Goal: Task Accomplishment & Management: Manage account settings

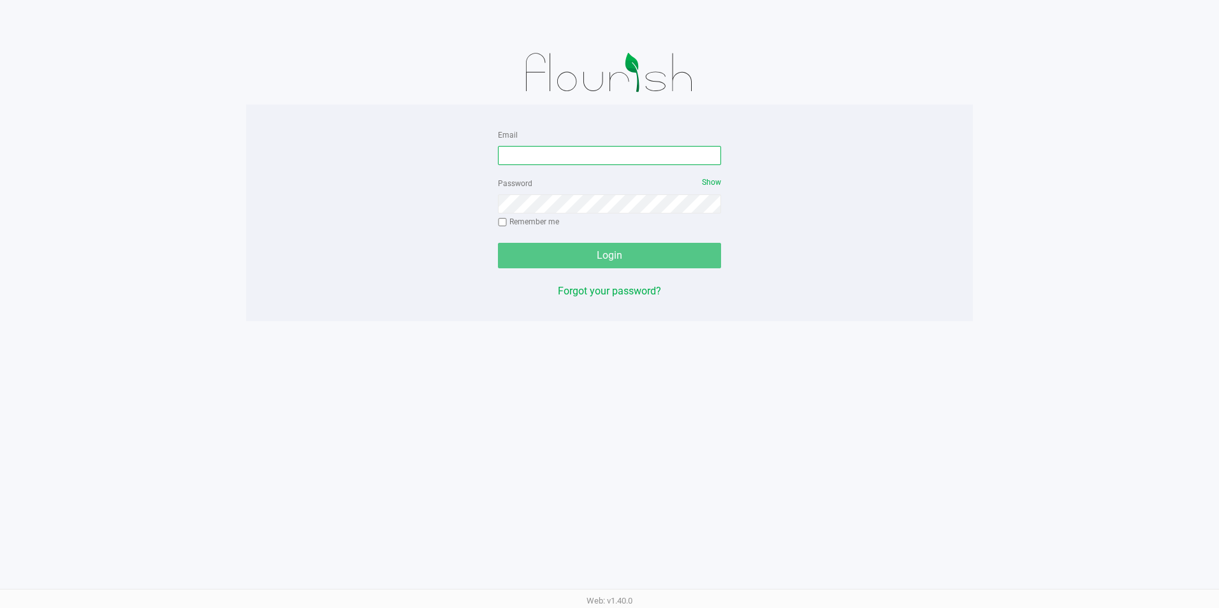
click at [576, 158] on input "Email" at bounding box center [609, 155] width 223 height 19
type input "[EMAIL_ADDRESS][PERSON_NAME][PERSON_NAME][DOMAIN_NAME]"
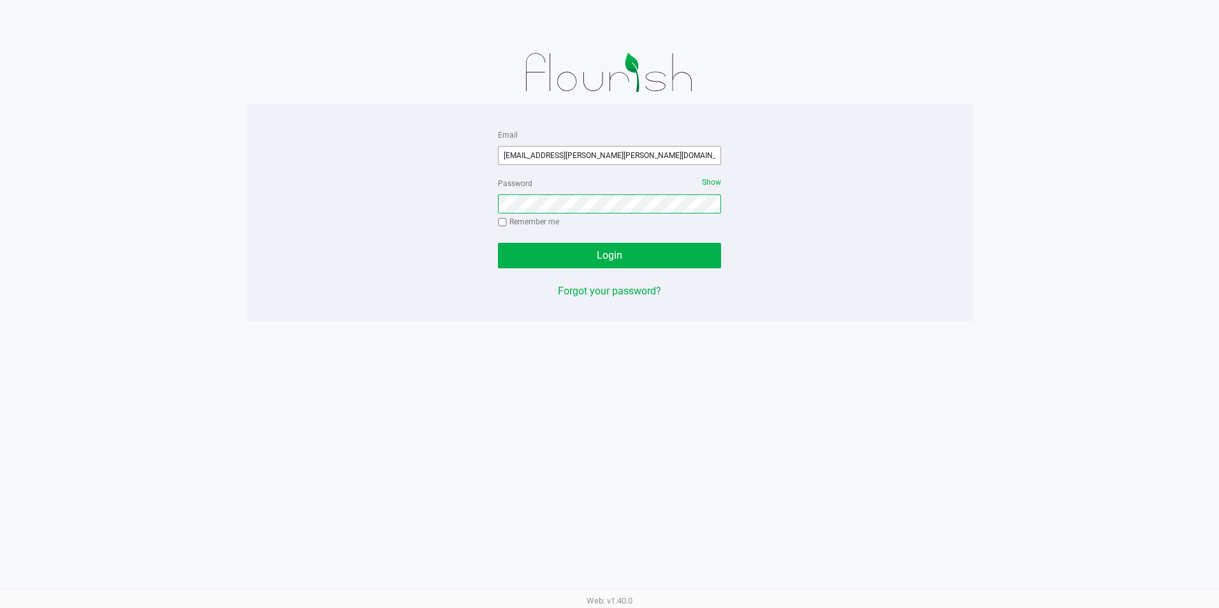
click at [498, 243] on button "Login" at bounding box center [609, 256] width 223 height 26
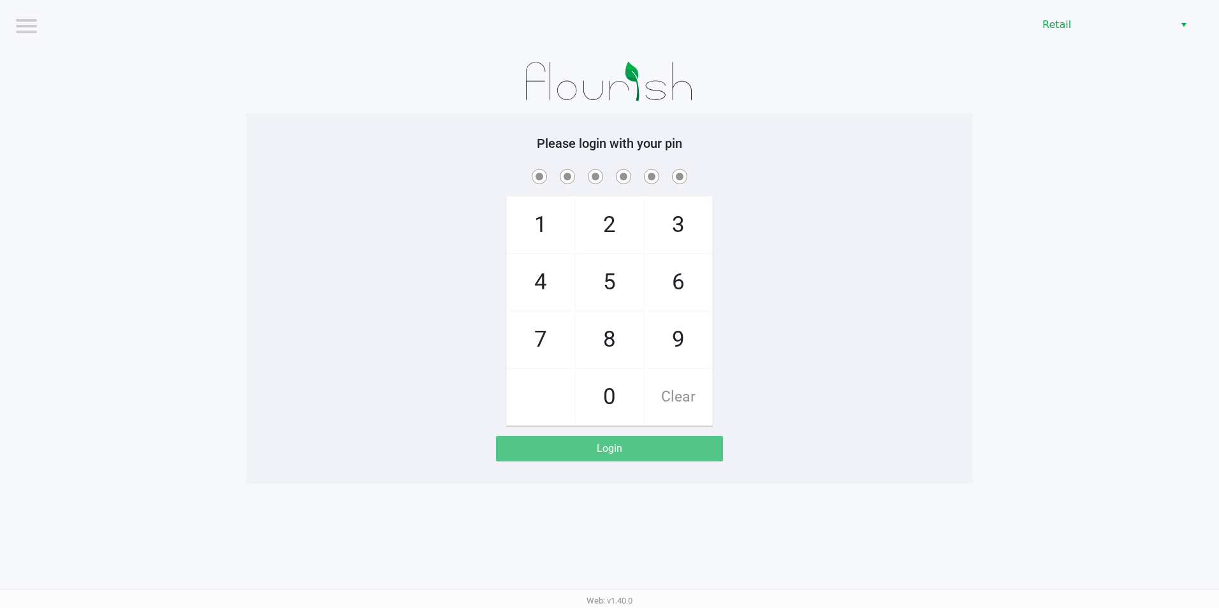
click at [694, 277] on span "6" at bounding box center [679, 282] width 68 height 56
checkbox input "true"
click at [634, 342] on span "8" at bounding box center [610, 340] width 68 height 56
checkbox input "true"
click at [534, 233] on span "1" at bounding box center [541, 225] width 68 height 56
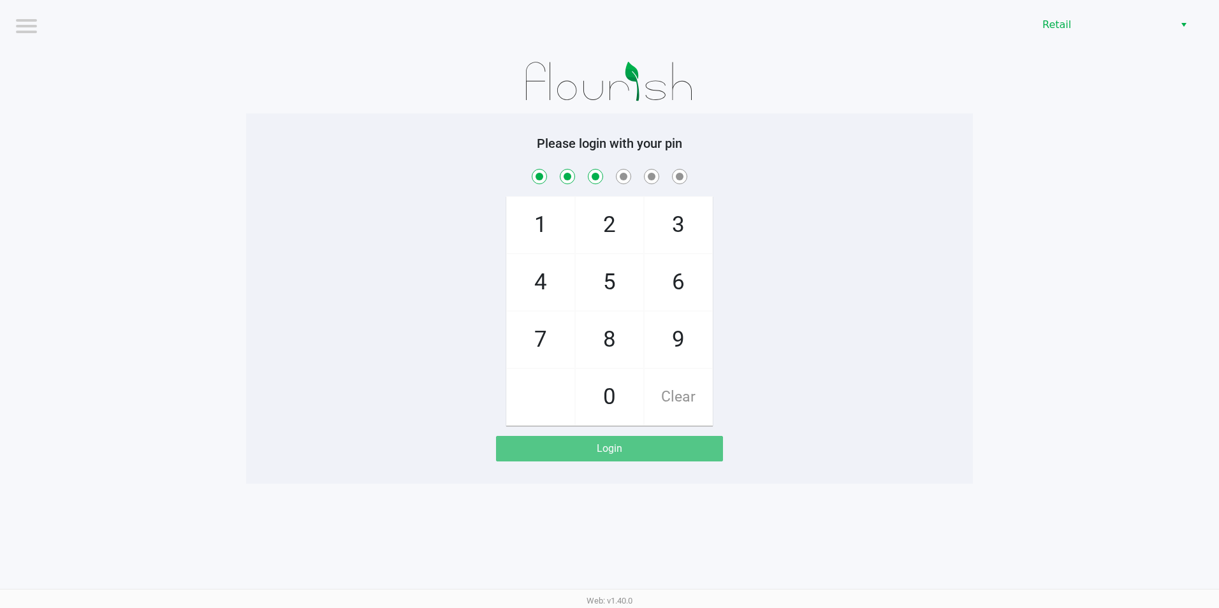
checkbox input "true"
click at [604, 228] on span "2" at bounding box center [610, 225] width 68 height 56
checkbox input "true"
click at [682, 226] on span "3" at bounding box center [679, 225] width 68 height 56
checkbox input "true"
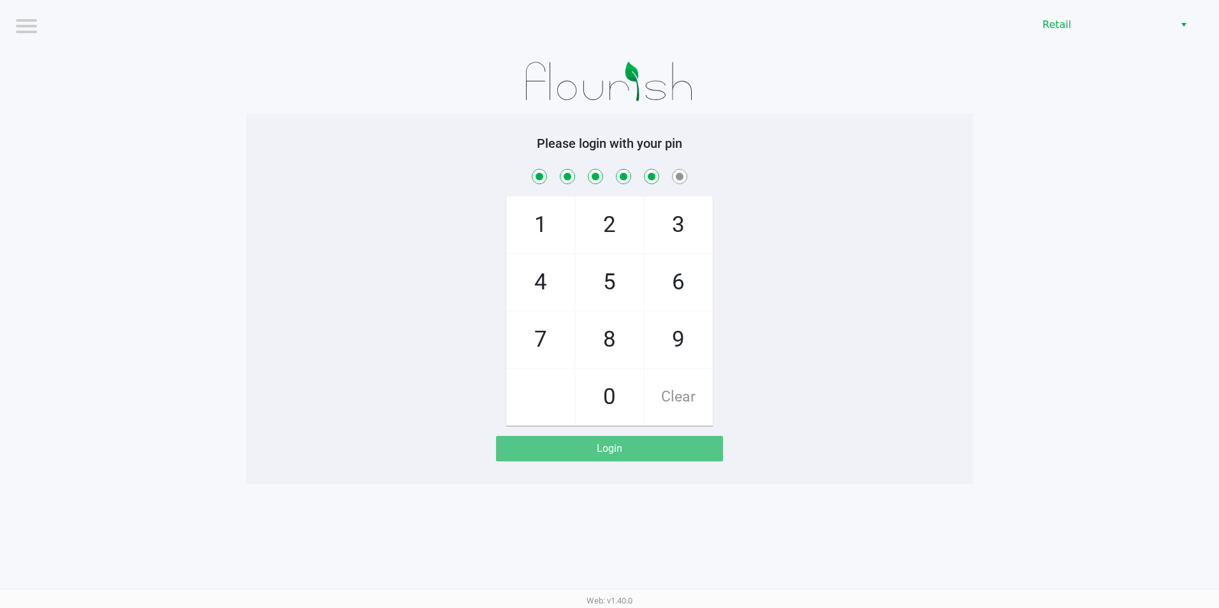
click at [661, 288] on span "6" at bounding box center [679, 282] width 68 height 56
checkbox input "true"
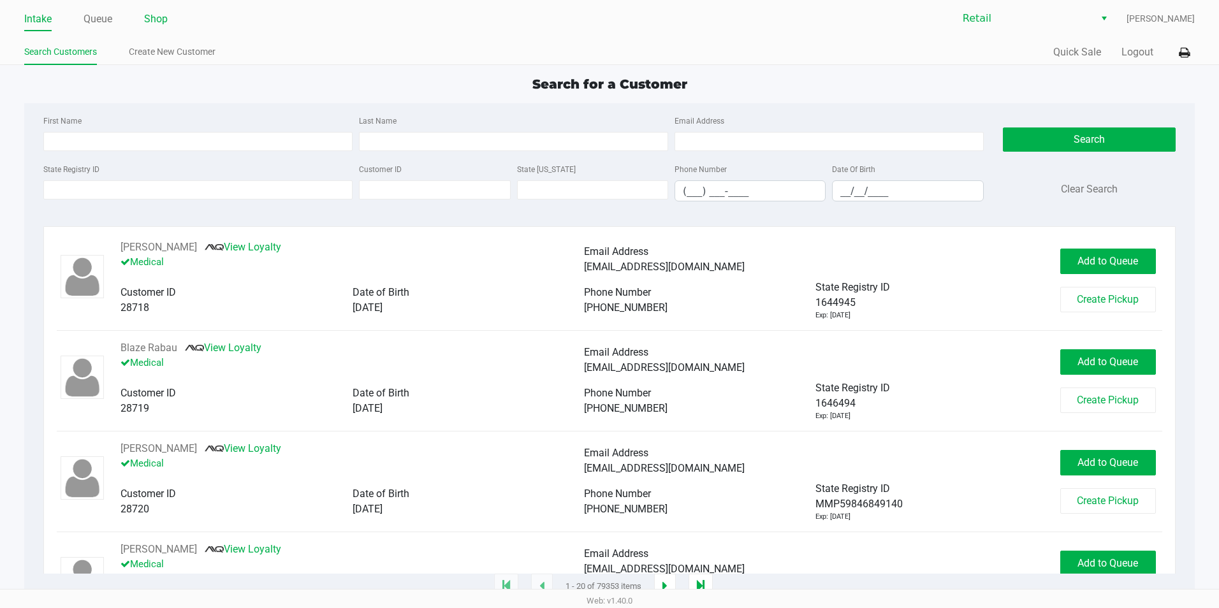
click at [161, 20] on link "Shop" at bounding box center [156, 19] width 24 height 18
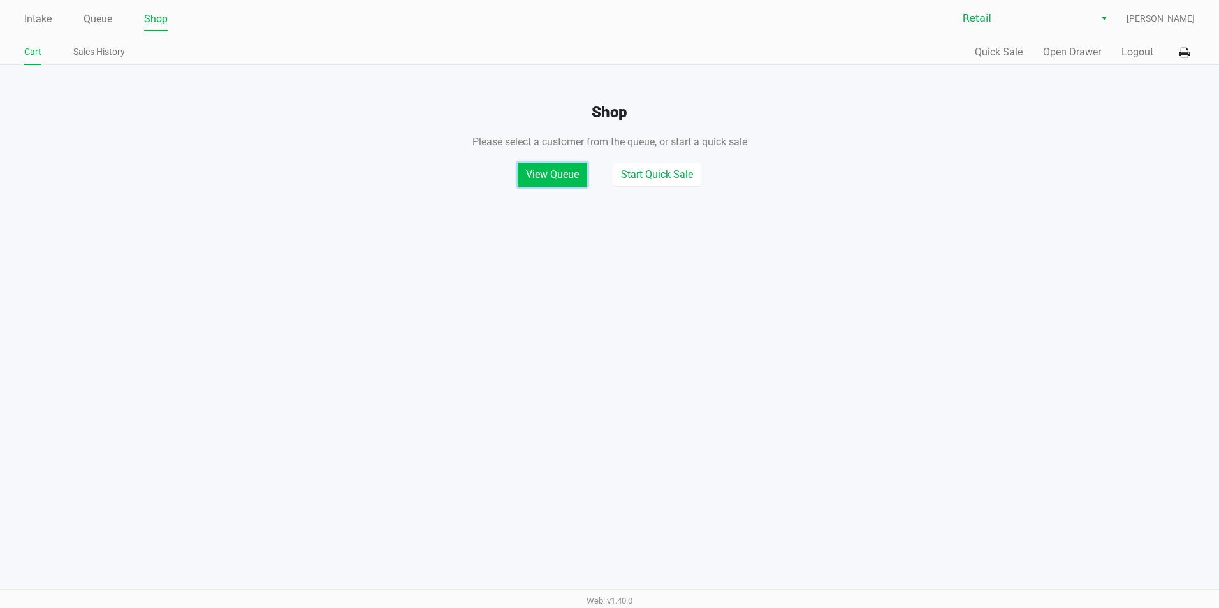
click at [545, 174] on button "View Queue" at bounding box center [553, 175] width 70 height 24
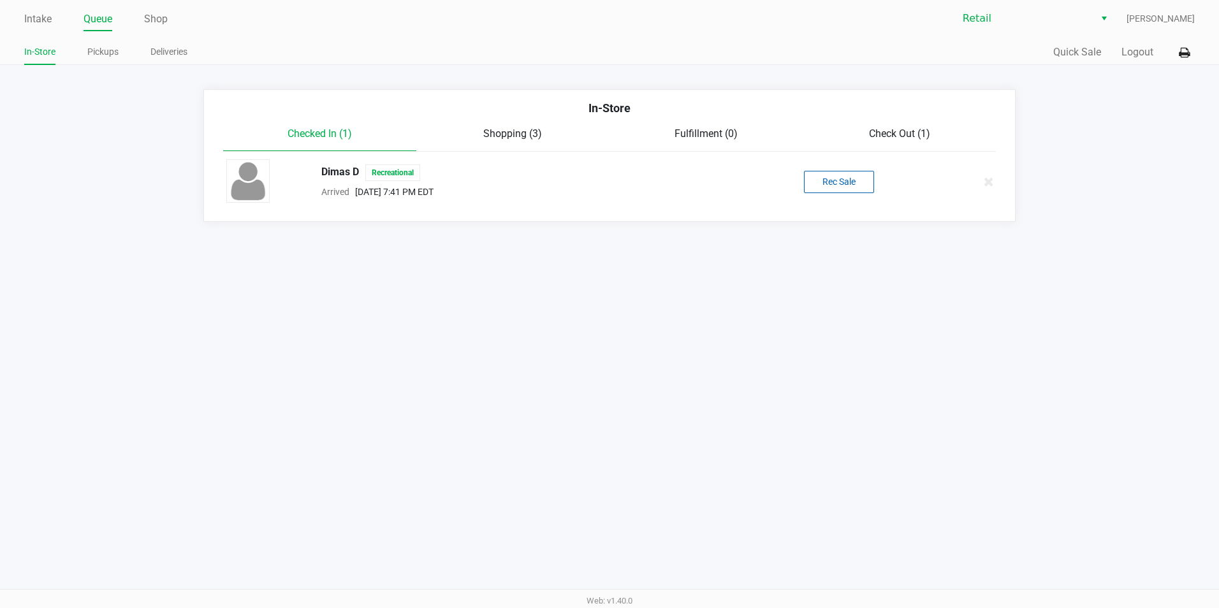
click at [501, 136] on span "Shopping (3)" at bounding box center [512, 134] width 59 height 12
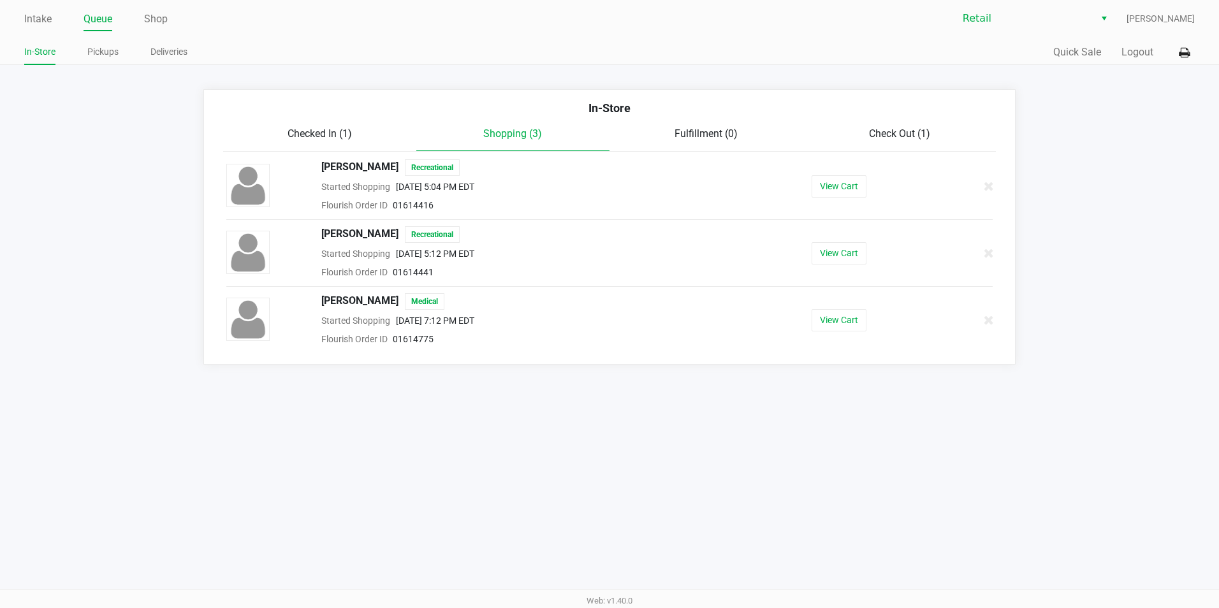
click at [330, 141] on div "Checked In (1)" at bounding box center [319, 133] width 193 height 15
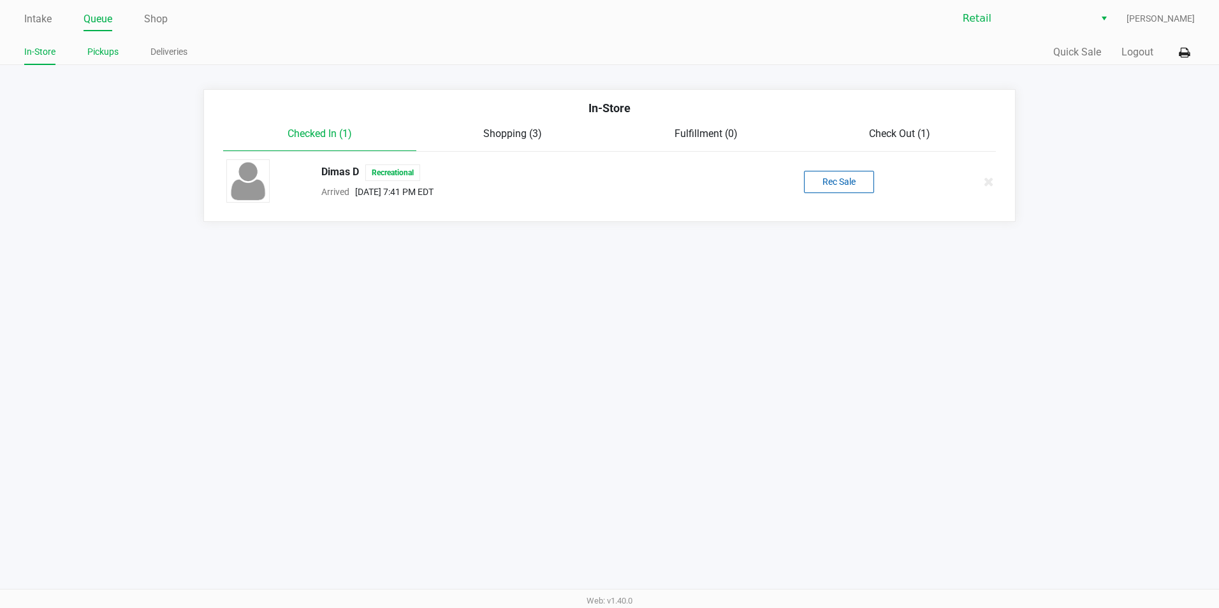
click at [101, 56] on link "Pickups" at bounding box center [102, 52] width 31 height 16
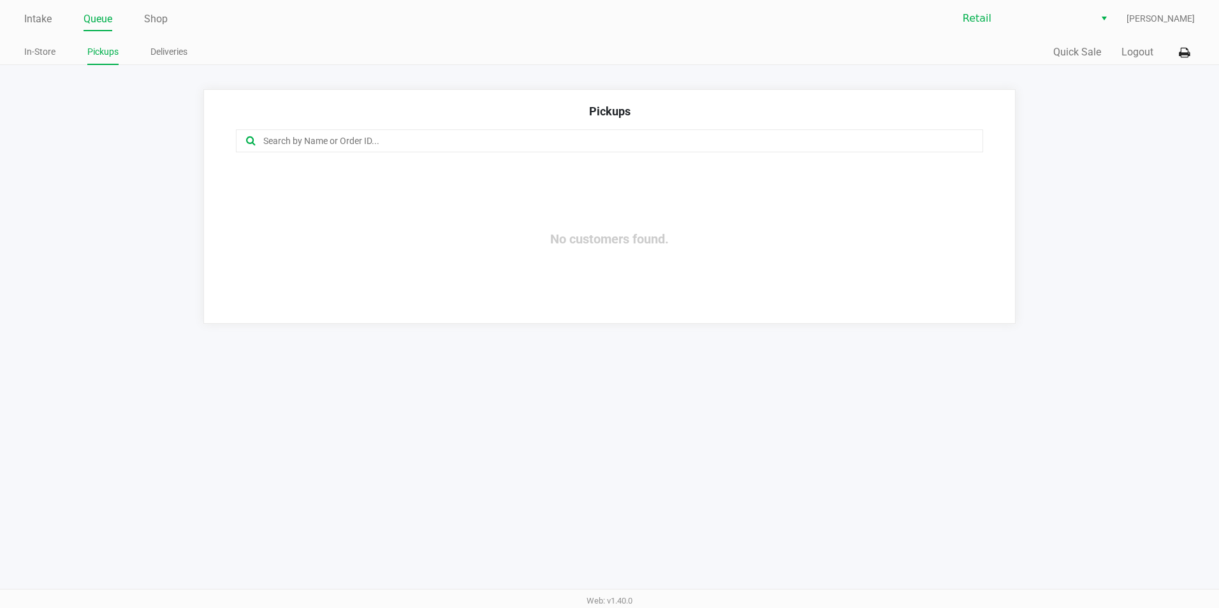
click at [476, 270] on div "No customers found." at bounding box center [609, 239] width 767 height 142
click at [49, 27] on link "Intake" at bounding box center [37, 19] width 27 height 18
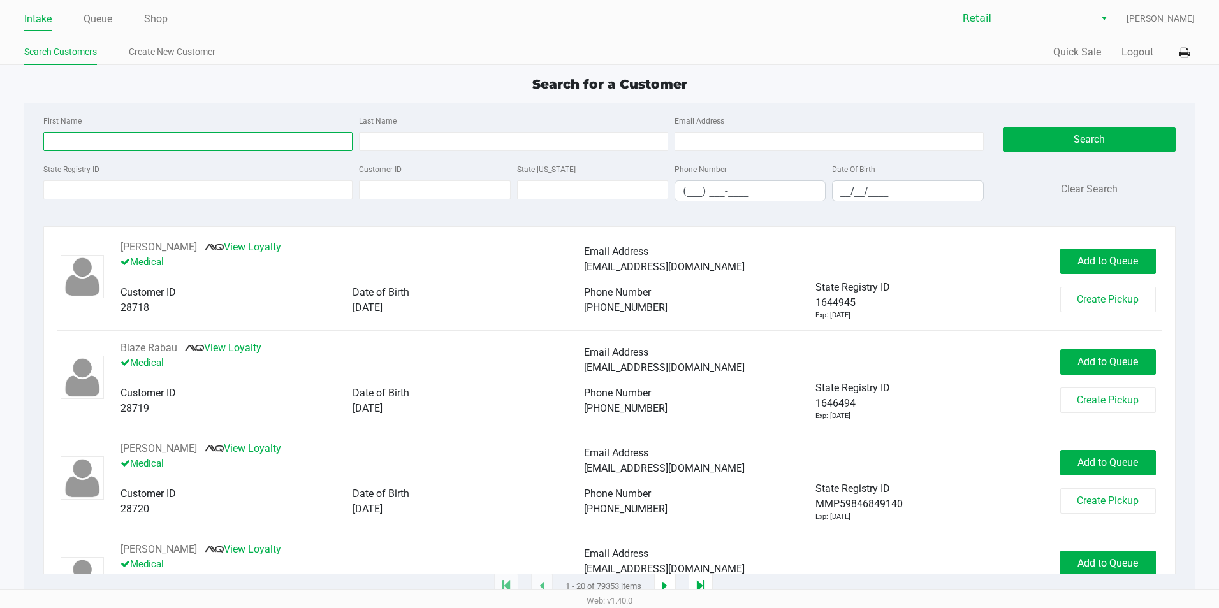
click at [91, 150] on input "First Name" at bounding box center [197, 141] width 309 height 19
type input "[PERSON_NAME]"
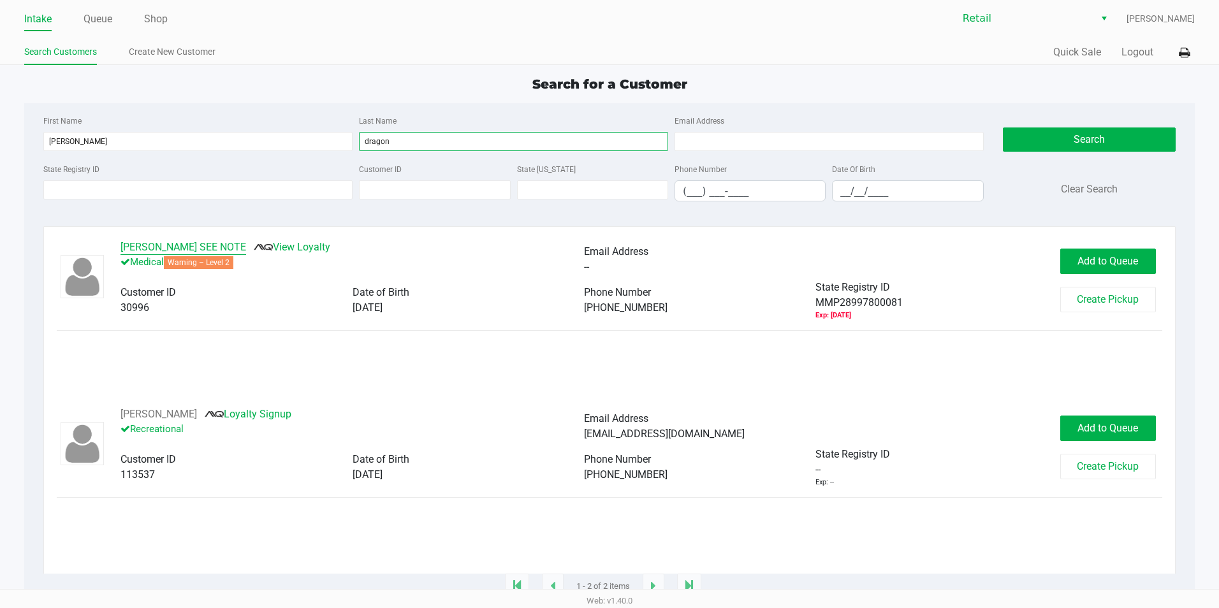
type input "dragon"
click at [181, 251] on button "Jeffrey Dragon SEE NOTE" at bounding box center [184, 247] width 126 height 15
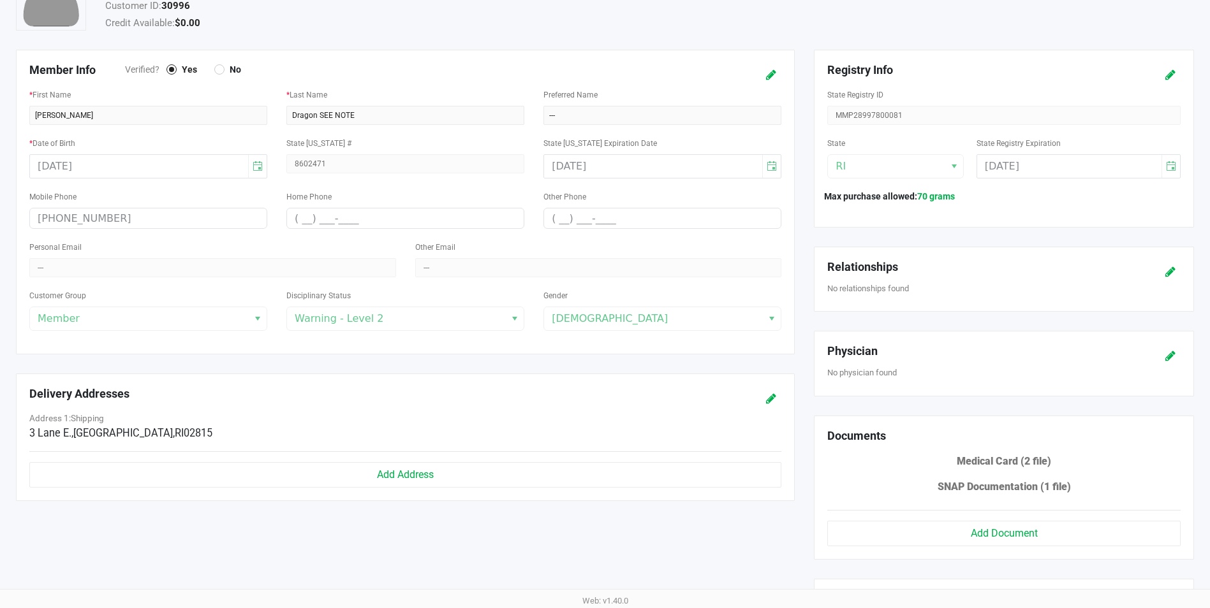
scroll to position [255, 0]
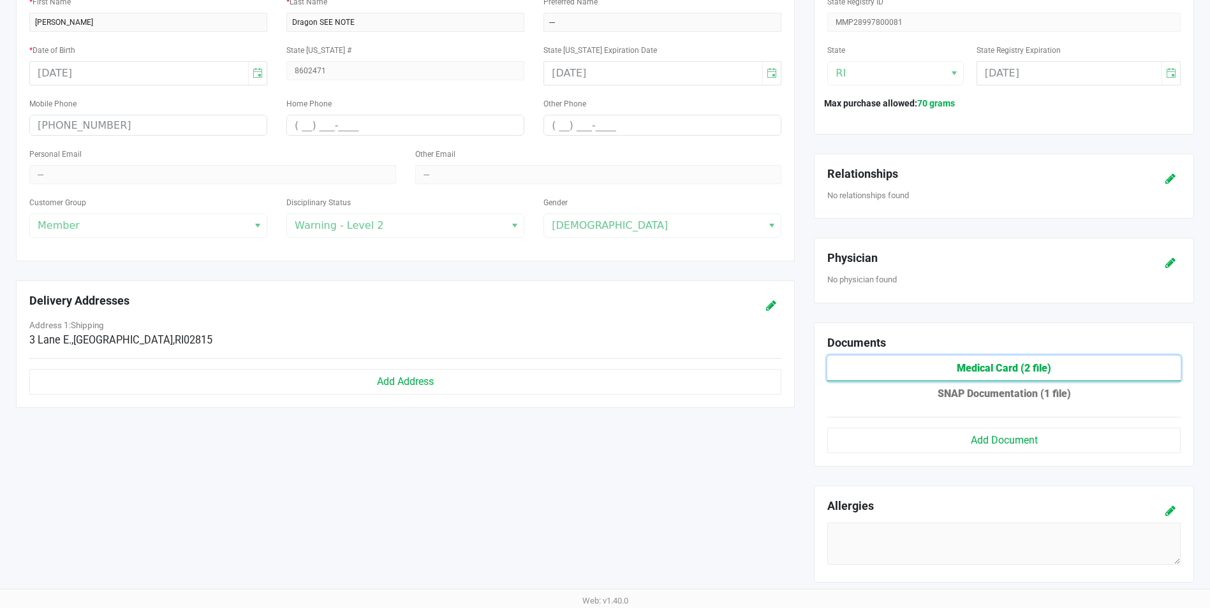
click at [1007, 371] on button "Medical Card (2 file)" at bounding box center [1003, 369] width 353 height 26
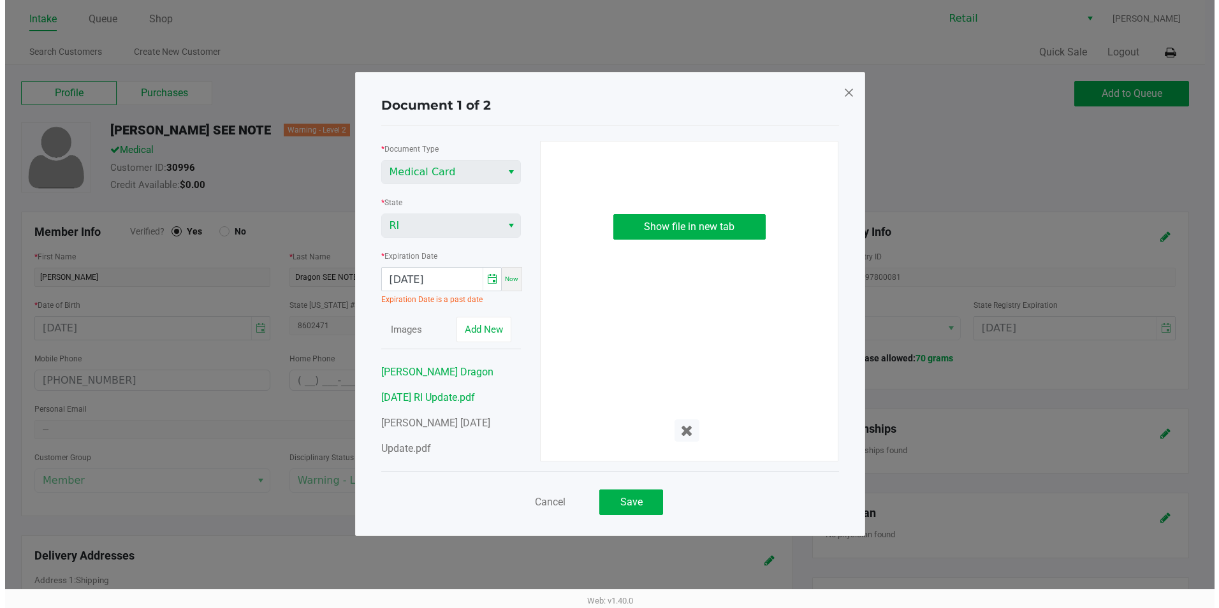
scroll to position [0, 0]
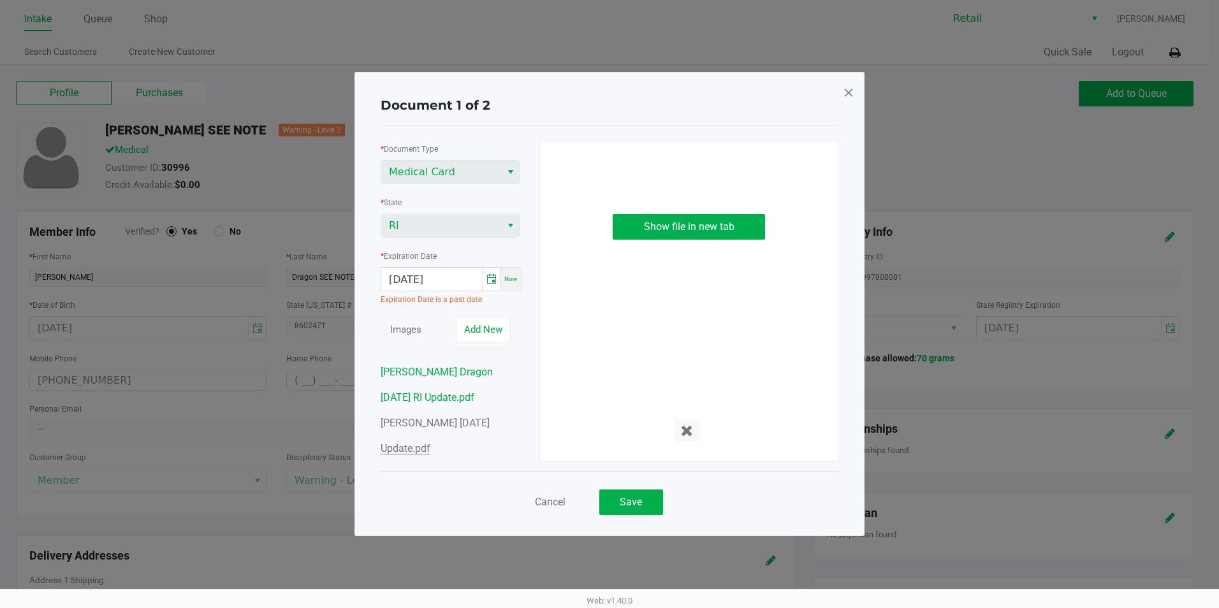
click at [409, 448] on span "Jeffrey Dragon 06 04 1969 Update.pdf" at bounding box center [435, 436] width 109 height 38
click at [418, 447] on span "Jeffrey Dragon 06 04 1969 Update.pdf" at bounding box center [435, 436] width 109 height 38
click at [676, 228] on span "Show file in new tab" at bounding box center [689, 227] width 91 height 12
click at [851, 90] on span at bounding box center [848, 92] width 11 height 20
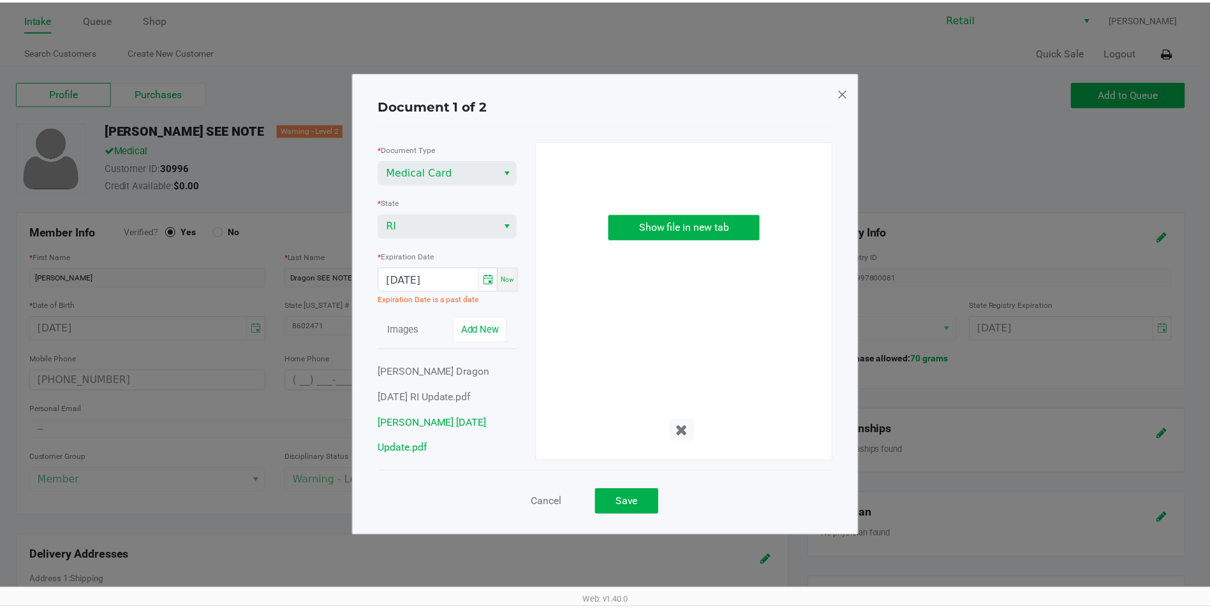
scroll to position [319, 0]
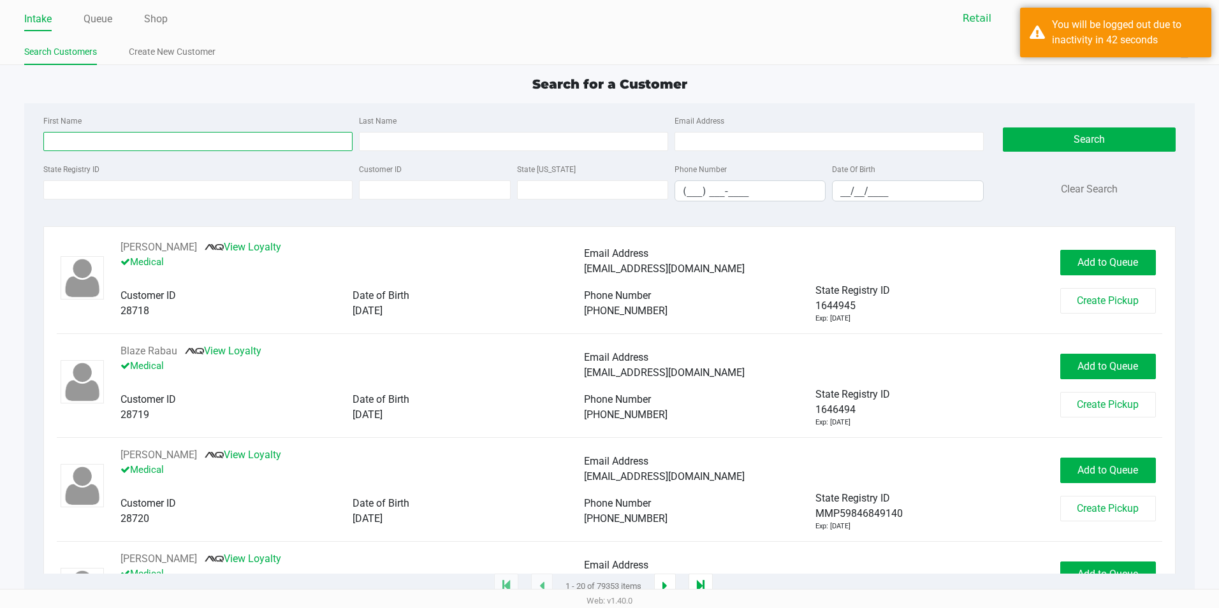
click at [159, 143] on input "First Name" at bounding box center [197, 141] width 309 height 19
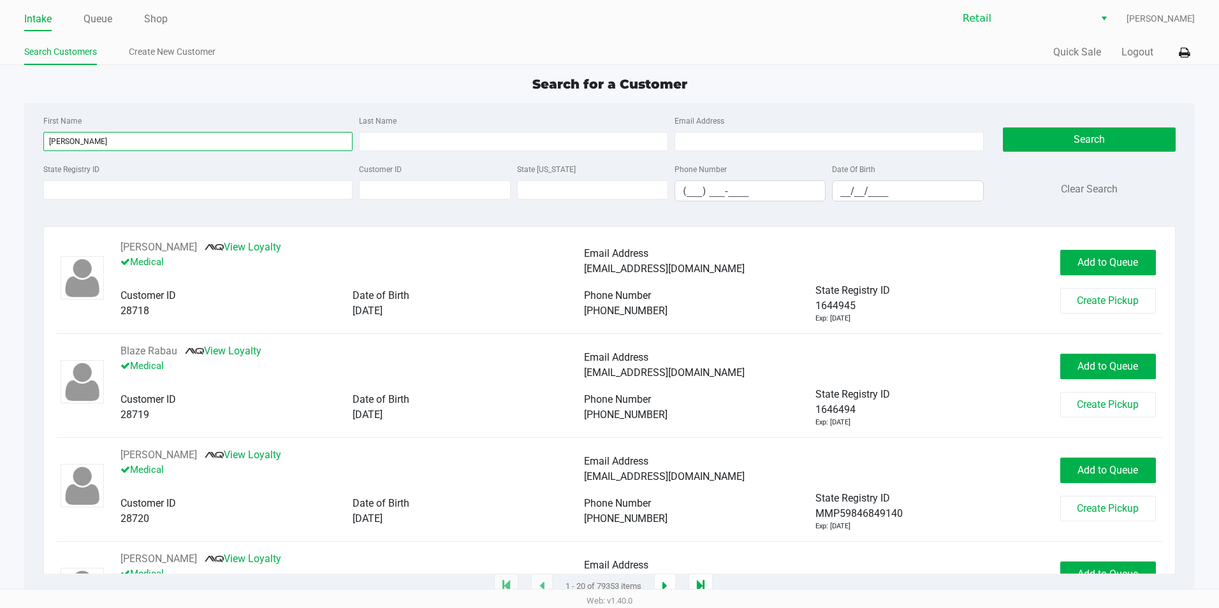
type input "[PERSON_NAME]"
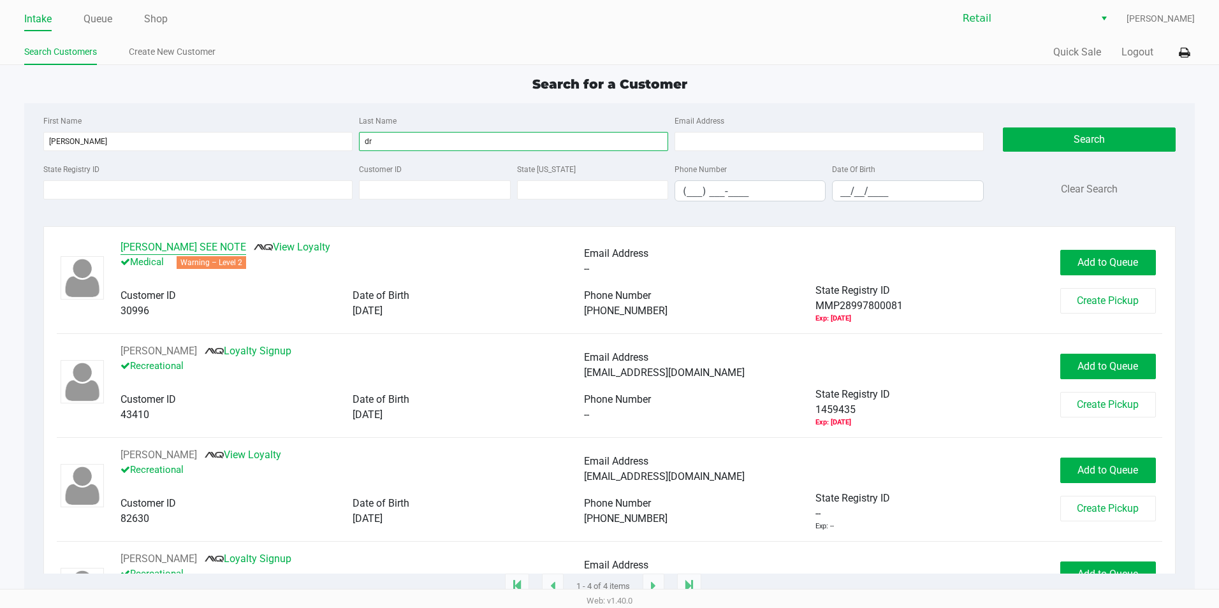
type input "dr"
click at [214, 250] on button "Jeffrey Dragon SEE NOTE" at bounding box center [184, 247] width 126 height 15
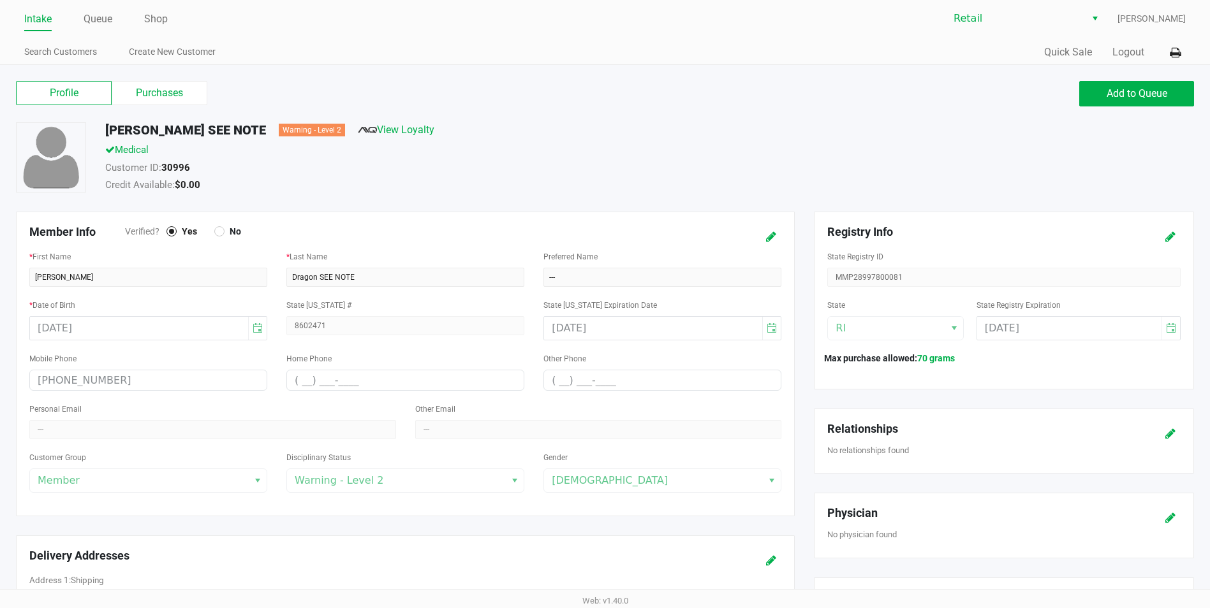
click at [1022, 198] on div "Jeffrey Dragon SEE NOTE Warning - Level 2 View Loyalty Medical Customer ID: 309…" at bounding box center [604, 166] width 1197 height 89
click at [770, 163] on div "Customer ID: 30996" at bounding box center [465, 170] width 738 height 18
click at [43, 27] on link "Intake" at bounding box center [37, 19] width 27 height 18
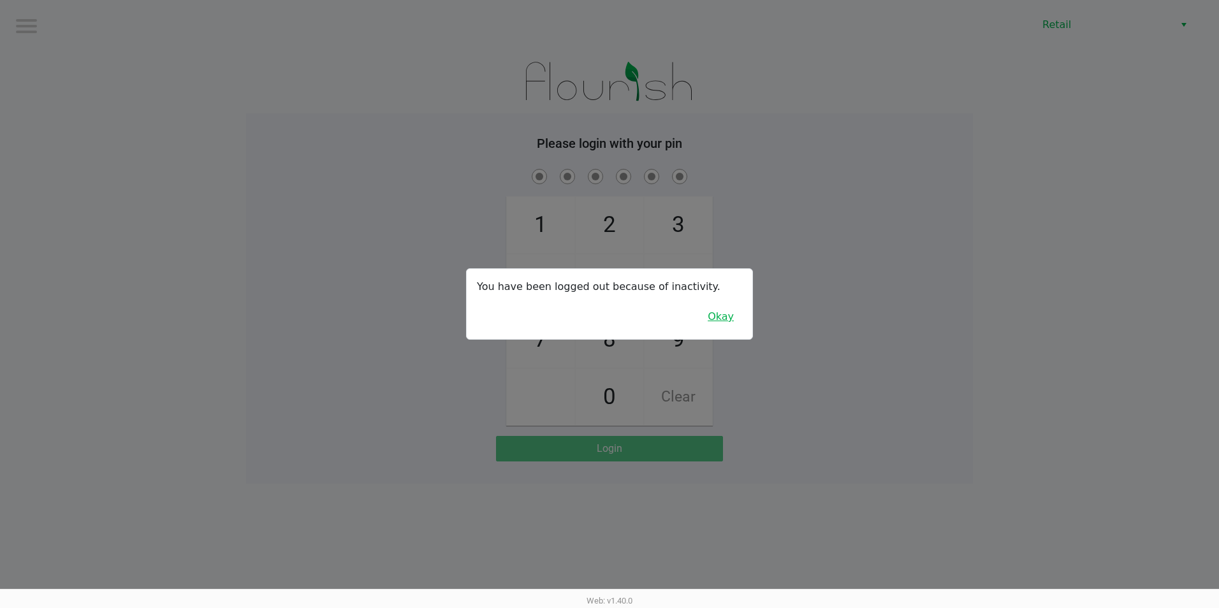
click at [716, 324] on button "Okay" at bounding box center [721, 317] width 43 height 24
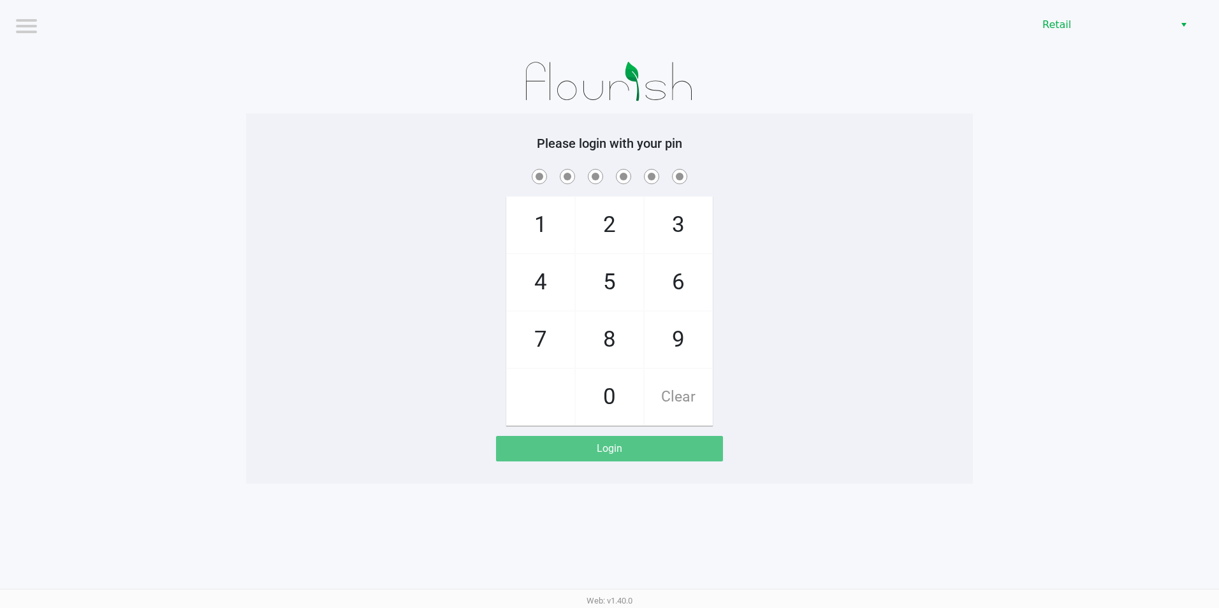
click at [666, 288] on span "6" at bounding box center [679, 282] width 68 height 56
checkbox input "true"
click at [641, 320] on span "8" at bounding box center [610, 340] width 68 height 56
checkbox input "true"
click at [550, 224] on span "1" at bounding box center [541, 225] width 68 height 56
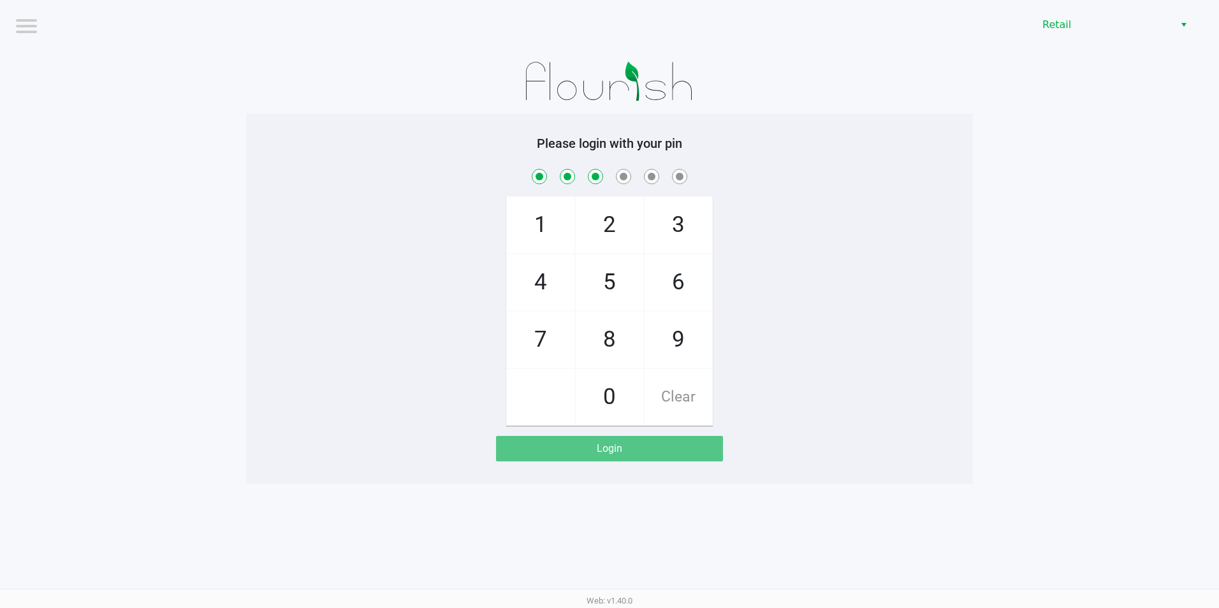
checkbox input "true"
click at [592, 224] on span "2" at bounding box center [610, 225] width 68 height 56
checkbox input "true"
click at [675, 229] on span "3" at bounding box center [679, 225] width 68 height 56
checkbox input "true"
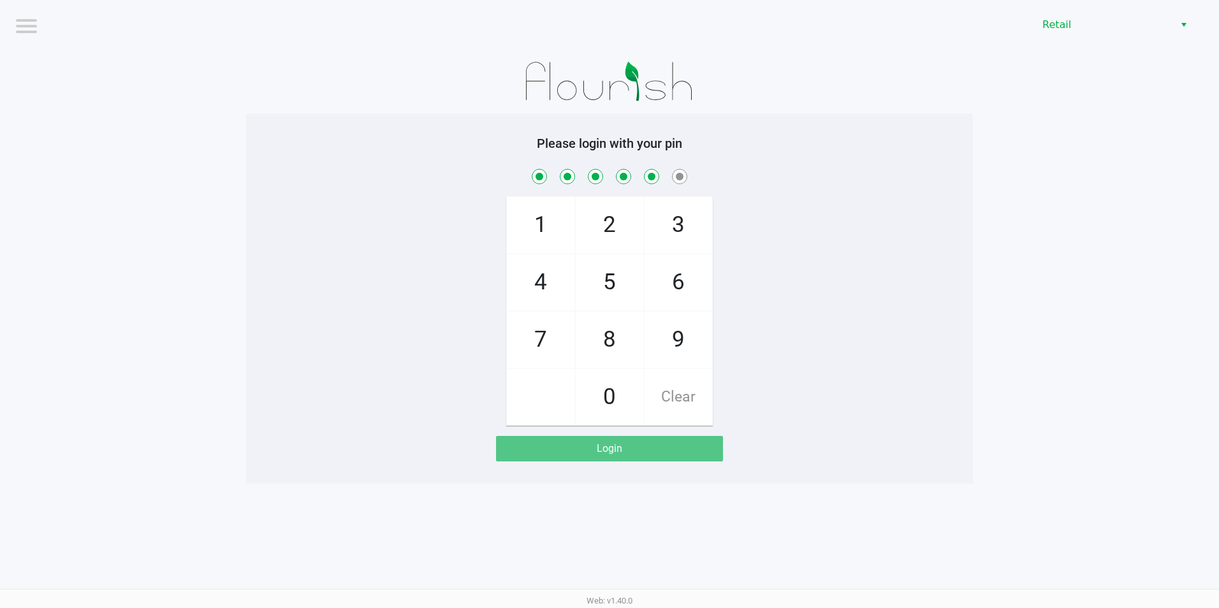
click at [675, 274] on span "6" at bounding box center [679, 282] width 68 height 56
checkbox input "true"
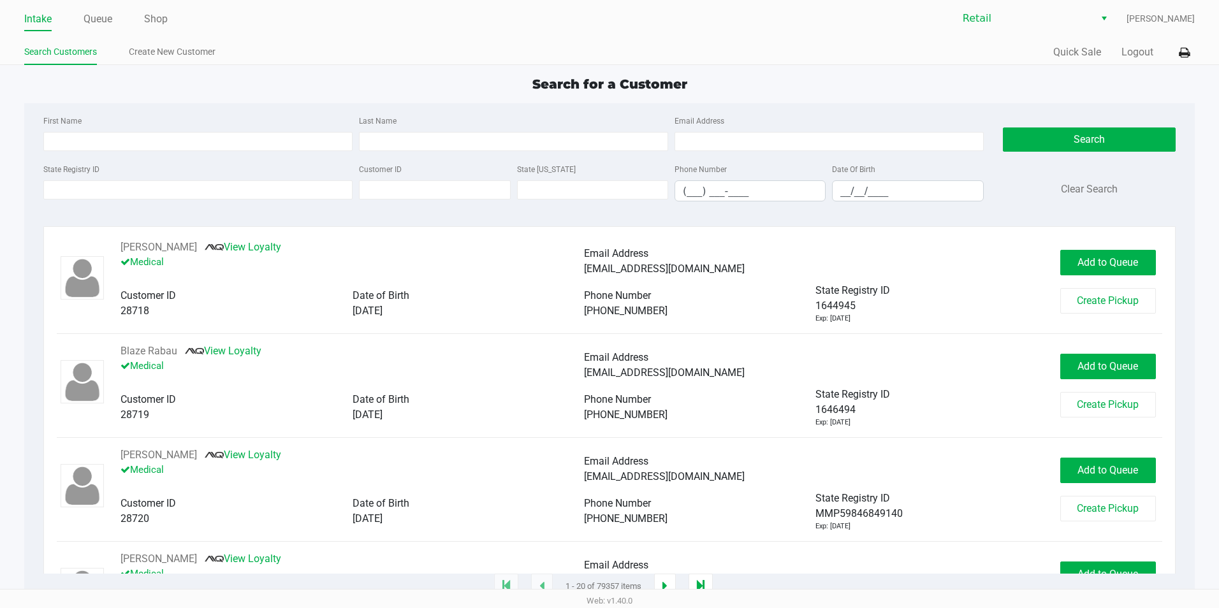
click at [25, 21] on link "Intake" at bounding box center [37, 19] width 27 height 18
click at [106, 20] on link "Queue" at bounding box center [98, 19] width 29 height 18
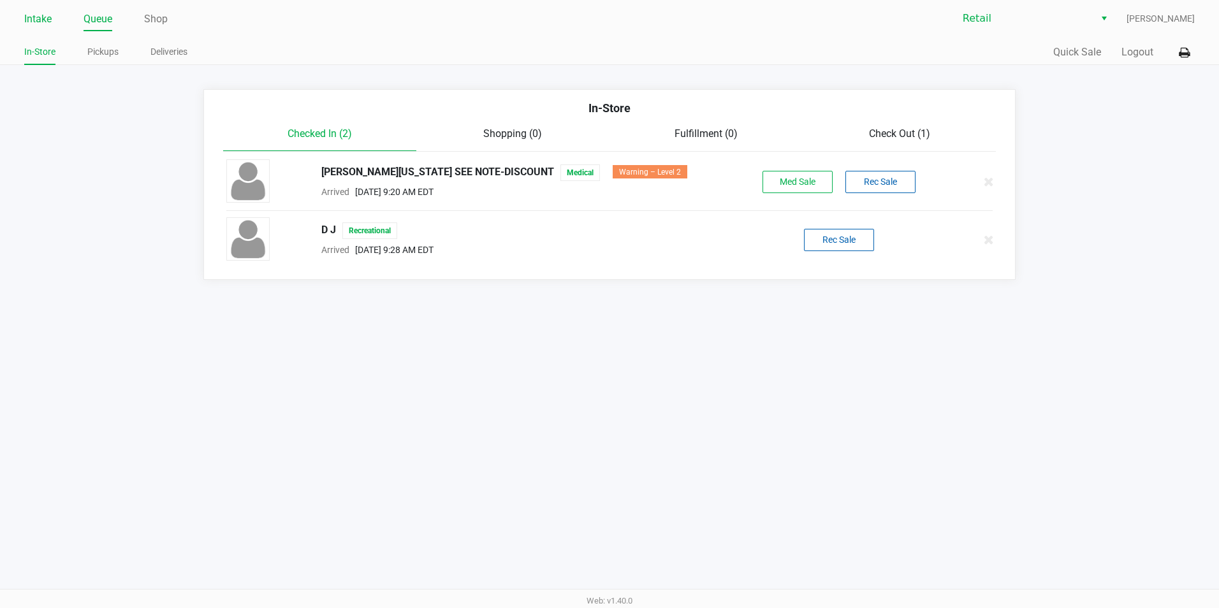
click at [49, 20] on link "Intake" at bounding box center [37, 19] width 27 height 18
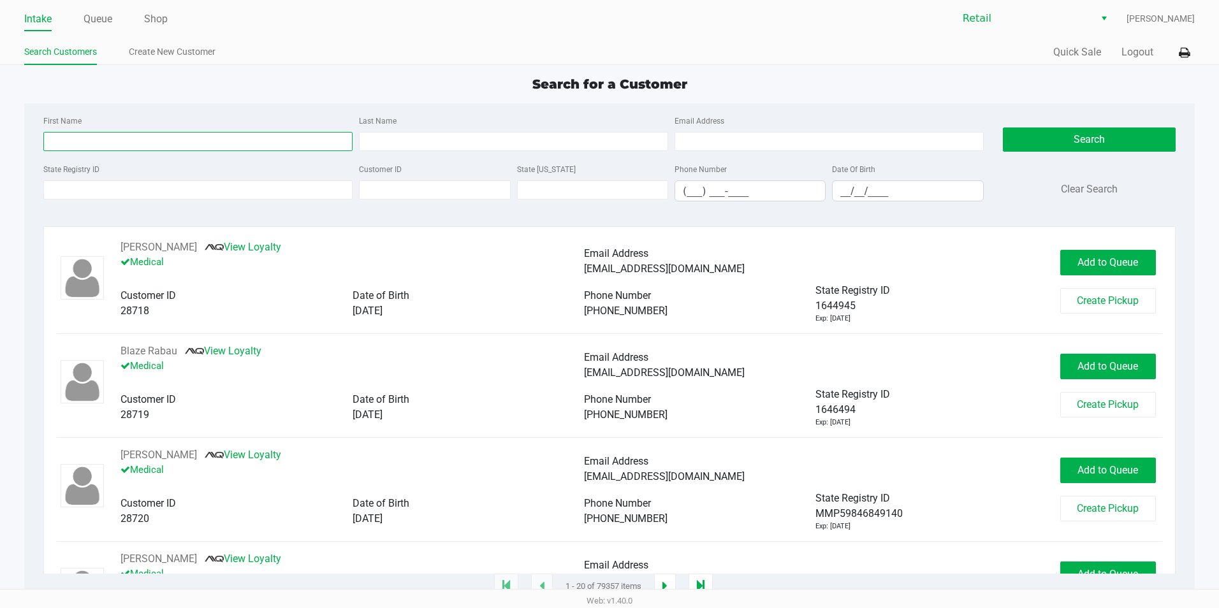
drag, startPoint x: 98, startPoint y: 145, endPoint x: 584, endPoint y: 231, distance: 494.0
click at [98, 145] on input "First Name" at bounding box center [197, 141] width 309 height 19
type input "mel"
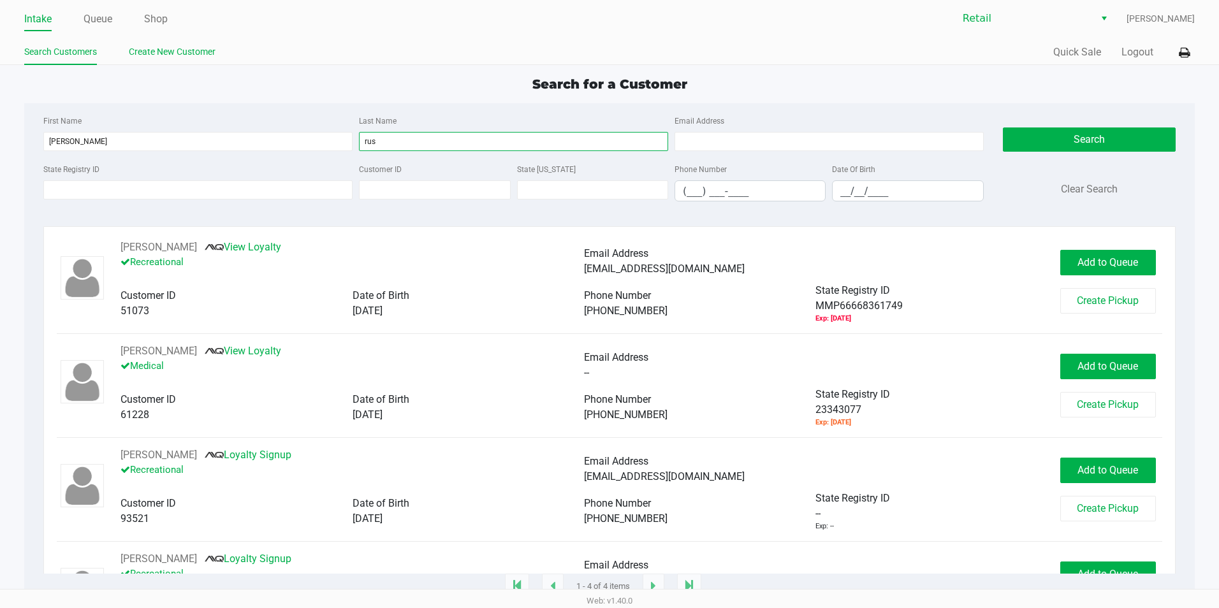
type input "rus"
click at [178, 47] on link "Create New Customer" at bounding box center [172, 52] width 87 height 16
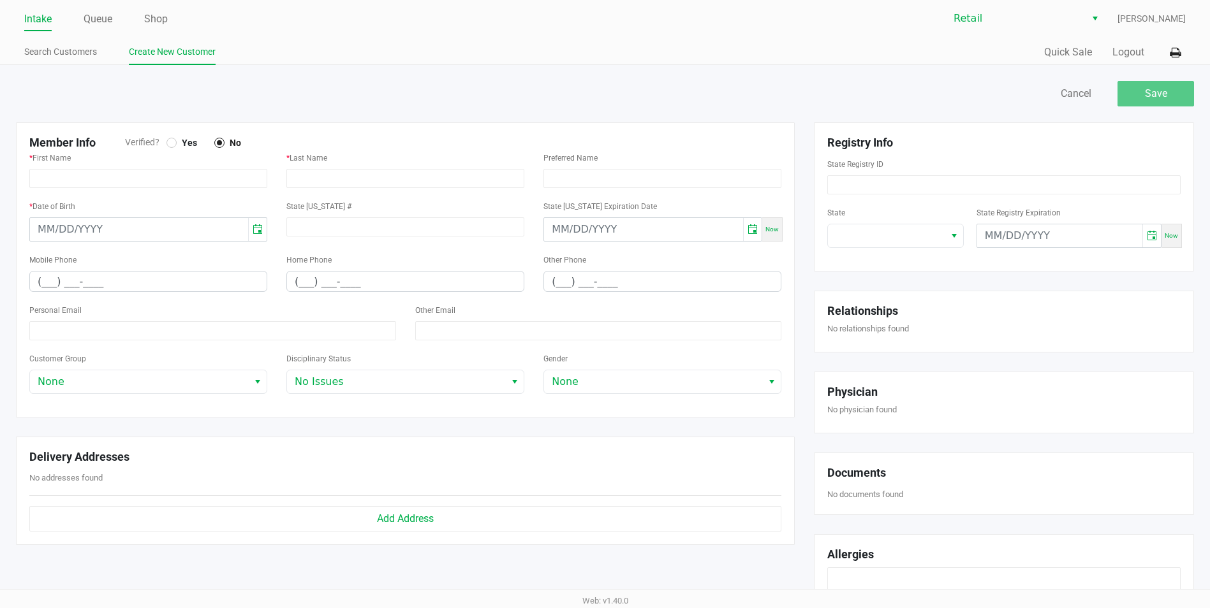
click at [48, 16] on link "Intake" at bounding box center [37, 19] width 27 height 18
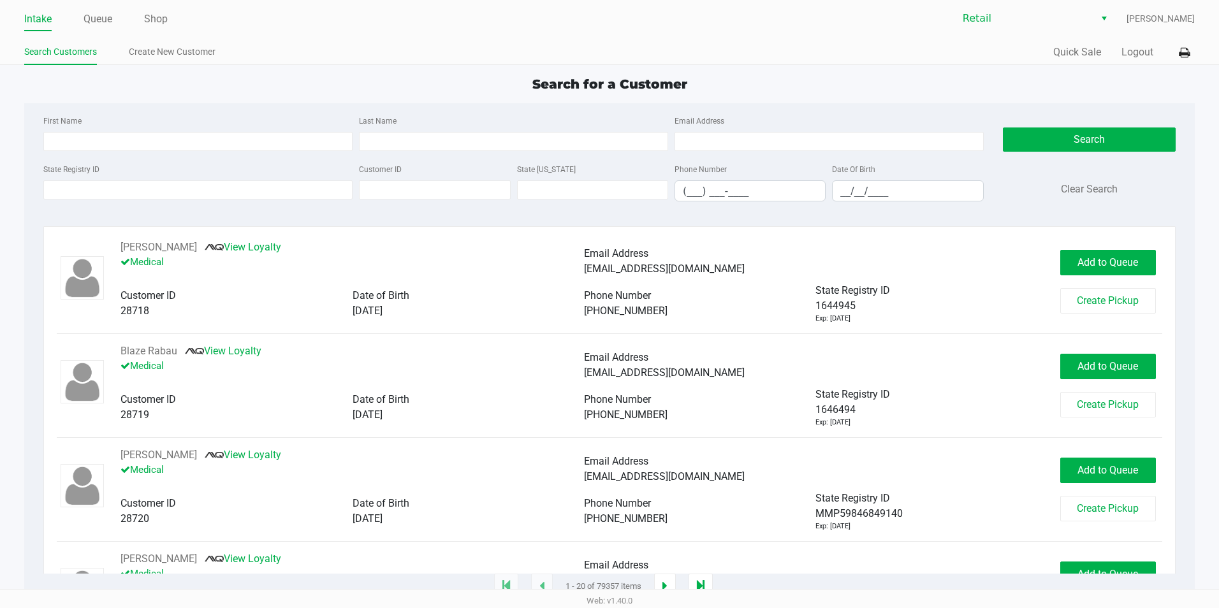
click at [126, 153] on div "First Name Last Name Email Address" at bounding box center [513, 137] width 947 height 48
click at [128, 146] on input "First Name" at bounding box center [197, 141] width 309 height 19
type input "cheryl"
click at [846, 193] on input "__/__/____" at bounding box center [908, 191] width 150 height 20
click at [835, 193] on input "__/__/____" at bounding box center [908, 191] width 150 height 20
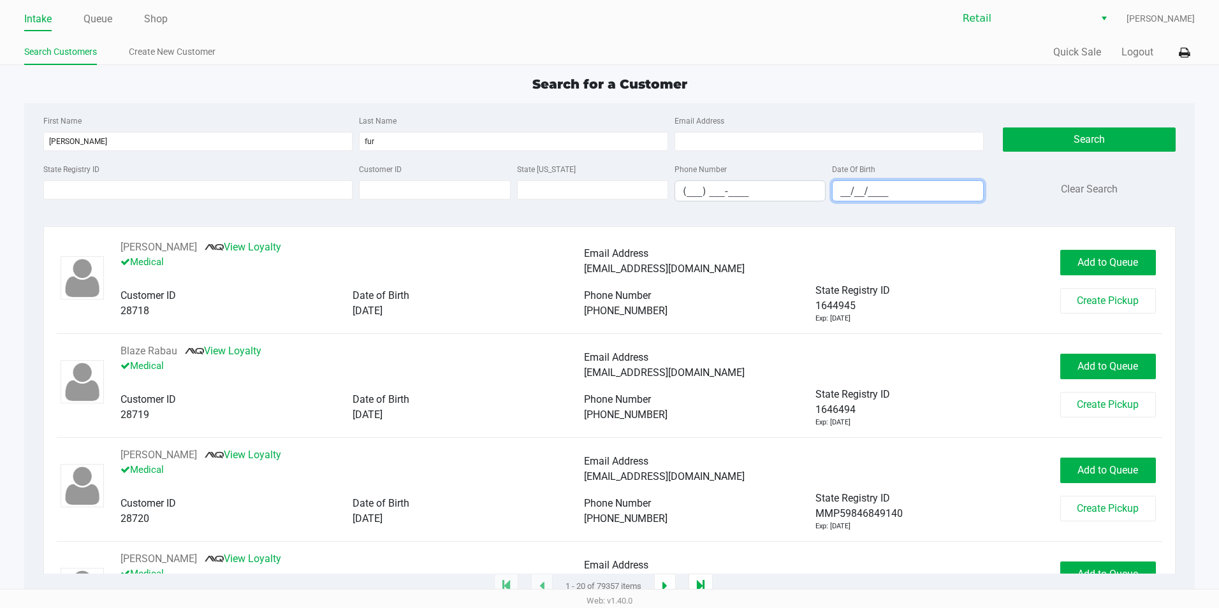
click at [835, 193] on input "__/__/____" at bounding box center [908, 191] width 150 height 20
click at [1114, 131] on button "Search" at bounding box center [1089, 140] width 173 height 24
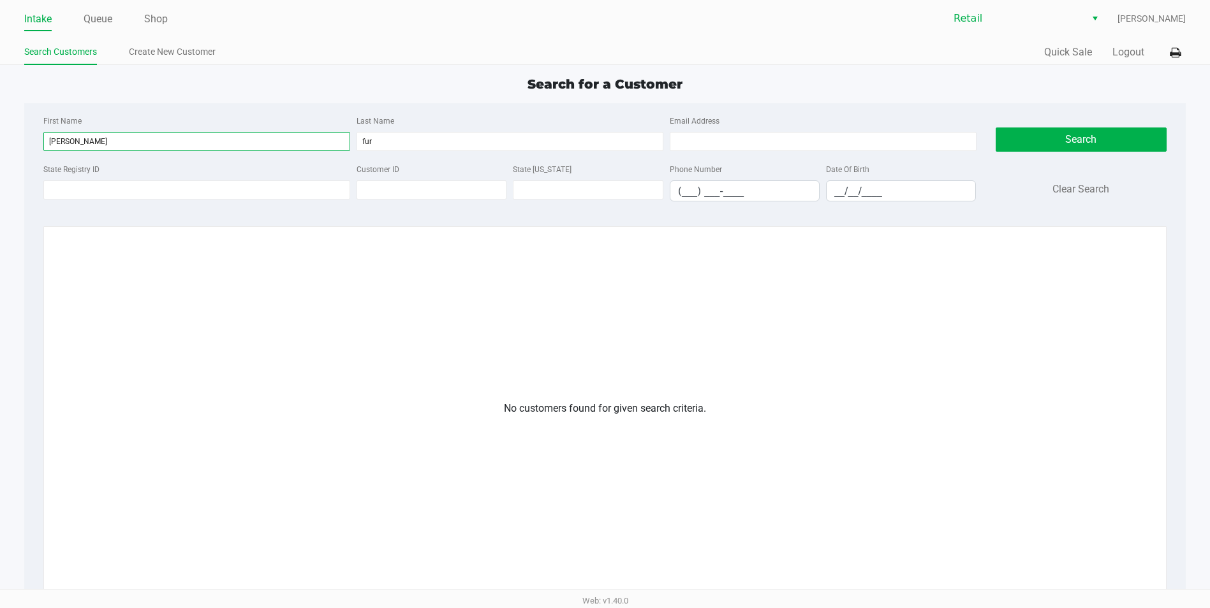
click at [264, 133] on input "cheryl" at bounding box center [196, 141] width 307 height 19
click at [471, 136] on input "fur" at bounding box center [509, 141] width 307 height 19
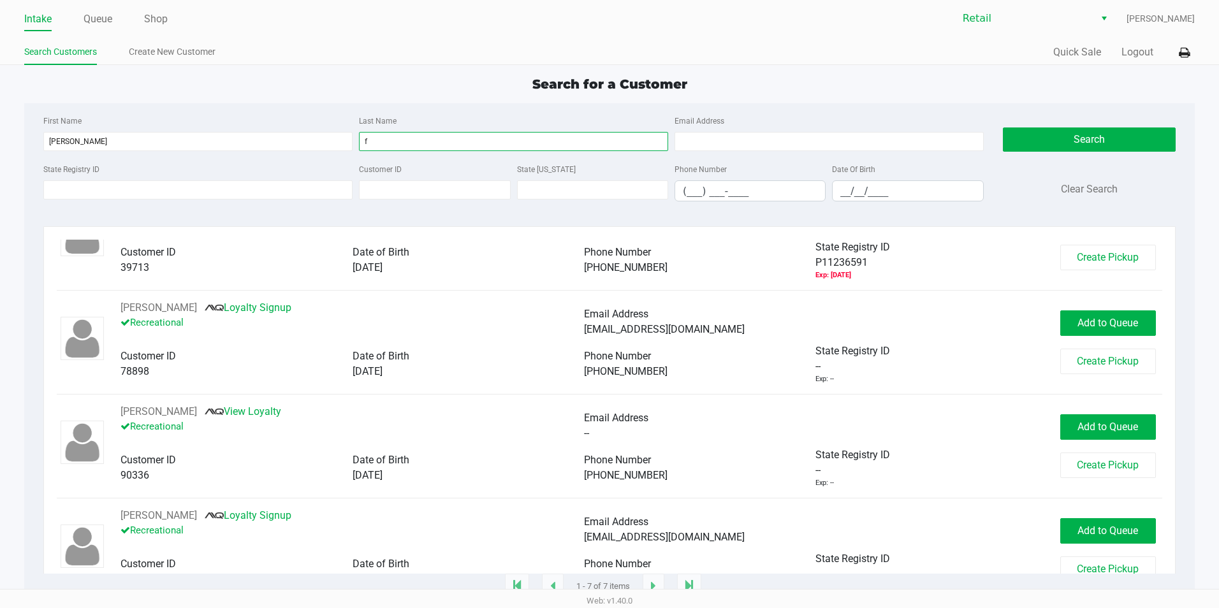
scroll to position [393, 0]
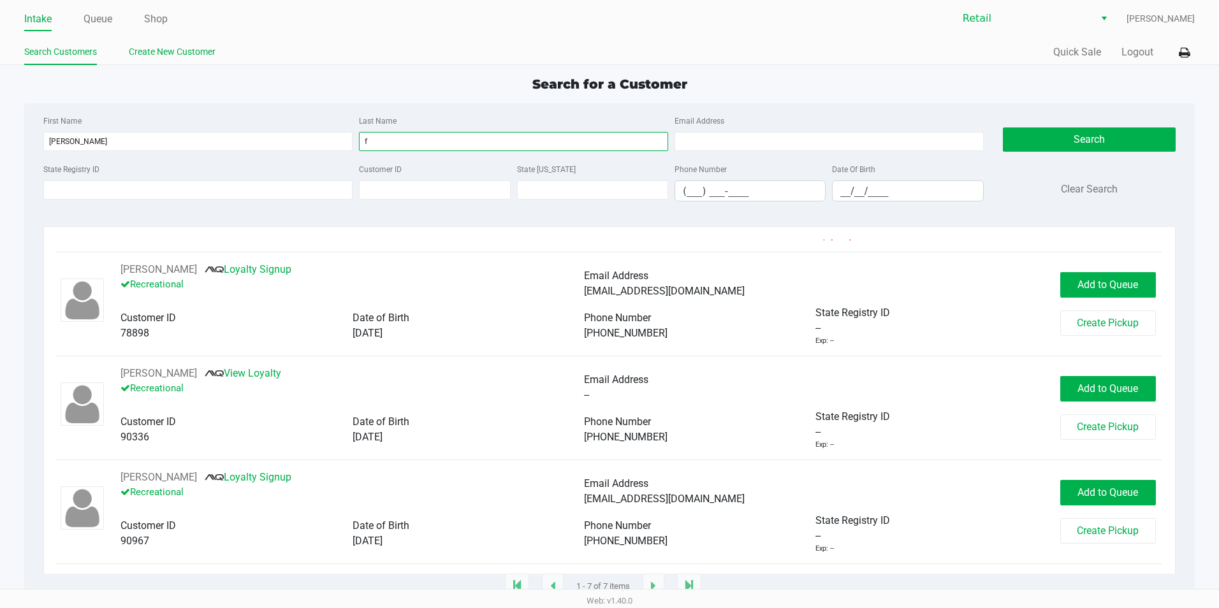
type input "f"
click at [133, 52] on link "Create New Customer" at bounding box center [172, 52] width 87 height 16
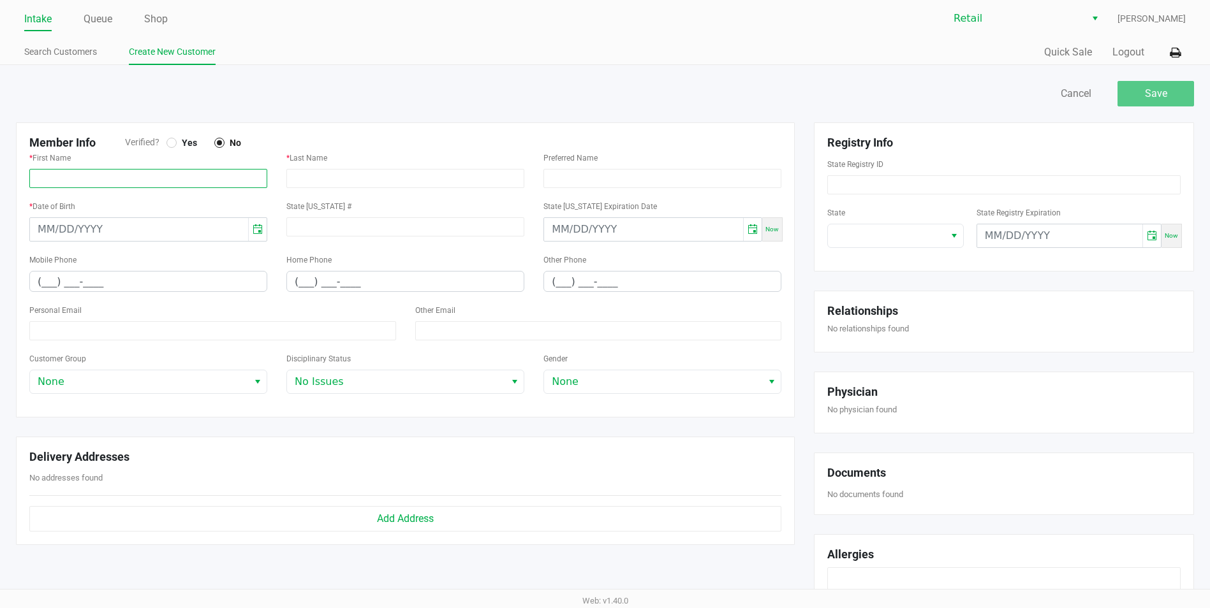
drag, startPoint x: 175, startPoint y: 173, endPoint x: 240, endPoint y: 173, distance: 65.0
click at [175, 173] on input "text" at bounding box center [148, 178] width 238 height 19
type input "Cheryl"
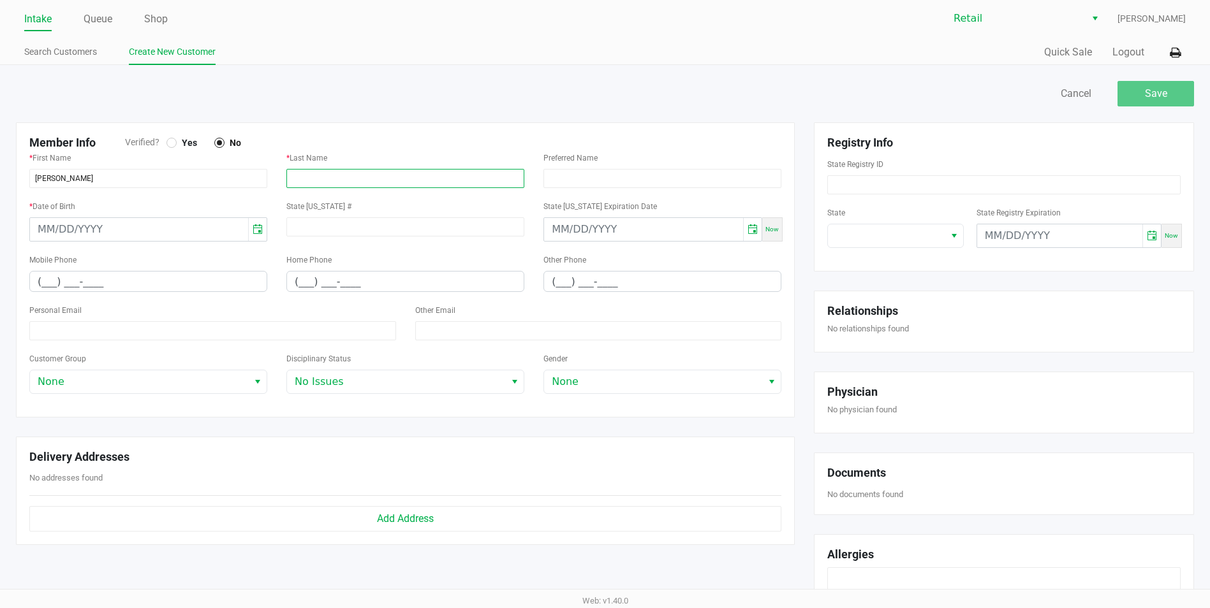
click at [341, 180] on input "text" at bounding box center [405, 178] width 238 height 19
type input "Furia"
type input "month/day/year"
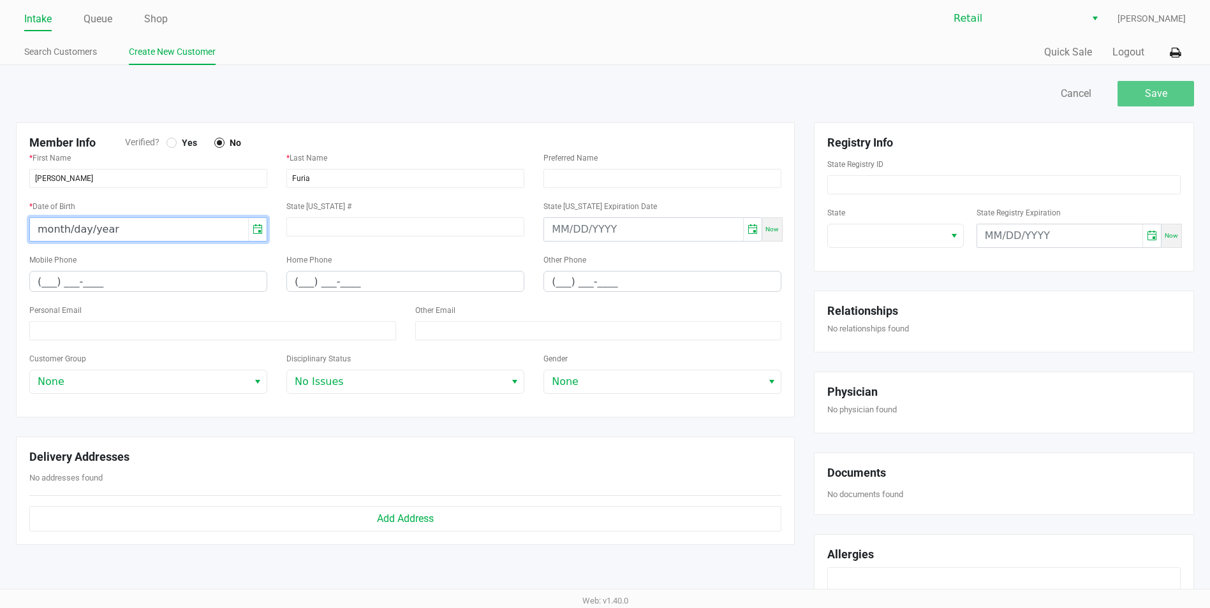
click at [185, 227] on input "month/day/year" at bounding box center [139, 229] width 218 height 23
type input "month/day/year"
click at [107, 223] on input "month/day/year" at bounding box center [139, 229] width 218 height 23
click at [426, 233] on input at bounding box center [405, 226] width 238 height 19
click at [40, 24] on link "Intake" at bounding box center [37, 19] width 27 height 18
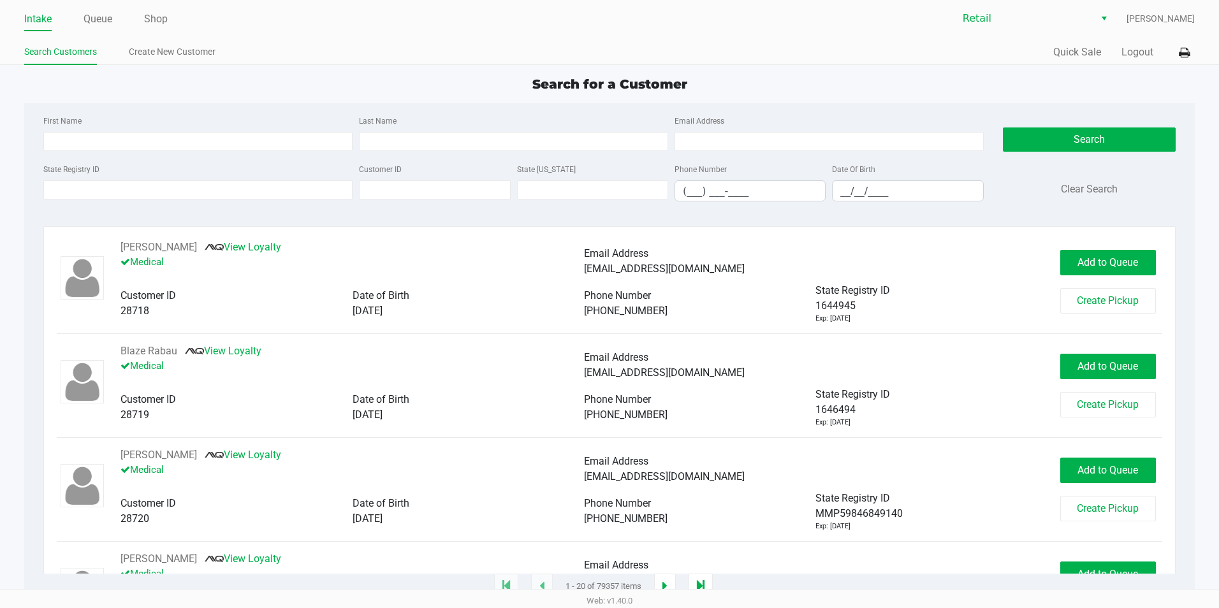
click at [231, 152] on div "First Name Last Name Email Address" at bounding box center [513, 137] width 947 height 48
drag, startPoint x: 231, startPoint y: 150, endPoint x: 275, endPoint y: 152, distance: 44.0
click at [231, 150] on input "First Name" at bounding box center [197, 141] width 309 height 19
type input "che"
click at [843, 191] on input "__/__/____" at bounding box center [908, 191] width 150 height 20
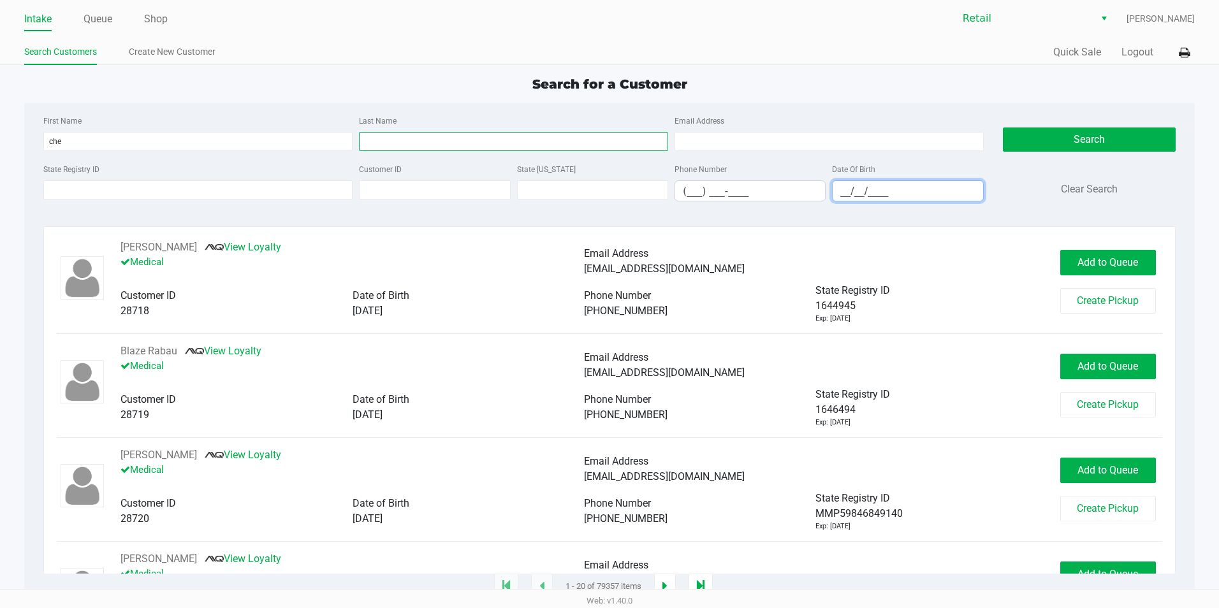
click at [508, 137] on input "Last Name" at bounding box center [513, 141] width 309 height 19
type input "f"
click at [1030, 149] on button "Search" at bounding box center [1089, 140] width 173 height 24
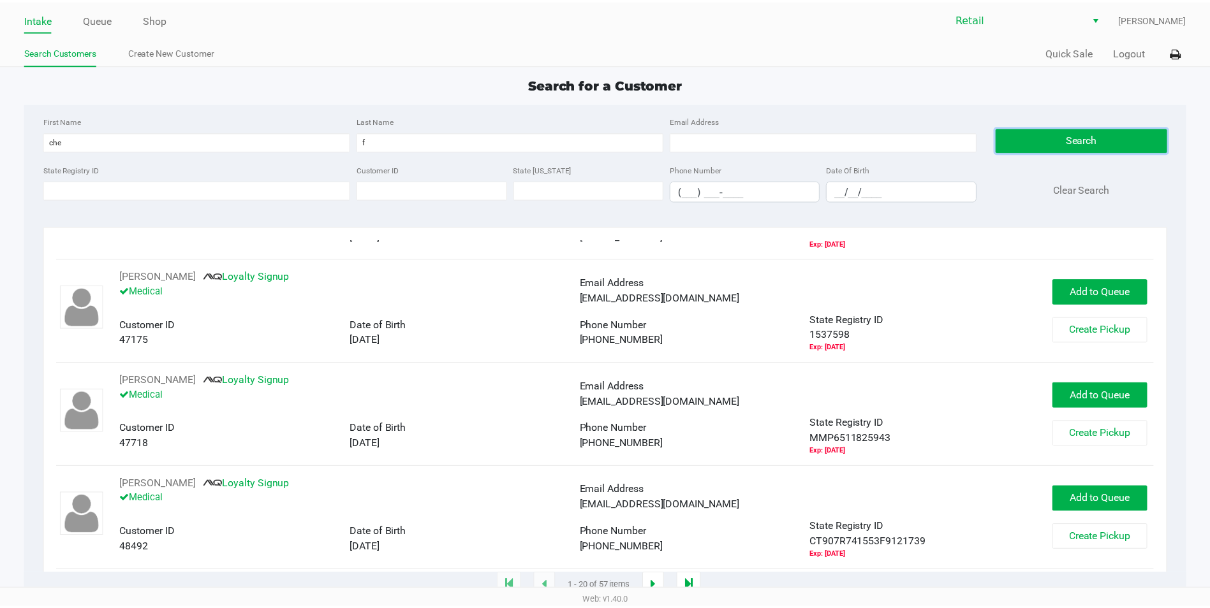
scroll to position [1745, 0]
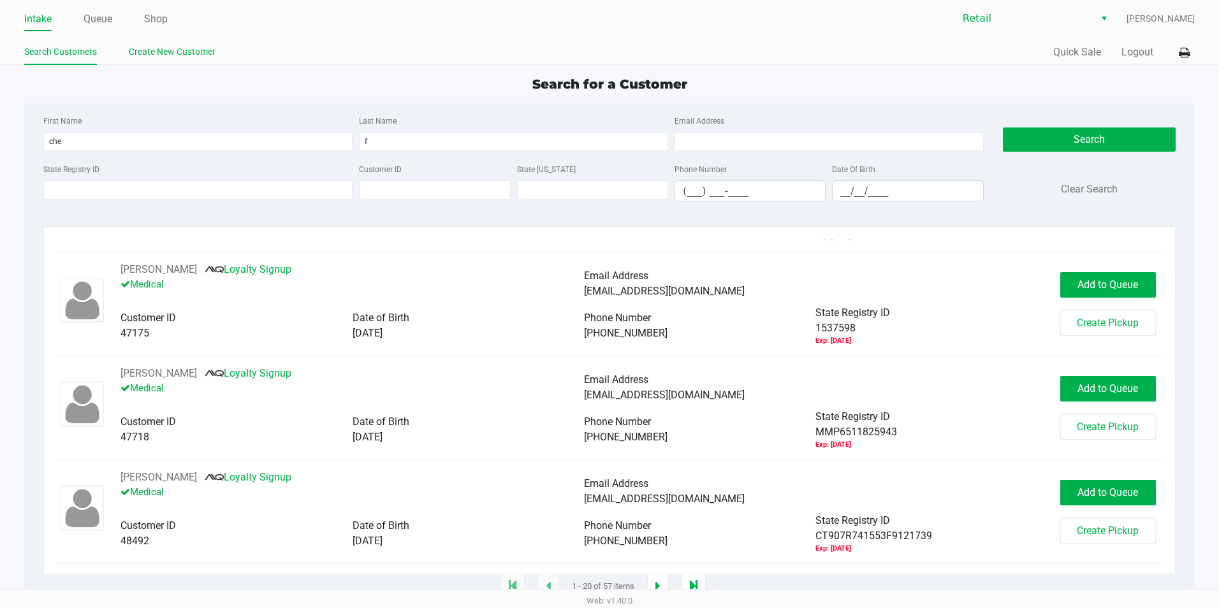
click at [195, 50] on link "Create New Customer" at bounding box center [172, 52] width 87 height 16
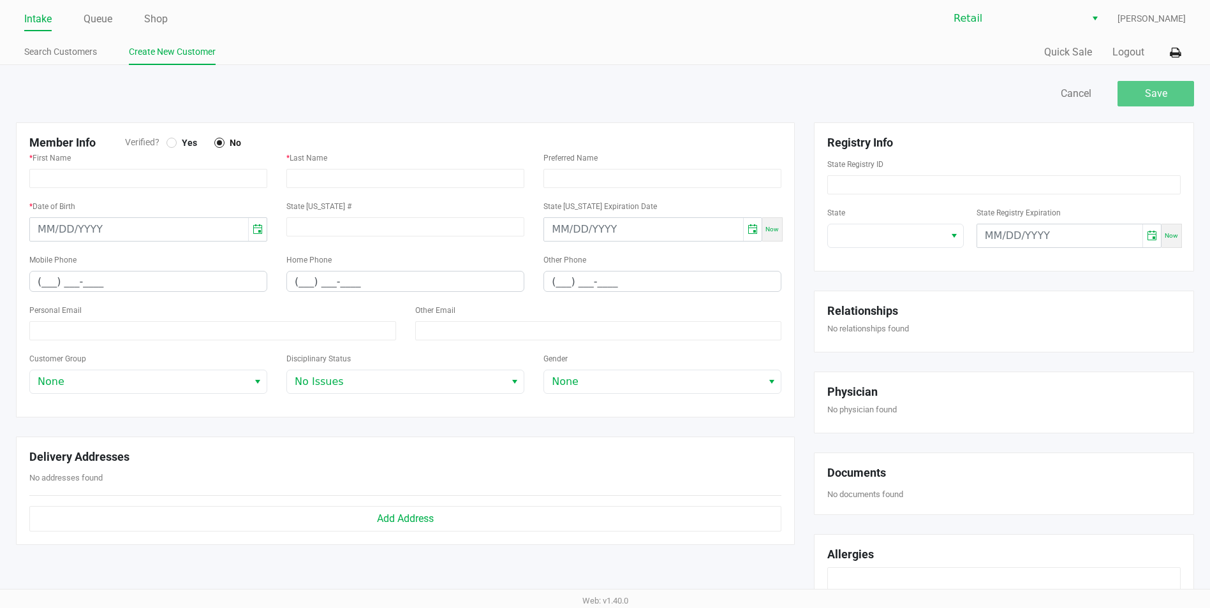
click at [216, 165] on div "* First Name" at bounding box center [148, 169] width 238 height 38
click at [223, 189] on div "* First Name" at bounding box center [148, 174] width 257 height 48
click at [228, 182] on input "text" at bounding box center [148, 178] width 238 height 19
type input "Cheryl"
type input "Furia"
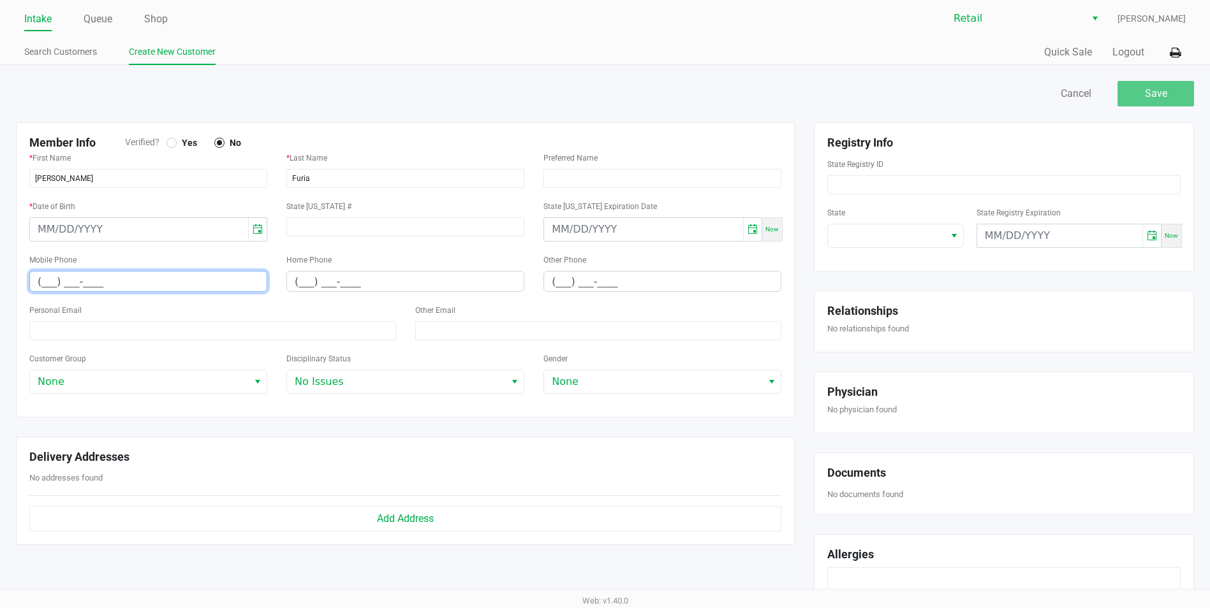
click at [45, 282] on input "(___) ___-____" at bounding box center [148, 282] width 237 height 20
click at [45, 289] on input "(___) ___-____" at bounding box center [148, 282] width 237 height 20
click at [45, 281] on input "(___) ___-____" at bounding box center [148, 282] width 237 height 20
click at [36, 282] on input "(___) ___-____" at bounding box center [148, 282] width 237 height 20
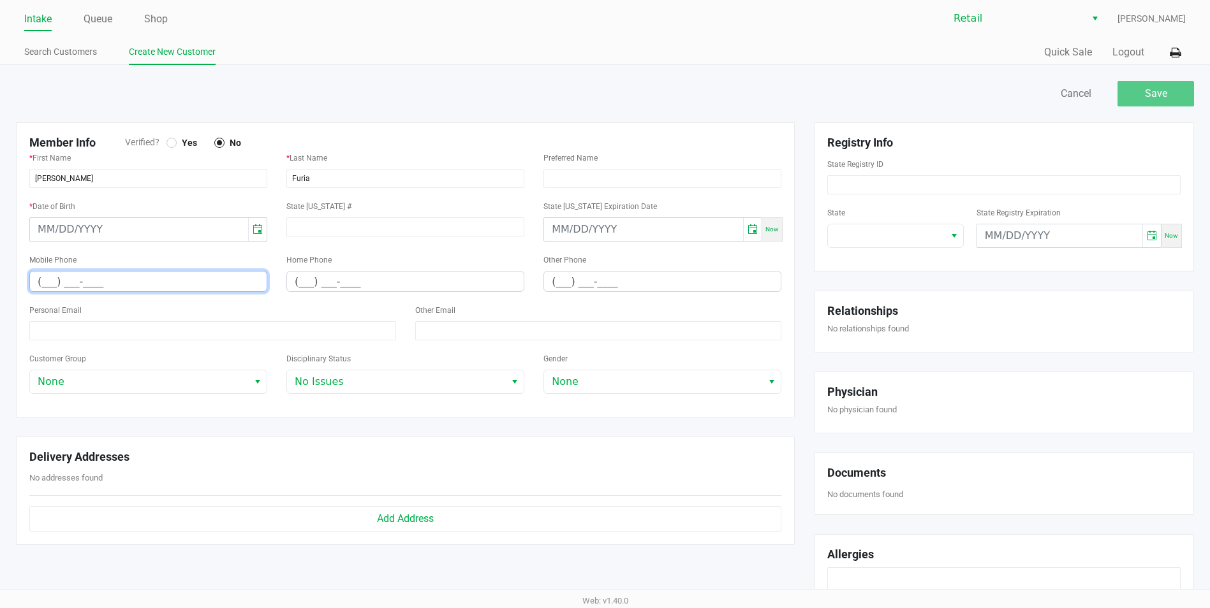
click at [43, 282] on input "(___) ___-____" at bounding box center [148, 282] width 237 height 20
click at [40, 282] on input "(___) ___-____" at bounding box center [148, 282] width 237 height 20
click at [46, 284] on input "(___) ___-____" at bounding box center [148, 282] width 237 height 20
click at [44, 283] on input "(___) ___-____" at bounding box center [148, 282] width 237 height 20
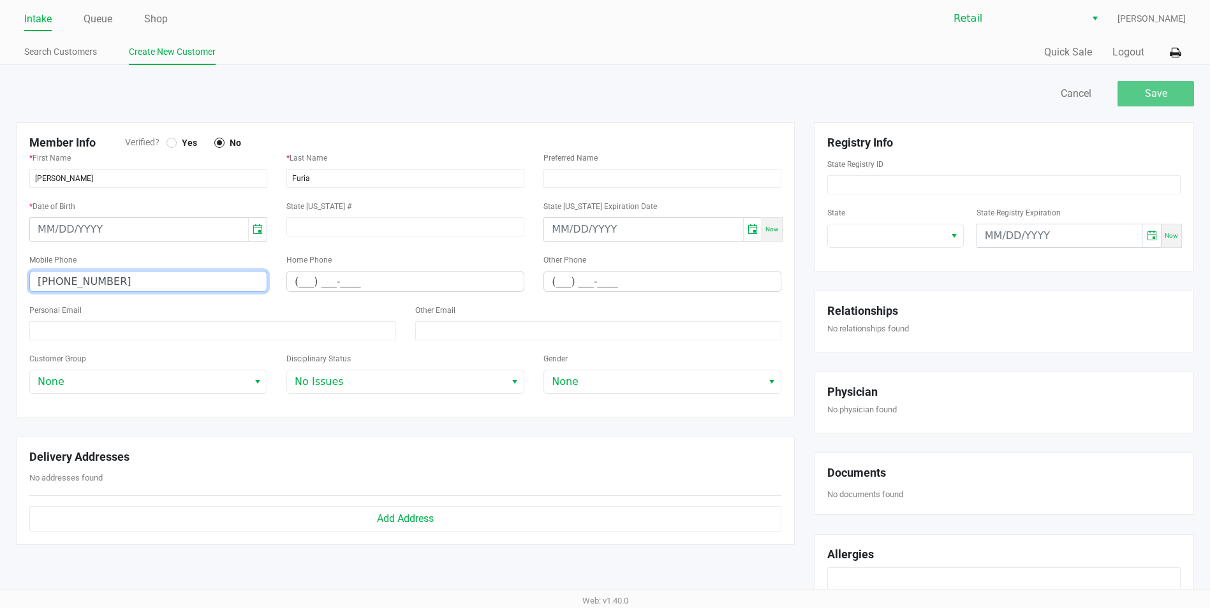
type input "(401) 837-4493"
type input "month/day/year"
click at [248, 229] on input "month/day/year" at bounding box center [139, 229] width 218 height 23
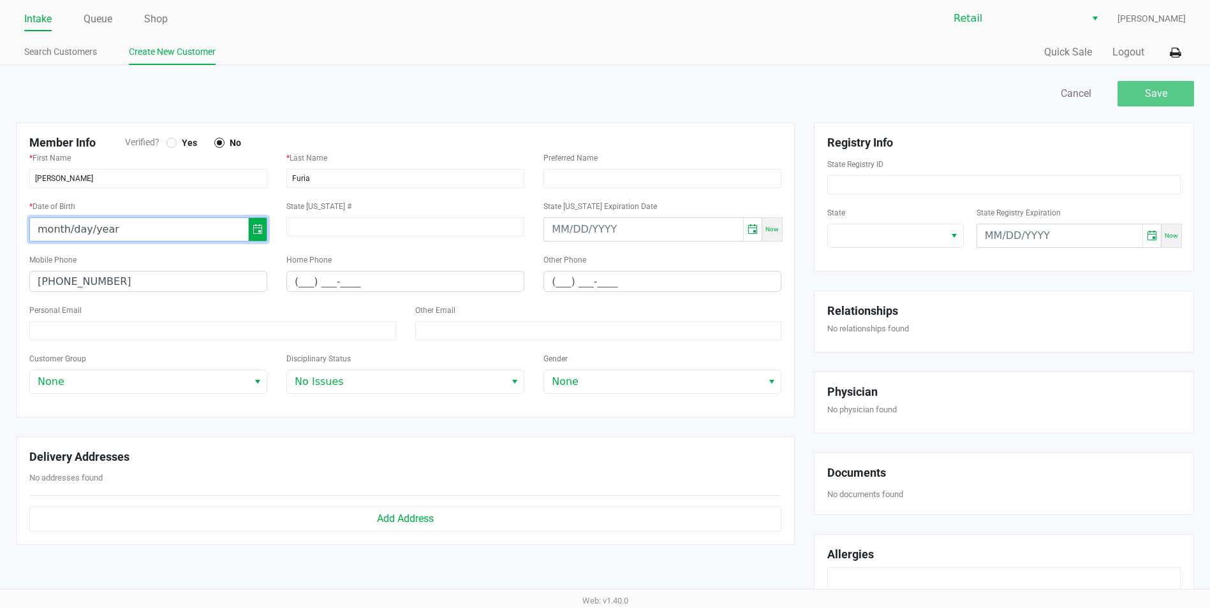
click at [255, 230] on span "Toggle calendar" at bounding box center [258, 229] width 10 height 15
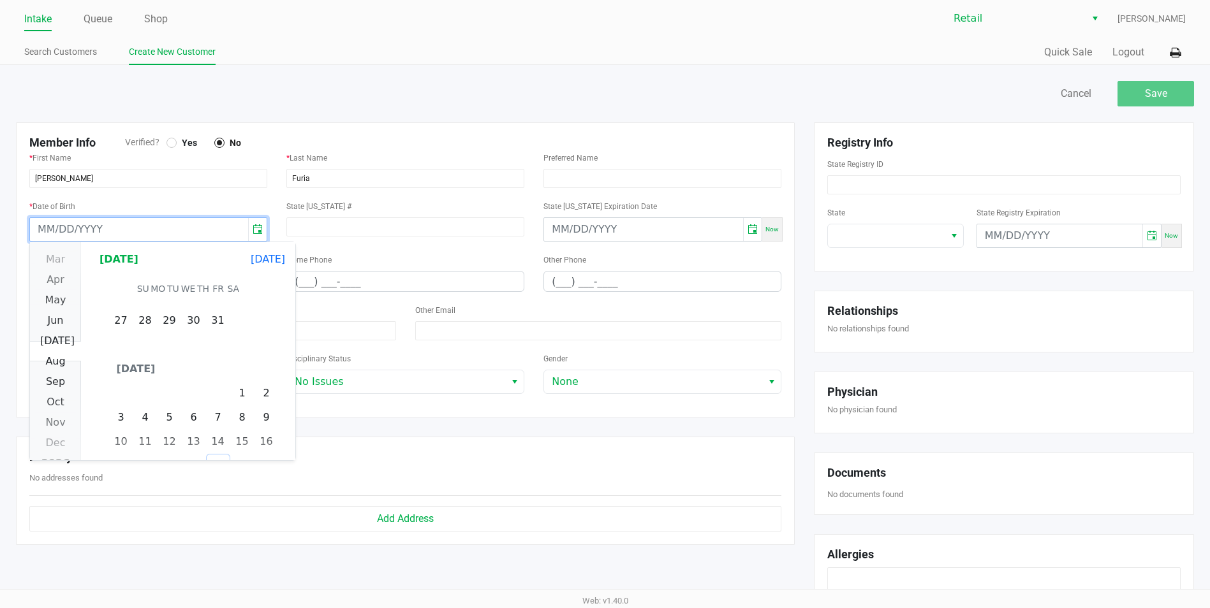
scroll to position [255424, 0]
click at [136, 256] on span "July 2025" at bounding box center [118, 259] width 55 height 24
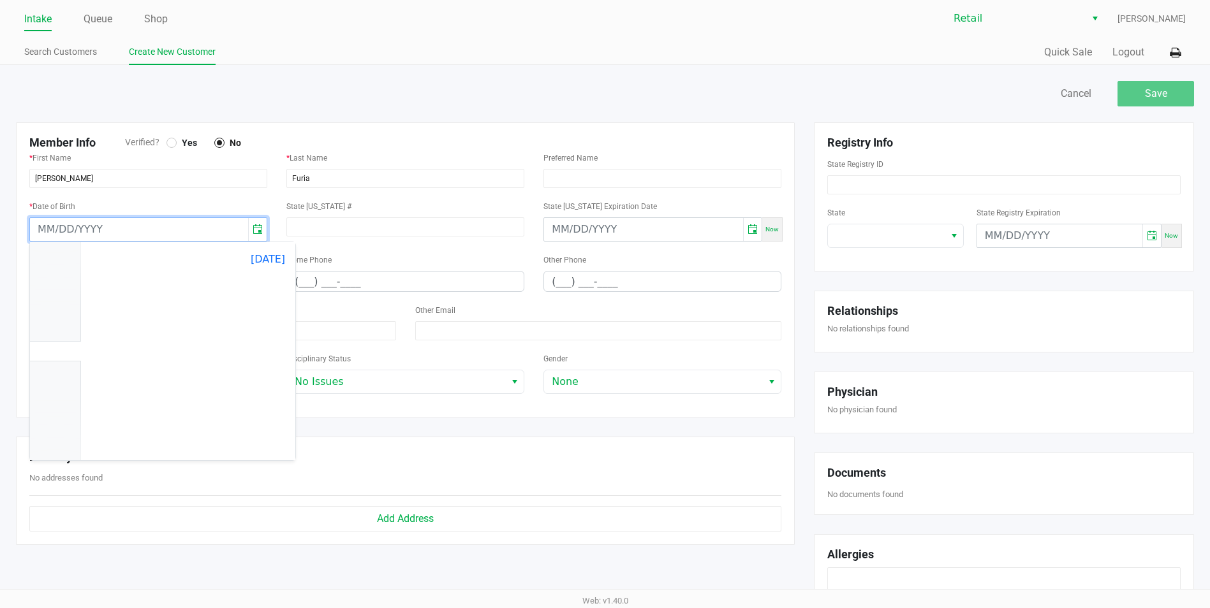
scroll to position [21202, 0]
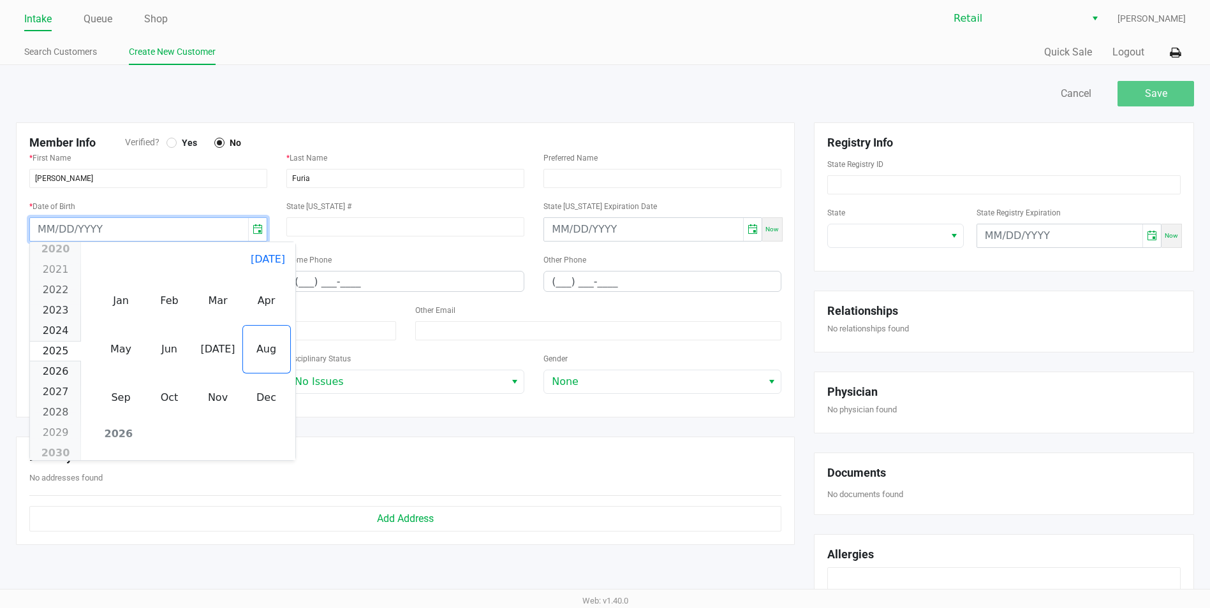
click at [119, 255] on span "2025" at bounding box center [113, 259] width 45 height 24
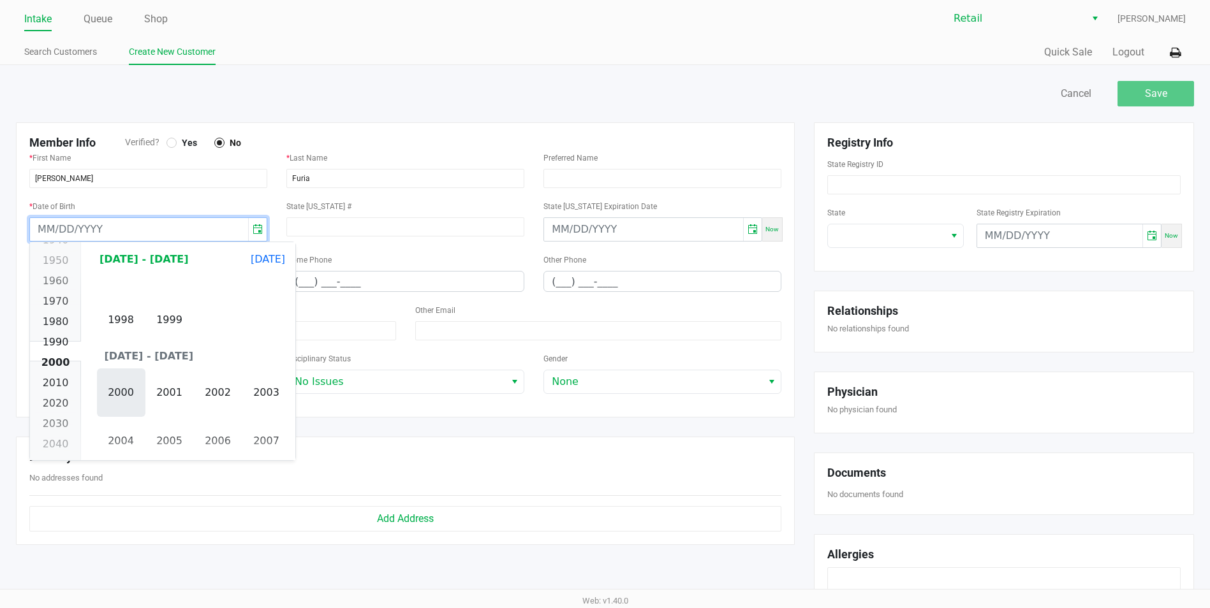
scroll to position [1589, 0]
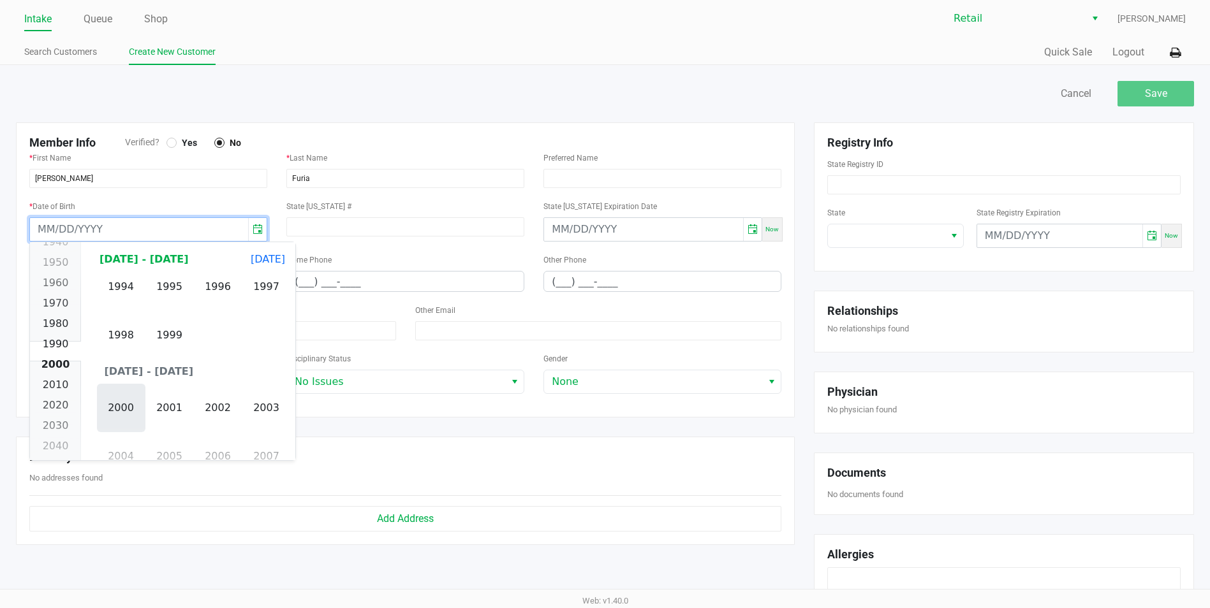
click at [115, 402] on span "2000" at bounding box center [121, 408] width 48 height 48
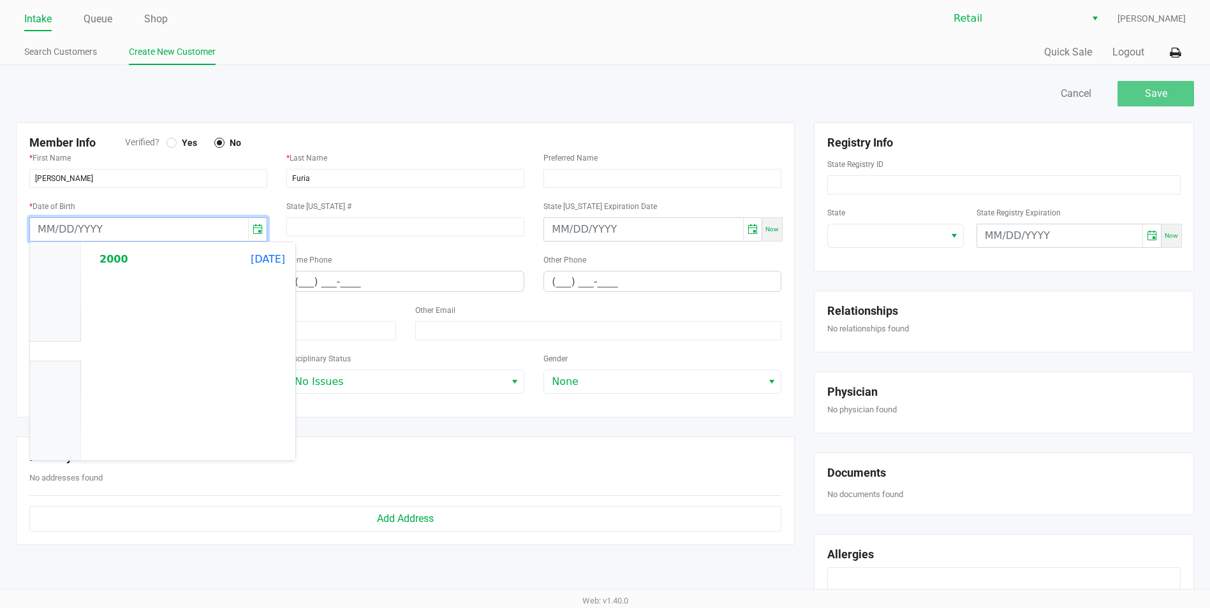
scroll to position [16962, 0]
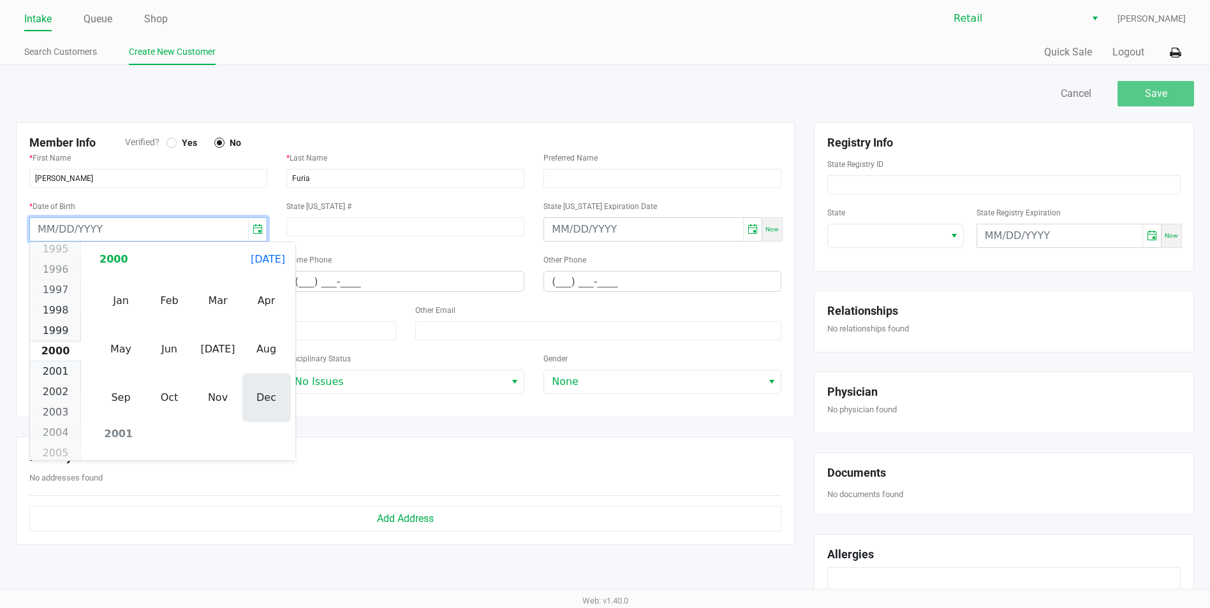
click at [249, 397] on span "Dec" at bounding box center [266, 398] width 48 height 48
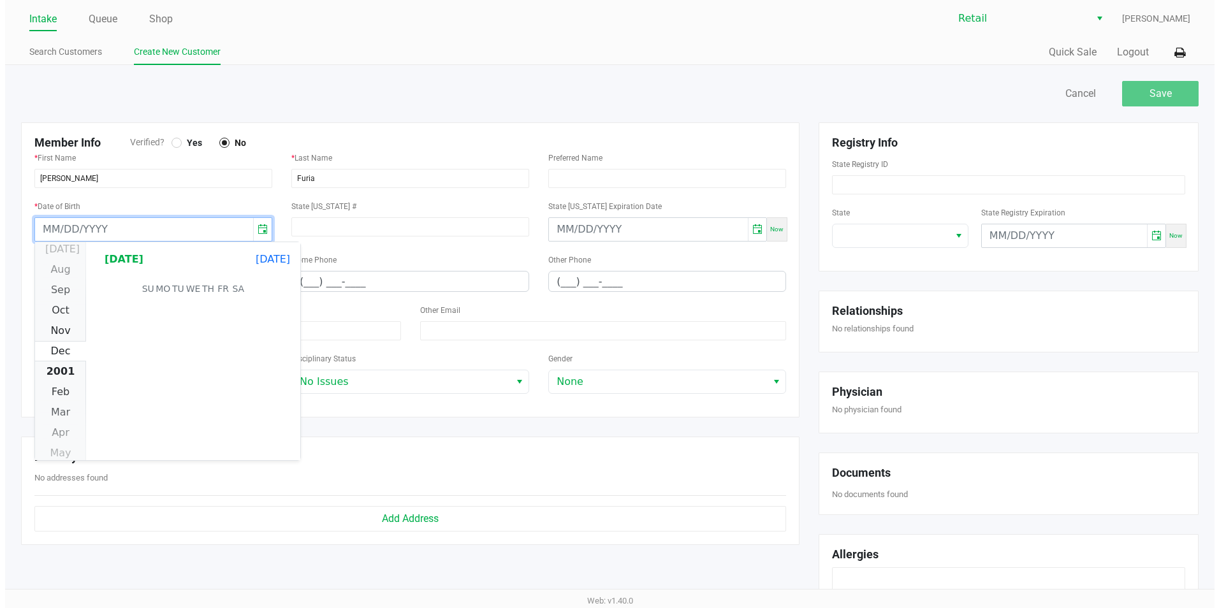
scroll to position [205408, 0]
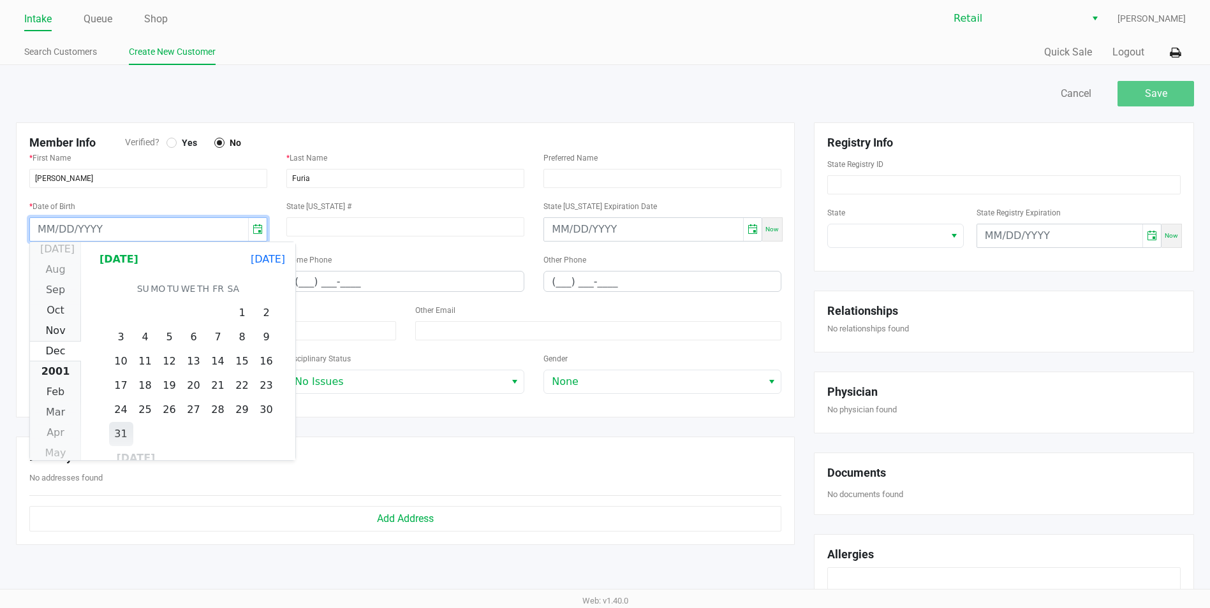
click at [119, 434] on span "31" at bounding box center [121, 434] width 24 height 24
type input "12/31/2000"
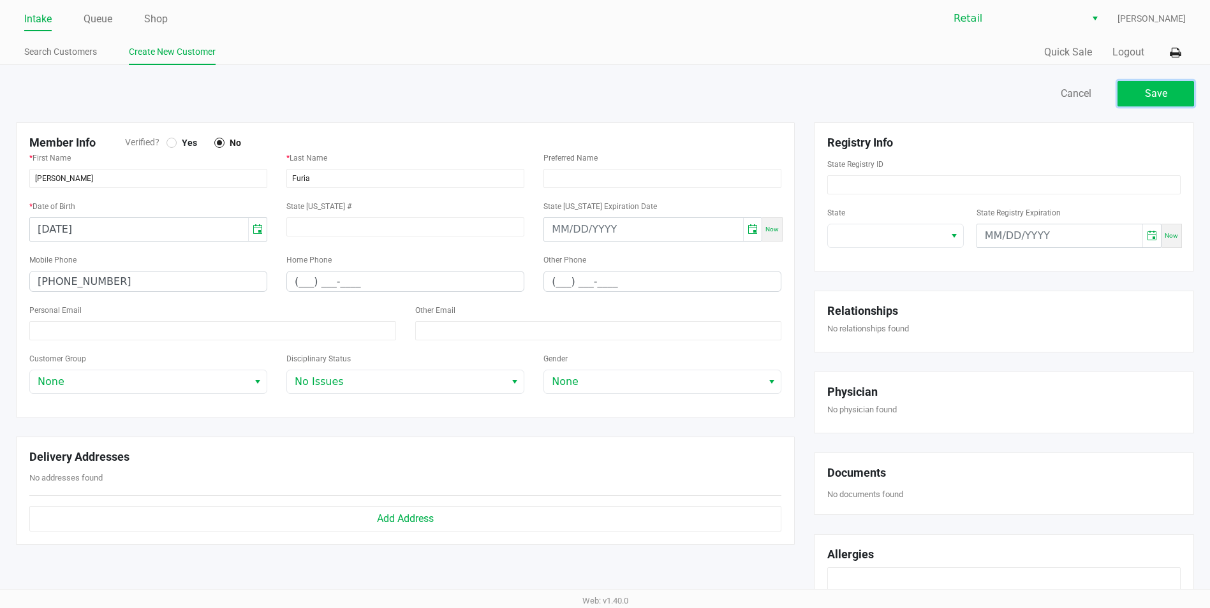
click at [1176, 88] on button "Save" at bounding box center [1155, 94] width 77 height 26
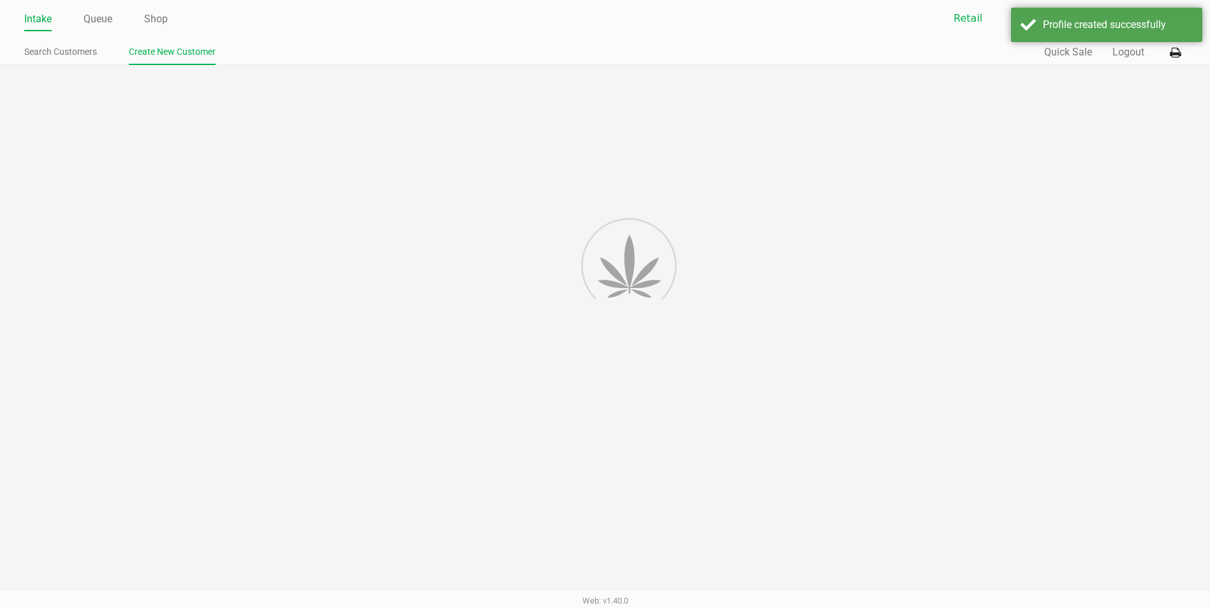
type input "---"
type input "( __) ___-____"
type input "---"
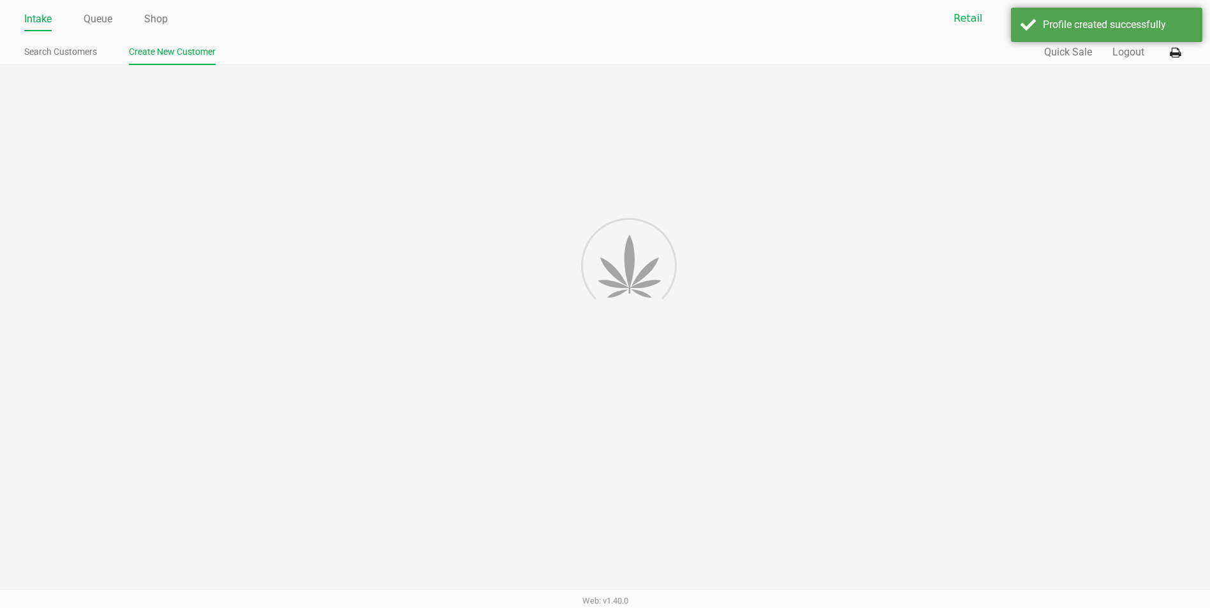
type input "---"
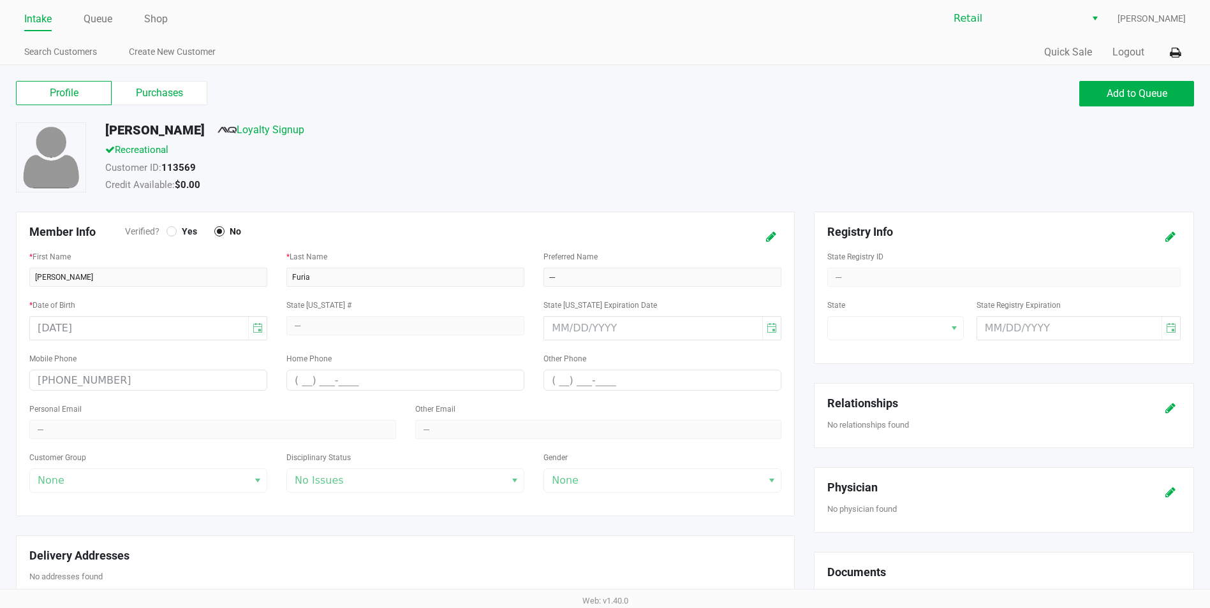
click at [52, 16] on link "Intake" at bounding box center [37, 19] width 27 height 18
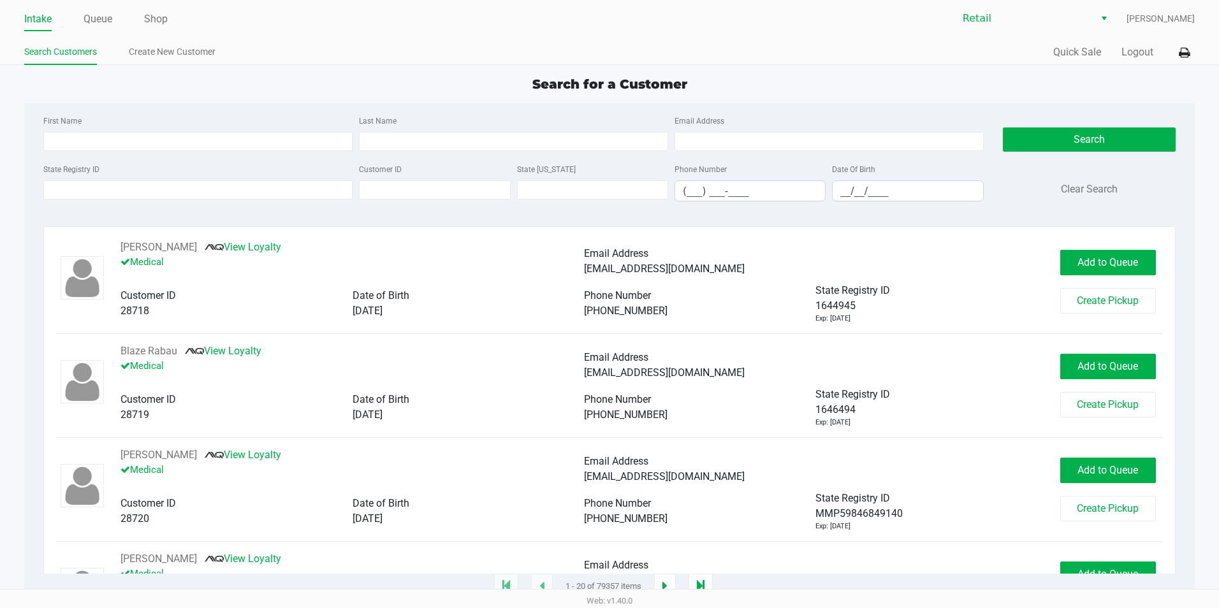
click at [48, 17] on link "Intake" at bounding box center [37, 19] width 27 height 18
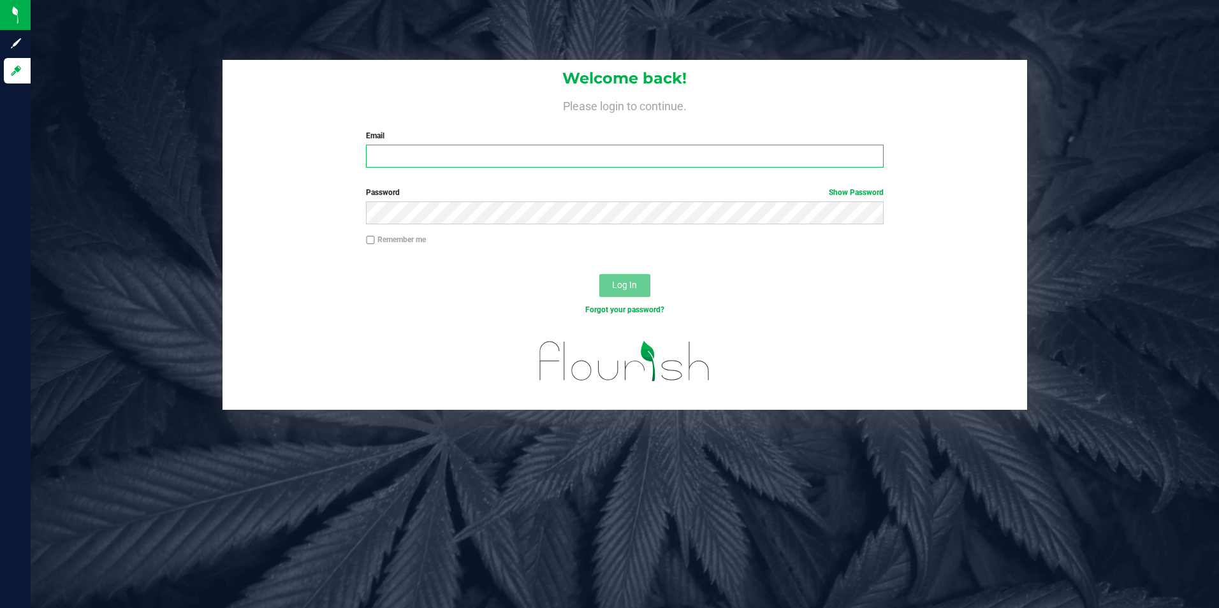
click at [460, 158] on input "Email" at bounding box center [625, 156] width 518 height 23
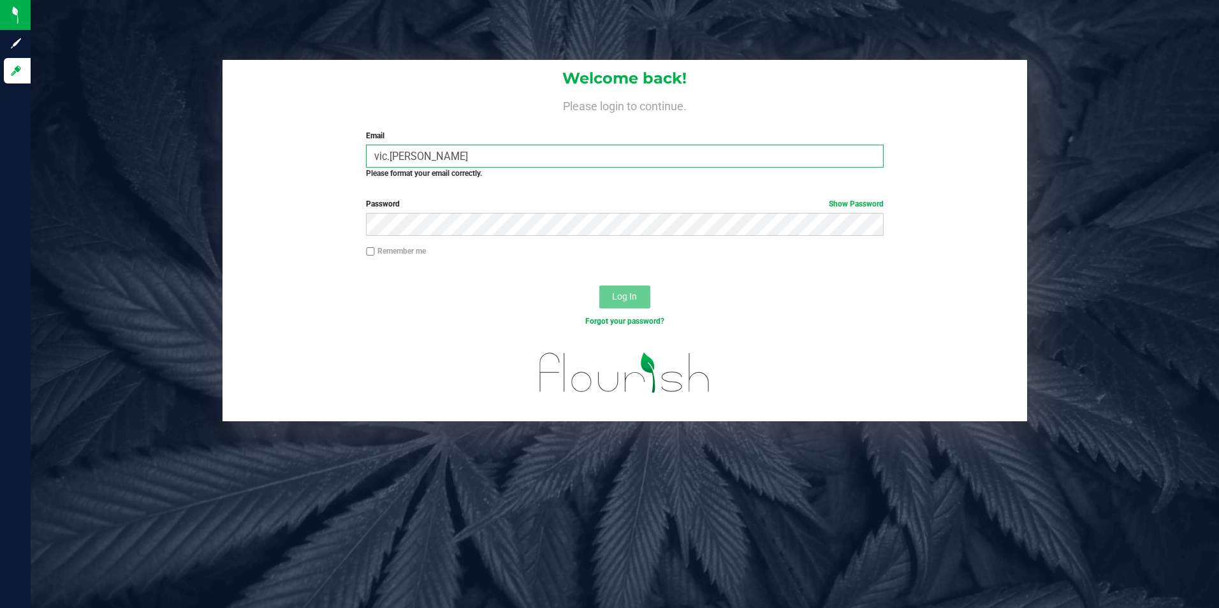
type input "[EMAIL_ADDRESS][PERSON_NAME][PERSON_NAME][DOMAIN_NAME]"
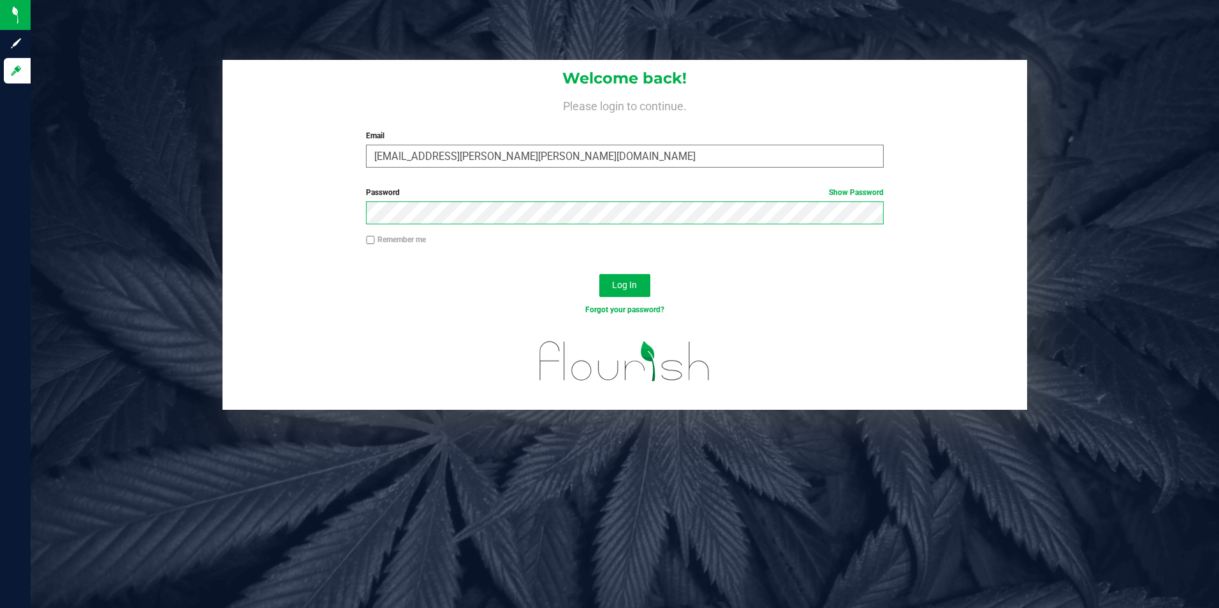
click at [599, 274] on button "Log In" at bounding box center [624, 285] width 51 height 23
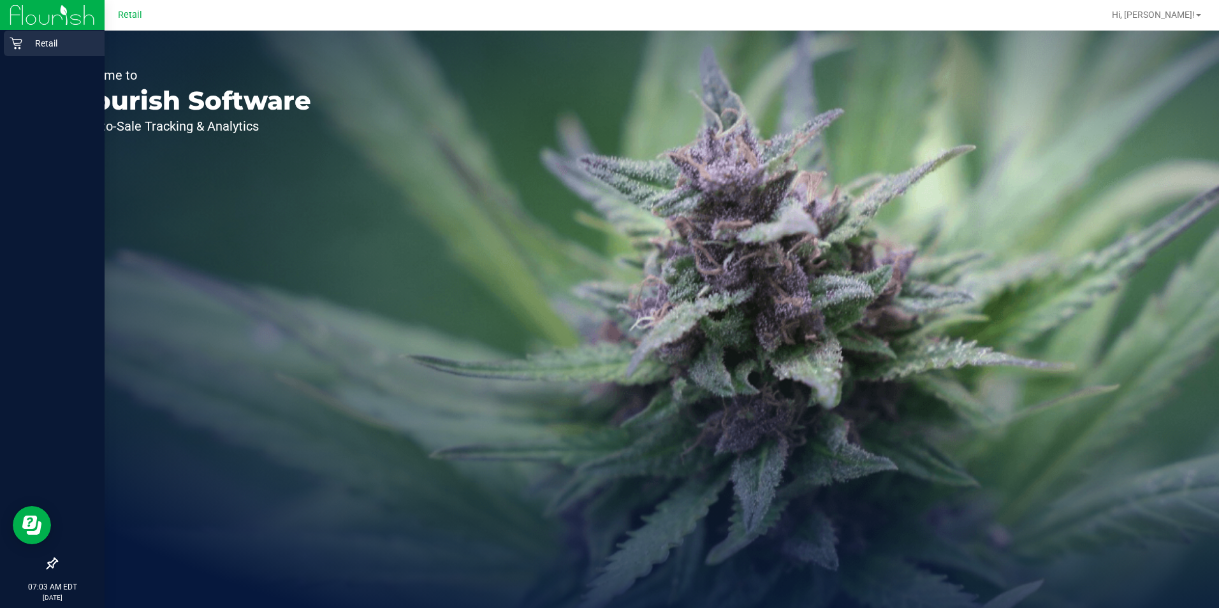
click at [11, 45] on icon at bounding box center [16, 43] width 13 height 13
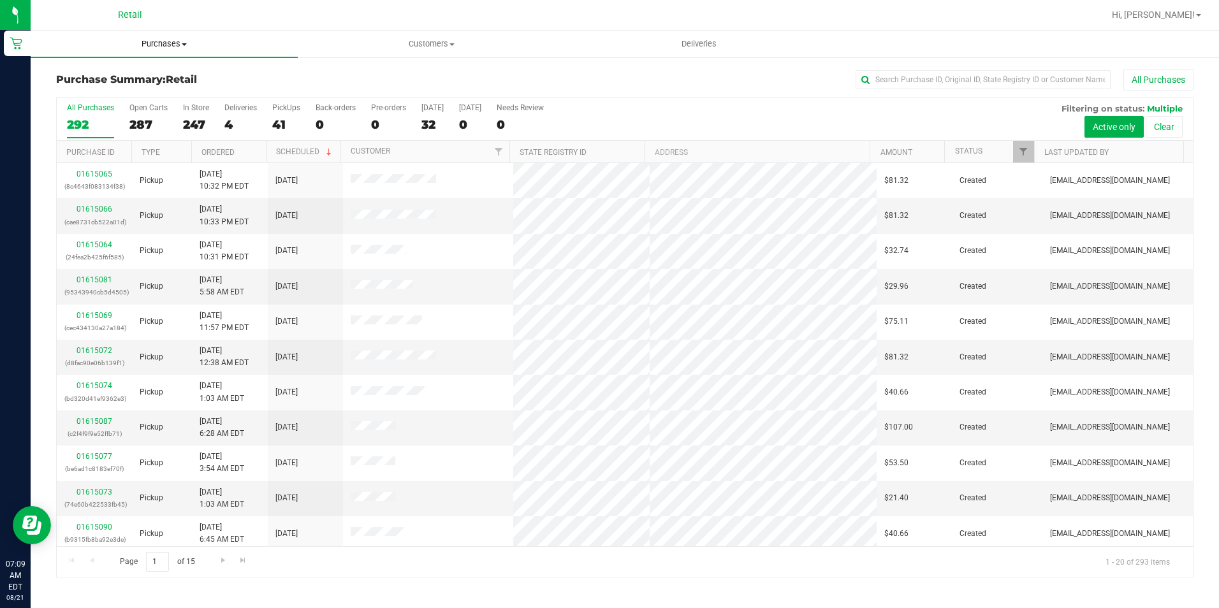
click at [139, 46] on span "Purchases" at bounding box center [164, 43] width 267 height 11
click at [118, 73] on span "Summary of purchases" at bounding box center [96, 76] width 131 height 11
drag, startPoint x: 174, startPoint y: 40, endPoint x: 172, endPoint y: 48, distance: 8.7
click at [174, 40] on span "Purchases" at bounding box center [164, 43] width 267 height 11
click at [159, 82] on span "Summary of purchases" at bounding box center [96, 76] width 131 height 11
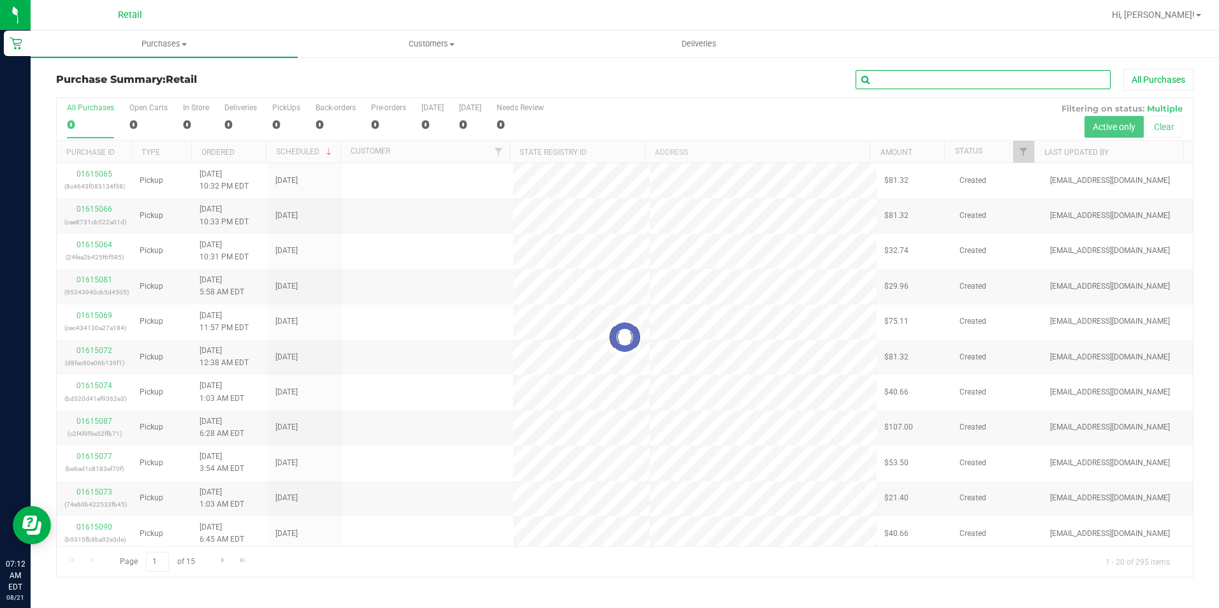
click at [917, 82] on input "text" at bounding box center [983, 79] width 255 height 19
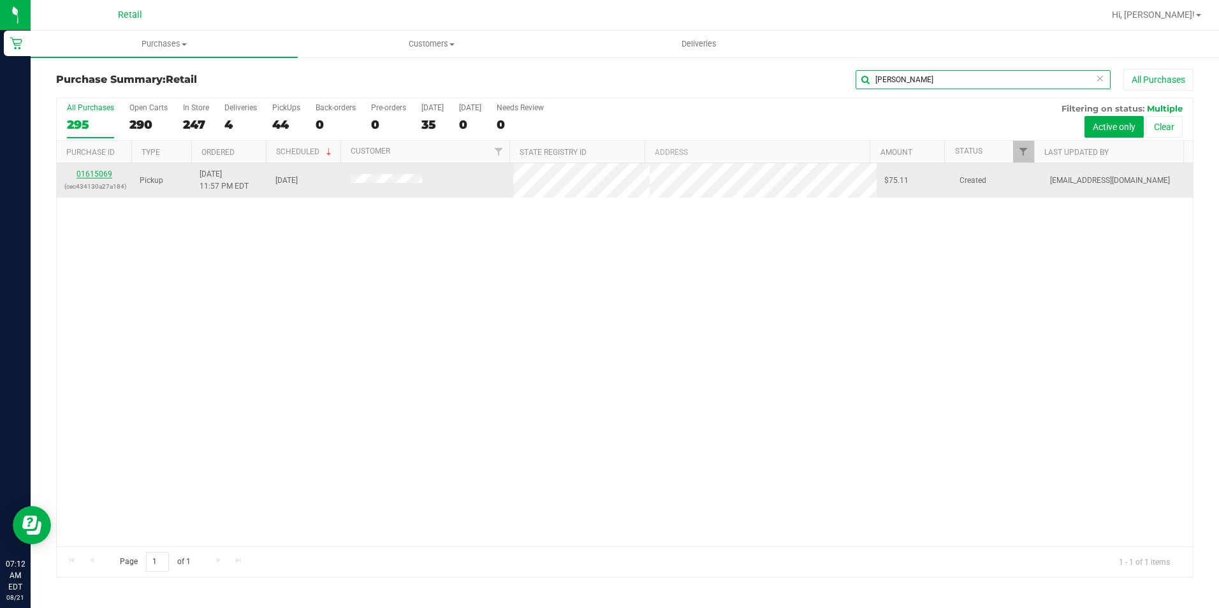
type input "[PERSON_NAME]"
click at [91, 172] on link "01615069" at bounding box center [95, 174] width 36 height 9
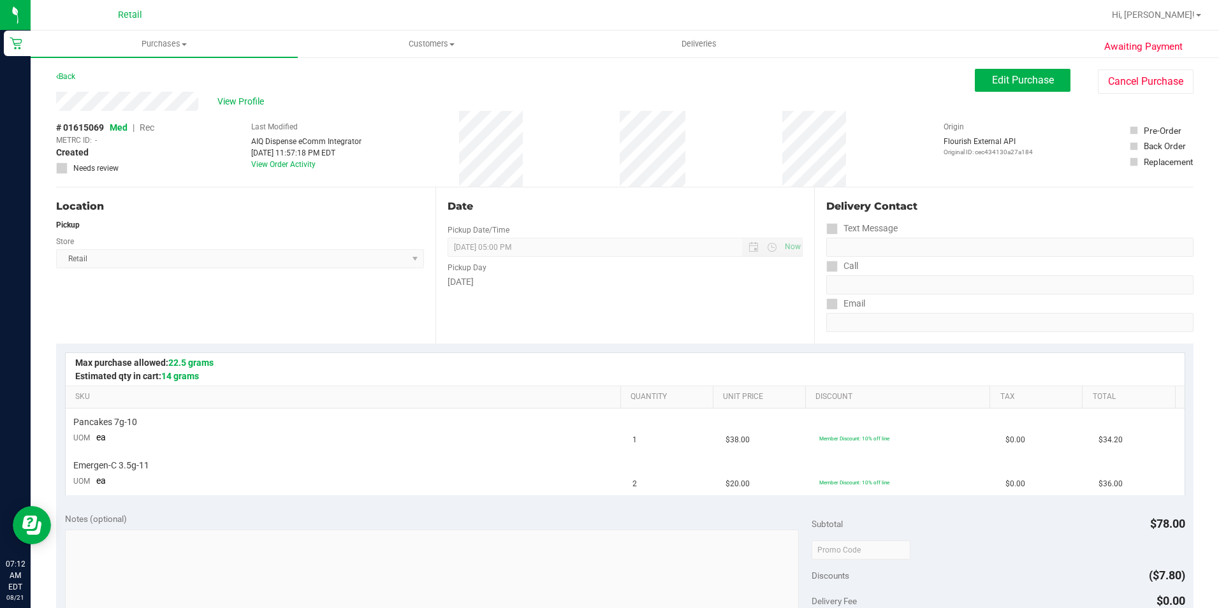
drag, startPoint x: 605, startPoint y: 159, endPoint x: 677, endPoint y: 200, distance: 82.8
click at [677, 200] on div "Date" at bounding box center [626, 206] width 356 height 15
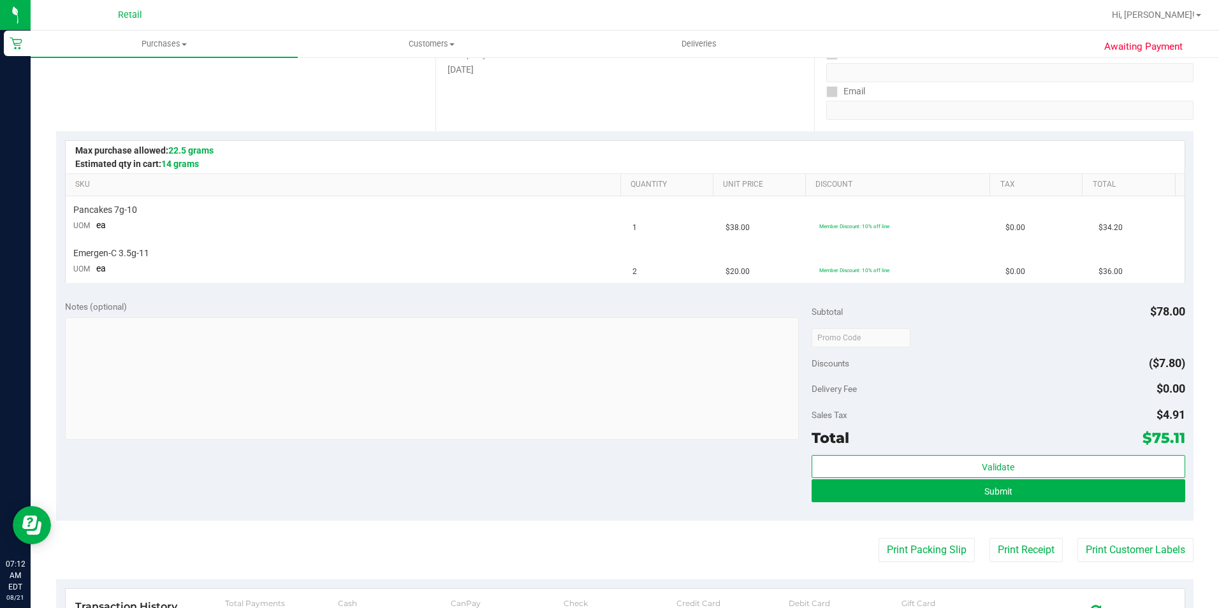
scroll to position [255, 0]
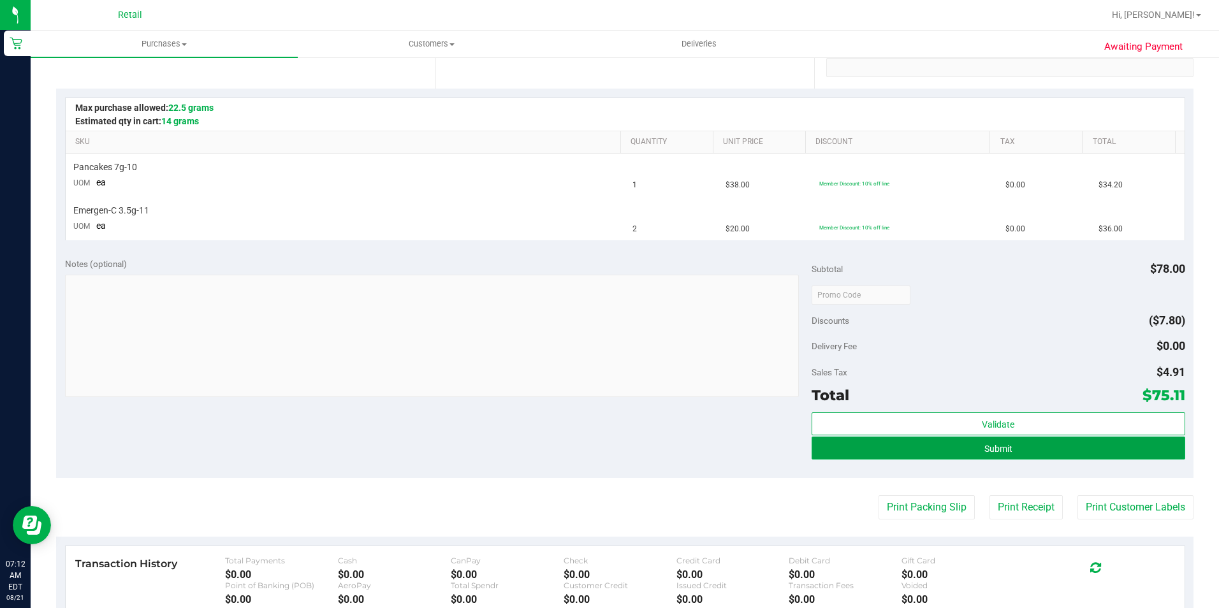
click at [939, 442] on button "Submit" at bounding box center [999, 448] width 374 height 23
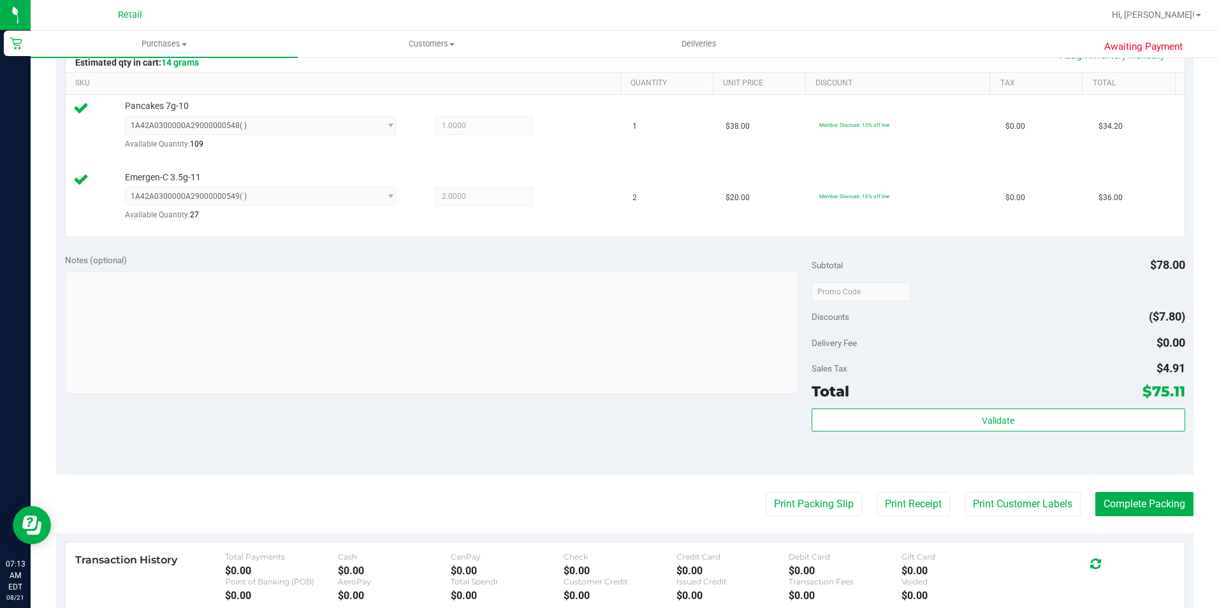
scroll to position [383, 0]
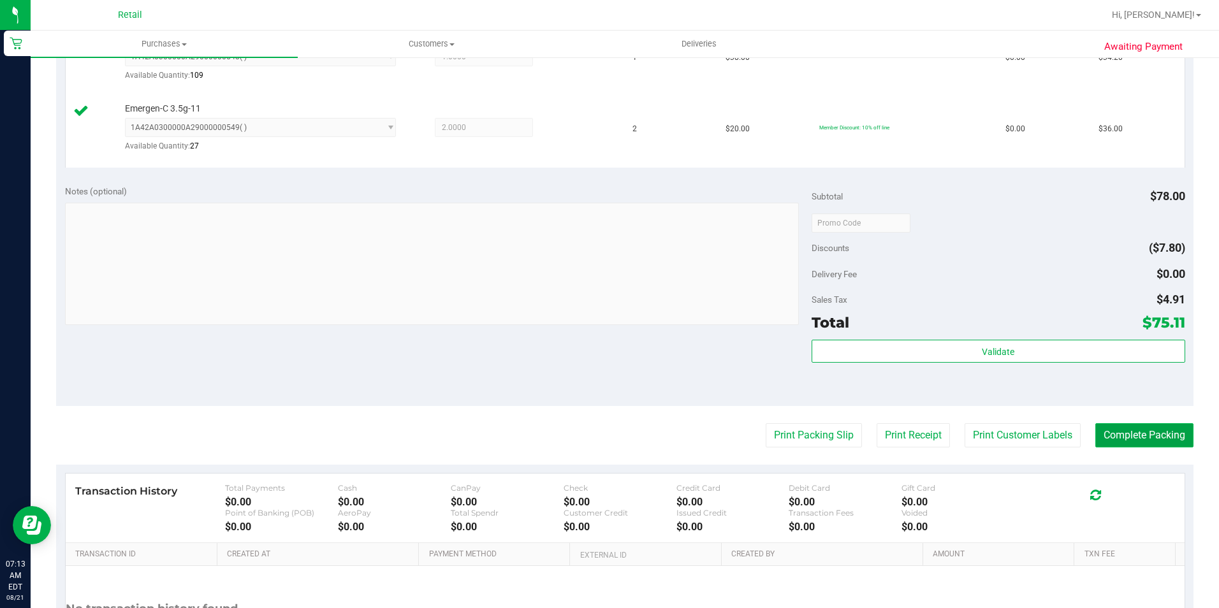
click at [1171, 432] on button "Complete Packing" at bounding box center [1145, 435] width 98 height 24
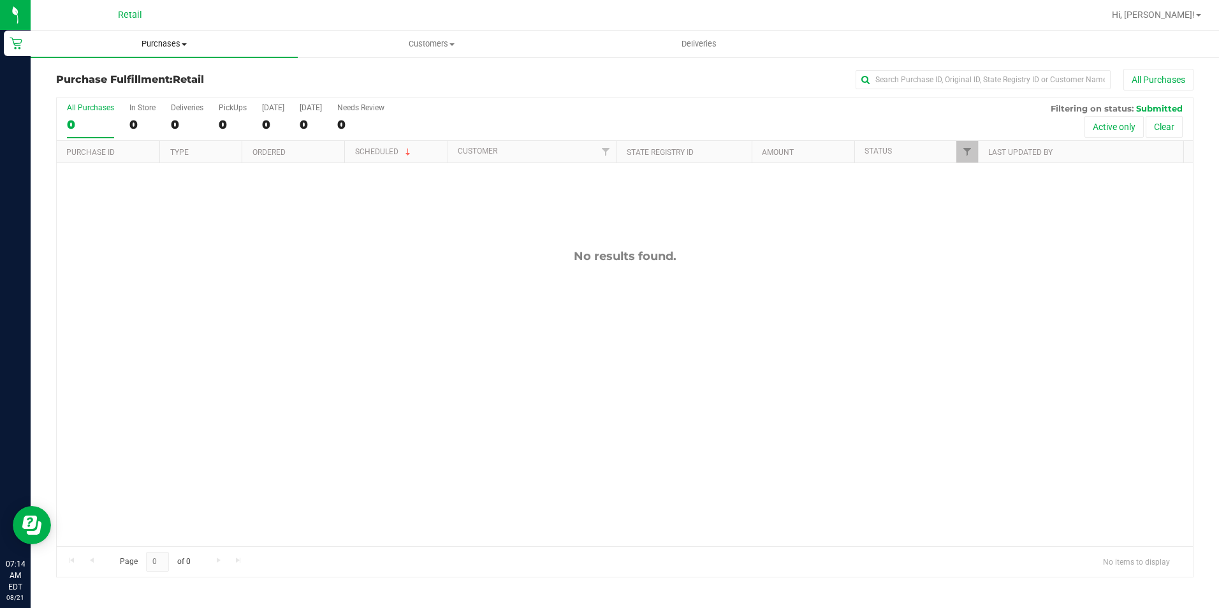
click at [167, 43] on span "Purchases" at bounding box center [164, 43] width 267 height 11
click at [152, 76] on span "Summary of purchases" at bounding box center [96, 76] width 131 height 11
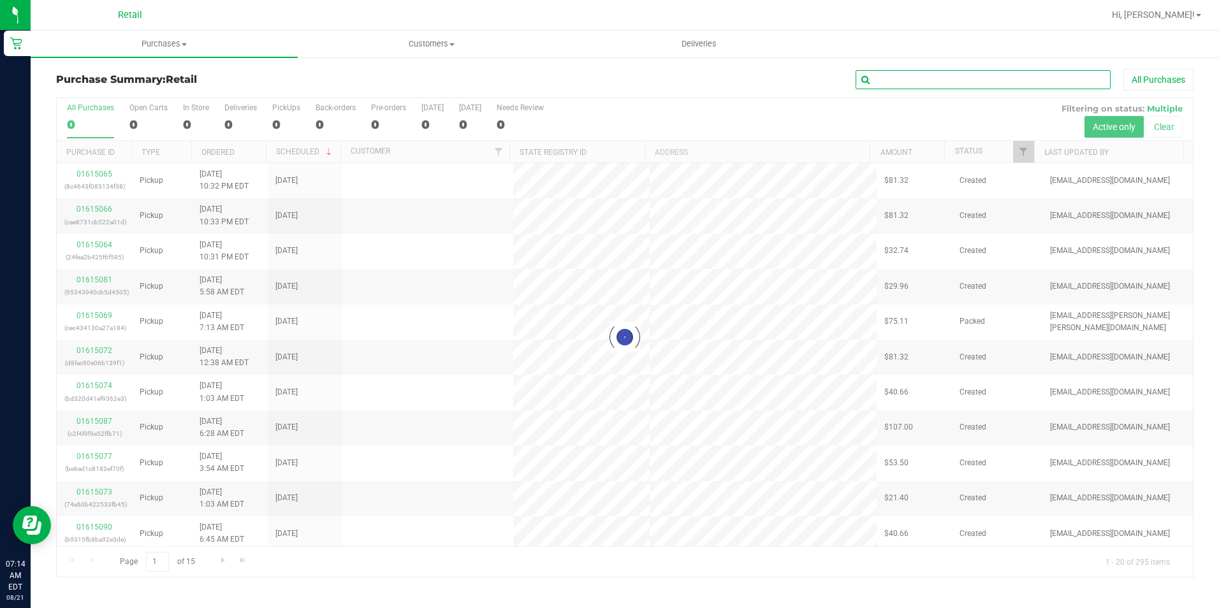
click at [910, 73] on input "text" at bounding box center [983, 79] width 255 height 19
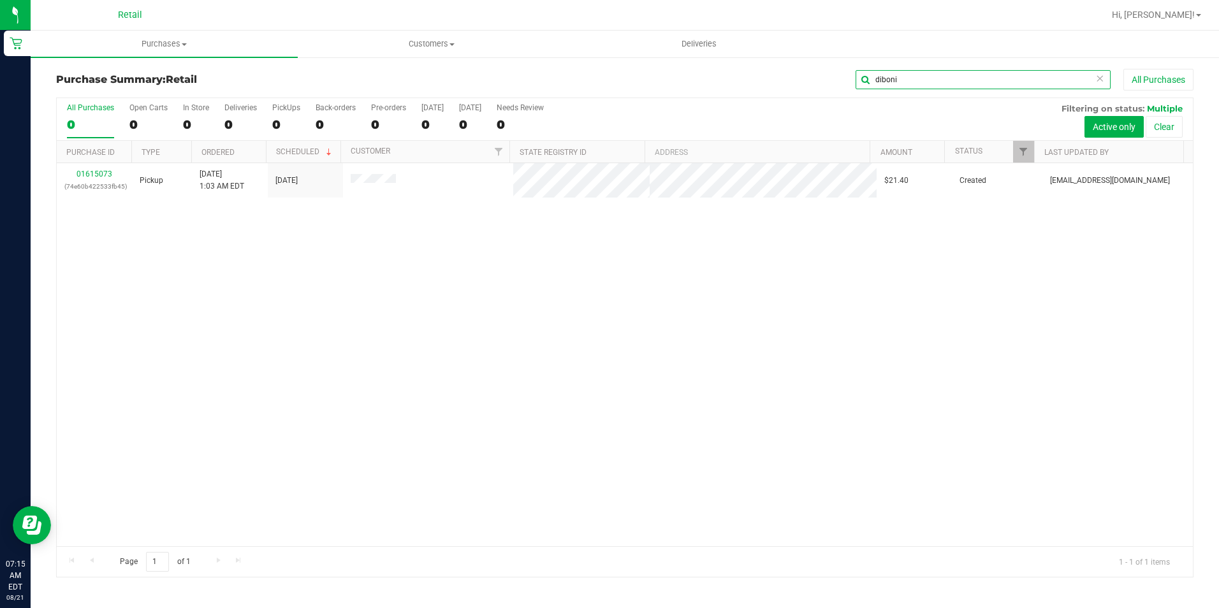
type input "diboni"
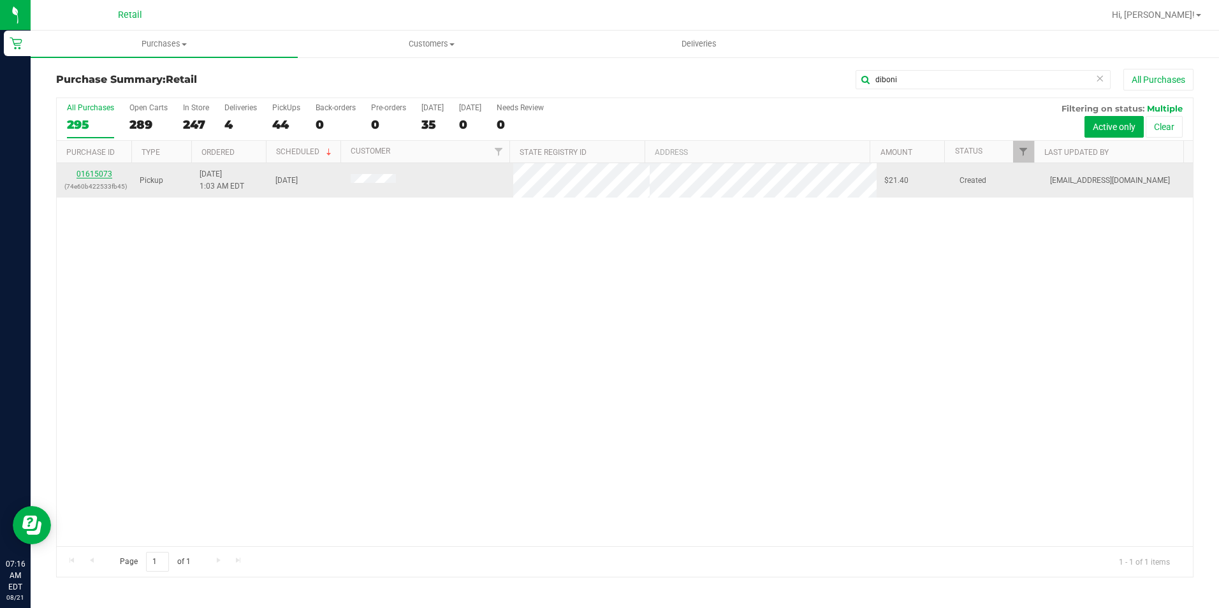
click at [108, 173] on link "01615073" at bounding box center [95, 174] width 36 height 9
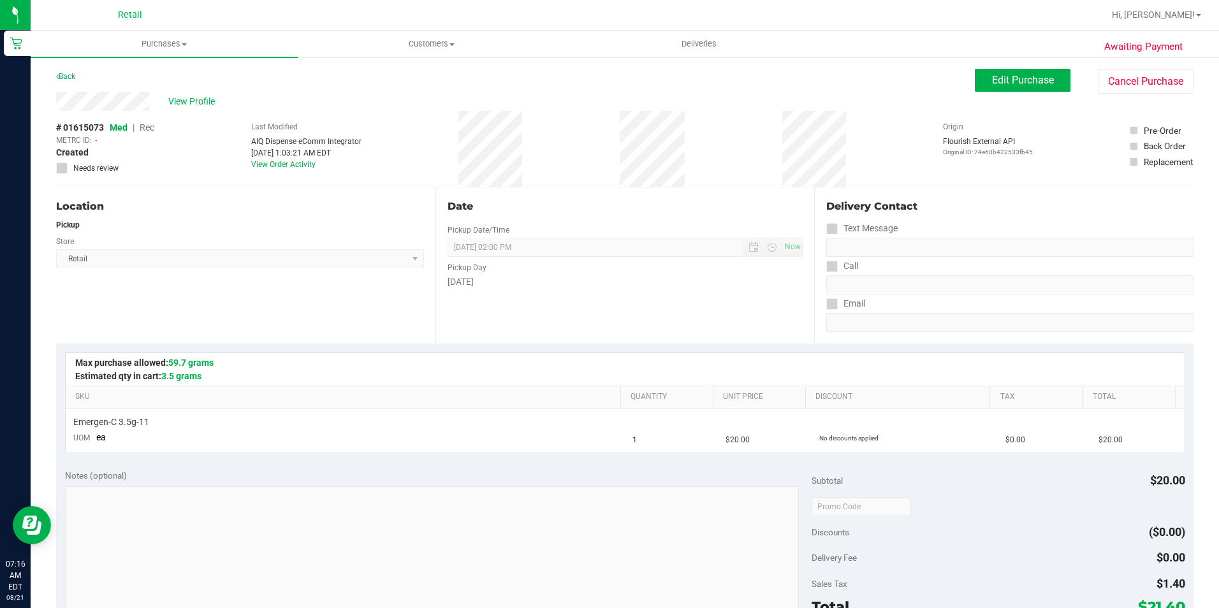
scroll to position [255, 0]
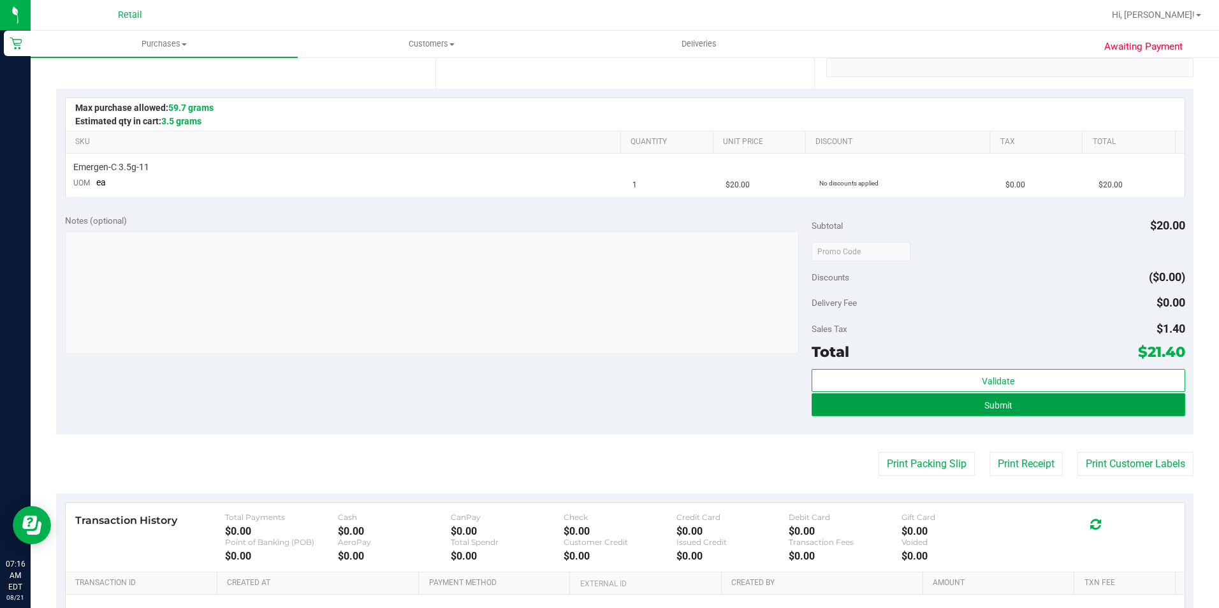
click at [1036, 397] on button "Submit" at bounding box center [999, 404] width 374 height 23
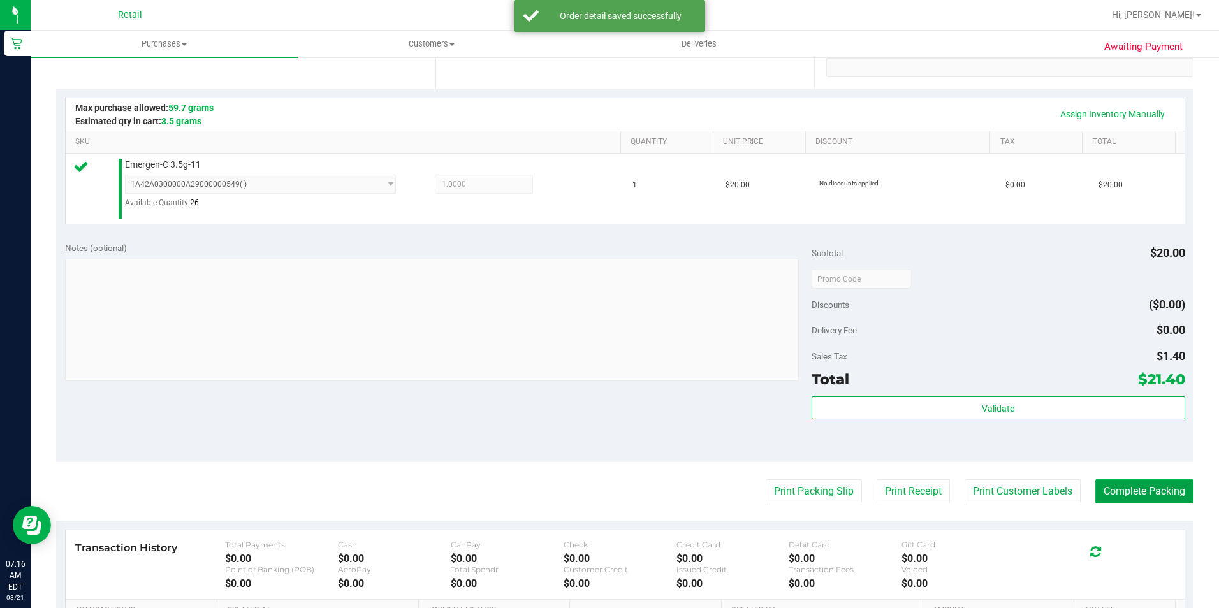
click at [1164, 492] on button "Complete Packing" at bounding box center [1145, 492] width 98 height 24
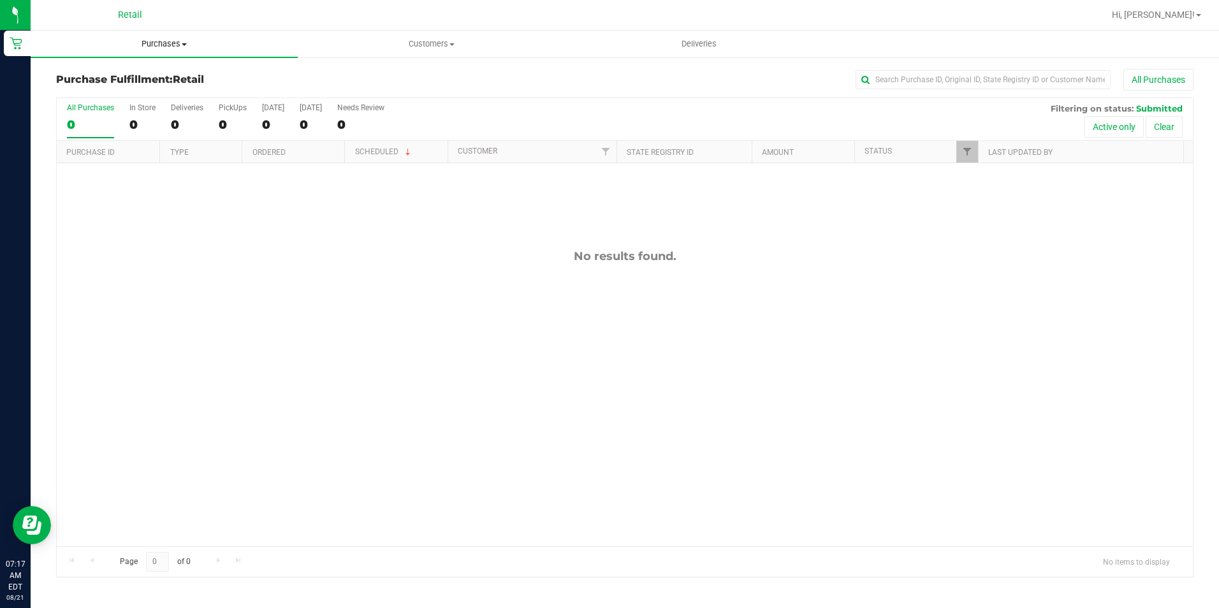
click at [147, 46] on span "Purchases" at bounding box center [164, 43] width 267 height 11
click at [147, 78] on span "Summary of purchases" at bounding box center [96, 76] width 131 height 11
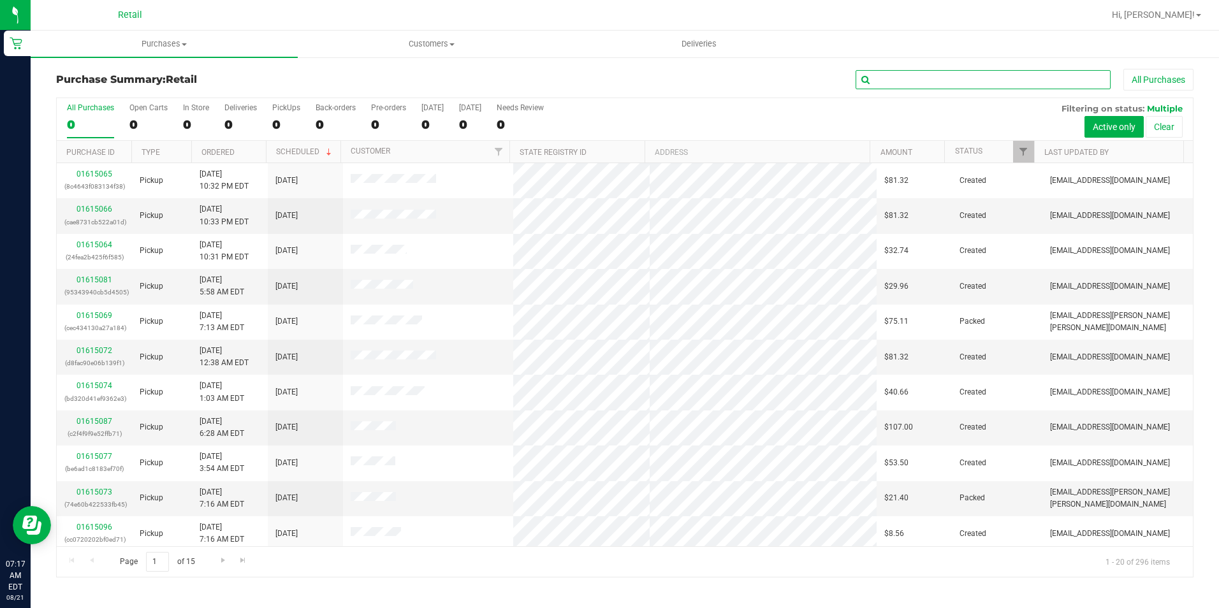
click at [918, 86] on input "text" at bounding box center [983, 79] width 255 height 19
type input "[PERSON_NAME]"
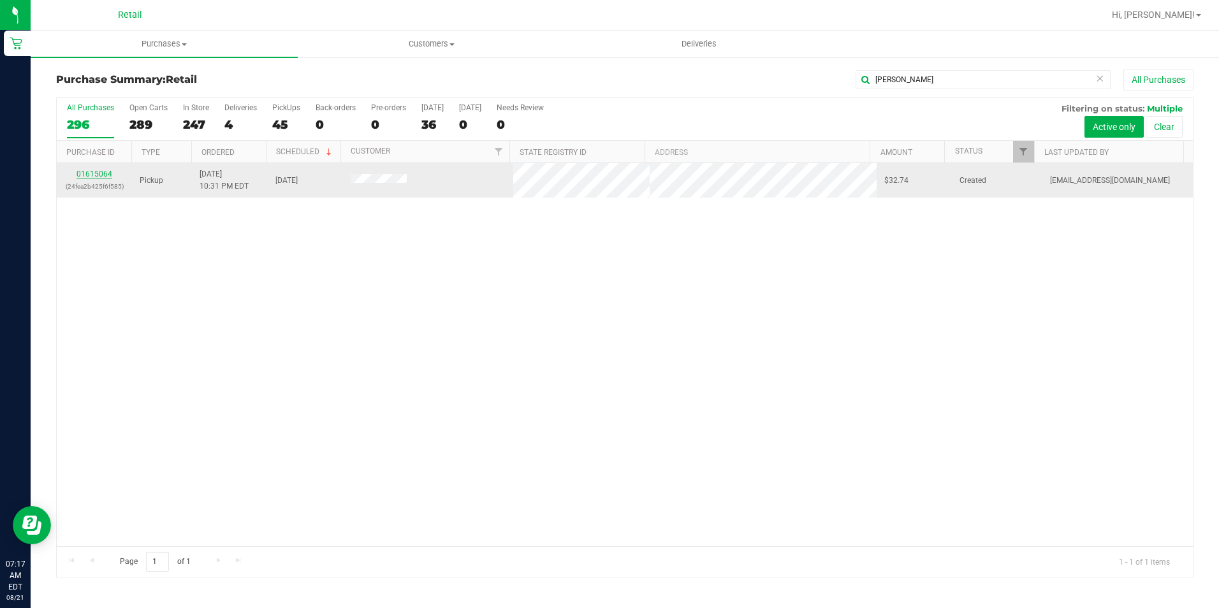
click at [98, 175] on link "01615064" at bounding box center [95, 174] width 36 height 9
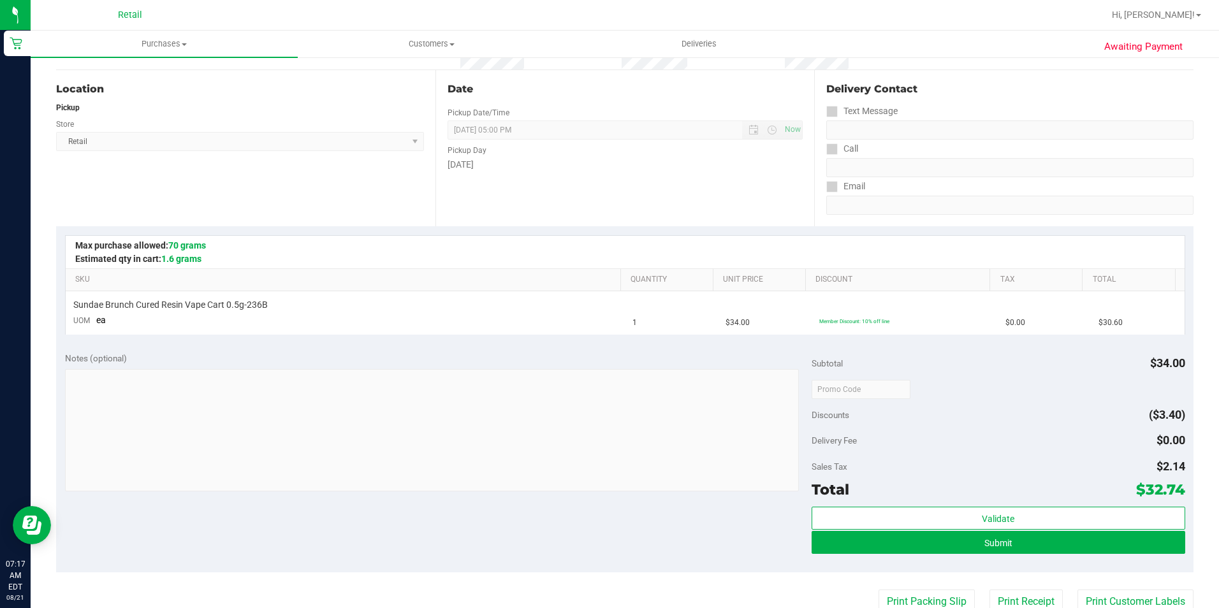
scroll to position [128, 0]
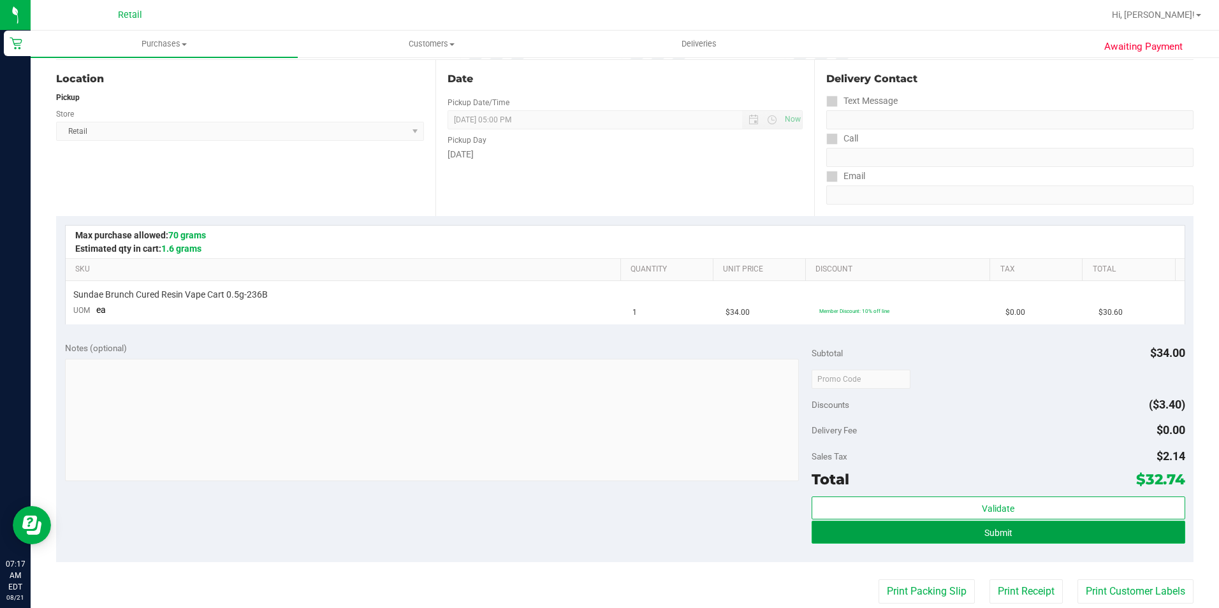
click at [985, 532] on span "Submit" at bounding box center [999, 533] width 28 height 10
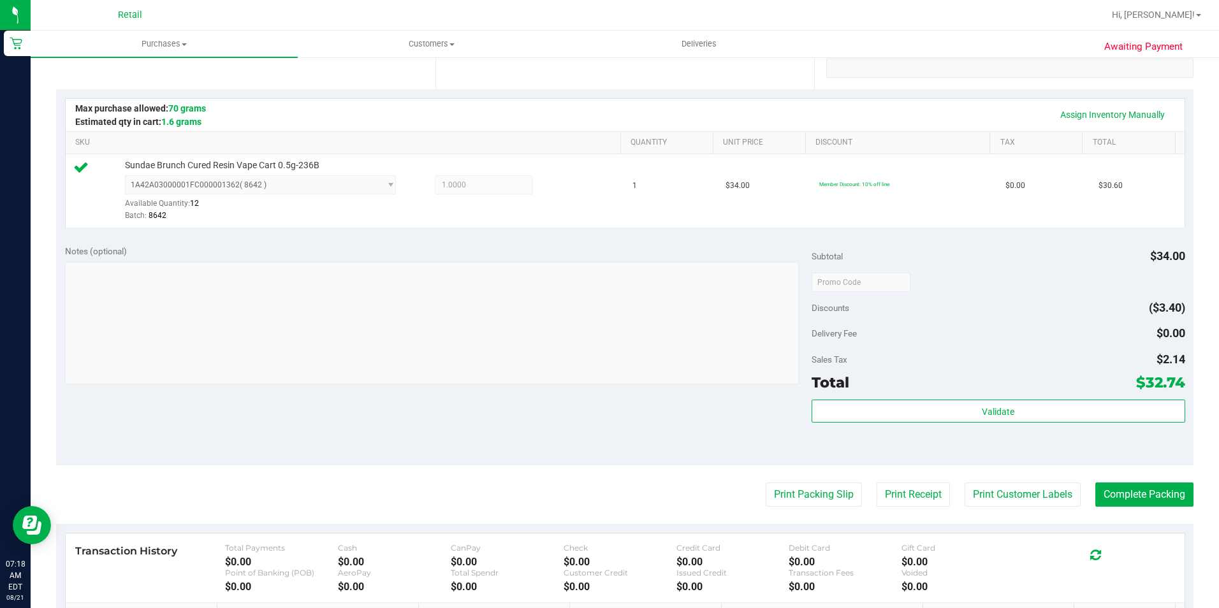
scroll to position [255, 0]
click at [1140, 486] on button "Complete Packing" at bounding box center [1145, 494] width 98 height 24
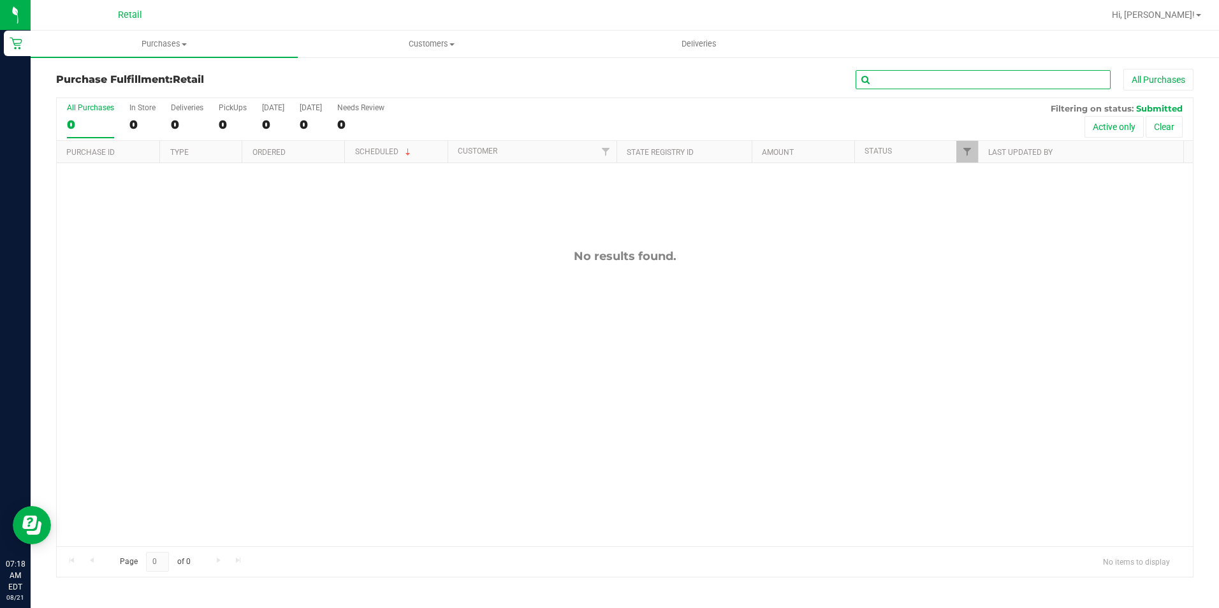
click at [932, 78] on input "text" at bounding box center [983, 79] width 255 height 19
click at [178, 42] on span "Purchases" at bounding box center [164, 43] width 267 height 11
click at [138, 67] on ul "Summary of purchases Fulfillment All purchases" at bounding box center [164, 92] width 267 height 69
click at [156, 38] on uib-tab-heading "Purchases Summary of purchases Fulfillment All purchases" at bounding box center [164, 44] width 267 height 27
click at [133, 73] on span "Summary of purchases" at bounding box center [96, 76] width 131 height 11
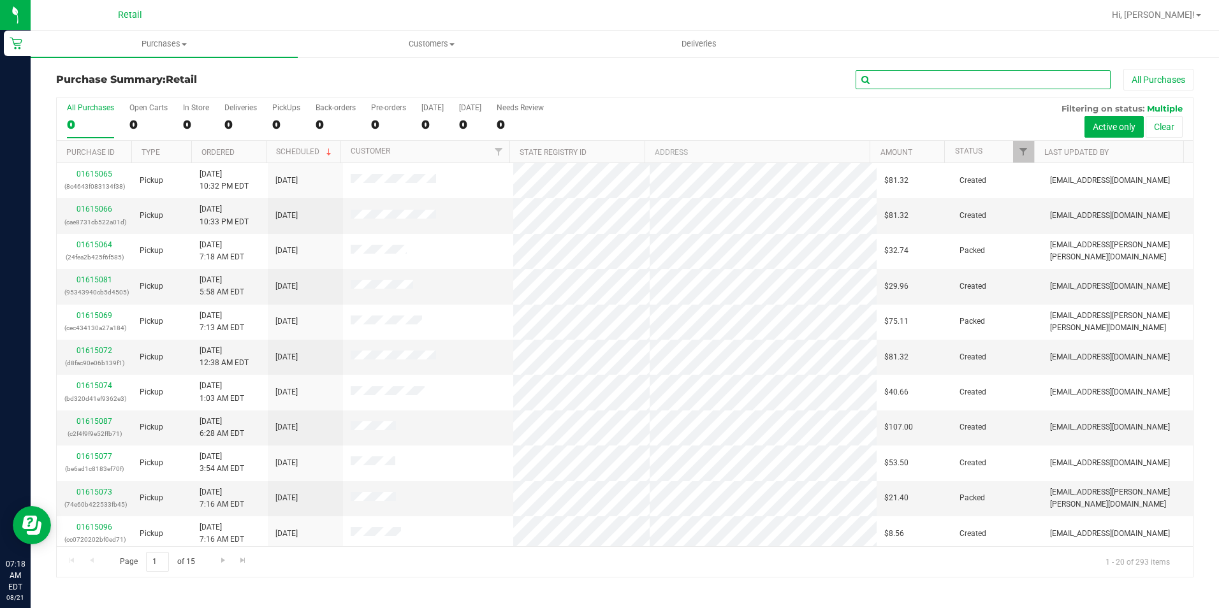
click at [932, 80] on input "text" at bounding box center [983, 79] width 255 height 19
click at [990, 77] on input "text" at bounding box center [983, 79] width 255 height 19
type input "olginia"
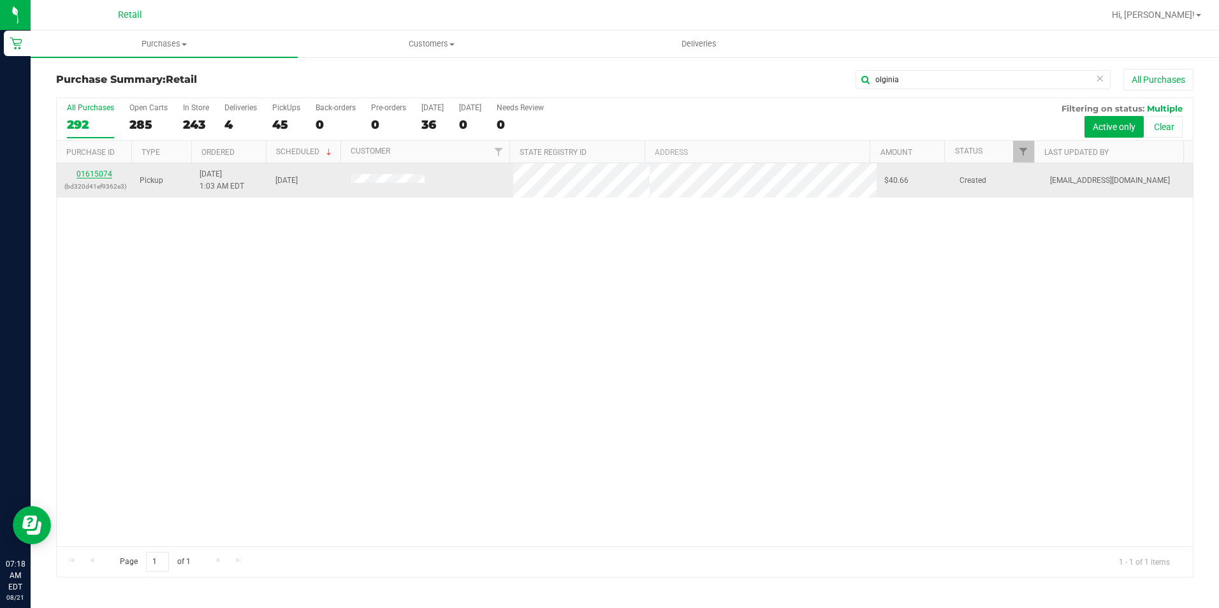
click at [108, 171] on link "01615074" at bounding box center [95, 174] width 36 height 9
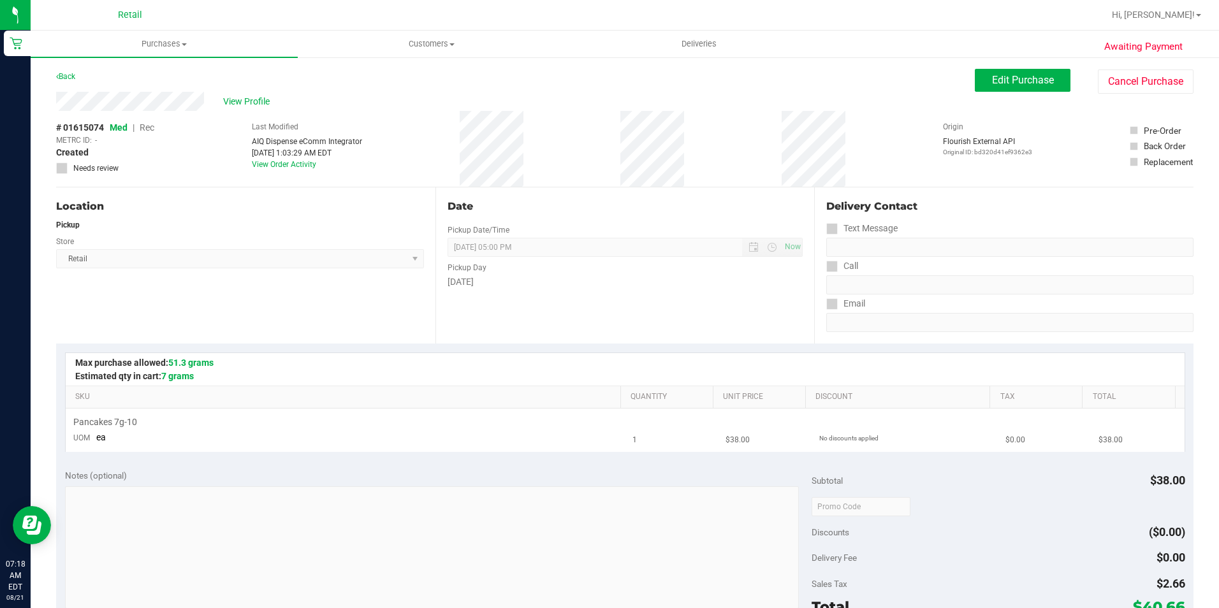
scroll to position [128, 0]
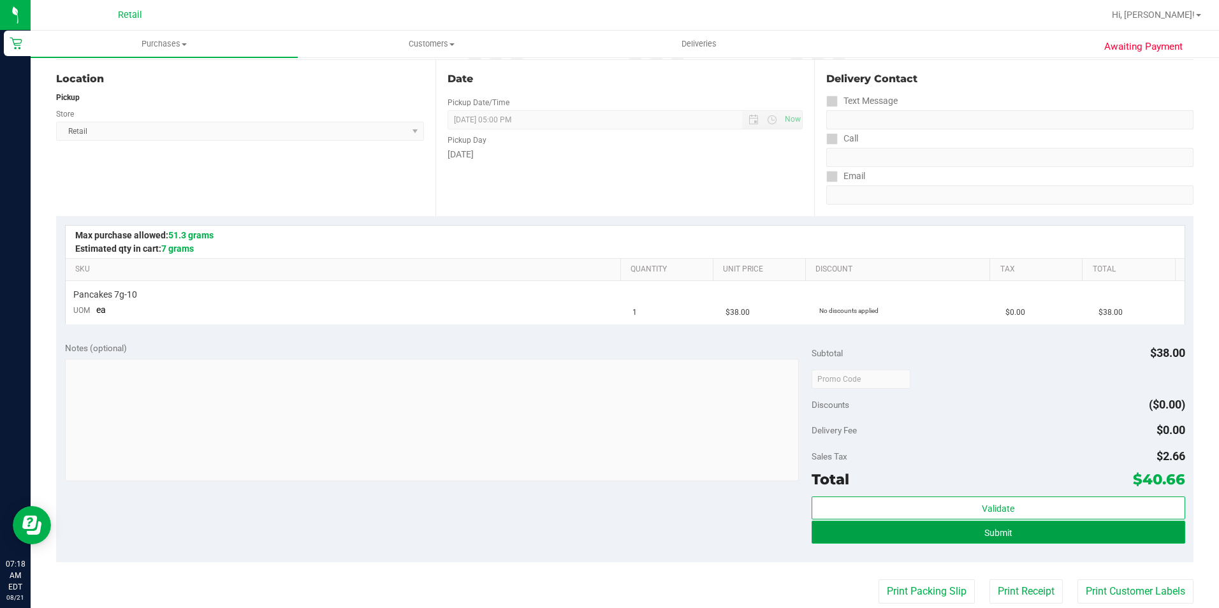
click at [1019, 538] on button "Submit" at bounding box center [999, 532] width 374 height 23
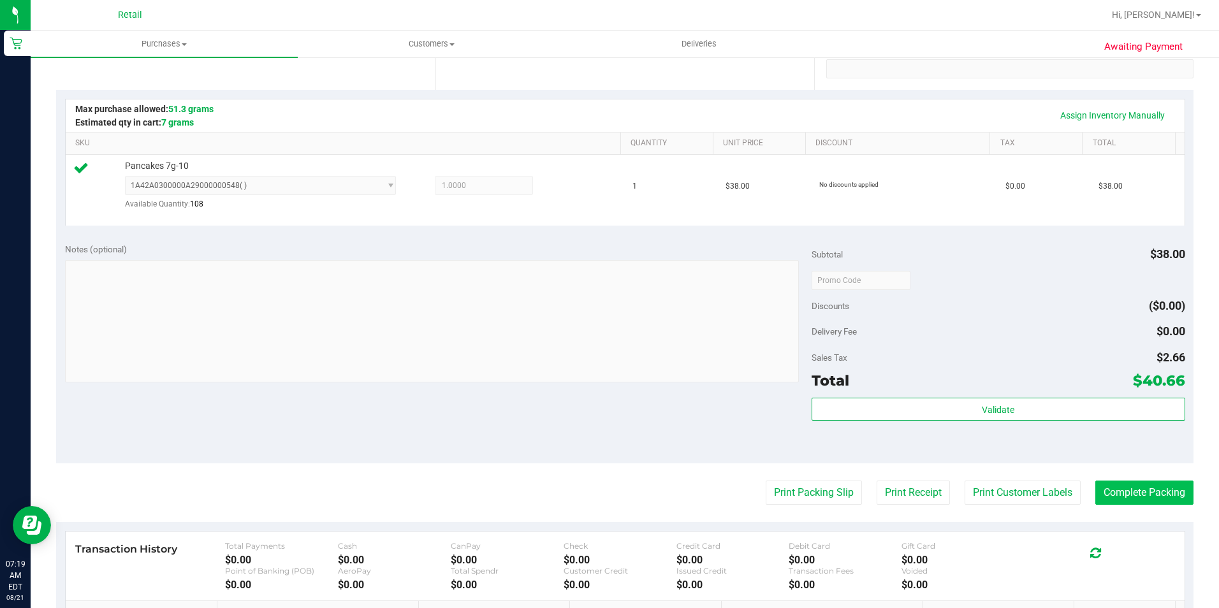
scroll to position [255, 0]
click at [1152, 494] on button "Complete Packing" at bounding box center [1145, 492] width 98 height 24
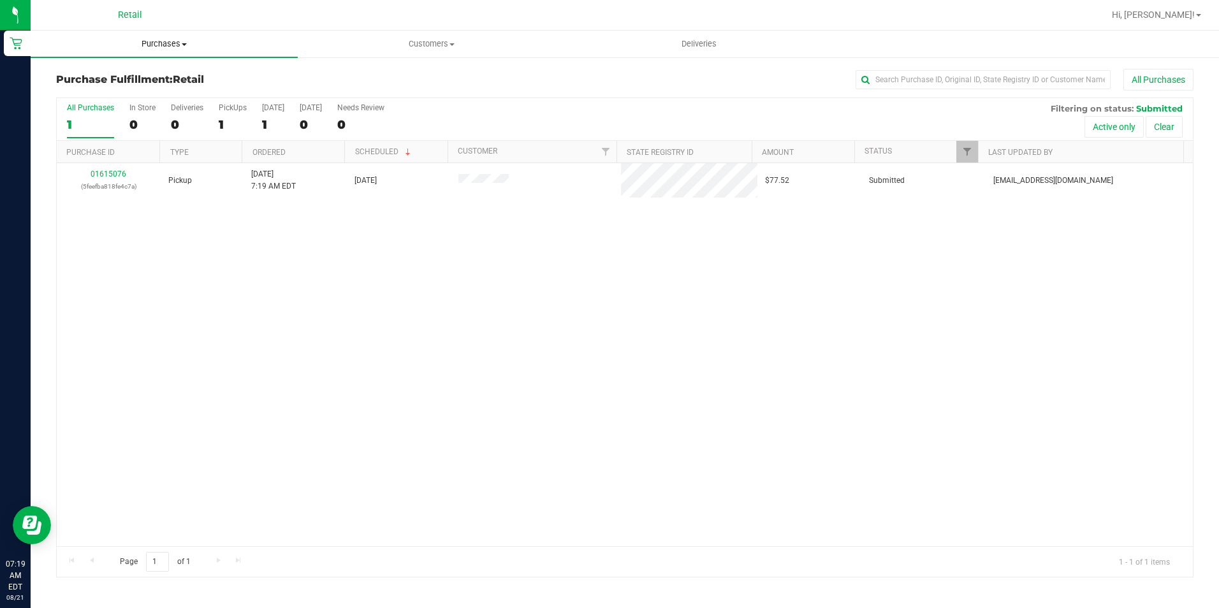
click at [158, 46] on span "Purchases" at bounding box center [164, 43] width 267 height 11
click at [129, 76] on span "Summary of purchases" at bounding box center [96, 76] width 131 height 11
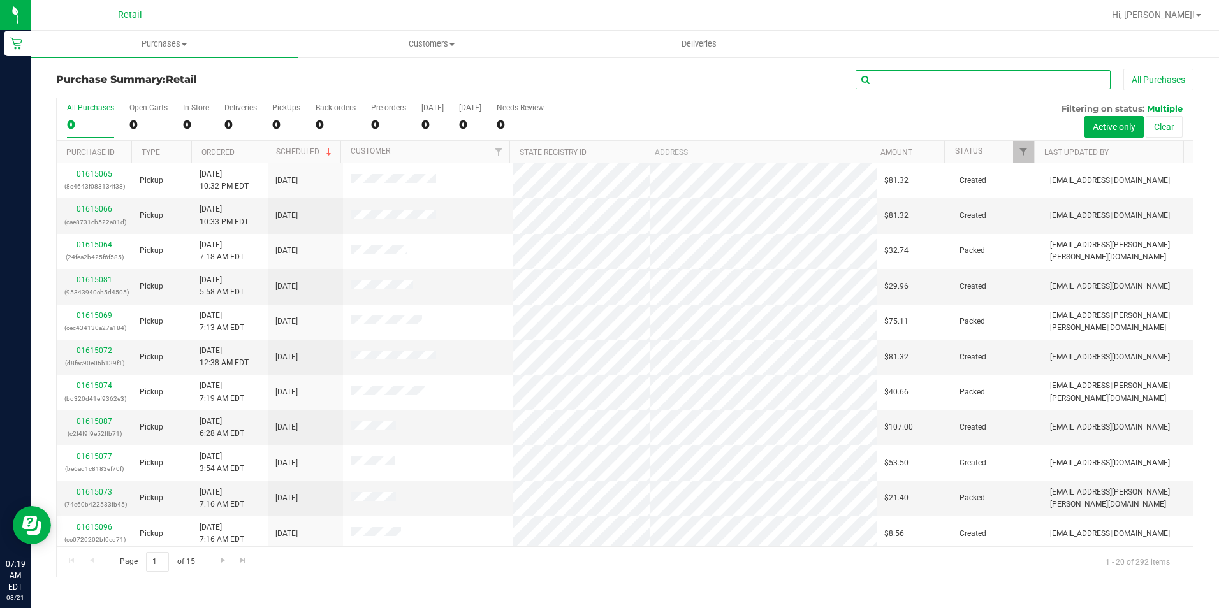
click at [904, 80] on input "text" at bounding box center [983, 79] width 255 height 19
type input "caff"
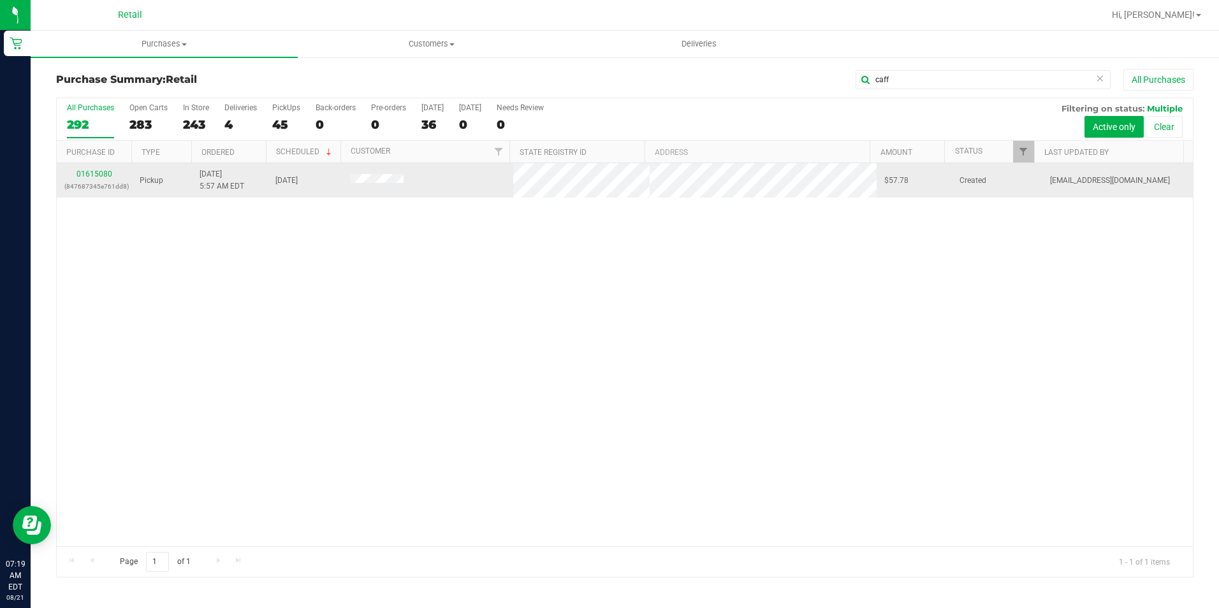
click at [109, 169] on div "01615080 (847687345e761dd8)" at bounding box center [94, 180] width 60 height 24
click at [98, 175] on link "01615080" at bounding box center [95, 174] width 36 height 9
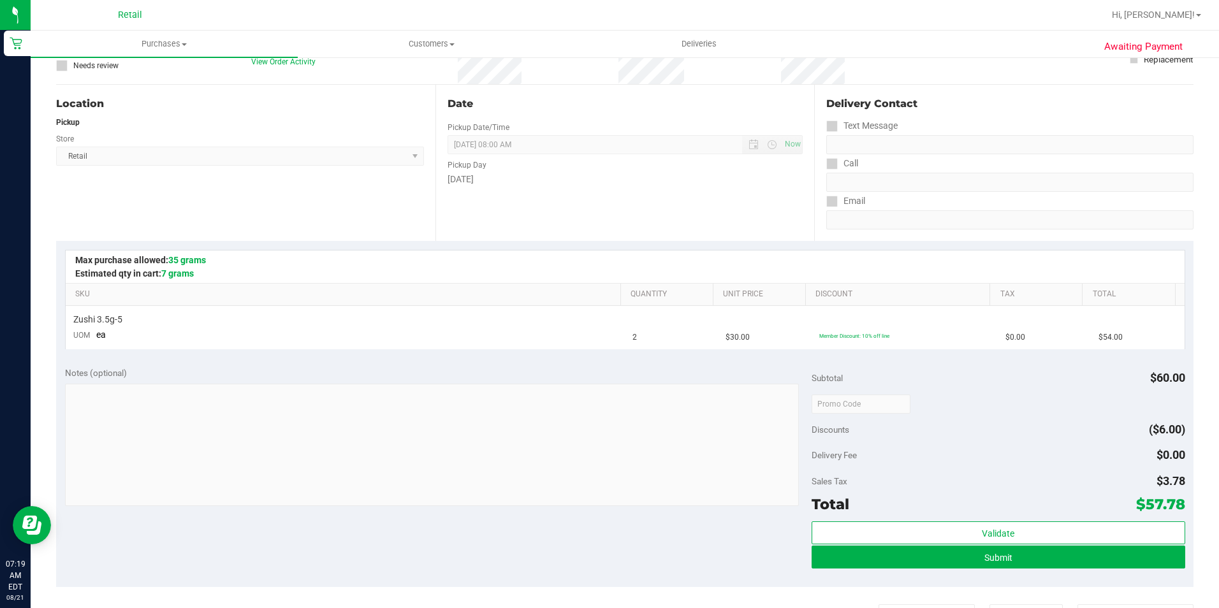
scroll to position [255, 0]
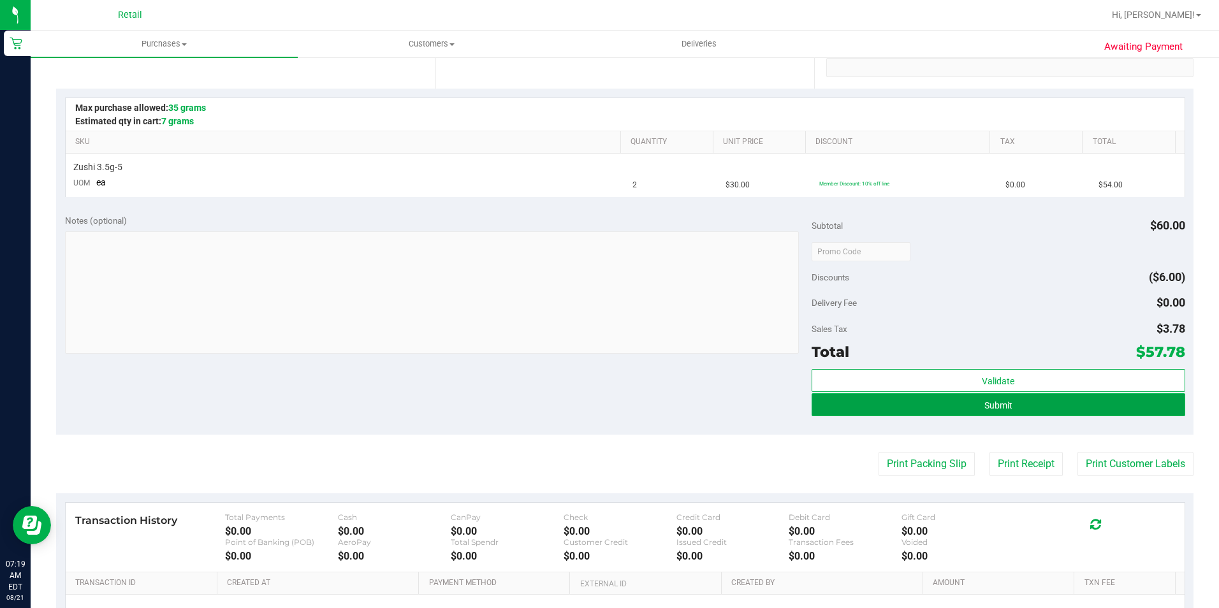
click at [1034, 400] on button "Submit" at bounding box center [999, 404] width 374 height 23
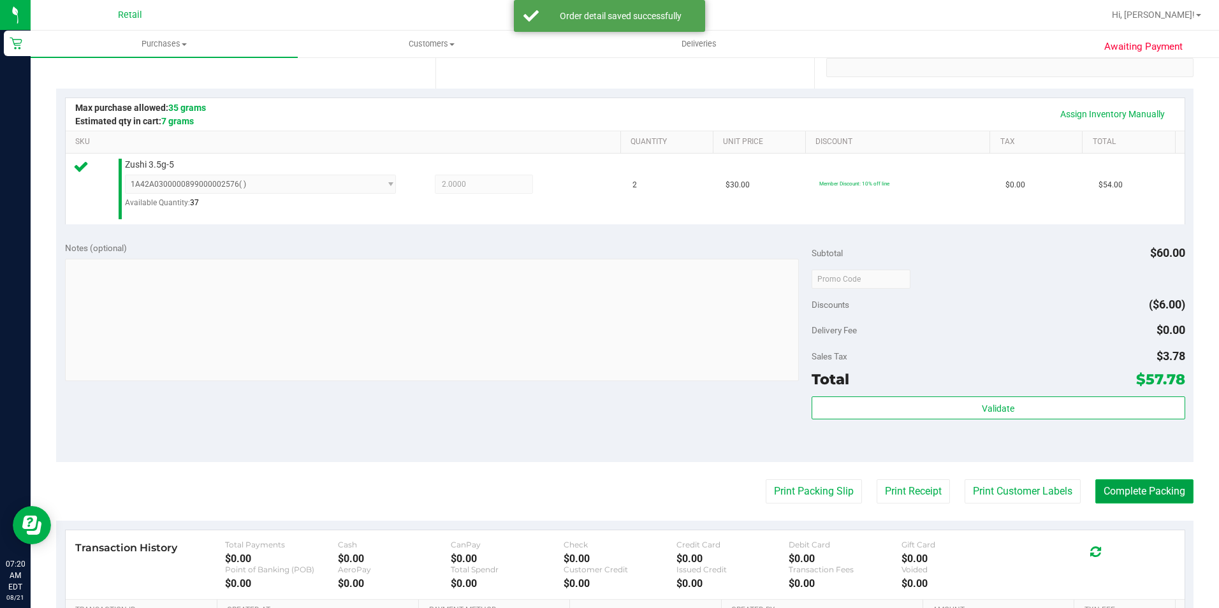
click at [1132, 483] on button "Complete Packing" at bounding box center [1145, 492] width 98 height 24
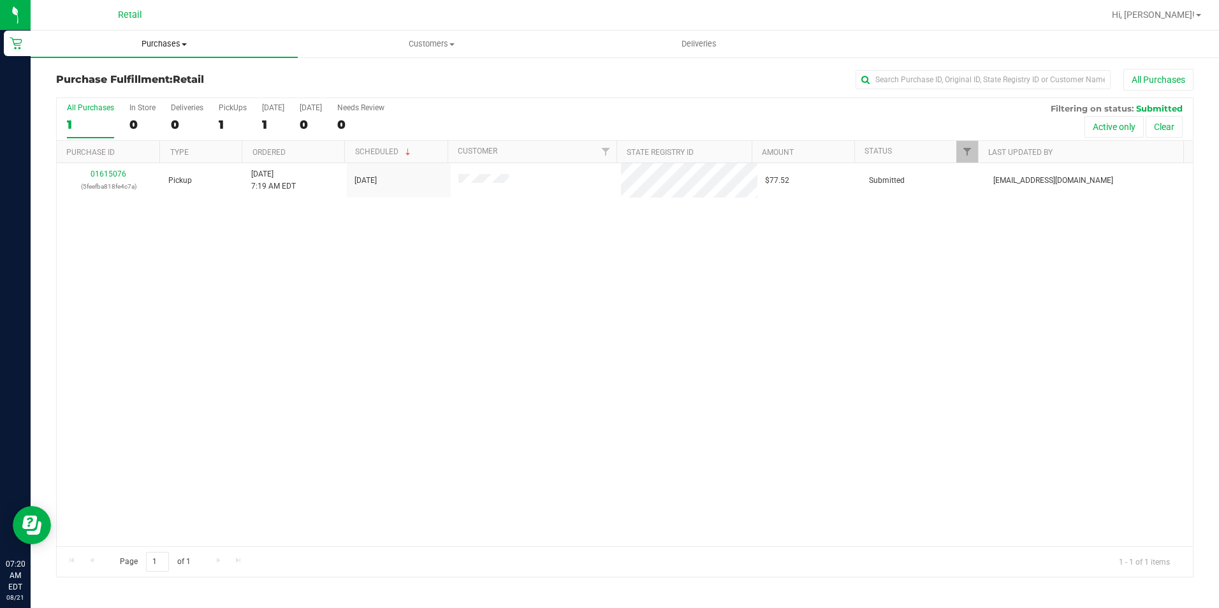
click at [172, 43] on span "Purchases" at bounding box center [164, 43] width 267 height 11
click at [160, 71] on li "Summary of purchases" at bounding box center [164, 77] width 267 height 15
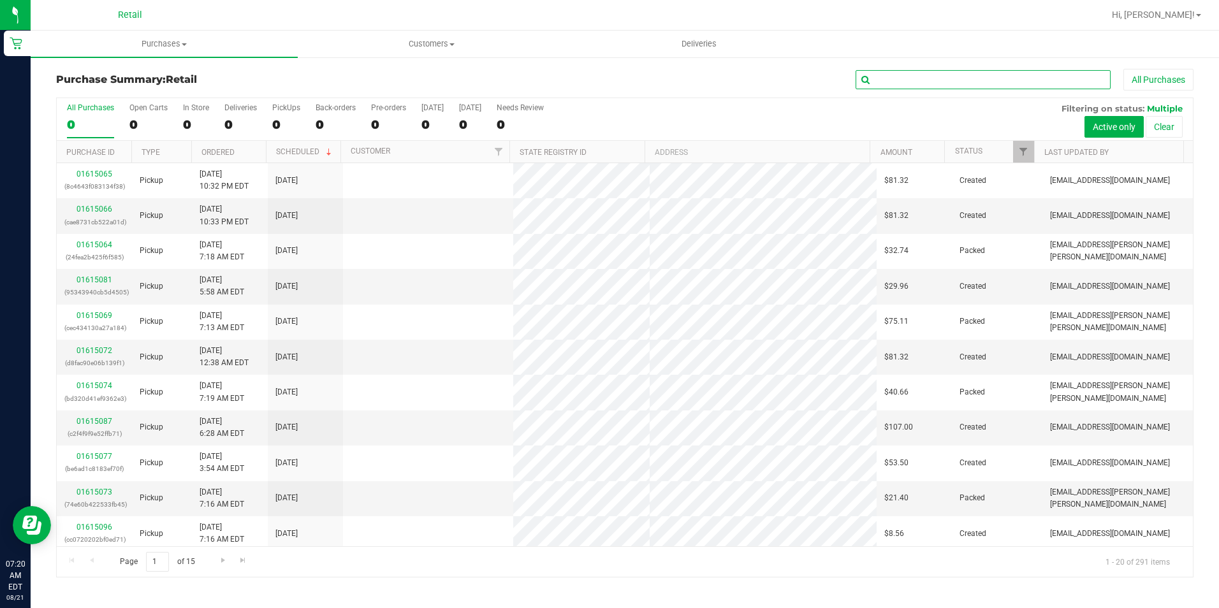
click at [972, 82] on input "text" at bounding box center [983, 79] width 255 height 19
type input "uber"
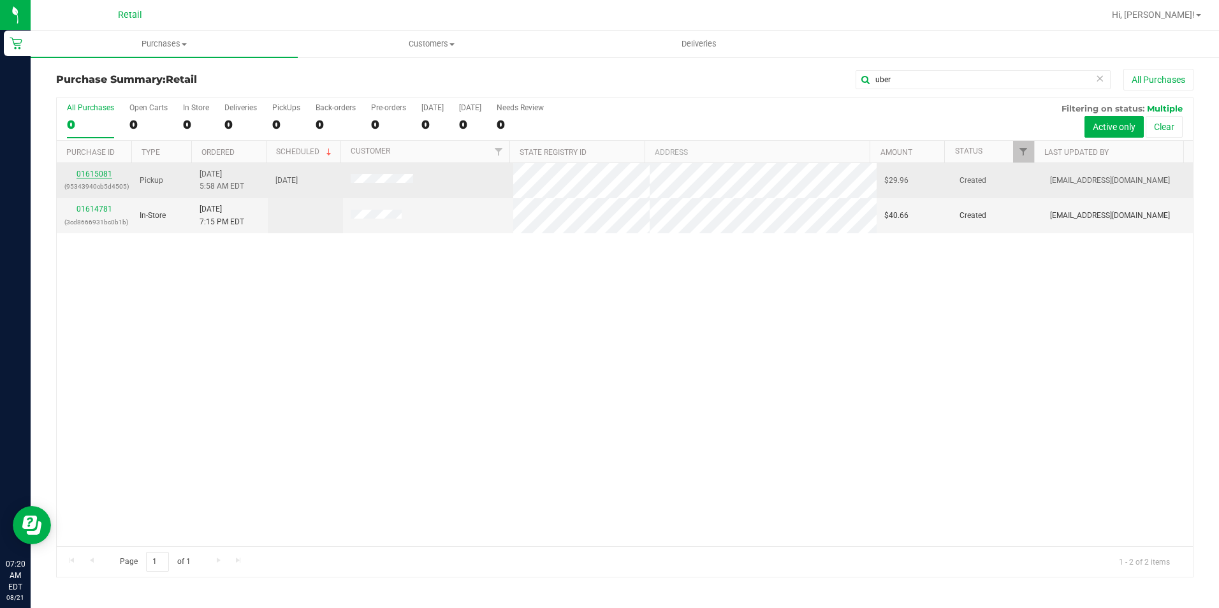
click at [94, 175] on link "01615081" at bounding box center [95, 174] width 36 height 9
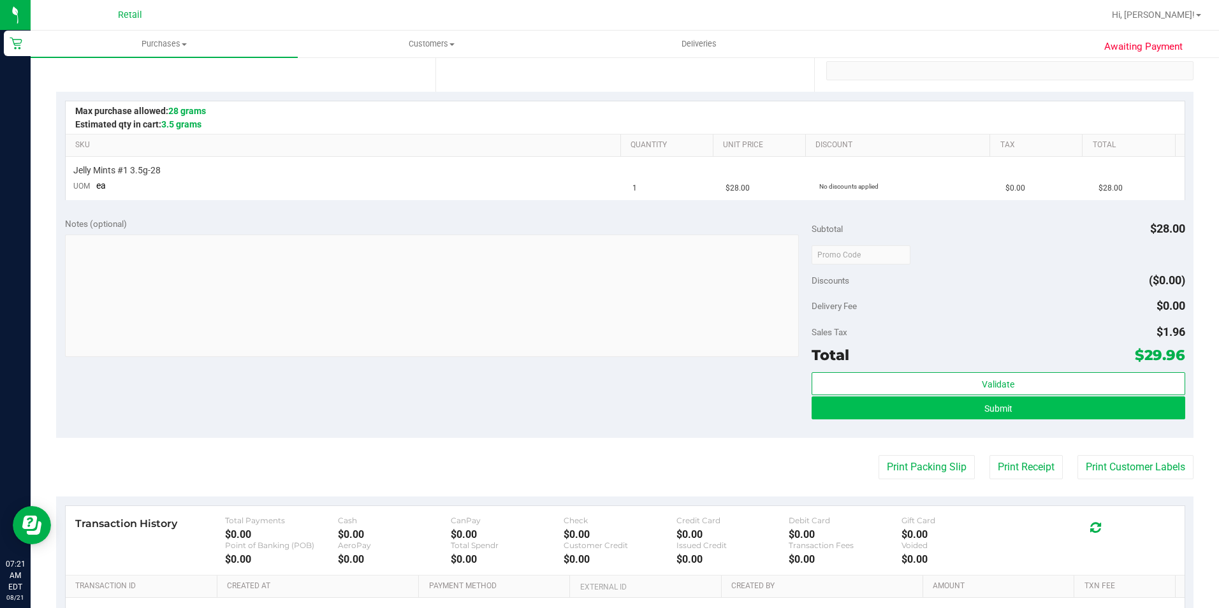
scroll to position [255, 0]
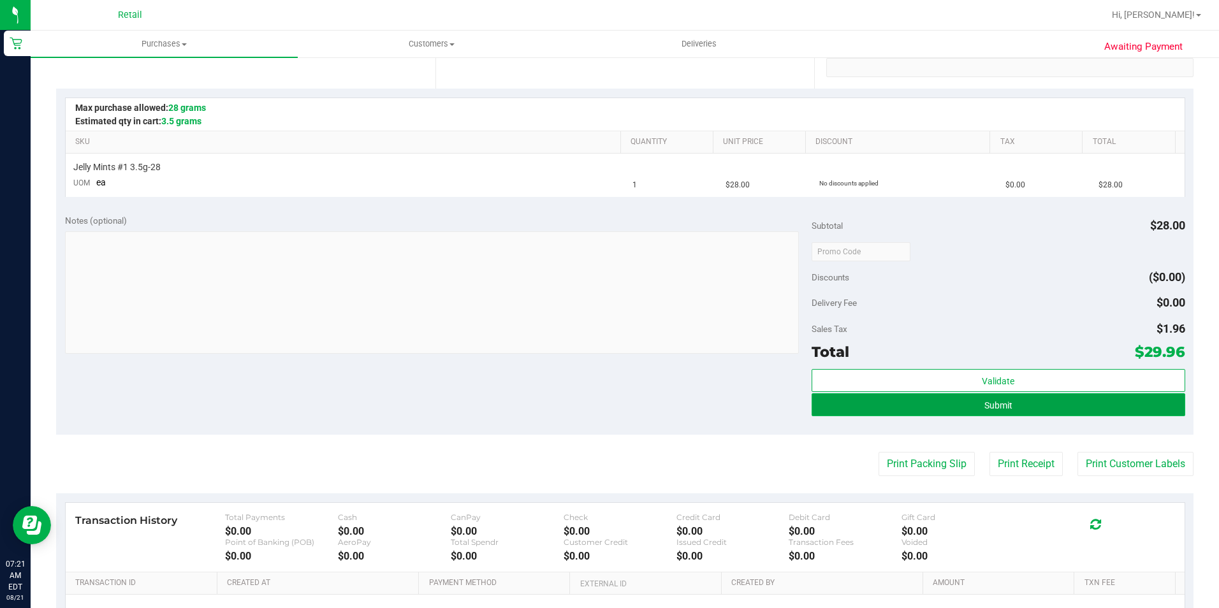
click at [985, 400] on span "Submit" at bounding box center [999, 405] width 28 height 10
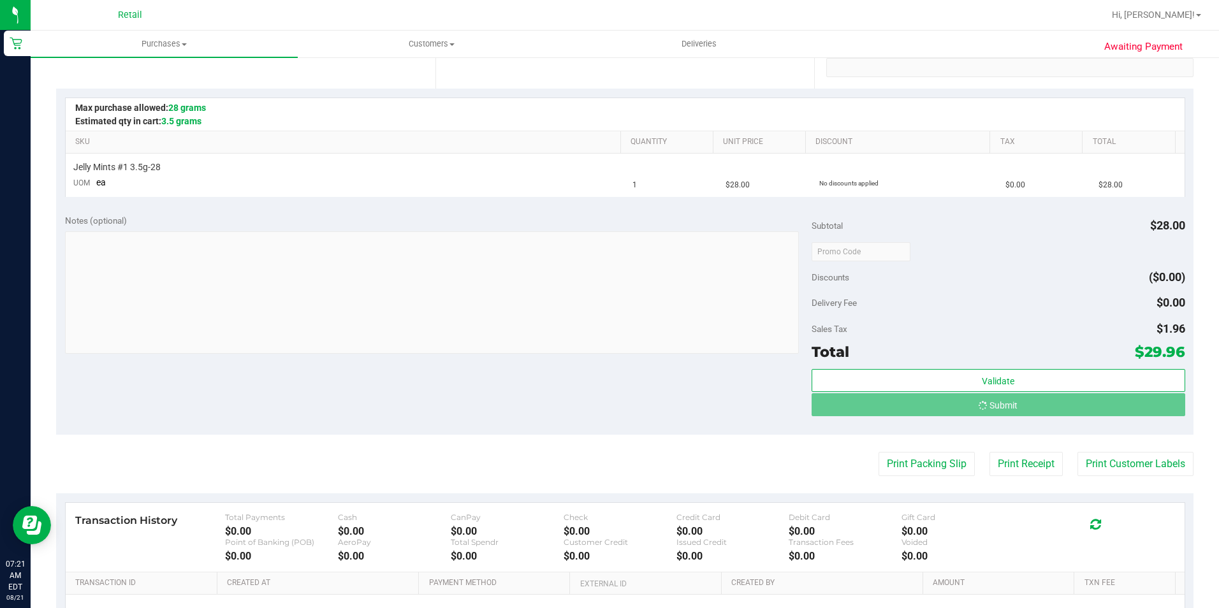
scroll to position [0, 0]
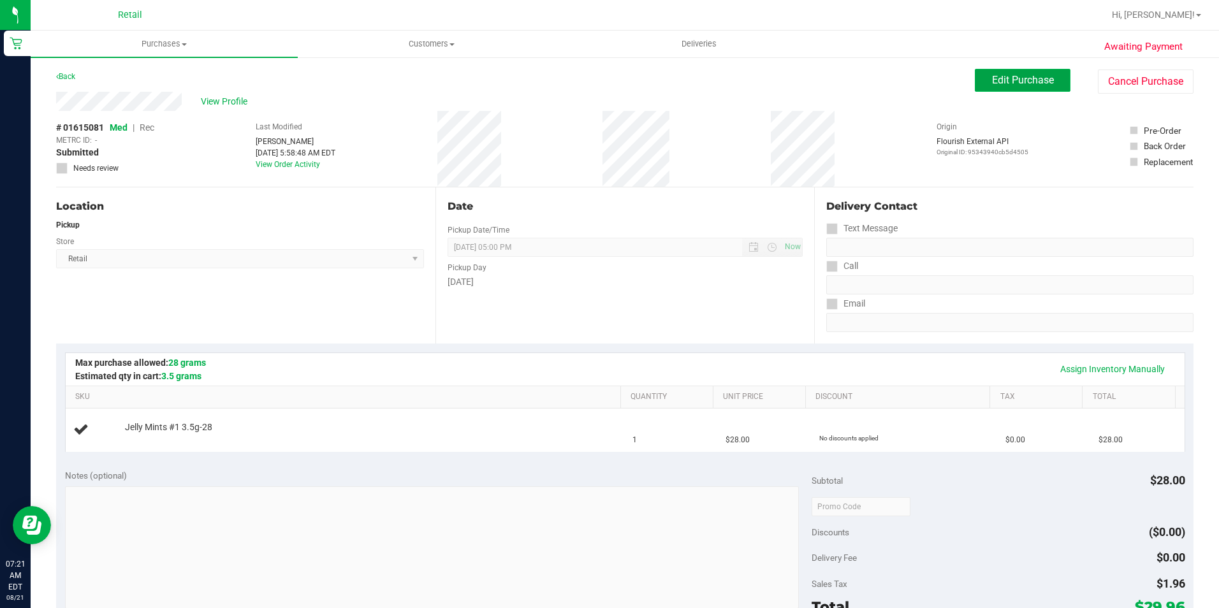
click at [1014, 71] on button "Edit Purchase" at bounding box center [1023, 80] width 96 height 23
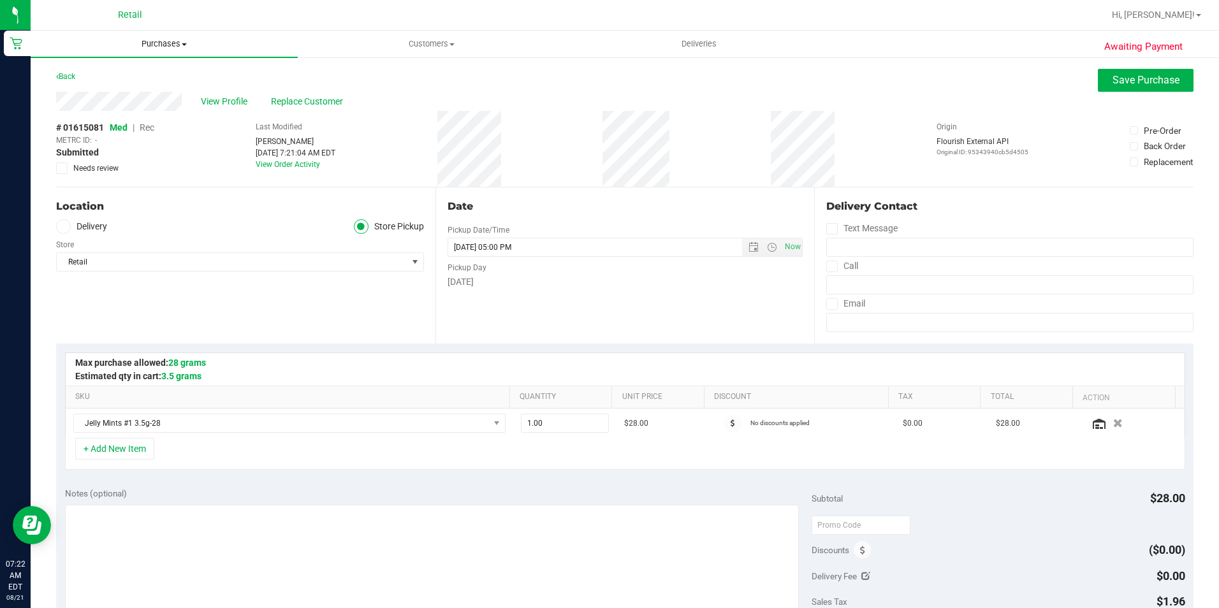
click at [161, 48] on span "Purchases" at bounding box center [164, 43] width 267 height 11
click at [137, 70] on li "Summary of purchases" at bounding box center [164, 77] width 267 height 15
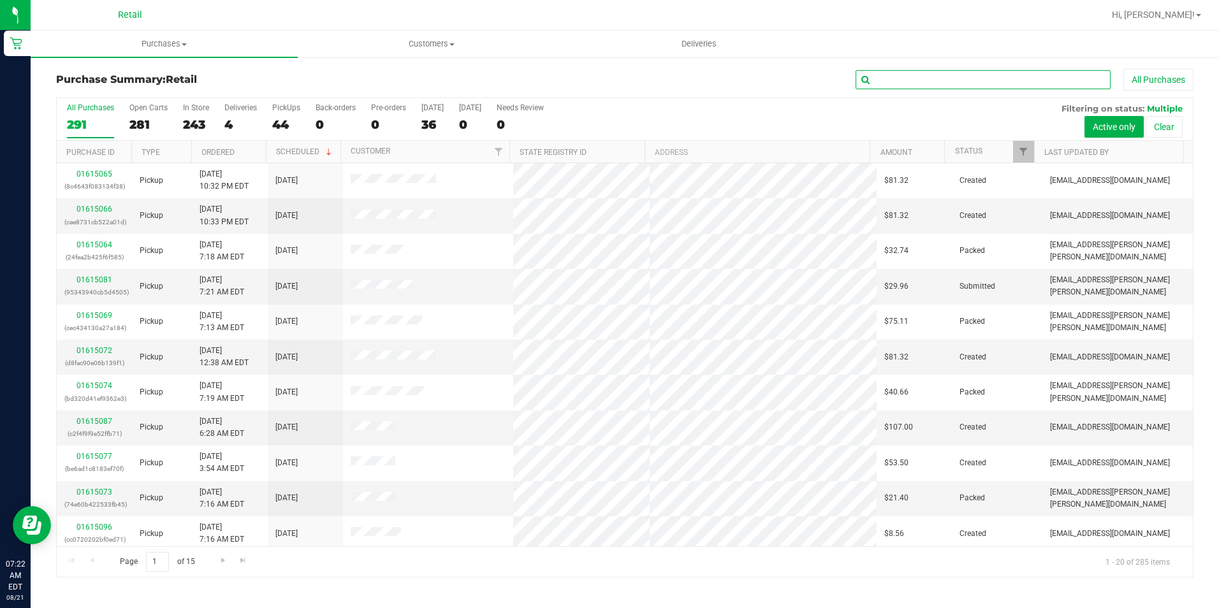
click at [955, 73] on input "text" at bounding box center [983, 79] width 255 height 19
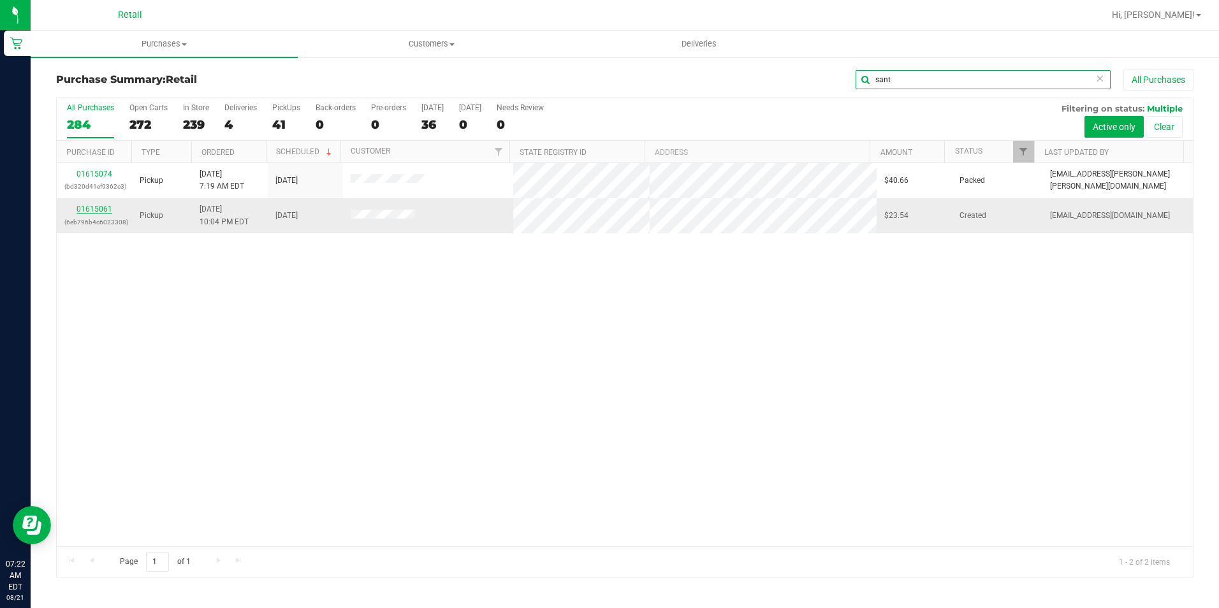
type input "sant"
click at [99, 209] on link "01615061" at bounding box center [95, 209] width 36 height 9
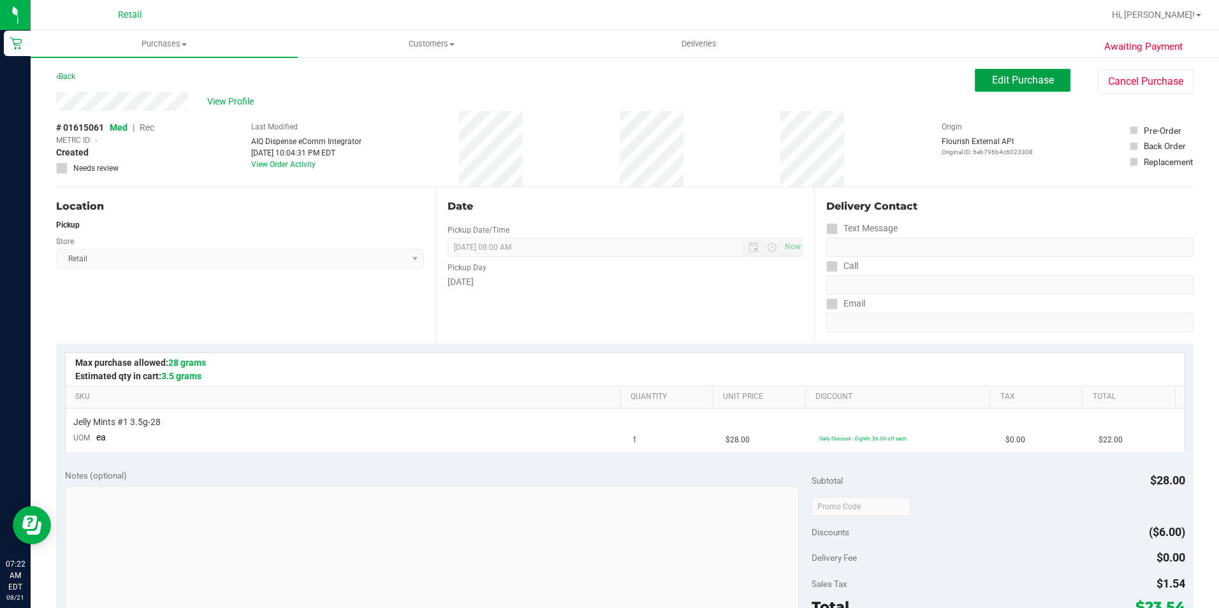
click at [995, 77] on span "Edit Purchase" at bounding box center [1023, 80] width 62 height 12
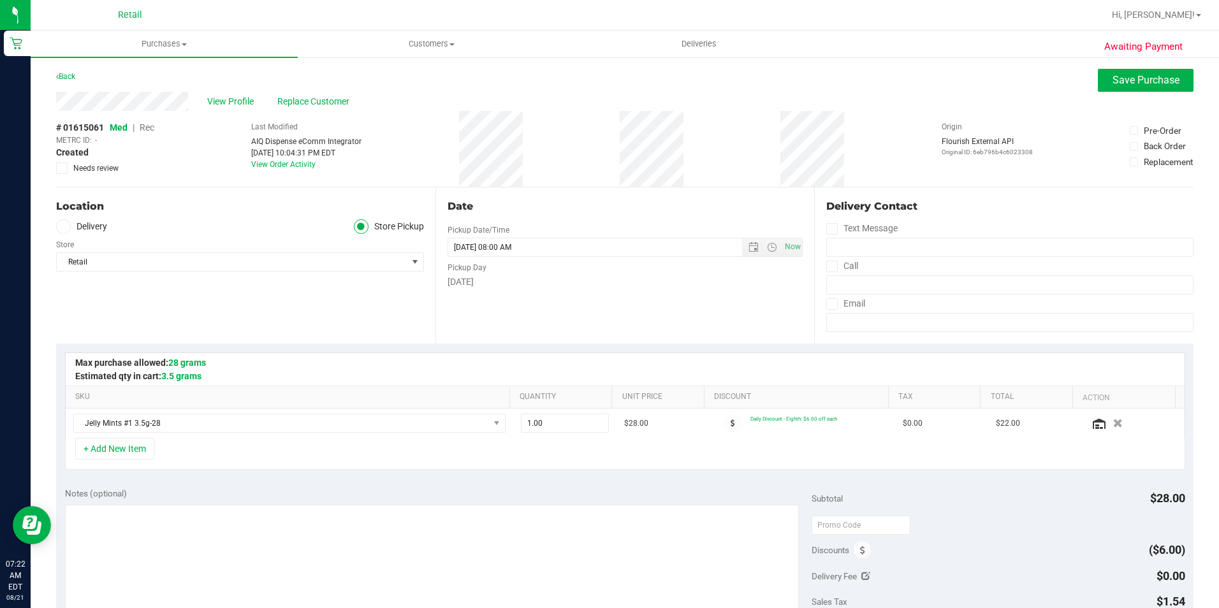
click at [150, 127] on span "Rec" at bounding box center [147, 127] width 15 height 10
click at [1121, 88] on button "Save Purchase" at bounding box center [1146, 80] width 96 height 23
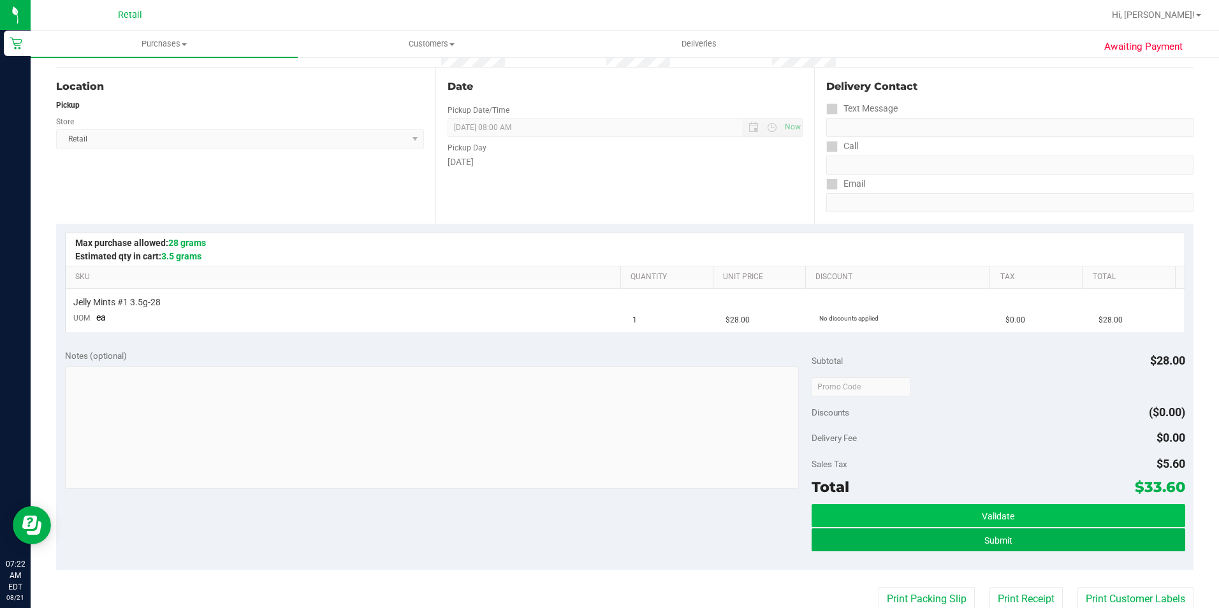
scroll to position [128, 0]
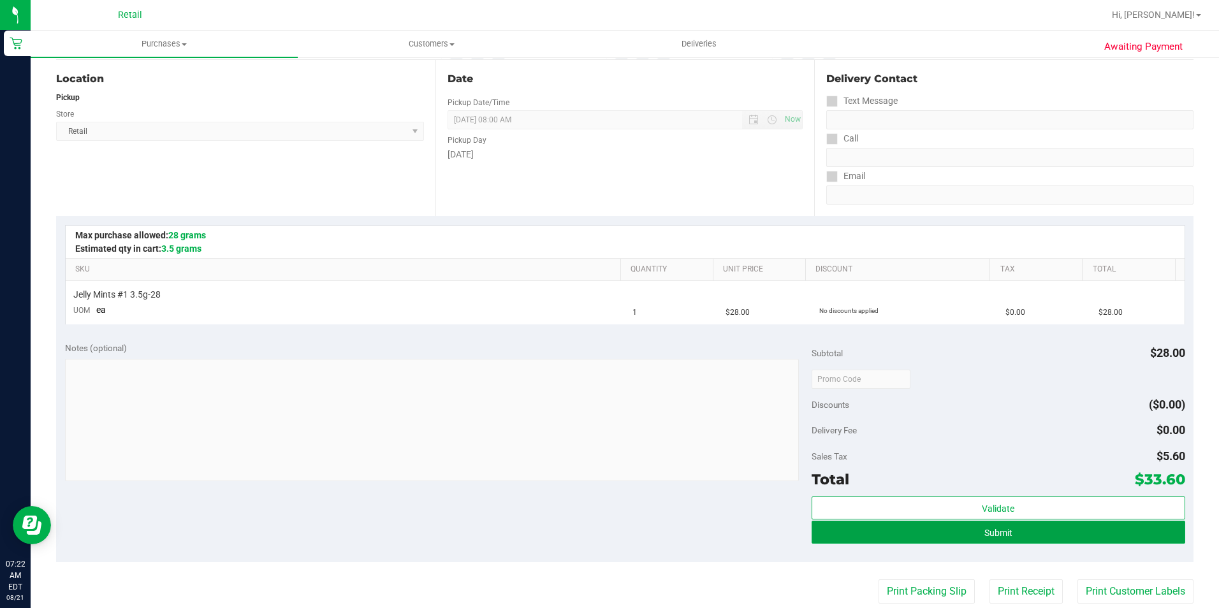
drag, startPoint x: 990, startPoint y: 528, endPoint x: 1008, endPoint y: 563, distance: 39.6
click at [990, 528] on span "Submit" at bounding box center [999, 533] width 28 height 10
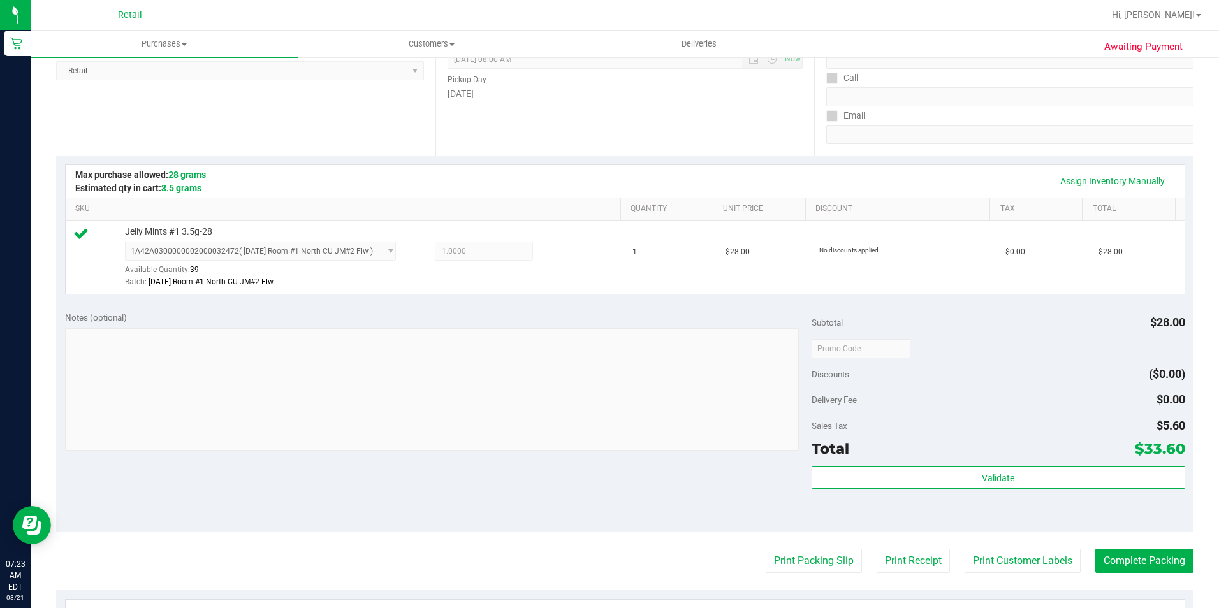
scroll to position [255, 0]
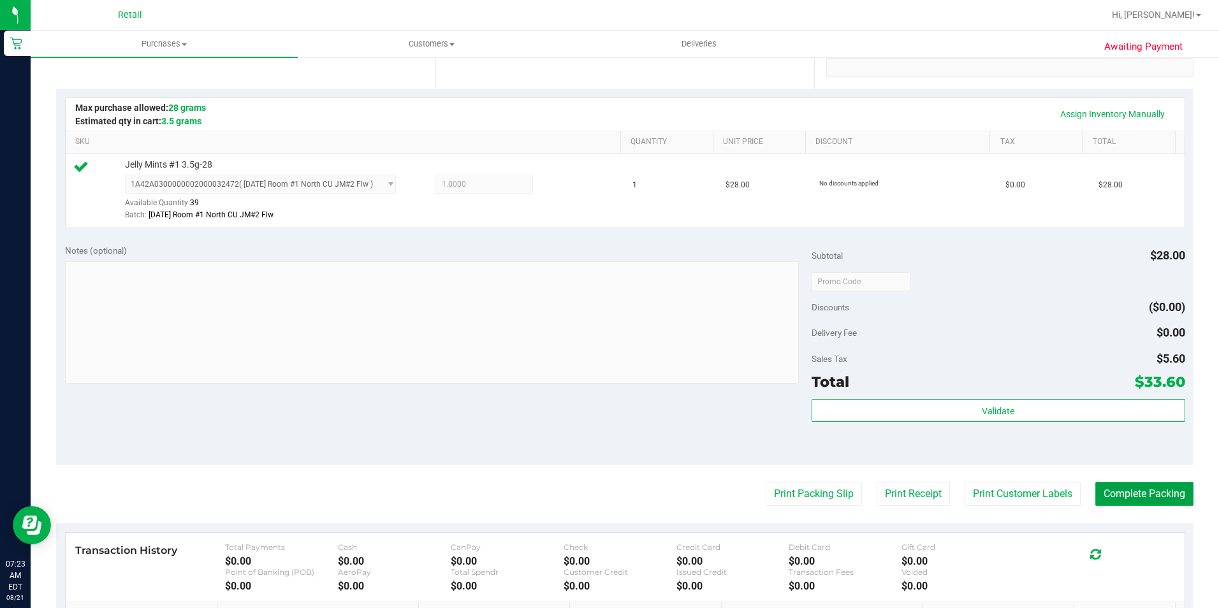
click at [1131, 492] on button "Complete Packing" at bounding box center [1145, 494] width 98 height 24
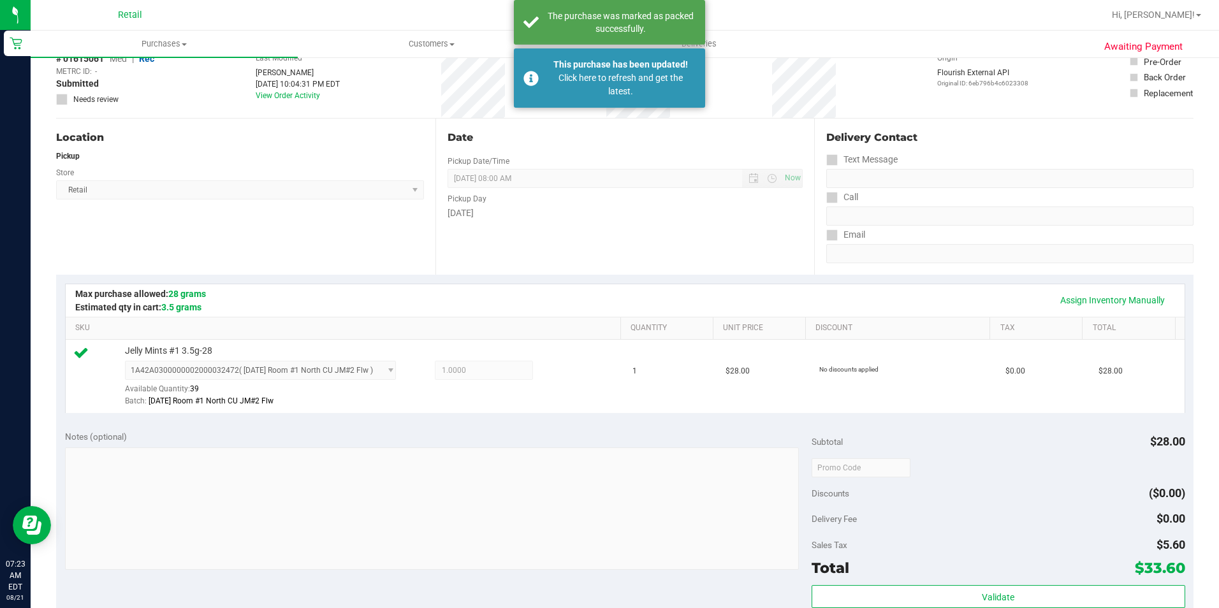
scroll to position [0, 0]
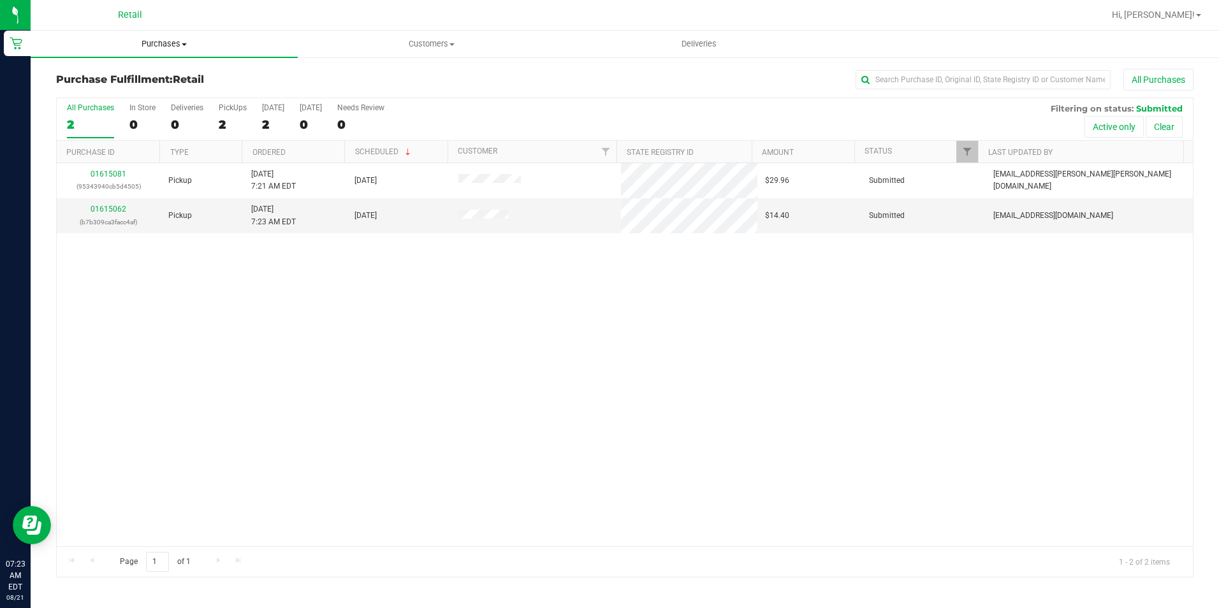
click at [157, 38] on uib-tab-heading "Purchases Summary of purchases Fulfillment All purchases" at bounding box center [164, 44] width 267 height 27
click at [135, 80] on span "Summary of purchases" at bounding box center [96, 76] width 131 height 11
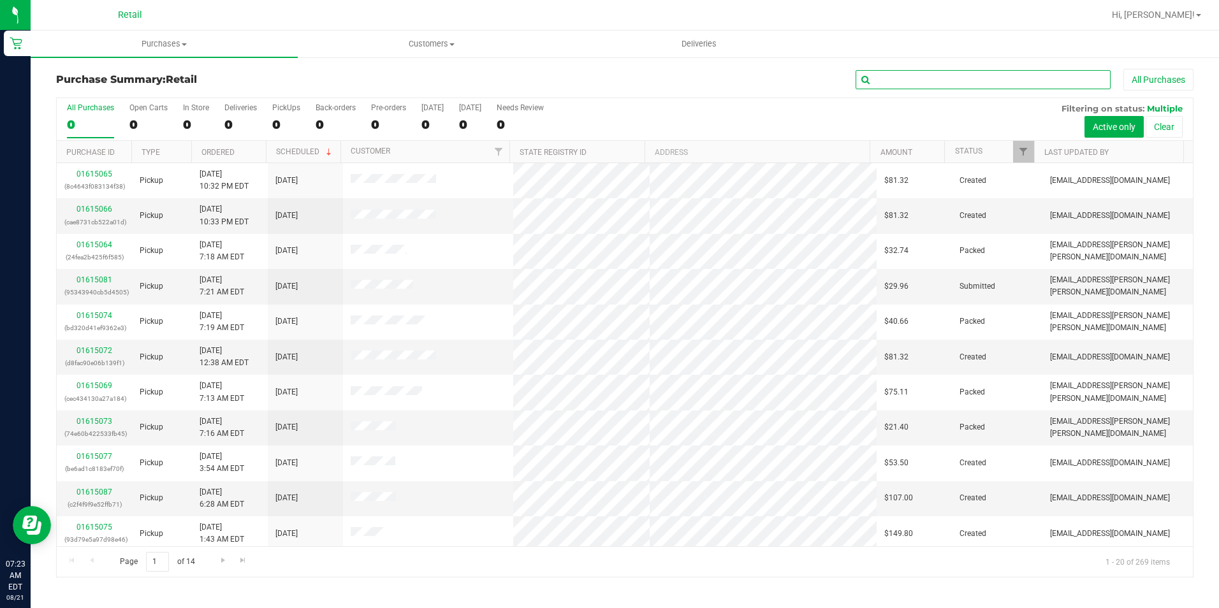
click at [987, 82] on input "text" at bounding box center [983, 79] width 255 height 19
type input "james"
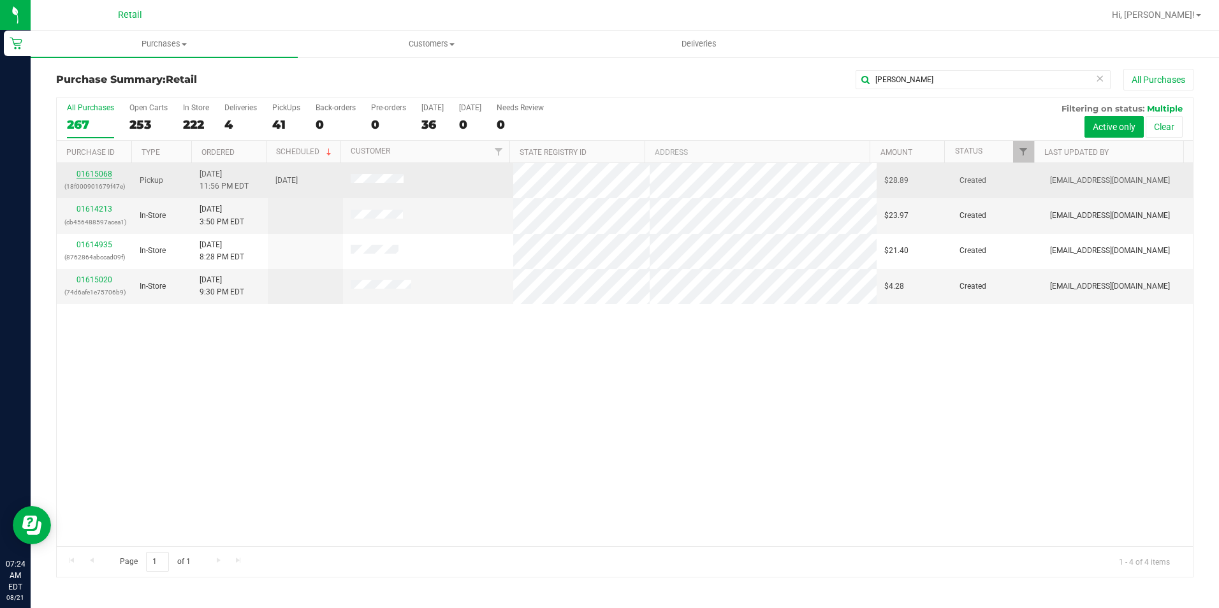
click at [99, 173] on link "01615068" at bounding box center [95, 174] width 36 height 9
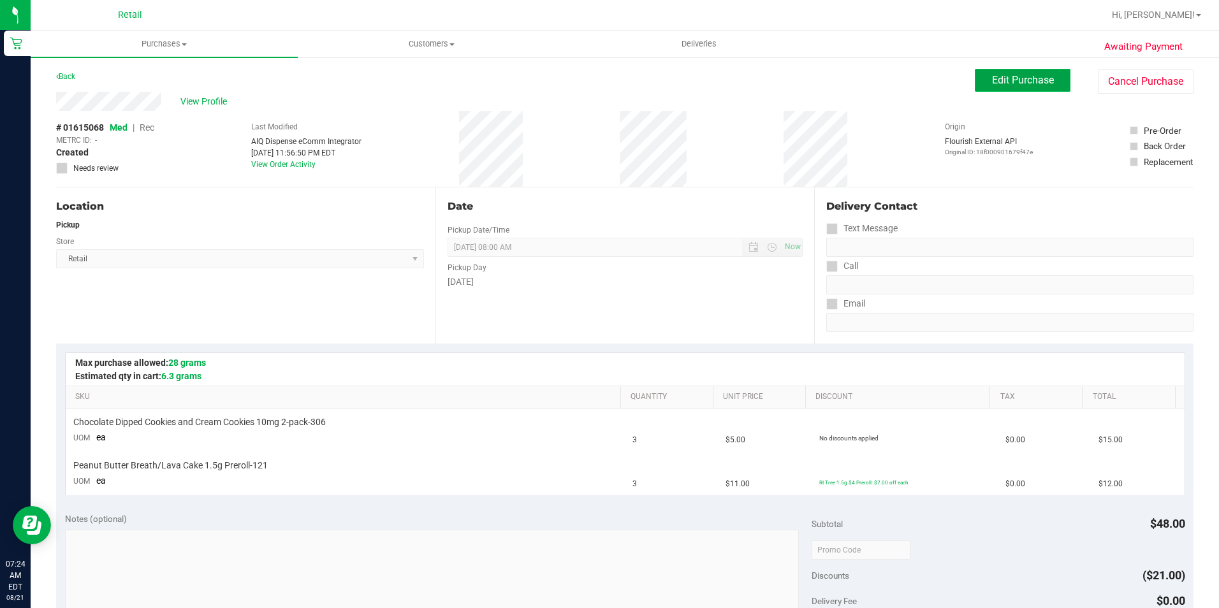
click at [1022, 83] on span "Edit Purchase" at bounding box center [1023, 80] width 62 height 12
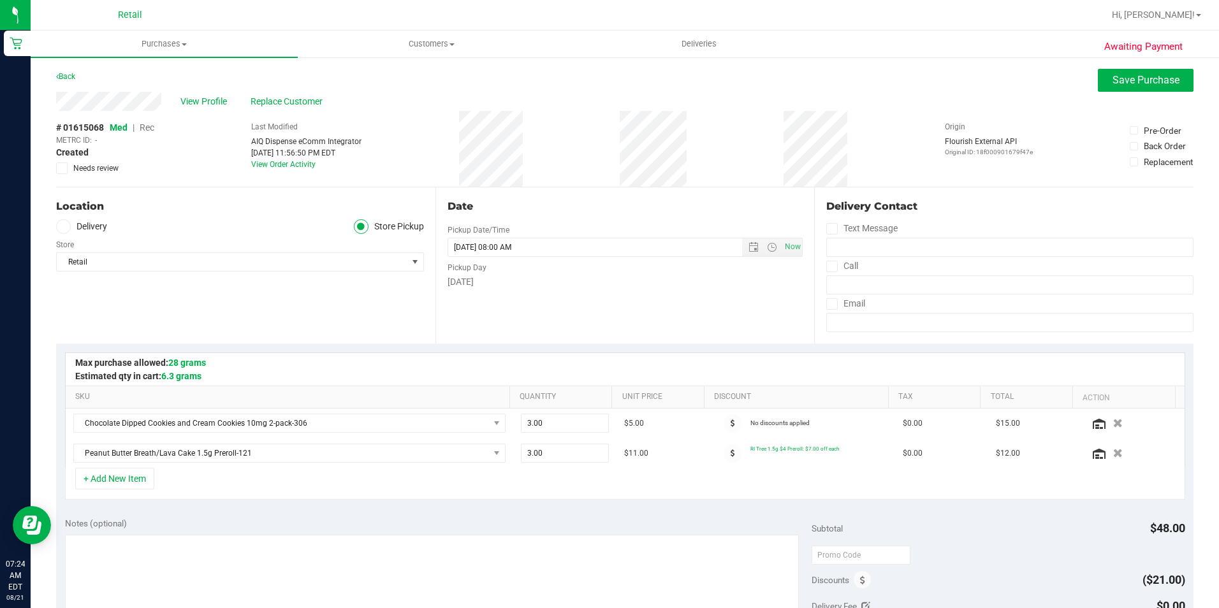
click at [154, 124] on span "Rec" at bounding box center [147, 127] width 15 height 10
click at [1124, 77] on span "Save Purchase" at bounding box center [1146, 80] width 67 height 12
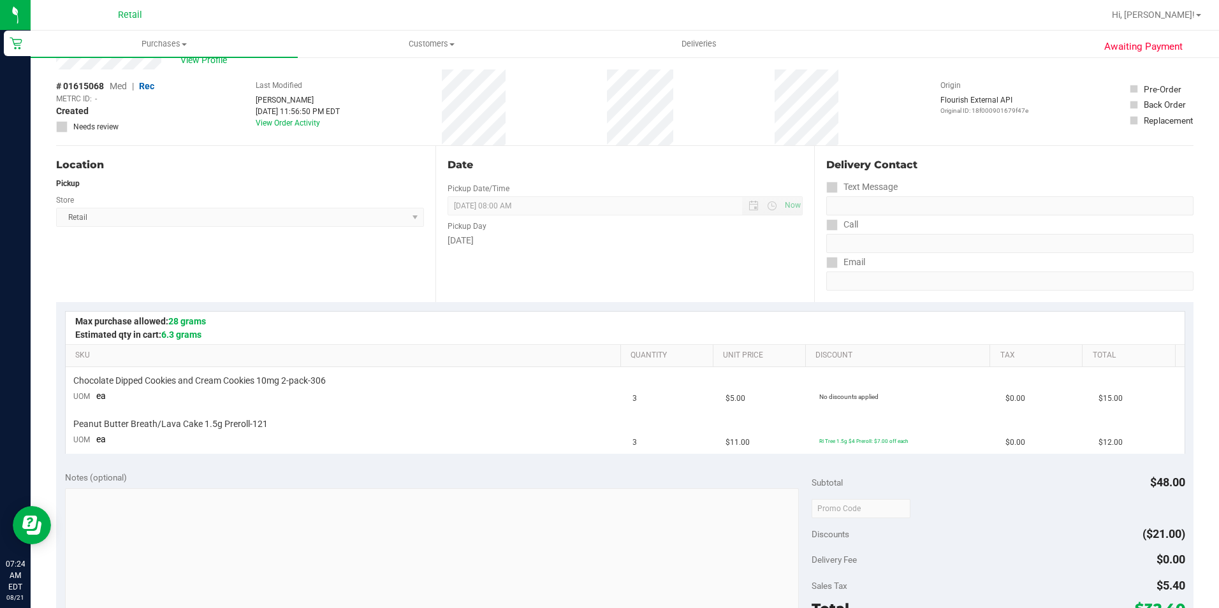
scroll to position [64, 0]
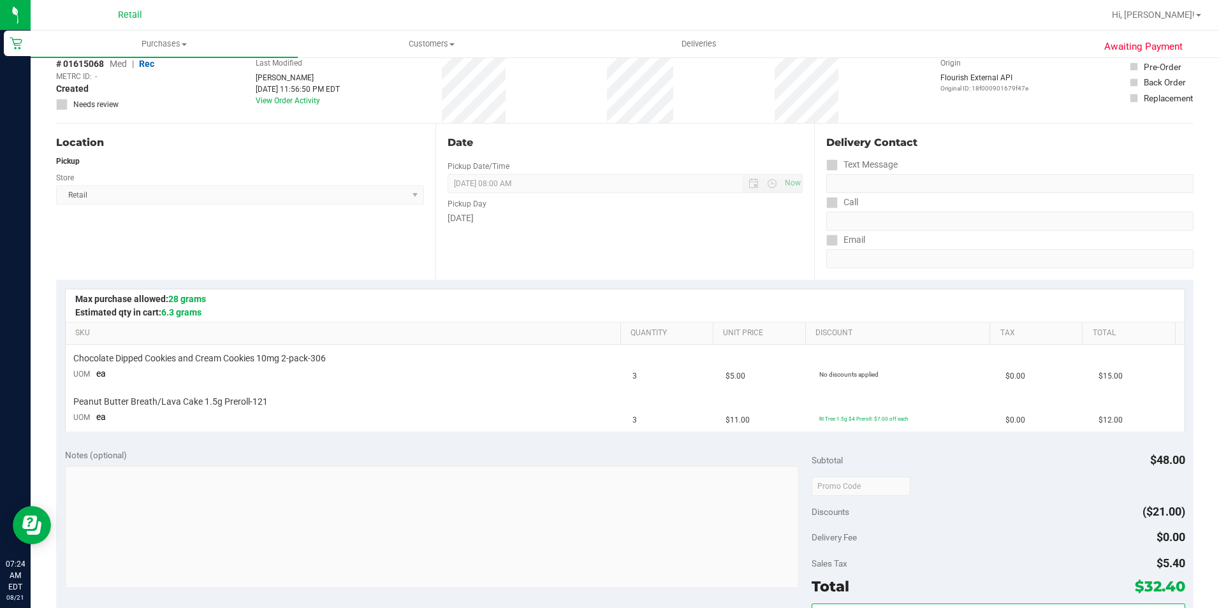
click at [321, 454] on purchase-details "Back Edit Purchase Cancel Purchase View Profile # 01615068 Med | Rec METRC ID: …" at bounding box center [625, 486] width 1138 height 962
drag, startPoint x: 321, startPoint y: 454, endPoint x: 221, endPoint y: 402, distance: 113.5
click at [221, 402] on span "Peanut Butter Breath/Lava Cake 1.5g Preroll-121" at bounding box center [170, 402] width 194 height 12
drag, startPoint x: 803, startPoint y: 377, endPoint x: 853, endPoint y: 385, distance: 50.9
click at [853, 385] on td "No discounts applied" at bounding box center [905, 366] width 186 height 43
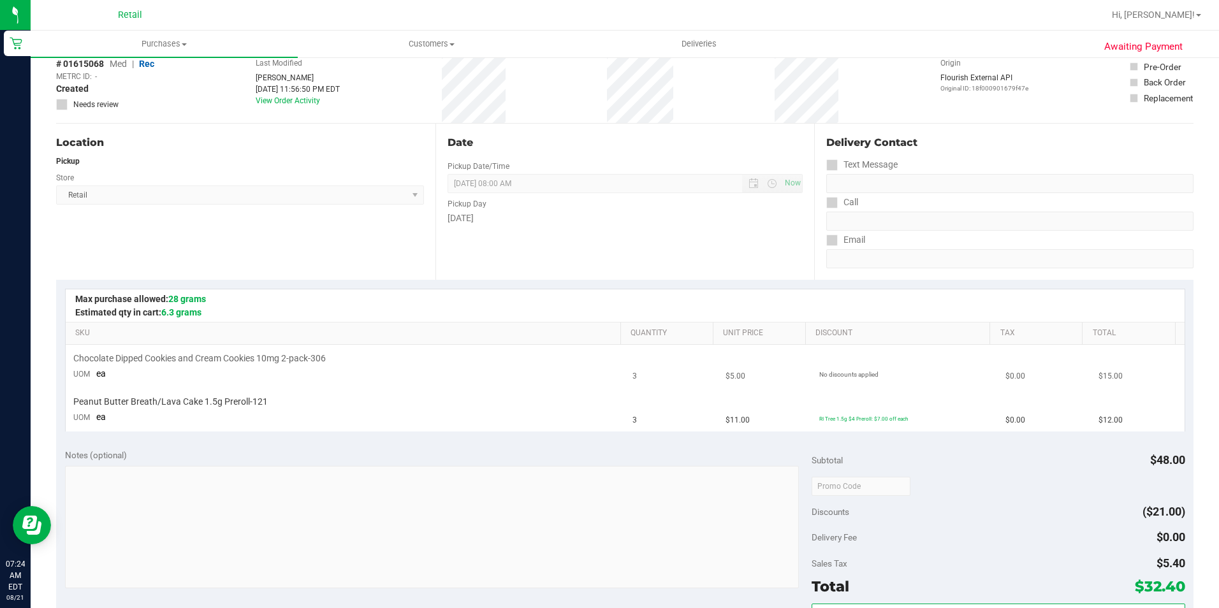
click at [859, 373] on span "No discounts applied" at bounding box center [848, 374] width 59 height 7
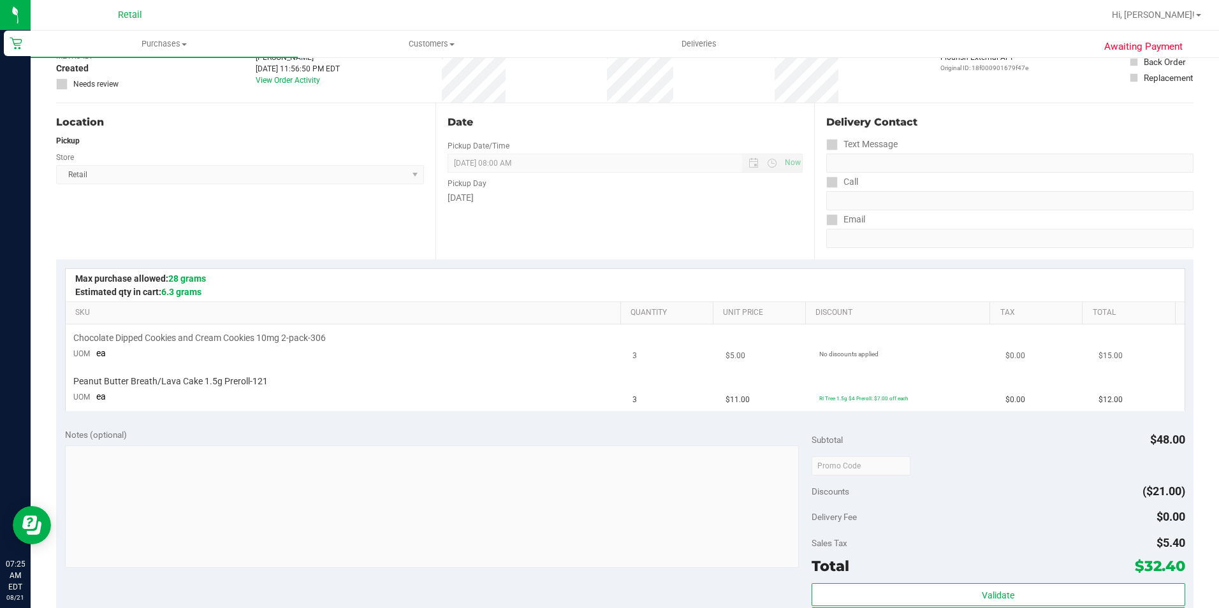
scroll to position [0, 0]
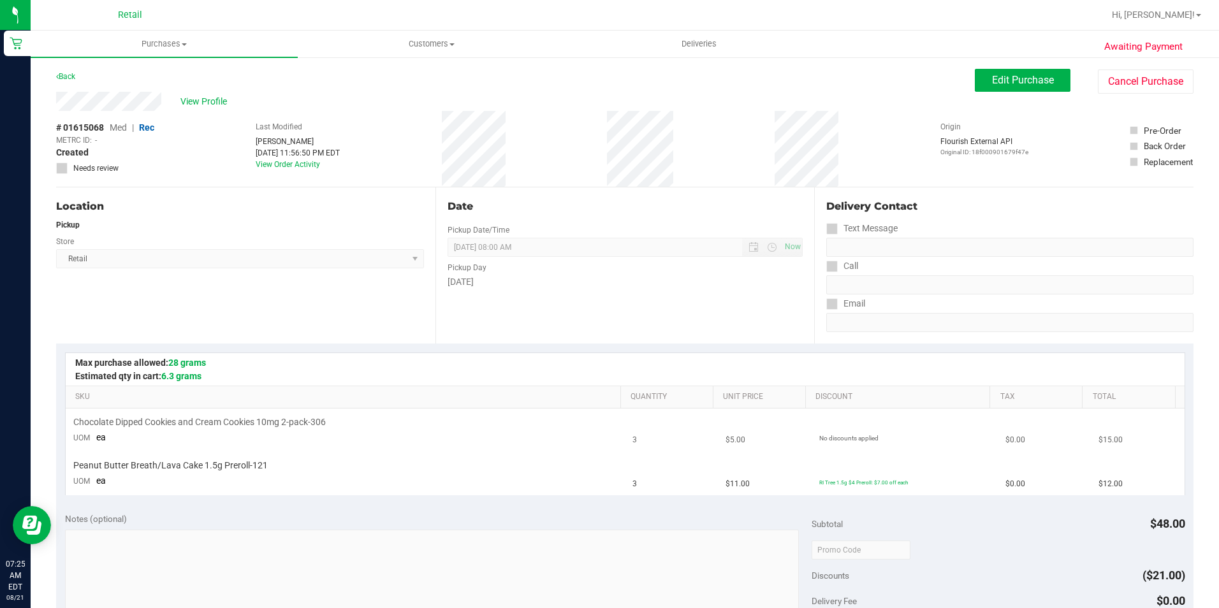
click at [775, 443] on td "$5.00" at bounding box center [764, 430] width 93 height 43
drag, startPoint x: 775, startPoint y: 443, endPoint x: 733, endPoint y: 439, distance: 41.6
click at [733, 439] on span "$5.00" at bounding box center [736, 440] width 20 height 12
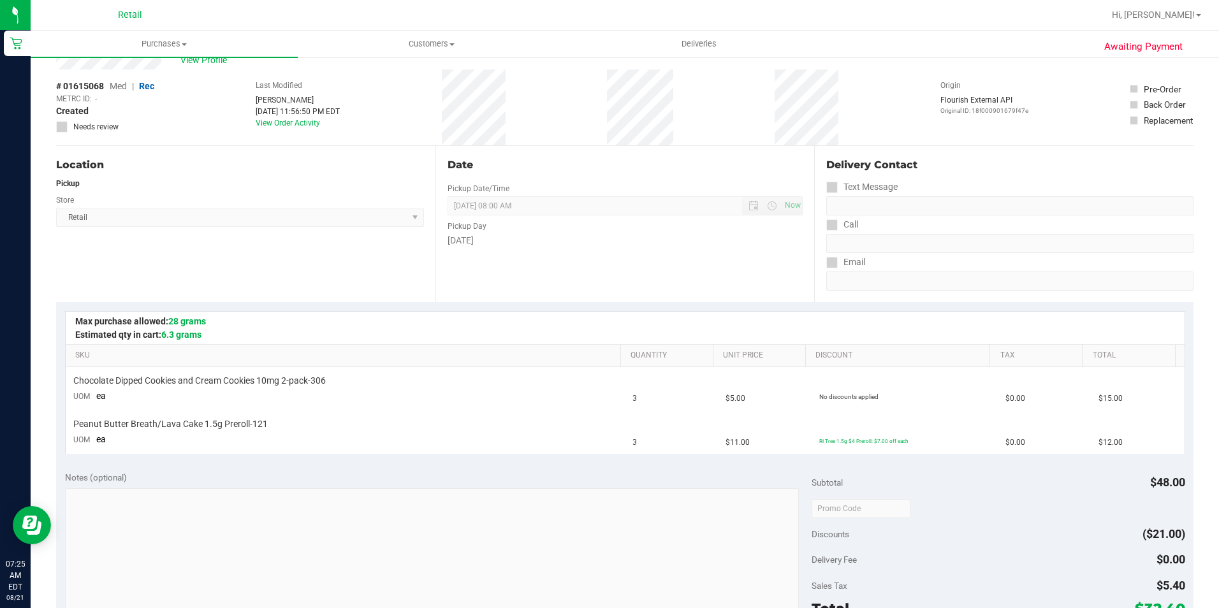
scroll to position [128, 0]
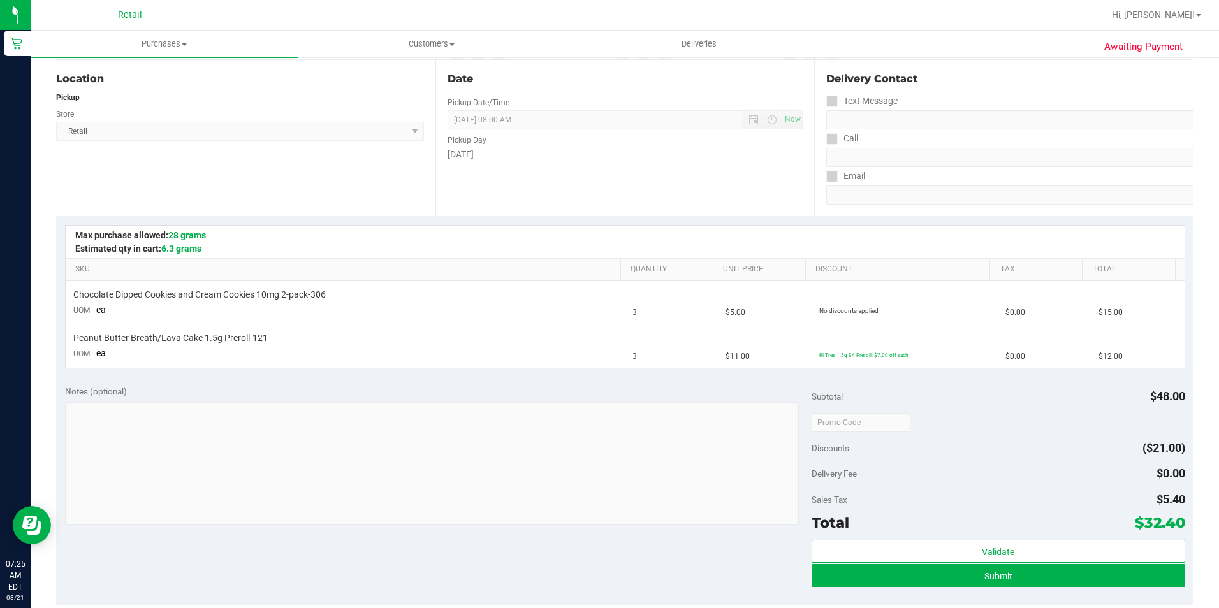
drag, startPoint x: 1148, startPoint y: 450, endPoint x: 1168, endPoint y: 450, distance: 19.8
click at [1168, 450] on span "($21.00)" at bounding box center [1164, 447] width 43 height 13
click at [151, 45] on span "Purchases" at bounding box center [164, 43] width 267 height 11
click at [159, 79] on span "Summary of purchases" at bounding box center [96, 76] width 131 height 11
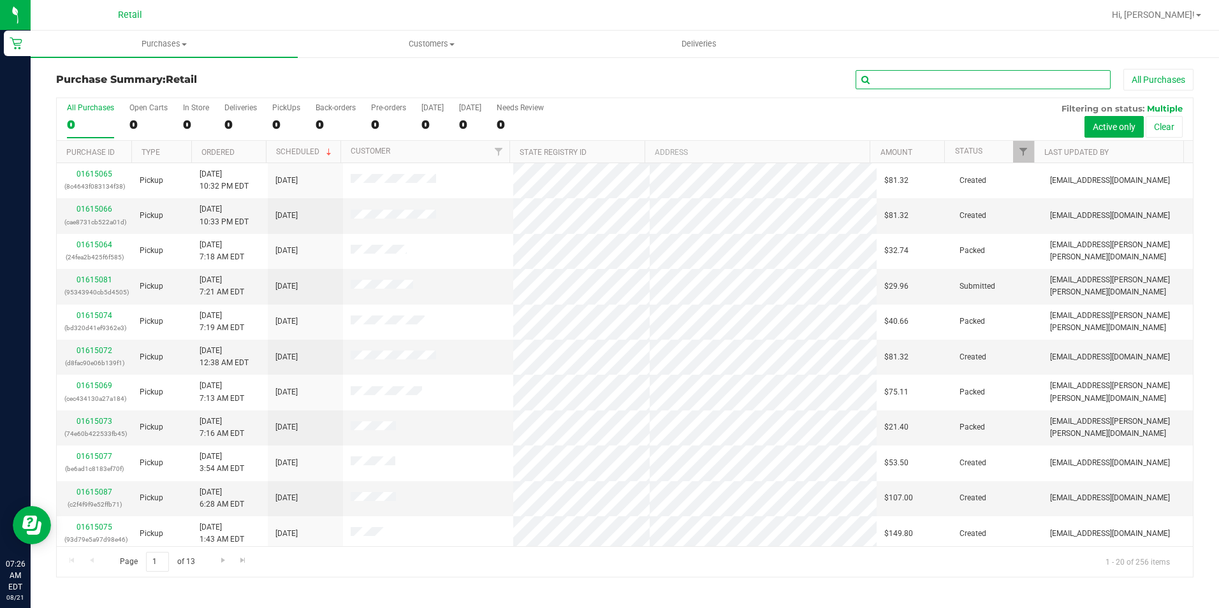
click at [904, 74] on input "text" at bounding box center [983, 79] width 255 height 19
click at [156, 45] on span "Purchases" at bounding box center [164, 43] width 267 height 11
click at [136, 73] on span "Summary of purchases" at bounding box center [96, 76] width 131 height 11
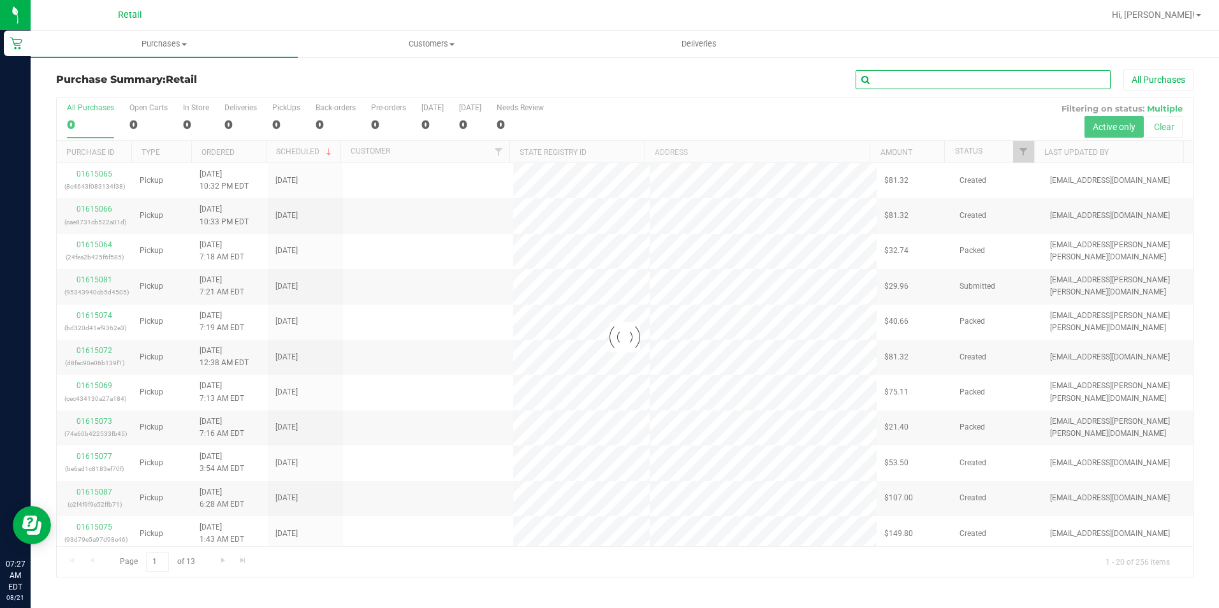
click at [911, 77] on input "text" at bounding box center [983, 79] width 255 height 19
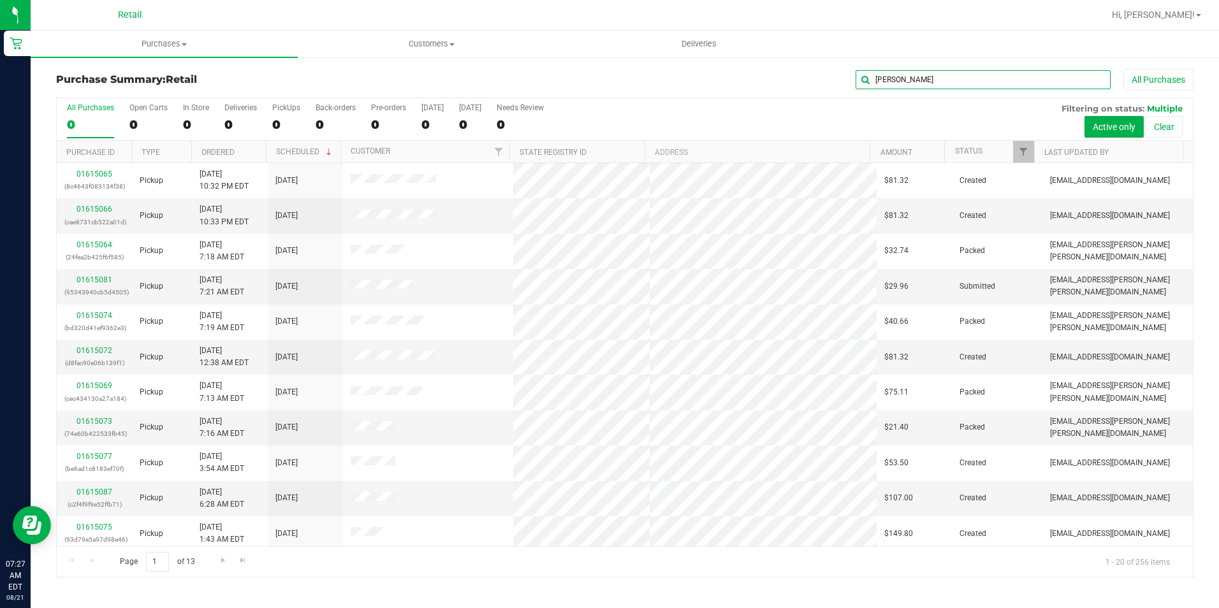
type input "paulina"
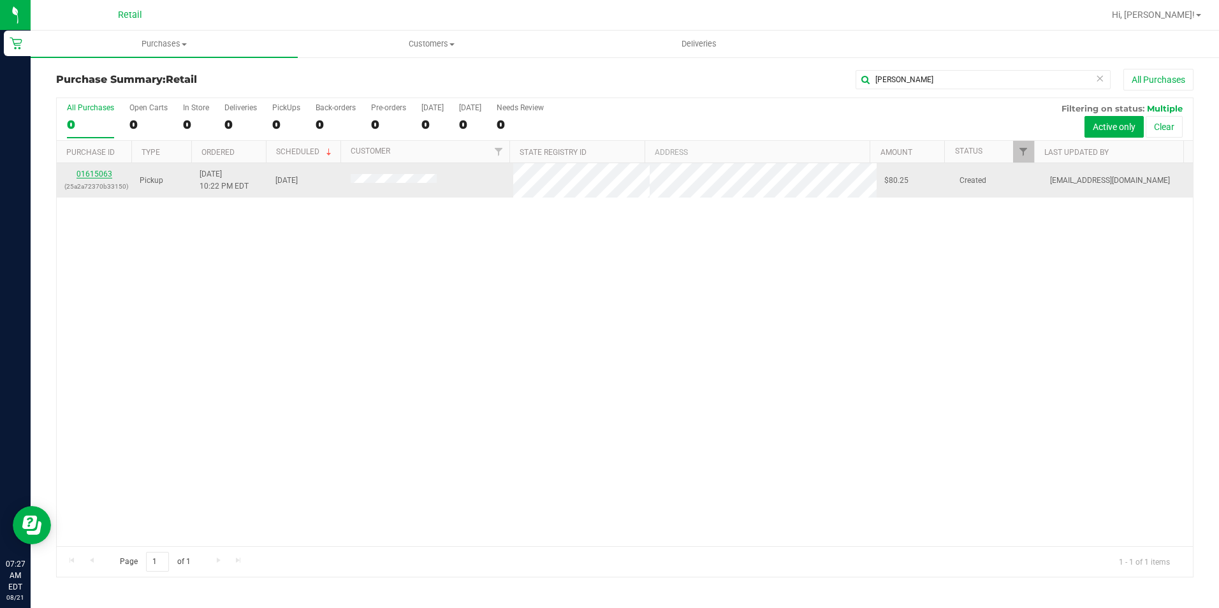
click at [106, 175] on link "01615063" at bounding box center [95, 174] width 36 height 9
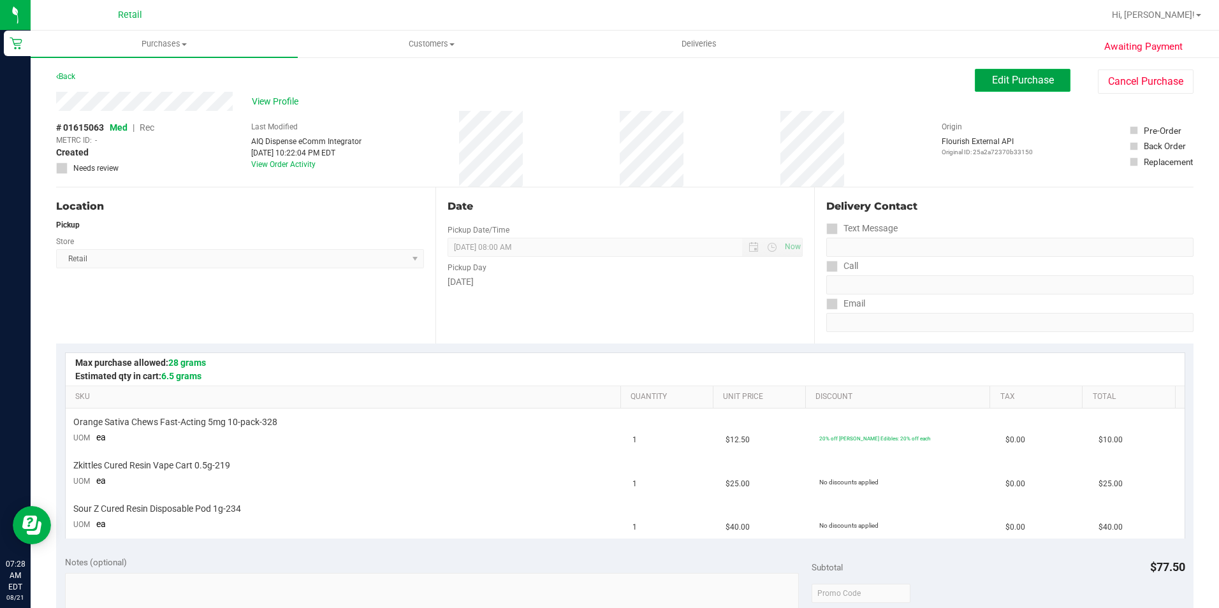
click at [1013, 73] on button "Edit Purchase" at bounding box center [1023, 80] width 96 height 23
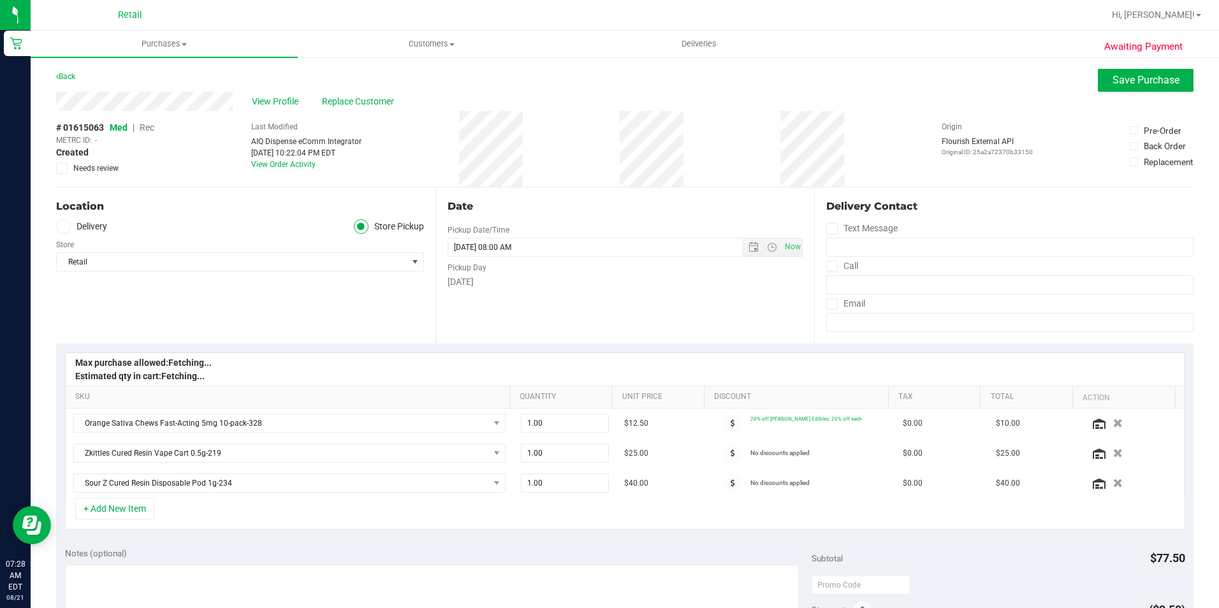
click at [149, 128] on span "Rec" at bounding box center [147, 127] width 15 height 10
click at [1137, 73] on button "Save Purchase" at bounding box center [1146, 80] width 96 height 23
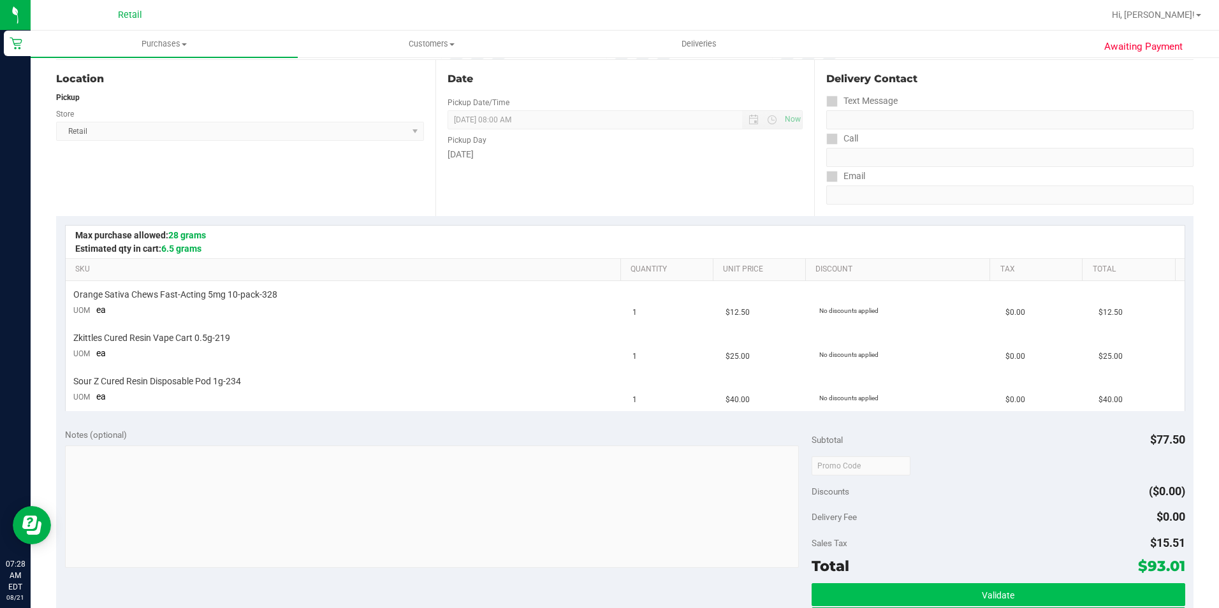
scroll to position [191, 0]
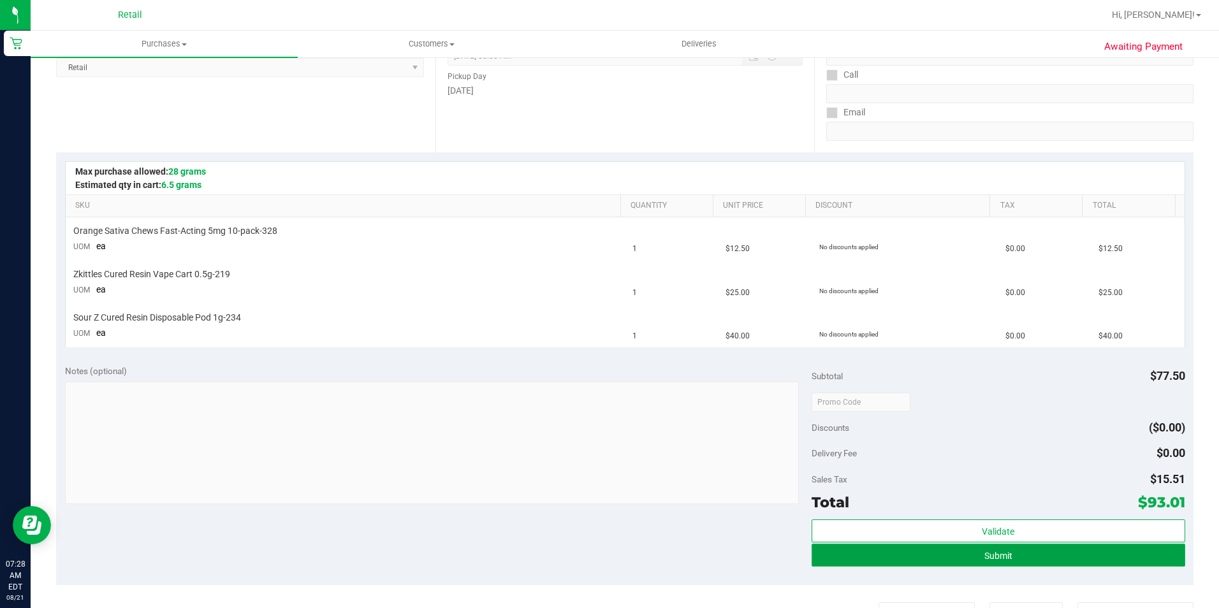
click at [1025, 548] on button "Submit" at bounding box center [999, 555] width 374 height 23
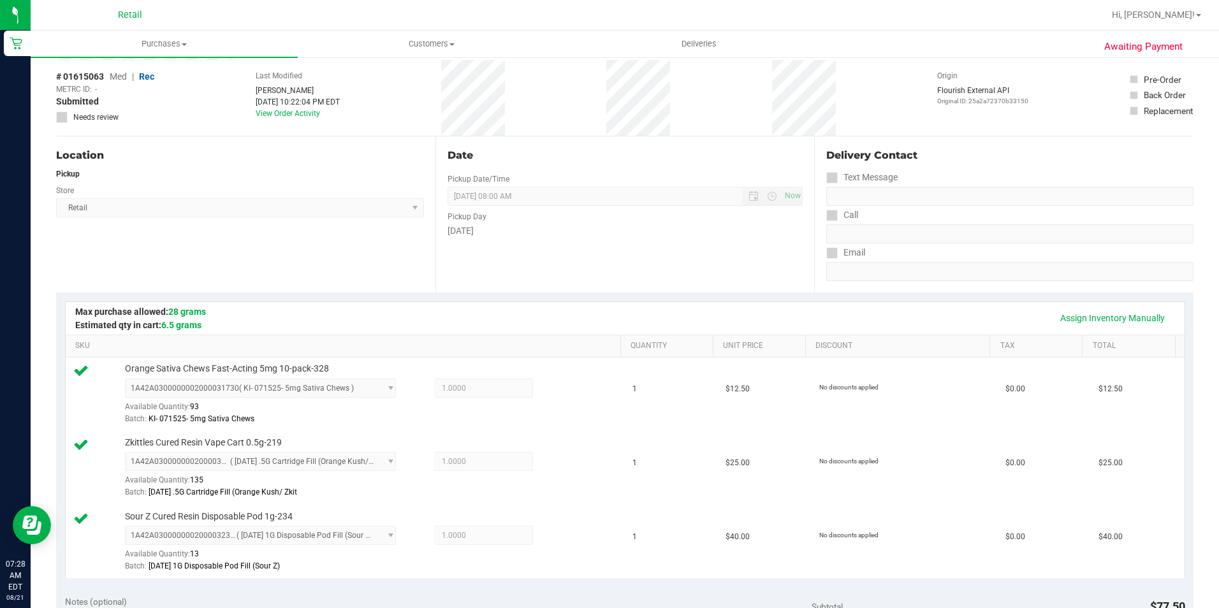
scroll to position [0, 0]
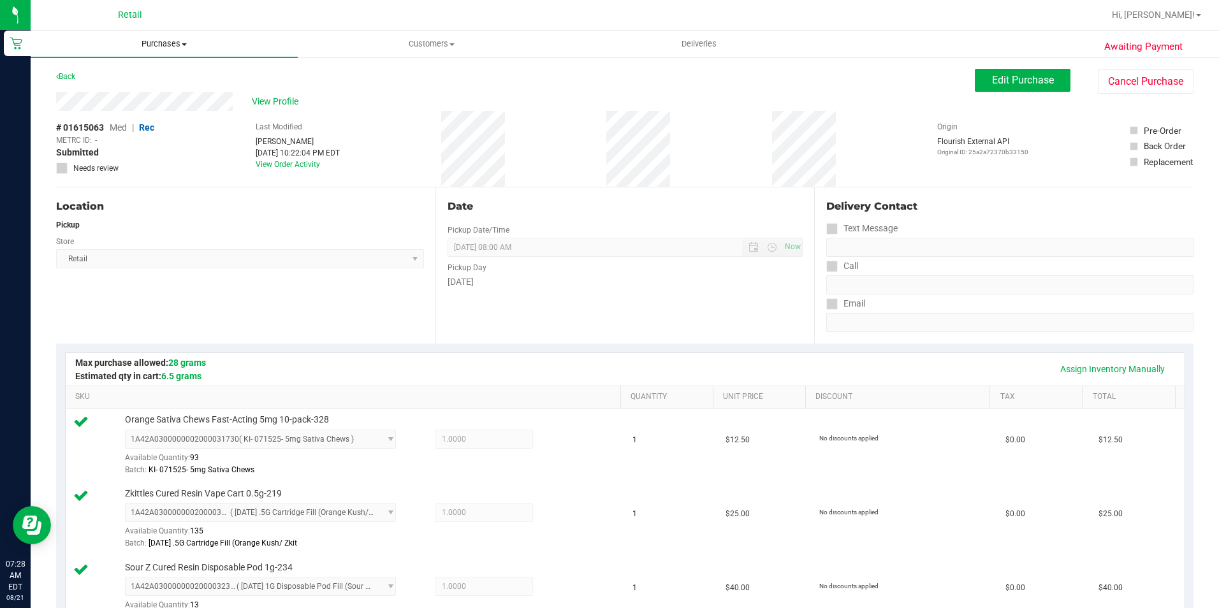
click at [167, 34] on uib-tab-heading "Purchases Summary of purchases Fulfillment All purchases" at bounding box center [164, 44] width 267 height 27
click at [142, 78] on span "Summary of purchases" at bounding box center [96, 76] width 131 height 11
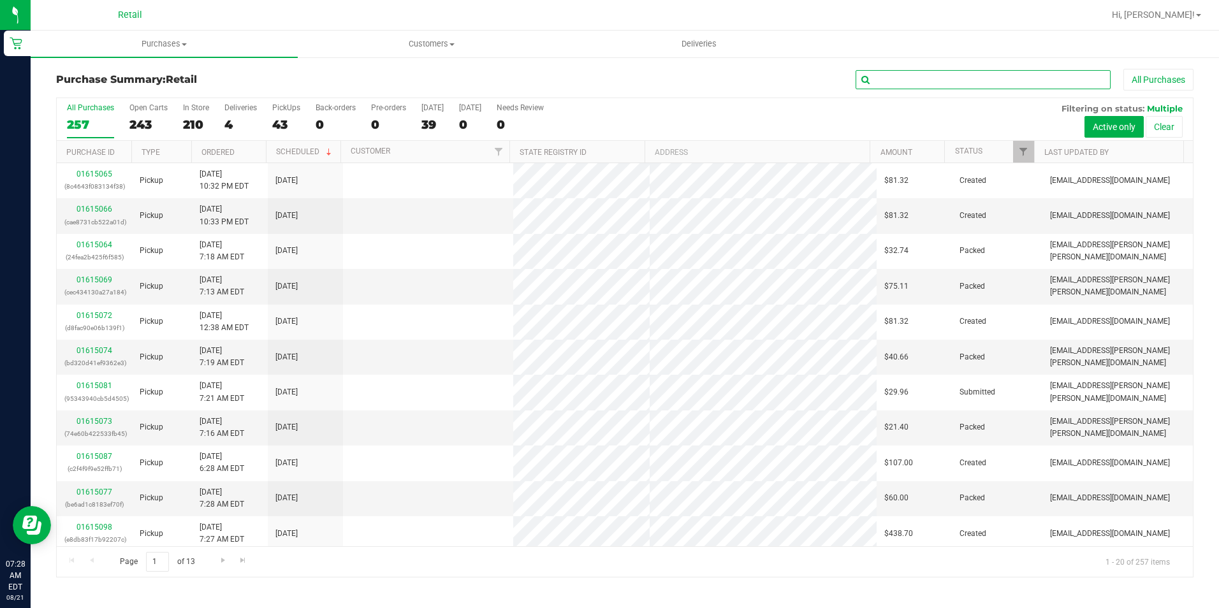
click at [992, 73] on input "text" at bounding box center [983, 79] width 255 height 19
click at [908, 77] on input "text" at bounding box center [983, 79] width 255 height 19
type input "james"
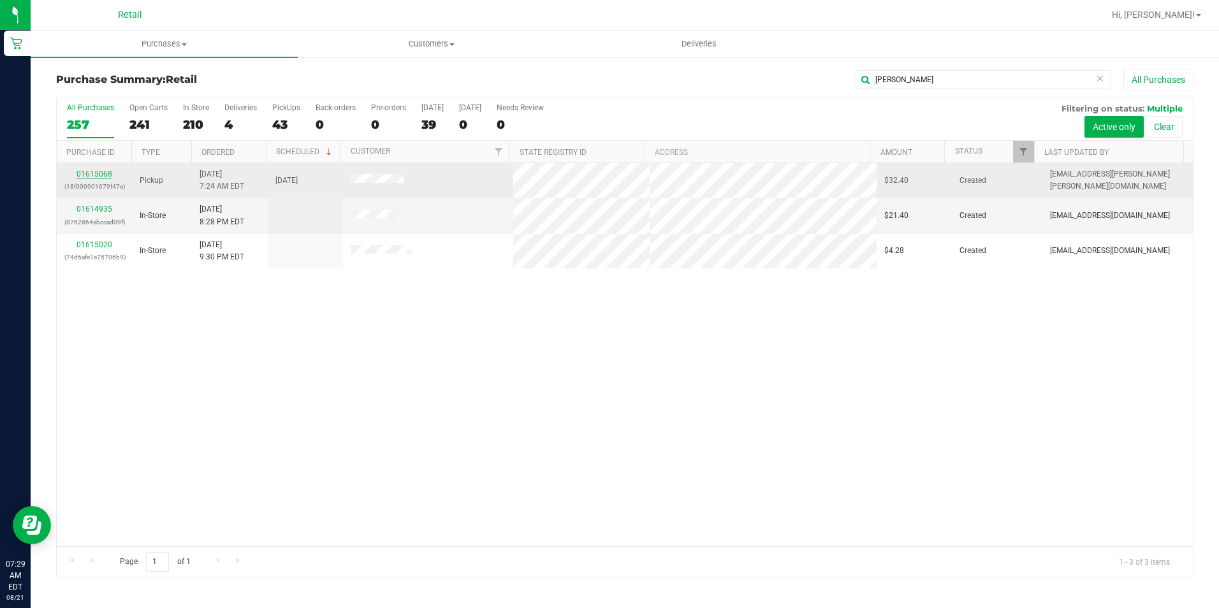
click at [98, 176] on link "01615068" at bounding box center [95, 174] width 36 height 9
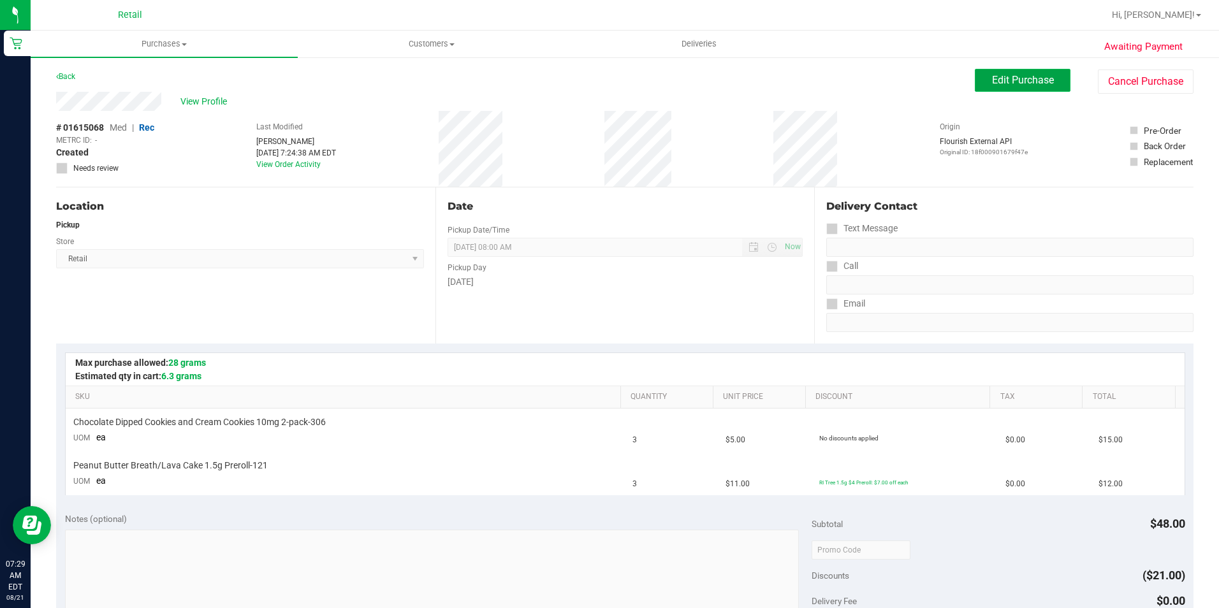
click at [1012, 80] on span "Edit Purchase" at bounding box center [1023, 80] width 62 height 12
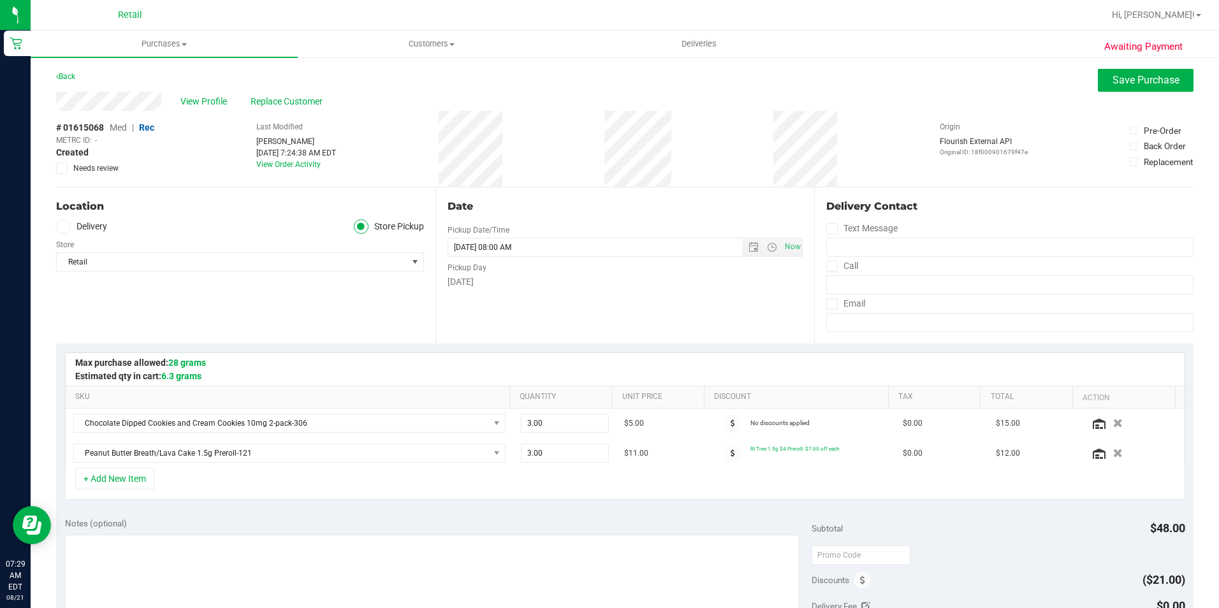
click at [119, 129] on span "Med" at bounding box center [118, 127] width 17 height 10
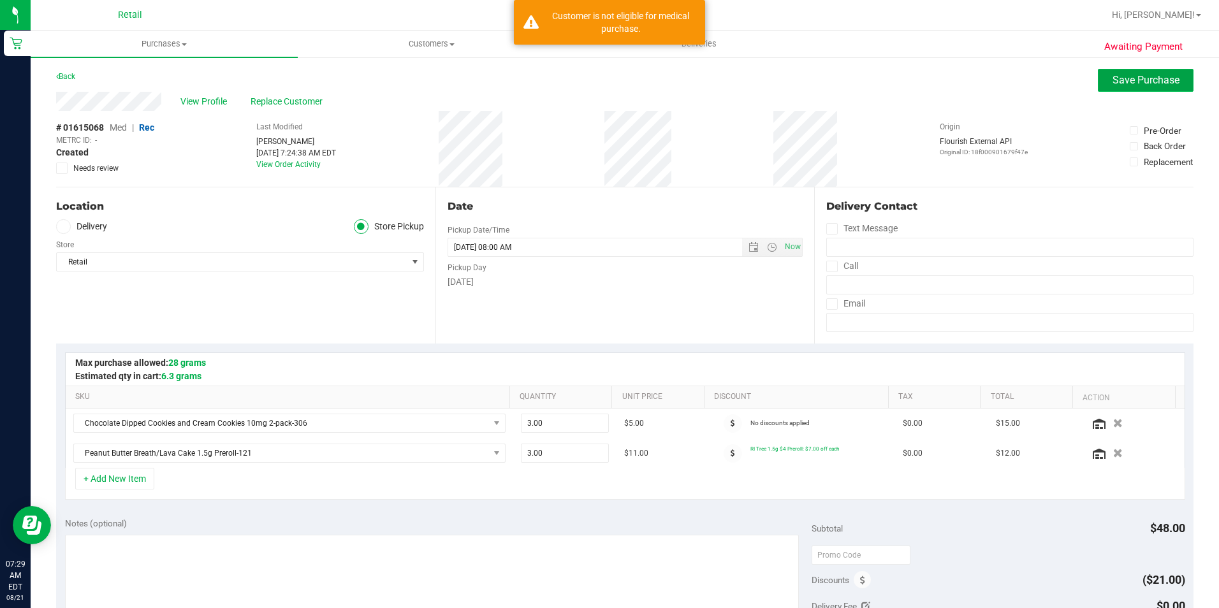
click at [1136, 69] on button "Save Purchase" at bounding box center [1146, 80] width 96 height 23
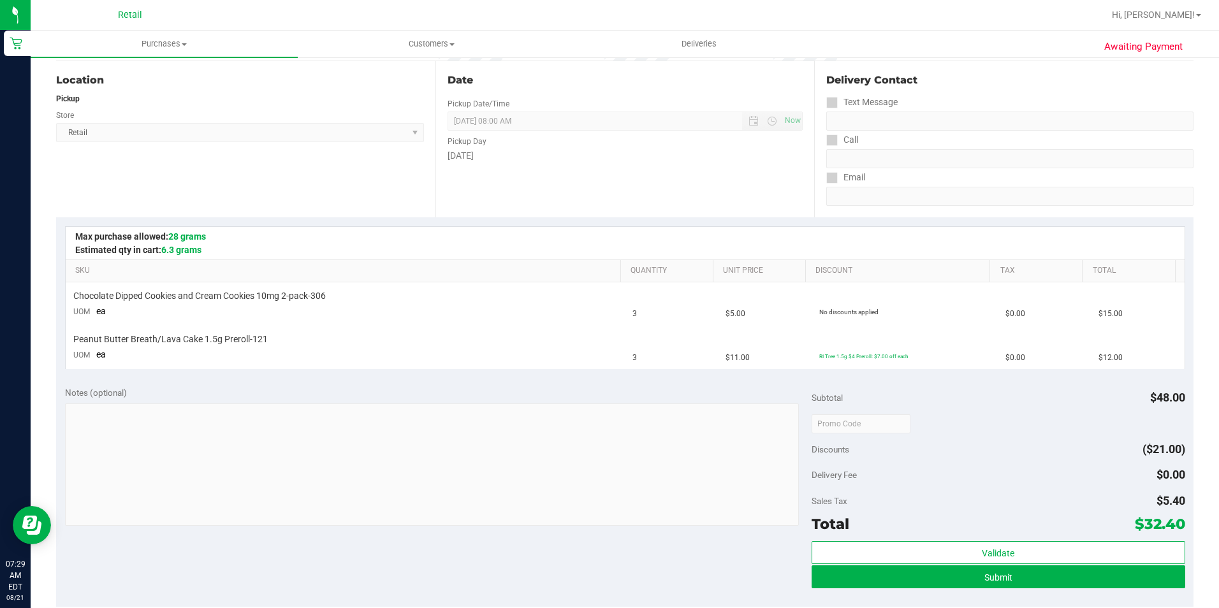
scroll to position [128, 0]
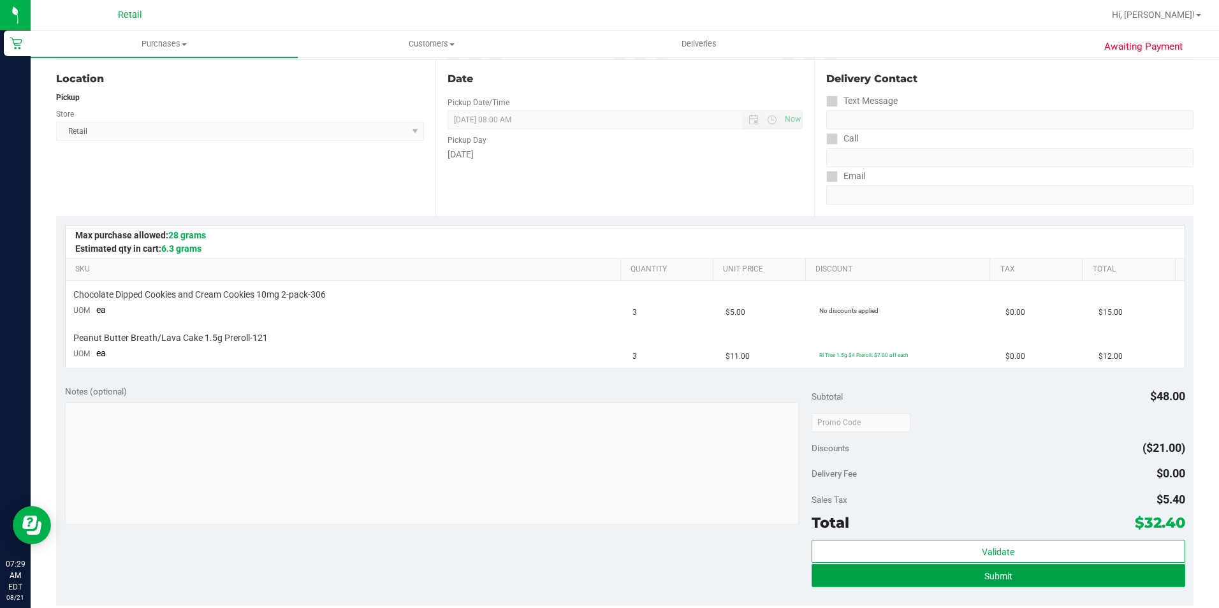
click at [999, 582] on button "Submit" at bounding box center [999, 575] width 374 height 23
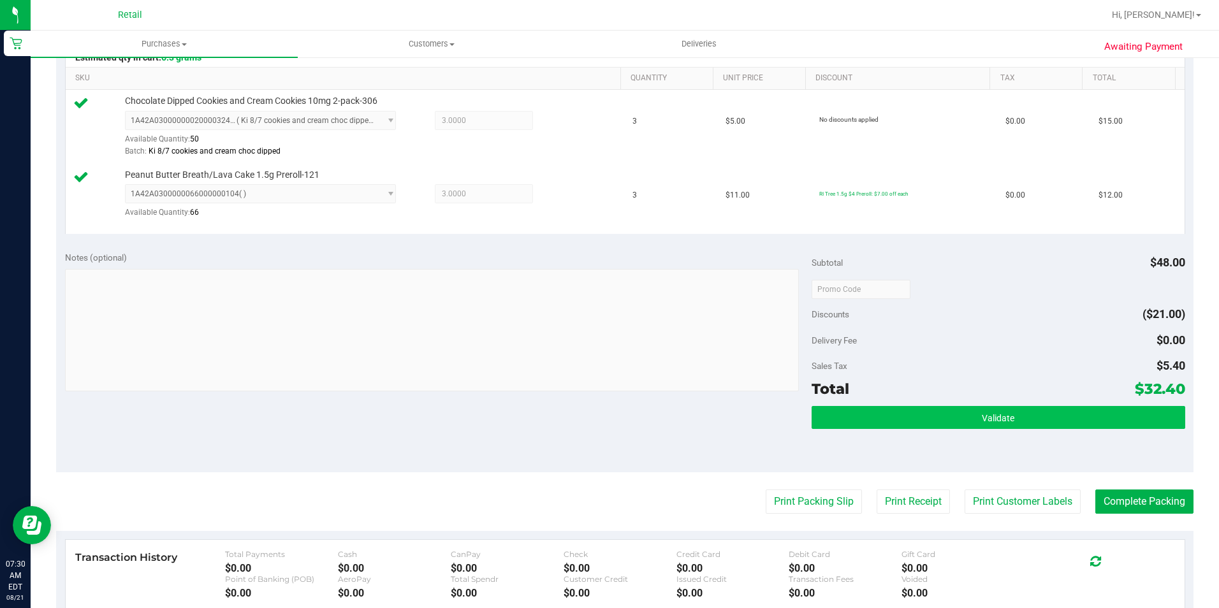
scroll to position [0, 0]
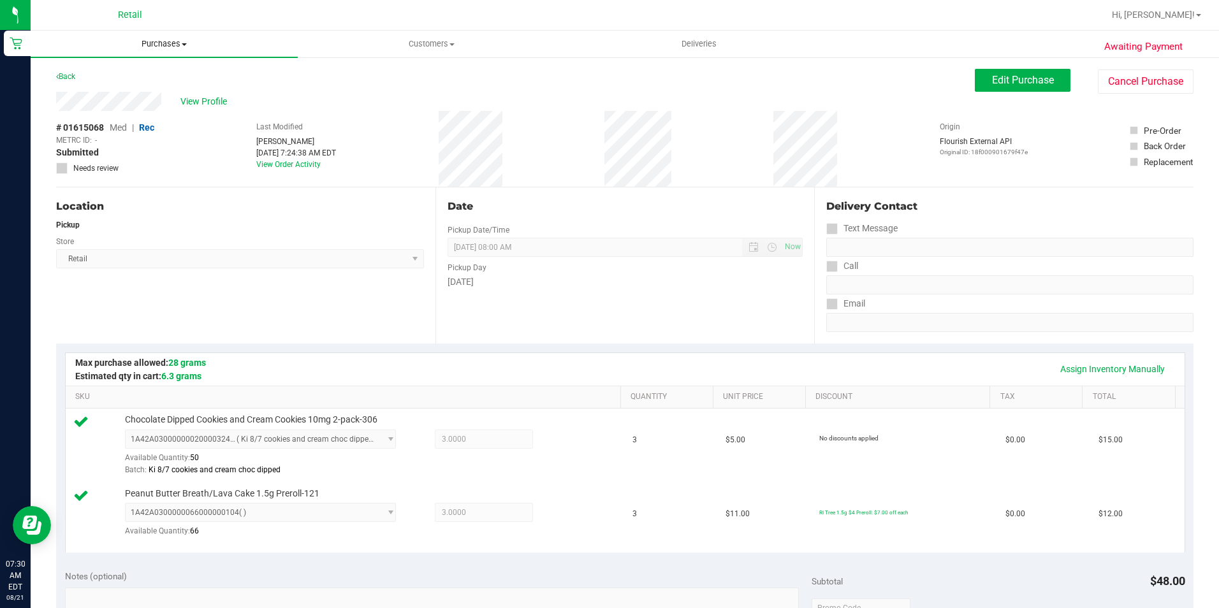
click at [166, 46] on span "Purchases" at bounding box center [164, 43] width 267 height 11
click at [150, 77] on span "Summary of purchases" at bounding box center [96, 76] width 131 height 11
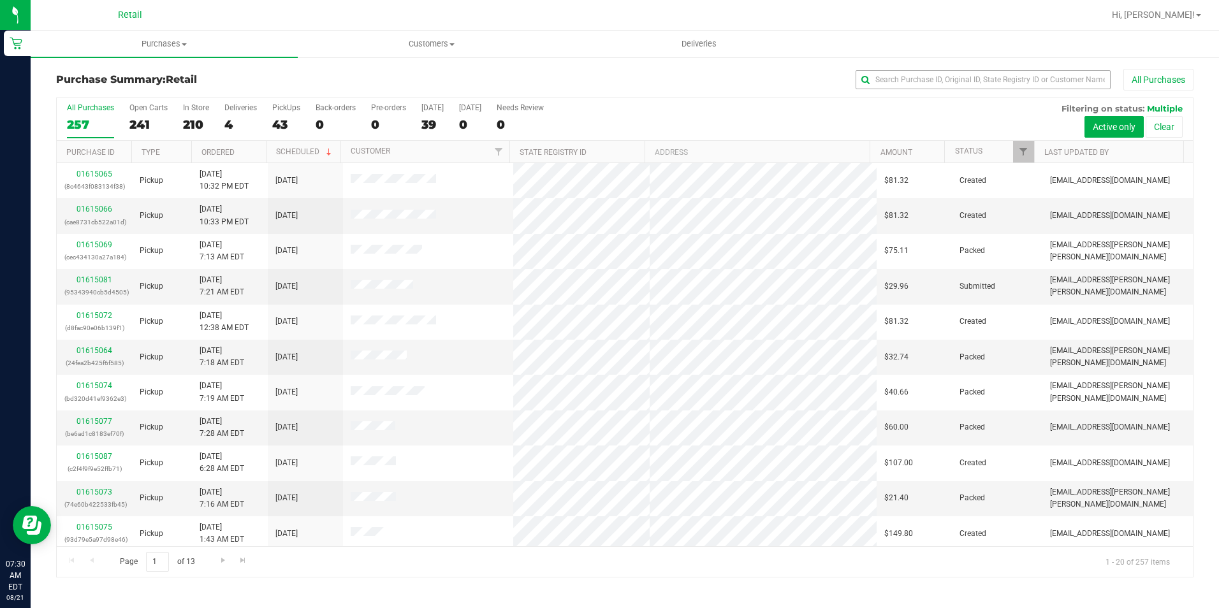
drag, startPoint x: 988, startPoint y: 70, endPoint x: 991, endPoint y: 78, distance: 9.5
click at [988, 70] on div "All Purchases" at bounding box center [815, 80] width 758 height 22
click at [991, 78] on input "text" at bounding box center [983, 79] width 255 height 19
type input "uber"
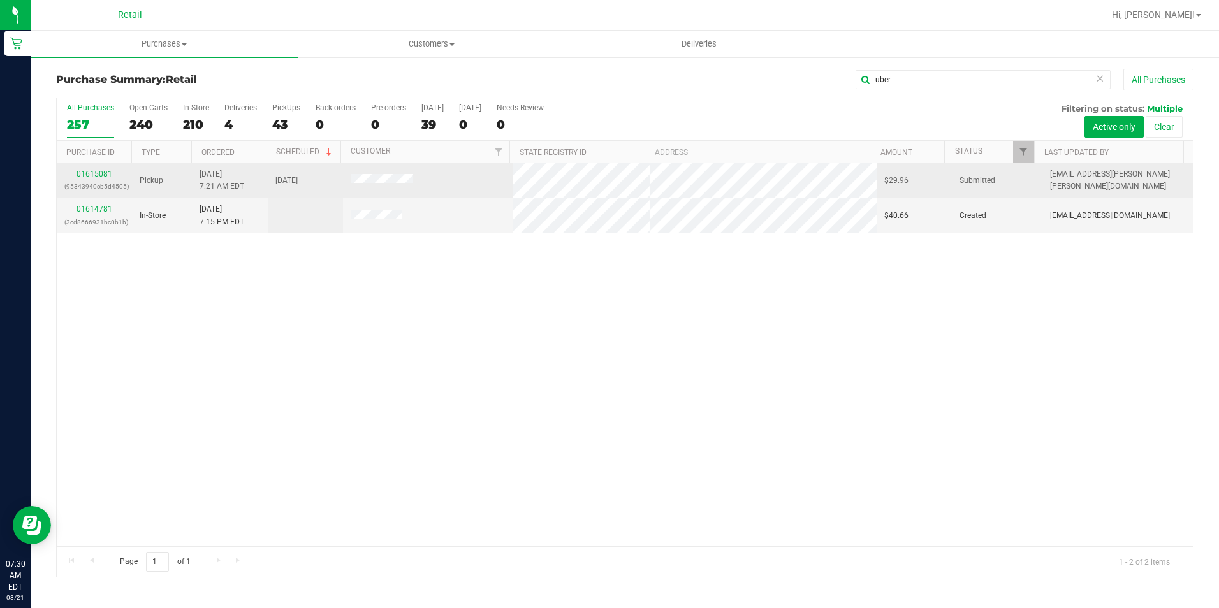
click at [88, 173] on link "01615081" at bounding box center [95, 174] width 36 height 9
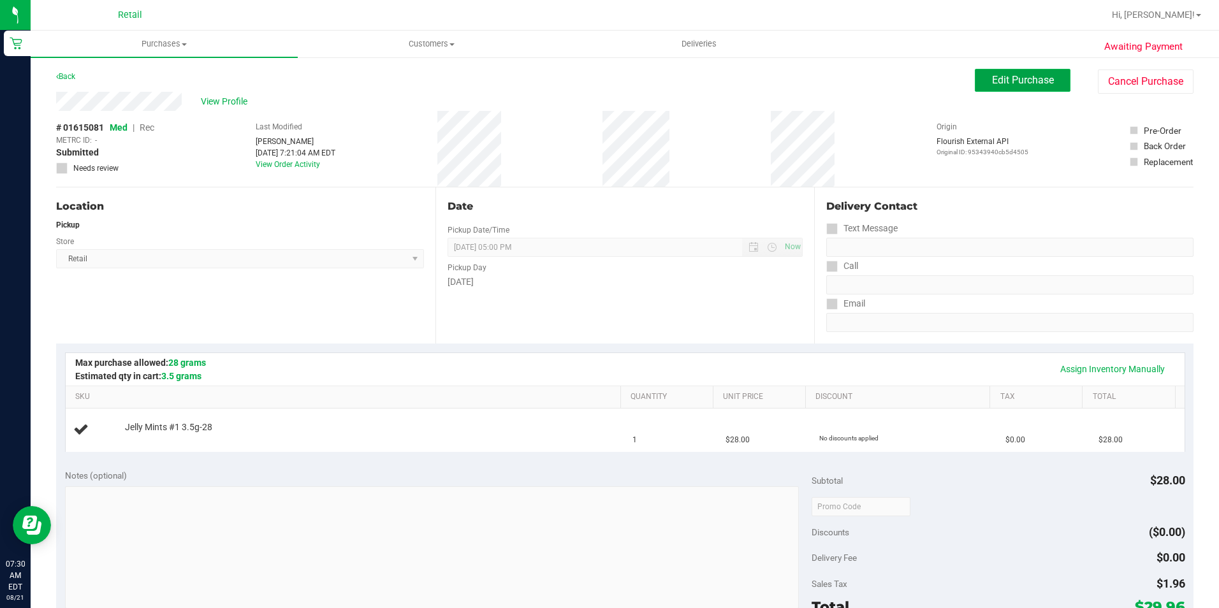
click at [1025, 74] on span "Edit Purchase" at bounding box center [1023, 80] width 62 height 12
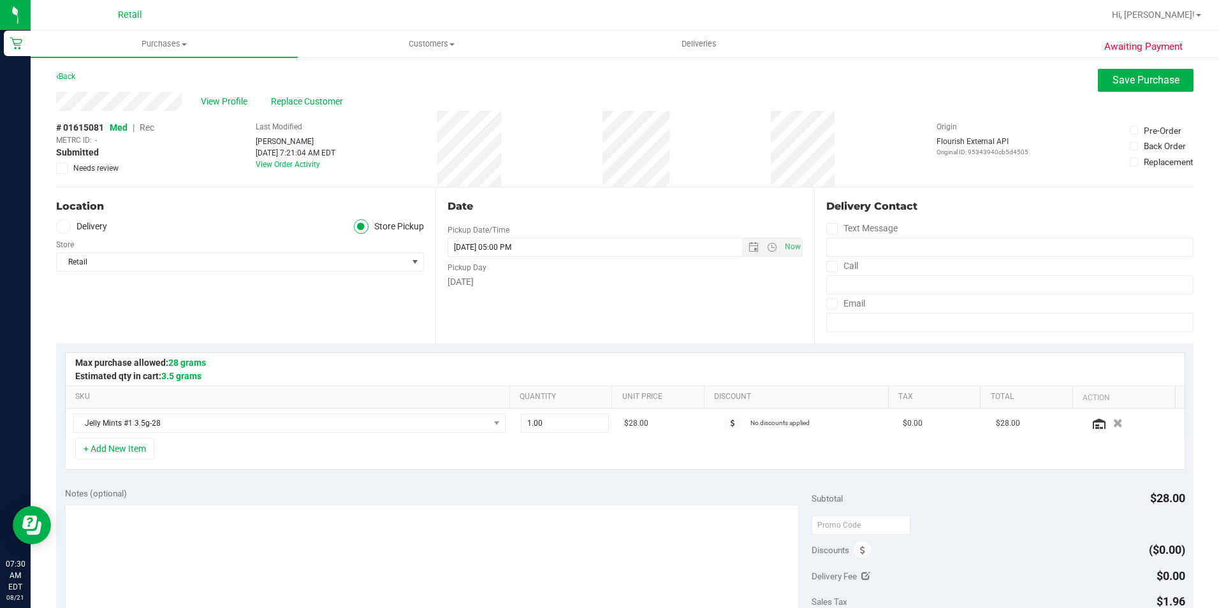
click at [145, 125] on span "Rec" at bounding box center [147, 127] width 15 height 10
click at [1157, 85] on span "Save Purchase" at bounding box center [1146, 80] width 67 height 12
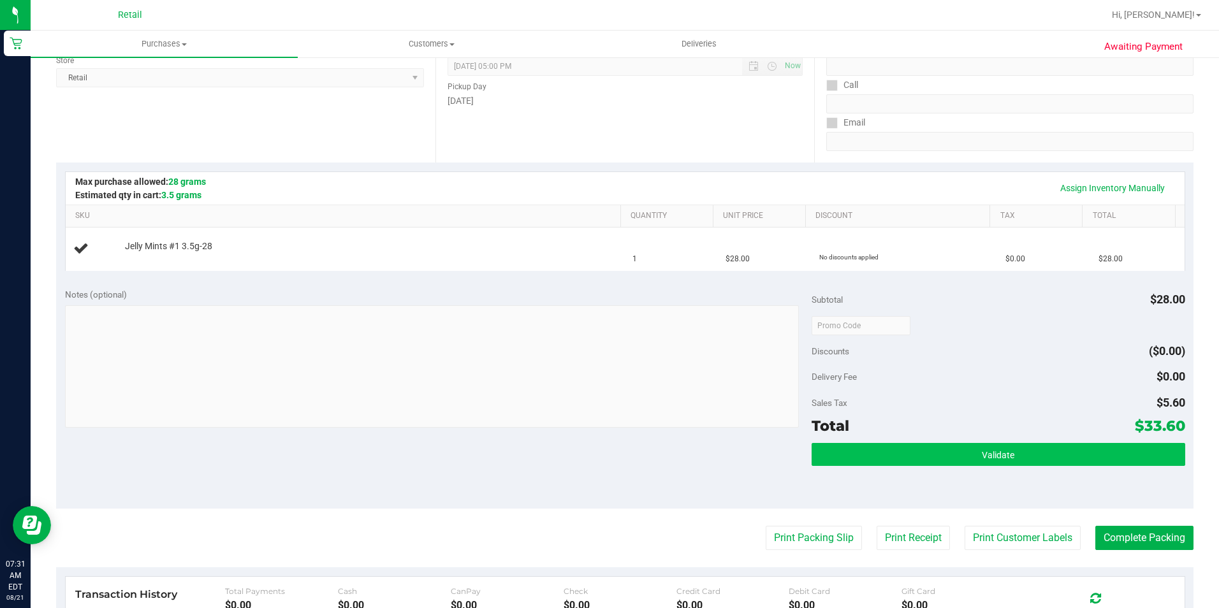
scroll to position [191, 0]
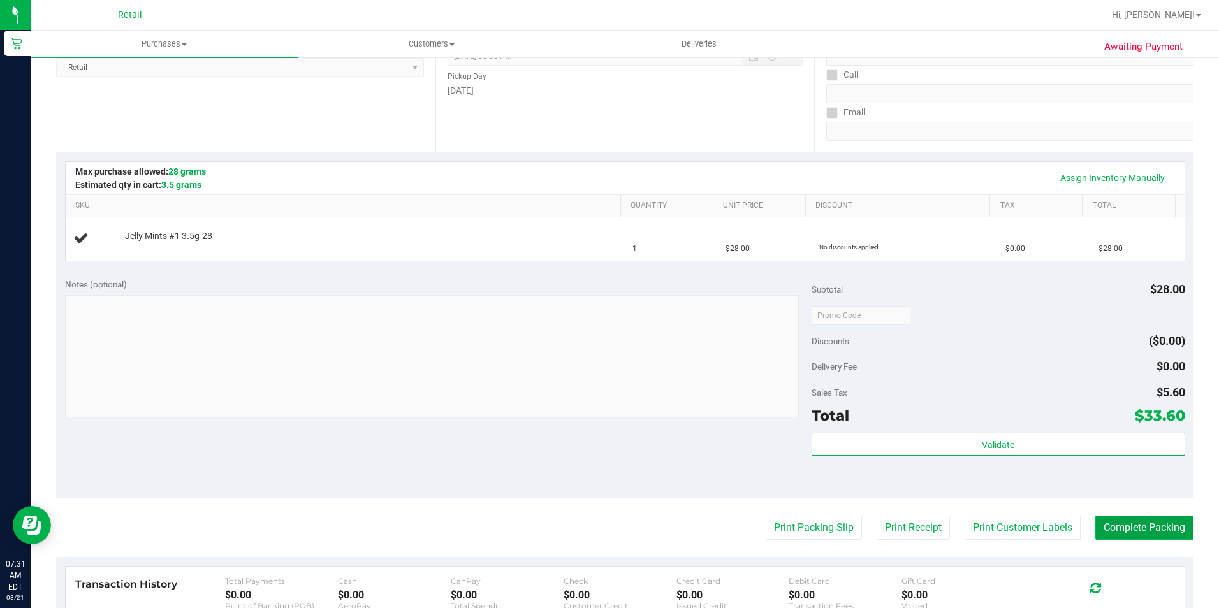
click at [1108, 529] on button "Complete Packing" at bounding box center [1145, 528] width 98 height 24
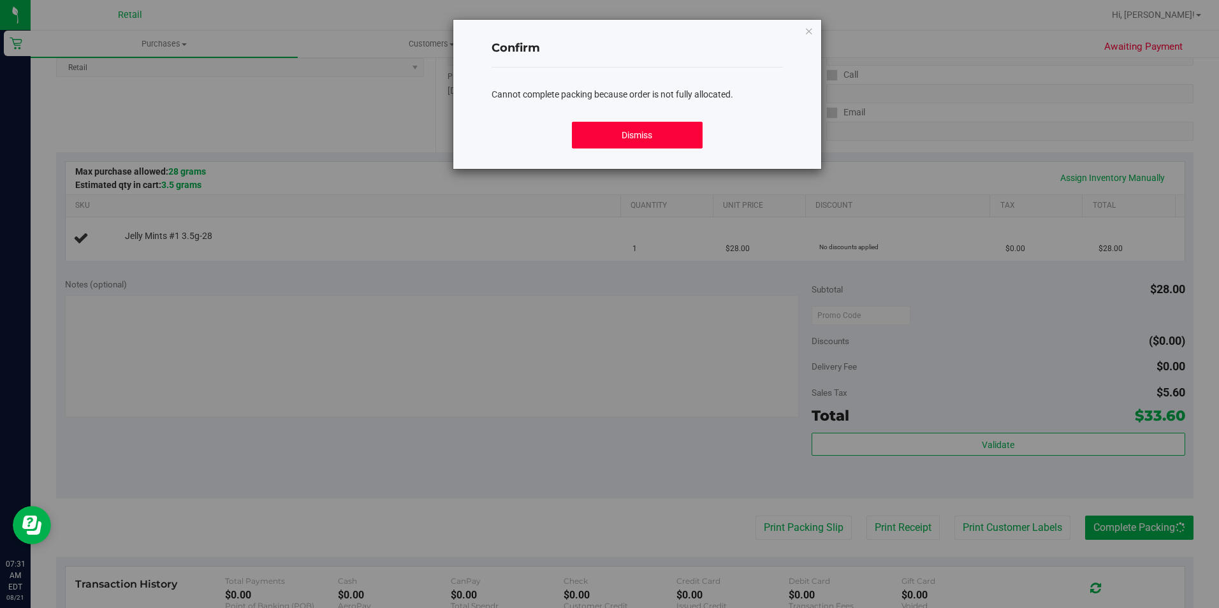
click at [686, 143] on button "Dismiss" at bounding box center [637, 135] width 131 height 27
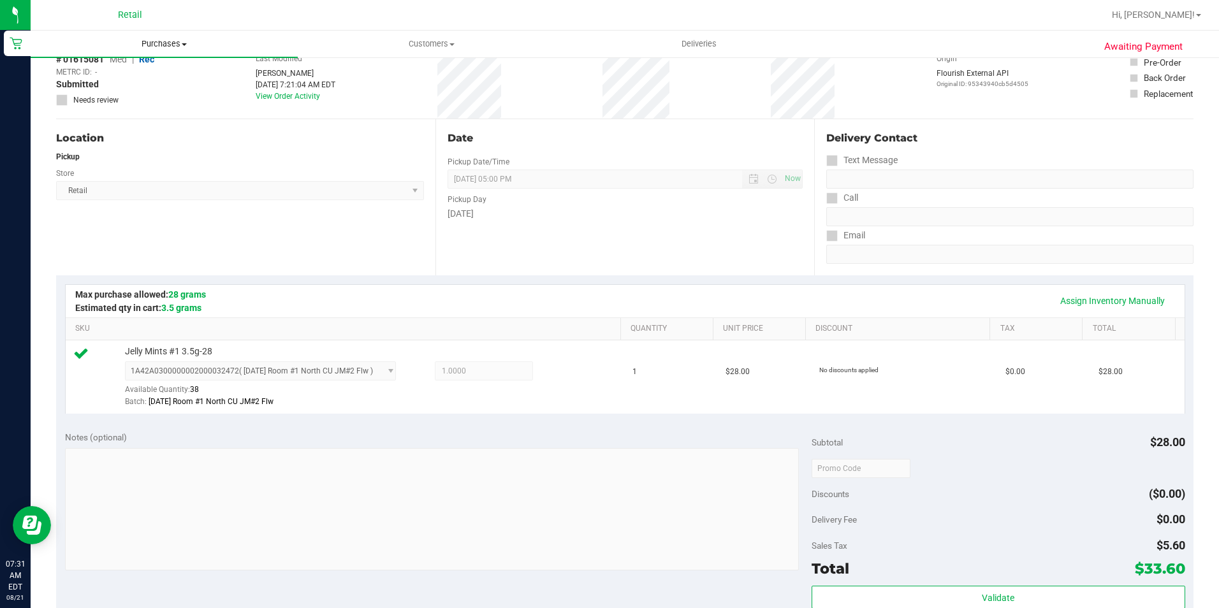
scroll to position [0, 0]
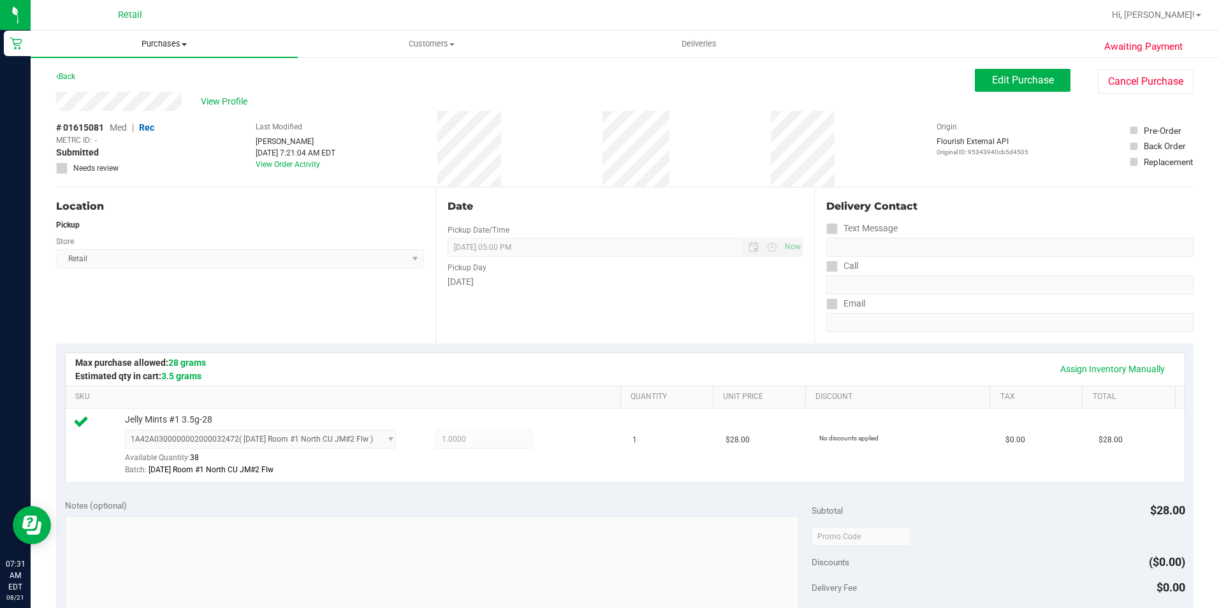
click at [144, 48] on span "Purchases" at bounding box center [164, 43] width 267 height 11
click at [127, 75] on span "Summary of purchases" at bounding box center [96, 76] width 131 height 11
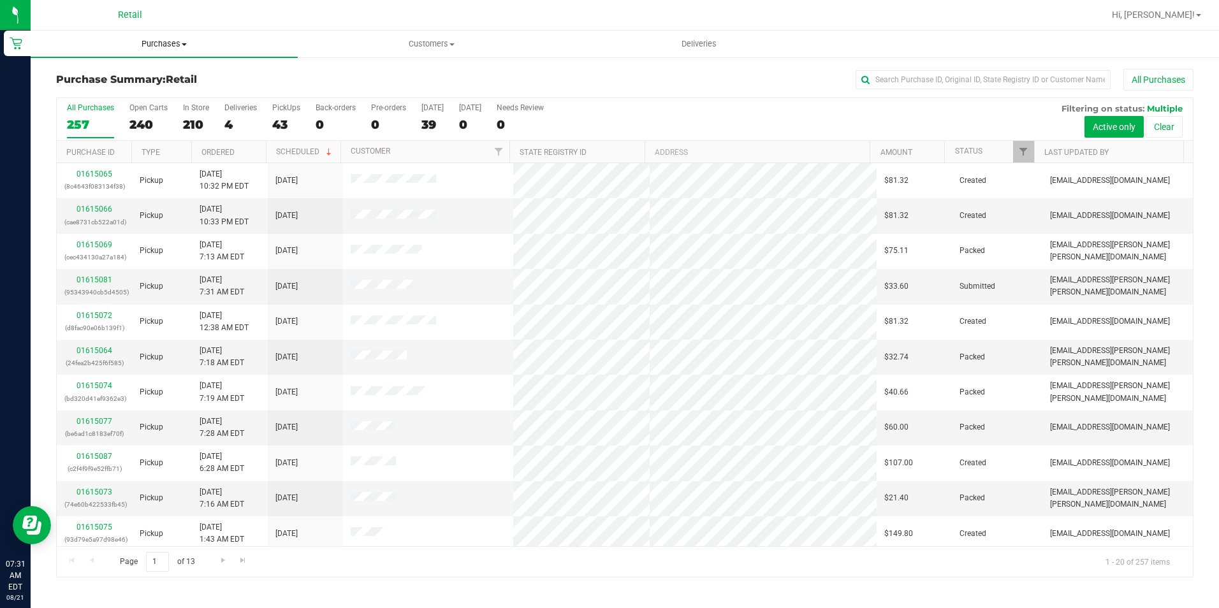
click at [182, 47] on span "Purchases" at bounding box center [164, 43] width 267 height 11
click at [154, 70] on li "Summary of purchases" at bounding box center [164, 77] width 267 height 15
click at [974, 77] on input "text" at bounding box center [983, 79] width 255 height 19
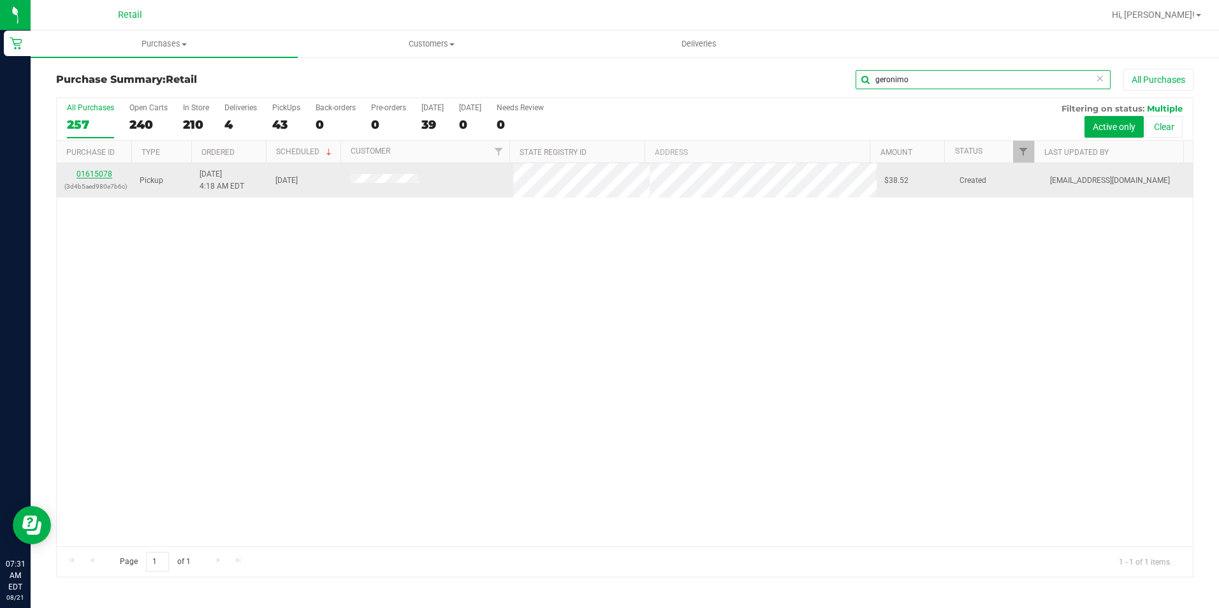
type input "geronimo"
click at [101, 175] on link "01615078" at bounding box center [95, 174] width 36 height 9
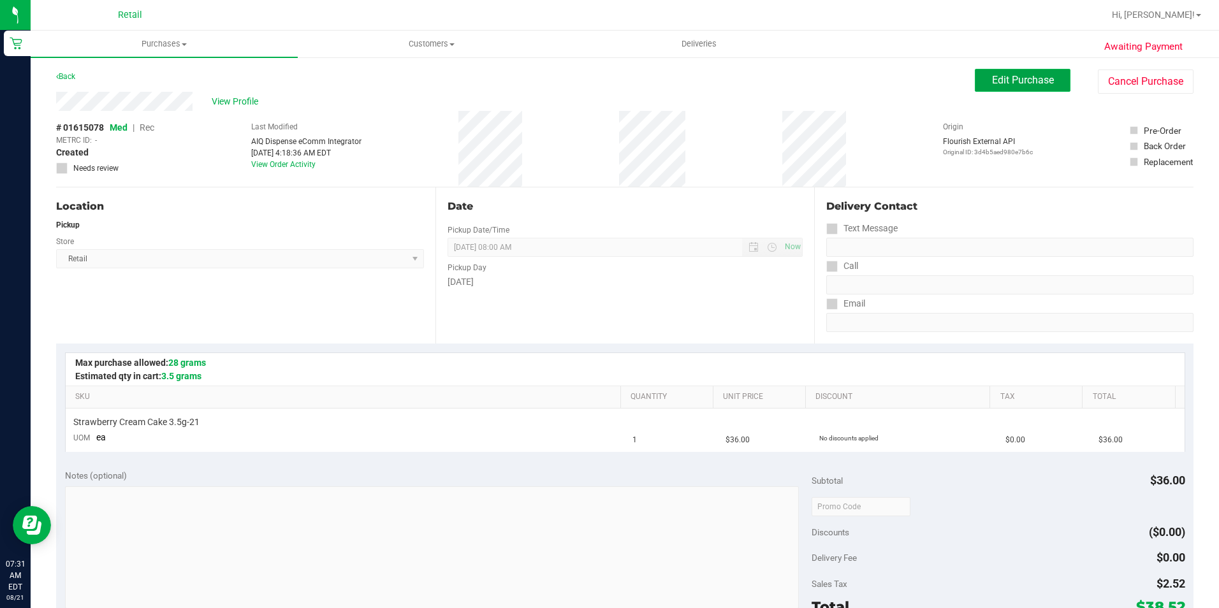
click at [1002, 85] on span "Edit Purchase" at bounding box center [1023, 80] width 62 height 12
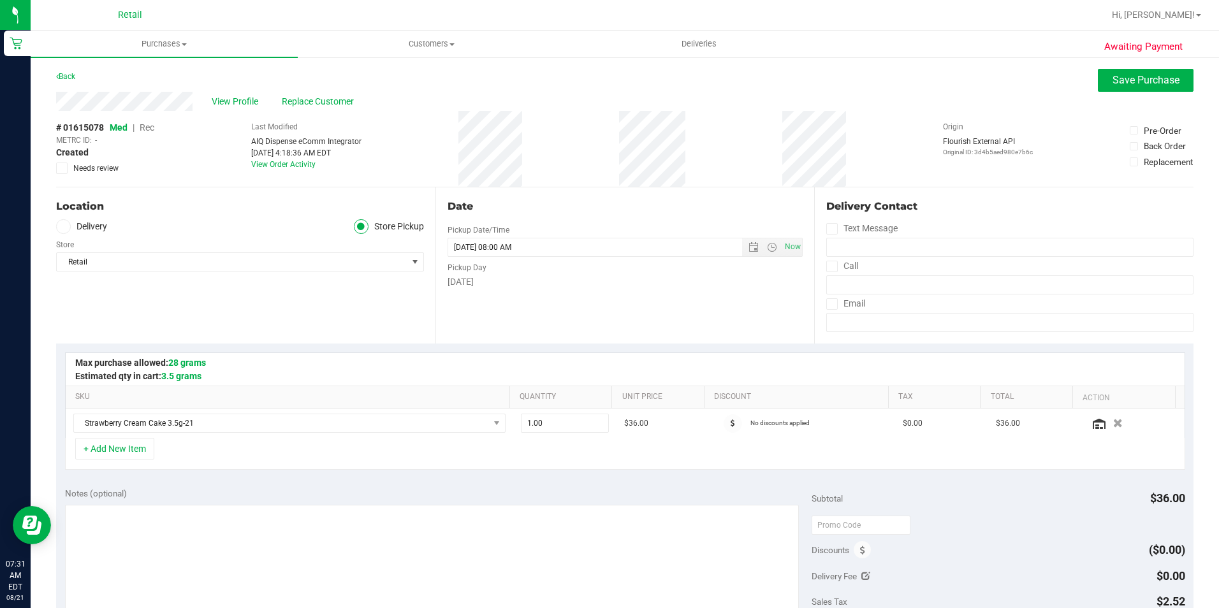
click at [145, 128] on span "Rec" at bounding box center [147, 127] width 15 height 10
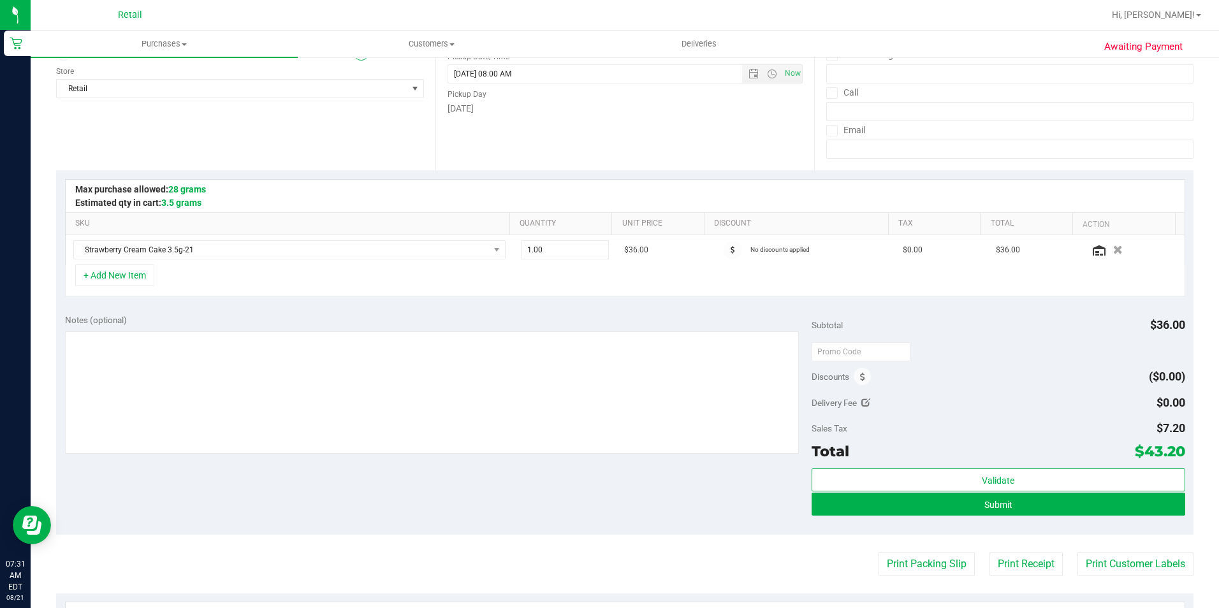
scroll to position [191, 0]
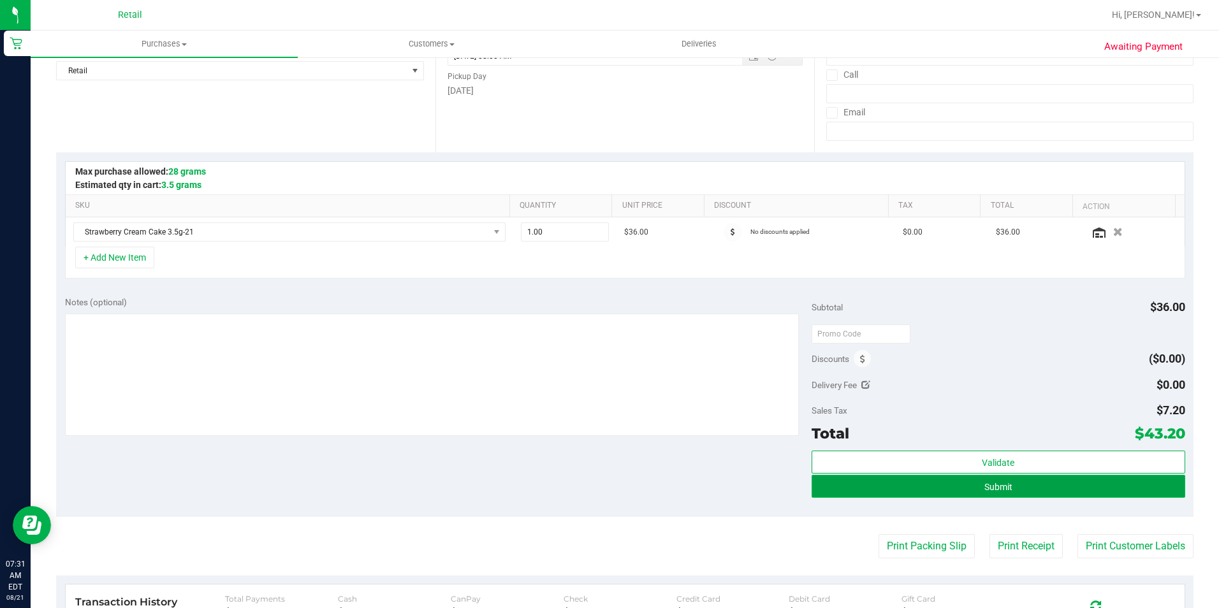
click at [986, 482] on span "Submit" at bounding box center [999, 487] width 28 height 10
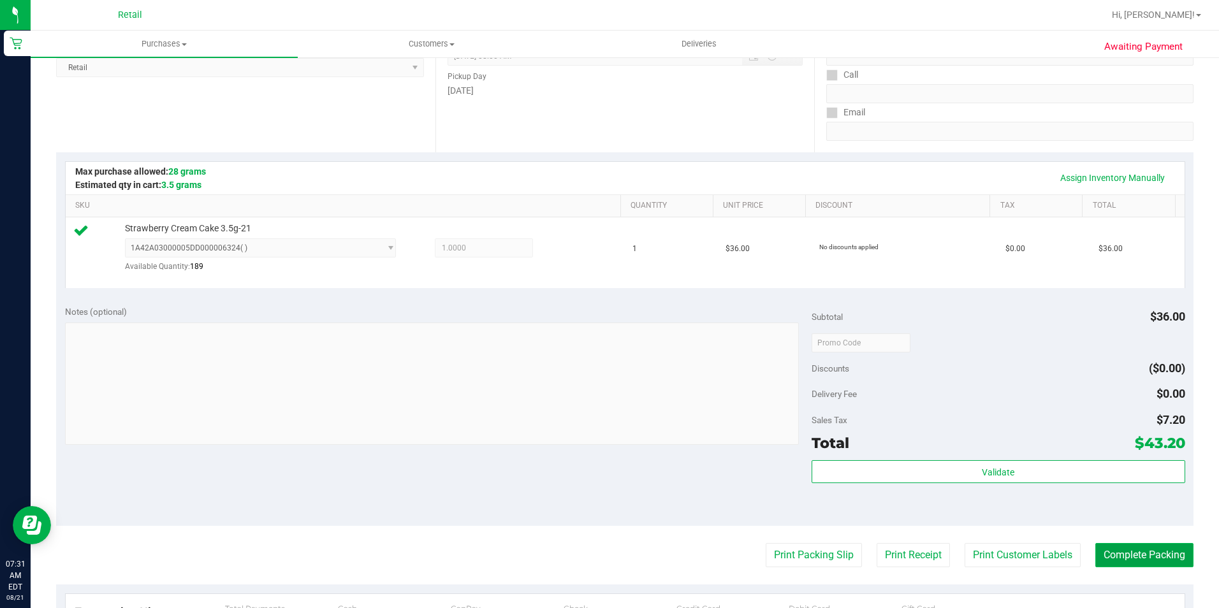
click at [1112, 554] on button "Complete Packing" at bounding box center [1145, 555] width 98 height 24
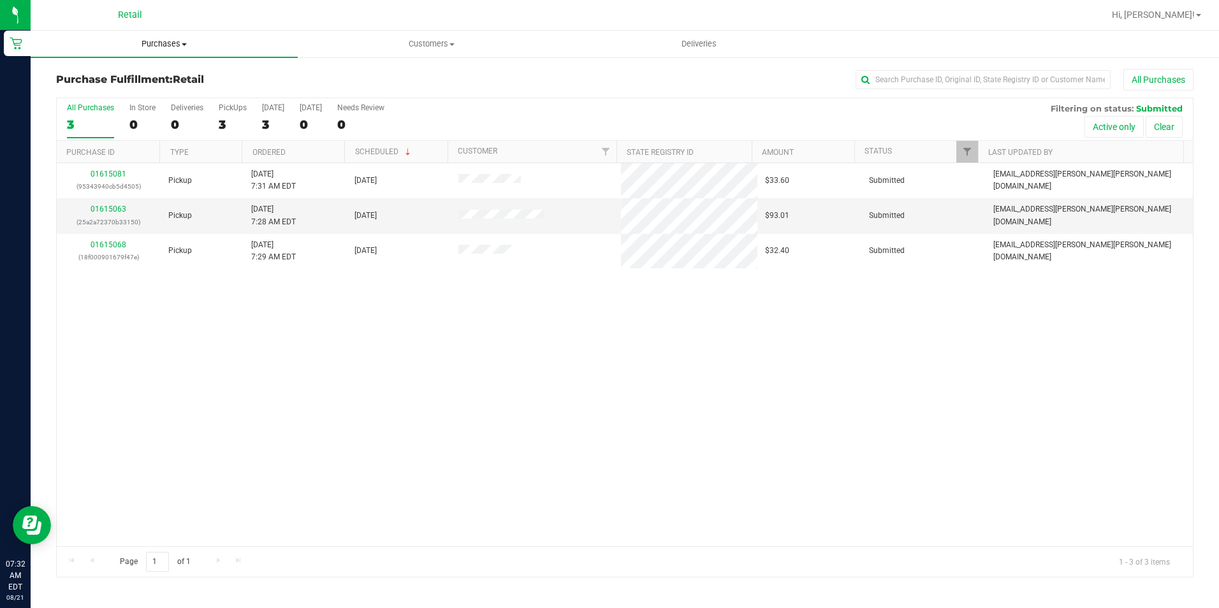
click at [145, 38] on uib-tab-heading "Purchases Summary of purchases Fulfillment All purchases" at bounding box center [164, 44] width 267 height 27
click at [121, 79] on span "Summary of purchases" at bounding box center [96, 76] width 131 height 11
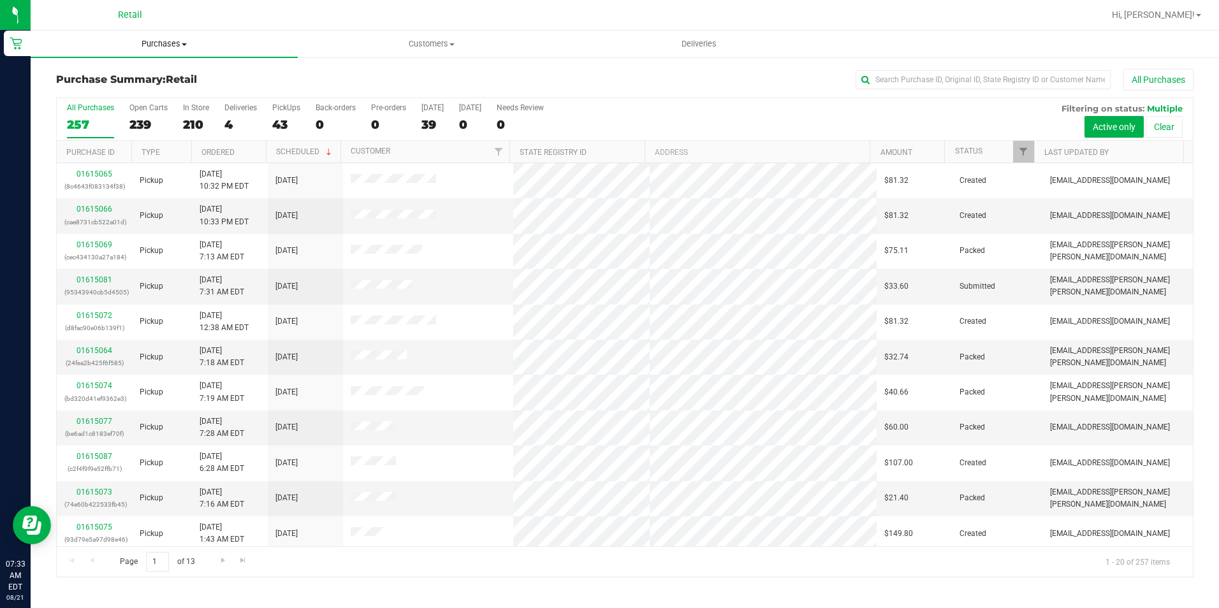
click at [158, 47] on span "Purchases" at bounding box center [164, 43] width 267 height 11
click at [143, 75] on span "Summary of purchases" at bounding box center [96, 76] width 131 height 11
click at [965, 81] on input "text" at bounding box center [983, 79] width 255 height 19
type input "jerome"
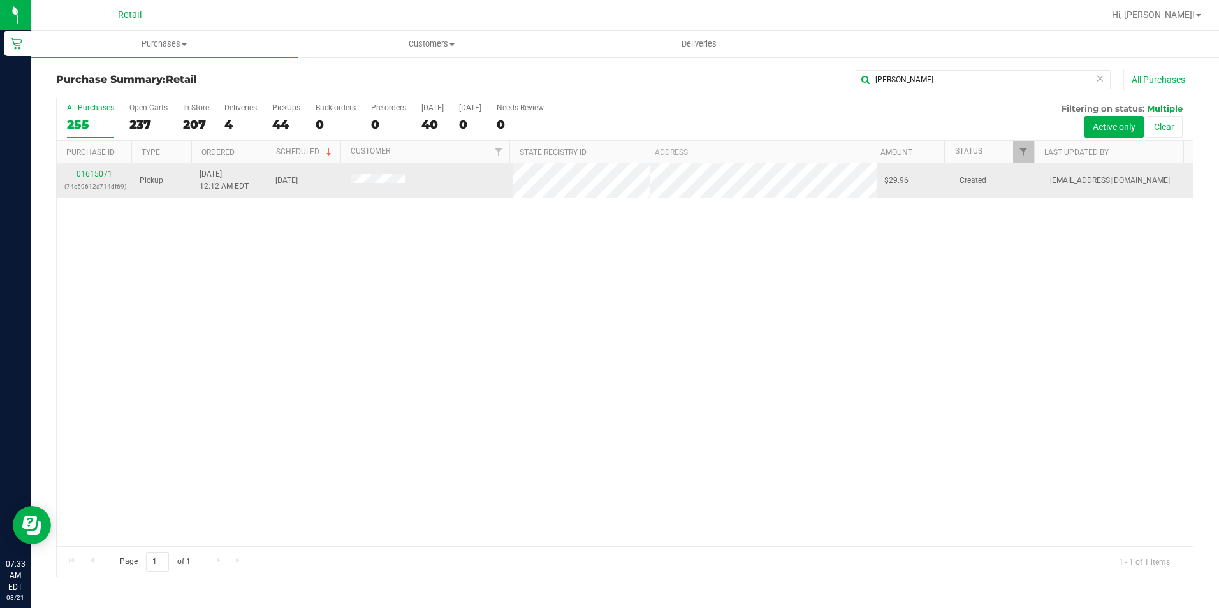
click at [101, 167] on td "01615071 (74c59612a714df69)" at bounding box center [94, 180] width 75 height 34
click at [101, 173] on link "01615071" at bounding box center [95, 174] width 36 height 9
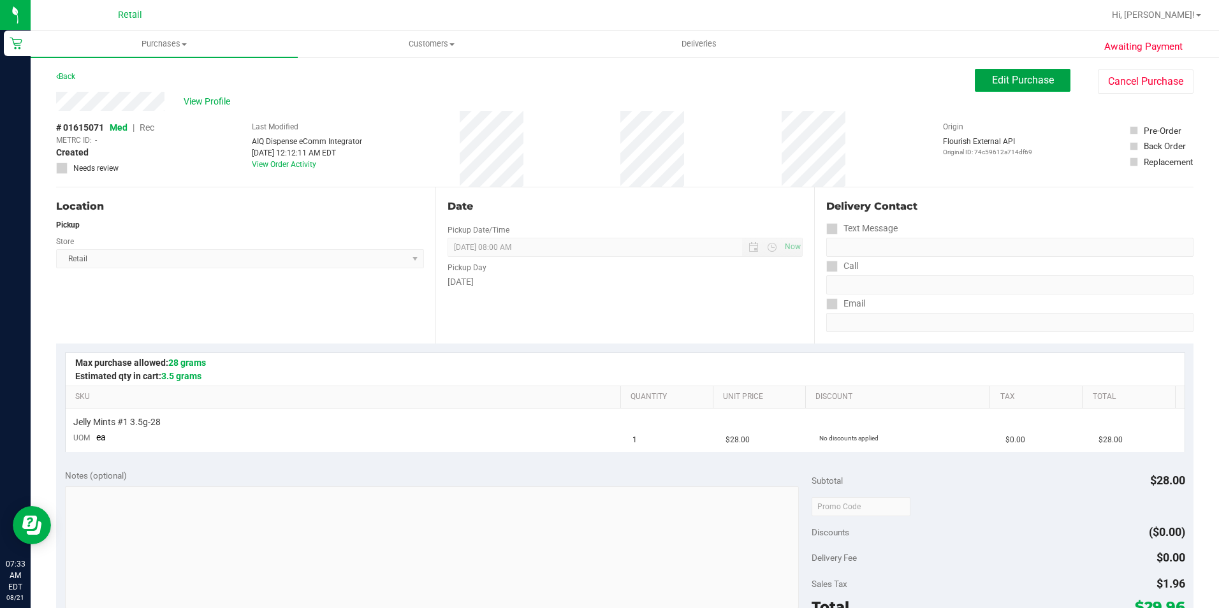
drag, startPoint x: 976, startPoint y: 85, endPoint x: 955, endPoint y: 93, distance: 23.0
click at [977, 85] on button "Edit Purchase" at bounding box center [1023, 80] width 96 height 23
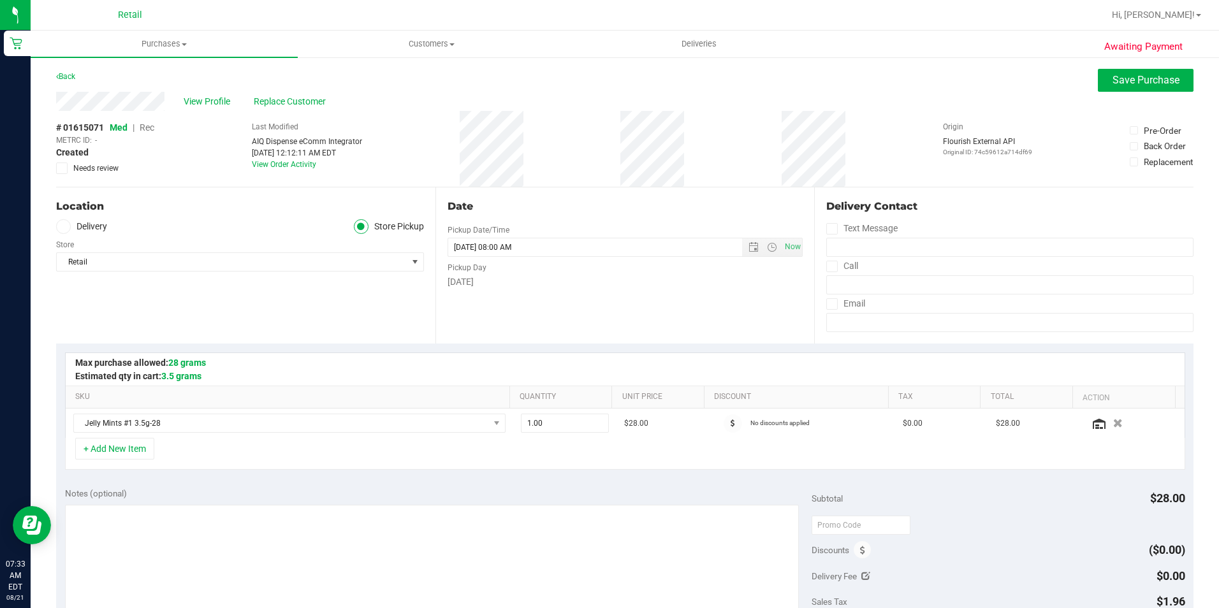
click at [146, 129] on span "Rec" at bounding box center [147, 127] width 15 height 10
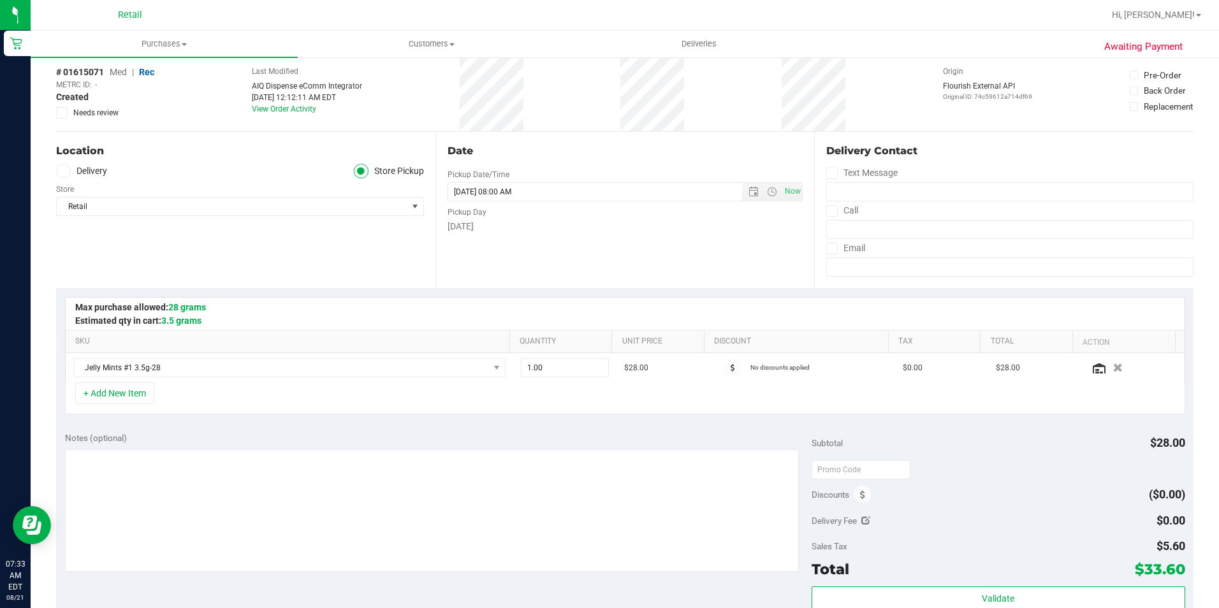
scroll to position [128, 0]
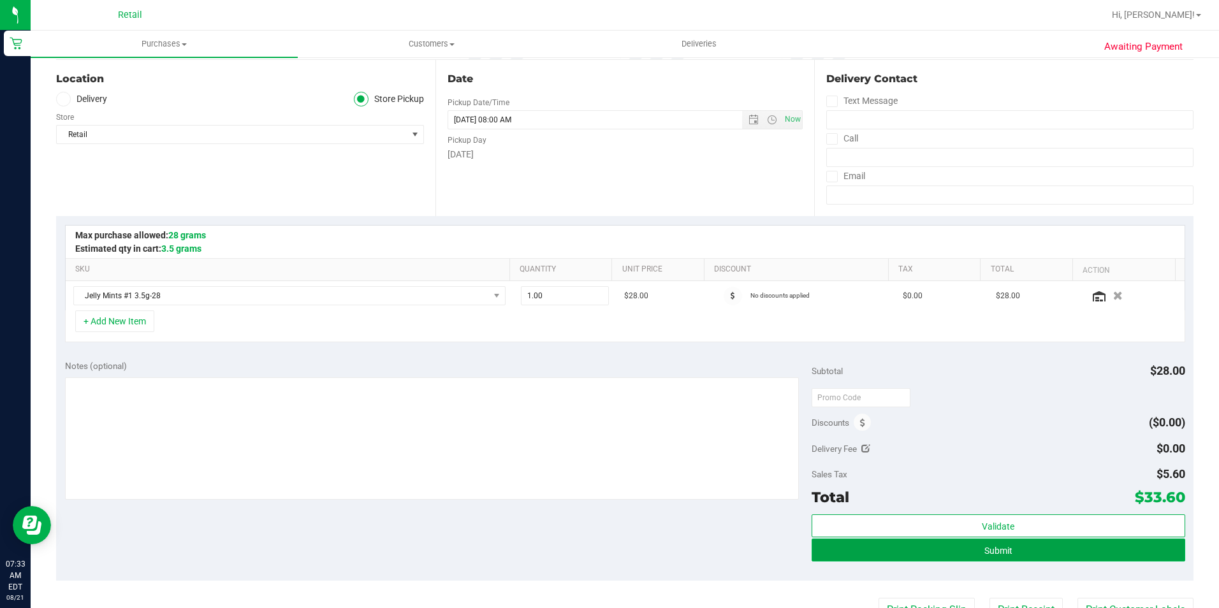
click at [999, 542] on button "Submit" at bounding box center [999, 550] width 374 height 23
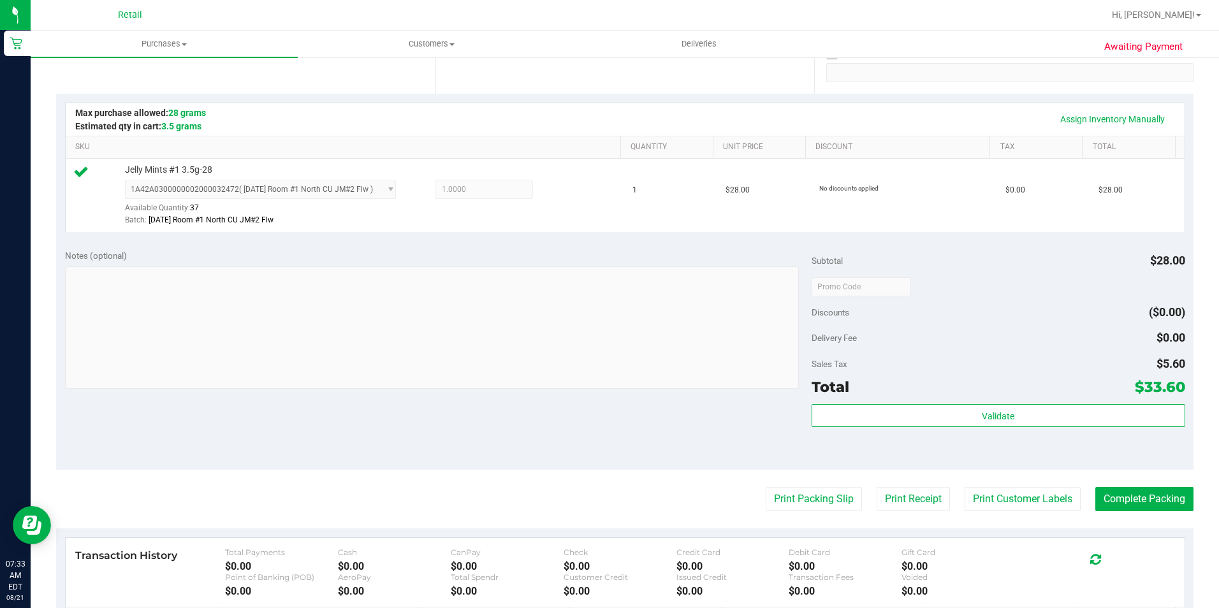
scroll to position [255, 0]
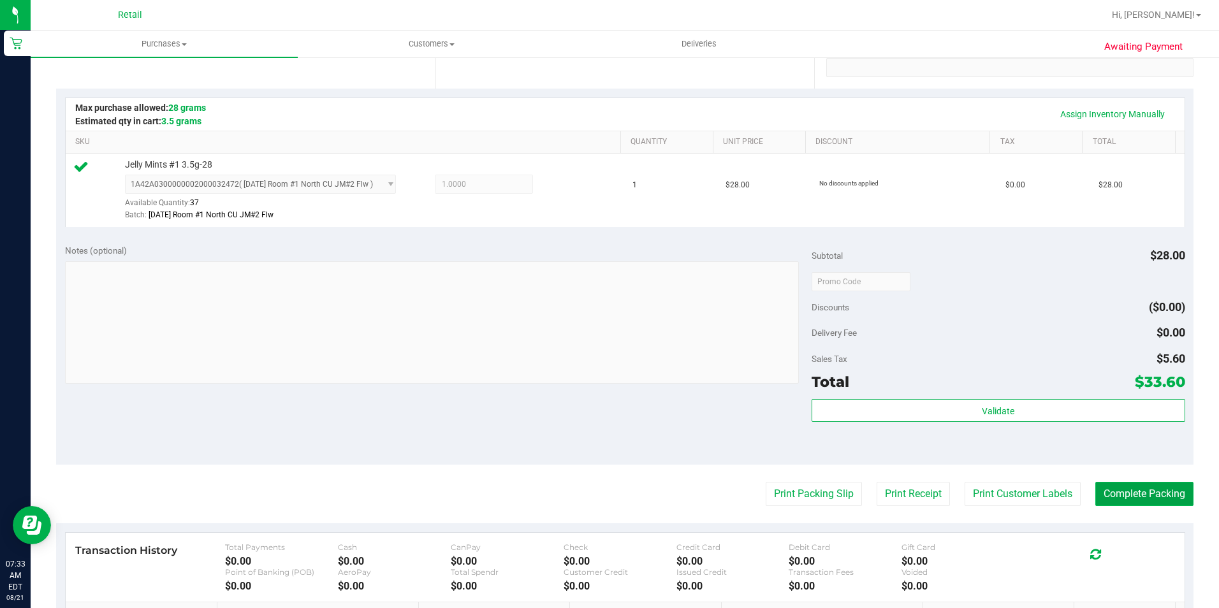
click at [1100, 492] on button "Complete Packing" at bounding box center [1145, 494] width 98 height 24
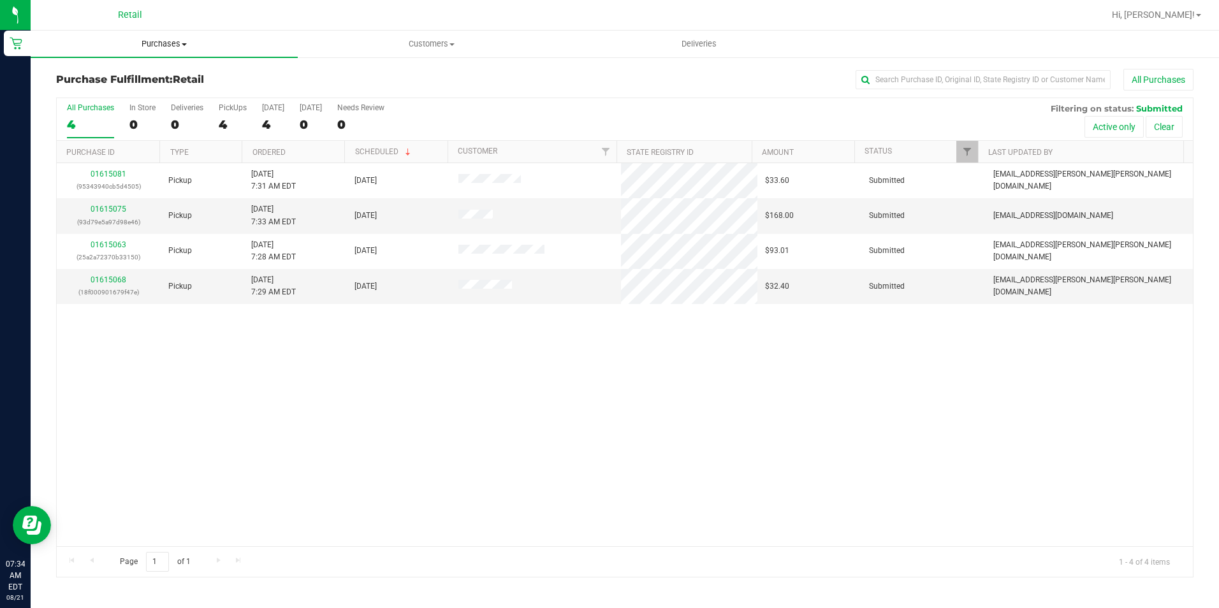
click at [172, 37] on uib-tab-heading "Purchases Summary of purchases Fulfillment All purchases" at bounding box center [164, 44] width 267 height 27
click at [152, 80] on span "Summary of purchases" at bounding box center [96, 76] width 131 height 11
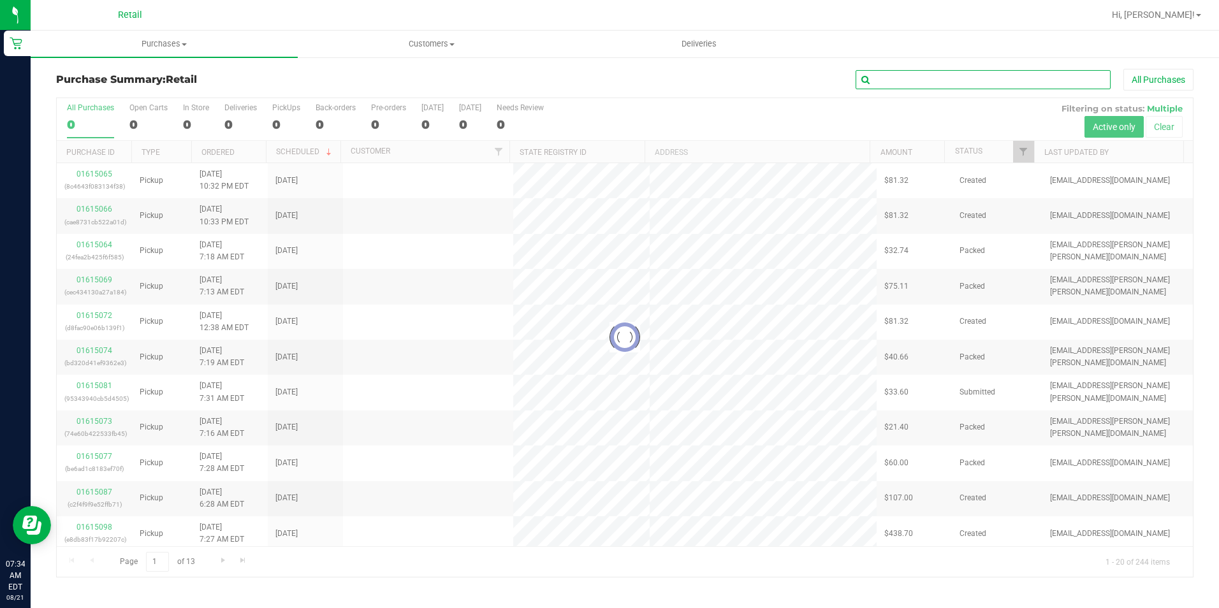
click at [962, 85] on input "text" at bounding box center [983, 79] width 255 height 19
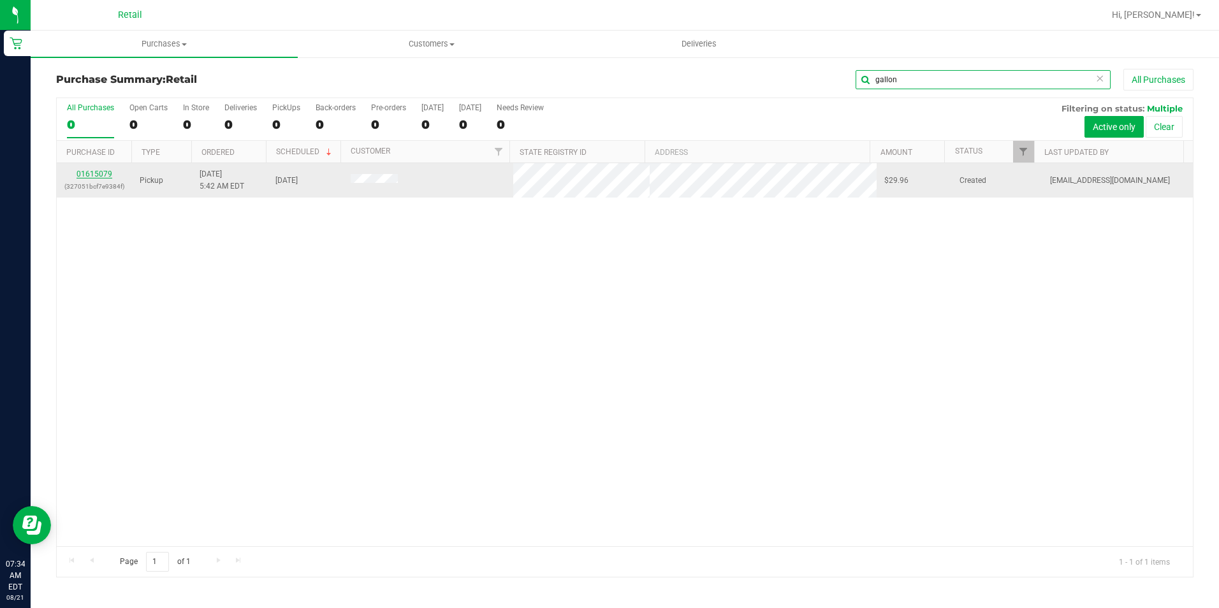
type input "gallon"
click at [81, 170] on link "01615079" at bounding box center [95, 174] width 36 height 9
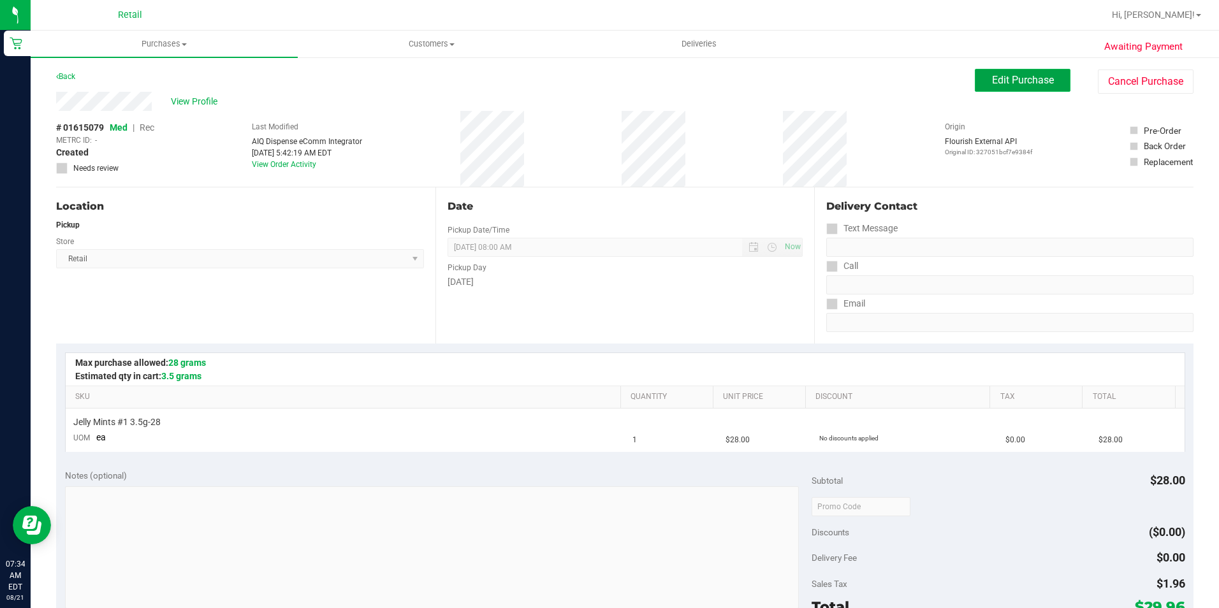
click at [1009, 82] on span "Edit Purchase" at bounding box center [1023, 80] width 62 height 12
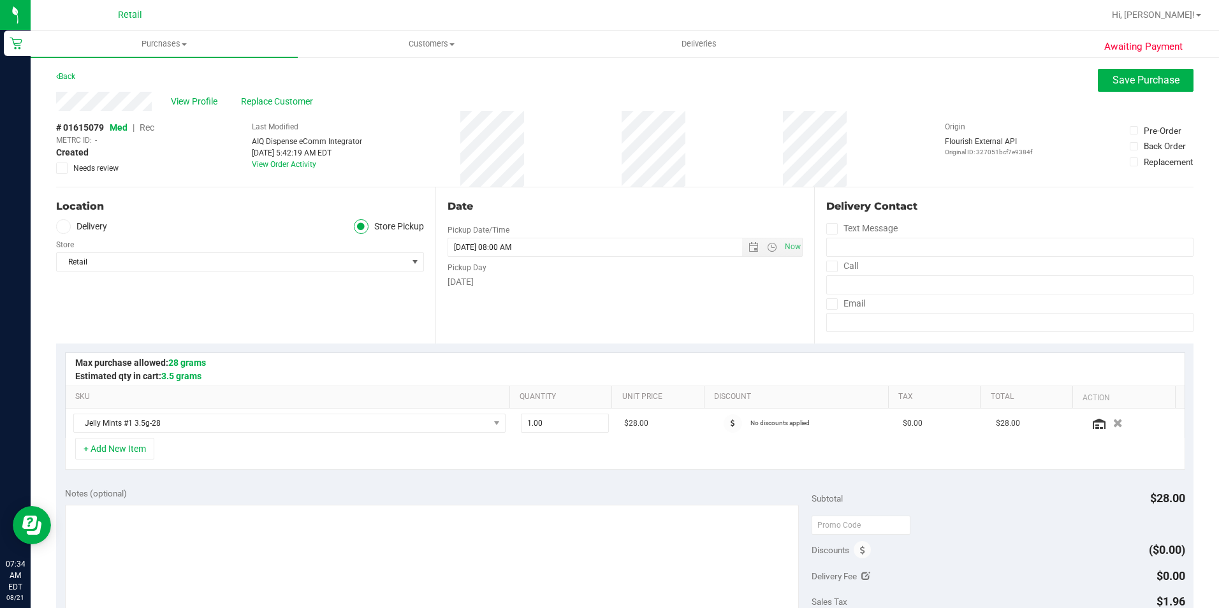
click at [150, 126] on span "Rec" at bounding box center [147, 127] width 15 height 10
click at [1121, 82] on span "Save Purchase" at bounding box center [1146, 80] width 67 height 12
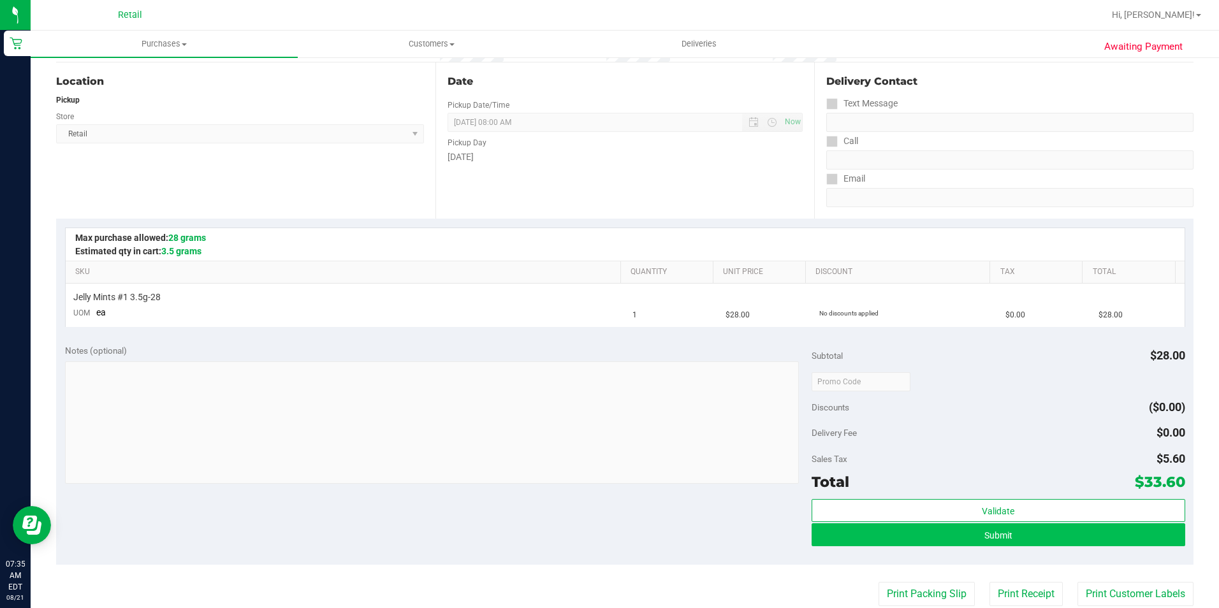
scroll to position [128, 0]
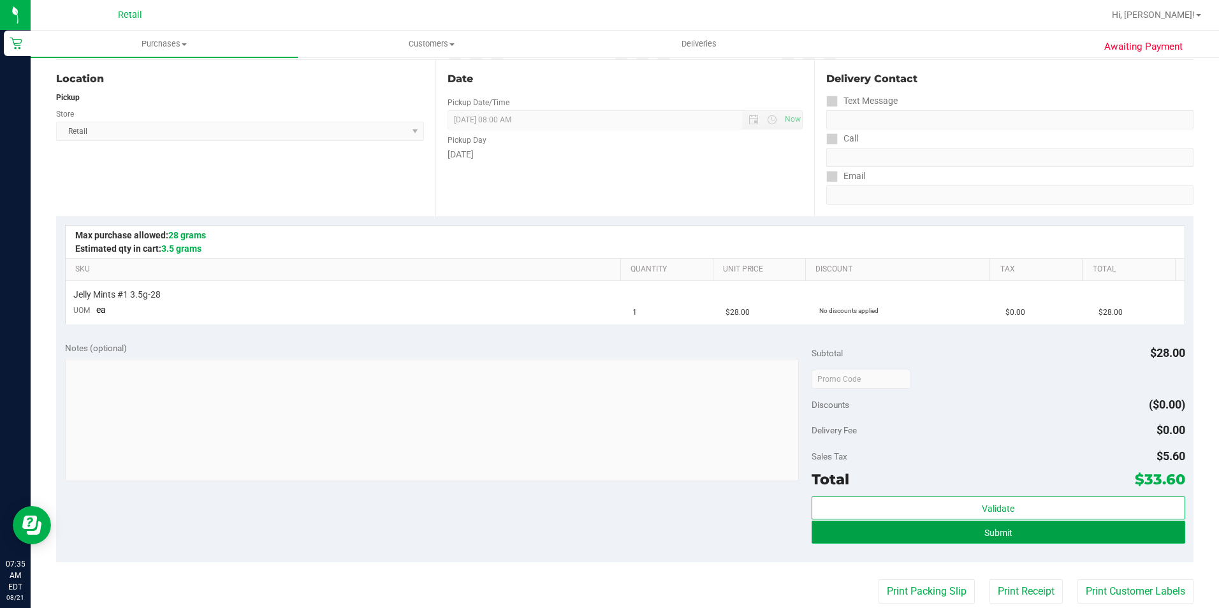
click at [996, 532] on span "Submit" at bounding box center [999, 533] width 28 height 10
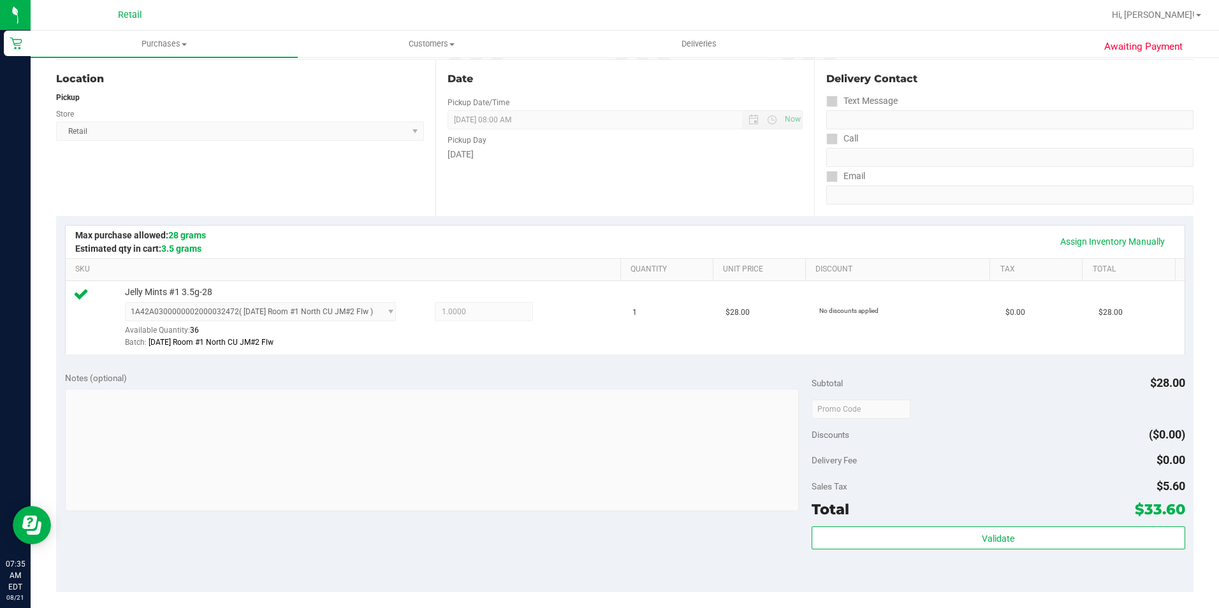
click at [333, 263] on th "SKU" at bounding box center [343, 270] width 555 height 23
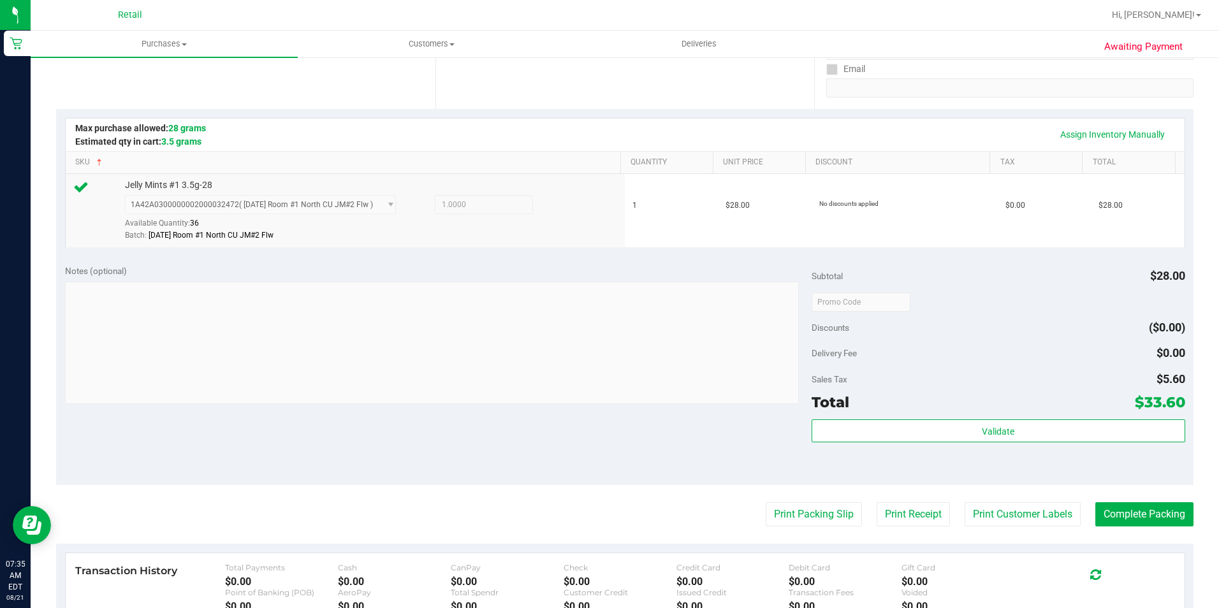
scroll to position [255, 0]
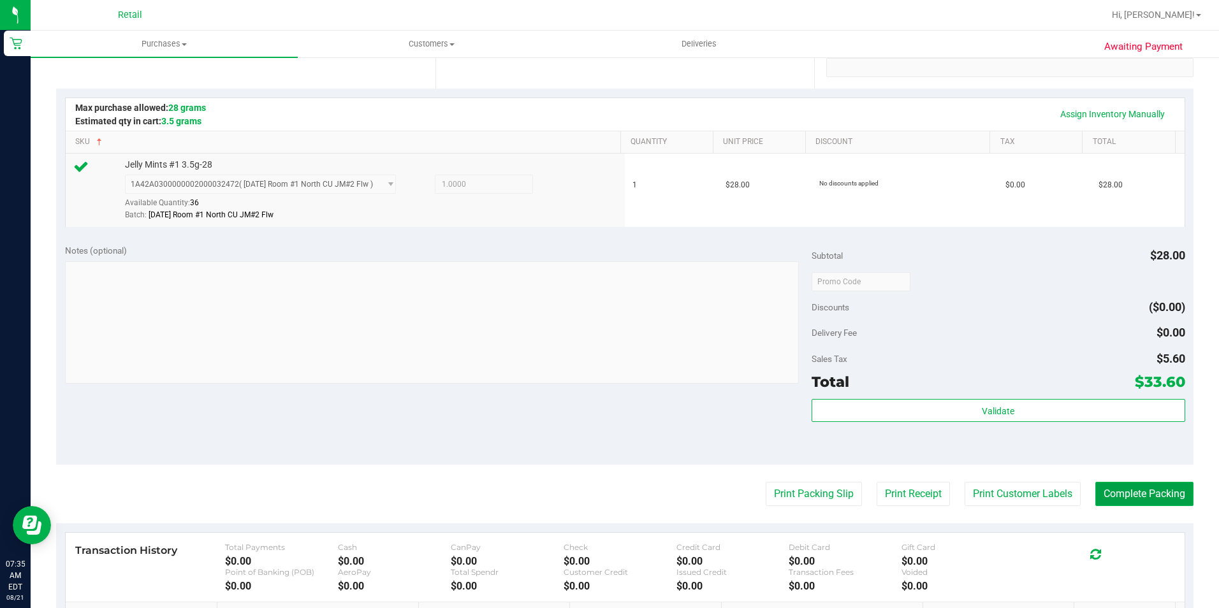
click at [1161, 501] on button "Complete Packing" at bounding box center [1145, 494] width 98 height 24
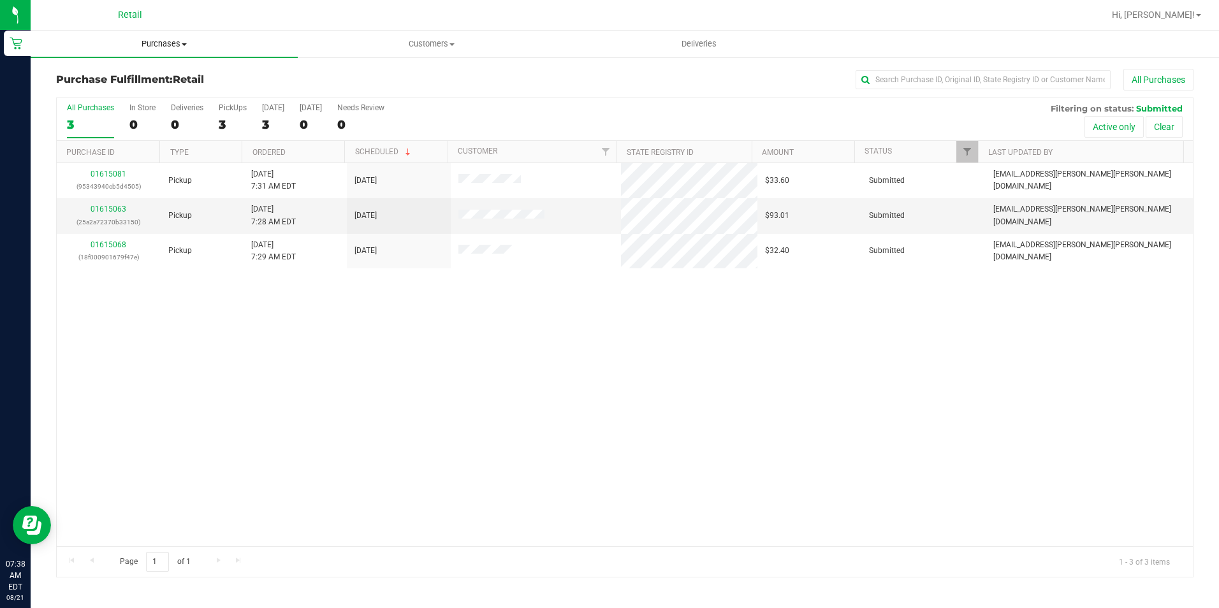
click at [171, 44] on span "Purchases" at bounding box center [164, 43] width 267 height 11
click at [161, 70] on li "Summary of purchases" at bounding box center [164, 77] width 267 height 15
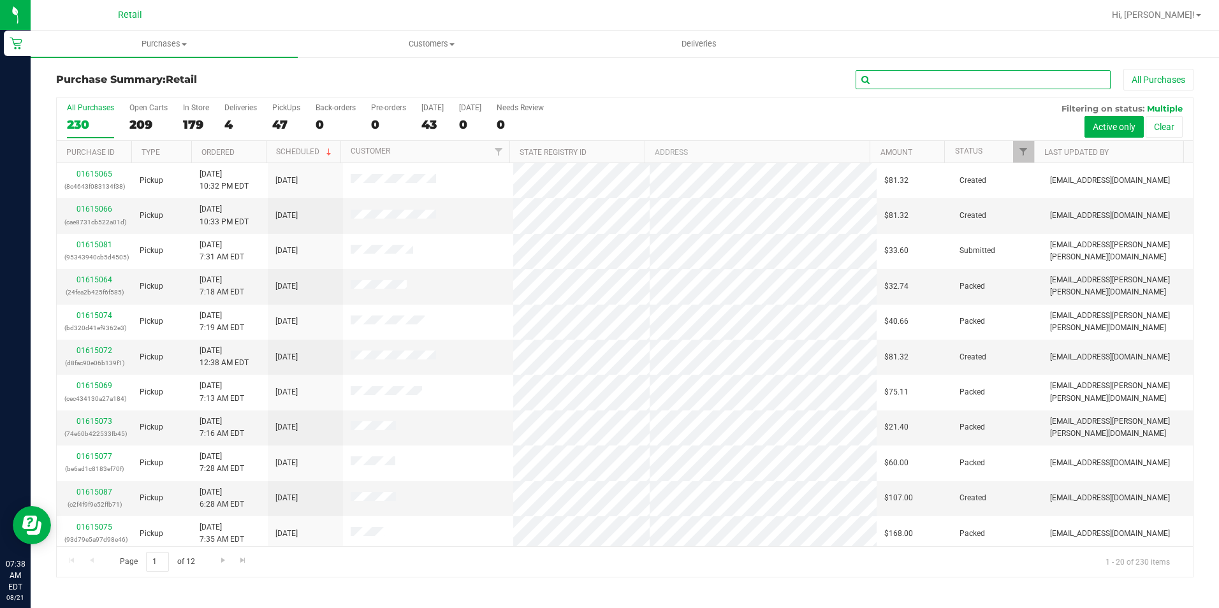
click at [1016, 78] on input "text" at bounding box center [983, 79] width 255 height 19
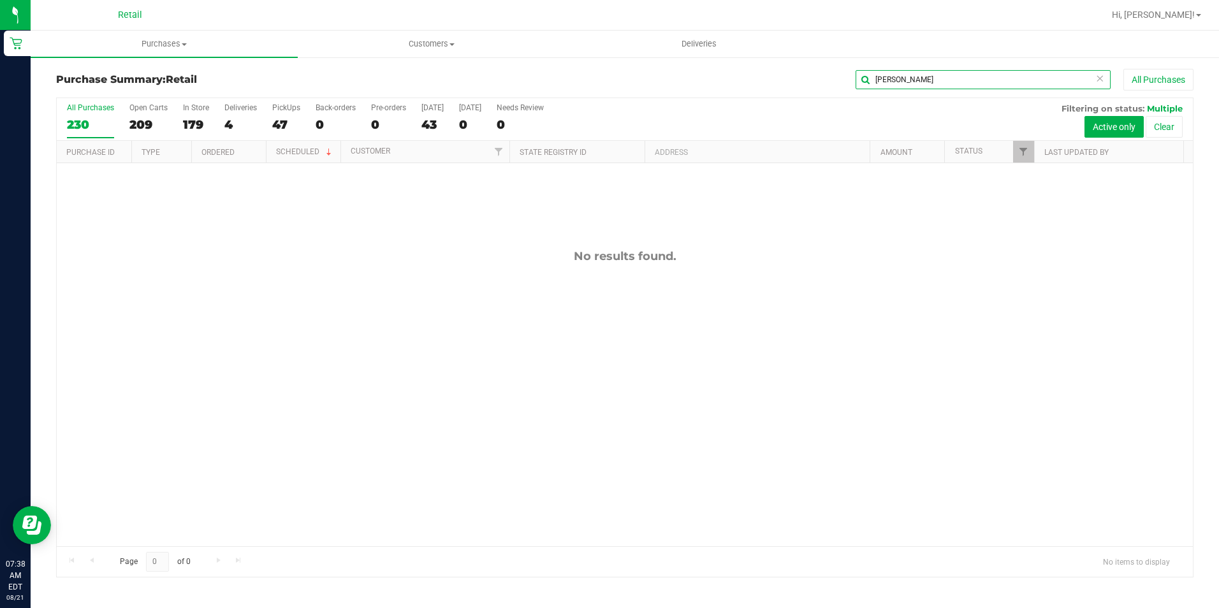
type input "ronald"
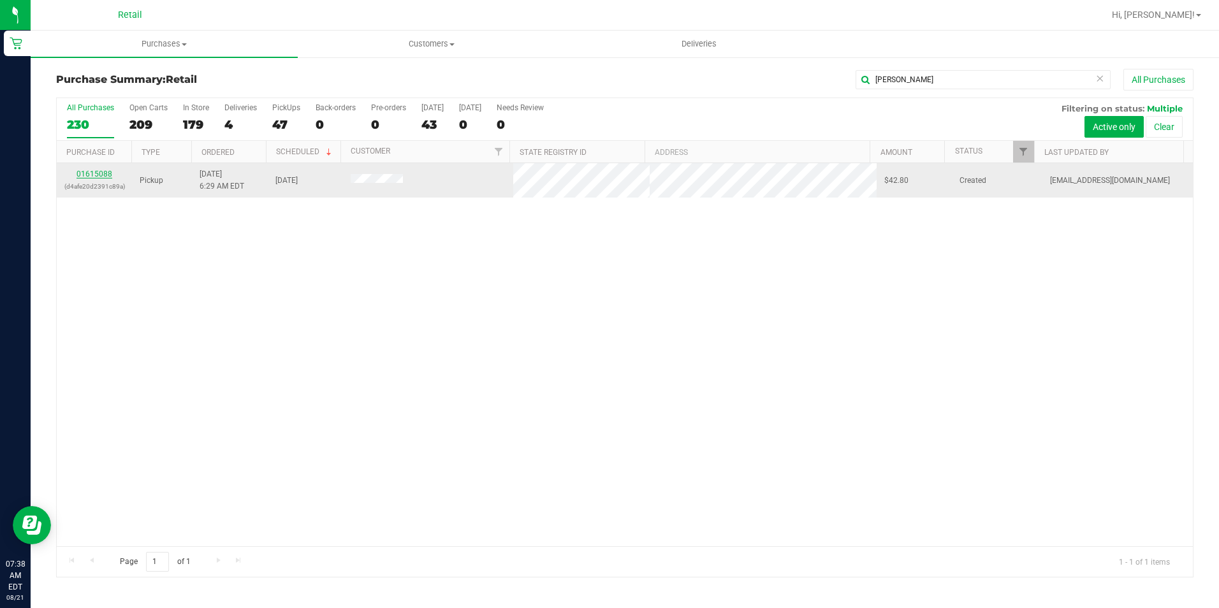
click at [89, 175] on link "01615088" at bounding box center [95, 174] width 36 height 9
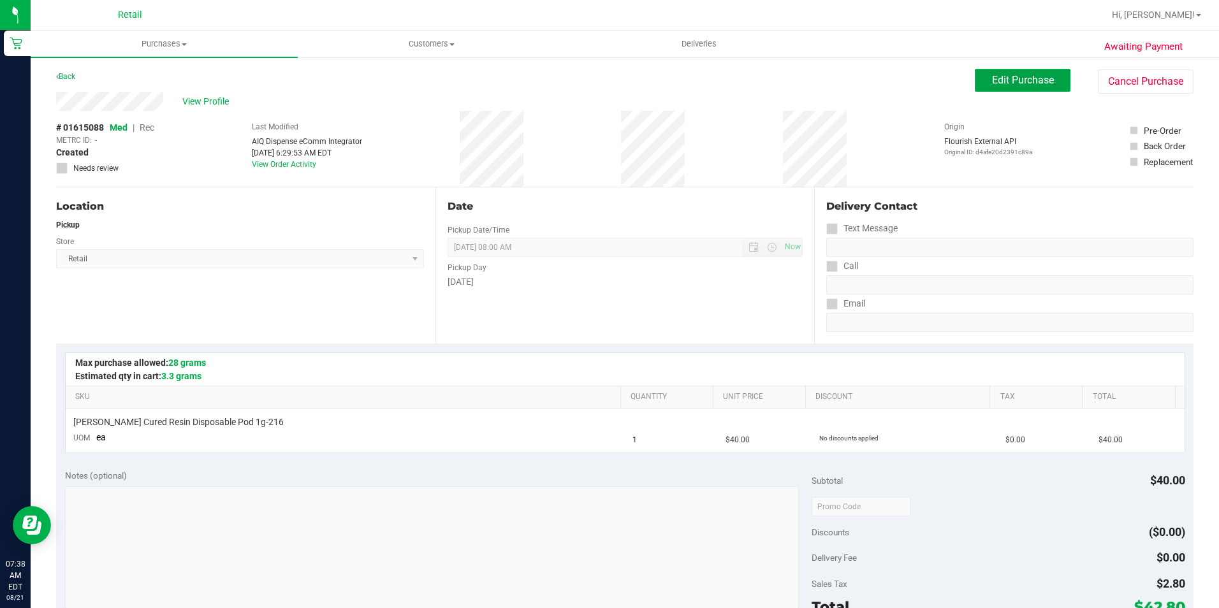
click at [1007, 85] on span "Edit Purchase" at bounding box center [1023, 80] width 62 height 12
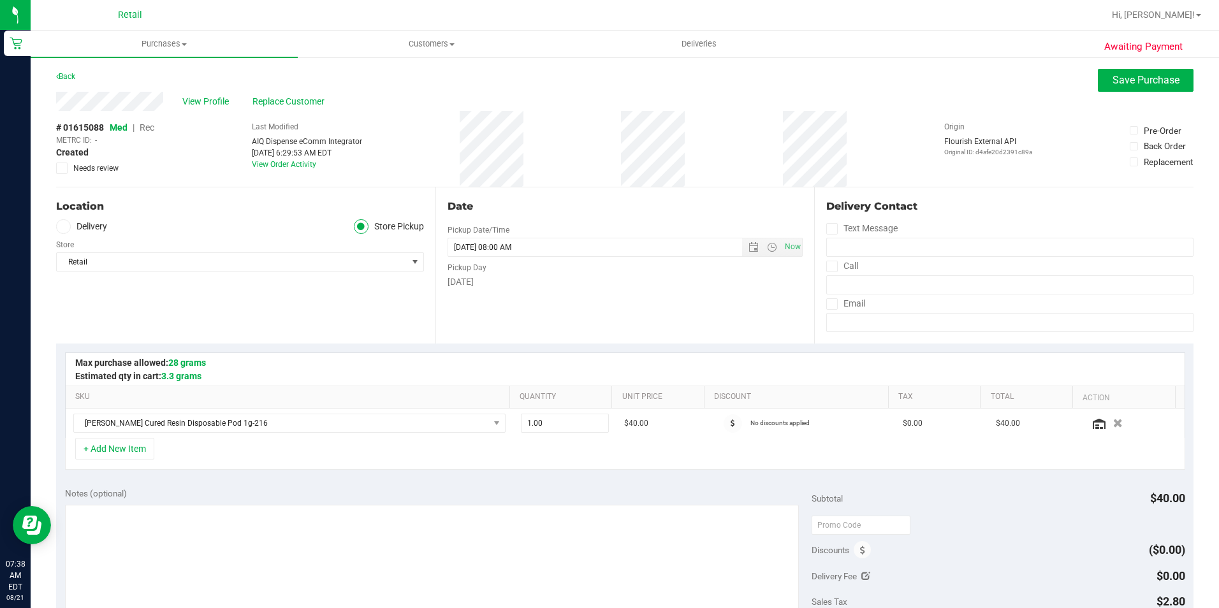
click at [154, 126] on span "Rec" at bounding box center [147, 127] width 15 height 10
click at [1147, 79] on span "Save Purchase" at bounding box center [1146, 80] width 67 height 12
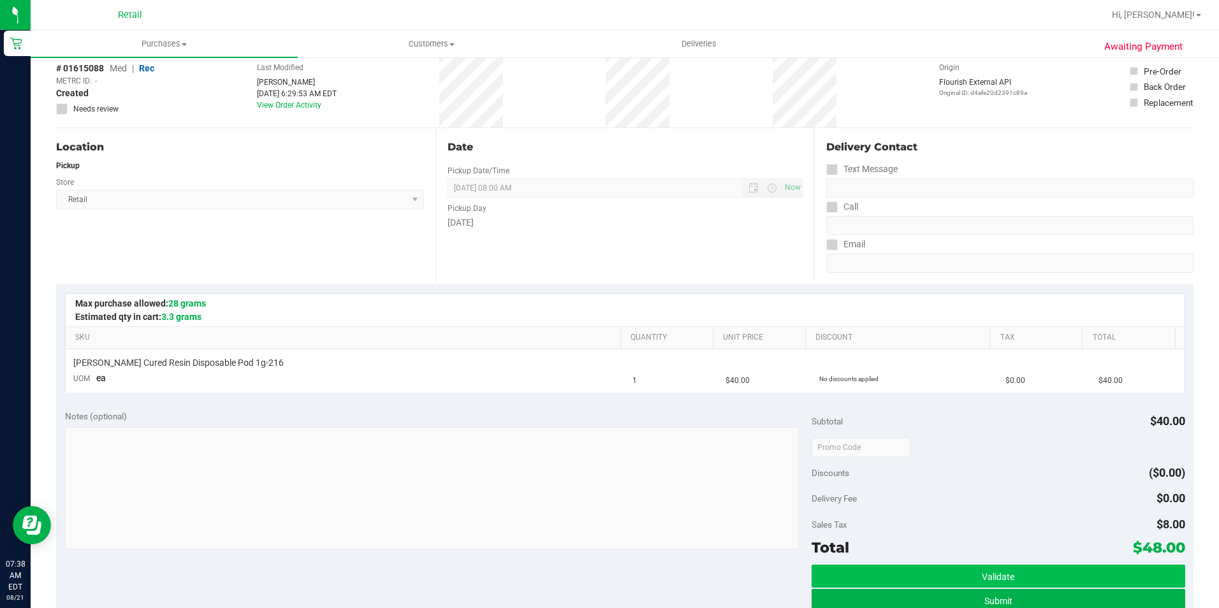
scroll to position [128, 0]
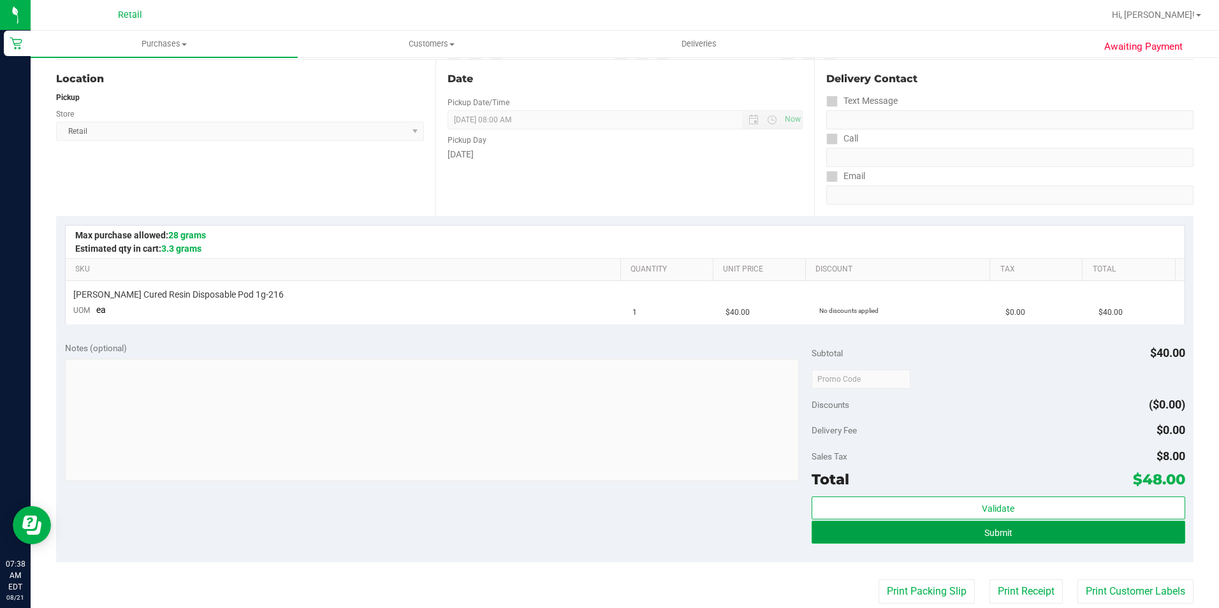
click at [1043, 527] on button "Submit" at bounding box center [999, 532] width 374 height 23
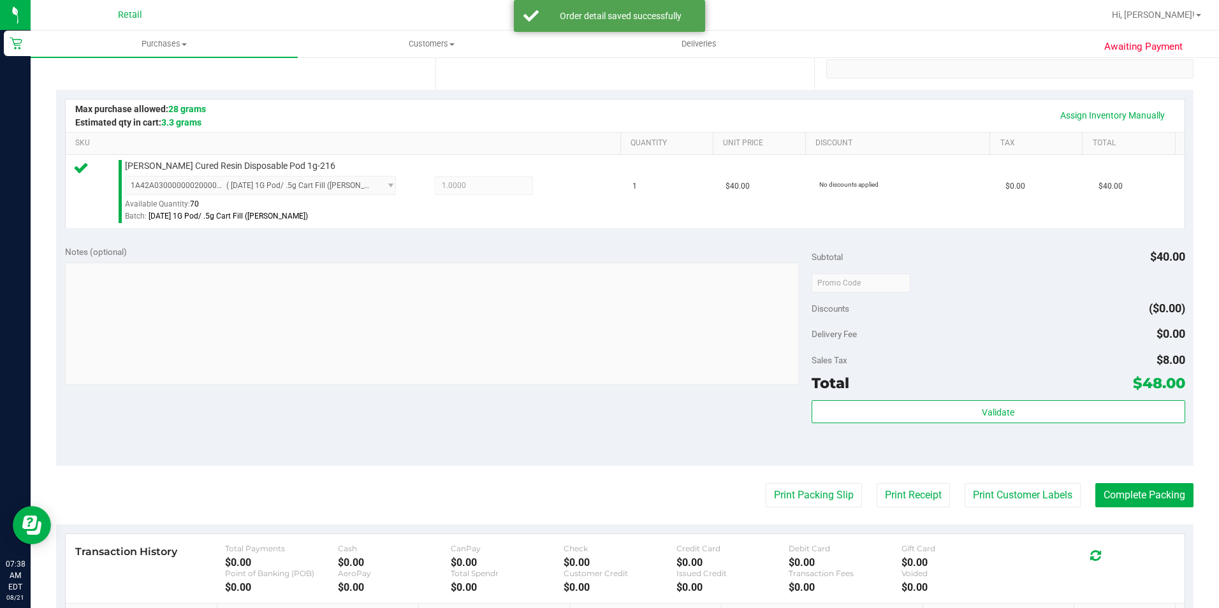
scroll to position [255, 0]
click at [1102, 495] on button "Complete Packing" at bounding box center [1145, 494] width 98 height 24
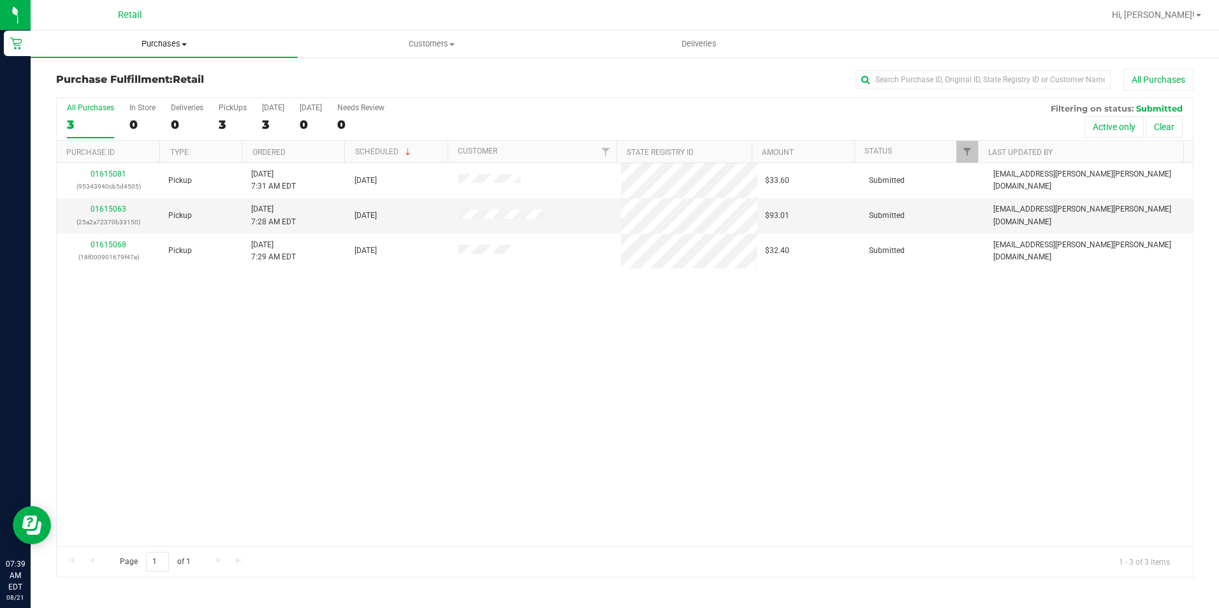
click at [181, 48] on span "Purchases" at bounding box center [164, 43] width 267 height 11
click at [148, 73] on span "Summary of purchases" at bounding box center [96, 76] width 131 height 11
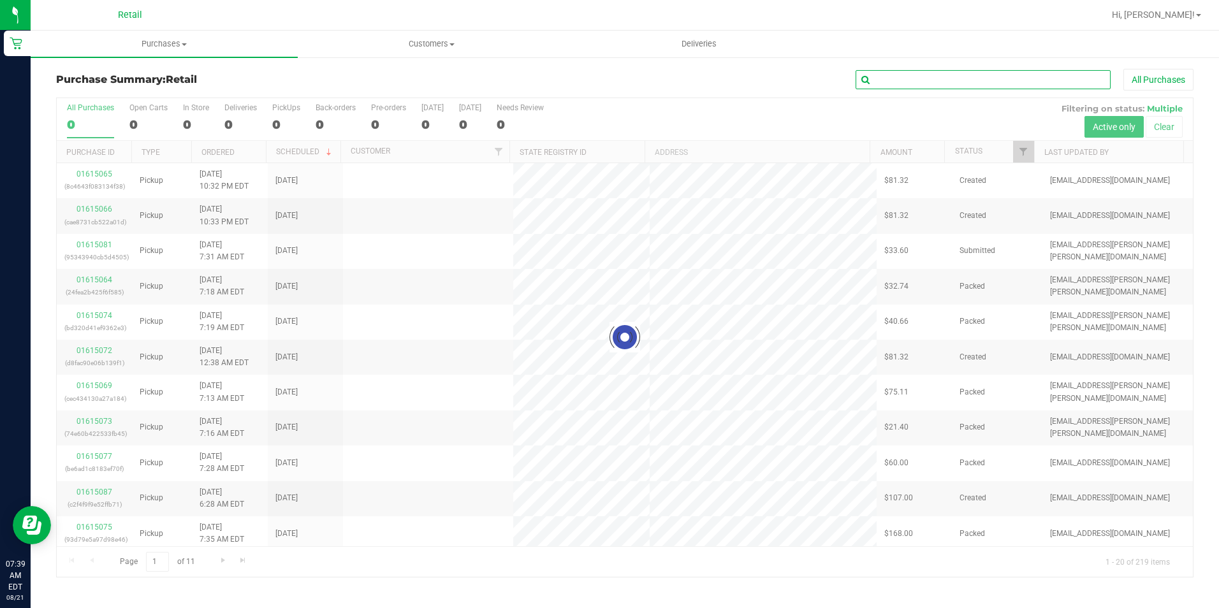
click at [969, 86] on input "text" at bounding box center [983, 79] width 255 height 19
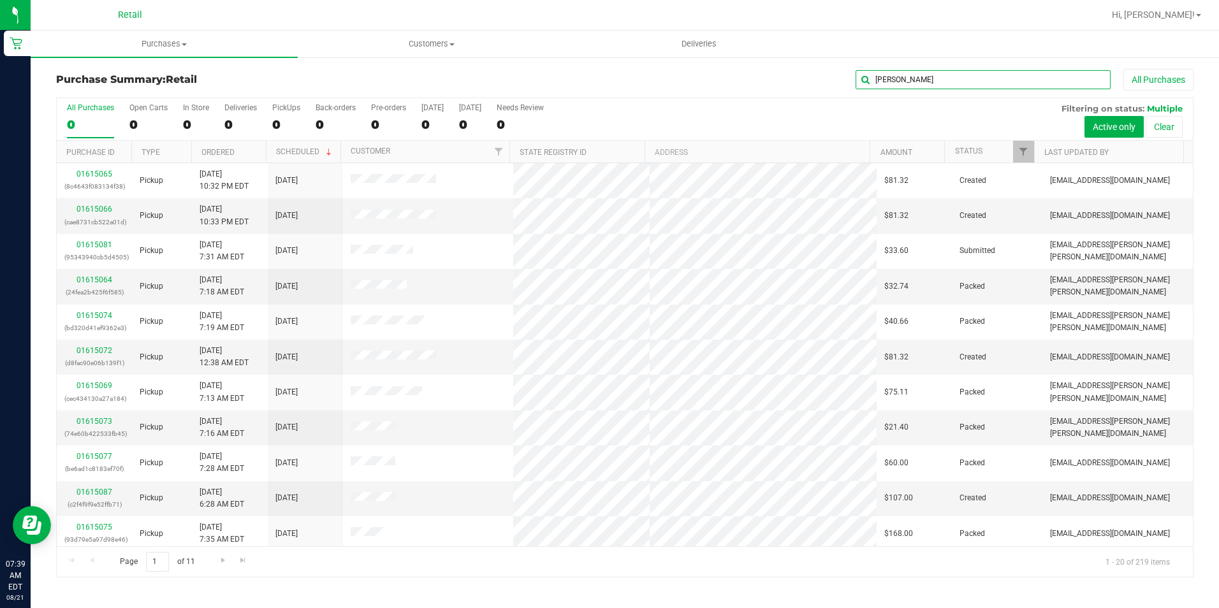
type input "maguire"
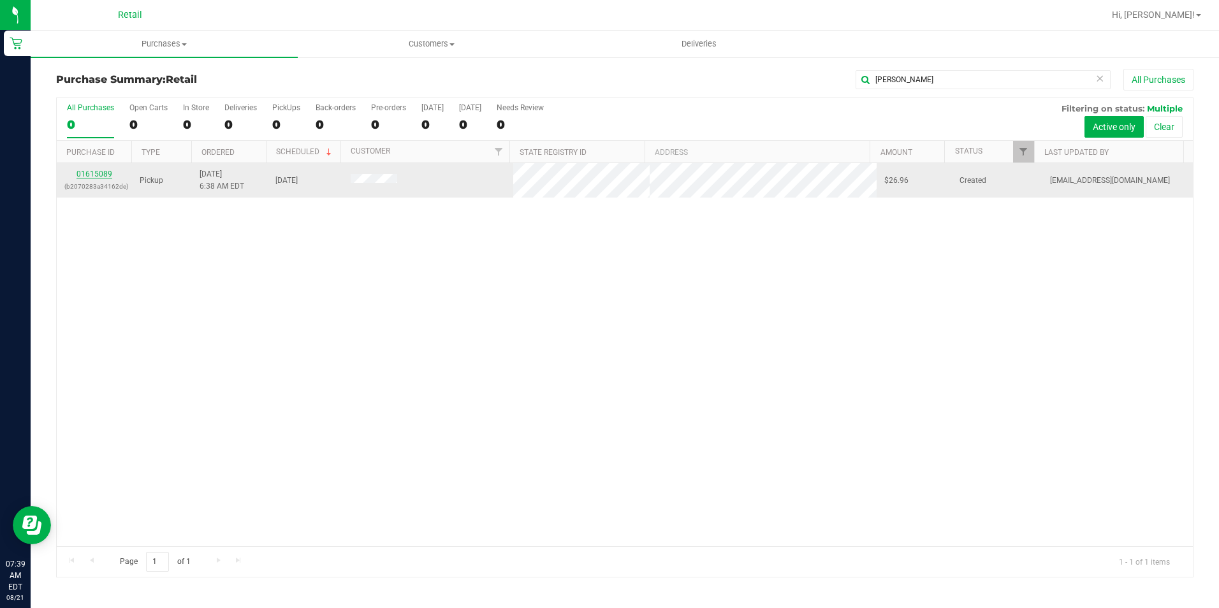
click at [103, 175] on link "01615089" at bounding box center [95, 174] width 36 height 9
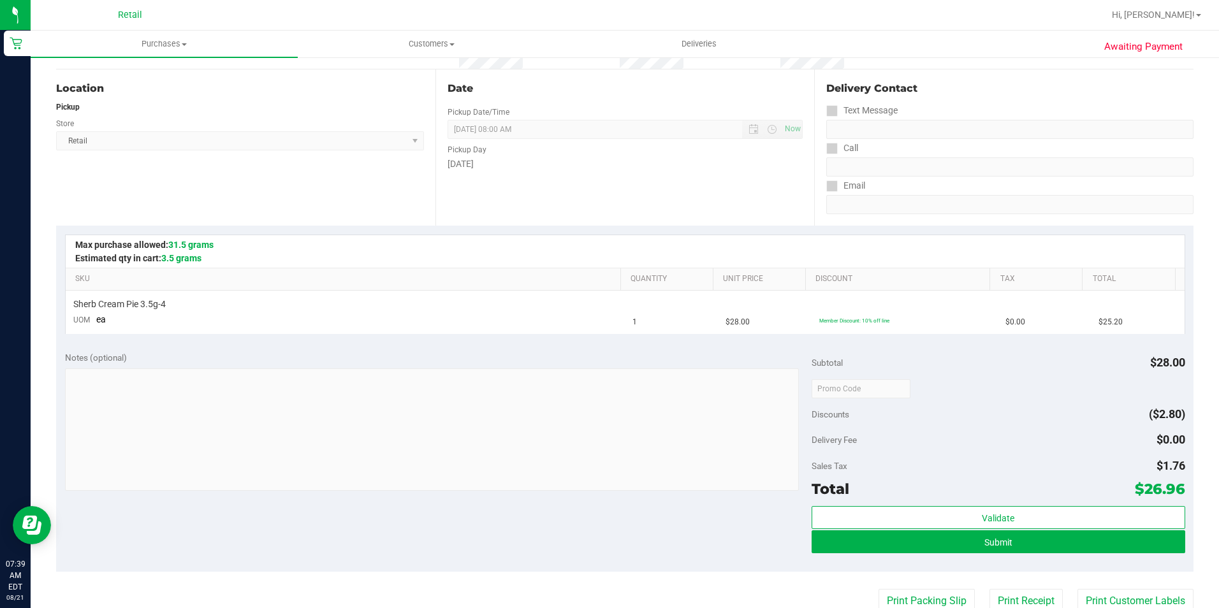
scroll to position [128, 0]
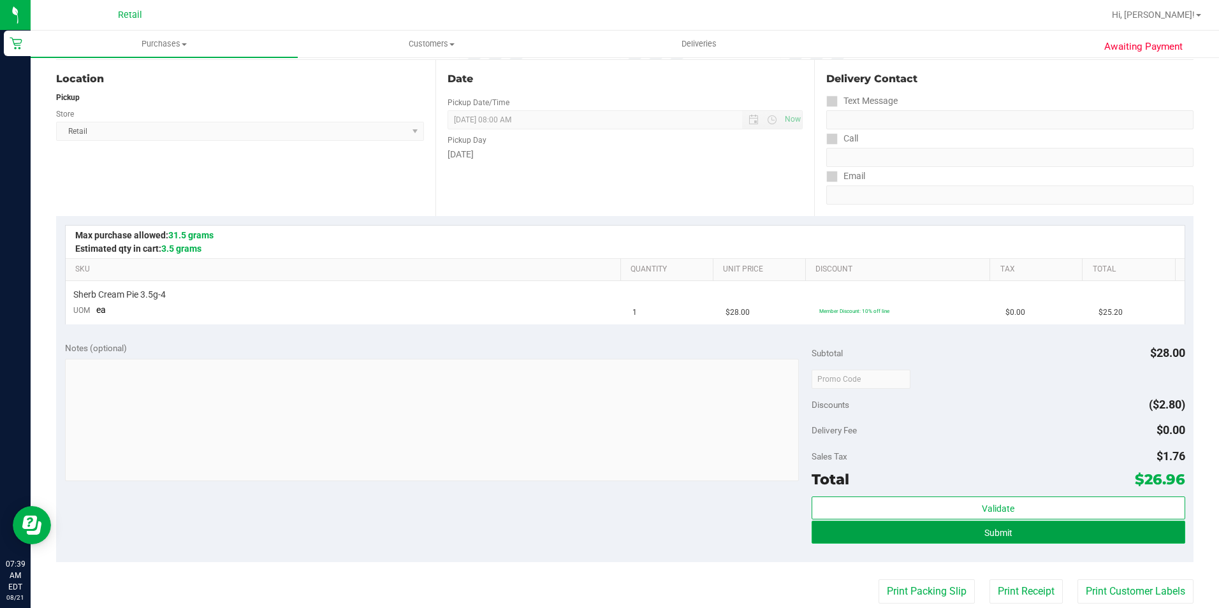
click at [1018, 536] on button "Submit" at bounding box center [999, 532] width 374 height 23
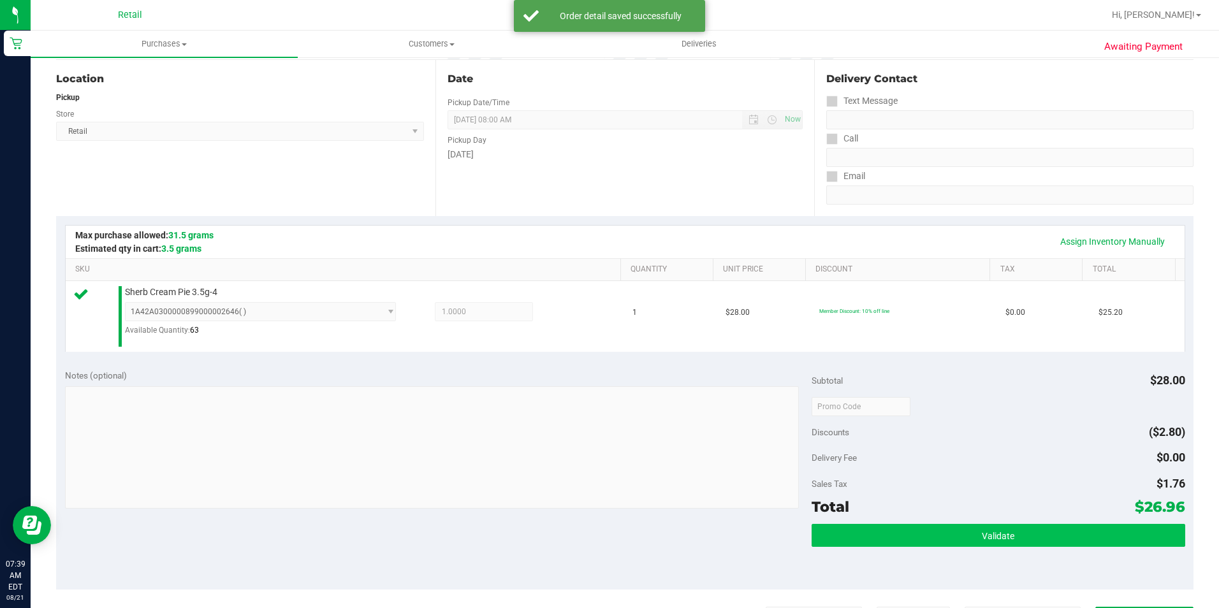
scroll to position [255, 0]
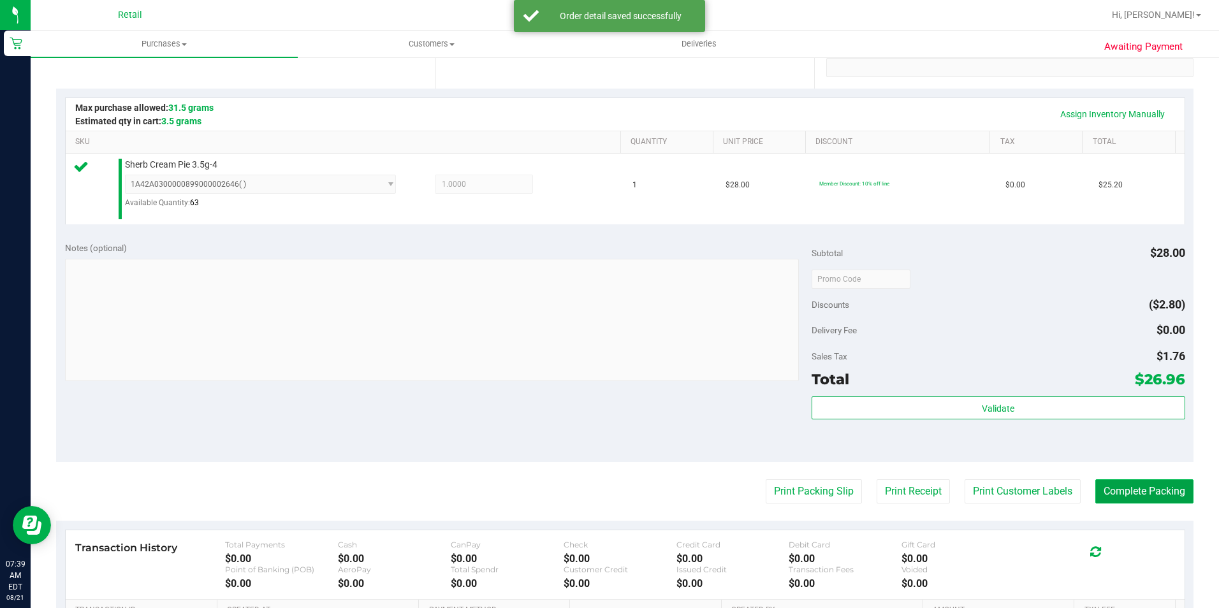
click at [1130, 488] on button "Complete Packing" at bounding box center [1145, 492] width 98 height 24
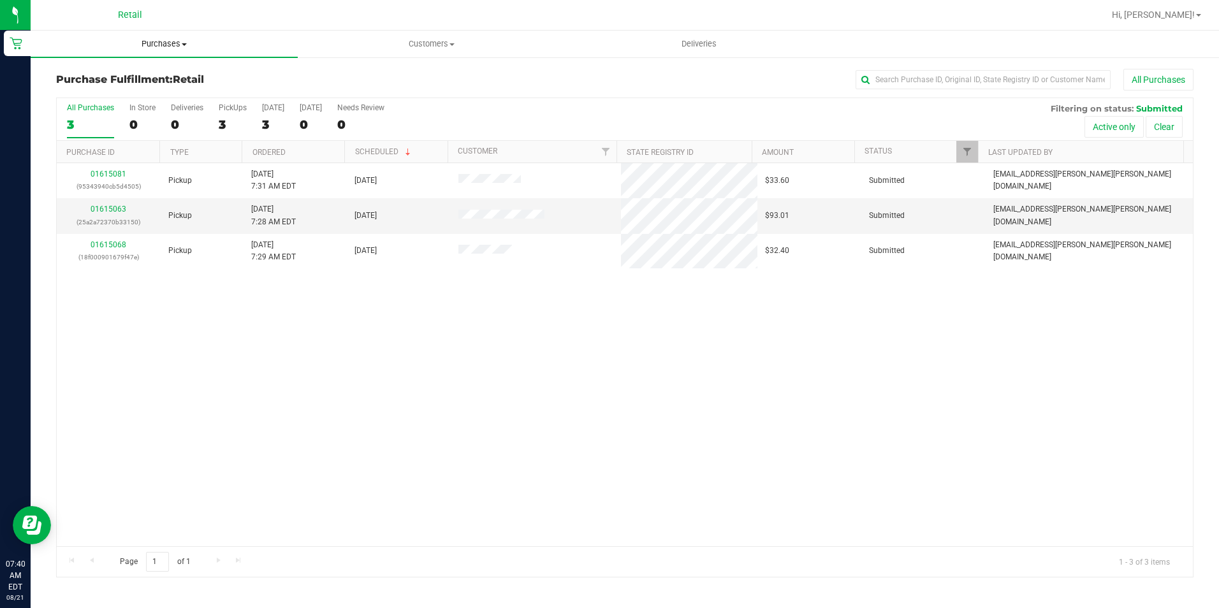
click at [173, 41] on span "Purchases" at bounding box center [164, 43] width 267 height 11
click at [151, 74] on span "Summary of purchases" at bounding box center [96, 76] width 131 height 11
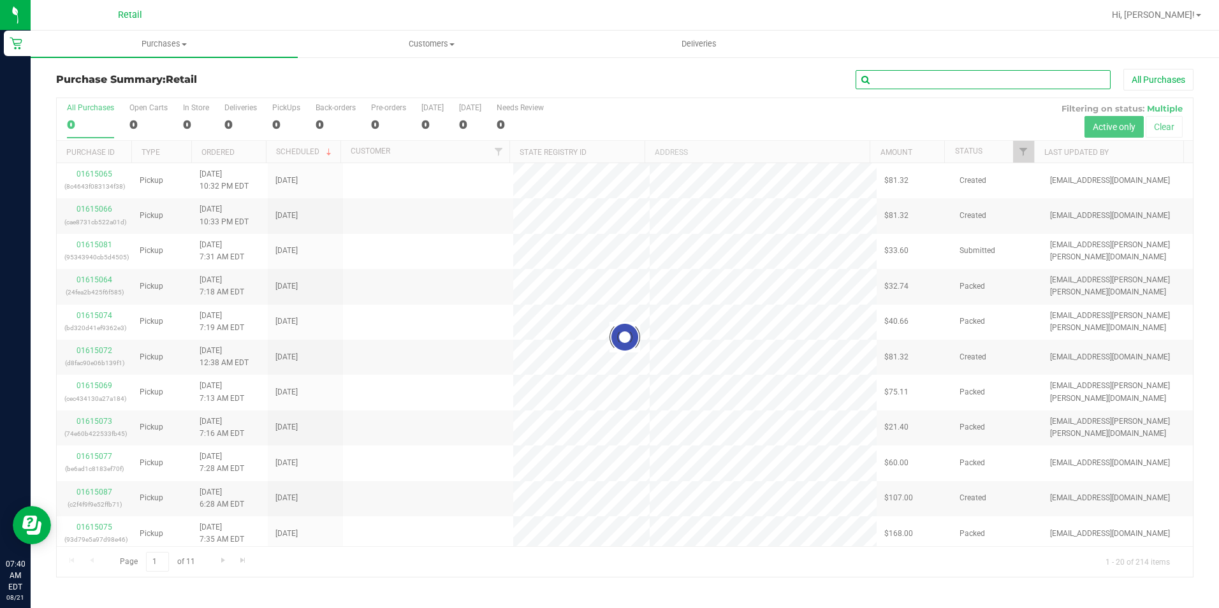
click at [935, 87] on input "text" at bounding box center [983, 79] width 255 height 19
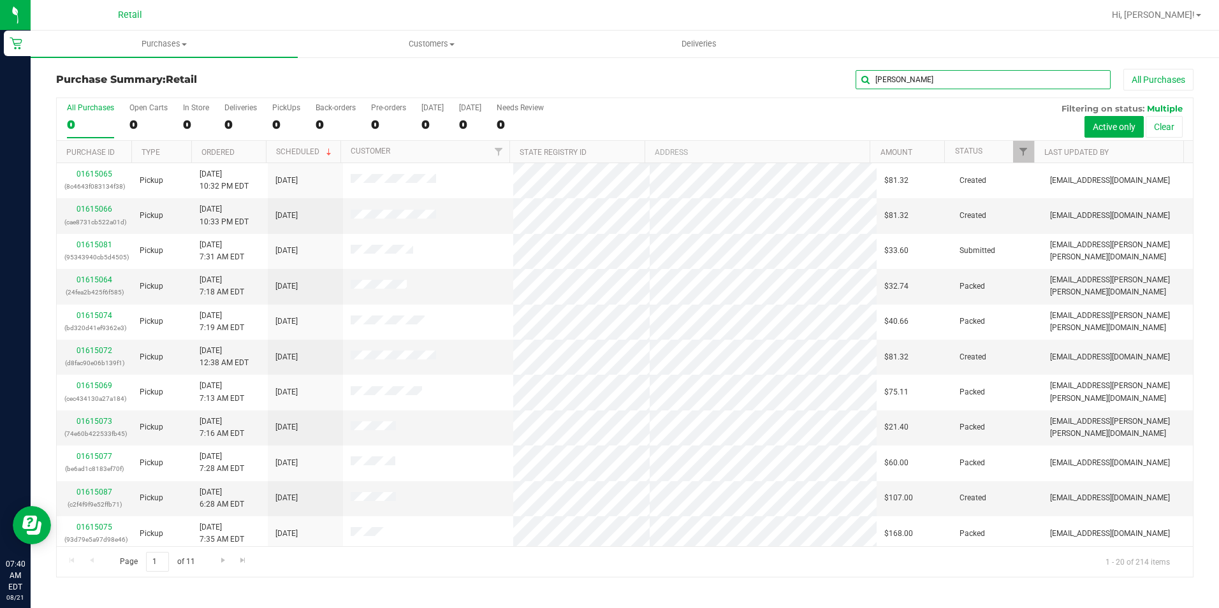
type input "timothy"
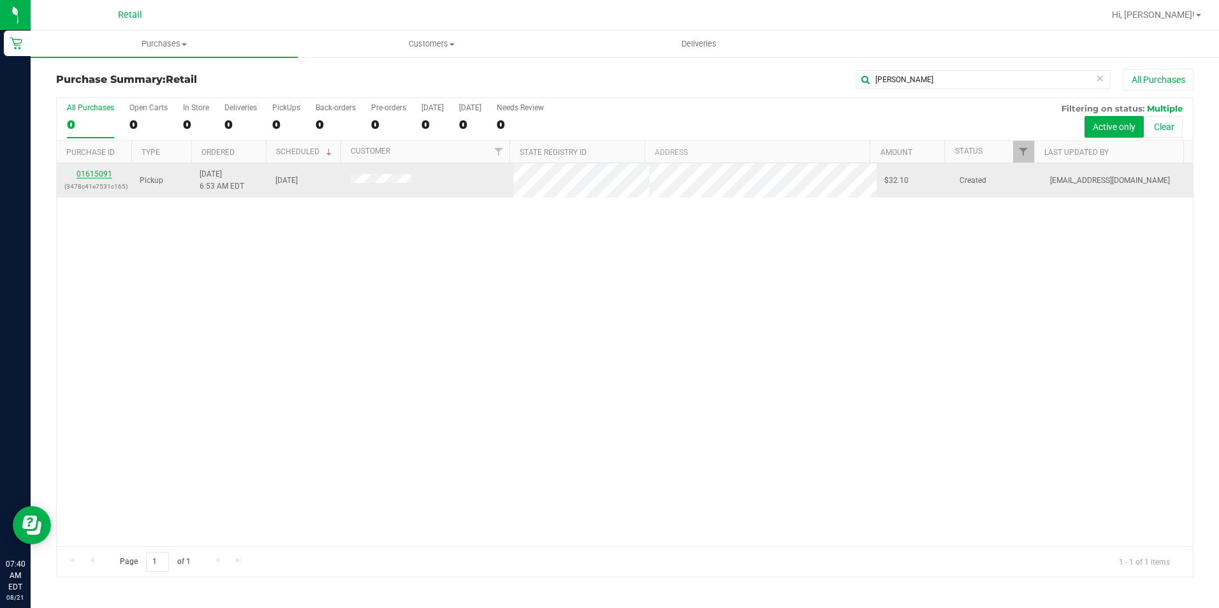
click at [105, 176] on link "01615091" at bounding box center [95, 174] width 36 height 9
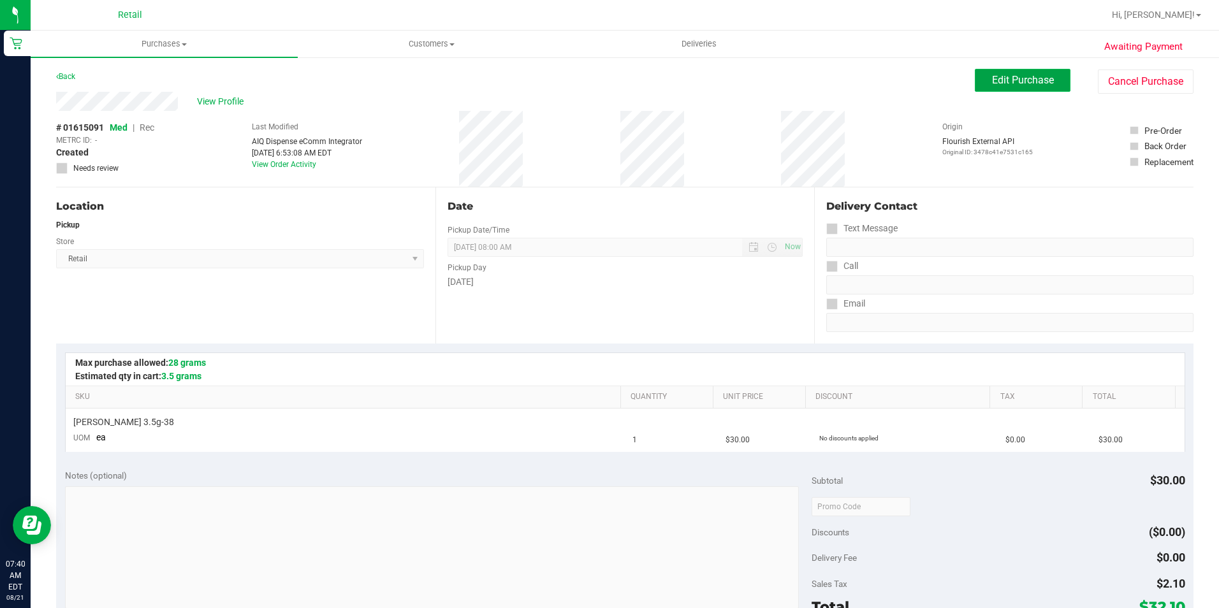
click at [992, 79] on span "Edit Purchase" at bounding box center [1023, 80] width 62 height 12
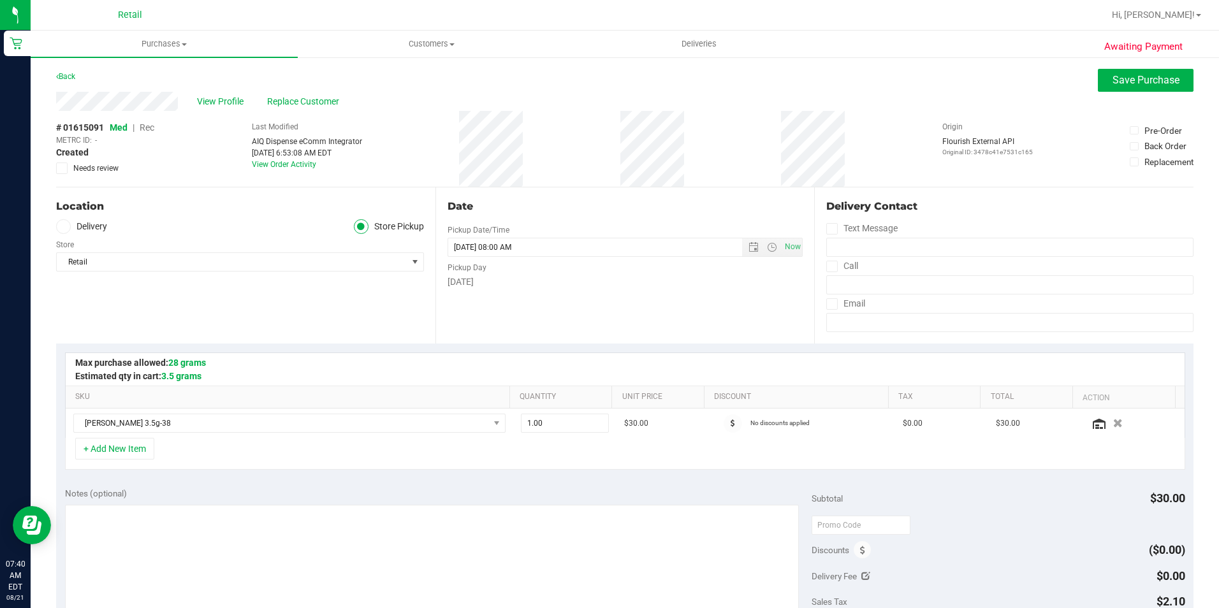
click at [148, 126] on span "Rec" at bounding box center [147, 127] width 15 height 10
click at [1145, 77] on span "Save Purchase" at bounding box center [1146, 80] width 67 height 12
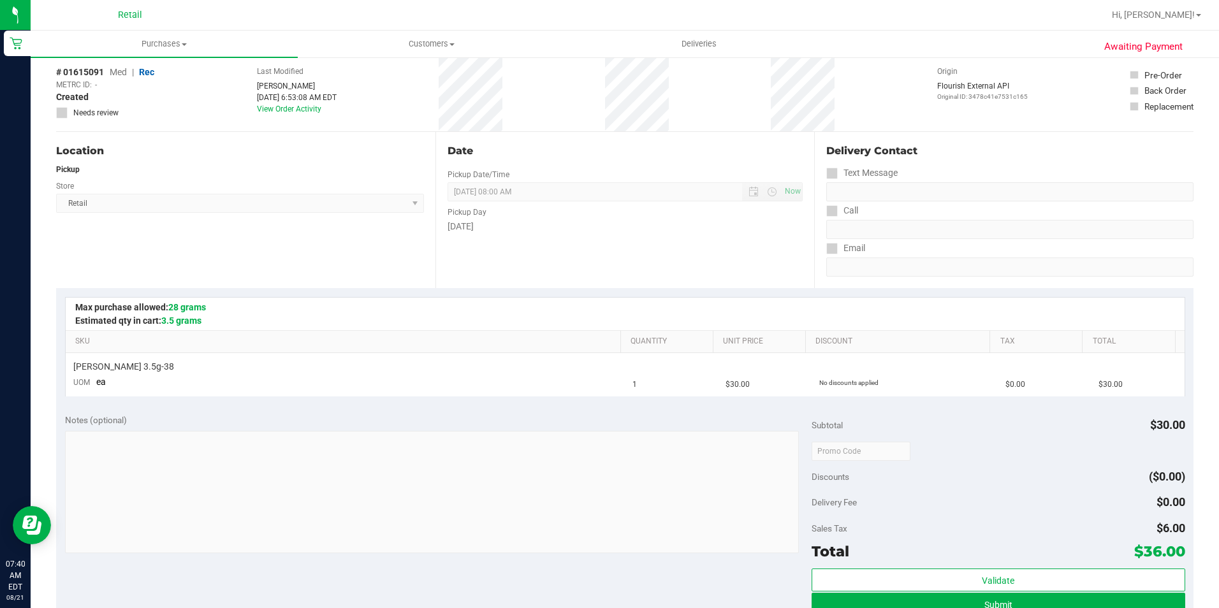
scroll to position [128, 0]
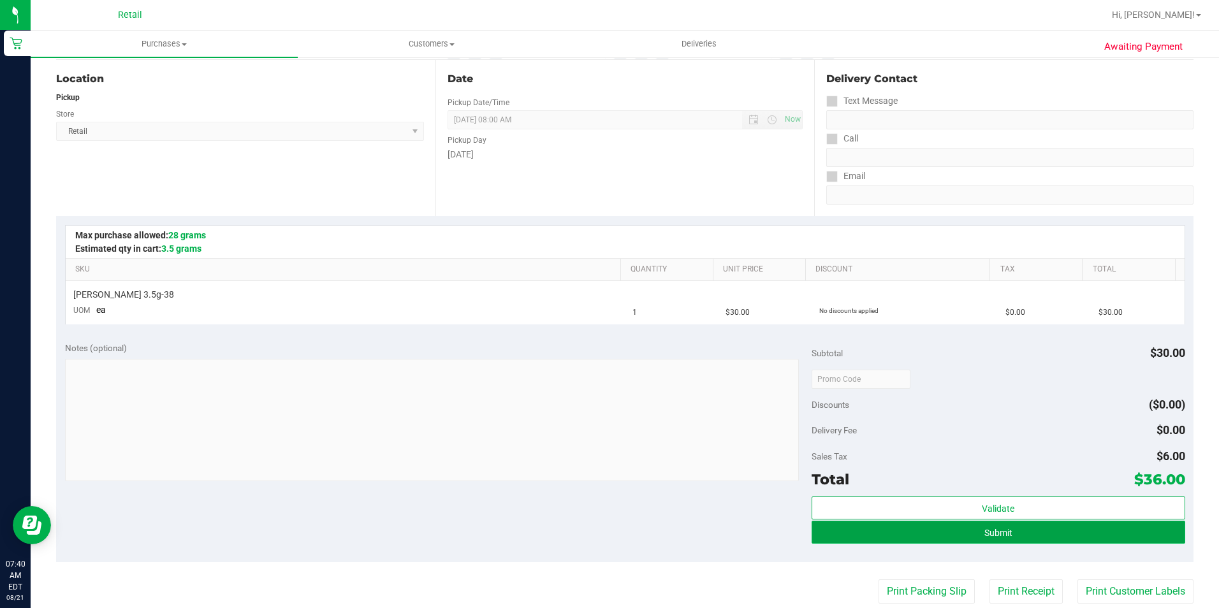
click at [1057, 538] on button "Submit" at bounding box center [999, 532] width 374 height 23
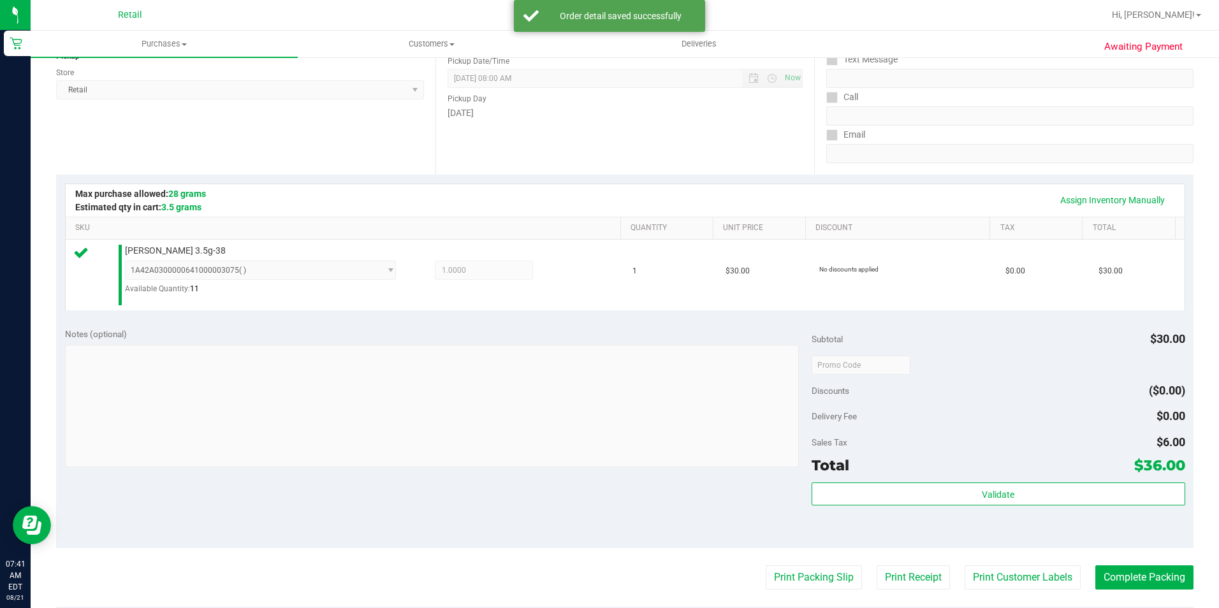
scroll to position [191, 0]
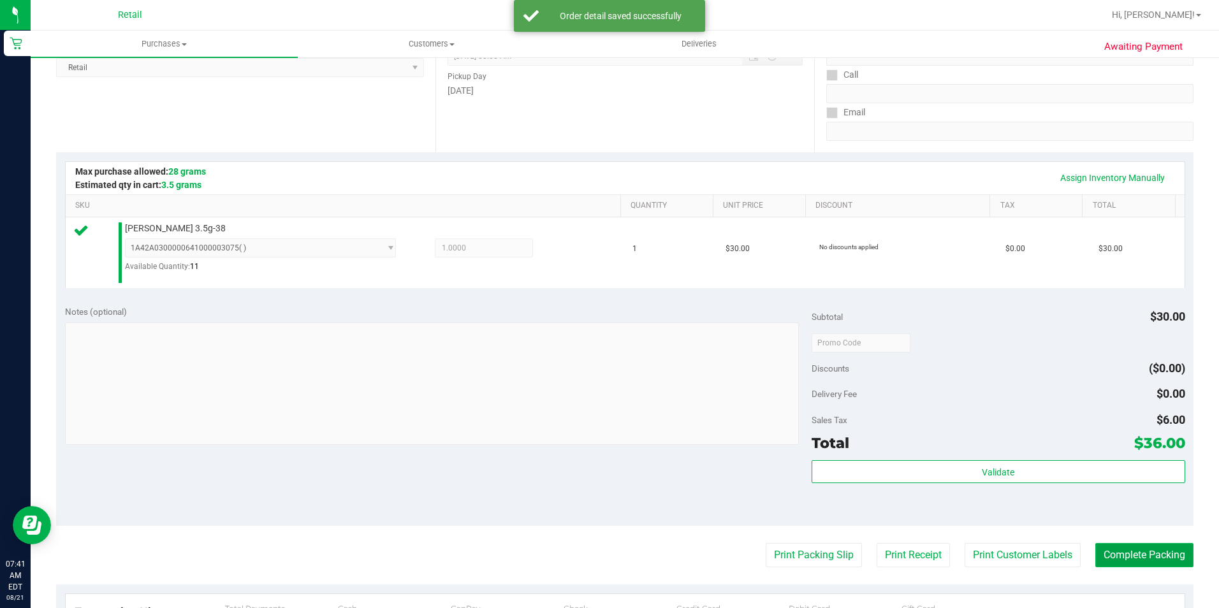
click at [1135, 545] on button "Complete Packing" at bounding box center [1145, 555] width 98 height 24
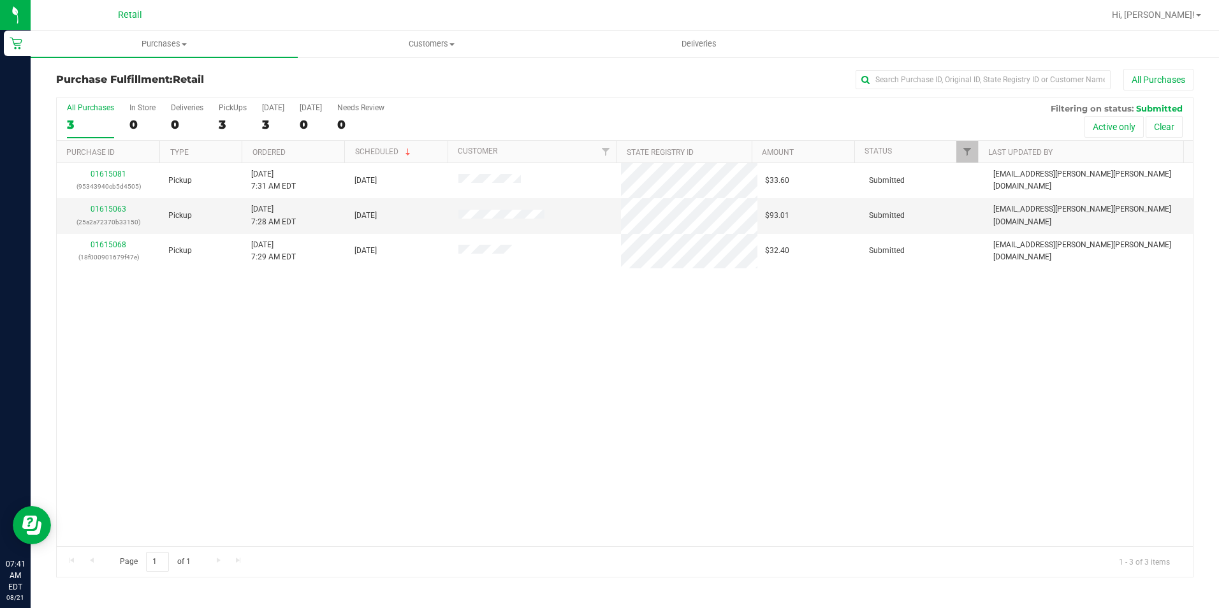
drag, startPoint x: 995, startPoint y: 96, endPoint x: 992, endPoint y: 87, distance: 9.5
click at [995, 96] on div "Purchase Fulfillment: Retail All Purchases" at bounding box center [625, 83] width 1138 height 28
click at [990, 84] on input "text" at bounding box center [983, 79] width 255 height 19
type input "mark"
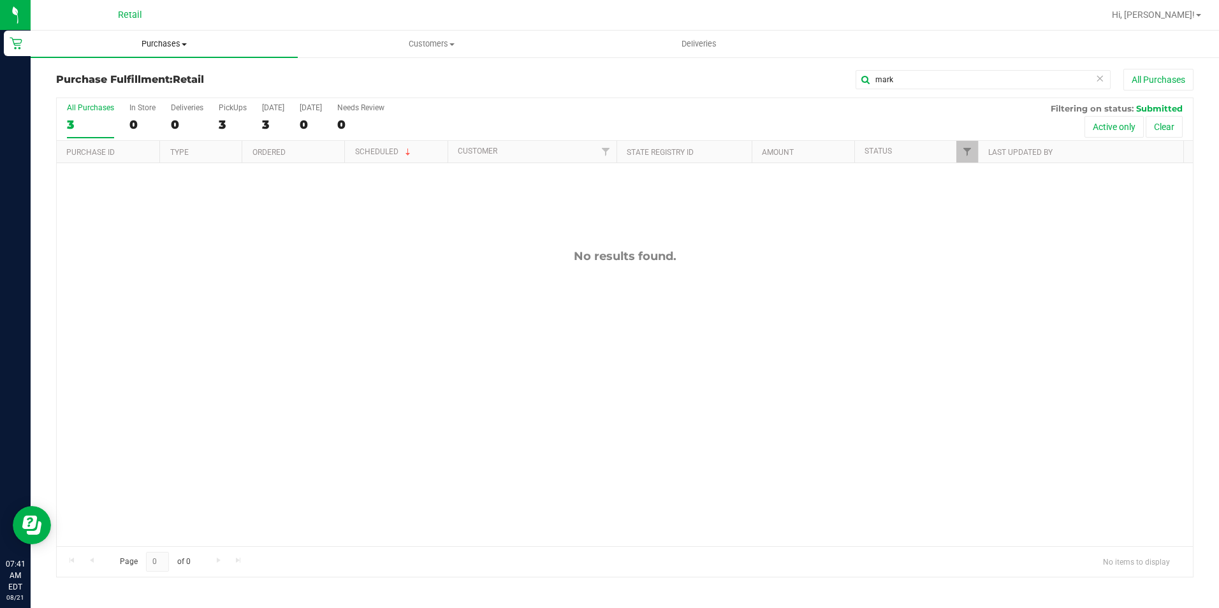
click at [141, 51] on uib-tab-heading "Purchases Summary of purchases Fulfillment All purchases" at bounding box center [164, 44] width 267 height 27
click at [108, 84] on li "Summary of purchases" at bounding box center [164, 77] width 267 height 15
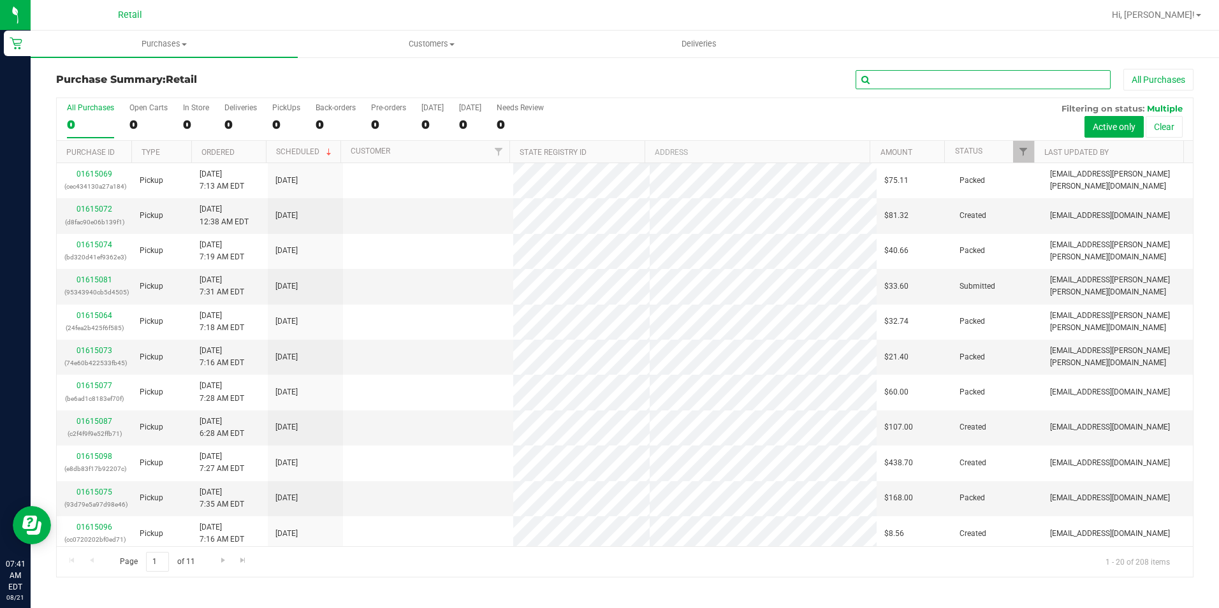
click at [978, 85] on input "text" at bounding box center [983, 79] width 255 height 19
type input "mark"
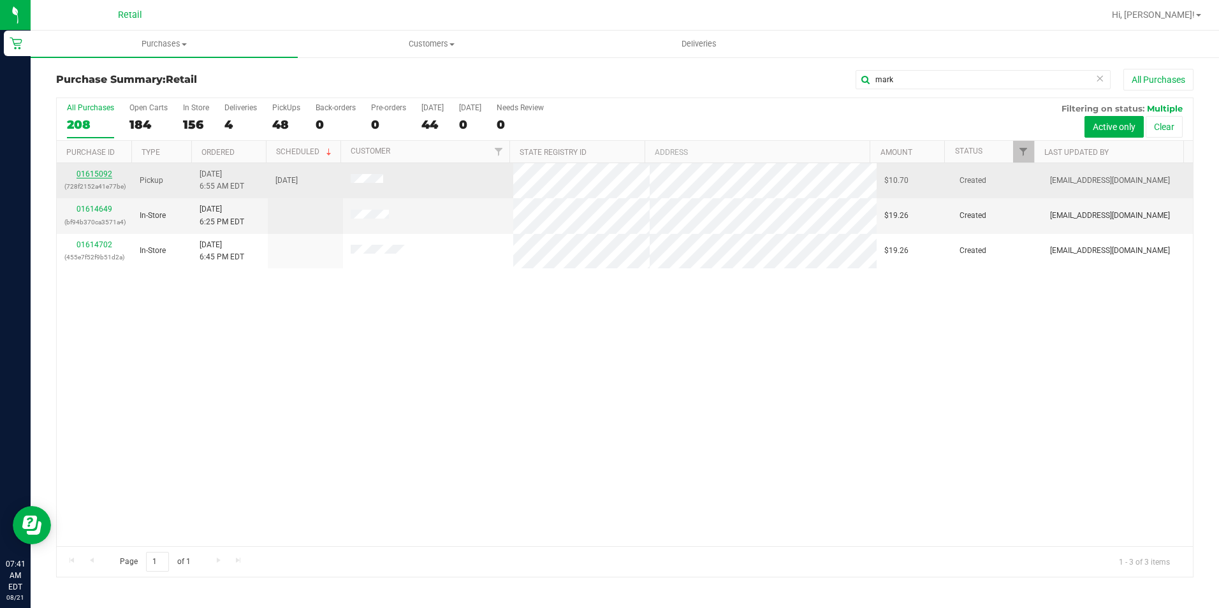
click at [96, 176] on link "01615092" at bounding box center [95, 174] width 36 height 9
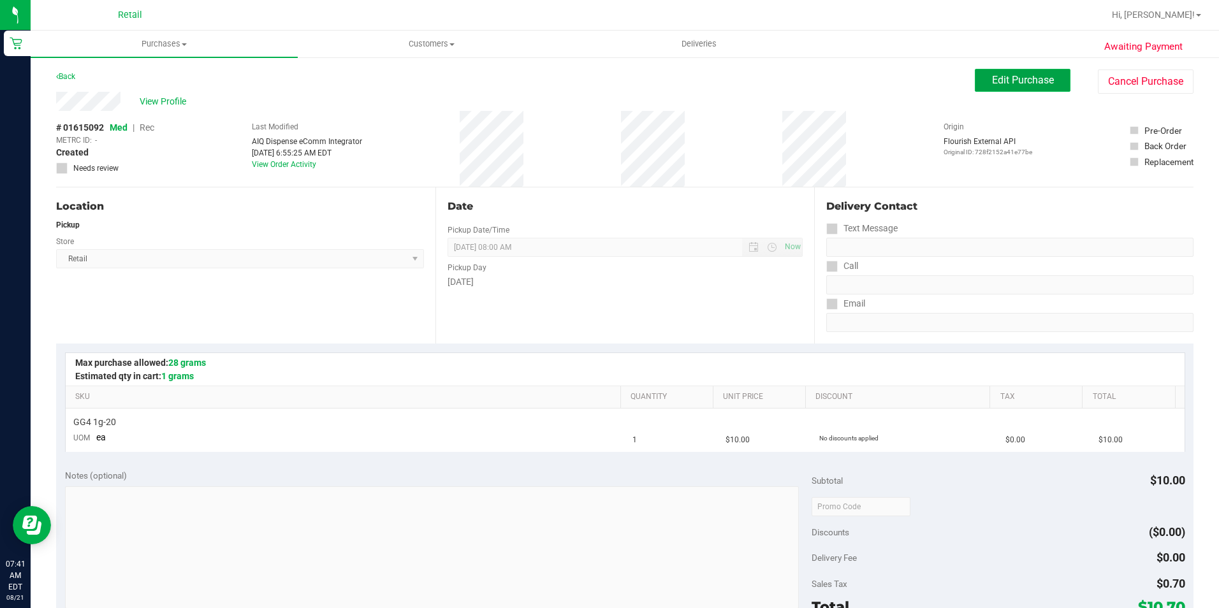
click at [1024, 87] on button "Edit Purchase" at bounding box center [1023, 80] width 96 height 23
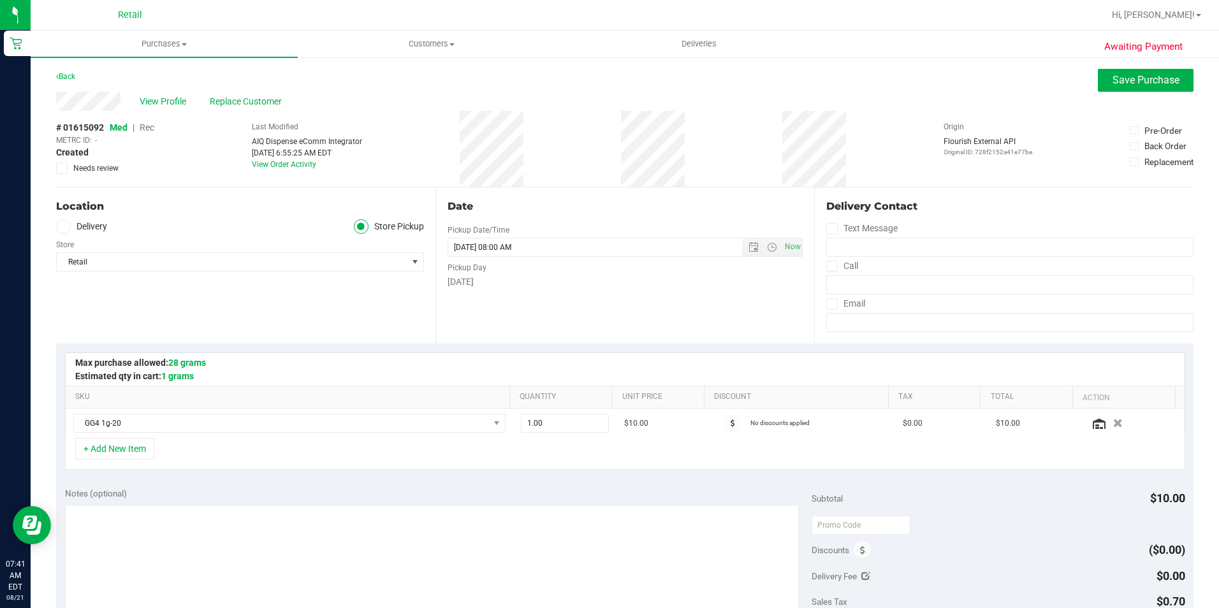
click at [147, 129] on span "Rec" at bounding box center [147, 127] width 15 height 10
click at [1115, 80] on span "Save Purchase" at bounding box center [1146, 80] width 67 height 12
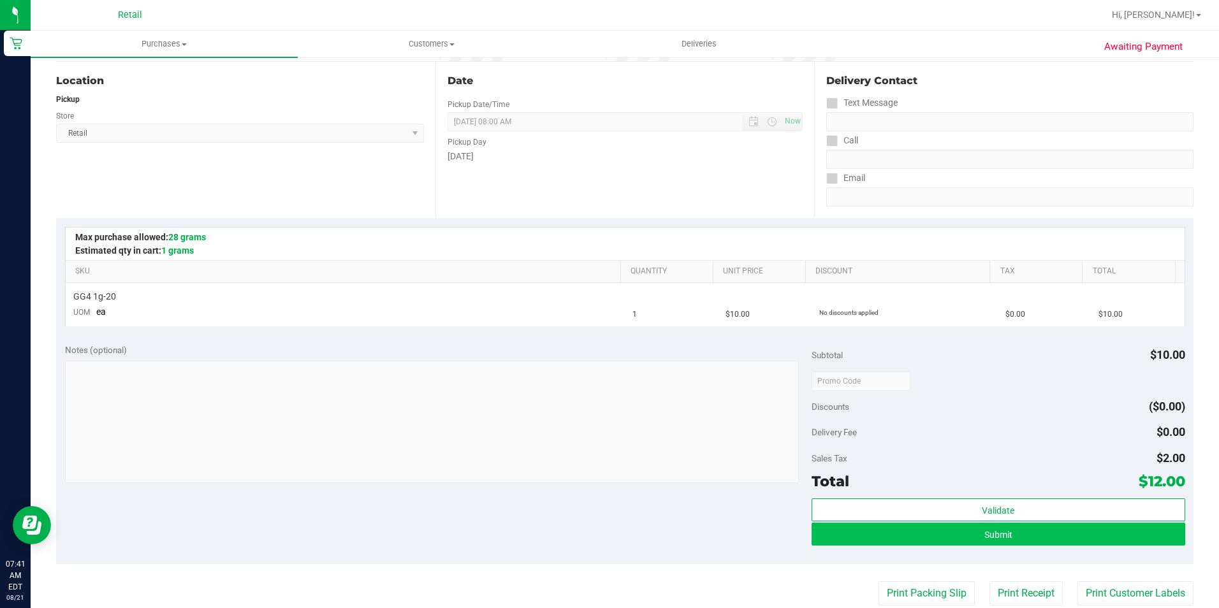
scroll to position [128, 0]
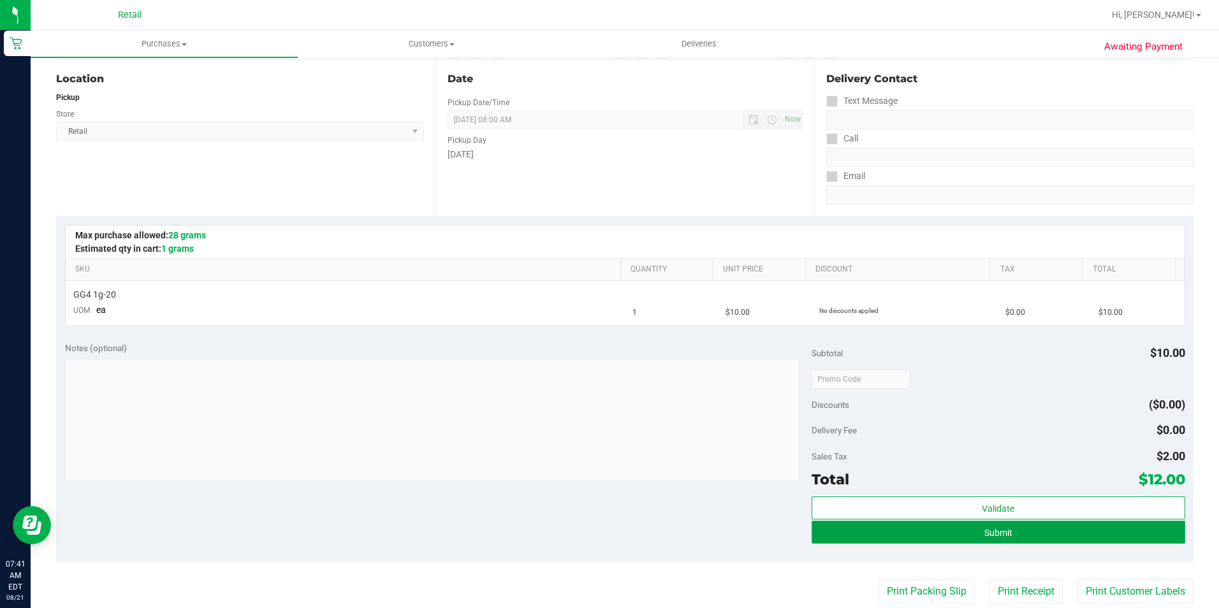
click at [1027, 536] on button "Submit" at bounding box center [999, 532] width 374 height 23
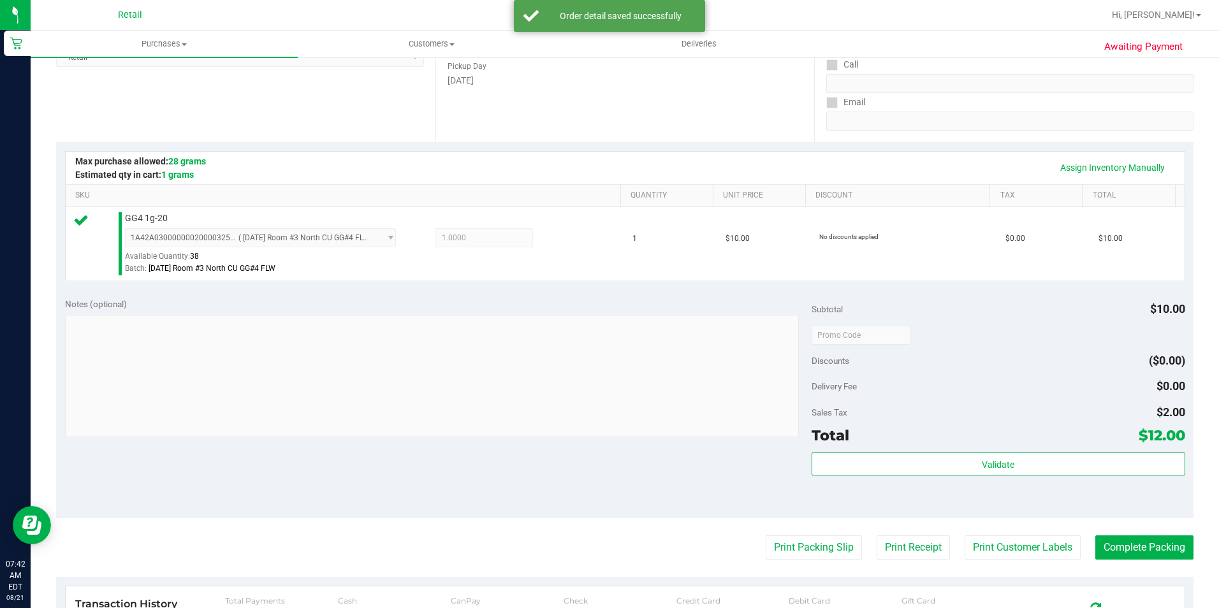
scroll to position [319, 0]
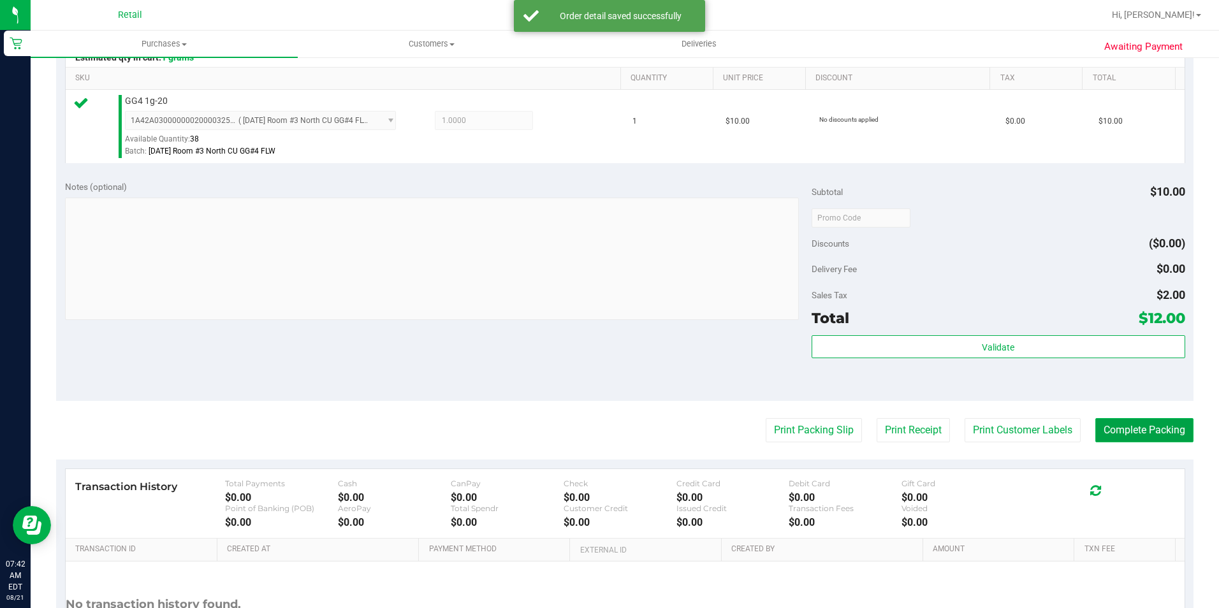
click at [1130, 441] on button "Complete Packing" at bounding box center [1145, 430] width 98 height 24
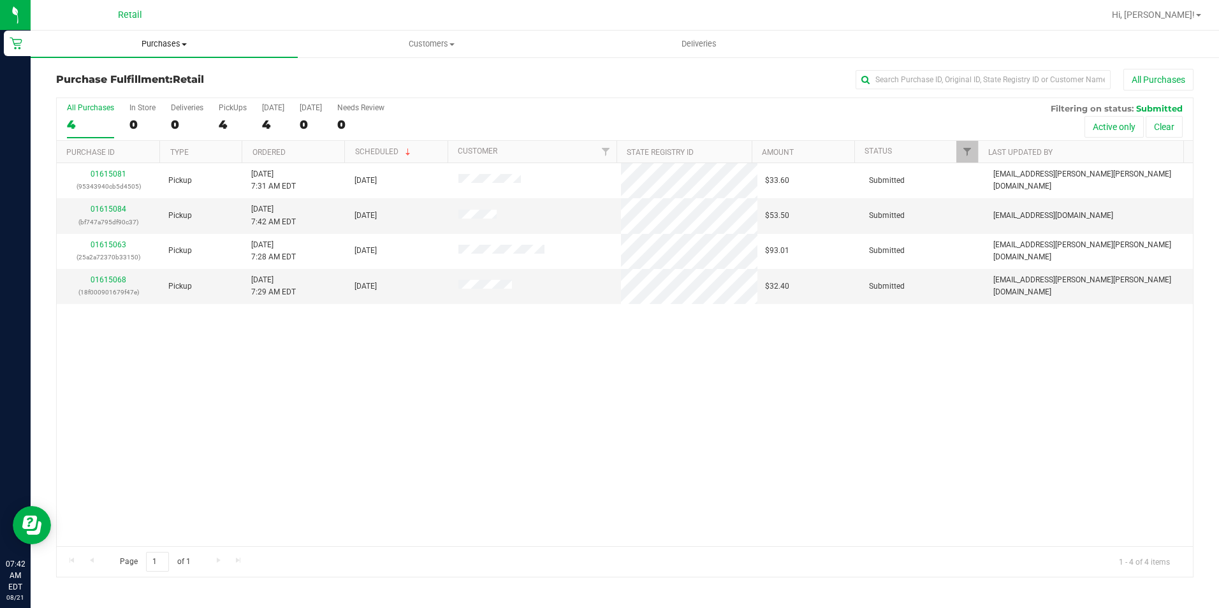
click at [159, 38] on span "Purchases" at bounding box center [164, 43] width 267 height 11
click at [138, 78] on span "Summary of purchases" at bounding box center [96, 76] width 131 height 11
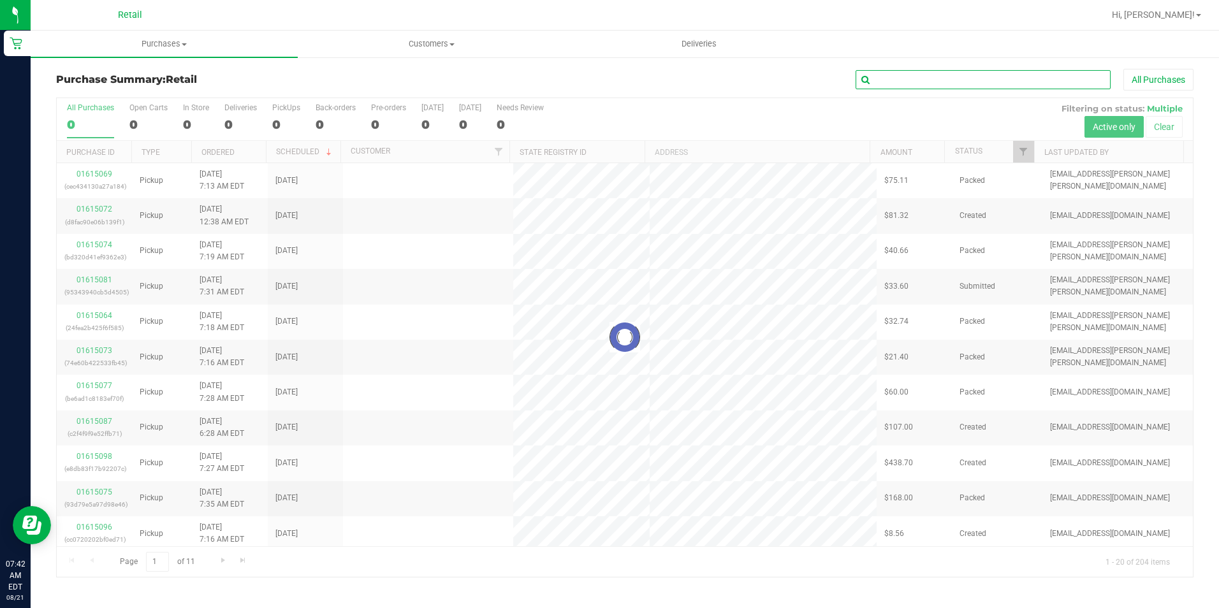
click at [960, 75] on input "text" at bounding box center [983, 79] width 255 height 19
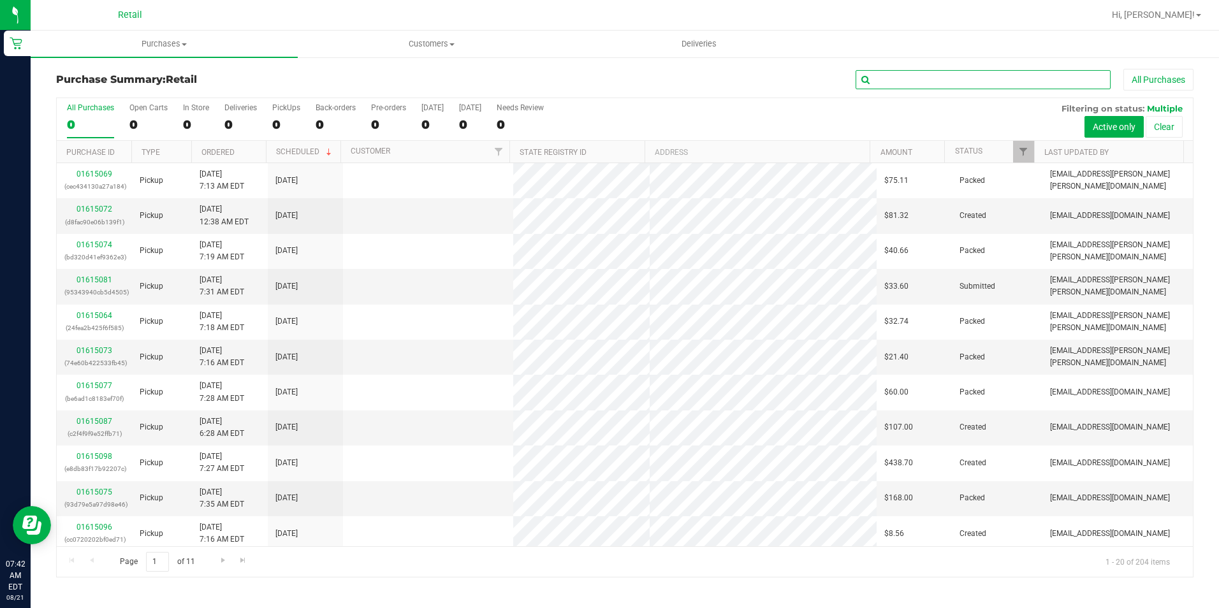
click at [960, 75] on input "text" at bounding box center [983, 79] width 255 height 19
type input "linsey"
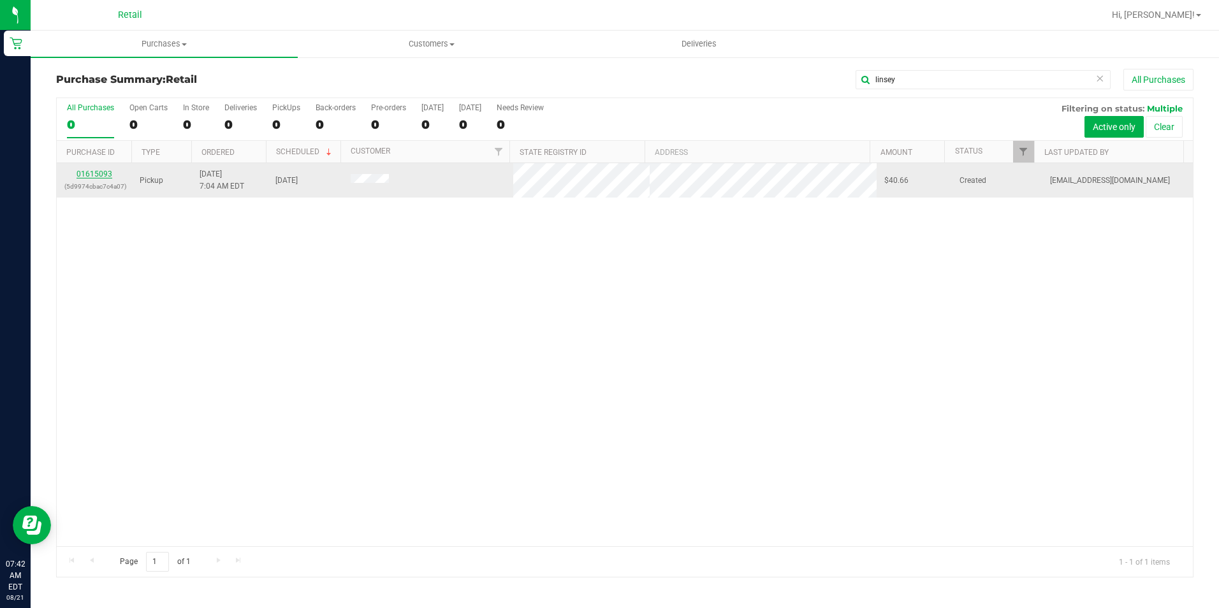
click at [110, 175] on link "01615093" at bounding box center [95, 174] width 36 height 9
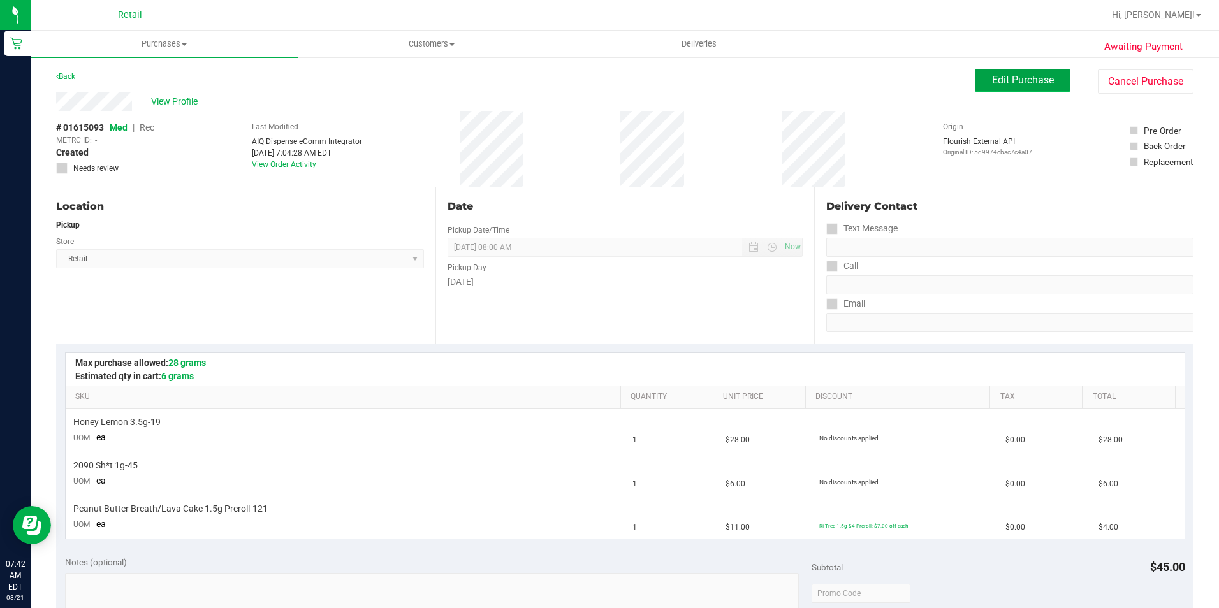
click at [995, 70] on button "Edit Purchase" at bounding box center [1023, 80] width 96 height 23
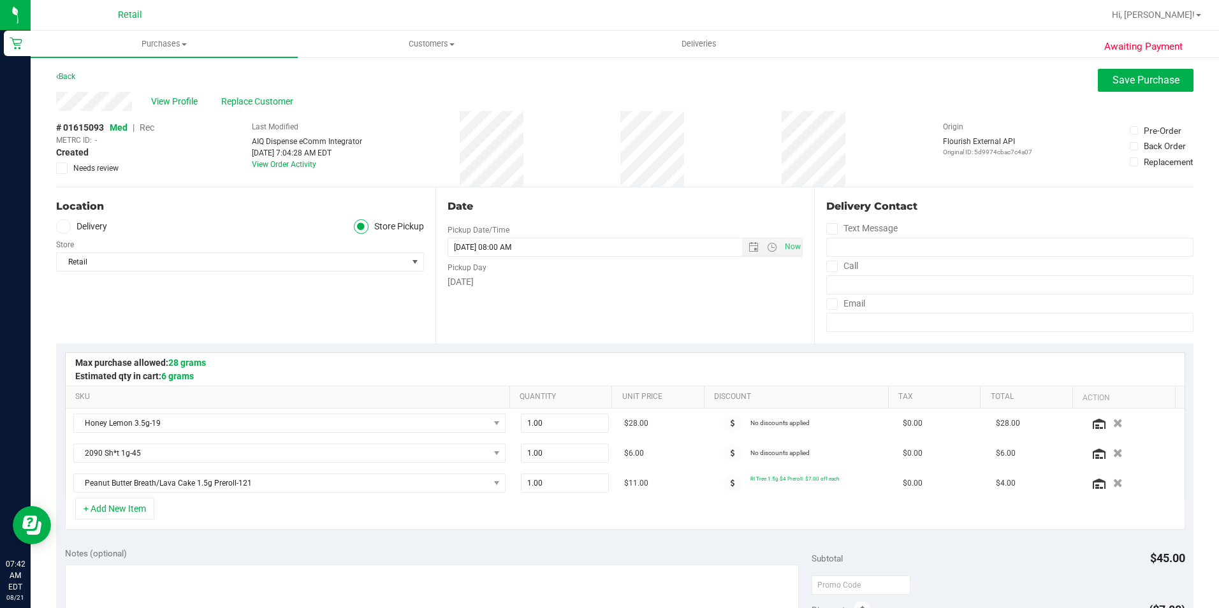
click at [147, 129] on span "Rec" at bounding box center [147, 127] width 15 height 10
click at [1119, 84] on span "Save Purchase" at bounding box center [1146, 80] width 67 height 12
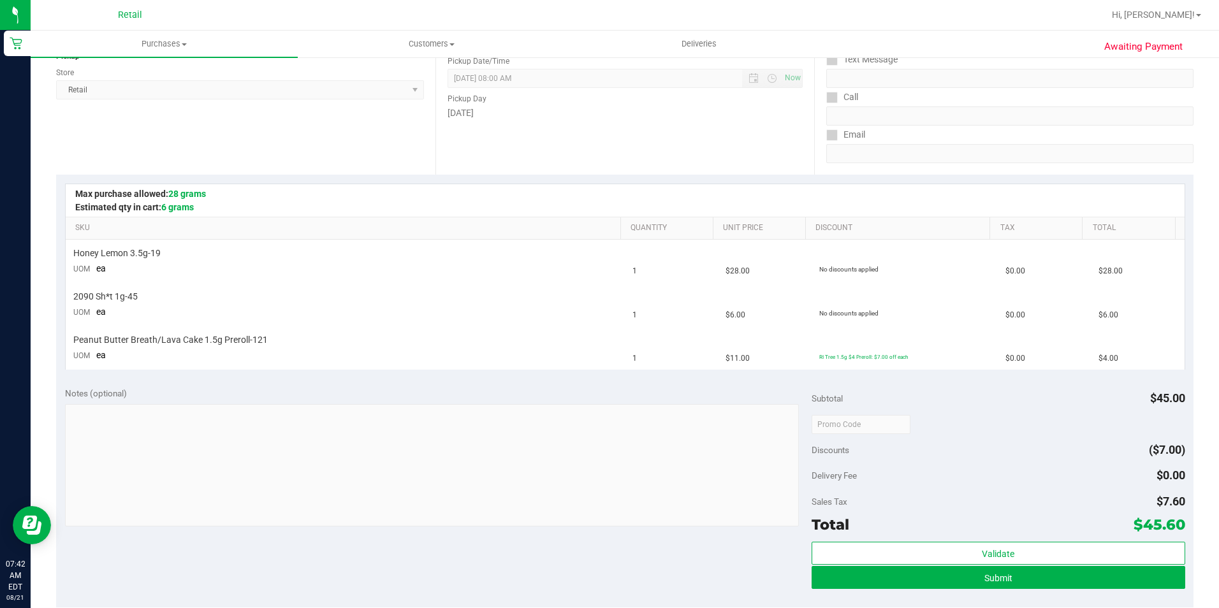
scroll to position [191, 0]
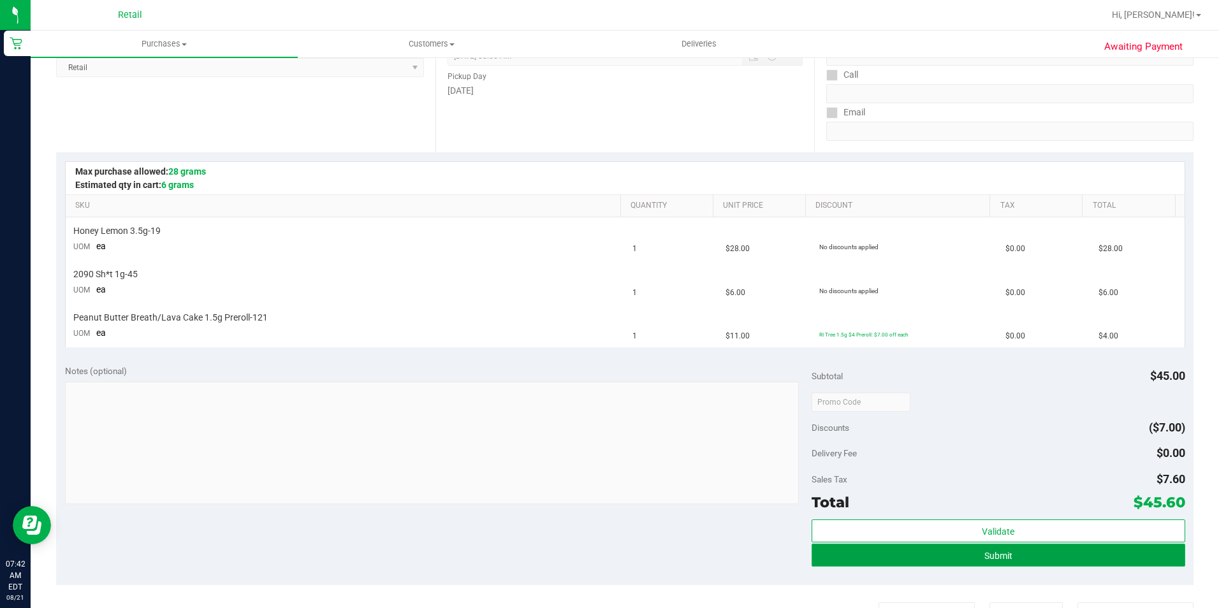
click at [985, 563] on button "Submit" at bounding box center [999, 555] width 374 height 23
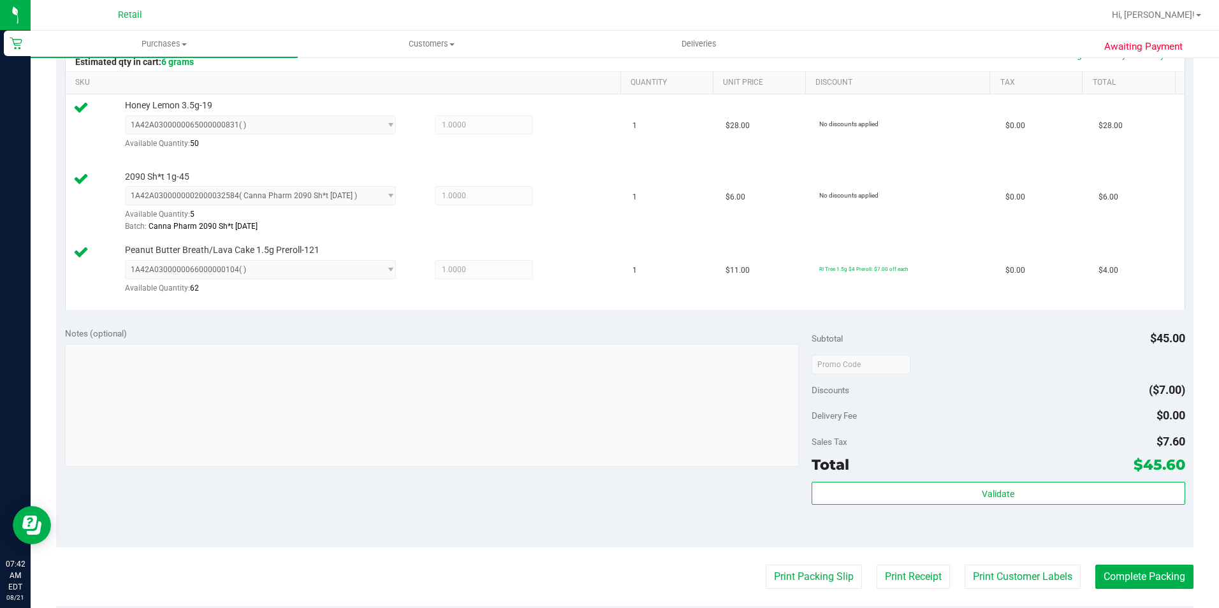
scroll to position [383, 0]
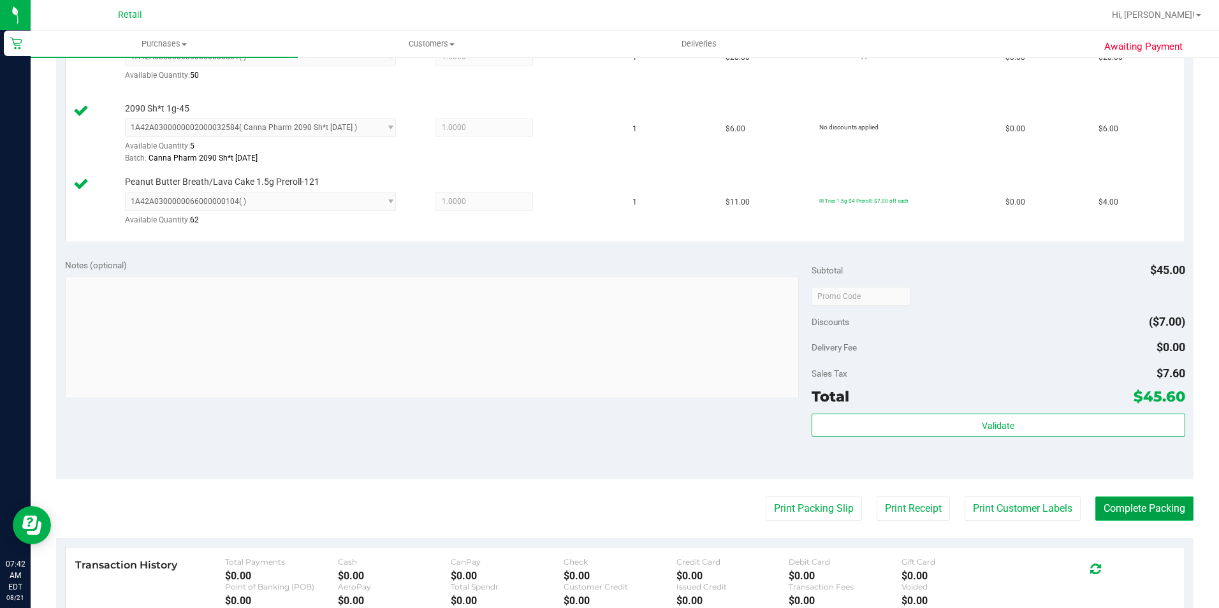
click at [1141, 513] on button "Complete Packing" at bounding box center [1145, 509] width 98 height 24
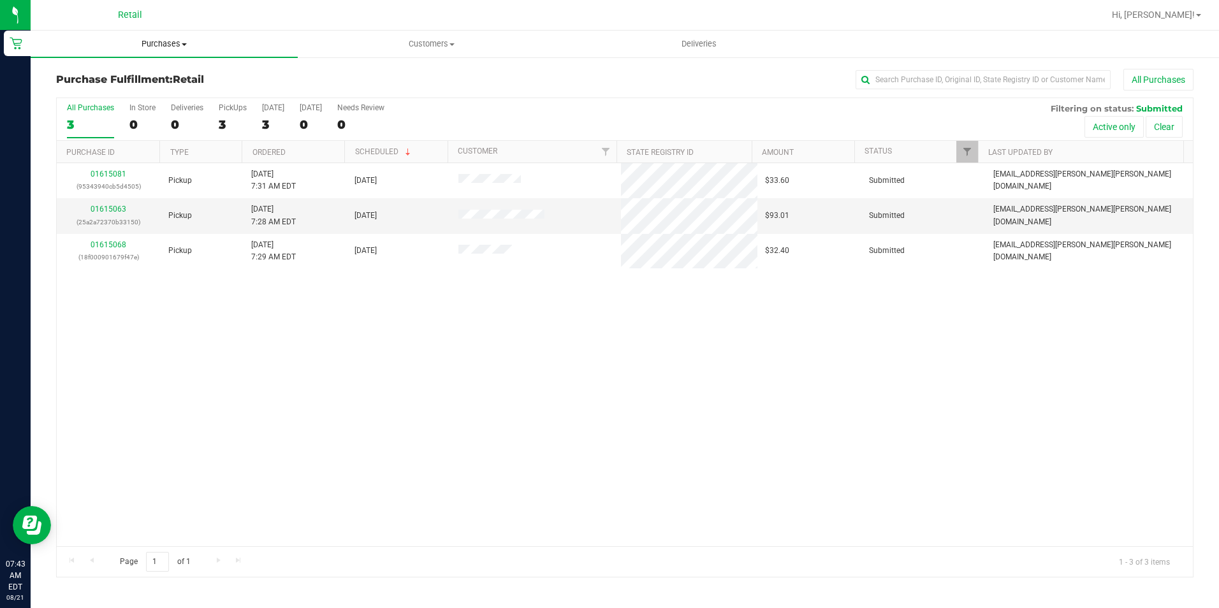
click at [163, 46] on span "Purchases" at bounding box center [164, 43] width 267 height 11
click at [131, 83] on li "Summary of purchases" at bounding box center [164, 77] width 267 height 15
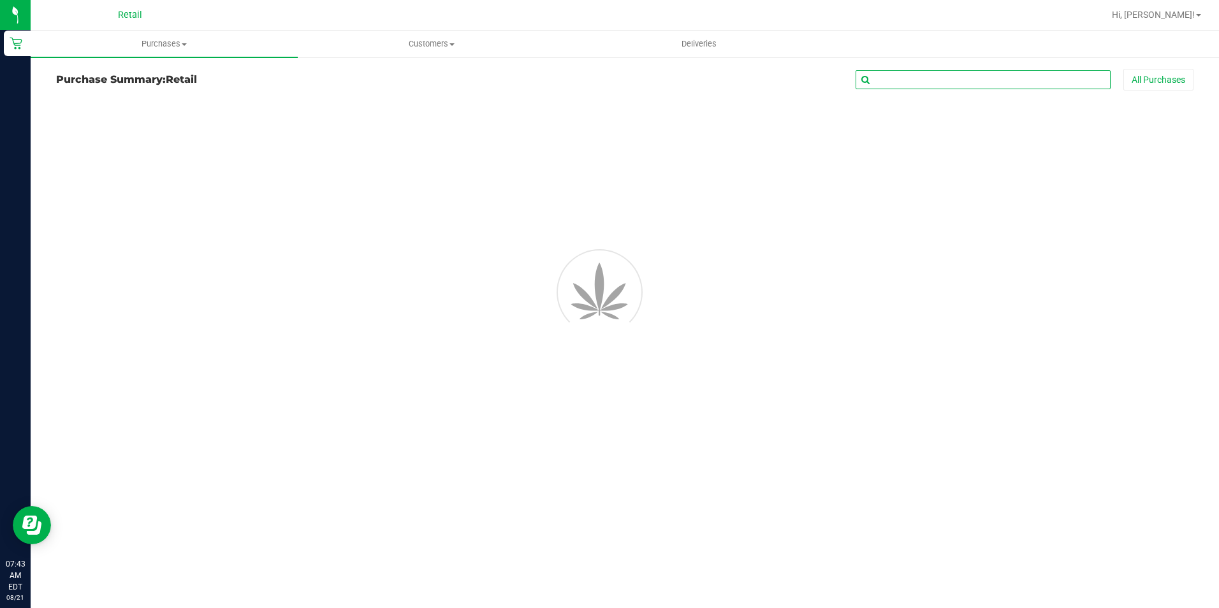
click at [978, 77] on input "text" at bounding box center [983, 79] width 255 height 19
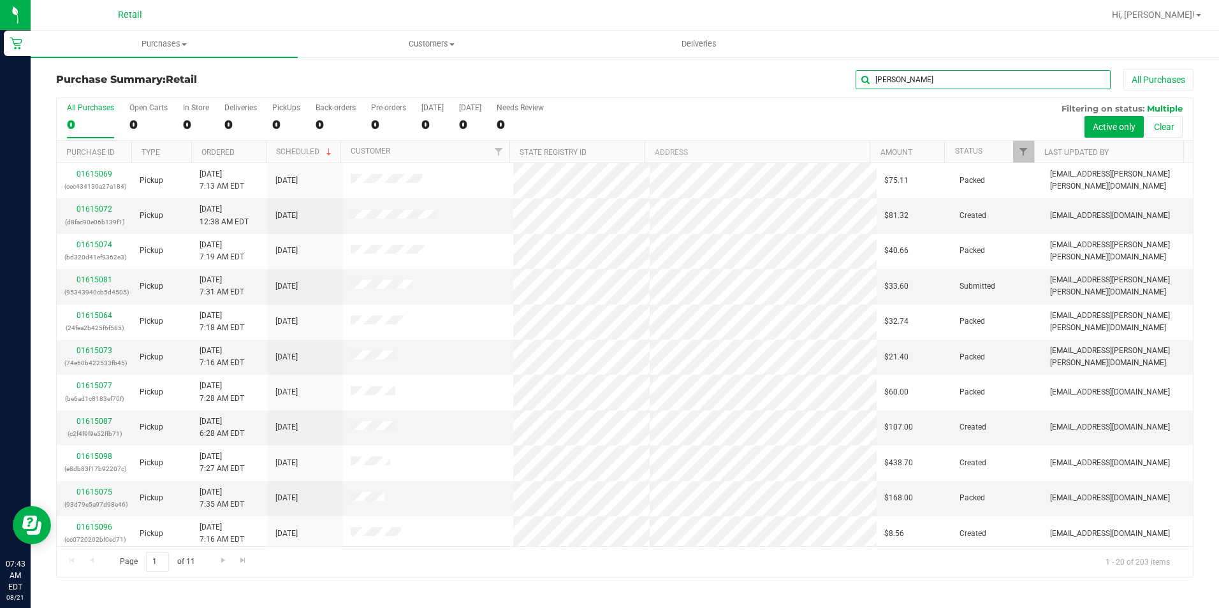
type input "kristal"
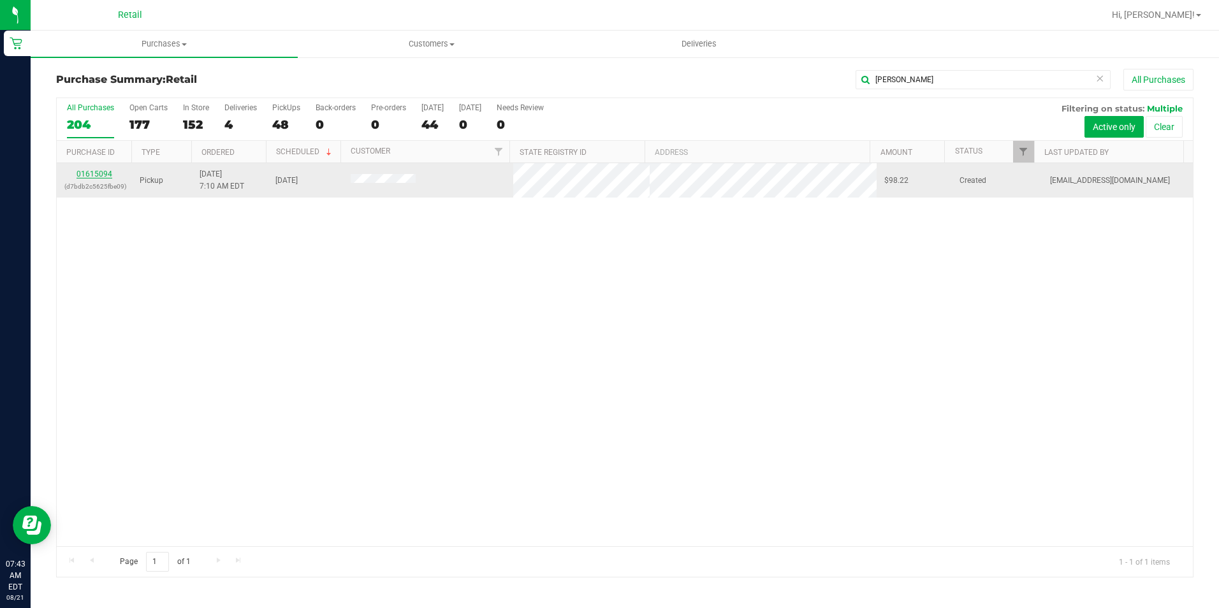
click at [104, 172] on link "01615094" at bounding box center [95, 174] width 36 height 9
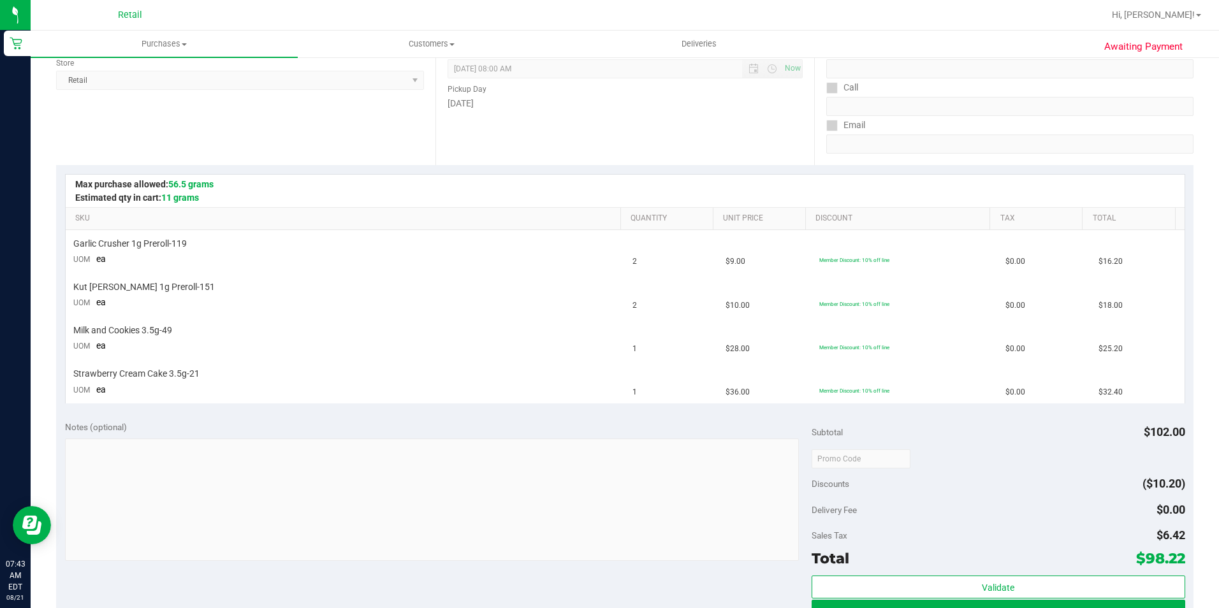
scroll to position [191, 0]
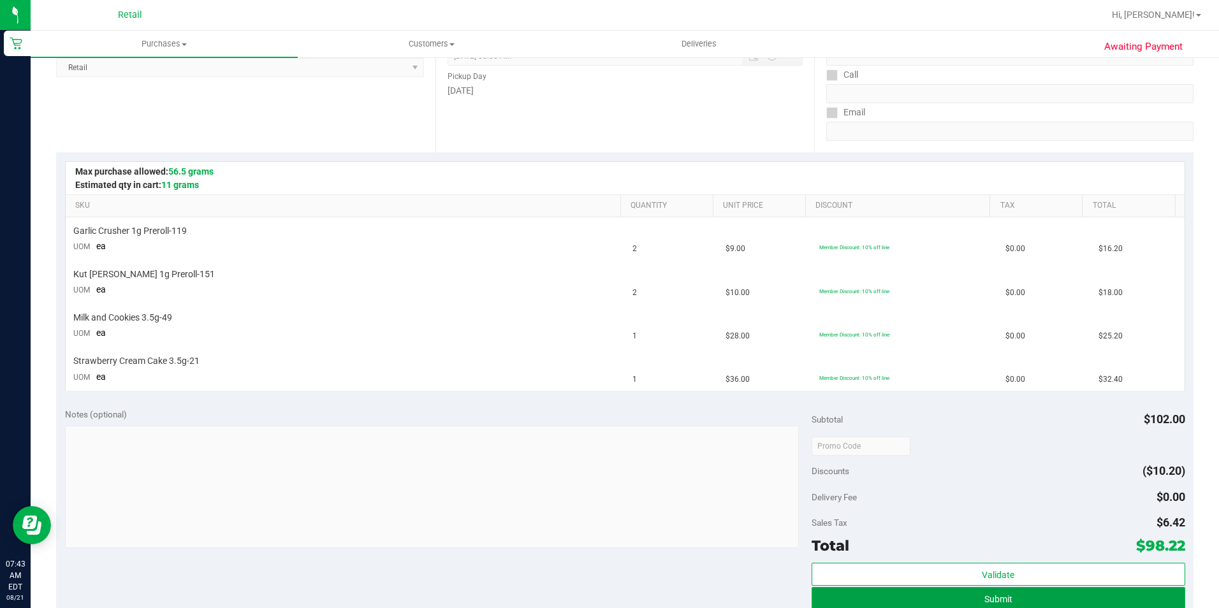
click at [1030, 596] on button "Submit" at bounding box center [999, 598] width 374 height 23
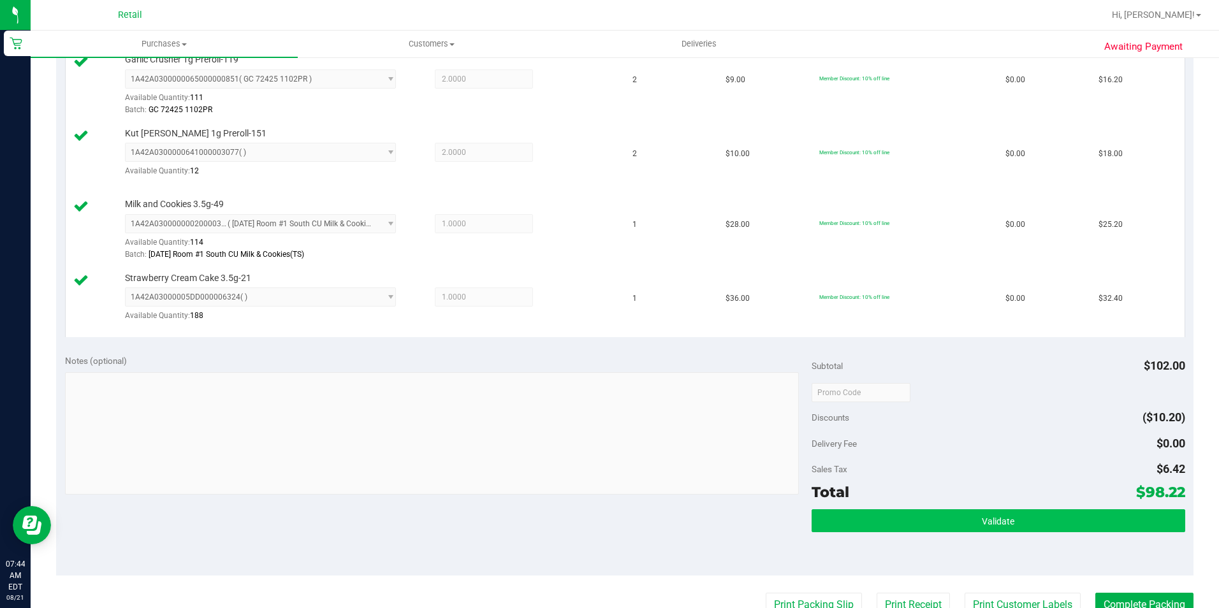
scroll to position [383, 0]
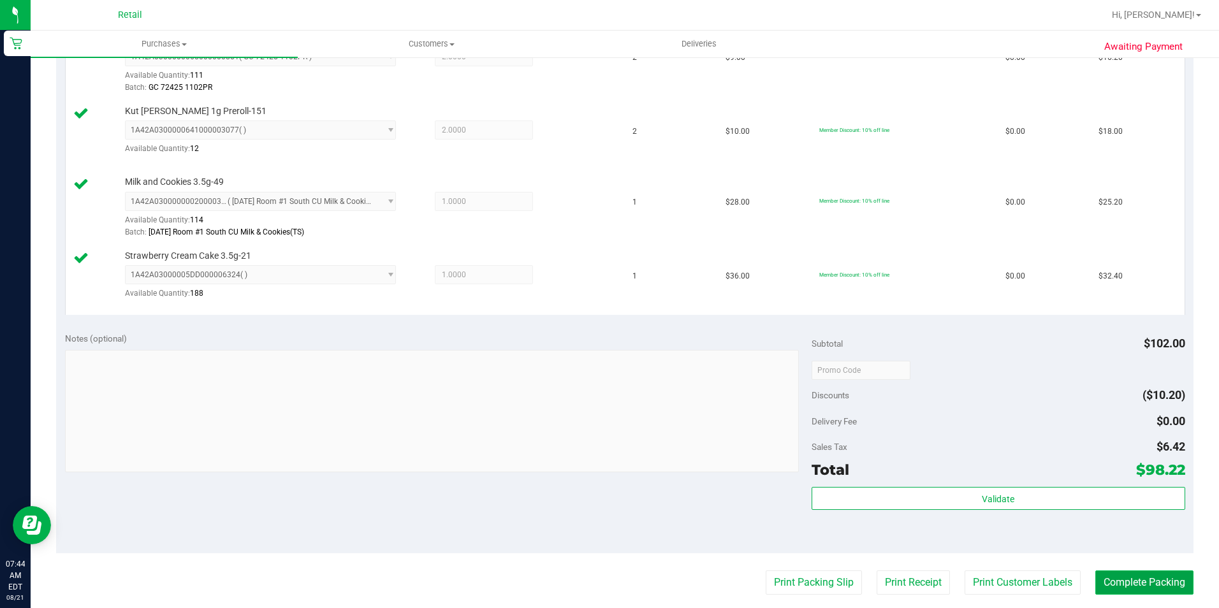
click at [1124, 579] on button "Complete Packing" at bounding box center [1145, 583] width 98 height 24
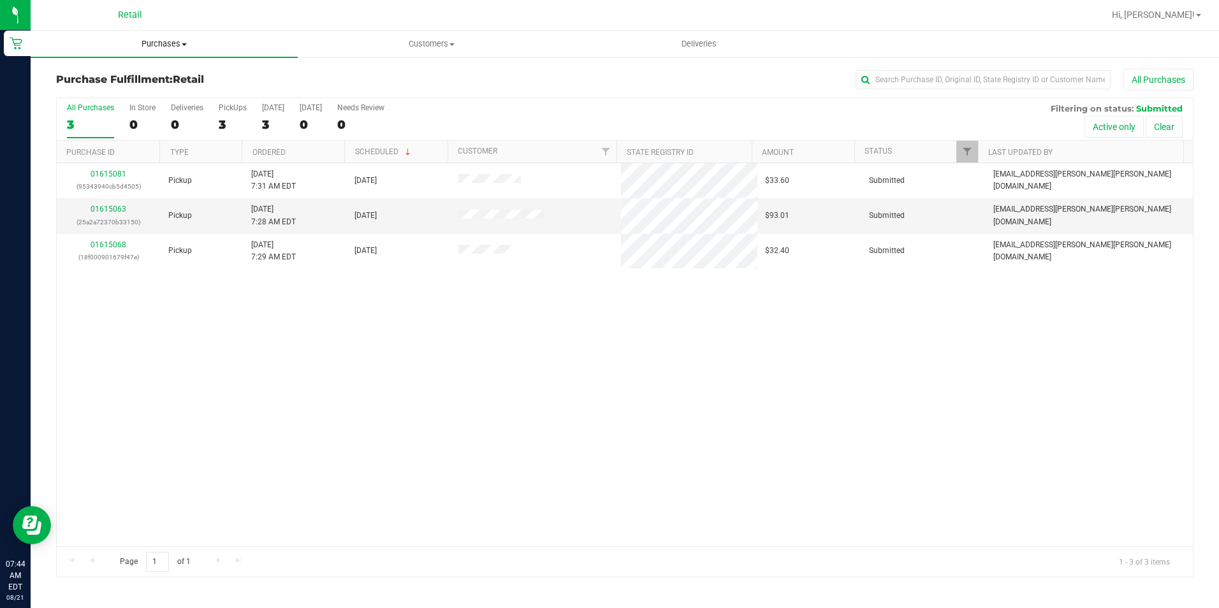
click at [174, 48] on span "Purchases" at bounding box center [164, 43] width 267 height 11
click at [147, 77] on span "Summary of purchases" at bounding box center [96, 76] width 131 height 11
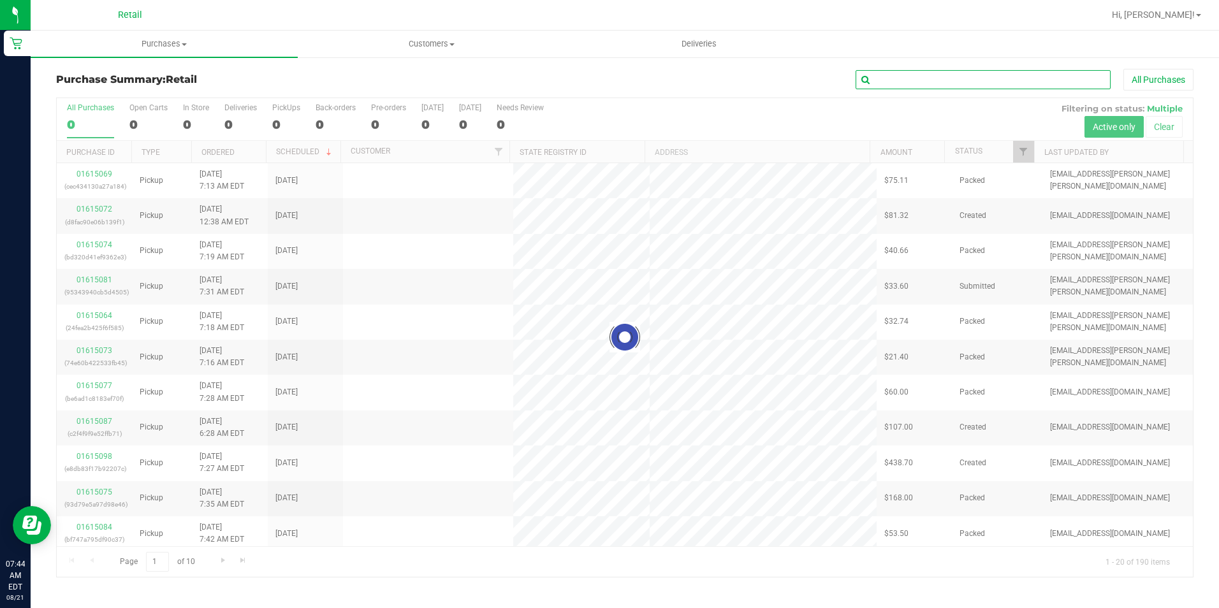
click at [950, 75] on input "text" at bounding box center [983, 79] width 255 height 19
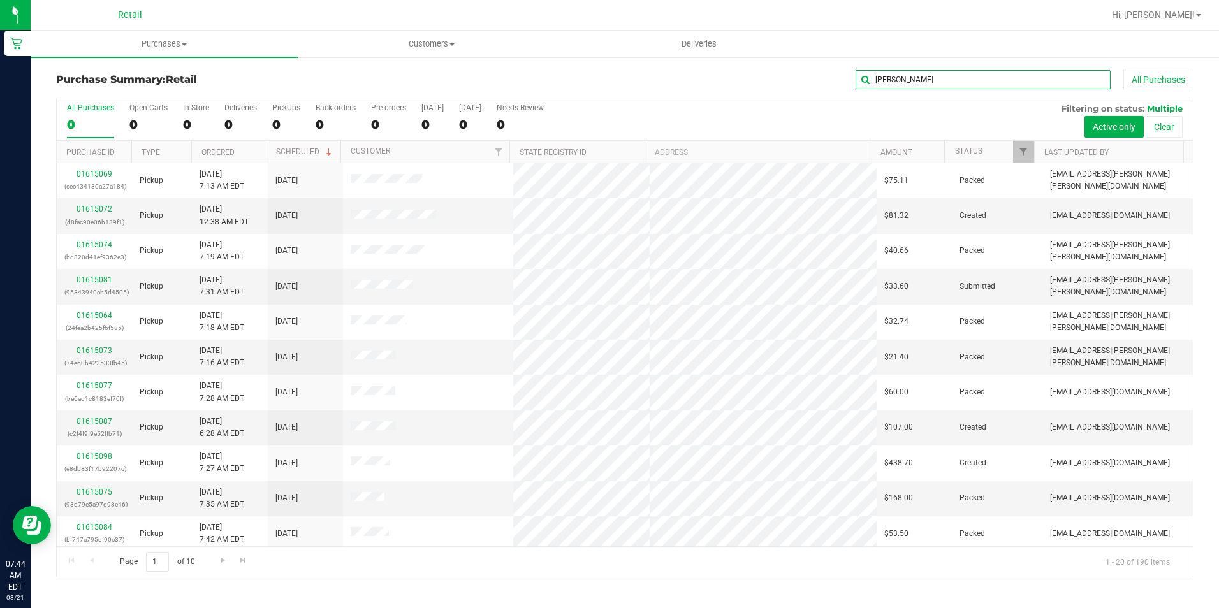
type input "[PERSON_NAME]"
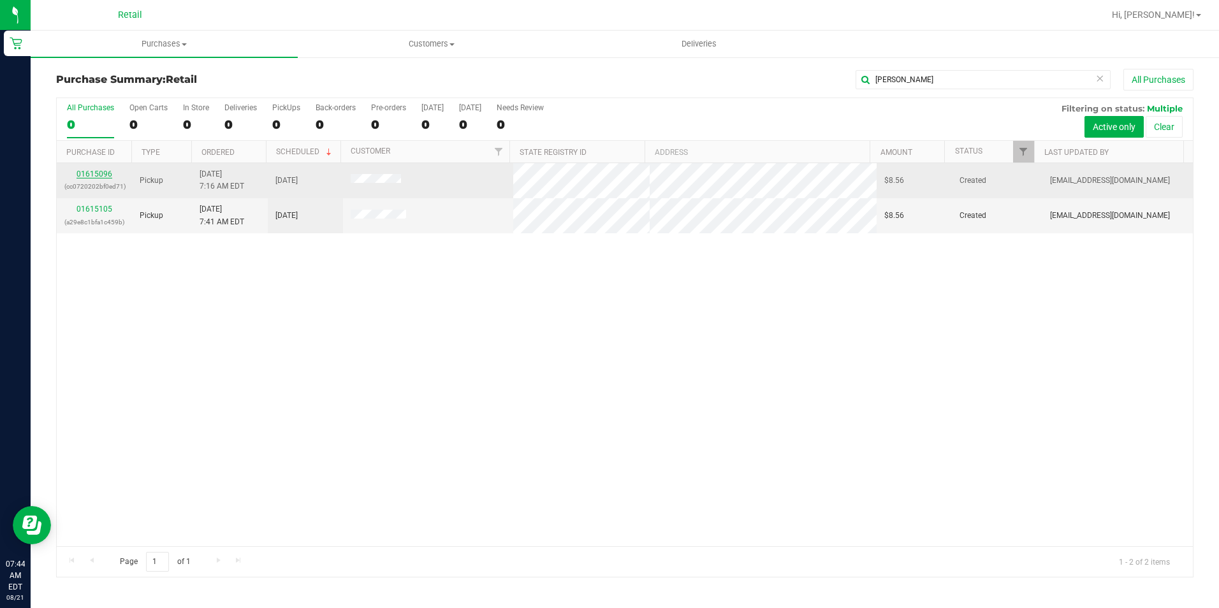
click at [106, 173] on link "01615096" at bounding box center [95, 174] width 36 height 9
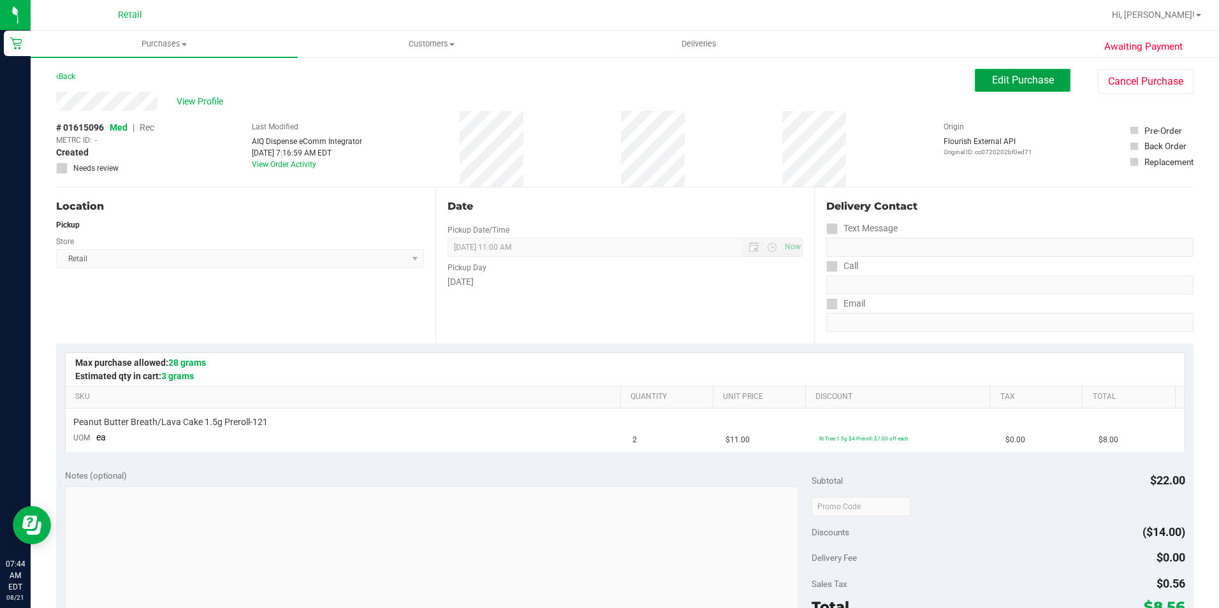
click at [1027, 69] on button "Edit Purchase" at bounding box center [1023, 80] width 96 height 23
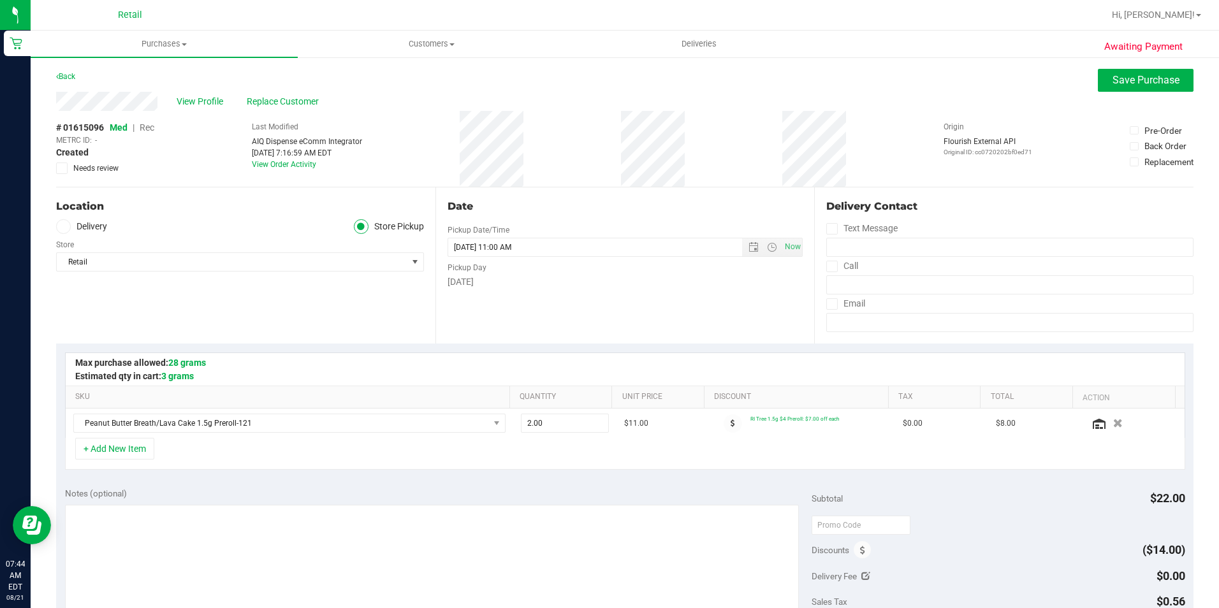
click at [148, 131] on span "Rec" at bounding box center [147, 127] width 15 height 10
click at [1159, 85] on span "Save Purchase" at bounding box center [1146, 80] width 67 height 12
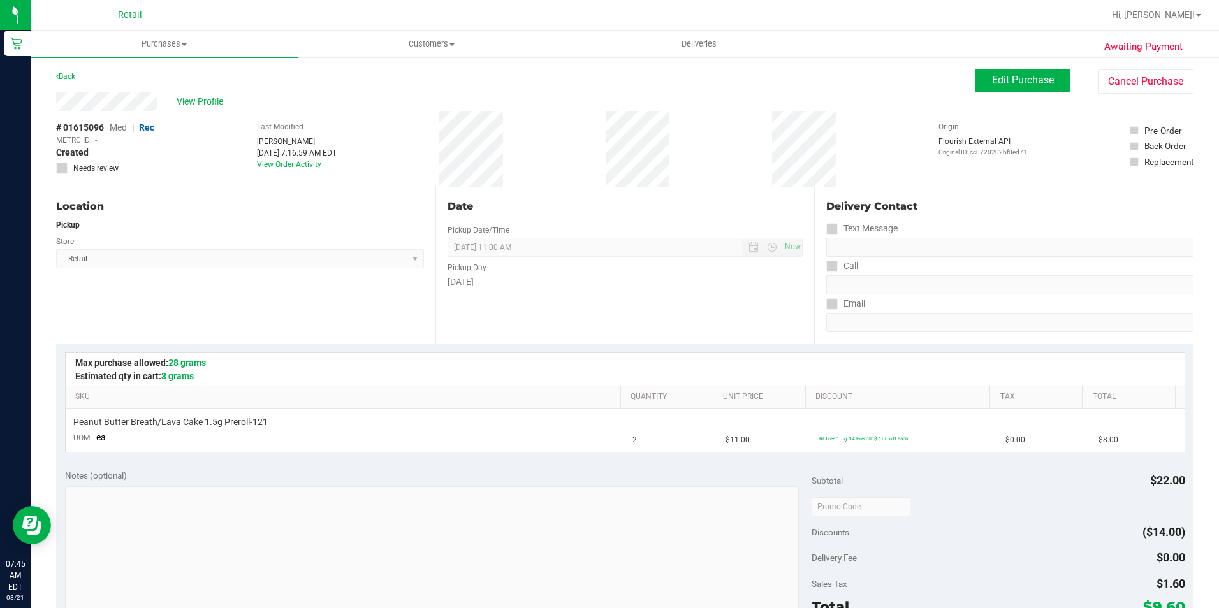
scroll to position [191, 0]
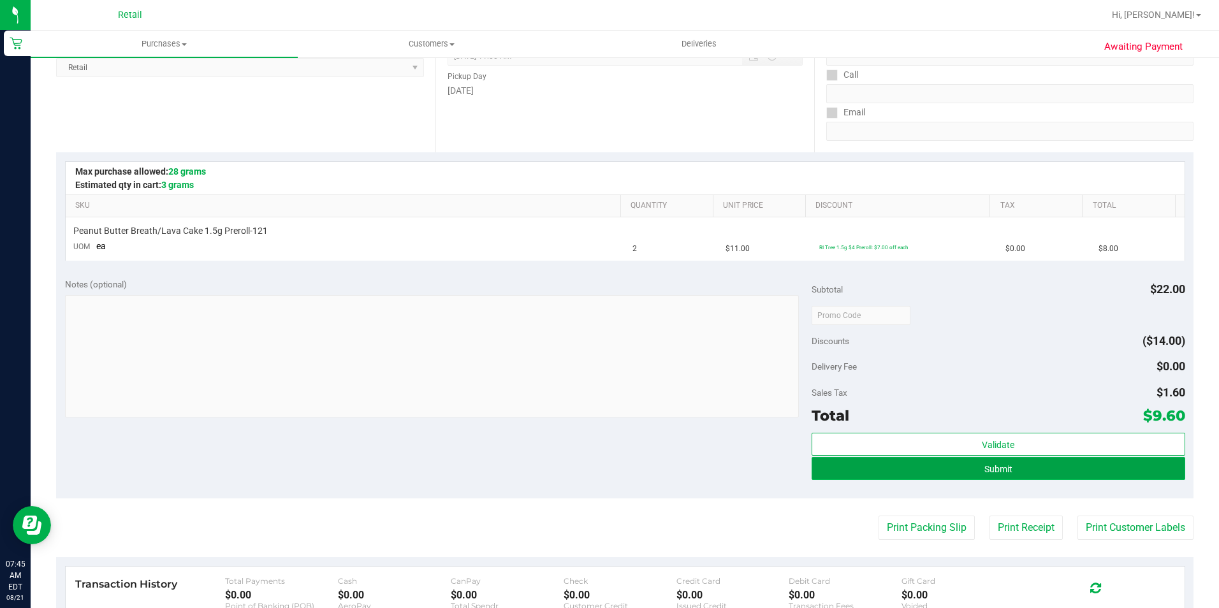
click at [1076, 471] on button "Submit" at bounding box center [999, 468] width 374 height 23
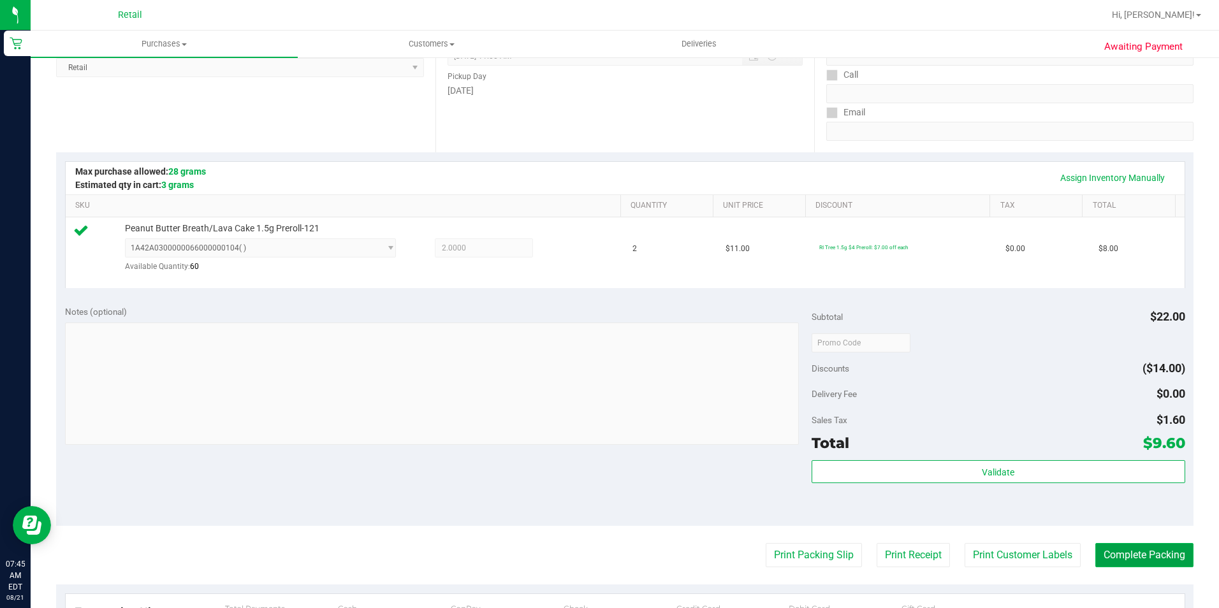
click at [1111, 559] on button "Complete Packing" at bounding box center [1145, 555] width 98 height 24
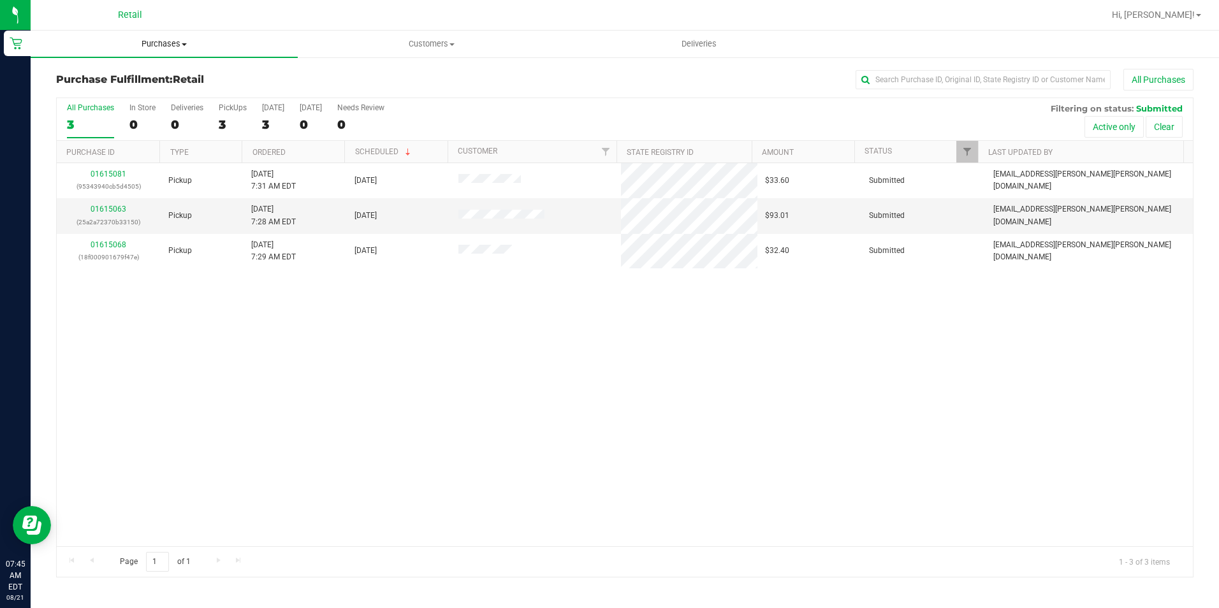
click at [156, 48] on span "Purchases" at bounding box center [164, 43] width 267 height 11
click at [149, 71] on span "Summary of purchases" at bounding box center [96, 76] width 131 height 11
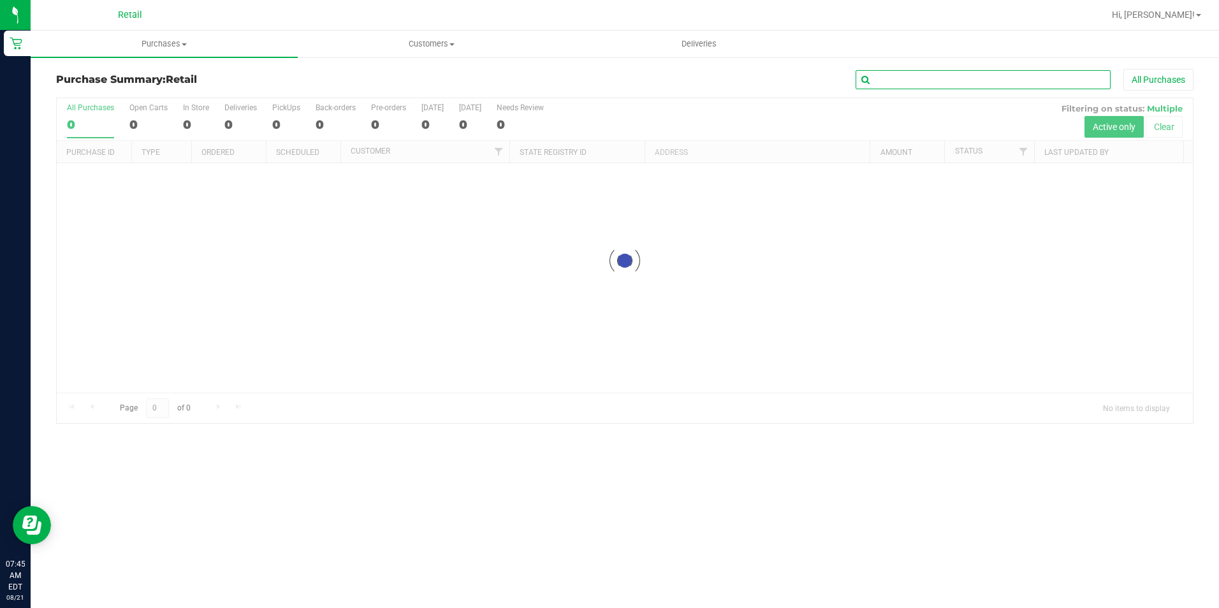
click at [997, 80] on input "text" at bounding box center [983, 79] width 255 height 19
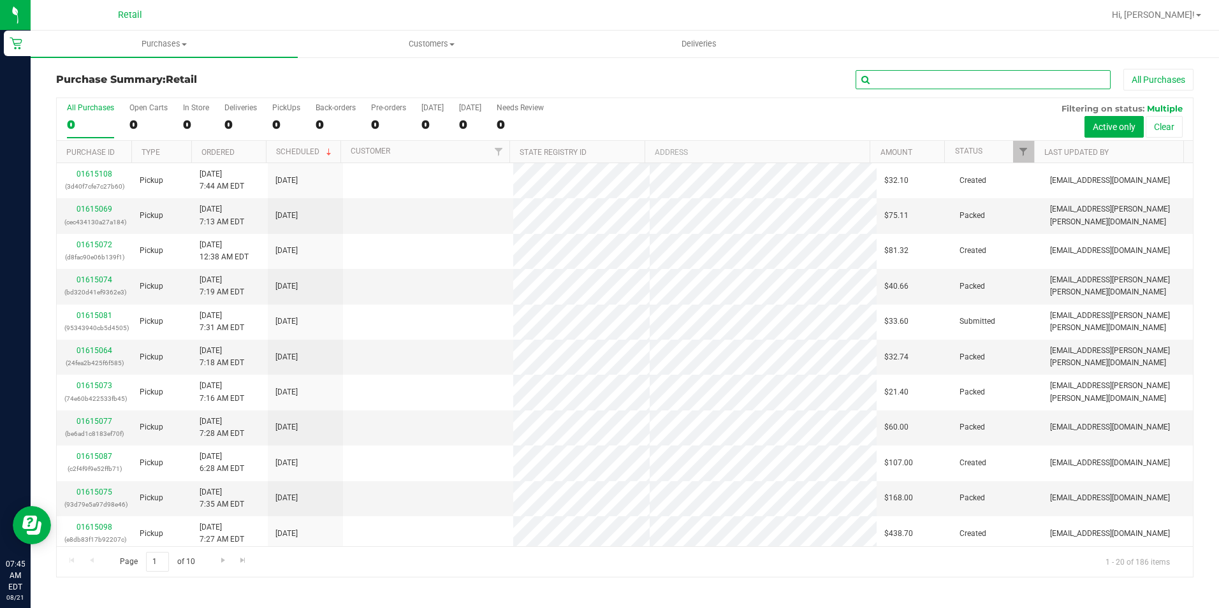
click at [997, 80] on input "text" at bounding box center [983, 79] width 255 height 19
type input "jeff"
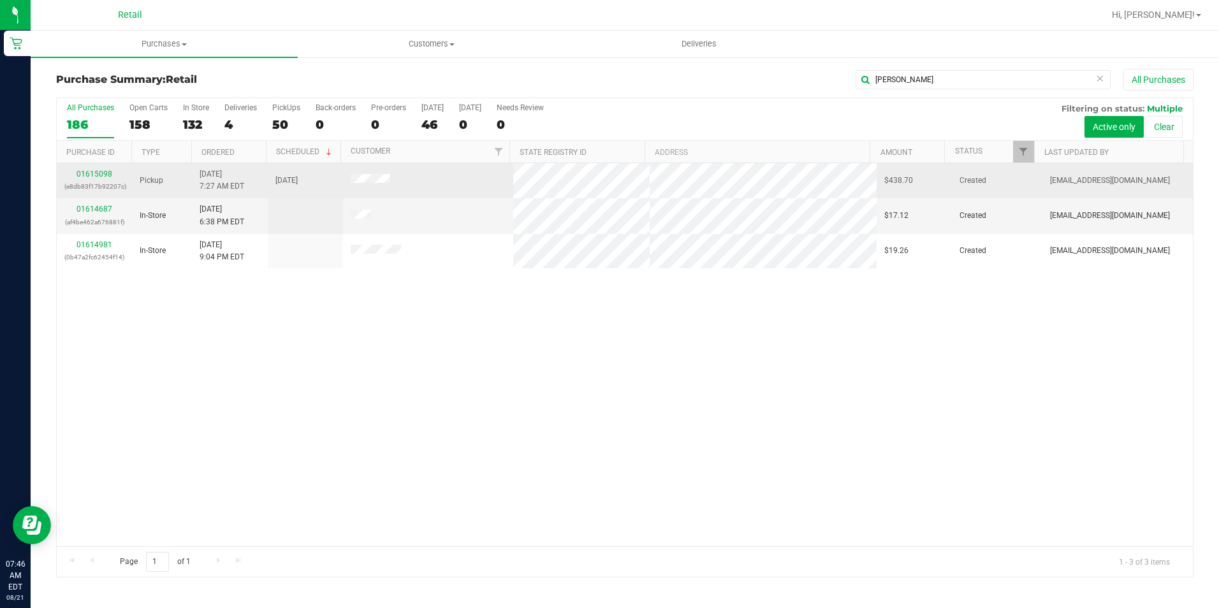
click at [77, 171] on div "01615098 (e8db83f17b92207c)" at bounding box center [94, 180] width 60 height 24
click at [92, 176] on link "01615098" at bounding box center [95, 174] width 36 height 9
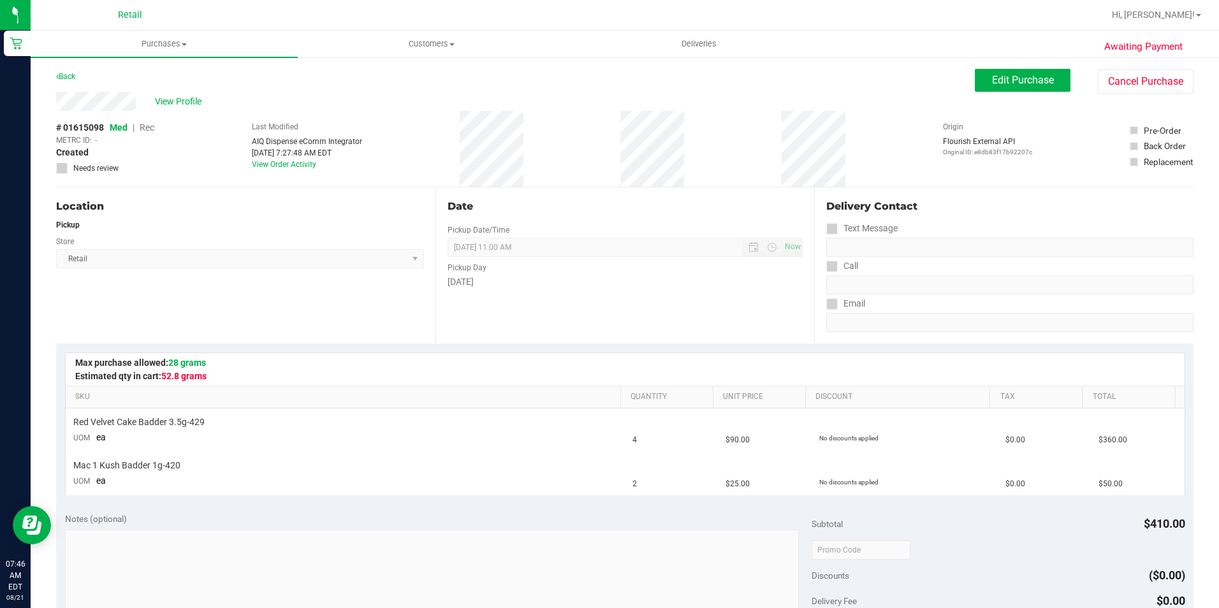
click at [1029, 93] on div "Edit Purchase Cancel Purchase" at bounding box center [1084, 81] width 219 height 25
click at [1039, 82] on span "Edit Purchase" at bounding box center [1023, 80] width 62 height 12
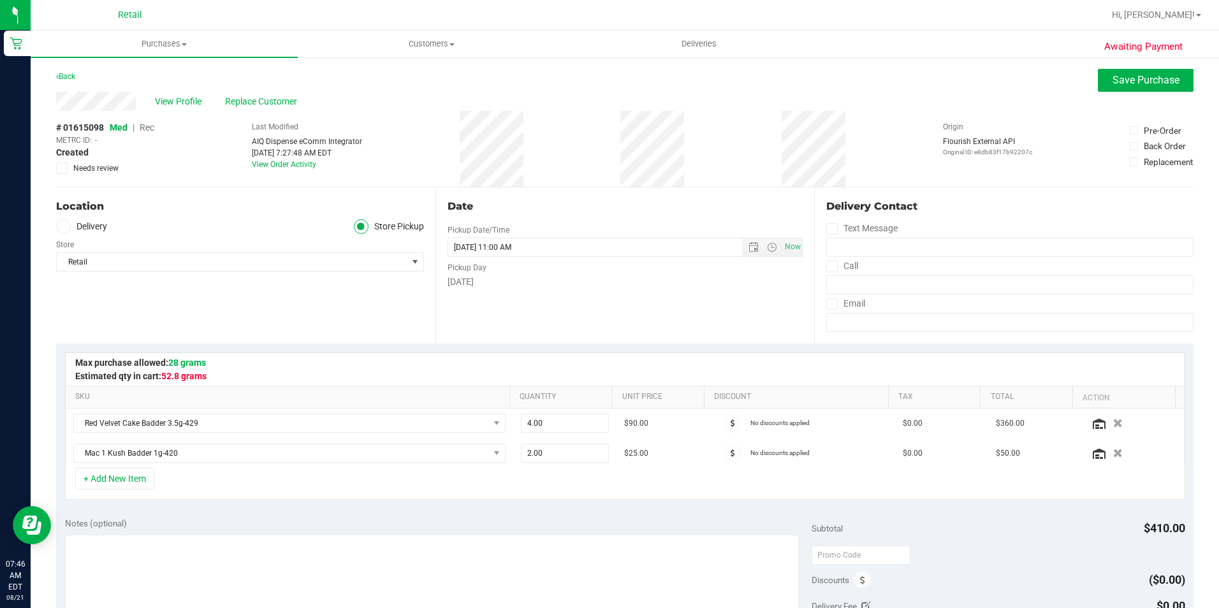
click at [151, 130] on span "Rec" at bounding box center [147, 127] width 15 height 10
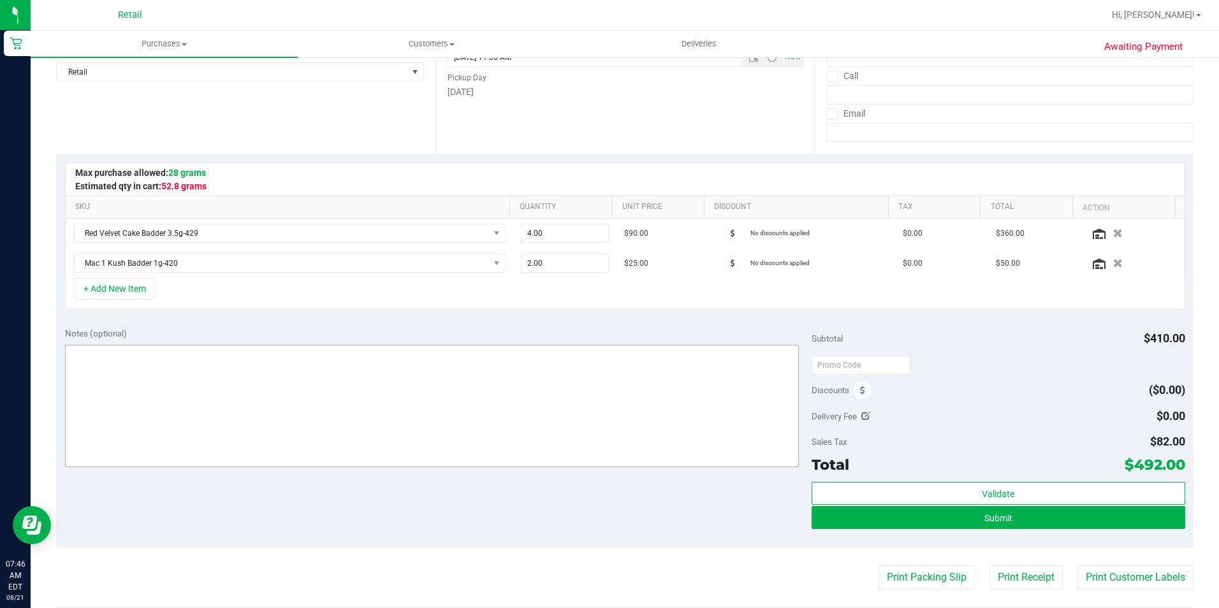
scroll to position [191, 0]
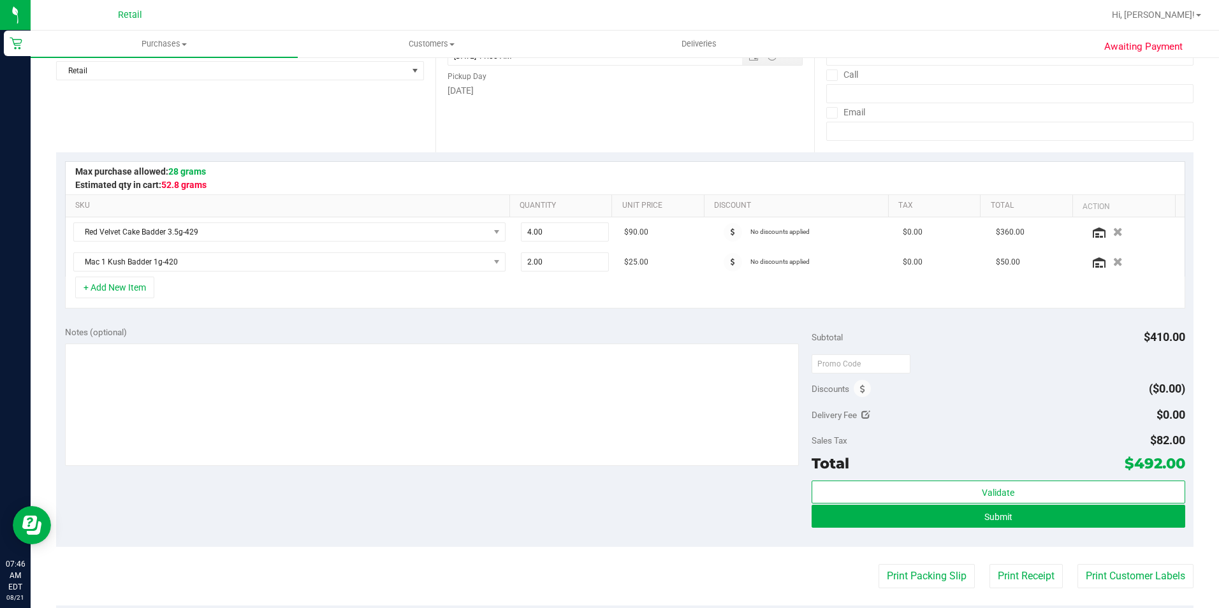
click at [1030, 529] on div "Validate Submit" at bounding box center [999, 509] width 374 height 57
click at [1037, 521] on button "Submit" at bounding box center [999, 516] width 374 height 23
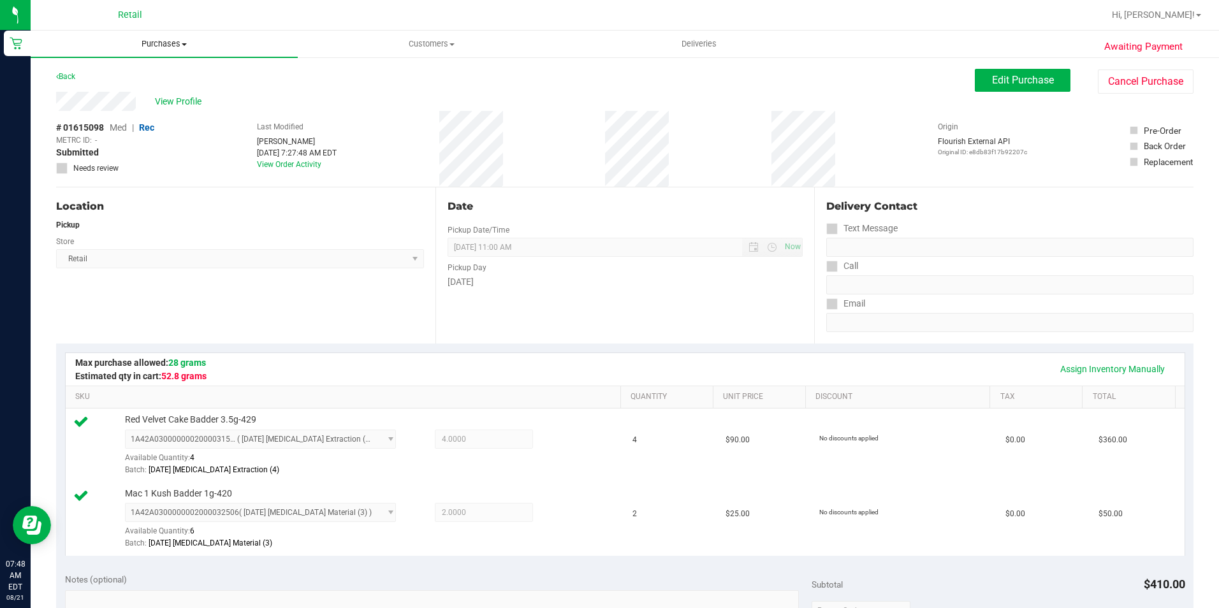
click at [173, 41] on span "Purchases" at bounding box center [164, 43] width 267 height 11
click at [146, 73] on span "Summary of purchases" at bounding box center [96, 76] width 131 height 11
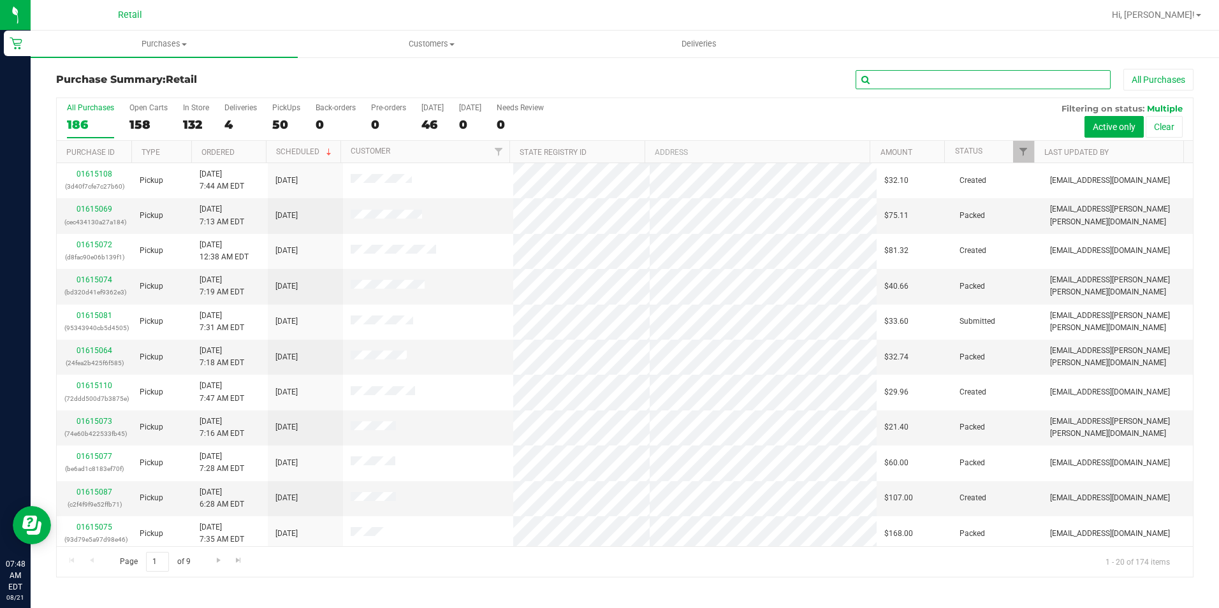
click at [916, 89] on input "text" at bounding box center [983, 79] width 255 height 19
type input "abou"
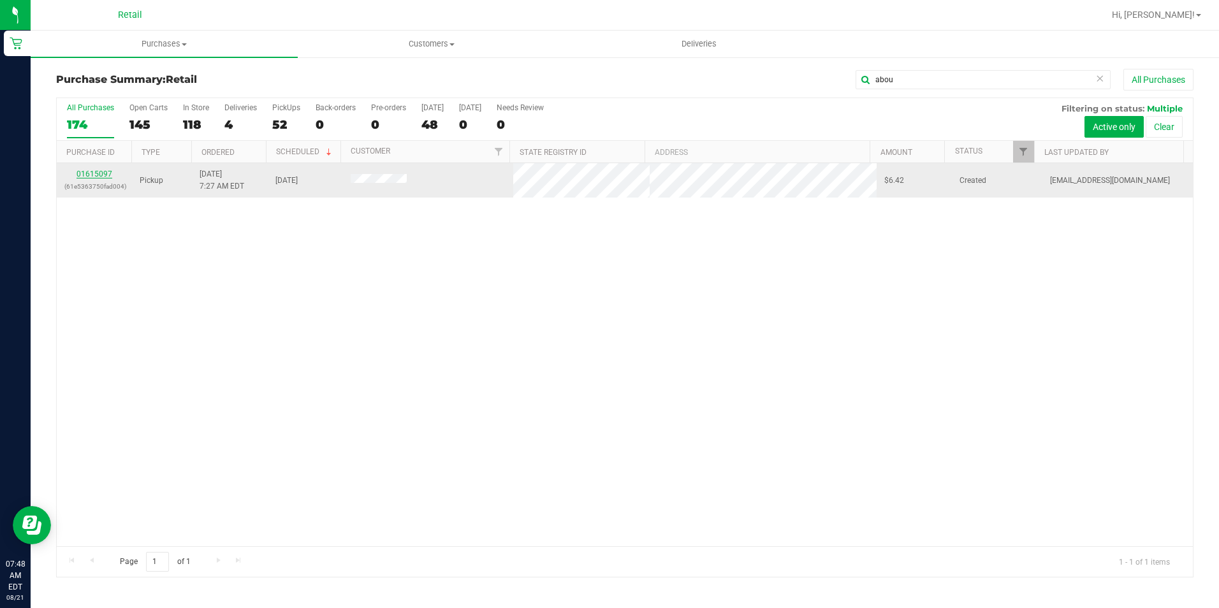
click at [101, 172] on link "01615097" at bounding box center [95, 174] width 36 height 9
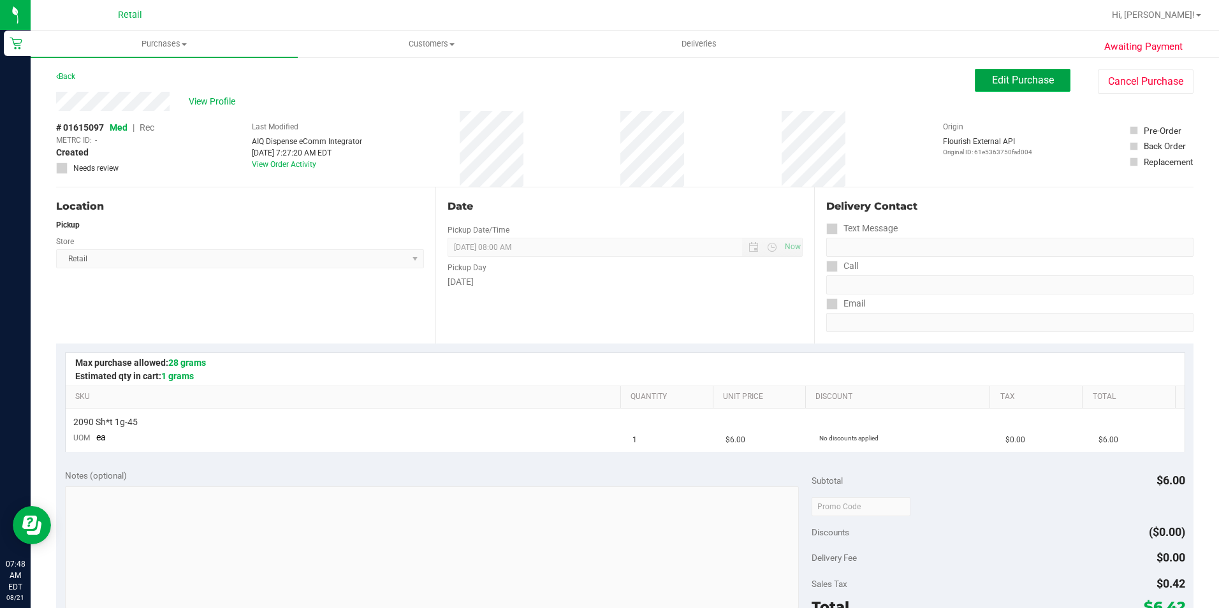
click at [992, 83] on span "Edit Purchase" at bounding box center [1023, 80] width 62 height 12
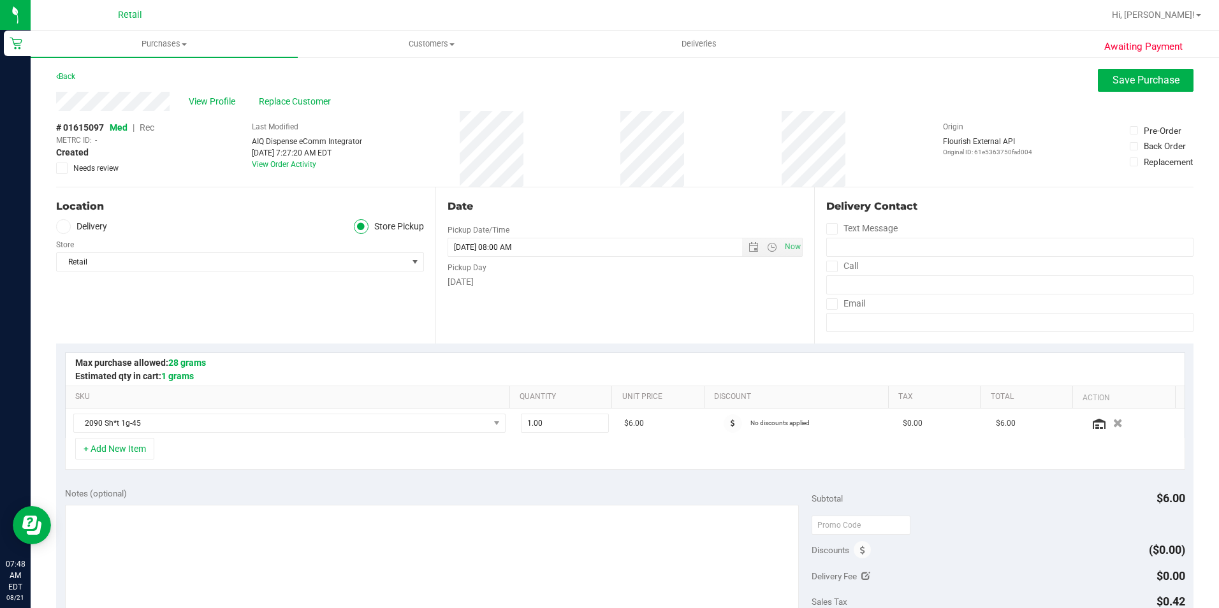
click at [151, 122] on span "Rec" at bounding box center [147, 127] width 15 height 10
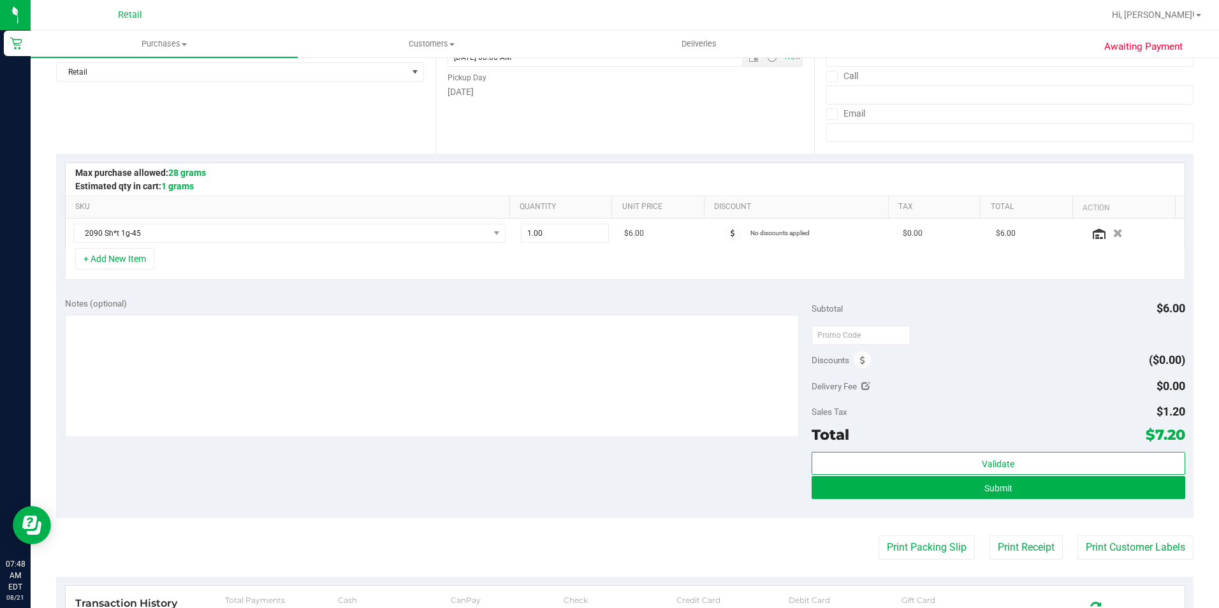
scroll to position [191, 0]
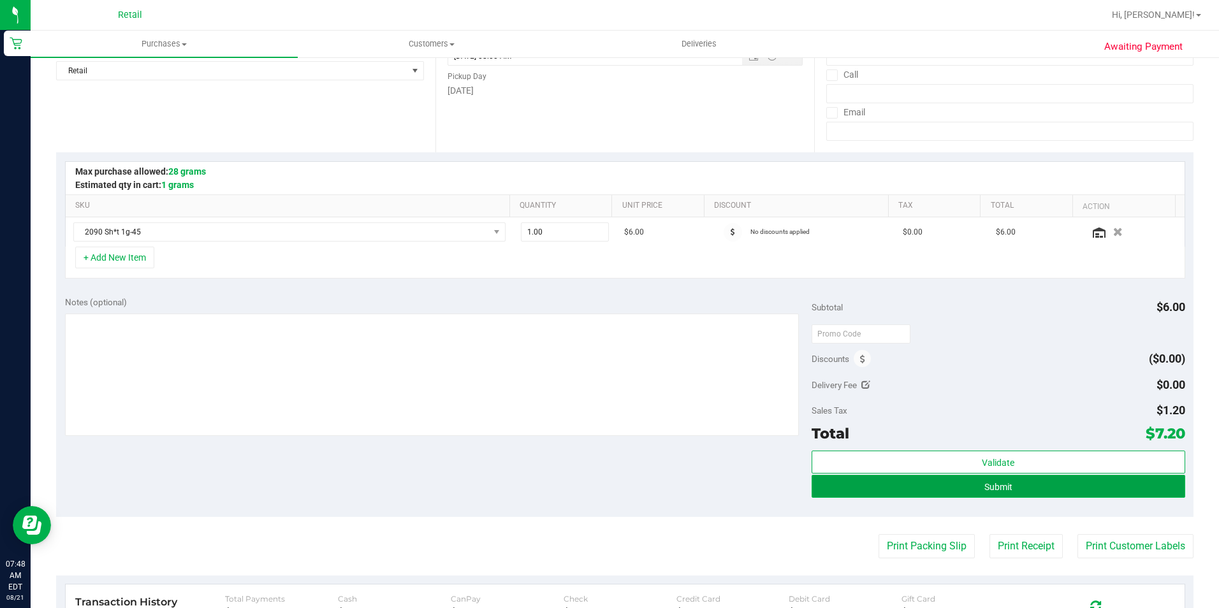
click at [1005, 494] on button "Submit" at bounding box center [999, 486] width 374 height 23
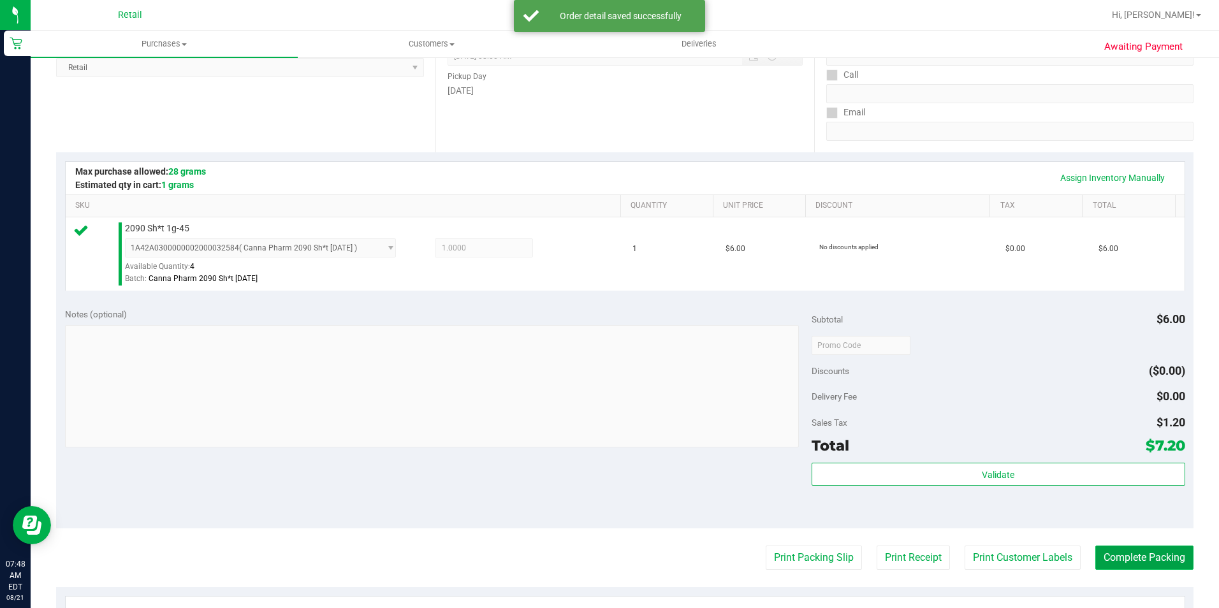
click at [1142, 562] on button "Complete Packing" at bounding box center [1145, 558] width 98 height 24
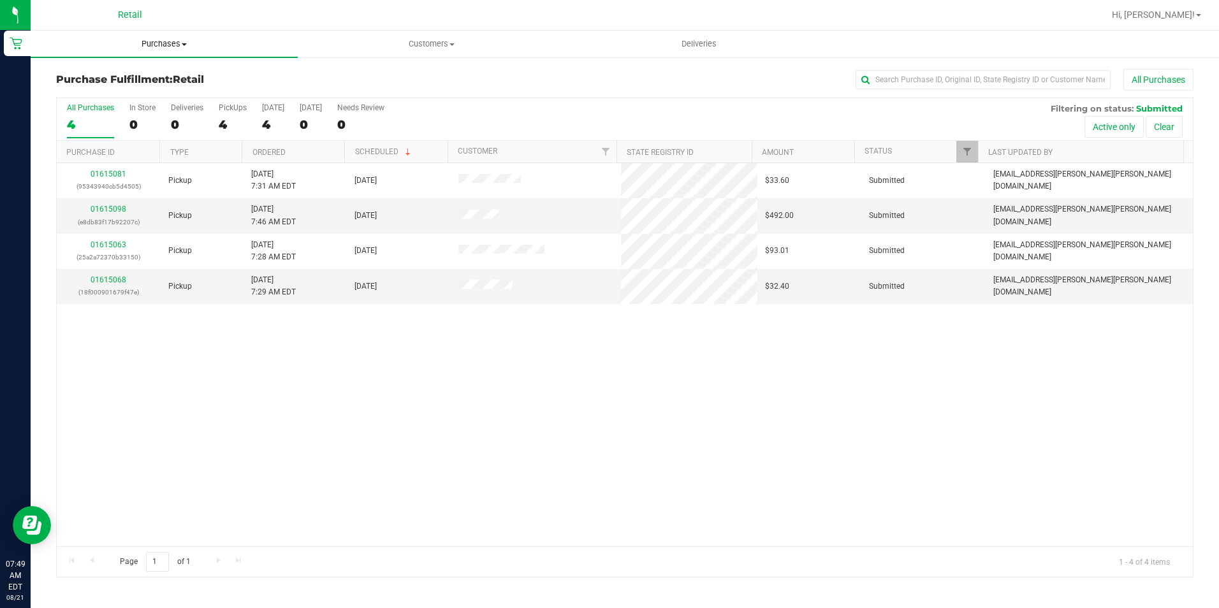
click at [188, 36] on uib-tab-heading "Purchases Summary of purchases Fulfillment All purchases" at bounding box center [164, 44] width 267 height 27
click at [157, 77] on span "Summary of purchases" at bounding box center [96, 76] width 131 height 11
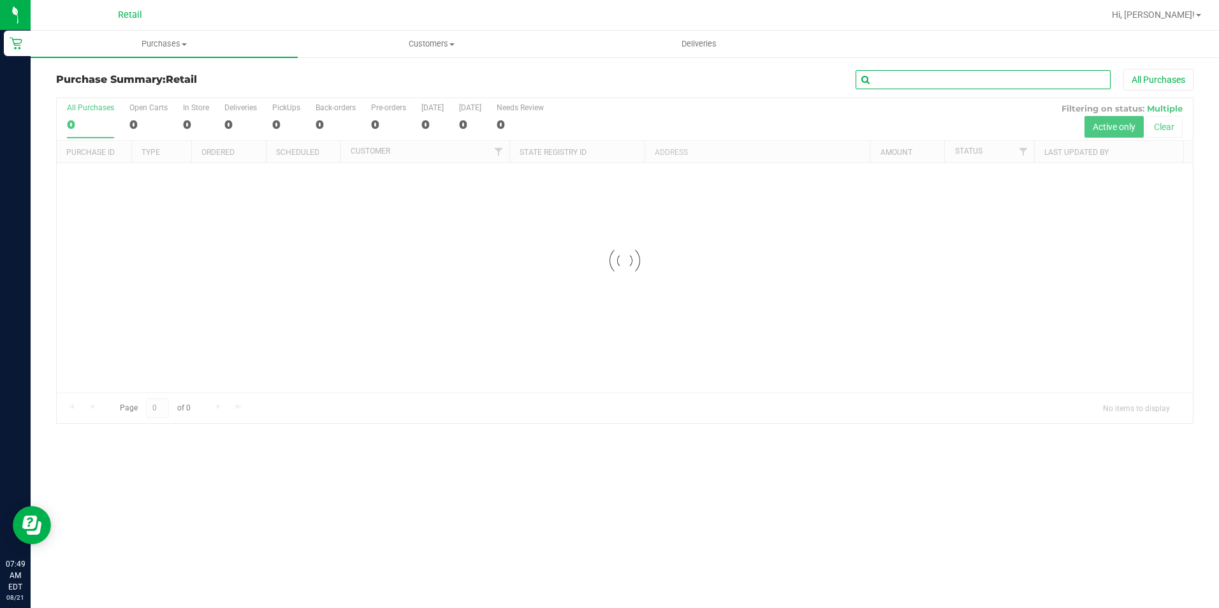
click at [955, 77] on input "text" at bounding box center [983, 79] width 255 height 19
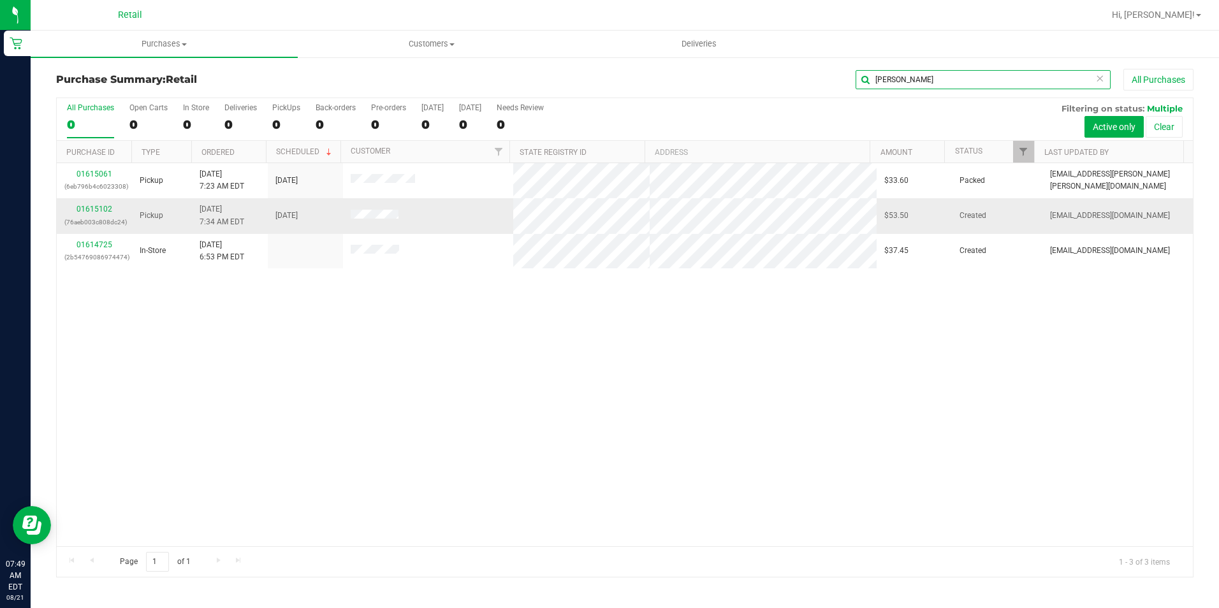
type input "william"
click at [111, 203] on td "01615102 (76aeb003c808dc24)" at bounding box center [94, 215] width 75 height 35
click at [110, 208] on link "01615102" at bounding box center [95, 209] width 36 height 9
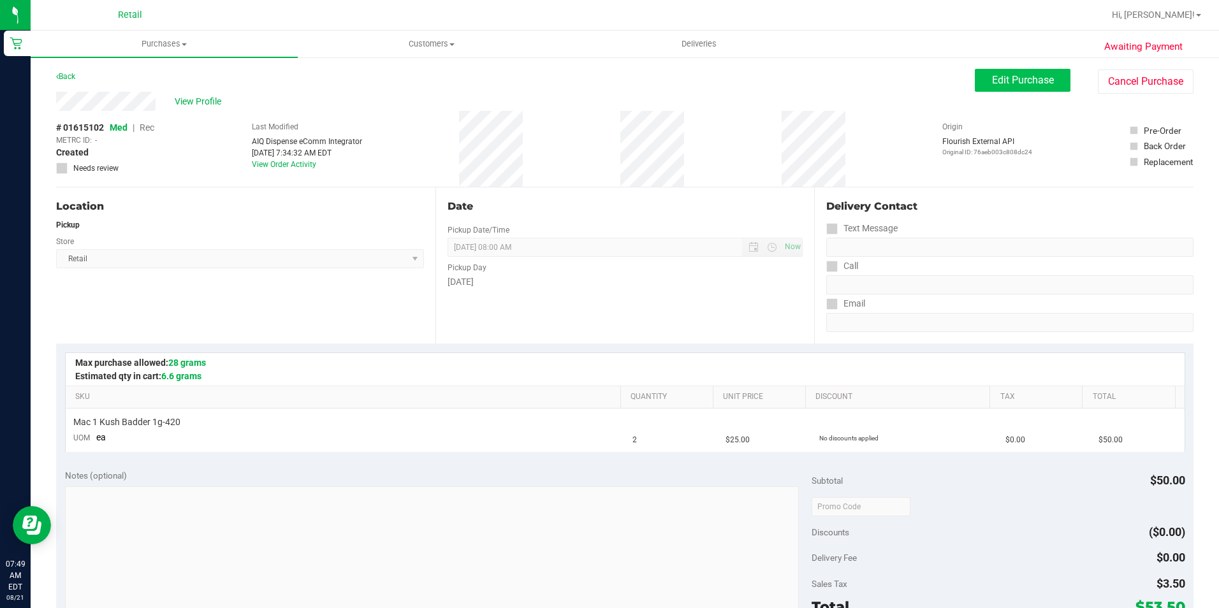
click at [1002, 68] on div "Awaiting Payment Back Edit Purchase Cancel Purchase View Profile # 01615102 Med…" at bounding box center [625, 534] width 1189 height 956
click at [1000, 84] on span "Edit Purchase" at bounding box center [1023, 80] width 62 height 12
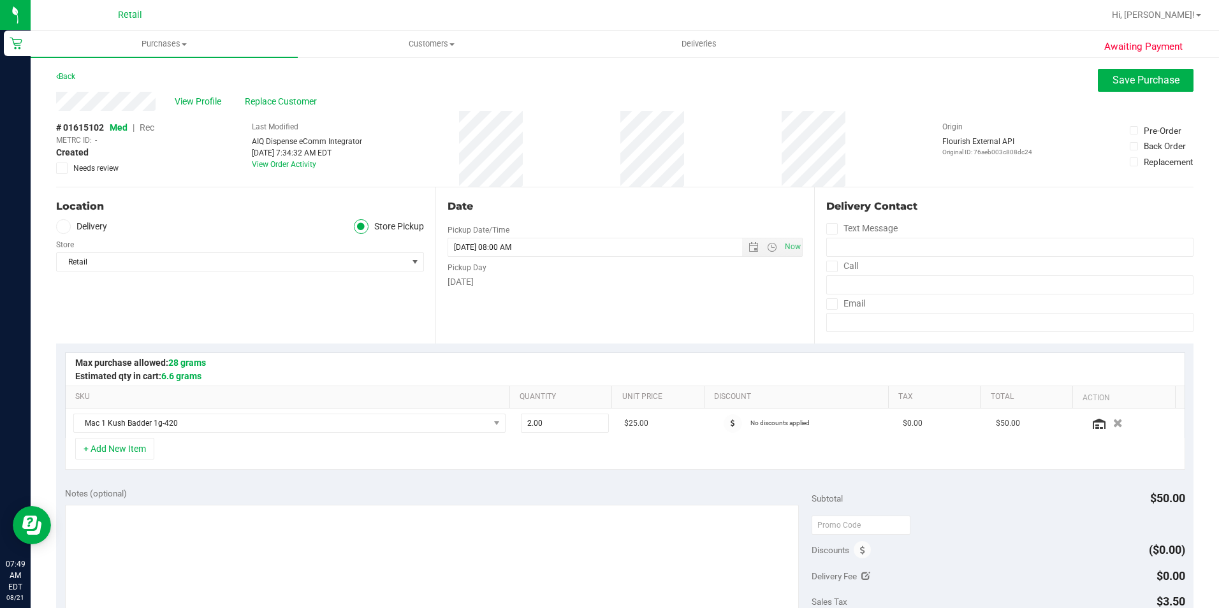
click at [146, 125] on span "Rec" at bounding box center [147, 127] width 15 height 10
click at [1127, 71] on button "Save Purchase" at bounding box center [1146, 80] width 96 height 23
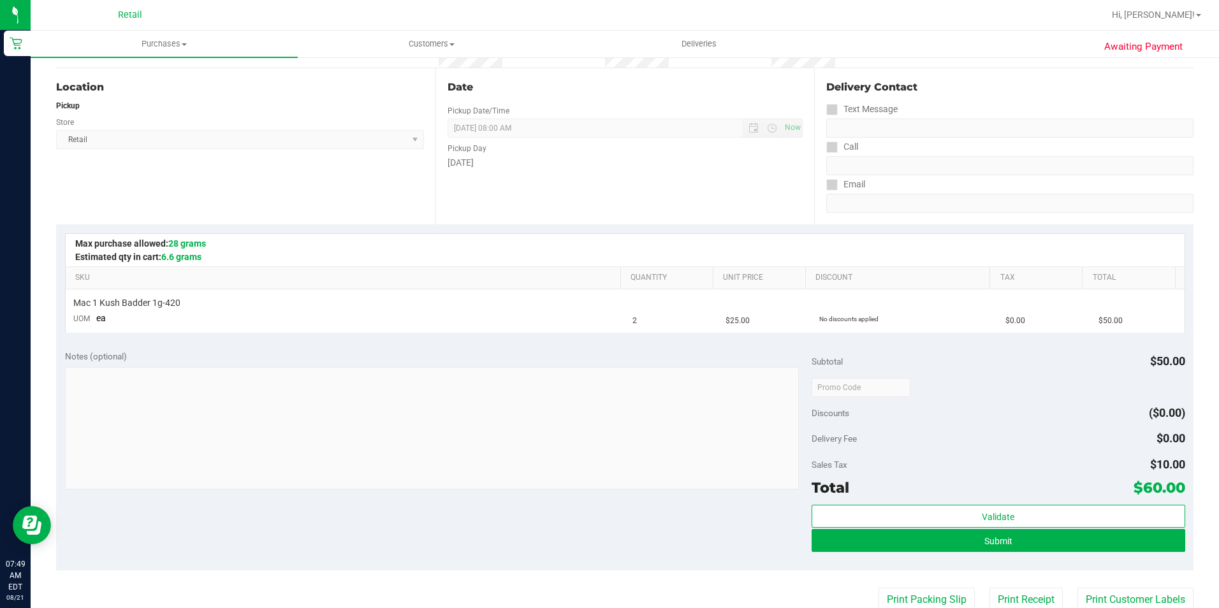
scroll to position [128, 0]
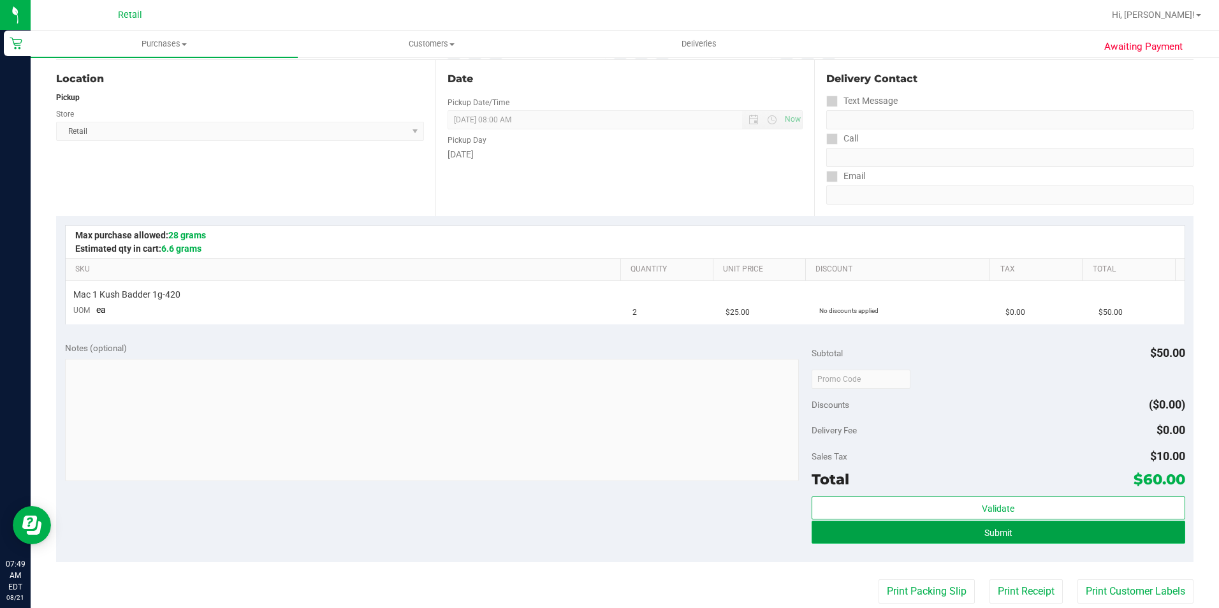
click at [1019, 534] on button "Submit" at bounding box center [999, 532] width 374 height 23
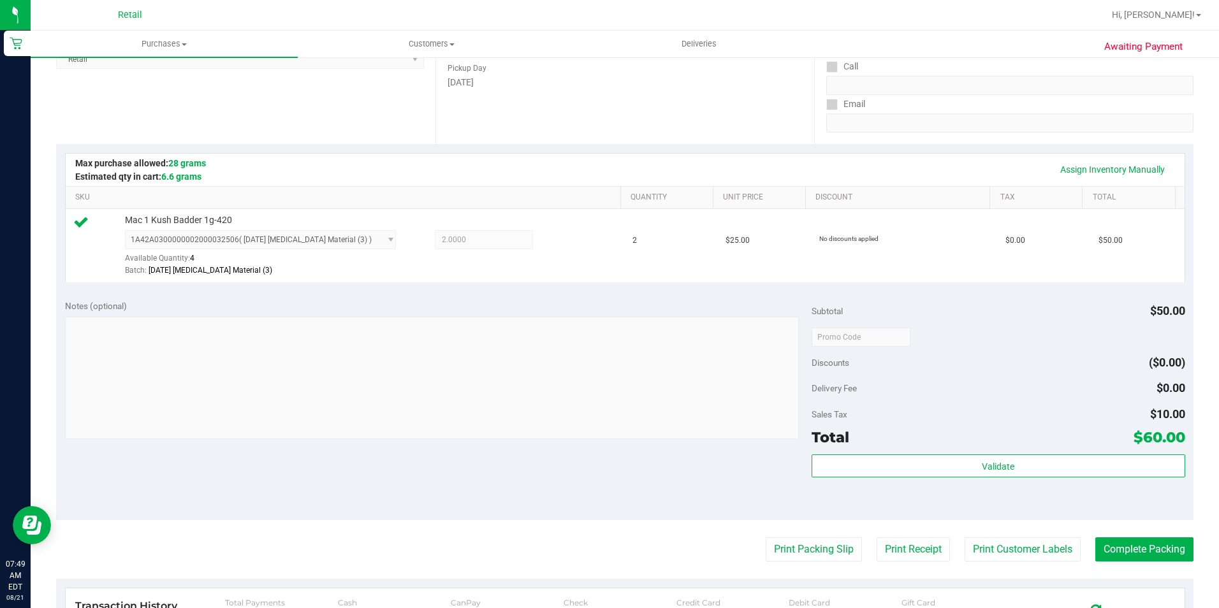
scroll to position [255, 0]
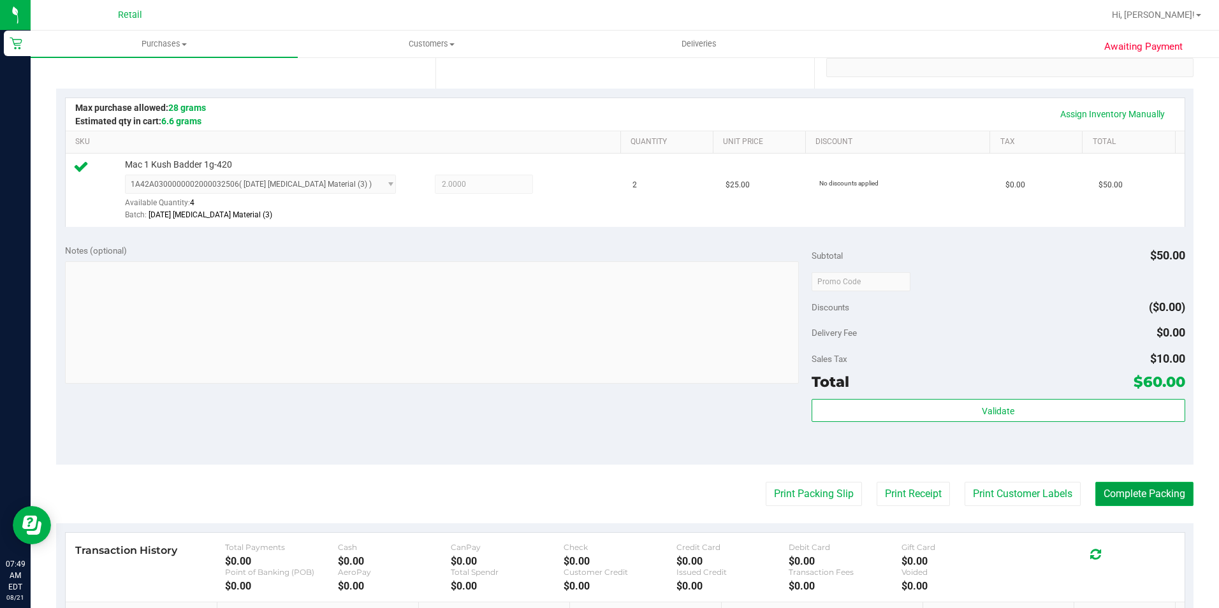
click at [1143, 499] on button "Complete Packing" at bounding box center [1145, 494] width 98 height 24
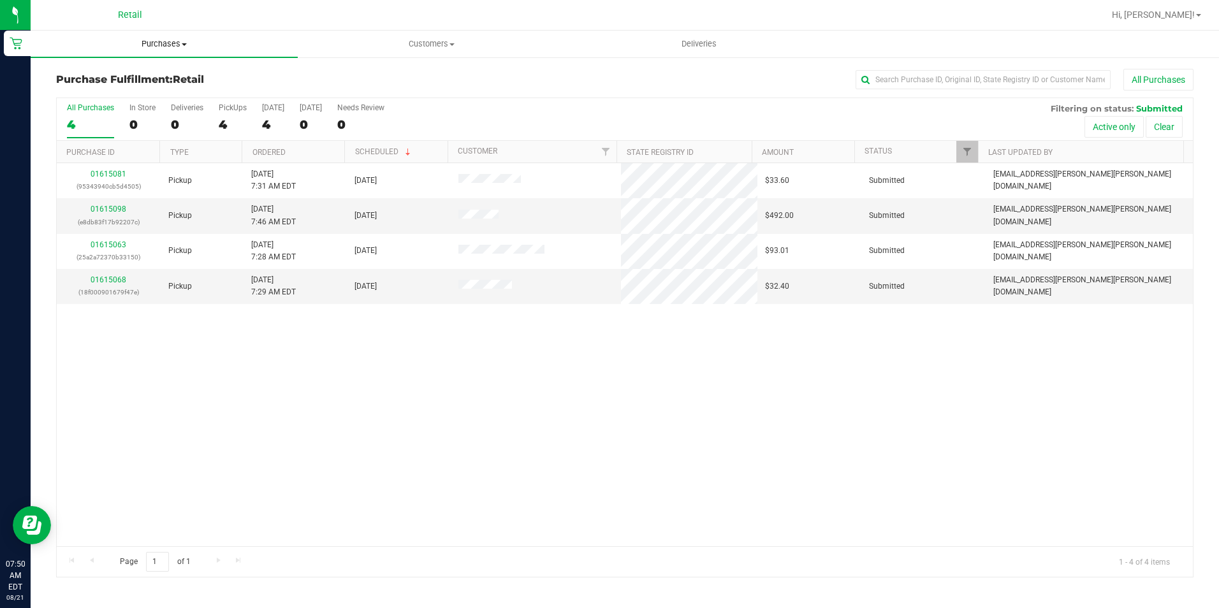
click at [158, 44] on span "Purchases" at bounding box center [164, 43] width 267 height 11
click at [130, 70] on li "Summary of purchases" at bounding box center [164, 77] width 267 height 15
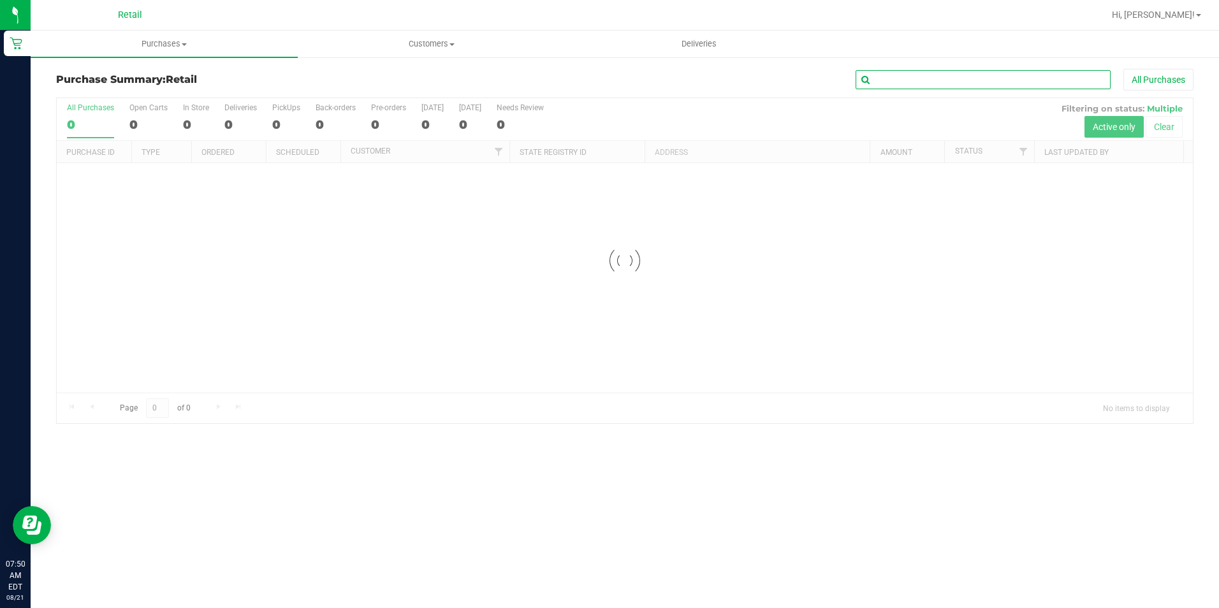
click at [926, 75] on input "text" at bounding box center [983, 79] width 255 height 19
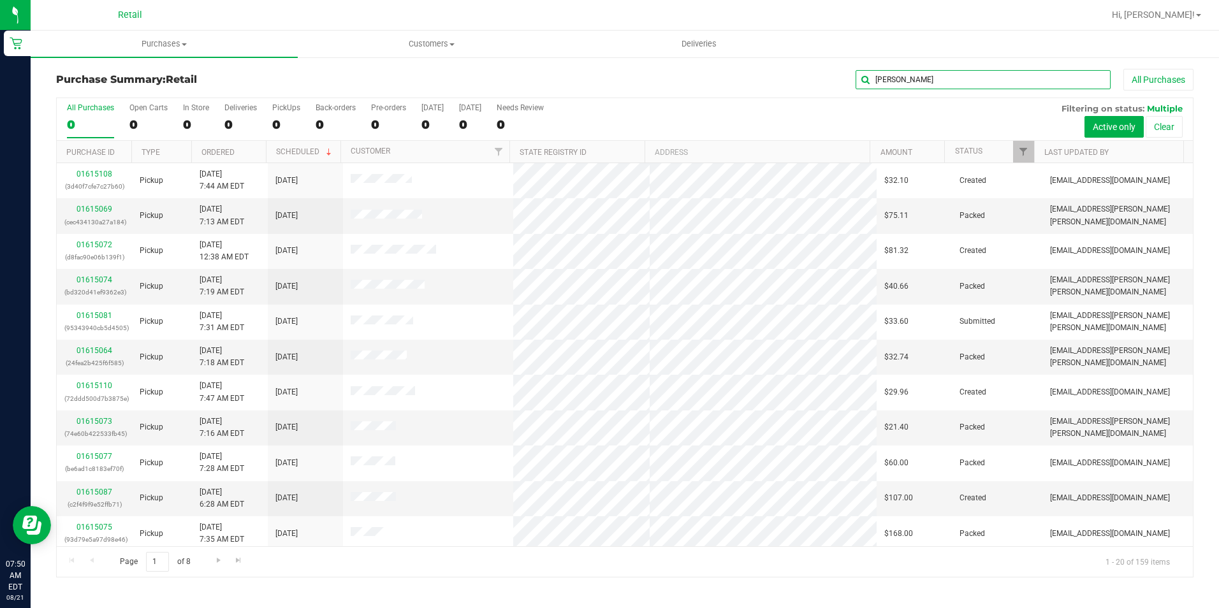
type input "steven"
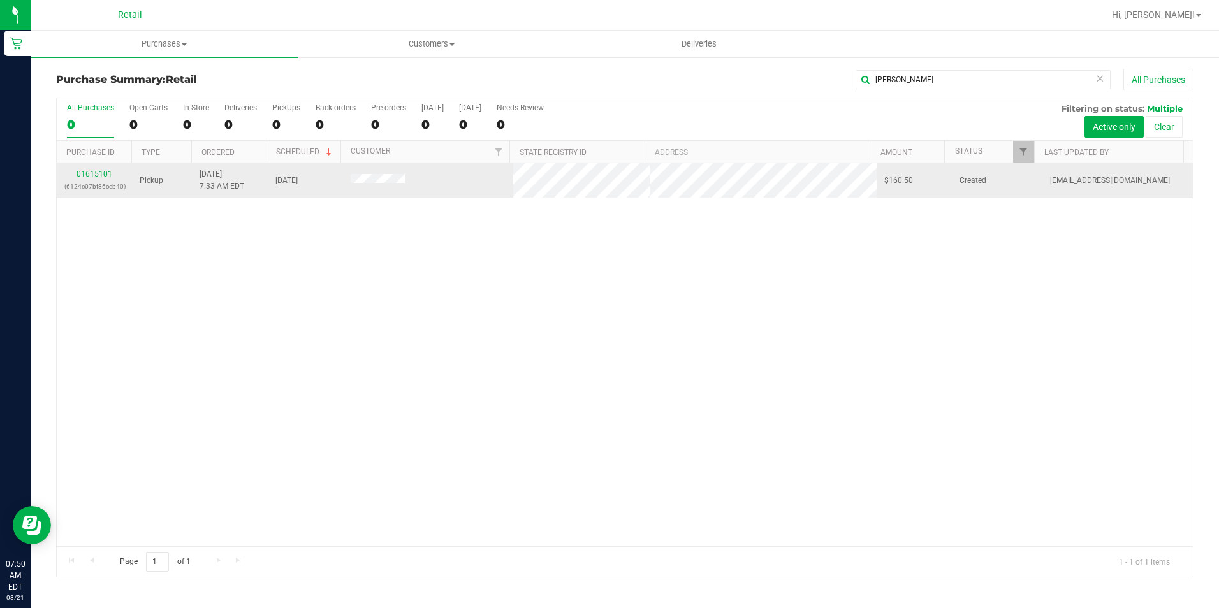
click at [99, 170] on link "01615101" at bounding box center [95, 174] width 36 height 9
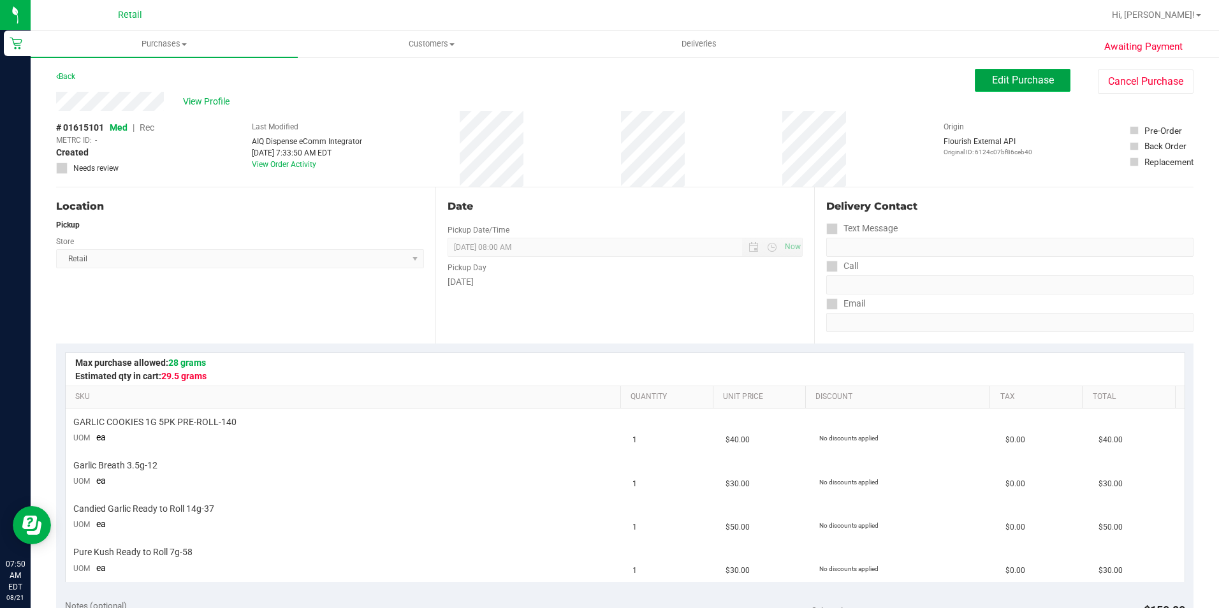
click at [992, 83] on span "Edit Purchase" at bounding box center [1023, 80] width 62 height 12
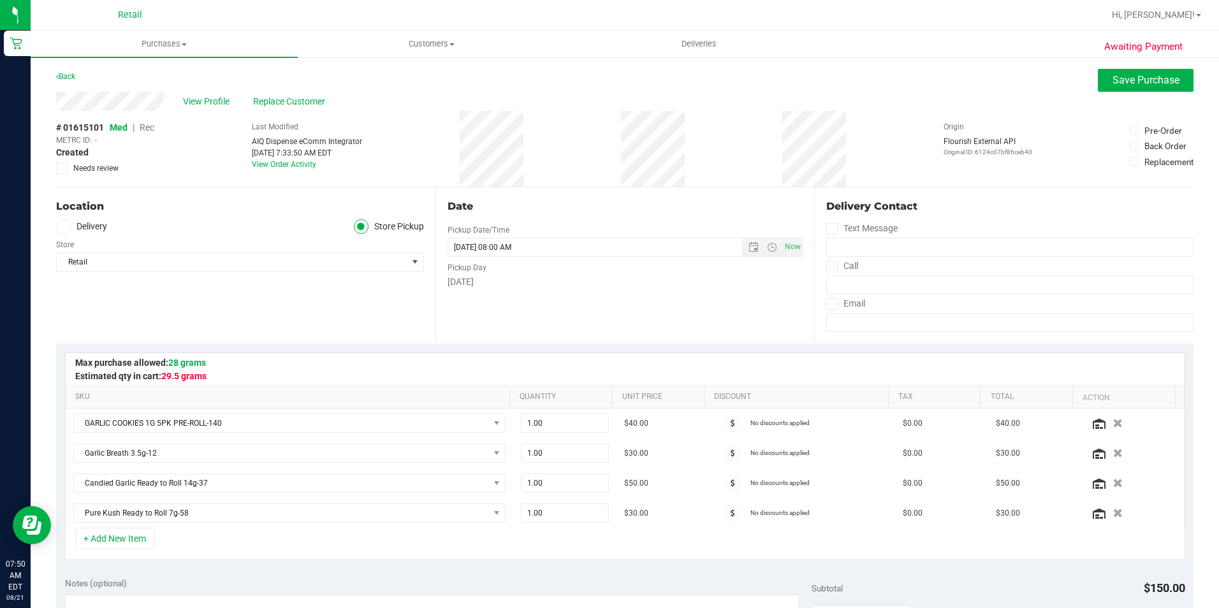
click at [152, 124] on span "Rec" at bounding box center [147, 127] width 15 height 10
click at [1144, 83] on span "Save Purchase" at bounding box center [1146, 80] width 67 height 12
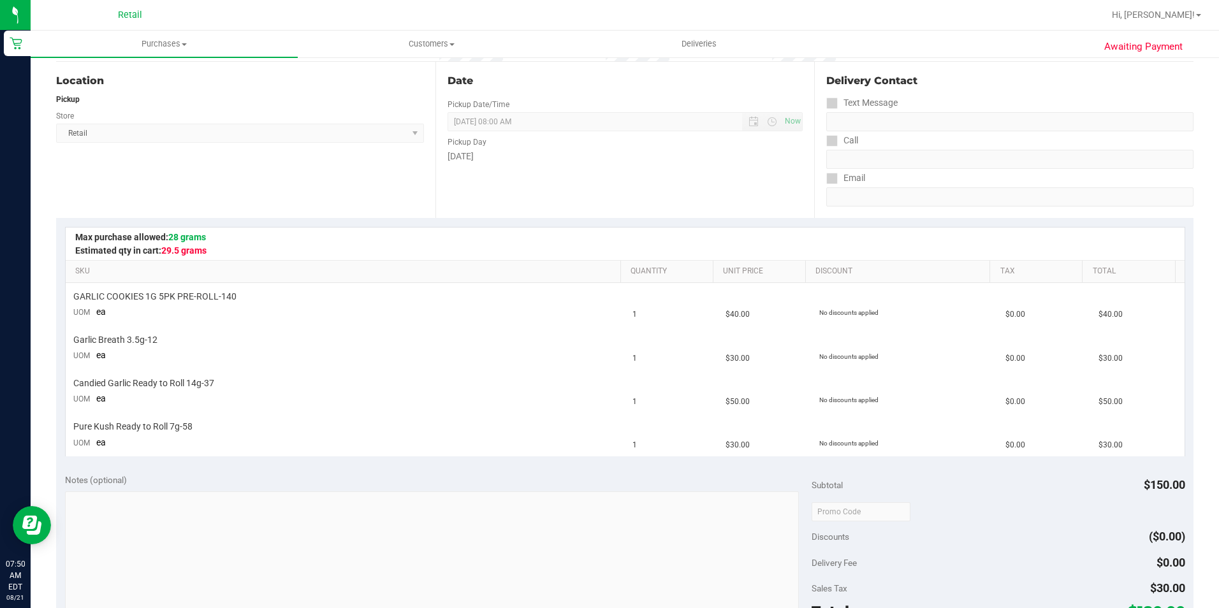
scroll to position [128, 0]
click at [169, 41] on span "Purchases" at bounding box center [164, 43] width 267 height 11
click at [149, 74] on span "Summary of purchases" at bounding box center [96, 76] width 131 height 11
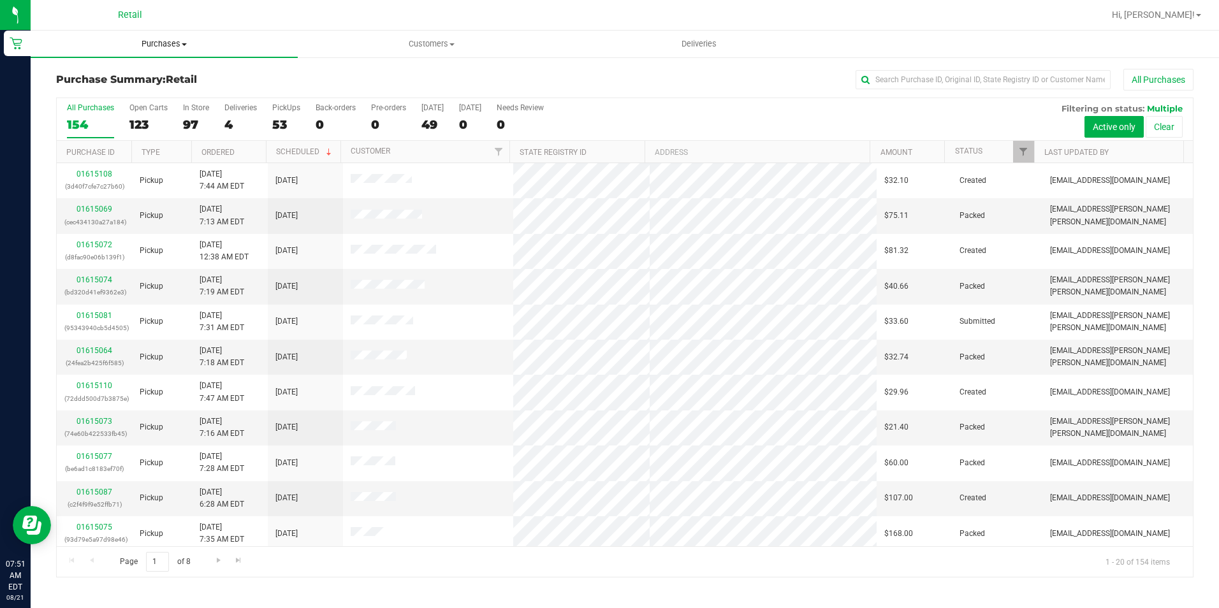
click at [165, 46] on span "Purchases" at bounding box center [164, 43] width 267 height 11
click at [152, 78] on span "Summary of purchases" at bounding box center [96, 76] width 131 height 11
click at [976, 89] on input "text" at bounding box center [983, 79] width 255 height 19
type input "kenneth"
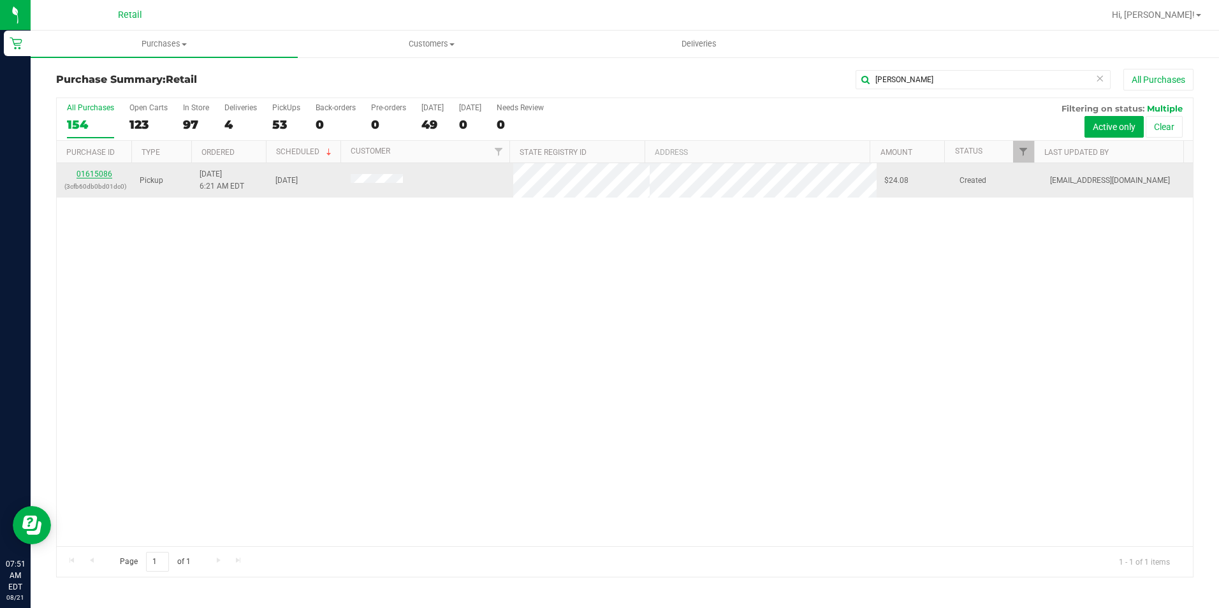
click at [96, 175] on link "01615086" at bounding box center [95, 174] width 36 height 9
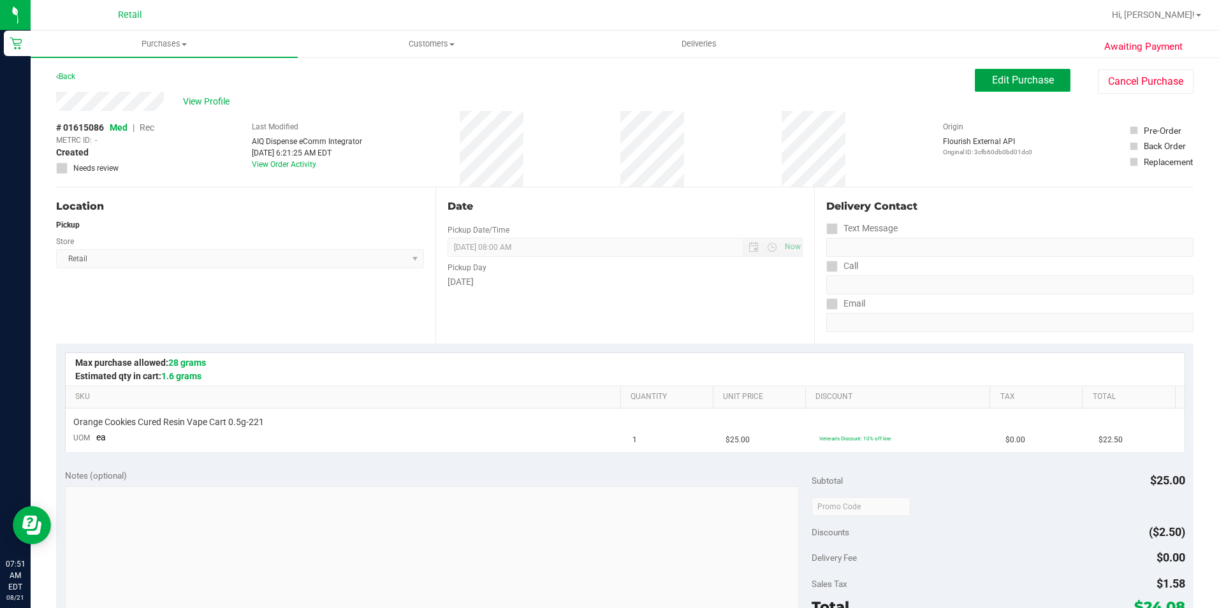
click at [1023, 82] on span "Edit Purchase" at bounding box center [1023, 80] width 62 height 12
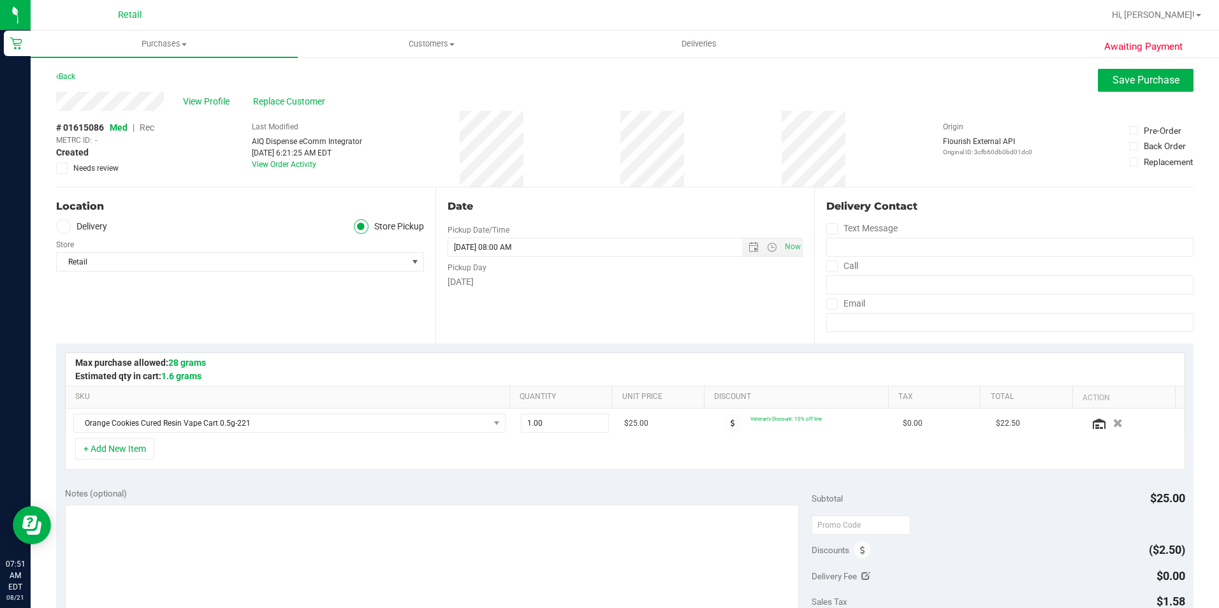
click at [143, 130] on span "Rec" at bounding box center [147, 127] width 15 height 10
click at [1152, 75] on span "Save Purchase" at bounding box center [1146, 80] width 67 height 12
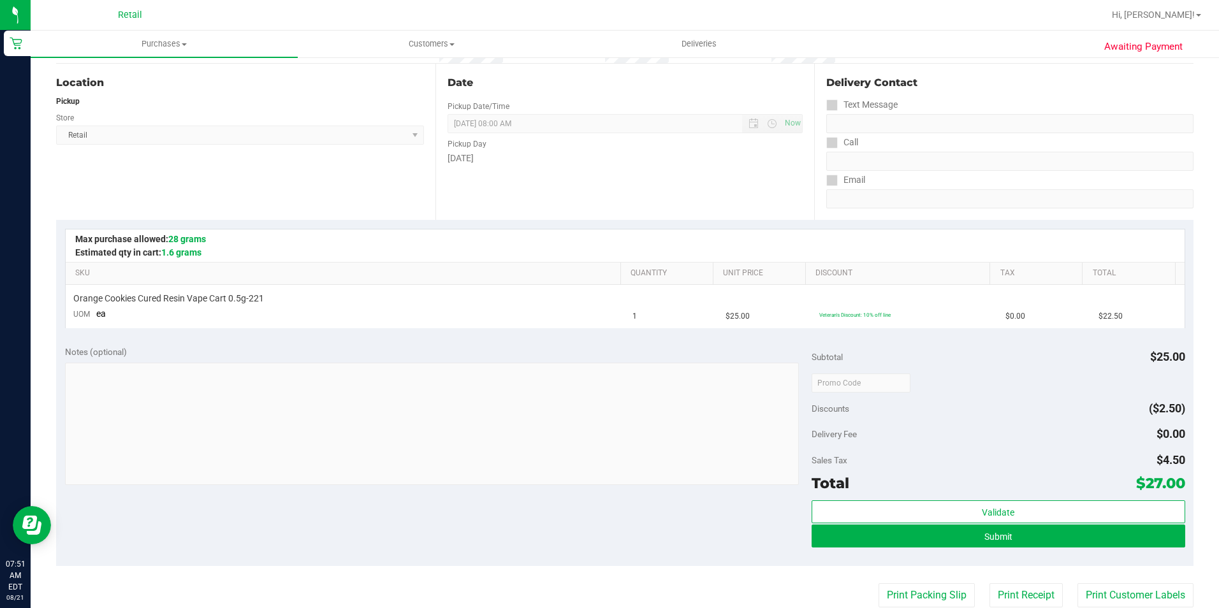
scroll to position [128, 0]
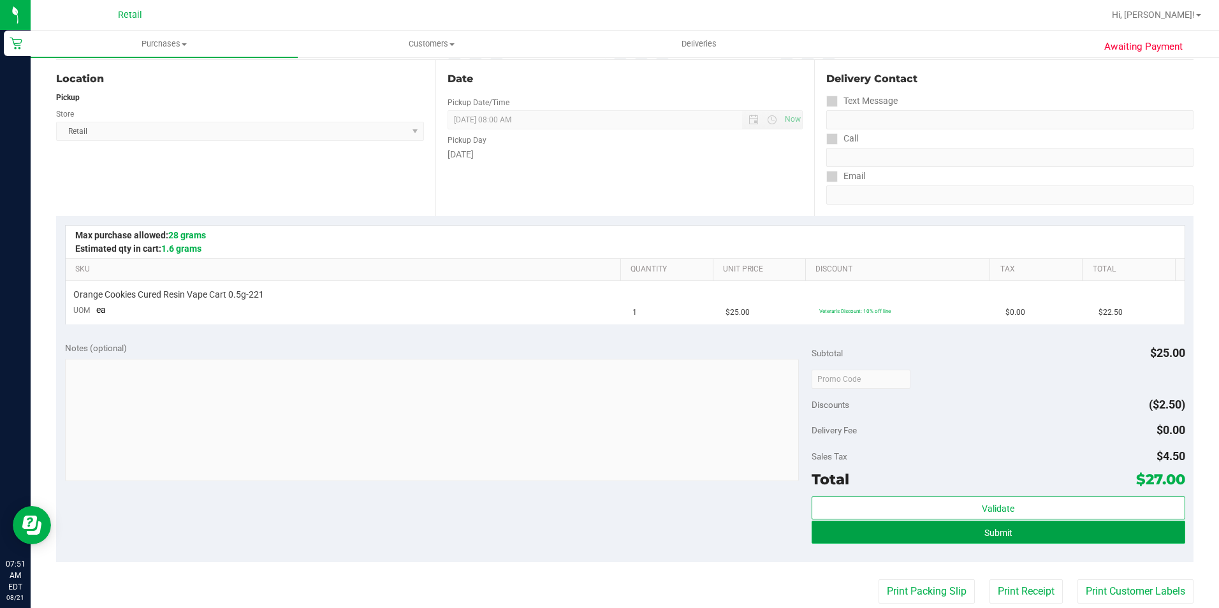
click at [1007, 533] on button "Submit" at bounding box center [999, 532] width 374 height 23
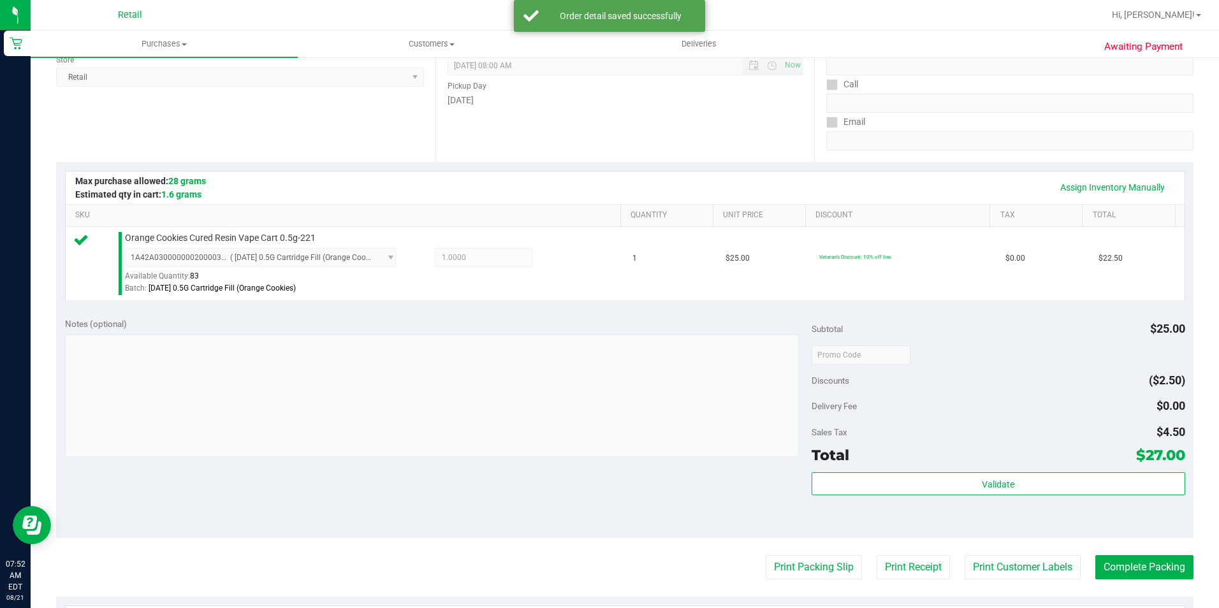
scroll to position [255, 0]
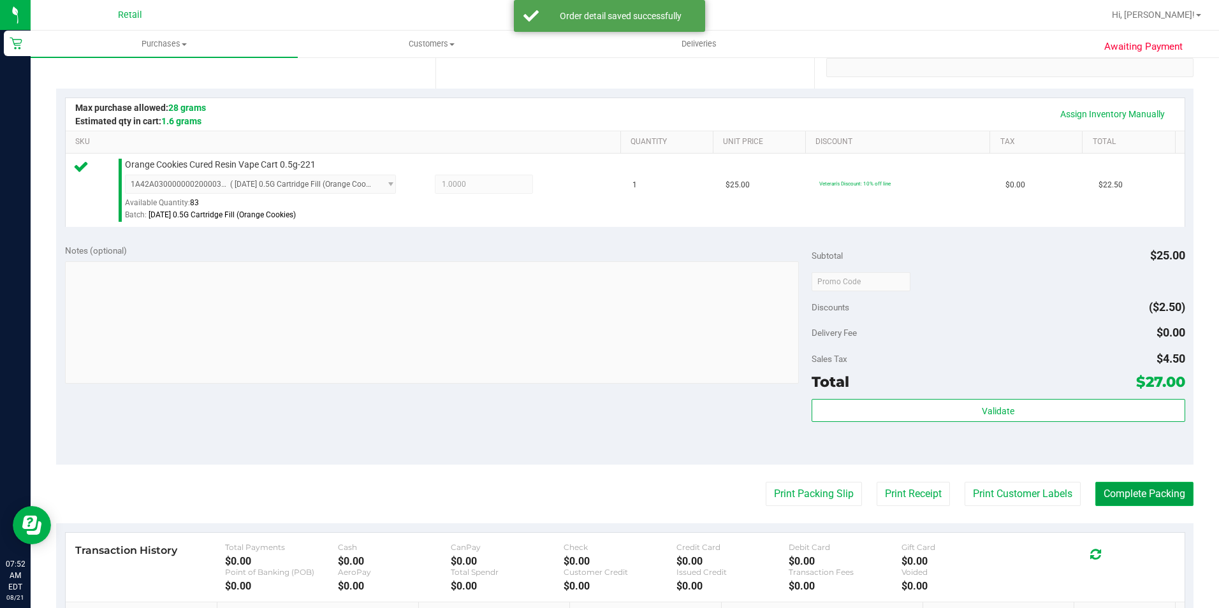
click at [1110, 497] on button "Complete Packing" at bounding box center [1145, 494] width 98 height 24
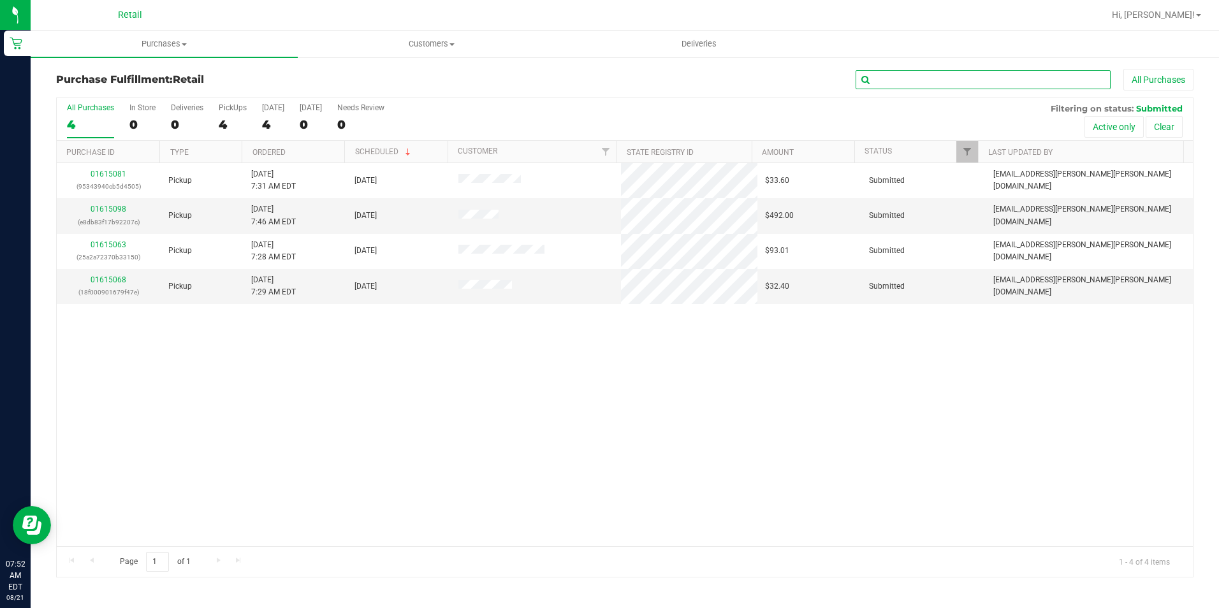
click at [925, 84] on input "text" at bounding box center [983, 79] width 255 height 19
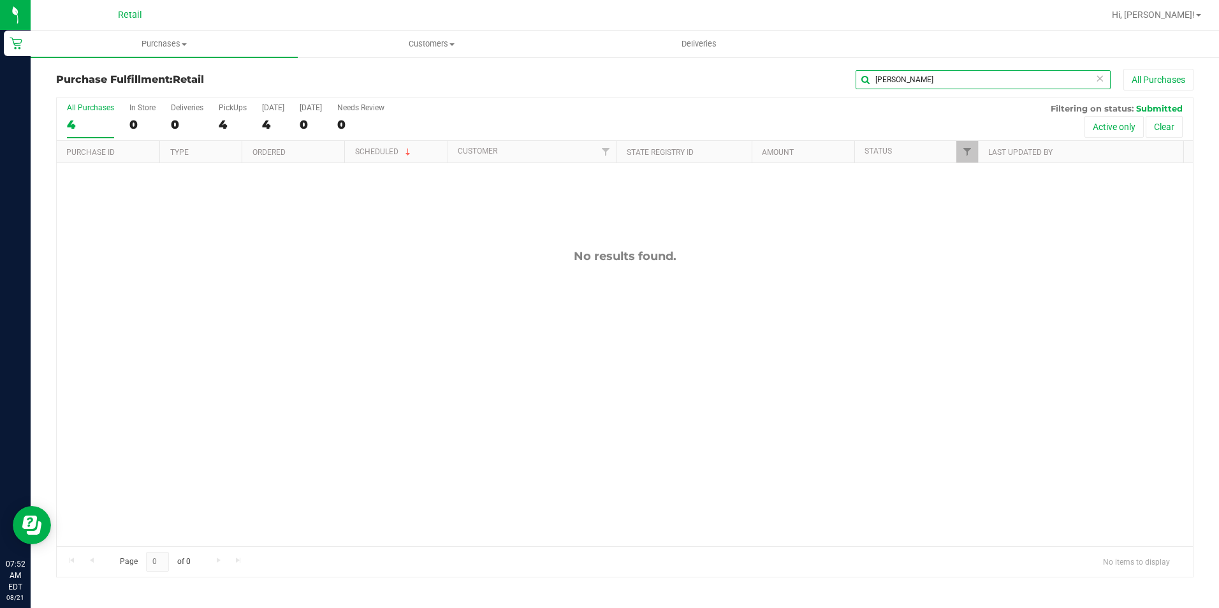
click at [899, 79] on input "reynaldo" at bounding box center [983, 79] width 255 height 19
type input "reinal"
click at [171, 40] on span "Purchases" at bounding box center [164, 43] width 267 height 11
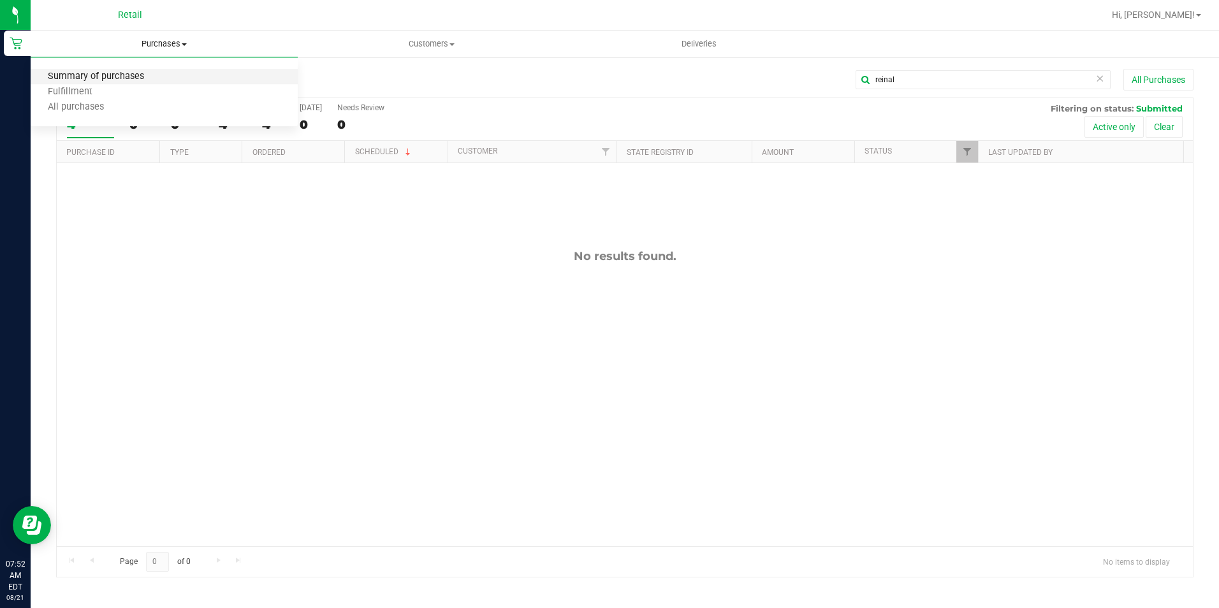
click at [136, 71] on span "Summary of purchases" at bounding box center [96, 76] width 131 height 11
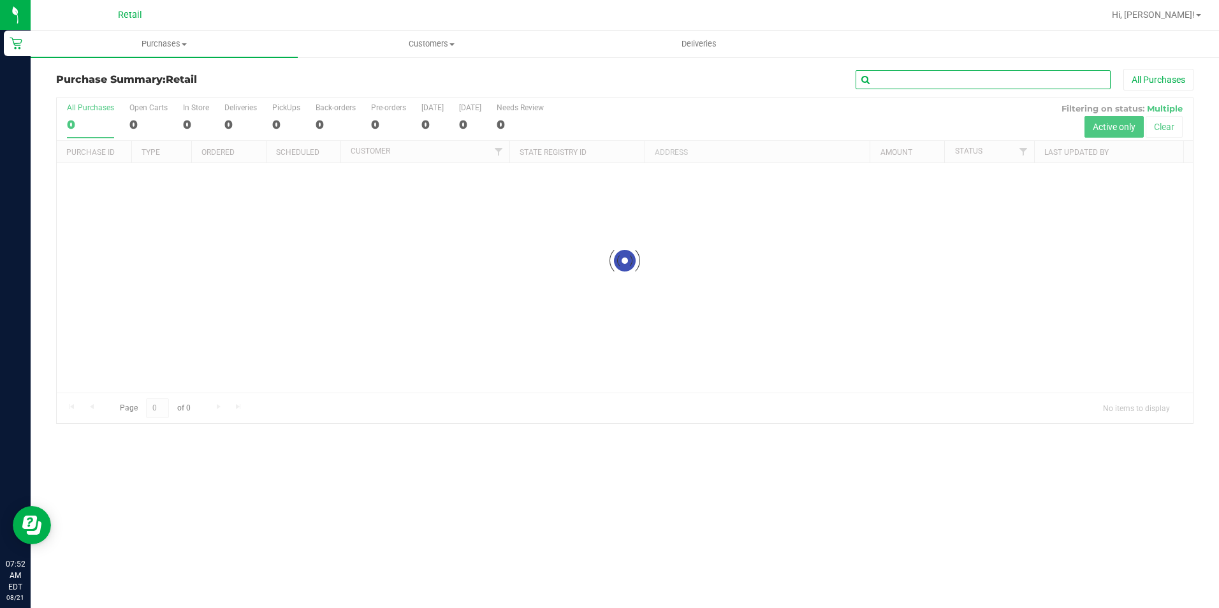
click at [963, 87] on input "text" at bounding box center [983, 79] width 255 height 19
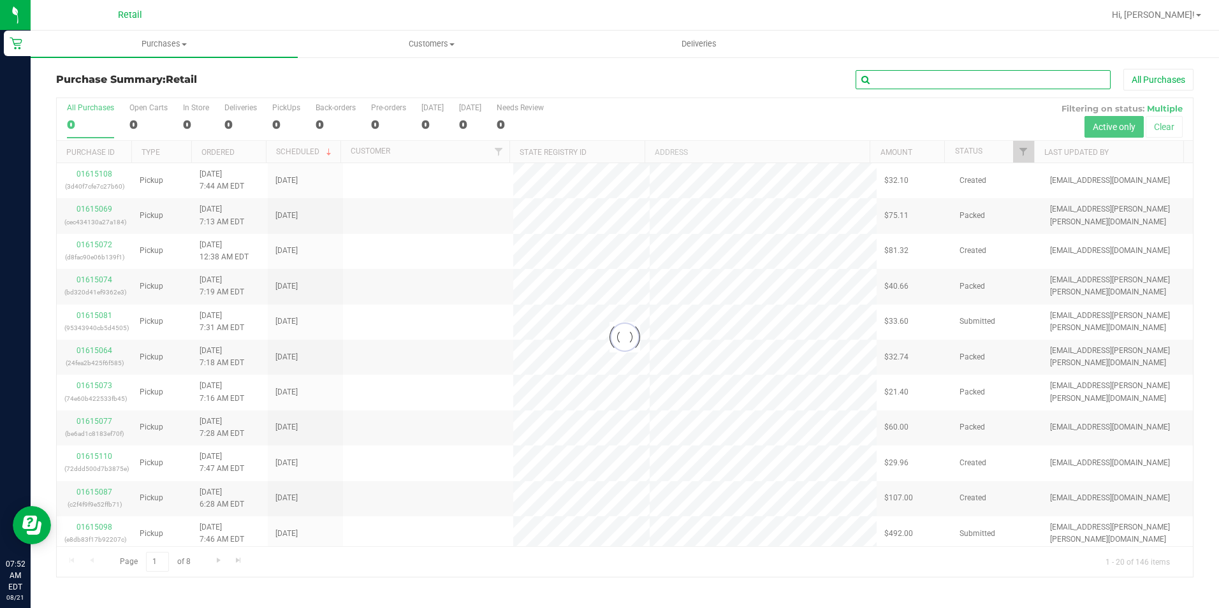
click at [963, 87] on input "text" at bounding box center [983, 79] width 255 height 19
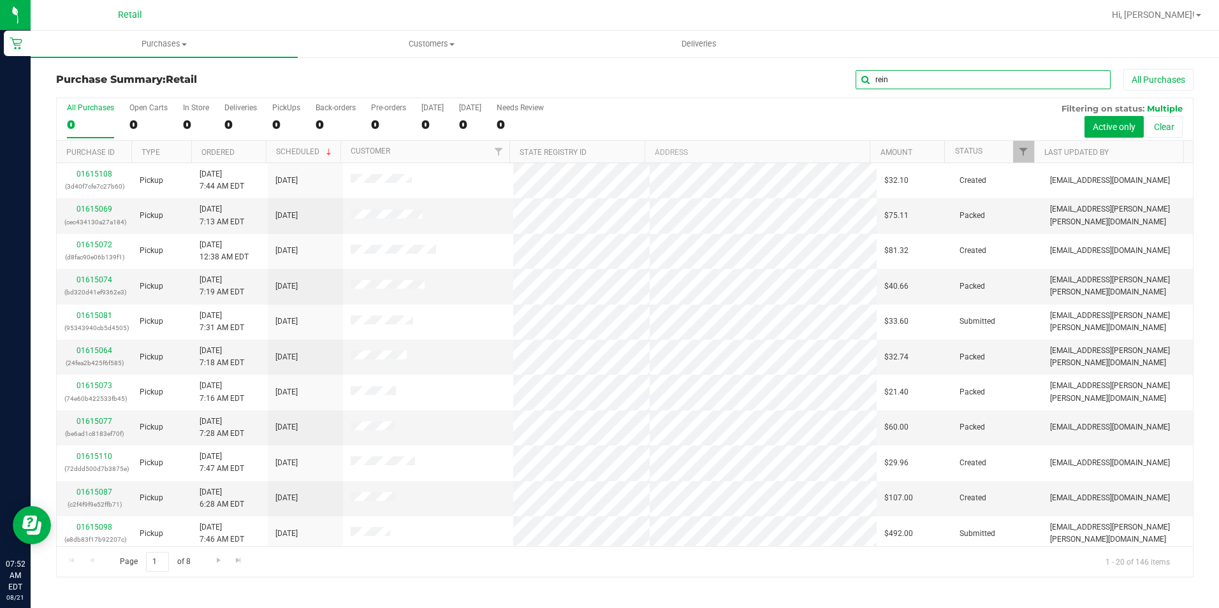
type input "rein"
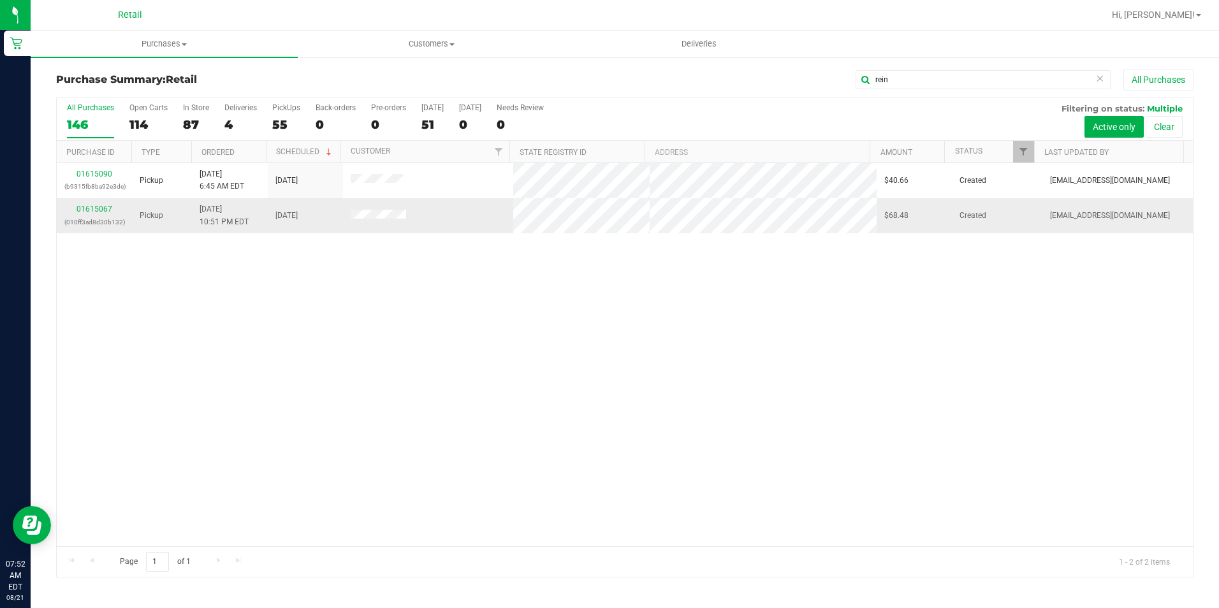
click at [90, 202] on td "01615067 (010ff3ad8d30b132)" at bounding box center [94, 215] width 75 height 34
click at [96, 210] on link "01615067" at bounding box center [95, 209] width 36 height 9
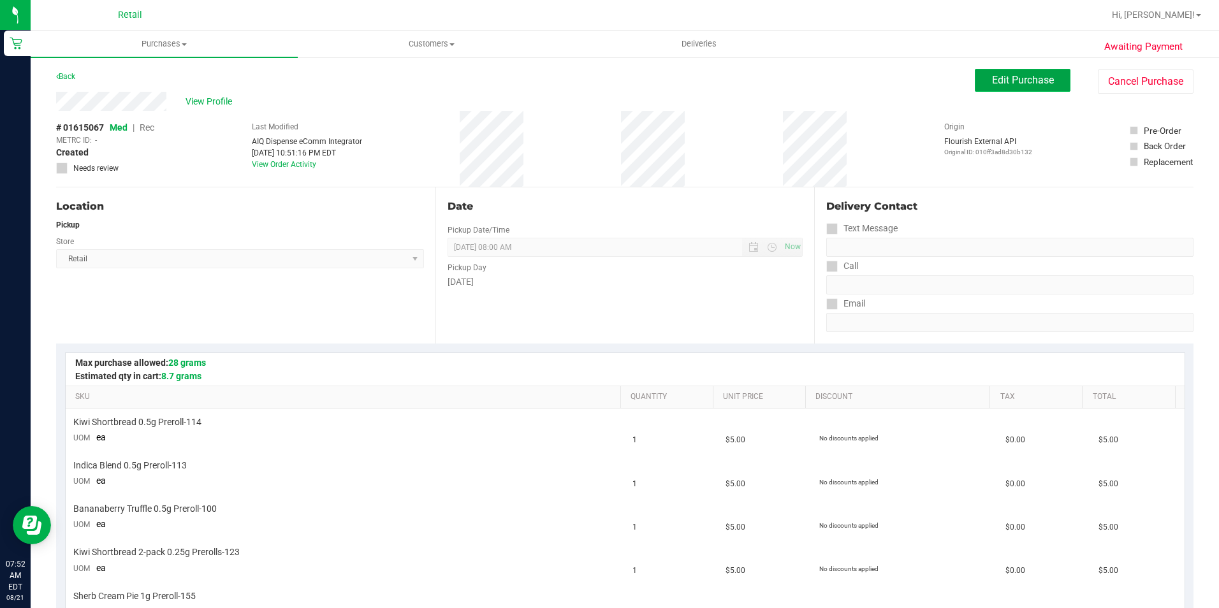
click at [1008, 75] on span "Edit Purchase" at bounding box center [1023, 80] width 62 height 12
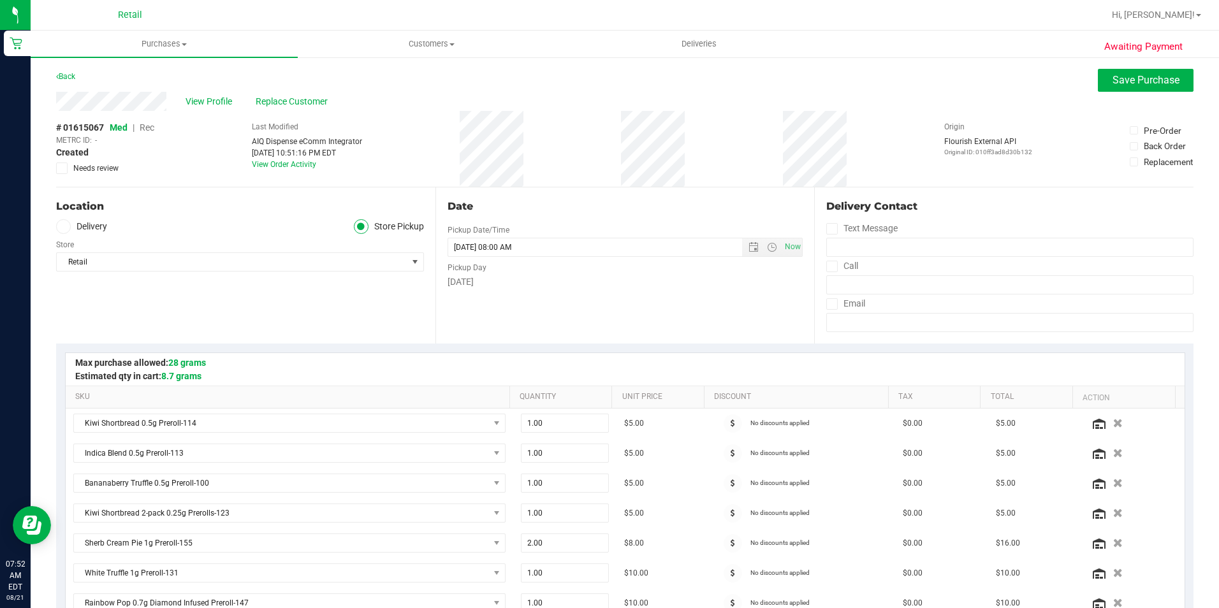
click at [149, 129] on span "Rec" at bounding box center [147, 127] width 15 height 10
click at [1147, 76] on span "Save Purchase" at bounding box center [1146, 80] width 67 height 12
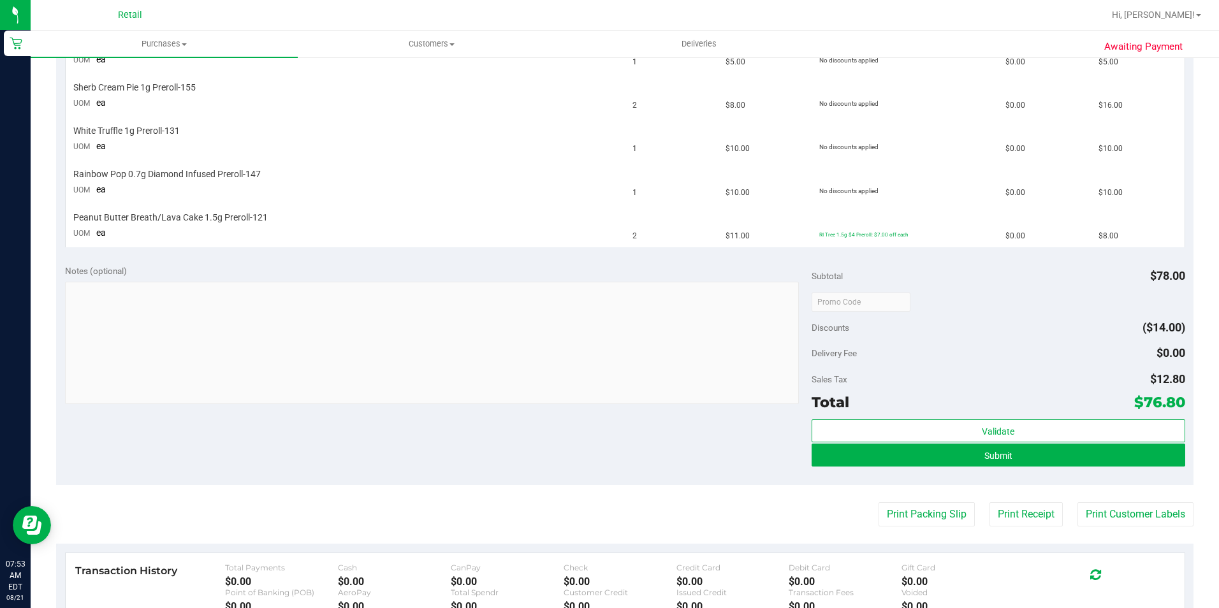
scroll to position [510, 0]
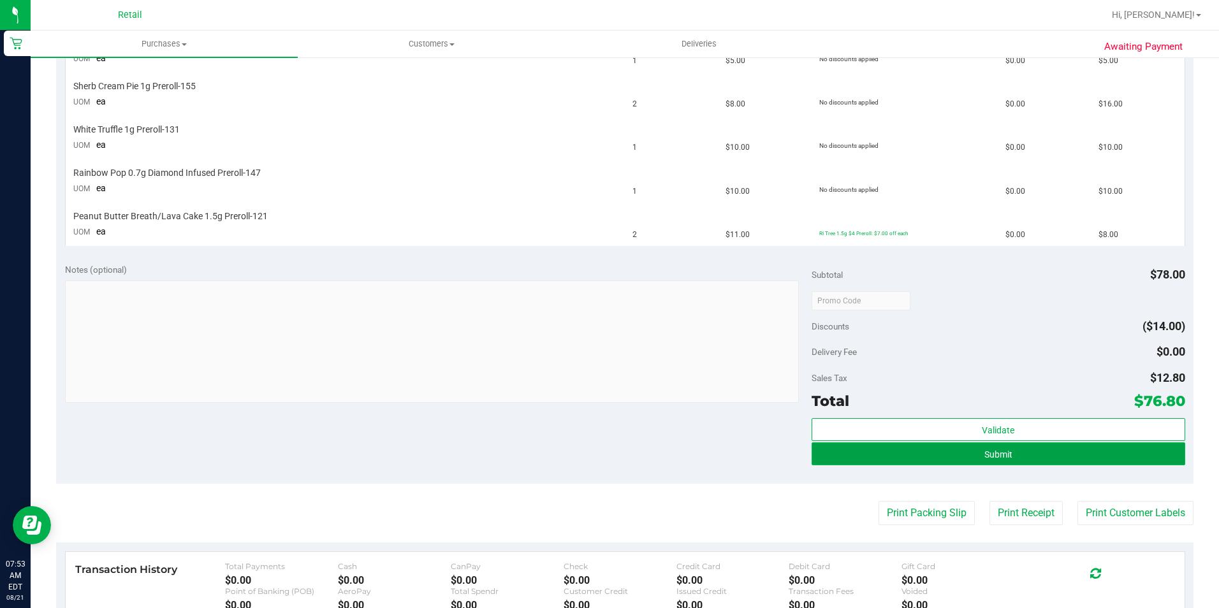
click at [1044, 449] on button "Submit" at bounding box center [999, 454] width 374 height 23
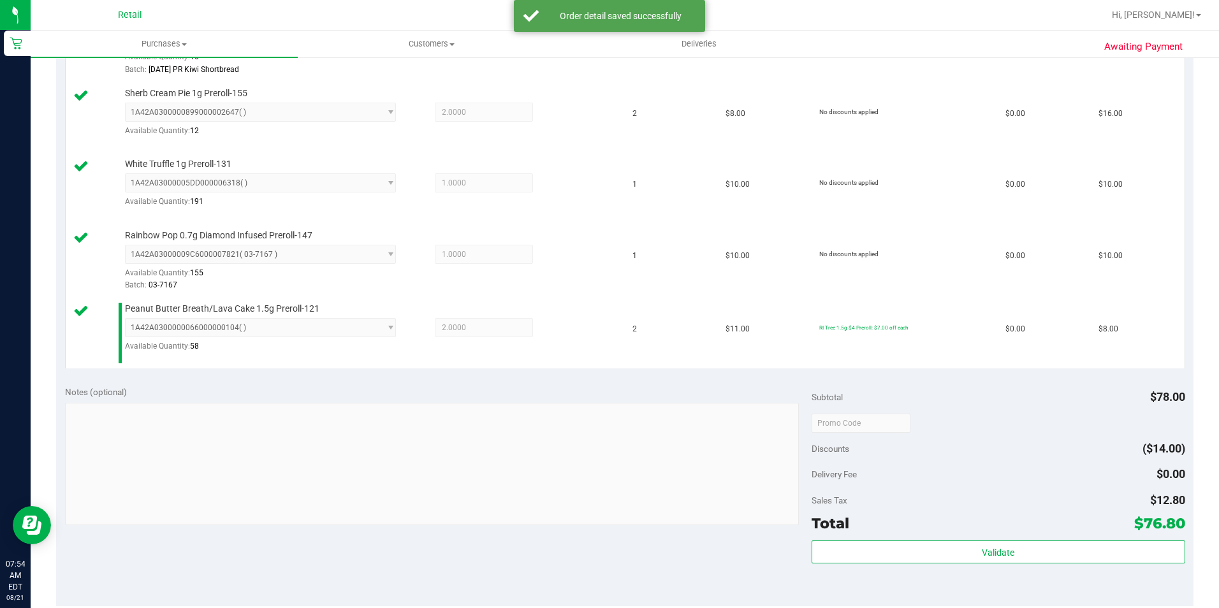
scroll to position [701, 0]
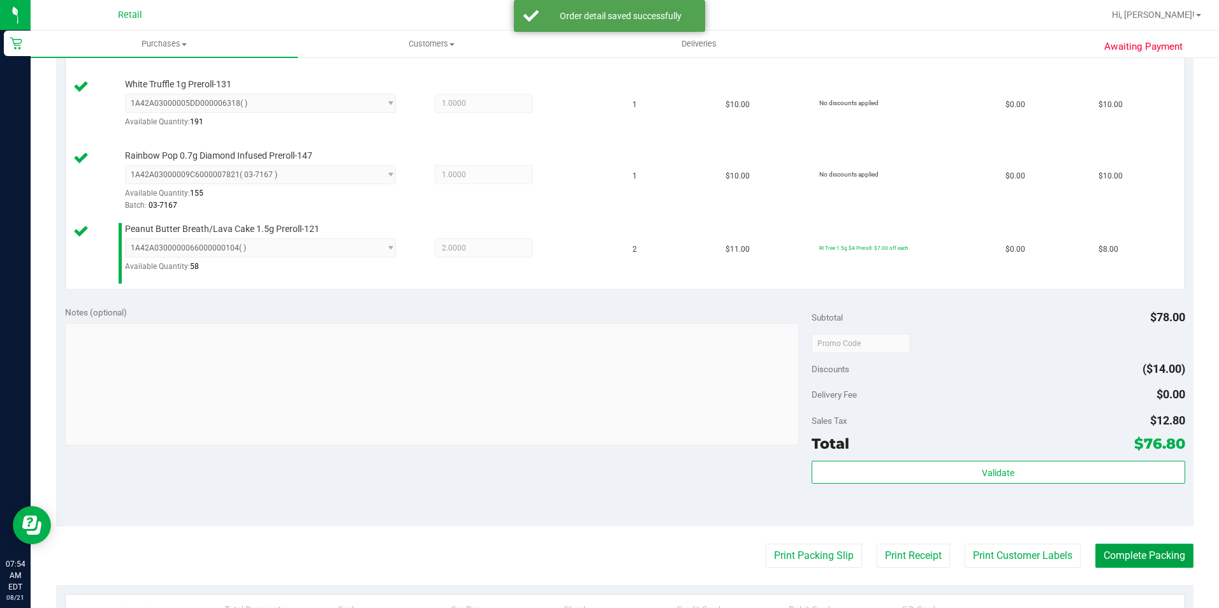
click at [1112, 552] on button "Complete Packing" at bounding box center [1145, 556] width 98 height 24
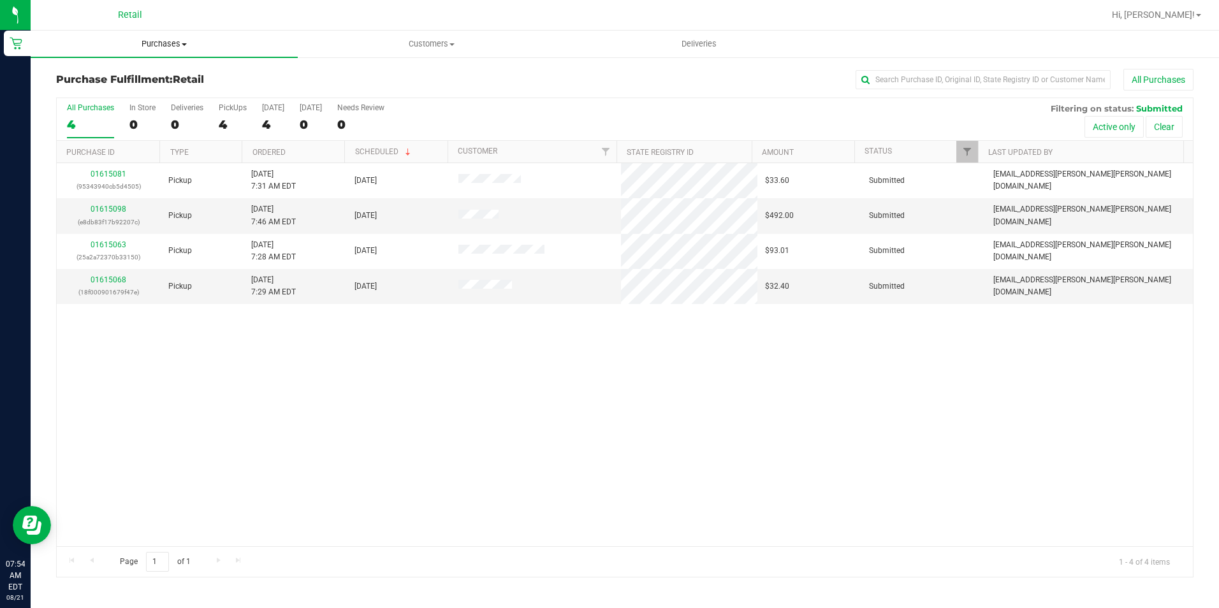
click at [159, 40] on span "Purchases" at bounding box center [164, 43] width 267 height 11
click at [160, 76] on li "Summary of purchases" at bounding box center [164, 77] width 267 height 15
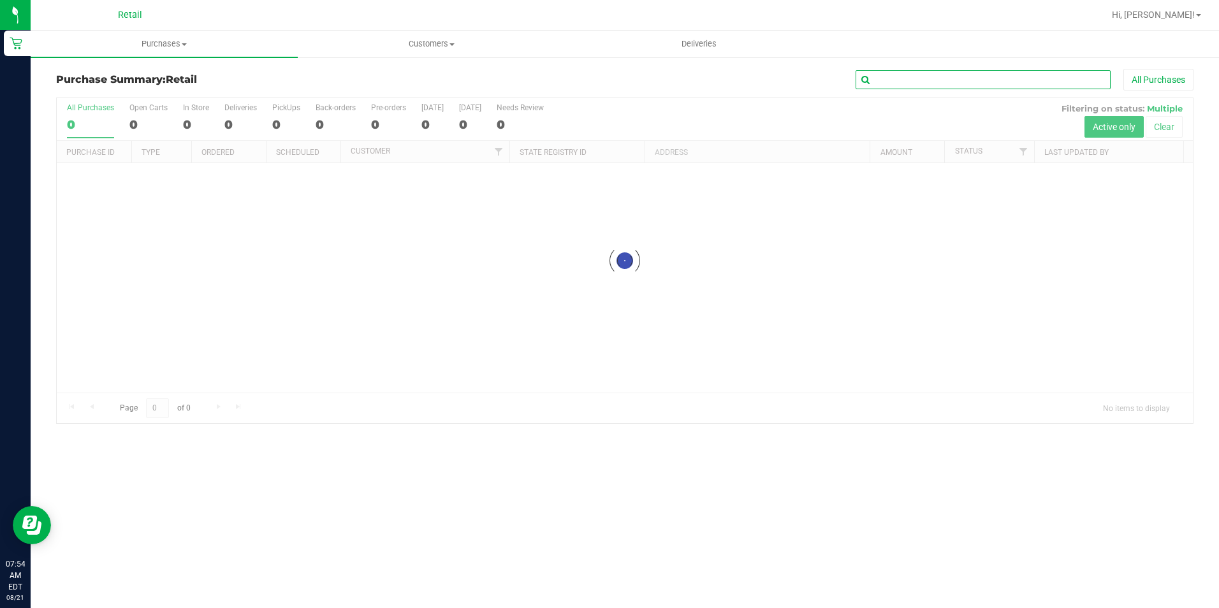
click at [937, 75] on input "text" at bounding box center [983, 79] width 255 height 19
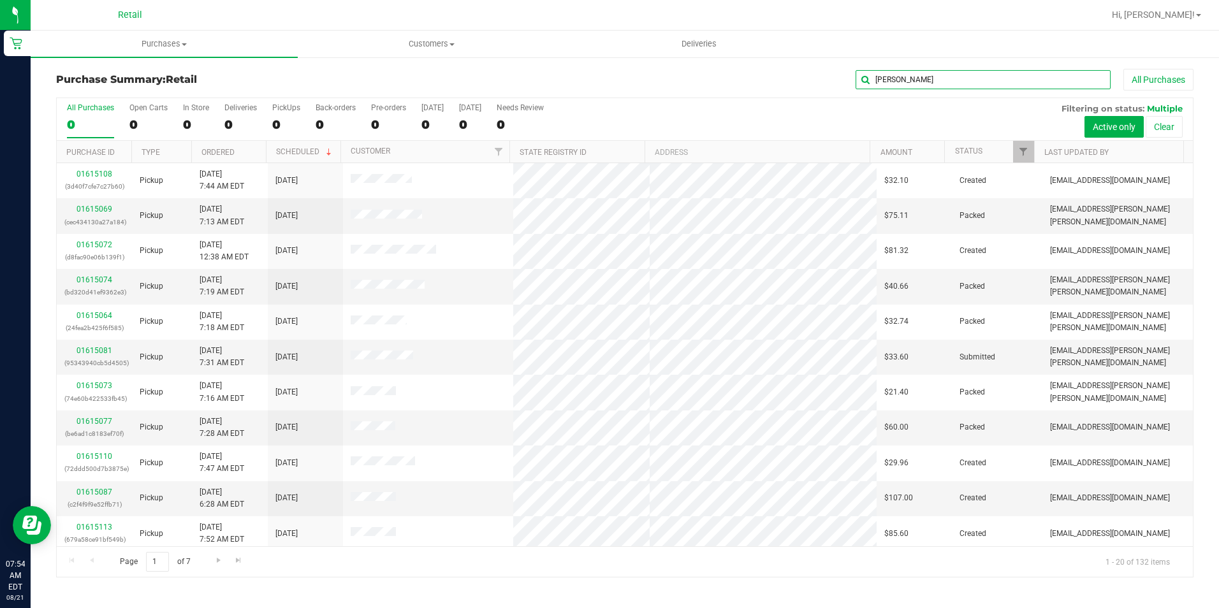
type input "joseph"
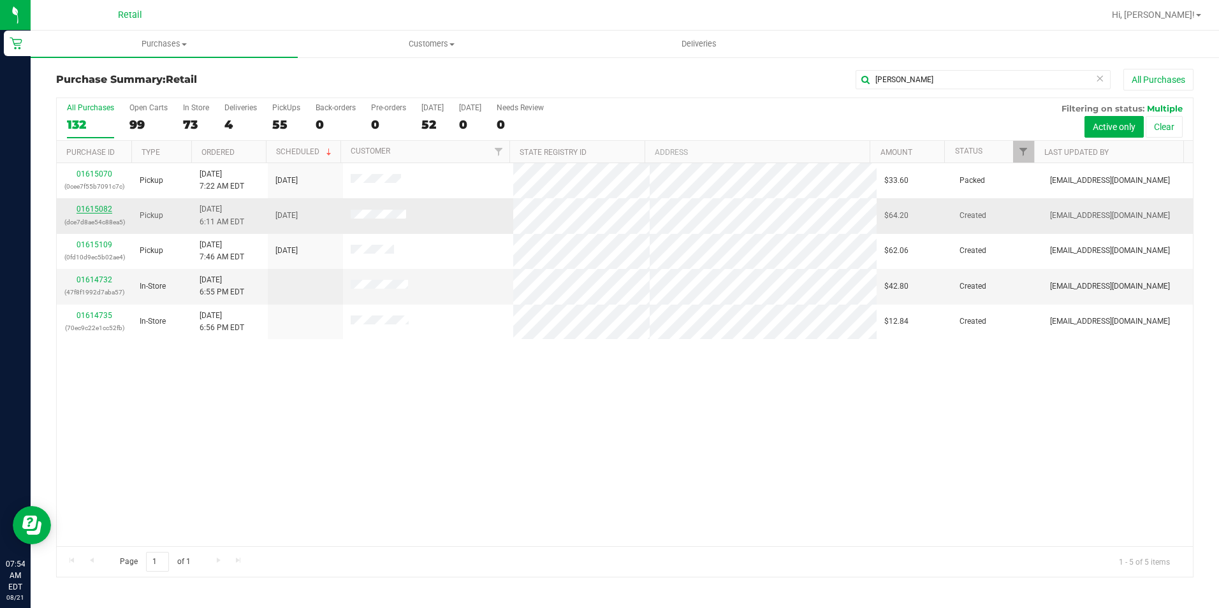
click at [84, 210] on link "01615082" at bounding box center [95, 209] width 36 height 9
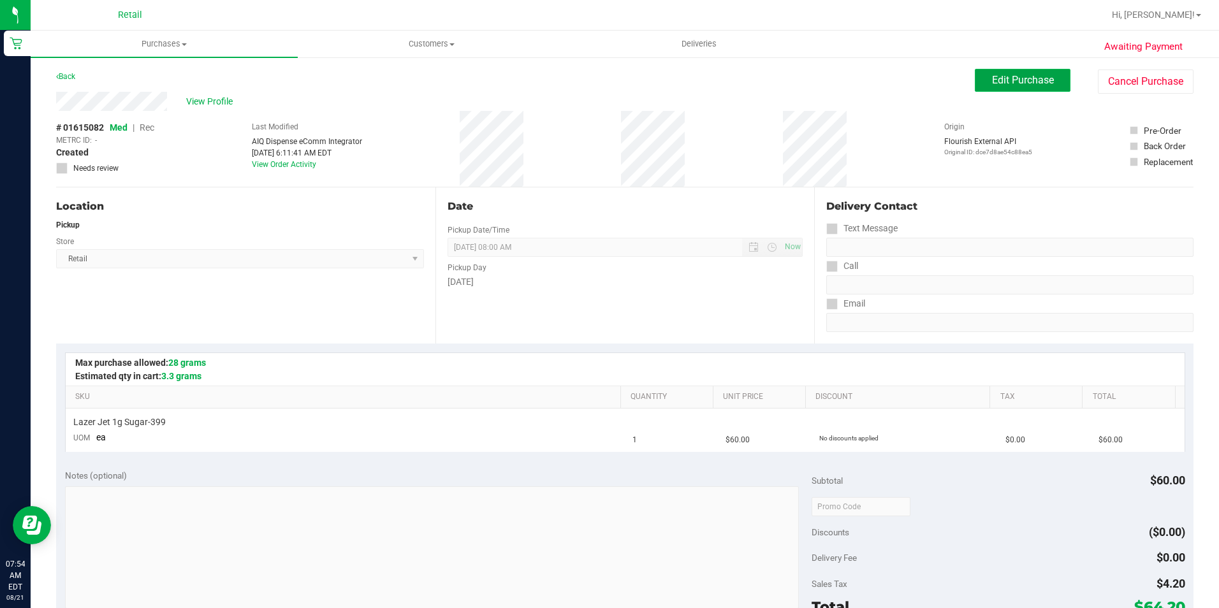
click at [975, 82] on button "Edit Purchase" at bounding box center [1023, 80] width 96 height 23
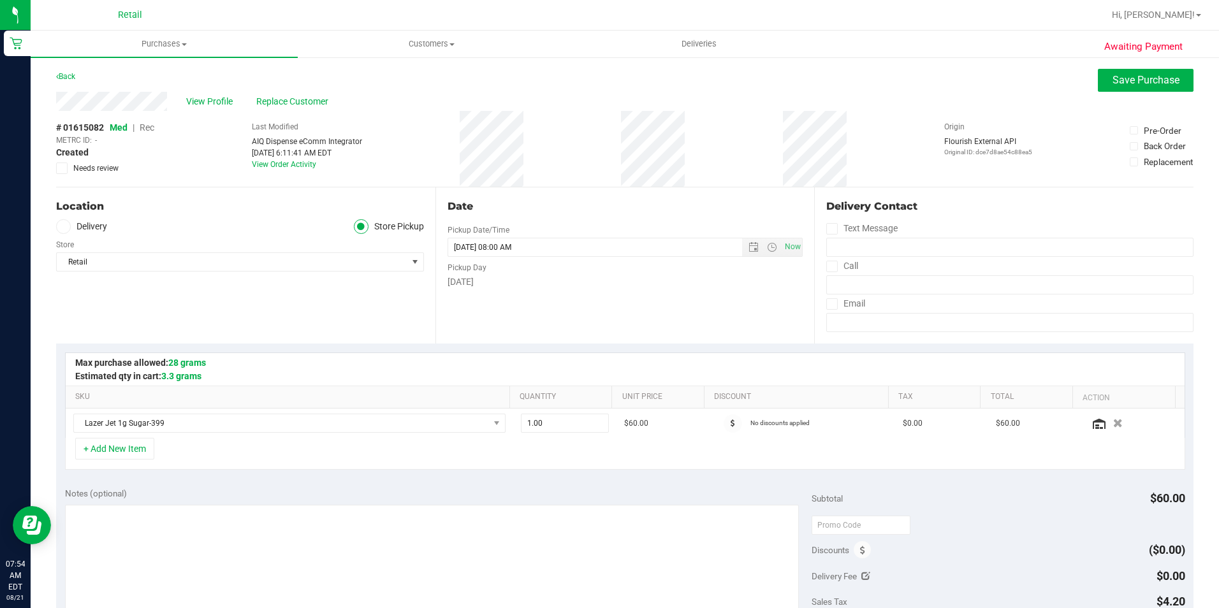
click at [149, 129] on span "Rec" at bounding box center [147, 127] width 15 height 10
click at [1131, 76] on span "Save Purchase" at bounding box center [1146, 80] width 67 height 12
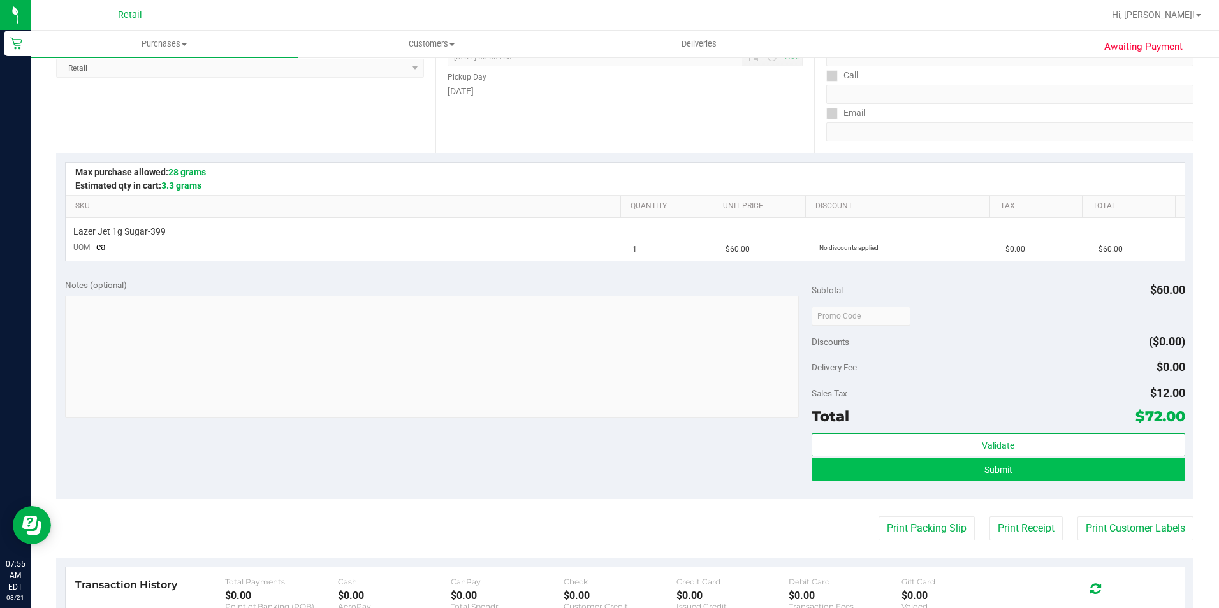
scroll to position [191, 0]
click at [1052, 464] on button "Submit" at bounding box center [999, 468] width 374 height 23
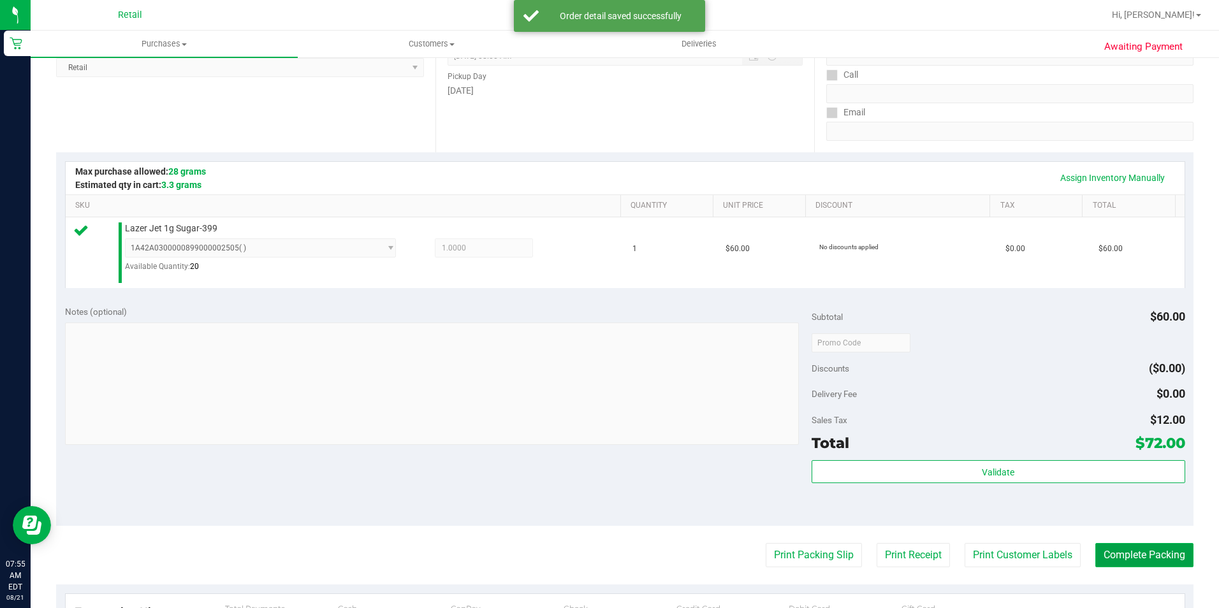
click at [1096, 553] on button "Complete Packing" at bounding box center [1145, 555] width 98 height 24
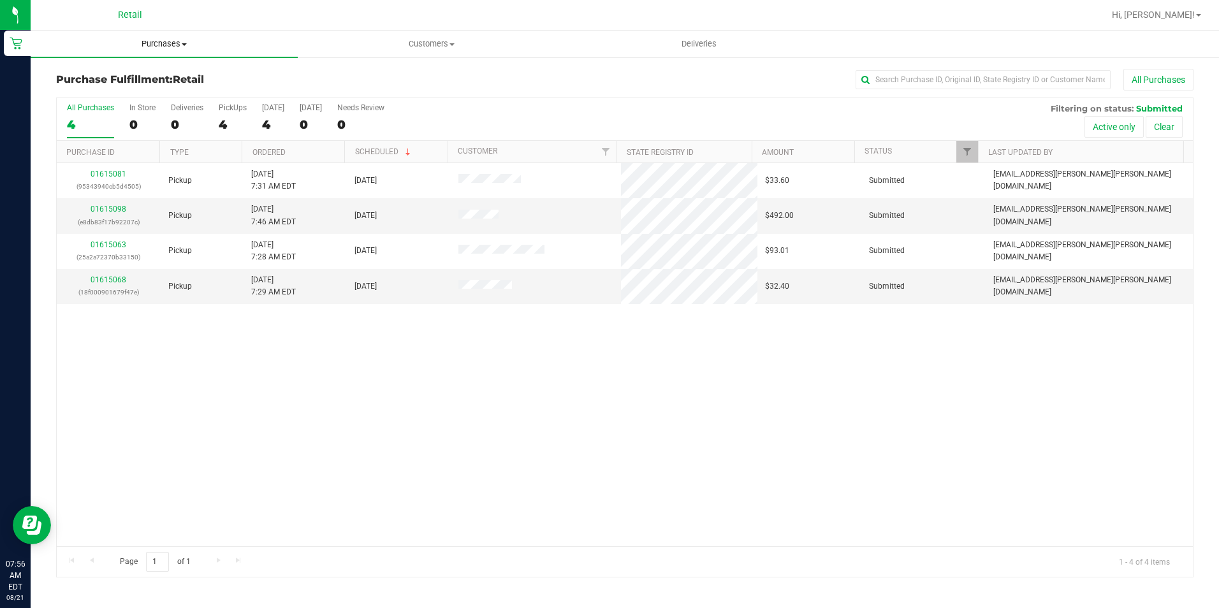
click at [178, 43] on span "Purchases" at bounding box center [164, 43] width 267 height 11
click at [158, 70] on li "Summary of purchases" at bounding box center [164, 77] width 267 height 15
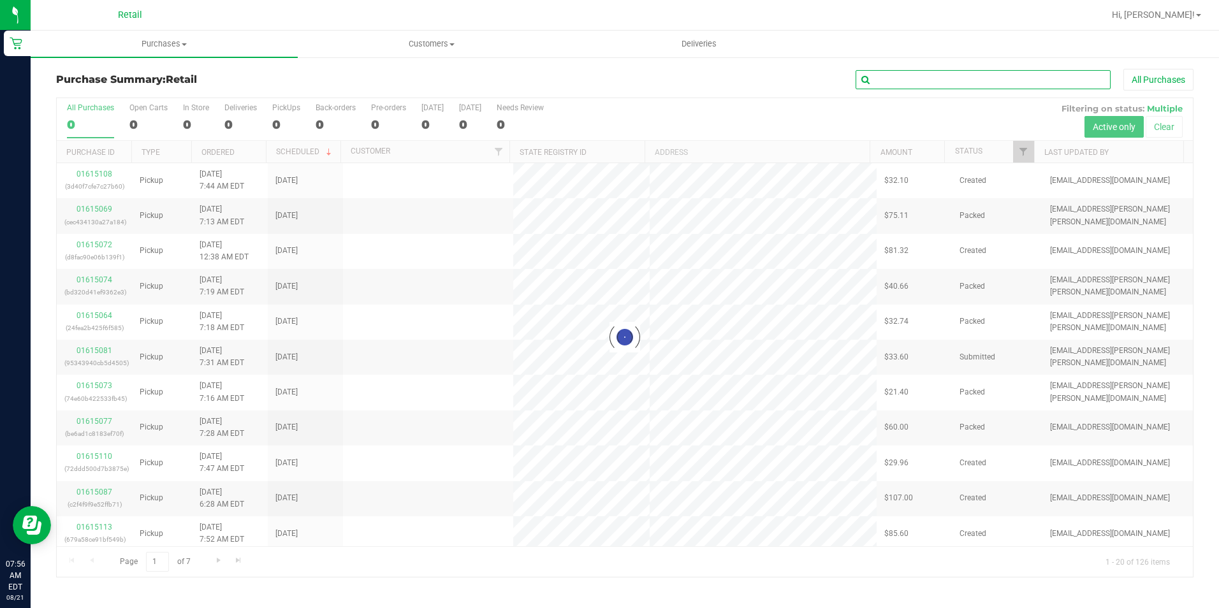
click at [922, 89] on input "text" at bounding box center [983, 79] width 255 height 19
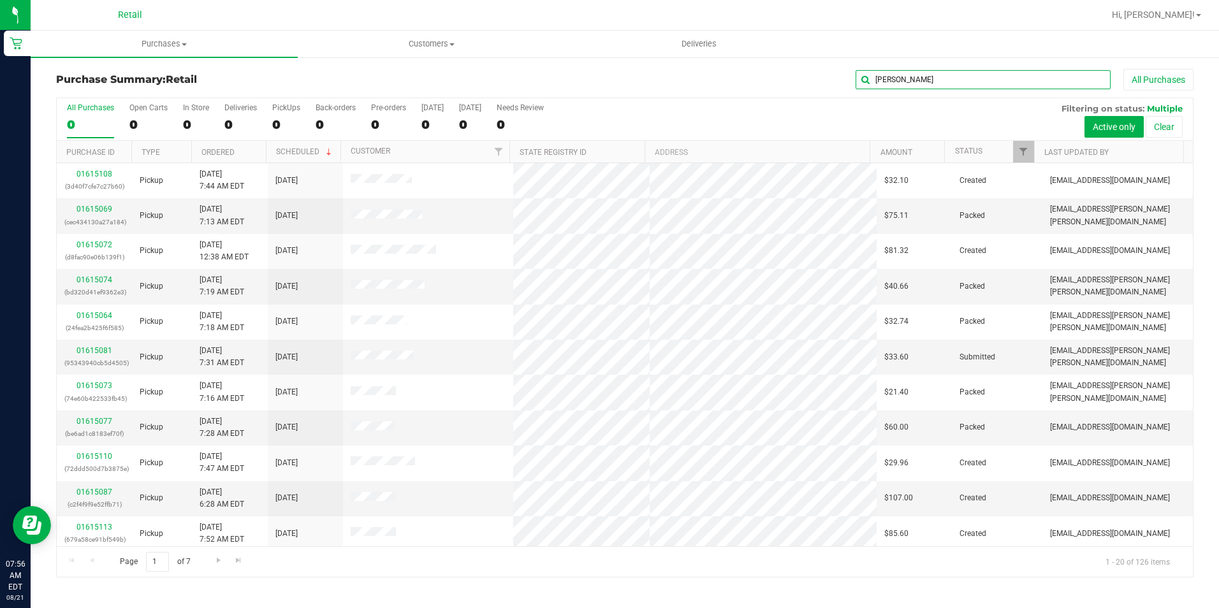
type input "stephen"
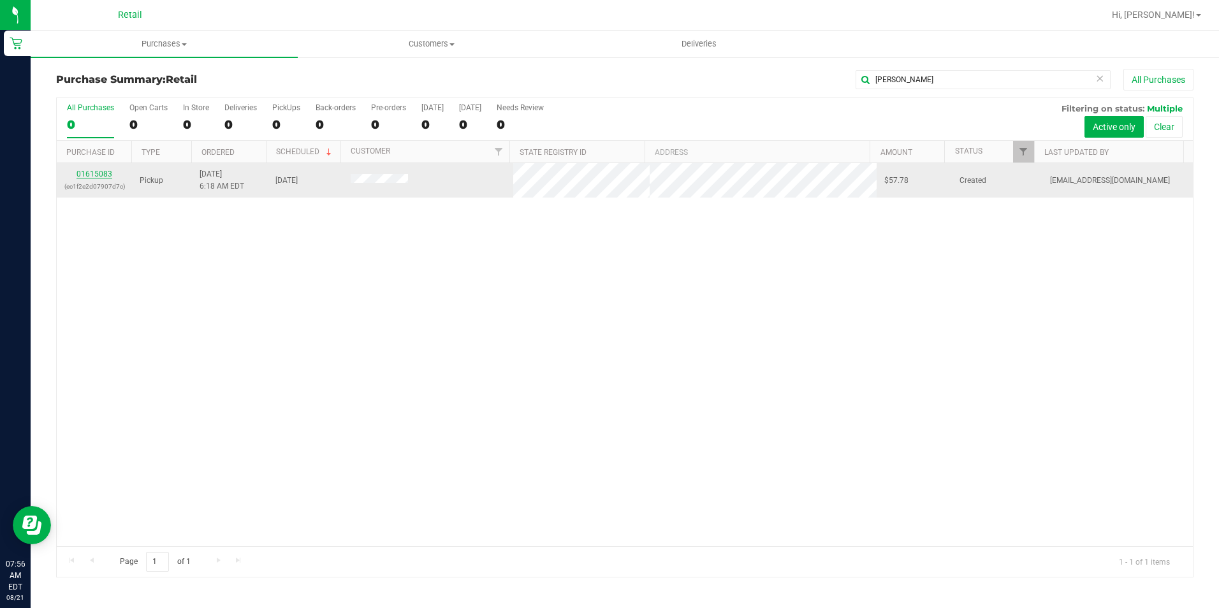
click at [94, 172] on link "01615083" at bounding box center [95, 174] width 36 height 9
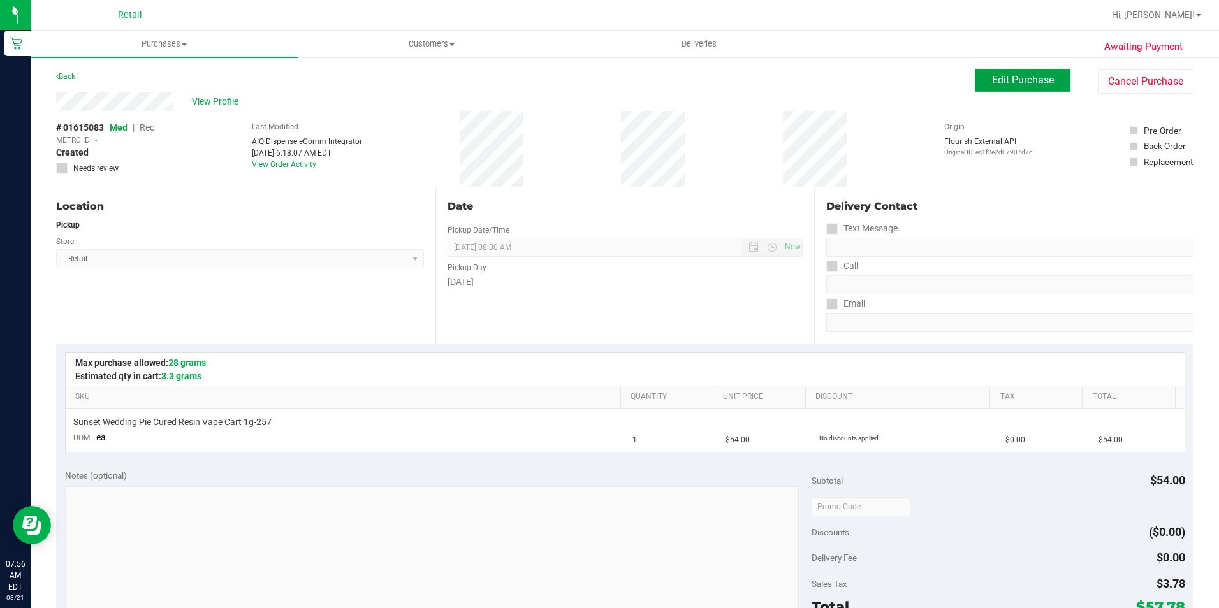
click at [999, 82] on span "Edit Purchase" at bounding box center [1023, 80] width 62 height 12
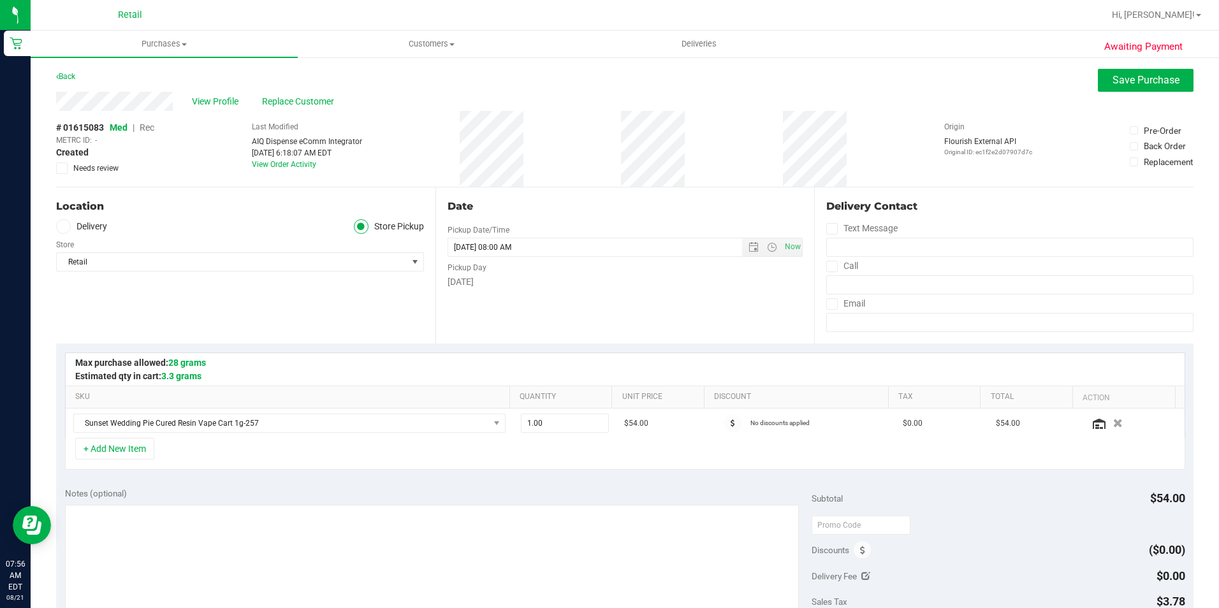
click at [144, 124] on span "Rec" at bounding box center [147, 127] width 15 height 10
click at [1142, 82] on span "Save Purchase" at bounding box center [1146, 80] width 67 height 12
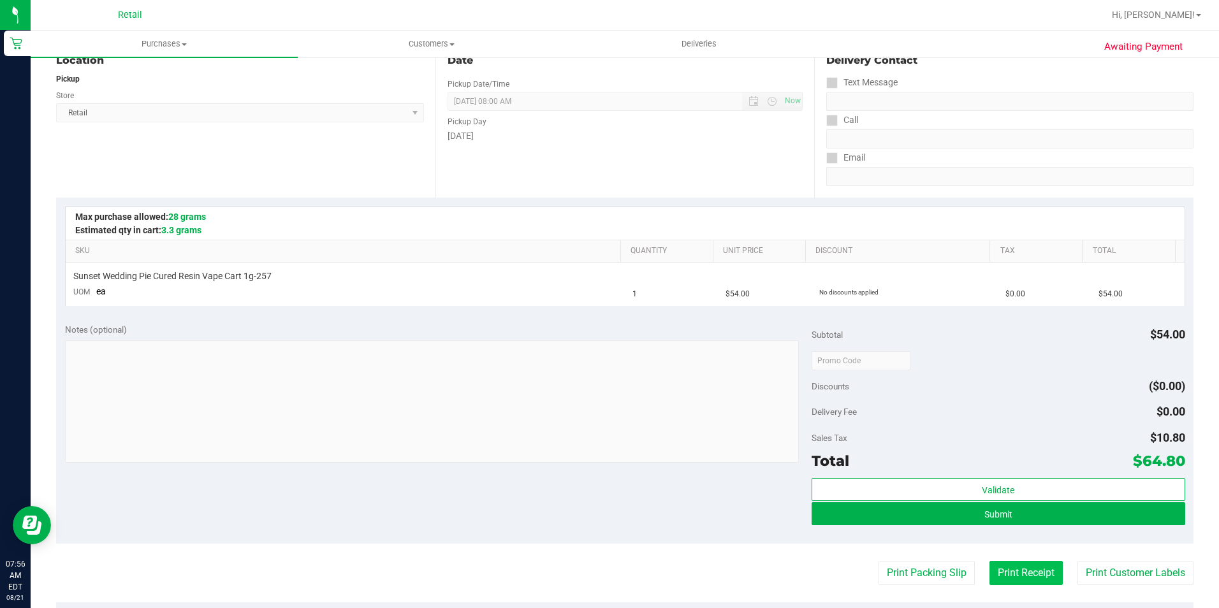
scroll to position [191, 0]
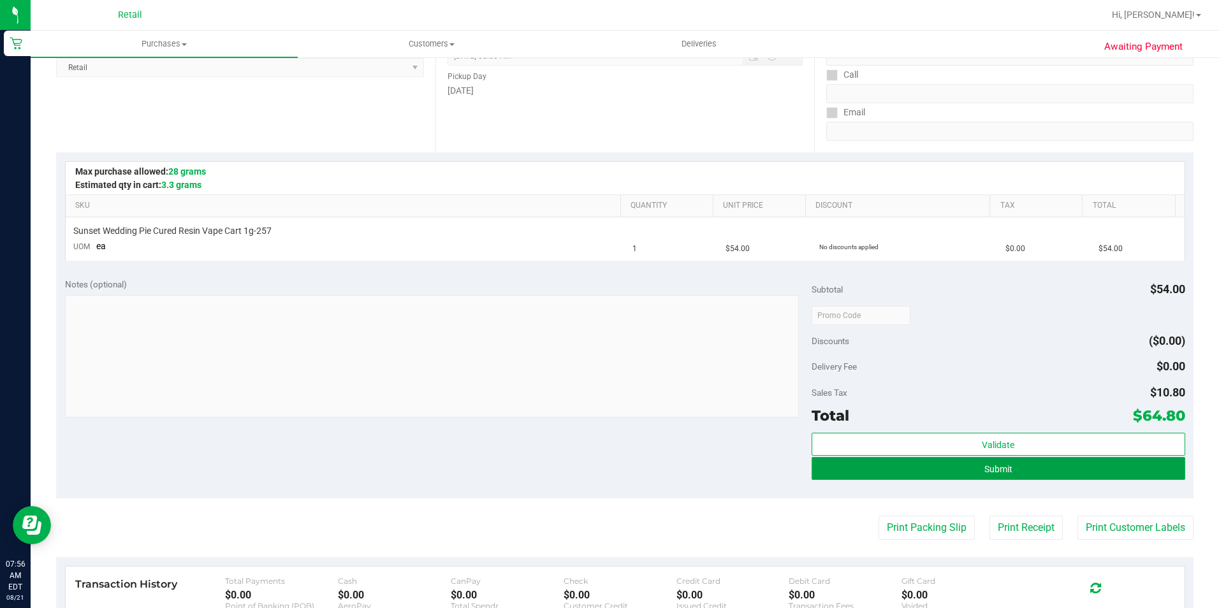
click at [1004, 479] on button "Submit" at bounding box center [999, 468] width 374 height 23
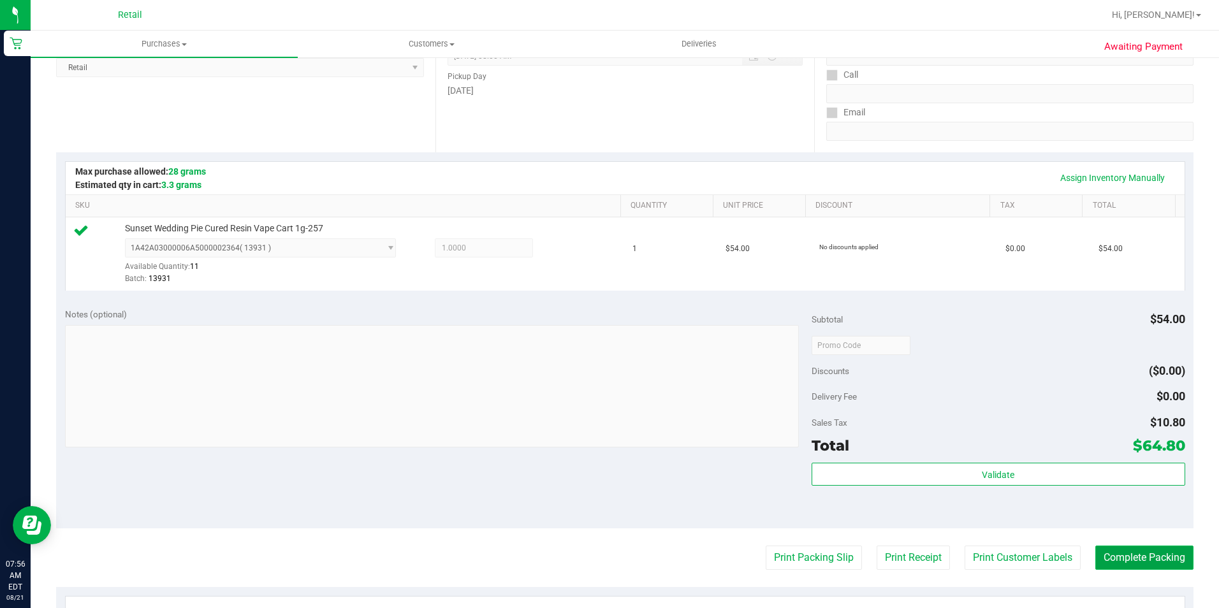
click at [1131, 569] on button "Complete Packing" at bounding box center [1145, 558] width 98 height 24
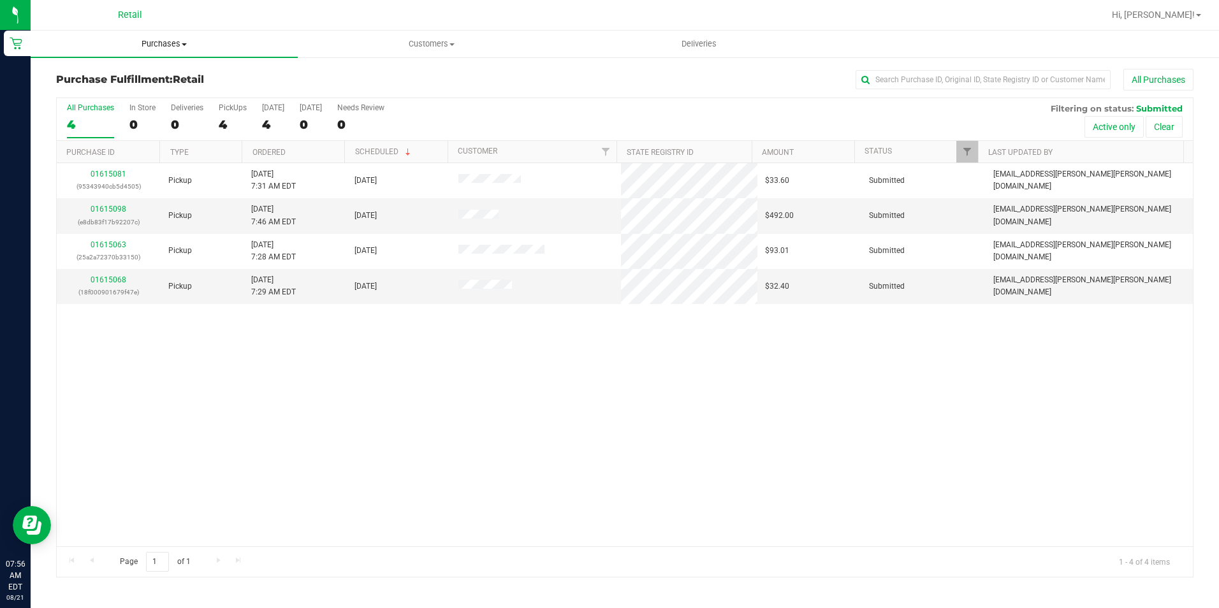
click at [142, 46] on span "Purchases" at bounding box center [164, 43] width 267 height 11
click at [135, 81] on span "Summary of purchases" at bounding box center [96, 76] width 131 height 11
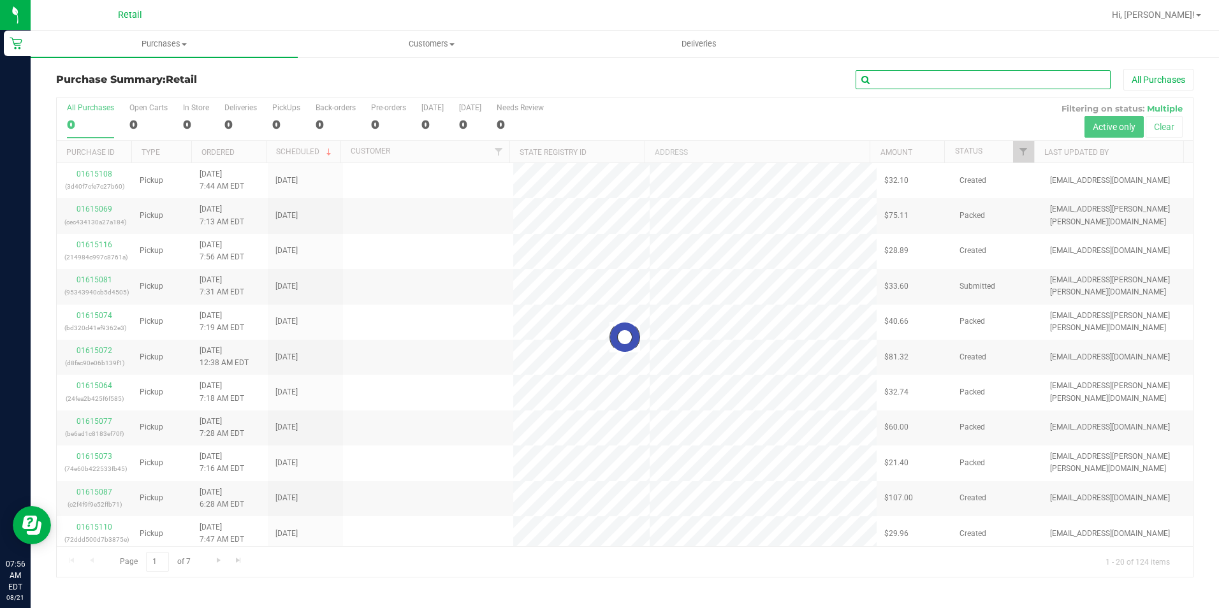
click at [958, 77] on input "text" at bounding box center [983, 79] width 255 height 19
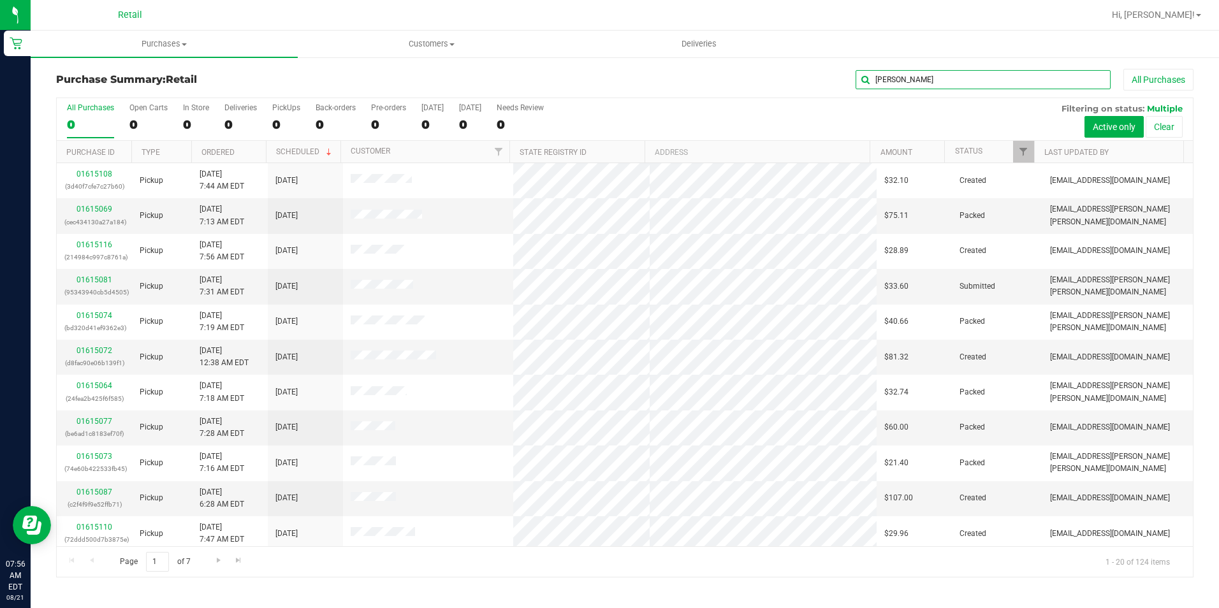
type input "nelson"
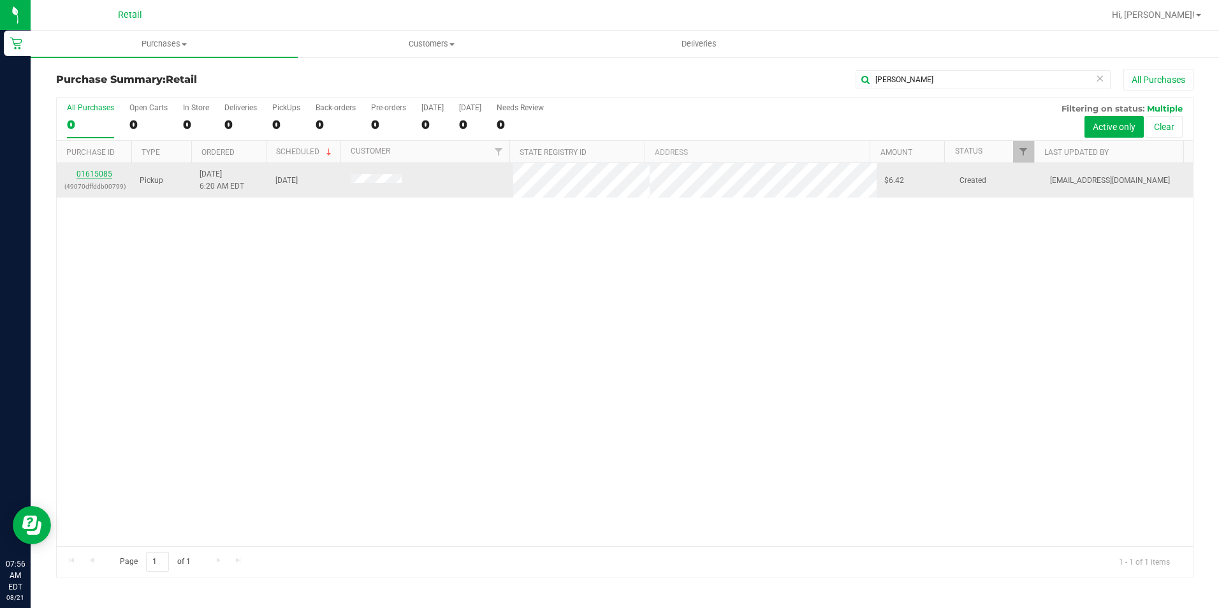
click at [108, 171] on link "01615085" at bounding box center [95, 174] width 36 height 9
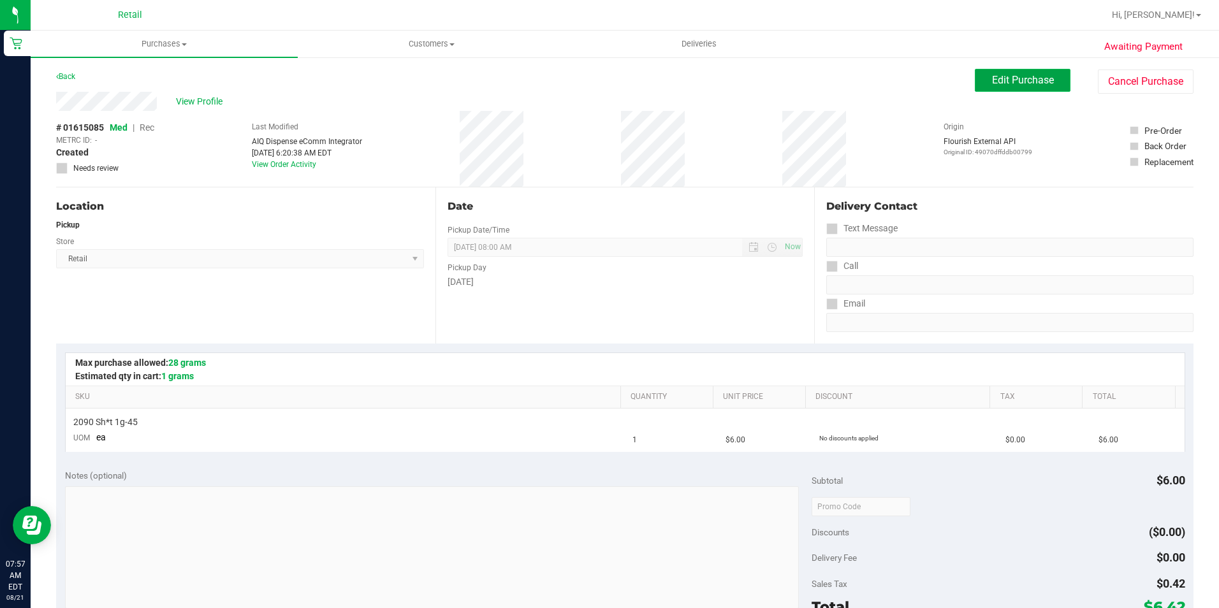
click at [1034, 88] on button "Edit Purchase" at bounding box center [1023, 80] width 96 height 23
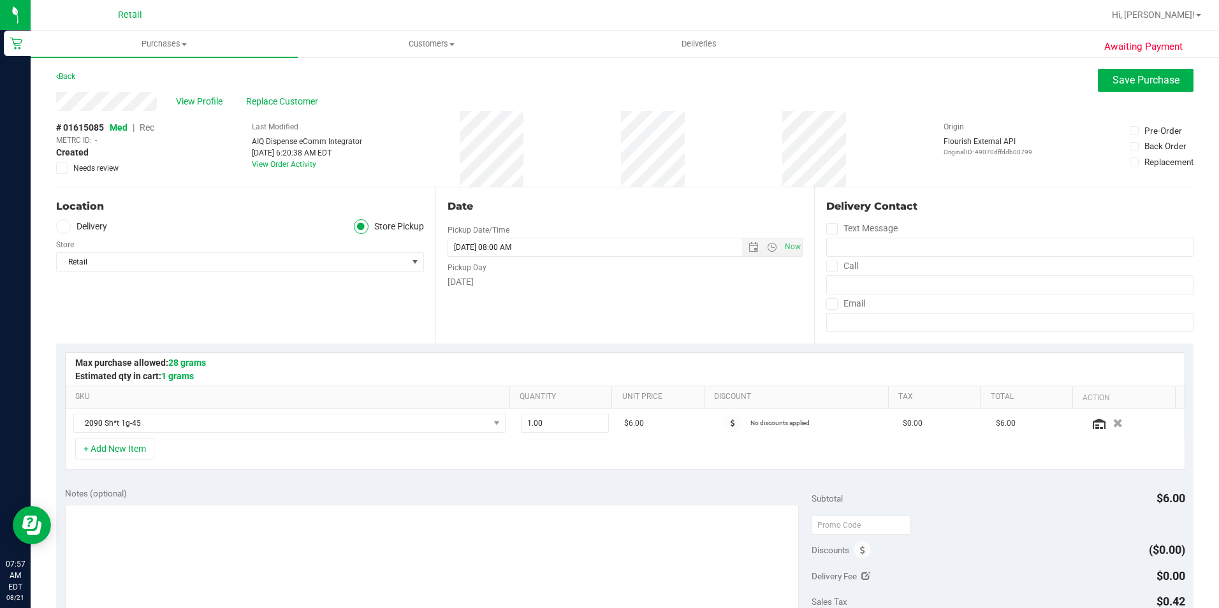
click at [145, 129] on span "Rec" at bounding box center [147, 127] width 15 height 10
click at [1135, 82] on span "Save Purchase" at bounding box center [1146, 80] width 67 height 12
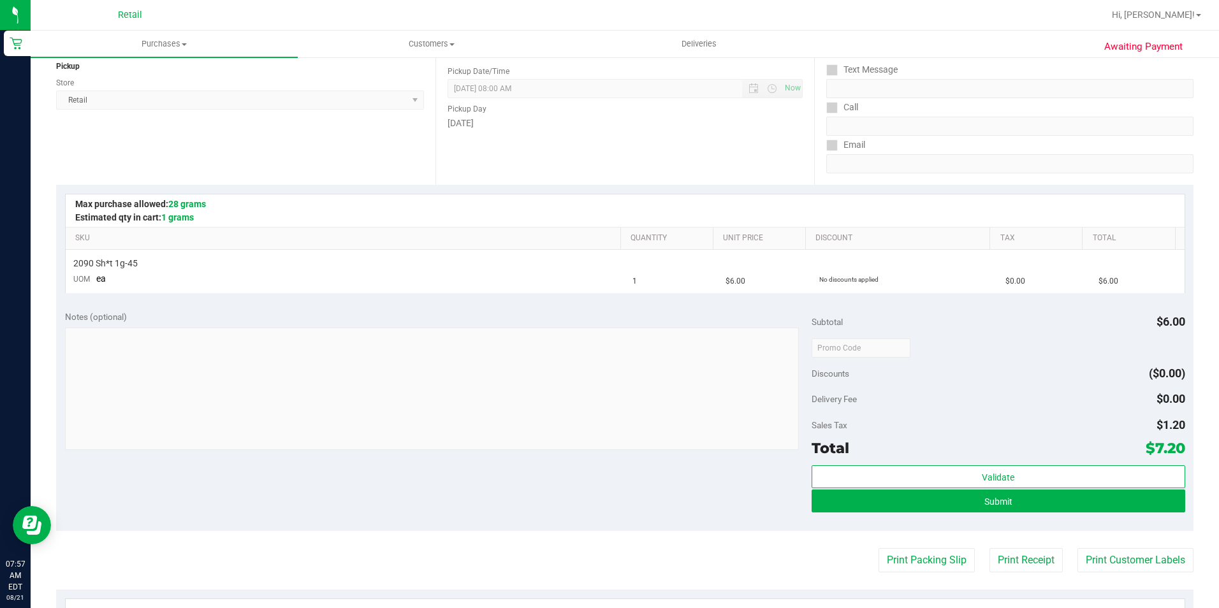
scroll to position [191, 0]
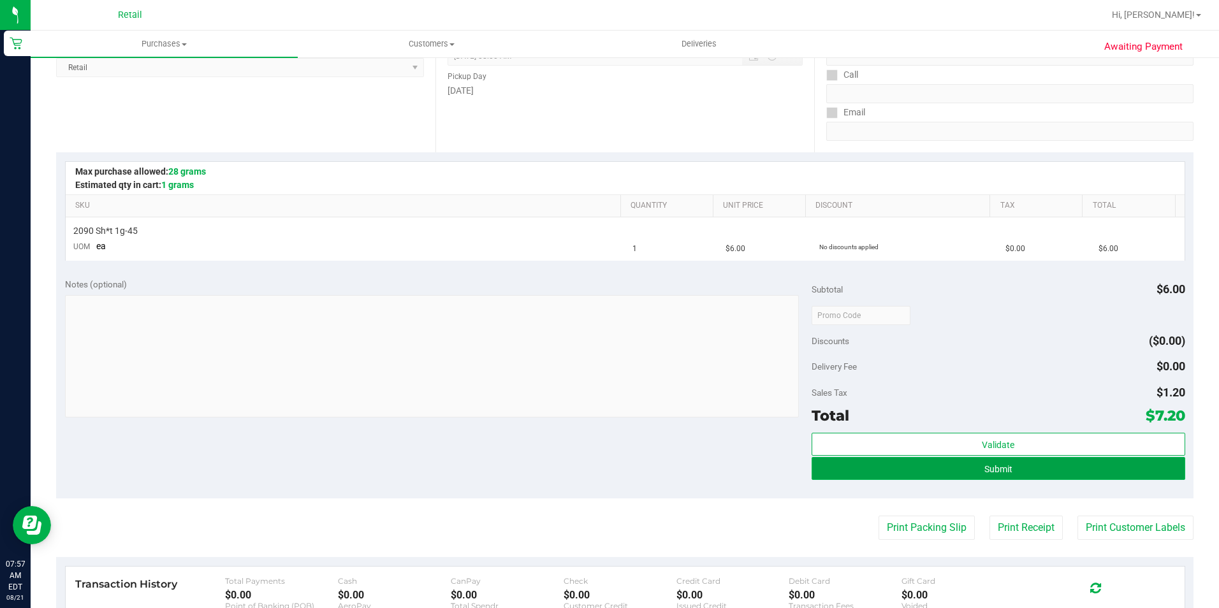
click at [1064, 473] on button "Submit" at bounding box center [999, 468] width 374 height 23
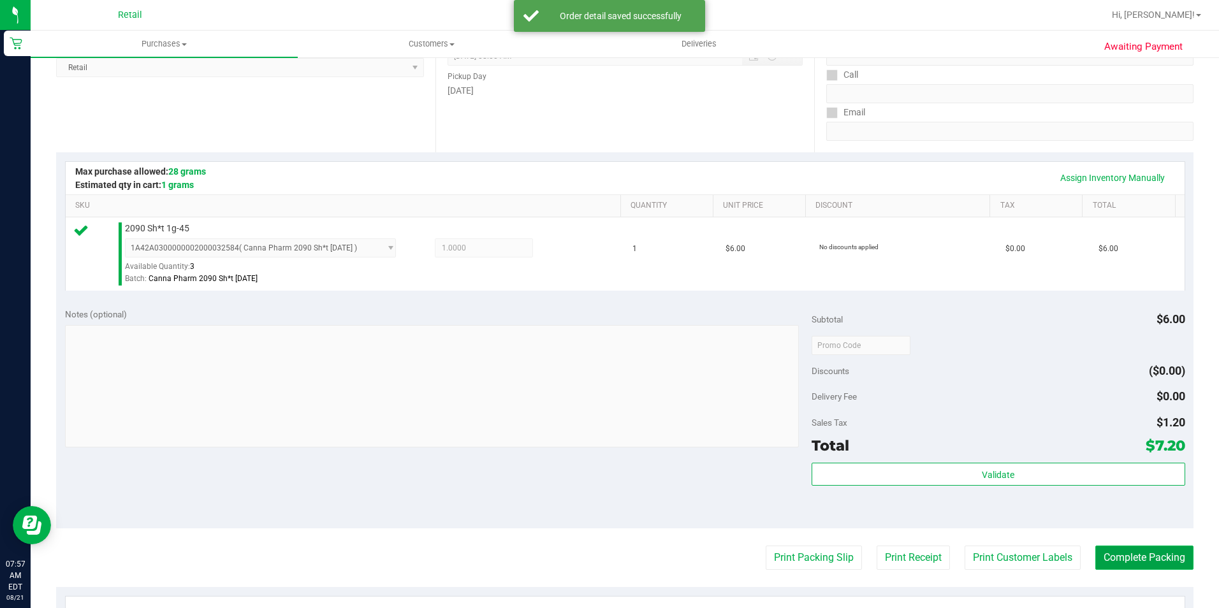
click at [1147, 558] on button "Complete Packing" at bounding box center [1145, 558] width 98 height 24
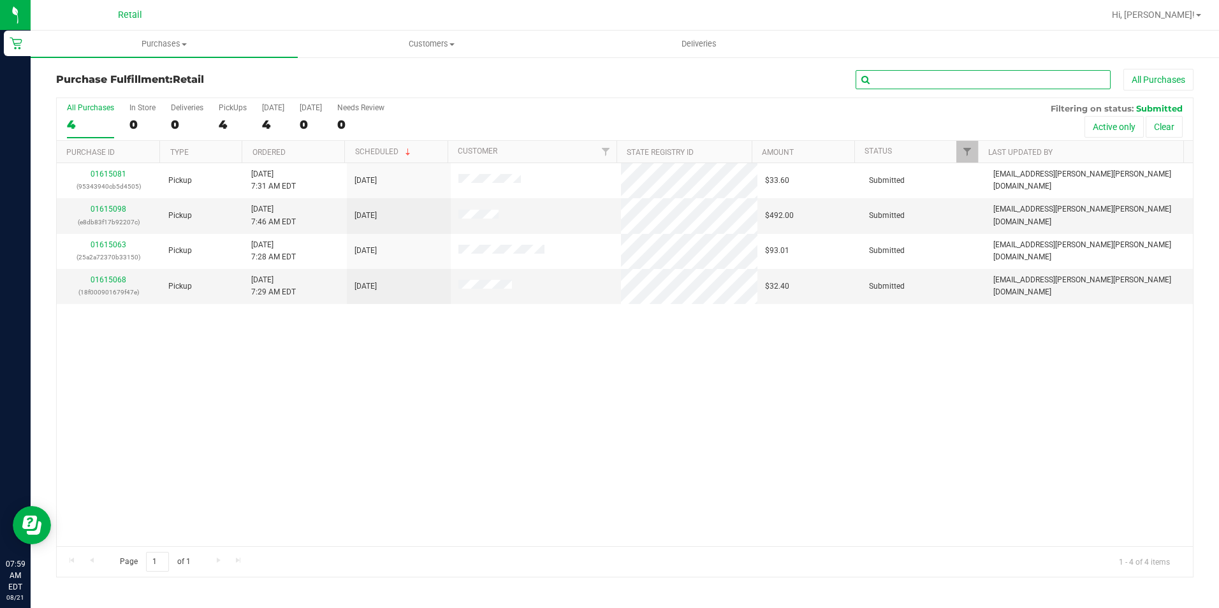
click at [979, 77] on input "text" at bounding box center [983, 79] width 255 height 19
type input "mariah"
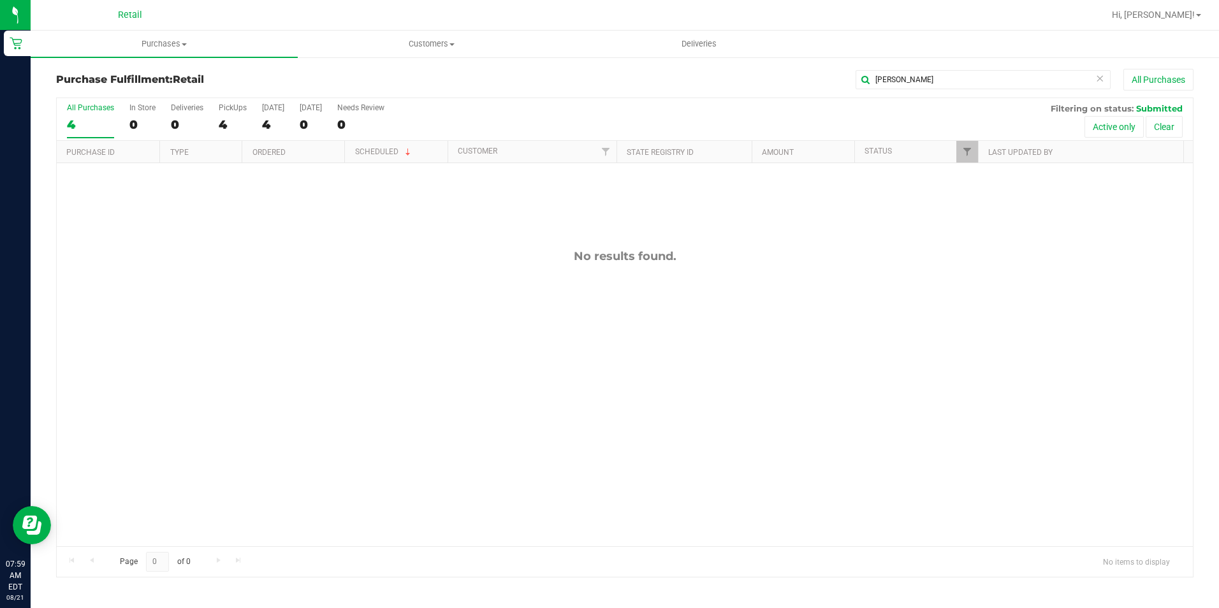
click at [159, 29] on nav "Retail Hi, Victoria!" at bounding box center [625, 15] width 1189 height 31
click at [161, 43] on span "Purchases" at bounding box center [164, 43] width 267 height 11
click at [133, 77] on span "Summary of purchases" at bounding box center [96, 76] width 131 height 11
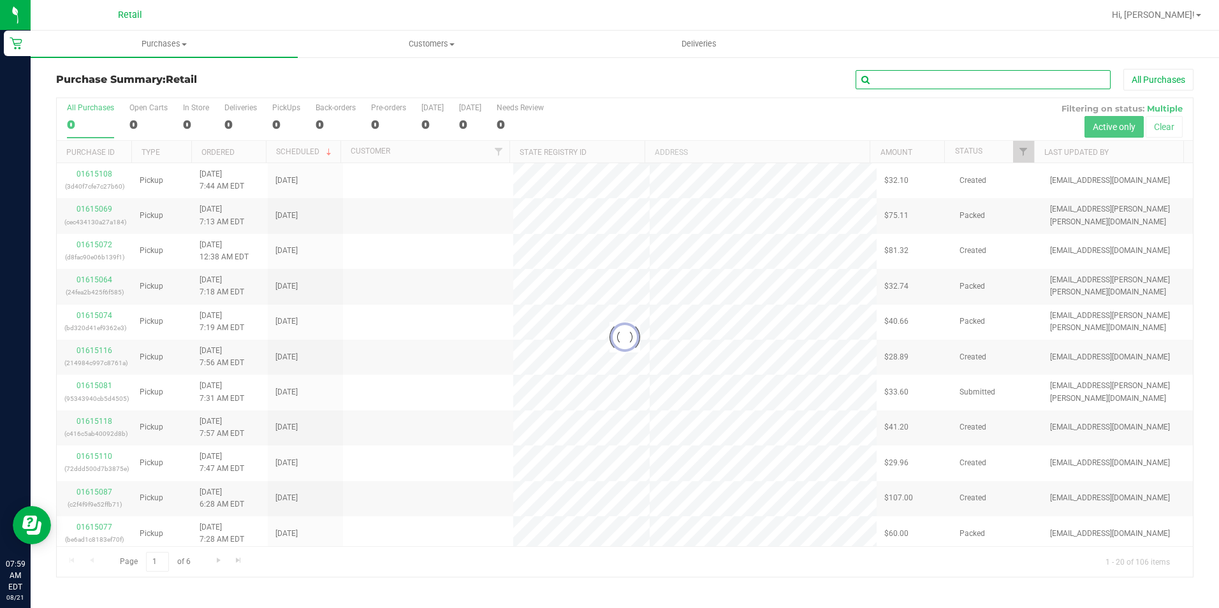
click at [987, 80] on input "text" at bounding box center [983, 79] width 255 height 19
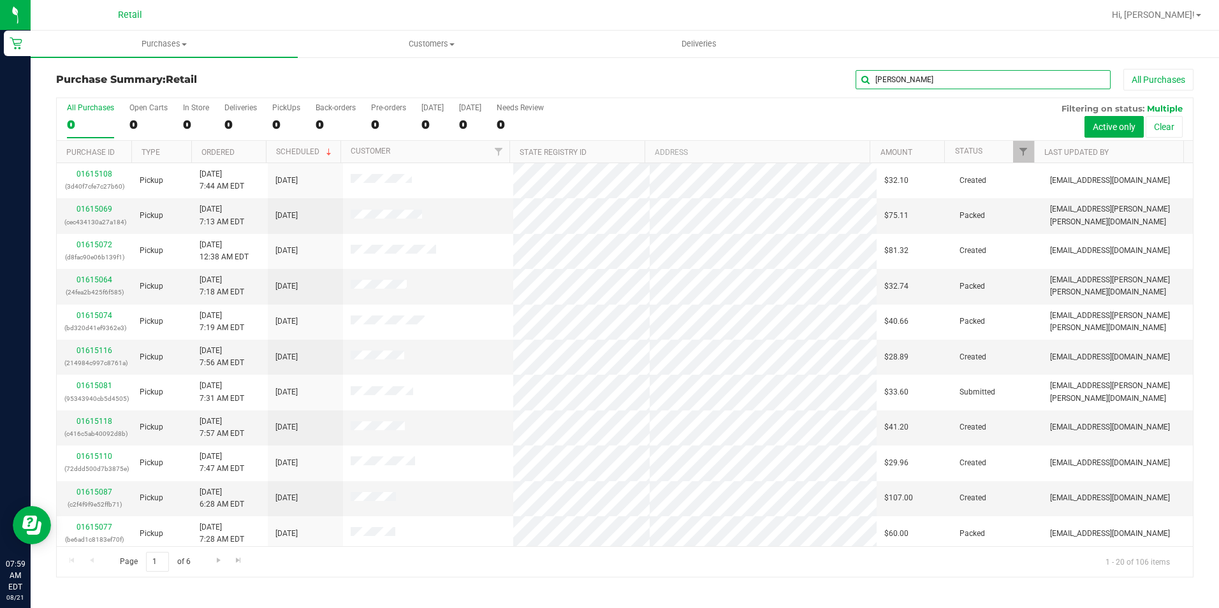
type input "mariah"
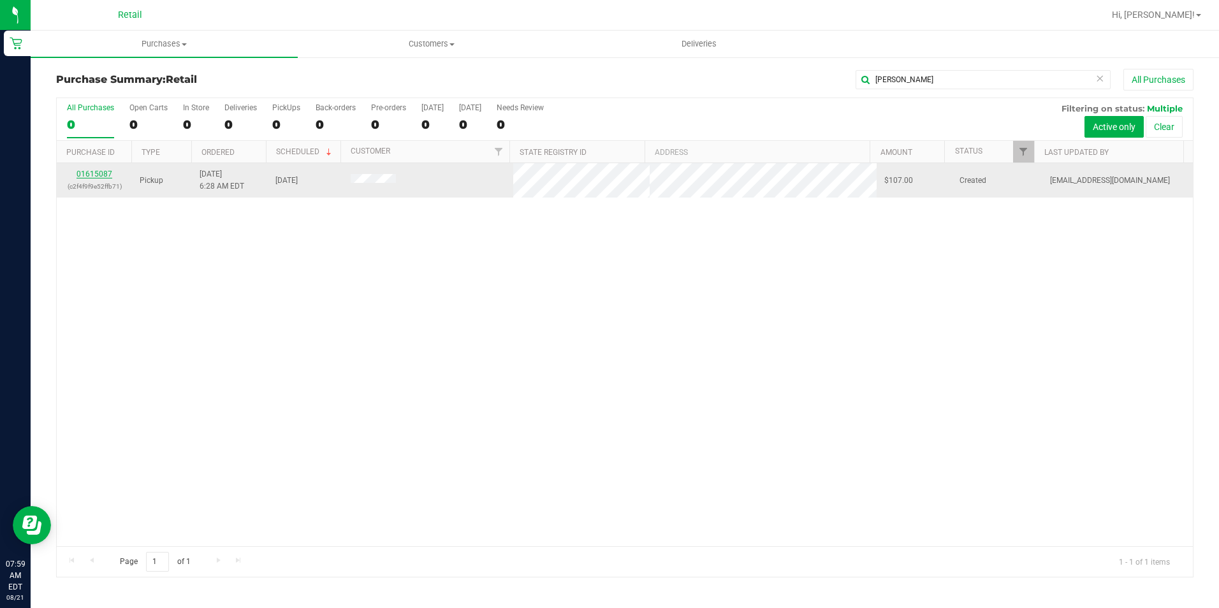
click at [108, 173] on link "01615087" at bounding box center [95, 174] width 36 height 9
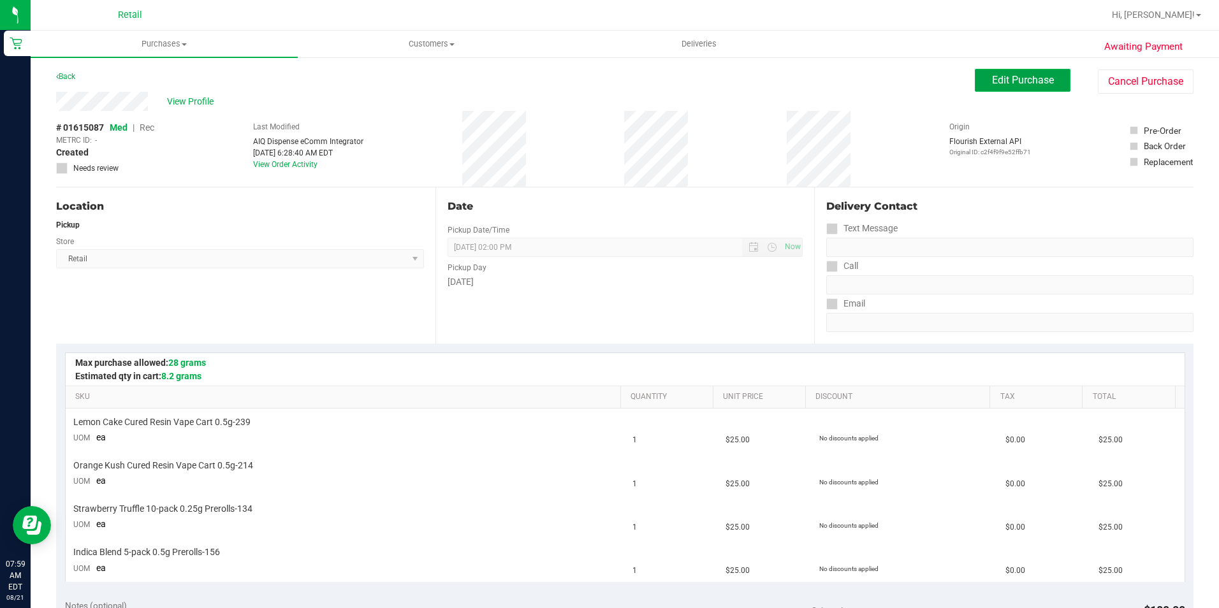
click at [1030, 84] on span "Edit Purchase" at bounding box center [1023, 80] width 62 height 12
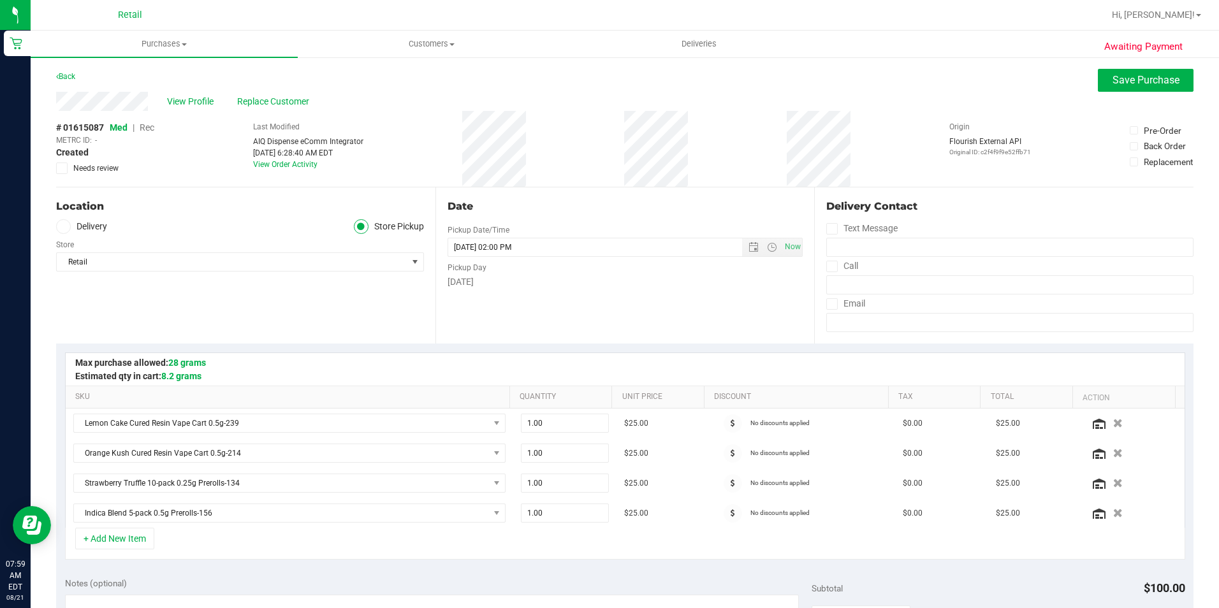
click at [152, 125] on span "Rec" at bounding box center [147, 127] width 15 height 10
click at [1139, 80] on span "Save Purchase" at bounding box center [1146, 80] width 67 height 12
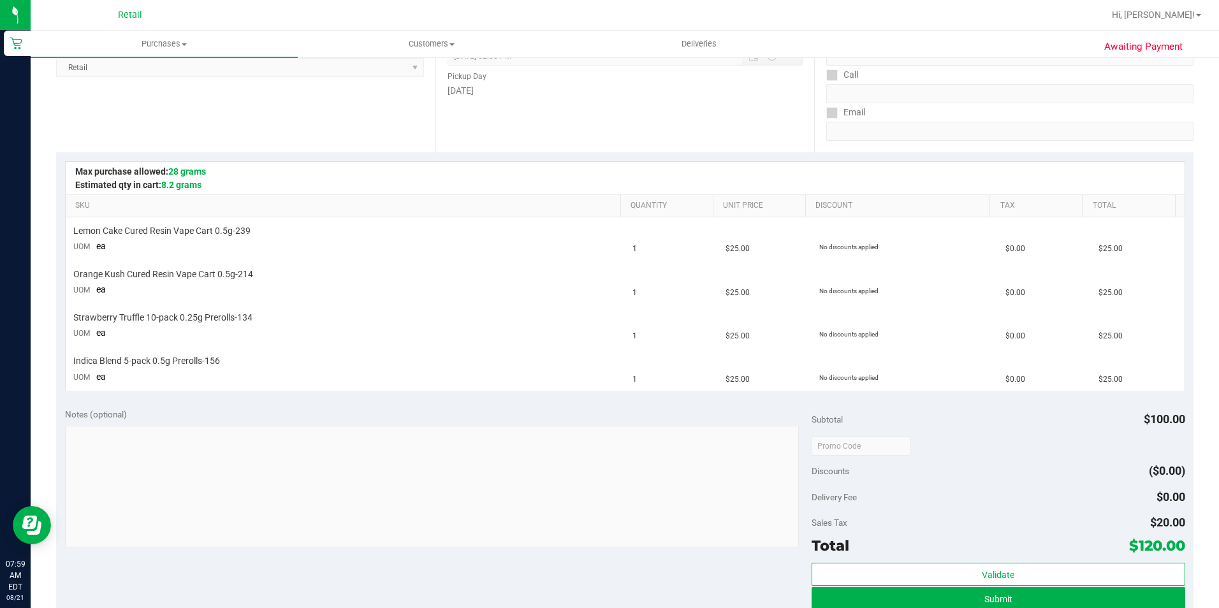
scroll to position [255, 0]
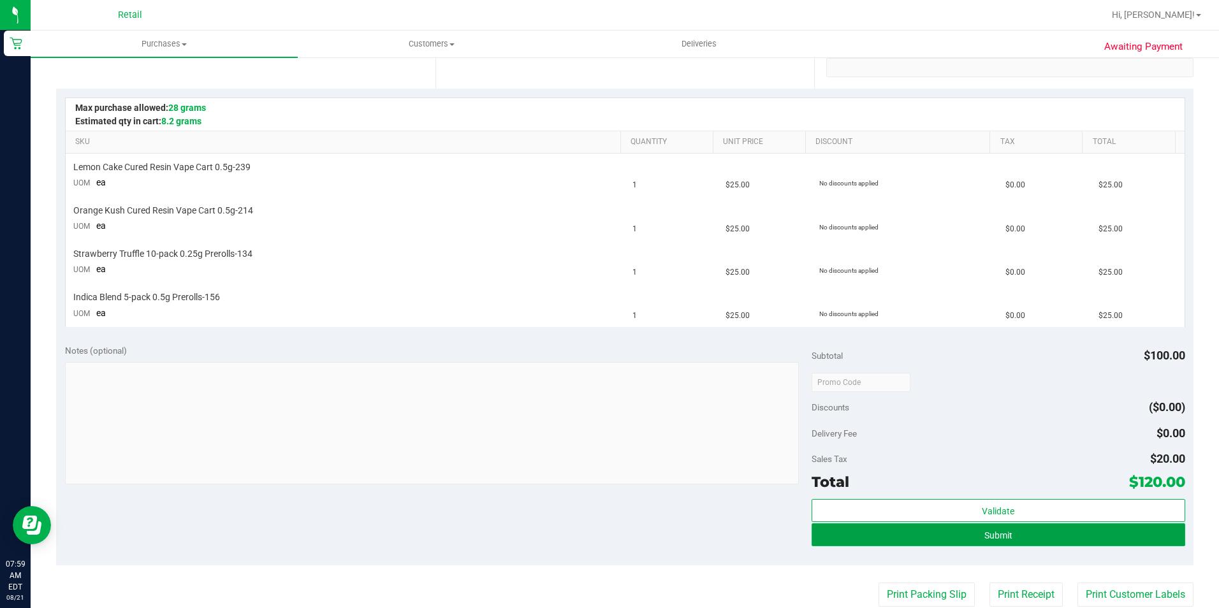
click at [987, 531] on span "Submit" at bounding box center [999, 536] width 28 height 10
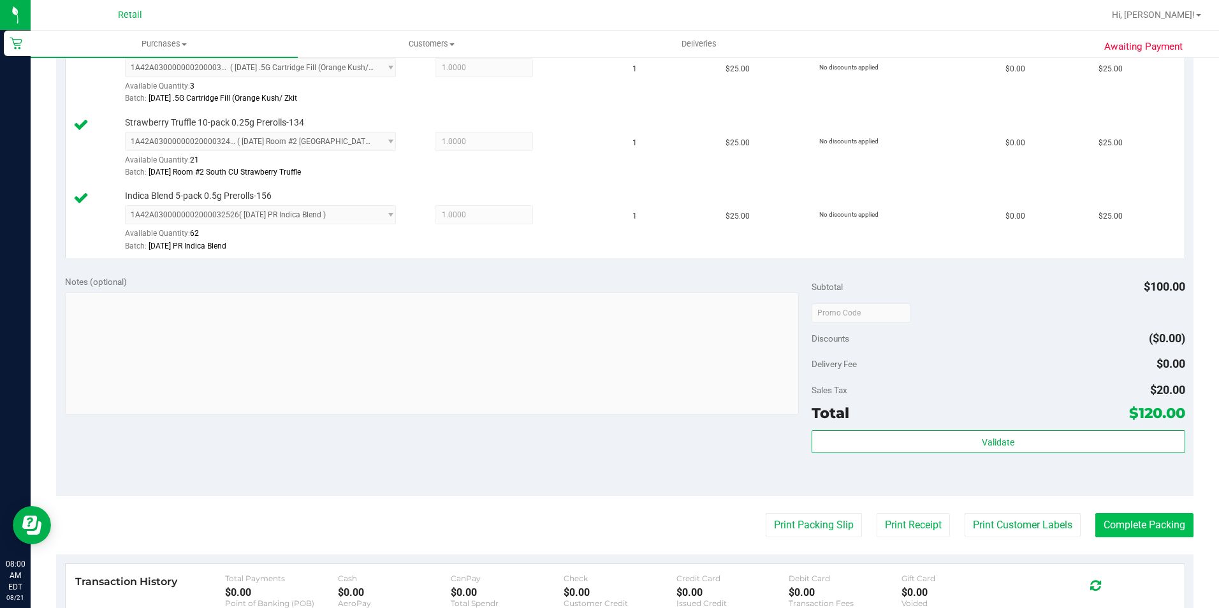
scroll to position [446, 0]
click at [1122, 525] on button "Complete Packing" at bounding box center [1145, 524] width 98 height 24
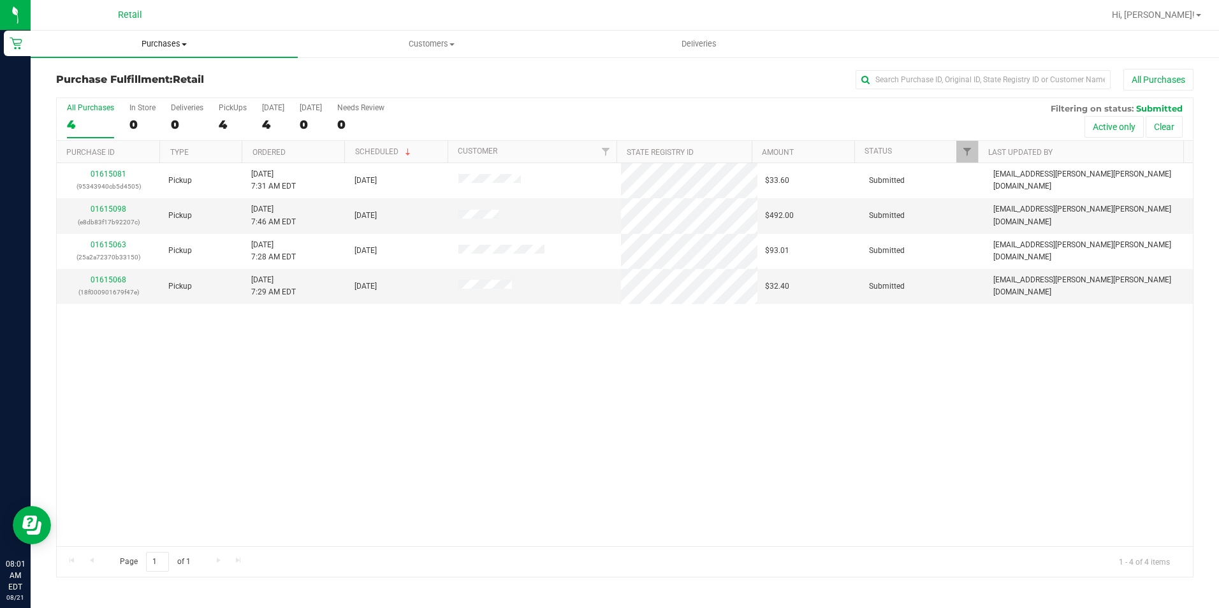
click at [168, 43] on span "Purchases" at bounding box center [164, 43] width 267 height 11
click at [132, 75] on span "Summary of purchases" at bounding box center [96, 76] width 131 height 11
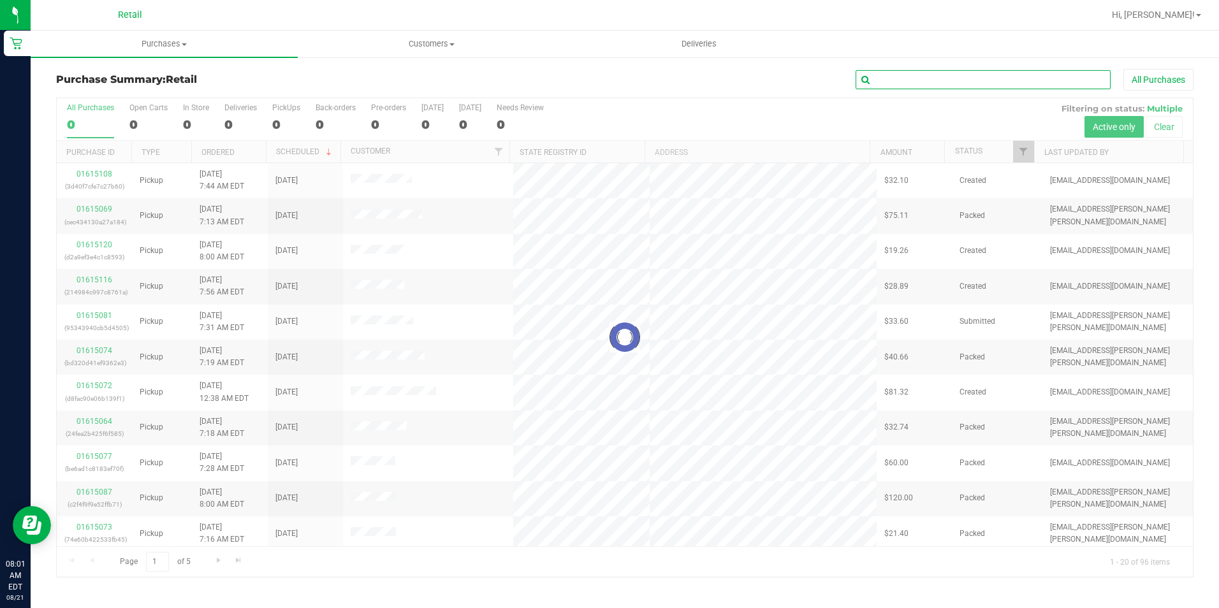
click at [995, 74] on input "text" at bounding box center [983, 79] width 255 height 19
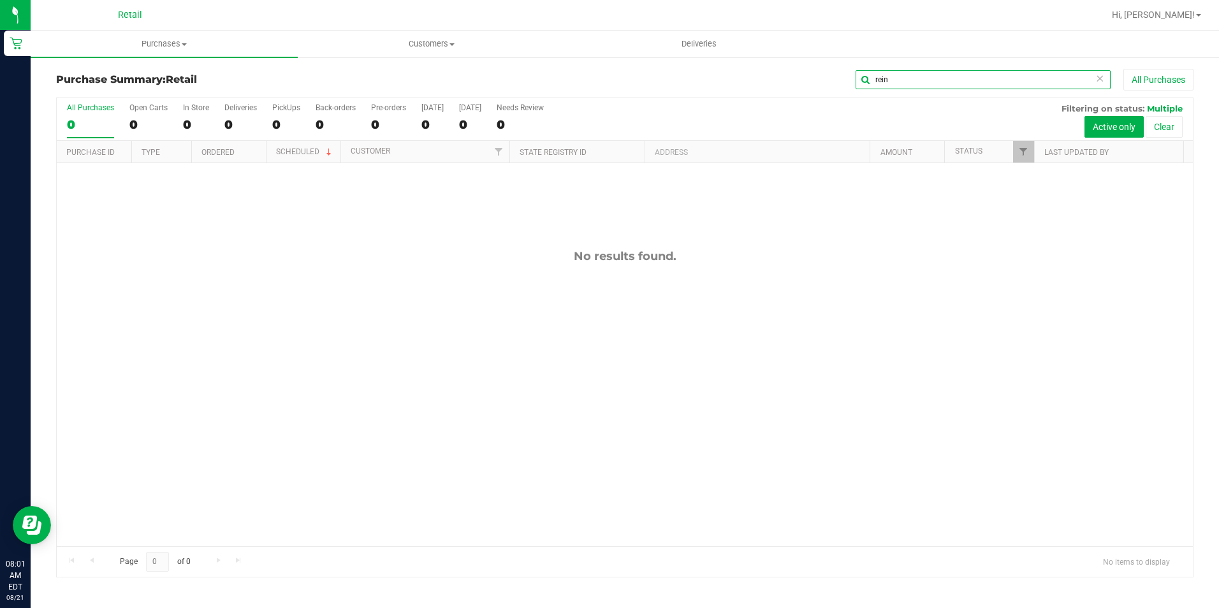
type input "rein"
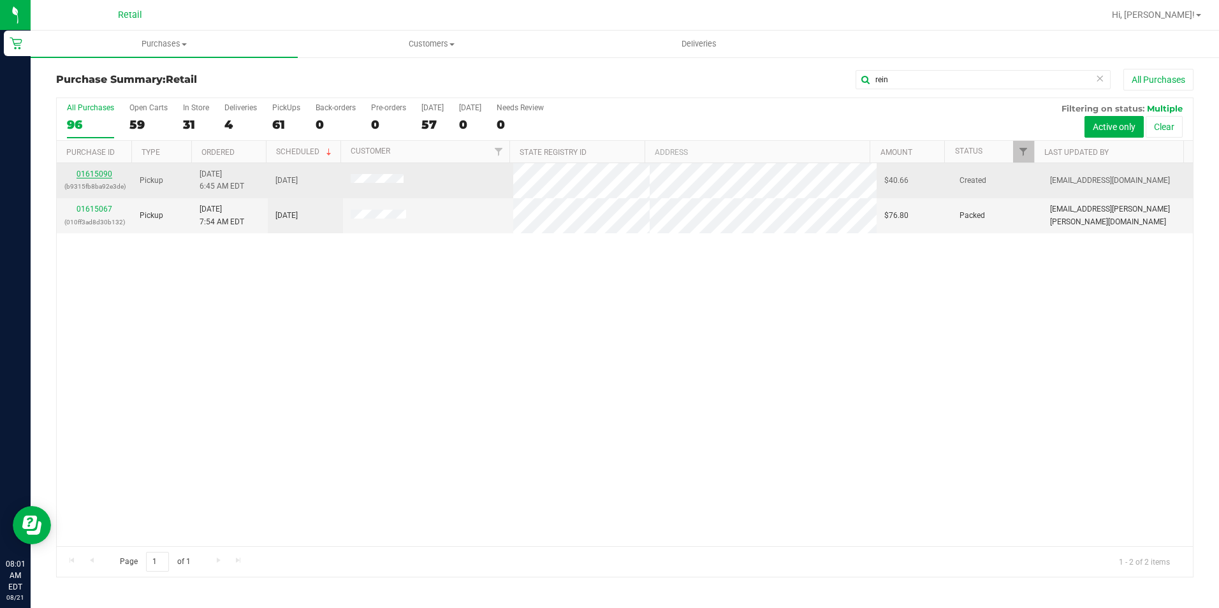
click at [92, 173] on link "01615090" at bounding box center [95, 174] width 36 height 9
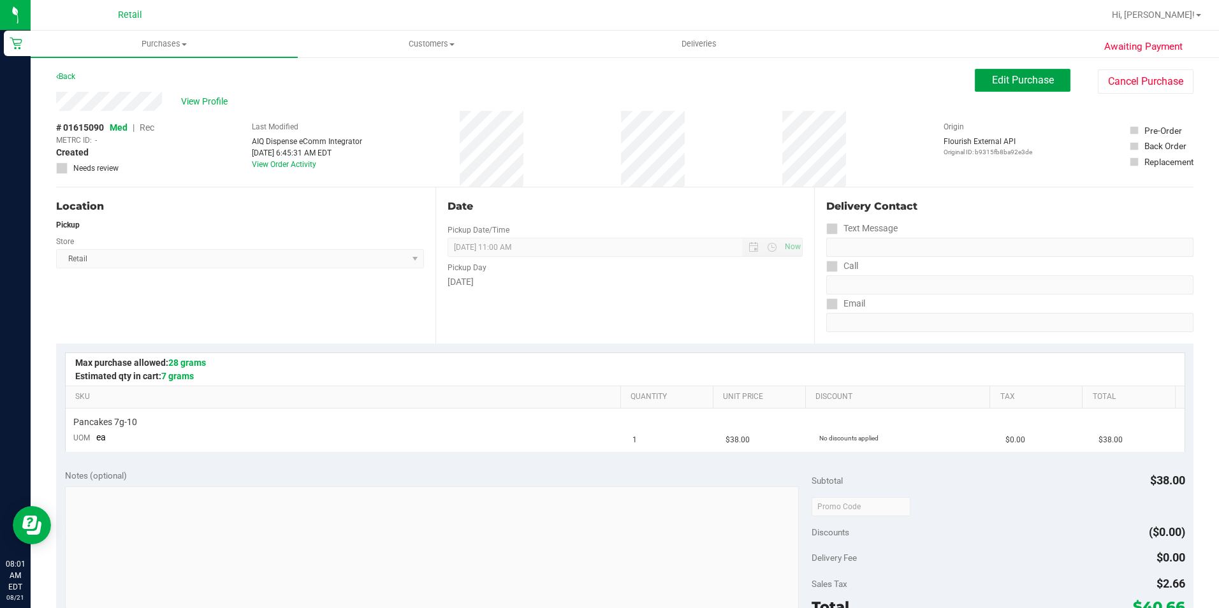
click at [981, 84] on button "Edit Purchase" at bounding box center [1023, 80] width 96 height 23
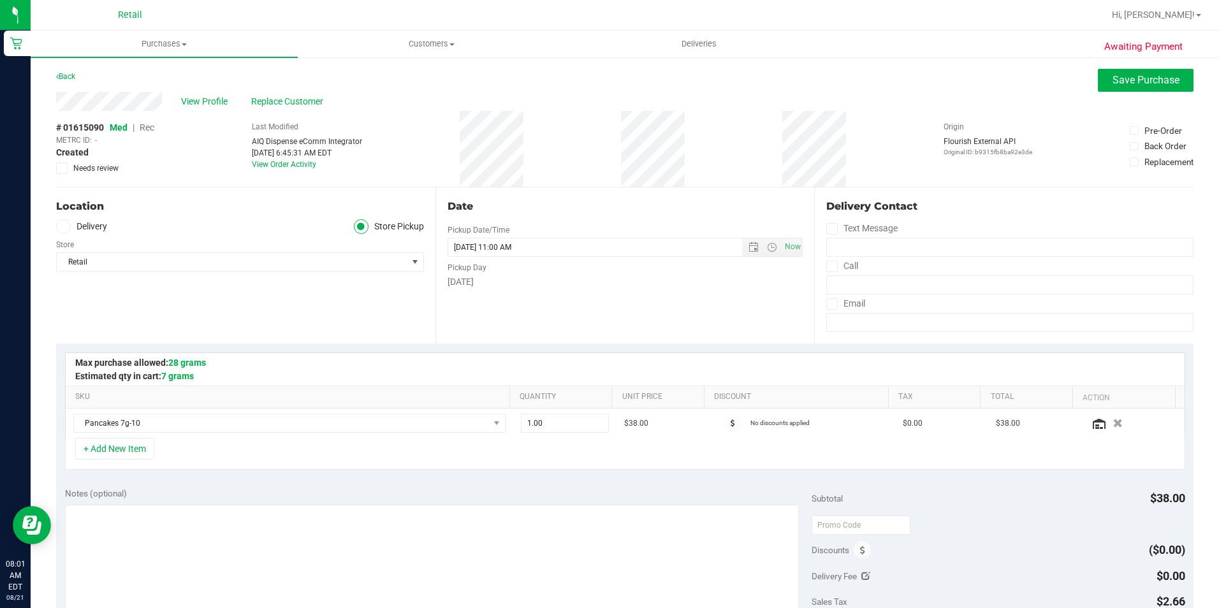
click at [150, 128] on span "Rec" at bounding box center [147, 127] width 15 height 10
click at [1098, 78] on button "Save Purchase" at bounding box center [1146, 80] width 96 height 23
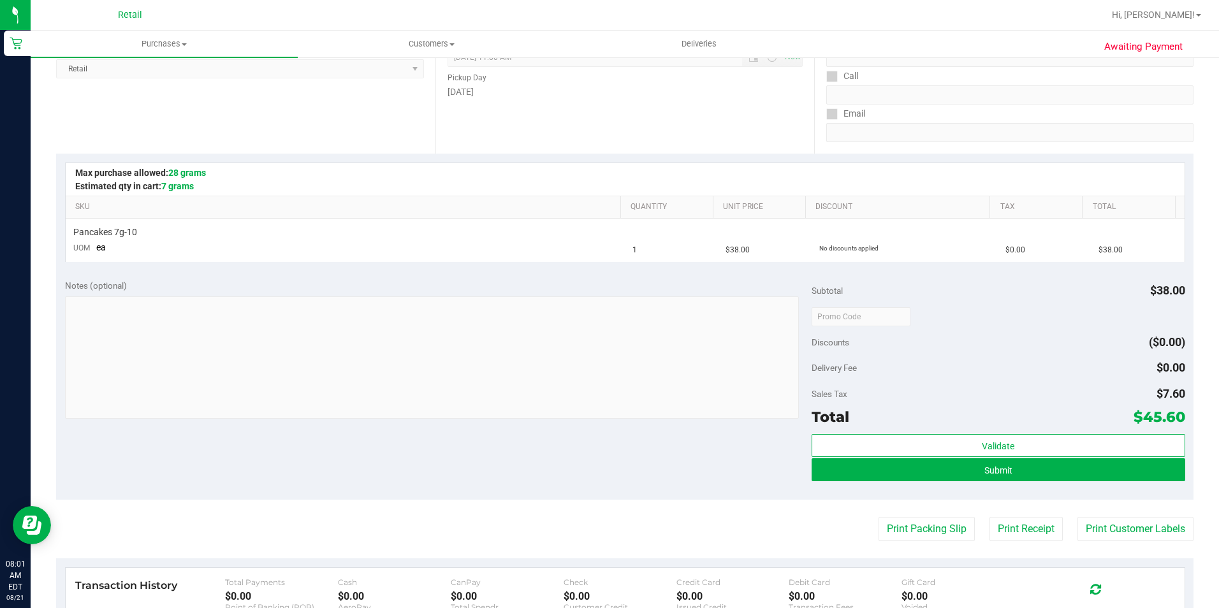
scroll to position [191, 0]
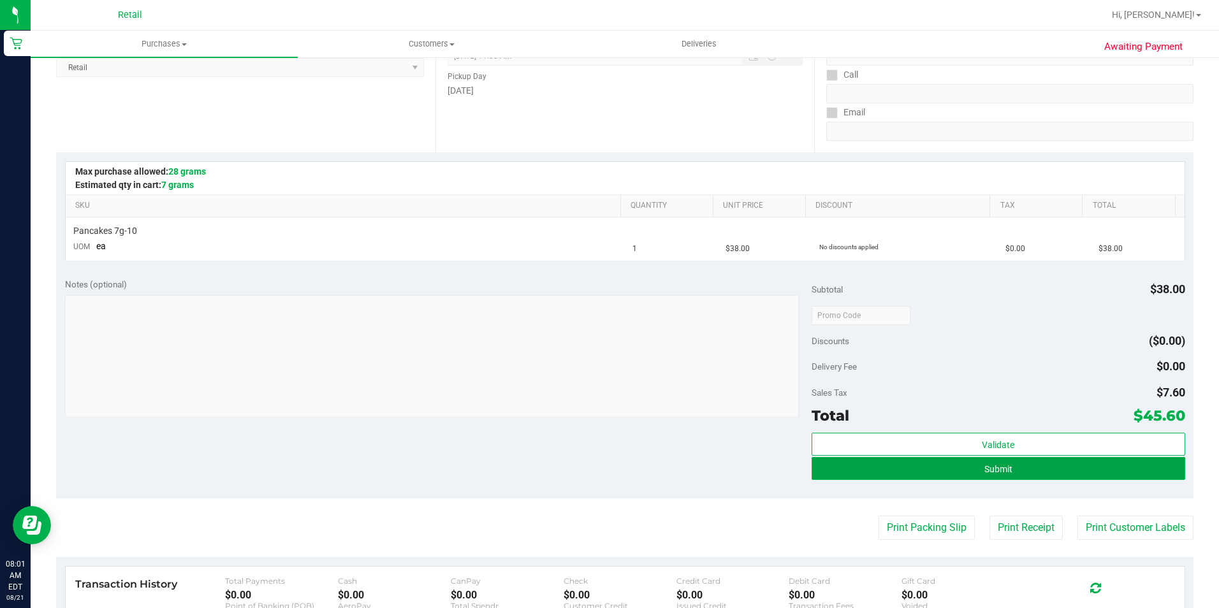
click at [1008, 469] on button "Submit" at bounding box center [999, 468] width 374 height 23
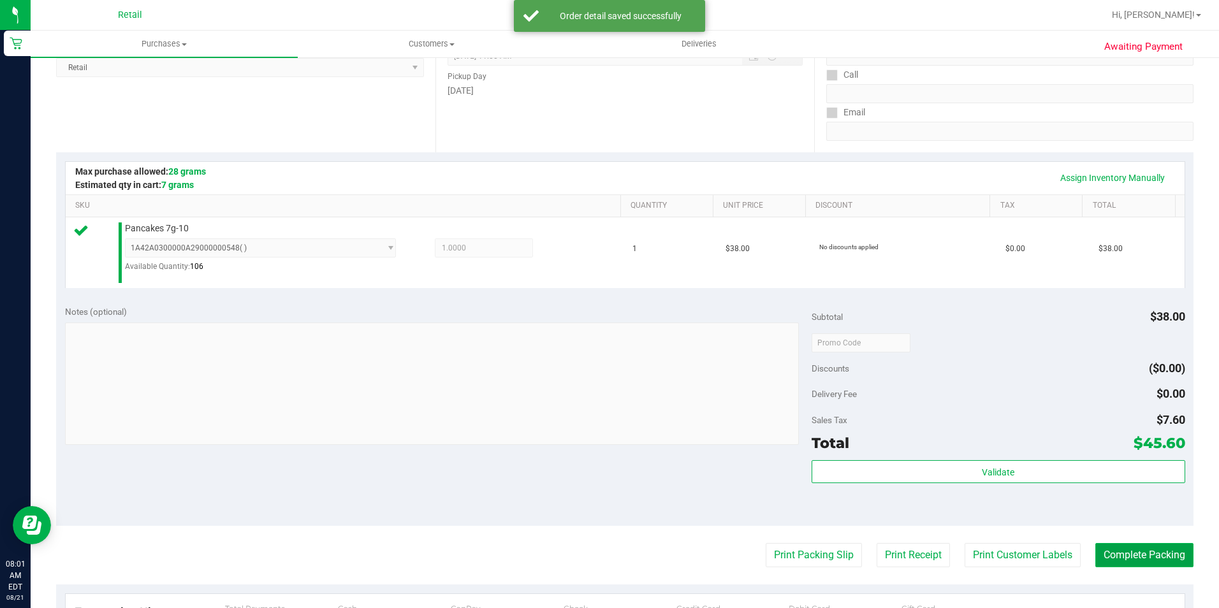
click at [1154, 559] on button "Complete Packing" at bounding box center [1145, 555] width 98 height 24
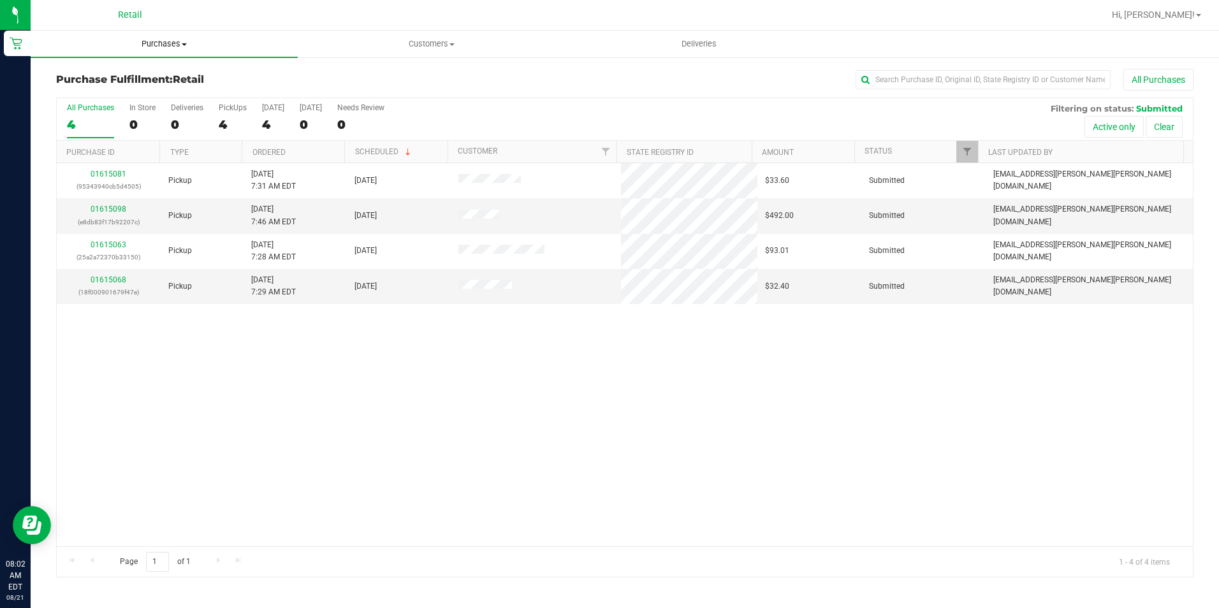
click at [157, 36] on uib-tab-heading "Purchases Summary of purchases Fulfillment All purchases" at bounding box center [164, 44] width 267 height 27
click at [156, 68] on ul "Summary of purchases Fulfillment All purchases" at bounding box center [164, 92] width 267 height 69
click at [167, 34] on uib-tab-heading "Purchases Summary of purchases Fulfillment All purchases" at bounding box center [164, 44] width 267 height 27
click at [147, 73] on span "Summary of purchases" at bounding box center [96, 76] width 131 height 11
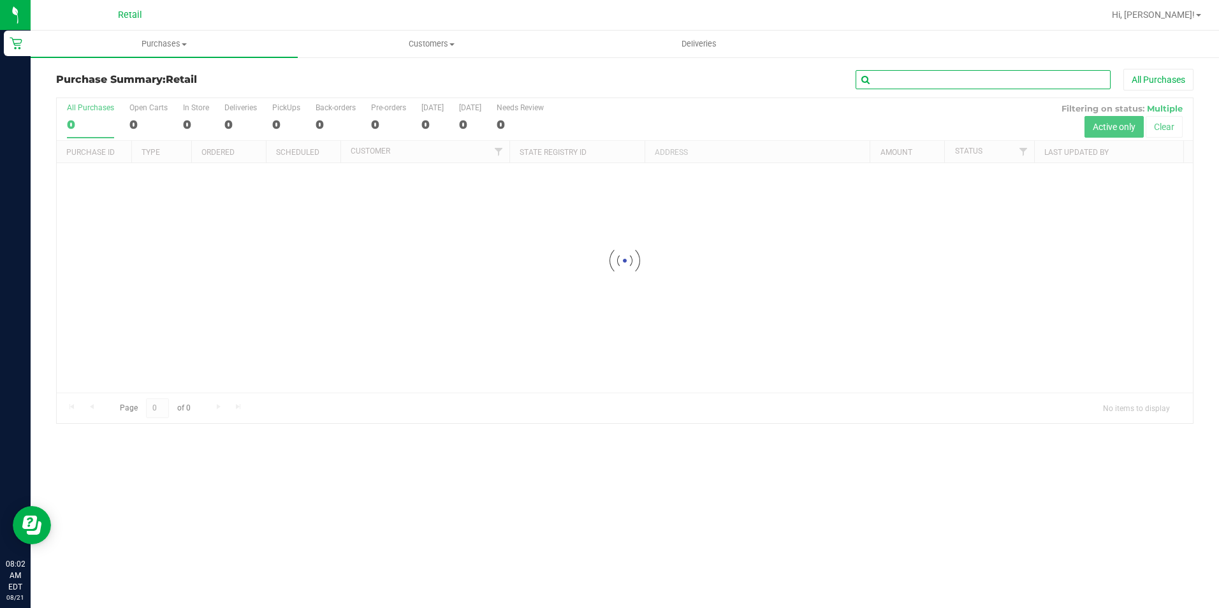
click at [955, 79] on input "text" at bounding box center [983, 79] width 255 height 19
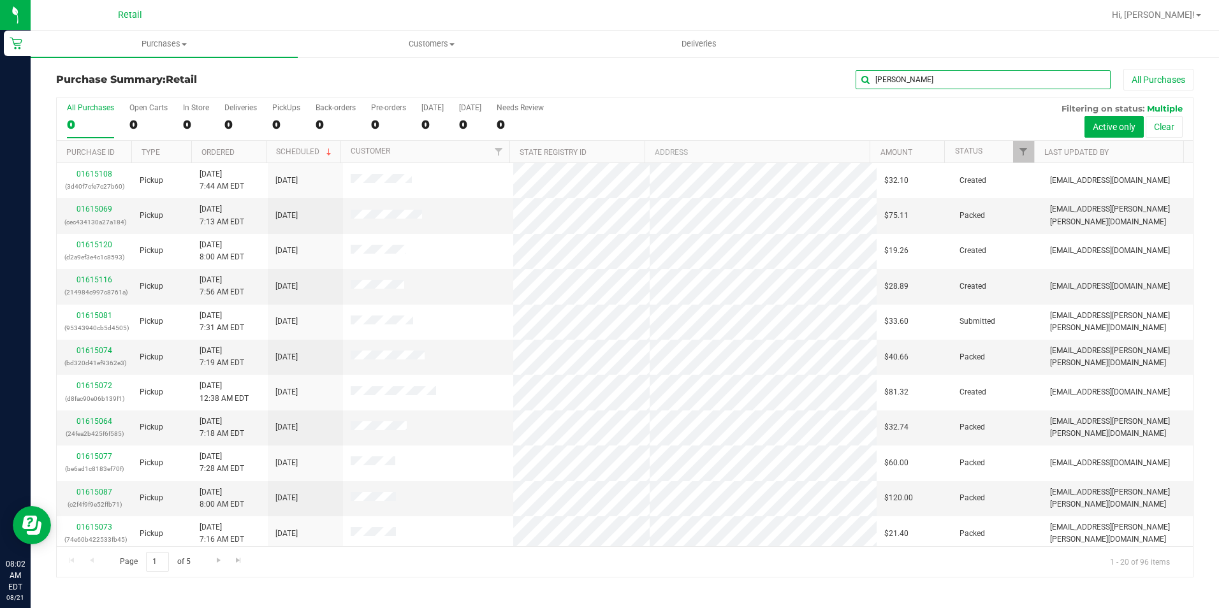
type input "patrick"
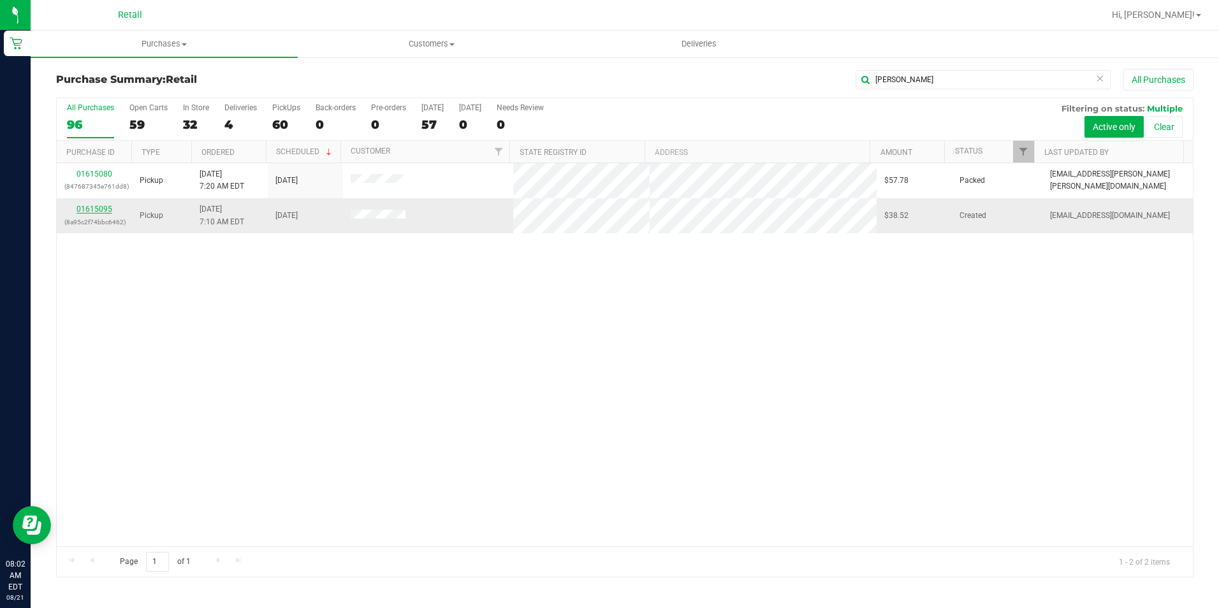
click at [91, 206] on link "01615095" at bounding box center [95, 209] width 36 height 9
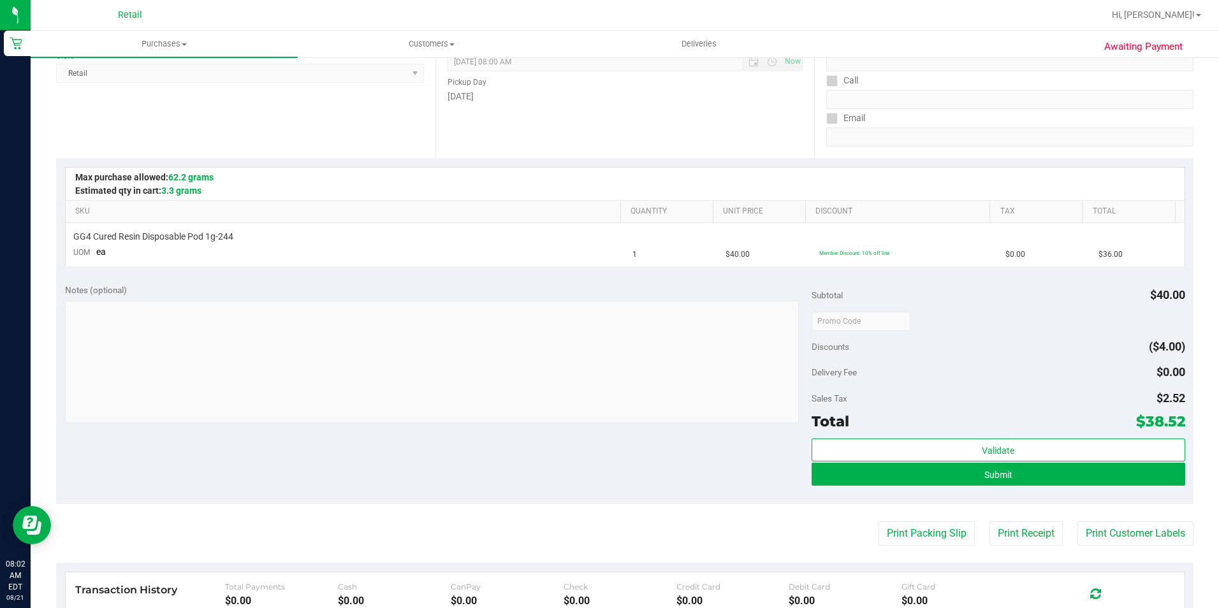
scroll to position [255, 0]
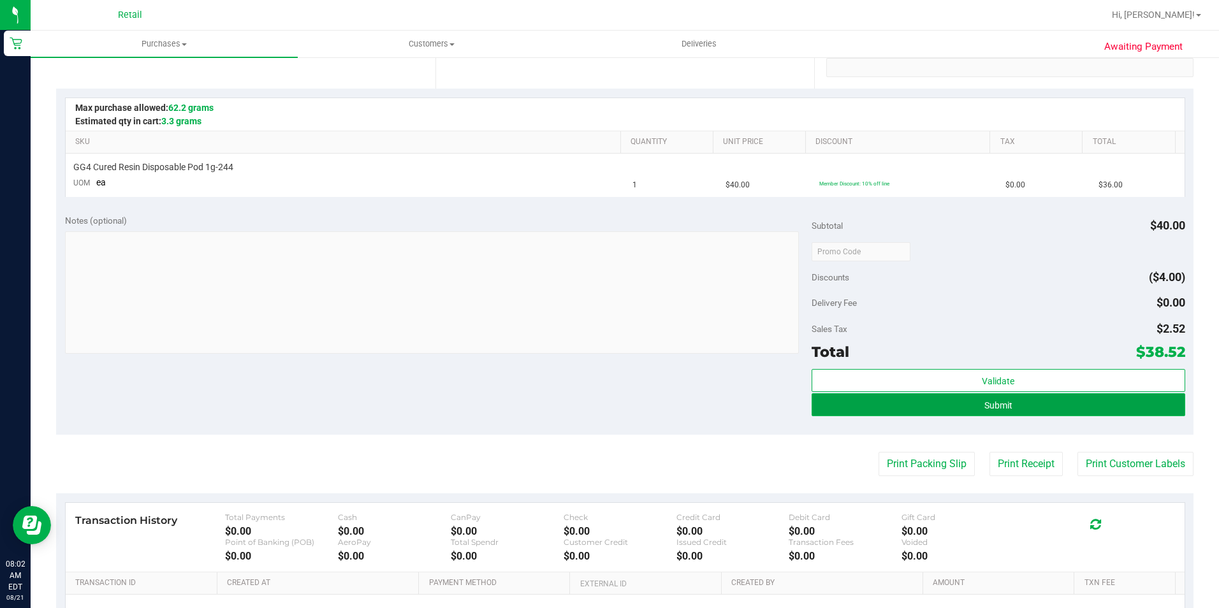
click at [1057, 400] on button "Submit" at bounding box center [999, 404] width 374 height 23
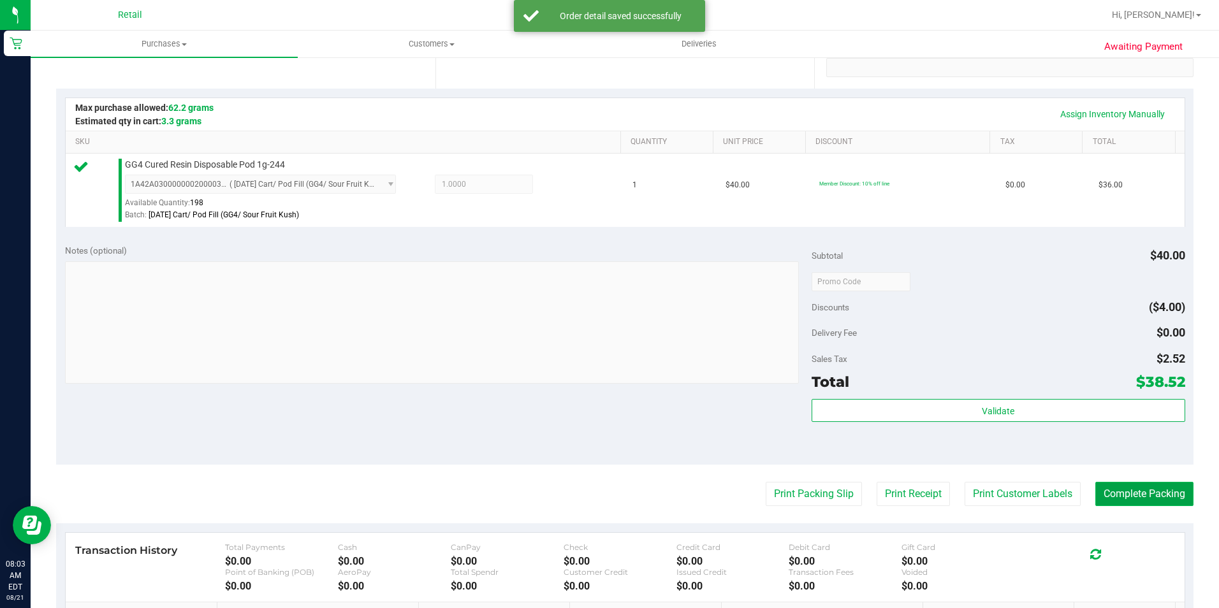
click at [1117, 495] on button "Complete Packing" at bounding box center [1145, 494] width 98 height 24
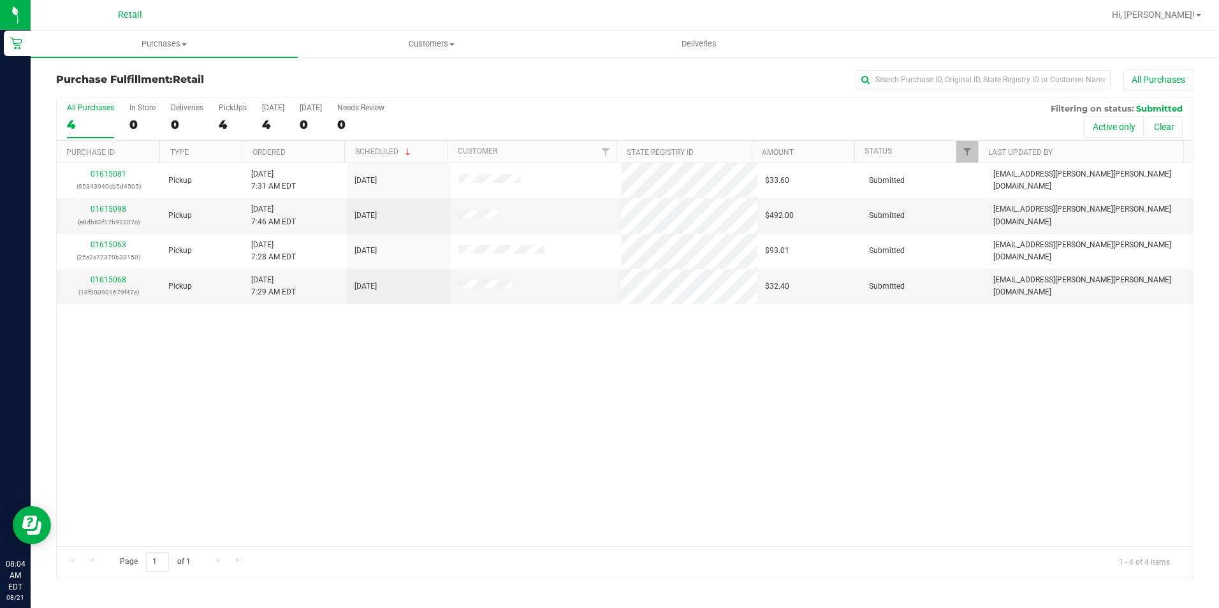
click at [497, 488] on div "01615081 (95343940cb5d4505) Pickup 8/21/2025 7:31 AM EDT 8/21/2025 $33.60 Submi…" at bounding box center [625, 354] width 1136 height 383
click at [436, 488] on div "01615081 (95343940cb5d4505) Pickup 8/21/2025 7:31 AM EDT 8/21/2025 $33.60 Submi…" at bounding box center [625, 354] width 1136 height 383
click at [162, 44] on span "Purchases" at bounding box center [164, 43] width 267 height 11
click at [1038, 80] on input "text" at bounding box center [983, 79] width 255 height 19
type input "kristen"
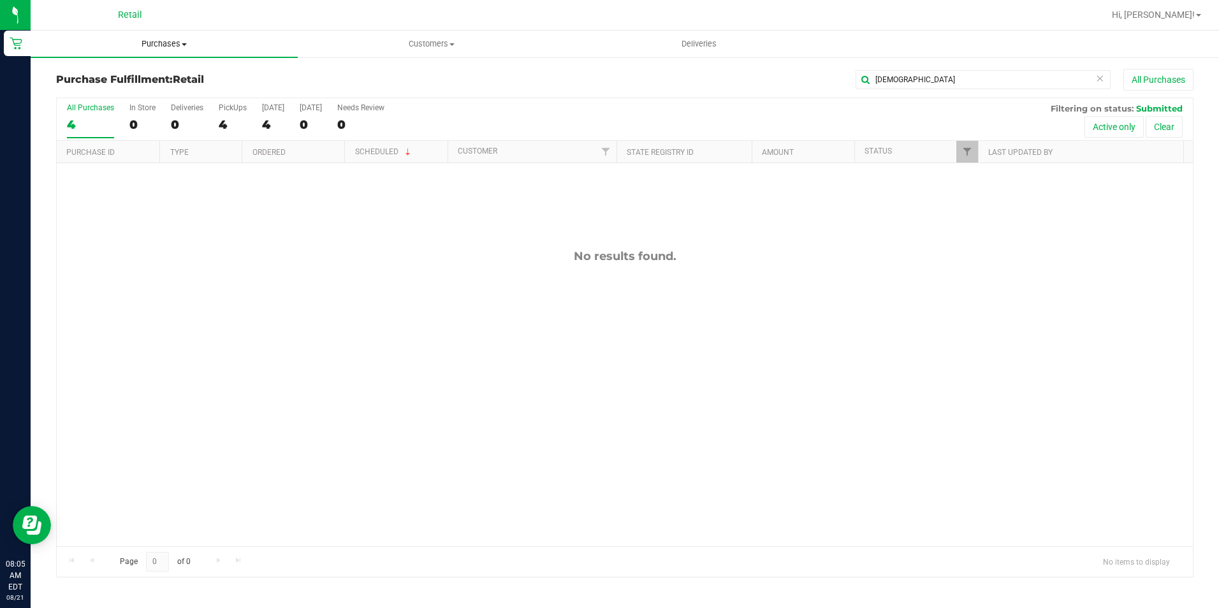
click at [162, 36] on uib-tab-heading "Purchases Summary of purchases Fulfillment All purchases" at bounding box center [164, 44] width 267 height 27
click at [149, 73] on span "Summary of purchases" at bounding box center [96, 76] width 131 height 11
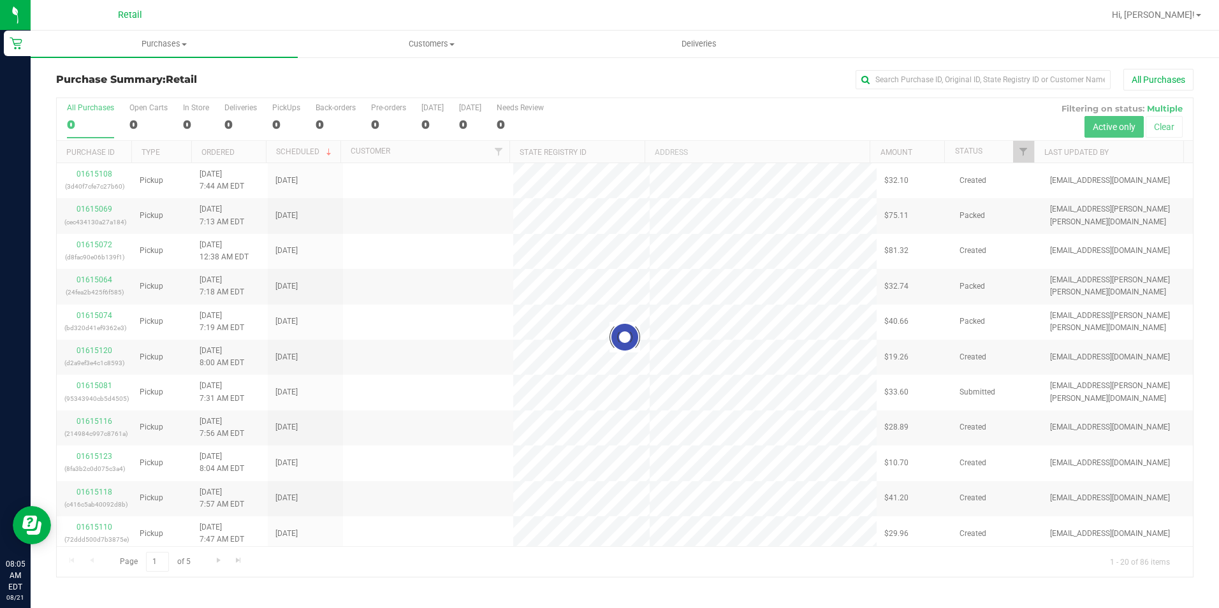
click at [969, 91] on div "Purchase Summary: Retail All Purchases" at bounding box center [625, 83] width 1138 height 28
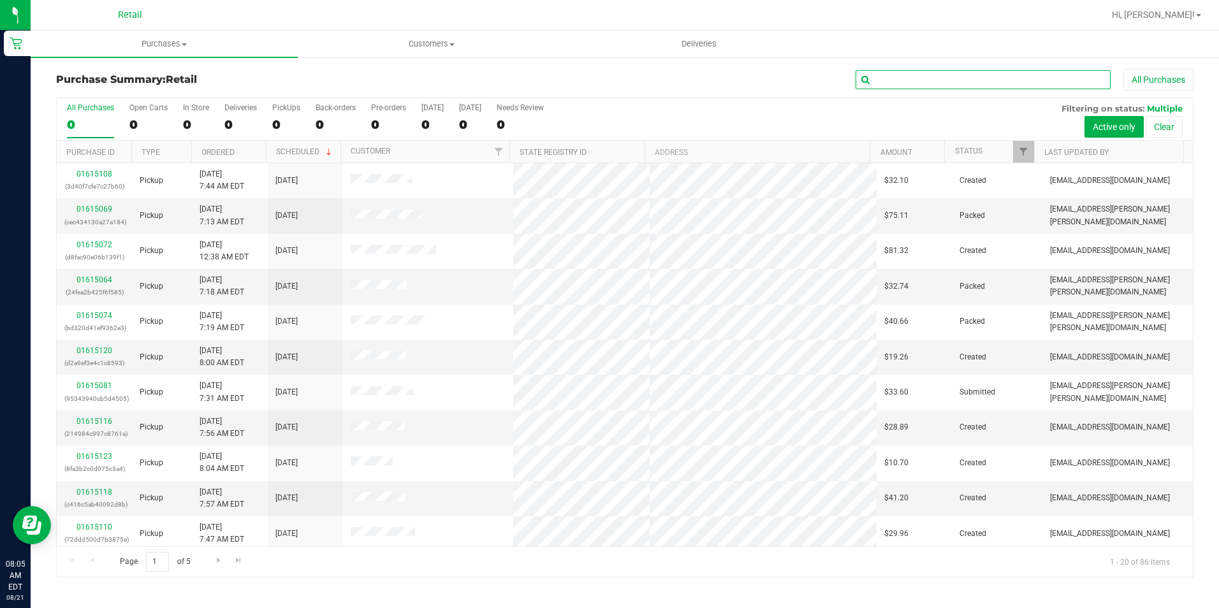
click at [968, 87] on input "text" at bounding box center [983, 79] width 255 height 19
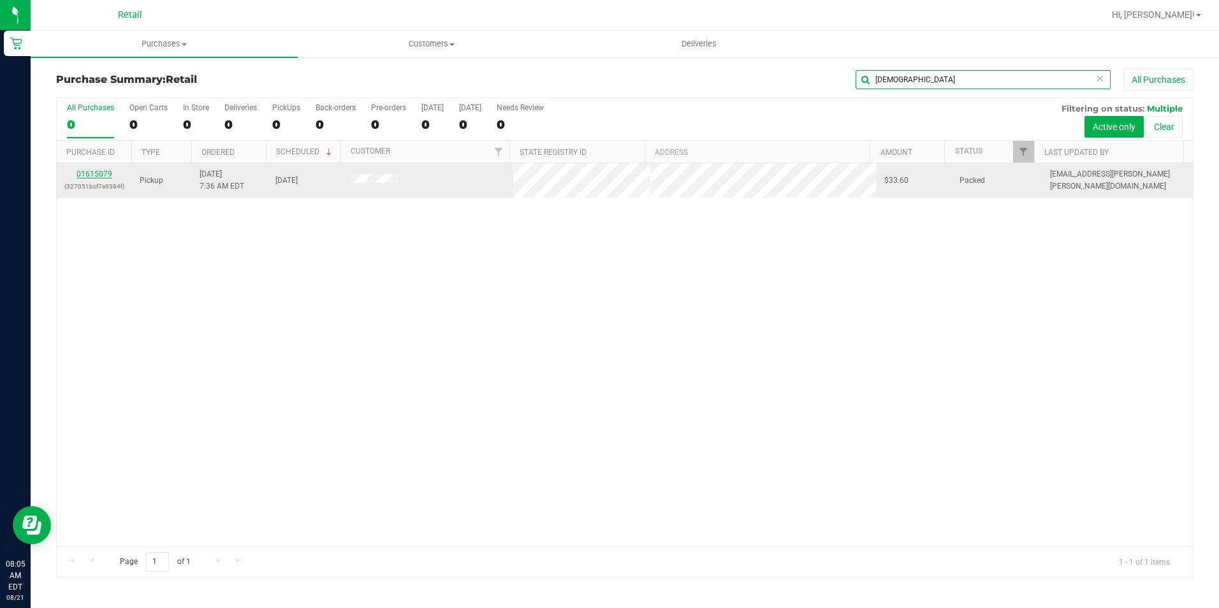
type input "kristen"
click at [99, 177] on link "01615079" at bounding box center [95, 174] width 36 height 9
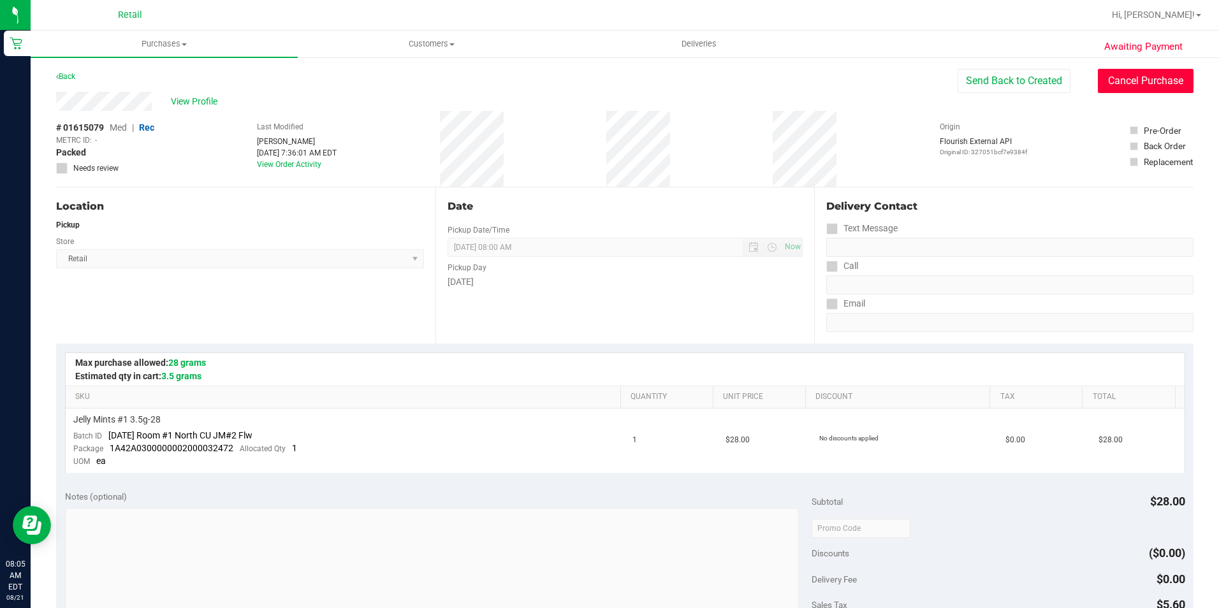
click at [1140, 82] on button "Cancel Purchase" at bounding box center [1146, 81] width 96 height 24
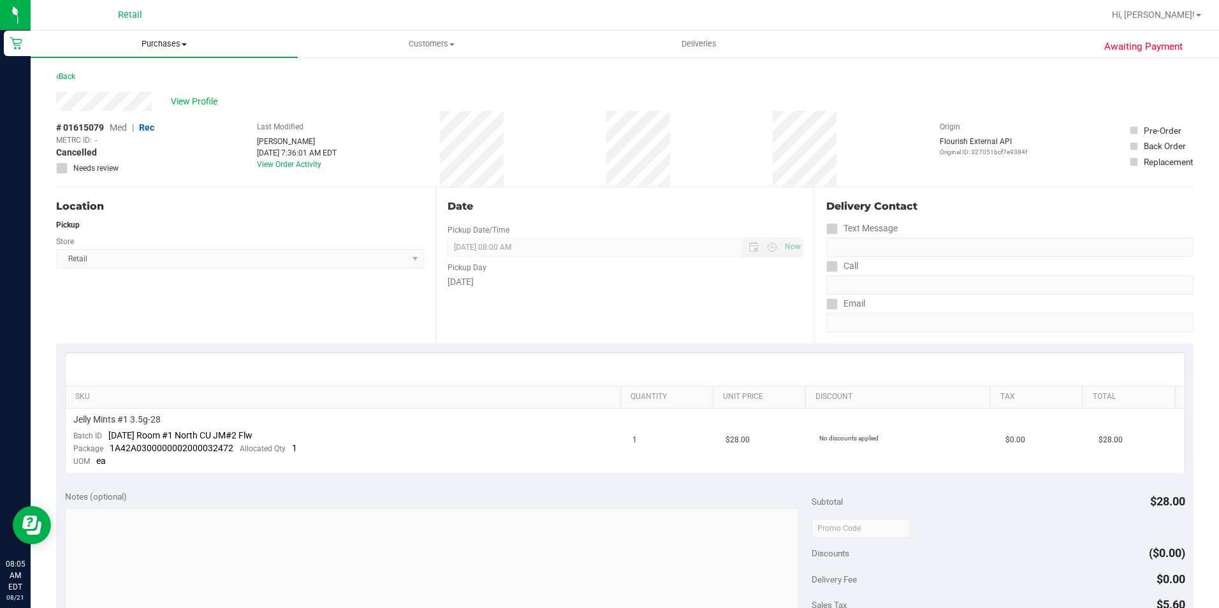
click at [173, 52] on uib-tab-heading "Purchases Summary of purchases Fulfillment All purchases" at bounding box center [164, 44] width 267 height 27
click at [167, 77] on li "Summary of purchases" at bounding box center [164, 77] width 267 height 15
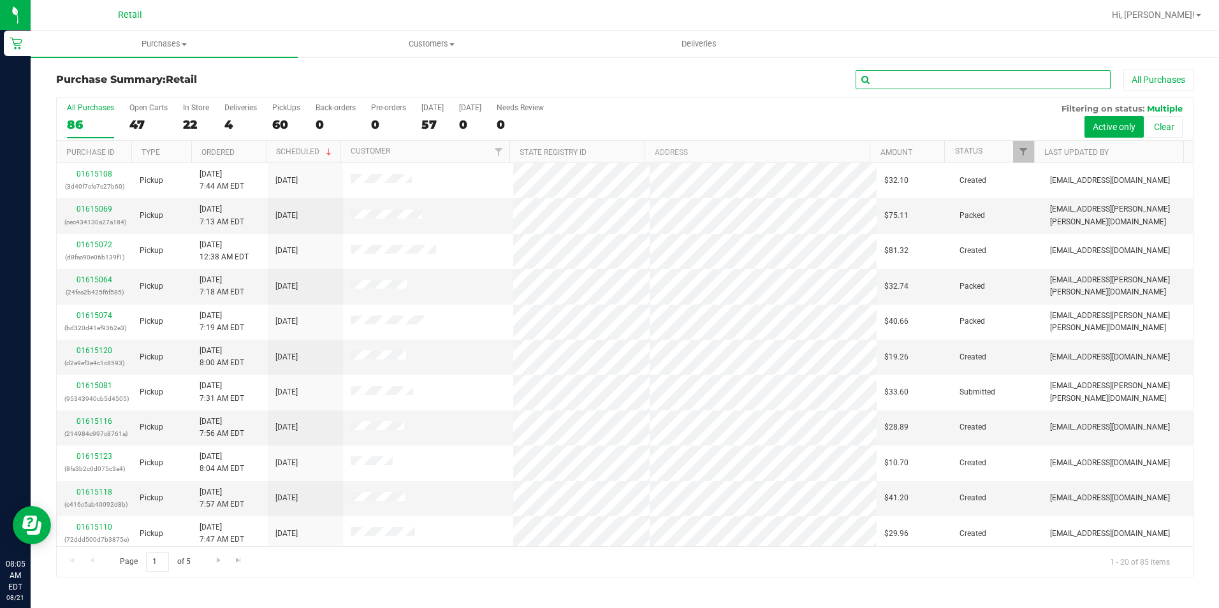
click at [923, 75] on input "text" at bounding box center [983, 79] width 255 height 19
type input "steven"
click at [989, 84] on input "text" at bounding box center [983, 79] width 255 height 19
type input "steven"
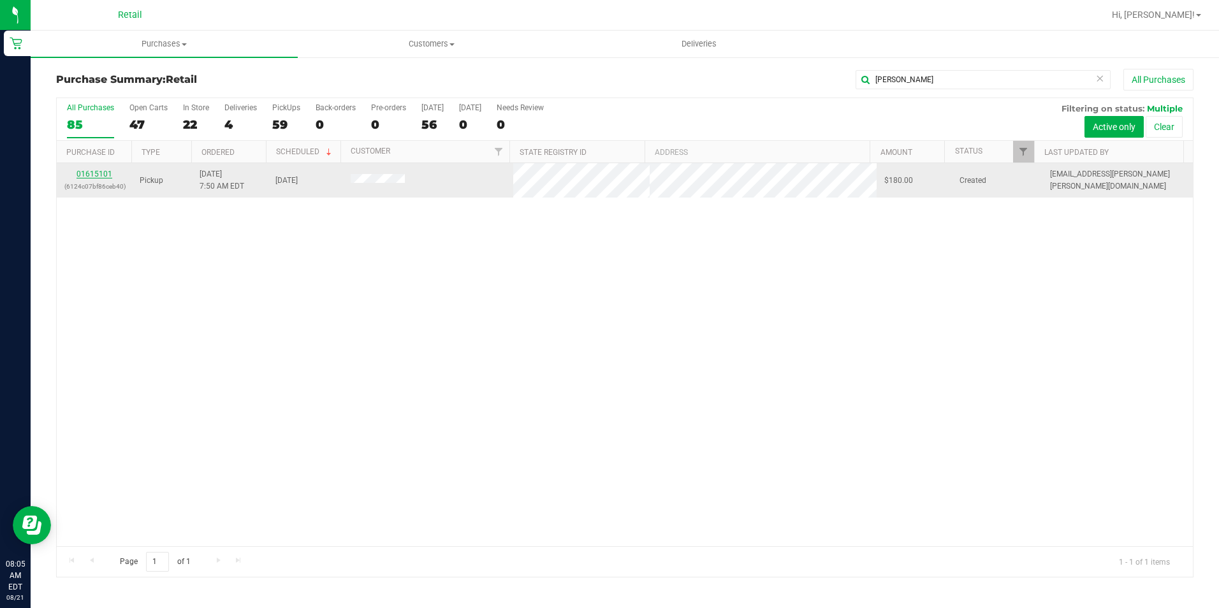
click at [86, 177] on link "01615101" at bounding box center [95, 174] width 36 height 9
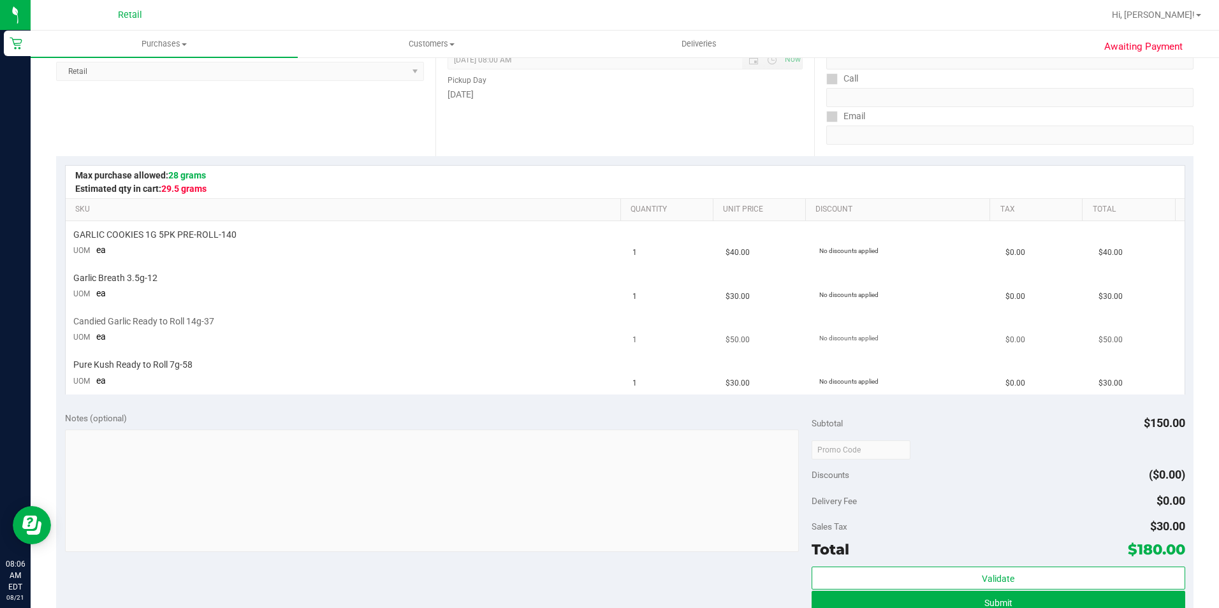
scroll to position [191, 0]
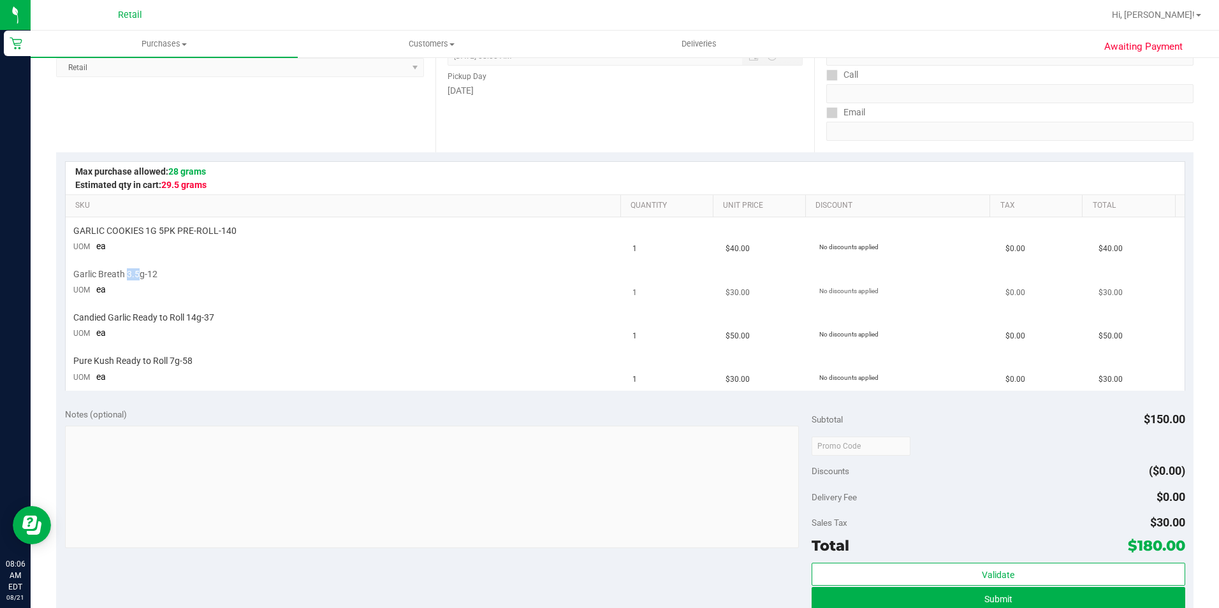
drag, startPoint x: 129, startPoint y: 279, endPoint x: 140, endPoint y: 276, distance: 11.8
click at [140, 276] on span "Garlic Breath 3.5g-12" at bounding box center [115, 274] width 84 height 12
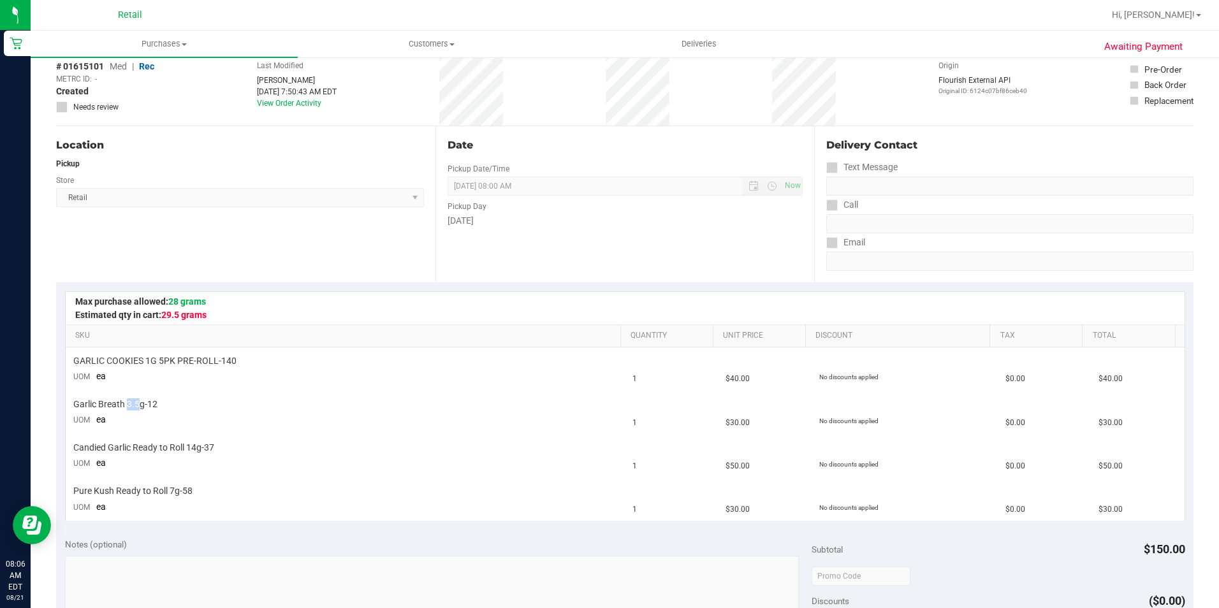
scroll to position [0, 0]
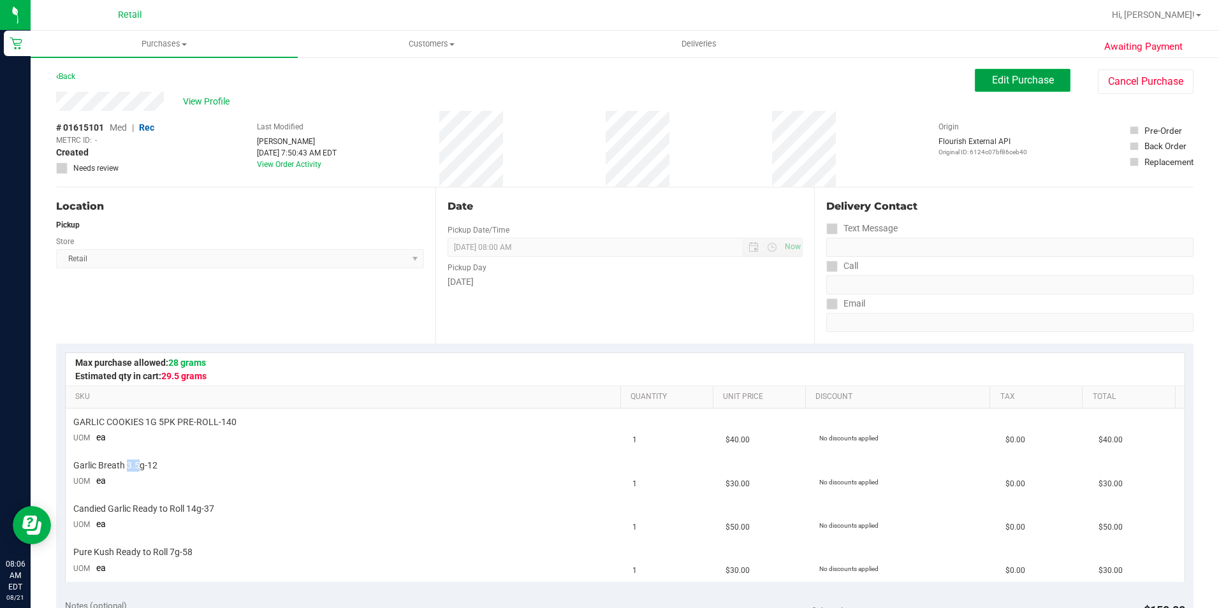
click at [1034, 77] on span "Edit Purchase" at bounding box center [1023, 80] width 62 height 12
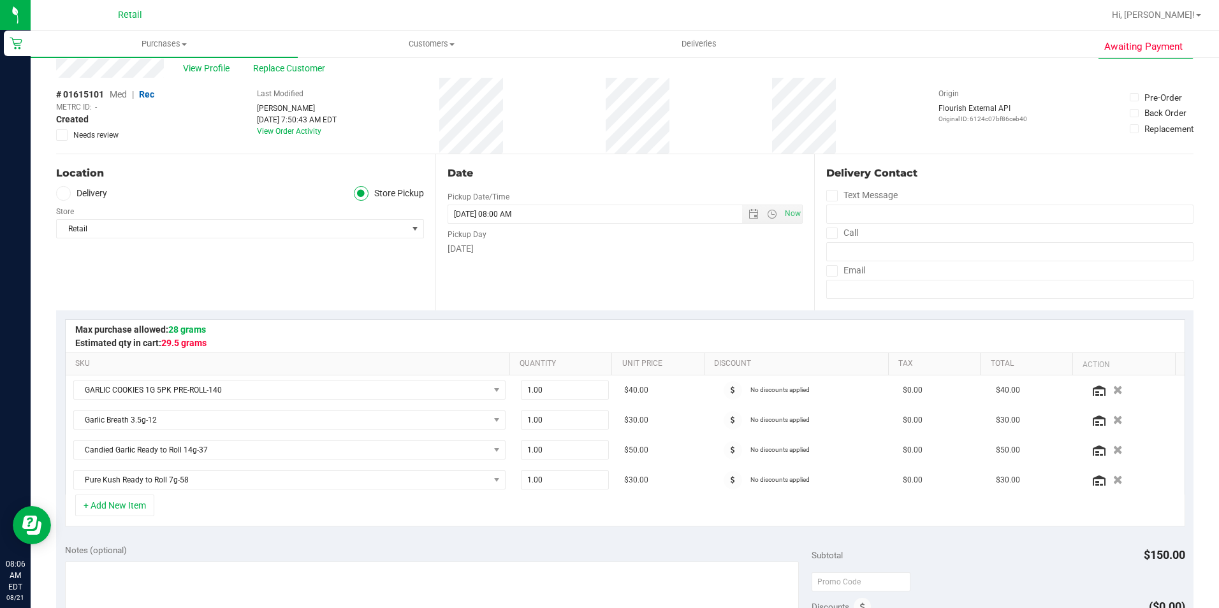
scroll to position [64, 0]
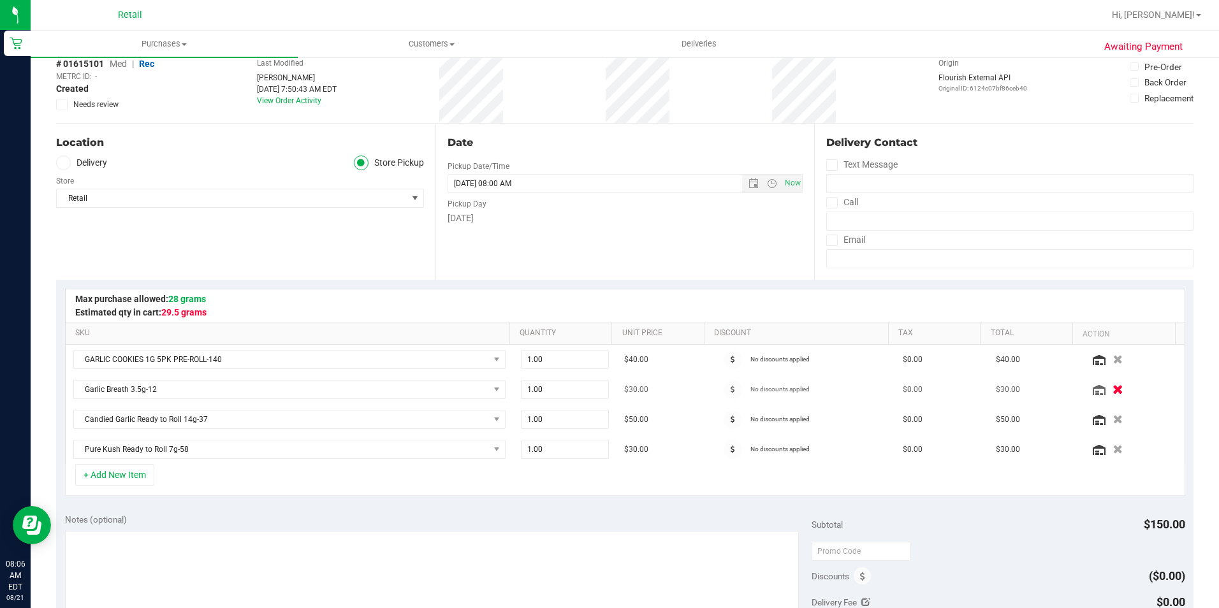
click at [1113, 393] on icon "button" at bounding box center [1118, 390] width 11 height 10
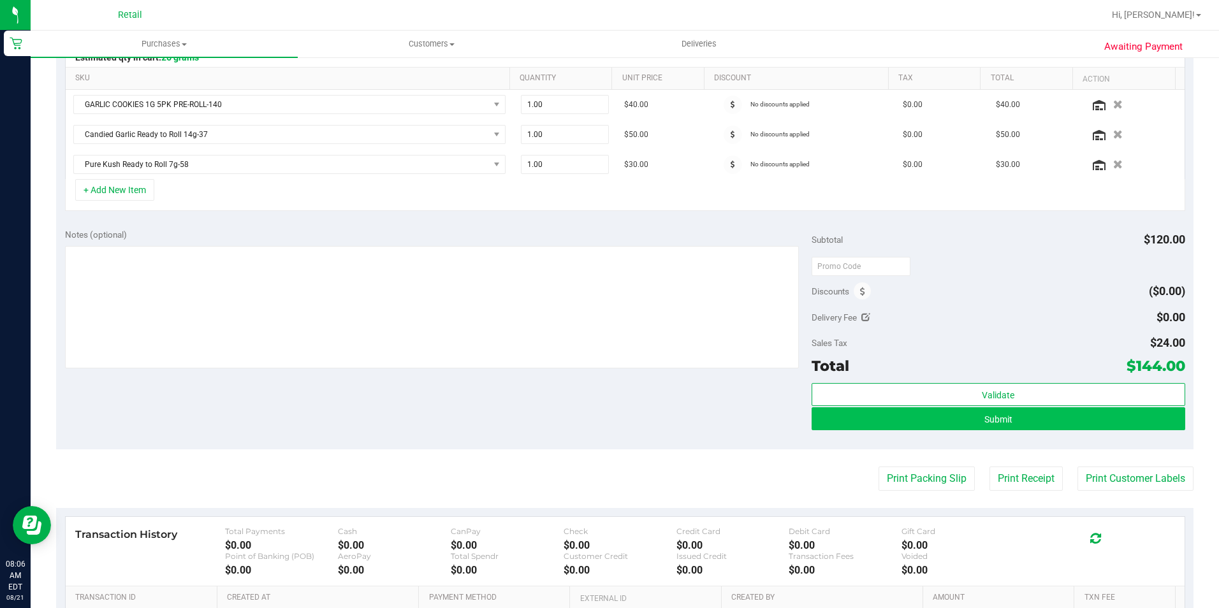
scroll to position [0, 0]
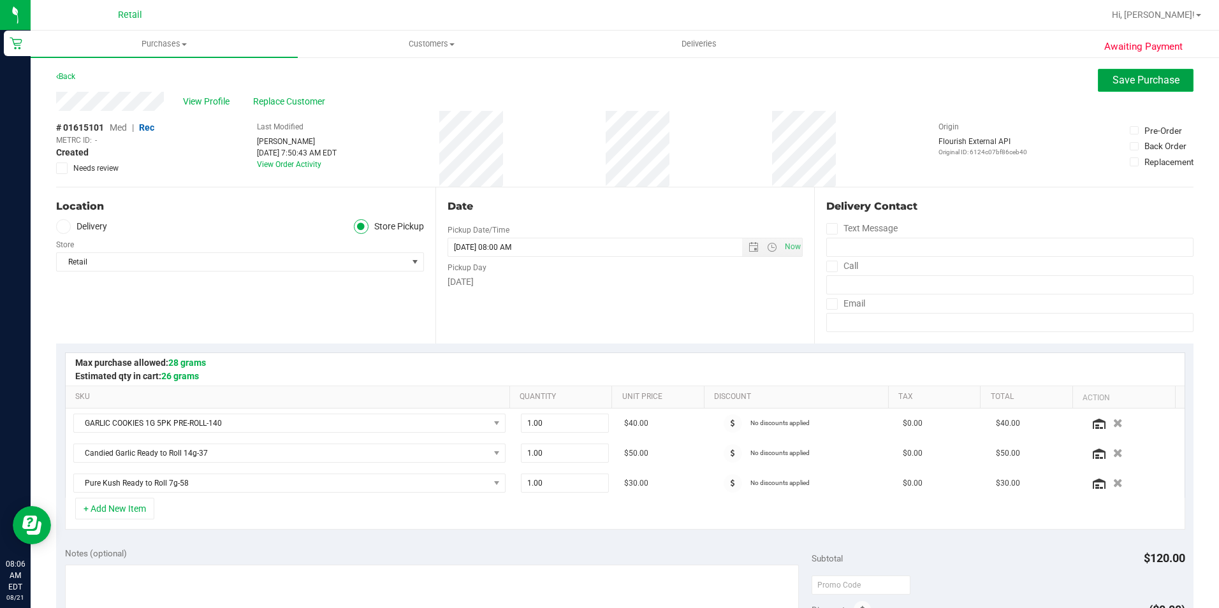
click at [1118, 81] on span "Save Purchase" at bounding box center [1146, 80] width 67 height 12
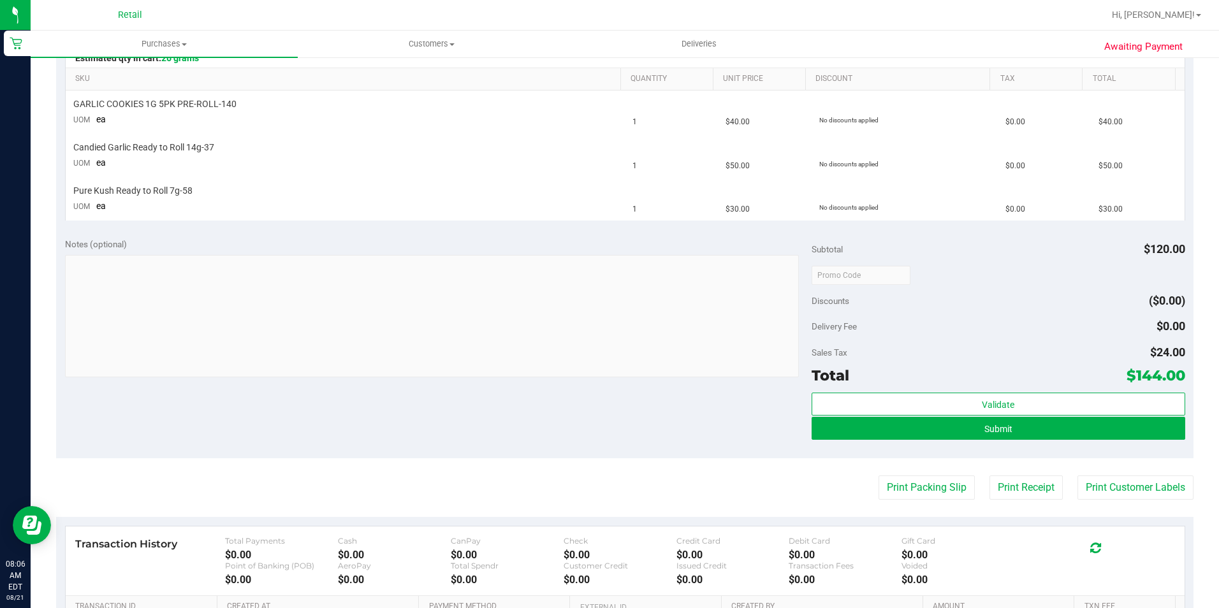
scroll to position [319, 0]
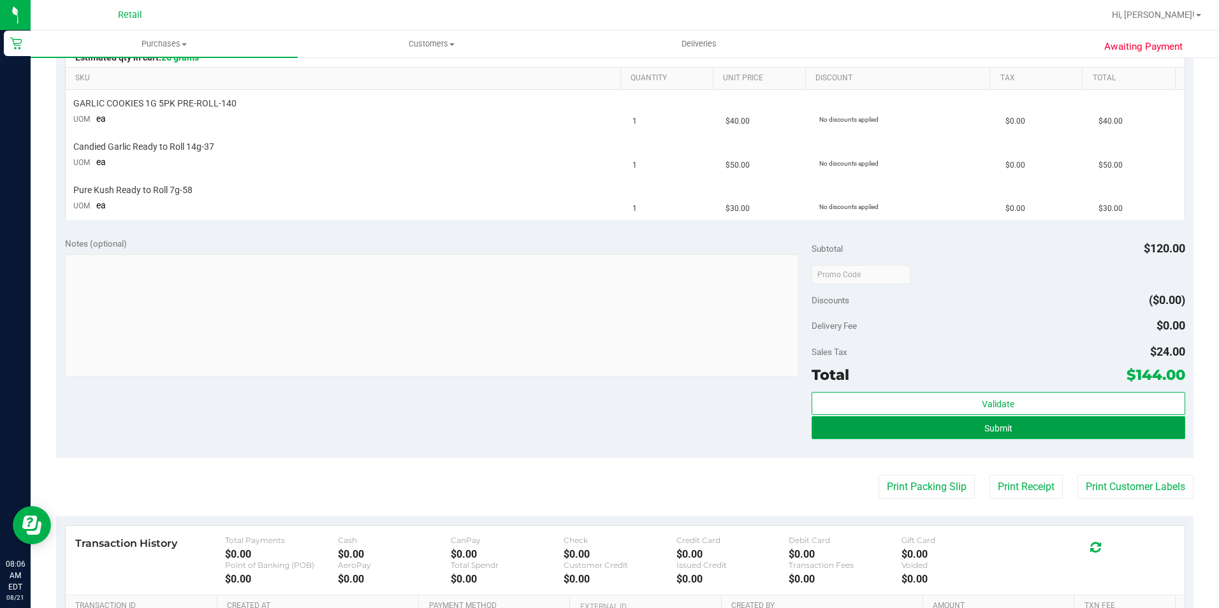
click at [986, 433] on button "Submit" at bounding box center [999, 427] width 374 height 23
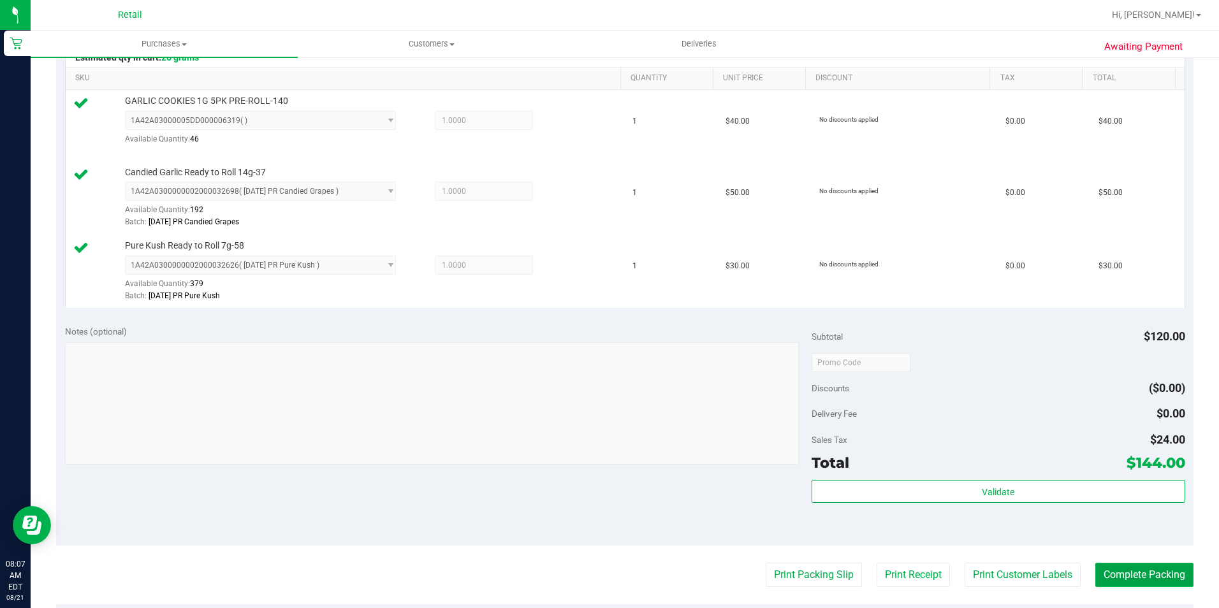
click at [1131, 566] on button "Complete Packing" at bounding box center [1145, 575] width 98 height 24
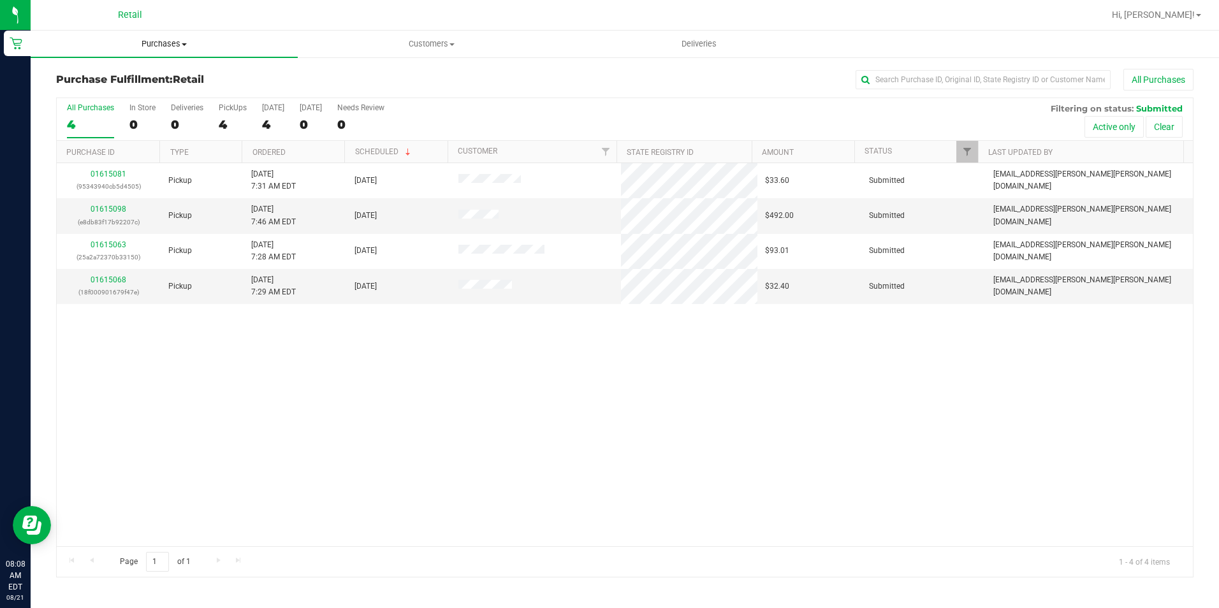
click at [146, 41] on span "Purchases" at bounding box center [164, 43] width 267 height 11
click at [145, 78] on span "Summary of purchases" at bounding box center [96, 76] width 131 height 11
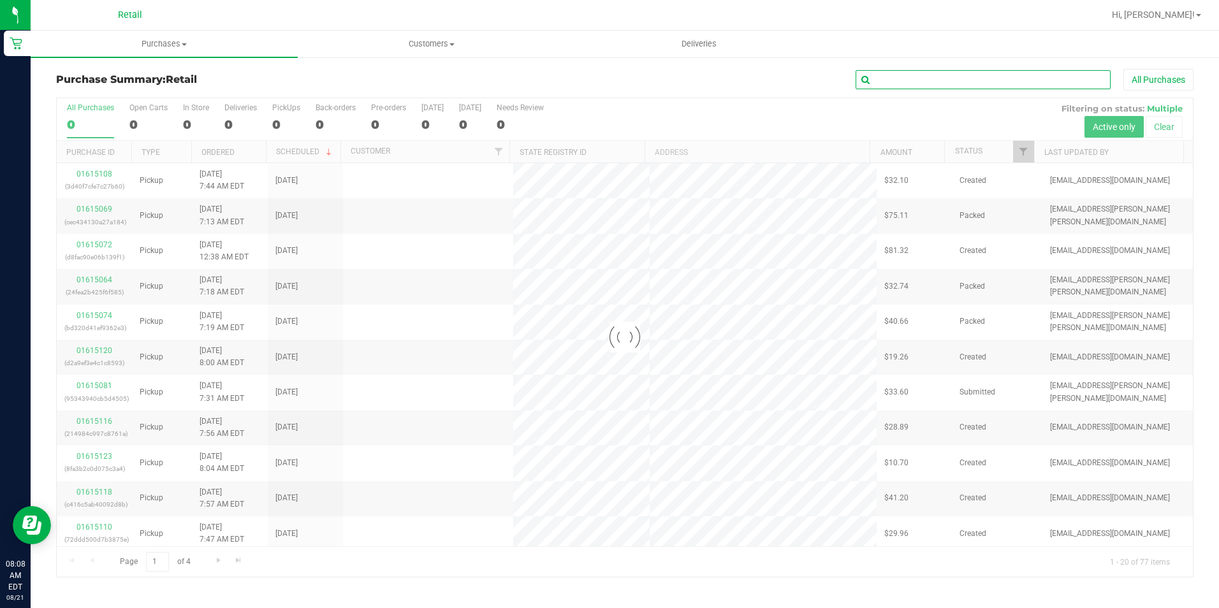
click at [950, 83] on input "text" at bounding box center [983, 79] width 255 height 19
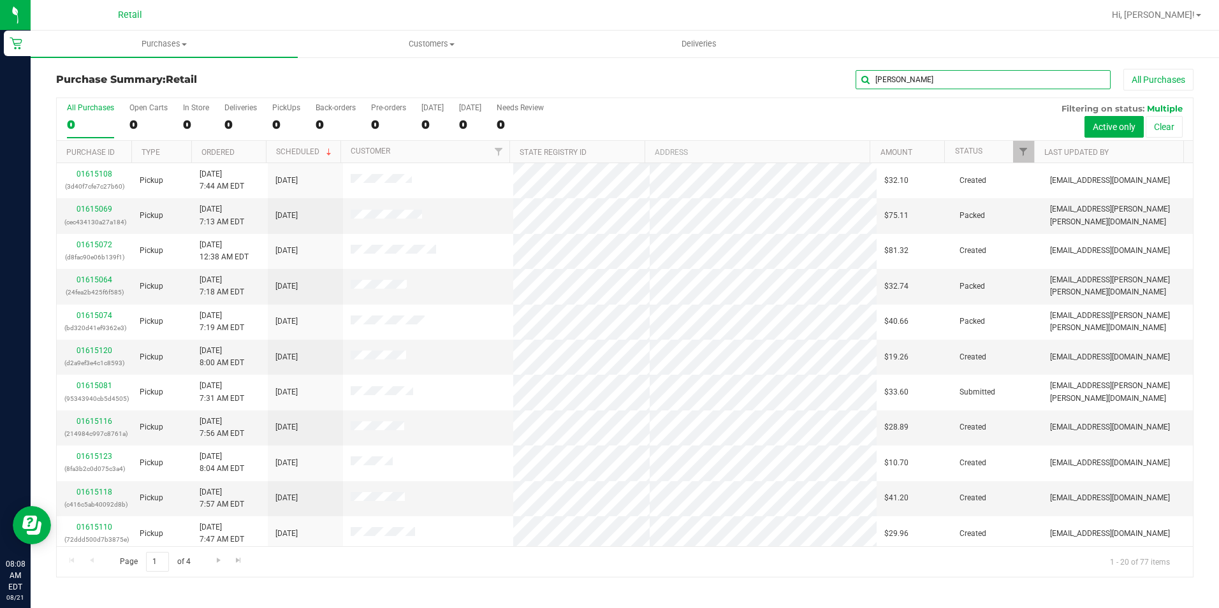
type input "[PERSON_NAME]"
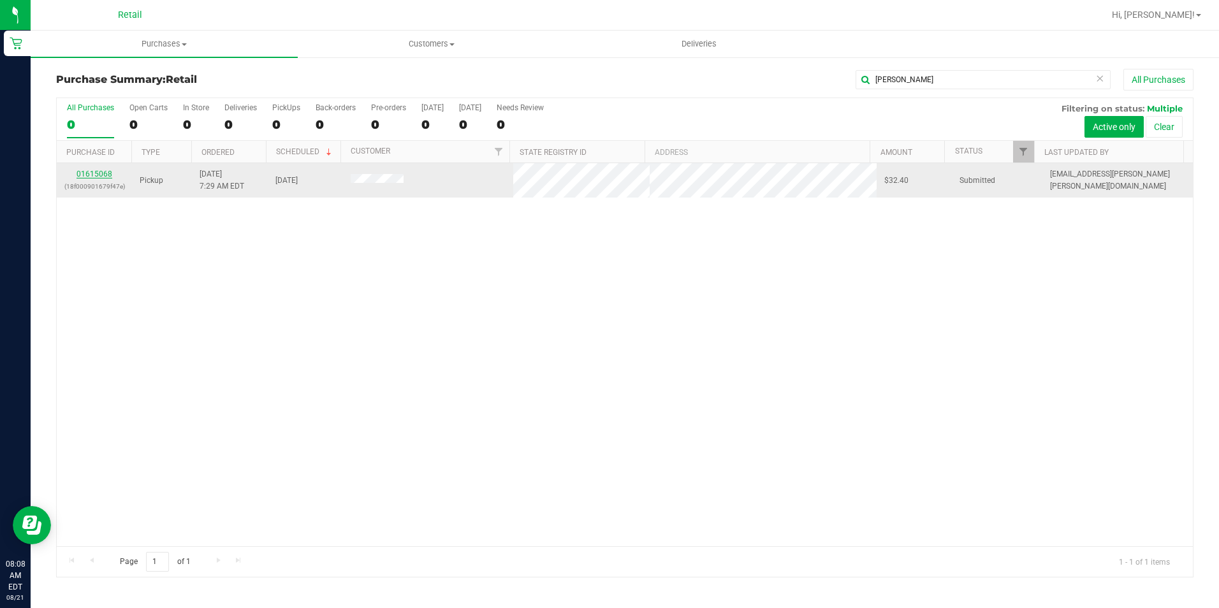
click at [94, 175] on link "01615068" at bounding box center [95, 174] width 36 height 9
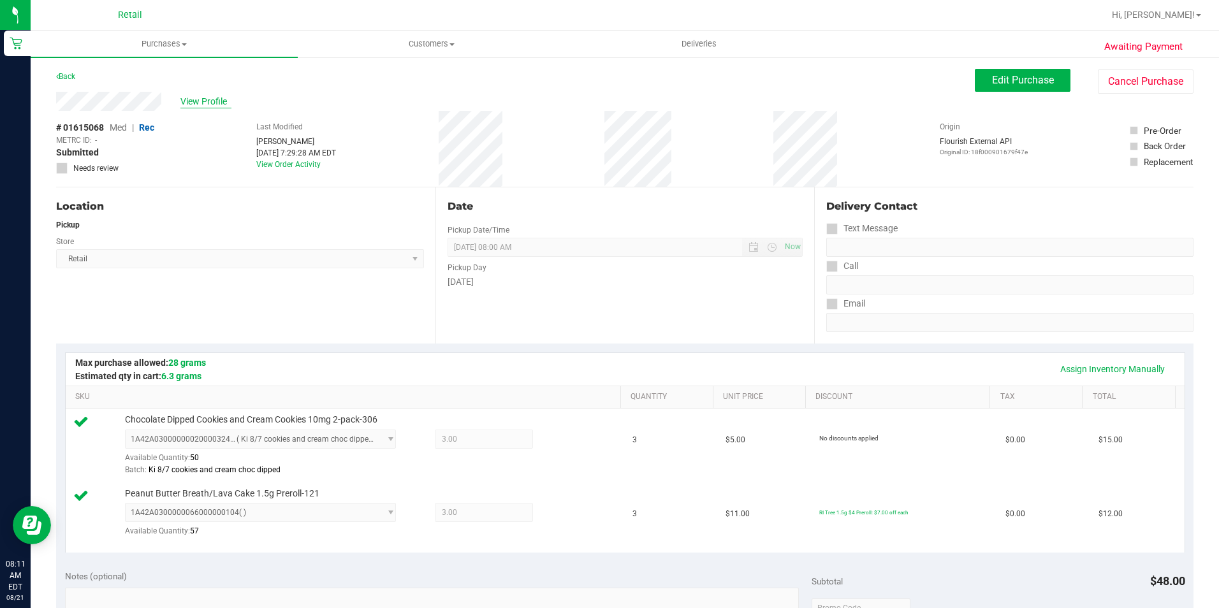
click at [198, 107] on span "View Profile" at bounding box center [205, 101] width 51 height 13
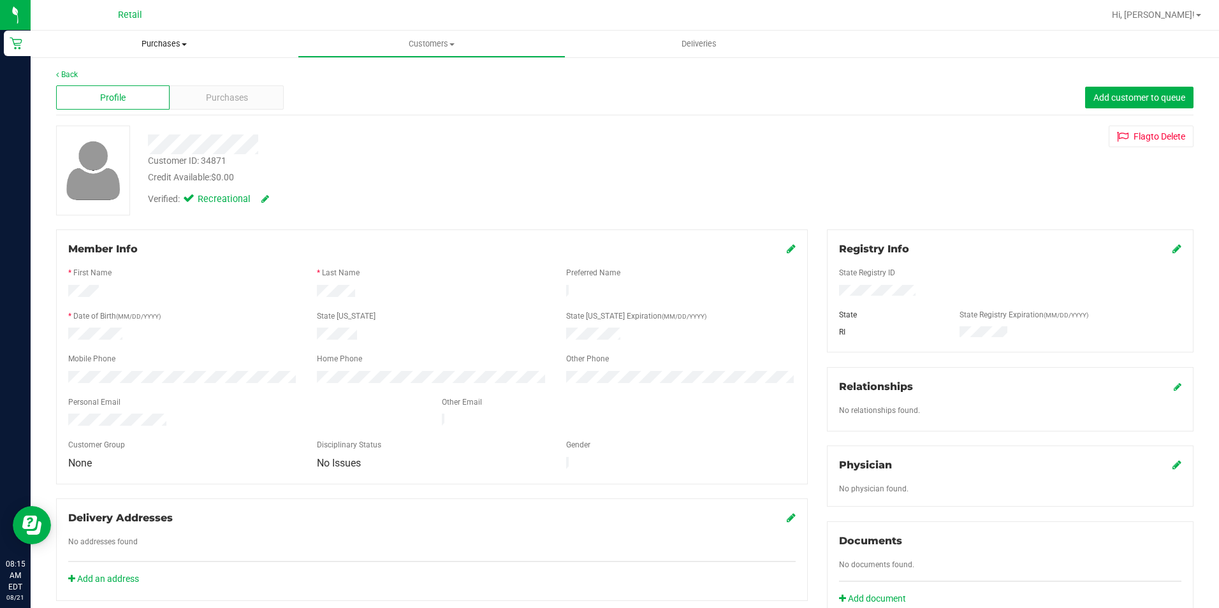
drag, startPoint x: 131, startPoint y: 42, endPoint x: 137, endPoint y: 46, distance: 6.9
click at [131, 42] on span "Purchases" at bounding box center [164, 43] width 267 height 11
click at [143, 48] on span "Purchases" at bounding box center [164, 43] width 267 height 11
click at [133, 68] on ul "Summary of purchases Fulfillment All purchases" at bounding box center [164, 92] width 267 height 69
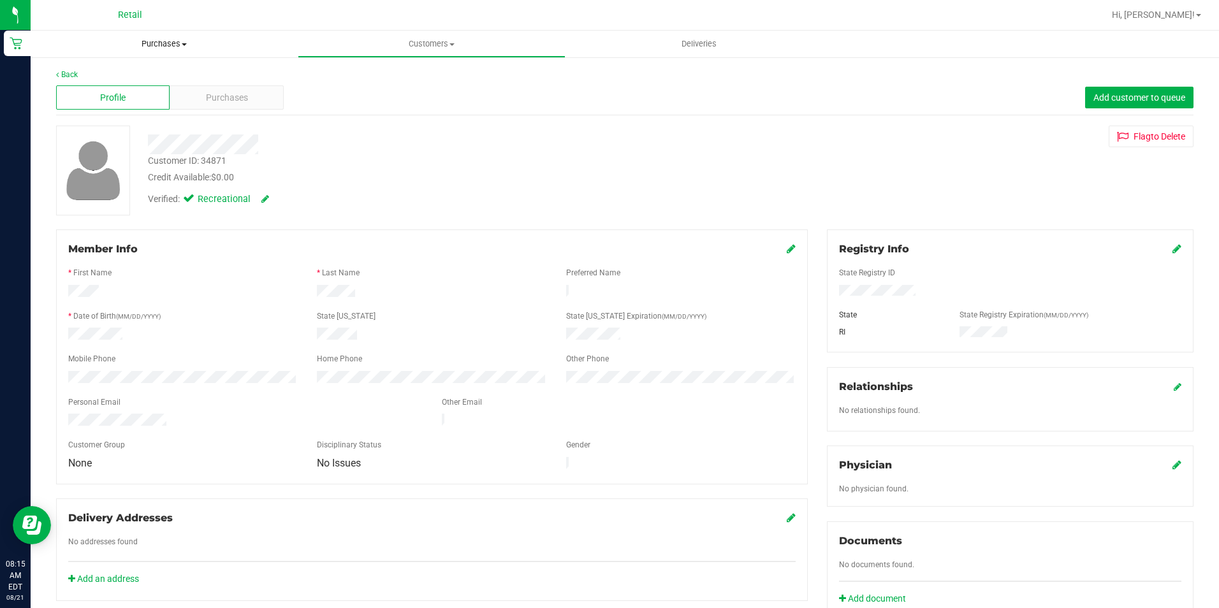
click at [156, 55] on uib-tab-heading "Purchases Summary of purchases Fulfillment All purchases" at bounding box center [164, 44] width 267 height 27
click at [162, 47] on span "Purchases" at bounding box center [164, 43] width 267 height 11
click at [166, 46] on span "Purchases" at bounding box center [164, 43] width 267 height 11
click at [152, 75] on span "Summary of purchases" at bounding box center [96, 76] width 131 height 11
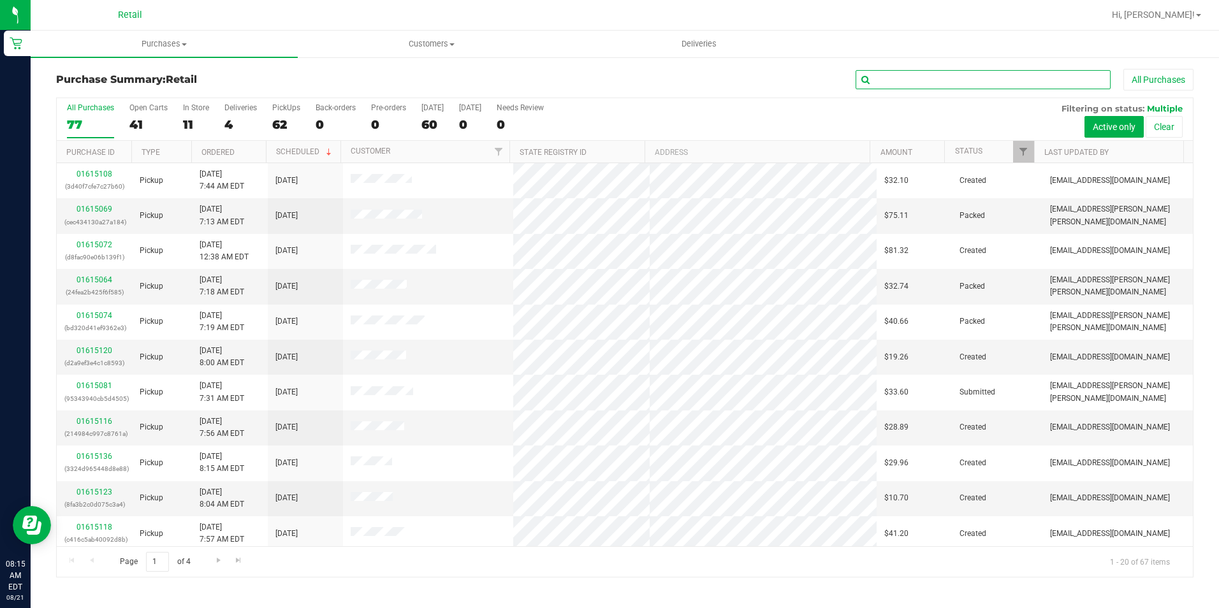
click at [1021, 86] on input "text" at bounding box center [983, 79] width 255 height 19
type input "[PERSON_NAME]"
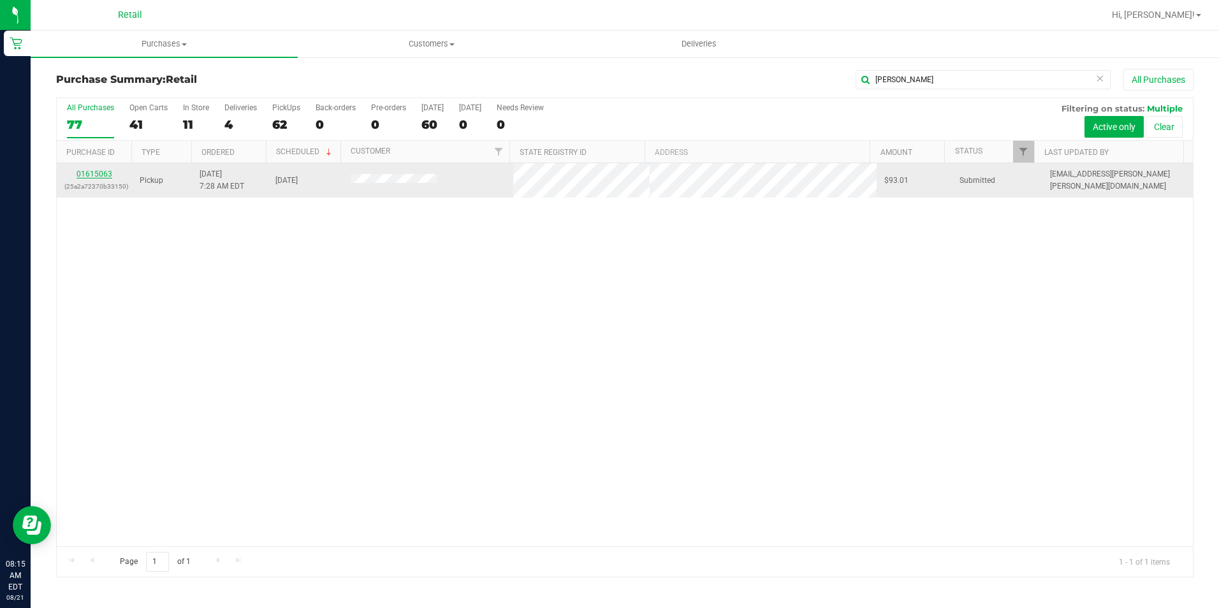
click at [106, 170] on link "01615063" at bounding box center [95, 174] width 36 height 9
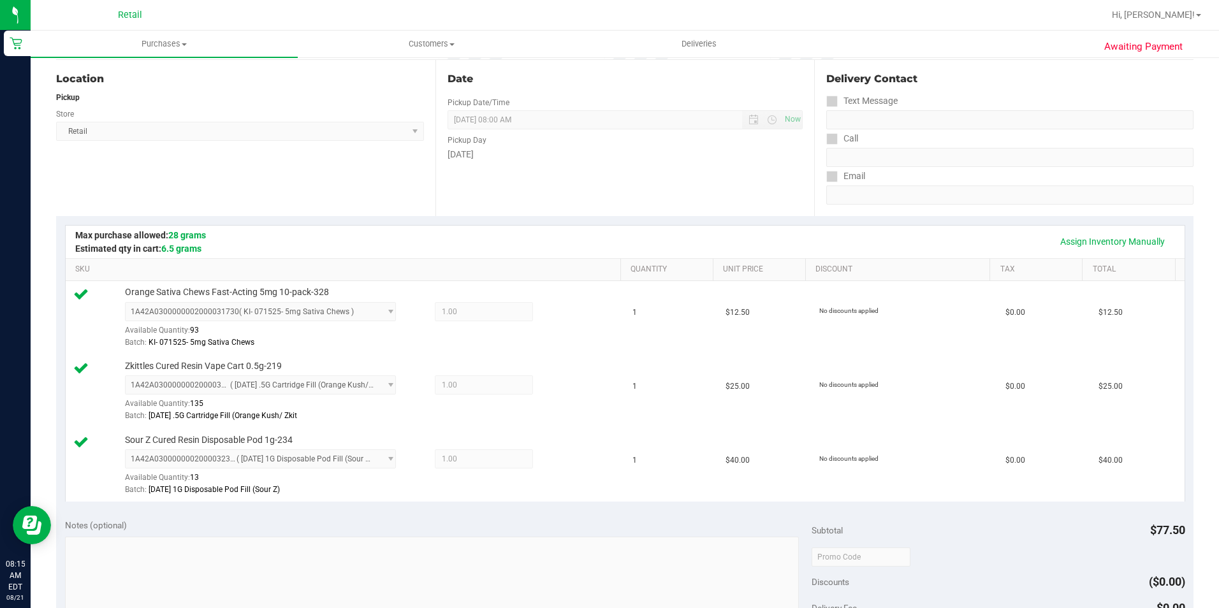
scroll to position [319, 0]
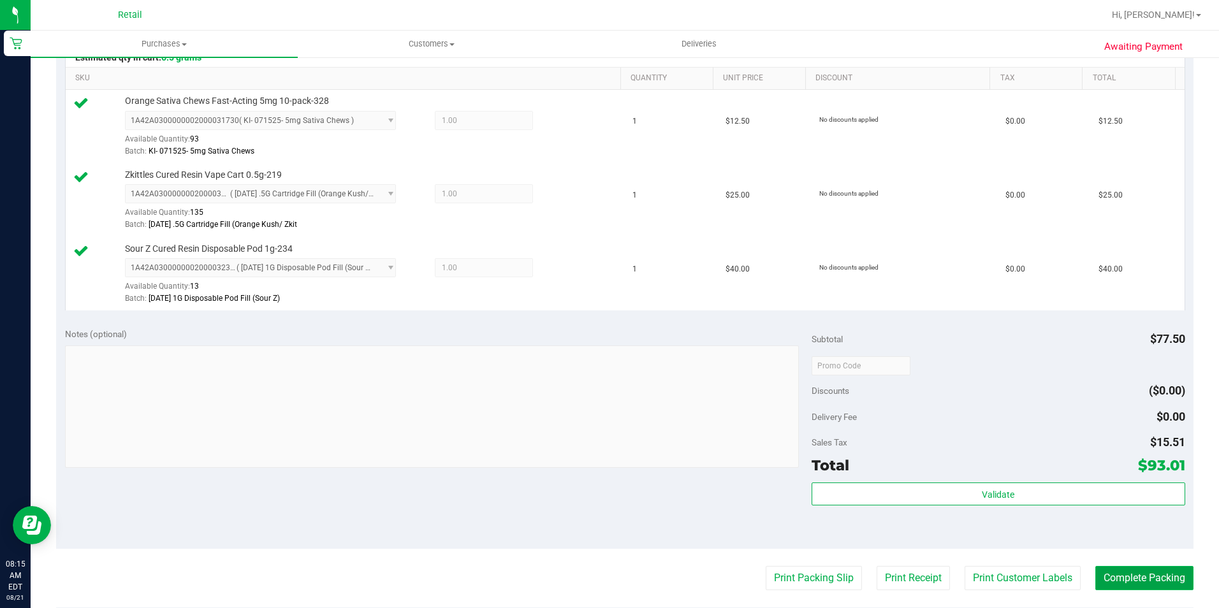
click at [1157, 582] on button "Complete Packing" at bounding box center [1145, 578] width 98 height 24
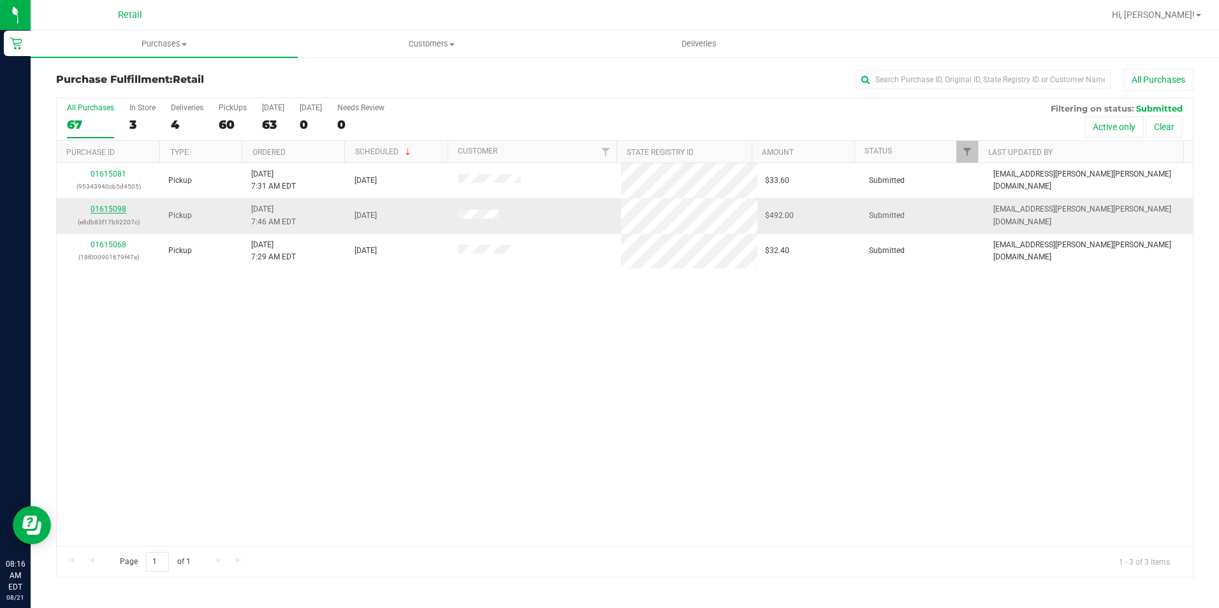
click at [114, 208] on link "01615098" at bounding box center [109, 209] width 36 height 9
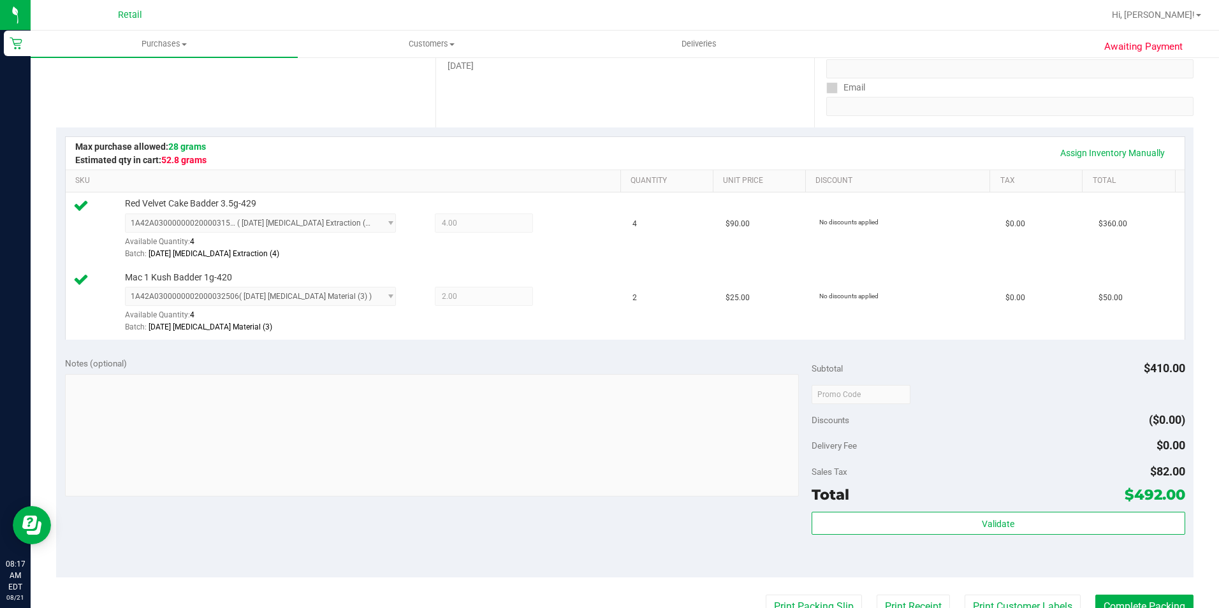
scroll to position [319, 0]
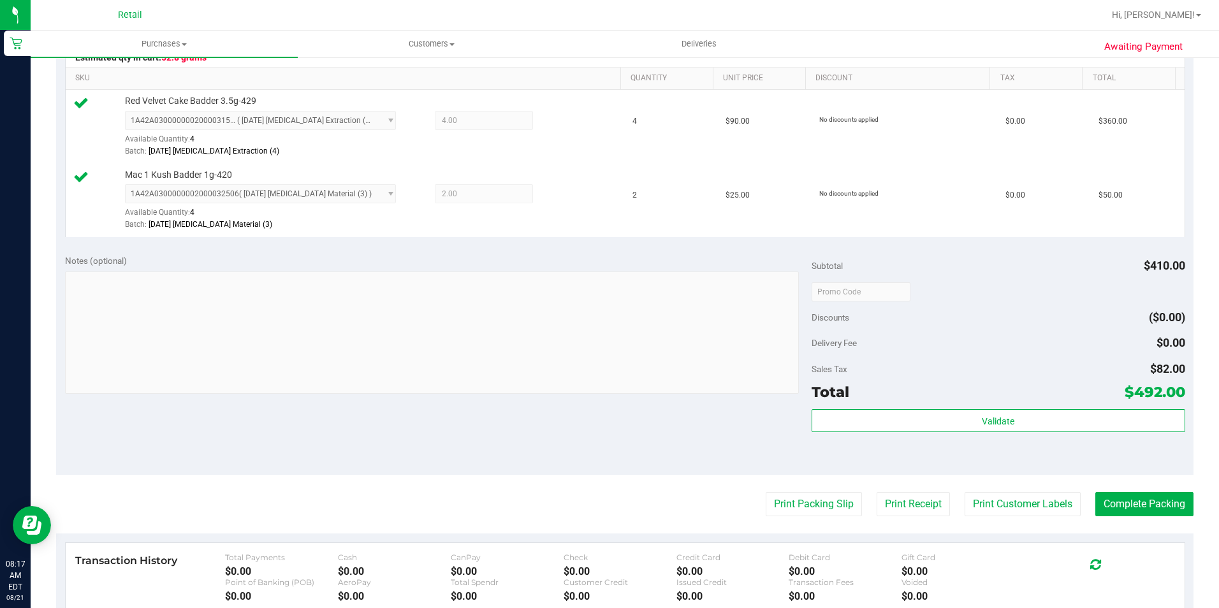
click at [1087, 465] on div "Validate" at bounding box center [999, 437] width 374 height 57
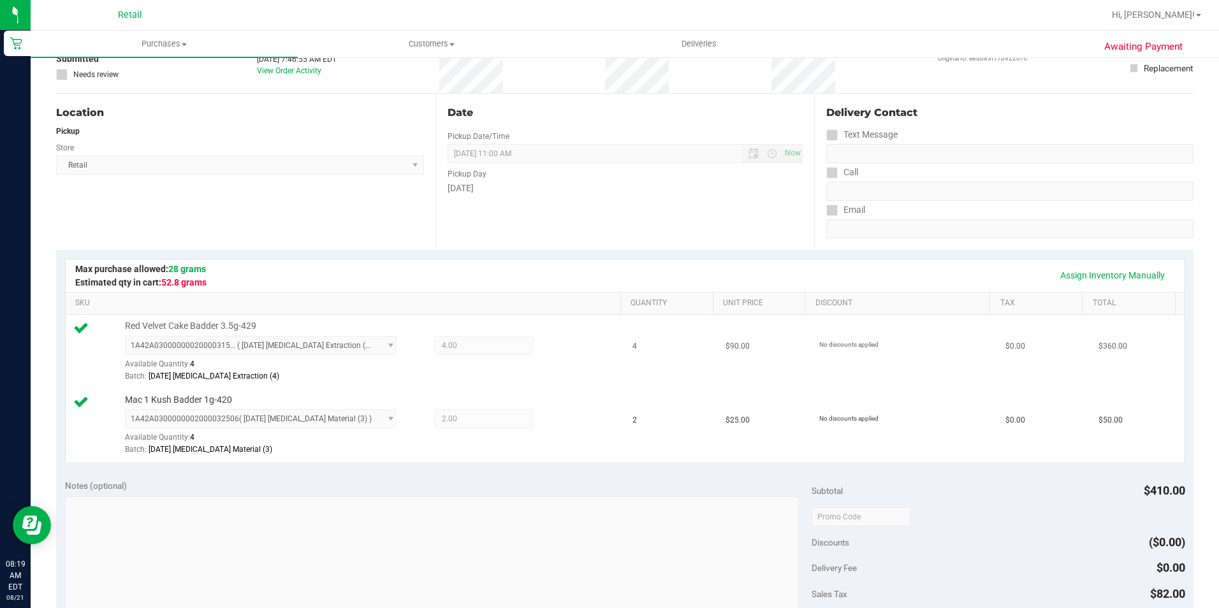
scroll to position [191, 0]
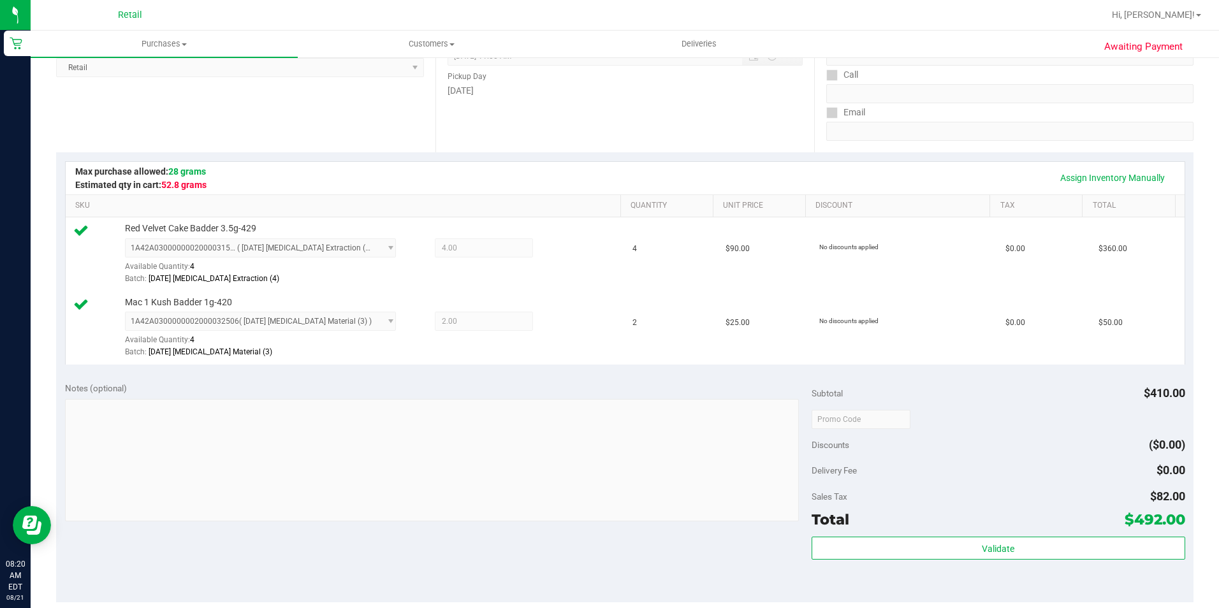
click at [426, 159] on div "Assign Inventory Manually SKU Quantity Unit Price Discount Tax Total Red Velvet…" at bounding box center [625, 262] width 1138 height 221
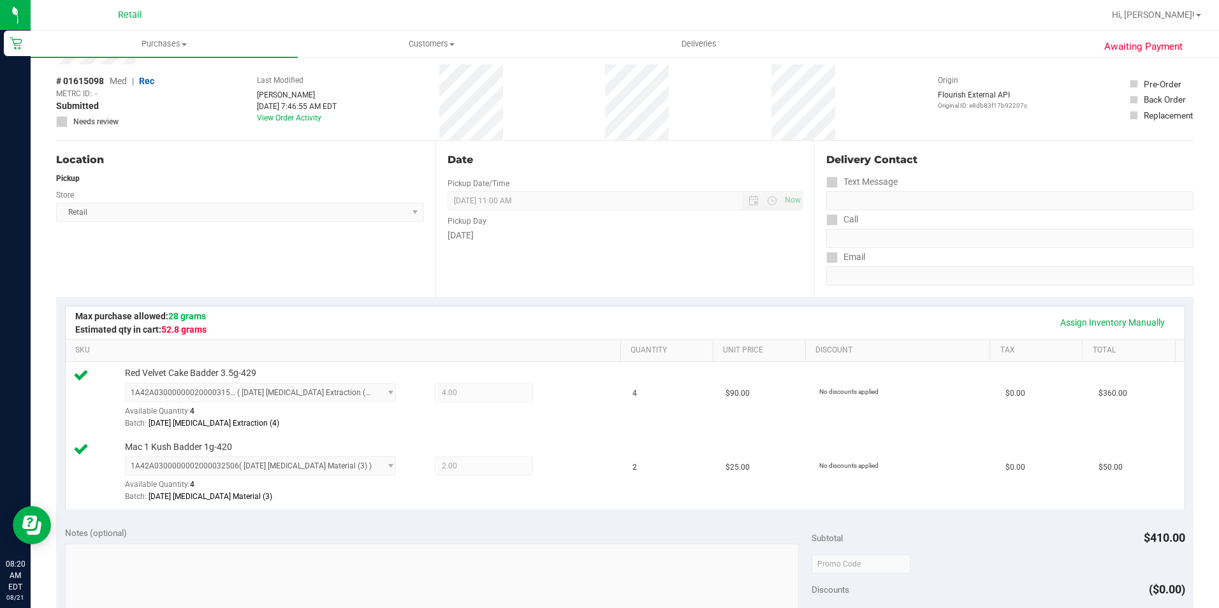
scroll to position [0, 0]
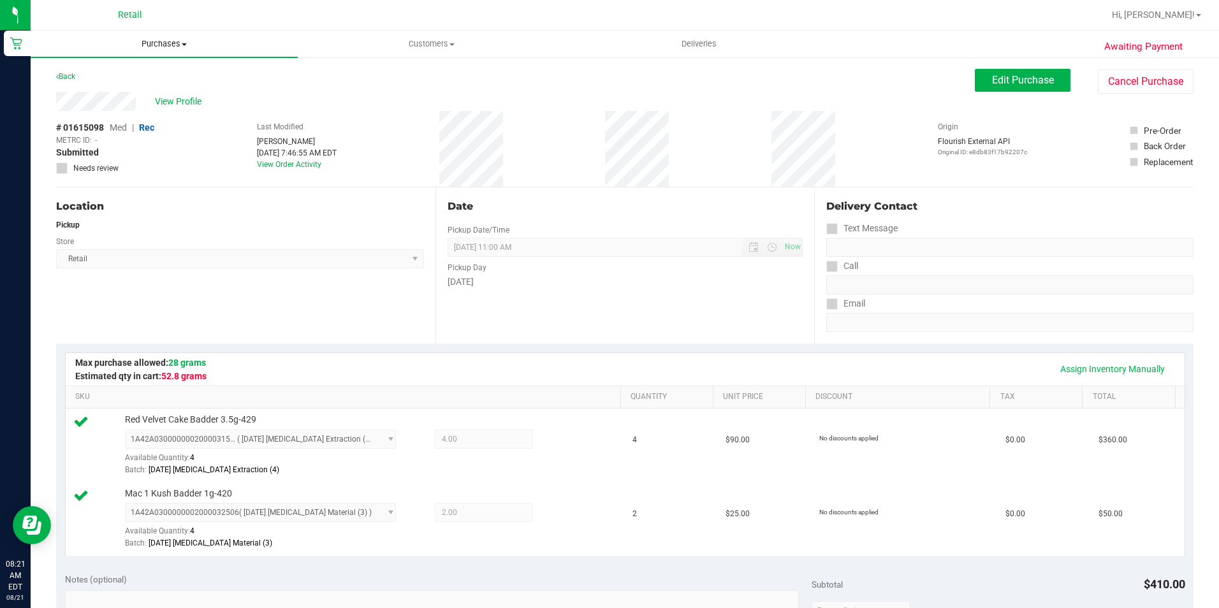
click at [161, 36] on uib-tab-heading "Purchases Summary of purchases Fulfillment All purchases" at bounding box center [164, 44] width 267 height 27
click at [160, 71] on li "Summary of purchases" at bounding box center [164, 77] width 267 height 15
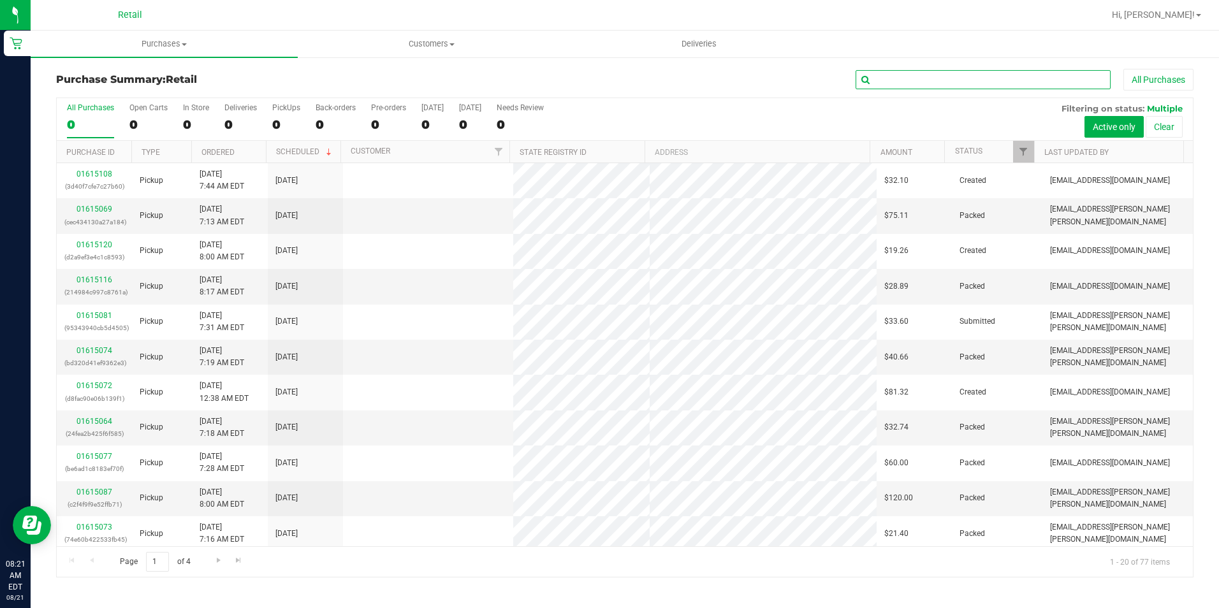
click at [923, 83] on input "text" at bounding box center [983, 79] width 255 height 19
type input "uberlando"
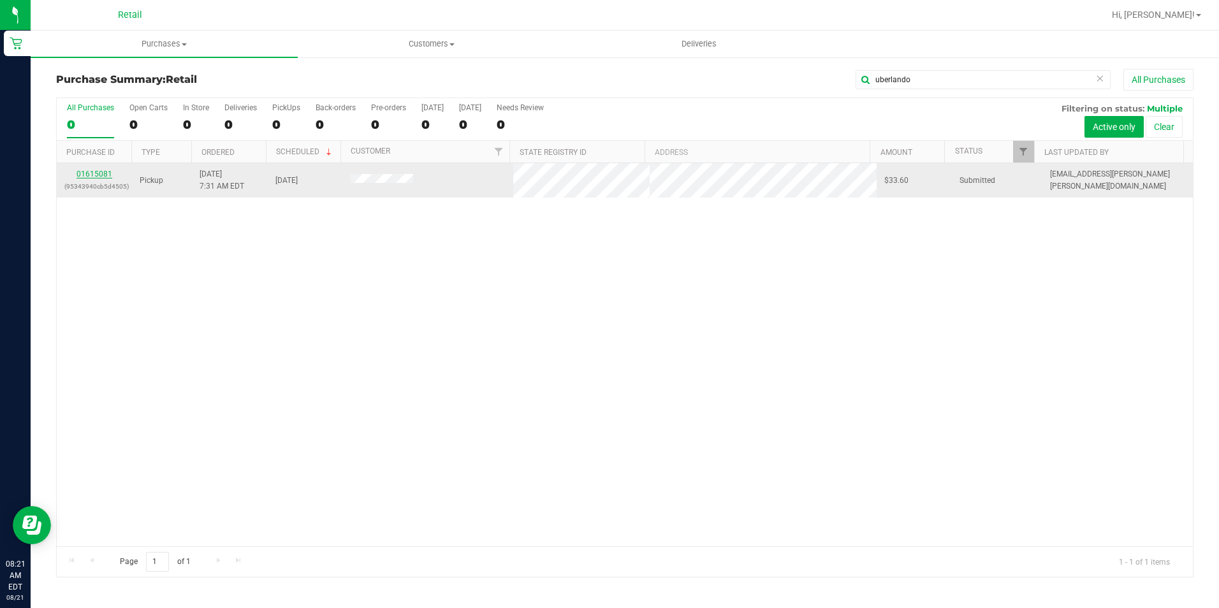
click at [107, 175] on link "01615081" at bounding box center [95, 174] width 36 height 9
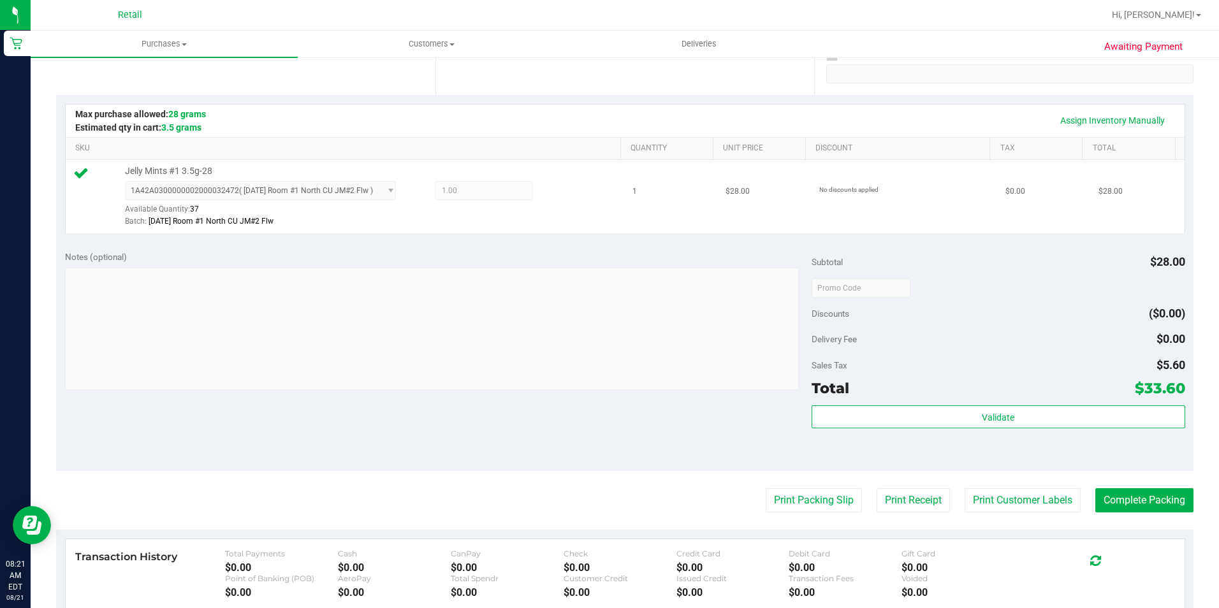
scroll to position [255, 0]
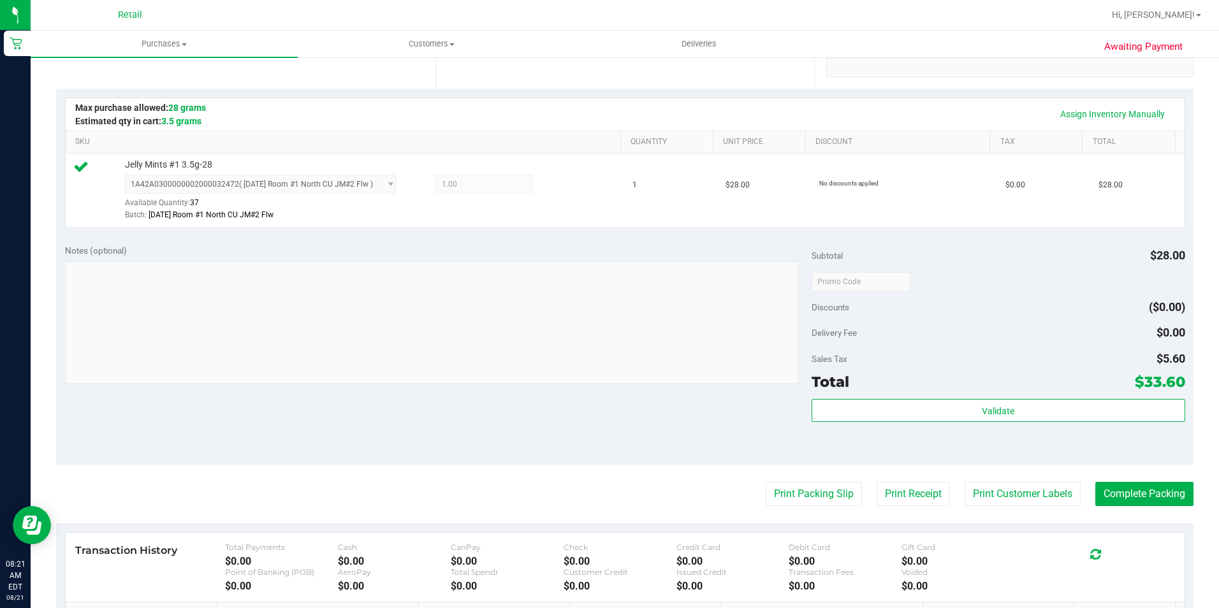
click at [1072, 343] on div "Delivery Fee $0.00" at bounding box center [999, 332] width 374 height 23
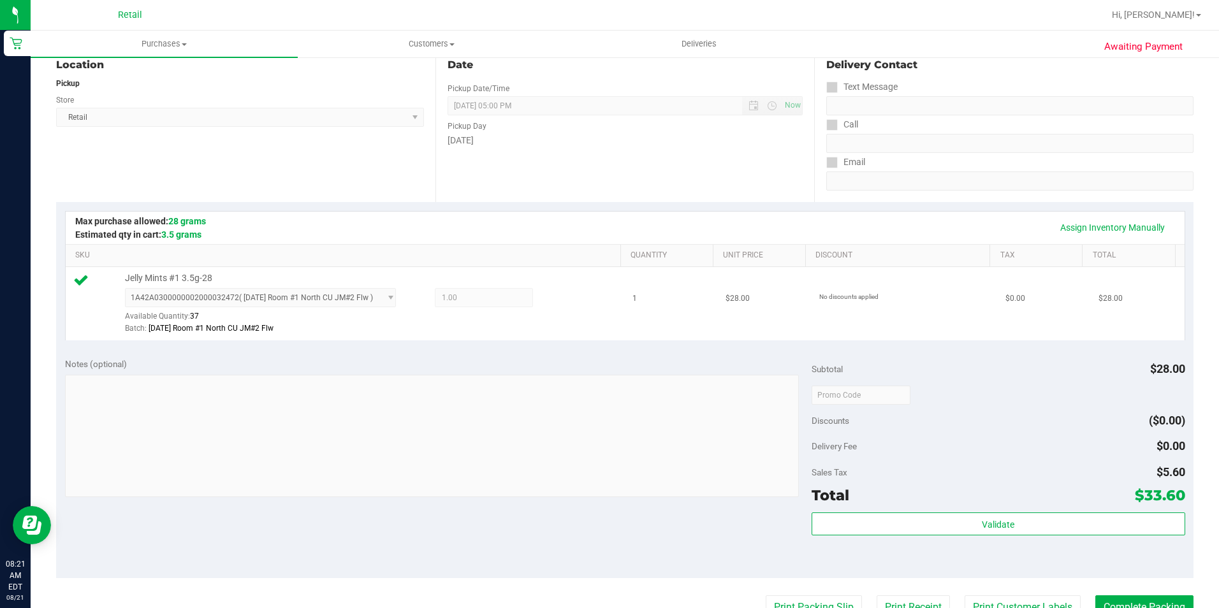
scroll to position [0, 0]
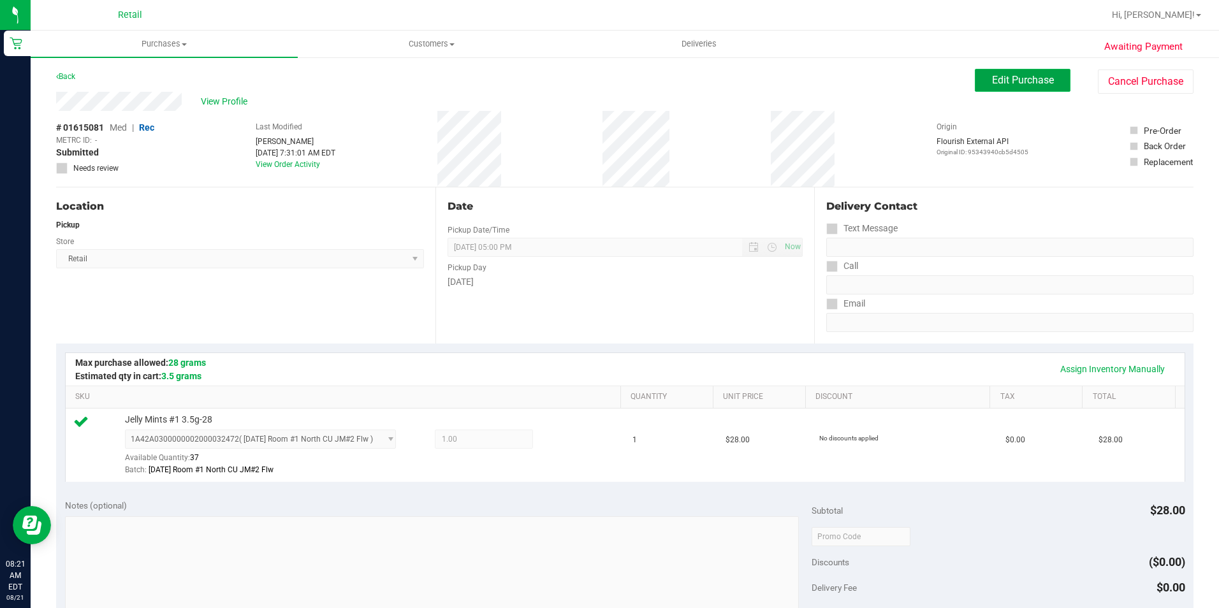
click at [995, 69] on button "Edit Purchase" at bounding box center [1023, 80] width 96 height 23
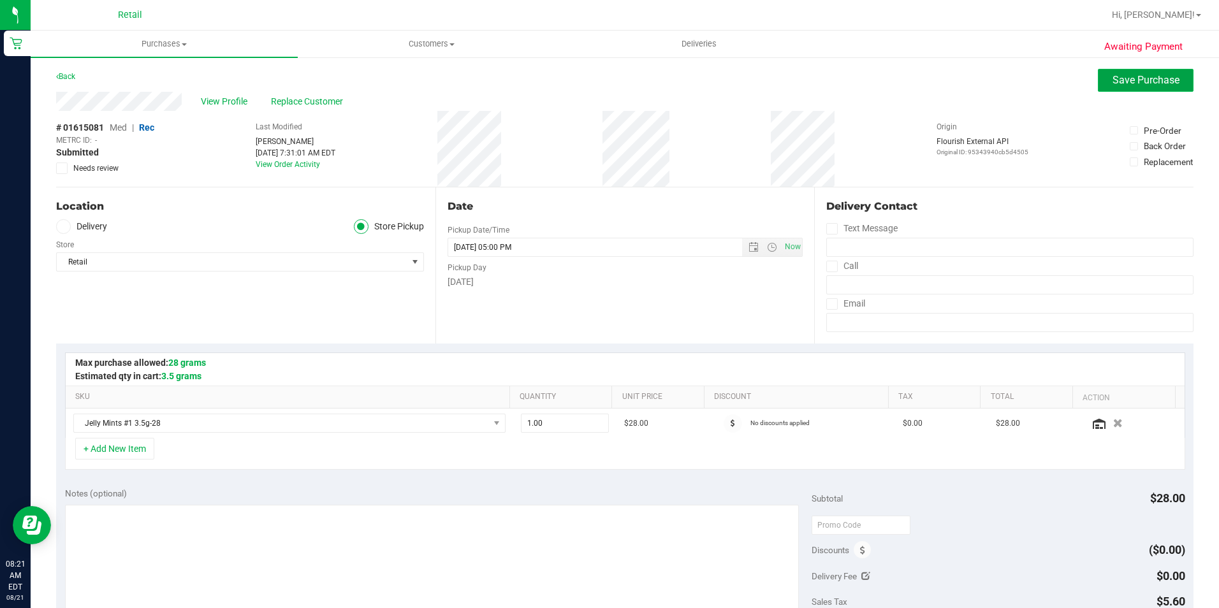
click at [1115, 73] on button "Save Purchase" at bounding box center [1146, 80] width 96 height 23
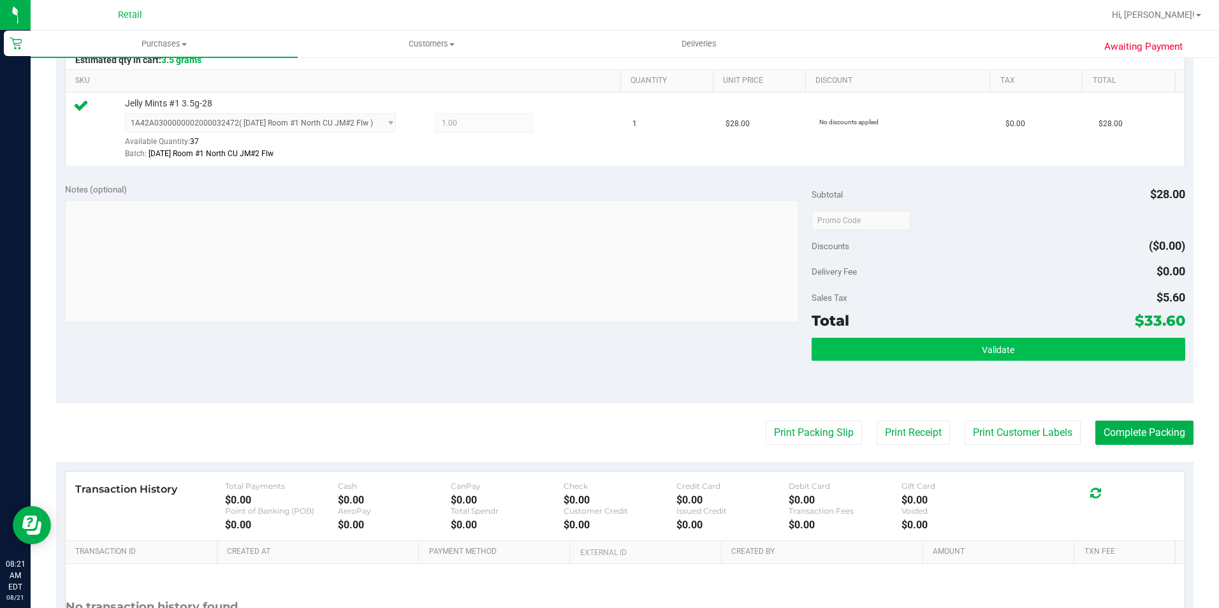
scroll to position [319, 0]
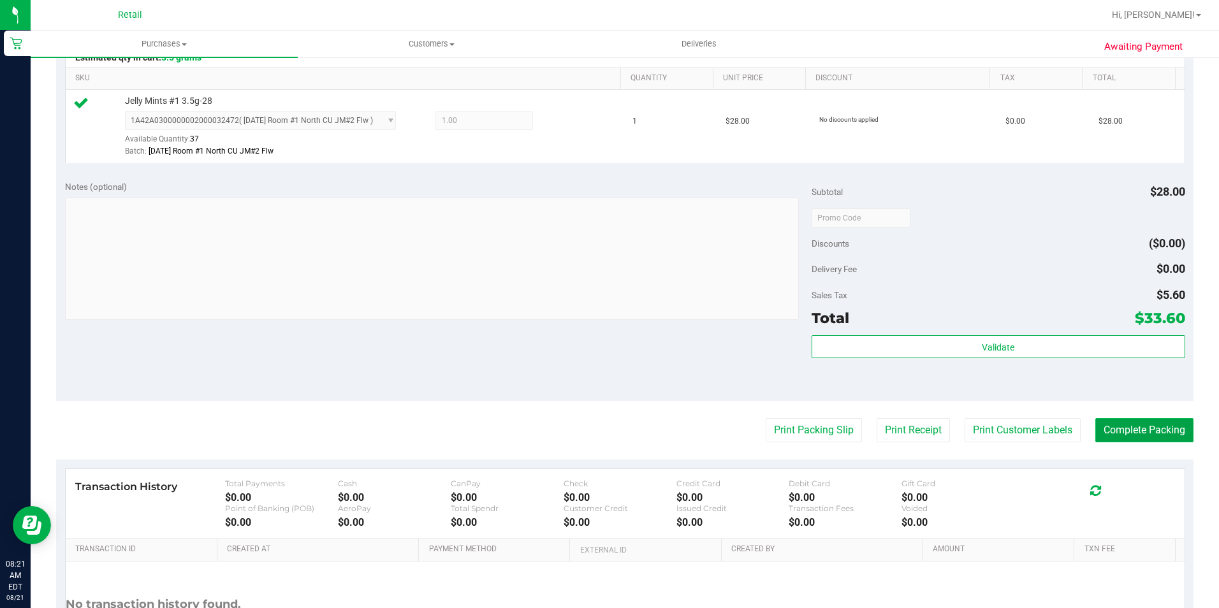
click at [1119, 436] on button "Complete Packing" at bounding box center [1145, 430] width 98 height 24
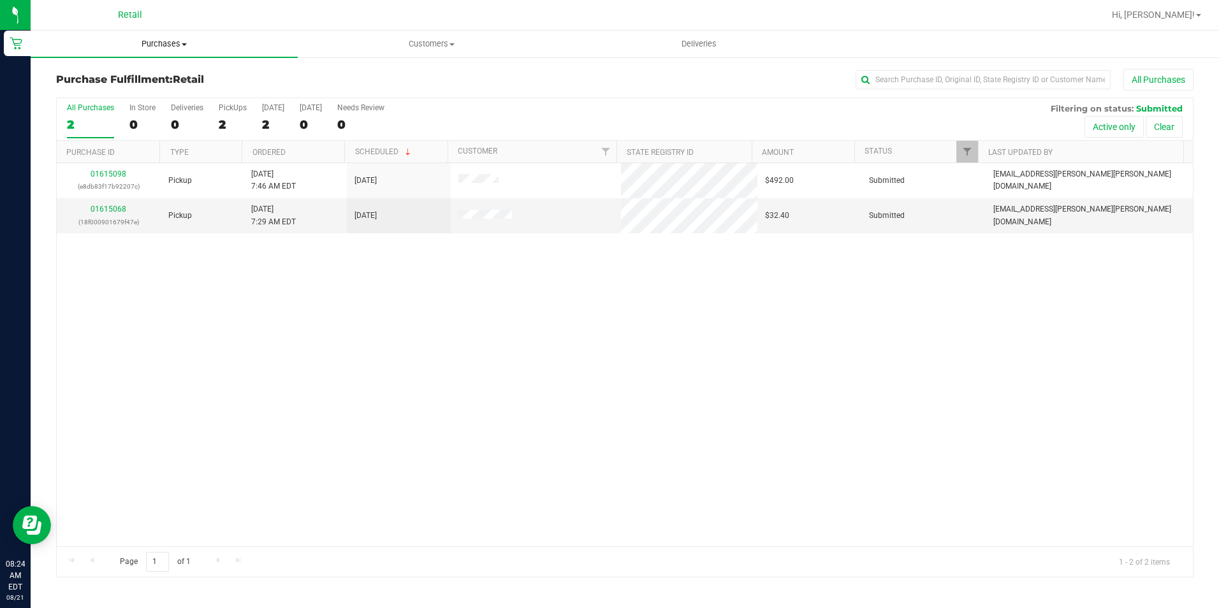
click at [149, 42] on span "Purchases" at bounding box center [164, 43] width 267 height 11
click at [130, 85] on li "Fulfillment" at bounding box center [164, 92] width 267 height 15
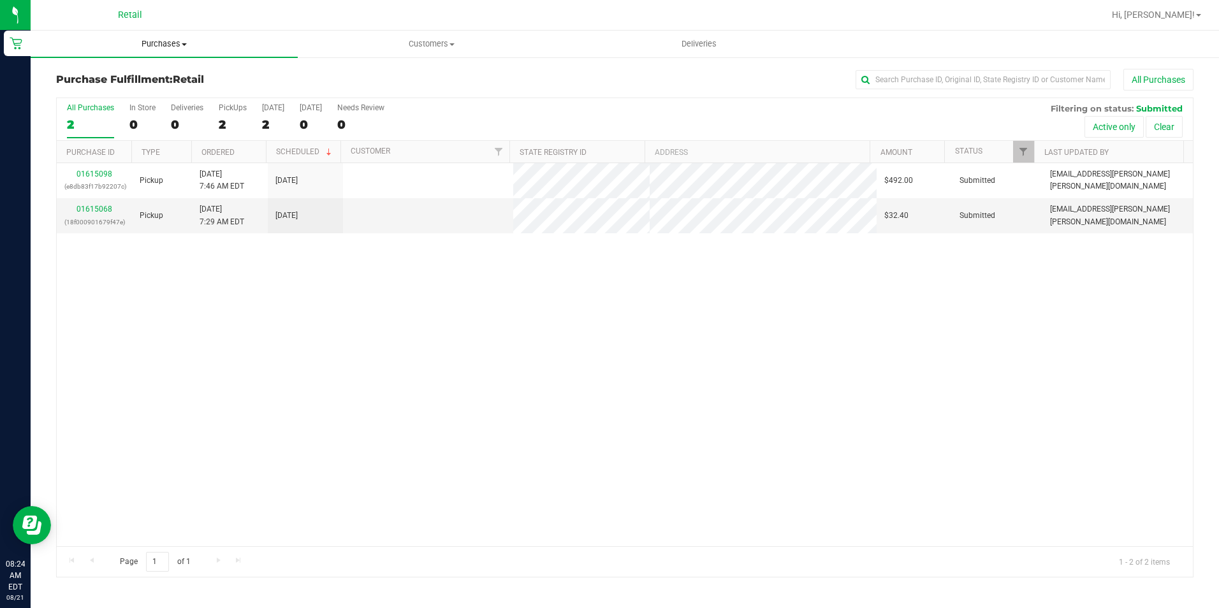
click at [153, 38] on uib-tab-heading "Purchases Summary of purchases Fulfillment All purchases" at bounding box center [164, 44] width 267 height 27
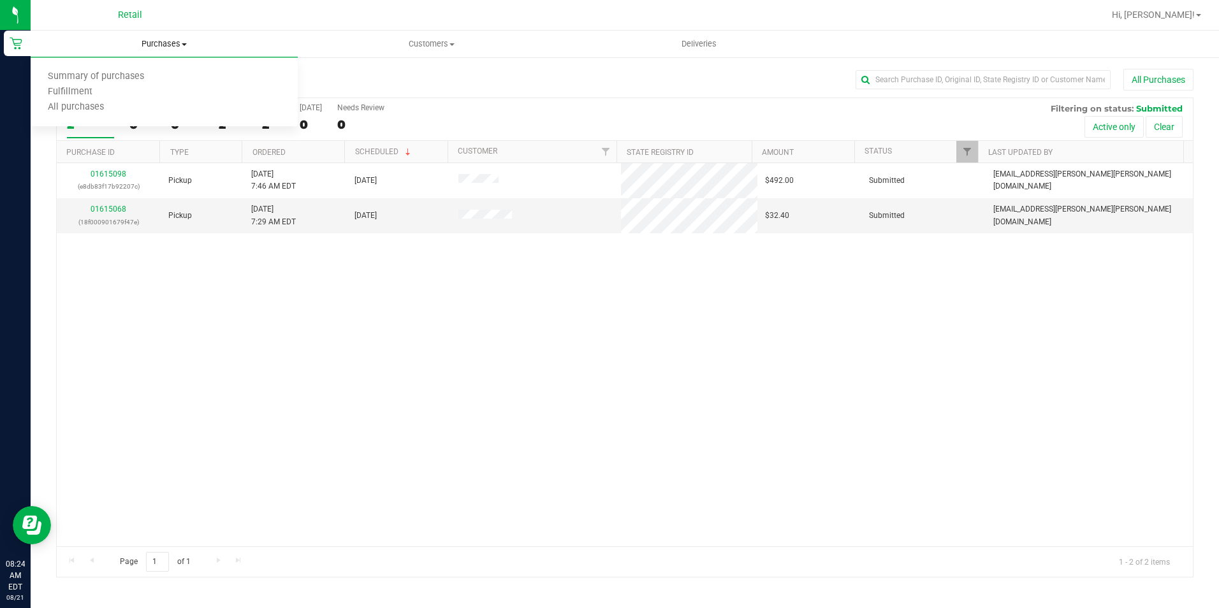
click at [136, 68] on ul "Summary of purchases Fulfillment All purchases" at bounding box center [164, 92] width 267 height 69
click at [168, 39] on span "Purchases" at bounding box center [164, 43] width 267 height 11
click at [136, 84] on li "Summary of purchases" at bounding box center [164, 77] width 267 height 15
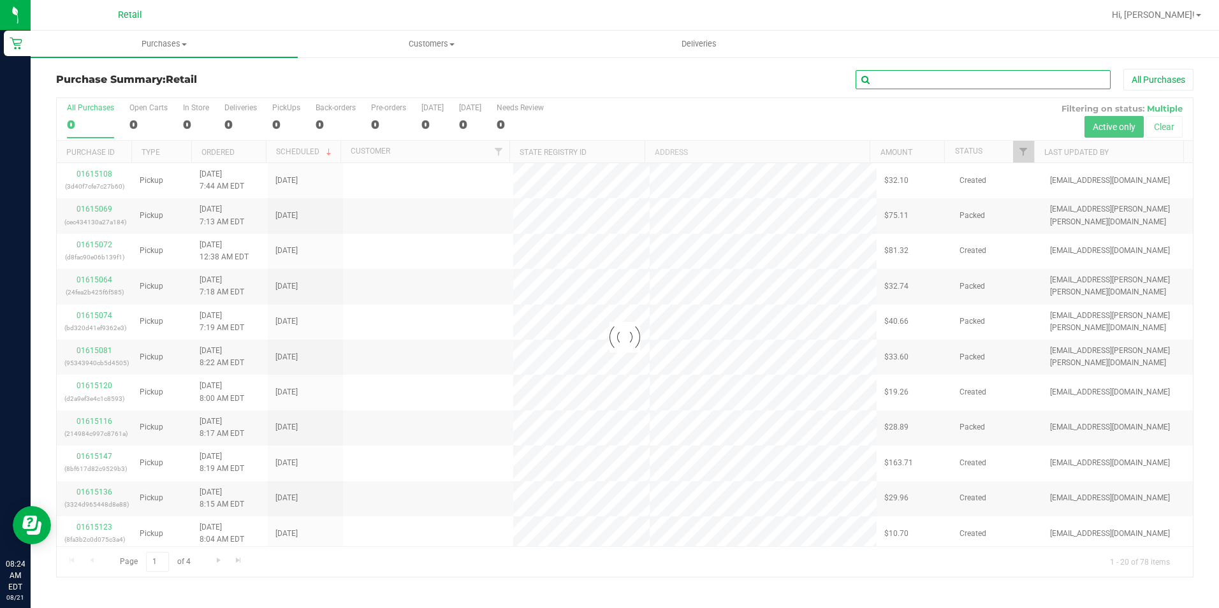
click at [955, 76] on input "text" at bounding box center [983, 79] width 255 height 19
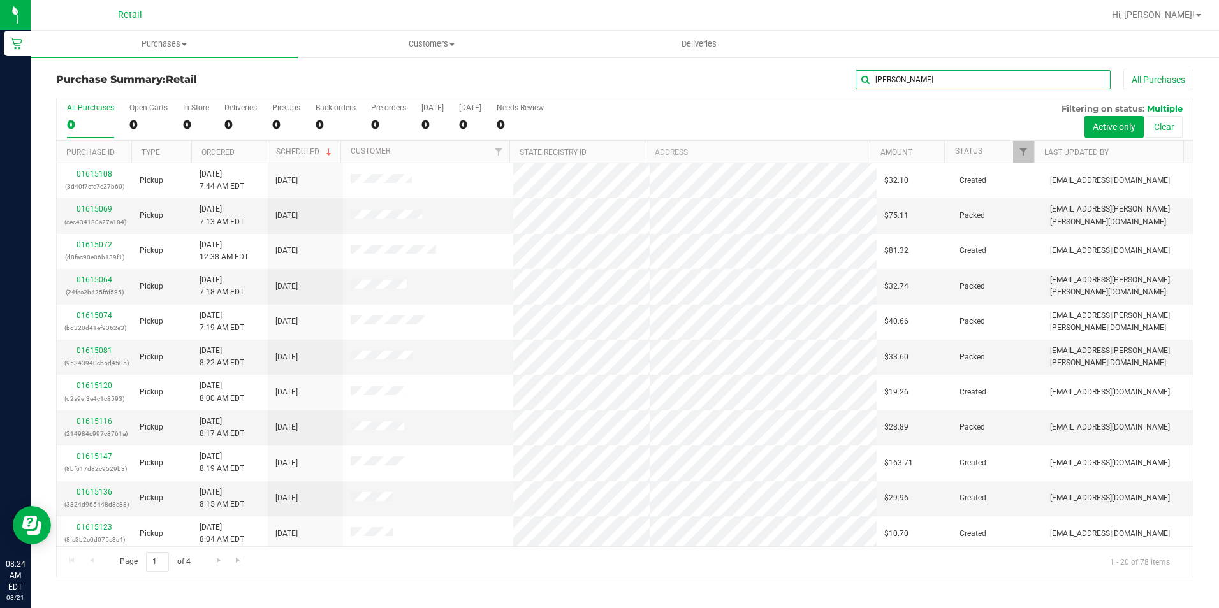
type input "dean"
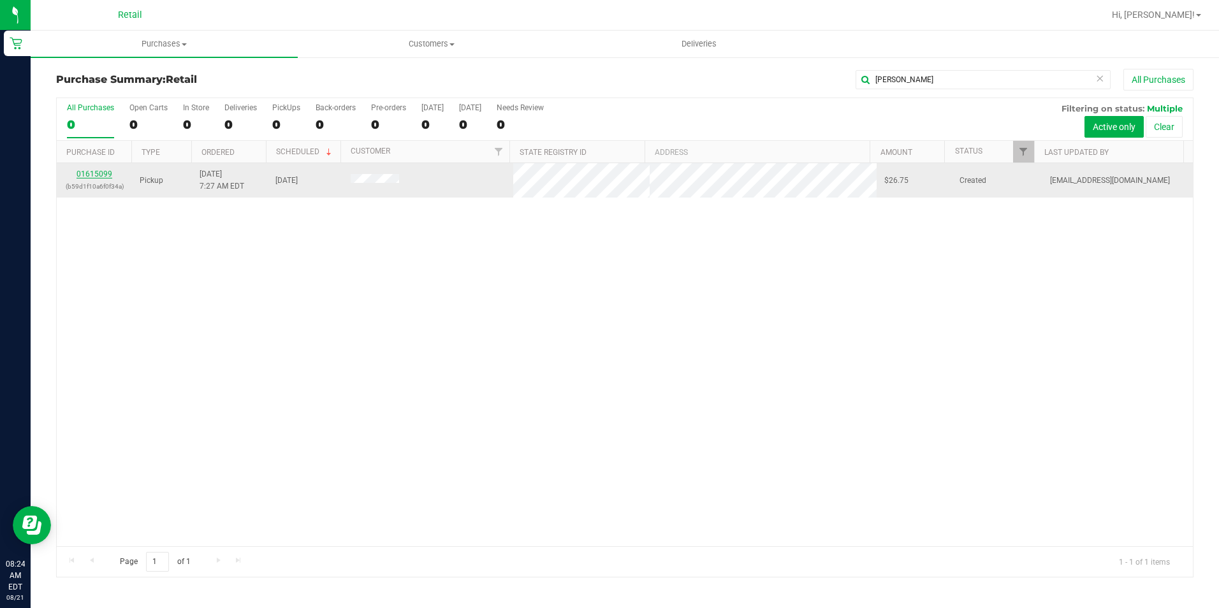
click at [101, 173] on link "01615099" at bounding box center [95, 174] width 36 height 9
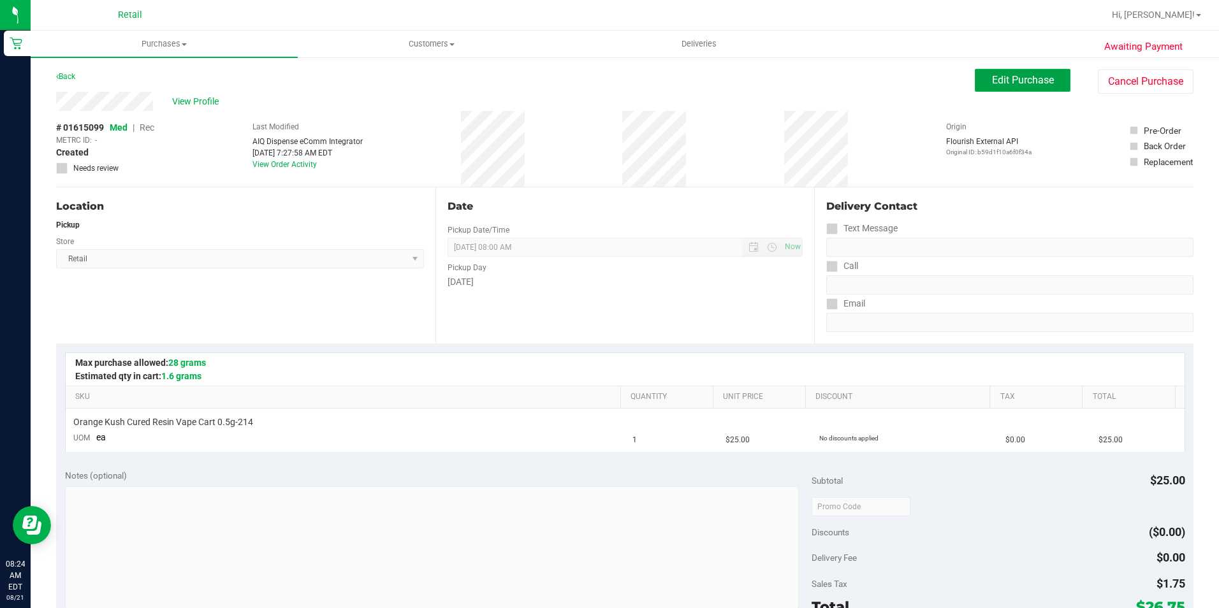
click at [976, 76] on button "Edit Purchase" at bounding box center [1023, 80] width 96 height 23
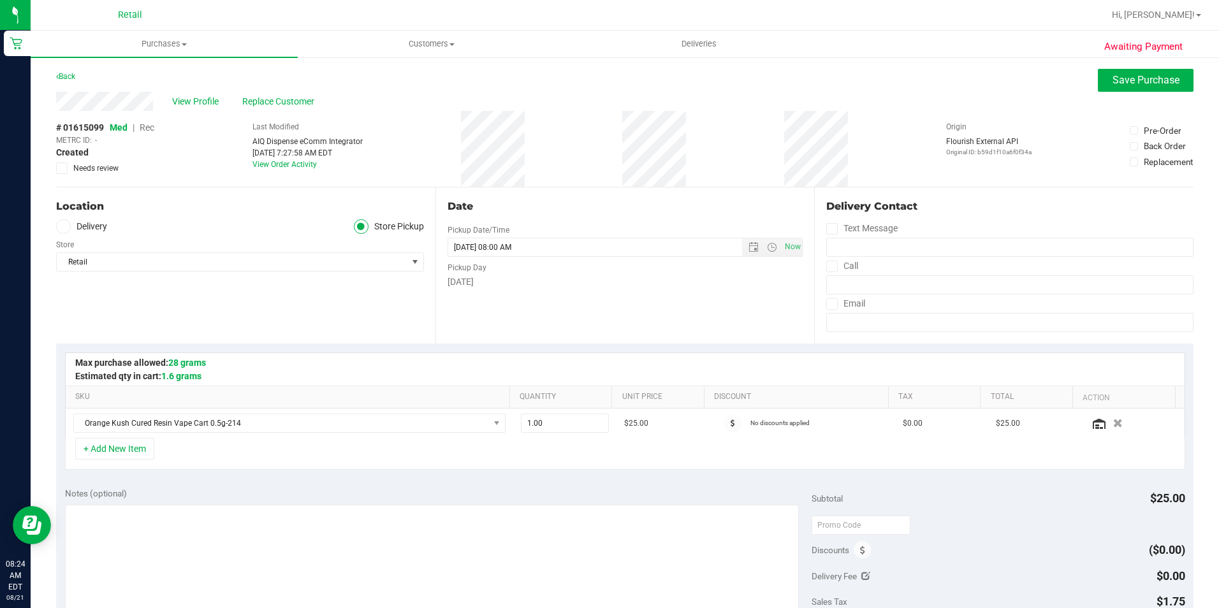
click at [154, 124] on span "Rec" at bounding box center [147, 127] width 15 height 10
click at [1131, 75] on span "Save Purchase" at bounding box center [1146, 80] width 67 height 12
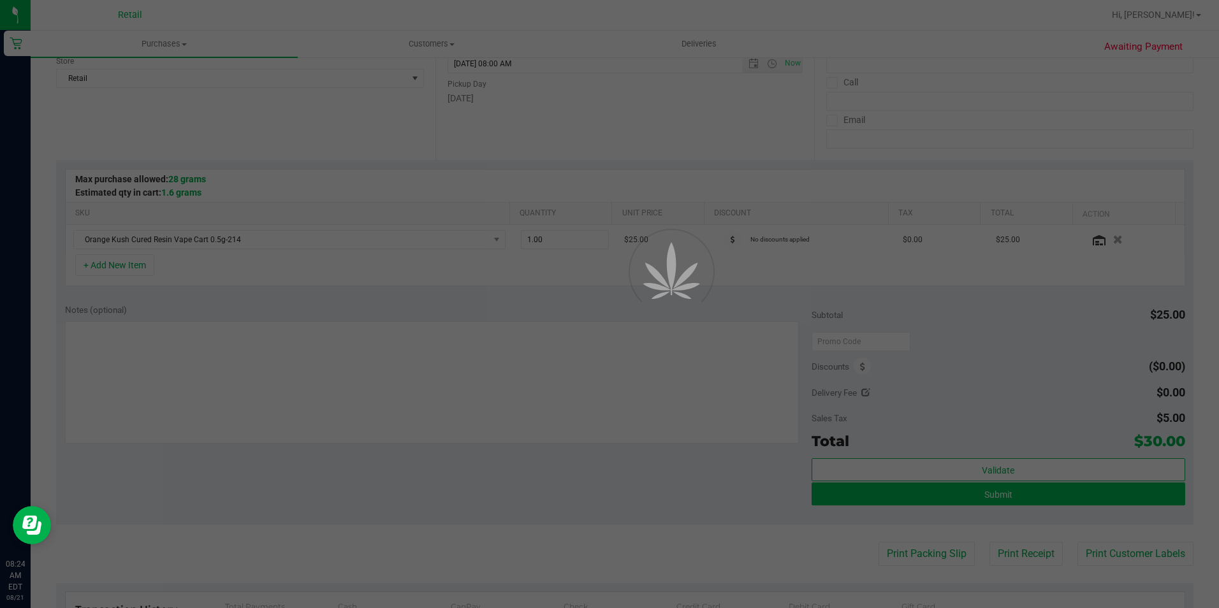
scroll to position [191, 0]
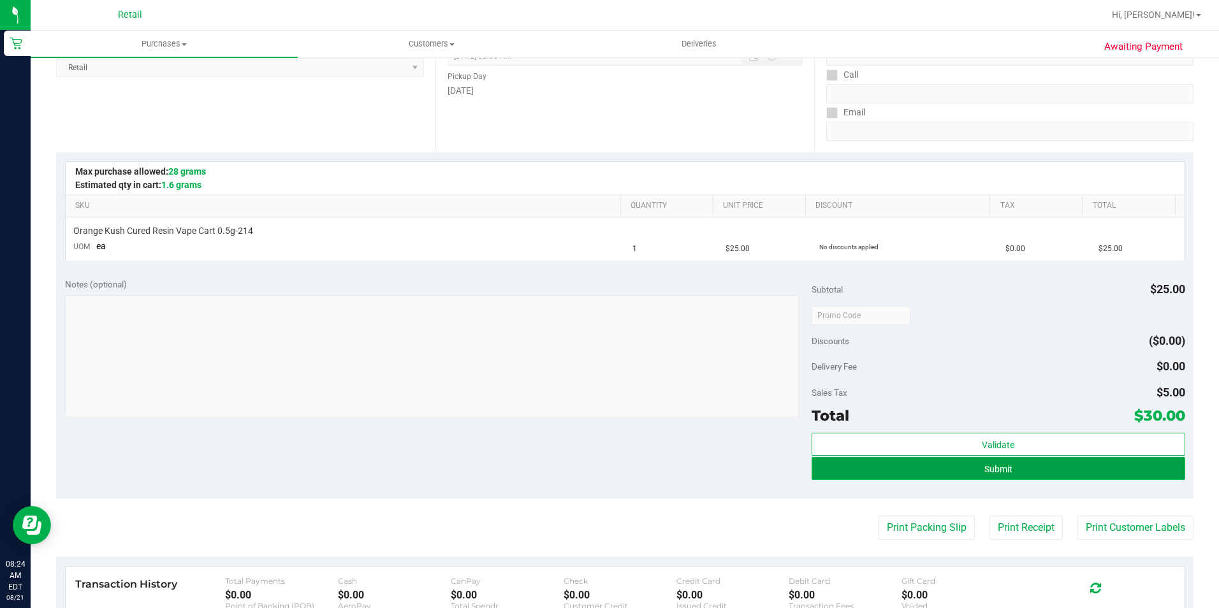
click at [1011, 465] on button "Submit" at bounding box center [999, 468] width 374 height 23
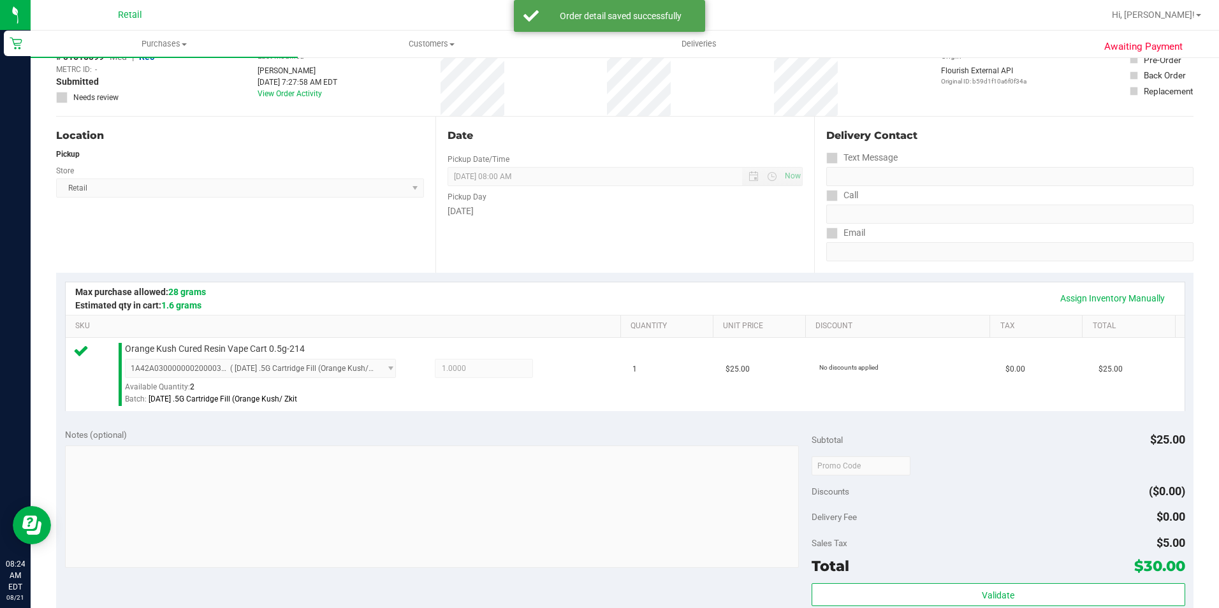
scroll to position [191, 0]
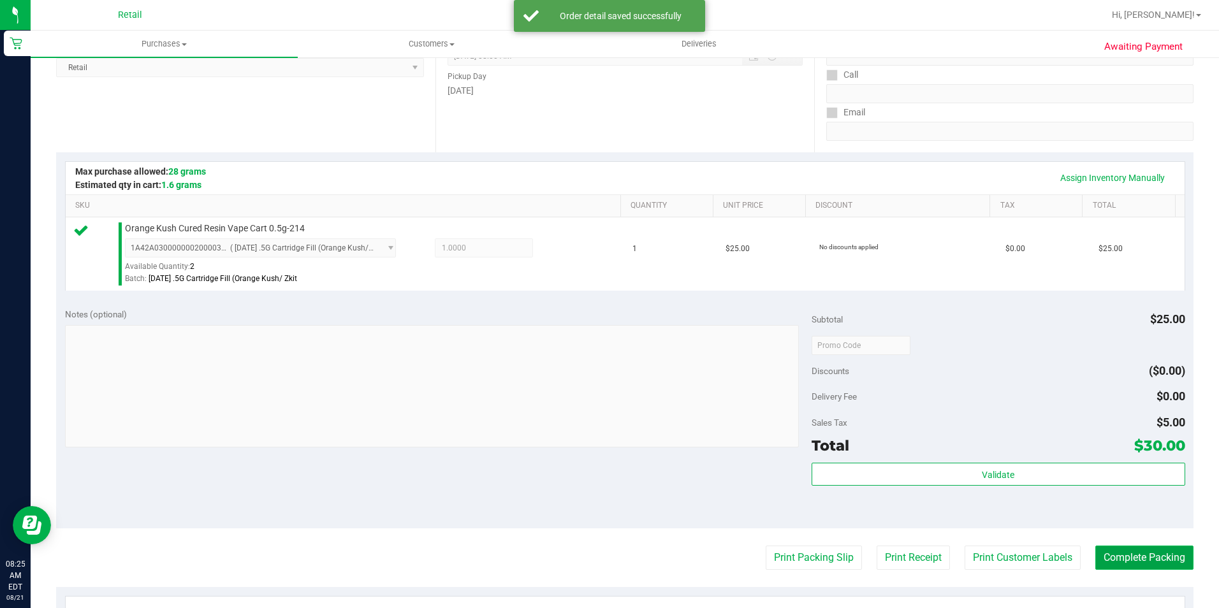
click at [1096, 559] on button "Complete Packing" at bounding box center [1145, 558] width 98 height 24
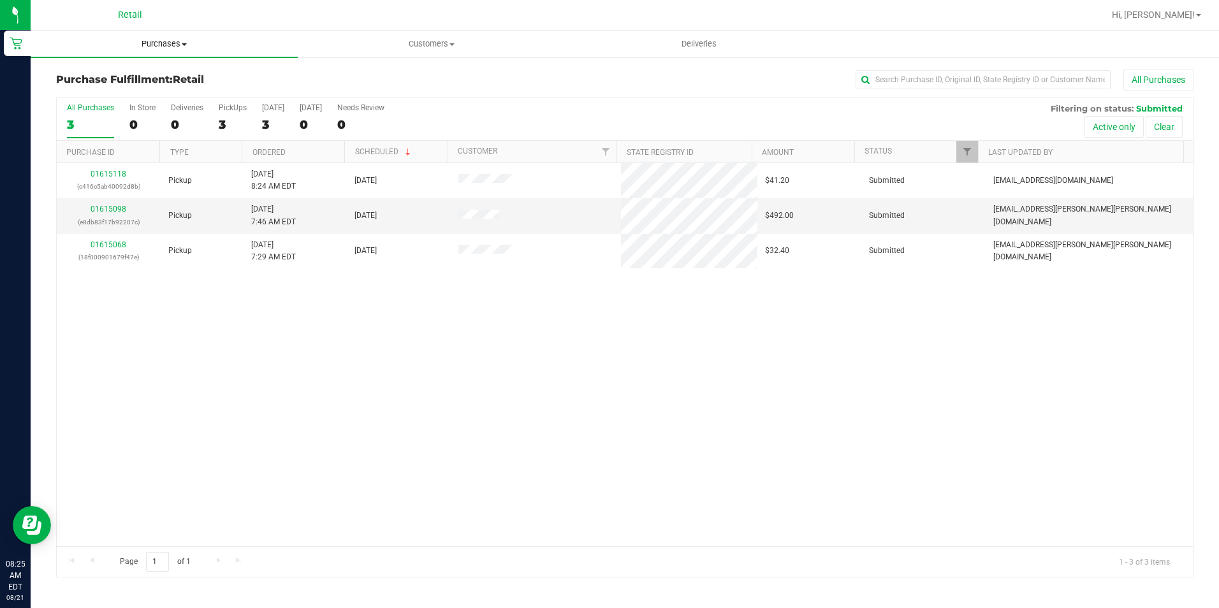
click at [164, 43] on span "Purchases" at bounding box center [164, 43] width 267 height 11
click at [154, 77] on span "Summary of purchases" at bounding box center [96, 76] width 131 height 11
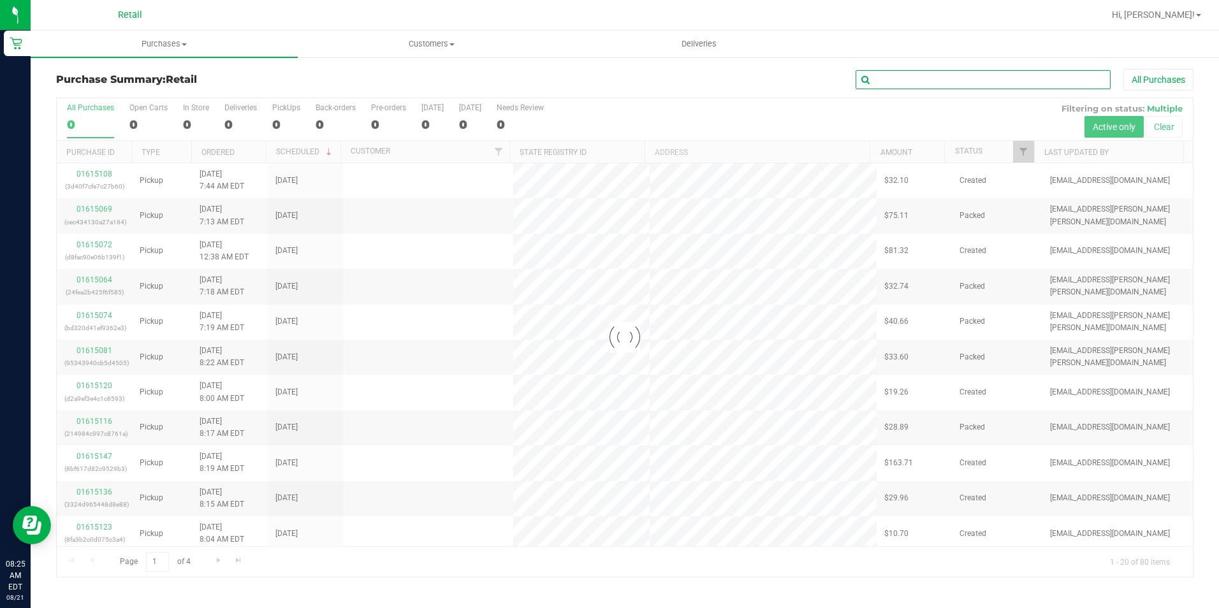
click at [912, 78] on input "text" at bounding box center [983, 79] width 255 height 19
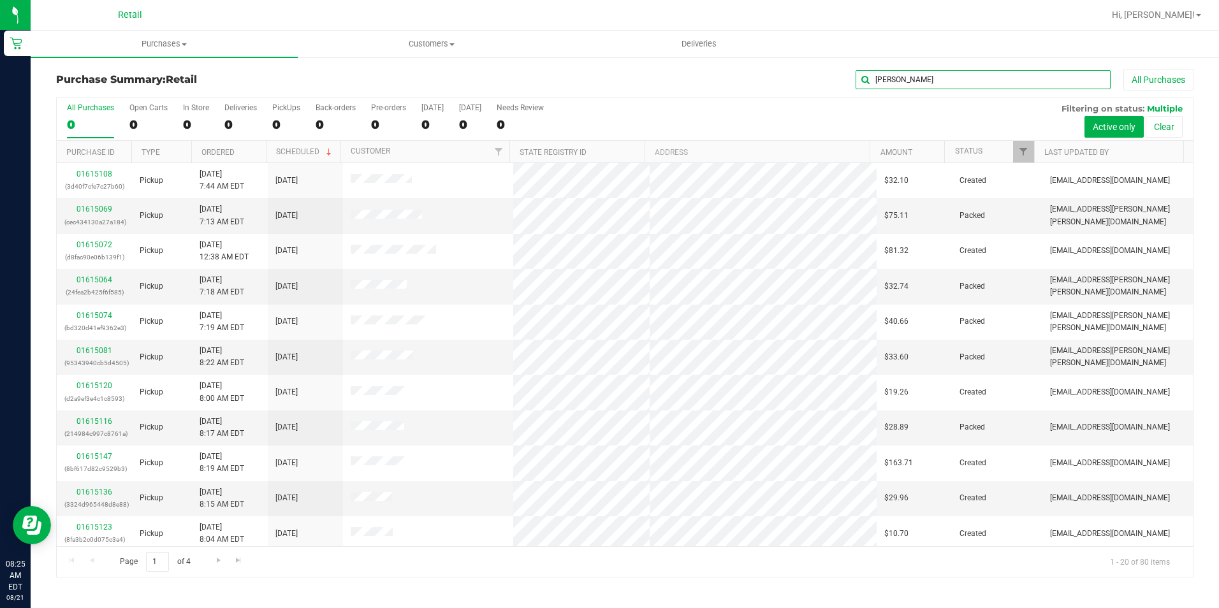
type input "robert"
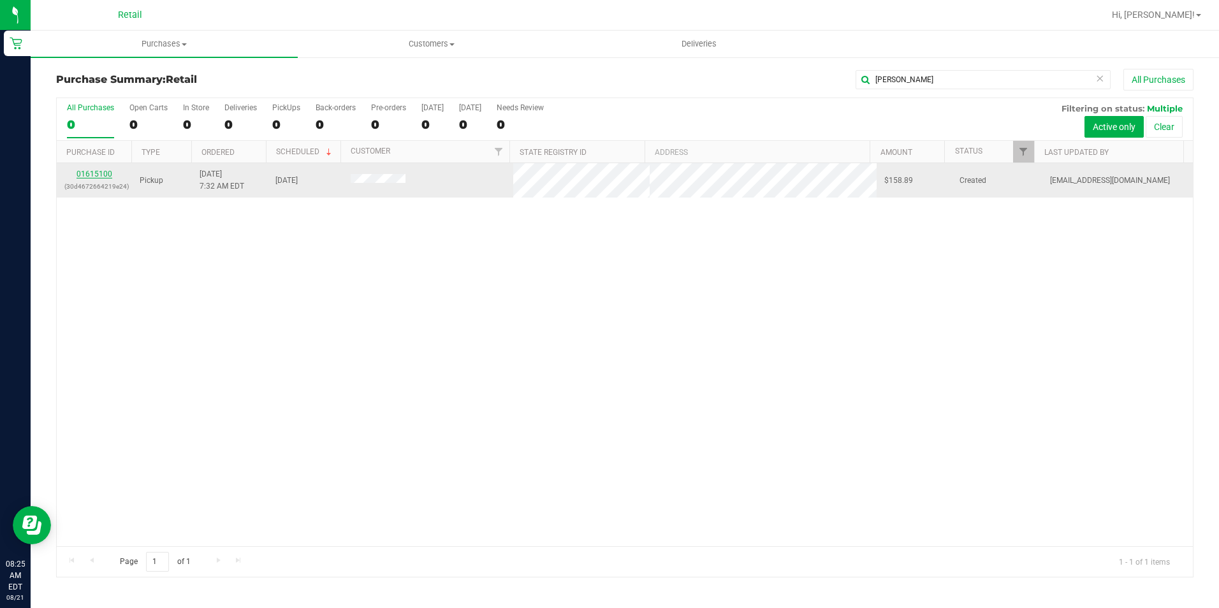
click at [96, 177] on link "01615100" at bounding box center [95, 174] width 36 height 9
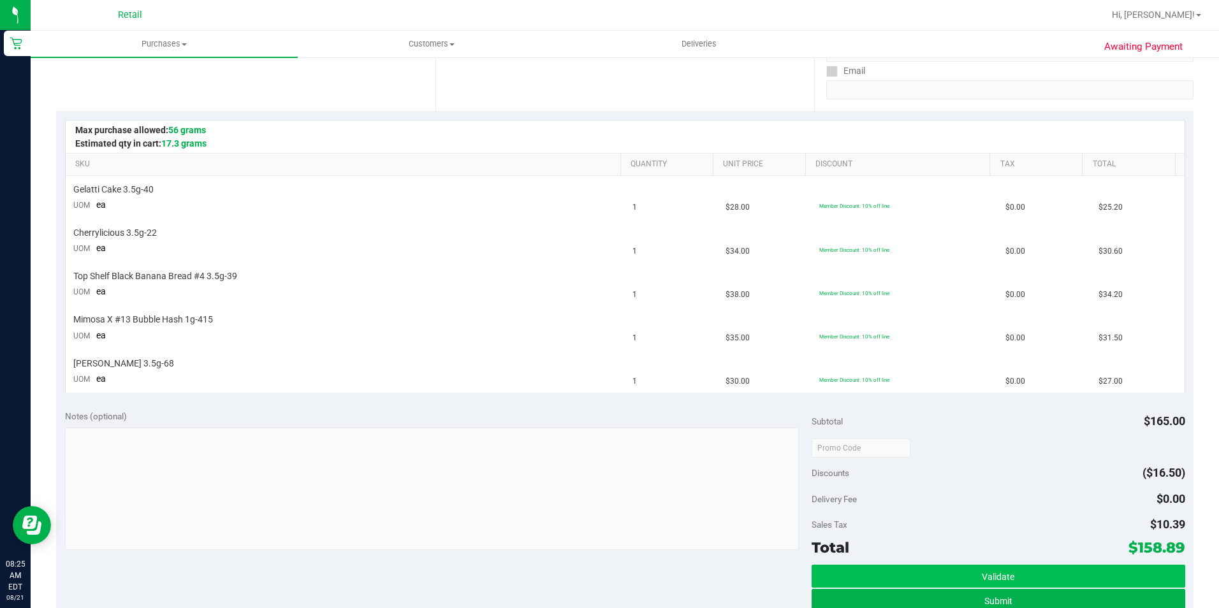
scroll to position [255, 0]
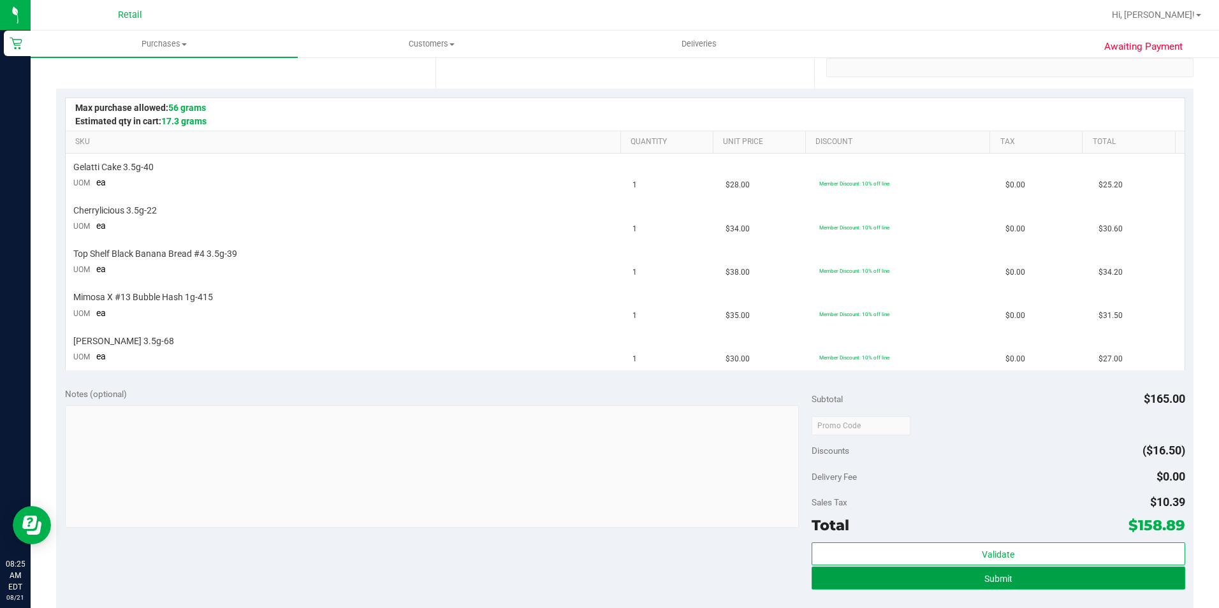
click at [1020, 580] on button "Submit" at bounding box center [999, 578] width 374 height 23
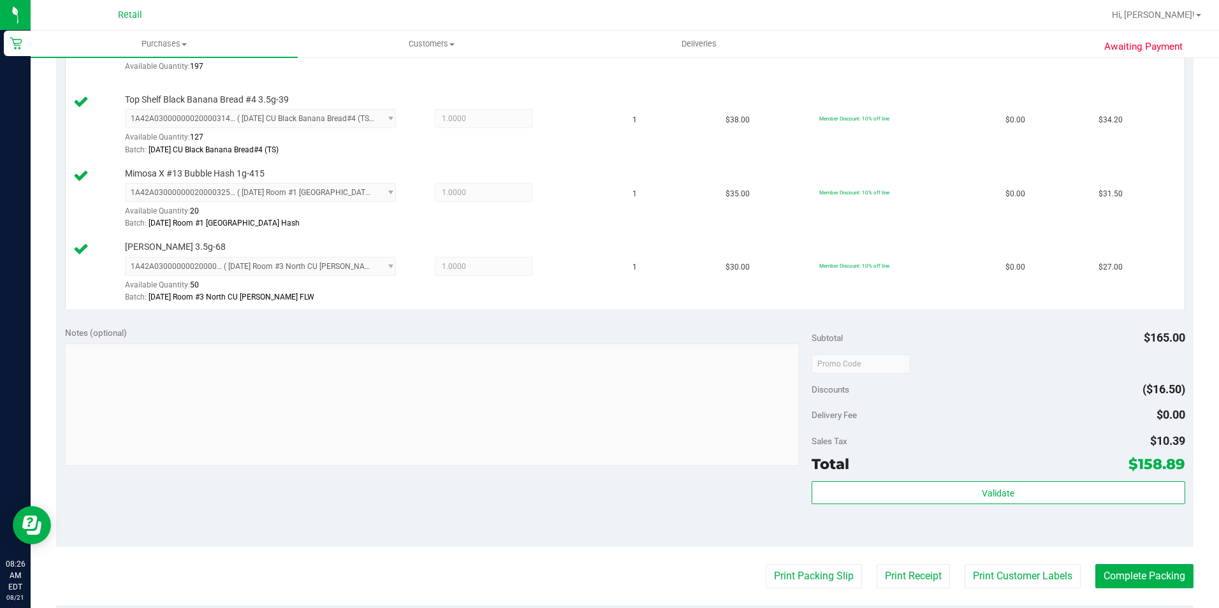
scroll to position [574, 0]
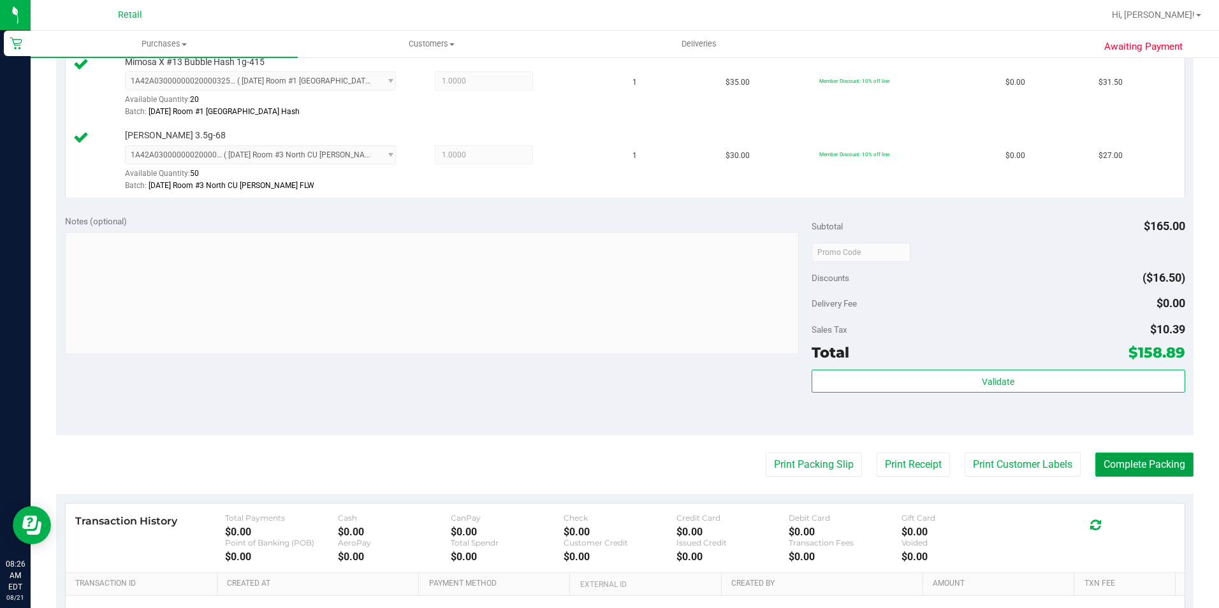
click at [1160, 469] on button "Complete Packing" at bounding box center [1145, 465] width 98 height 24
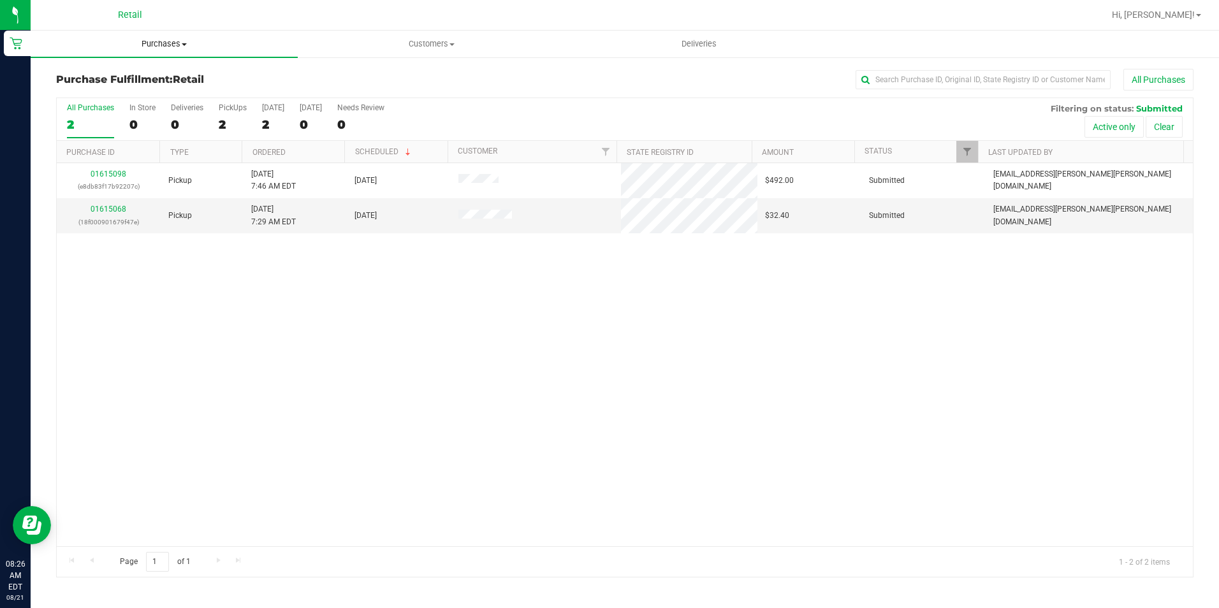
click at [145, 48] on span "Purchases" at bounding box center [164, 43] width 267 height 11
click at [145, 71] on span "Summary of purchases" at bounding box center [96, 76] width 131 height 11
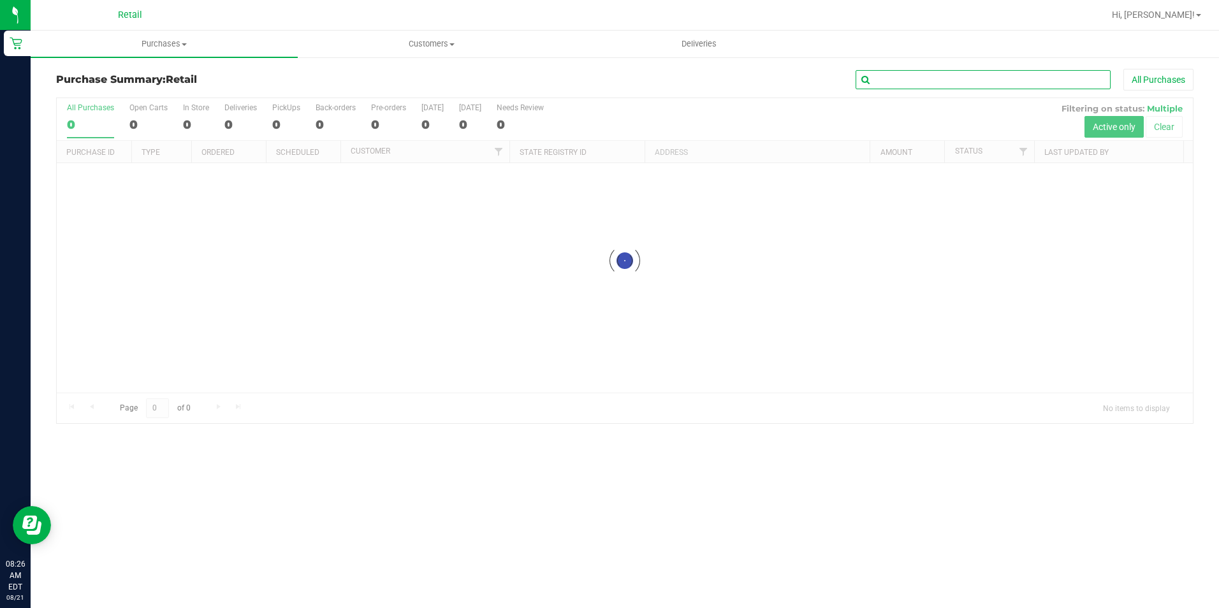
click at [964, 72] on input "text" at bounding box center [983, 79] width 255 height 19
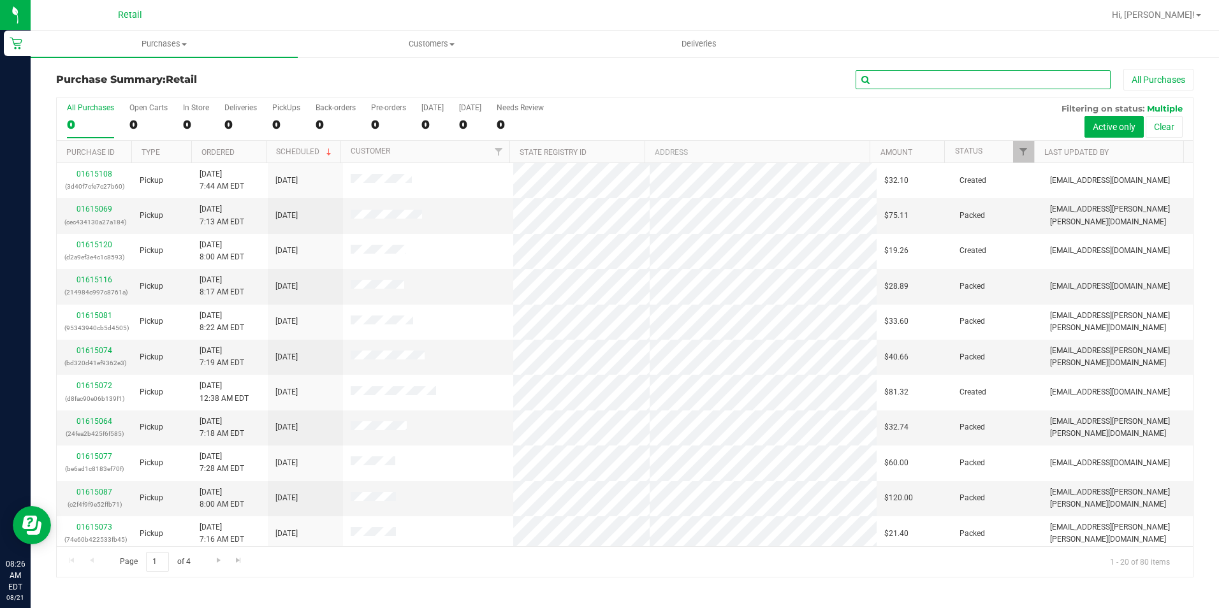
click at [960, 83] on input "text" at bounding box center [983, 79] width 255 height 19
type input "abrahan"
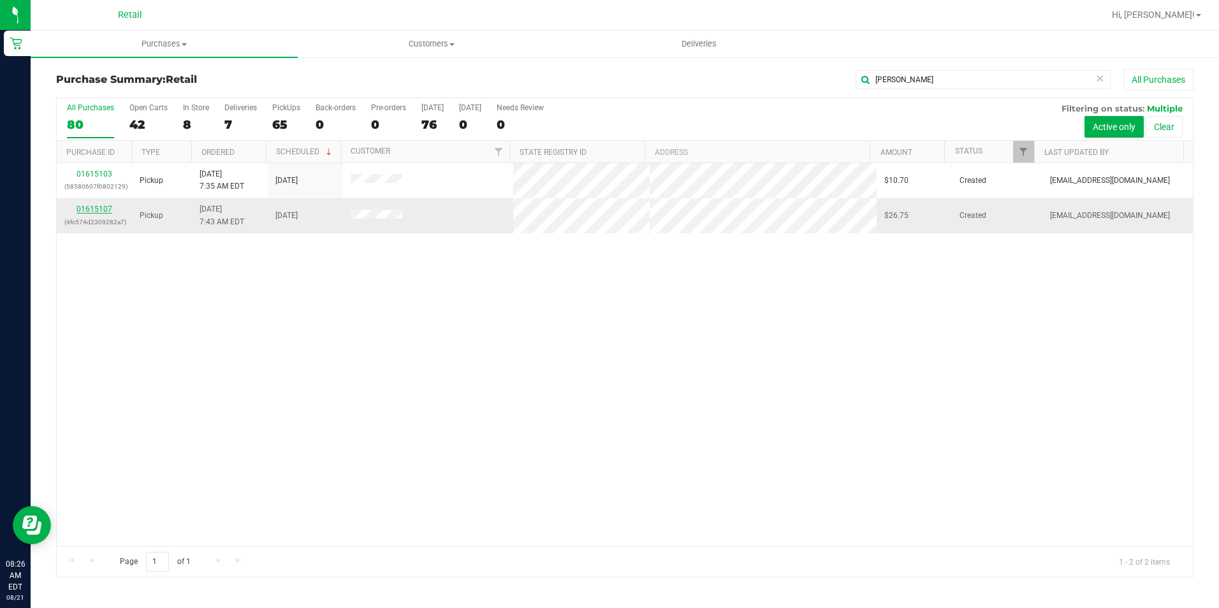
click at [108, 205] on link "01615107" at bounding box center [95, 209] width 36 height 9
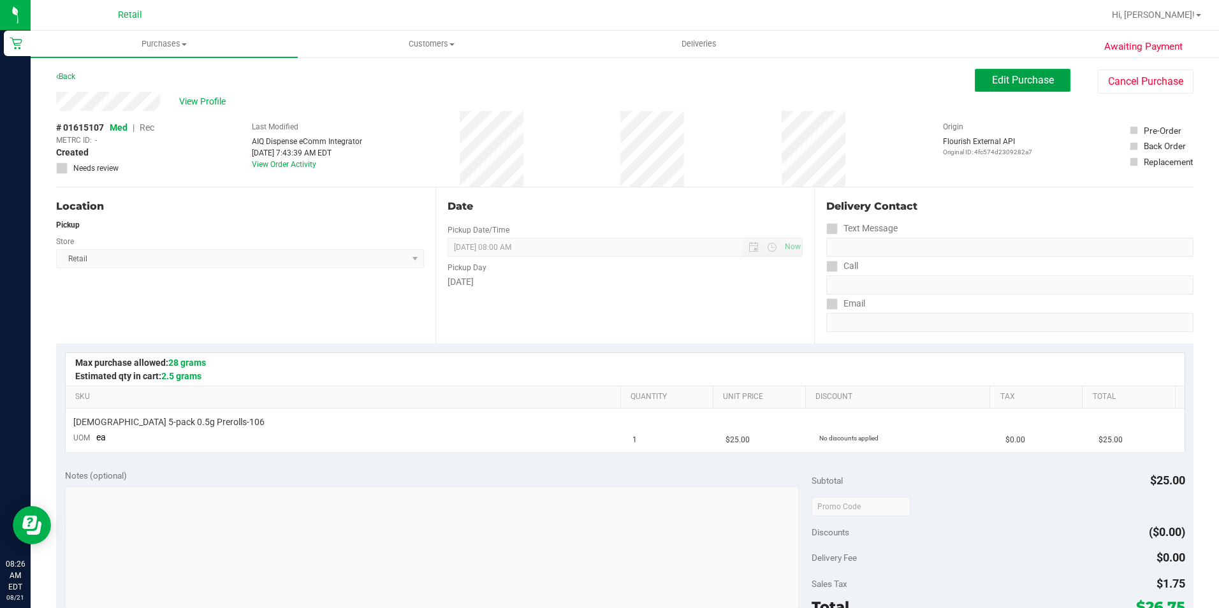
click at [1009, 87] on button "Edit Purchase" at bounding box center [1023, 80] width 96 height 23
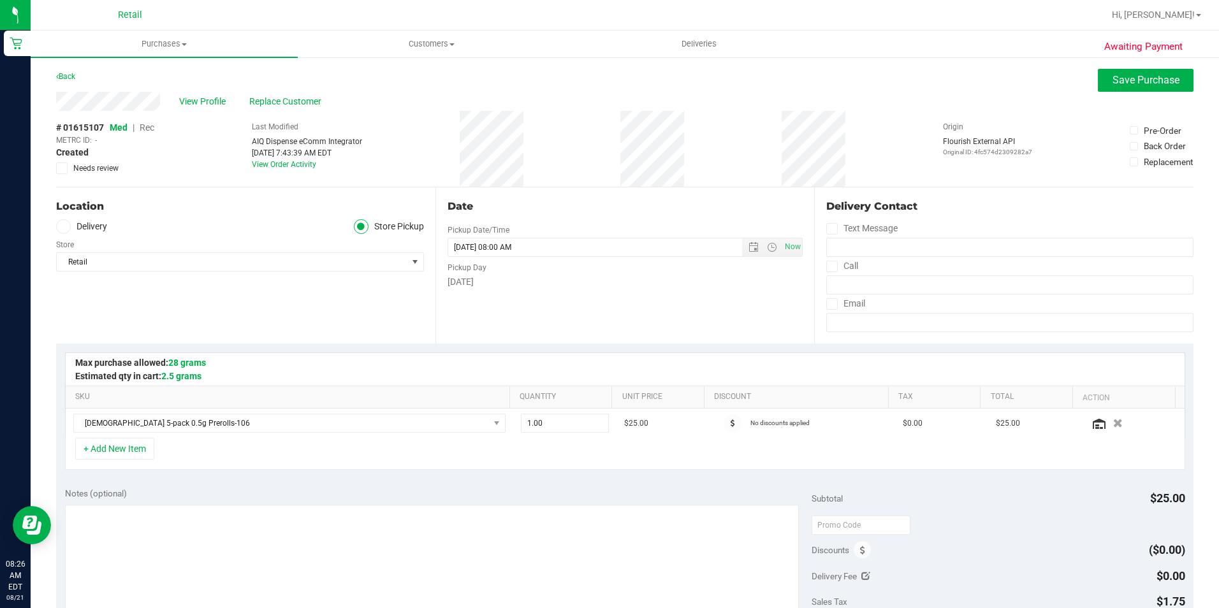
click at [151, 134] on div "# 01615107 Med | Rec METRC ID: - Created Needs review" at bounding box center [105, 147] width 98 height 53
click at [145, 131] on span "Rec" at bounding box center [147, 127] width 15 height 10
click at [1131, 82] on span "Save Purchase" at bounding box center [1146, 80] width 67 height 12
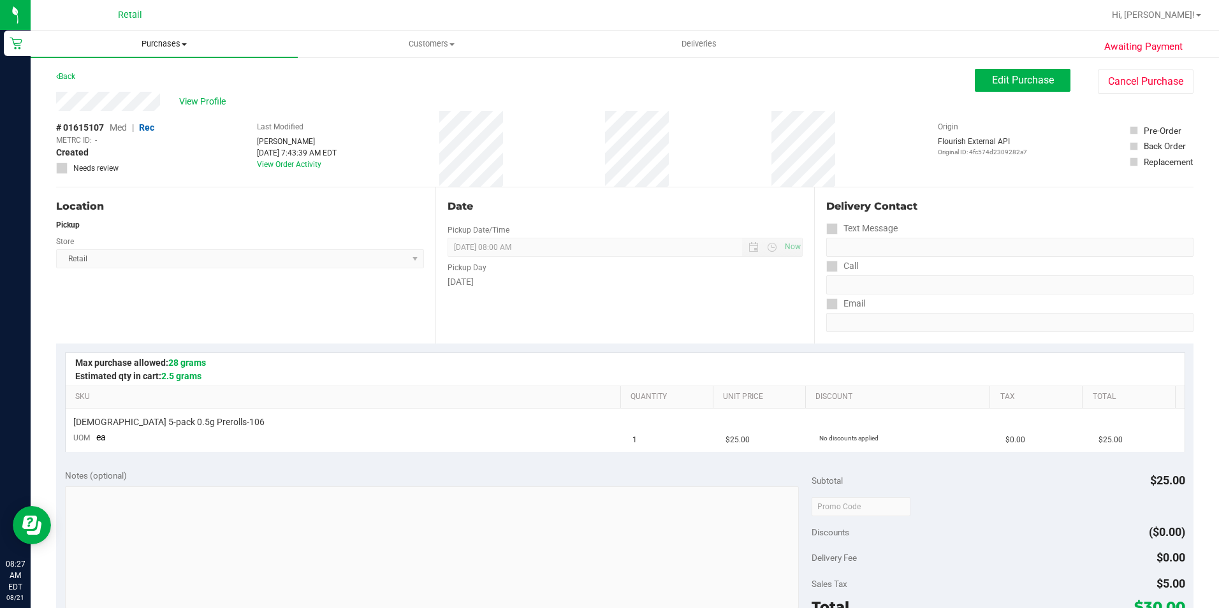
click at [176, 43] on span "Purchases" at bounding box center [164, 43] width 267 height 11
click at [144, 86] on li "Fulfillment" at bounding box center [164, 92] width 267 height 15
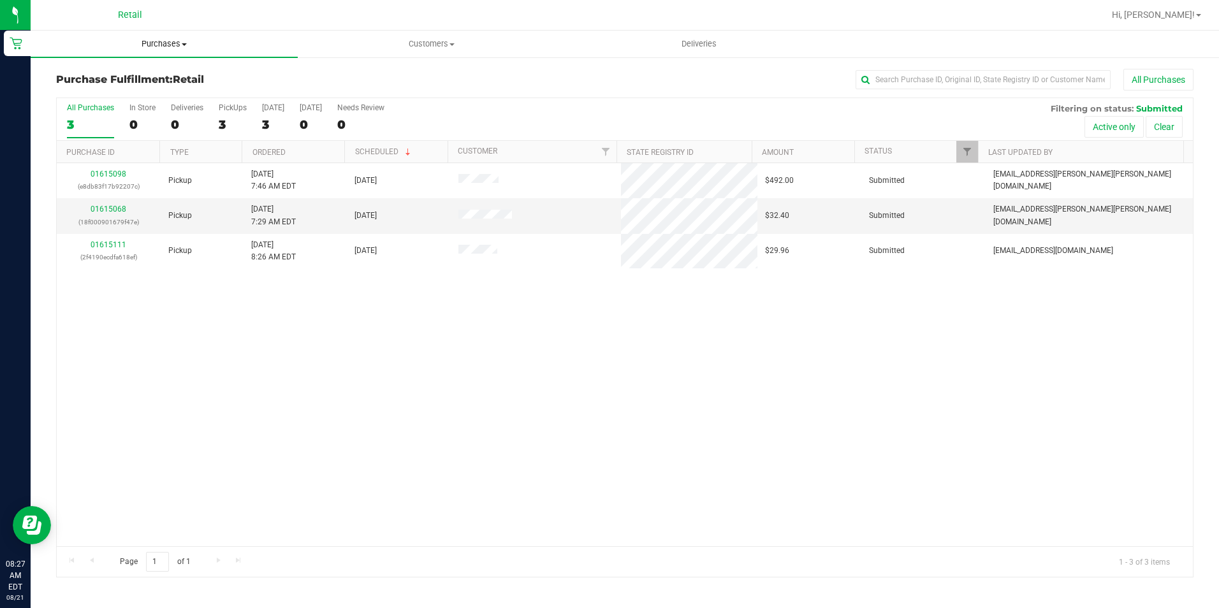
click at [160, 45] on span "Purchases" at bounding box center [164, 43] width 267 height 11
click at [141, 77] on span "Summary of purchases" at bounding box center [96, 76] width 131 height 11
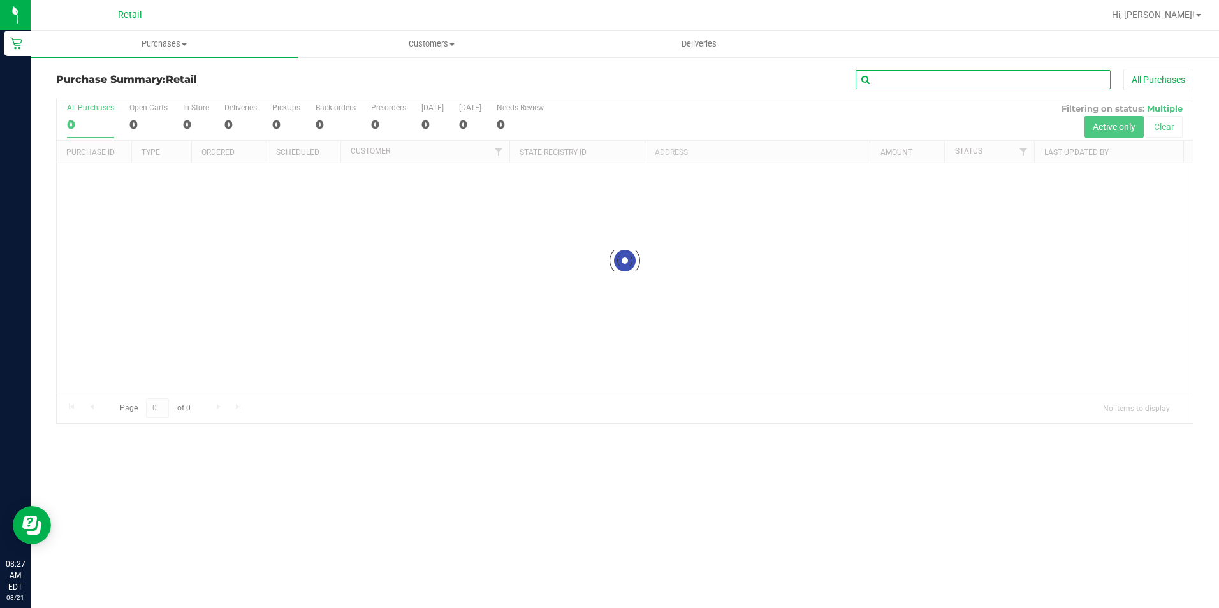
click at [909, 78] on input "text" at bounding box center [983, 79] width 255 height 19
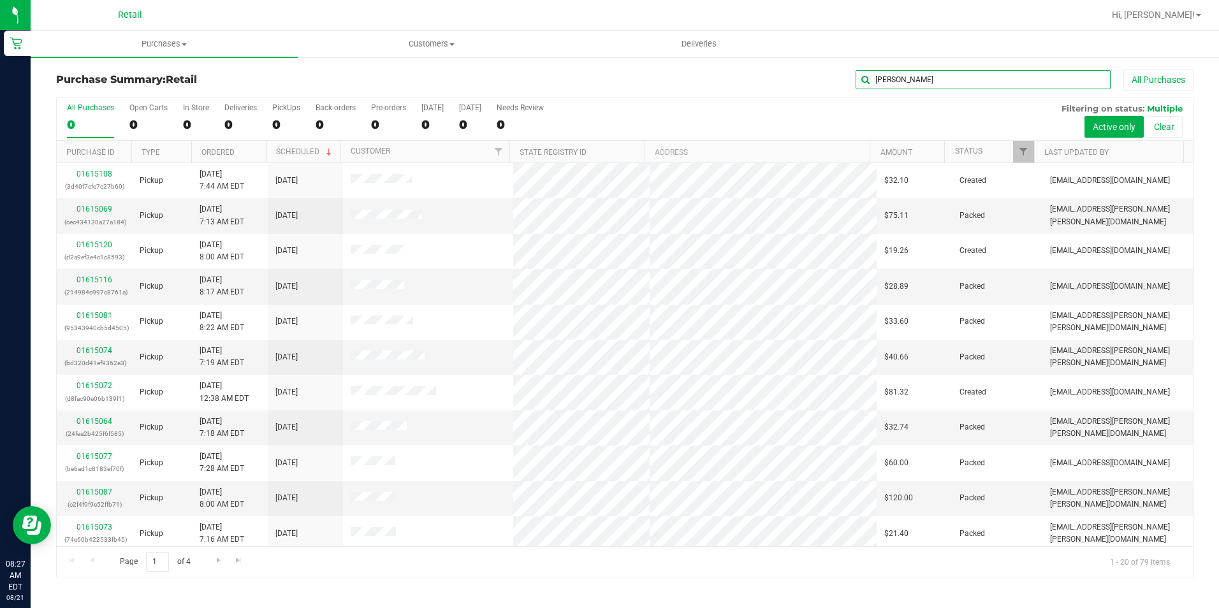
type input "abrahan"
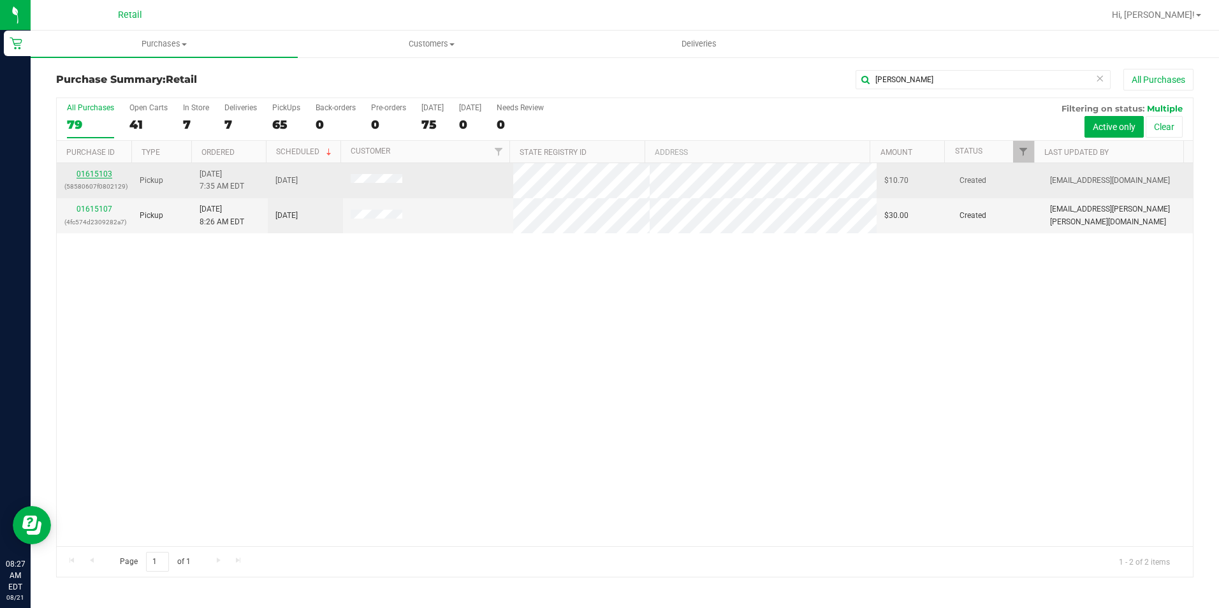
click at [104, 170] on link "01615103" at bounding box center [95, 174] width 36 height 9
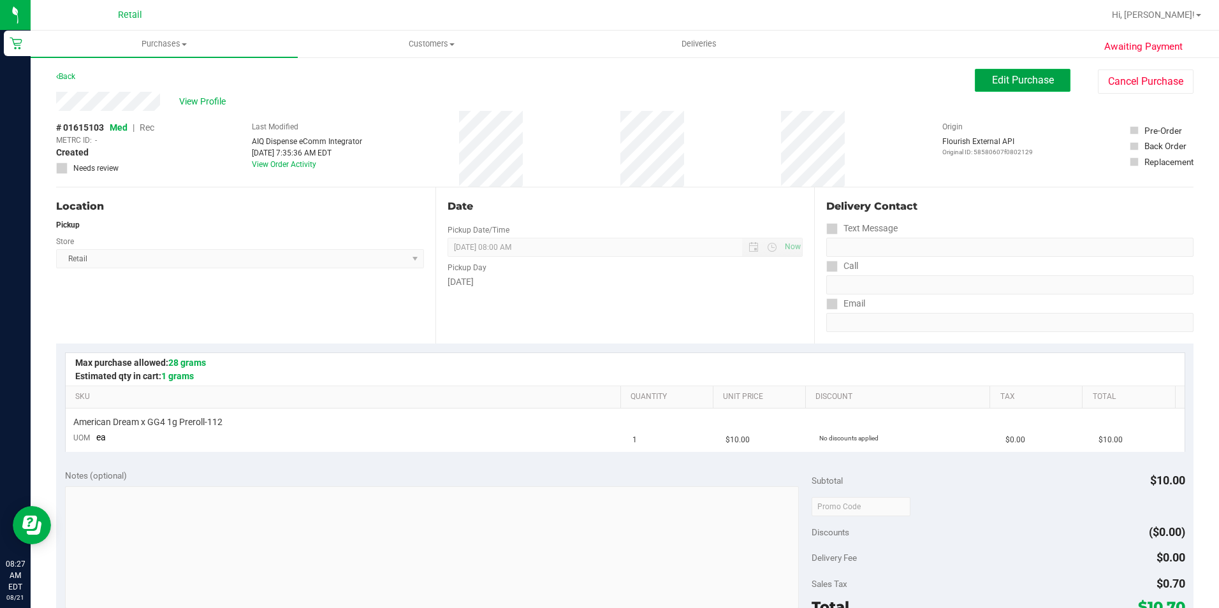
click at [1026, 86] on button "Edit Purchase" at bounding box center [1023, 80] width 96 height 23
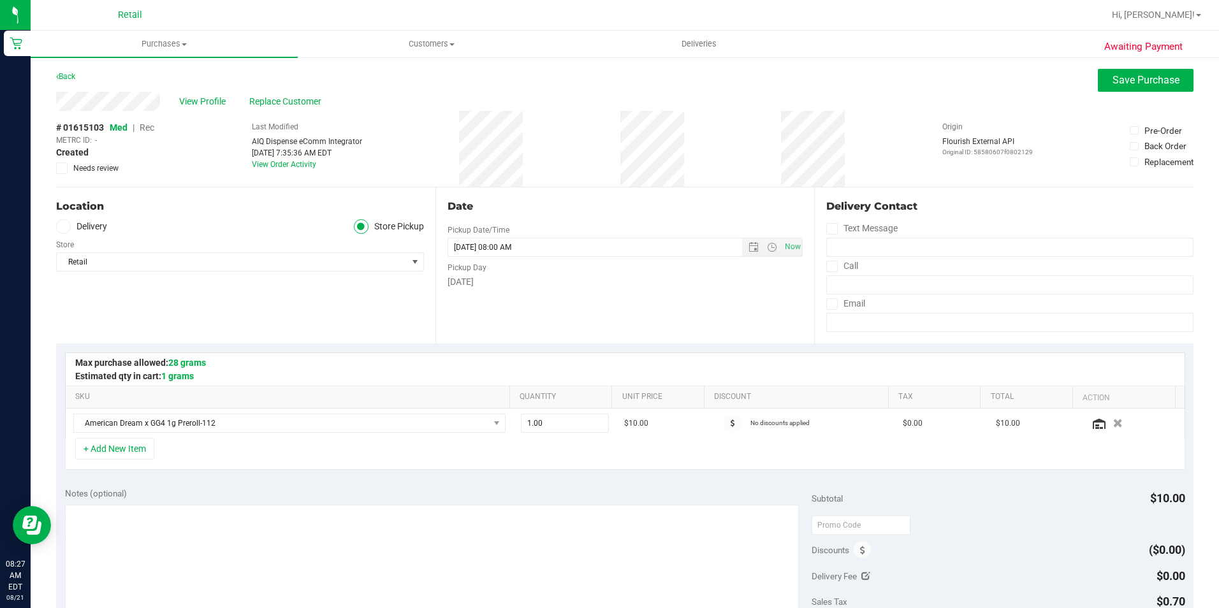
click at [147, 127] on span "Rec" at bounding box center [147, 127] width 15 height 10
click at [1151, 72] on button "Save Purchase" at bounding box center [1146, 80] width 96 height 23
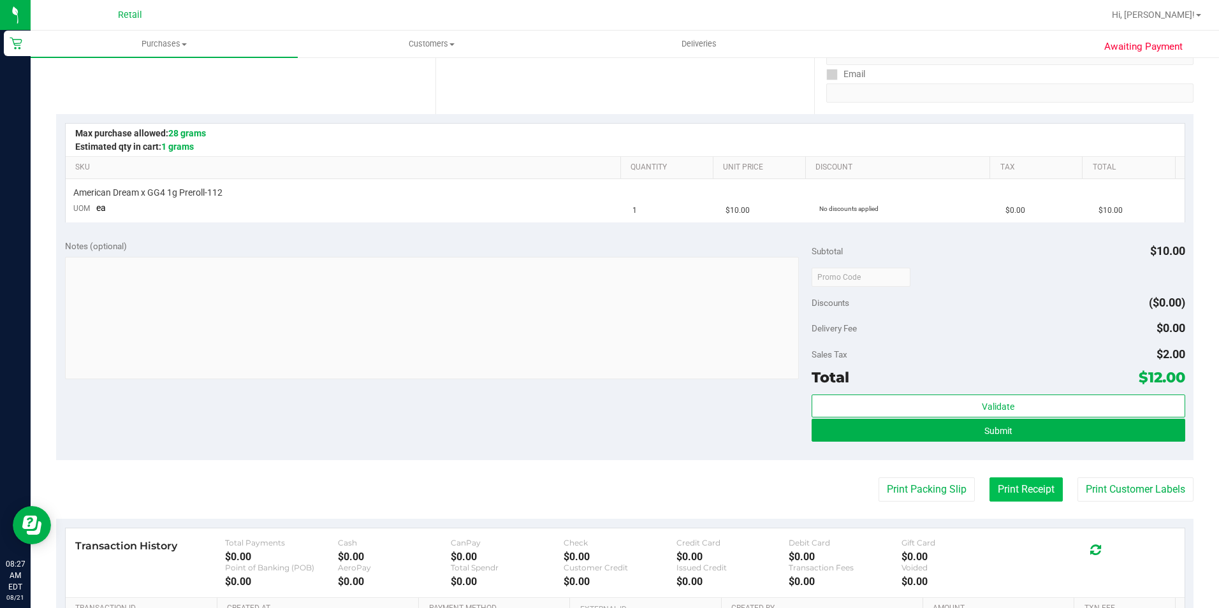
scroll to position [255, 0]
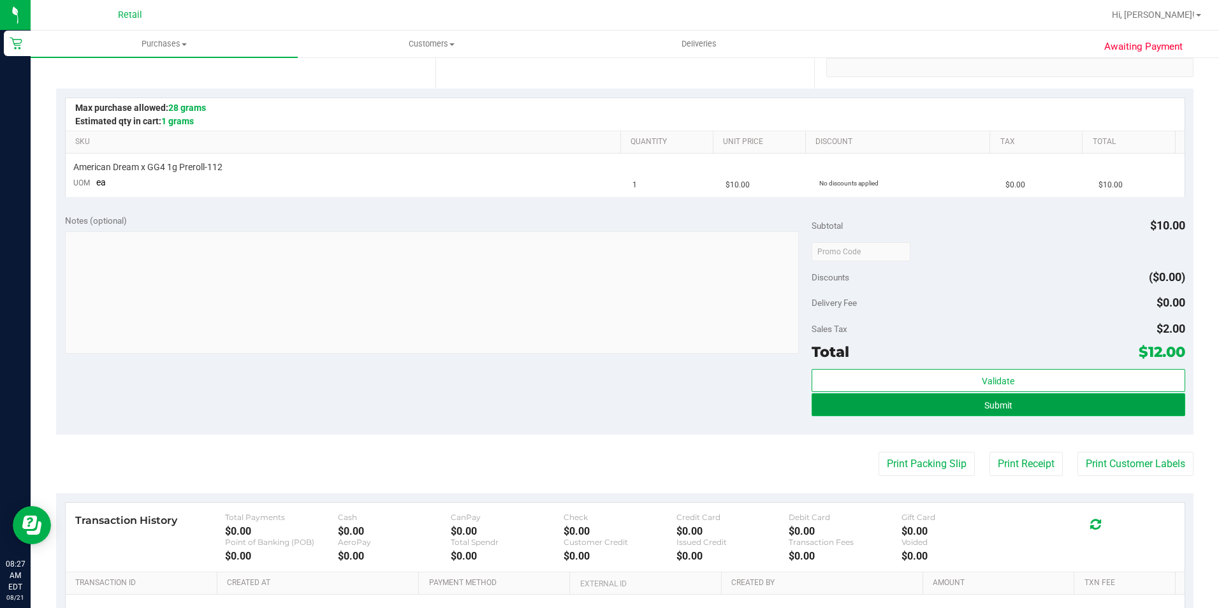
click at [1019, 413] on button "Submit" at bounding box center [999, 404] width 374 height 23
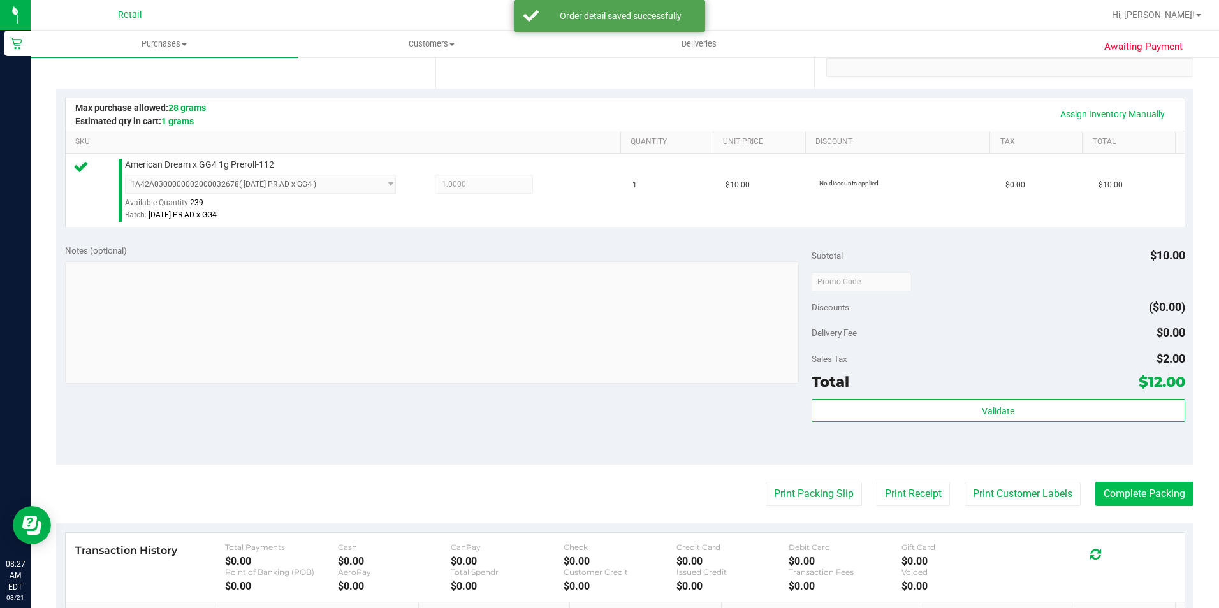
click at [1134, 480] on purchase-details "Back Edit Purchase Cancel Purchase View Profile # 01615103 Med | Rec METRC ID: …" at bounding box center [625, 288] width 1138 height 948
click at [1141, 492] on button "Complete Packing" at bounding box center [1145, 494] width 98 height 24
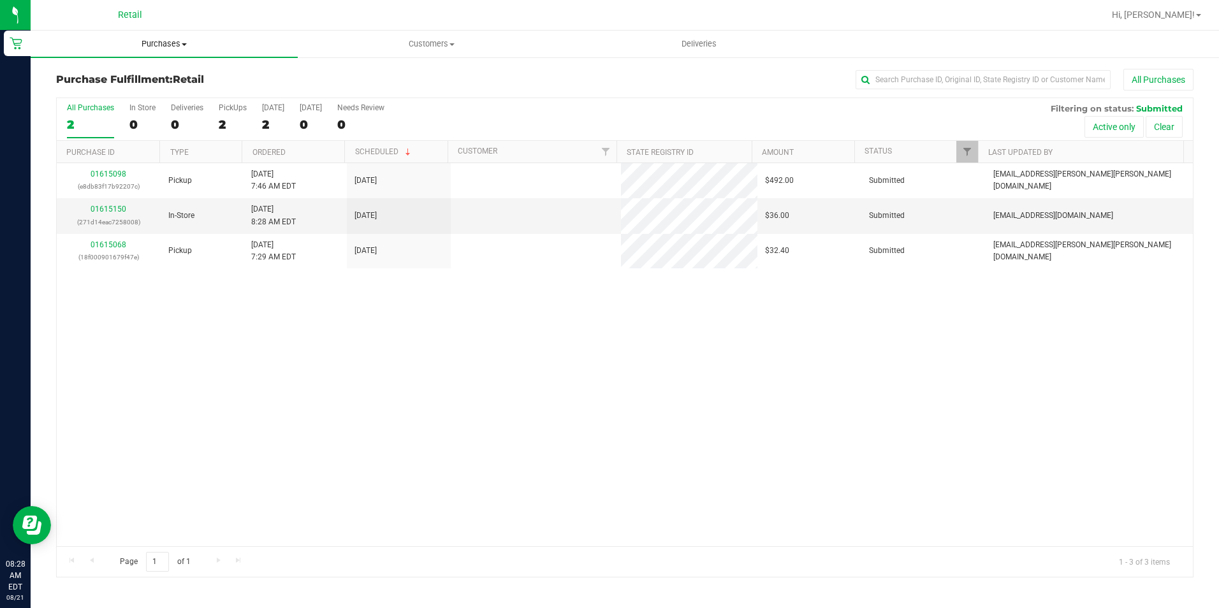
click at [187, 48] on span "Purchases" at bounding box center [164, 43] width 267 height 11
click at [160, 74] on li "Summary of purchases" at bounding box center [164, 77] width 267 height 15
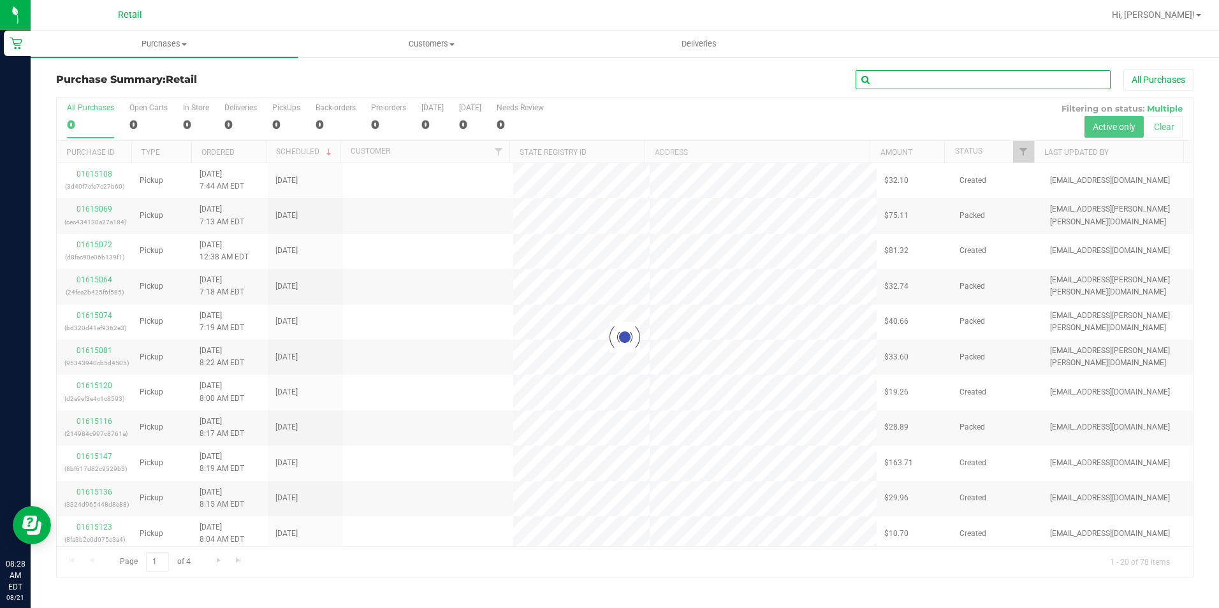
click at [1005, 74] on input "text" at bounding box center [983, 79] width 255 height 19
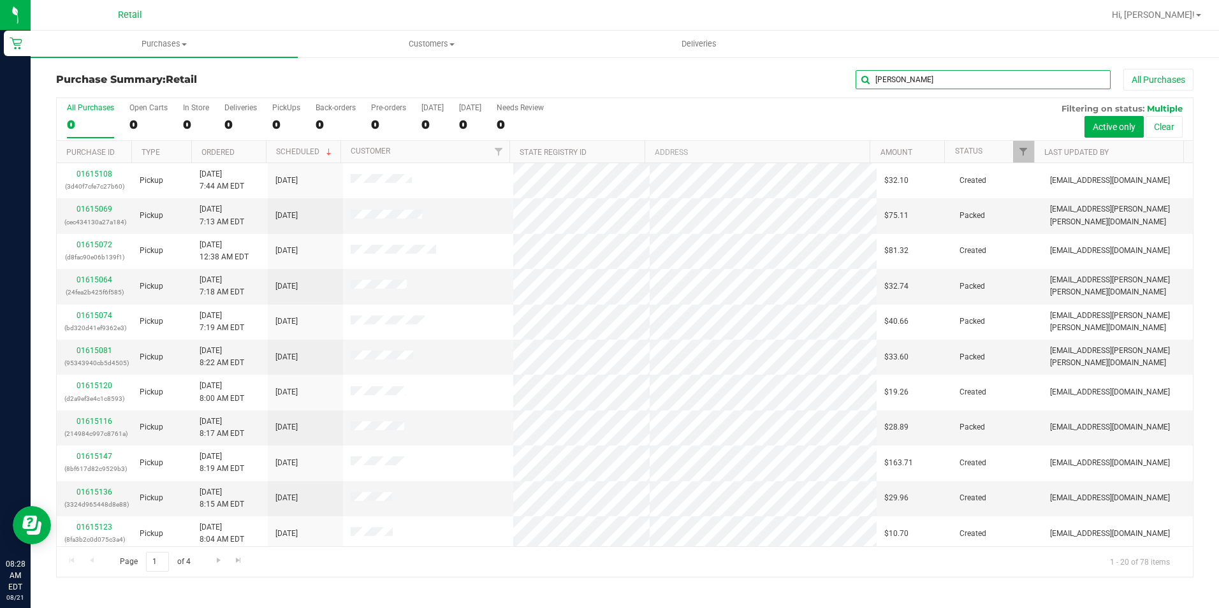
type input "sheyla"
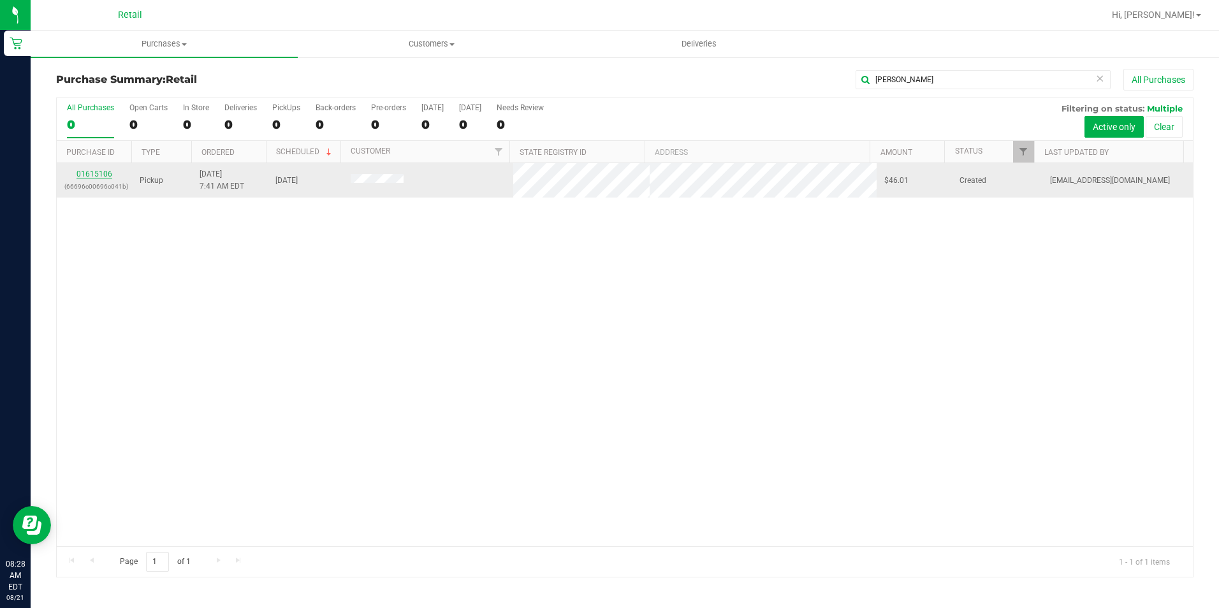
click at [99, 172] on link "01615106" at bounding box center [95, 174] width 36 height 9
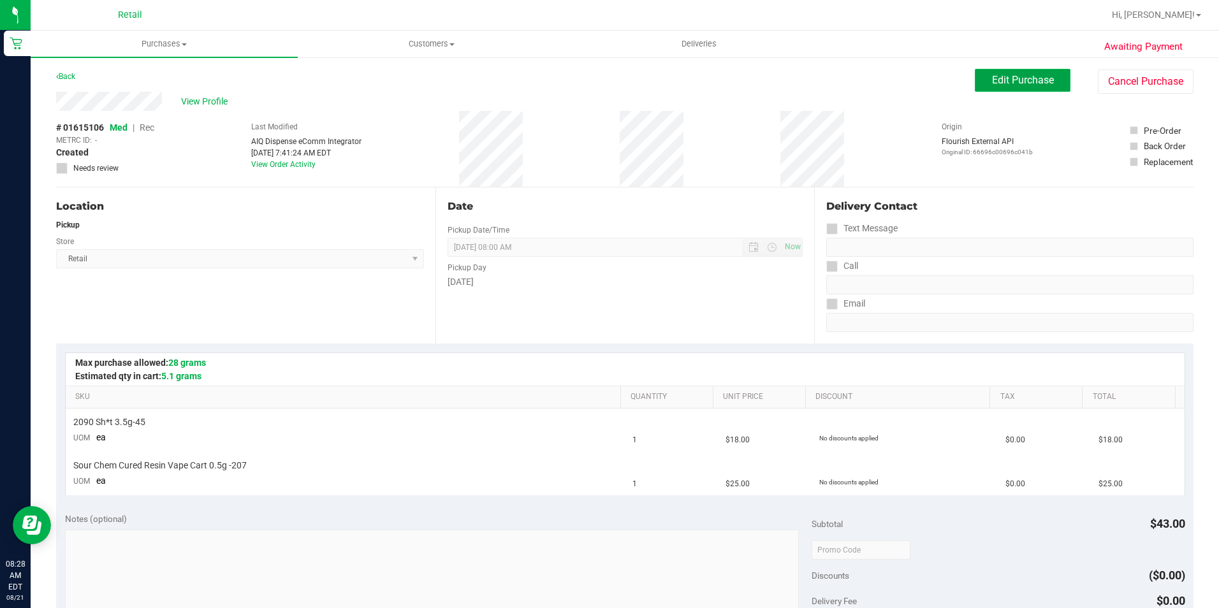
click at [992, 86] on button "Edit Purchase" at bounding box center [1023, 80] width 96 height 23
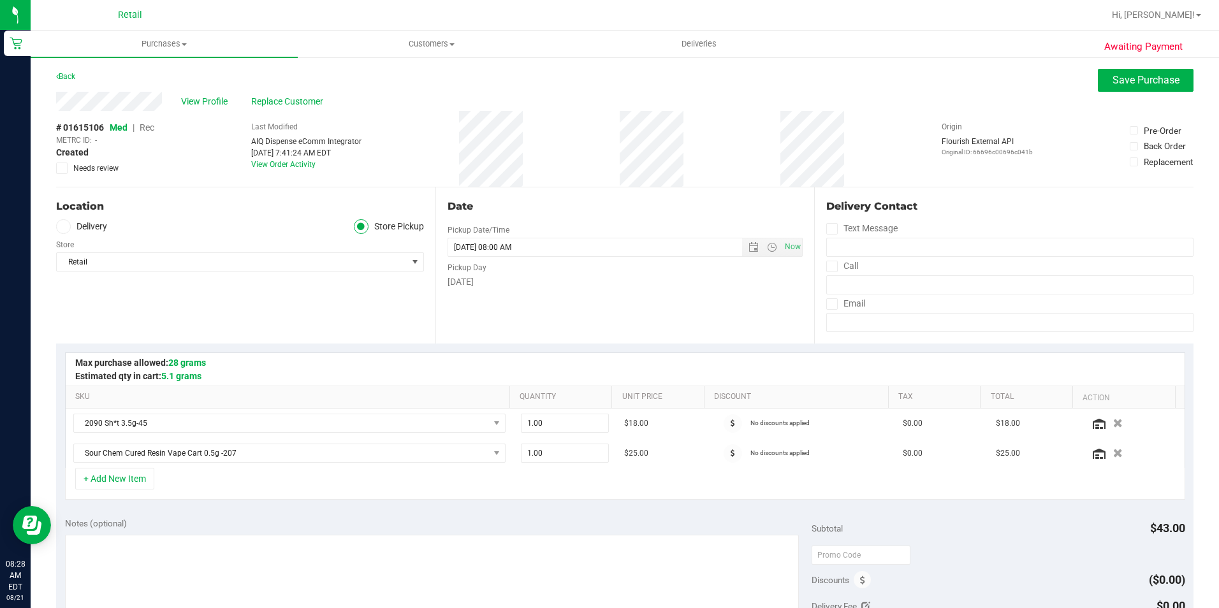
click at [150, 122] on span "Rec" at bounding box center [147, 127] width 15 height 10
click at [1124, 79] on span "Save Purchase" at bounding box center [1146, 80] width 67 height 12
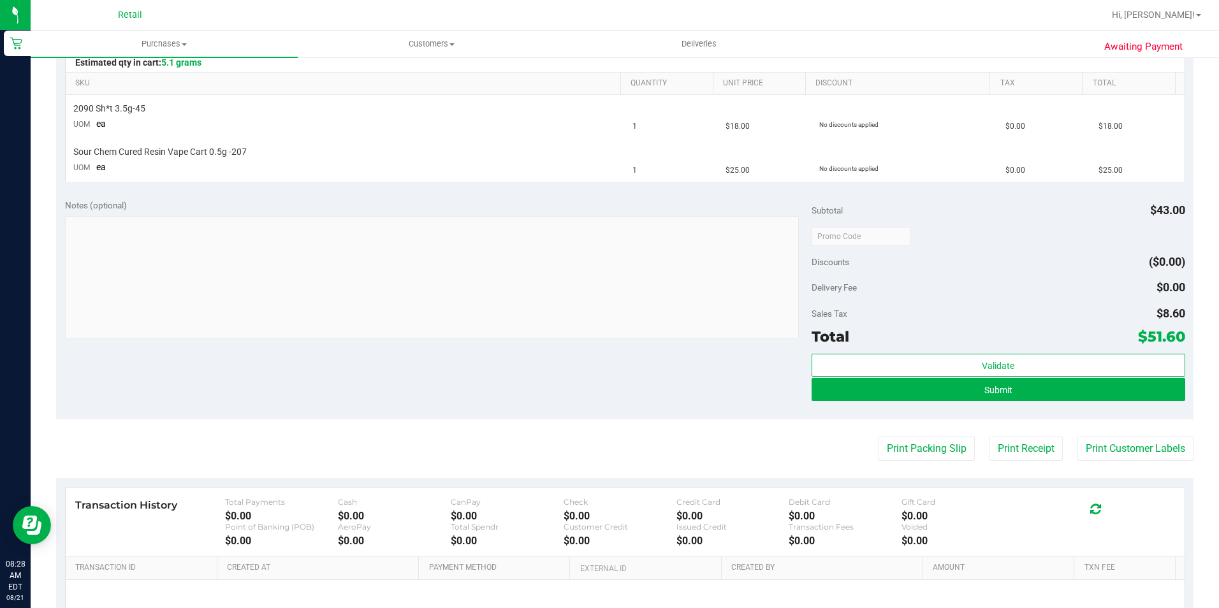
scroll to position [319, 0]
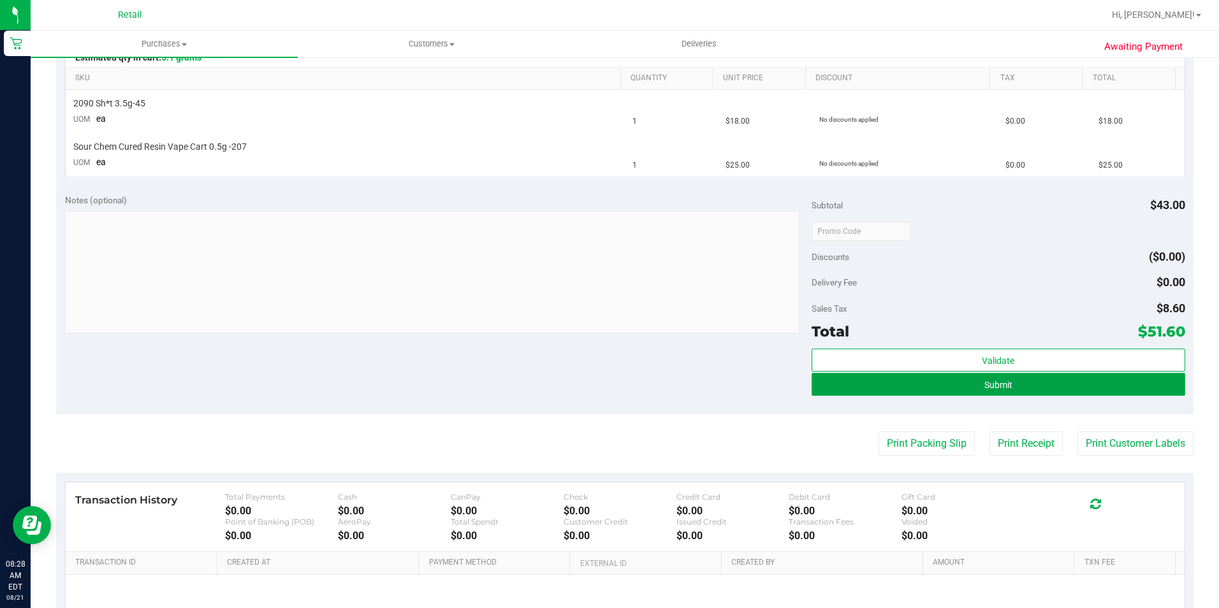
click at [1000, 388] on span "Submit" at bounding box center [999, 385] width 28 height 10
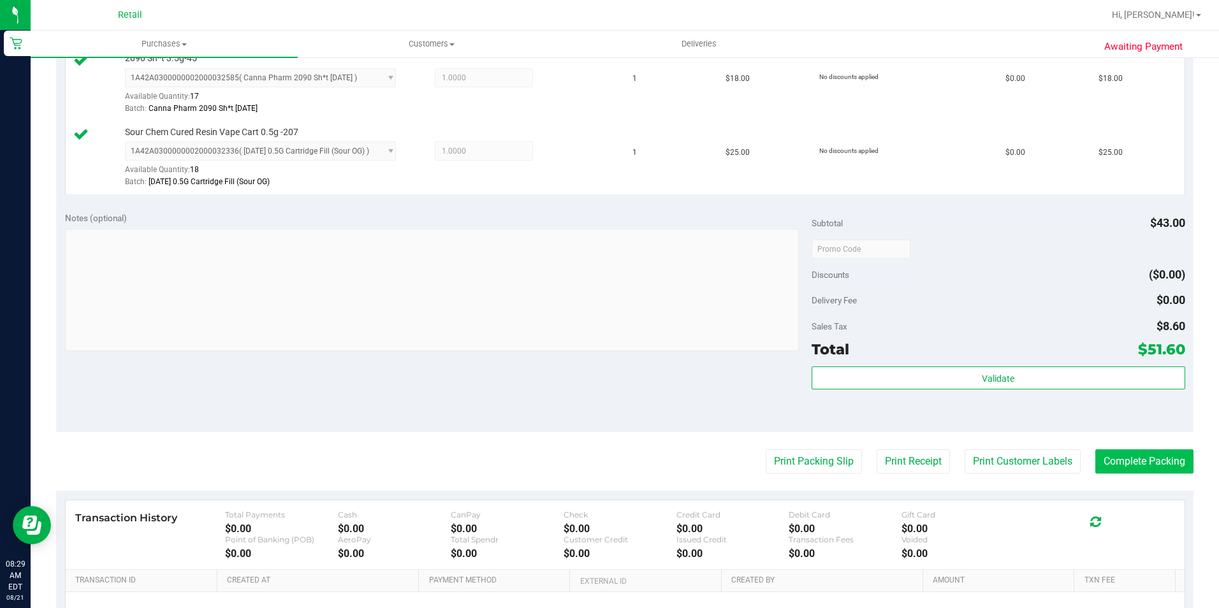
scroll to position [383, 0]
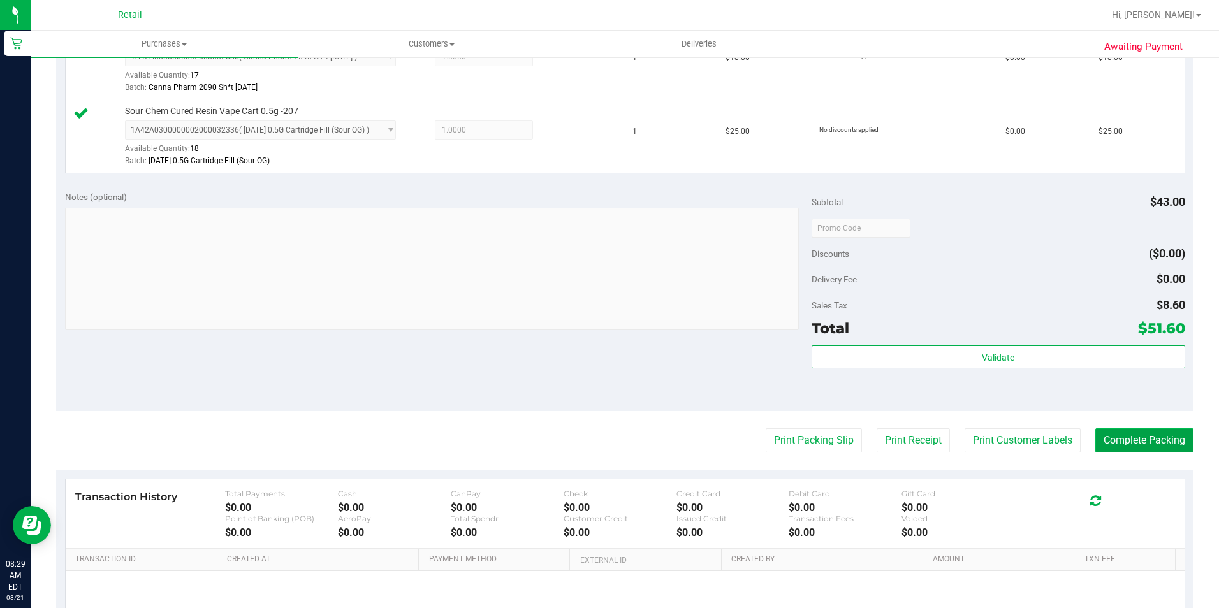
click at [1159, 437] on button "Complete Packing" at bounding box center [1145, 441] width 98 height 24
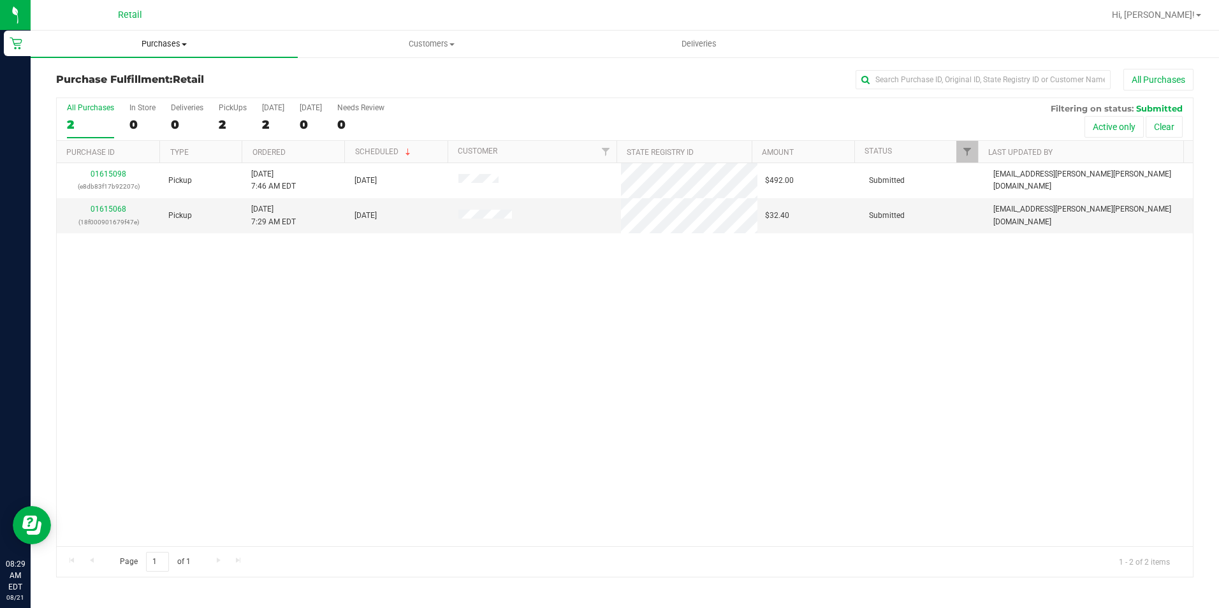
click at [187, 43] on span at bounding box center [184, 44] width 5 height 3
click at [126, 69] on ul "Summary of purchases Fulfillment All purchases" at bounding box center [164, 92] width 267 height 69
click at [131, 50] on uib-tab-heading "Purchases Summary of purchases Fulfillment All purchases" at bounding box center [164, 44] width 267 height 27
click at [137, 74] on span "Summary of purchases" at bounding box center [96, 76] width 131 height 11
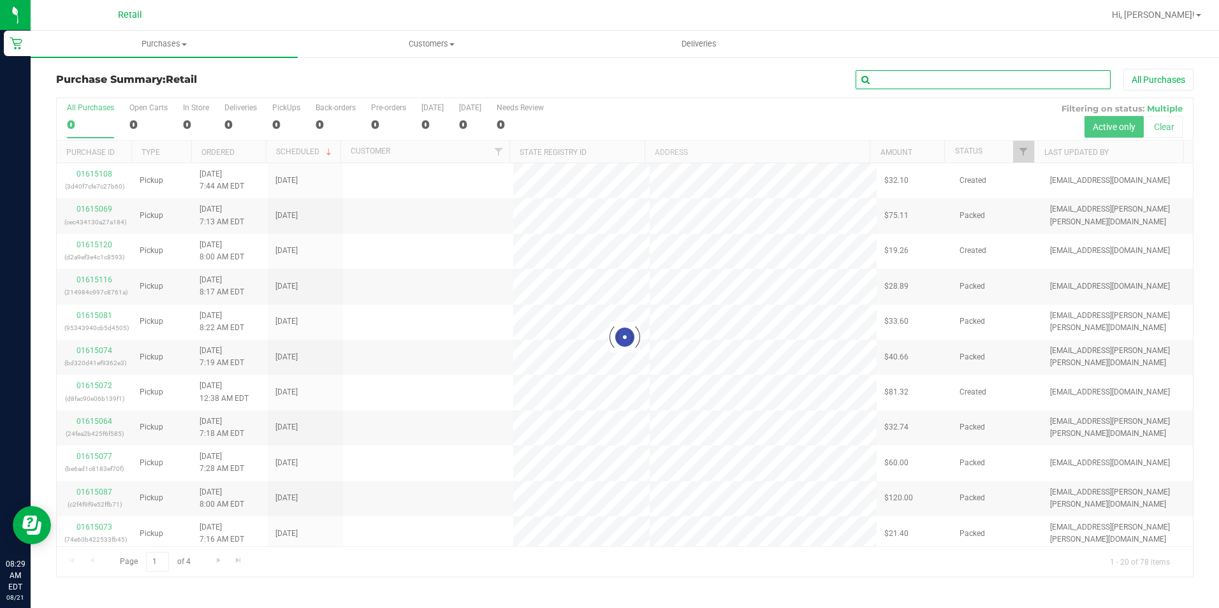
click at [1011, 73] on input "text" at bounding box center [983, 79] width 255 height 19
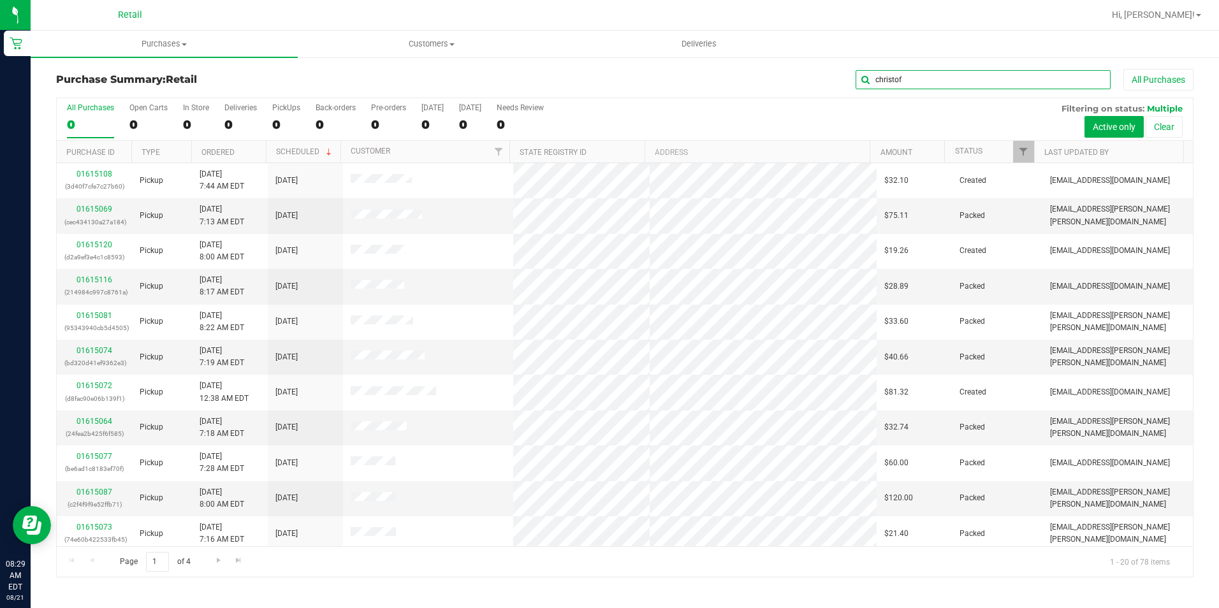
type input "christof"
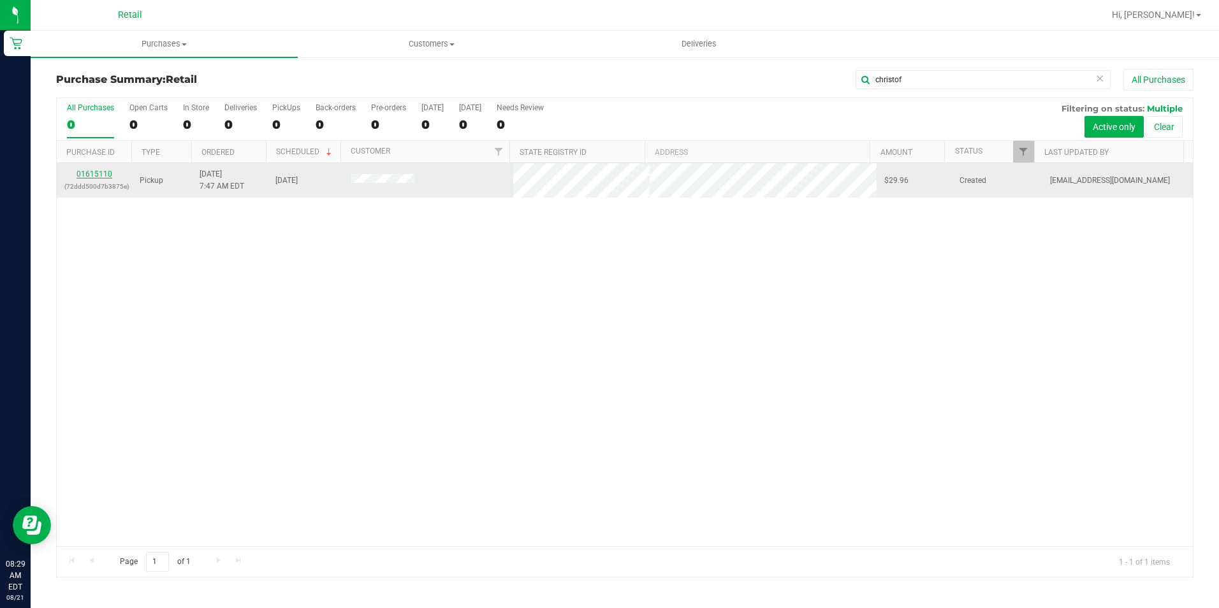
click at [98, 170] on link "01615110" at bounding box center [95, 174] width 36 height 9
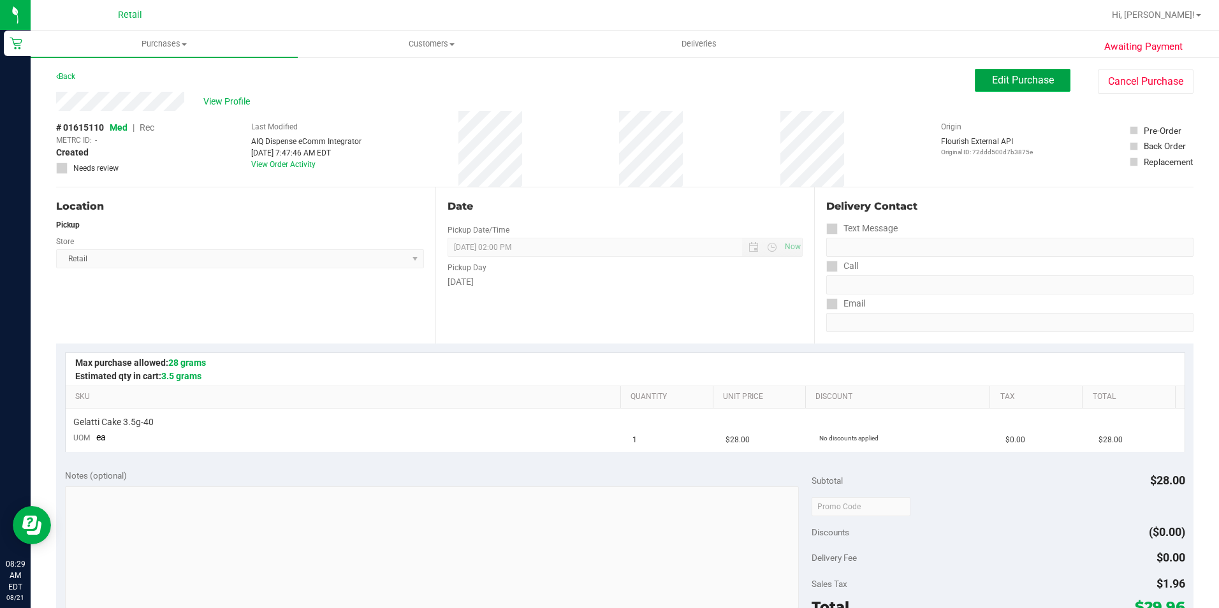
click at [1023, 79] on span "Edit Purchase" at bounding box center [1023, 80] width 62 height 12
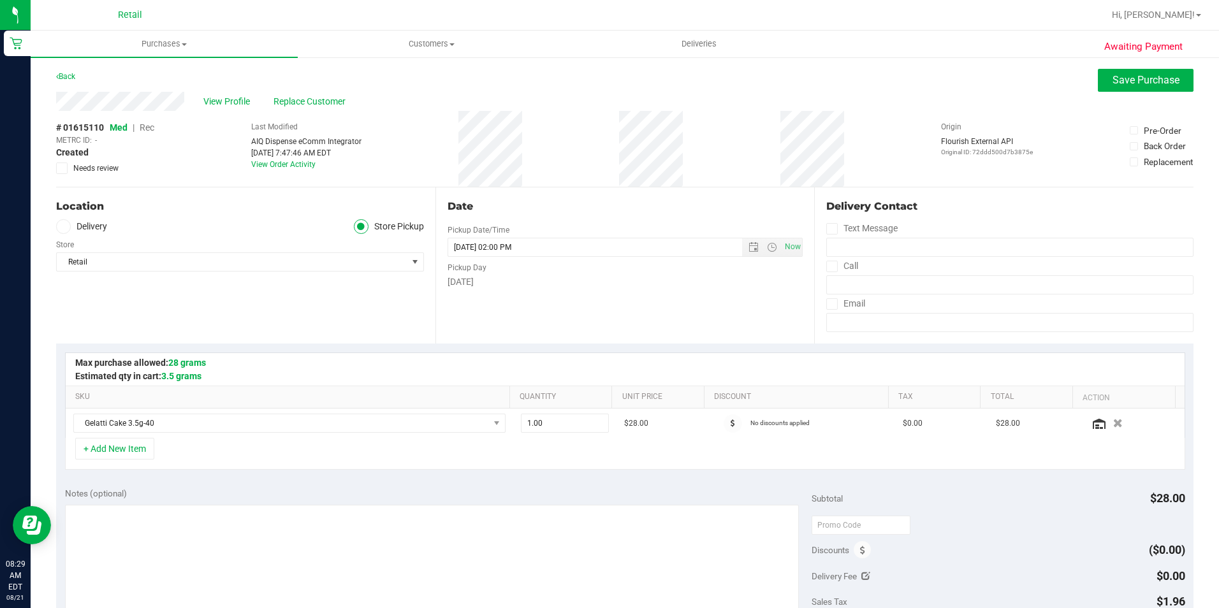
click at [148, 127] on span "Rec" at bounding box center [147, 127] width 15 height 10
click at [1138, 85] on span "Save Purchase" at bounding box center [1146, 80] width 67 height 12
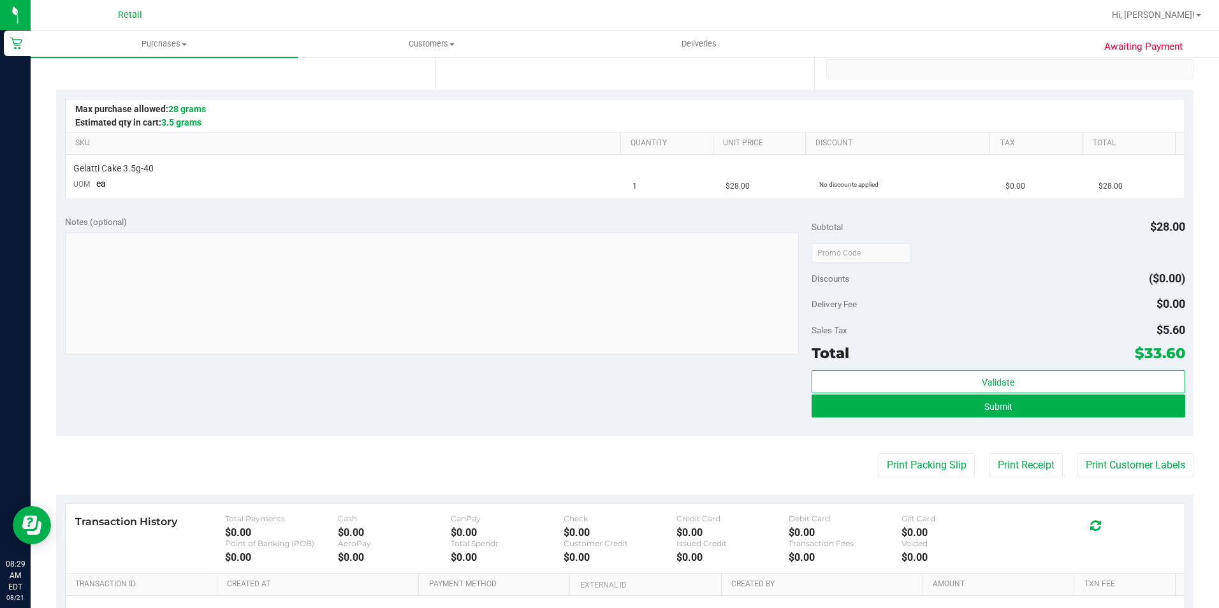
scroll to position [255, 0]
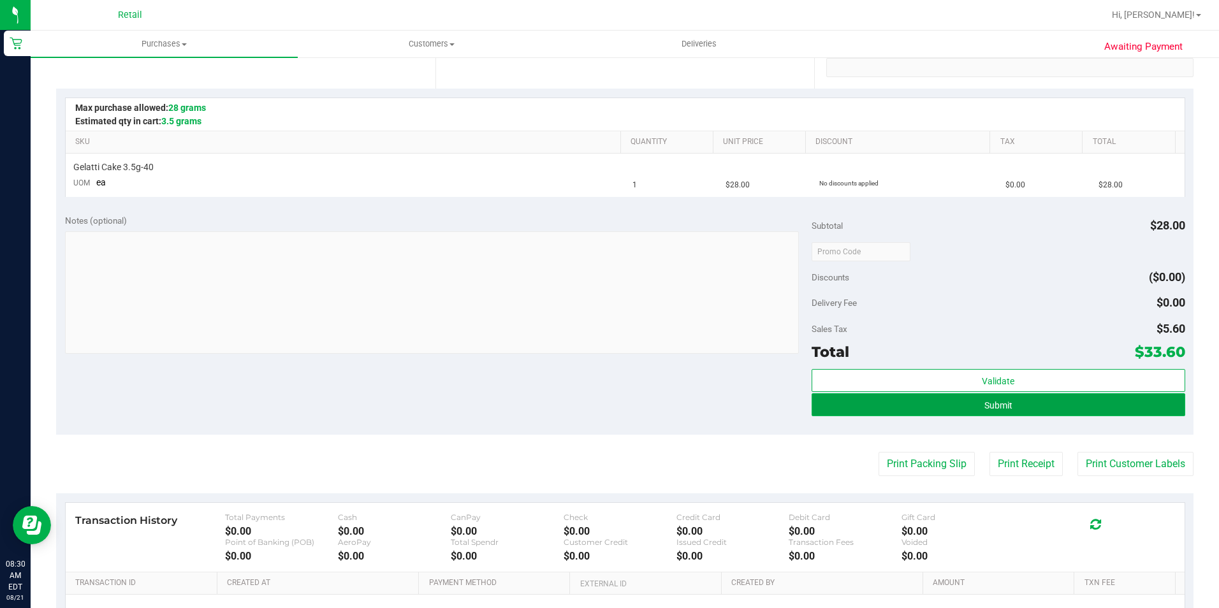
click at [1029, 404] on button "Submit" at bounding box center [999, 404] width 374 height 23
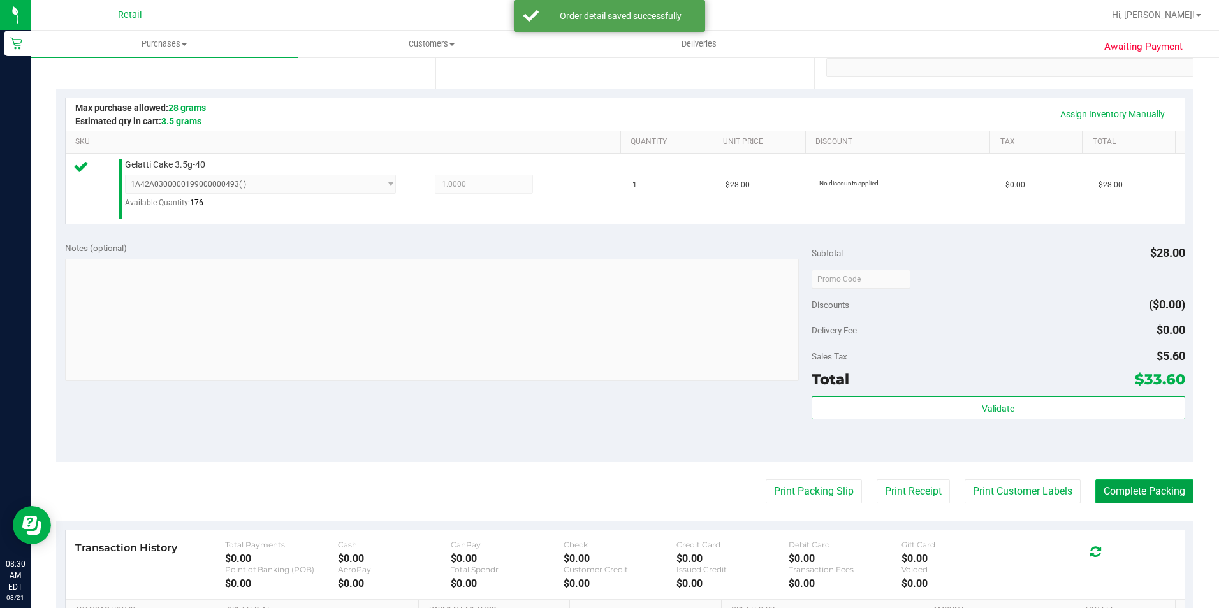
click at [1132, 499] on button "Complete Packing" at bounding box center [1145, 492] width 98 height 24
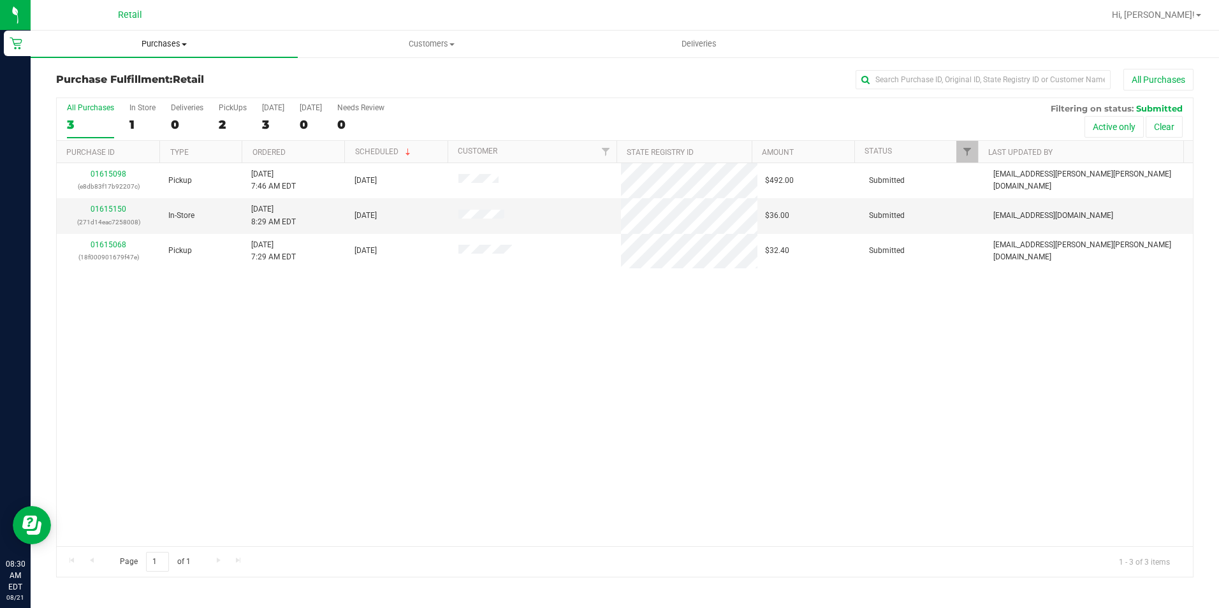
click at [147, 40] on span "Purchases" at bounding box center [164, 43] width 267 height 11
click at [129, 75] on span "Summary of purchases" at bounding box center [96, 76] width 131 height 11
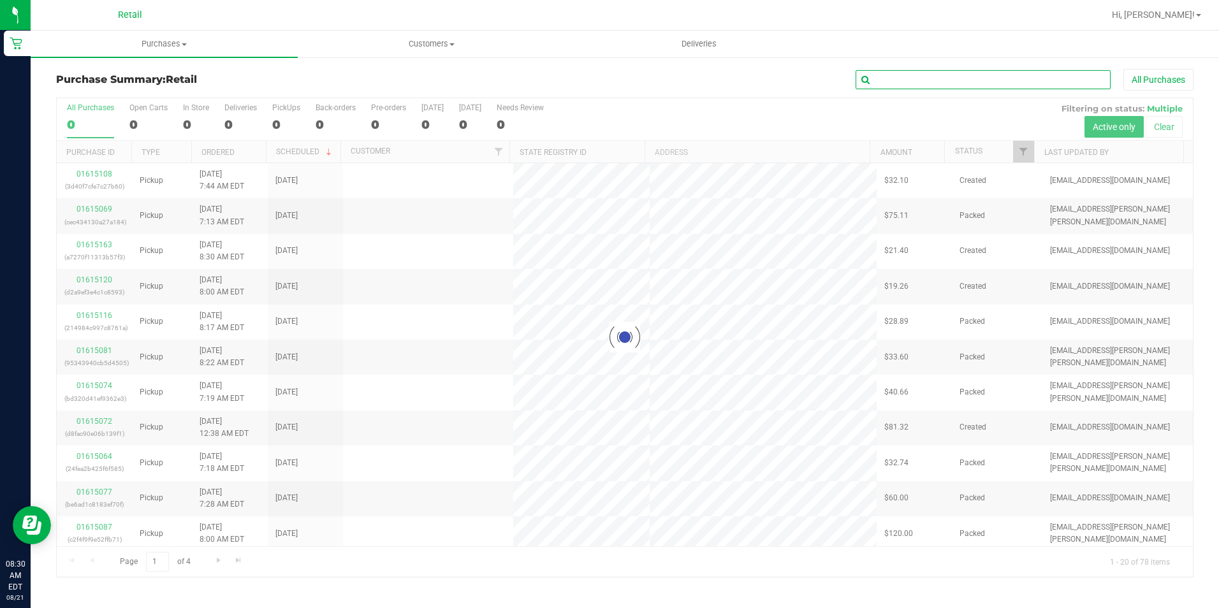
click at [948, 76] on input "text" at bounding box center [983, 79] width 255 height 19
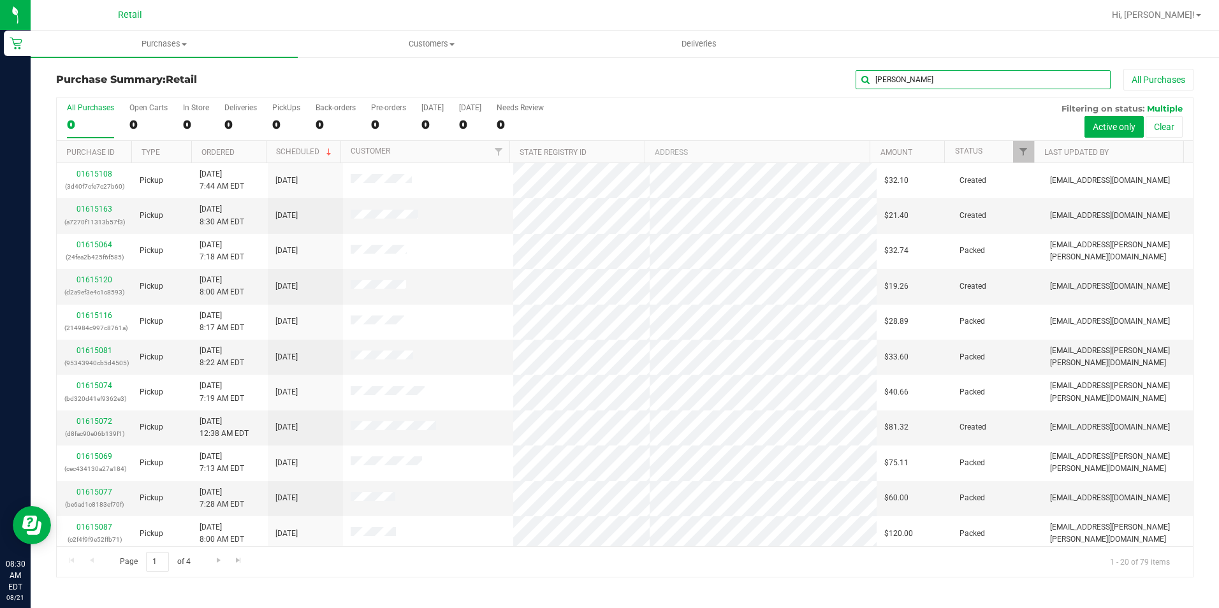
type input "derek"
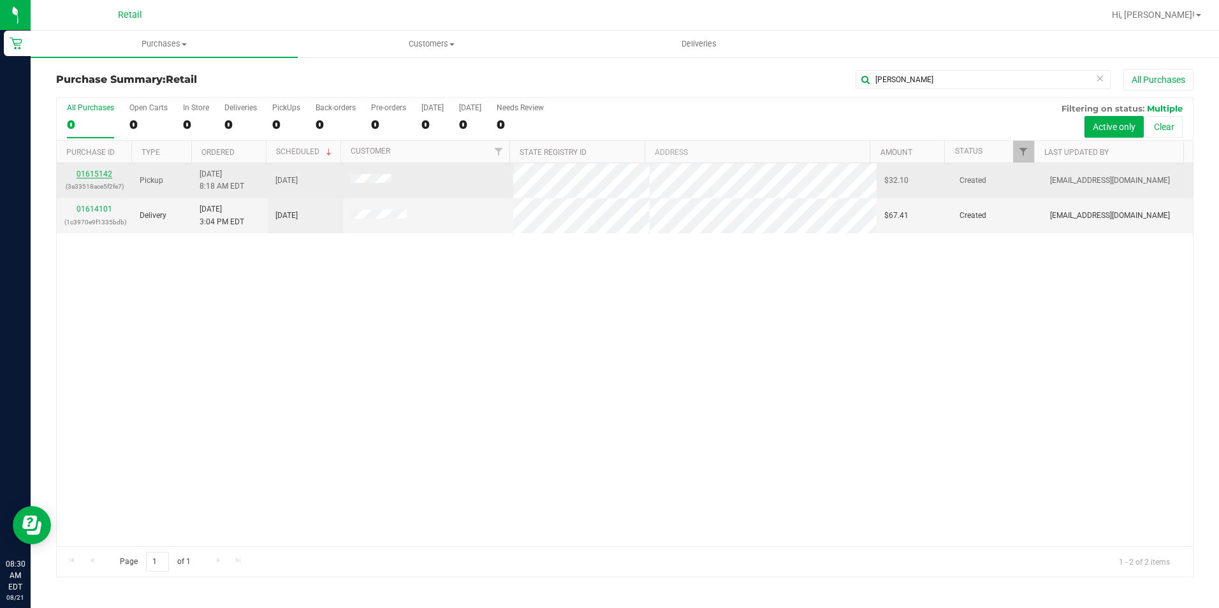
click at [84, 177] on link "01615142" at bounding box center [95, 174] width 36 height 9
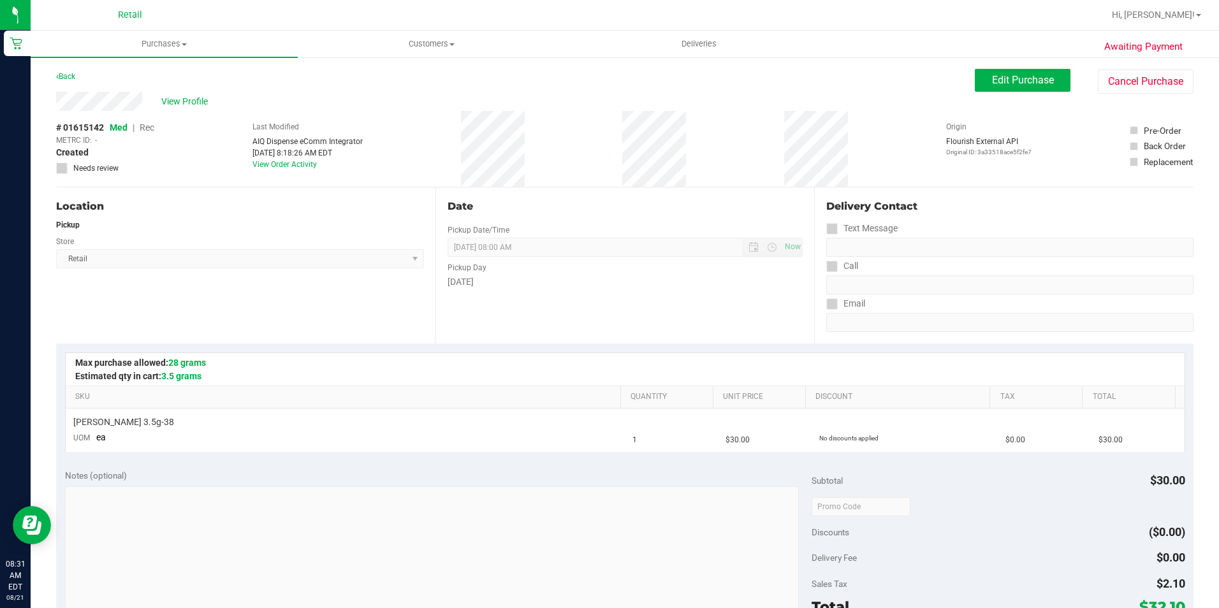
click at [1002, 94] on div "View Profile # 01615142 Med | Rec METRC ID: - Created Needs review Last Modifie…" at bounding box center [625, 140] width 1138 height 96
click at [1005, 88] on button "Edit Purchase" at bounding box center [1023, 80] width 96 height 23
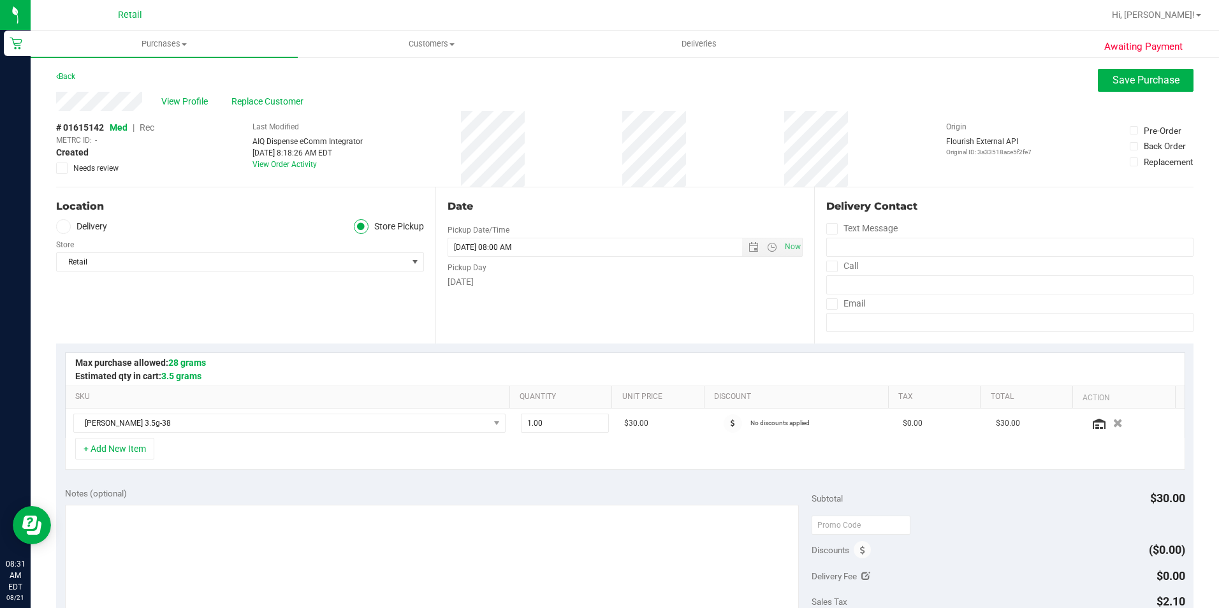
click at [145, 128] on span "Rec" at bounding box center [147, 127] width 15 height 10
click at [1140, 82] on span "Save Purchase" at bounding box center [1146, 80] width 67 height 12
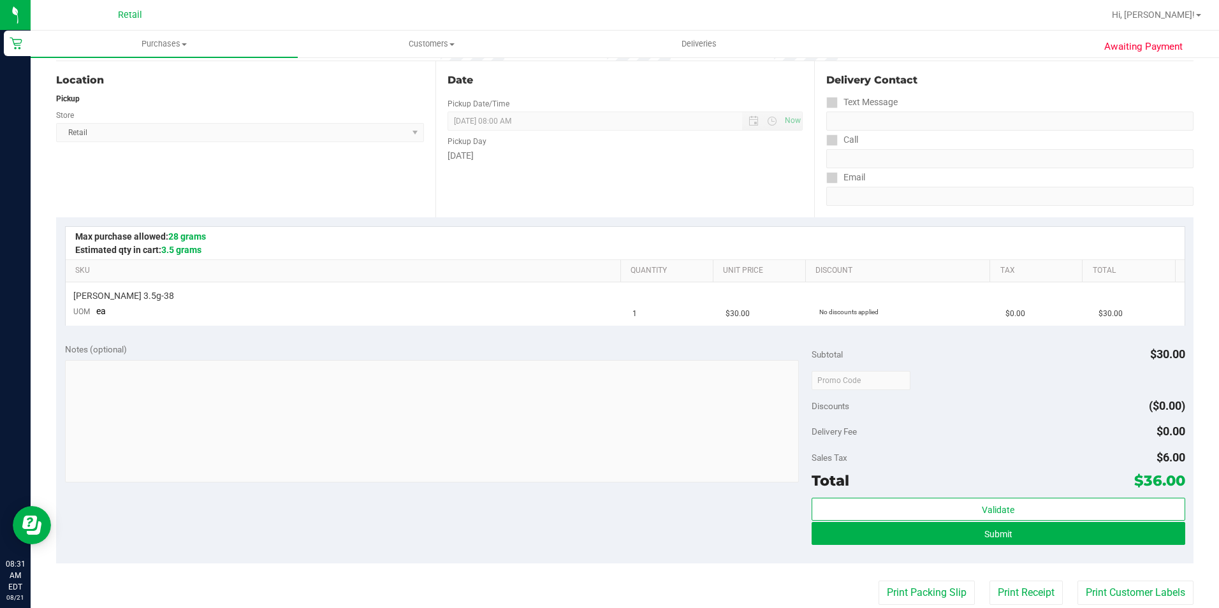
scroll to position [128, 0]
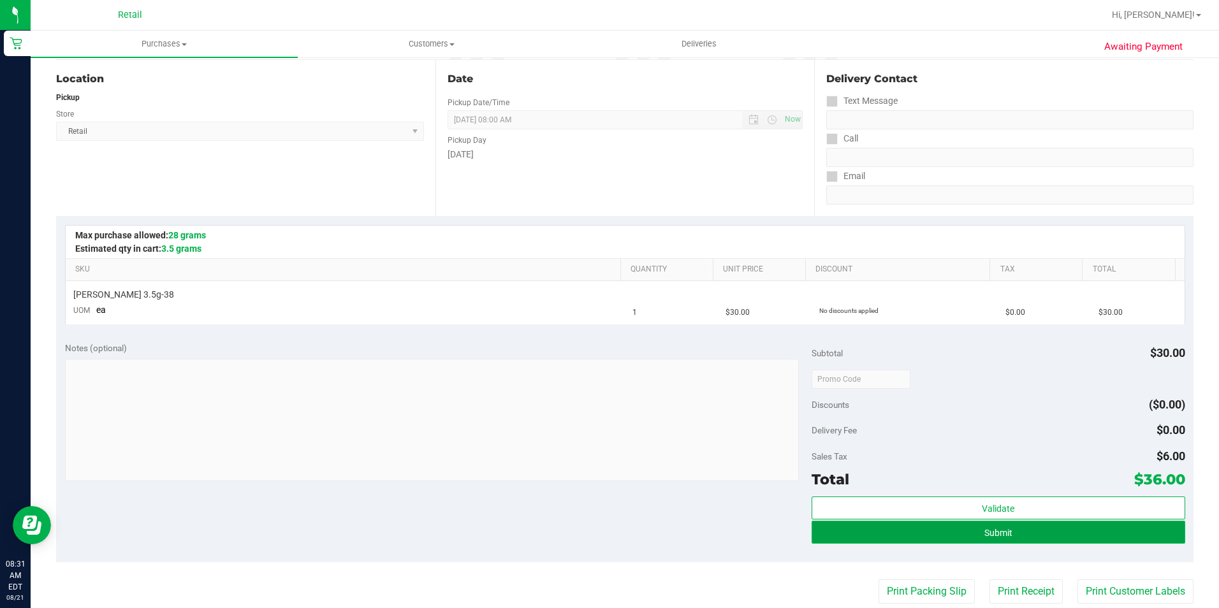
click at [985, 536] on span "Submit" at bounding box center [999, 533] width 28 height 10
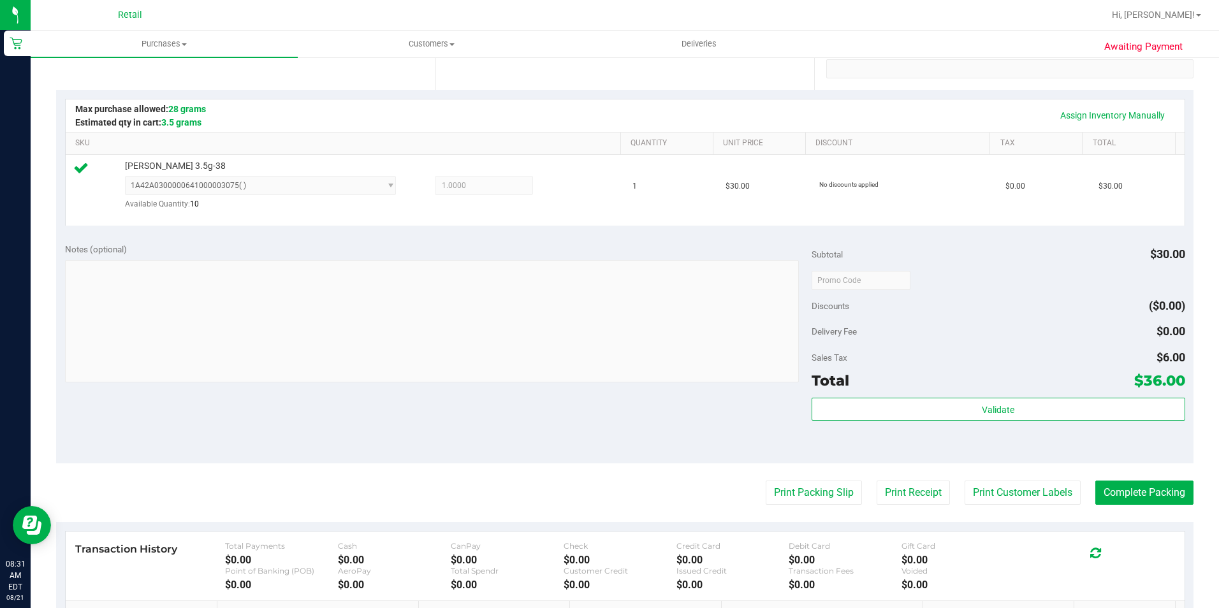
scroll to position [255, 0]
click at [1143, 486] on button "Complete Packing" at bounding box center [1145, 492] width 98 height 24
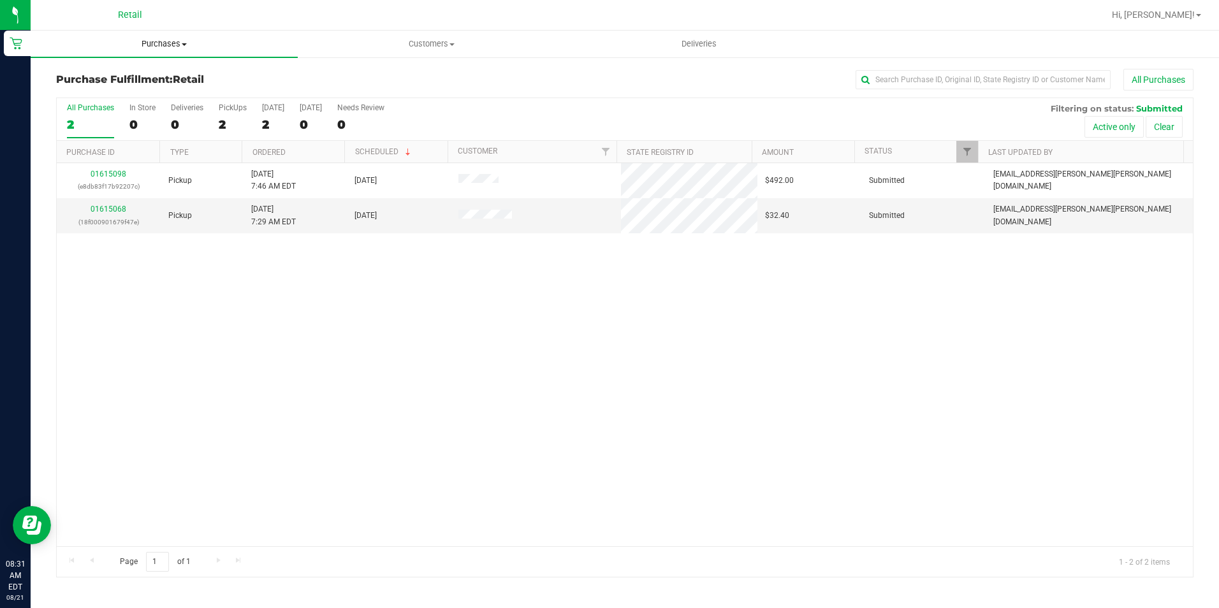
click at [177, 41] on span "Purchases" at bounding box center [164, 43] width 267 height 11
click at [150, 71] on span "Summary of purchases" at bounding box center [96, 76] width 131 height 11
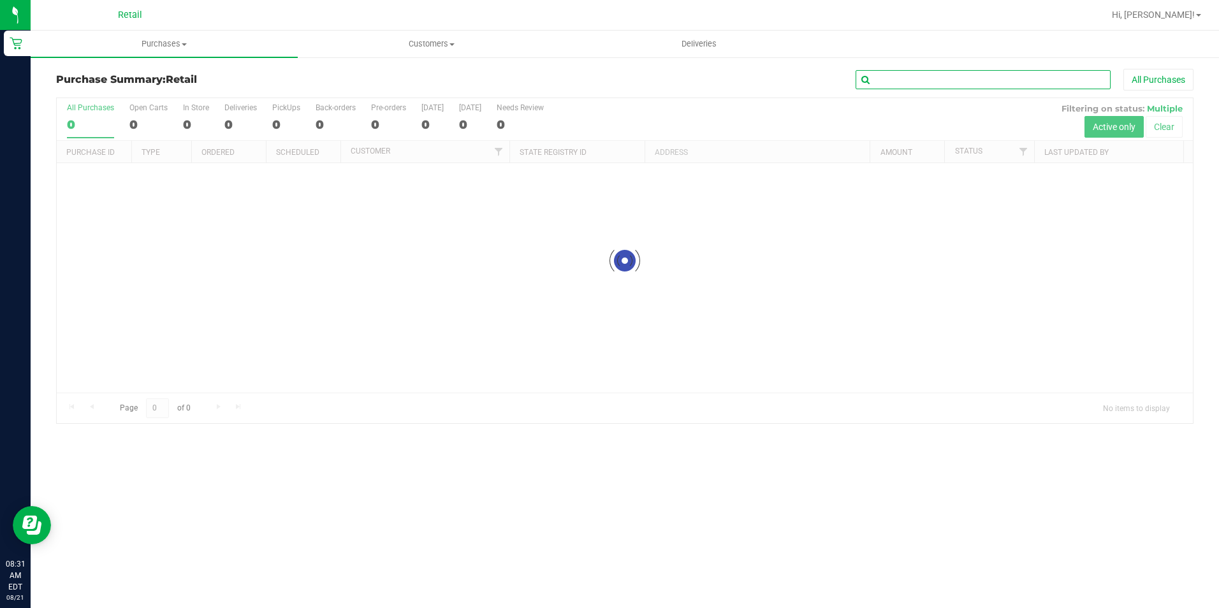
click at [890, 80] on input "text" at bounding box center [983, 79] width 255 height 19
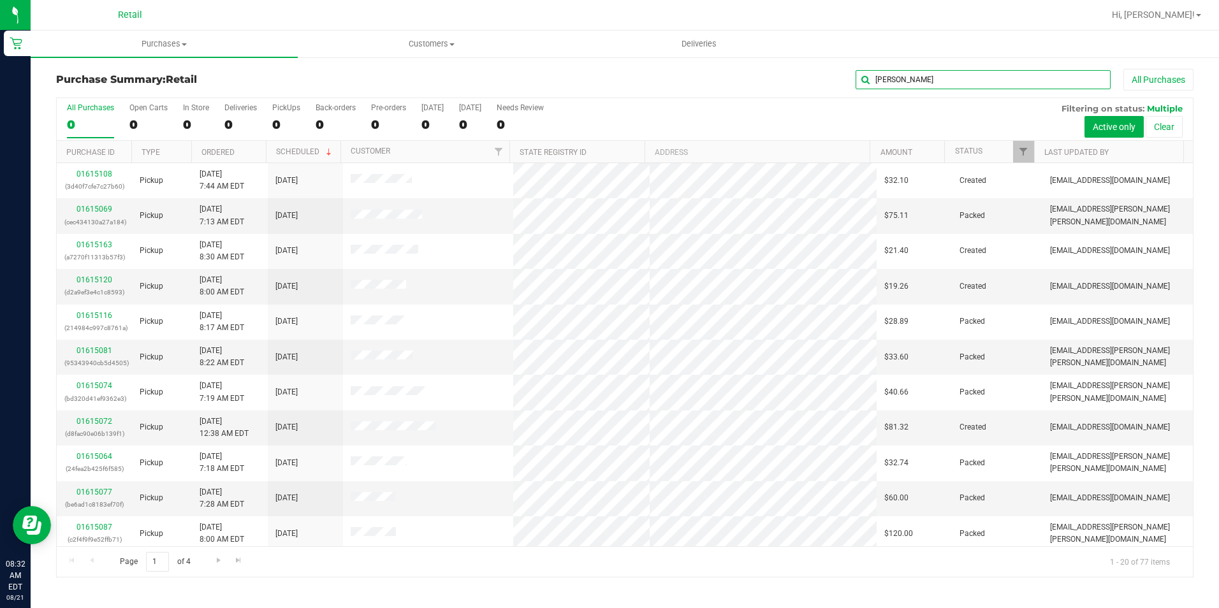
type input "domingo"
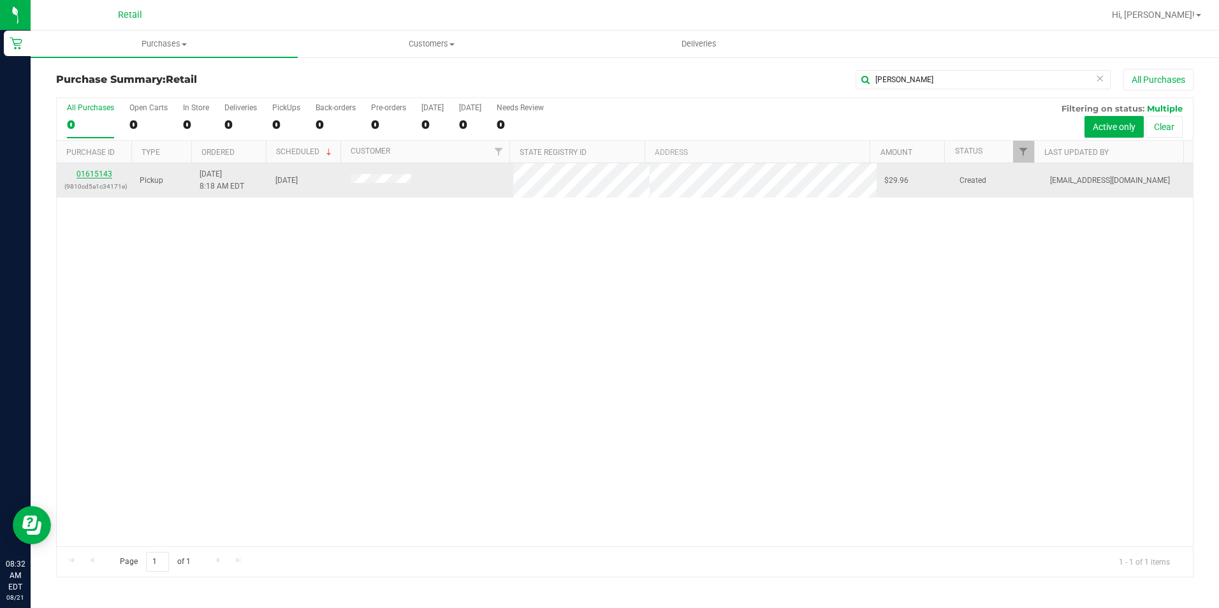
click at [99, 175] on link "01615143" at bounding box center [95, 174] width 36 height 9
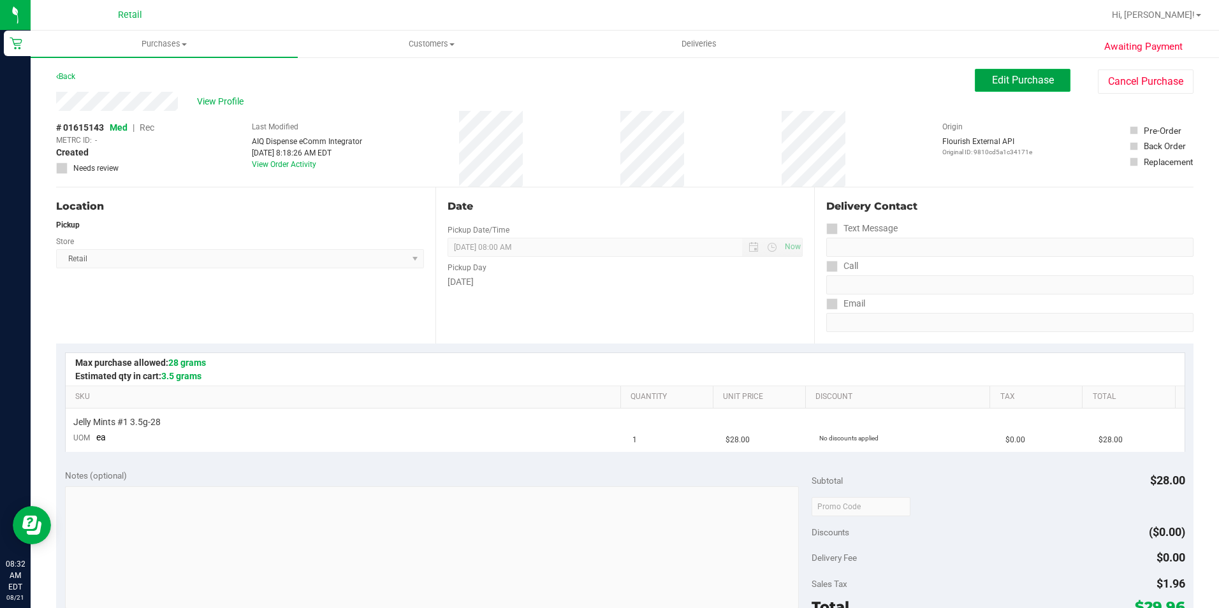
click at [1009, 80] on span "Edit Purchase" at bounding box center [1023, 80] width 62 height 12
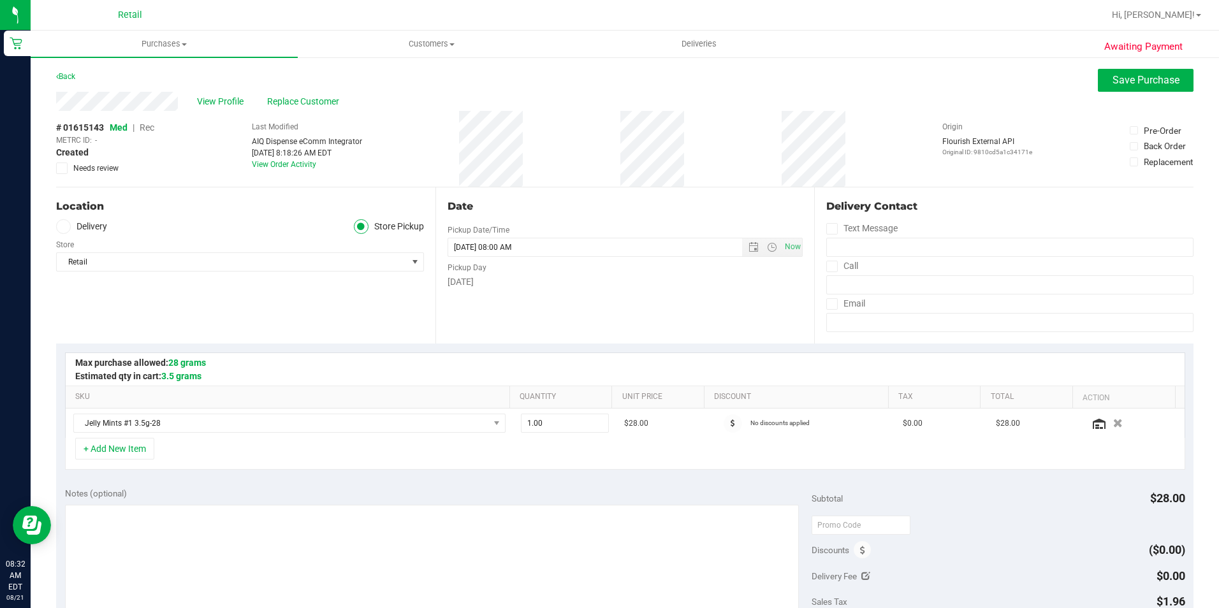
click at [148, 127] on span "Rec" at bounding box center [147, 127] width 15 height 10
click at [1117, 78] on span "Save Purchase" at bounding box center [1146, 80] width 67 height 12
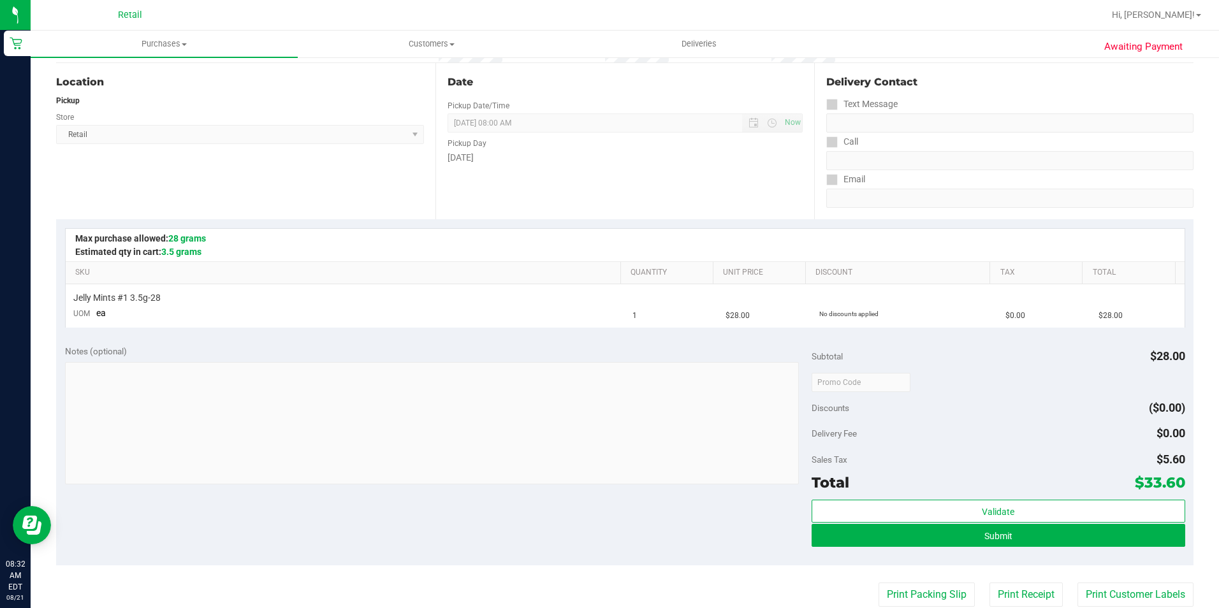
scroll to position [128, 0]
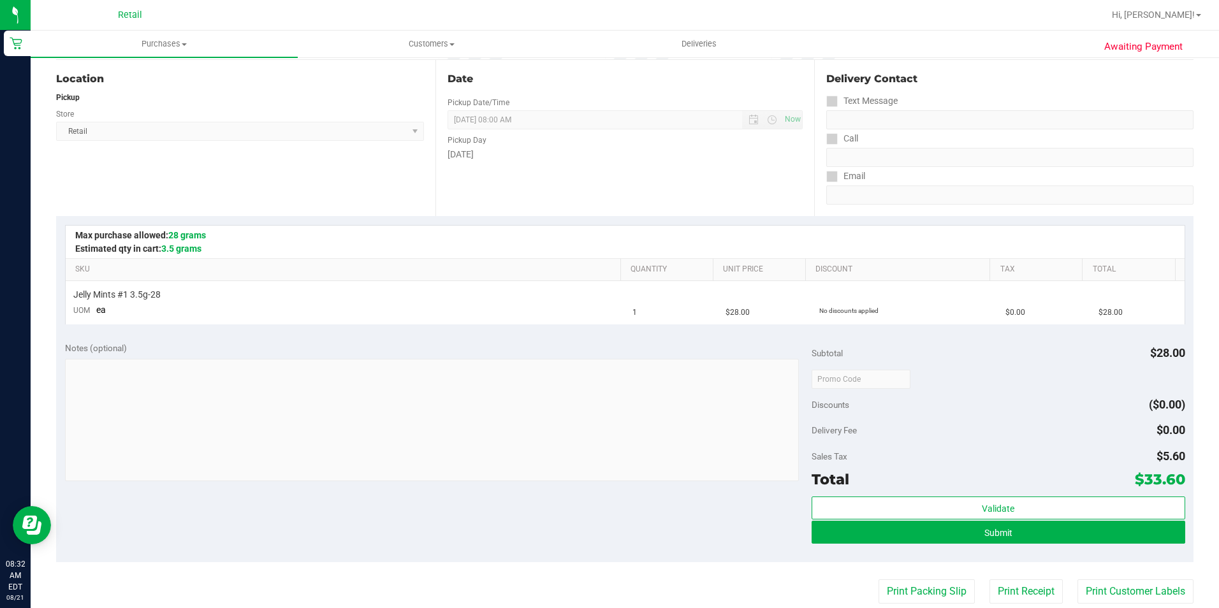
click at [614, 485] on div "Notes (optional) Subtotal $28.00 Discounts ($0.00) Delivery Fee $0.00 Sales Tax…" at bounding box center [625, 448] width 1138 height 230
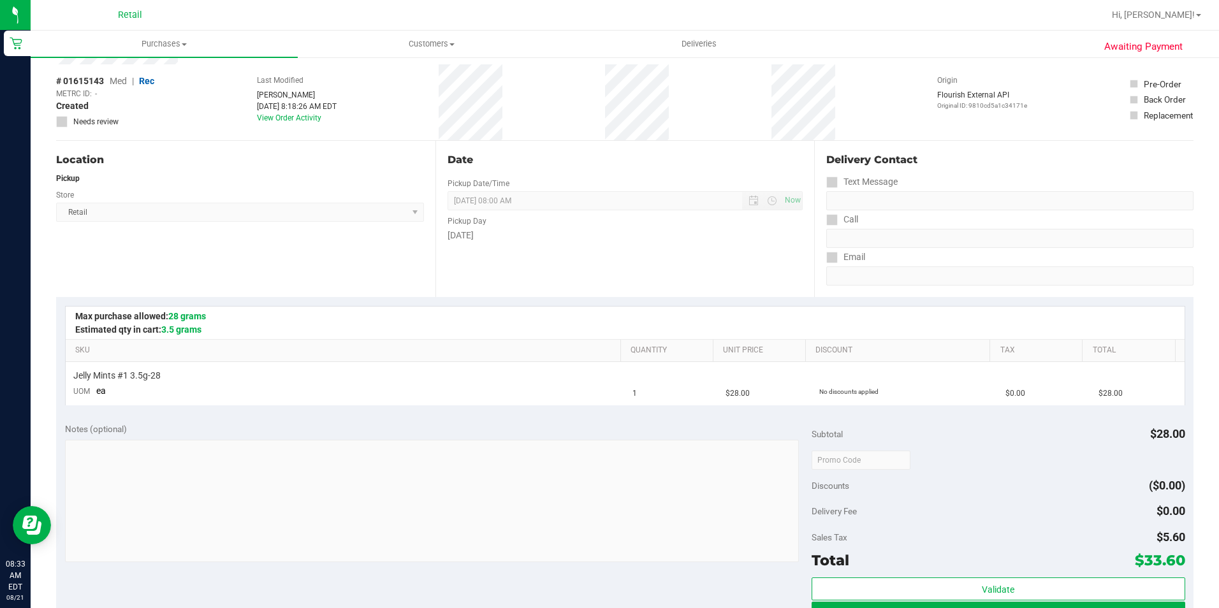
scroll to position [0, 0]
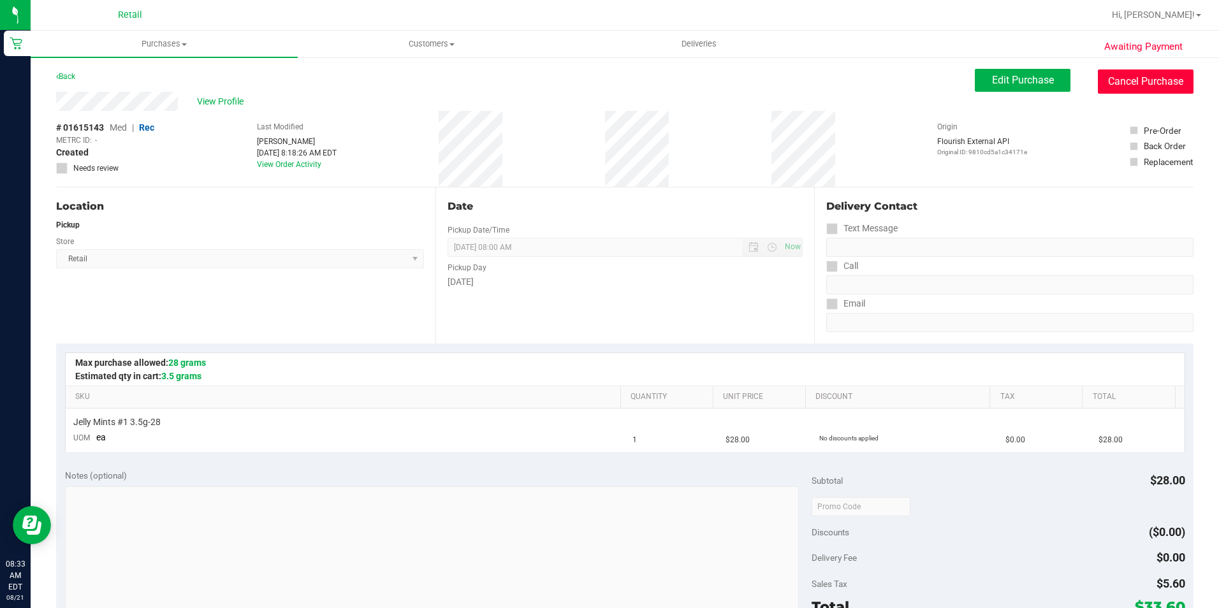
click at [1132, 86] on button "Cancel Purchase" at bounding box center [1146, 82] width 96 height 24
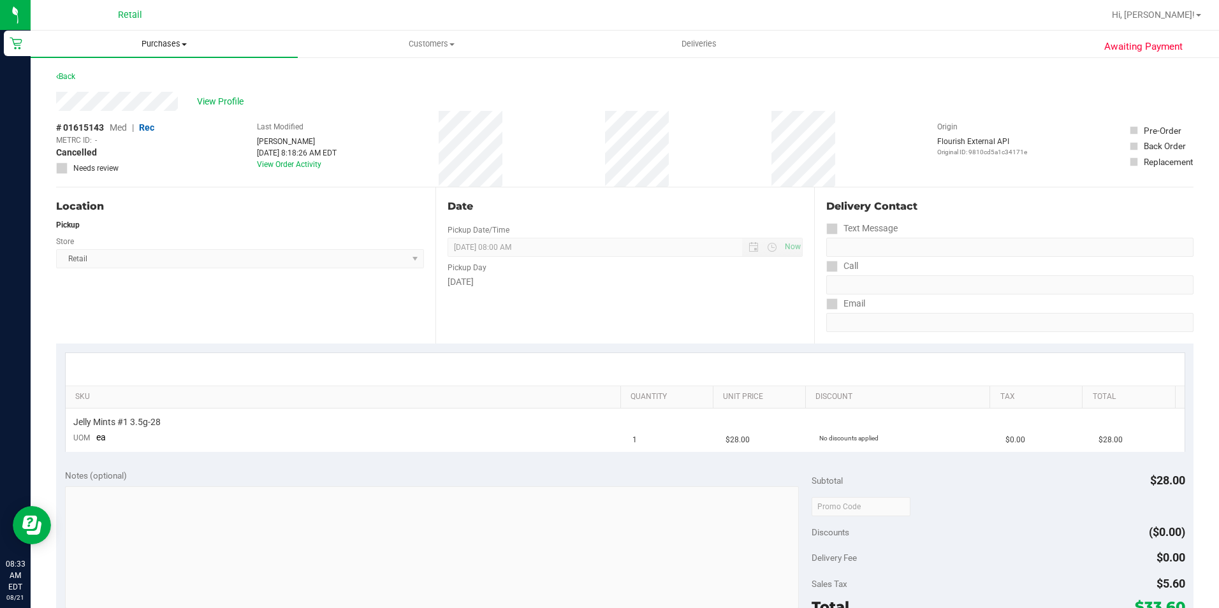
click at [165, 48] on span "Purchases" at bounding box center [164, 43] width 267 height 11
click at [138, 70] on li "Summary of purchases" at bounding box center [164, 77] width 267 height 15
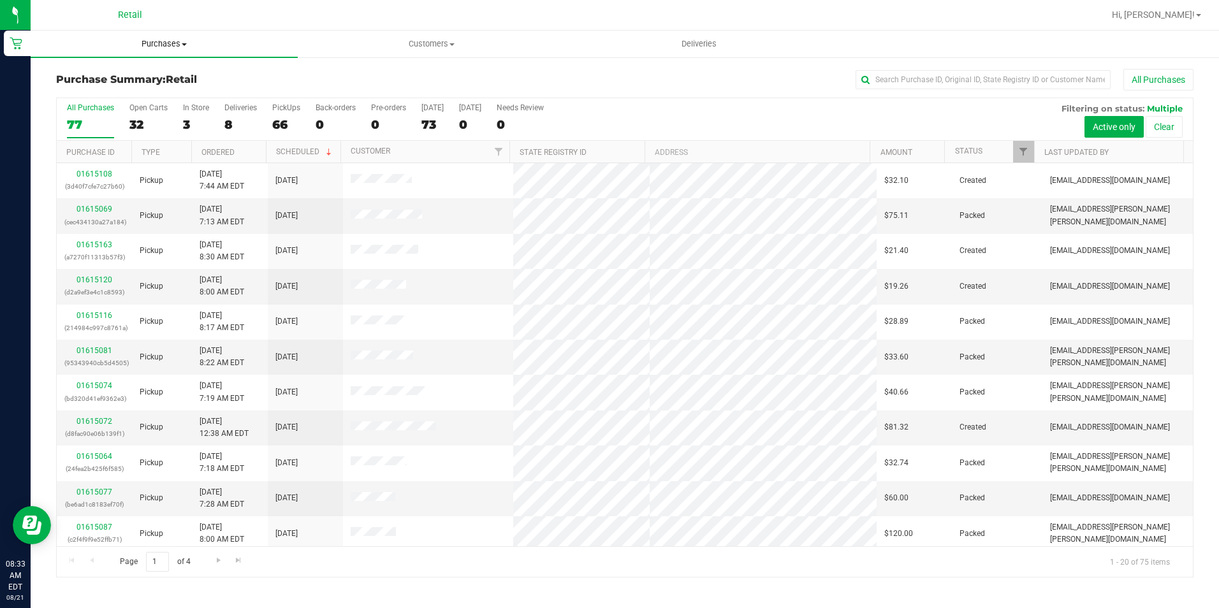
click at [152, 40] on span "Purchases" at bounding box center [164, 43] width 267 height 11
click at [136, 72] on span "Summary of purchases" at bounding box center [96, 76] width 131 height 11
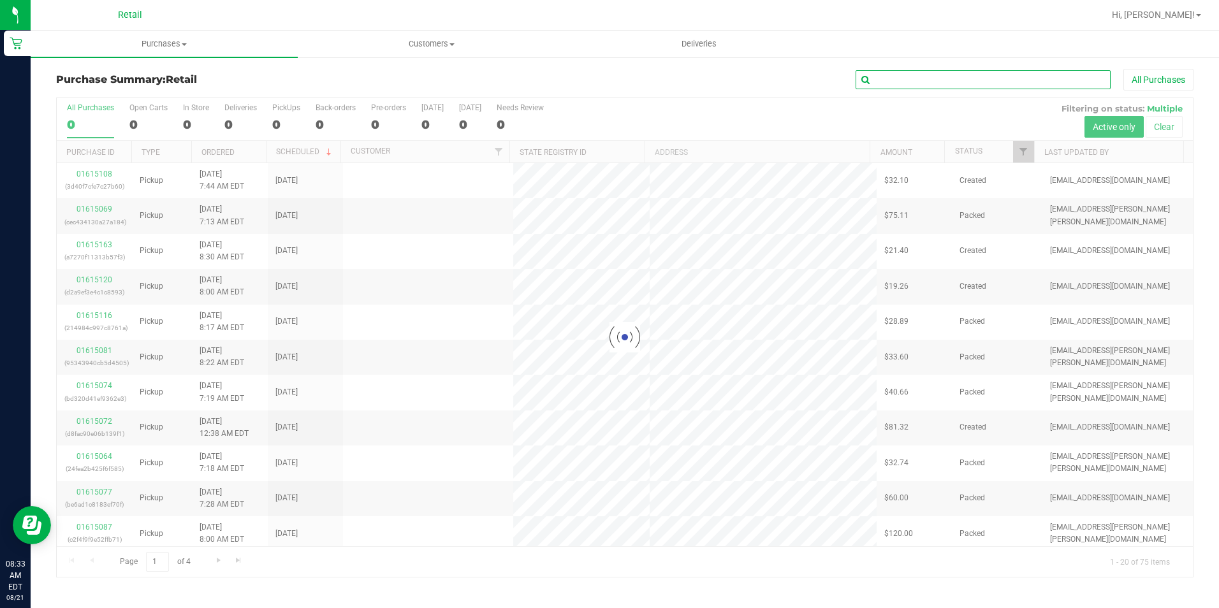
click at [927, 78] on input "text" at bounding box center [983, 79] width 255 height 19
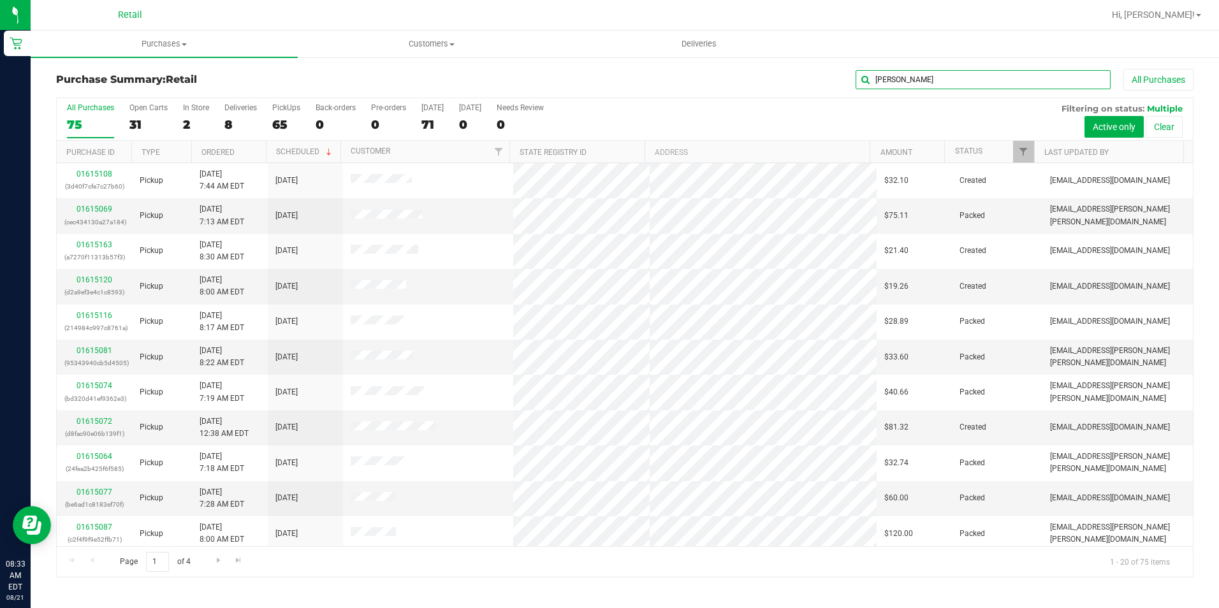
type input "marlon"
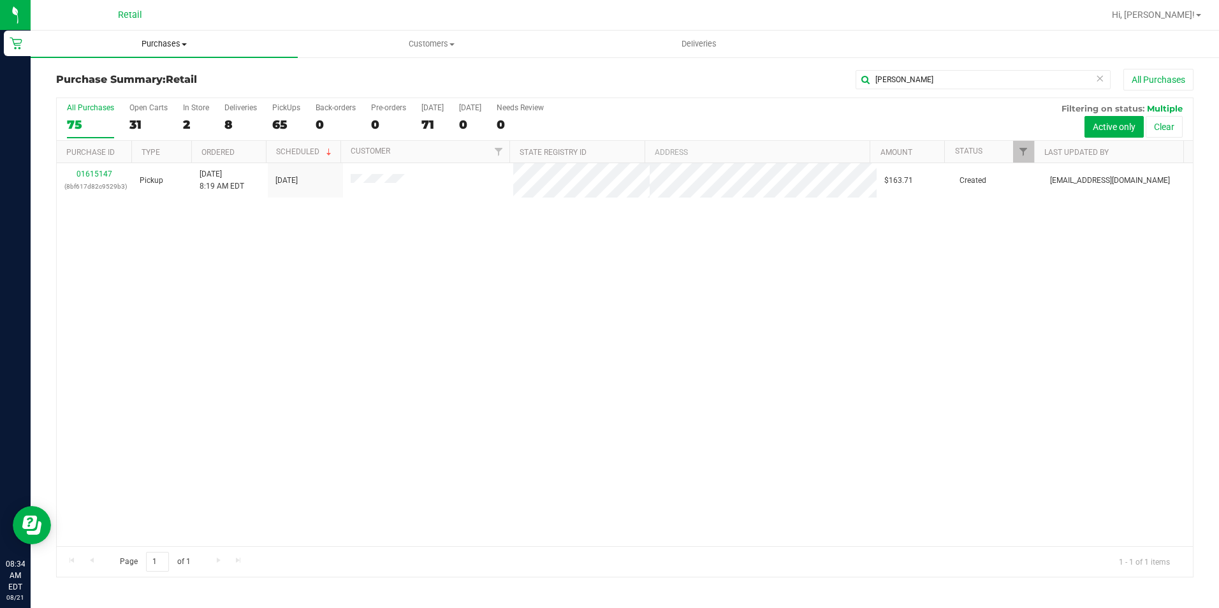
click at [159, 51] on uib-tab-heading "Purchases Summary of purchases Fulfillment All purchases" at bounding box center [164, 44] width 267 height 27
click at [157, 68] on ul "Summary of purchases Fulfillment All purchases" at bounding box center [164, 92] width 267 height 69
click at [165, 46] on span "Purchases" at bounding box center [164, 43] width 267 height 11
click at [151, 73] on span "Summary of purchases" at bounding box center [96, 76] width 131 height 11
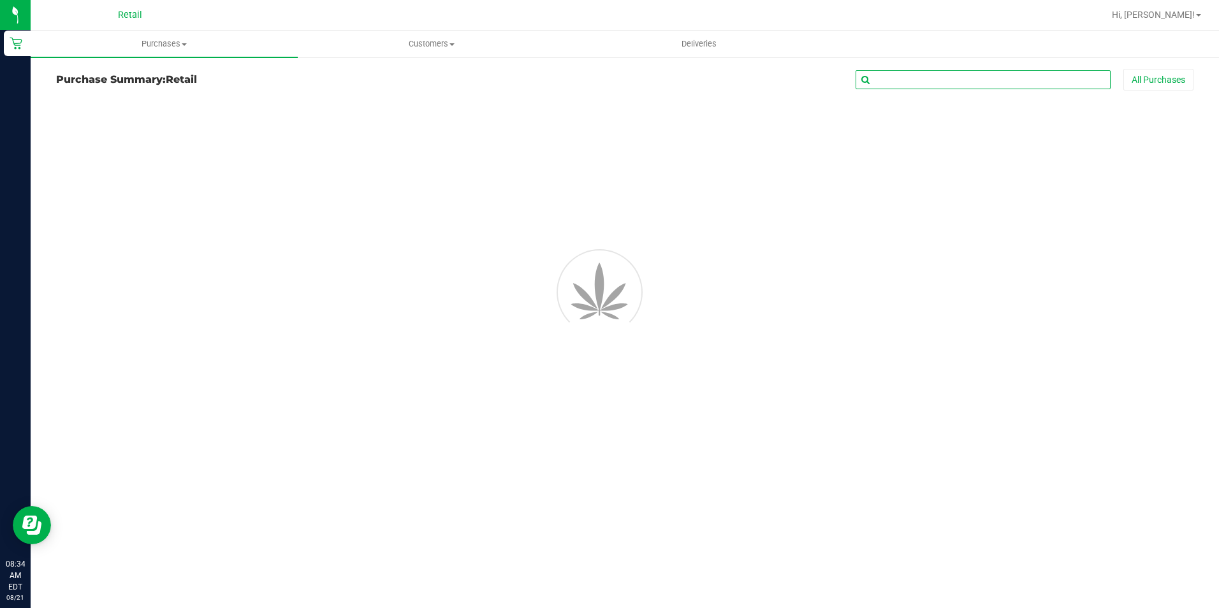
click at [935, 78] on input "text" at bounding box center [983, 79] width 255 height 19
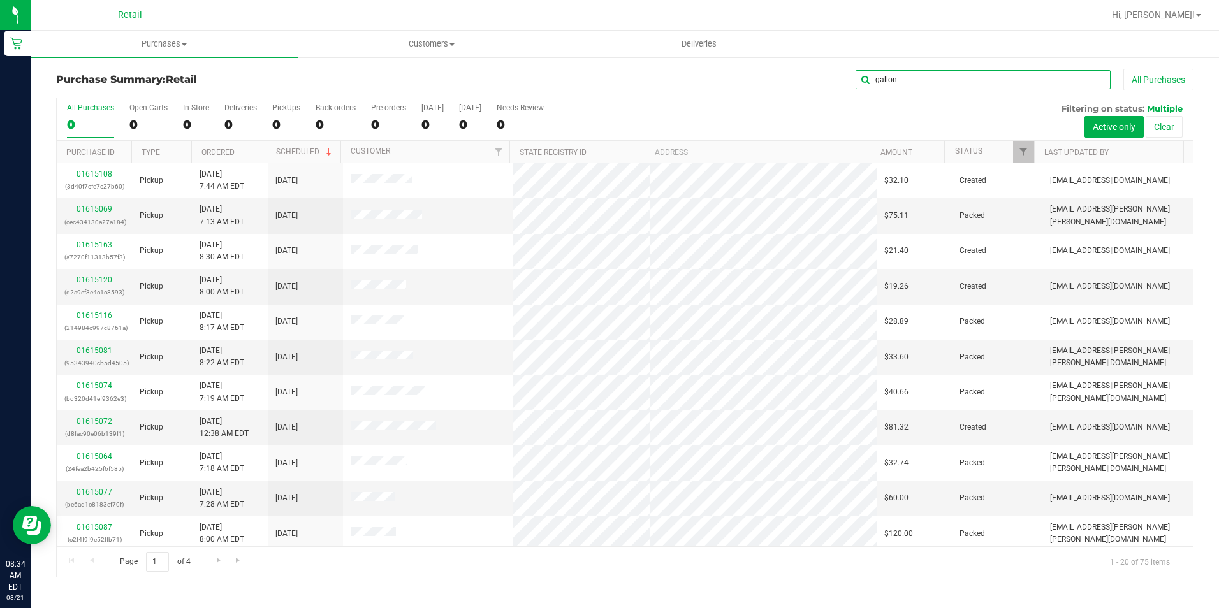
type input "gallon"
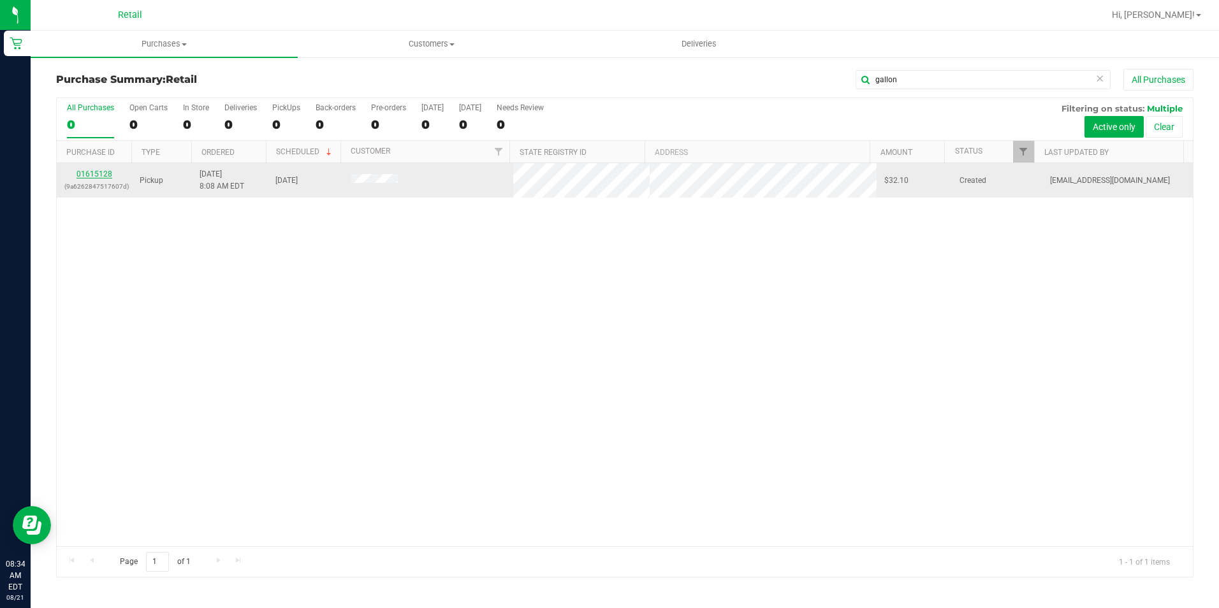
click at [96, 171] on link "01615128" at bounding box center [95, 174] width 36 height 9
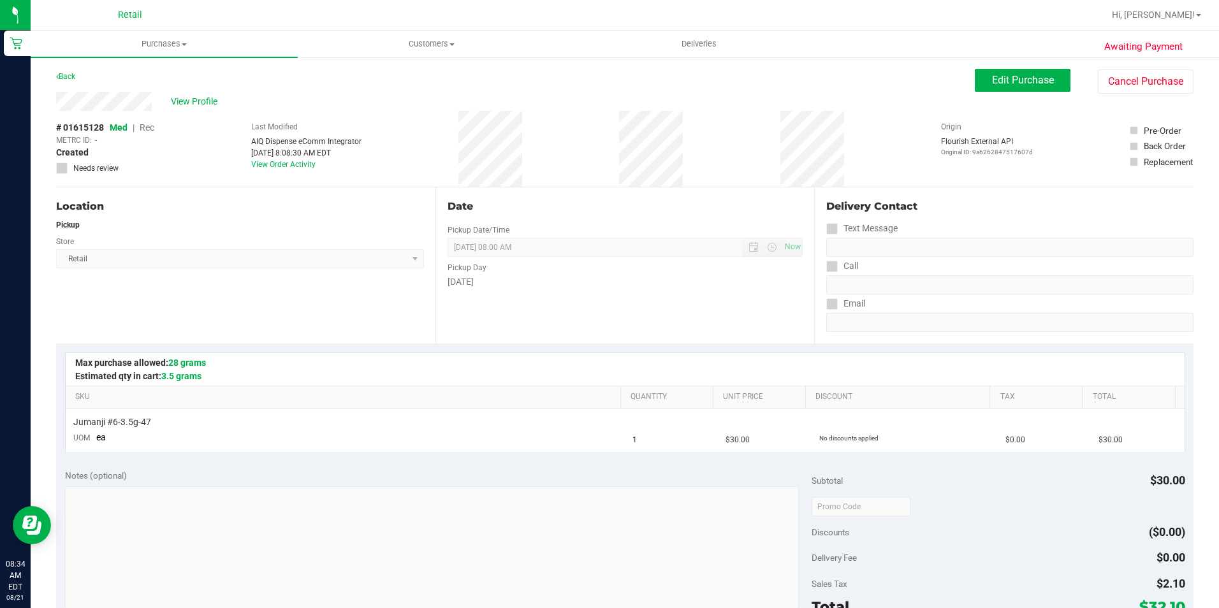
click at [313, 240] on div "Store" at bounding box center [240, 240] width 368 height 18
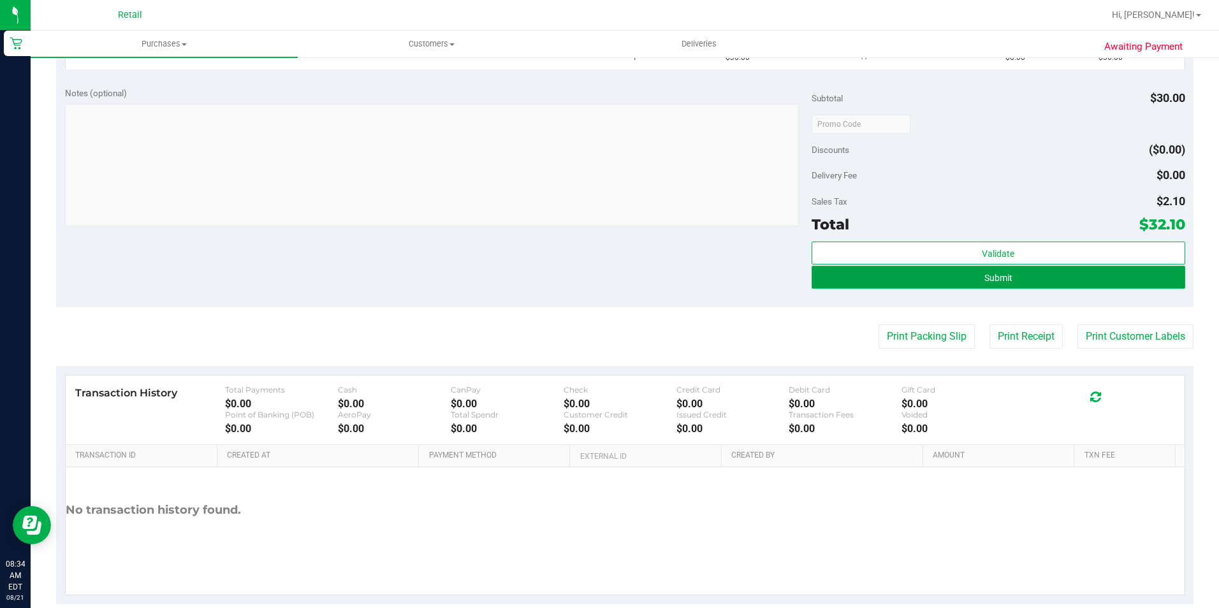
click at [965, 276] on button "Submit" at bounding box center [999, 277] width 374 height 23
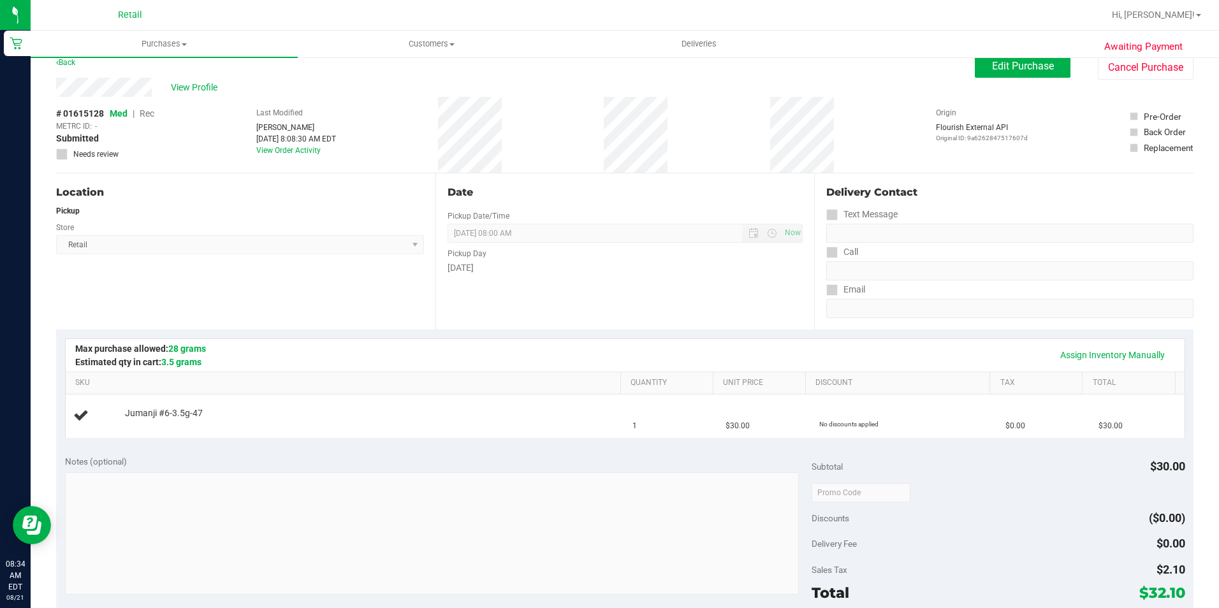
scroll to position [0, 0]
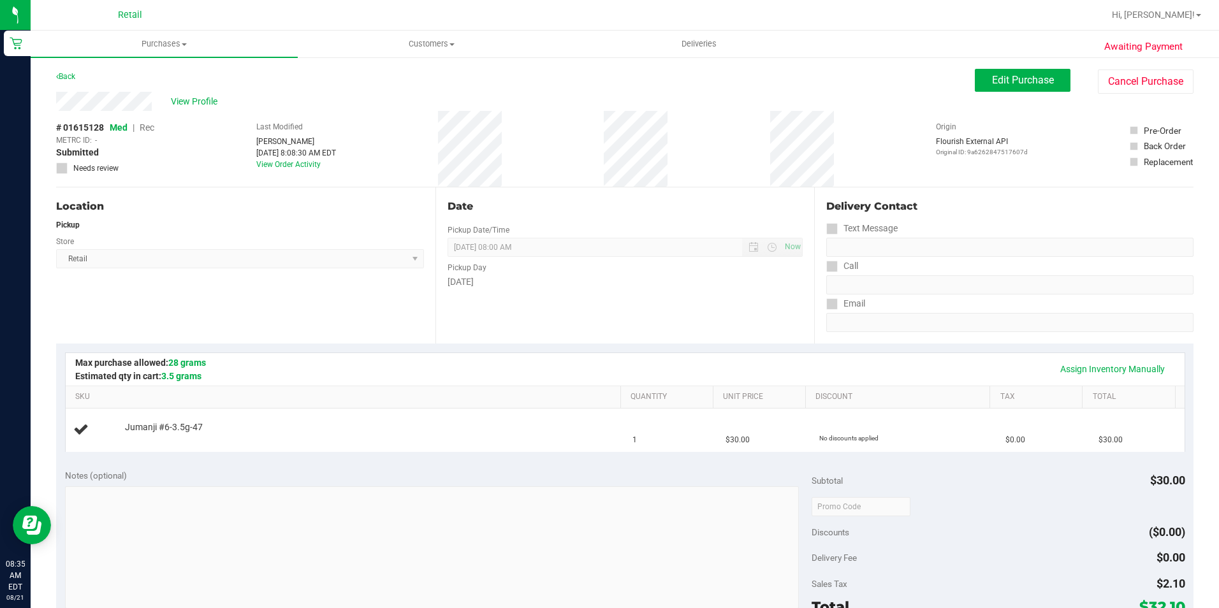
click at [997, 68] on div "Awaiting Payment Back Edit Purchase Cancel Purchase View Profile # 01615128 Med…" at bounding box center [625, 534] width 1189 height 956
click at [997, 73] on button "Edit Purchase" at bounding box center [1023, 80] width 96 height 23
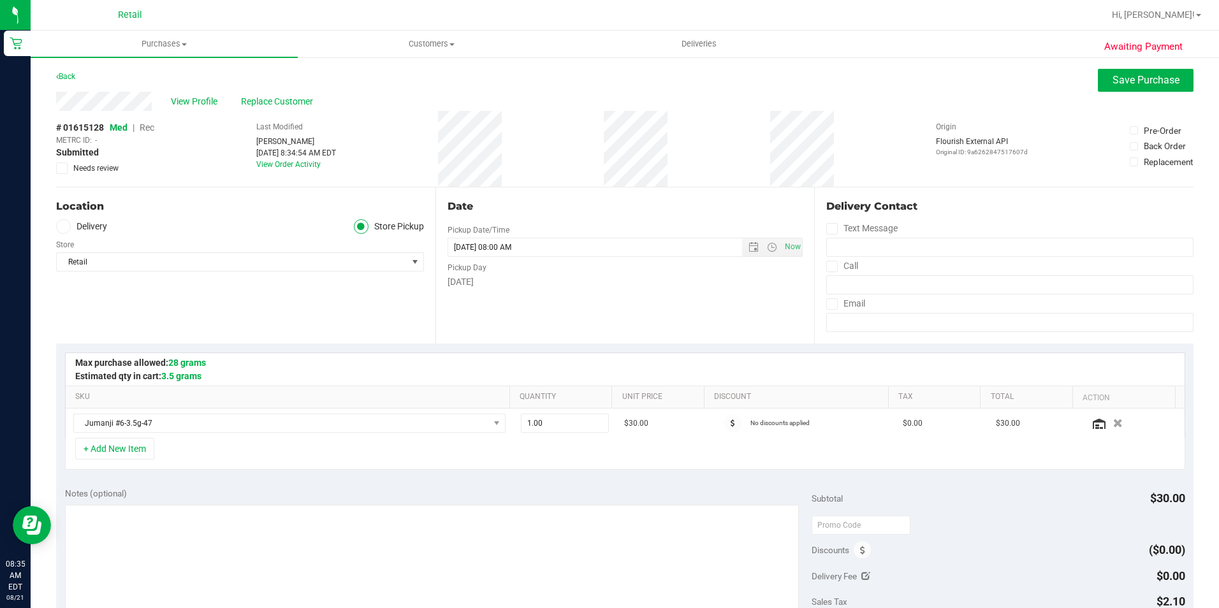
click at [149, 129] on span "Rec" at bounding box center [147, 127] width 15 height 10
click at [1157, 75] on span "Save Purchase" at bounding box center [1146, 80] width 67 height 12
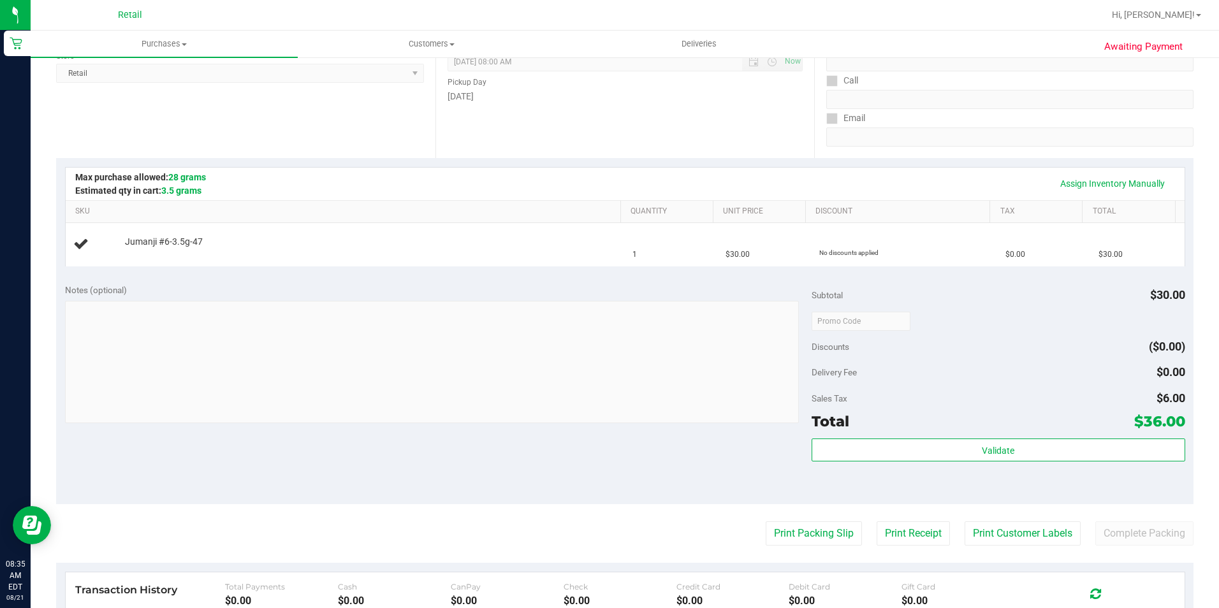
scroll to position [191, 0]
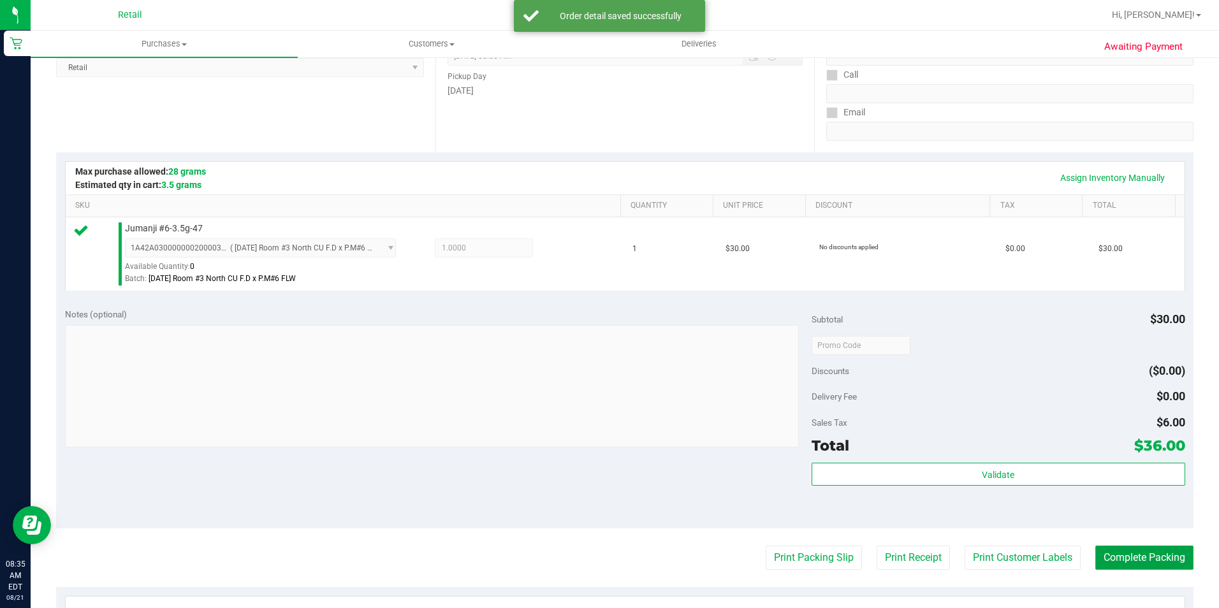
click at [1167, 564] on button "Complete Packing" at bounding box center [1145, 558] width 98 height 24
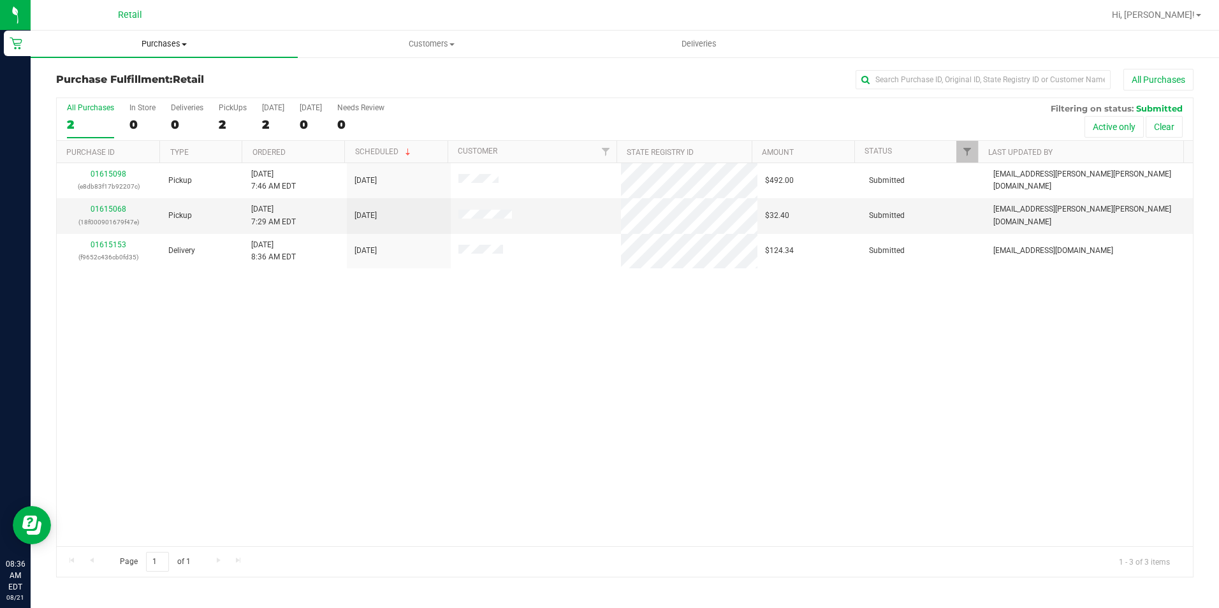
click at [152, 47] on span "Purchases" at bounding box center [164, 43] width 267 height 11
click at [105, 108] on span "All purchases" at bounding box center [76, 107] width 91 height 11
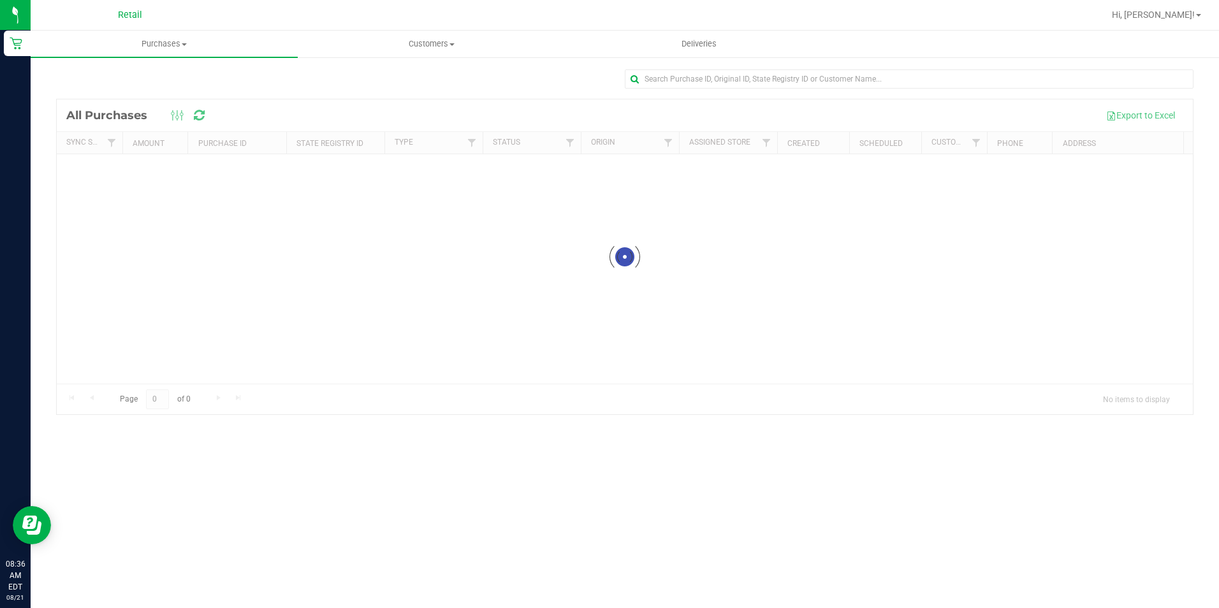
click at [148, 39] on span "Purchases" at bounding box center [164, 43] width 267 height 11
click at [131, 71] on span "Summary of purchases" at bounding box center [96, 76] width 131 height 11
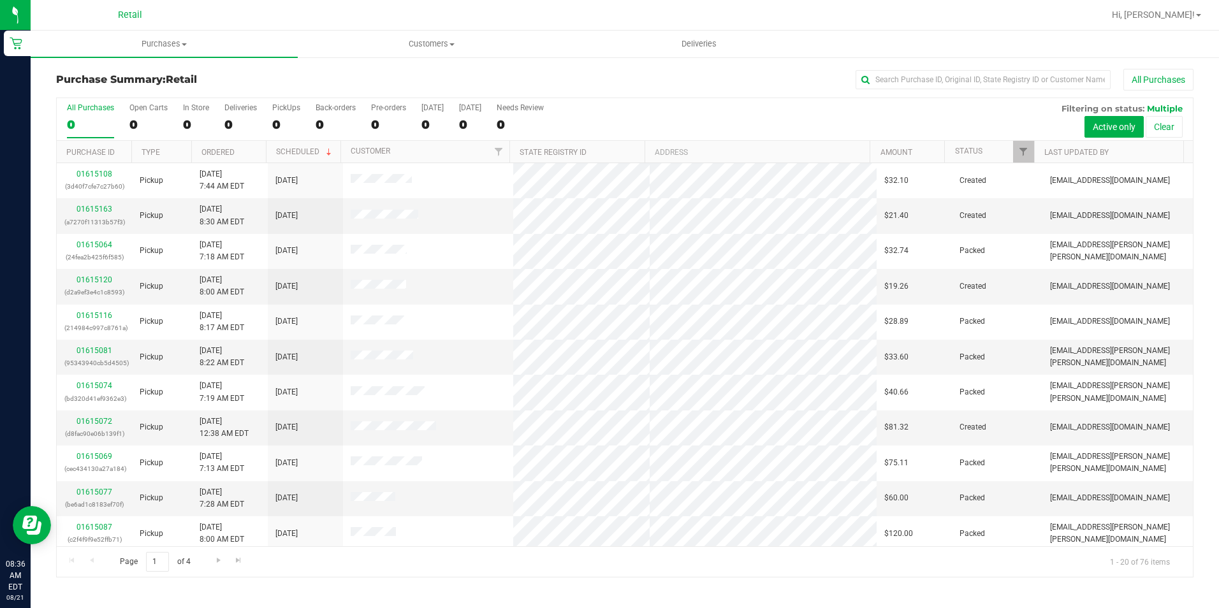
click at [938, 94] on div "Purchase Summary: Retail All Purchases" at bounding box center [625, 83] width 1138 height 28
click at [930, 61] on div "Purchase Summary: Retail All Purchases All Purchases 0 Open Carts 0 In Store 0 …" at bounding box center [625, 323] width 1189 height 534
click at [928, 85] on input "text" at bounding box center [983, 79] width 255 height 19
type input "marlon"
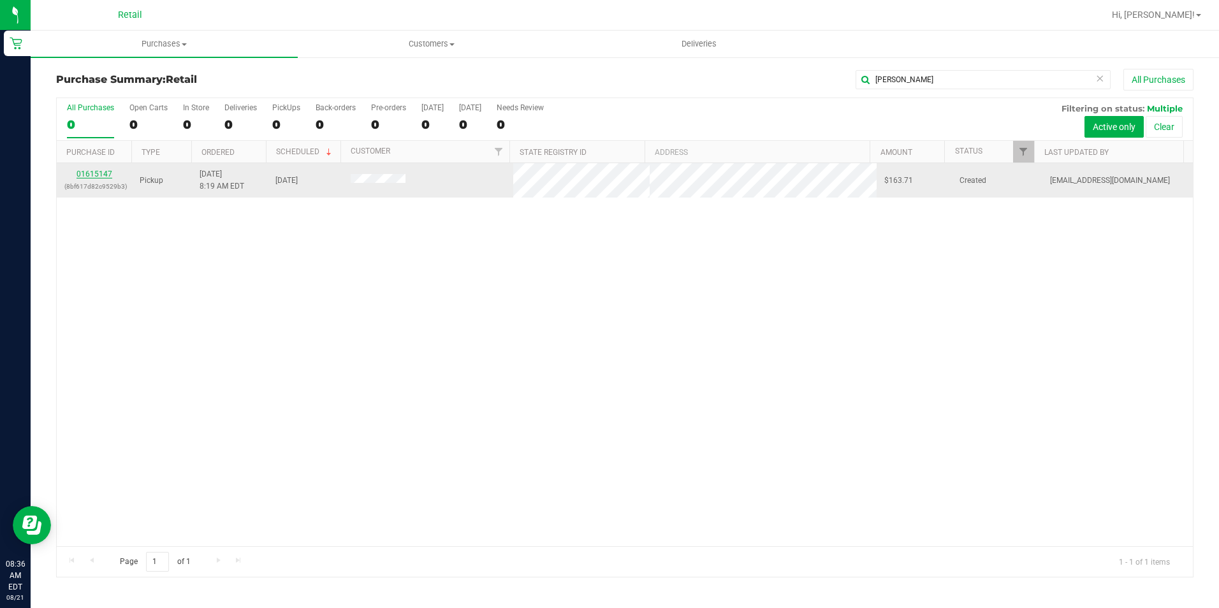
click at [95, 170] on link "01615147" at bounding box center [95, 174] width 36 height 9
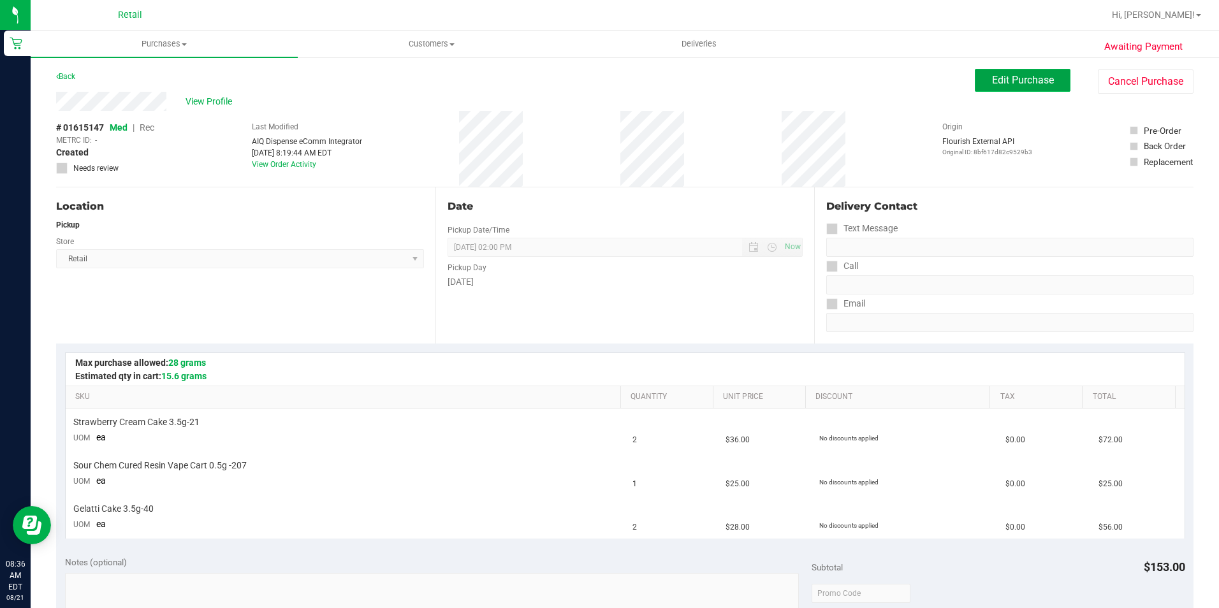
click at [1002, 85] on span "Edit Purchase" at bounding box center [1023, 80] width 62 height 12
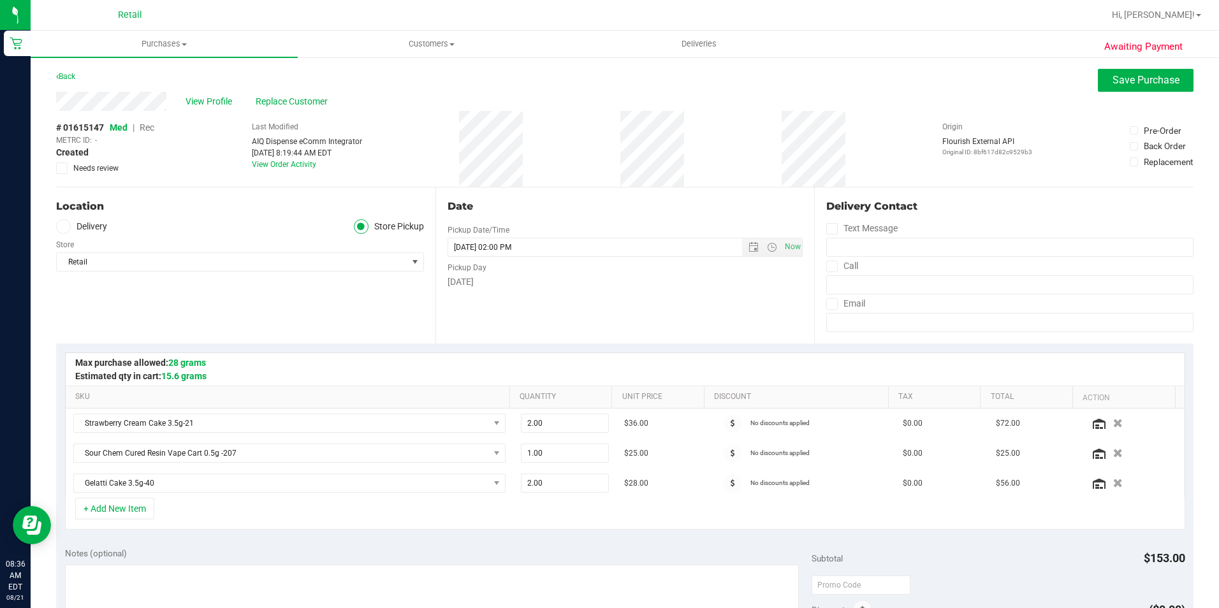
click at [144, 125] on span "Rec" at bounding box center [147, 127] width 15 height 10
click at [1134, 78] on span "Save Purchase" at bounding box center [1146, 80] width 67 height 12
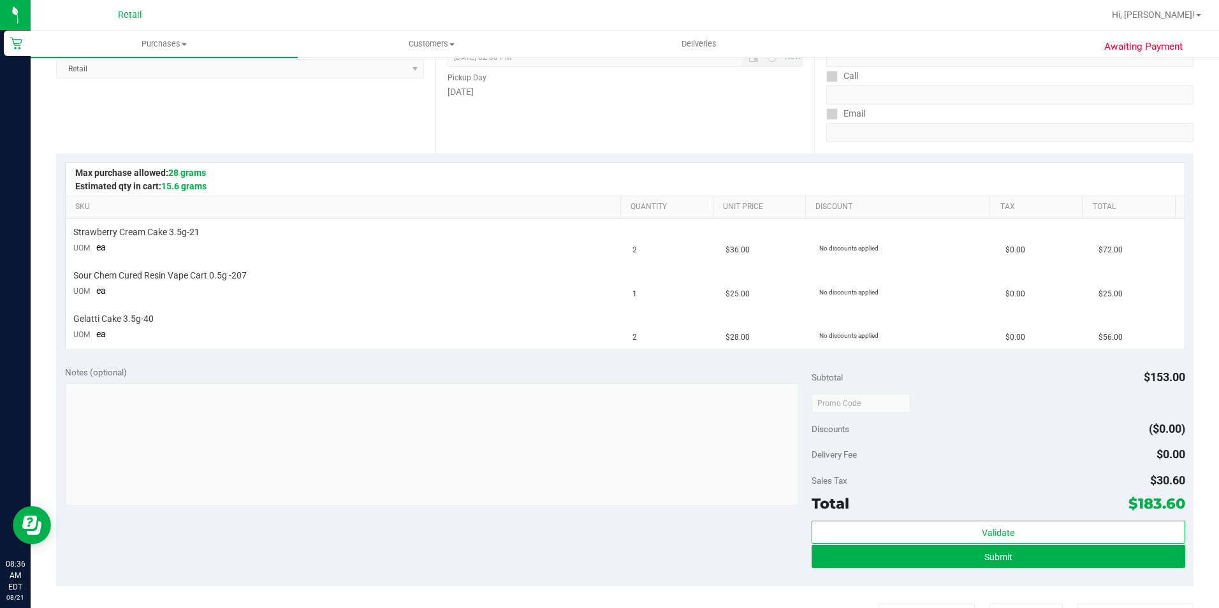
scroll to position [191, 0]
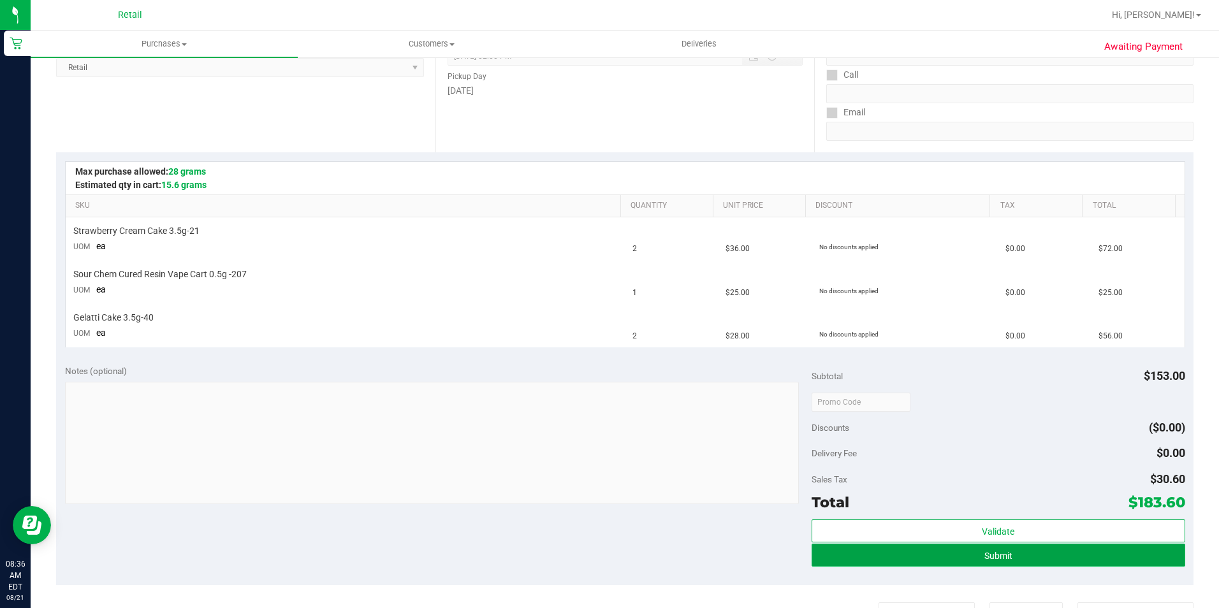
click at [1051, 555] on button "Submit" at bounding box center [999, 555] width 374 height 23
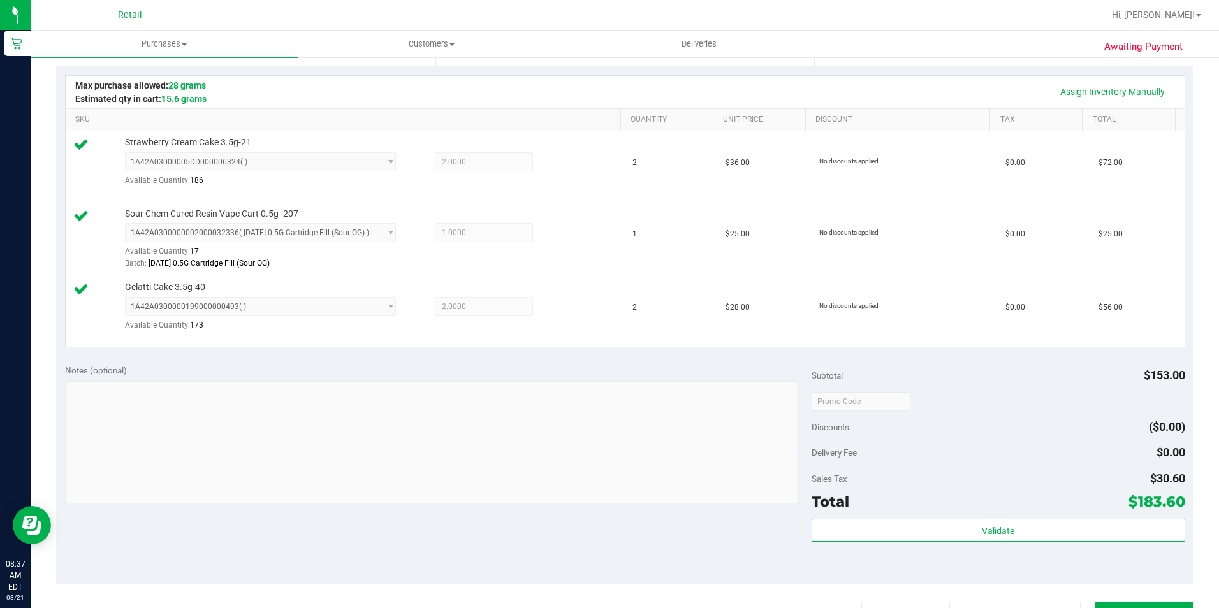
scroll to position [383, 0]
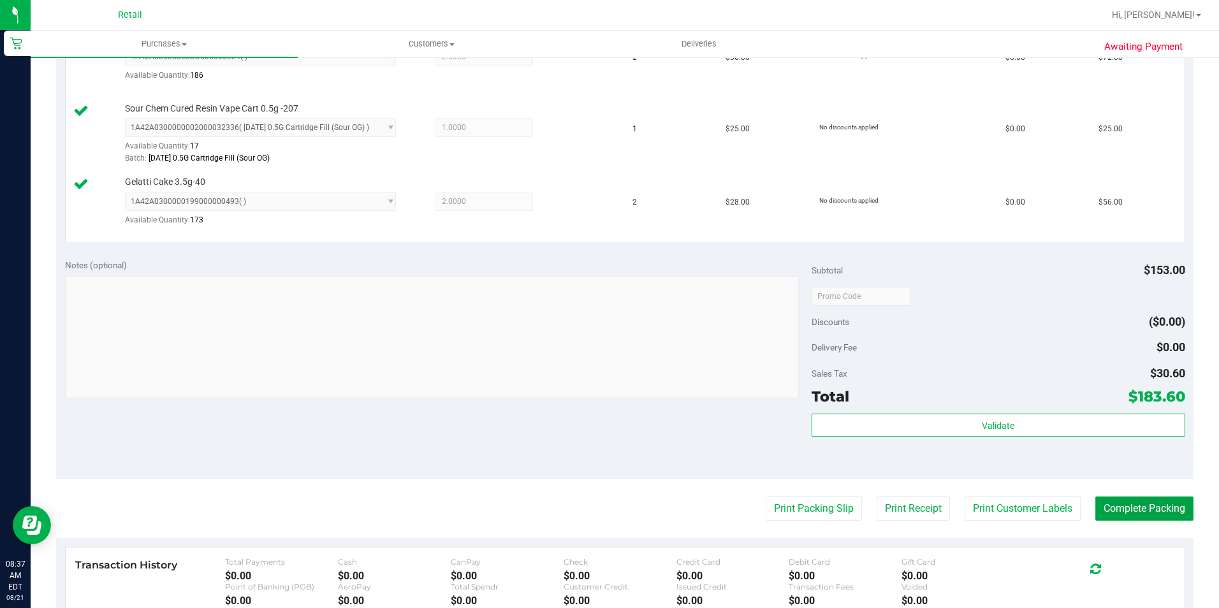
click at [1145, 511] on button "Complete Packing" at bounding box center [1145, 509] width 98 height 24
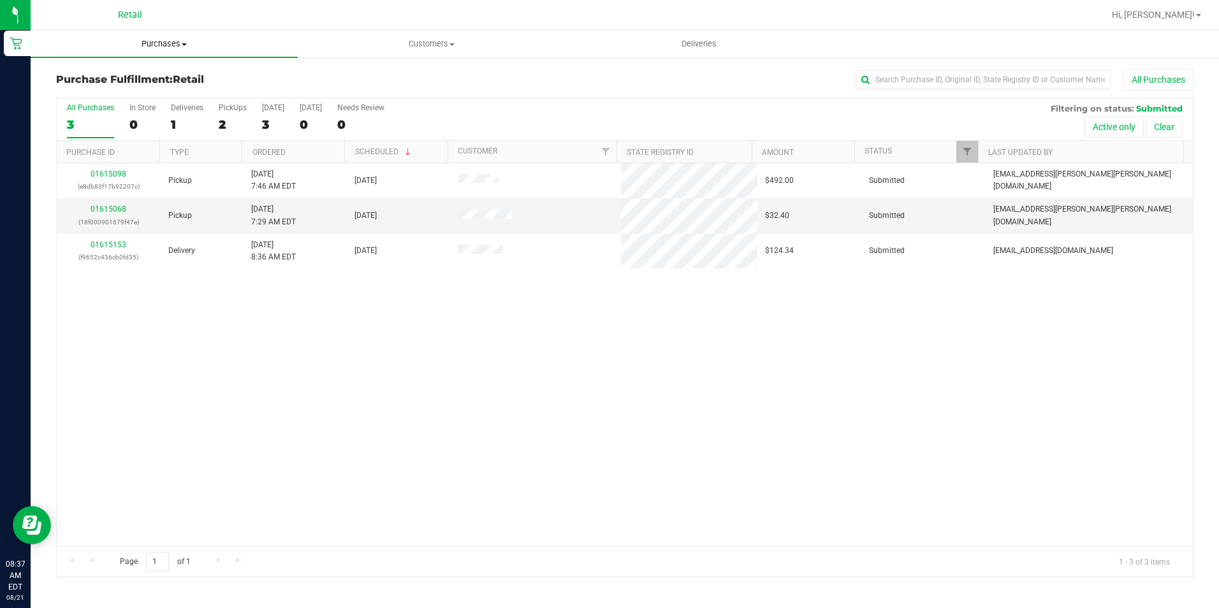
click at [152, 47] on span "Purchases" at bounding box center [164, 43] width 267 height 11
click at [139, 75] on span "Summary of purchases" at bounding box center [96, 76] width 131 height 11
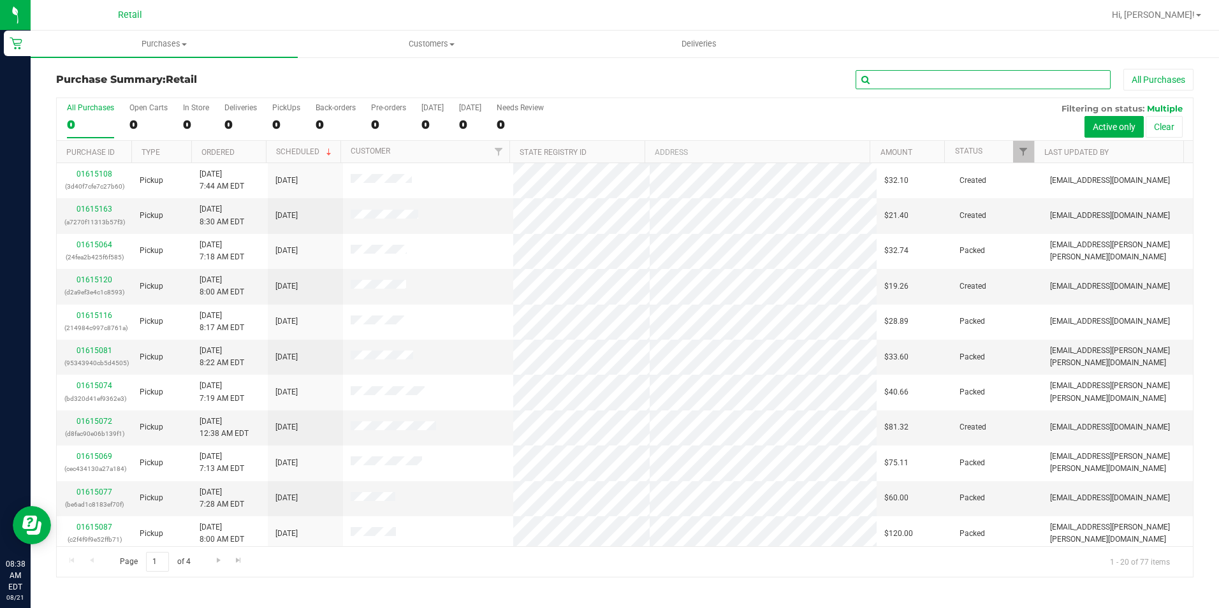
click at [916, 83] on input "text" at bounding box center [983, 79] width 255 height 19
type input "steven"
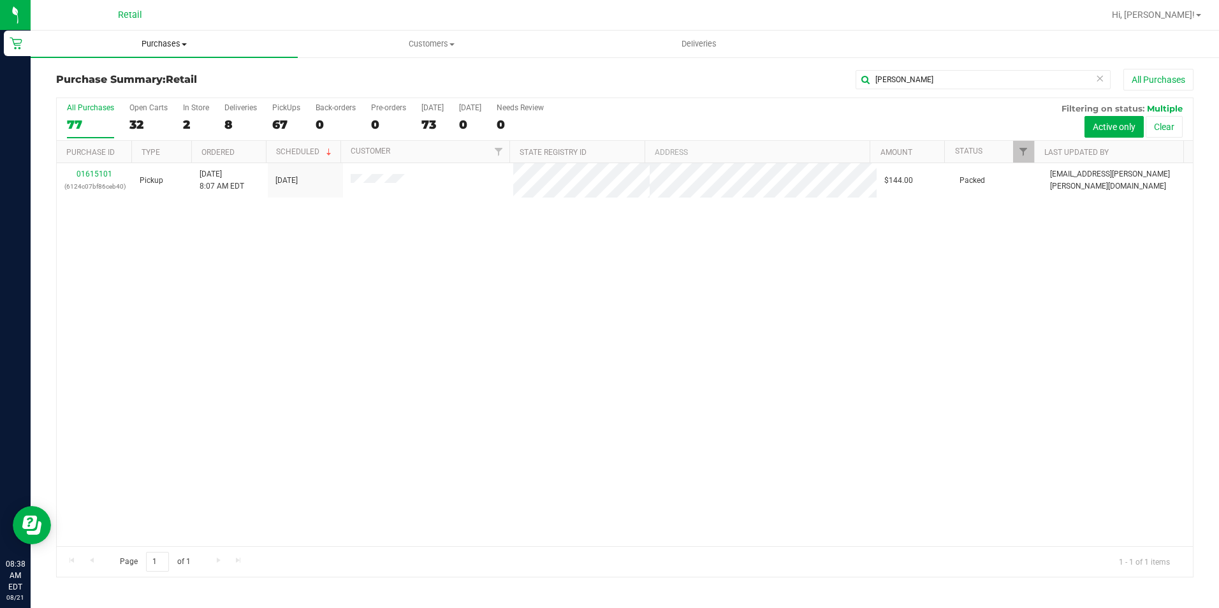
click at [149, 48] on span "Purchases" at bounding box center [164, 43] width 267 height 11
click at [119, 79] on span "Summary of purchases" at bounding box center [96, 76] width 131 height 11
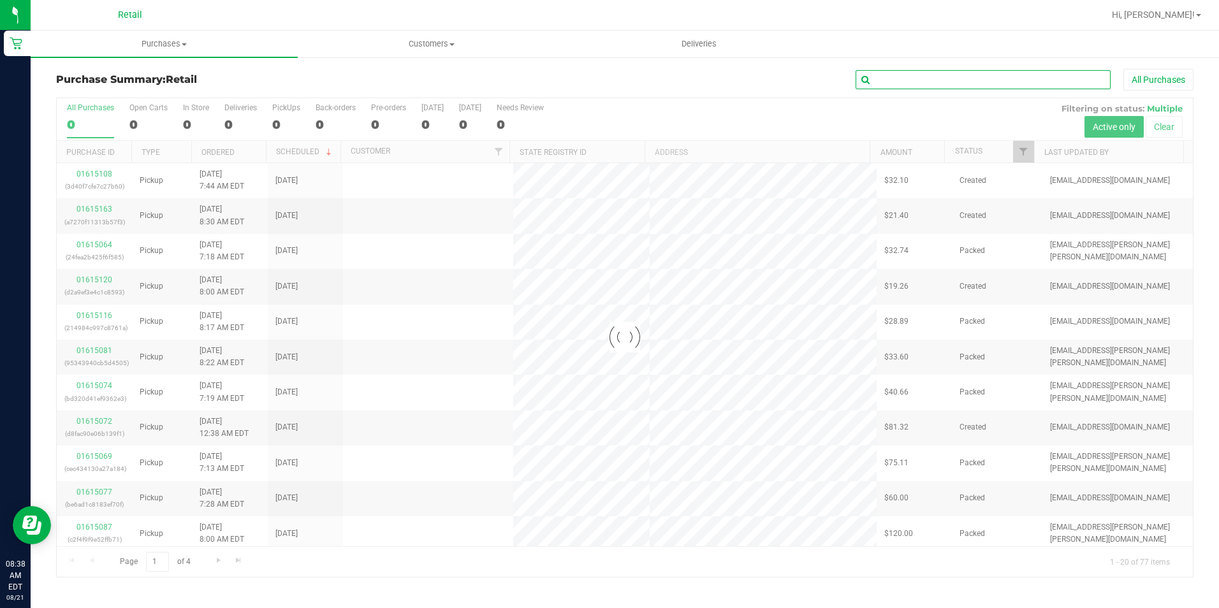
click at [902, 87] on input "text" at bounding box center [983, 79] width 255 height 19
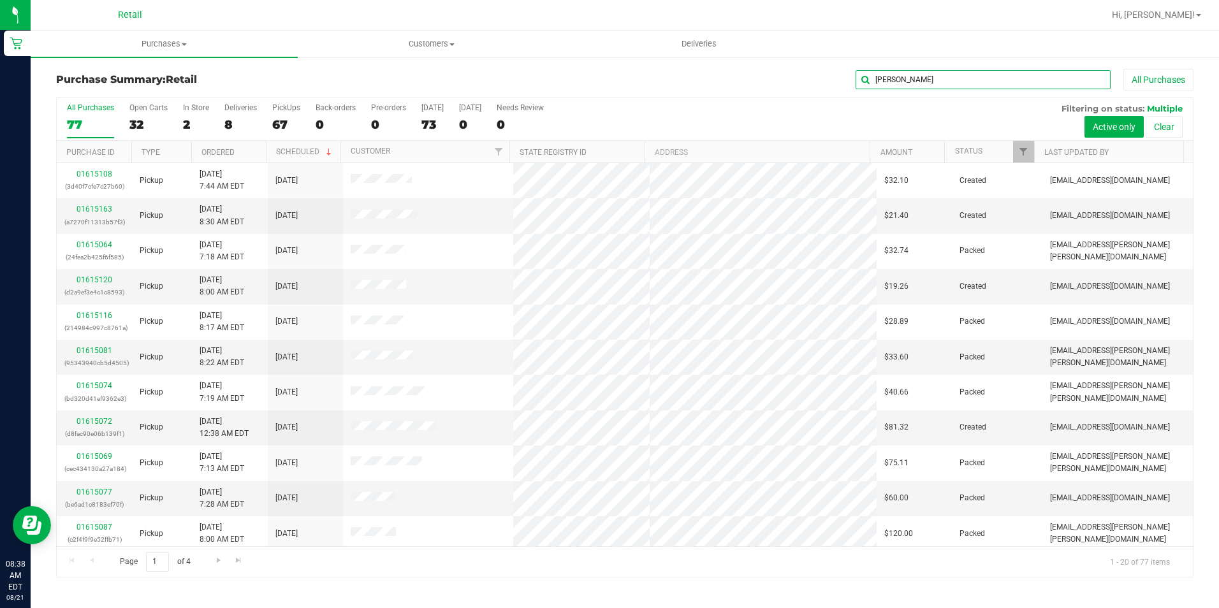
type input "stevan"
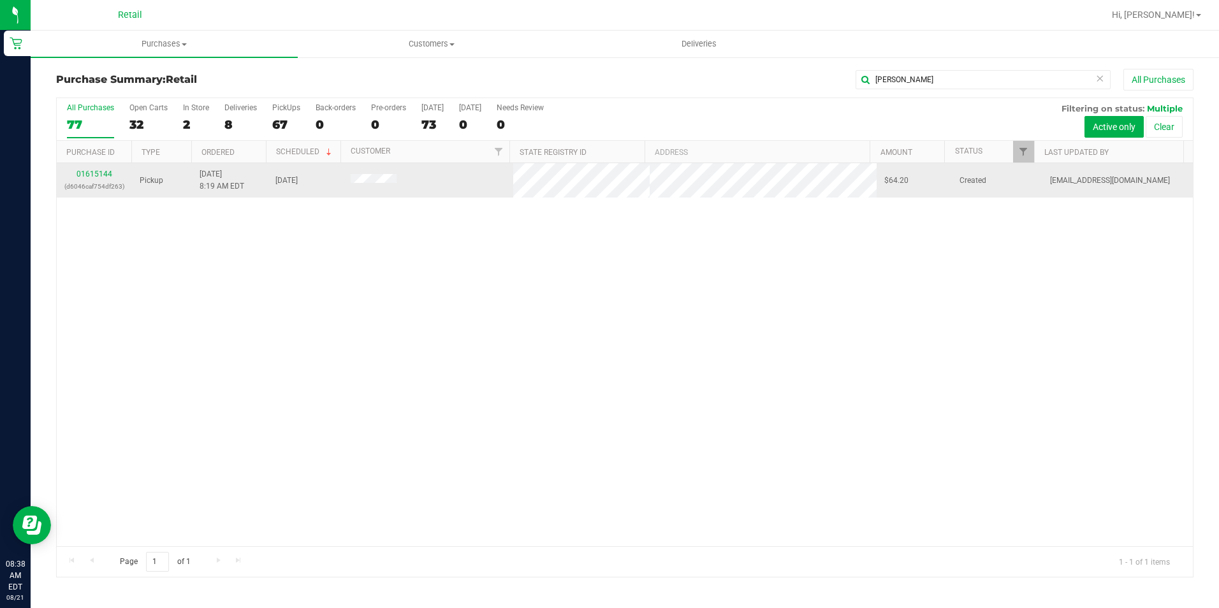
click at [98, 168] on div "01615144 (d6046caf754df263)" at bounding box center [94, 180] width 60 height 24
click at [92, 172] on link "01615144" at bounding box center [95, 174] width 36 height 9
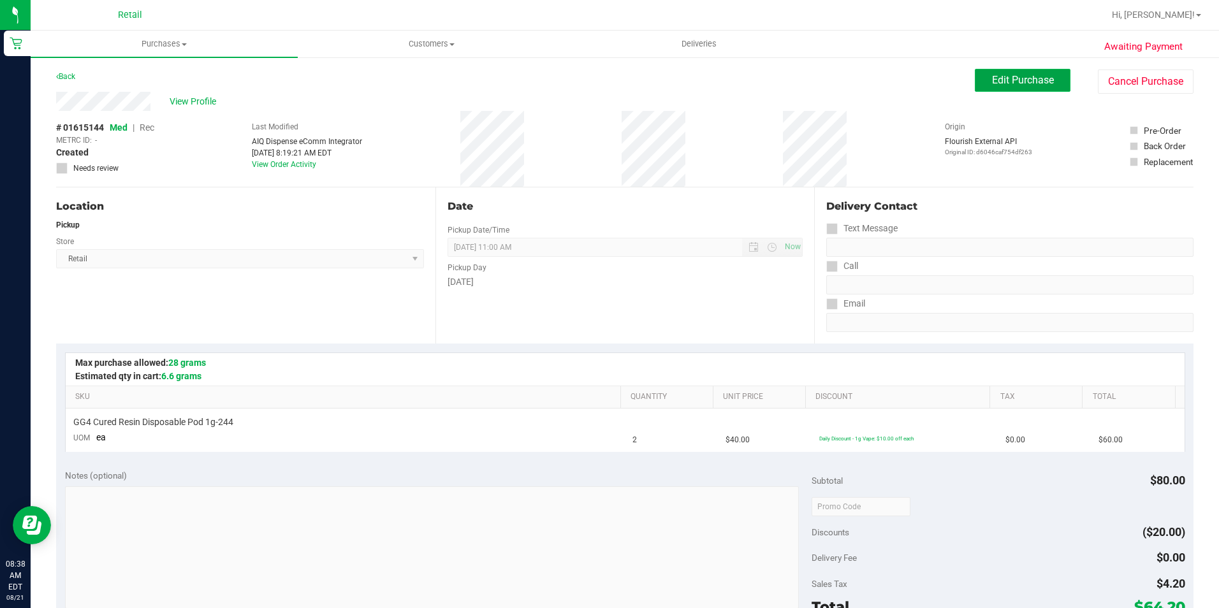
click at [1001, 71] on button "Edit Purchase" at bounding box center [1023, 80] width 96 height 23
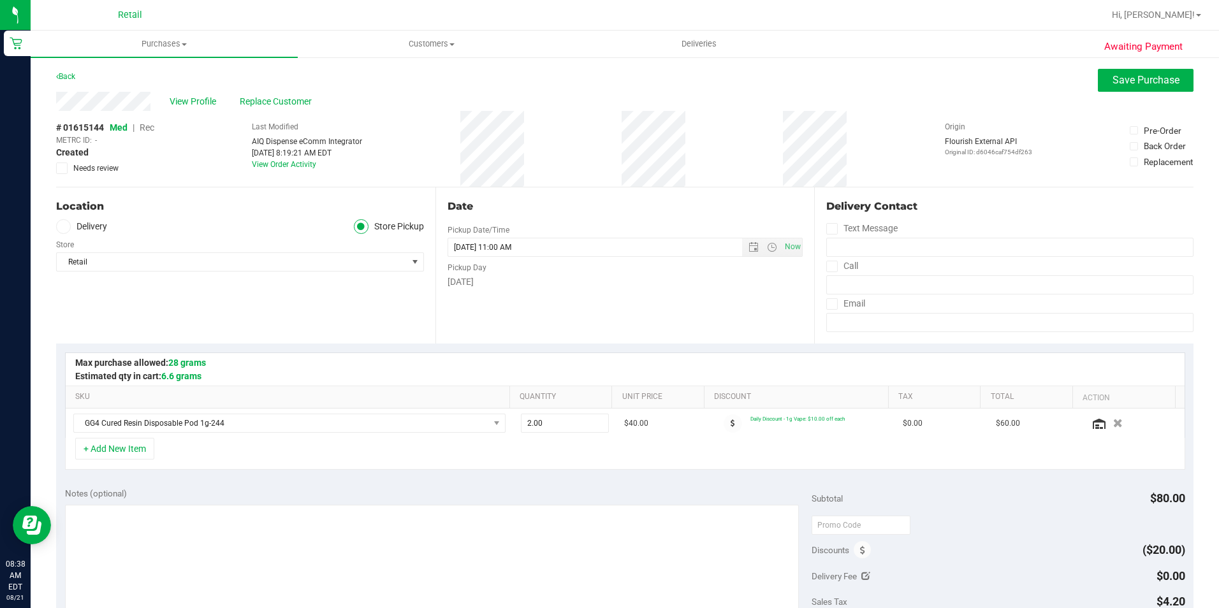
click at [148, 128] on span "Rec" at bounding box center [147, 127] width 15 height 10
click at [1124, 76] on span "Save Purchase" at bounding box center [1146, 80] width 67 height 12
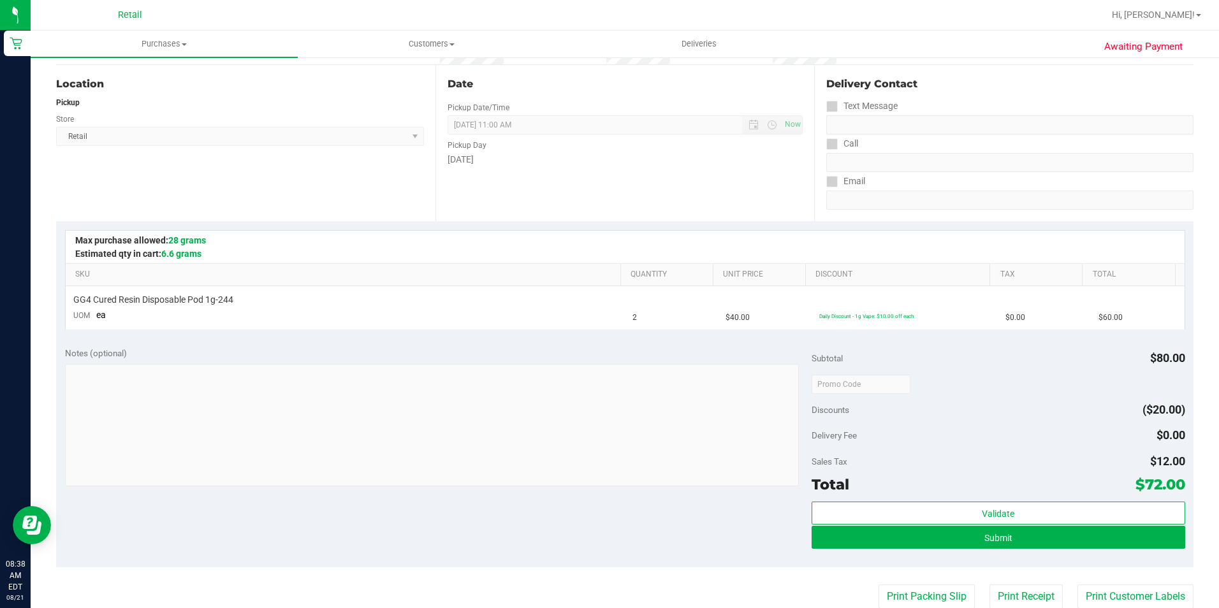
scroll to position [128, 0]
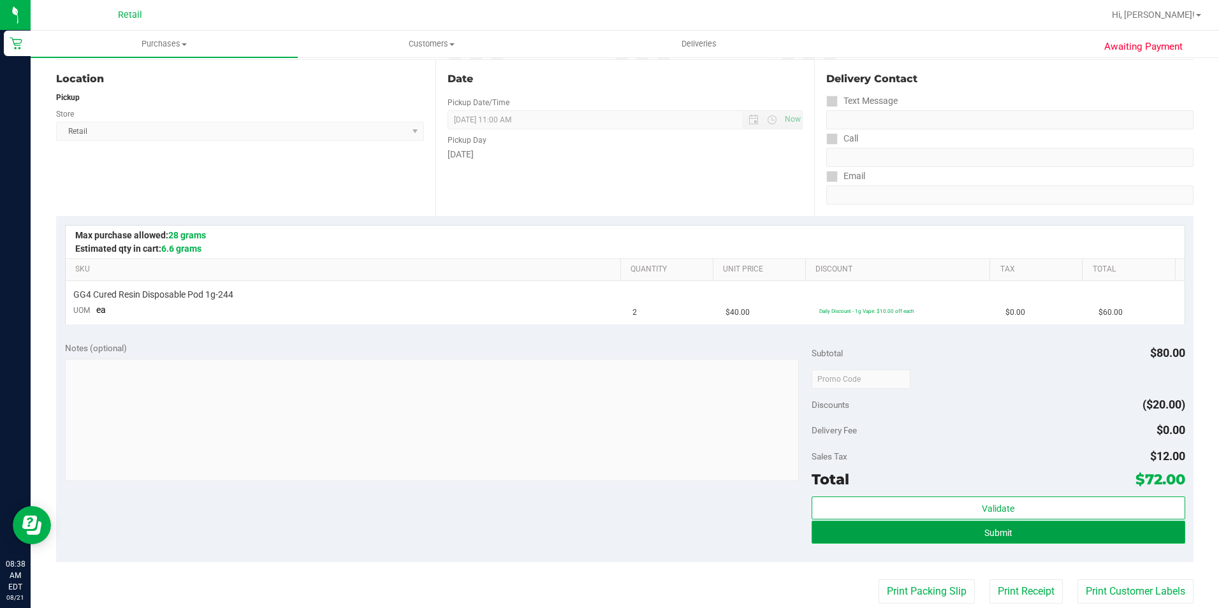
click at [950, 531] on button "Submit" at bounding box center [999, 532] width 374 height 23
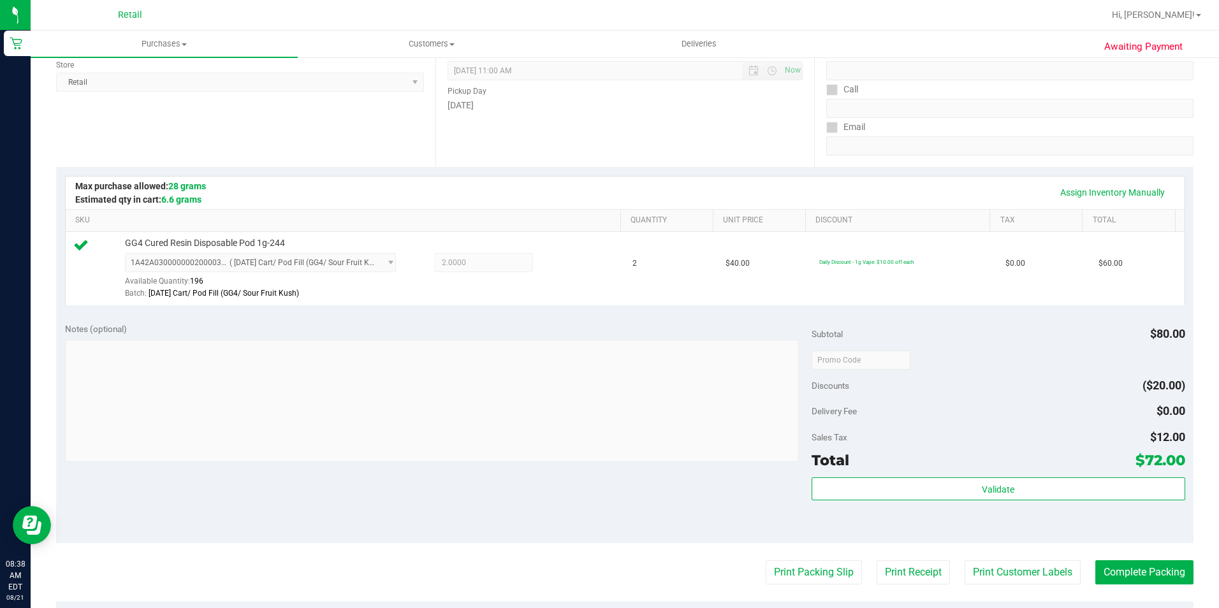
scroll to position [255, 0]
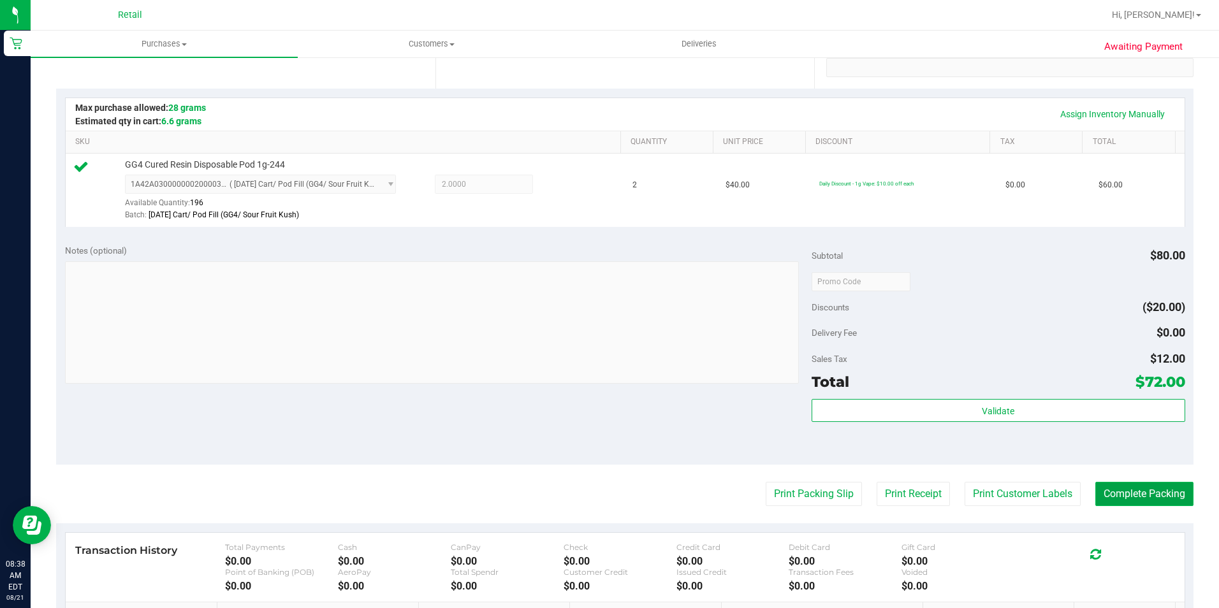
click at [1125, 500] on button "Complete Packing" at bounding box center [1145, 494] width 98 height 24
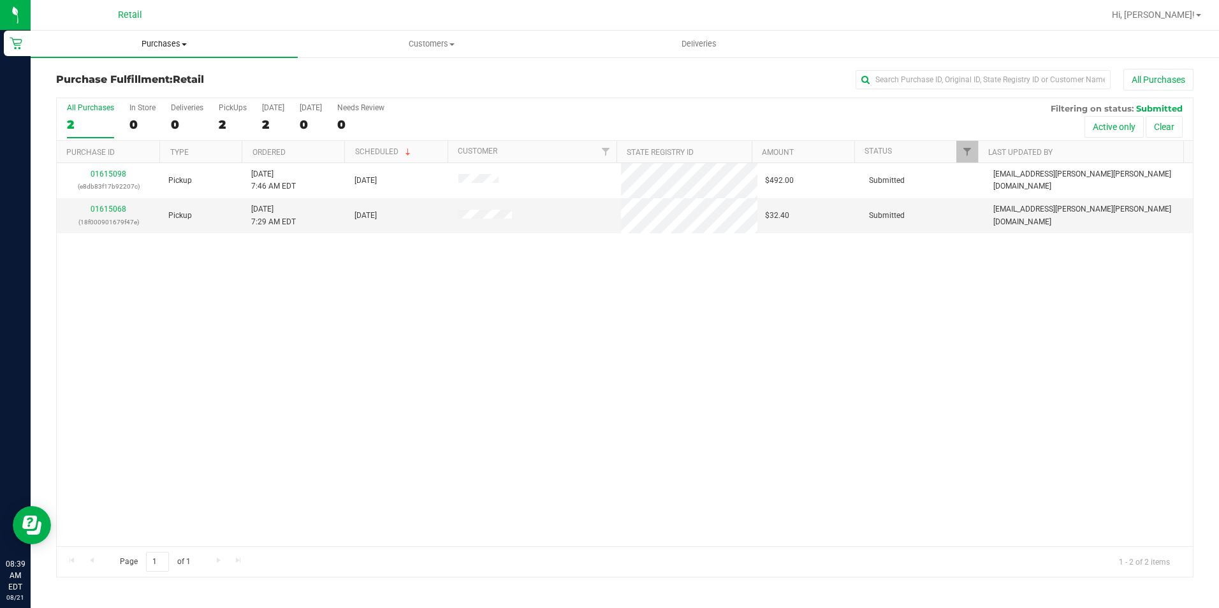
click at [152, 47] on span "Purchases" at bounding box center [164, 43] width 267 height 11
click at [141, 73] on span "Summary of purchases" at bounding box center [96, 76] width 131 height 11
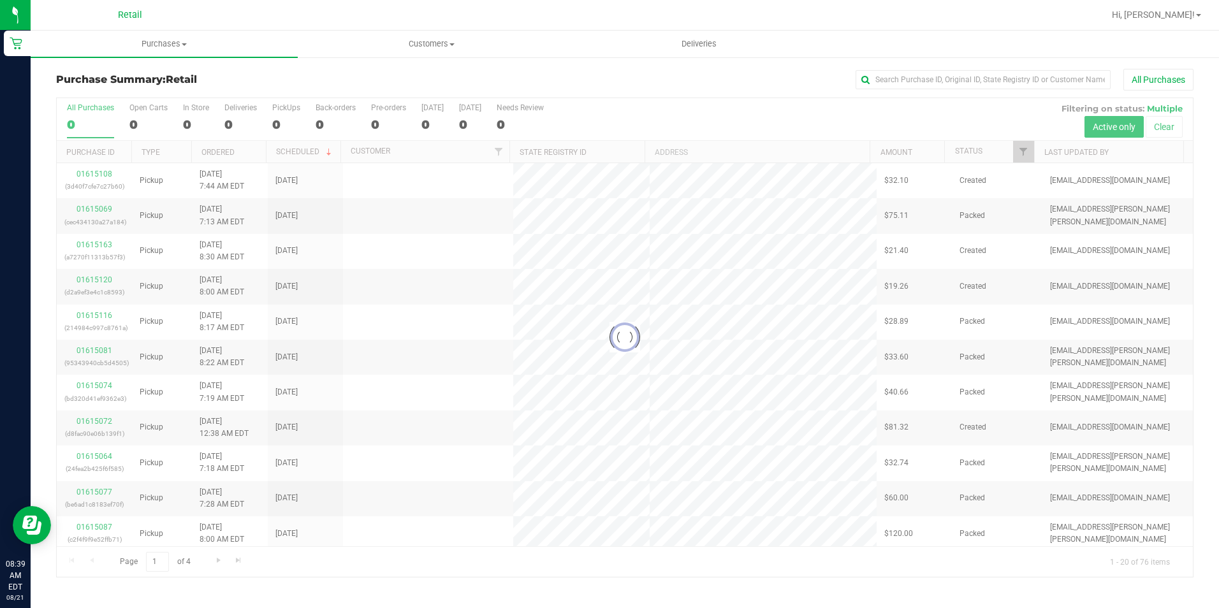
click at [1013, 62] on div "Purchase Summary: Retail All Purchases Loading... All Purchases 0 Open Carts 0 …" at bounding box center [625, 323] width 1189 height 534
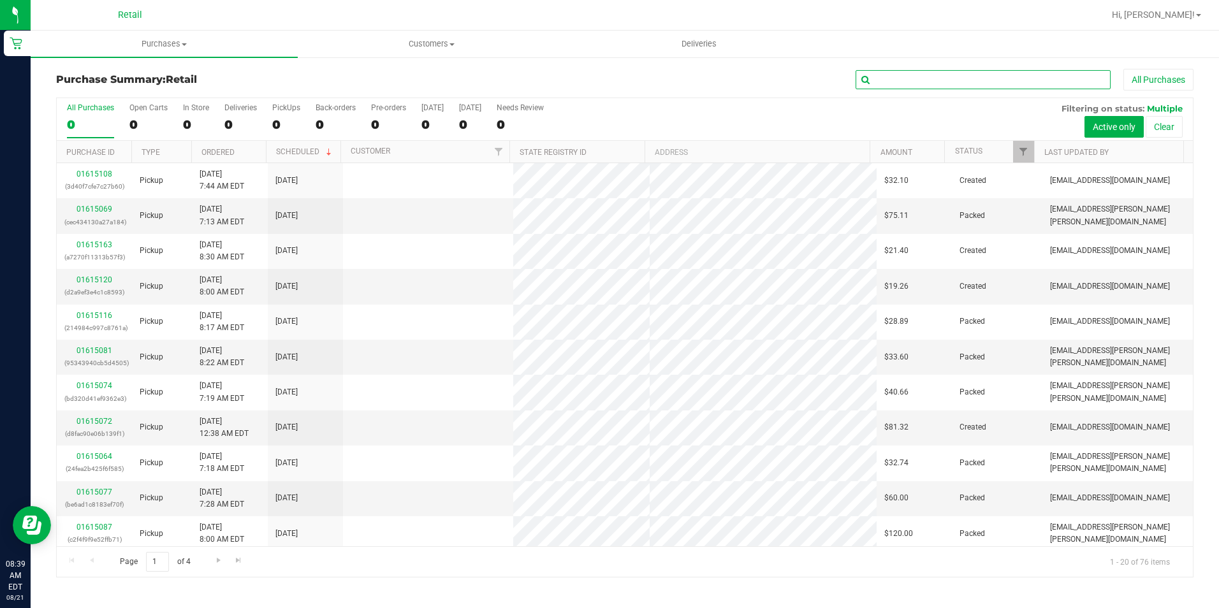
click at [994, 86] on input "text" at bounding box center [983, 79] width 255 height 19
type input "lisette"
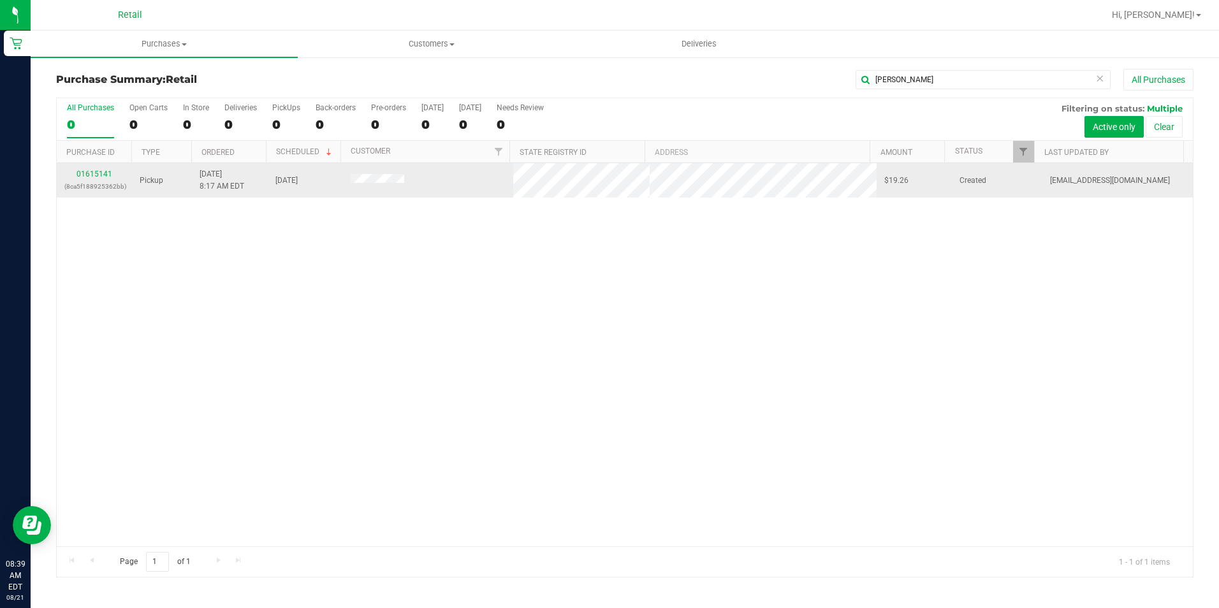
click at [110, 169] on div "01615141 (8ca5f188925362bb)" at bounding box center [94, 180] width 60 height 24
click at [106, 179] on div "01615141 (8ca5f188925362bb)" at bounding box center [94, 180] width 60 height 24
click at [99, 175] on link "01615141" at bounding box center [95, 174] width 36 height 9
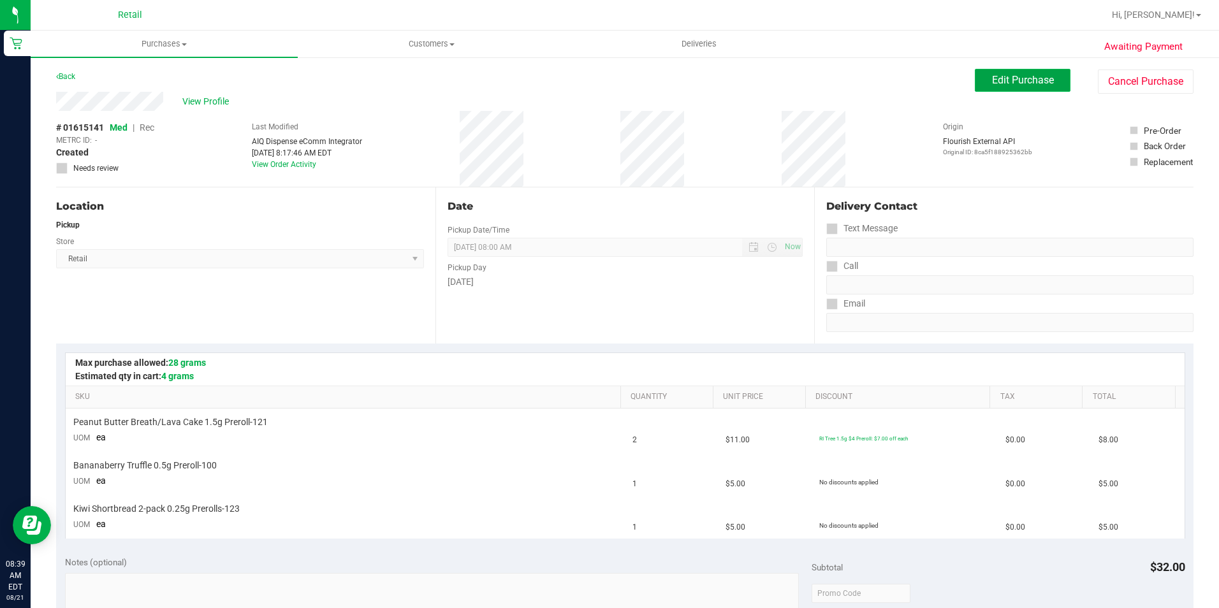
click at [992, 80] on span "Edit Purchase" at bounding box center [1023, 80] width 62 height 12
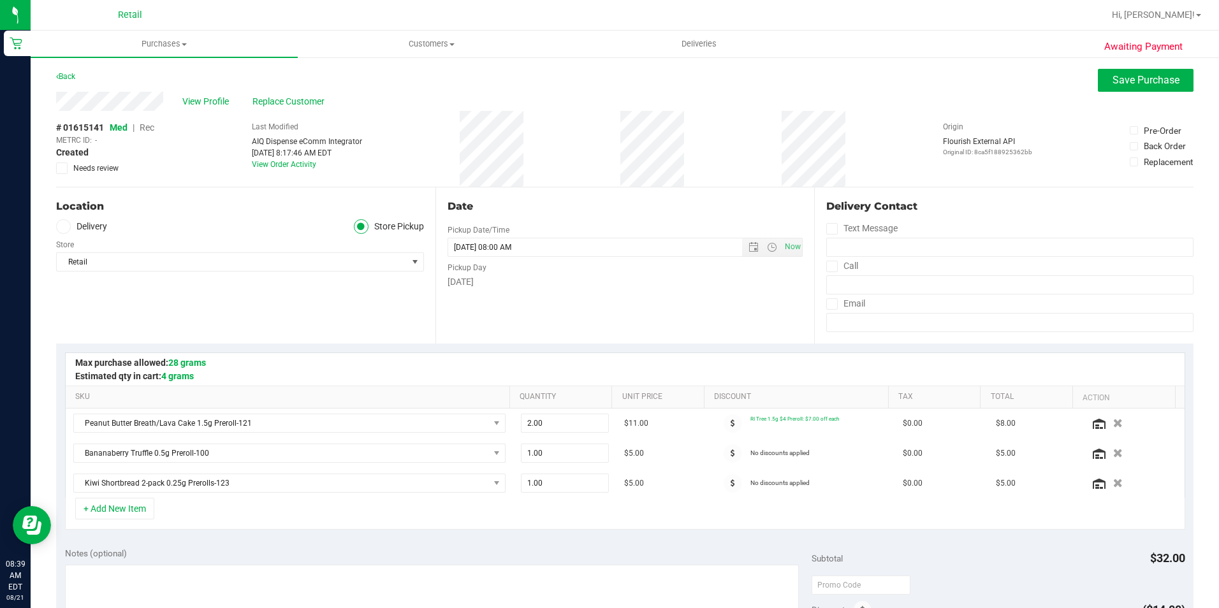
click at [144, 124] on span "Rec" at bounding box center [147, 127] width 15 height 10
click at [1144, 81] on span "Save Purchase" at bounding box center [1146, 80] width 67 height 12
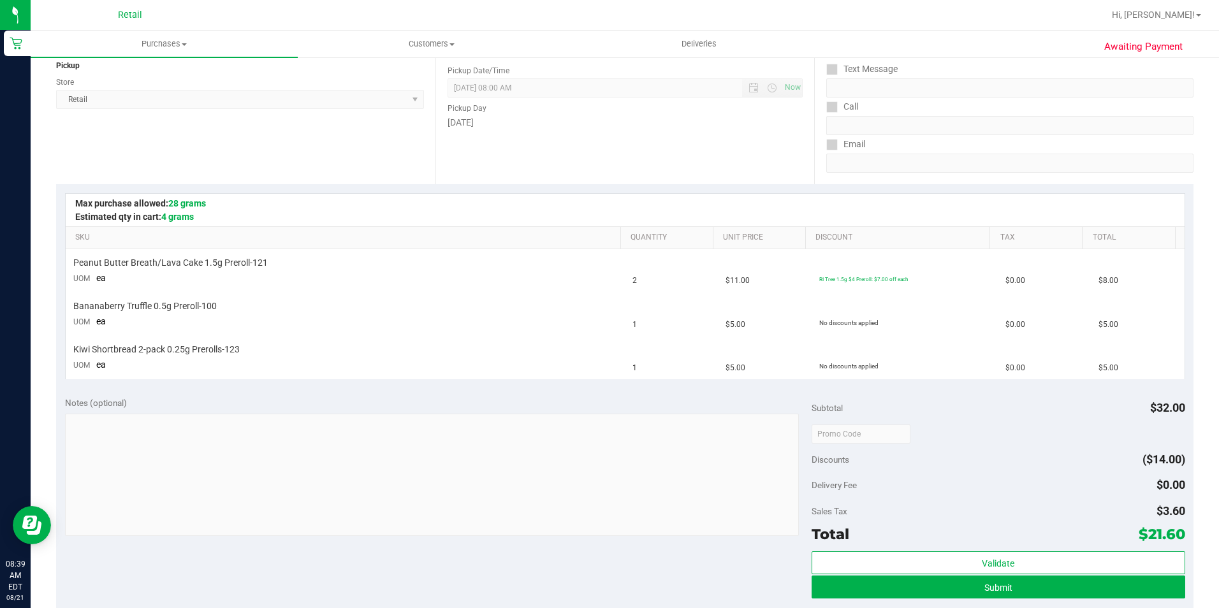
scroll to position [191, 0]
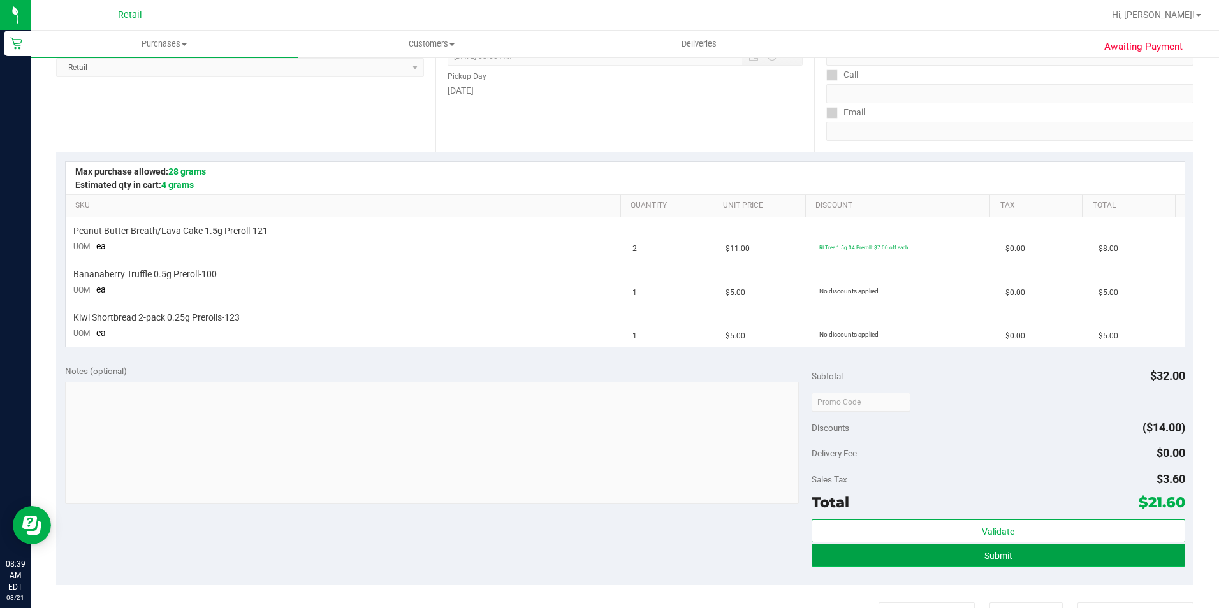
click at [1041, 549] on button "Submit" at bounding box center [999, 555] width 374 height 23
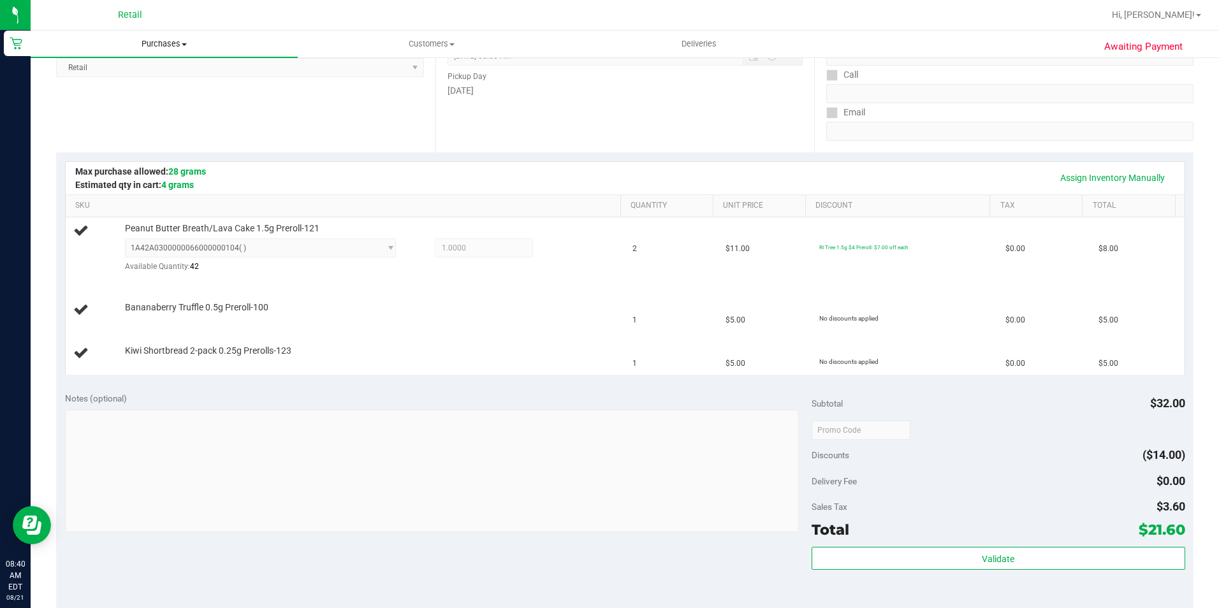
click at [168, 47] on span "Purchases" at bounding box center [164, 43] width 267 height 11
click at [149, 72] on span "Summary of purchases" at bounding box center [96, 76] width 131 height 11
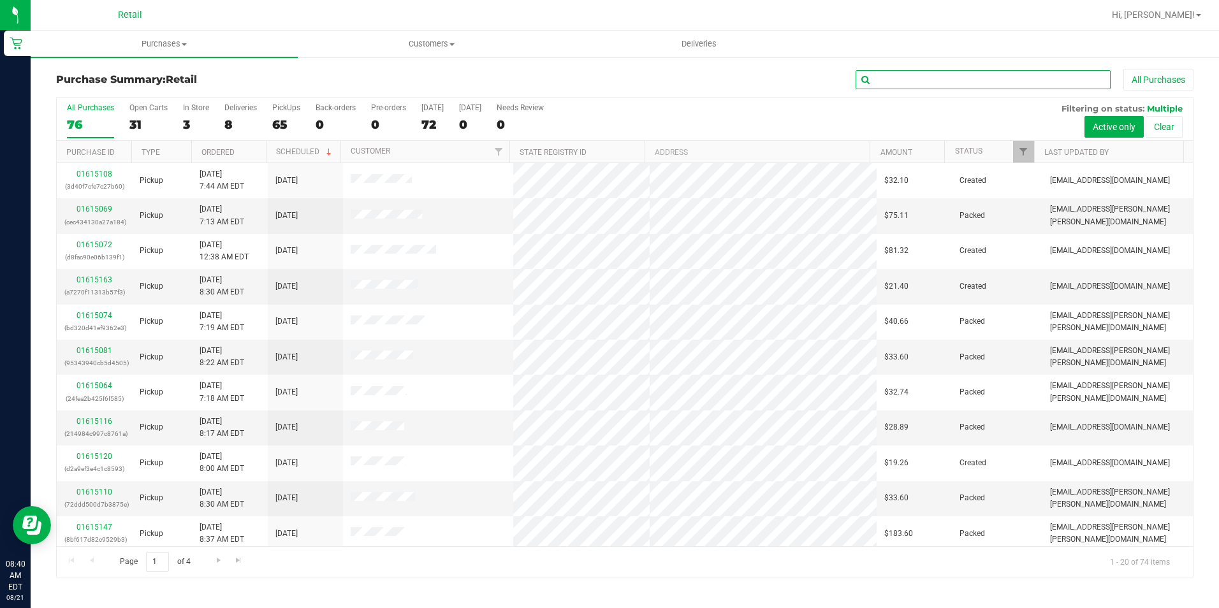
click at [906, 78] on input "text" at bounding box center [983, 79] width 255 height 19
type input "domingo"
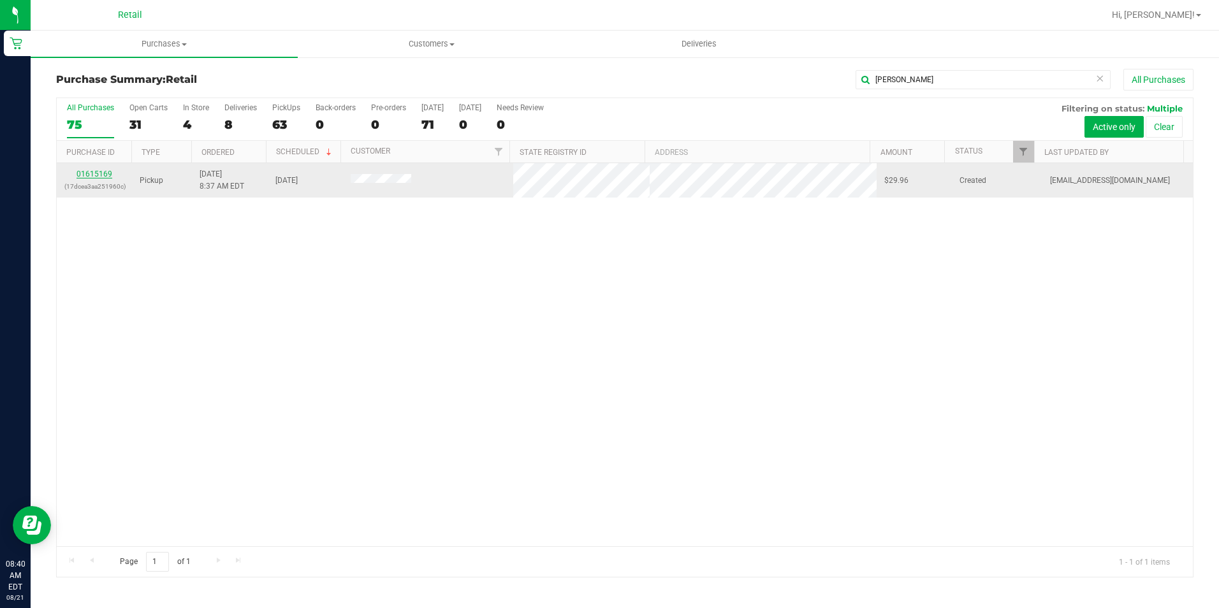
click at [103, 177] on link "01615169" at bounding box center [95, 174] width 36 height 9
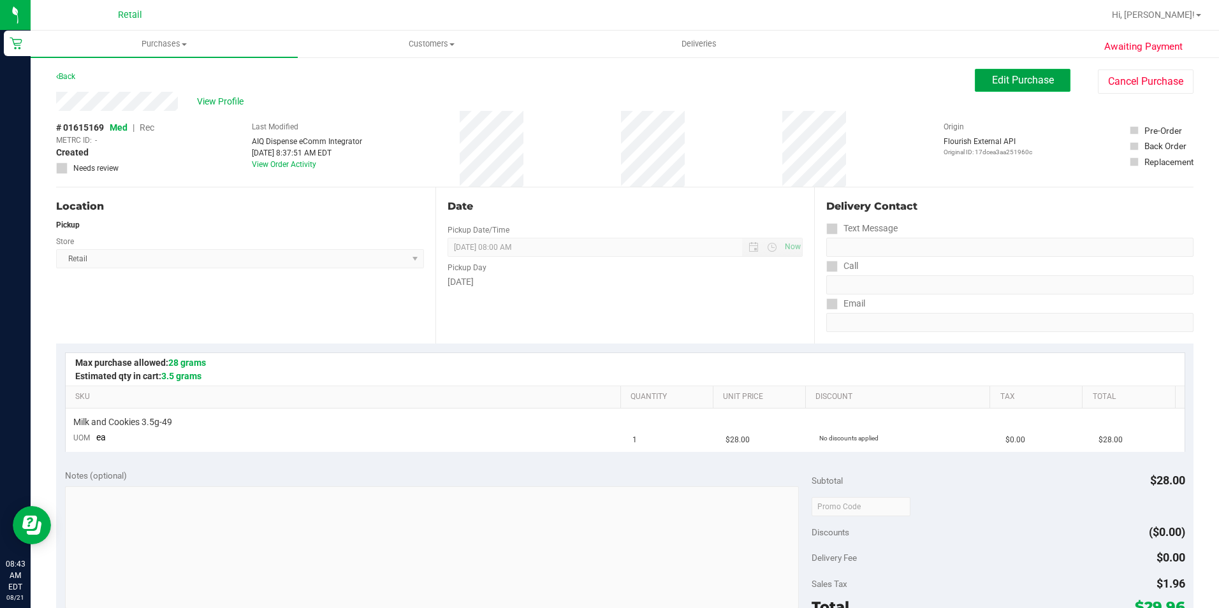
click at [975, 84] on button "Edit Purchase" at bounding box center [1023, 80] width 96 height 23
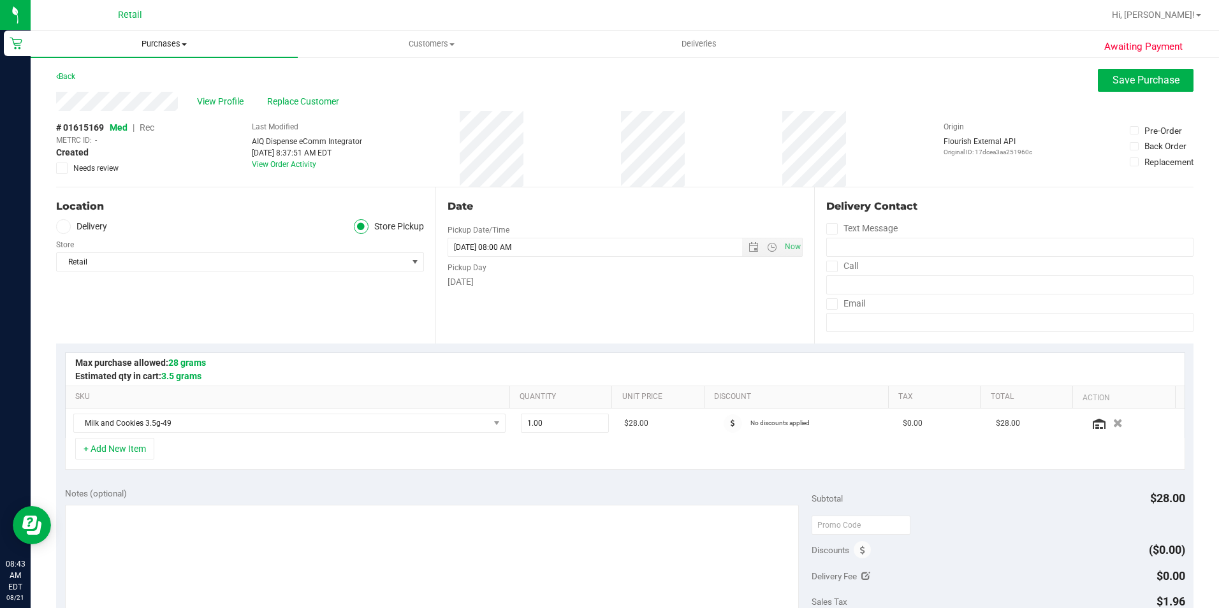
click at [139, 46] on span "Purchases" at bounding box center [164, 43] width 267 height 11
click at [132, 82] on span "Summary of purchases" at bounding box center [96, 76] width 131 height 11
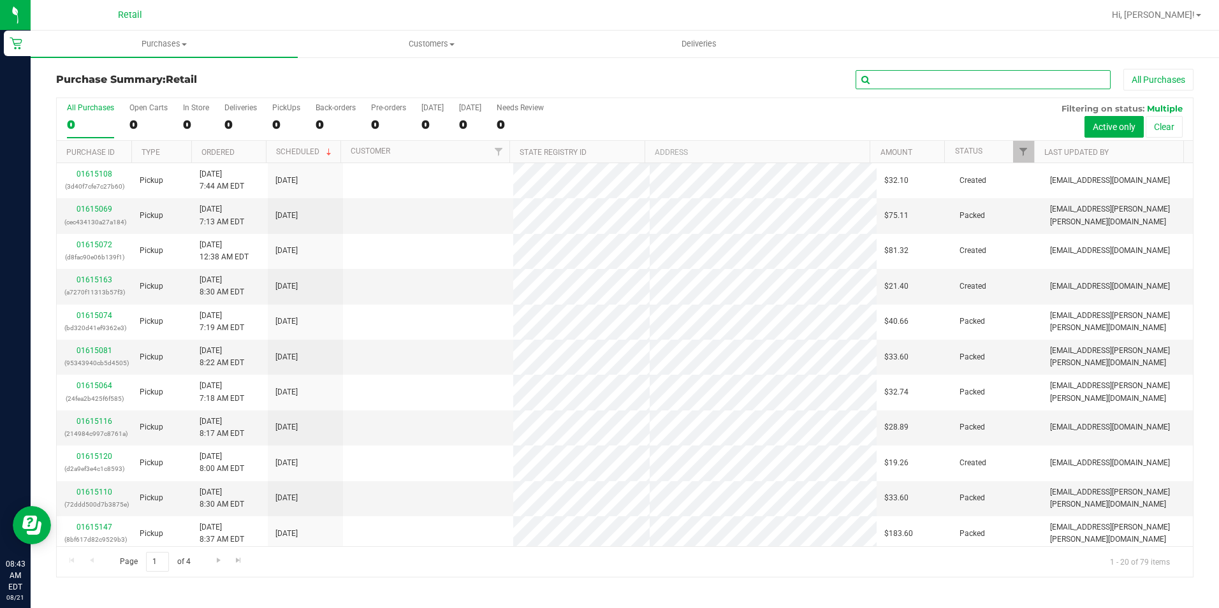
click at [958, 87] on input "text" at bounding box center [983, 79] width 255 height 19
click at [170, 48] on span "Purchases" at bounding box center [164, 43] width 267 height 11
click at [166, 77] on li "Summary of purchases" at bounding box center [164, 77] width 267 height 15
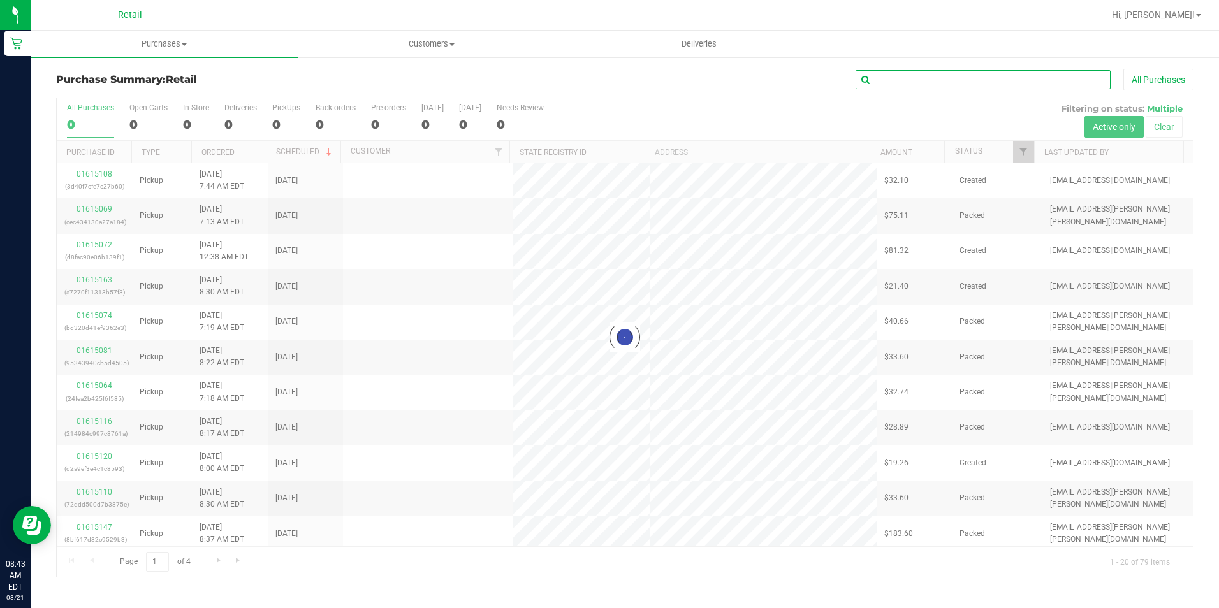
click at [879, 81] on input "text" at bounding box center [983, 79] width 255 height 19
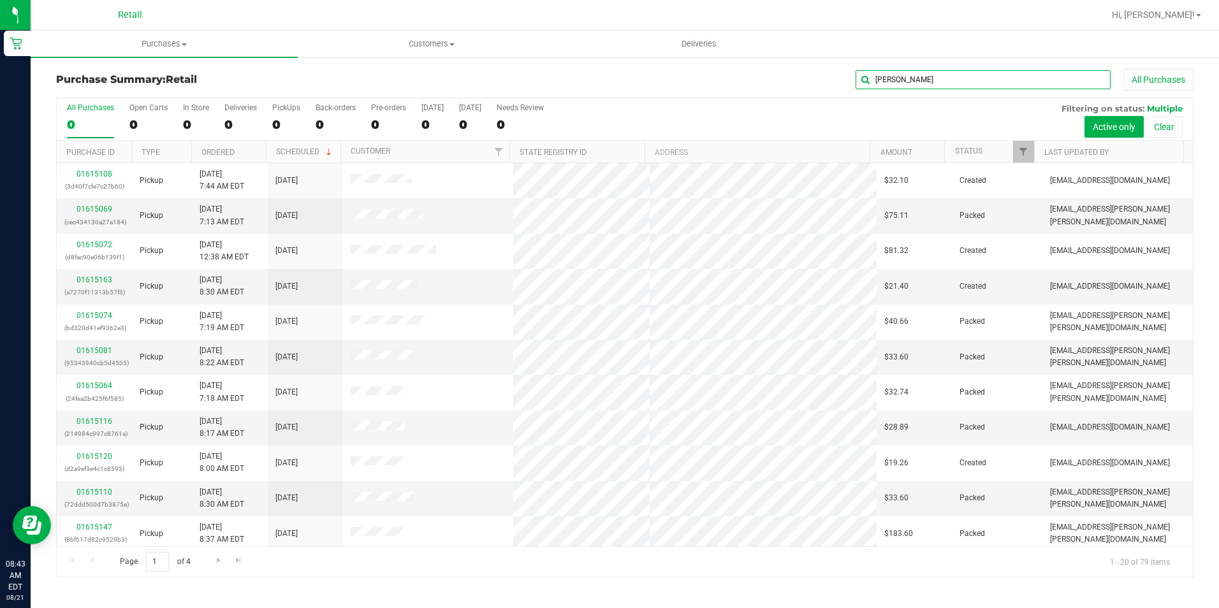
type input "lisette"
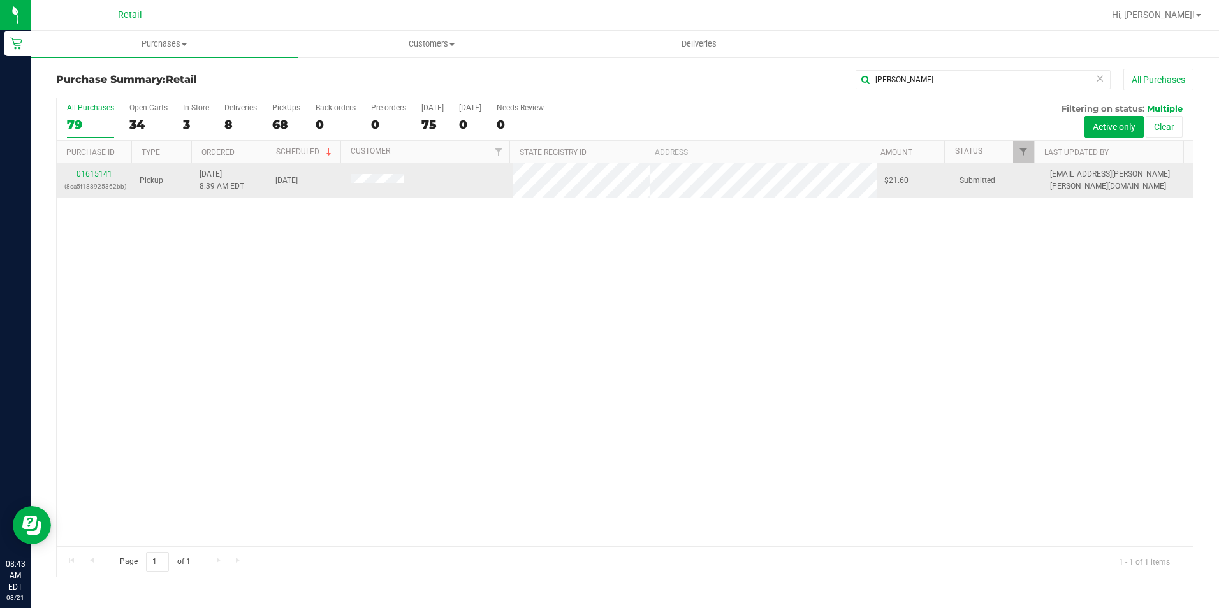
click at [111, 175] on link "01615141" at bounding box center [95, 174] width 36 height 9
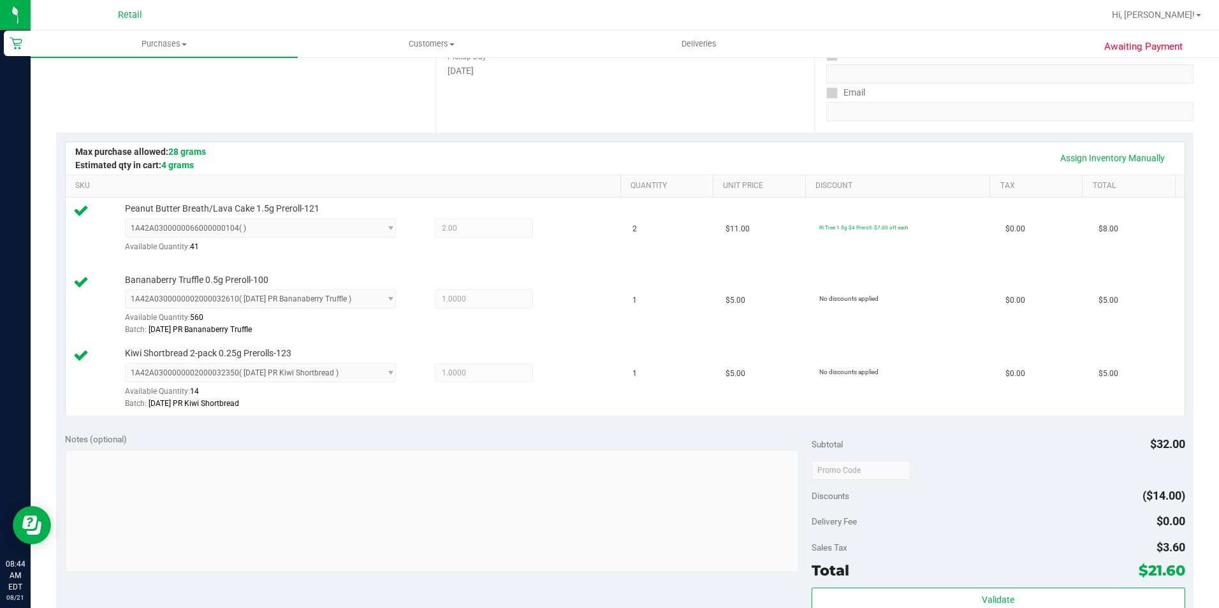
scroll to position [319, 0]
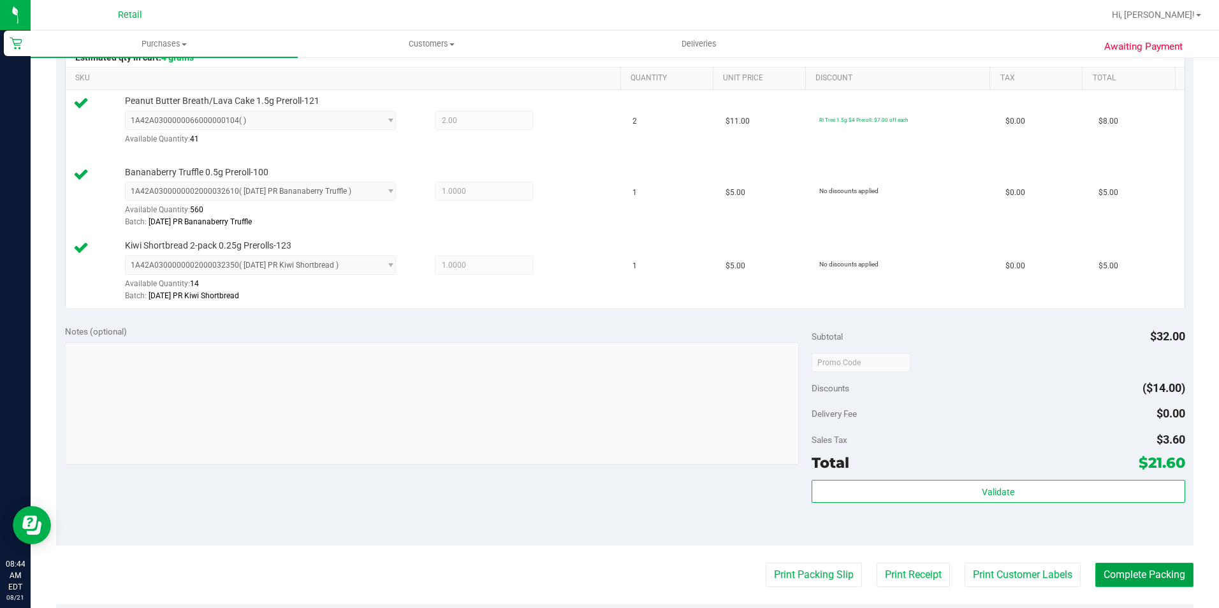
click at [1132, 579] on button "Complete Packing" at bounding box center [1145, 575] width 98 height 24
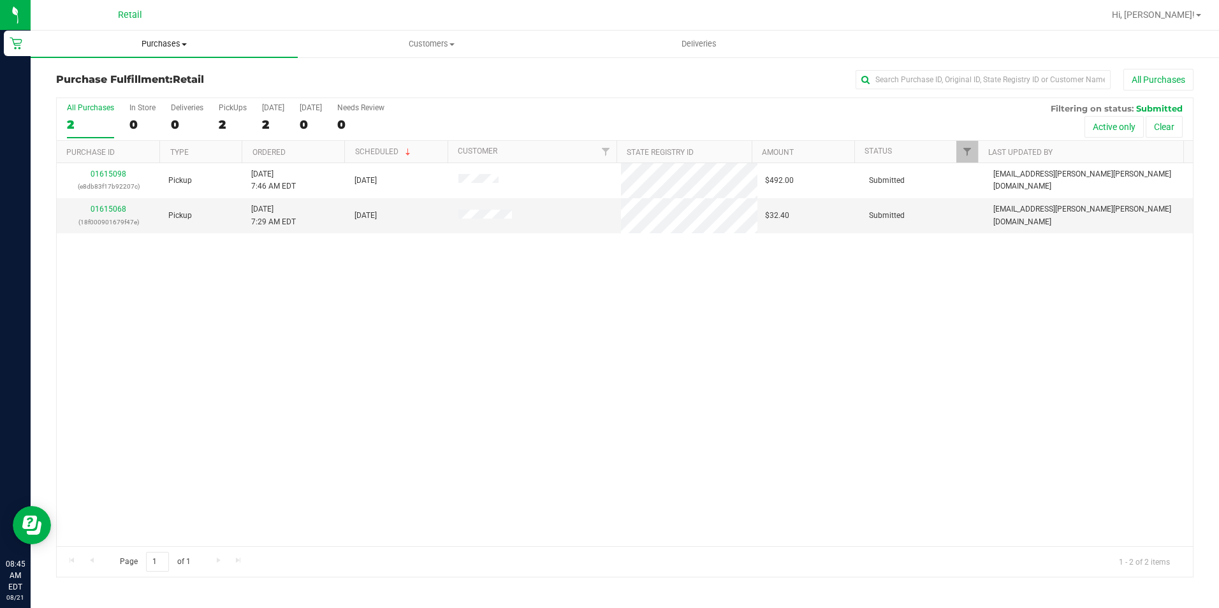
click at [161, 50] on uib-tab-heading "Purchases Summary of purchases Fulfillment All purchases" at bounding box center [164, 44] width 267 height 27
click at [131, 80] on span "Summary of purchases" at bounding box center [96, 76] width 131 height 11
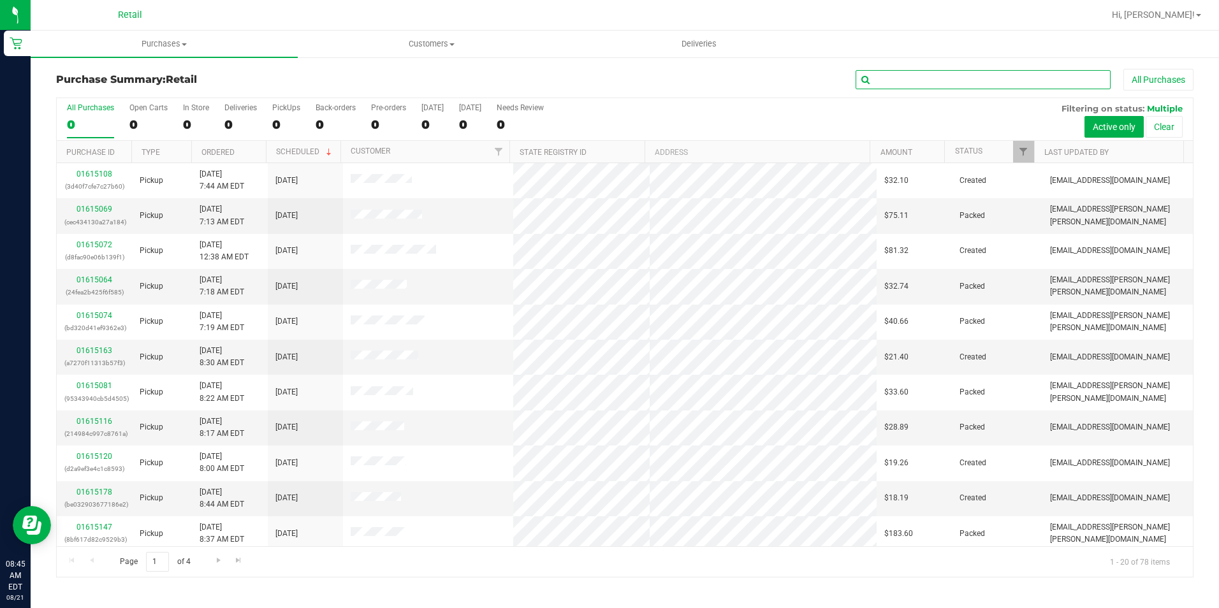
click at [893, 85] on input "text" at bounding box center [983, 79] width 255 height 19
type input "dustin"
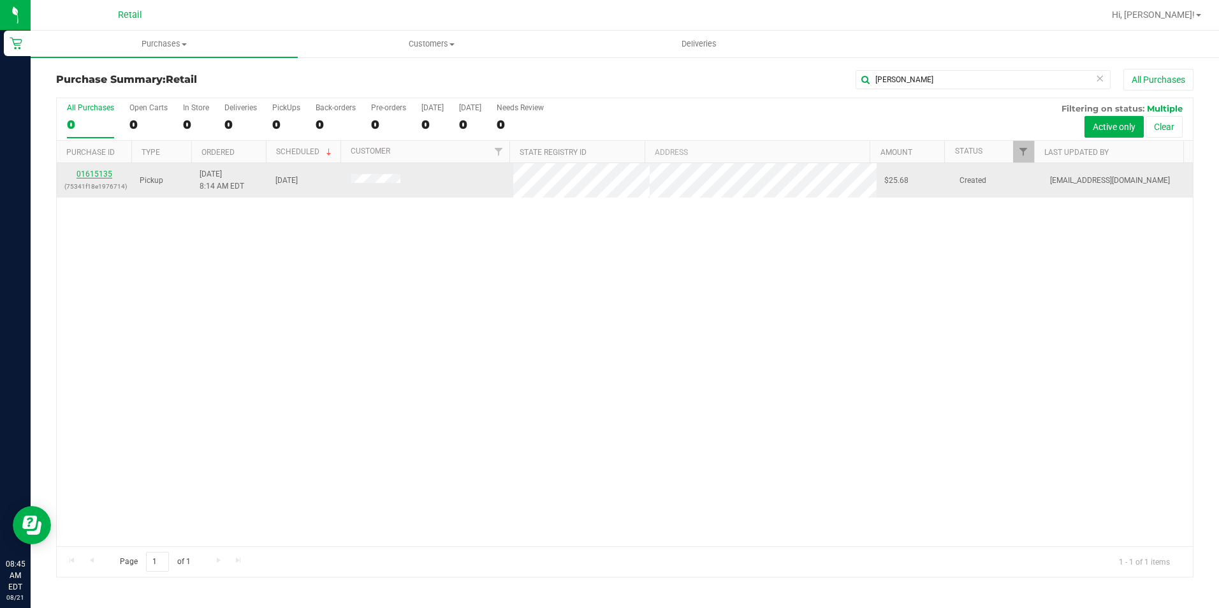
click at [101, 177] on link "01615135" at bounding box center [95, 174] width 36 height 9
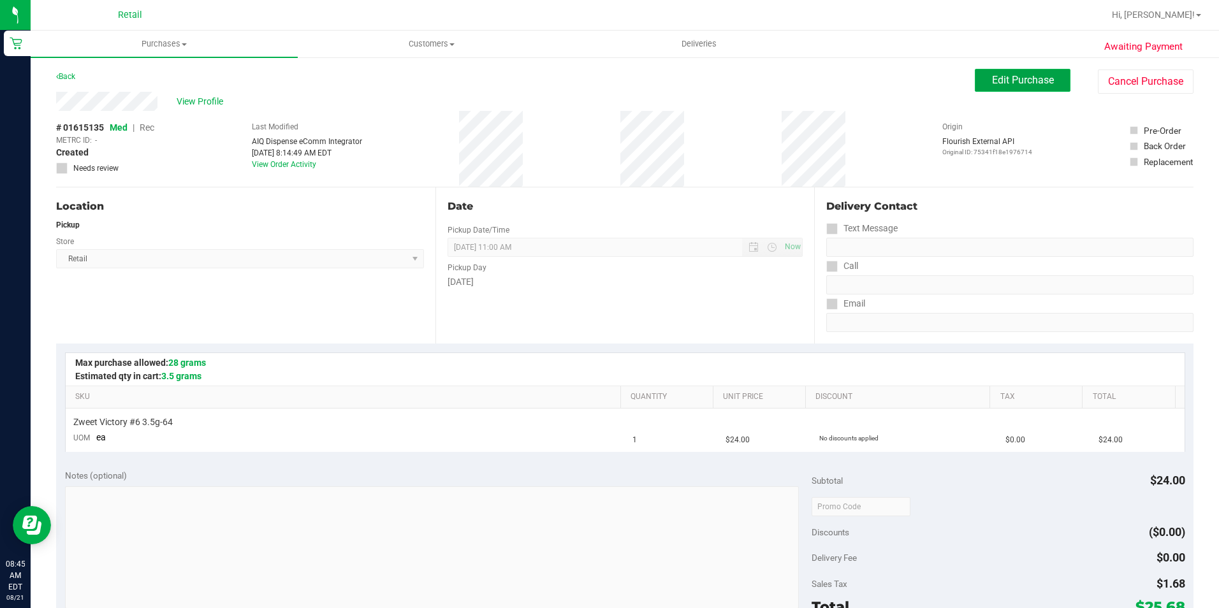
click at [1035, 87] on button "Edit Purchase" at bounding box center [1023, 80] width 96 height 23
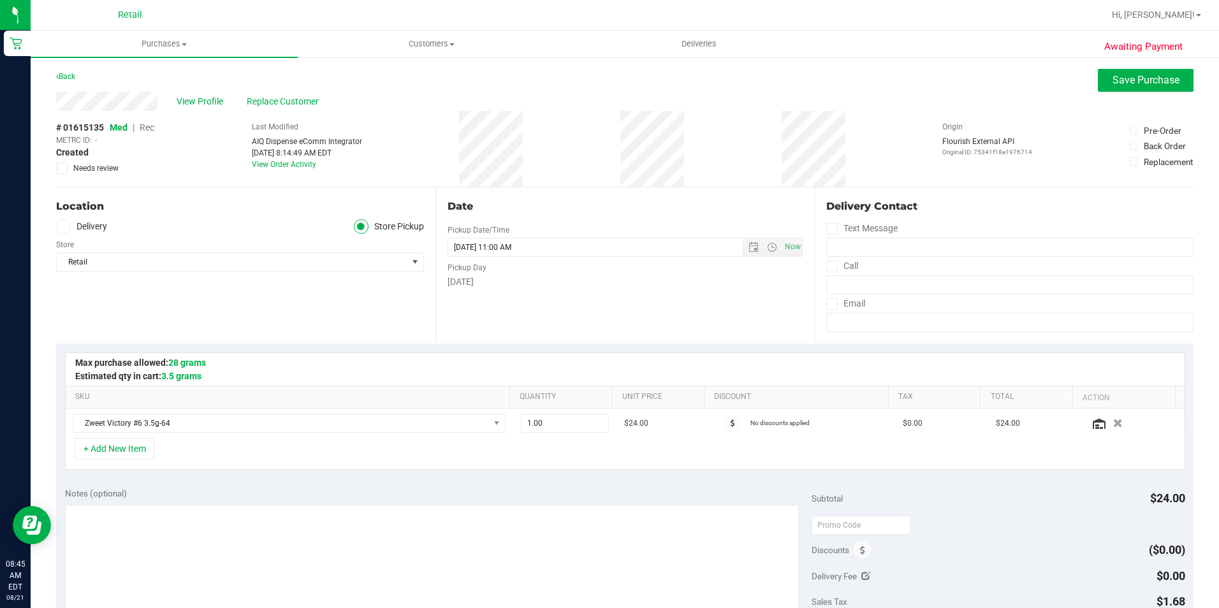
click at [147, 128] on span "Rec" at bounding box center [147, 127] width 15 height 10
click at [1131, 86] on button "Save Purchase" at bounding box center [1146, 80] width 96 height 23
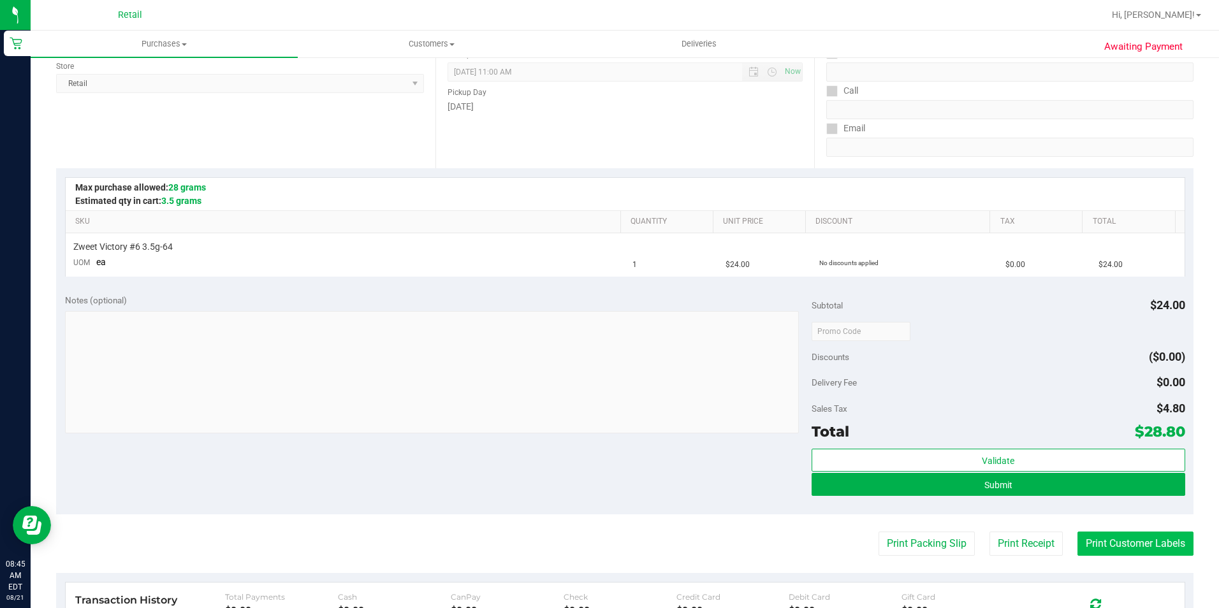
scroll to position [191, 0]
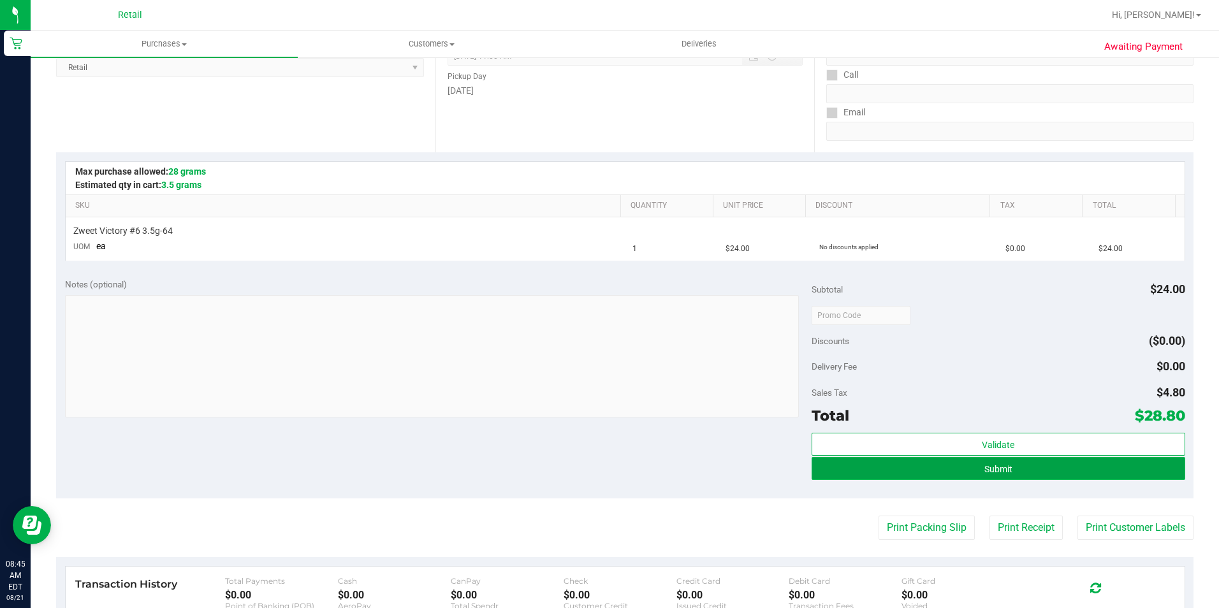
click at [1064, 467] on button "Submit" at bounding box center [999, 468] width 374 height 23
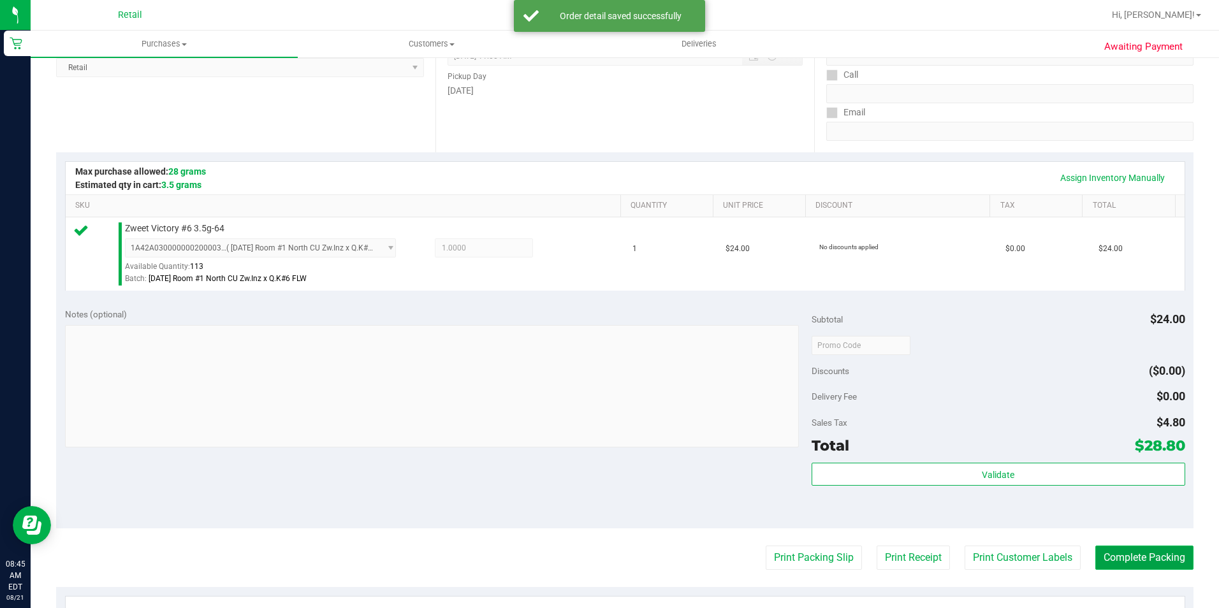
click at [1151, 555] on button "Complete Packing" at bounding box center [1145, 558] width 98 height 24
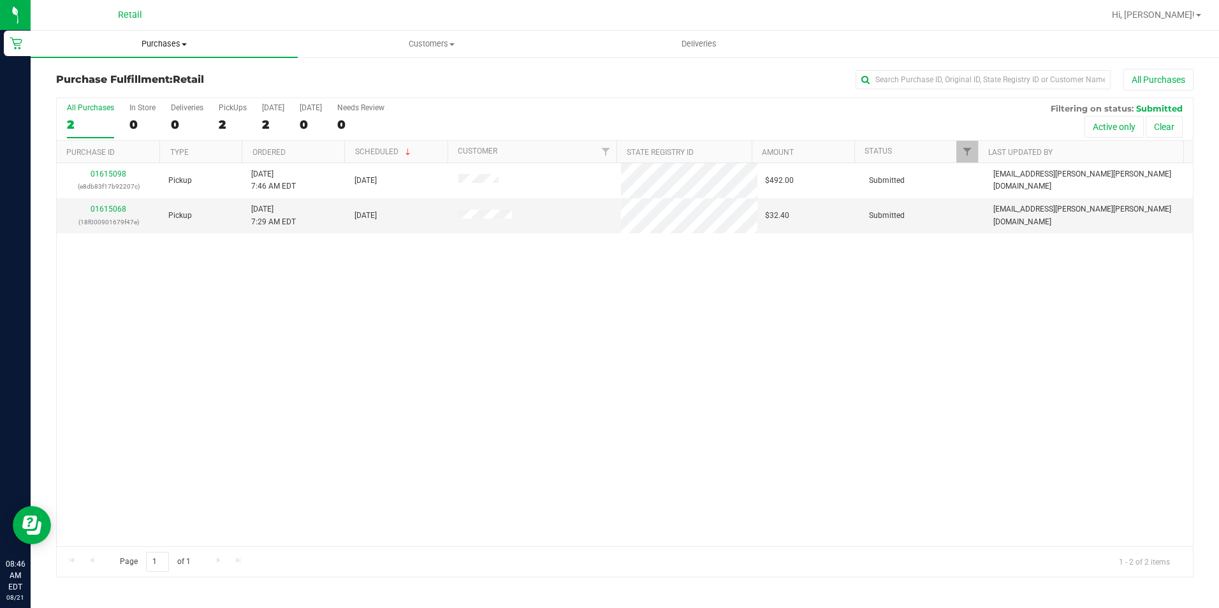
click at [156, 50] on uib-tab-heading "Purchases Summary of purchases Fulfillment All purchases" at bounding box center [164, 44] width 267 height 27
click at [149, 70] on li "Summary of purchases" at bounding box center [164, 77] width 267 height 15
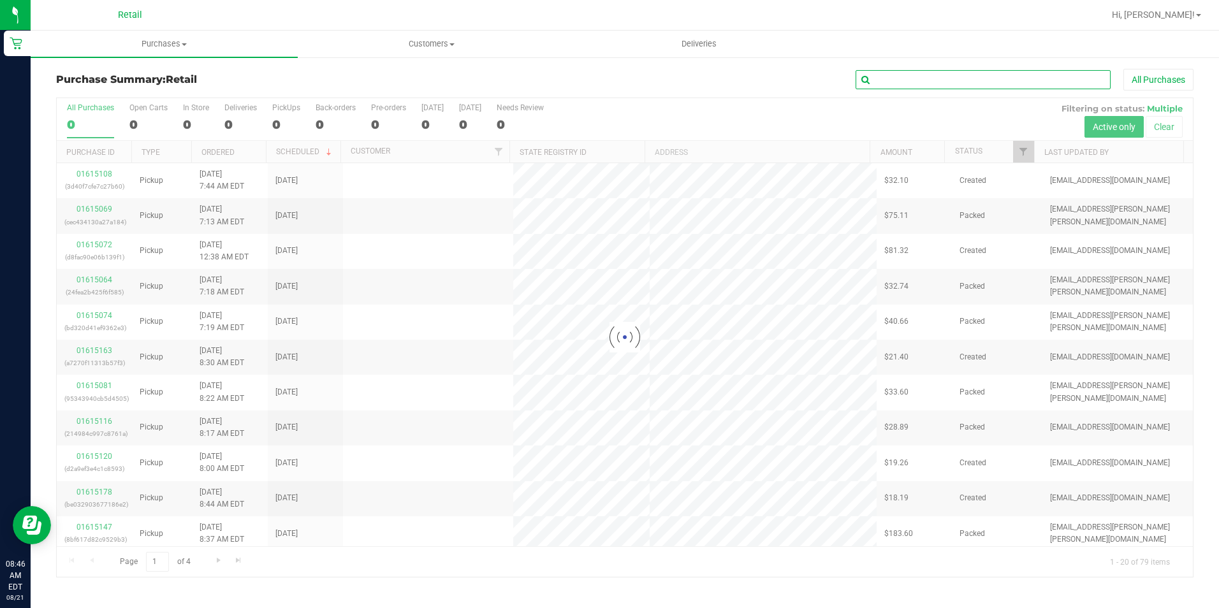
click at [906, 78] on input "text" at bounding box center [983, 79] width 255 height 19
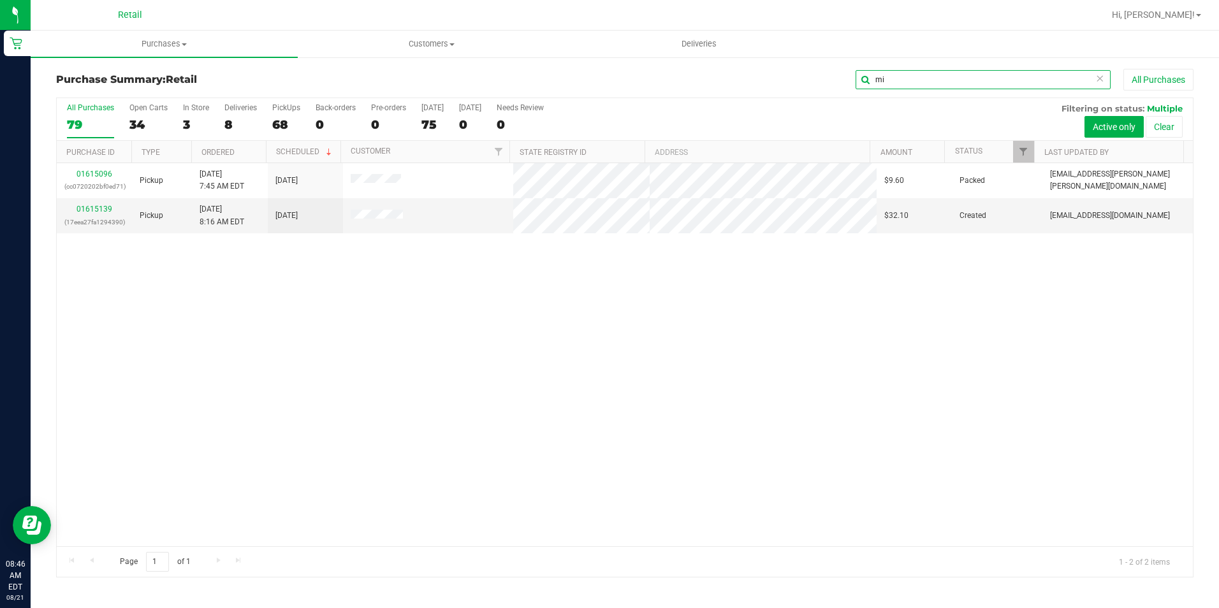
type input "m"
type input "lass"
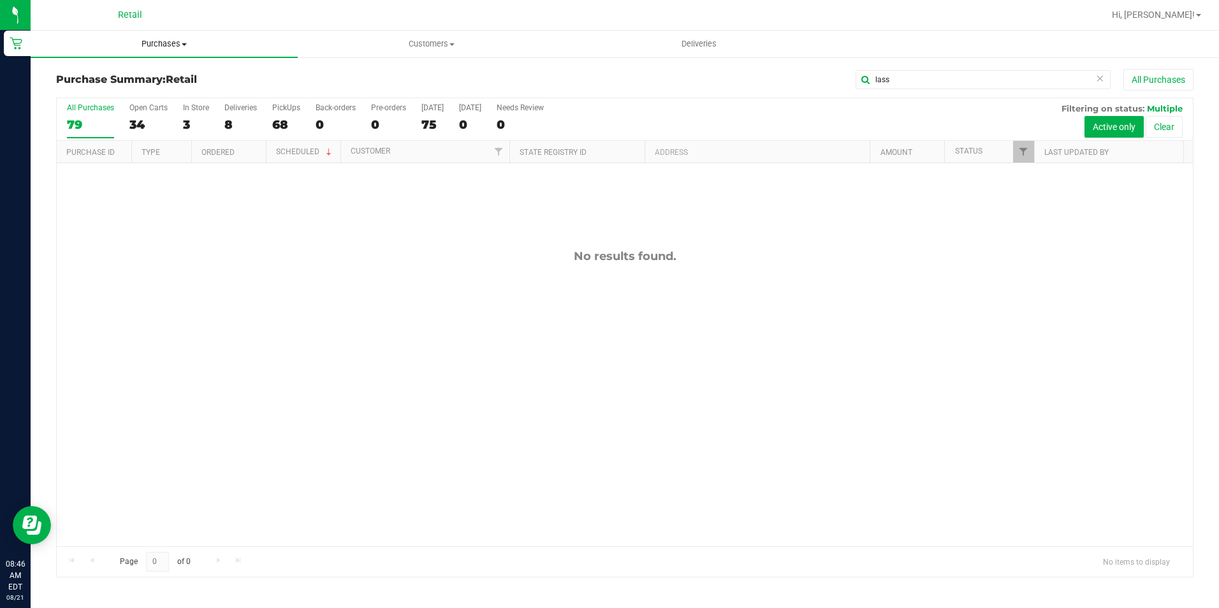
click at [150, 43] on span "Purchases" at bounding box center [164, 43] width 267 height 11
click at [127, 75] on span "Summary of purchases" at bounding box center [96, 76] width 131 height 11
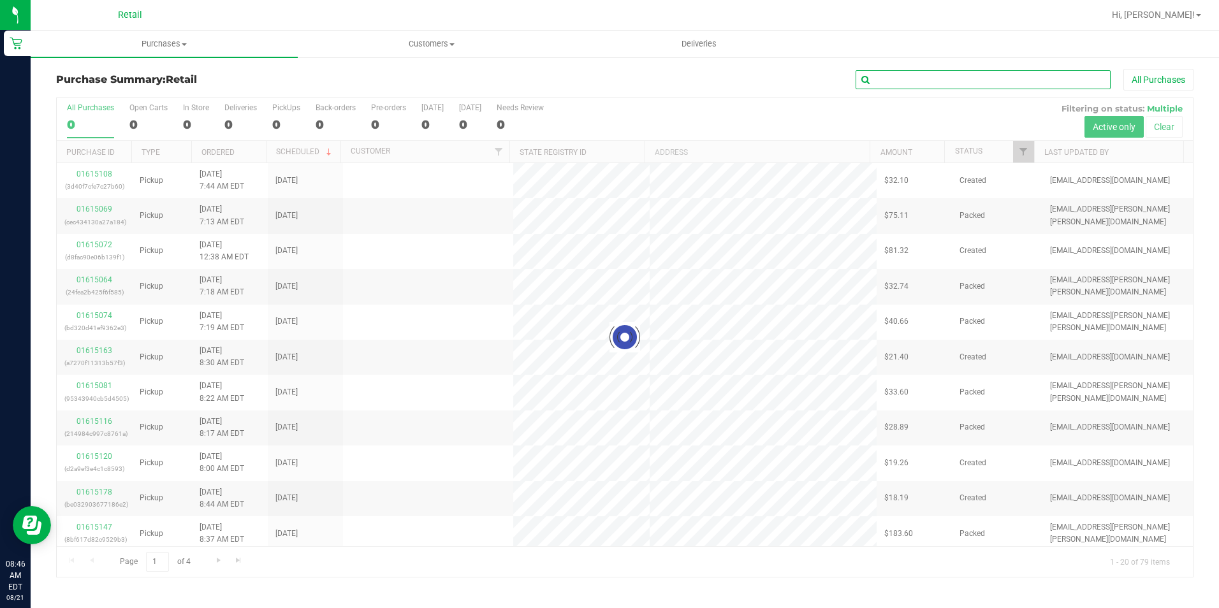
click at [938, 82] on input "text" at bounding box center [983, 79] width 255 height 19
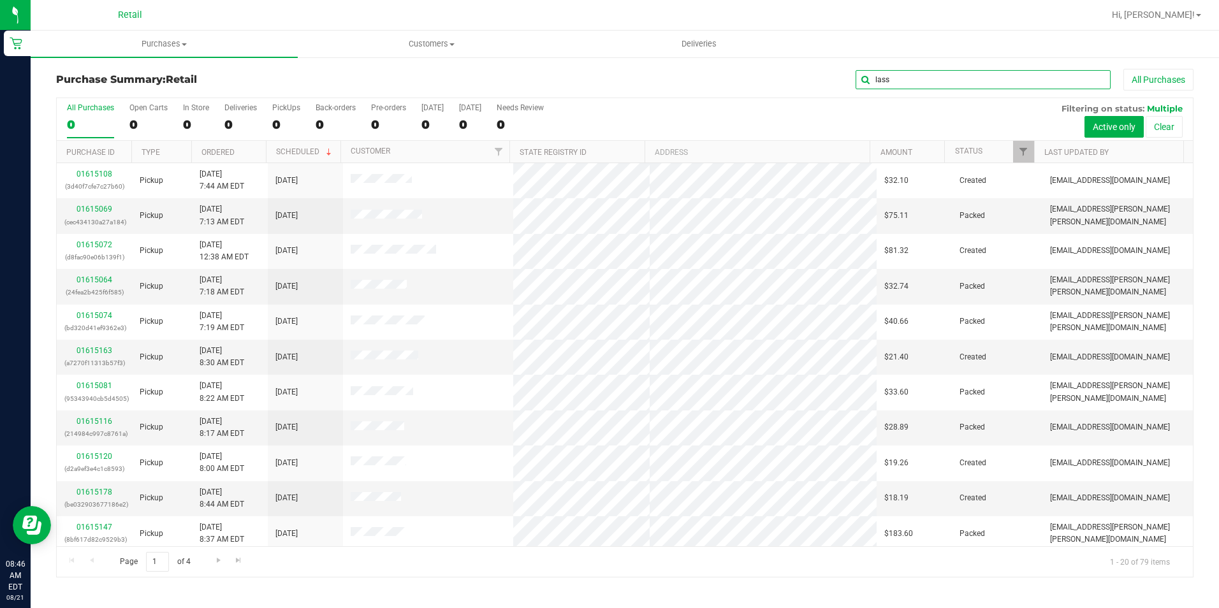
type input "lass"
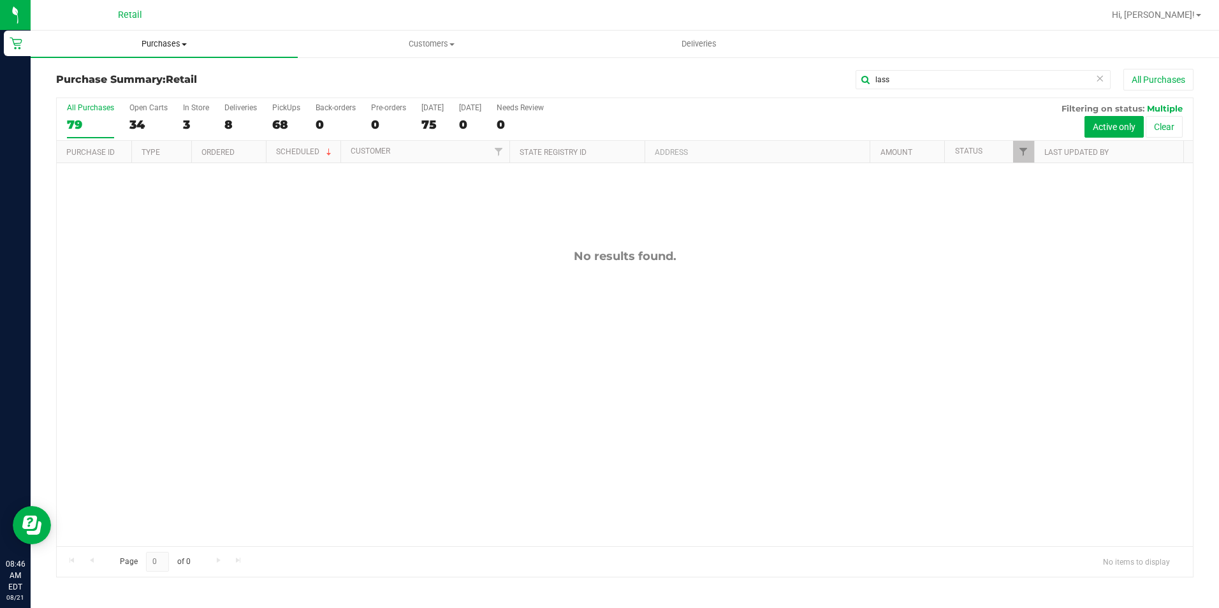
click at [170, 43] on span "Purchases" at bounding box center [164, 43] width 267 height 11
click at [141, 63] on ul "Summary of purchases Fulfillment All purchases" at bounding box center [164, 92] width 267 height 69
click at [156, 55] on uib-tab-heading "Purchases Summary of purchases Fulfillment All purchases" at bounding box center [164, 44] width 267 height 27
click at [147, 70] on li "Summary of purchases" at bounding box center [164, 77] width 267 height 15
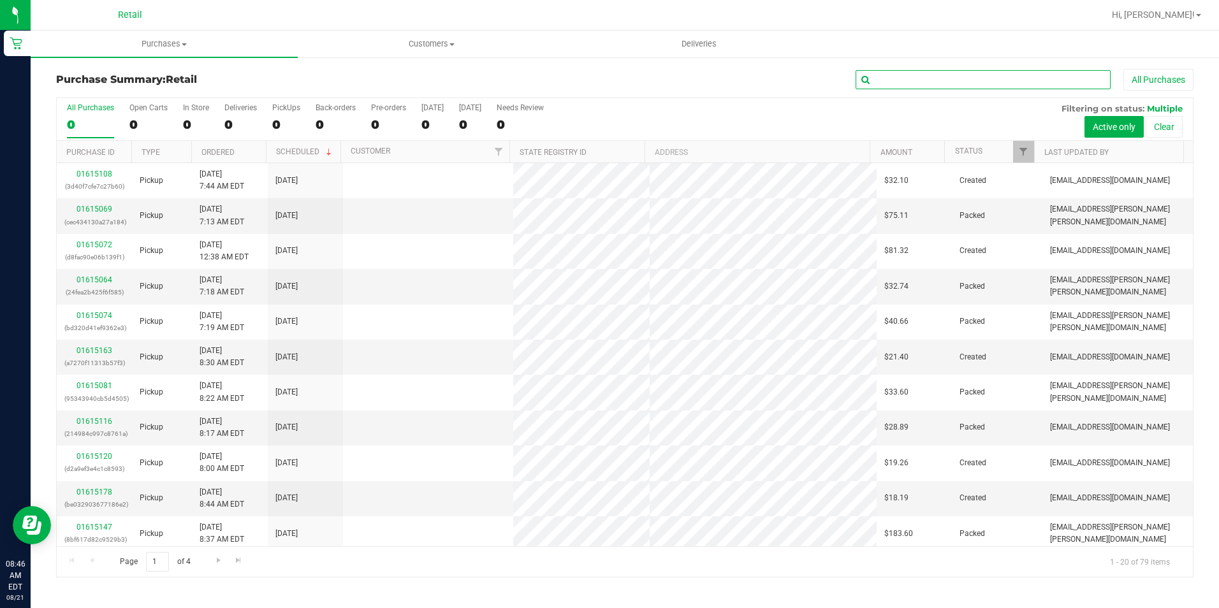
click at [893, 82] on input "text" at bounding box center [983, 79] width 255 height 19
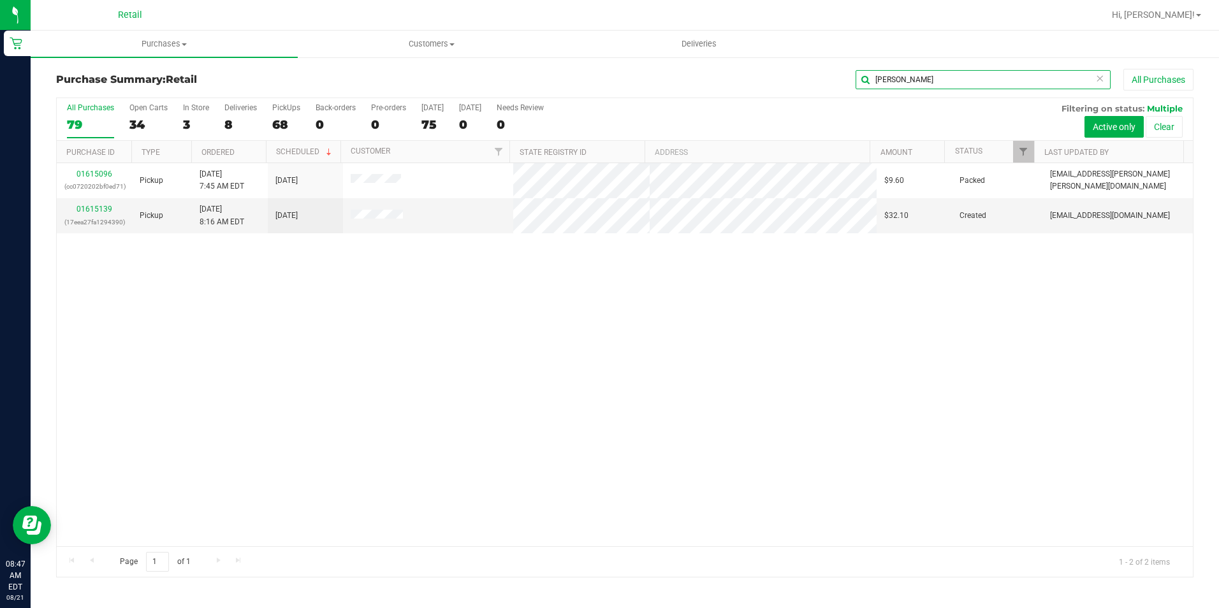
click at [951, 75] on input "[PERSON_NAME]" at bounding box center [983, 79] width 255 height 19
type input "abrahan"
click at [96, 213] on link "01615107" at bounding box center [95, 209] width 36 height 9
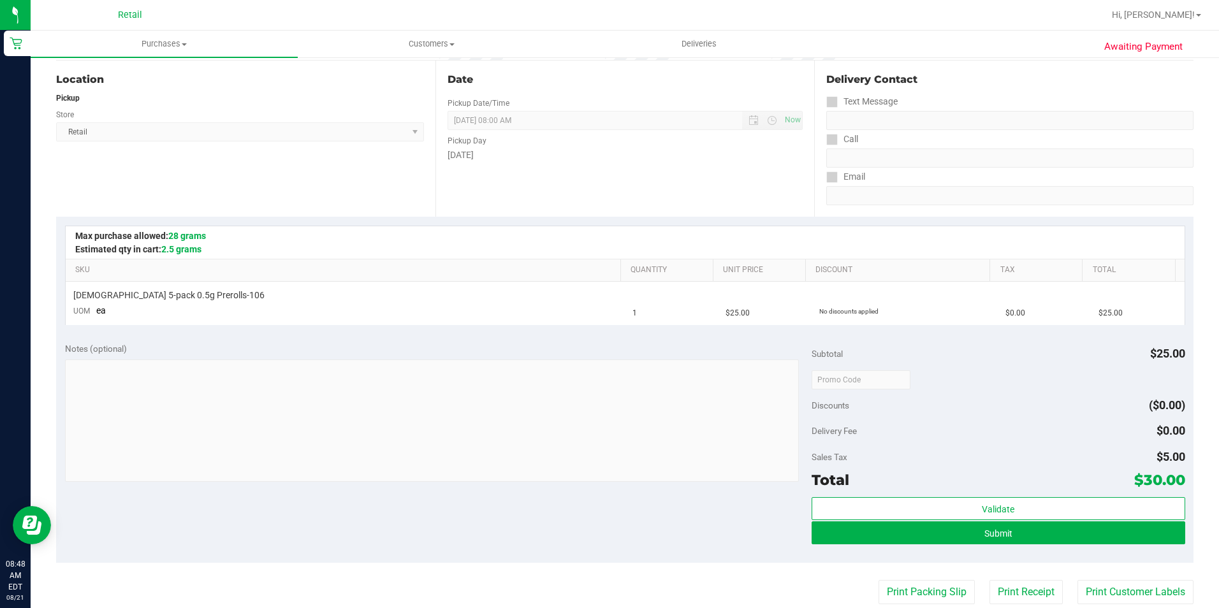
scroll to position [128, 0]
click at [1055, 527] on button "Submit" at bounding box center [999, 532] width 374 height 23
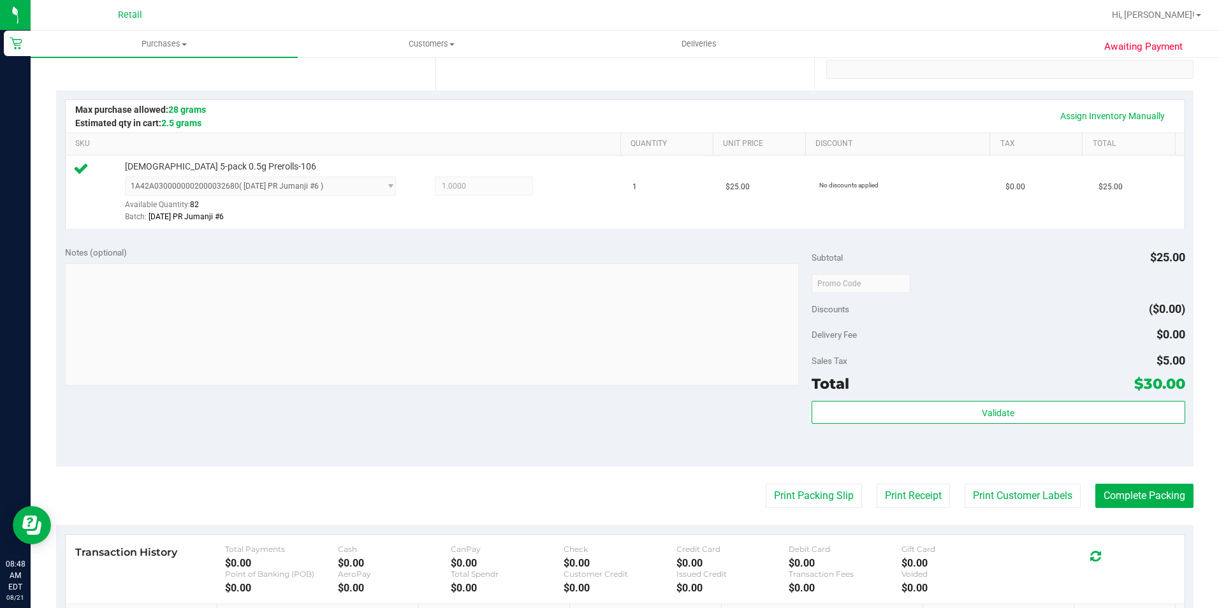
scroll to position [319, 0]
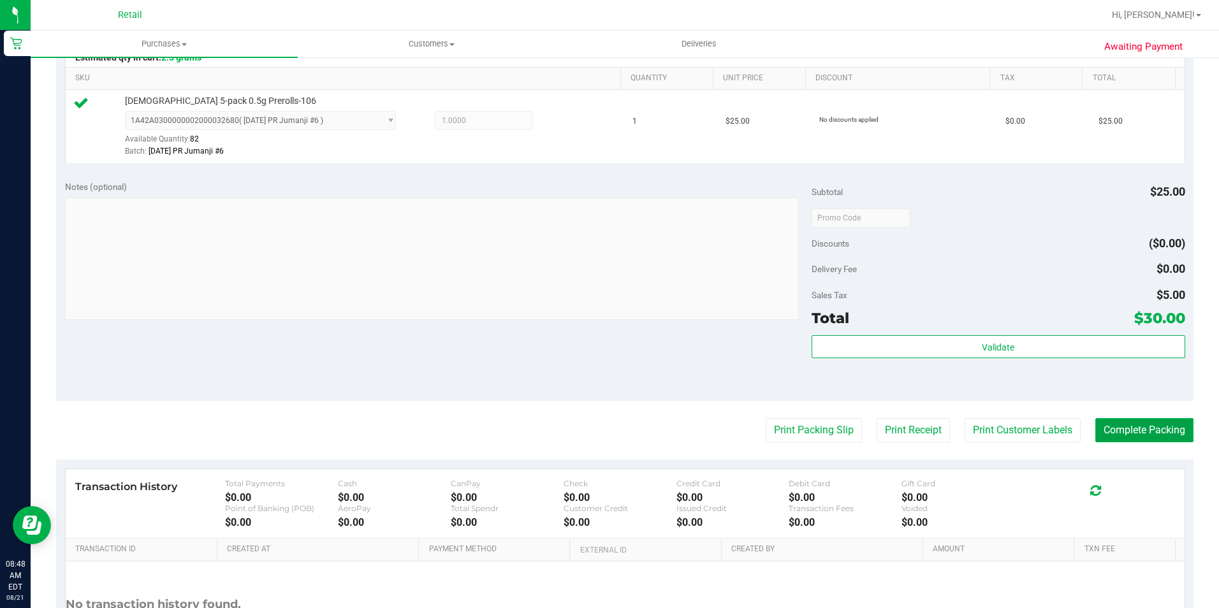
click at [1127, 432] on button "Complete Packing" at bounding box center [1145, 430] width 98 height 24
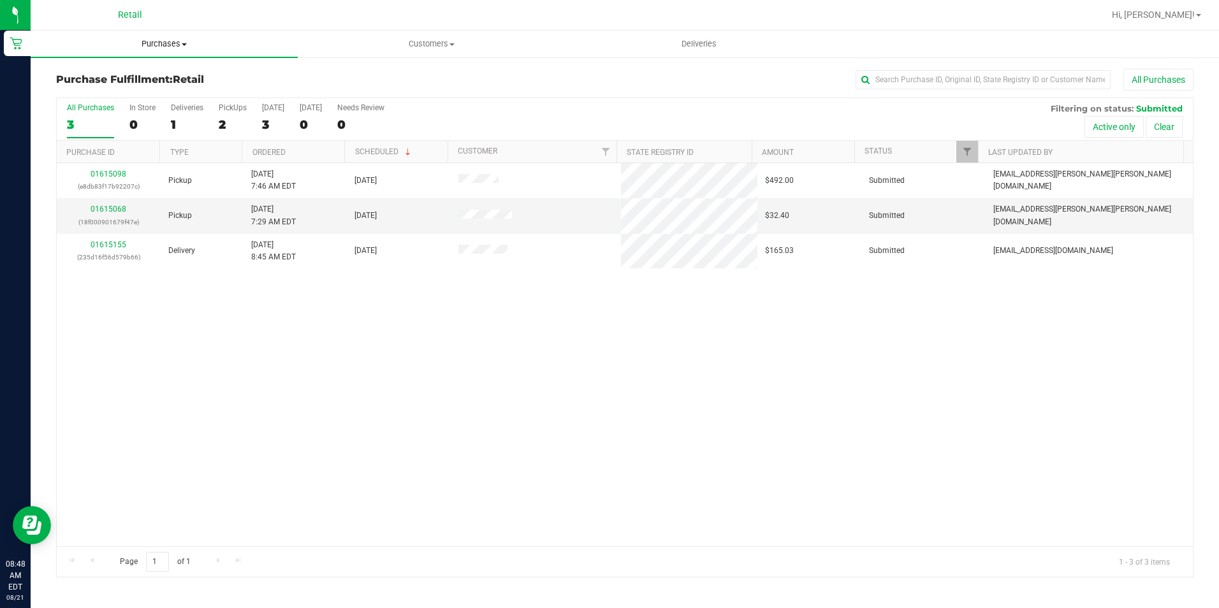
click at [176, 34] on uib-tab-heading "Purchases Summary of purchases Fulfillment All purchases" at bounding box center [164, 44] width 267 height 27
click at [161, 76] on li "Summary of purchases" at bounding box center [164, 77] width 267 height 15
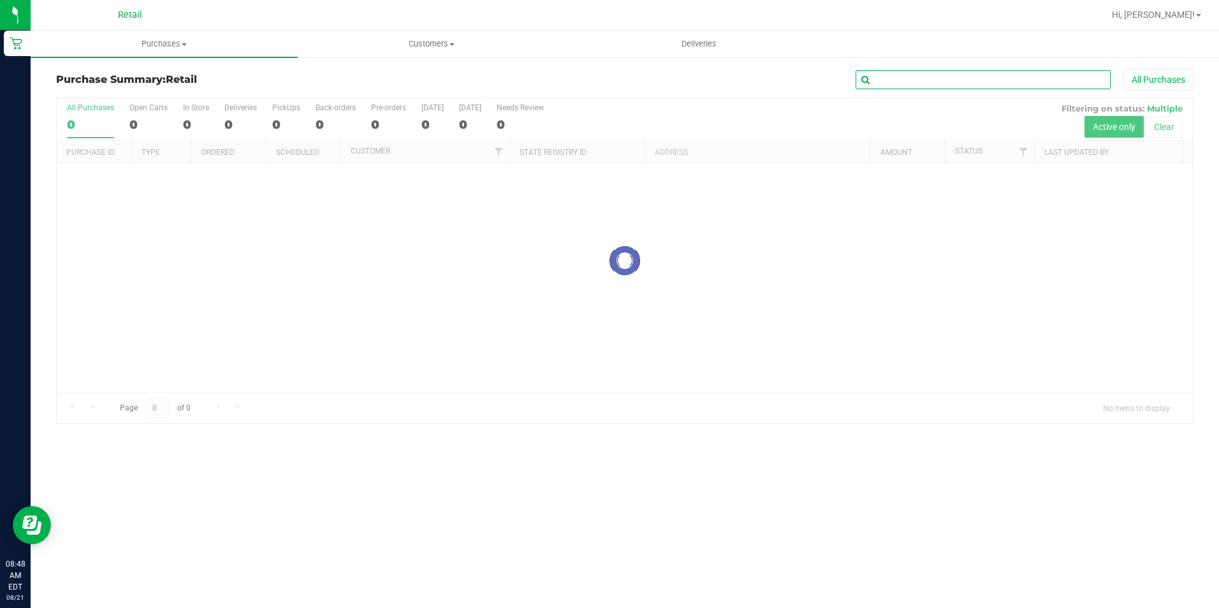
click at [916, 73] on input "text" at bounding box center [983, 79] width 255 height 19
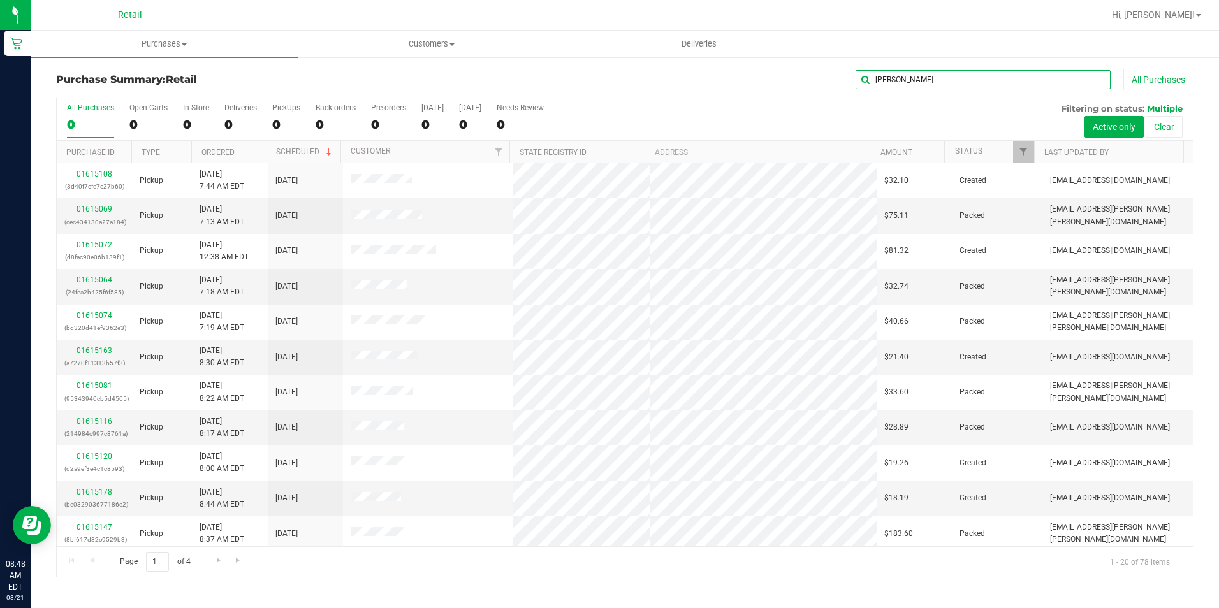
type input "kyle"
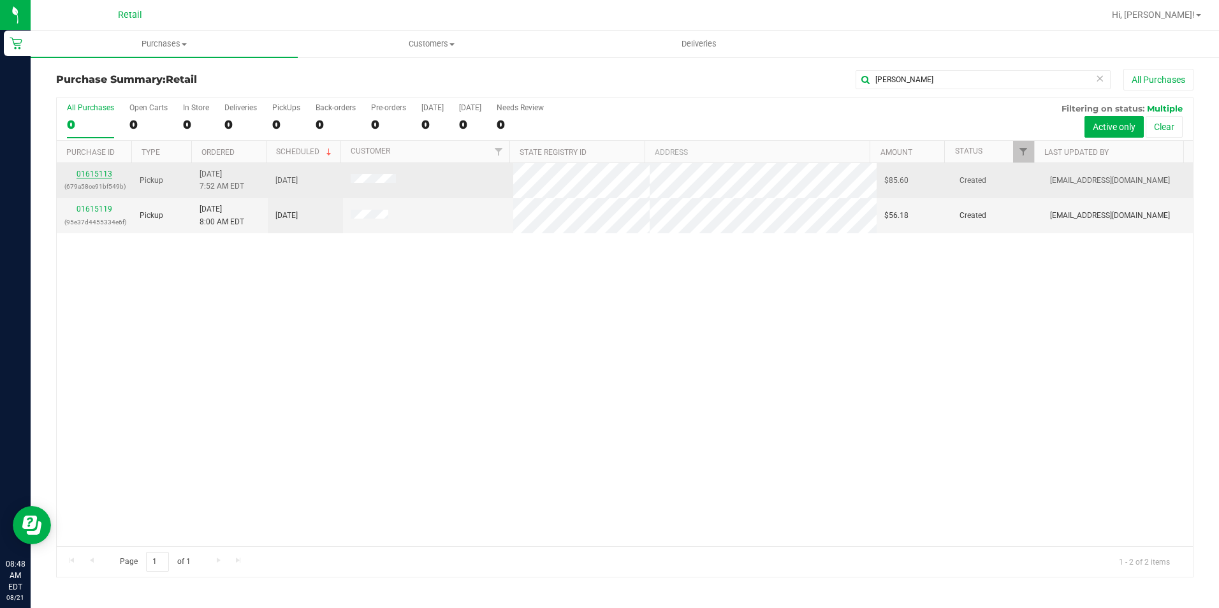
click at [106, 170] on link "01615113" at bounding box center [95, 174] width 36 height 9
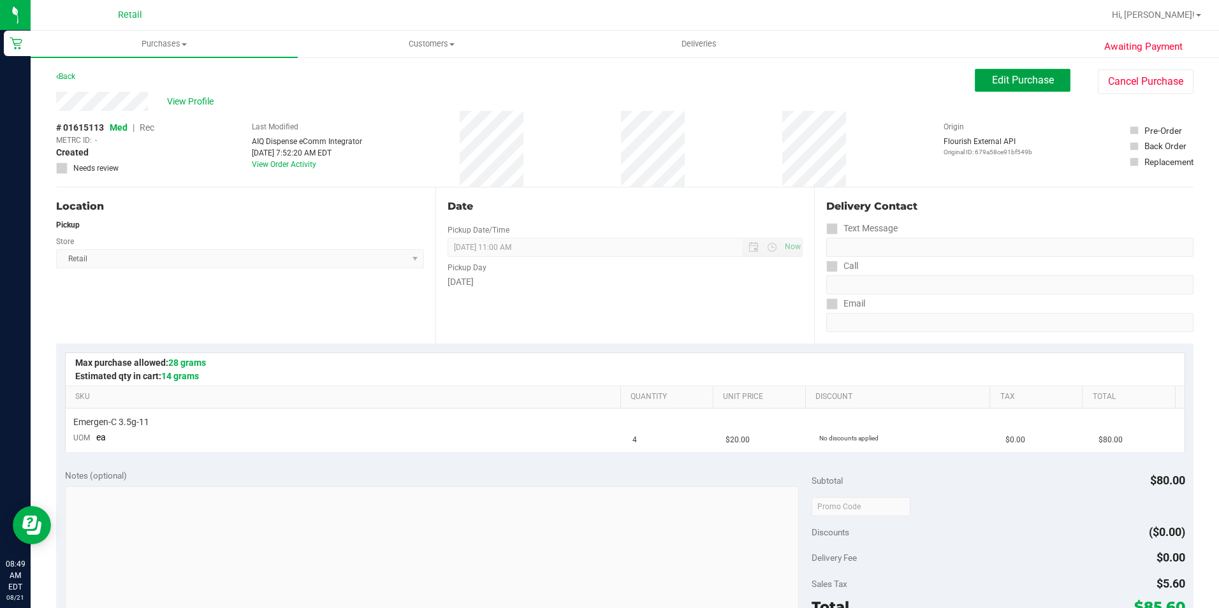
click at [1018, 77] on span "Edit Purchase" at bounding box center [1023, 80] width 62 height 12
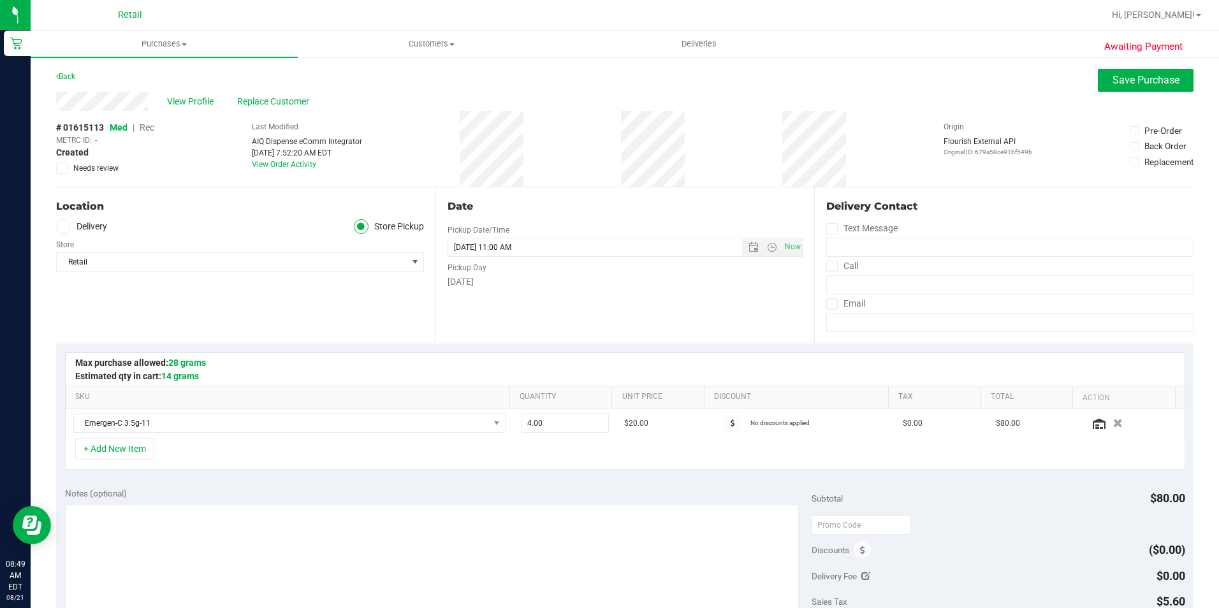
click at [152, 126] on span "Rec" at bounding box center [147, 127] width 15 height 10
click at [1109, 86] on button "Save Purchase" at bounding box center [1146, 80] width 96 height 23
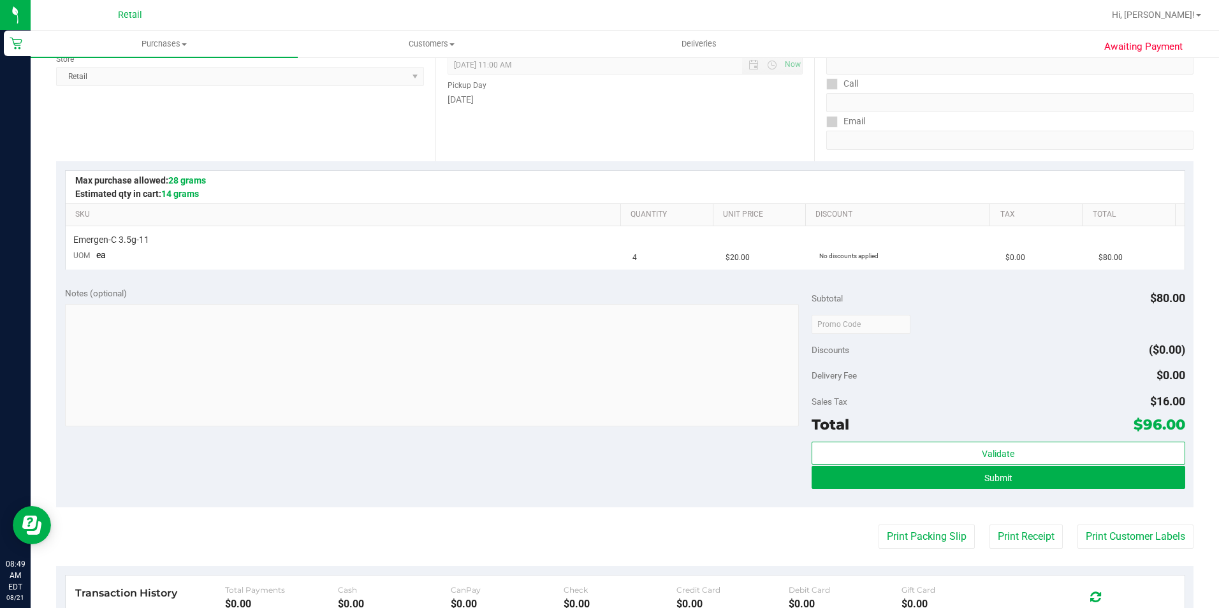
scroll to position [191, 0]
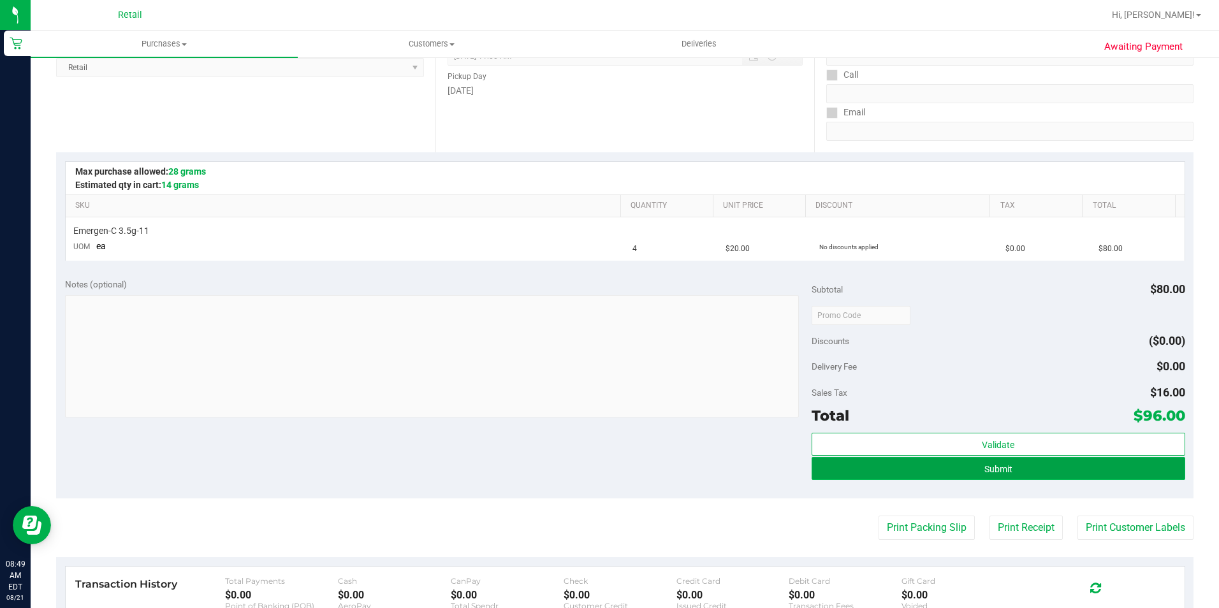
click at [992, 465] on span "Submit" at bounding box center [999, 469] width 28 height 10
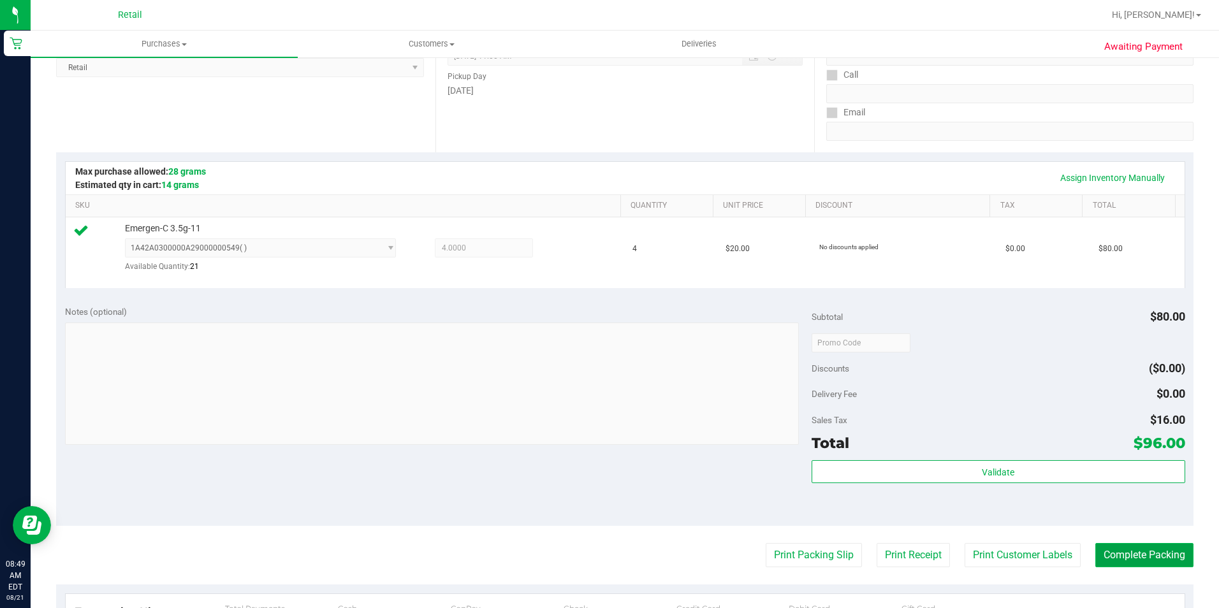
click at [1137, 559] on button "Complete Packing" at bounding box center [1145, 555] width 98 height 24
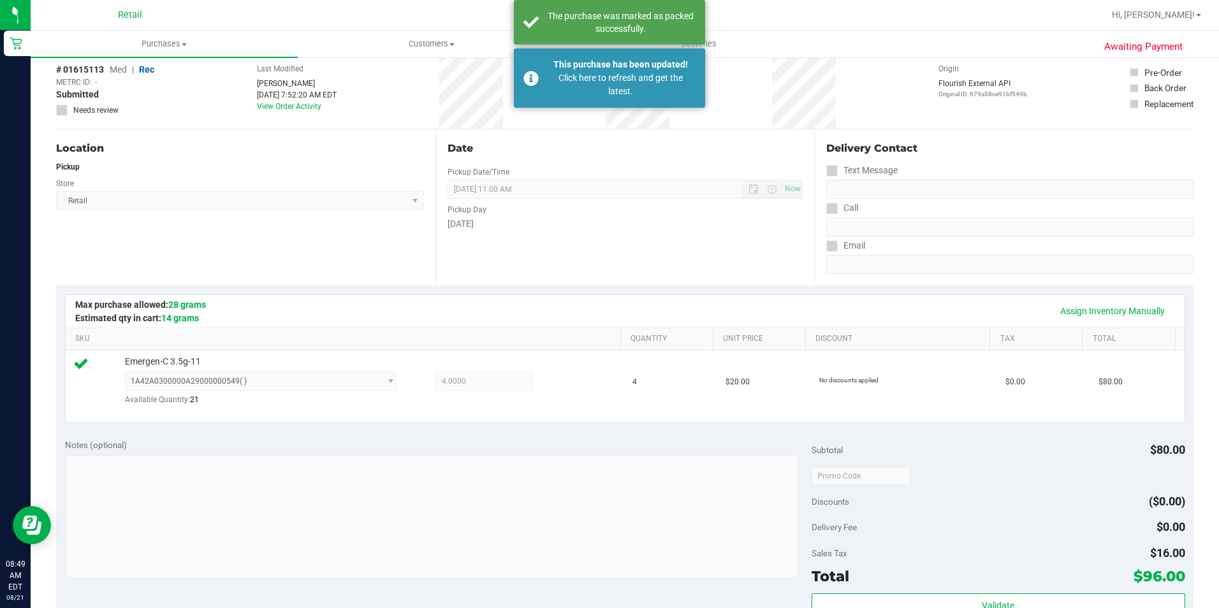
scroll to position [0, 0]
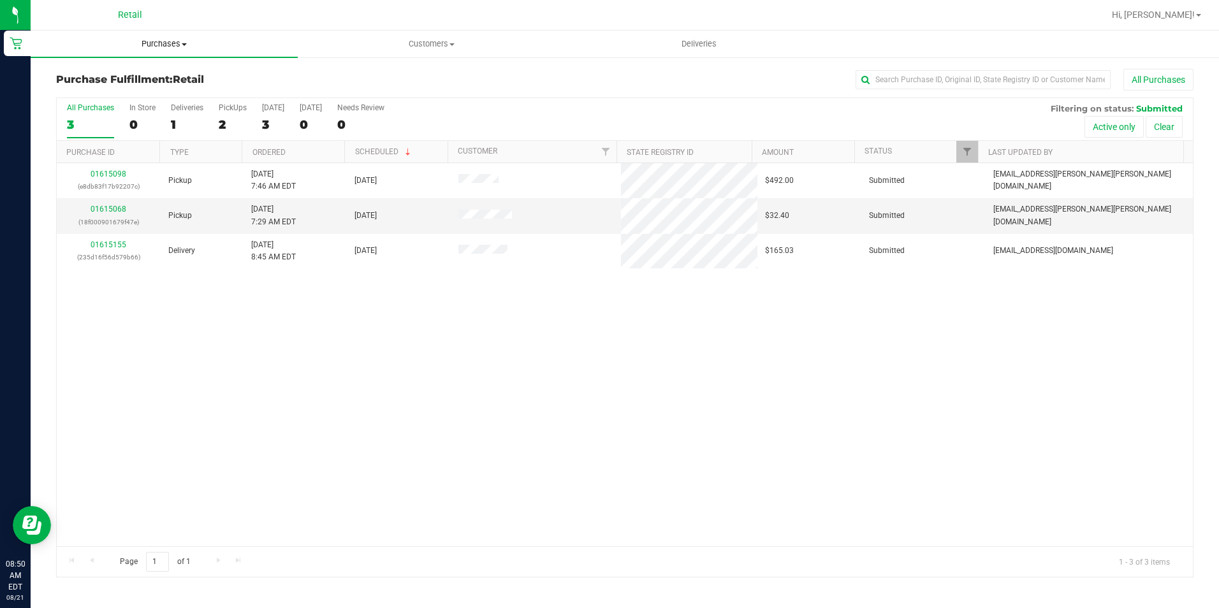
click at [151, 44] on span "Purchases" at bounding box center [164, 43] width 267 height 11
click at [142, 76] on span "Summary of purchases" at bounding box center [96, 76] width 131 height 11
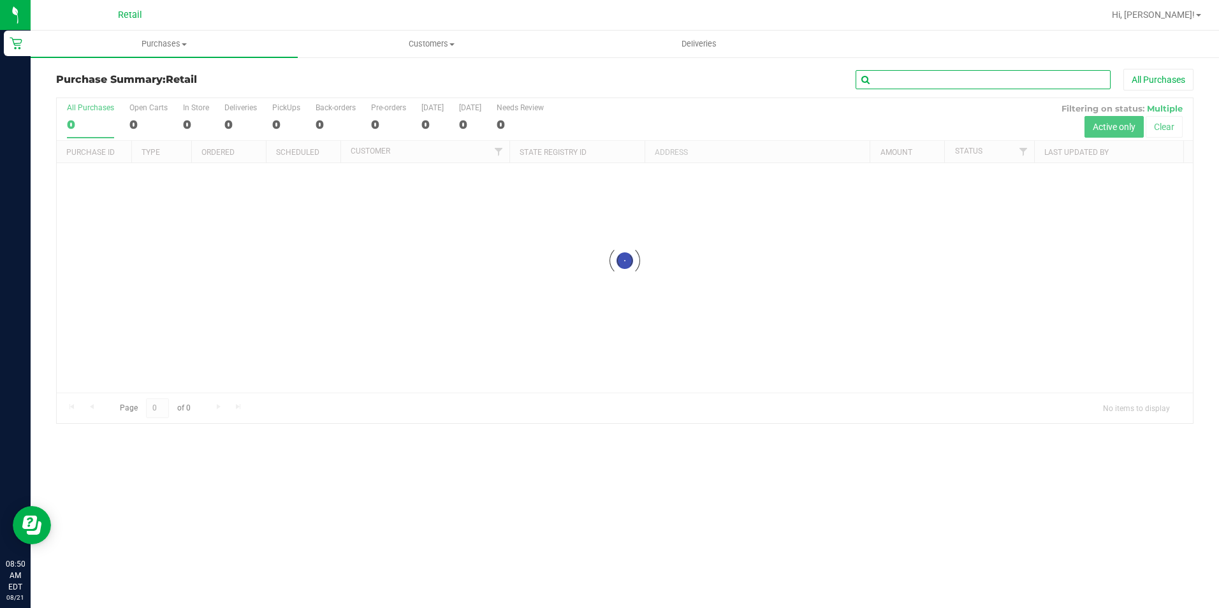
click at [953, 77] on input "text" at bounding box center [983, 79] width 255 height 19
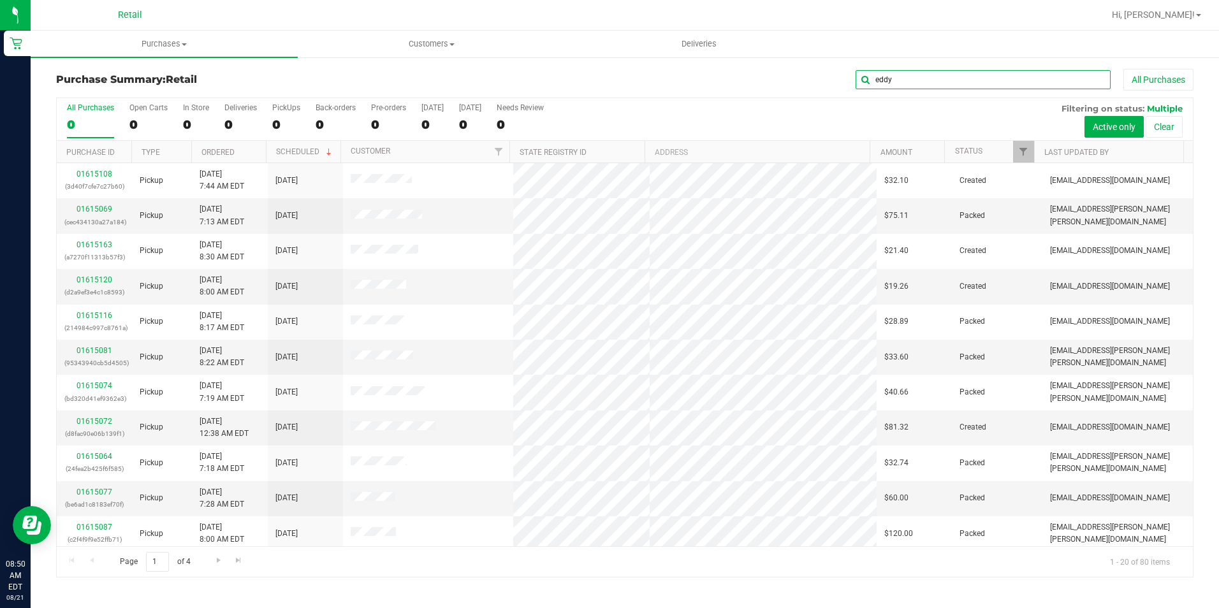
type input "eddy"
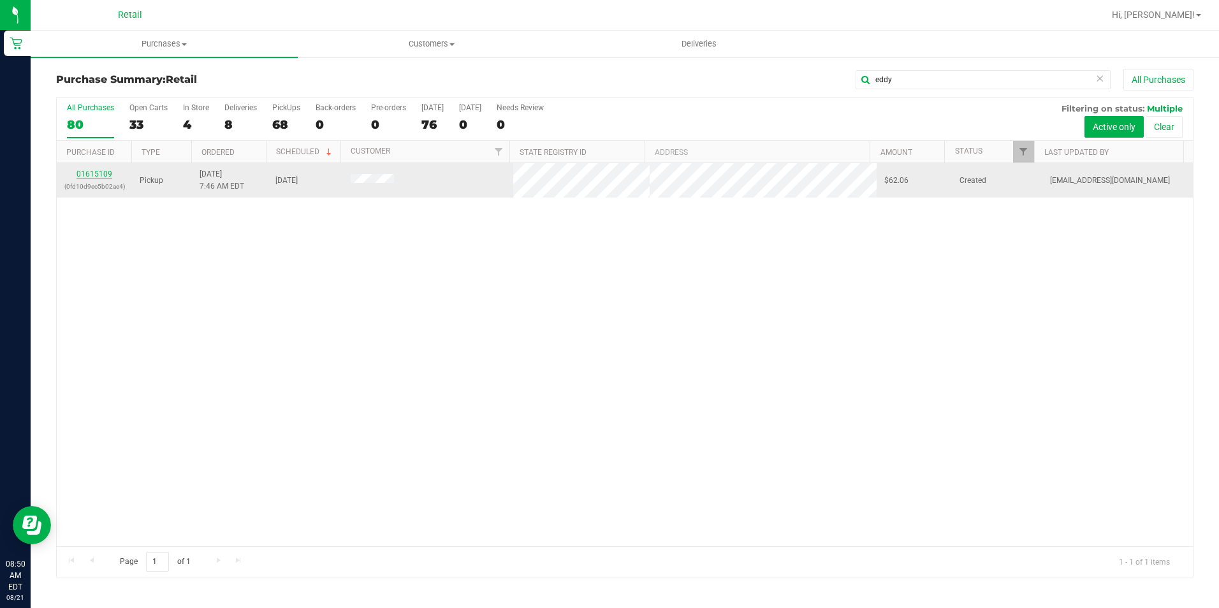
click at [101, 170] on link "01615109" at bounding box center [95, 174] width 36 height 9
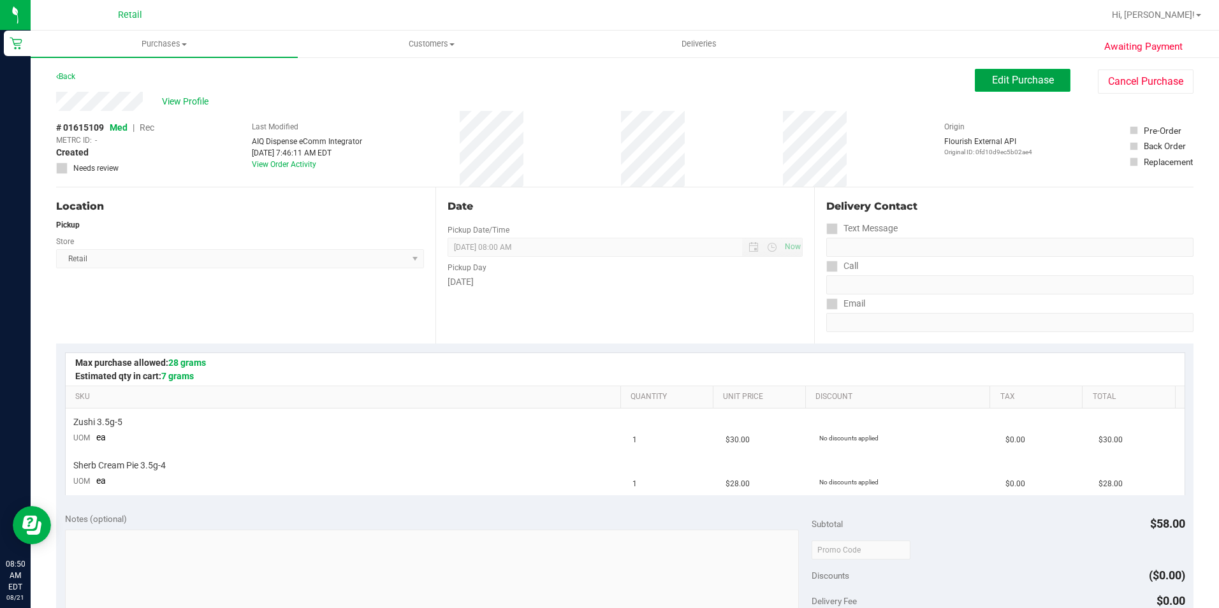
click at [1034, 82] on span "Edit Purchase" at bounding box center [1023, 80] width 62 height 12
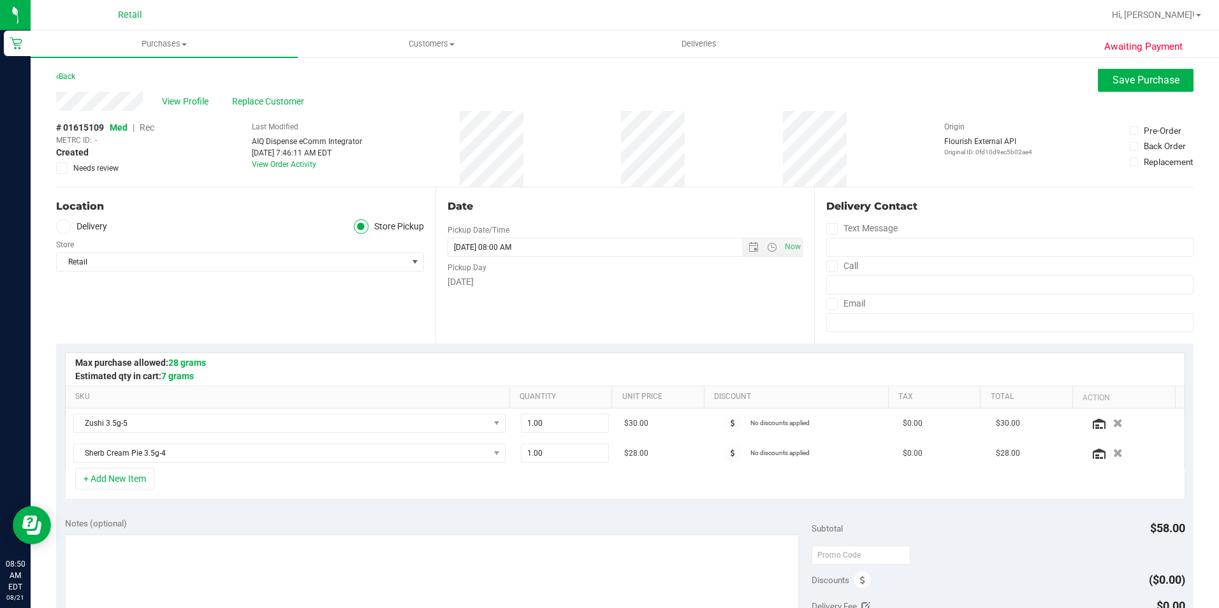
click at [149, 130] on span "Rec" at bounding box center [147, 127] width 15 height 10
click at [1120, 79] on span "Save Purchase" at bounding box center [1146, 80] width 67 height 12
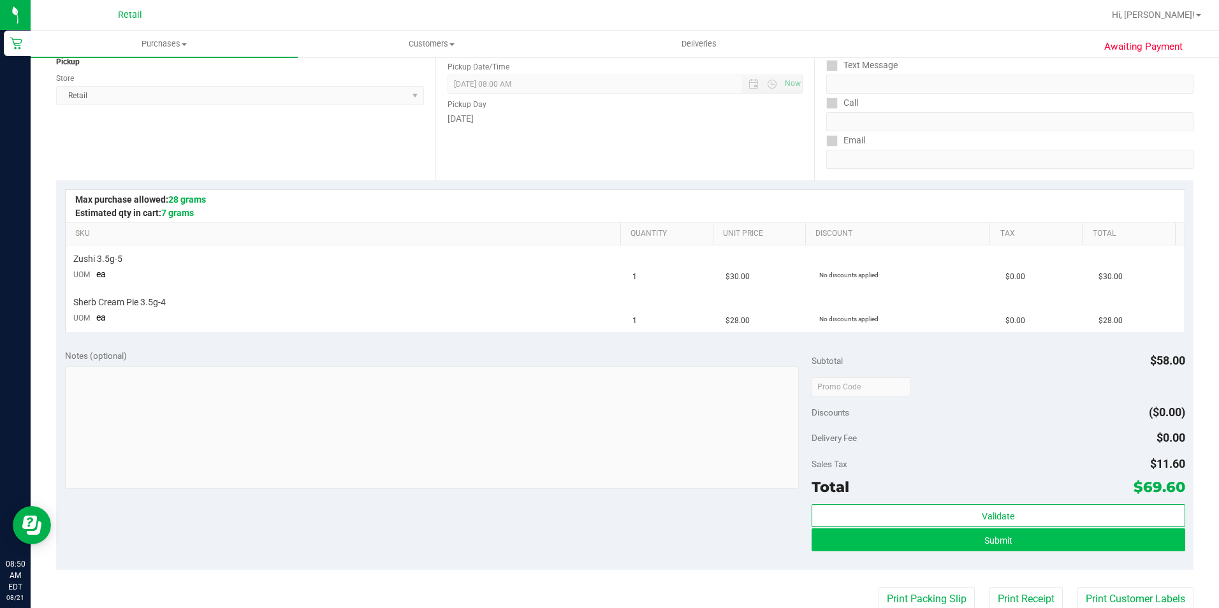
scroll to position [191, 0]
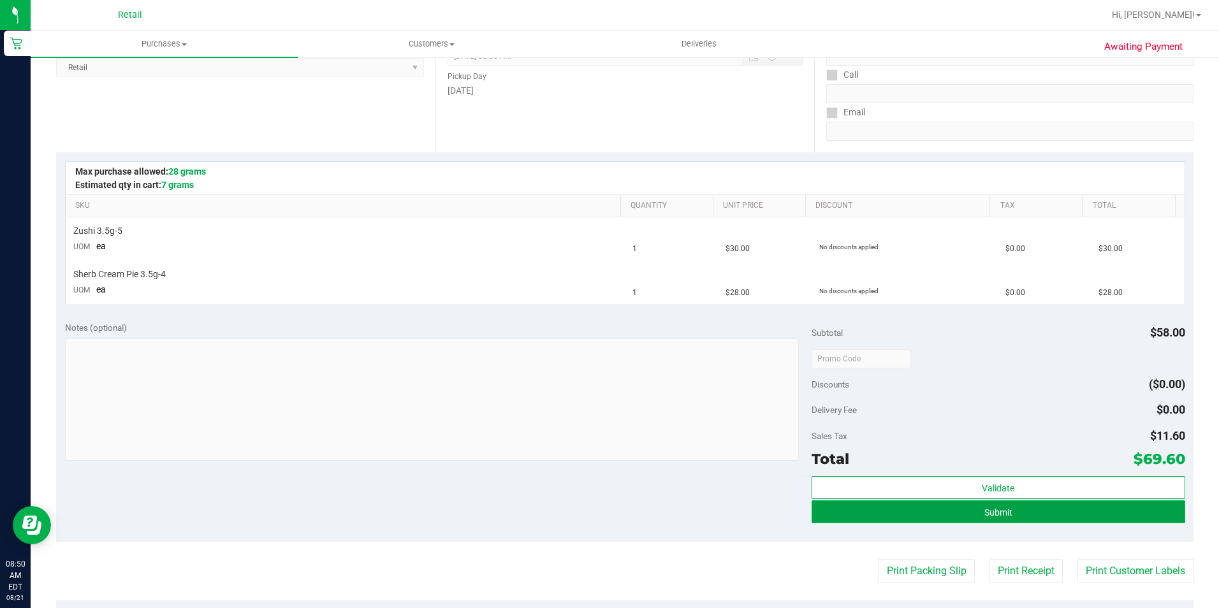
click at [1015, 522] on button "Submit" at bounding box center [999, 512] width 374 height 23
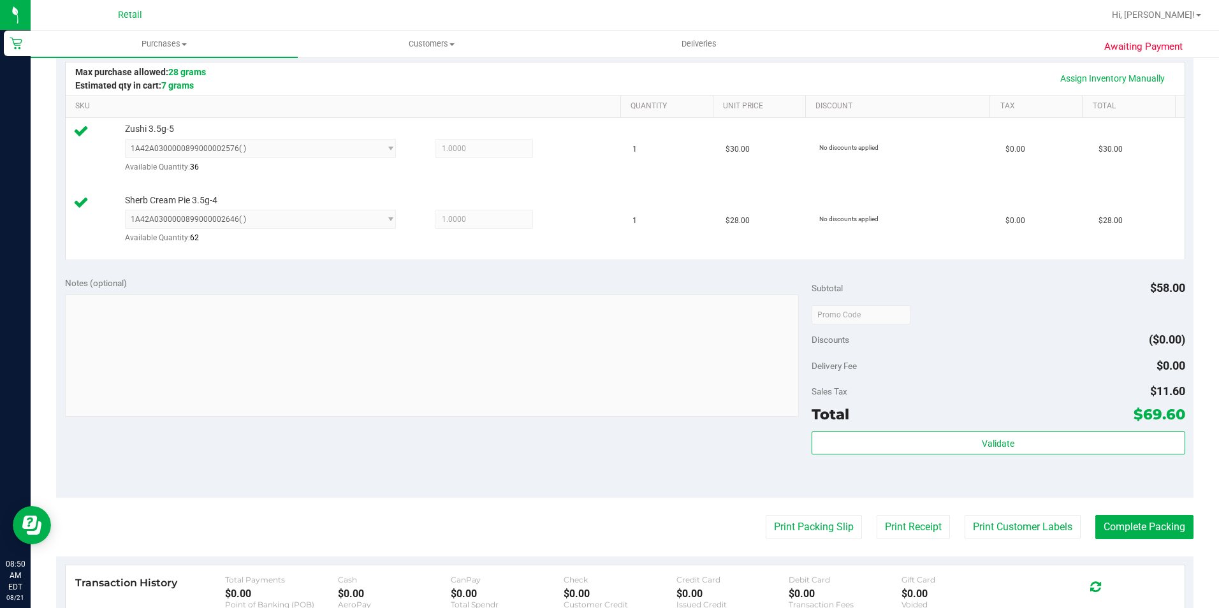
scroll to position [319, 0]
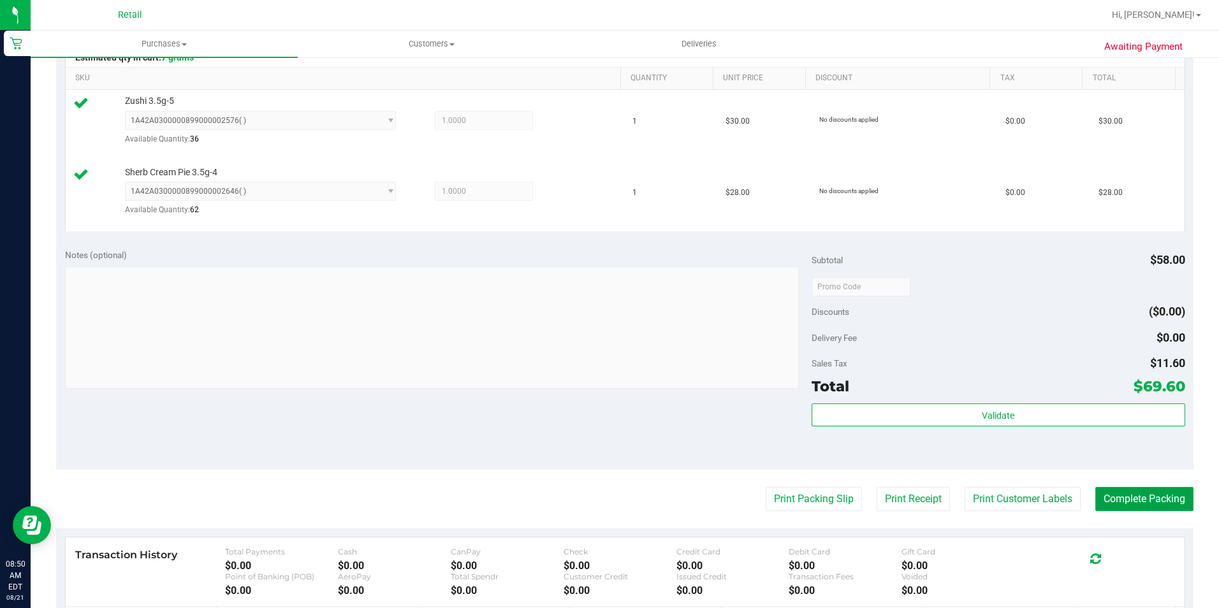
click at [1149, 508] on button "Complete Packing" at bounding box center [1145, 499] width 98 height 24
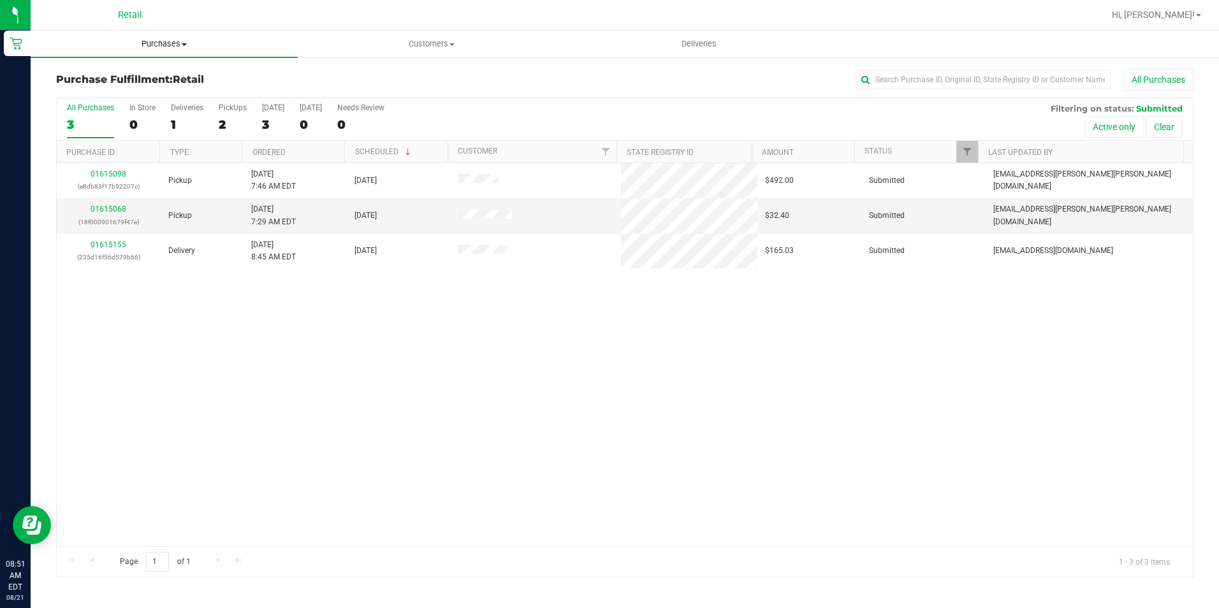
click at [164, 48] on span "Purchases" at bounding box center [164, 43] width 267 height 11
click at [144, 84] on li "Summary of purchases" at bounding box center [164, 77] width 267 height 15
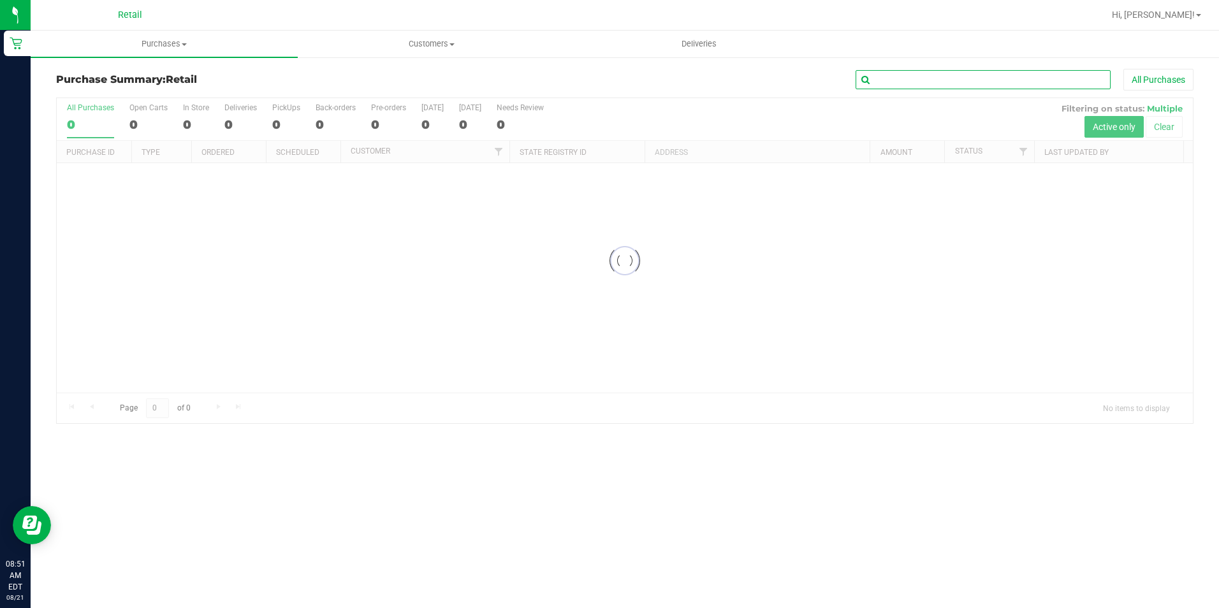
click at [952, 86] on input "text" at bounding box center [983, 79] width 255 height 19
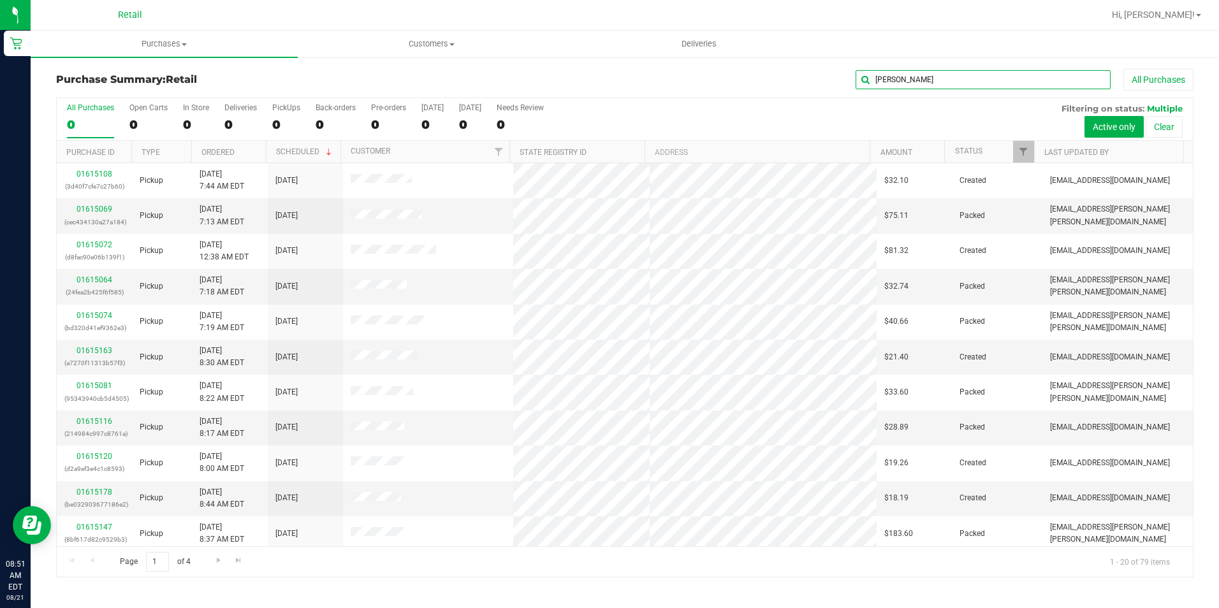
type input "nunes"
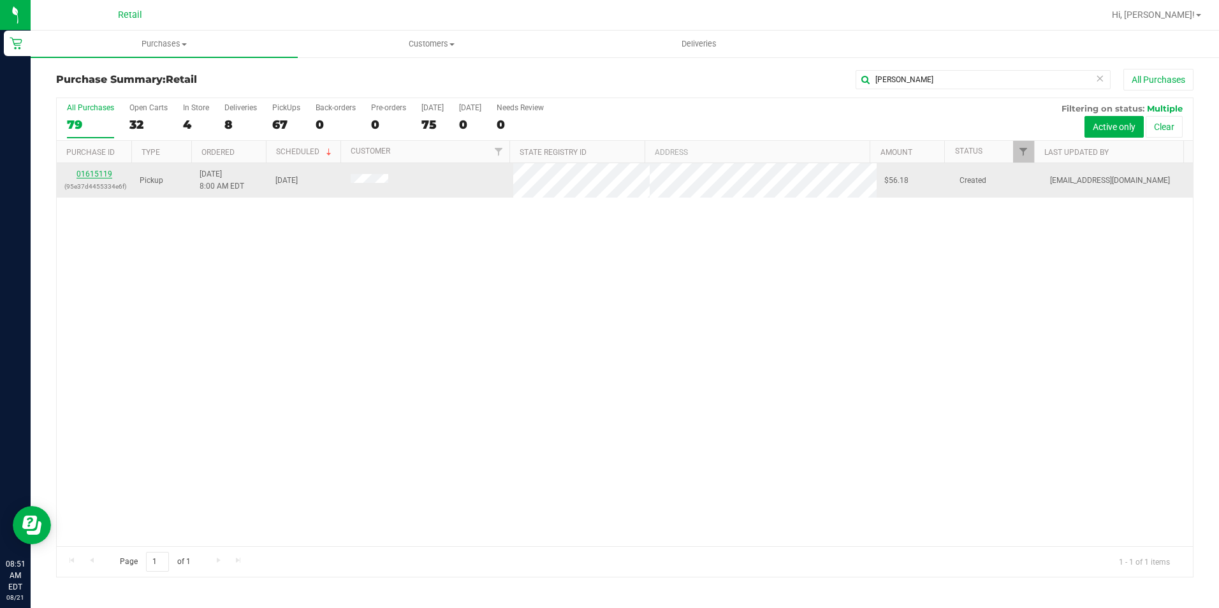
click at [99, 170] on link "01615119" at bounding box center [95, 174] width 36 height 9
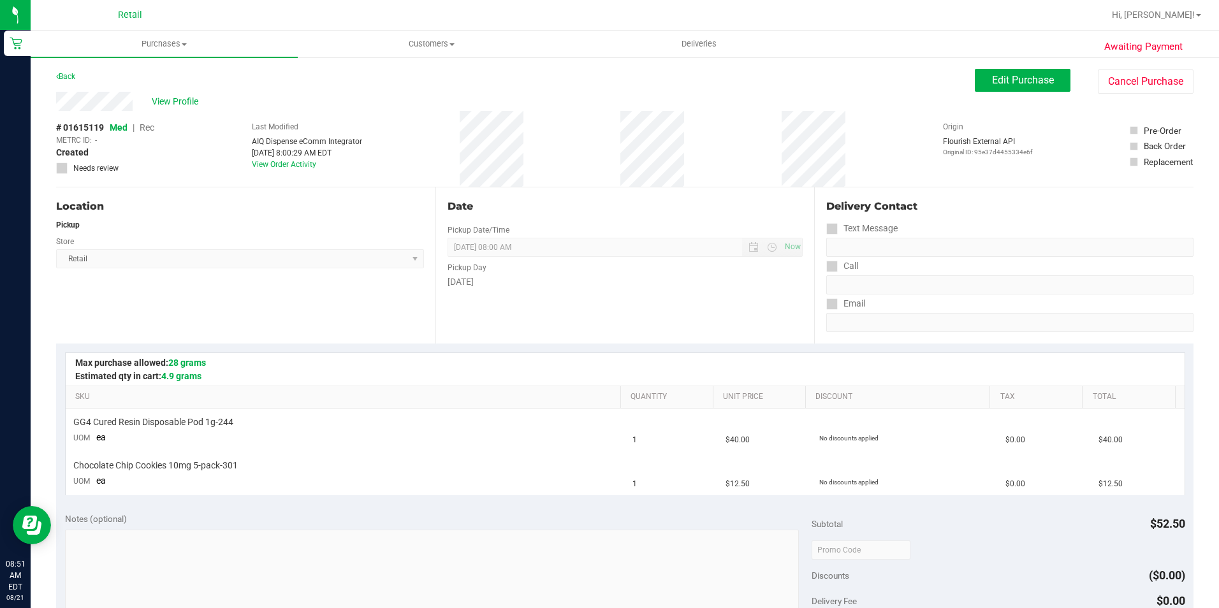
click at [999, 96] on div "View Profile # 01615119 Med | Rec METRC ID: - Created Needs review Last Modifie…" at bounding box center [625, 140] width 1138 height 96
click at [1004, 76] on span "Edit Purchase" at bounding box center [1023, 80] width 62 height 12
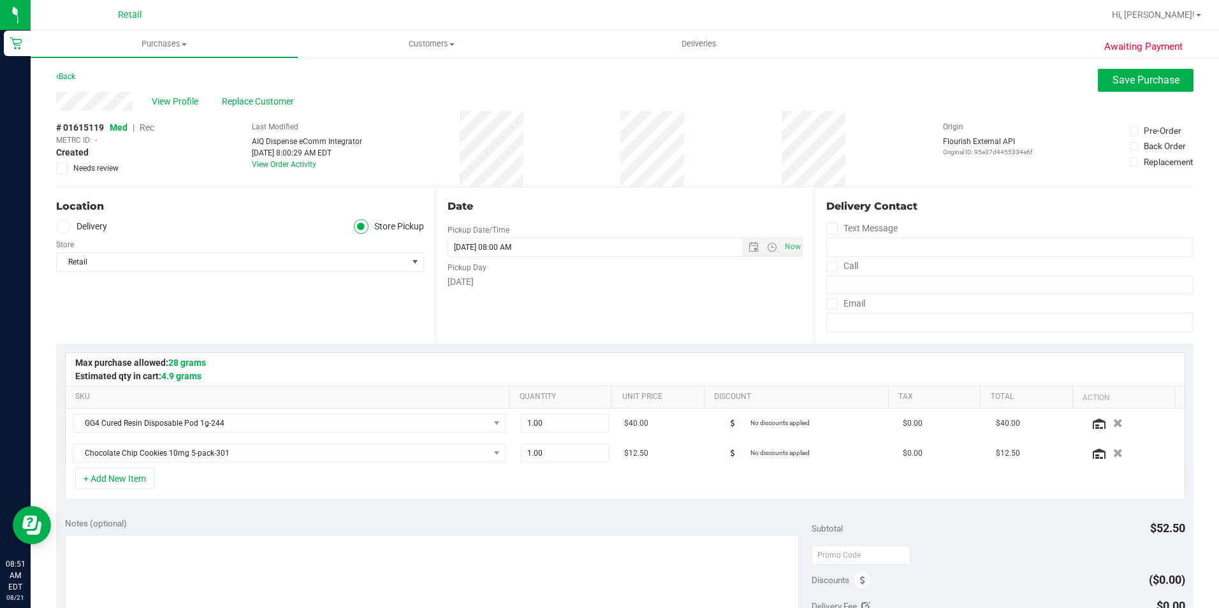
click at [140, 129] on span "Med | Rec" at bounding box center [132, 127] width 45 height 10
click at [147, 129] on span "Rec" at bounding box center [147, 127] width 15 height 10
click at [1116, 84] on span "Save Purchase" at bounding box center [1146, 80] width 67 height 12
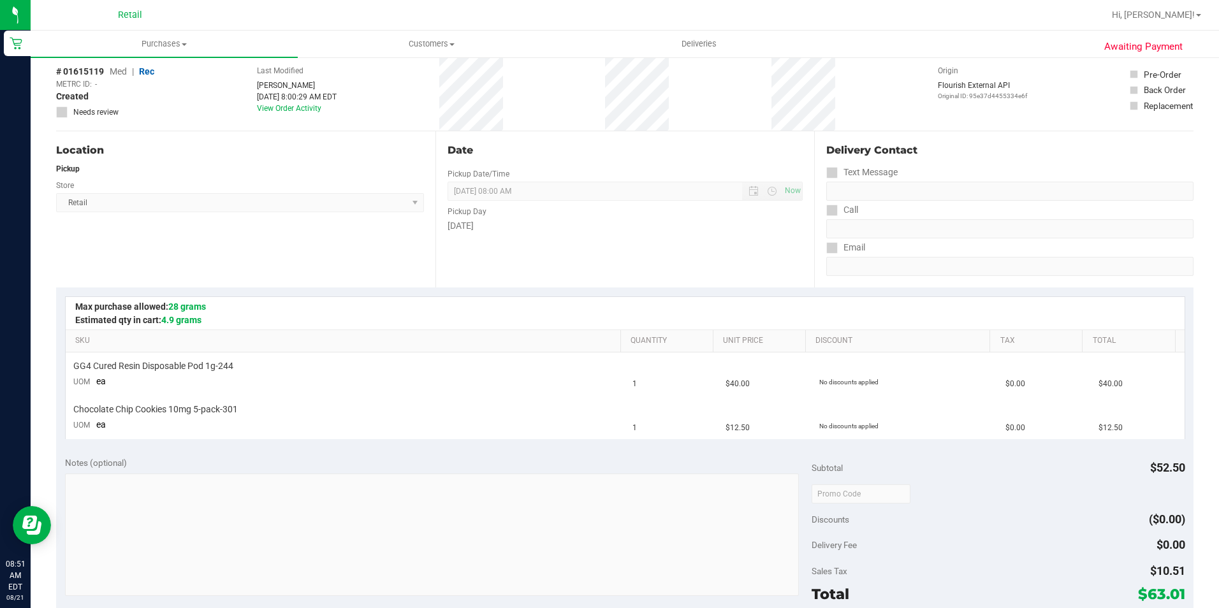
scroll to position [191, 0]
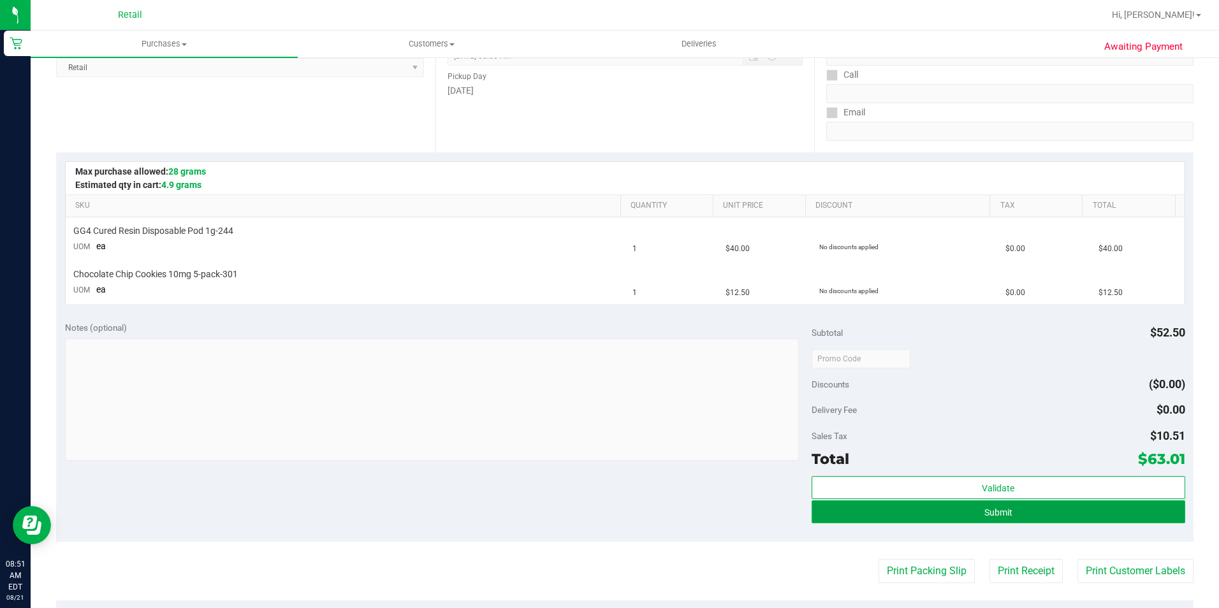
click at [1022, 508] on button "Submit" at bounding box center [999, 512] width 374 height 23
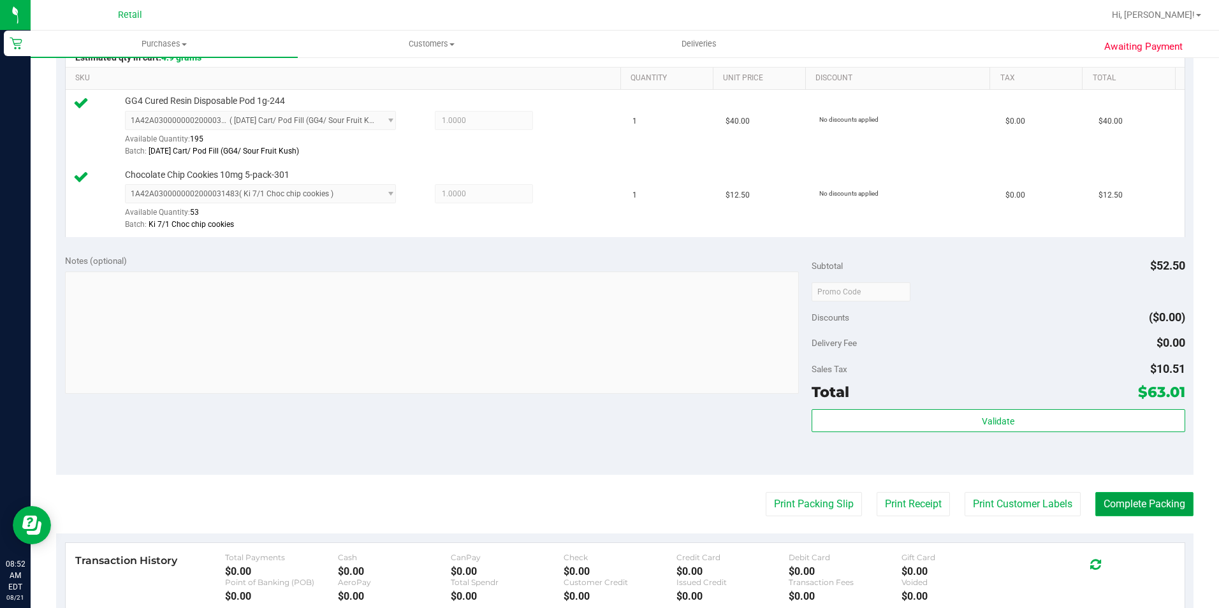
click at [1145, 508] on button "Complete Packing" at bounding box center [1145, 504] width 98 height 24
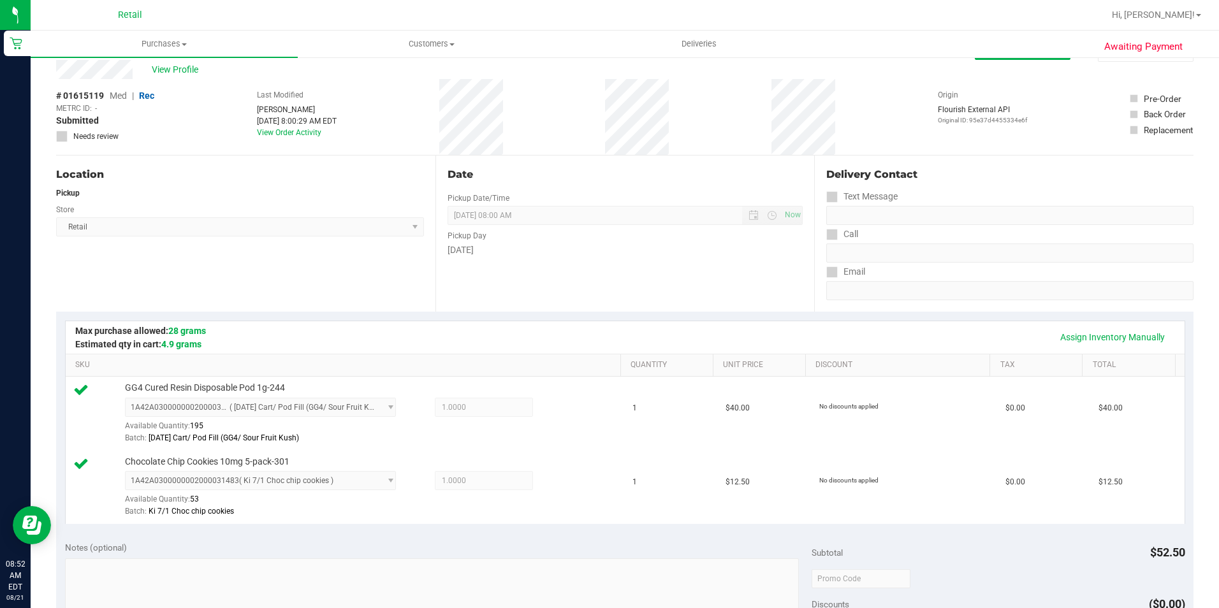
scroll to position [0, 0]
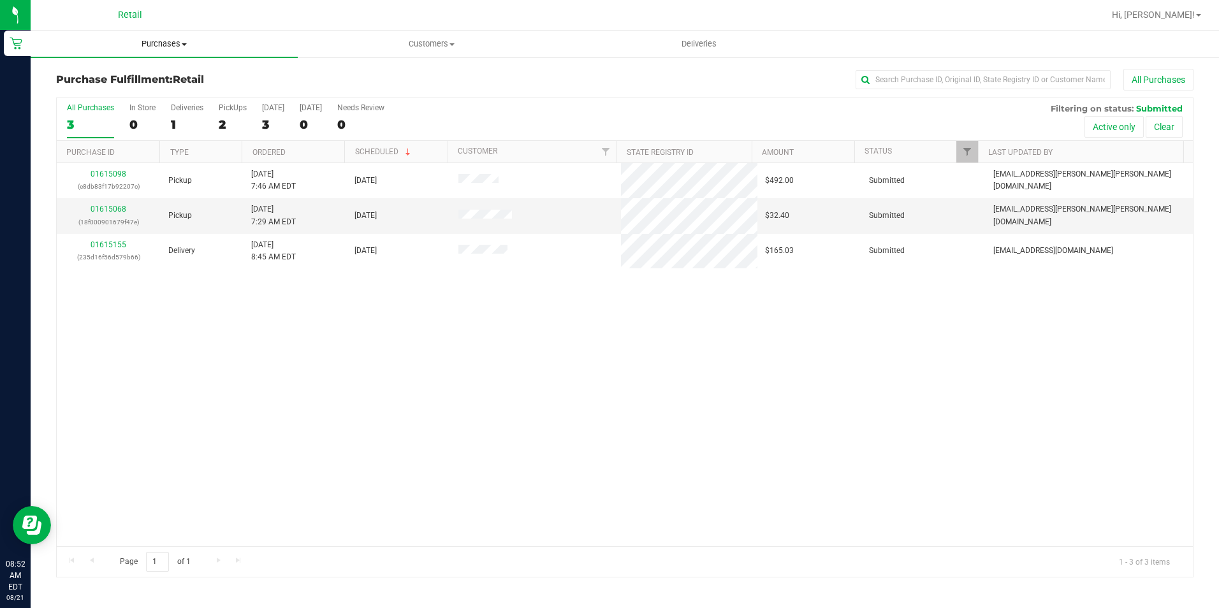
click at [168, 40] on span "Purchases" at bounding box center [164, 43] width 267 height 11
click at [149, 75] on span "Summary of purchases" at bounding box center [96, 76] width 131 height 11
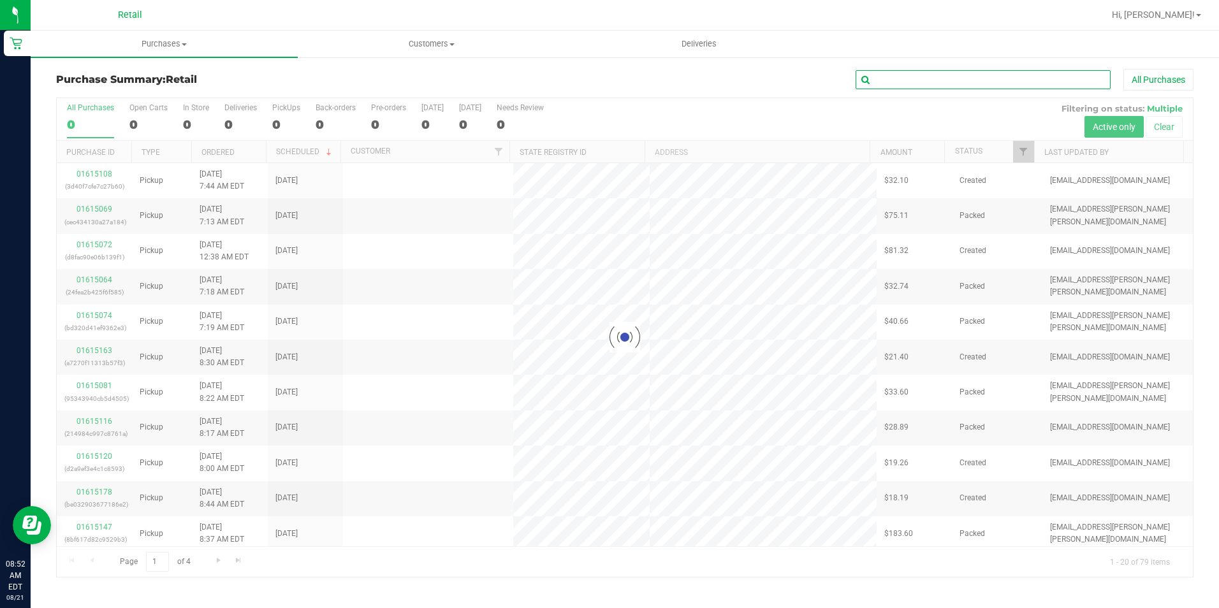
click at [958, 82] on input "text" at bounding box center [983, 79] width 255 height 19
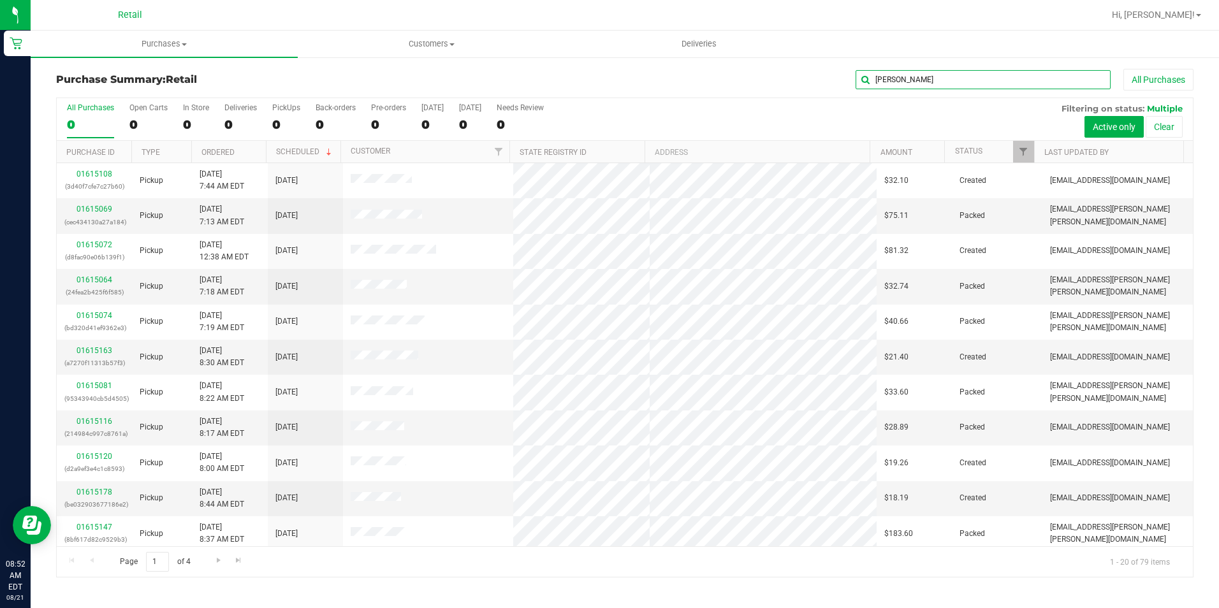
type input "domingo"
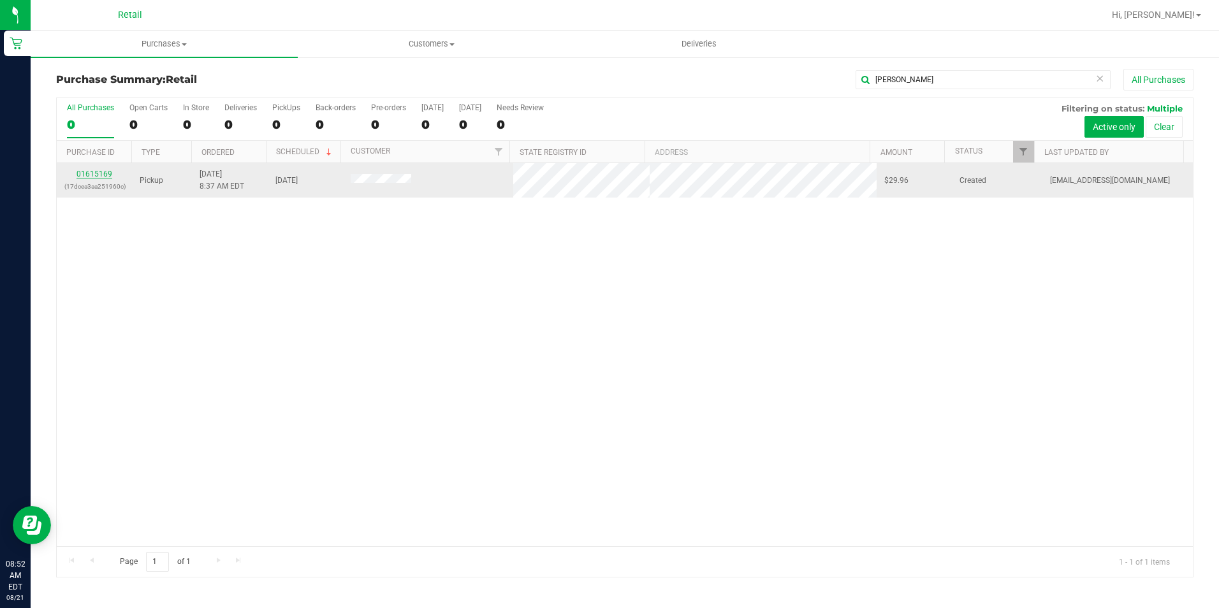
click at [86, 172] on link "01615169" at bounding box center [95, 174] width 36 height 9
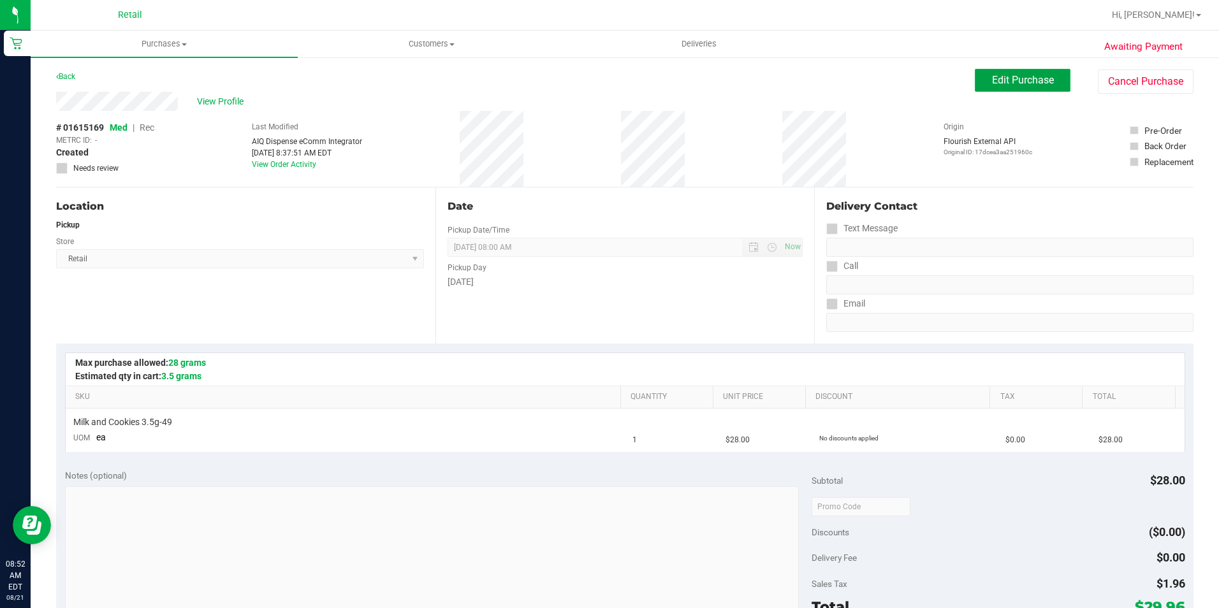
click at [1002, 80] on span "Edit Purchase" at bounding box center [1023, 80] width 62 height 12
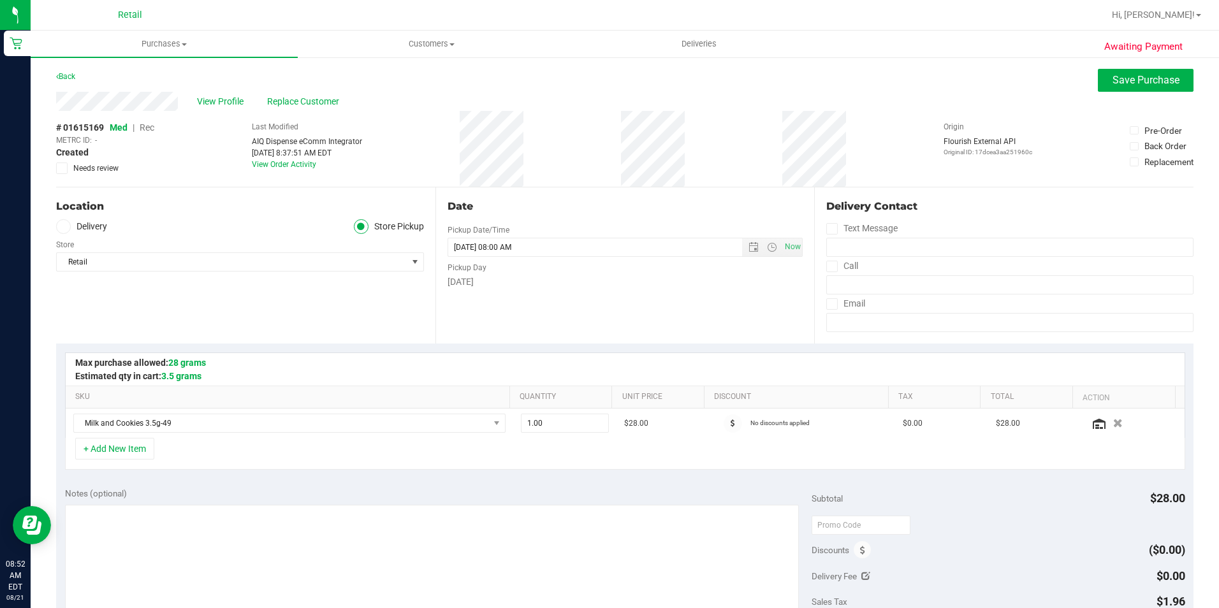
click at [144, 130] on span "Rec" at bounding box center [147, 127] width 15 height 10
click at [1143, 87] on button "Save Purchase" at bounding box center [1146, 80] width 96 height 23
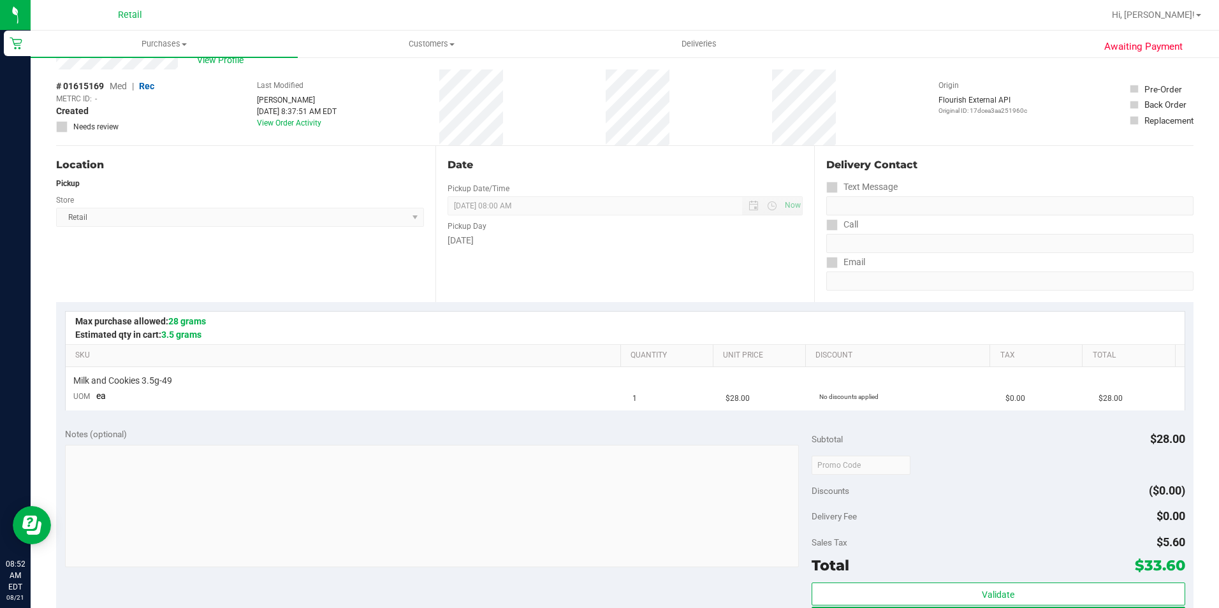
scroll to position [64, 0]
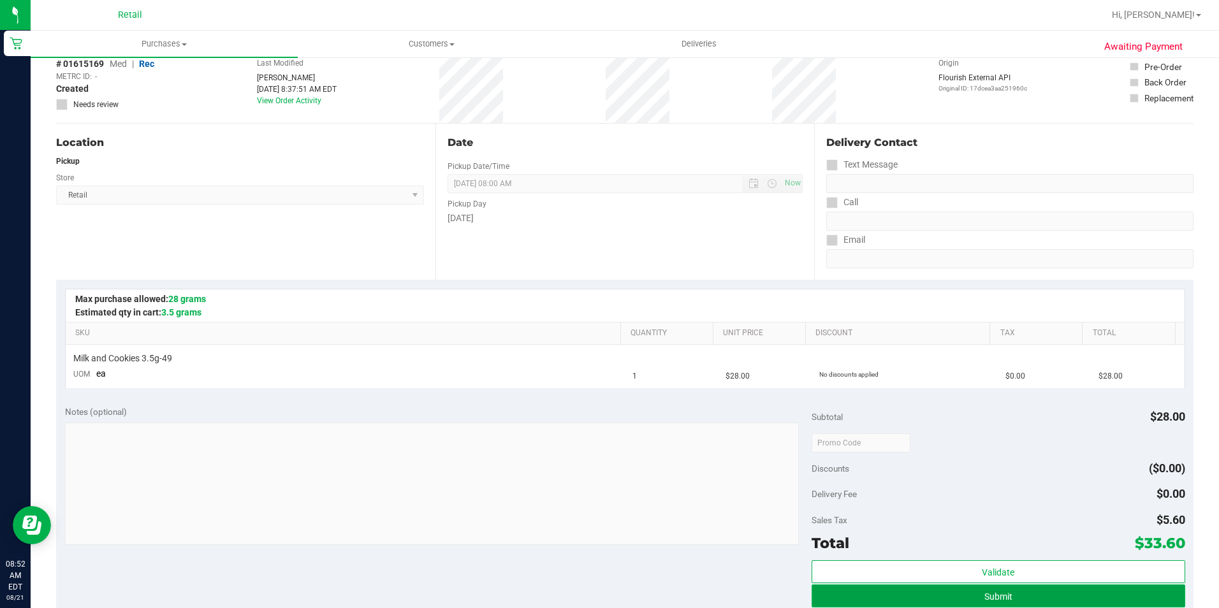
click at [1021, 605] on button "Submit" at bounding box center [999, 596] width 374 height 23
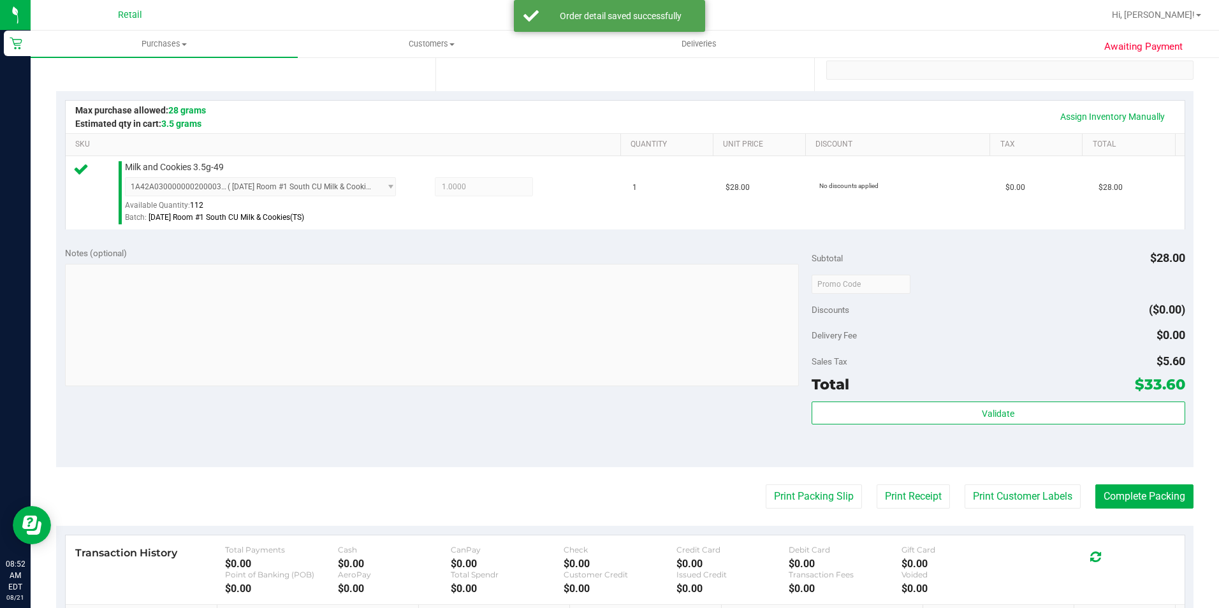
scroll to position [255, 0]
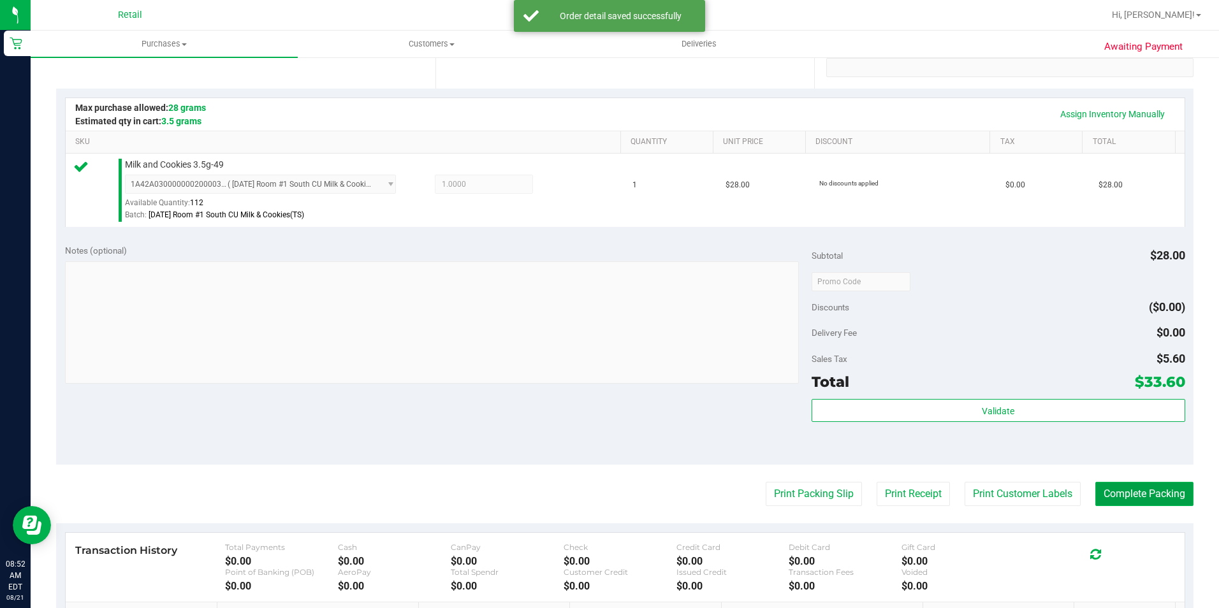
click at [1140, 493] on button "Complete Packing" at bounding box center [1145, 494] width 98 height 24
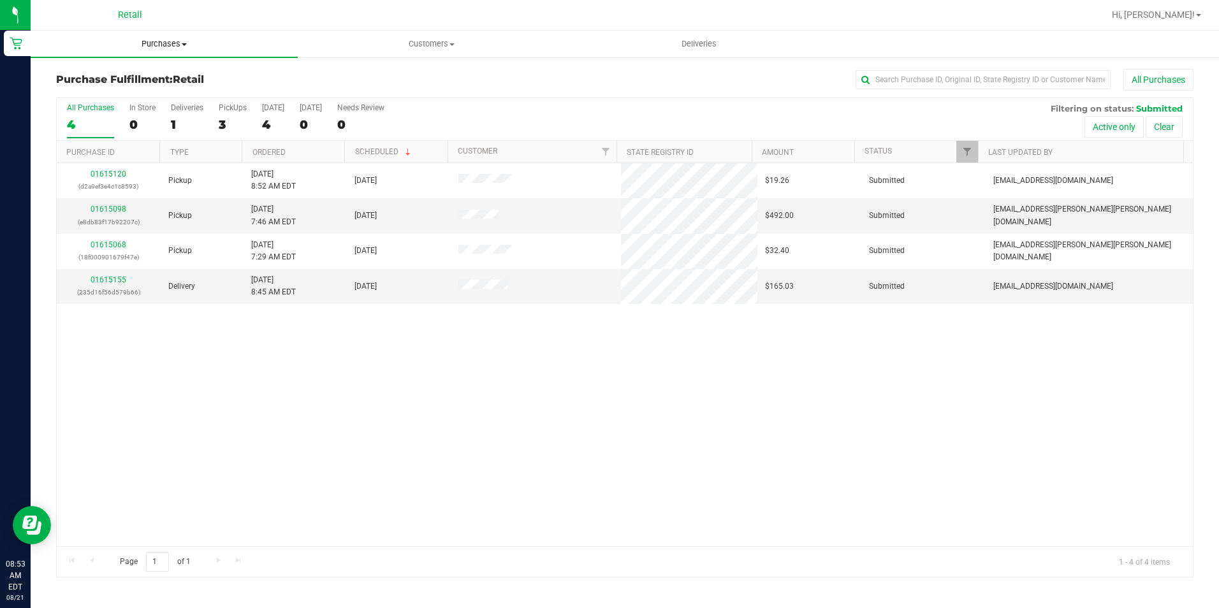
click at [152, 35] on uib-tab-heading "Purchases Summary of purchases Fulfillment All purchases" at bounding box center [164, 44] width 267 height 27
click at [146, 82] on span "Summary of purchases" at bounding box center [96, 76] width 131 height 11
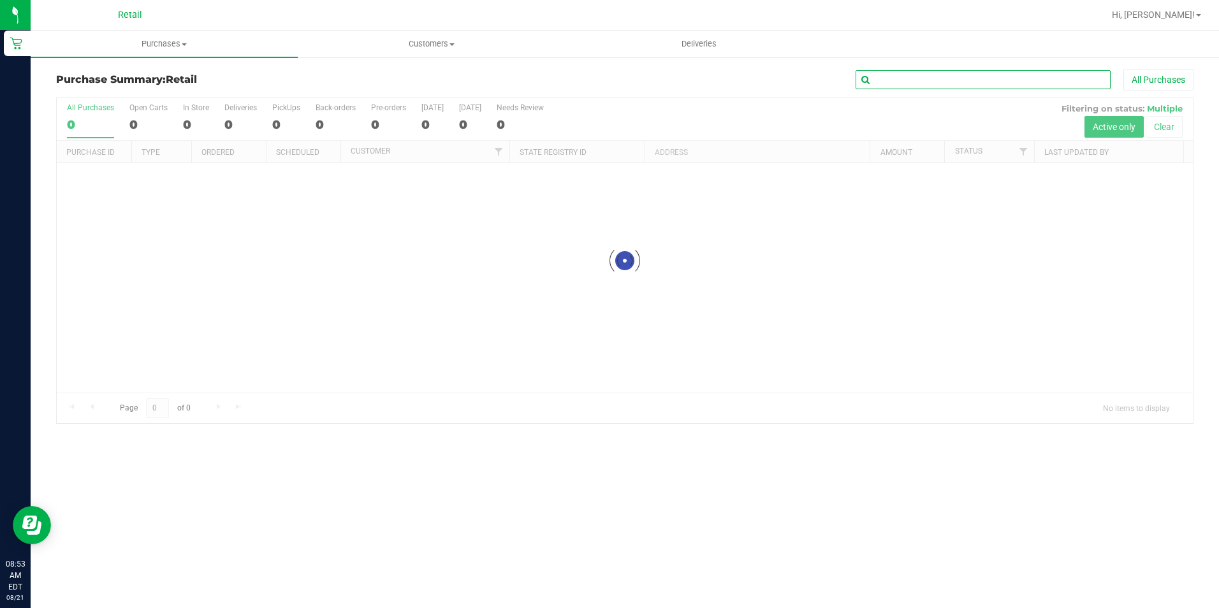
click at [889, 80] on input "text" at bounding box center [983, 79] width 255 height 19
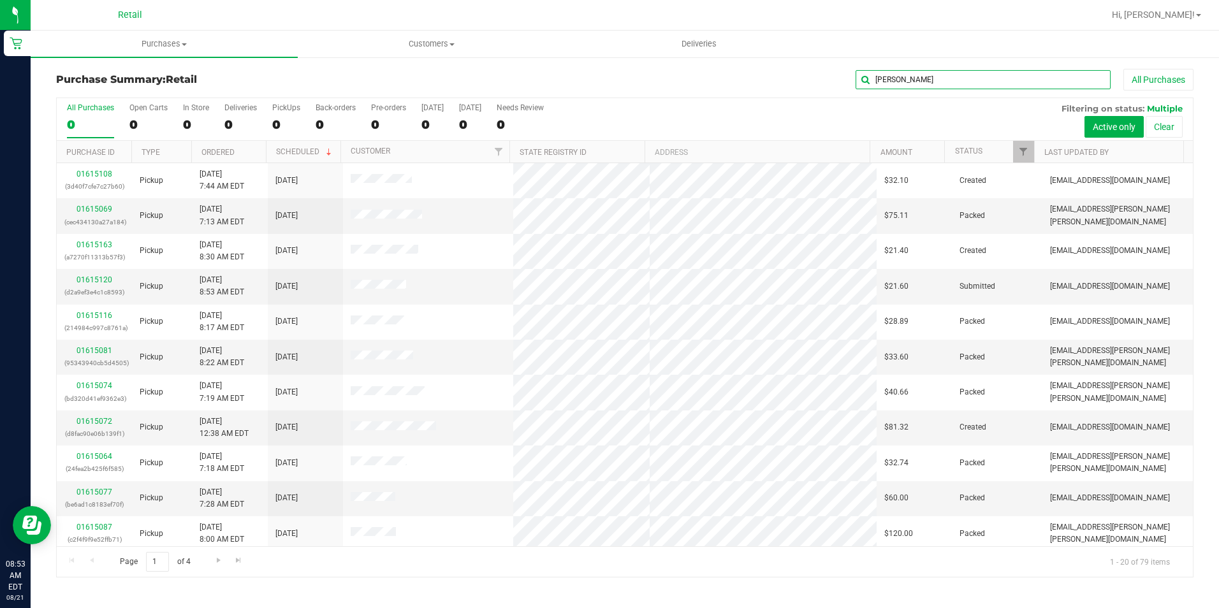
type input "[PERSON_NAME]"
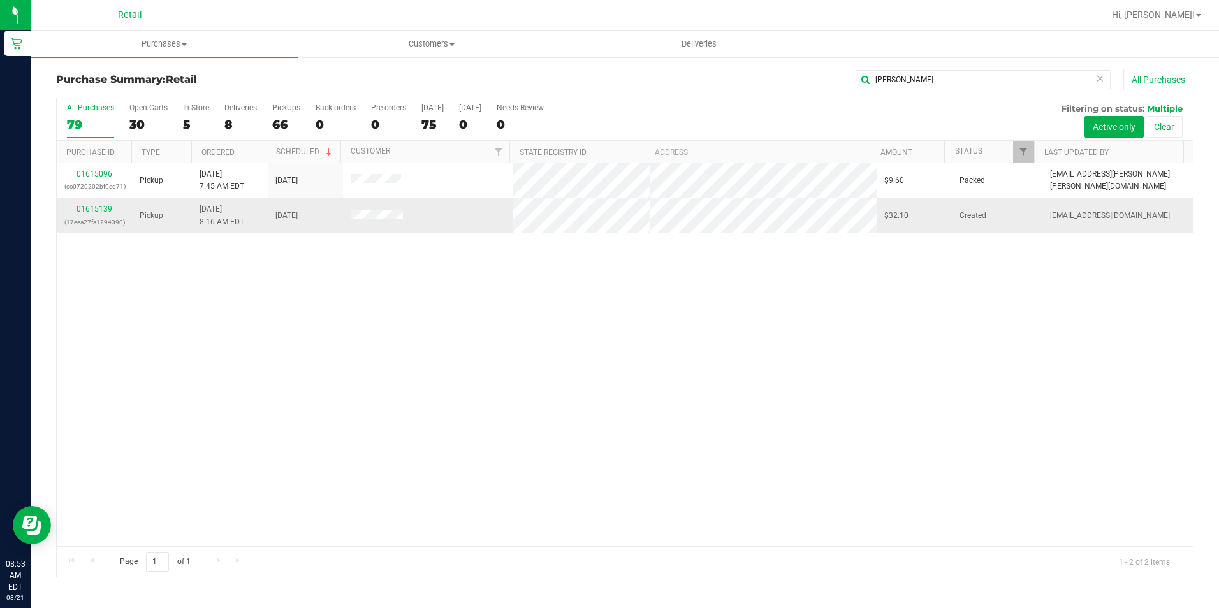
click at [101, 204] on div "01615139 (17eea27fa1294390)" at bounding box center [94, 215] width 60 height 24
click at [101, 209] on link "01615139" at bounding box center [95, 209] width 36 height 9
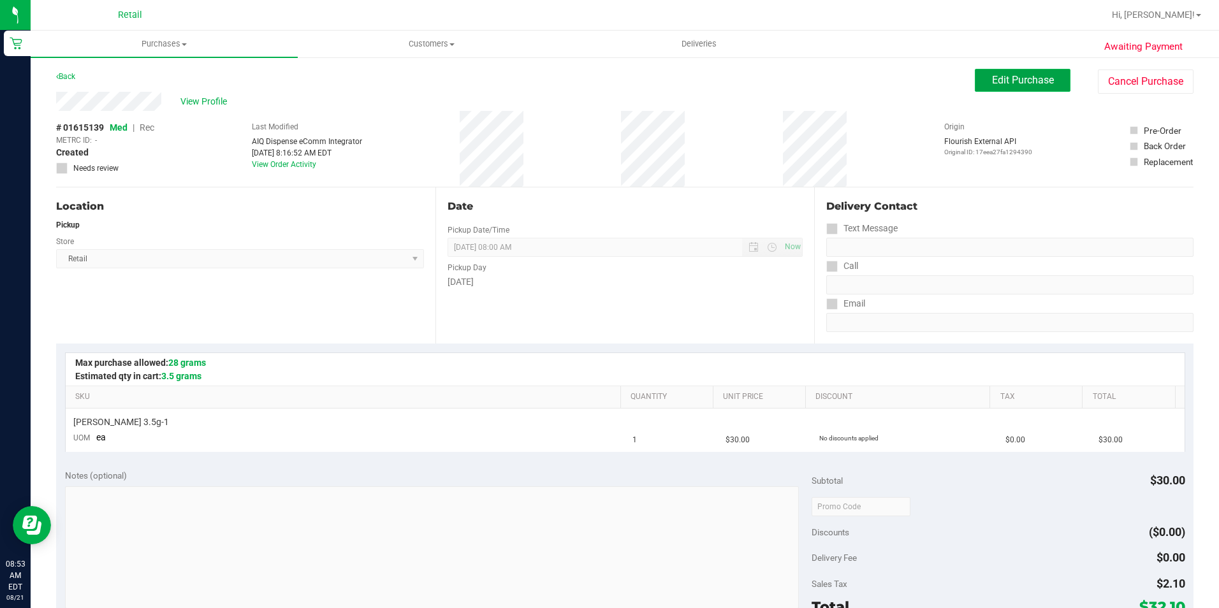
click at [998, 76] on span "Edit Purchase" at bounding box center [1023, 80] width 62 height 12
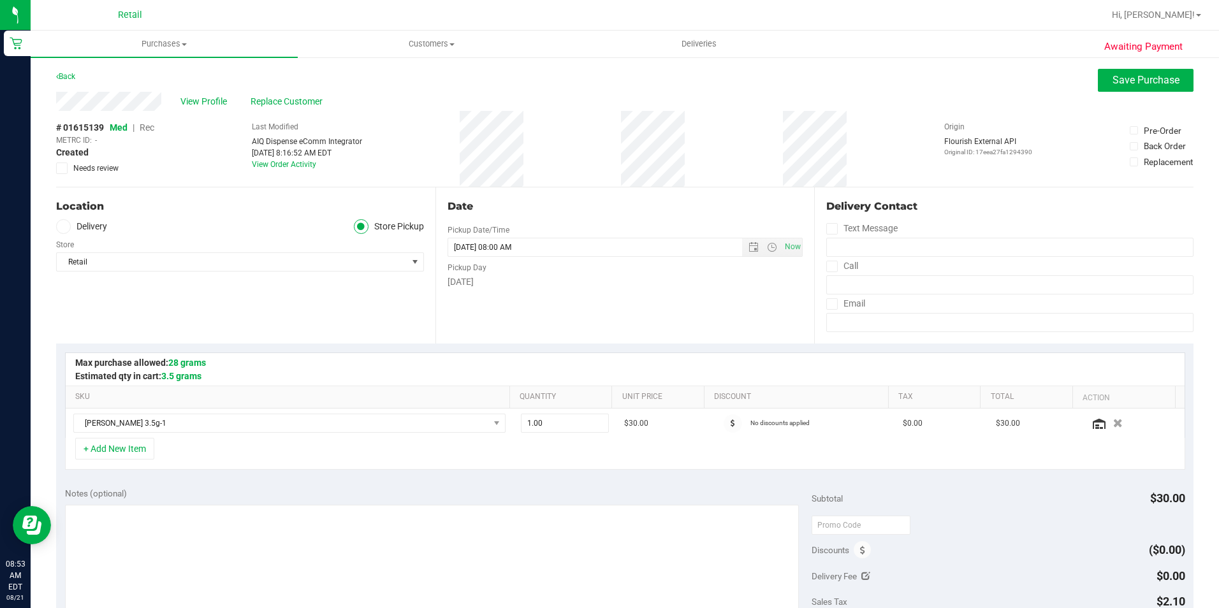
click at [143, 131] on span "Rec" at bounding box center [147, 127] width 15 height 10
click at [1119, 85] on span "Save Purchase" at bounding box center [1146, 80] width 67 height 12
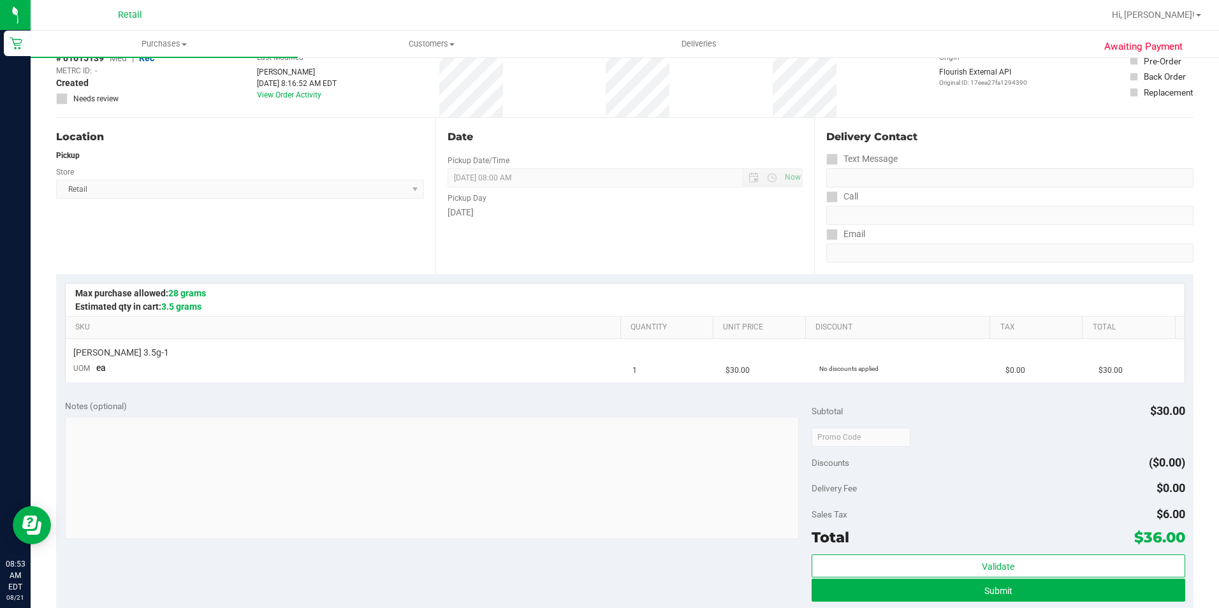
scroll to position [191, 0]
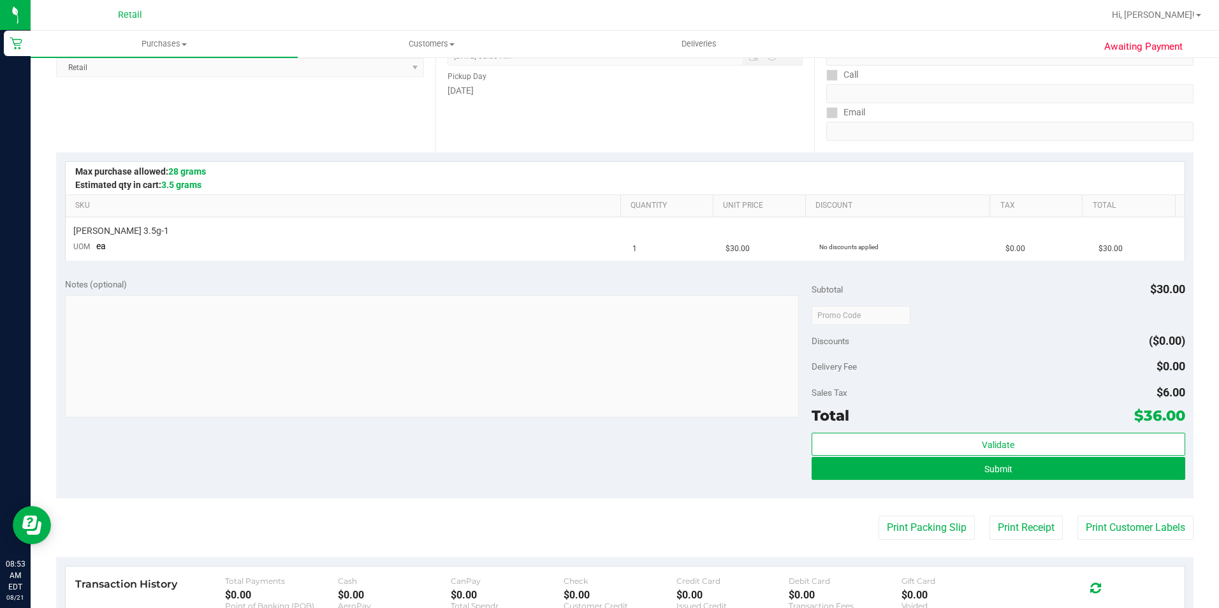
click at [941, 481] on div "Validate Submit" at bounding box center [999, 461] width 374 height 57
click at [949, 465] on button "Submit" at bounding box center [999, 468] width 374 height 23
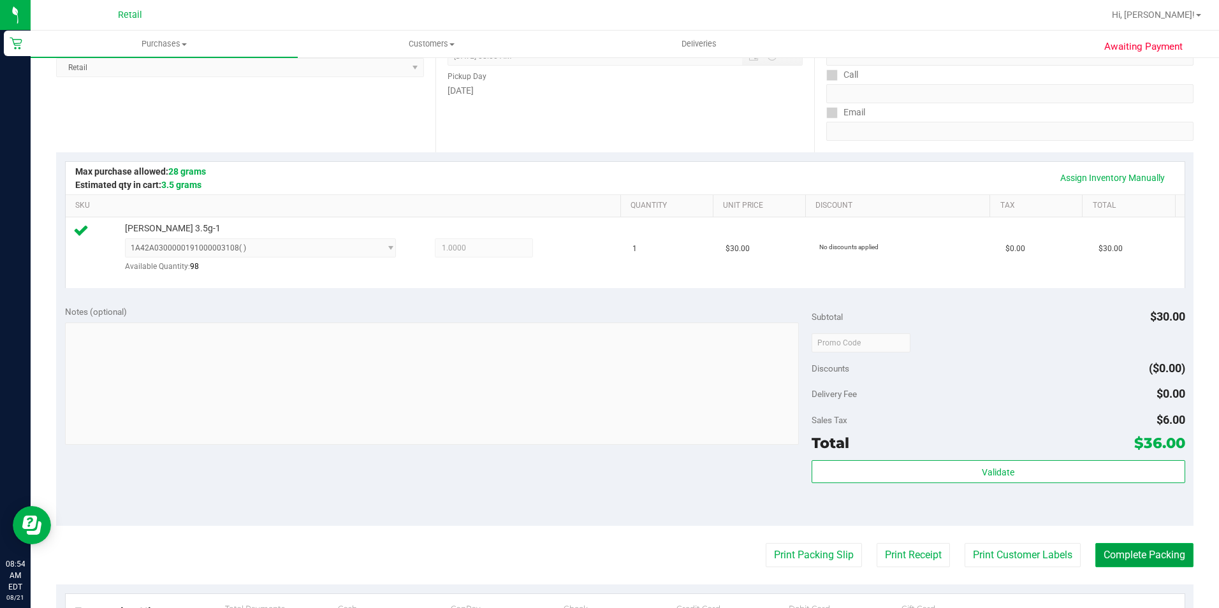
click at [1140, 561] on button "Complete Packing" at bounding box center [1145, 555] width 98 height 24
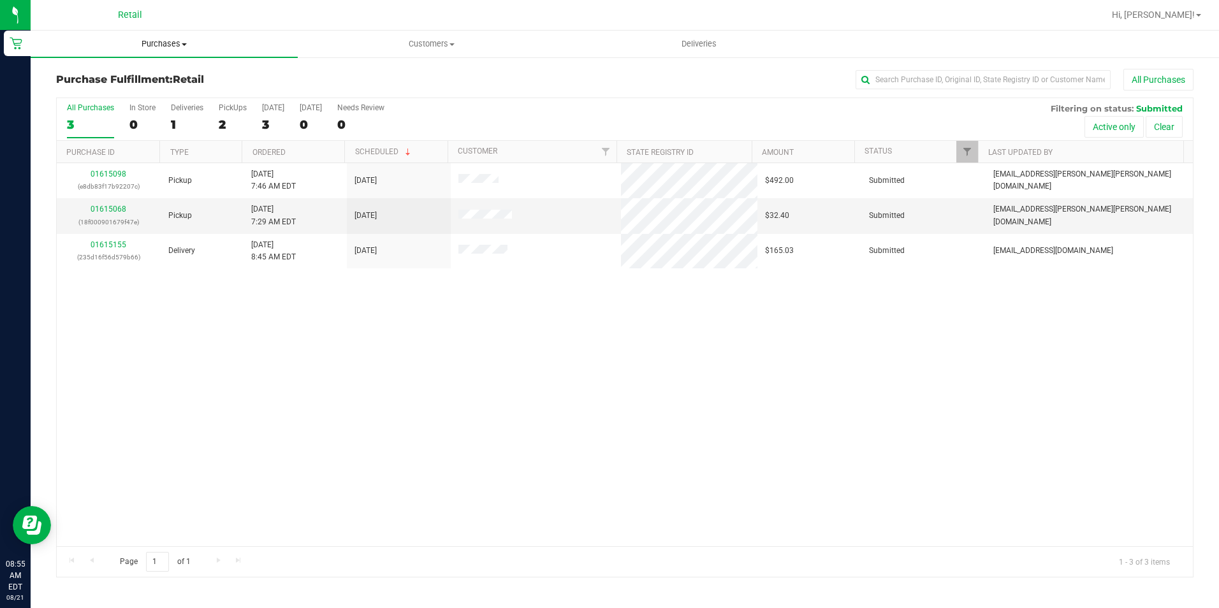
click at [160, 40] on span "Purchases" at bounding box center [164, 43] width 267 height 11
click at [143, 70] on li "Summary of purchases" at bounding box center [164, 77] width 267 height 15
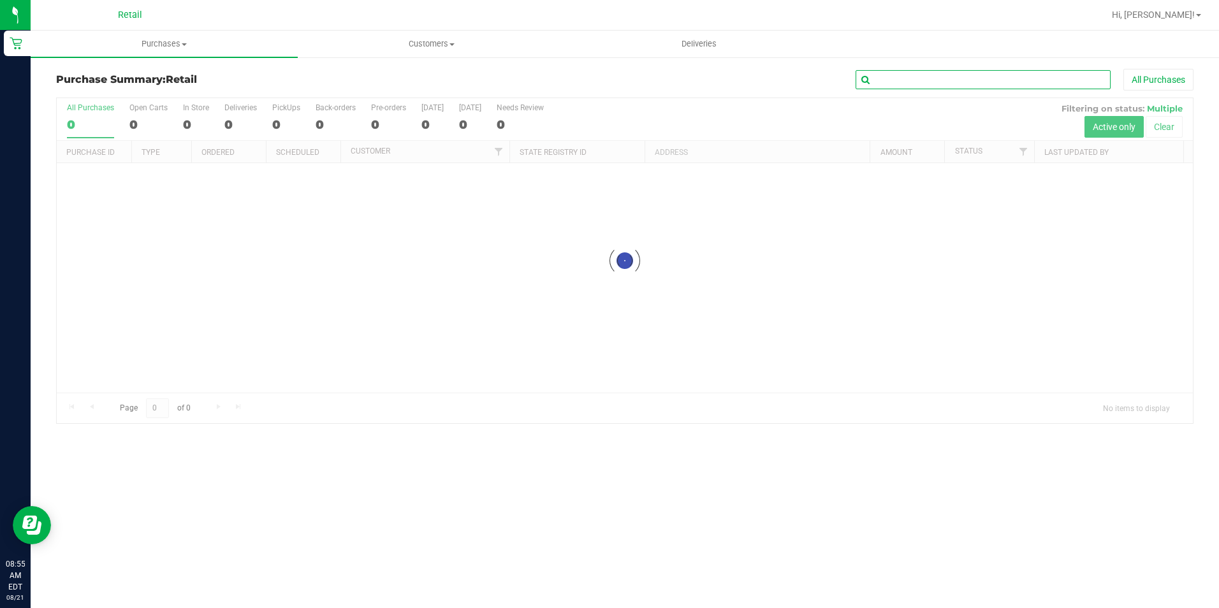
click at [916, 78] on input "text" at bounding box center [983, 79] width 255 height 19
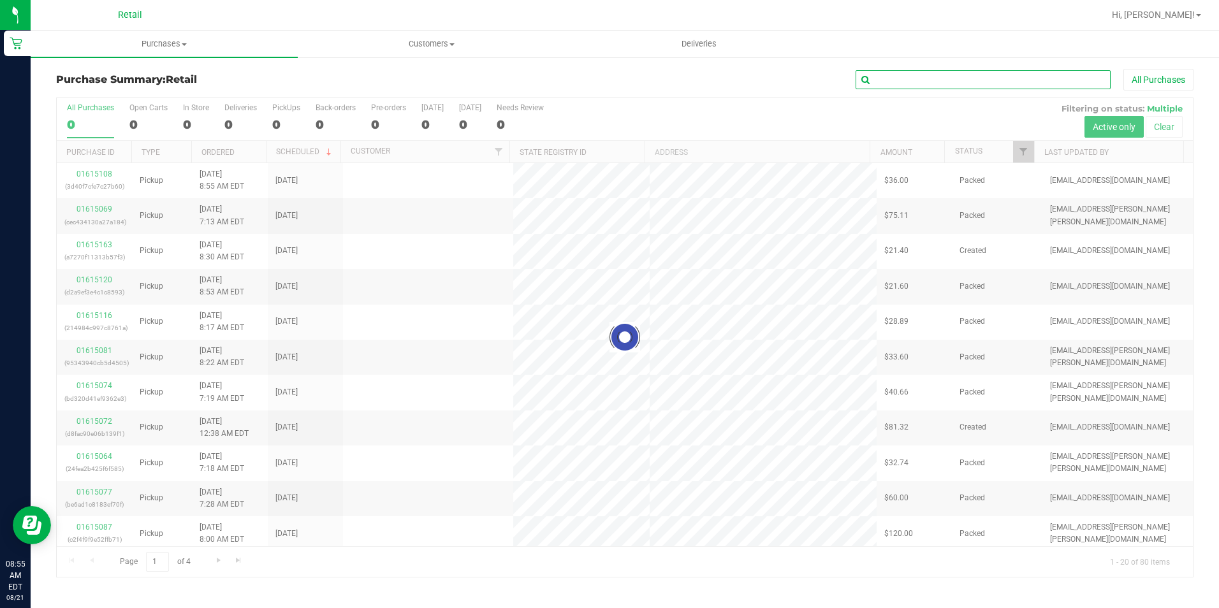
click at [917, 78] on input "text" at bounding box center [983, 79] width 255 height 19
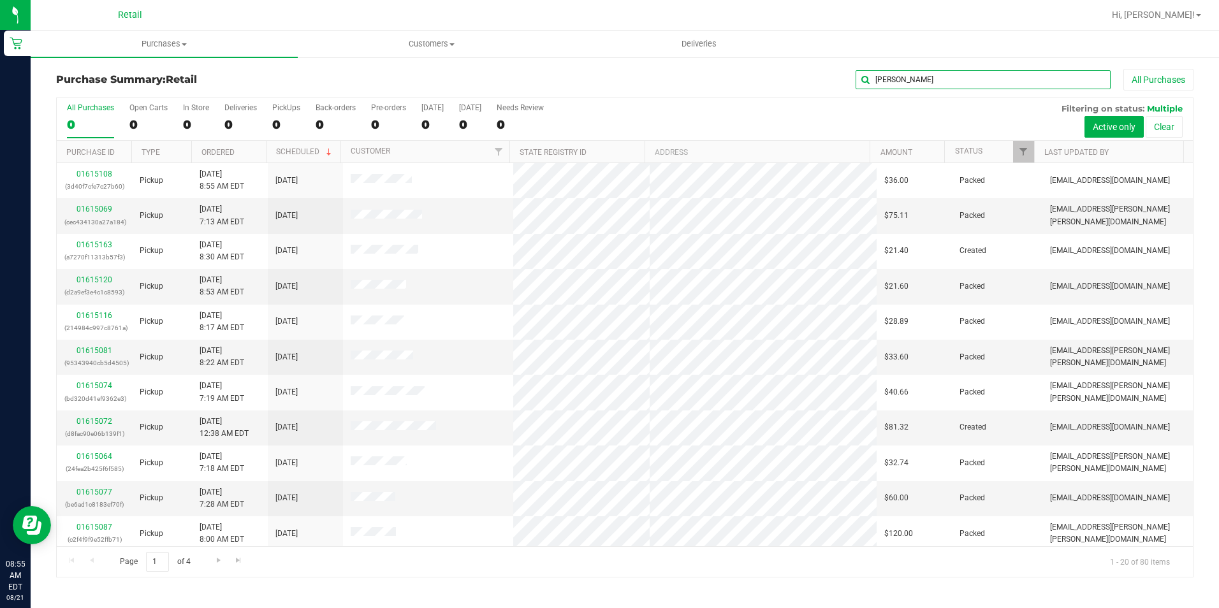
type input "steve"
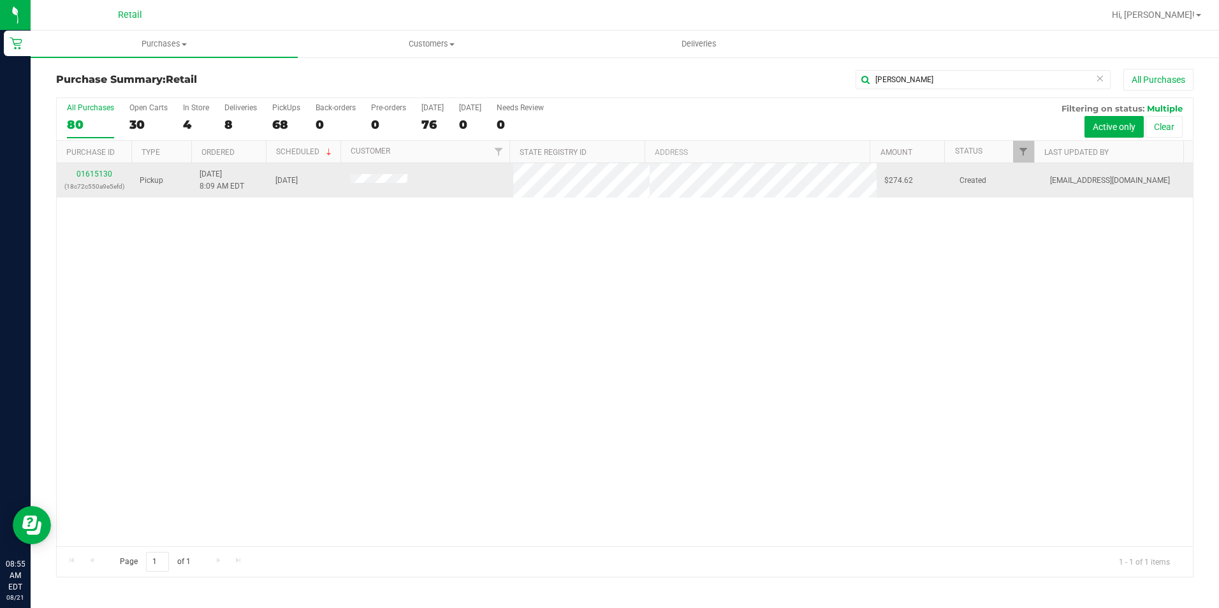
click at [92, 169] on div "01615130 (18c72c550a9e5efd)" at bounding box center [94, 180] width 60 height 24
click at [98, 175] on link "01615130" at bounding box center [95, 174] width 36 height 9
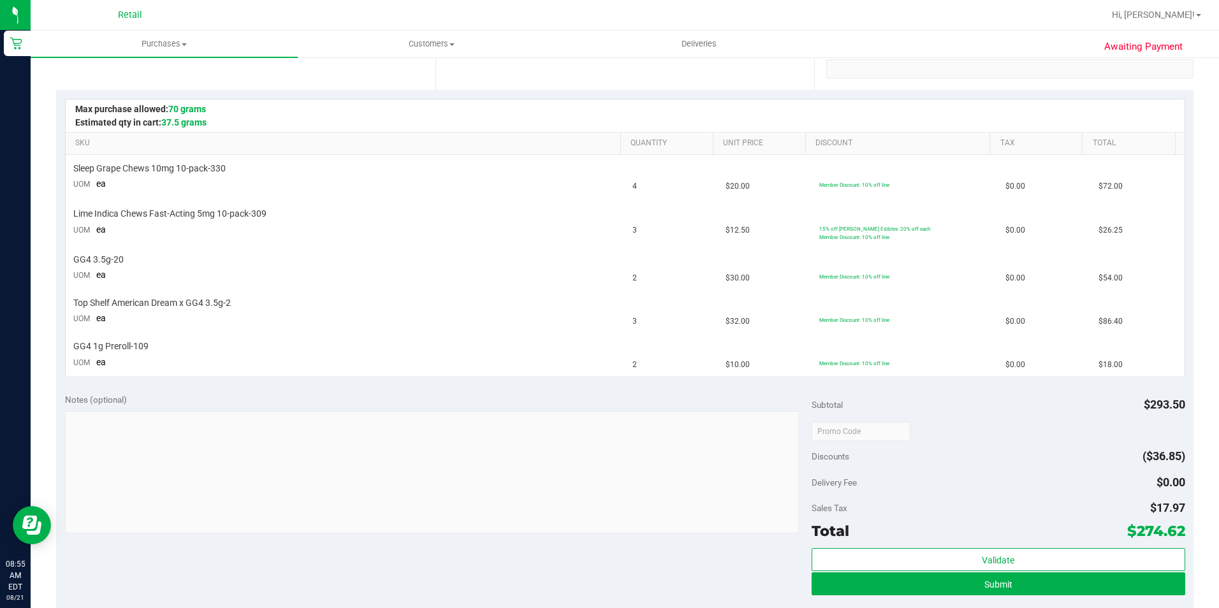
scroll to position [255, 0]
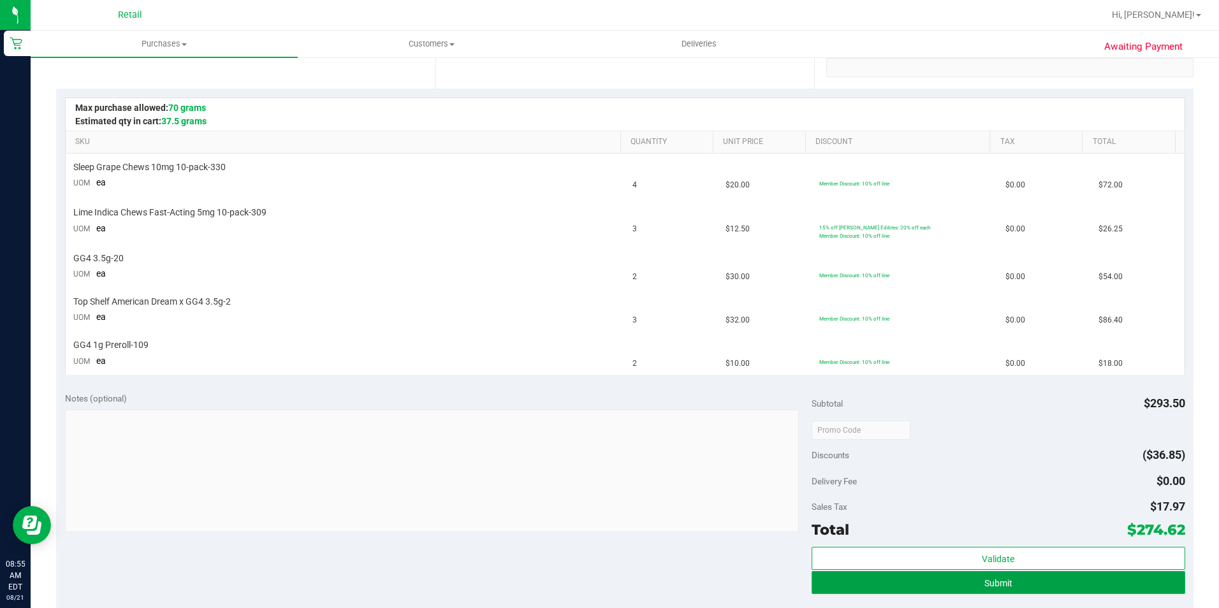
click at [1008, 592] on button "Submit" at bounding box center [999, 582] width 374 height 23
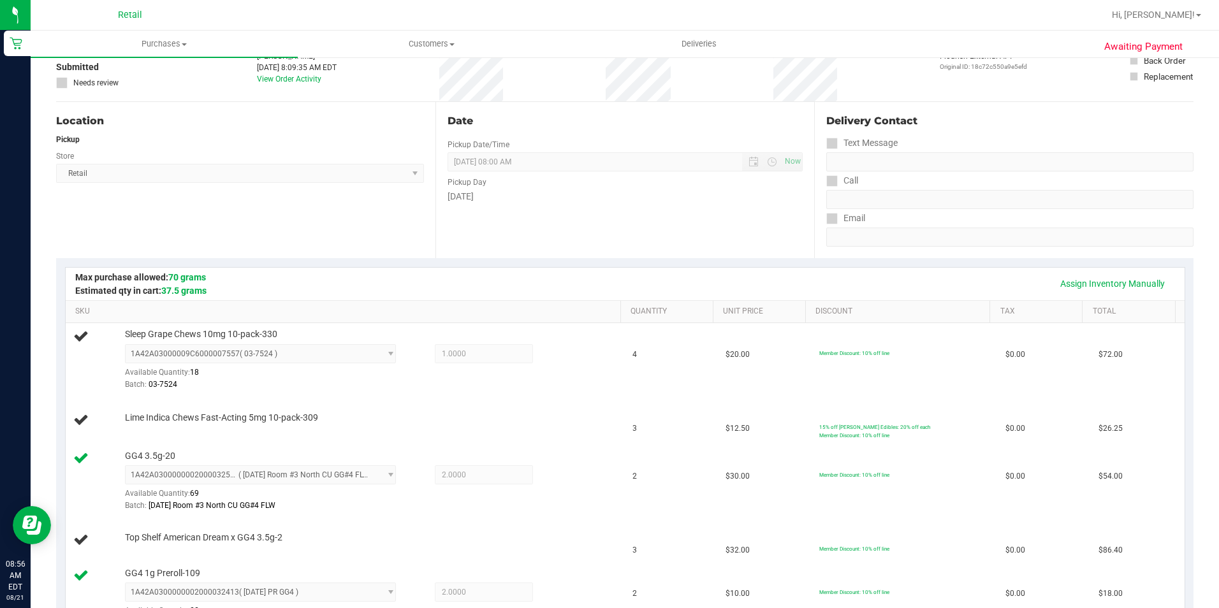
scroll to position [0, 0]
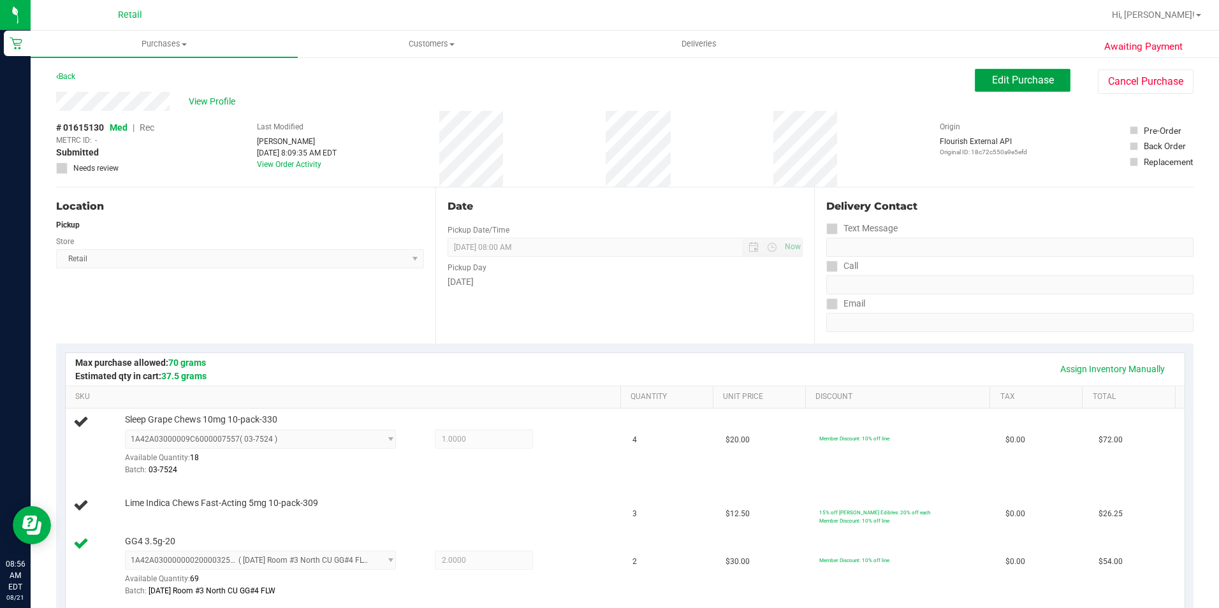
click at [1016, 73] on button "Edit Purchase" at bounding box center [1023, 80] width 96 height 23
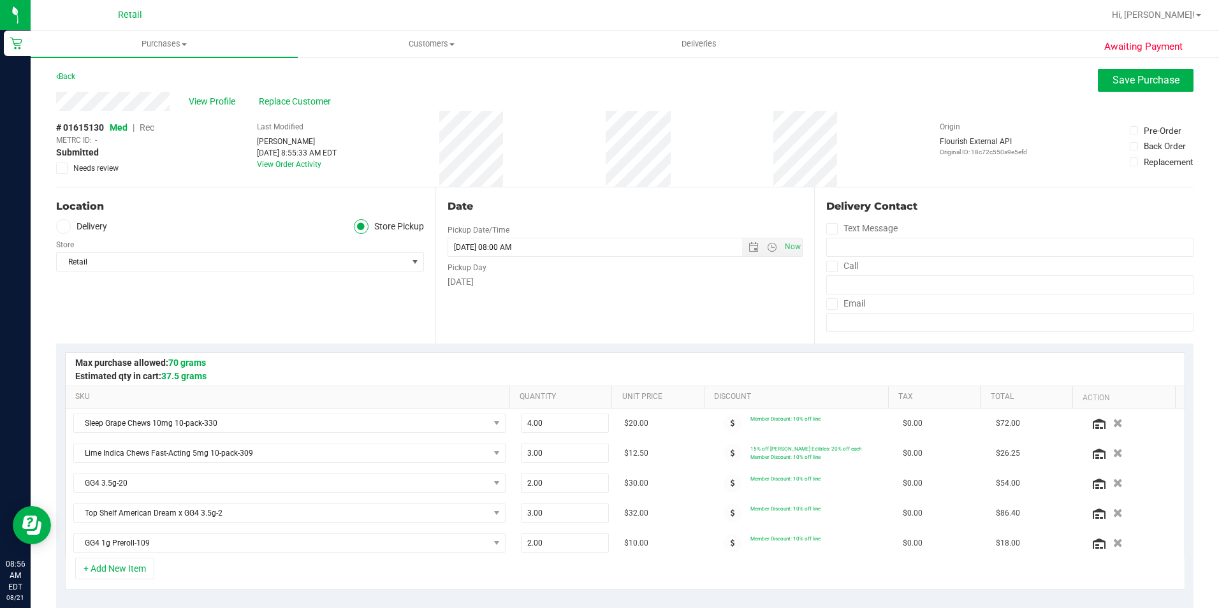
scroll to position [64, 0]
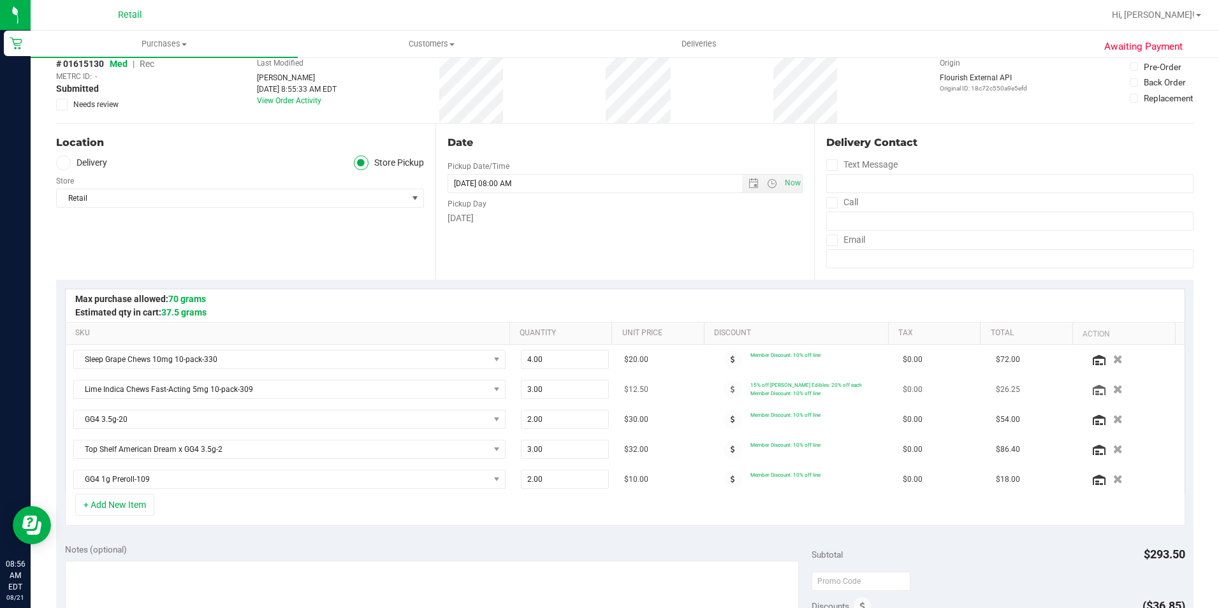
click at [773, 390] on span "Member Discount: 10% off line" at bounding box center [786, 393] width 70 height 6
click at [731, 387] on icon at bounding box center [733, 390] width 4 height 8
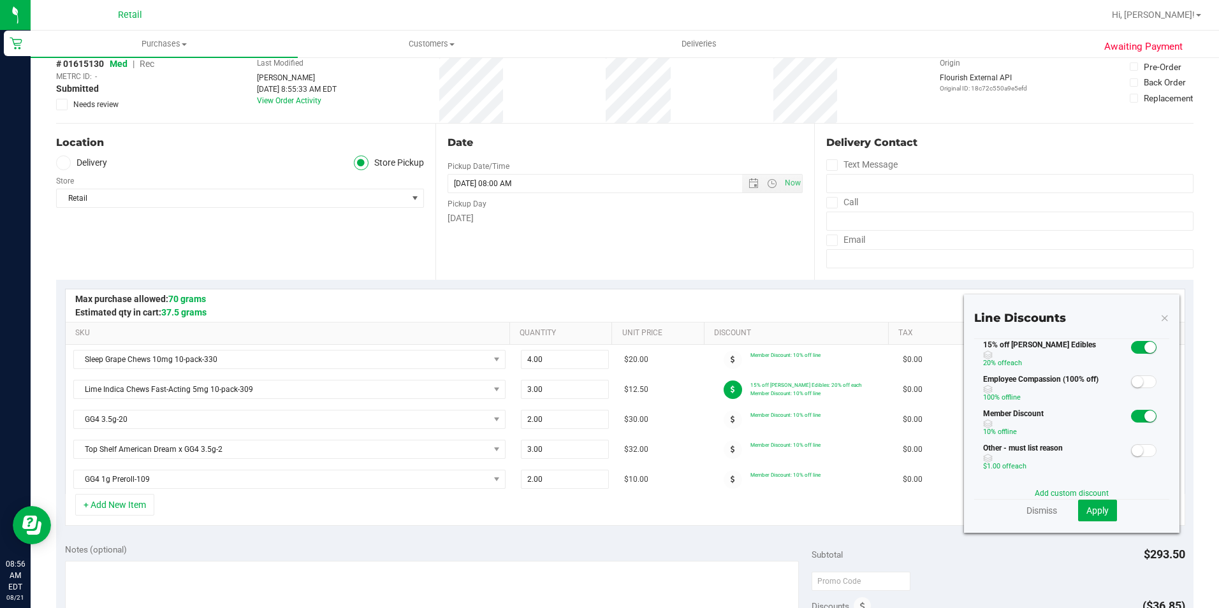
click at [1145, 348] on small at bounding box center [1150, 347] width 11 height 11
click at [1087, 509] on span "Apply" at bounding box center [1098, 511] width 22 height 10
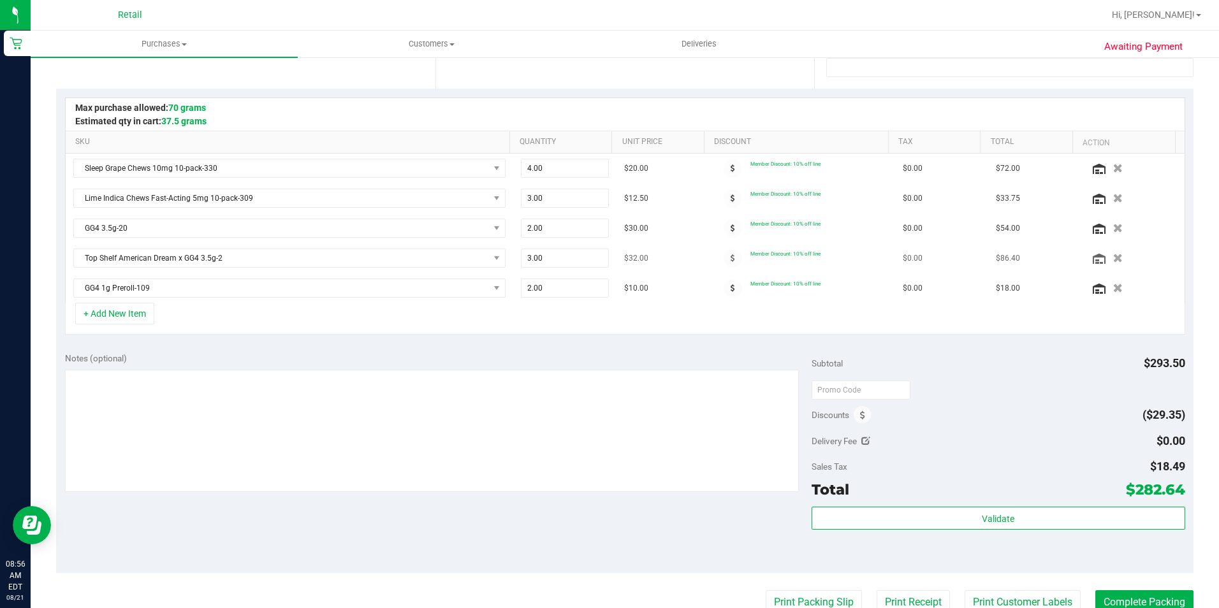
scroll to position [0, 0]
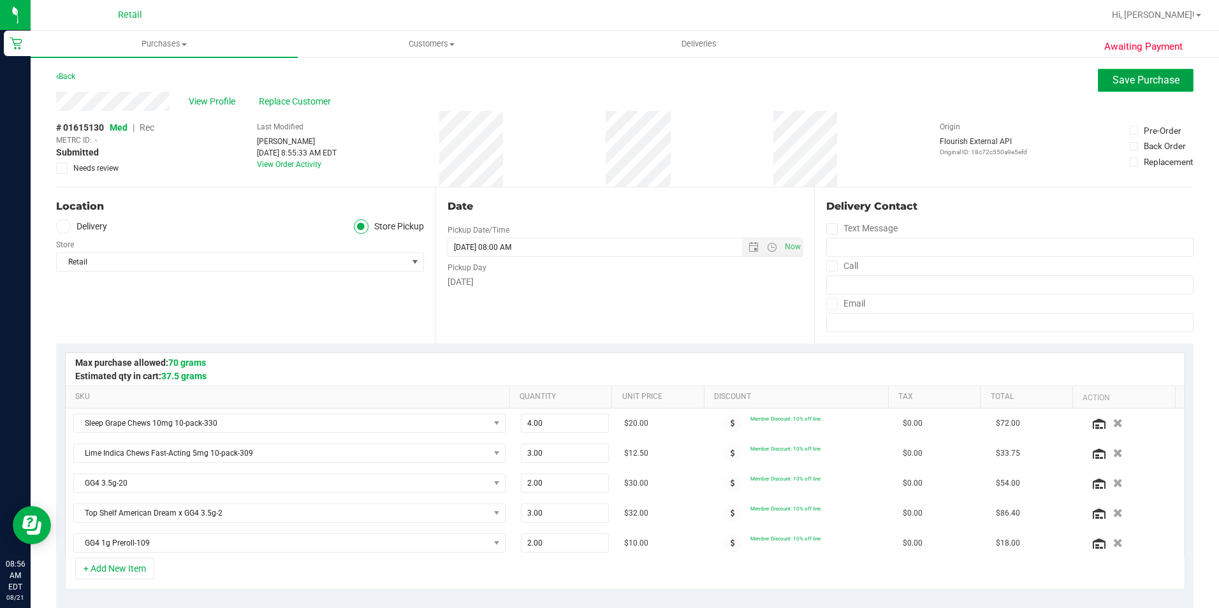
click at [1133, 75] on span "Save Purchase" at bounding box center [1146, 80] width 67 height 12
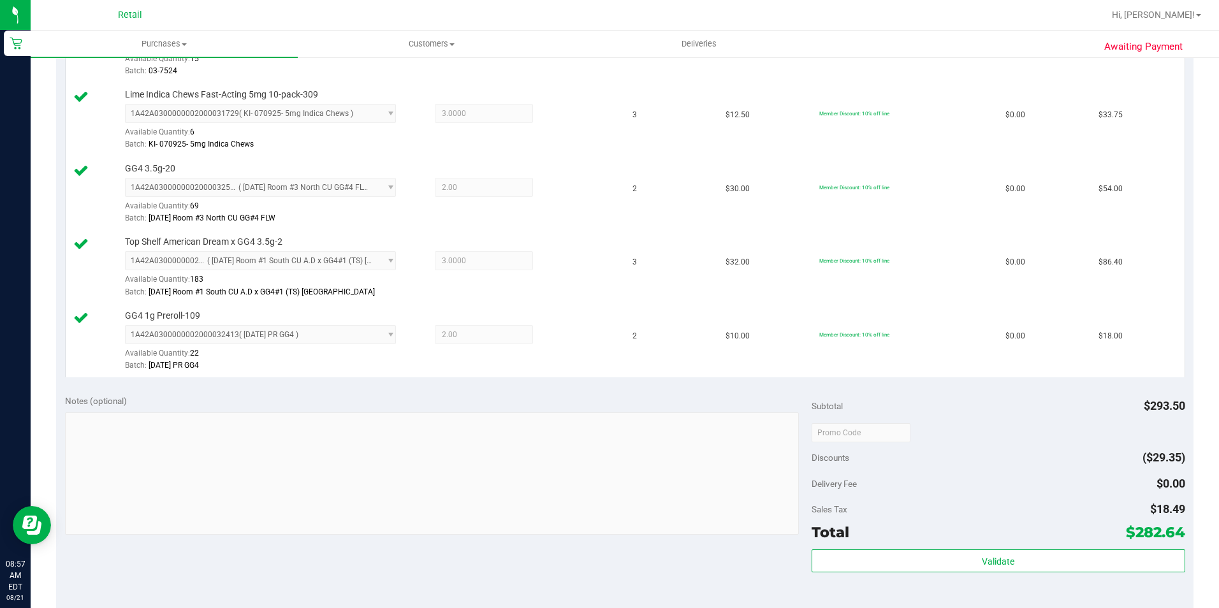
scroll to position [510, 0]
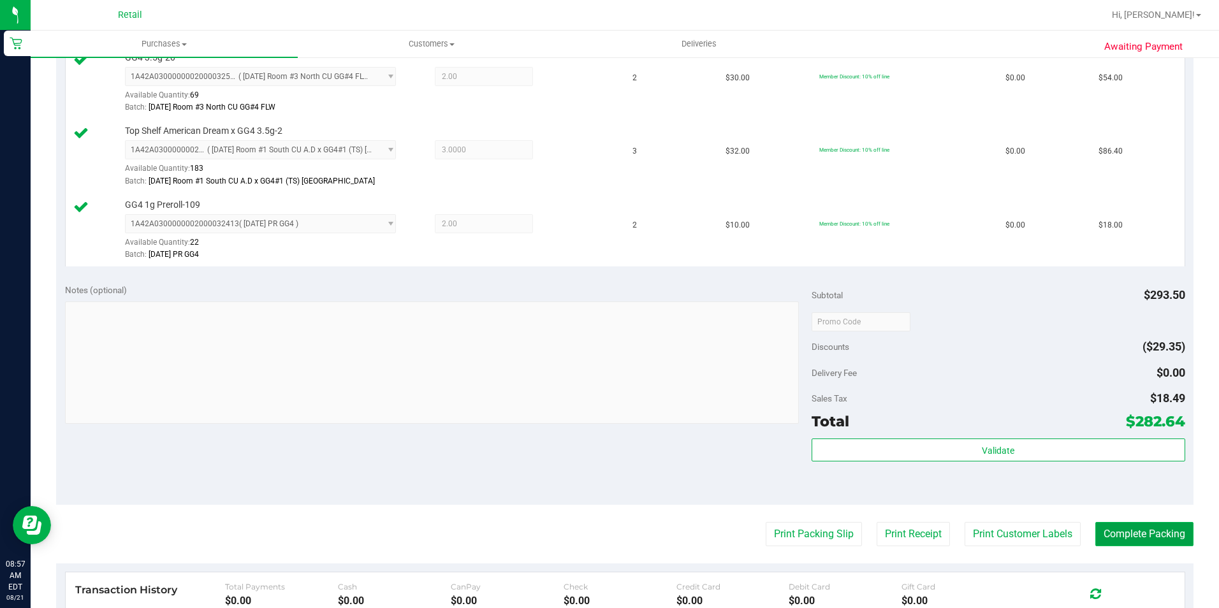
click at [1112, 540] on button "Complete Packing" at bounding box center [1145, 534] width 98 height 24
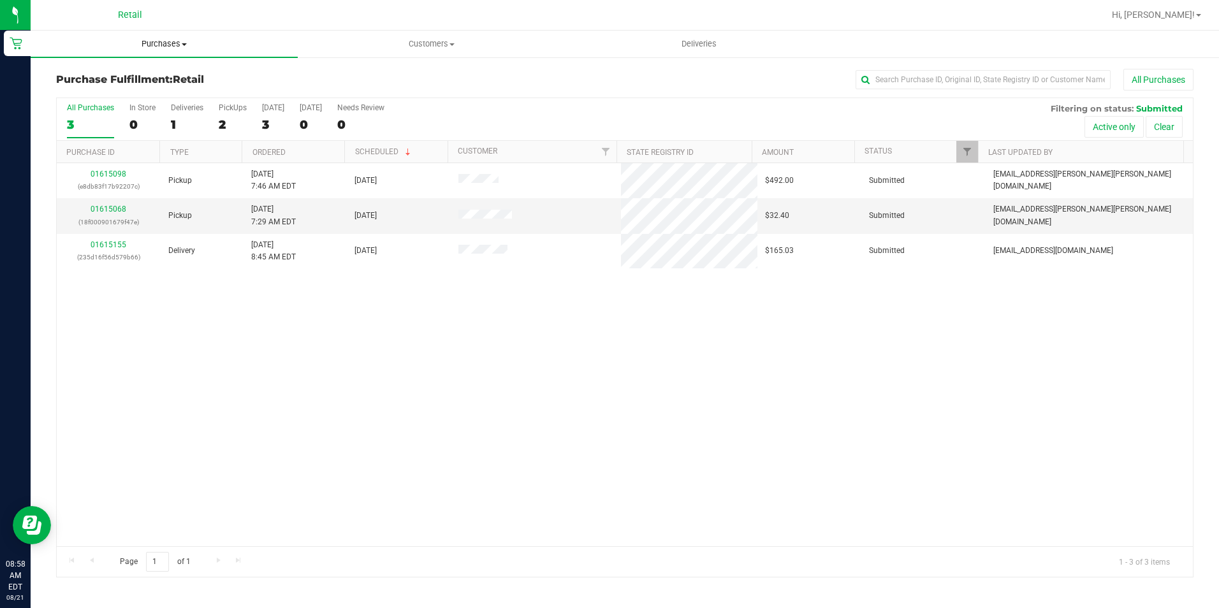
click at [184, 50] on uib-tab-heading "Purchases Summary of purchases Fulfillment All purchases" at bounding box center [164, 44] width 267 height 27
click at [144, 89] on li "Fulfillment" at bounding box center [164, 92] width 267 height 15
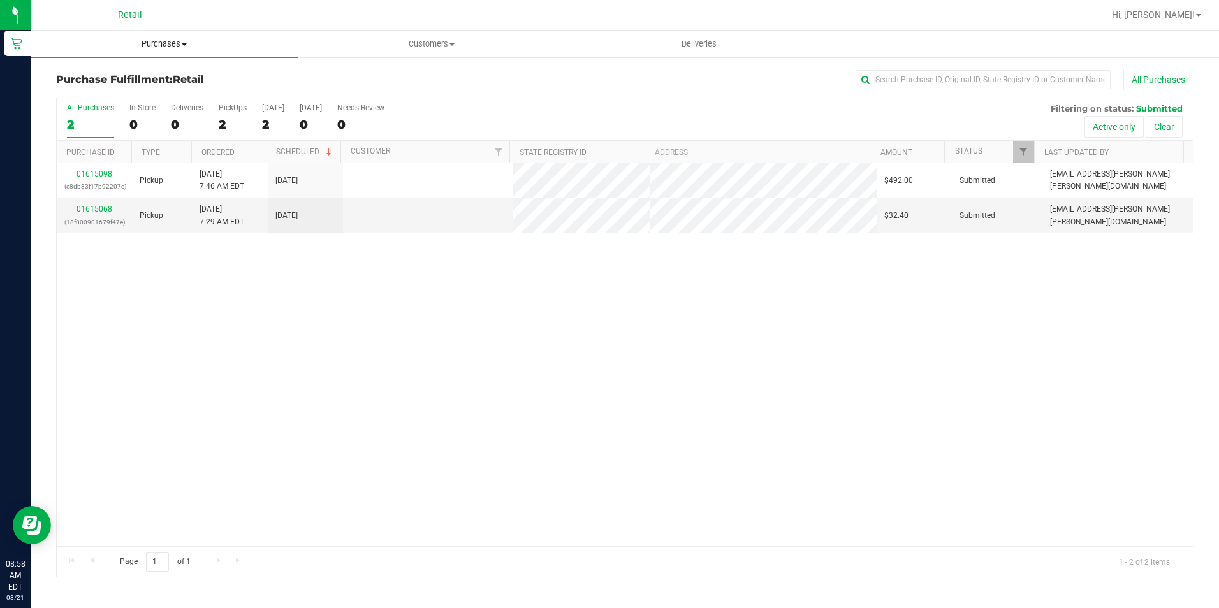
click at [160, 48] on span "Purchases" at bounding box center [164, 43] width 267 height 11
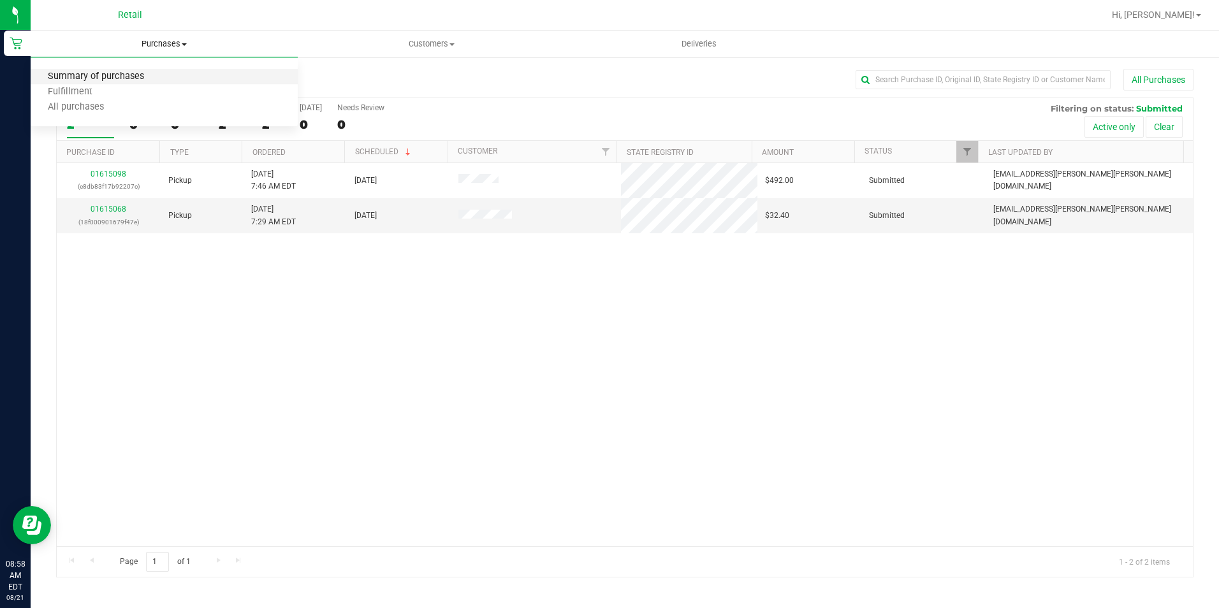
click at [144, 75] on span "Summary of purchases" at bounding box center [96, 76] width 131 height 11
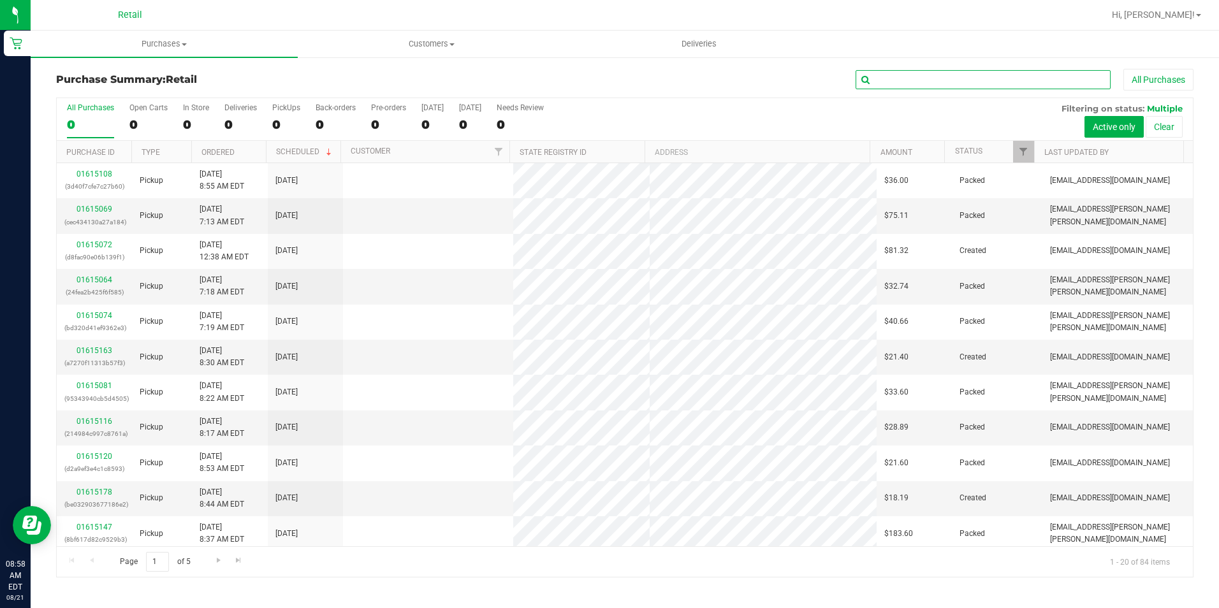
click at [977, 70] on input "text" at bounding box center [983, 79] width 255 height 19
click at [973, 80] on input "text" at bounding box center [983, 79] width 255 height 19
type input "stephen"
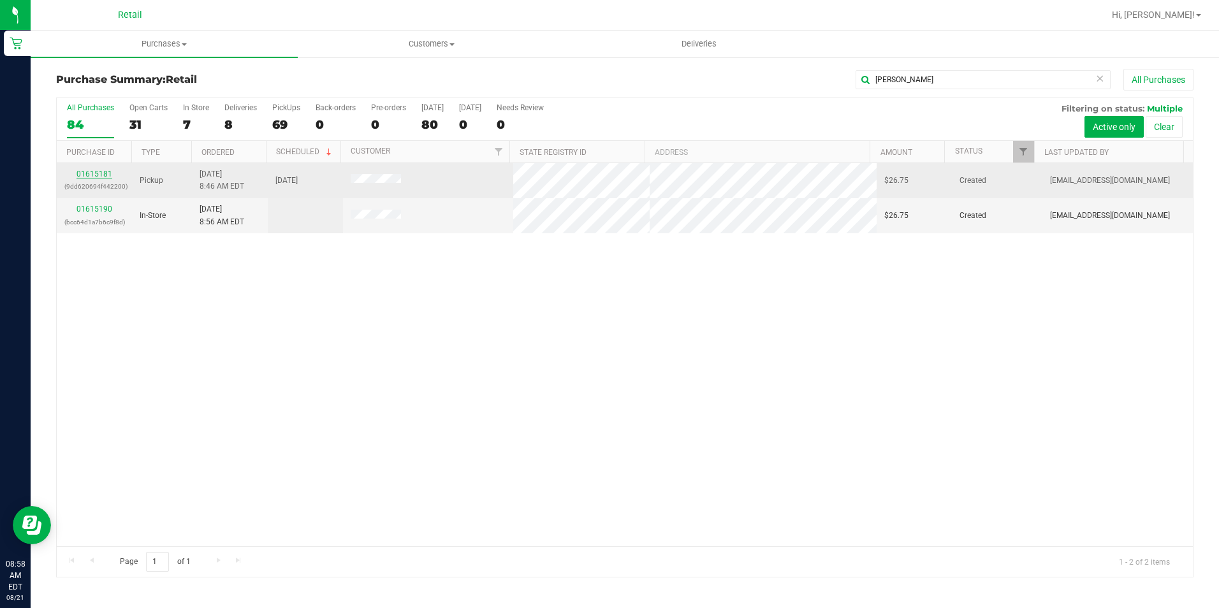
click at [92, 173] on link "01615181" at bounding box center [95, 174] width 36 height 9
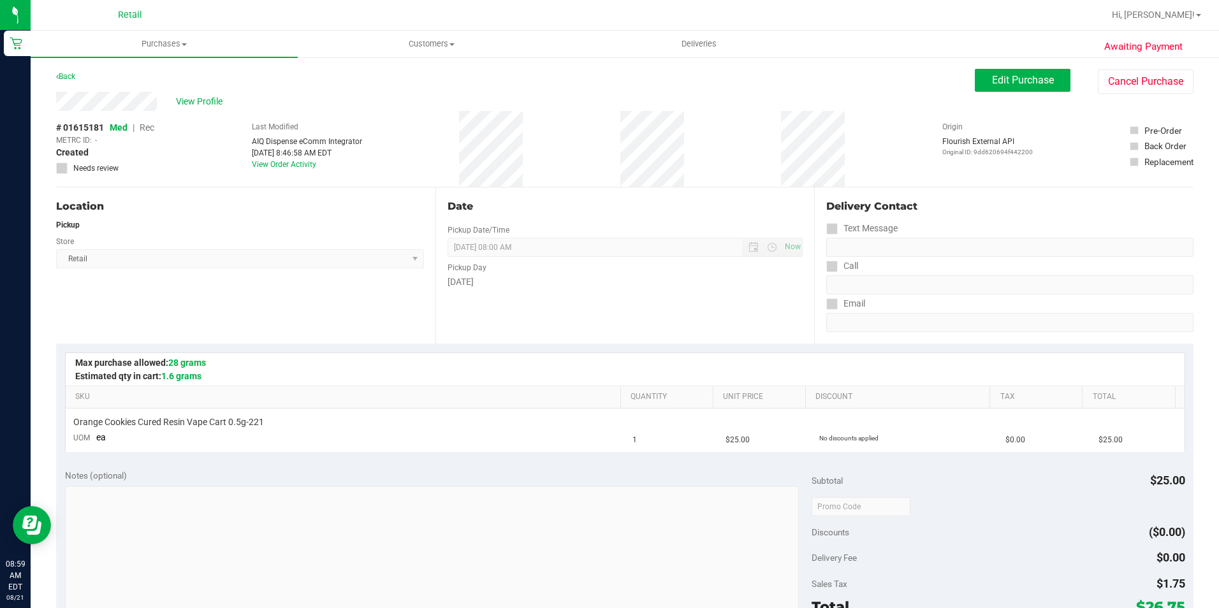
click at [149, 131] on span "Rec" at bounding box center [147, 127] width 15 height 10
click at [1037, 81] on span "Edit Purchase" at bounding box center [1023, 80] width 62 height 12
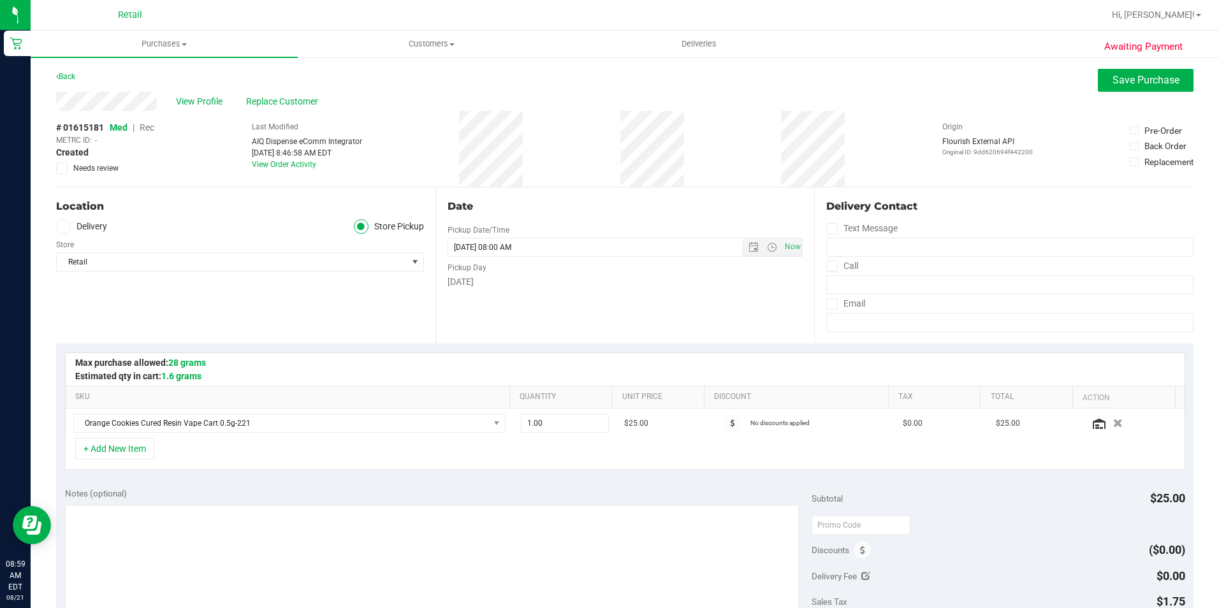
click at [143, 129] on span "Rec" at bounding box center [147, 127] width 15 height 10
click at [1155, 80] on span "Save Purchase" at bounding box center [1146, 80] width 67 height 12
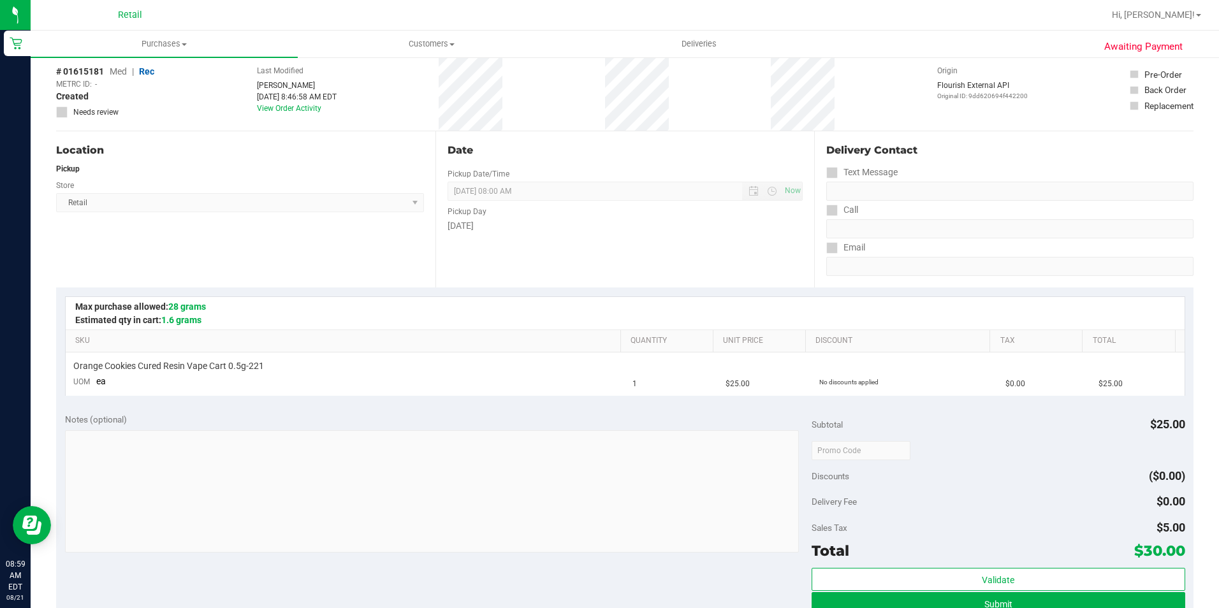
scroll to position [255, 0]
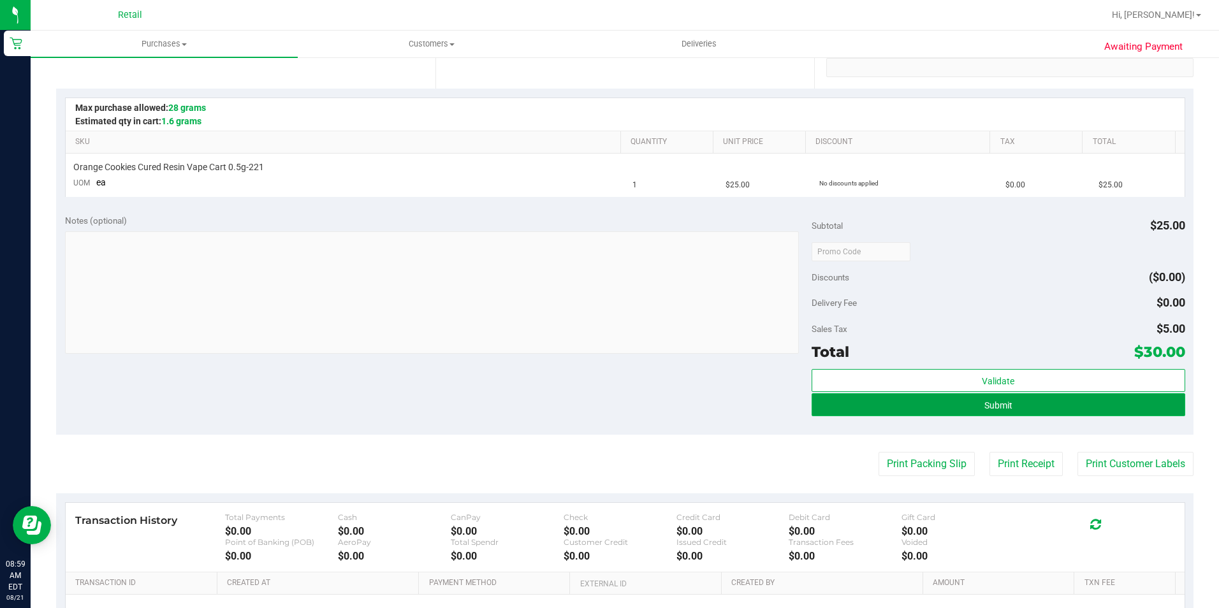
click at [1026, 404] on button "Submit" at bounding box center [999, 404] width 374 height 23
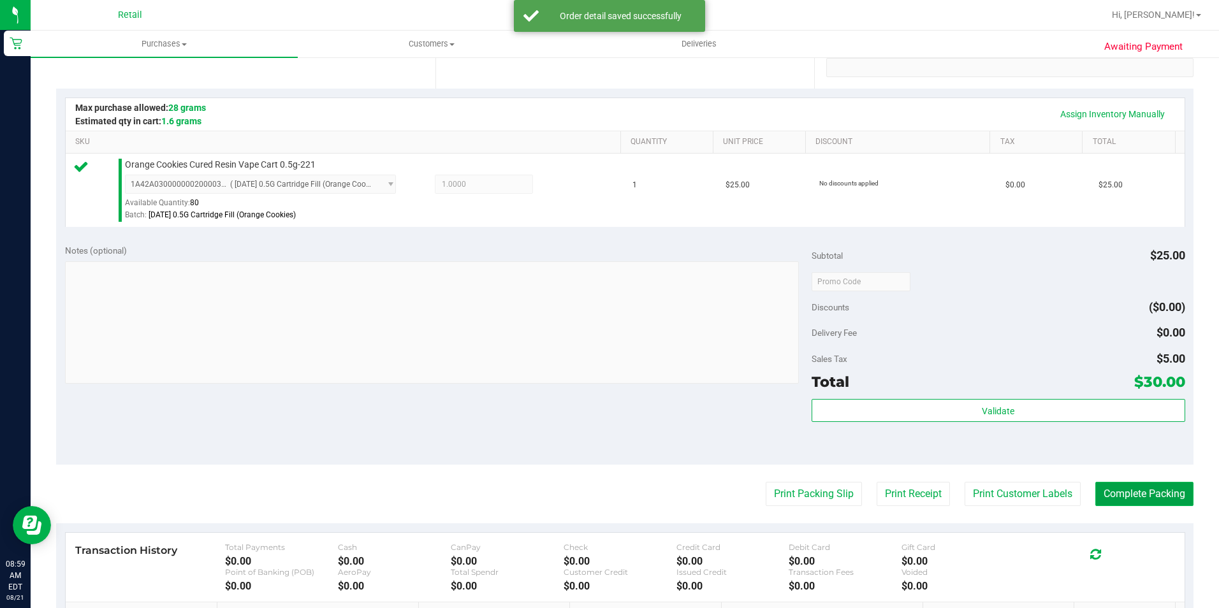
click at [1138, 502] on button "Complete Packing" at bounding box center [1145, 494] width 98 height 24
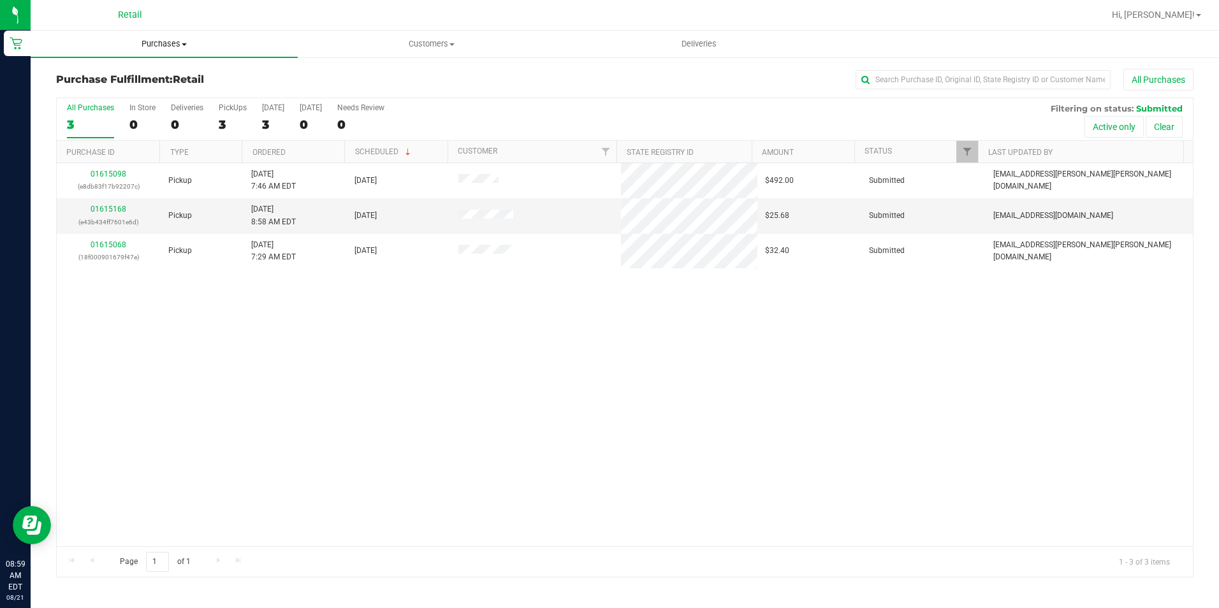
click at [151, 44] on span "Purchases" at bounding box center [164, 43] width 267 height 11
click at [140, 78] on span "Summary of purchases" at bounding box center [96, 76] width 131 height 11
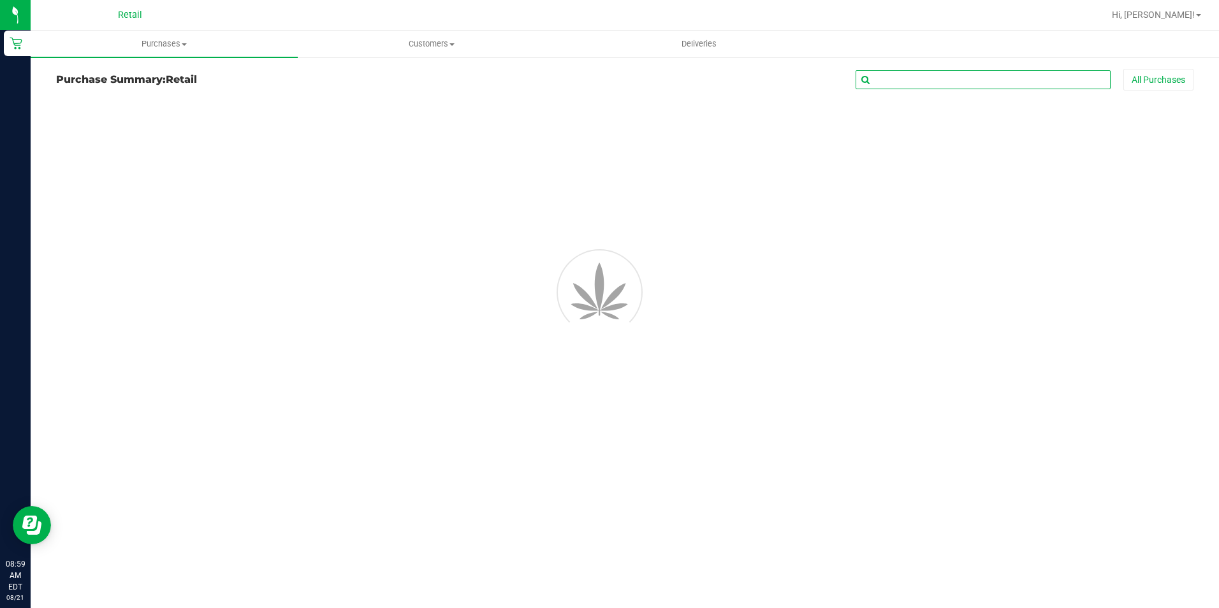
click at [939, 77] on input "text" at bounding box center [983, 79] width 255 height 19
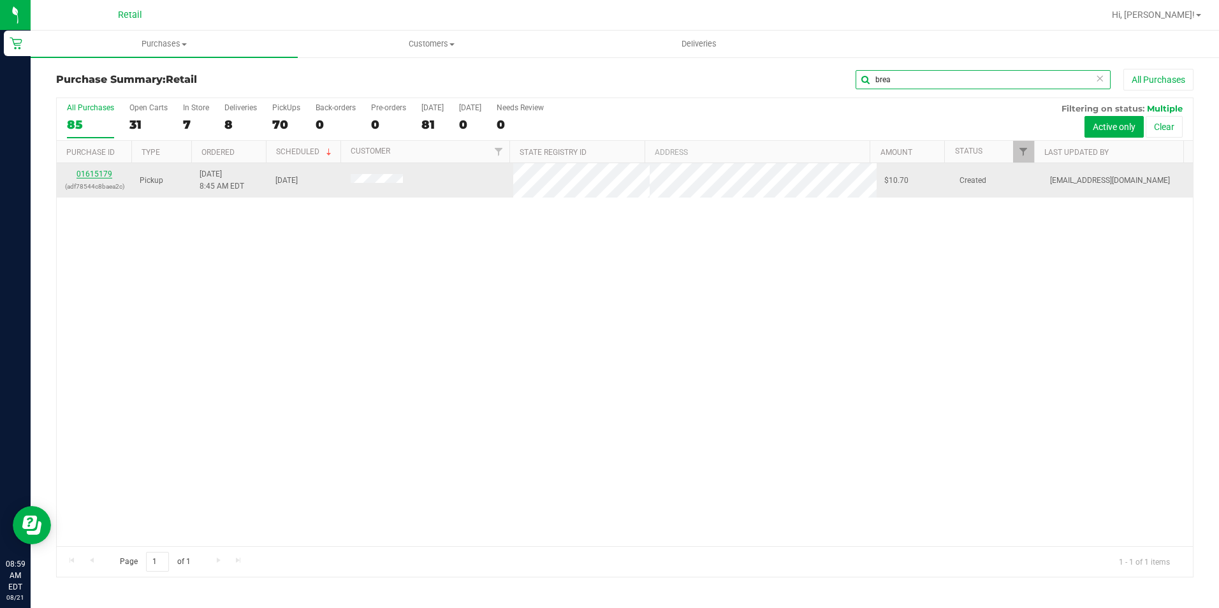
type input "brea"
click at [98, 175] on link "01615179" at bounding box center [95, 174] width 36 height 9
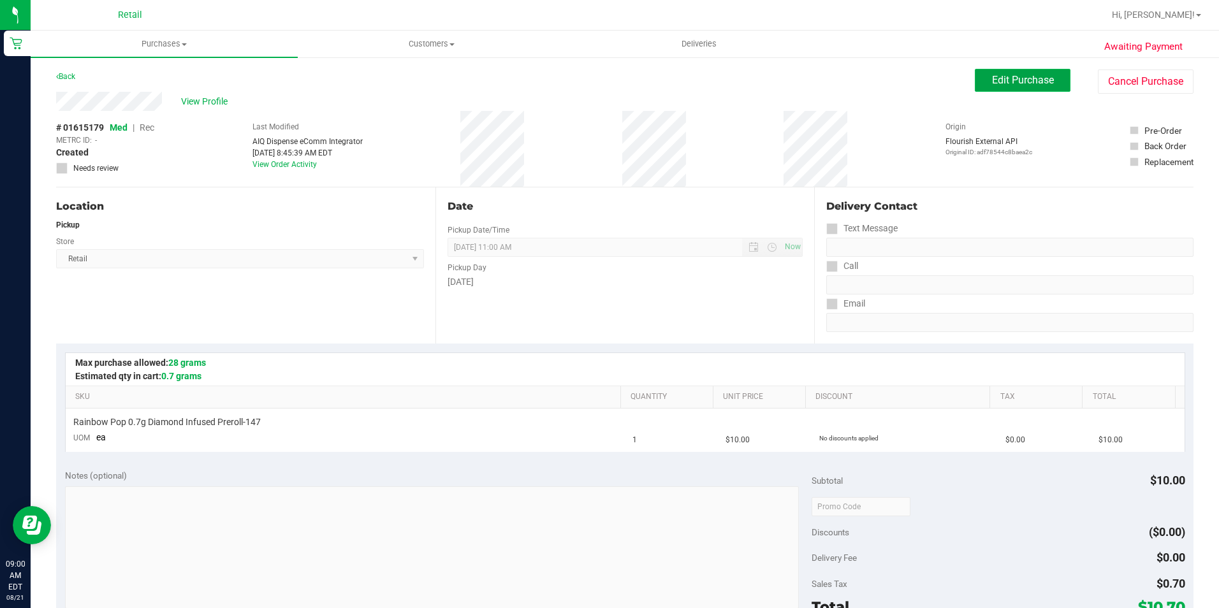
click at [992, 82] on span "Edit Purchase" at bounding box center [1023, 80] width 62 height 12
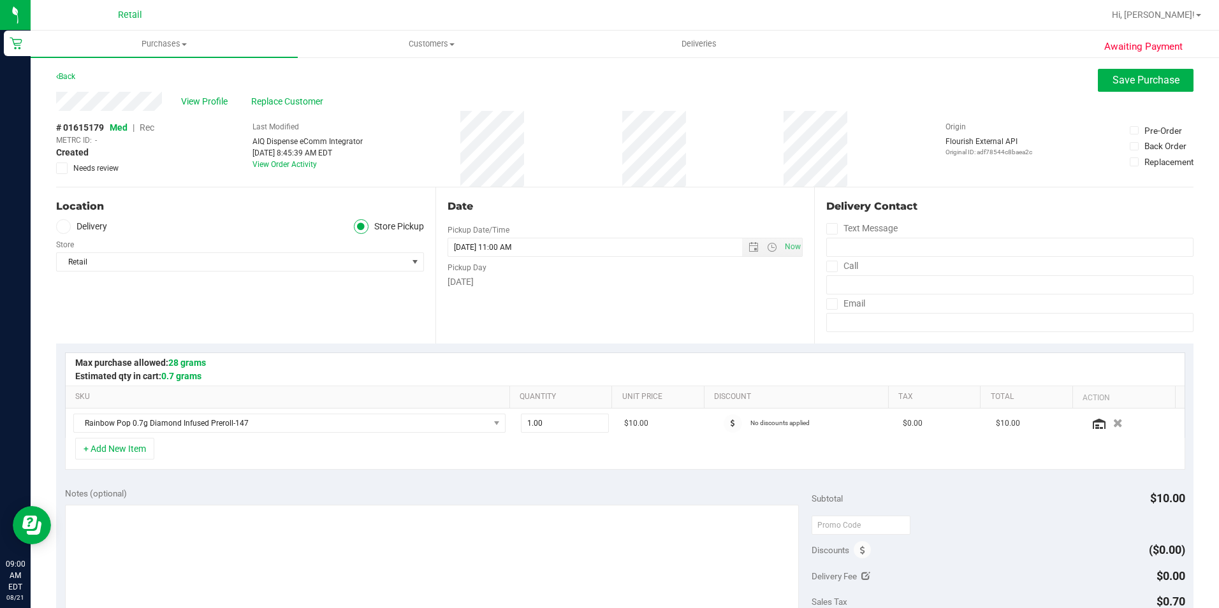
click at [150, 126] on span "Rec" at bounding box center [147, 127] width 15 height 10
click at [1124, 79] on span "Save Purchase" at bounding box center [1146, 80] width 67 height 12
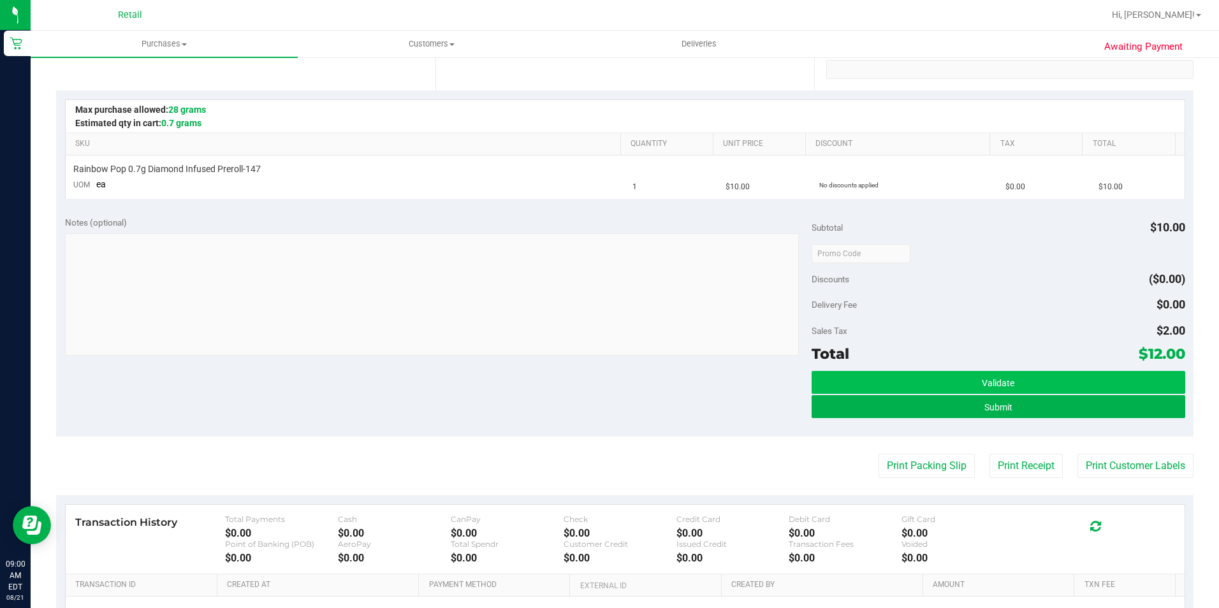
scroll to position [255, 0]
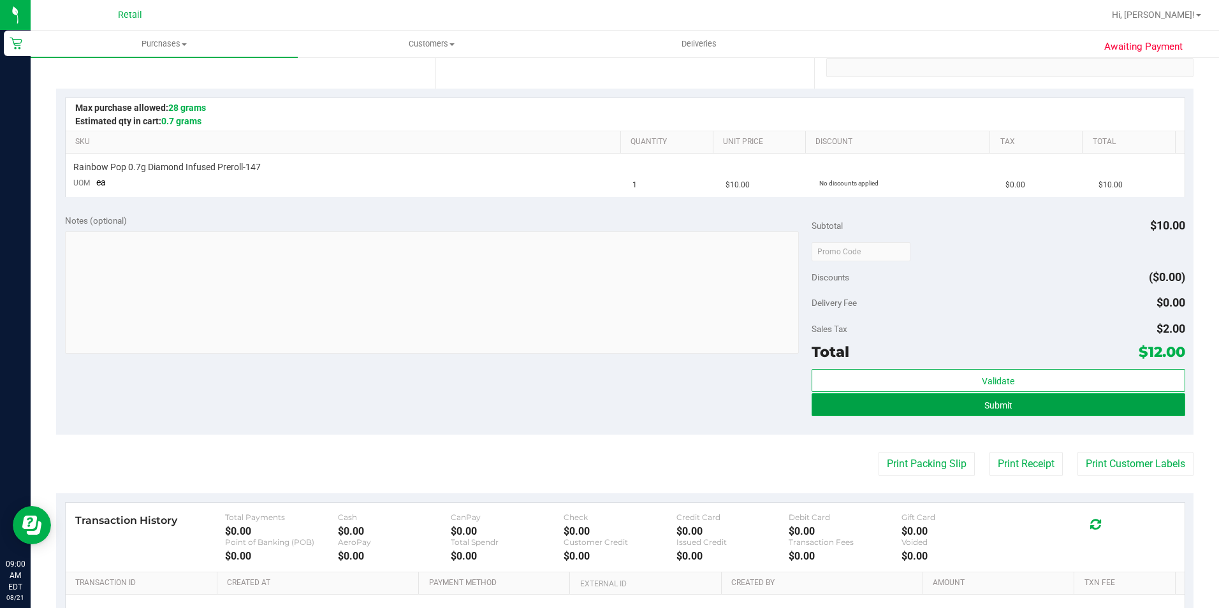
click at [1052, 405] on button "Submit" at bounding box center [999, 404] width 374 height 23
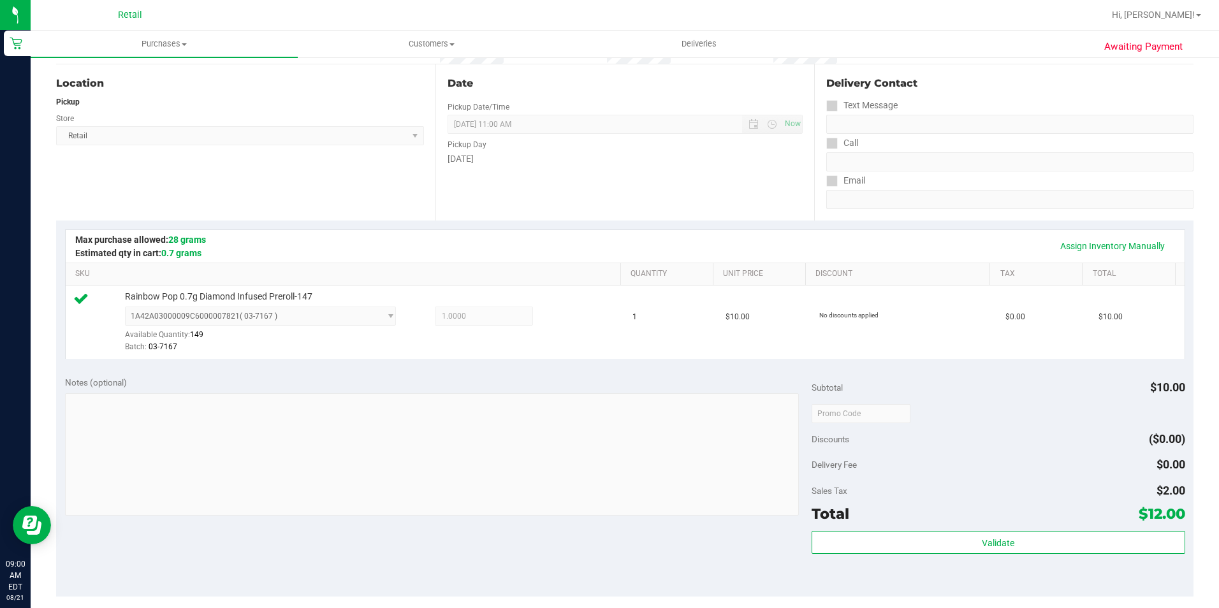
scroll to position [191, 0]
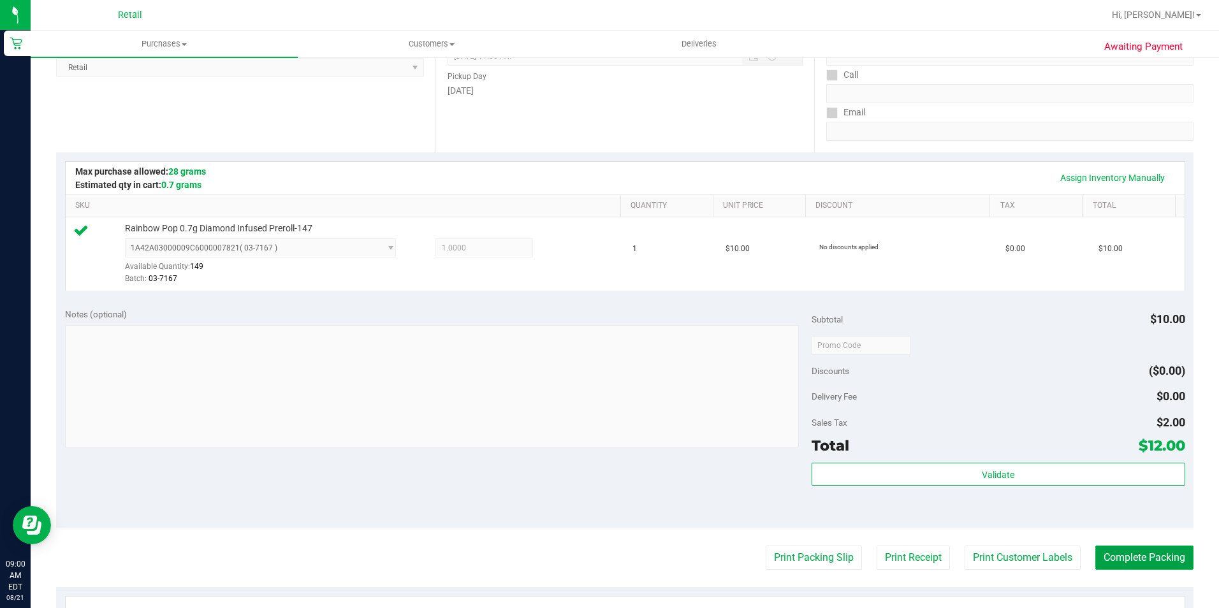
click at [1139, 566] on button "Complete Packing" at bounding box center [1145, 558] width 98 height 24
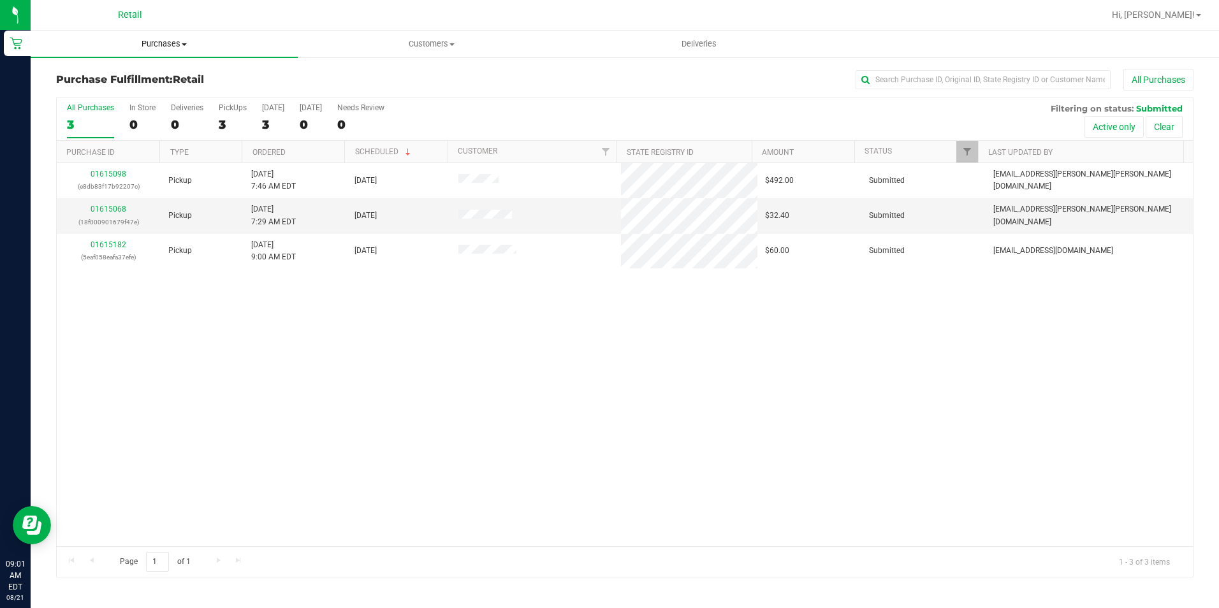
click at [153, 54] on uib-tab-heading "Purchases Summary of purchases Fulfillment All purchases" at bounding box center [164, 44] width 267 height 27
click at [142, 79] on span "Summary of purchases" at bounding box center [96, 76] width 131 height 11
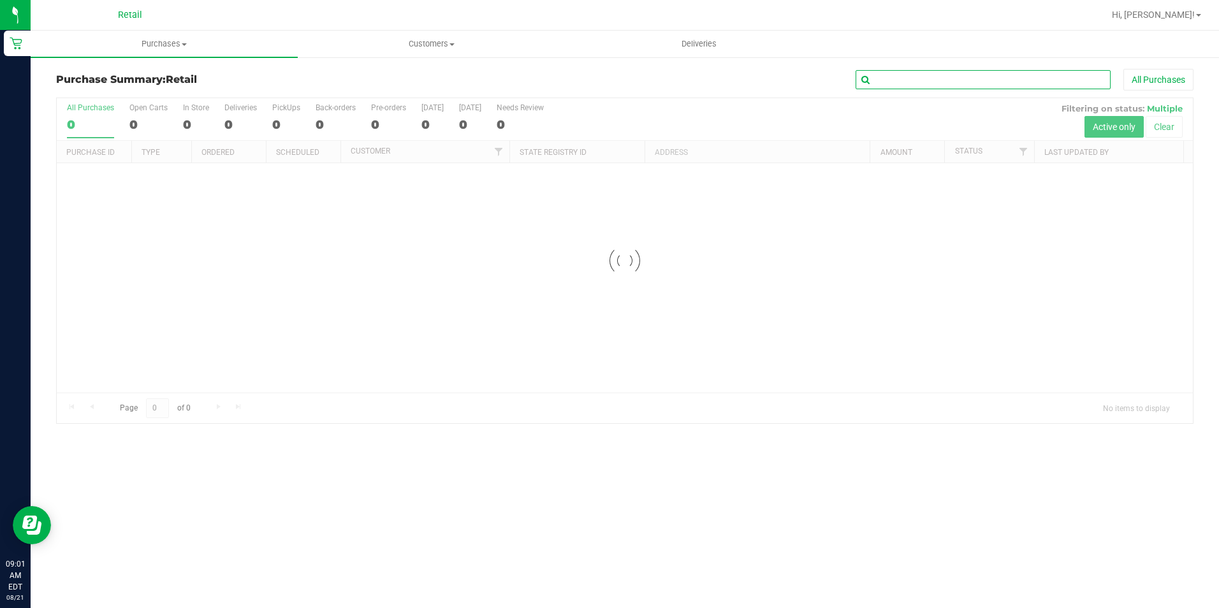
click at [930, 77] on input "text" at bounding box center [983, 79] width 255 height 19
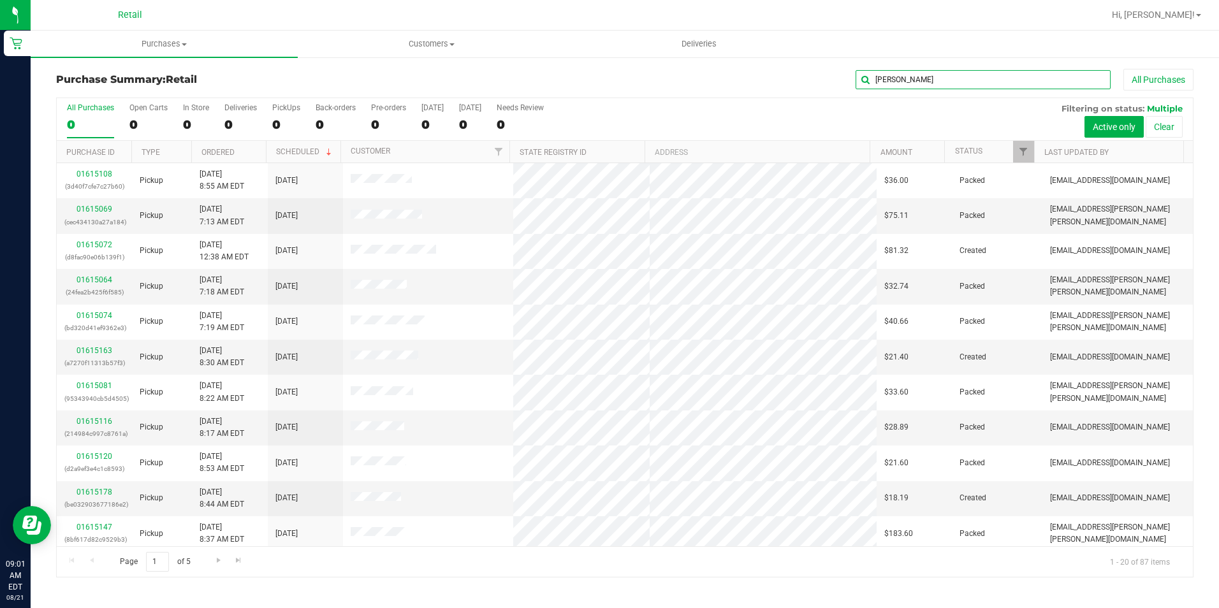
type input "benj"
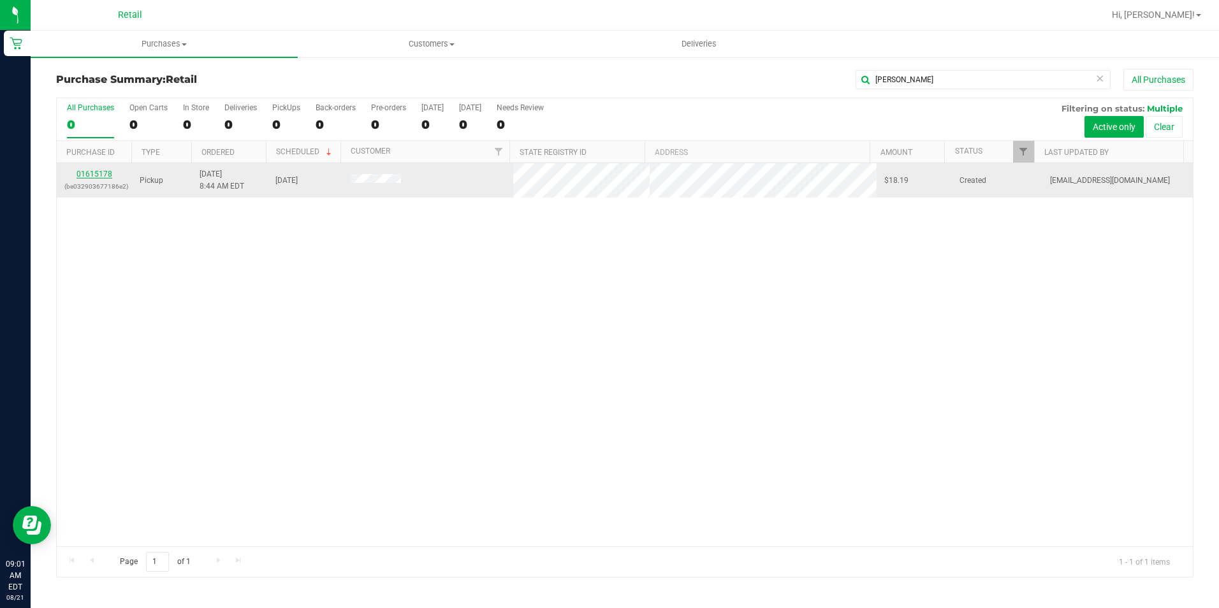
click at [106, 174] on link "01615178" at bounding box center [95, 174] width 36 height 9
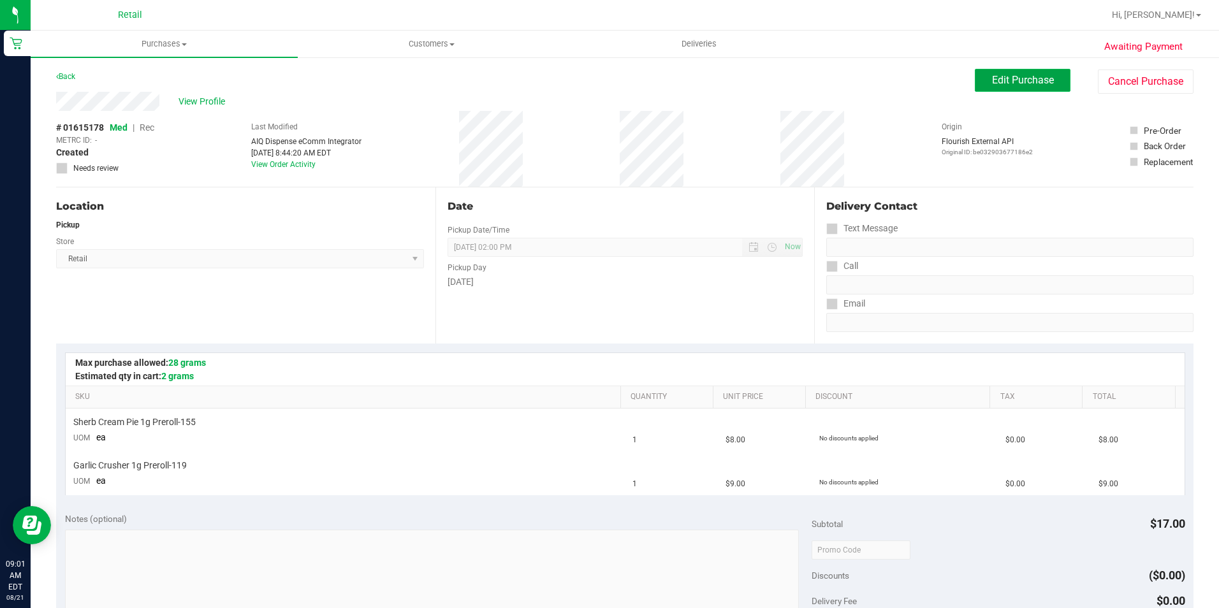
click at [1032, 73] on button "Edit Purchase" at bounding box center [1023, 80] width 96 height 23
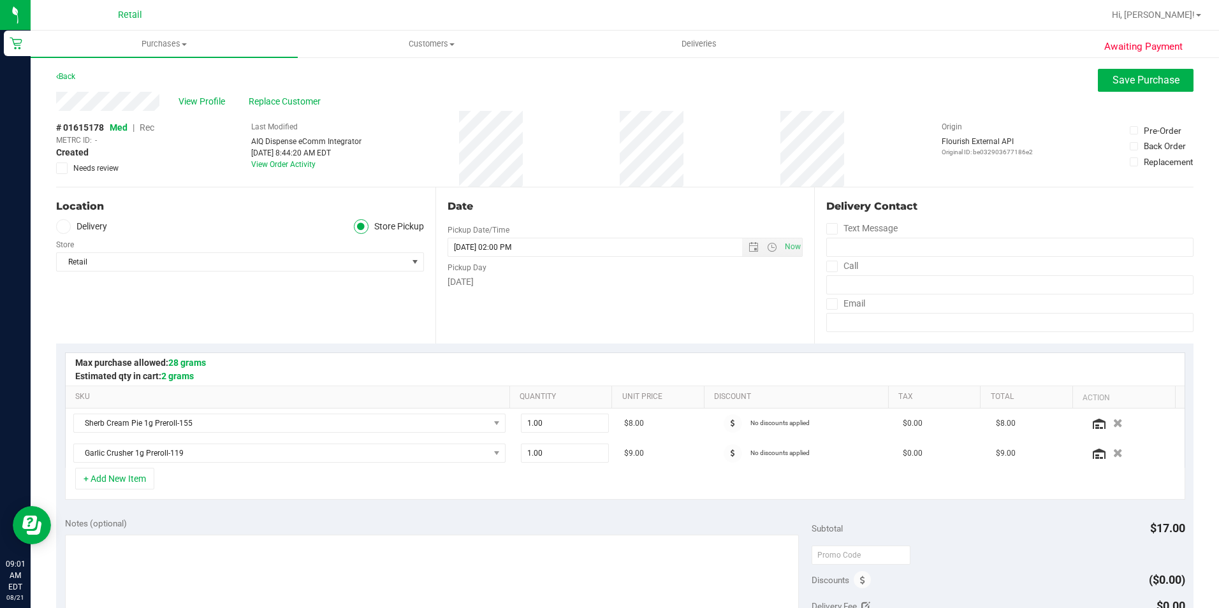
click at [150, 128] on span "Rec" at bounding box center [147, 127] width 15 height 10
click at [1125, 85] on span "Save Purchase" at bounding box center [1146, 80] width 67 height 12
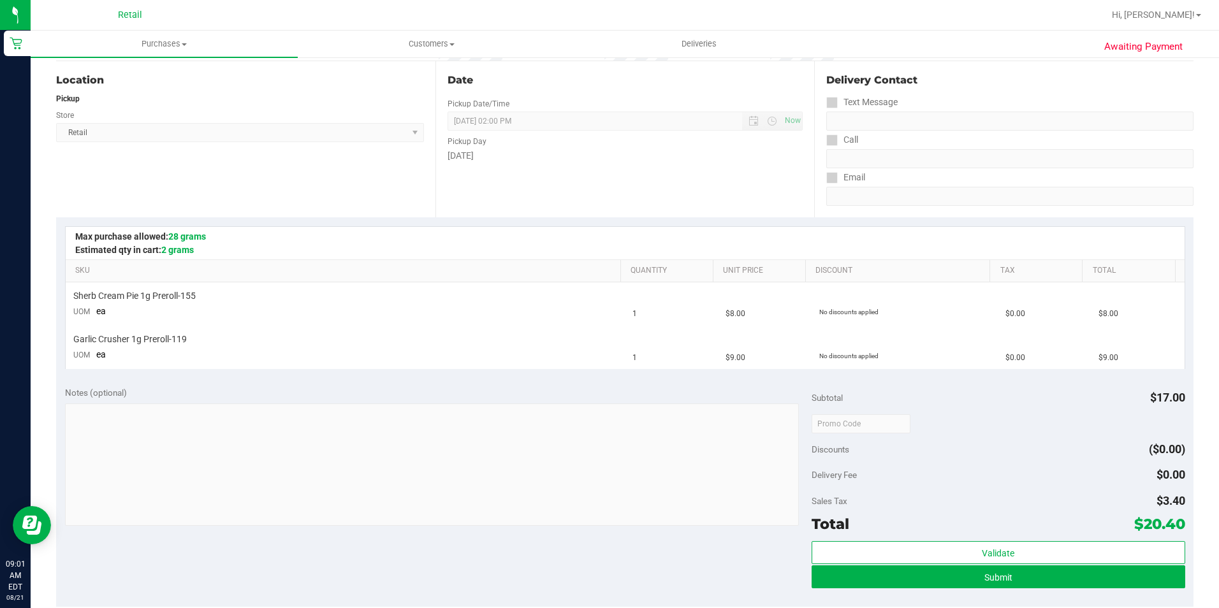
scroll to position [128, 0]
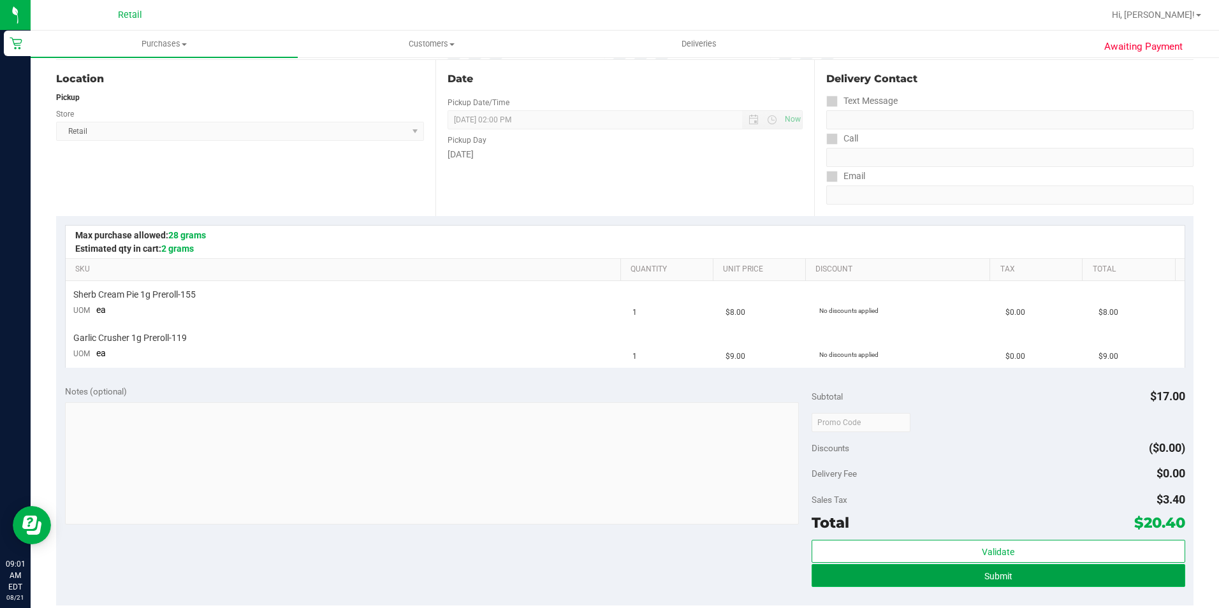
click at [1041, 583] on button "Submit" at bounding box center [999, 575] width 374 height 23
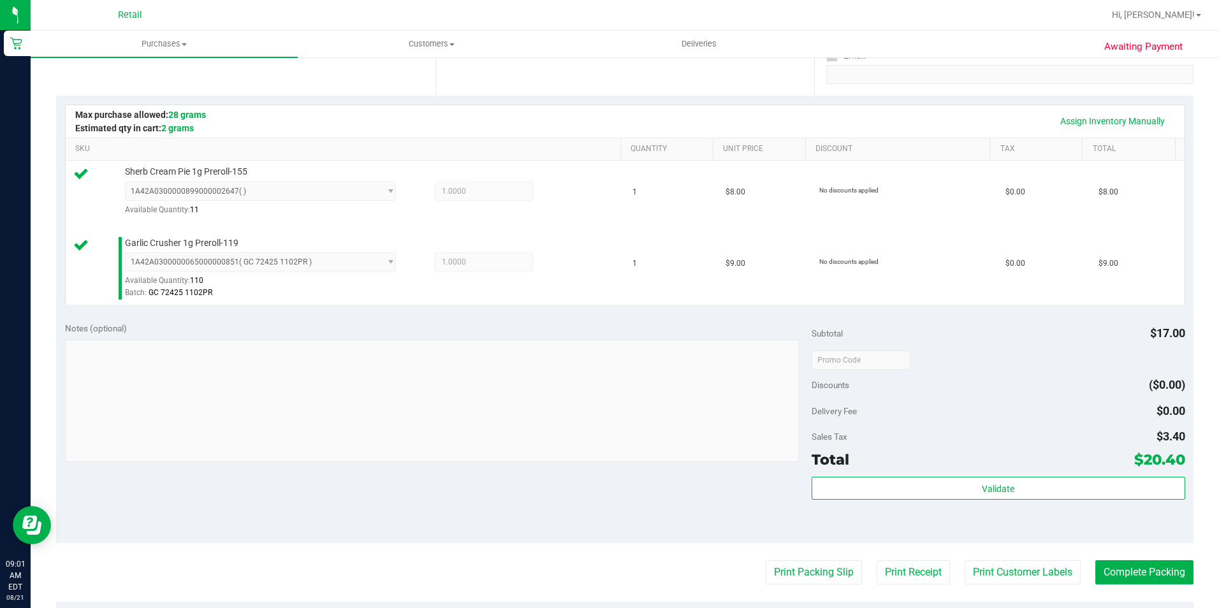
scroll to position [383, 0]
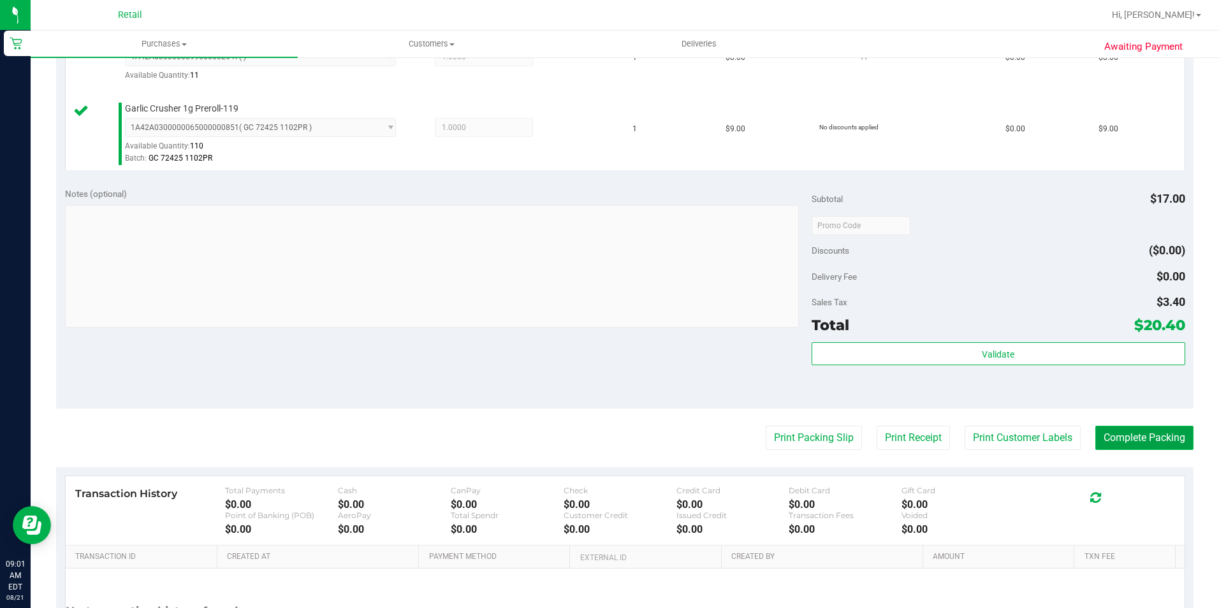
click at [1159, 435] on button "Complete Packing" at bounding box center [1145, 438] width 98 height 24
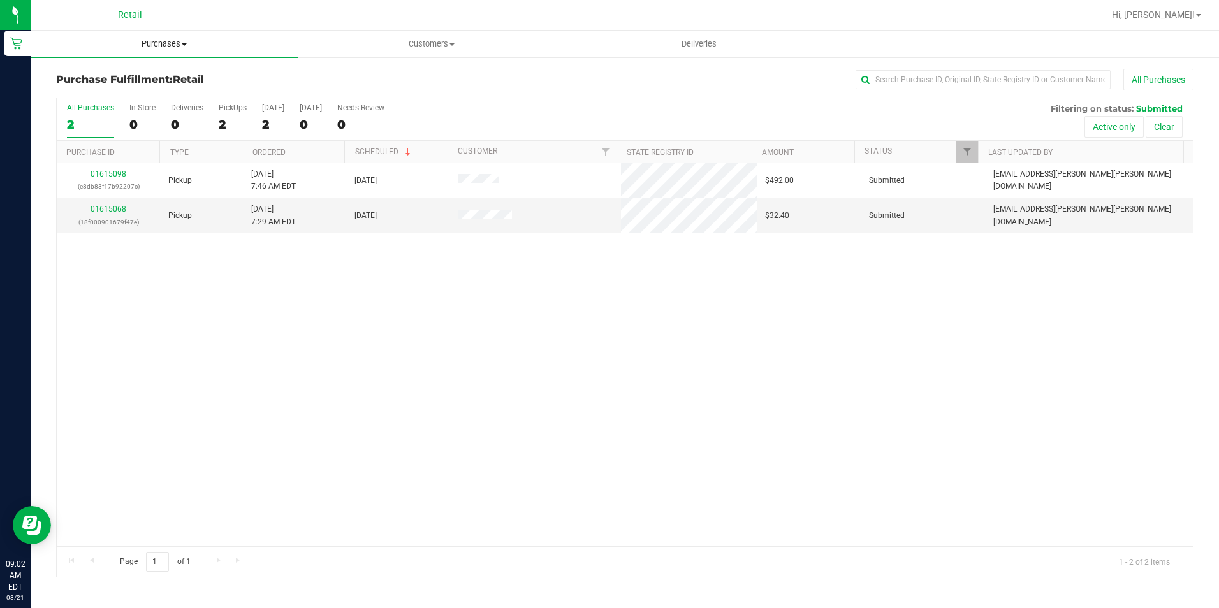
click at [159, 36] on uib-tab-heading "Purchases Summary of purchases Fulfillment All purchases" at bounding box center [164, 44] width 267 height 27
click at [150, 76] on span "Summary of purchases" at bounding box center [96, 76] width 131 height 11
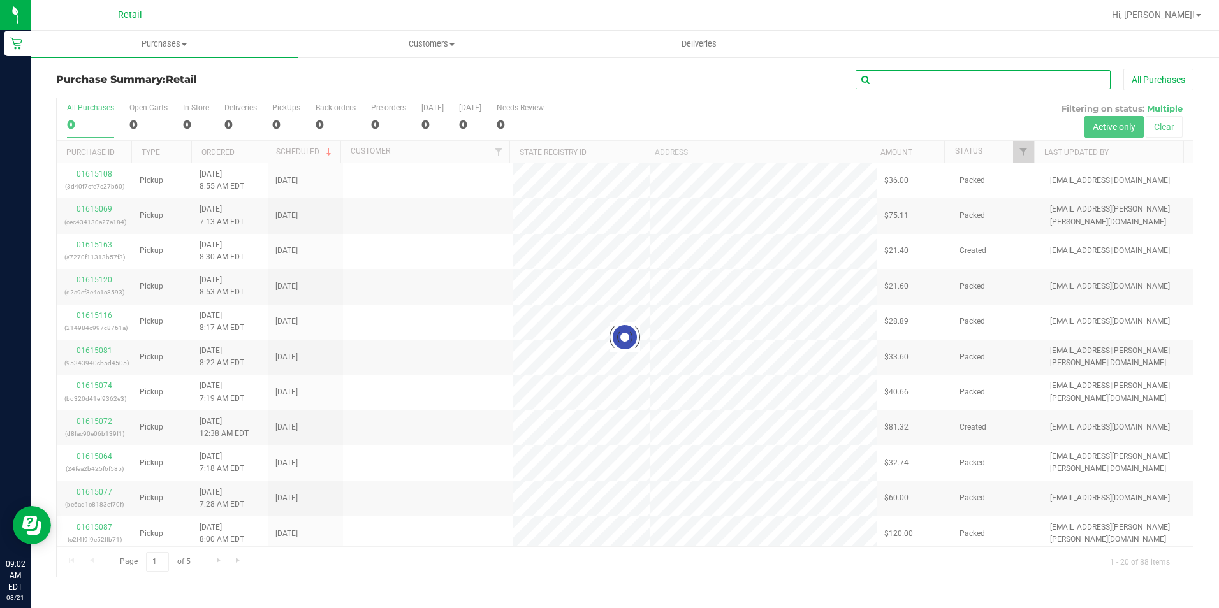
click at [1000, 89] on input "text" at bounding box center [983, 79] width 255 height 19
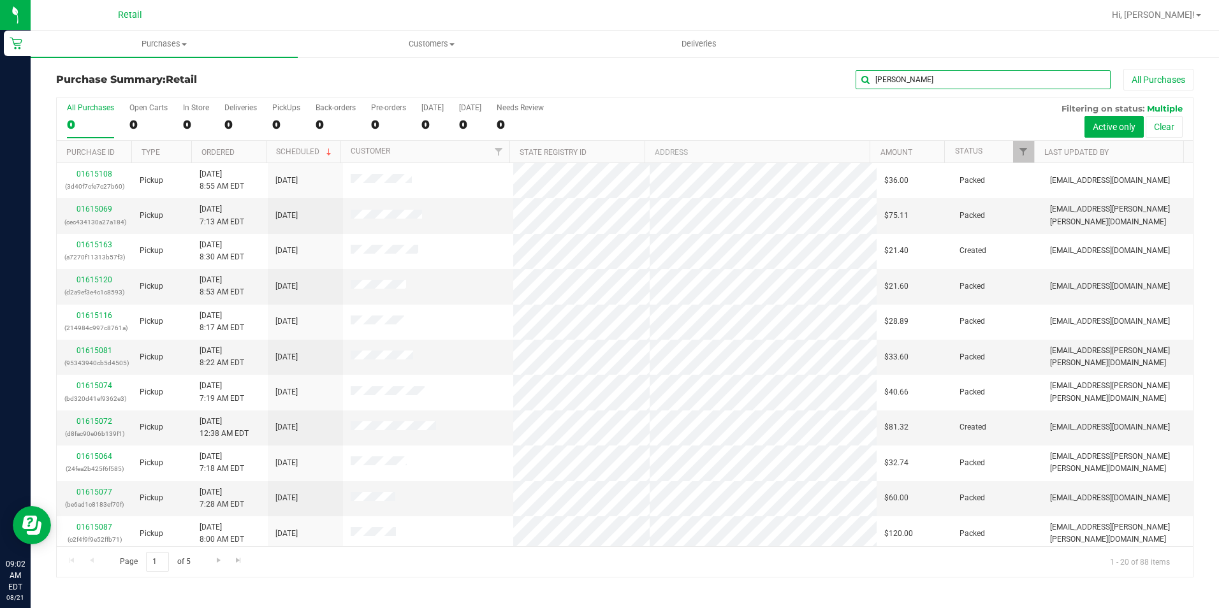
type input "maggie"
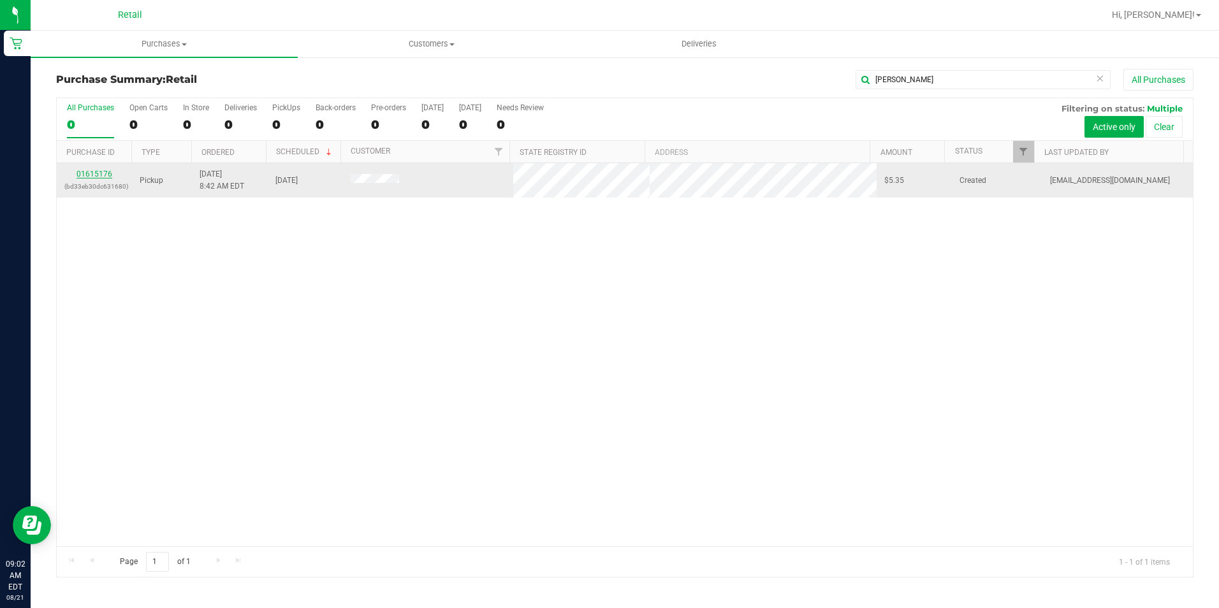
click at [99, 172] on link "01615176" at bounding box center [95, 174] width 36 height 9
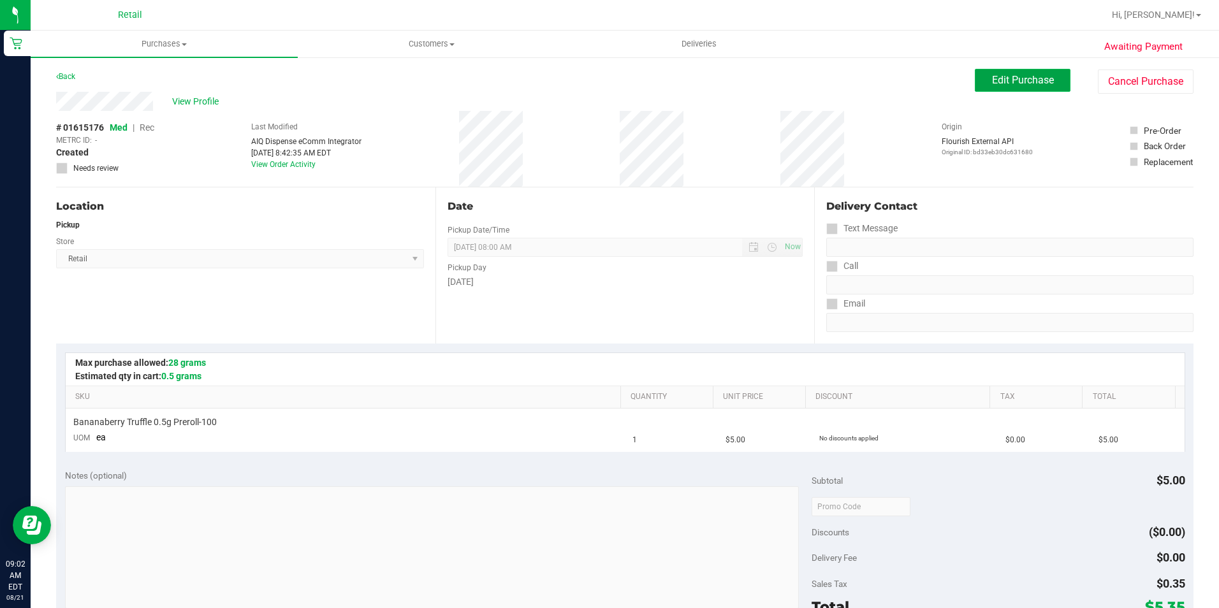
click at [1020, 81] on span "Edit Purchase" at bounding box center [1023, 80] width 62 height 12
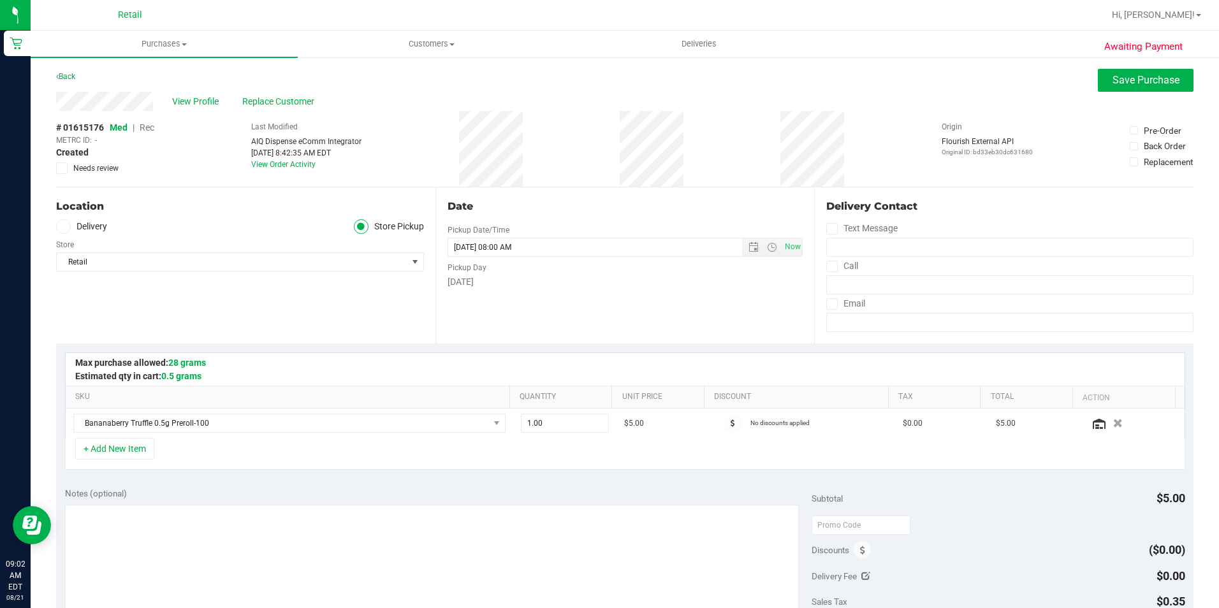
click at [144, 126] on span "Rec" at bounding box center [147, 127] width 15 height 10
click at [1141, 70] on button "Save Purchase" at bounding box center [1146, 80] width 96 height 23
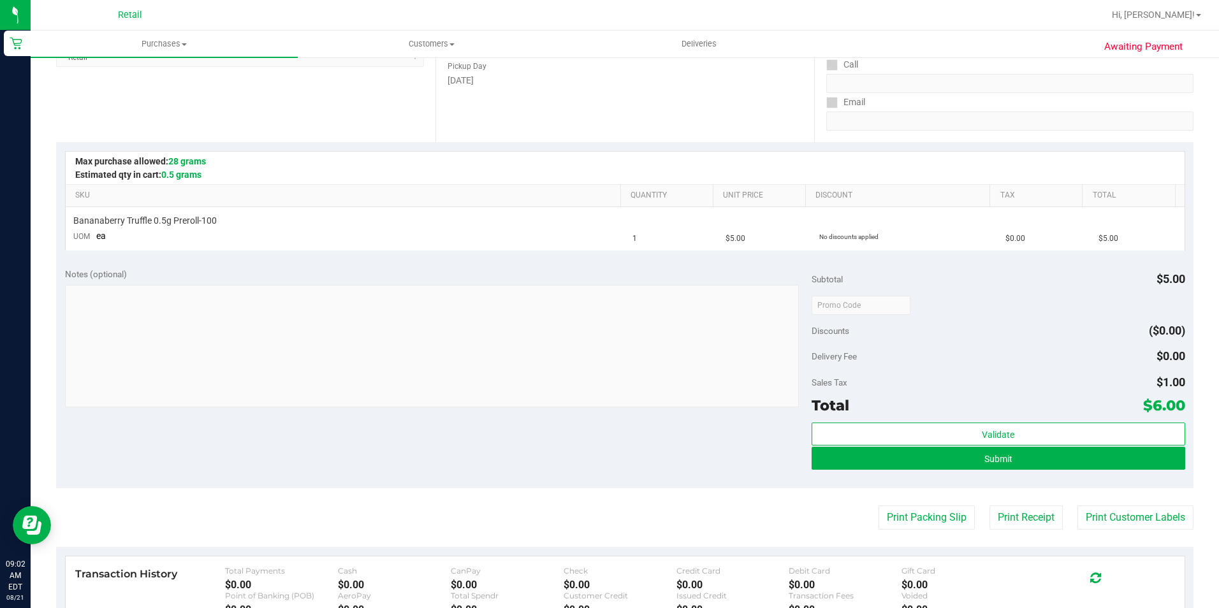
scroll to position [255, 0]
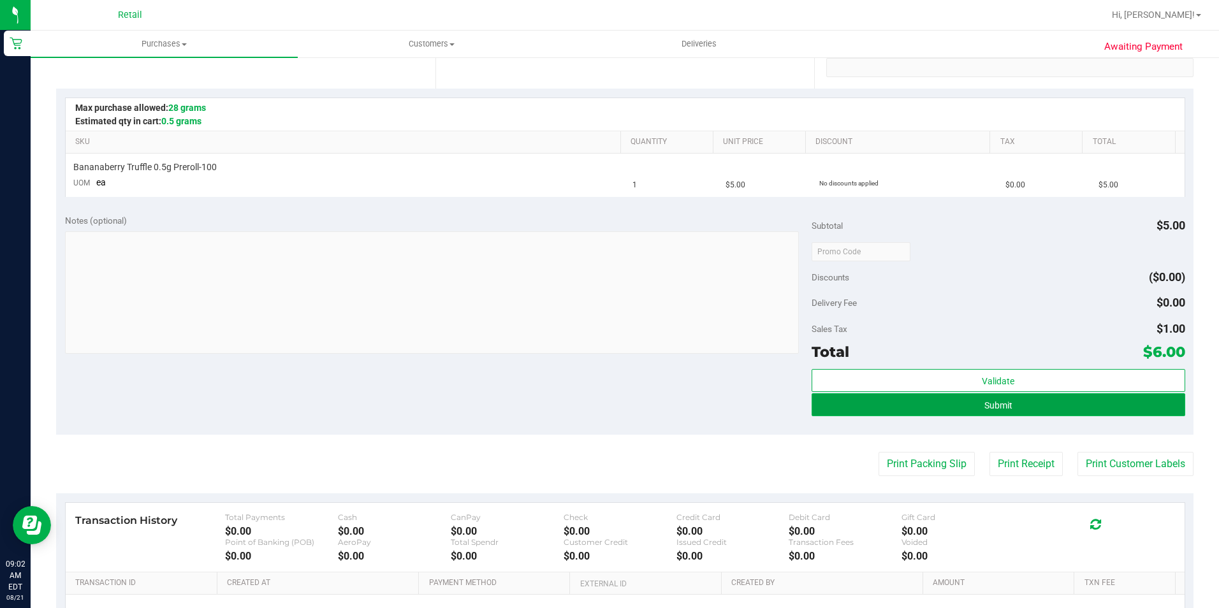
click at [1019, 412] on button "Submit" at bounding box center [999, 404] width 374 height 23
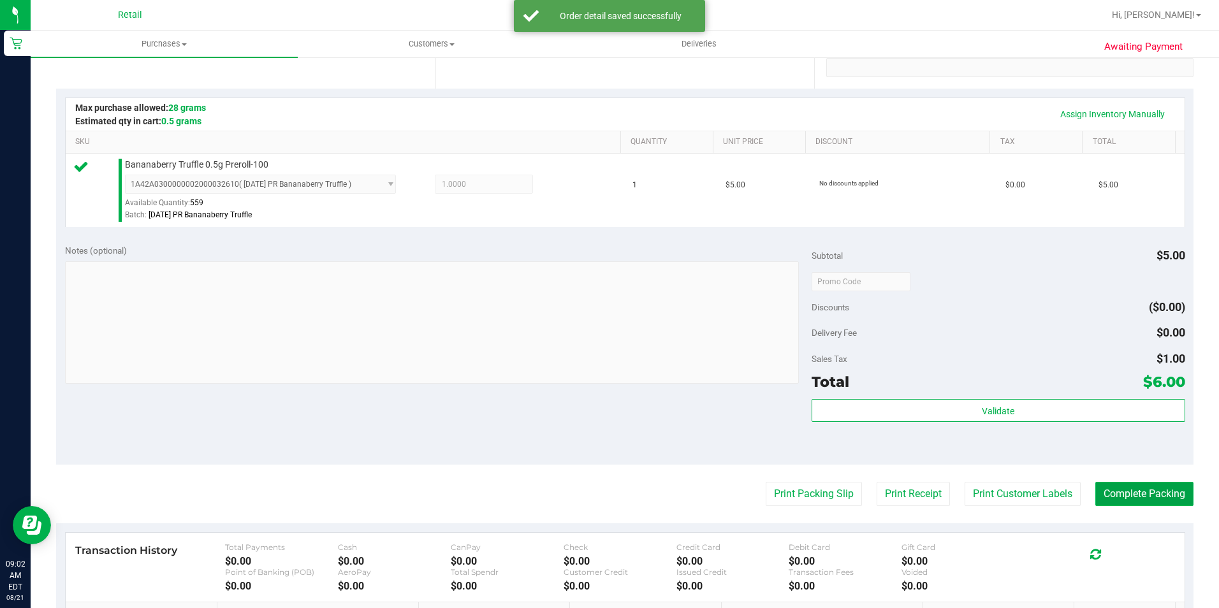
click at [1142, 500] on button "Complete Packing" at bounding box center [1145, 494] width 98 height 24
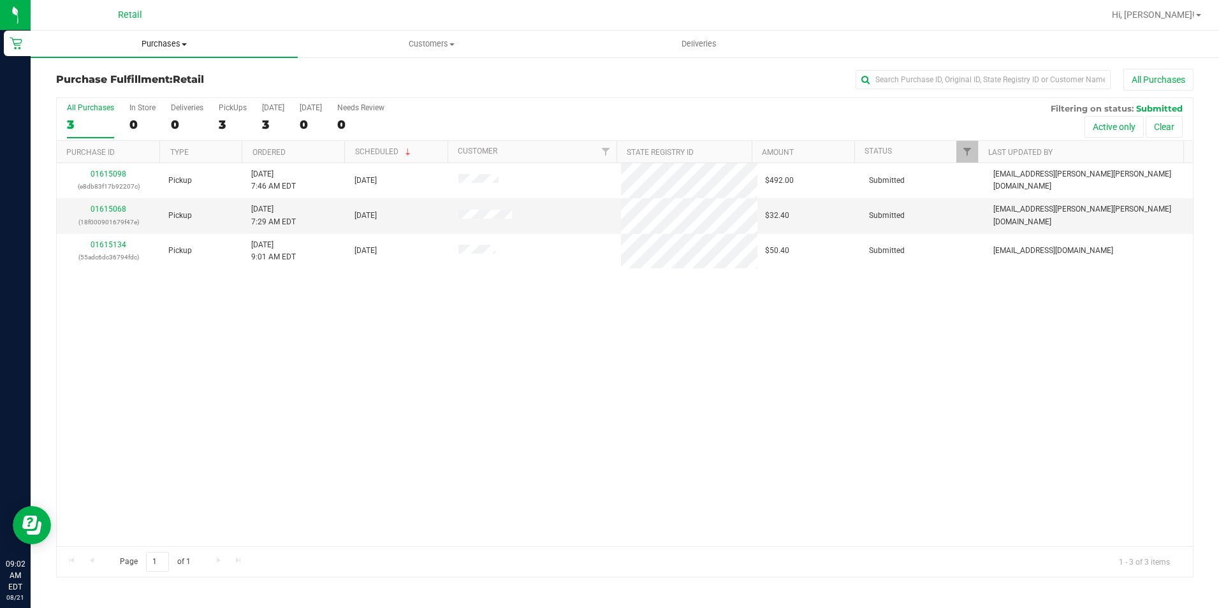
click at [166, 50] on uib-tab-heading "Purchases Summary of purchases Fulfillment All purchases" at bounding box center [164, 44] width 267 height 27
click at [151, 78] on span "Summary of purchases" at bounding box center [96, 76] width 131 height 11
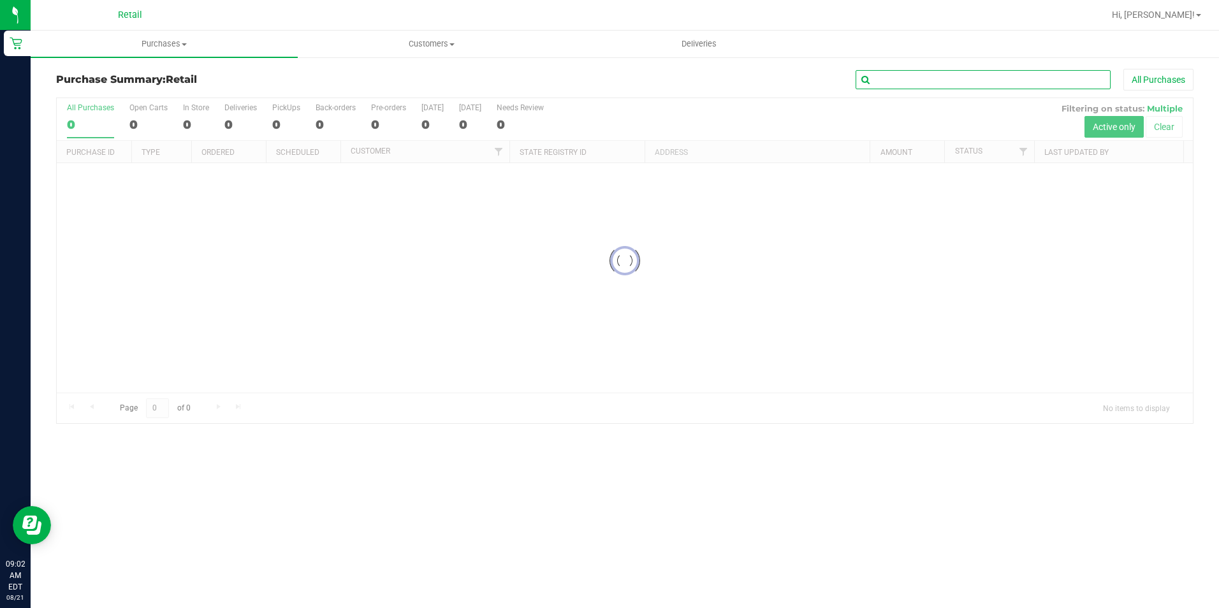
click at [947, 82] on input "text" at bounding box center [983, 79] width 255 height 19
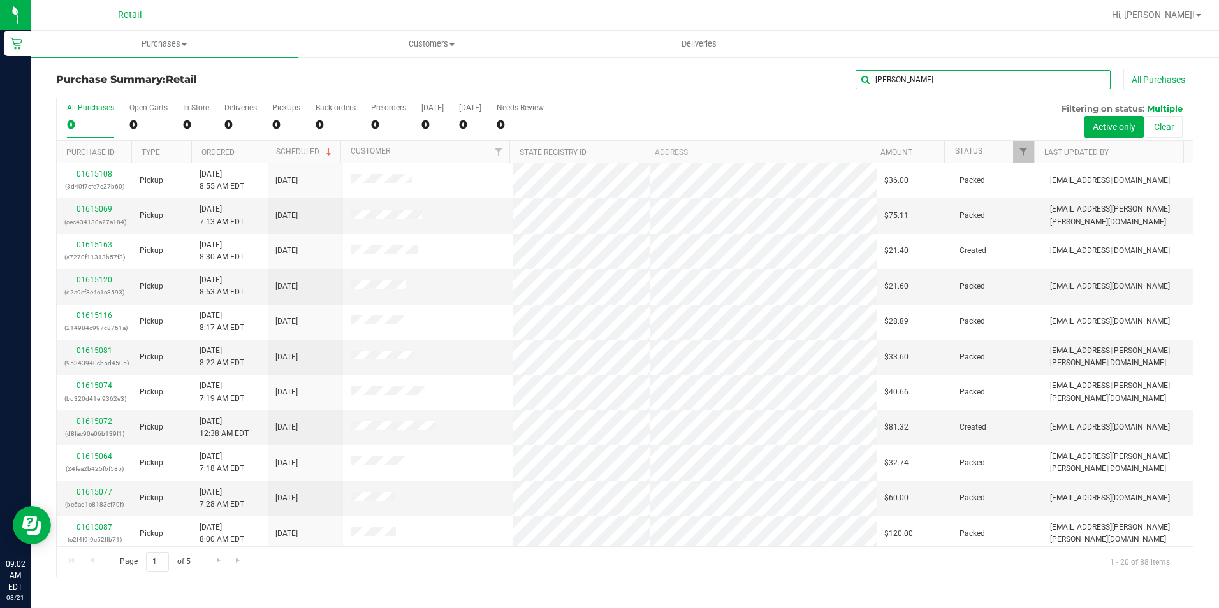
type input "felicia"
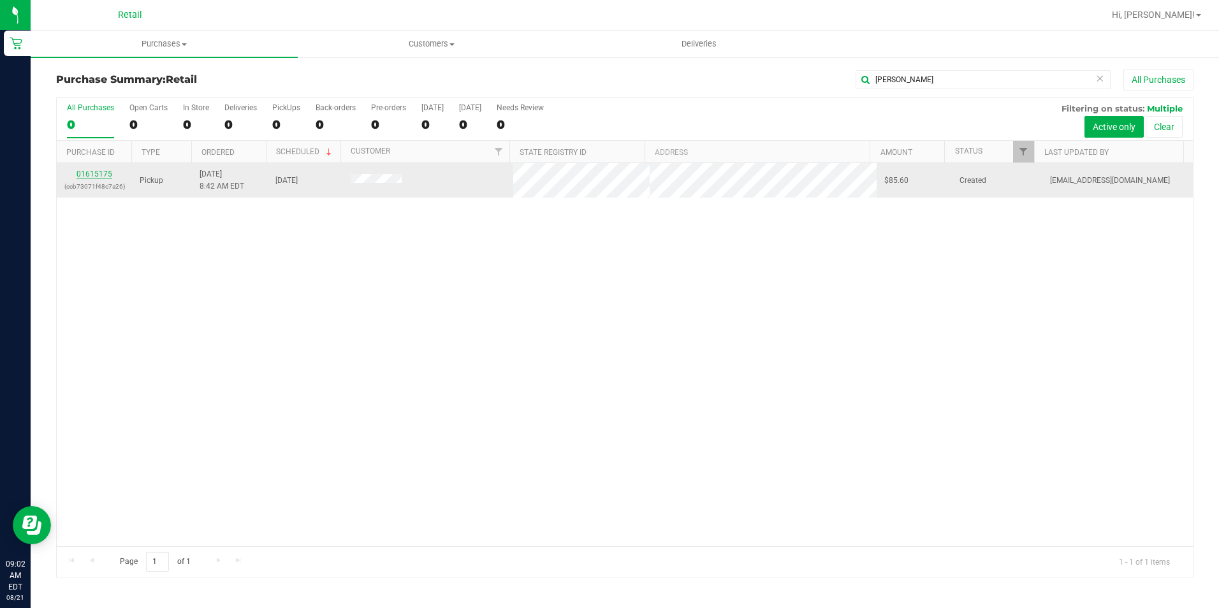
click at [92, 176] on link "01615175" at bounding box center [95, 174] width 36 height 9
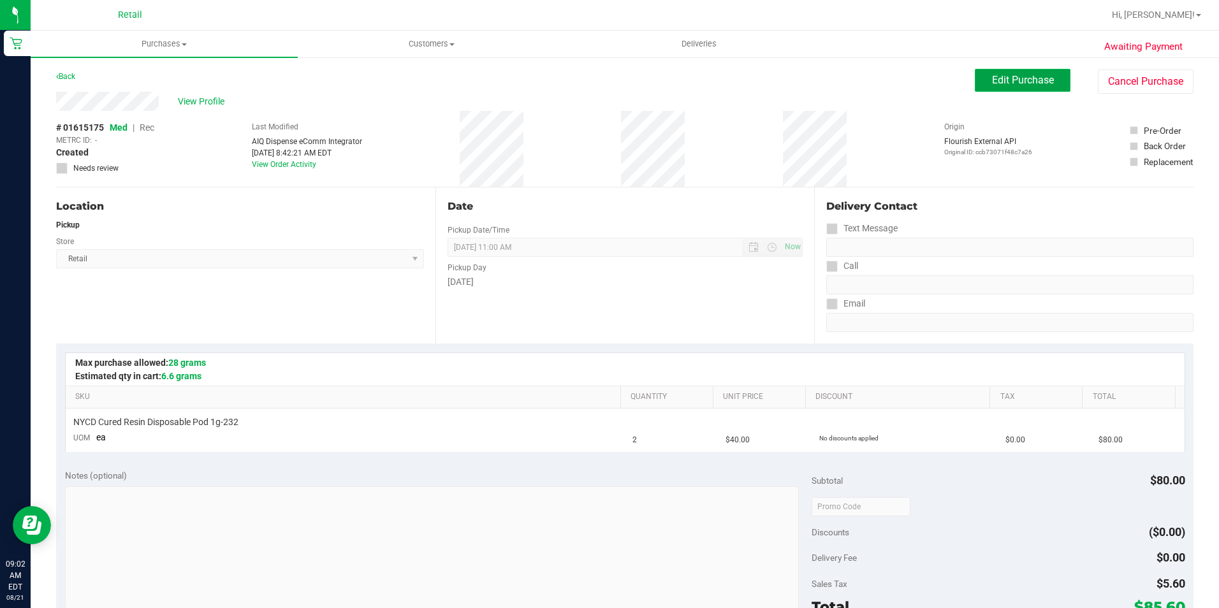
click at [1005, 83] on span "Edit Purchase" at bounding box center [1023, 80] width 62 height 12
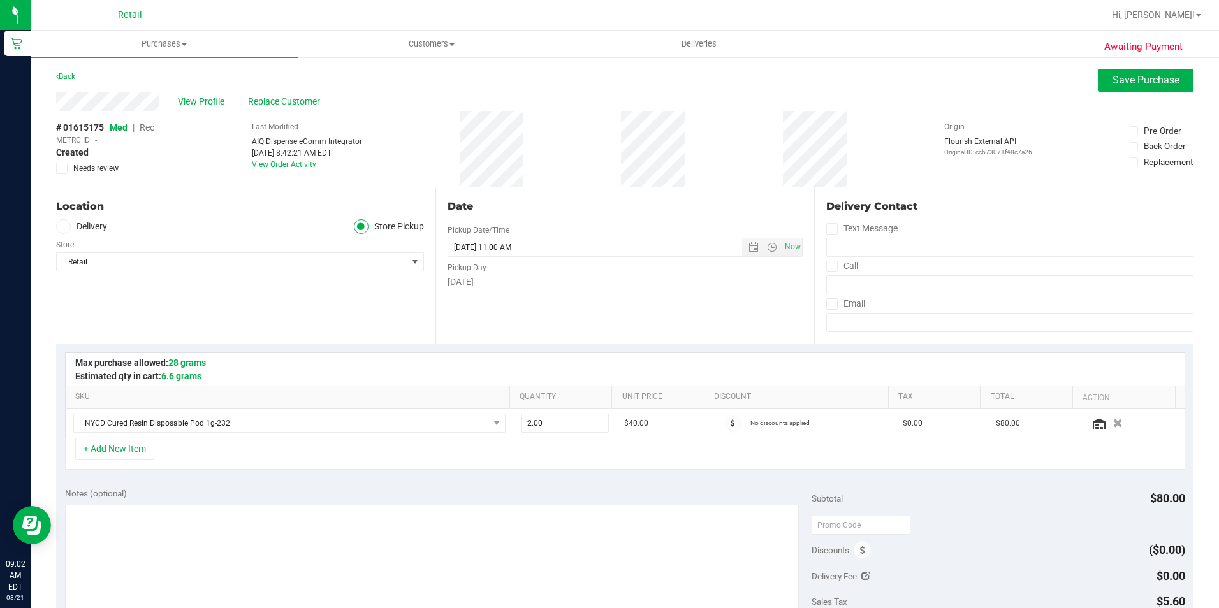
click at [146, 128] on span "Rec" at bounding box center [147, 127] width 15 height 10
click at [1118, 86] on button "Save Purchase" at bounding box center [1146, 80] width 96 height 23
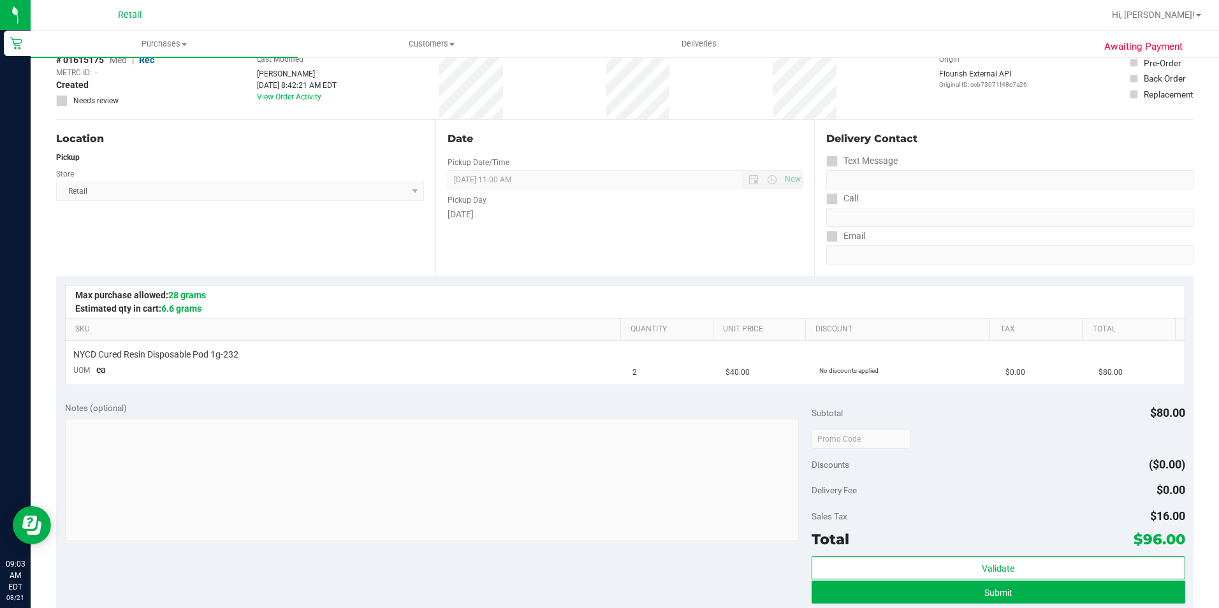
scroll to position [191, 0]
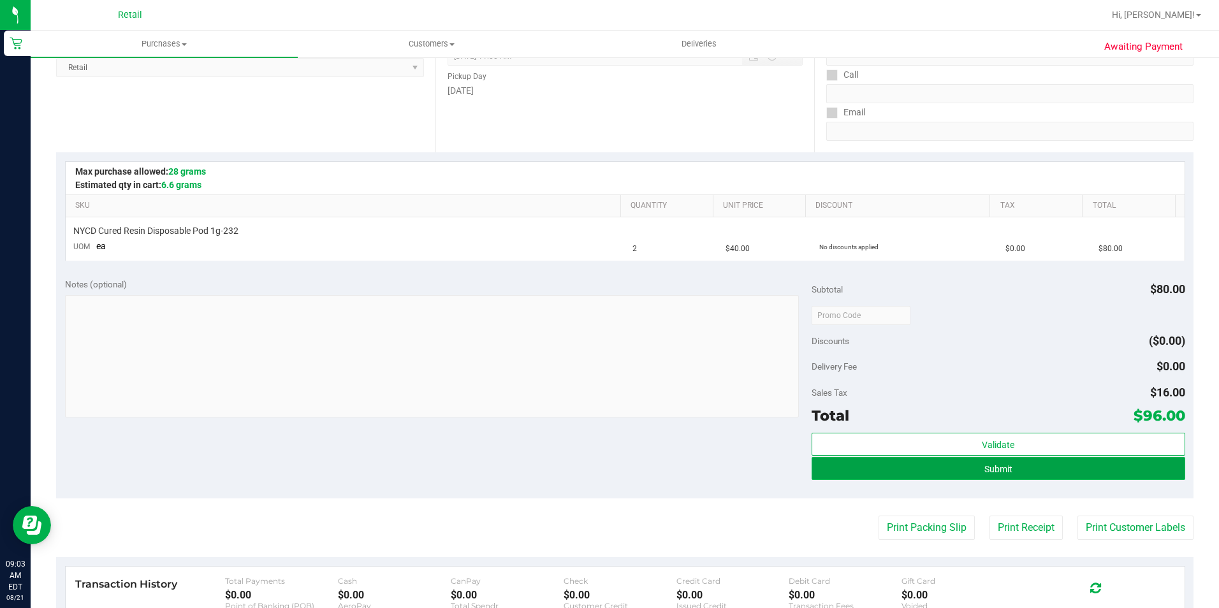
click at [1015, 465] on button "Submit" at bounding box center [999, 468] width 374 height 23
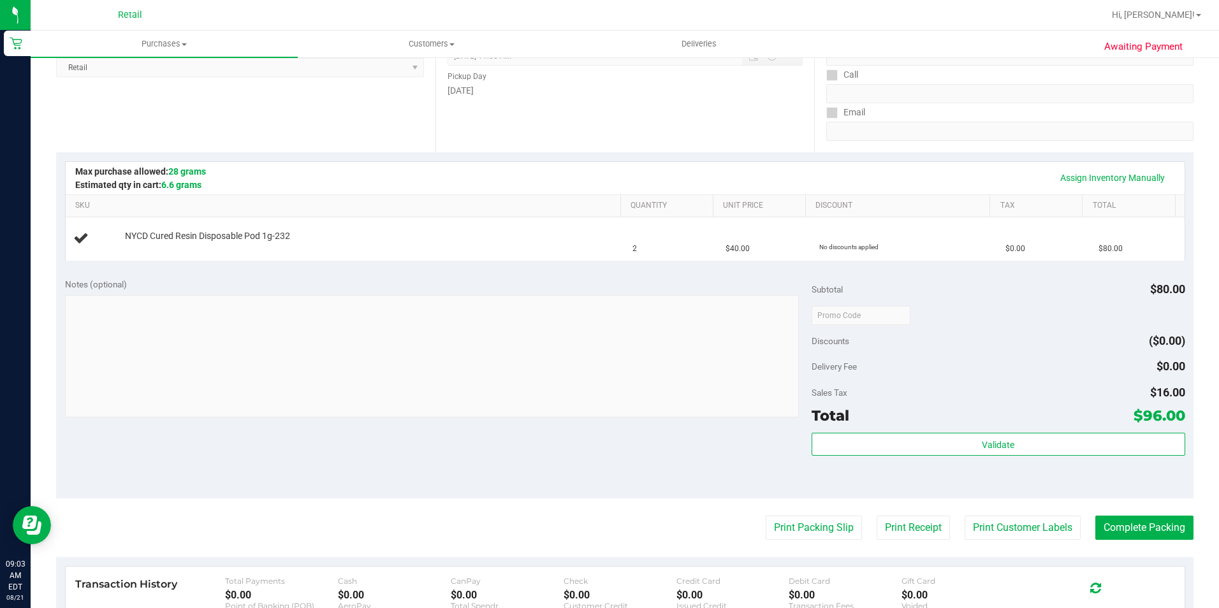
drag, startPoint x: 911, startPoint y: 314, endPoint x: 932, endPoint y: 309, distance: 21.7
click at [918, 314] on div at bounding box center [999, 315] width 374 height 23
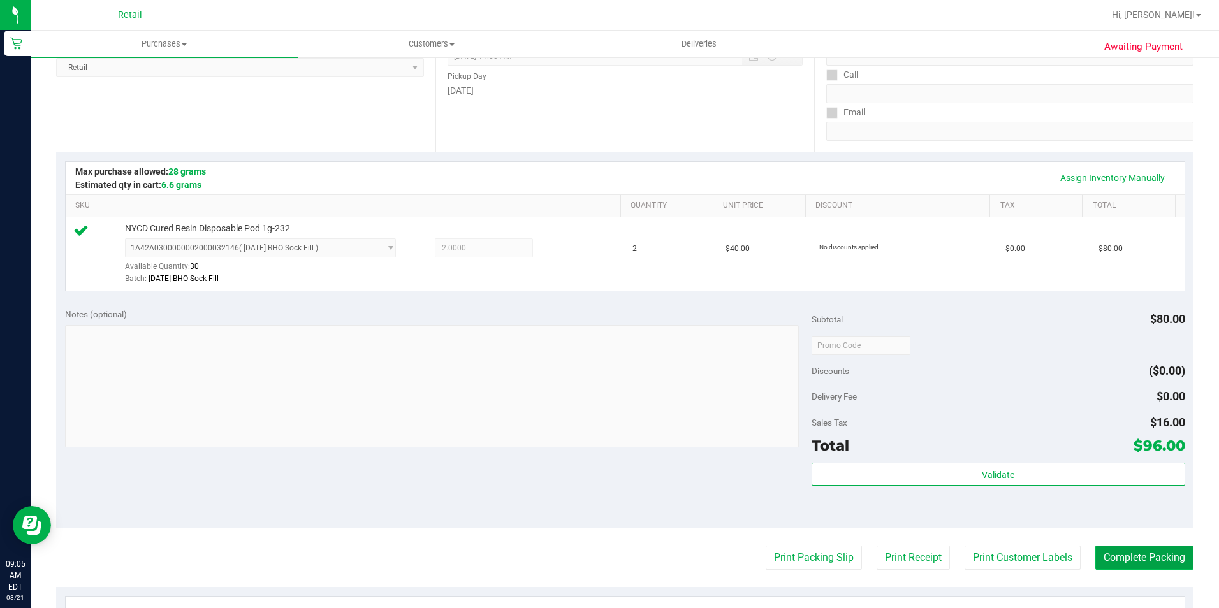
click at [1108, 552] on button "Complete Packing" at bounding box center [1145, 558] width 98 height 24
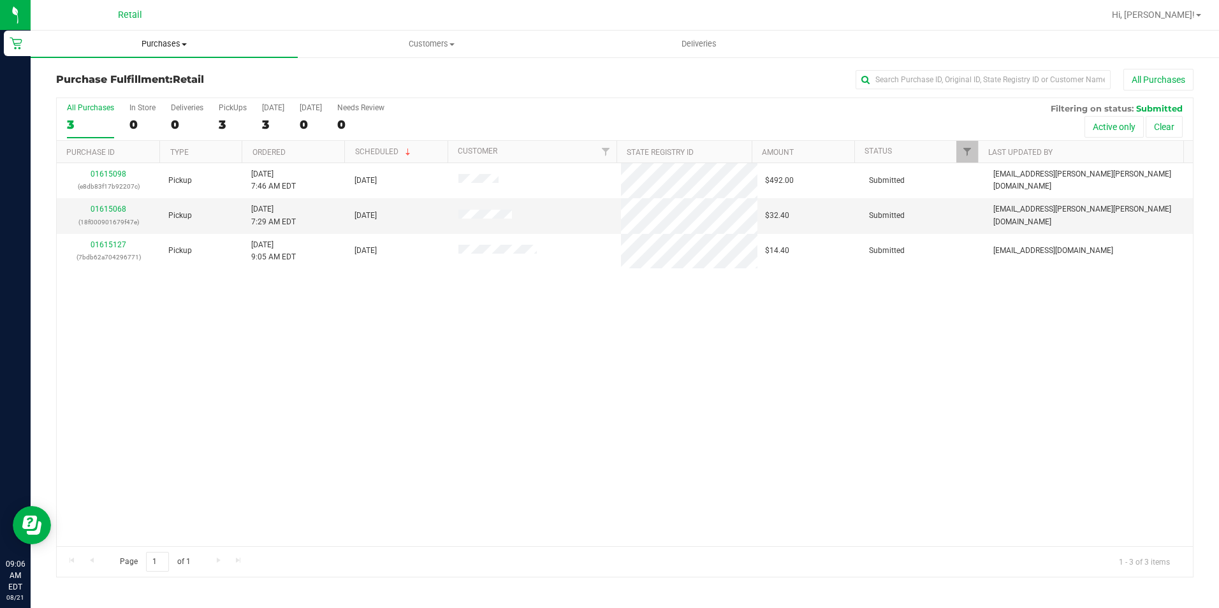
click at [173, 50] on uib-tab-heading "Purchases Summary of purchases Fulfillment All purchases" at bounding box center [164, 44] width 267 height 27
click at [181, 73] on li "Summary of purchases" at bounding box center [164, 77] width 267 height 15
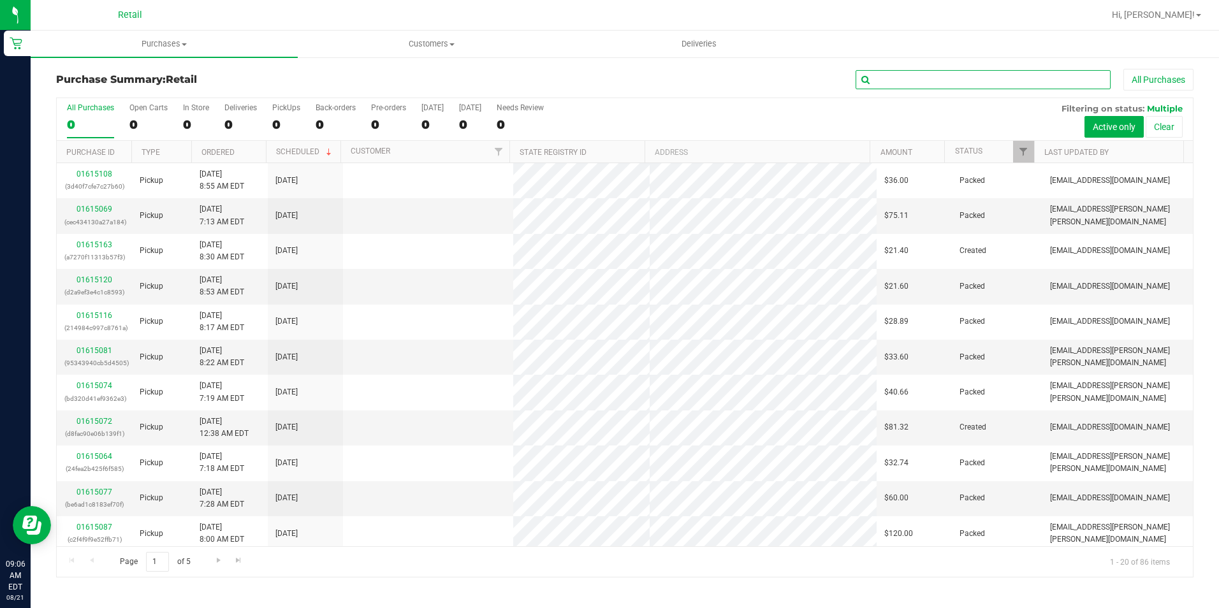
click at [942, 86] on input "text" at bounding box center [983, 79] width 255 height 19
type input "thali"
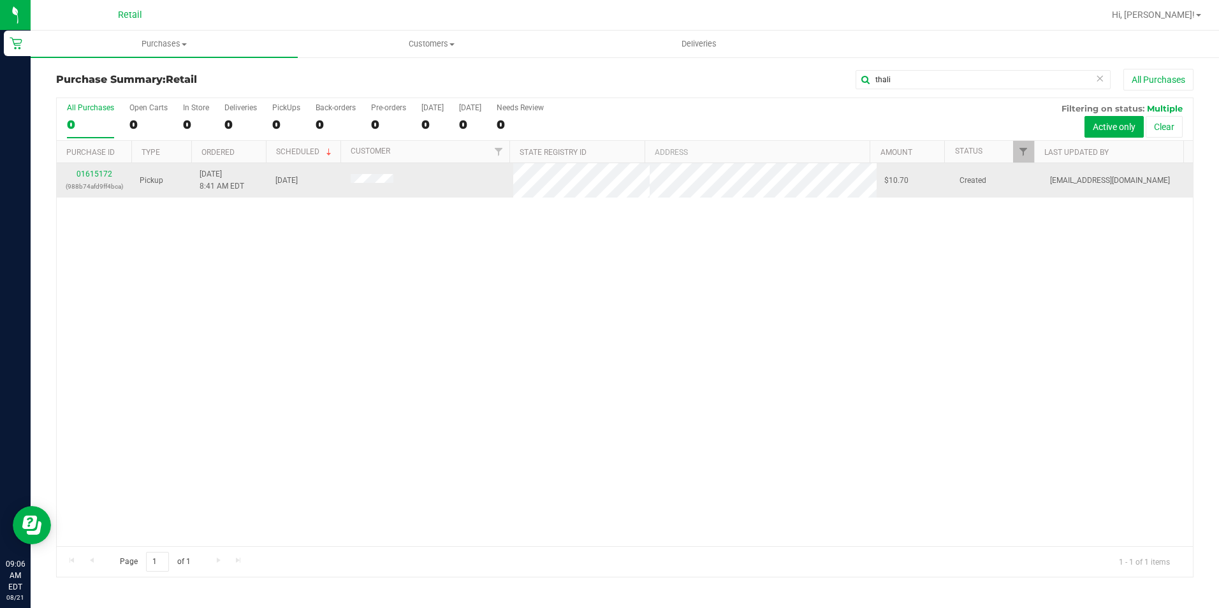
click at [95, 179] on div "01615172 (988b74afd9ff4bca)" at bounding box center [94, 180] width 60 height 24
click at [103, 172] on link "01615172" at bounding box center [95, 174] width 36 height 9
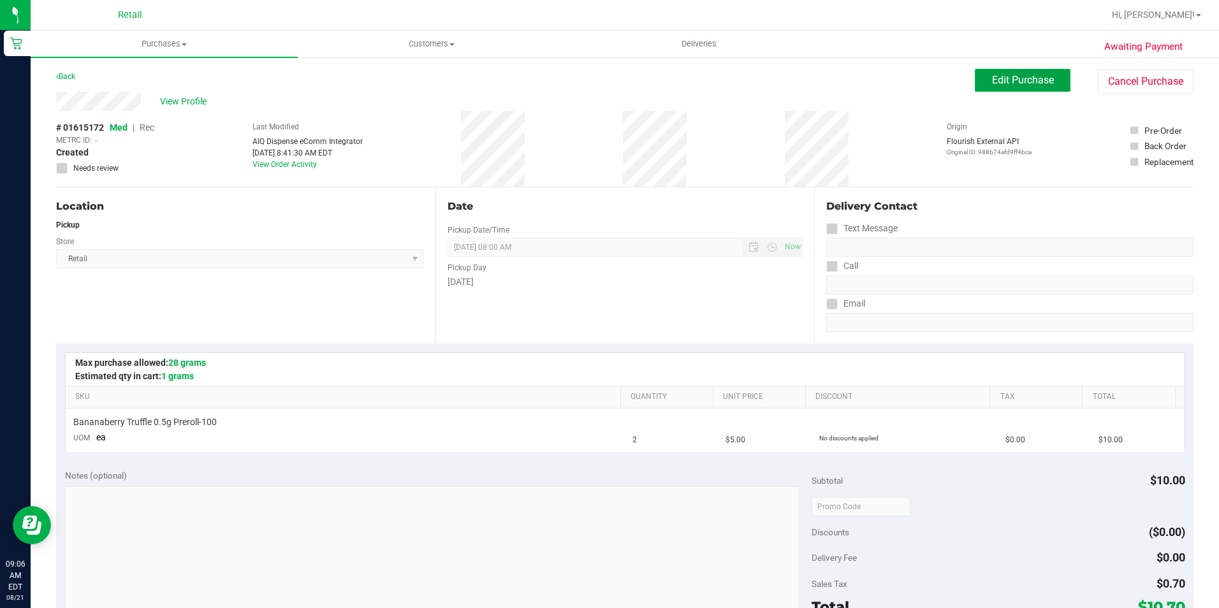
click at [999, 82] on span "Edit Purchase" at bounding box center [1023, 80] width 62 height 12
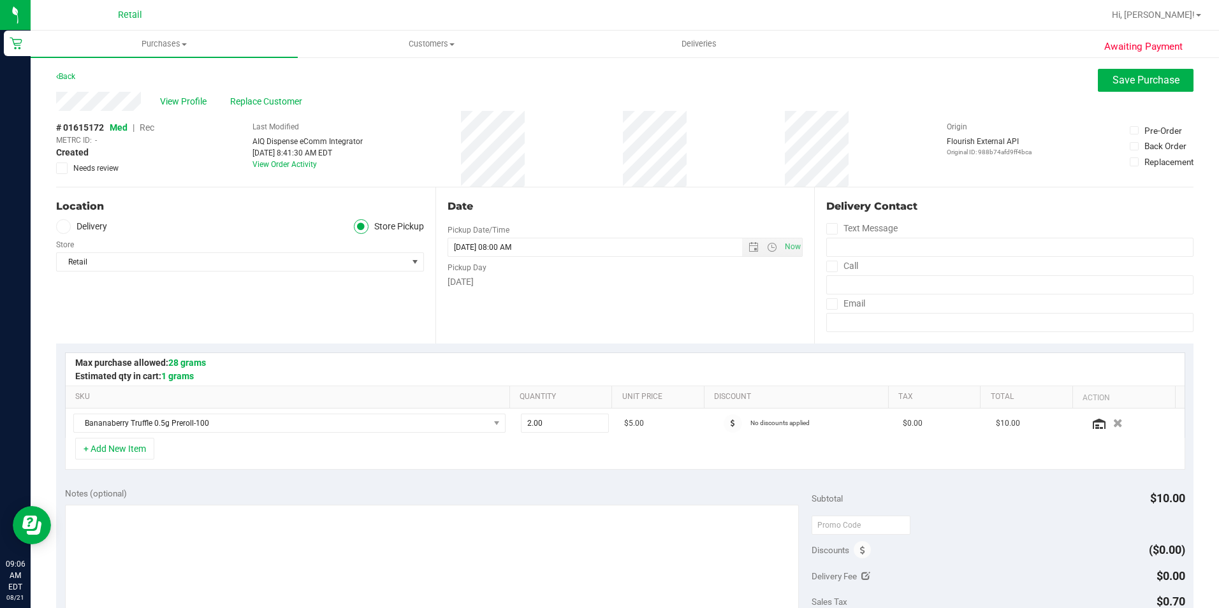
click at [150, 128] on span "Rec" at bounding box center [147, 127] width 15 height 10
click at [1101, 77] on button "Save Purchase" at bounding box center [1146, 80] width 96 height 23
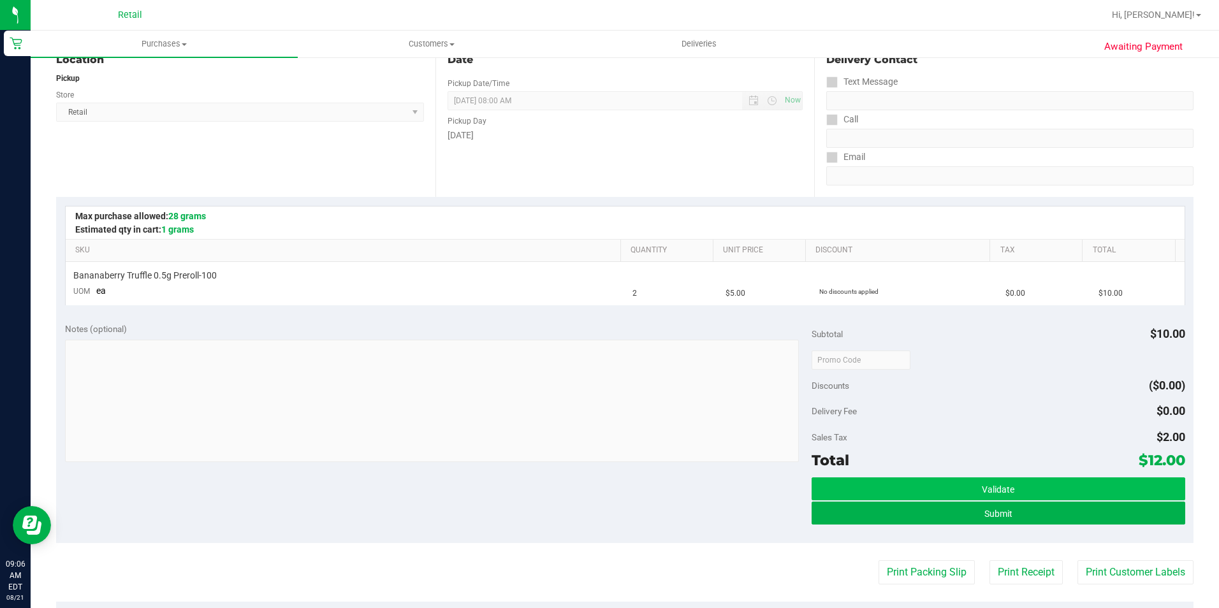
scroll to position [191, 0]
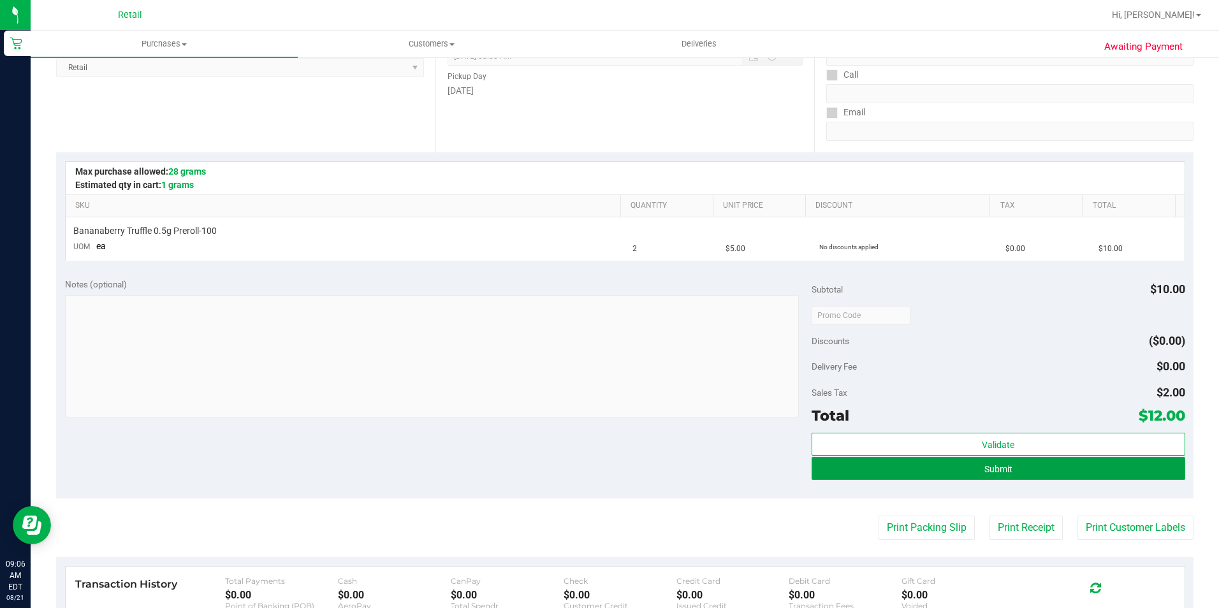
drag, startPoint x: 1044, startPoint y: 471, endPoint x: 1219, endPoint y: 312, distance: 235.7
click at [1044, 473] on button "Submit" at bounding box center [999, 468] width 374 height 23
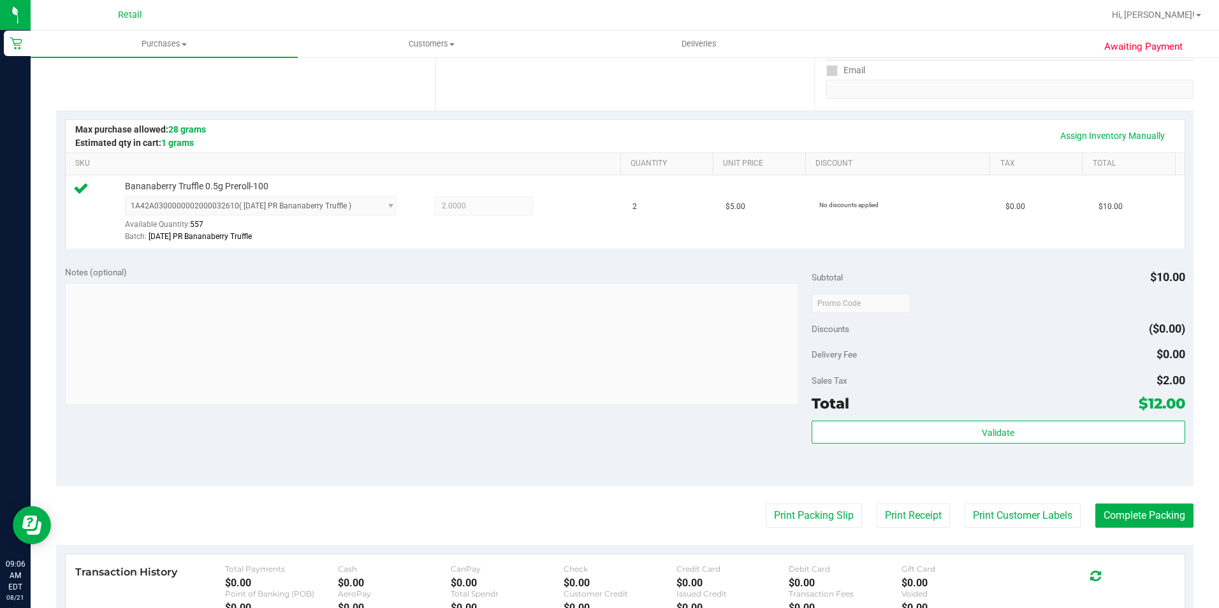
scroll to position [255, 0]
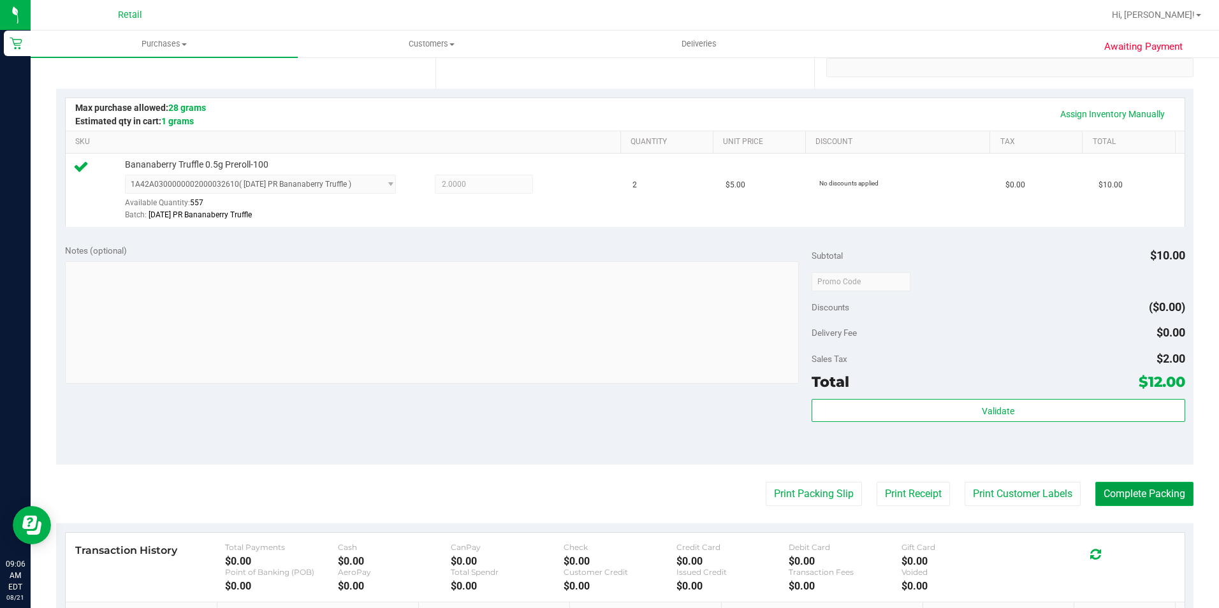
click at [1140, 497] on button "Complete Packing" at bounding box center [1145, 494] width 98 height 24
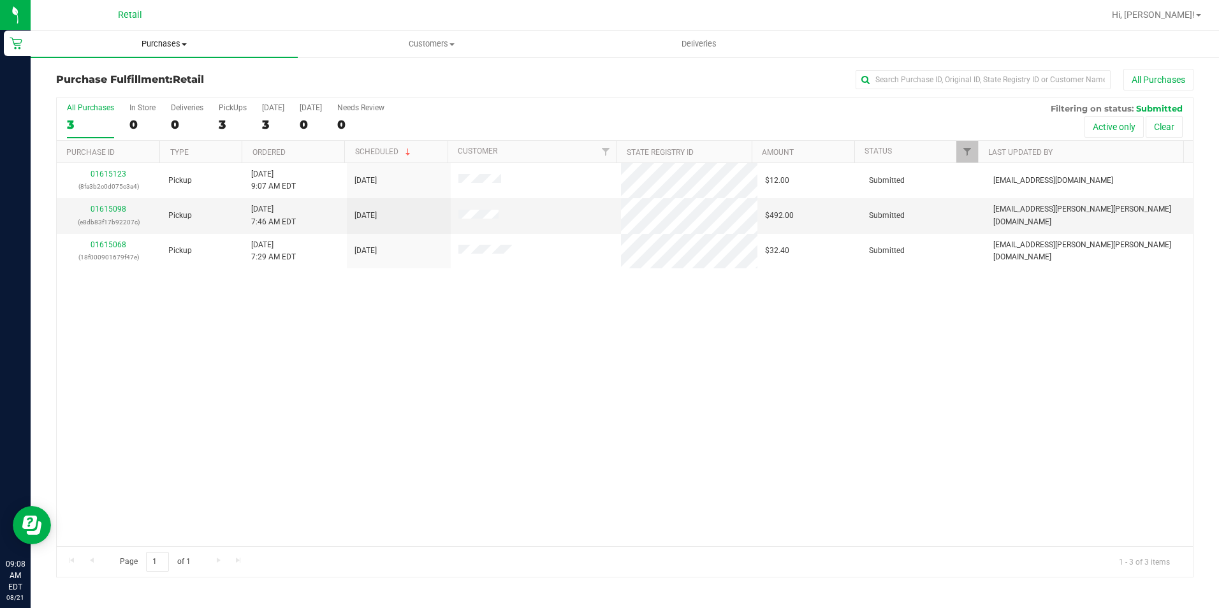
click at [179, 43] on span "Purchases" at bounding box center [164, 43] width 267 height 11
click at [177, 83] on li "Summary of purchases" at bounding box center [164, 77] width 267 height 15
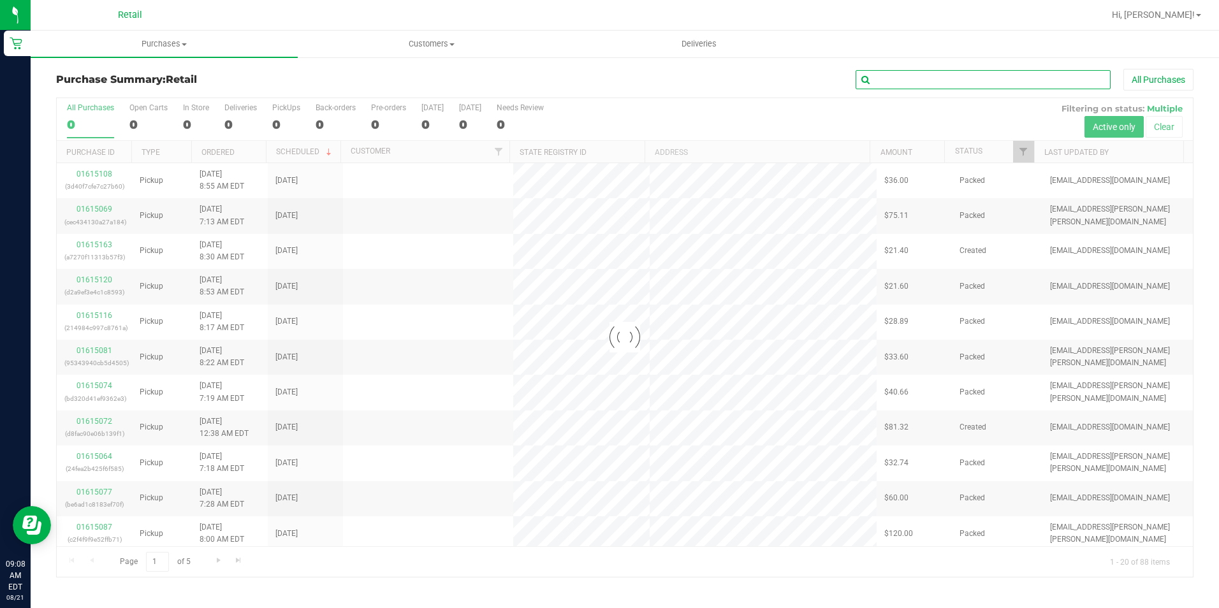
click at [906, 71] on input "text" at bounding box center [983, 79] width 255 height 19
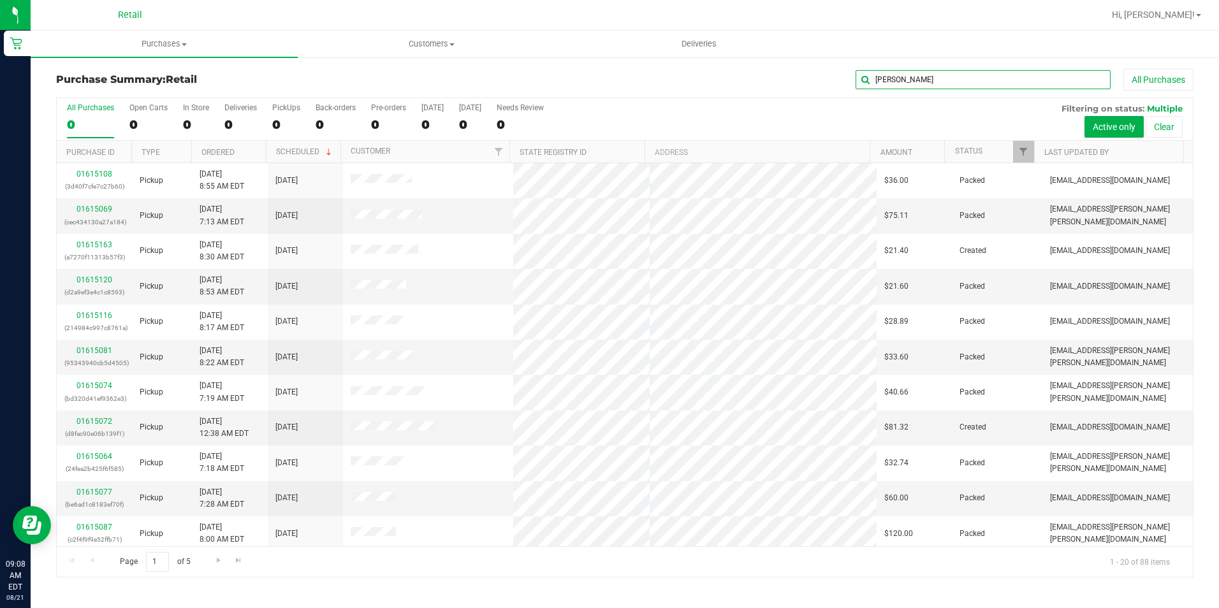
type input "robert"
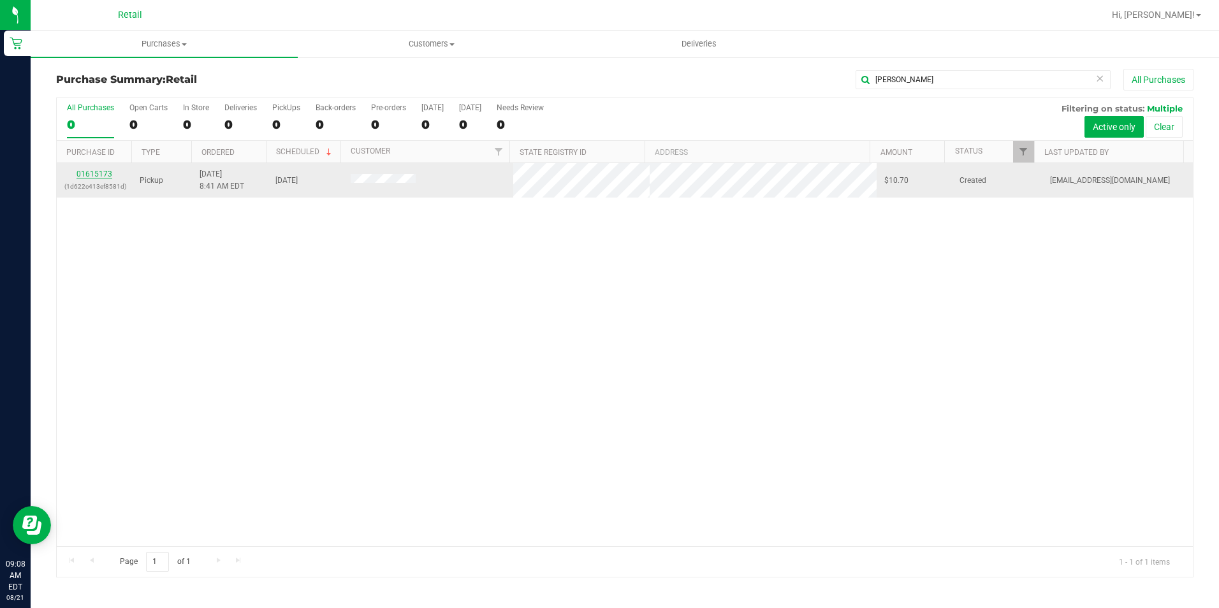
click at [103, 172] on link "01615173" at bounding box center [95, 174] width 36 height 9
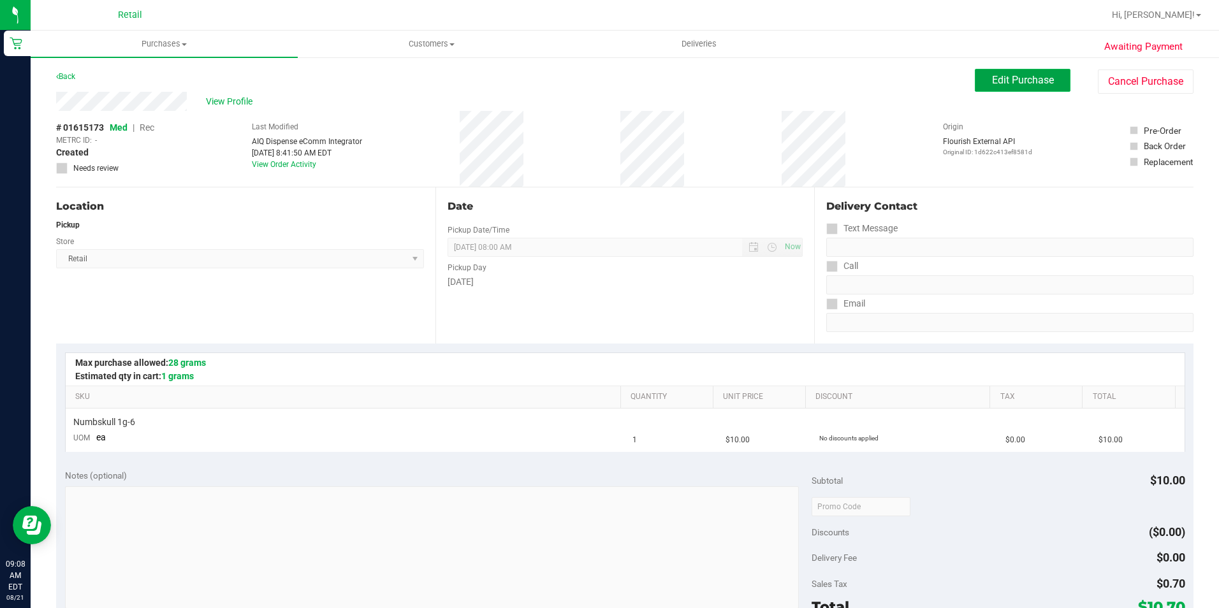
click at [1008, 85] on span "Edit Purchase" at bounding box center [1023, 80] width 62 height 12
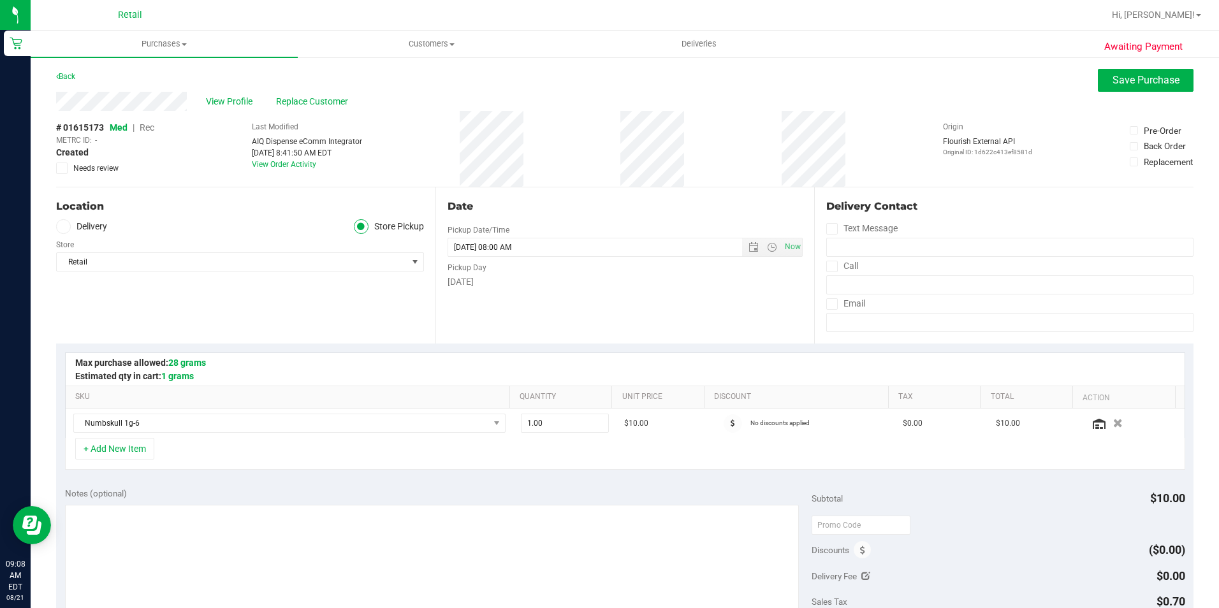
click at [150, 126] on span "Rec" at bounding box center [147, 127] width 15 height 10
click at [1143, 80] on span "Save Purchase" at bounding box center [1146, 80] width 67 height 12
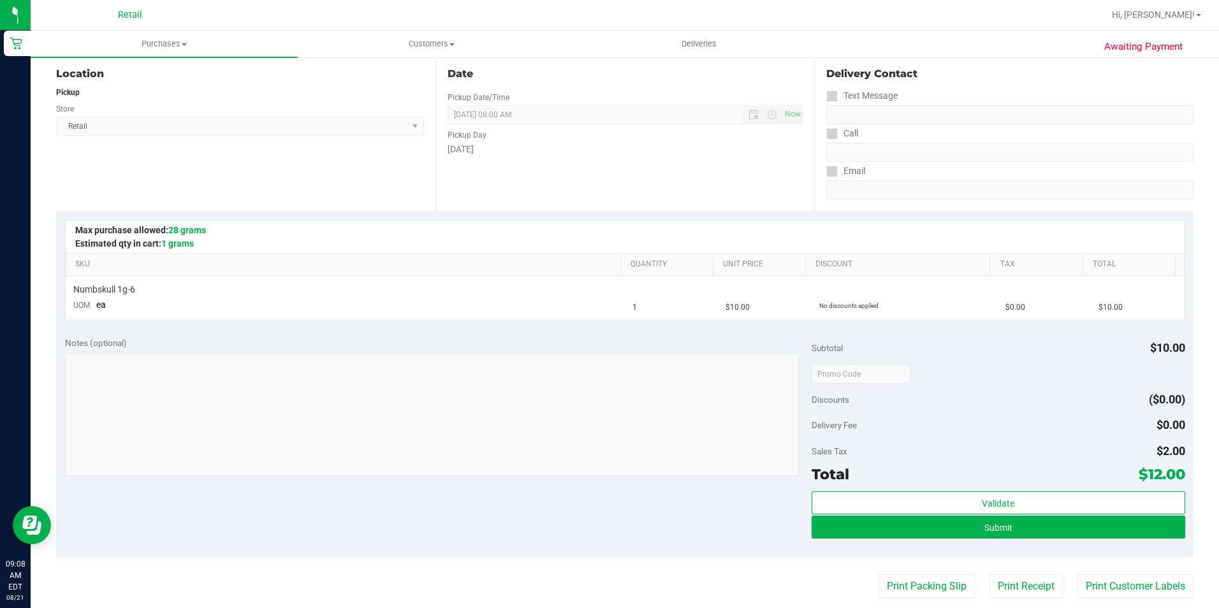
scroll to position [191, 0]
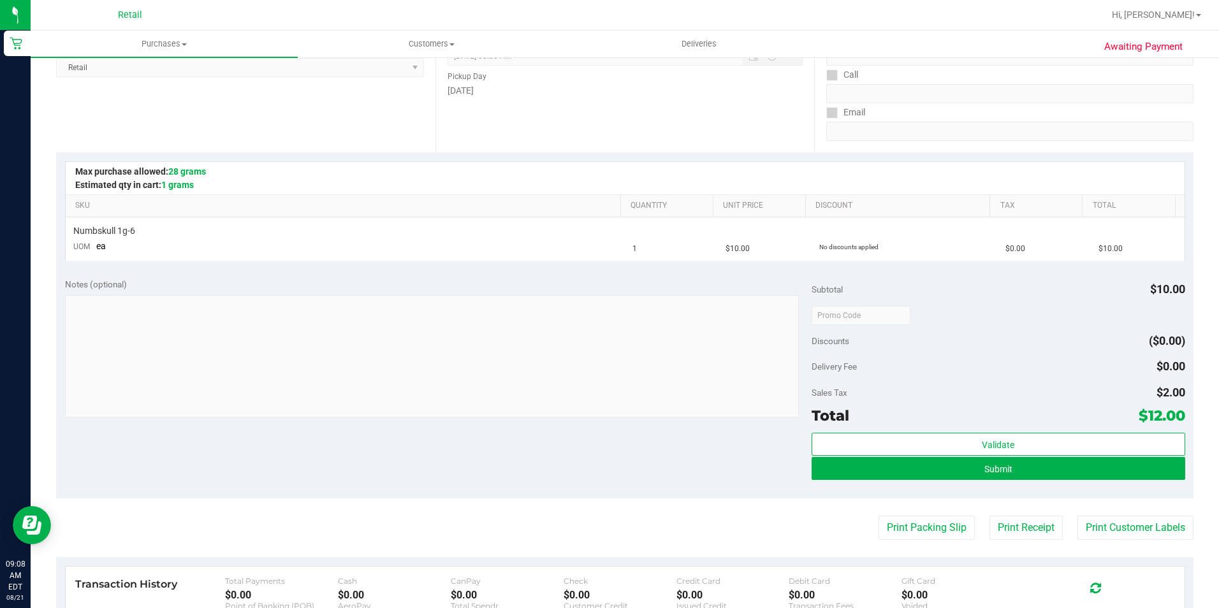
click at [1000, 480] on div "Validate Submit" at bounding box center [999, 461] width 374 height 57
click at [1004, 477] on button "Submit" at bounding box center [999, 468] width 374 height 23
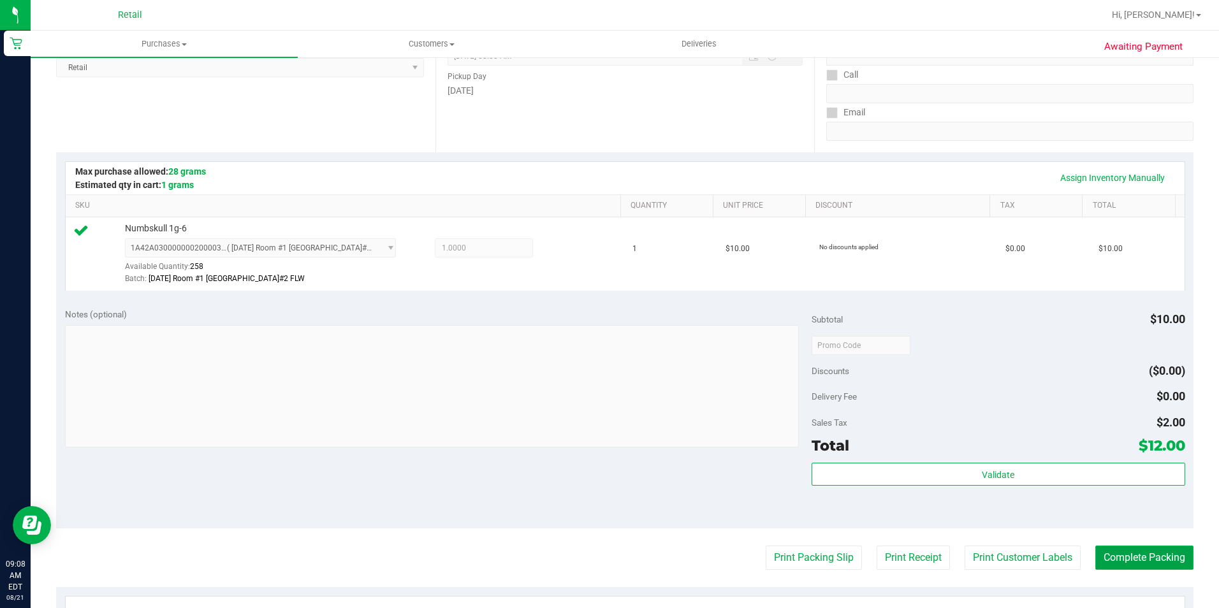
click at [1161, 552] on button "Complete Packing" at bounding box center [1145, 558] width 98 height 24
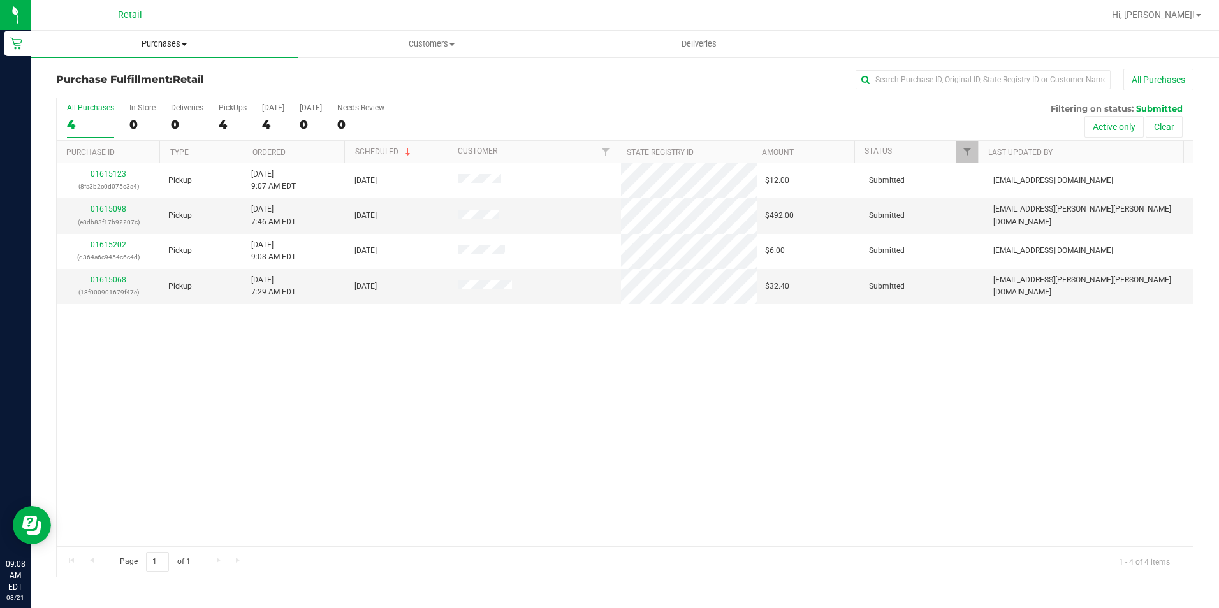
click at [179, 38] on uib-tab-heading "Purchases Summary of purchases Fulfillment All purchases" at bounding box center [164, 44] width 267 height 27
click at [156, 75] on span "Summary of purchases" at bounding box center [96, 76] width 131 height 11
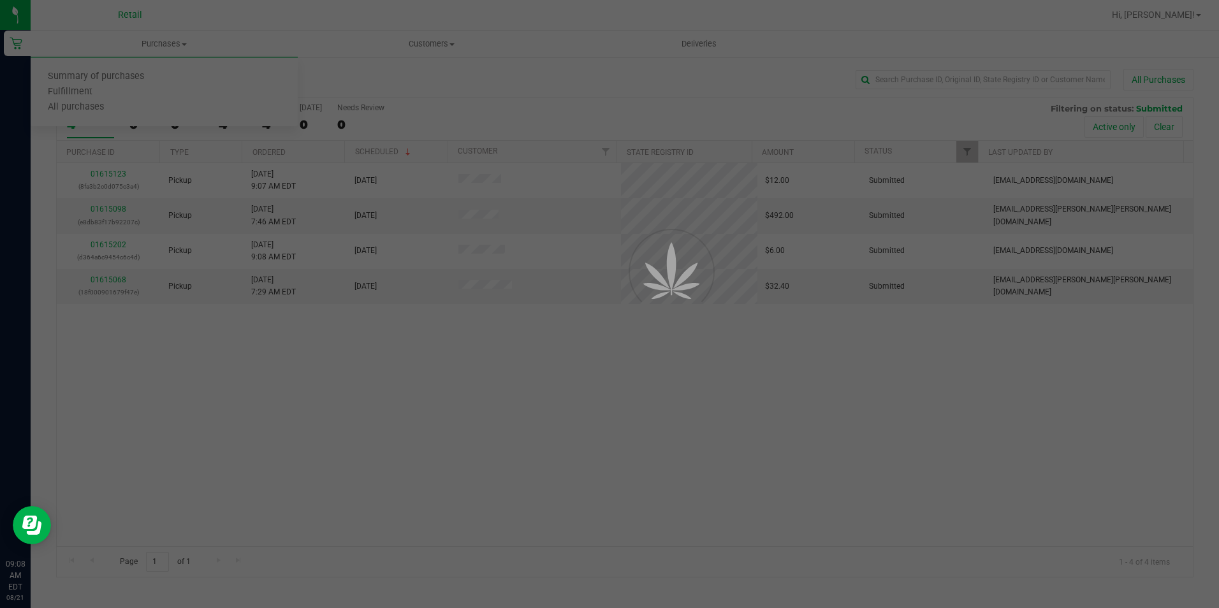
click at [900, 82] on div at bounding box center [609, 304] width 1219 height 608
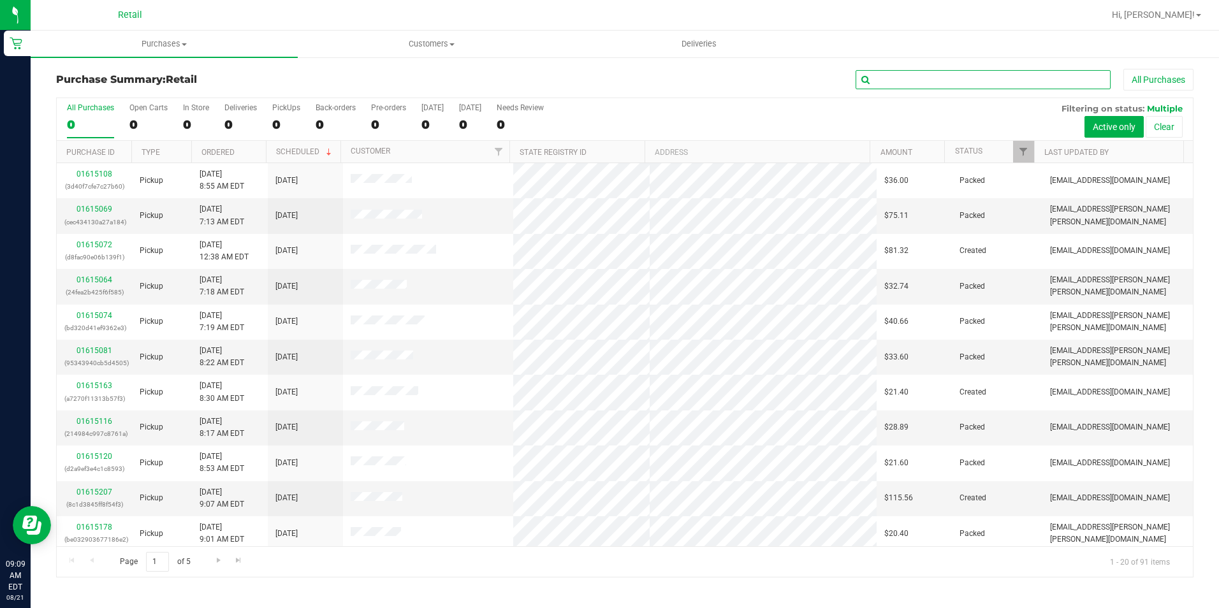
click at [916, 78] on input "text" at bounding box center [983, 79] width 255 height 19
type input "arria"
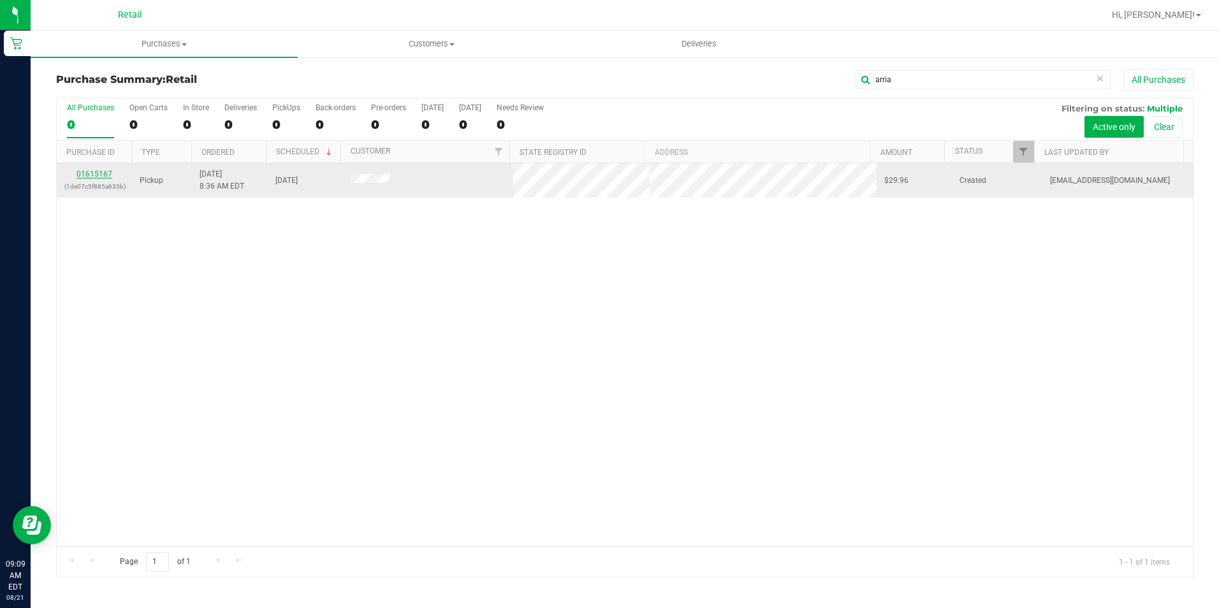
click at [100, 176] on link "01615167" at bounding box center [95, 174] width 36 height 9
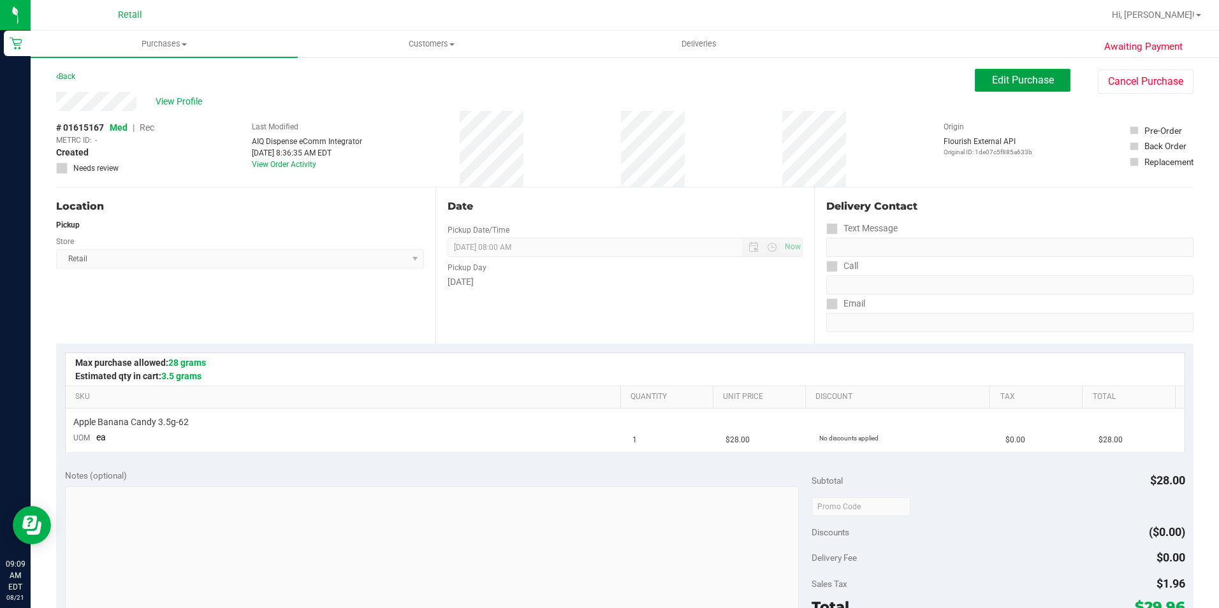
click at [992, 82] on span "Edit Purchase" at bounding box center [1023, 80] width 62 height 12
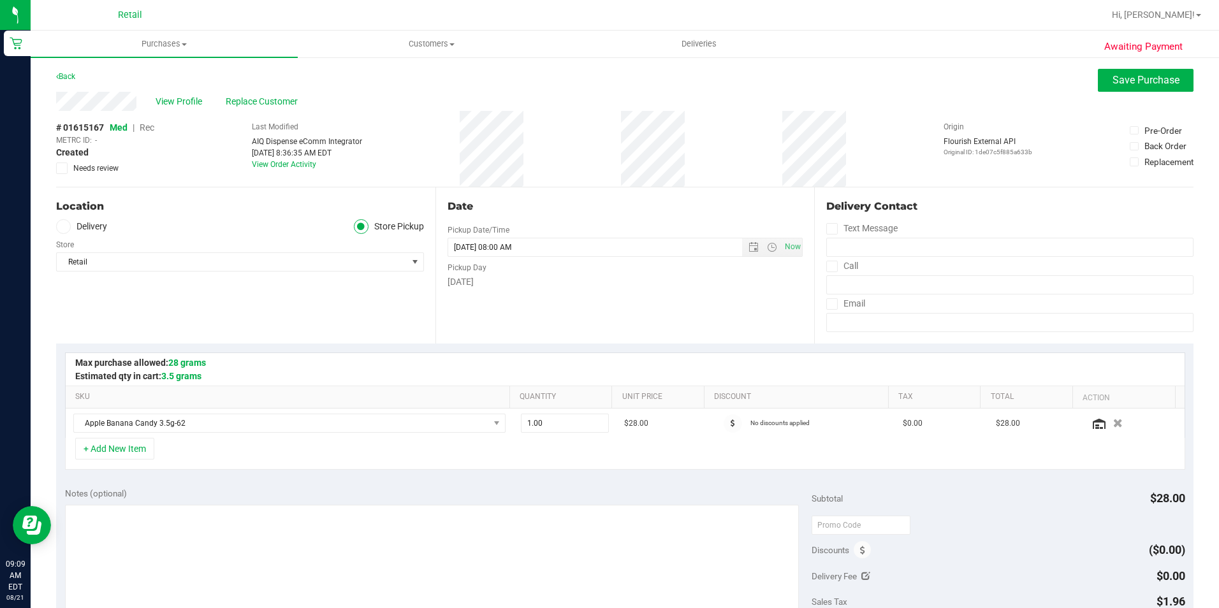
click at [145, 131] on span "Rec" at bounding box center [147, 127] width 15 height 10
click at [1140, 87] on button "Save Purchase" at bounding box center [1146, 80] width 96 height 23
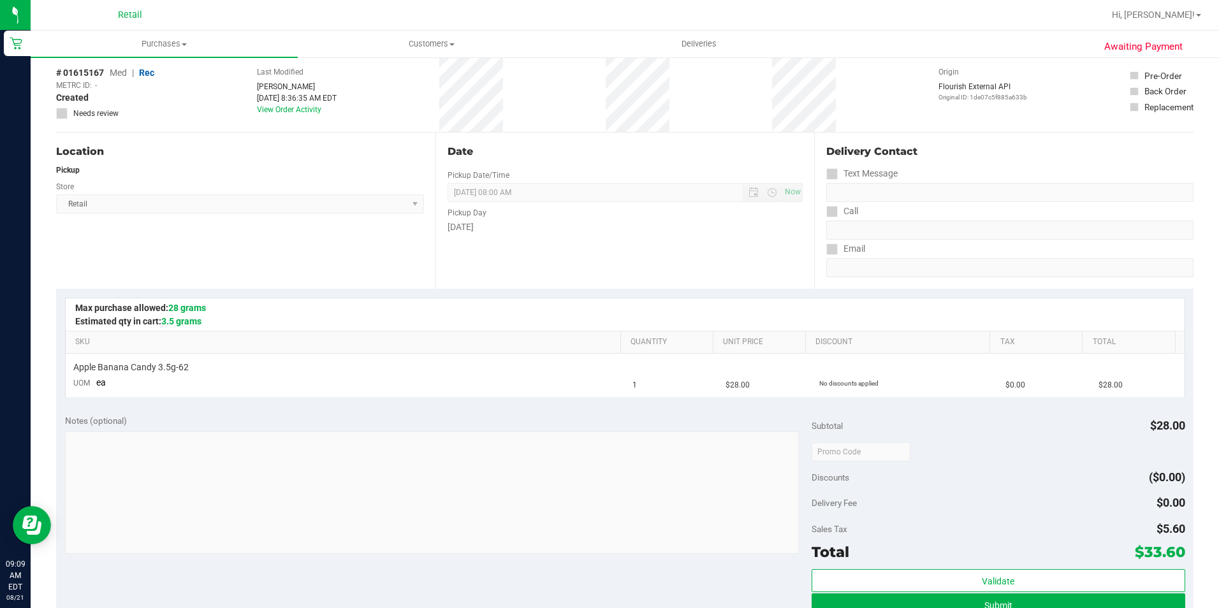
scroll to position [128, 0]
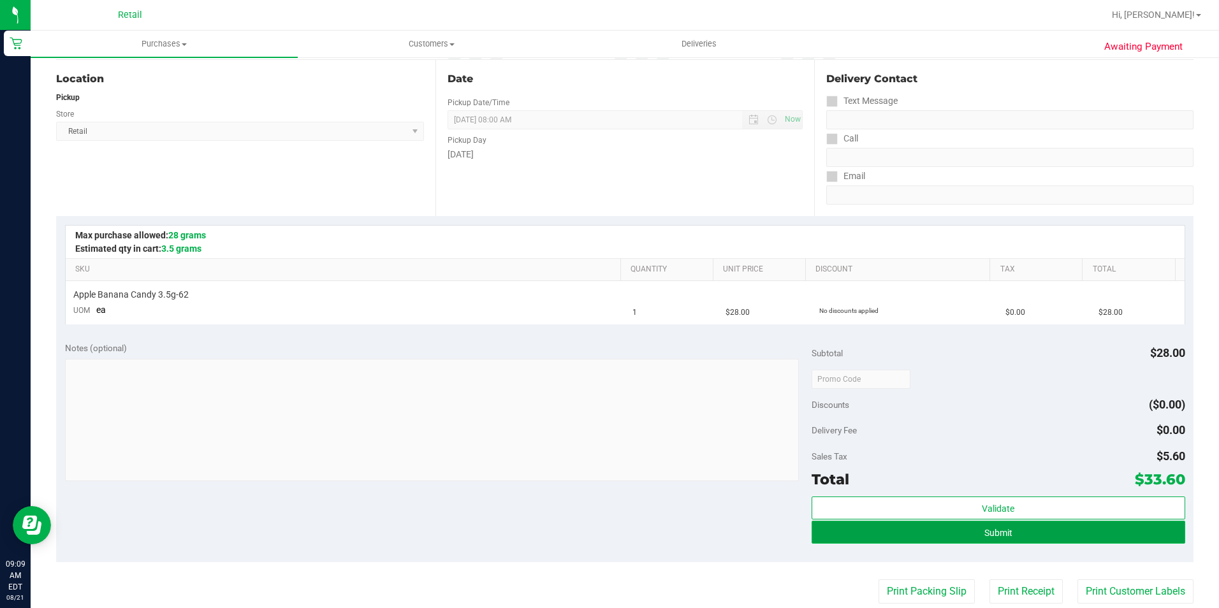
click at [967, 543] on button "Submit" at bounding box center [999, 532] width 374 height 23
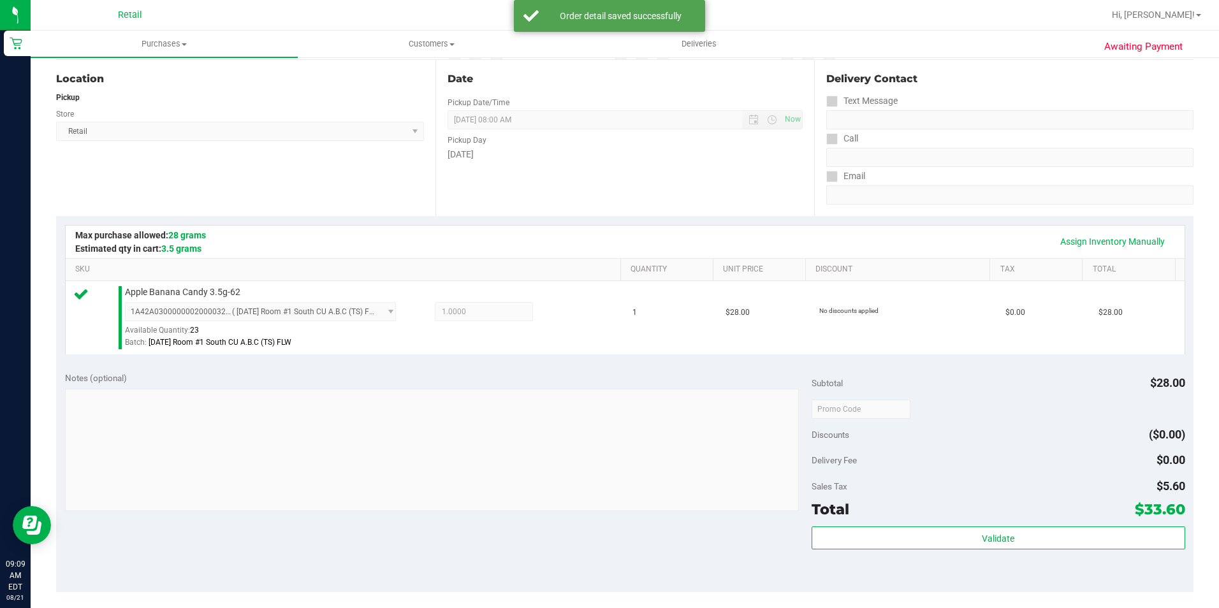
scroll to position [191, 0]
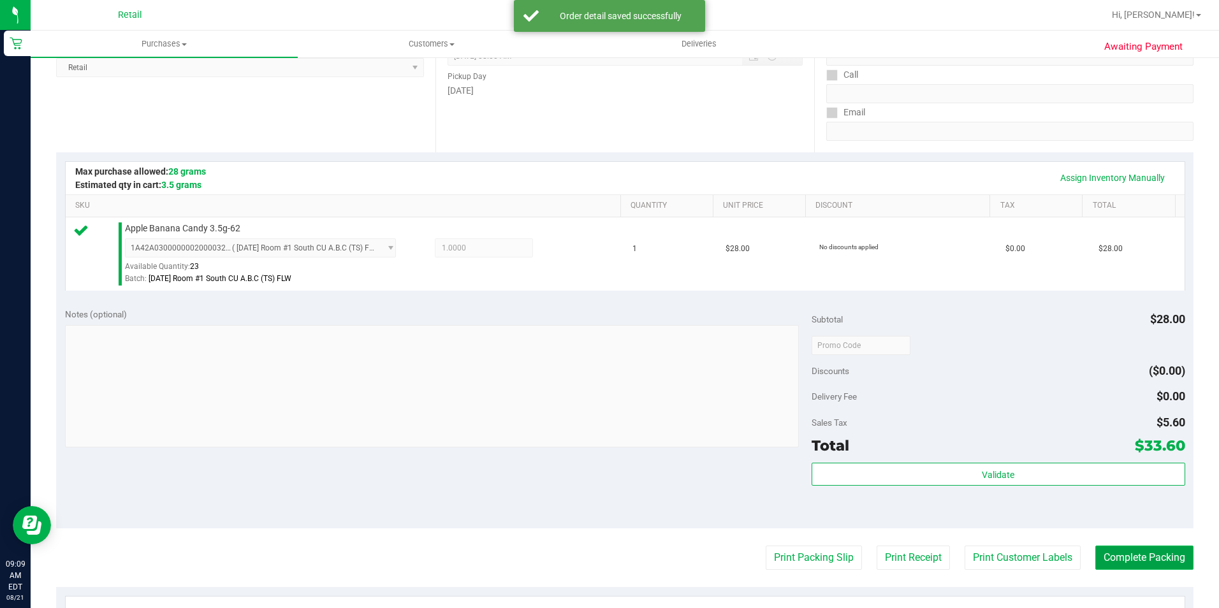
click at [1120, 558] on button "Complete Packing" at bounding box center [1145, 558] width 98 height 24
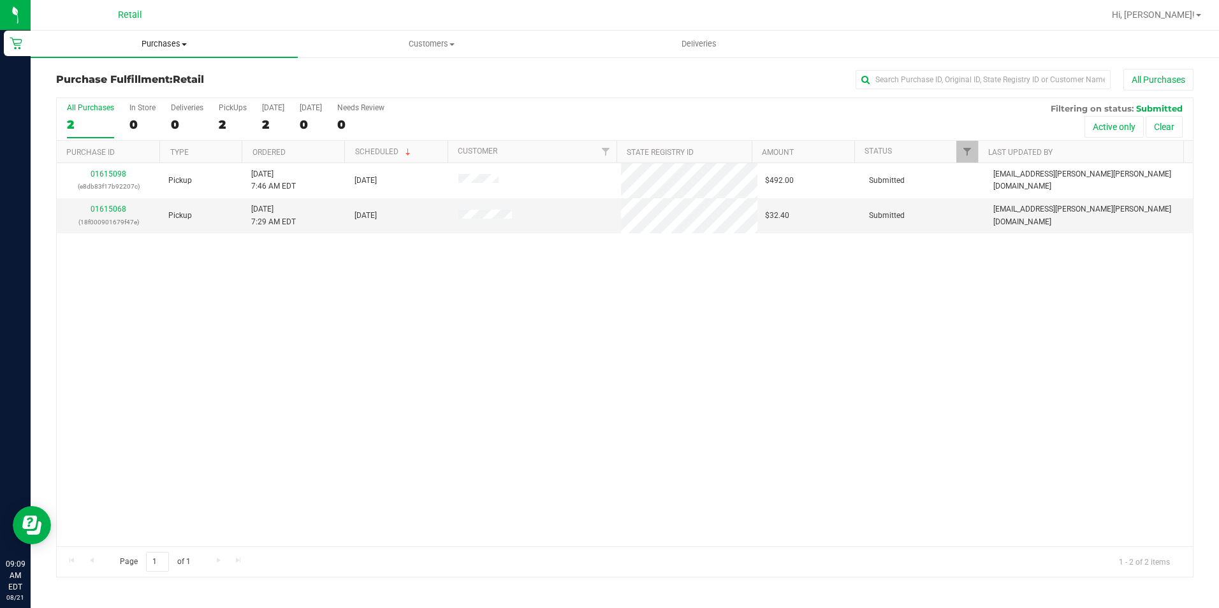
click at [174, 52] on uib-tab-heading "Purchases Summary of purchases Fulfillment All purchases" at bounding box center [164, 44] width 267 height 27
click at [159, 72] on span "Summary of purchases" at bounding box center [96, 76] width 131 height 11
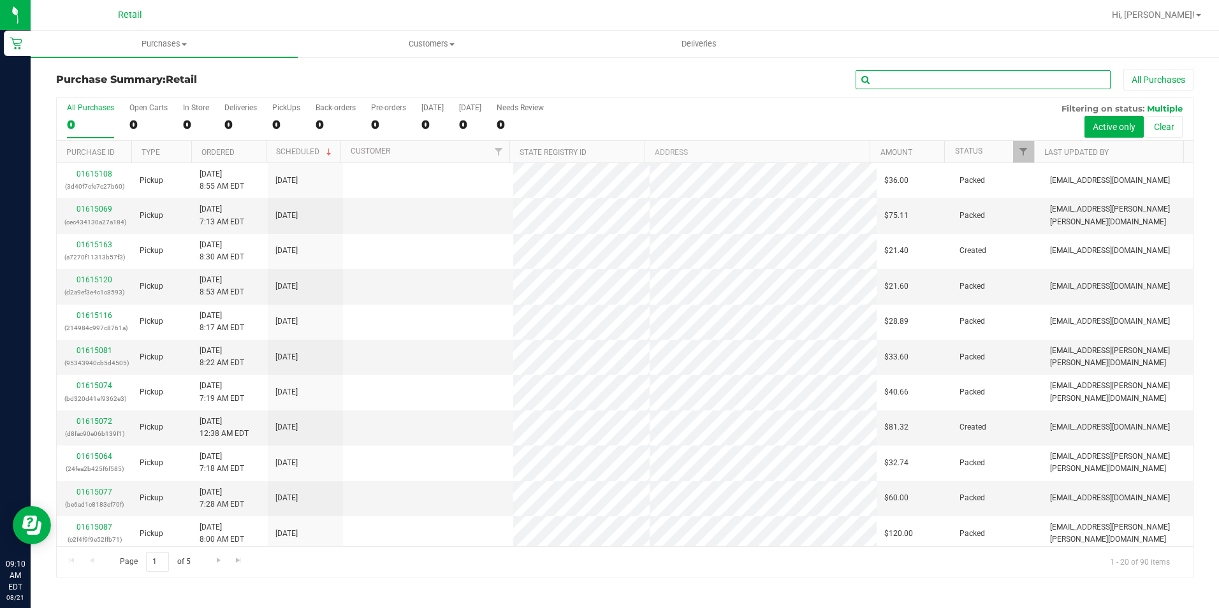
click at [895, 82] on input "text" at bounding box center [983, 79] width 255 height 19
type input "melessia"
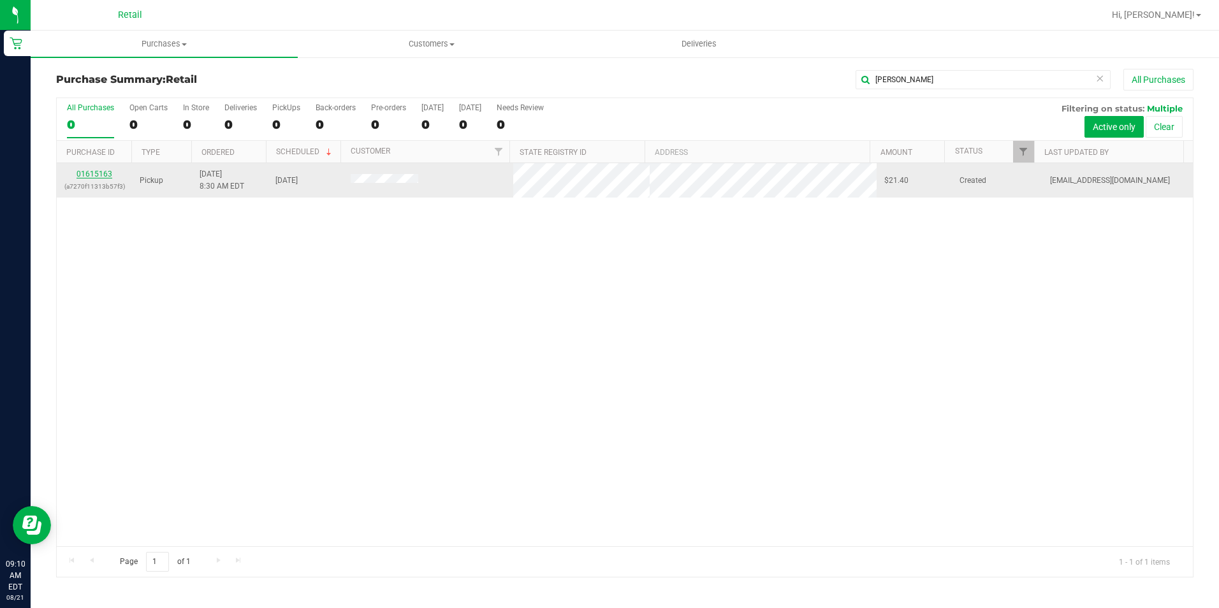
click at [105, 175] on link "01615163" at bounding box center [95, 174] width 36 height 9
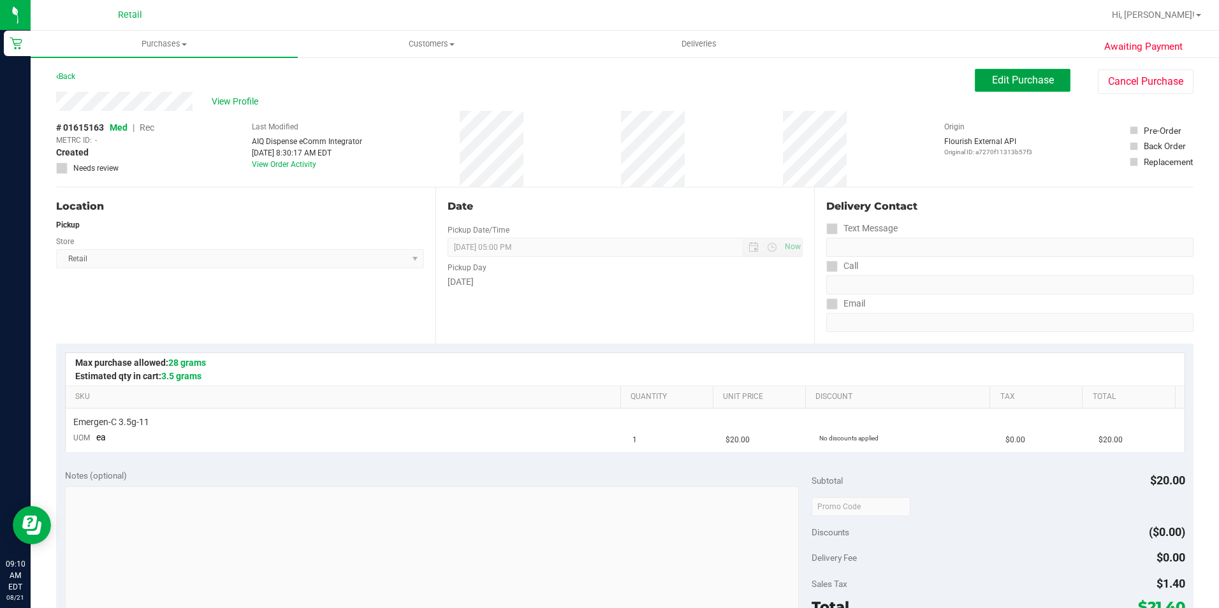
click at [995, 84] on span "Edit Purchase" at bounding box center [1023, 80] width 62 height 12
click at [154, 129] on span "Rec" at bounding box center [147, 127] width 15 height 10
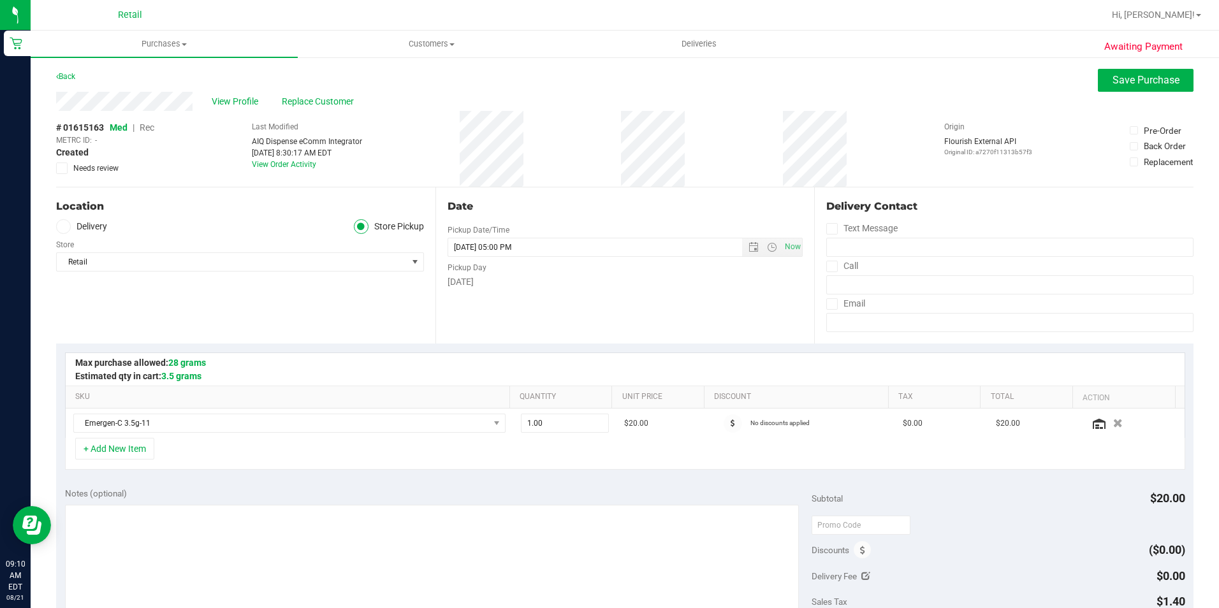
click at [150, 126] on span "Rec" at bounding box center [147, 127] width 15 height 10
click at [1134, 77] on span "Save Purchase" at bounding box center [1146, 80] width 67 height 12
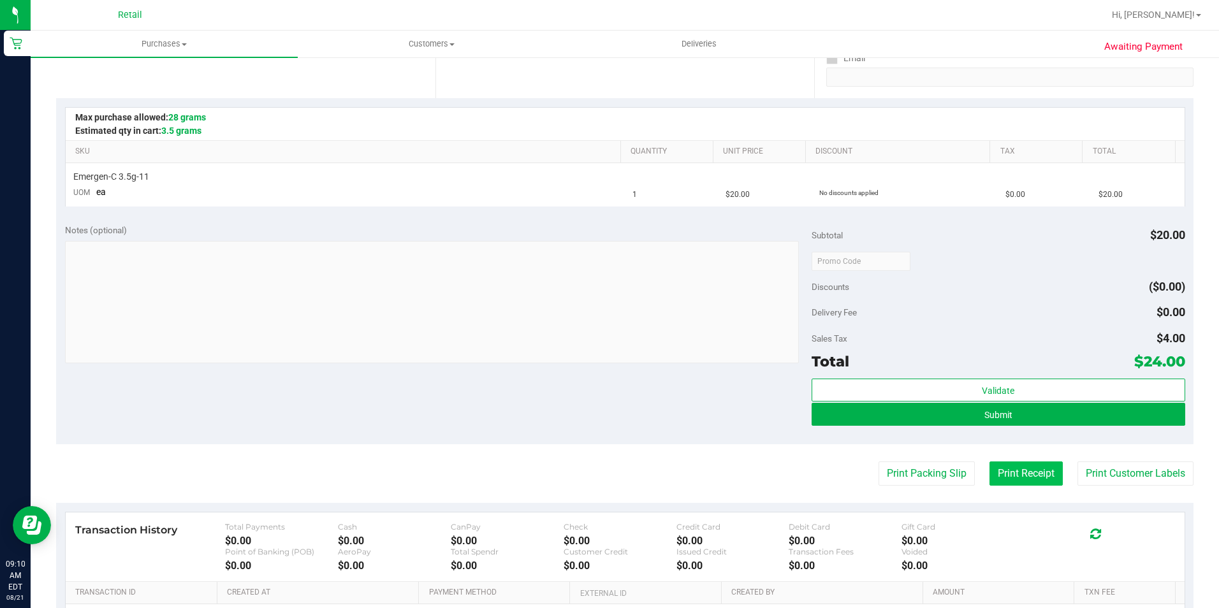
scroll to position [255, 0]
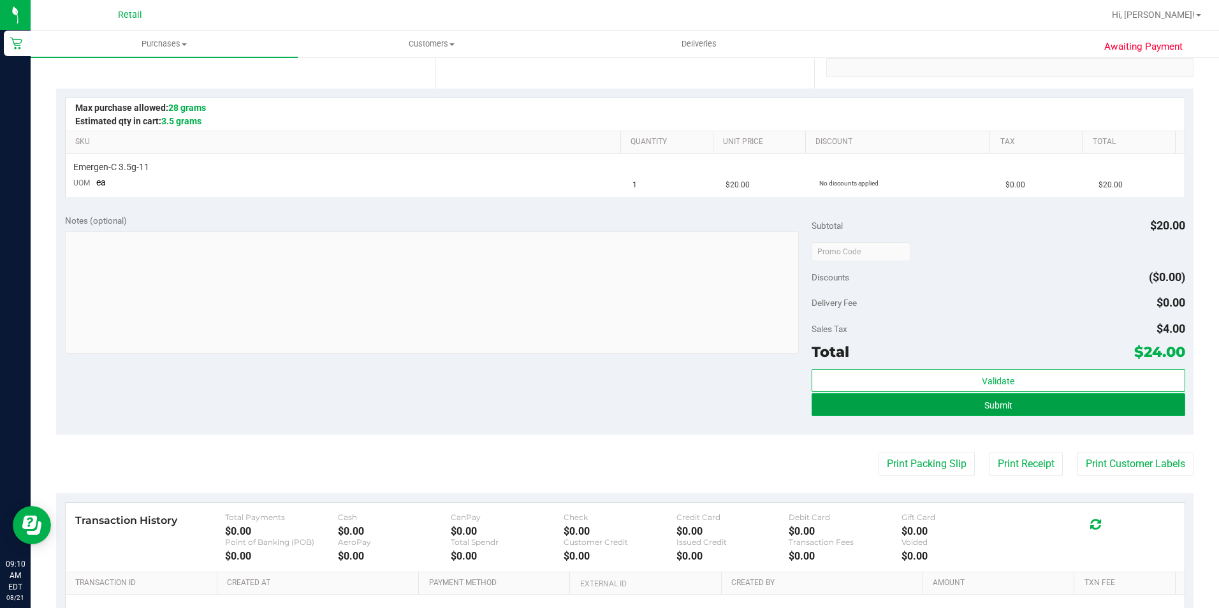
click at [1032, 409] on button "Submit" at bounding box center [999, 404] width 374 height 23
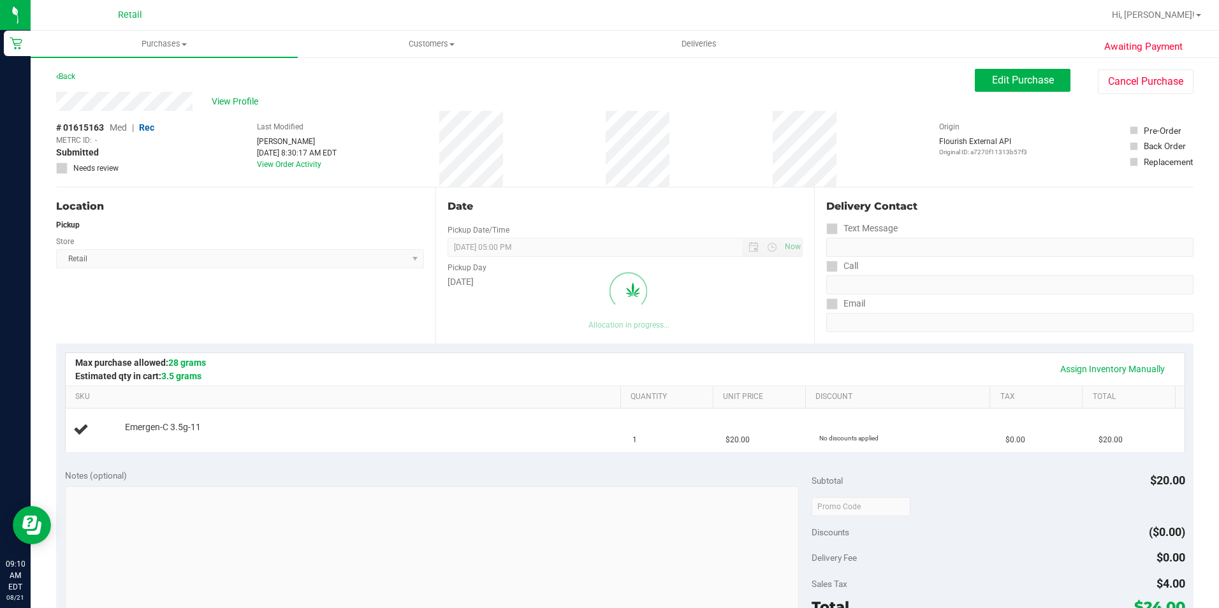
scroll to position [255, 0]
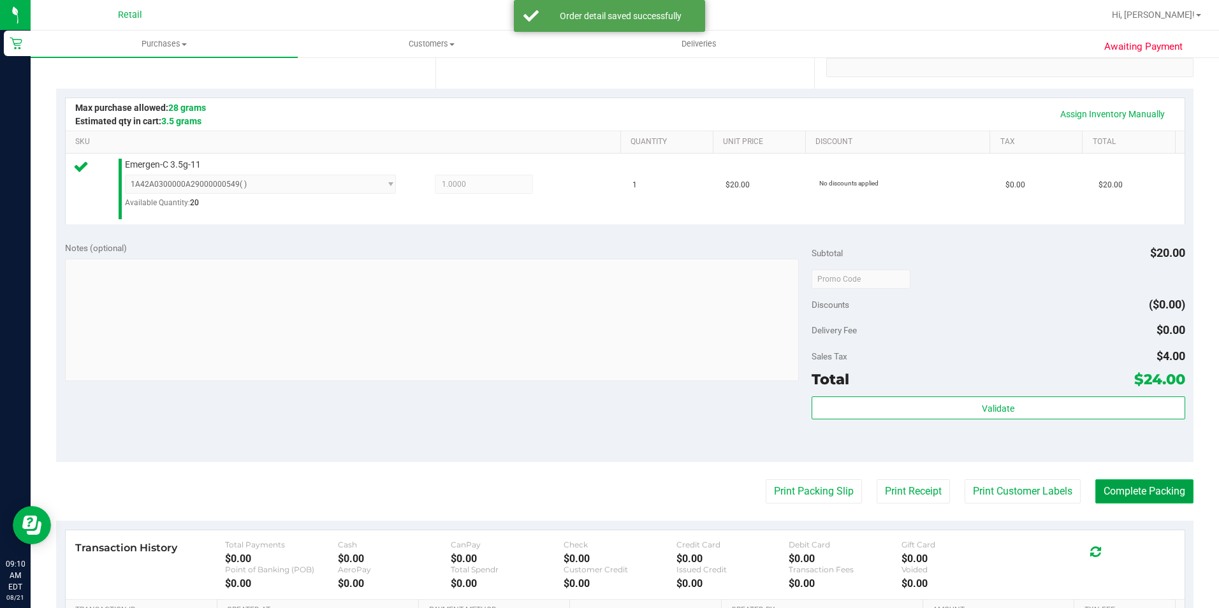
click at [1148, 495] on button "Complete Packing" at bounding box center [1145, 492] width 98 height 24
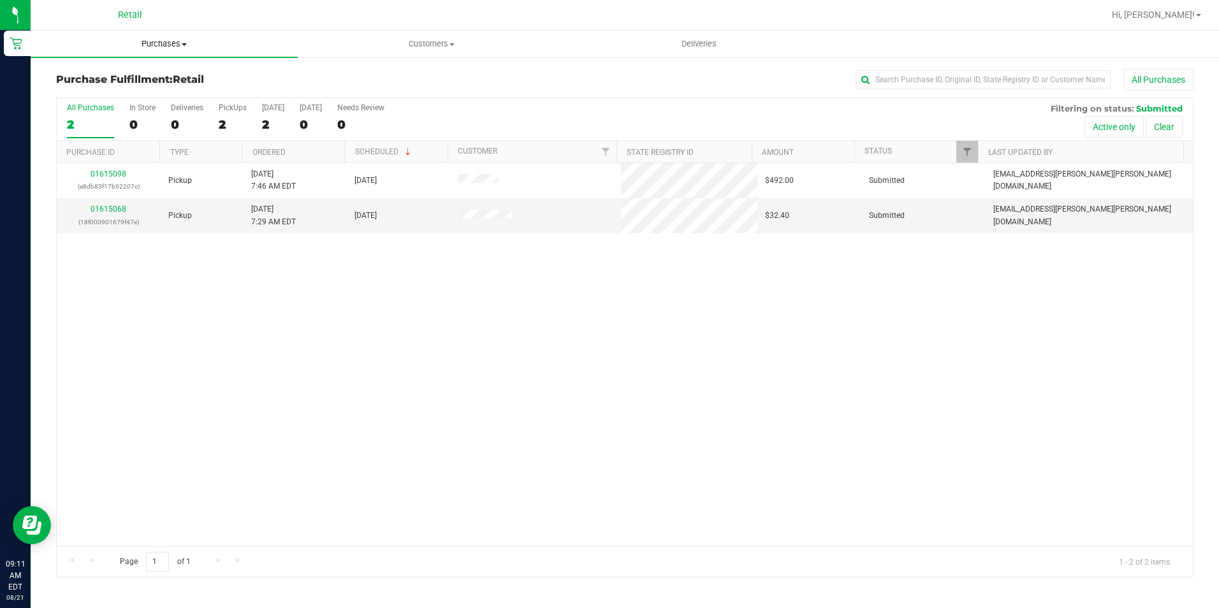
click at [179, 47] on span "Purchases" at bounding box center [164, 43] width 267 height 11
click at [168, 82] on li "Summary of purchases" at bounding box center [164, 77] width 267 height 15
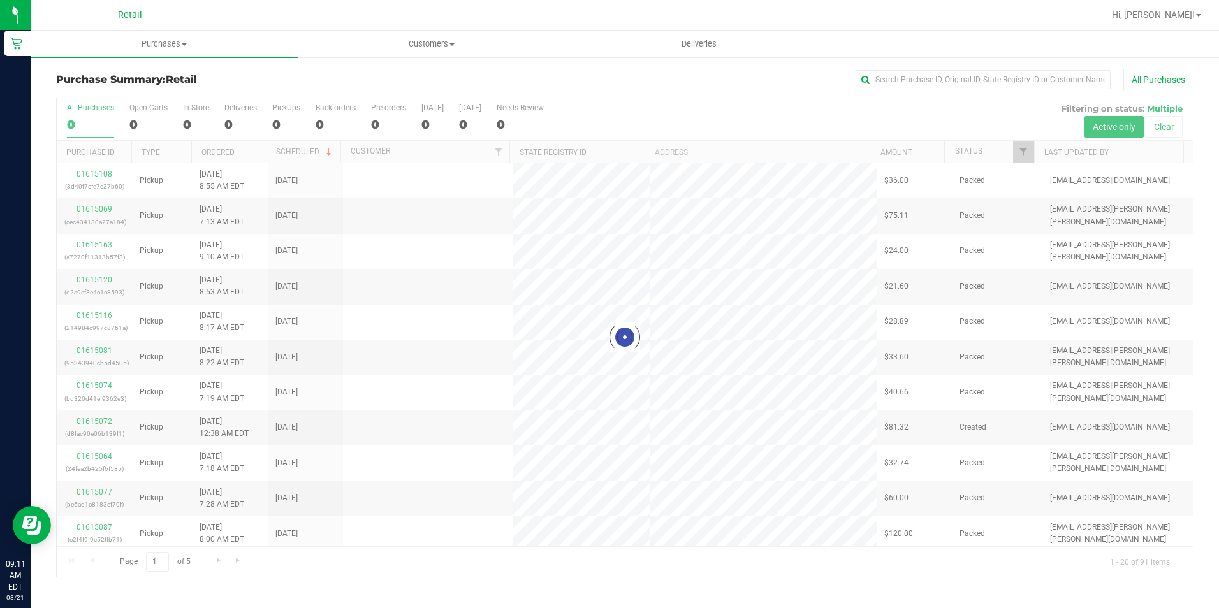
click at [983, 65] on div "Purchase Summary: Retail All Purchases Loading... All Purchases 0 Open Carts 0 …" at bounding box center [625, 323] width 1189 height 534
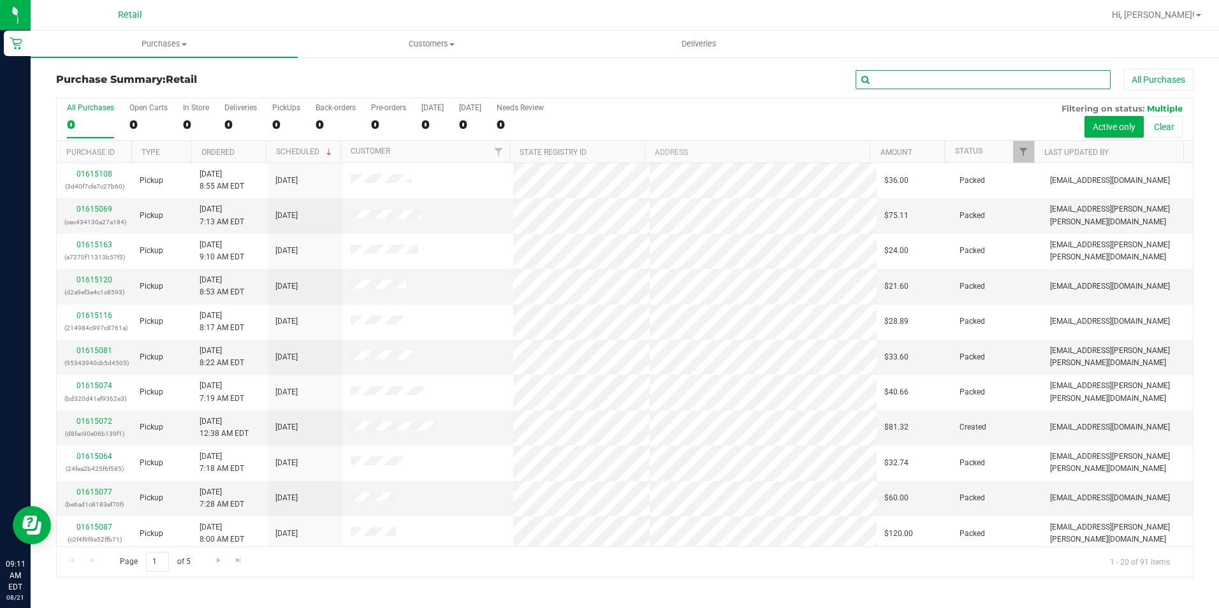
click at [979, 75] on input "text" at bounding box center [983, 79] width 255 height 19
type input "[PERSON_NAME]"
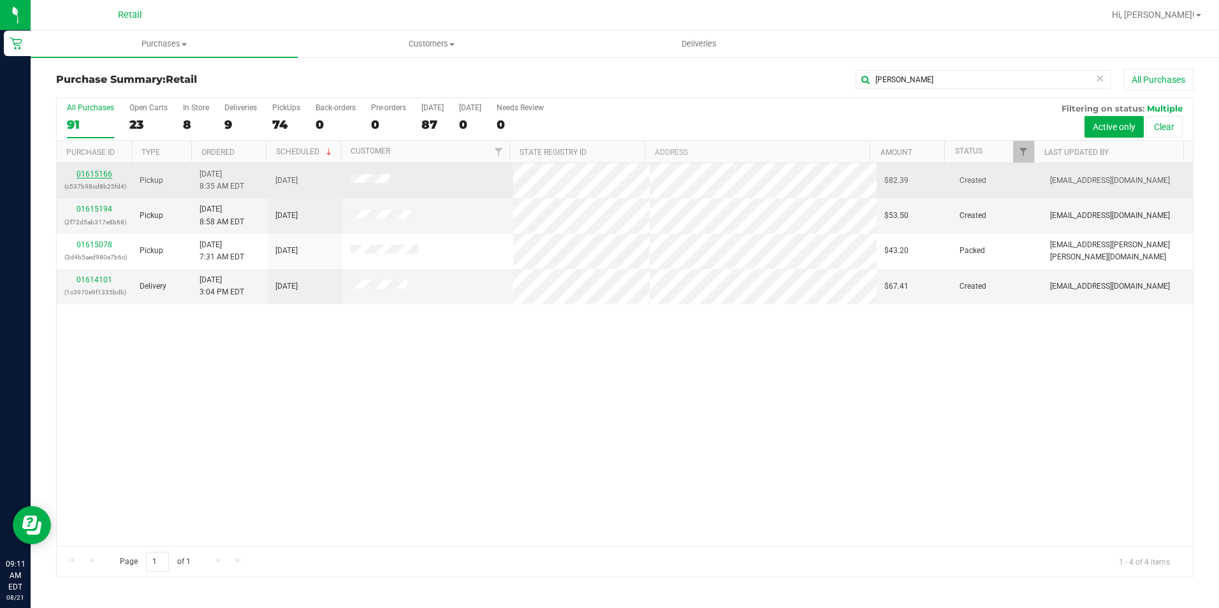
click at [103, 172] on link "01615166" at bounding box center [95, 174] width 36 height 9
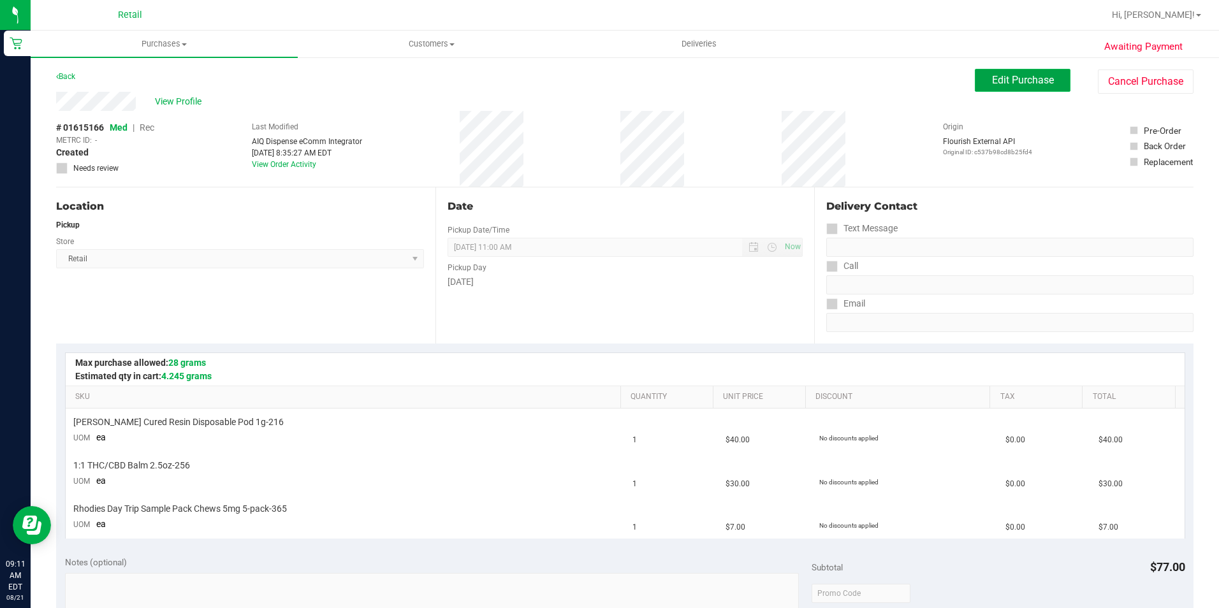
click at [1034, 84] on span "Edit Purchase" at bounding box center [1023, 80] width 62 height 12
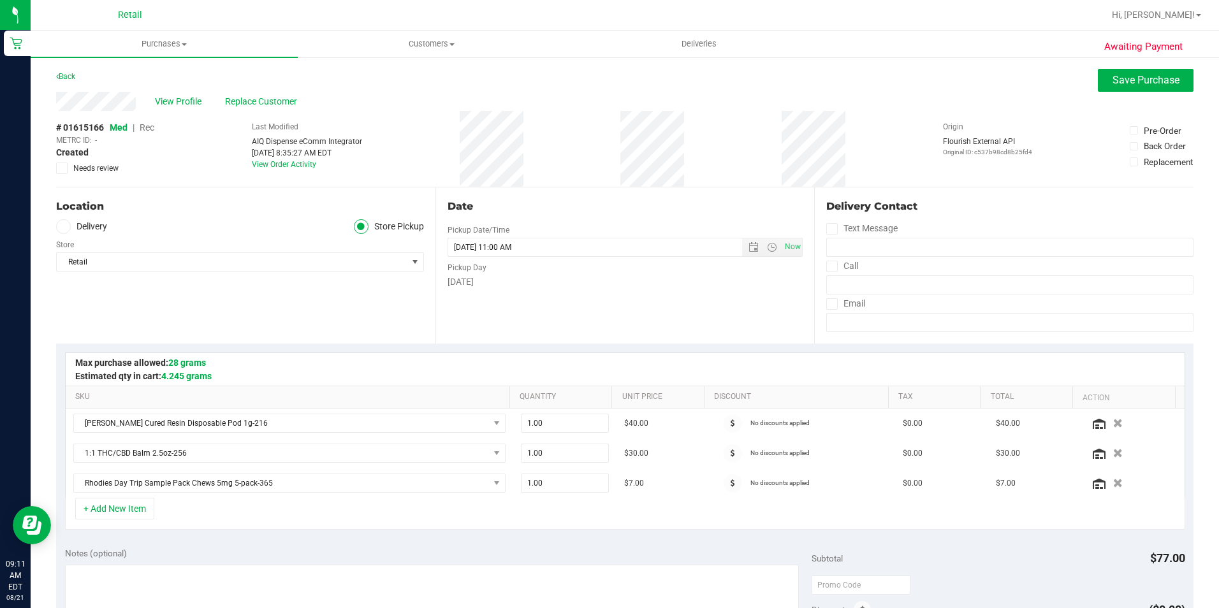
click at [147, 130] on span "Rec" at bounding box center [147, 127] width 15 height 10
click at [1129, 78] on span "Save Purchase" at bounding box center [1146, 80] width 67 height 12
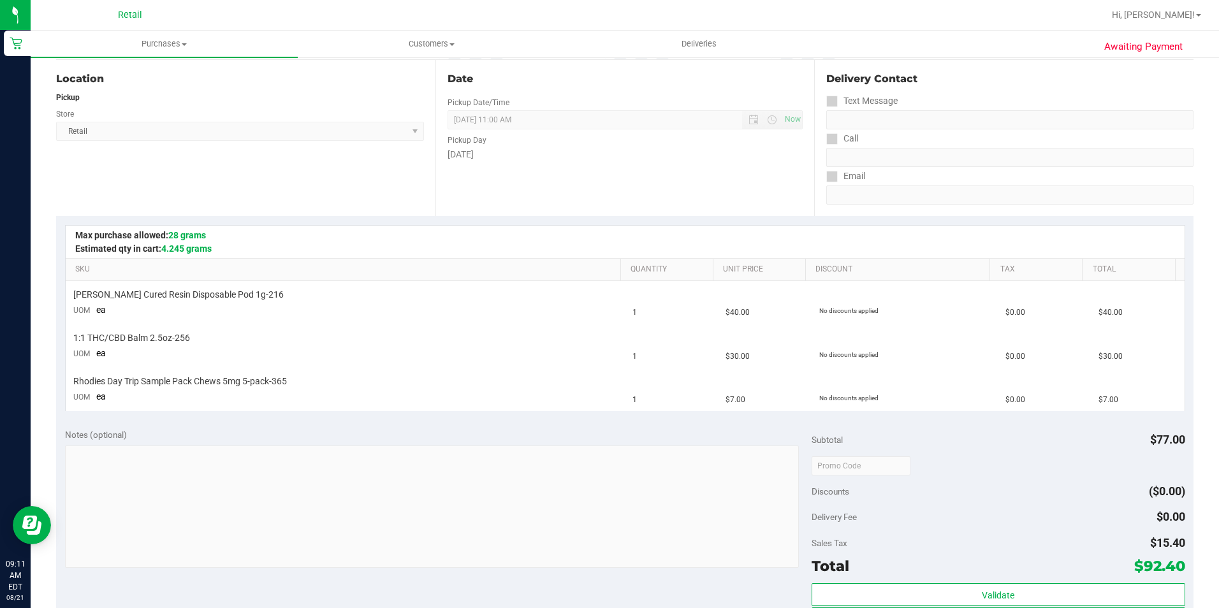
scroll to position [255, 0]
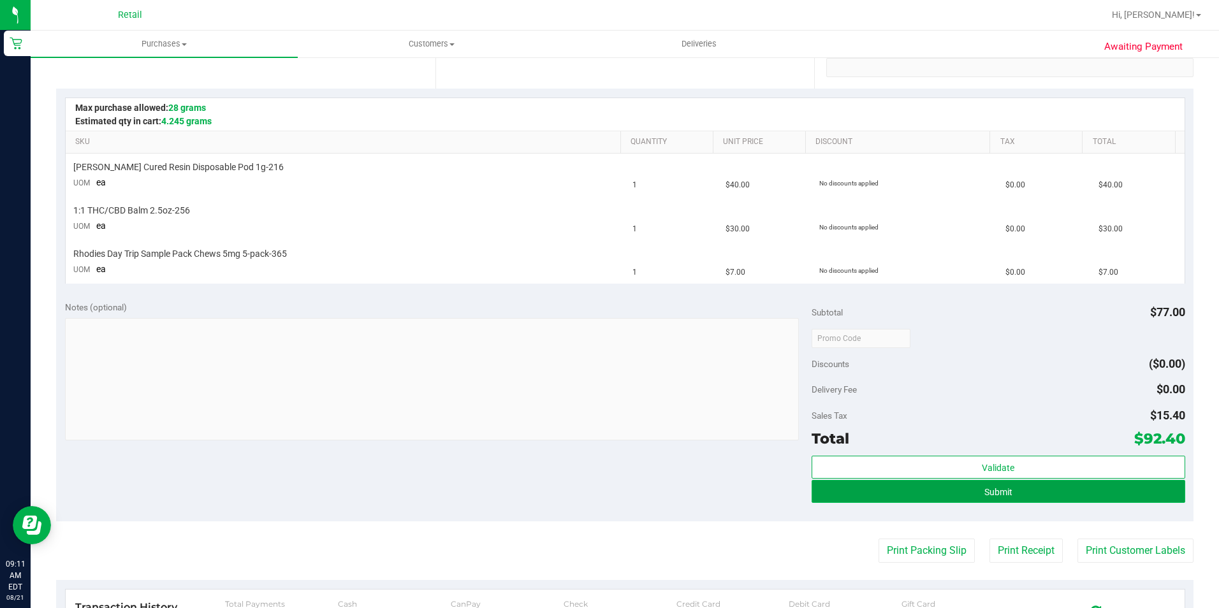
click at [1031, 497] on button "Submit" at bounding box center [999, 491] width 374 height 23
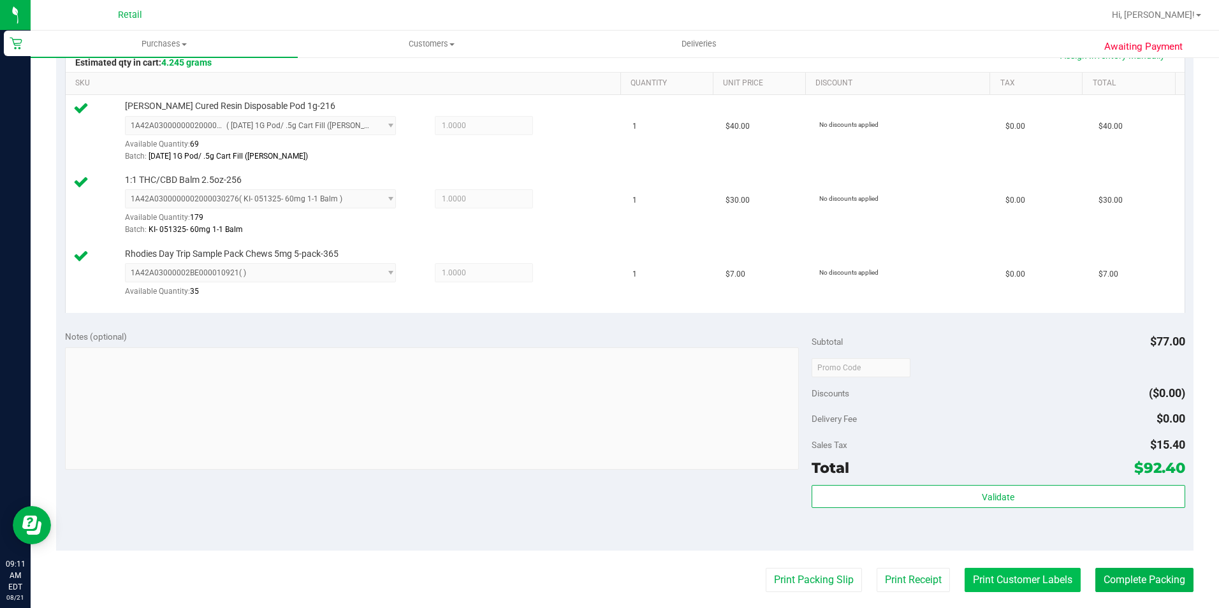
scroll to position [383, 0]
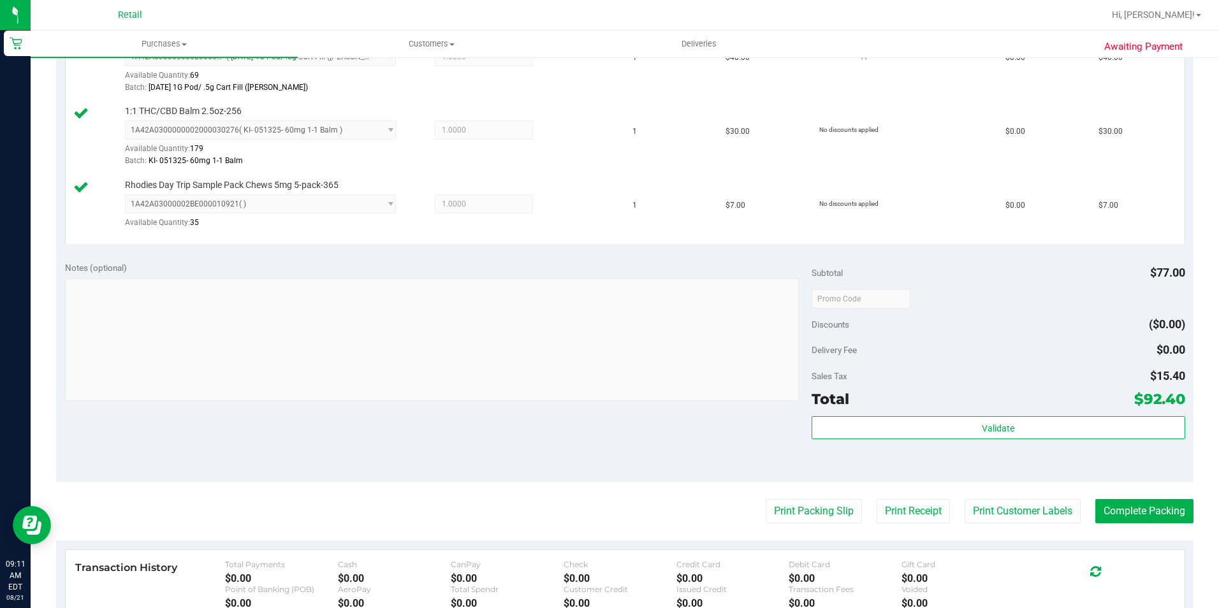
click at [1145, 498] on purchase-details "Back Edit Purchase Cancel Purchase View Profile # 01615166 Med | Rec METRC ID: …" at bounding box center [625, 232] width 1138 height 1093
click at [1146, 506] on button "Complete Packing" at bounding box center [1145, 511] width 98 height 24
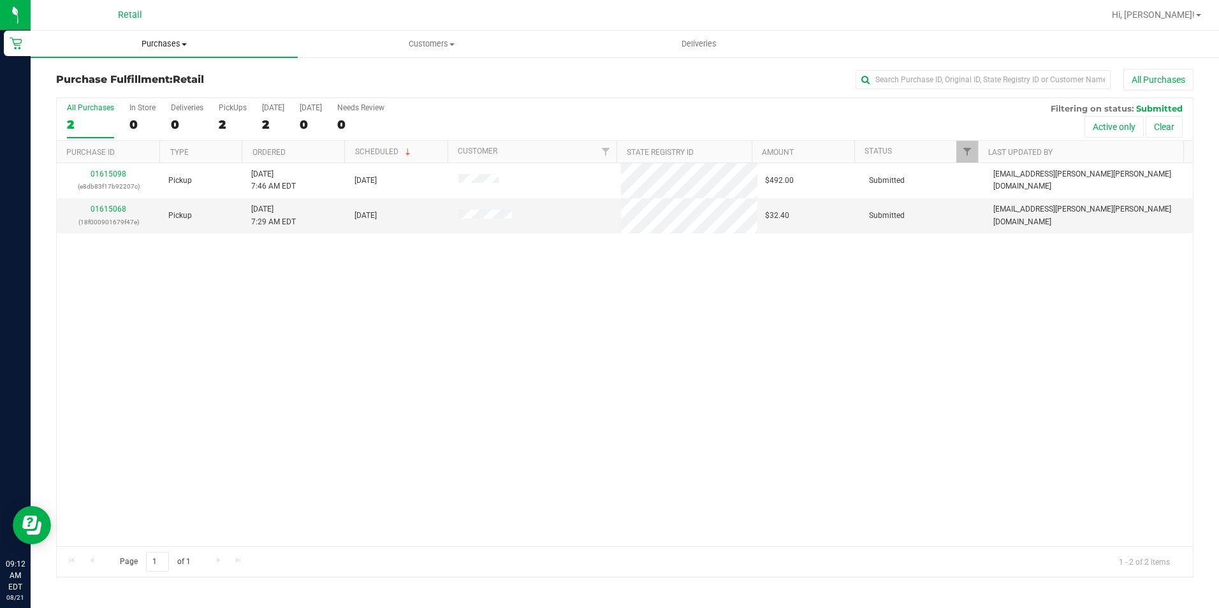
click at [168, 40] on span "Purchases" at bounding box center [164, 43] width 267 height 11
click at [161, 74] on li "Summary of purchases" at bounding box center [164, 77] width 267 height 15
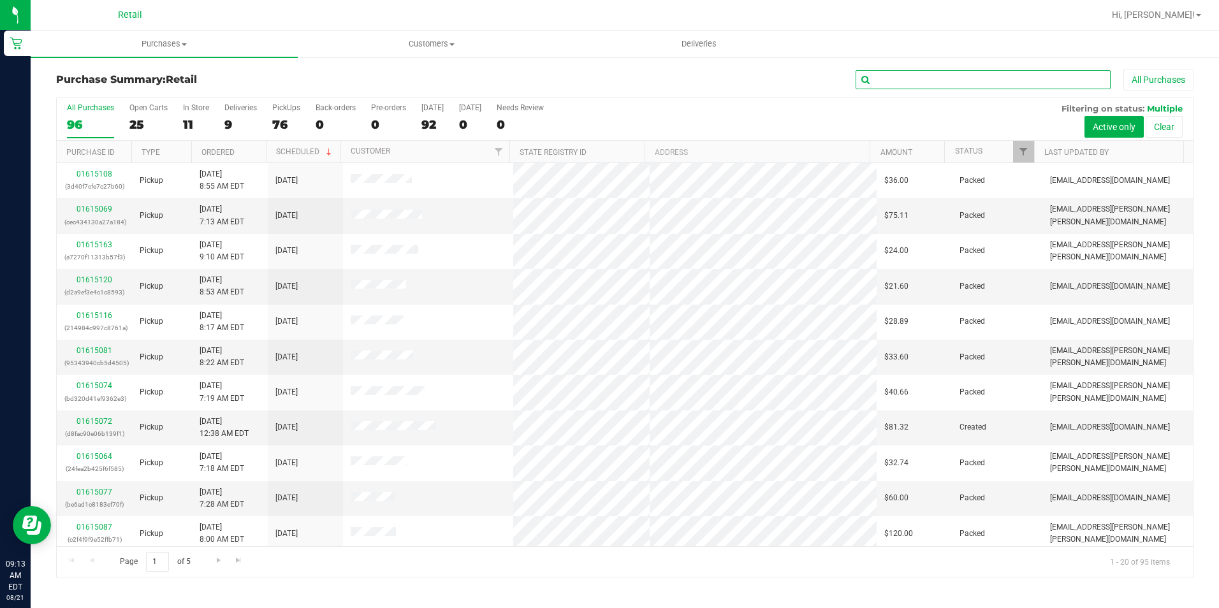
click at [884, 82] on input "text" at bounding box center [983, 79] width 255 height 19
type input "dragon"
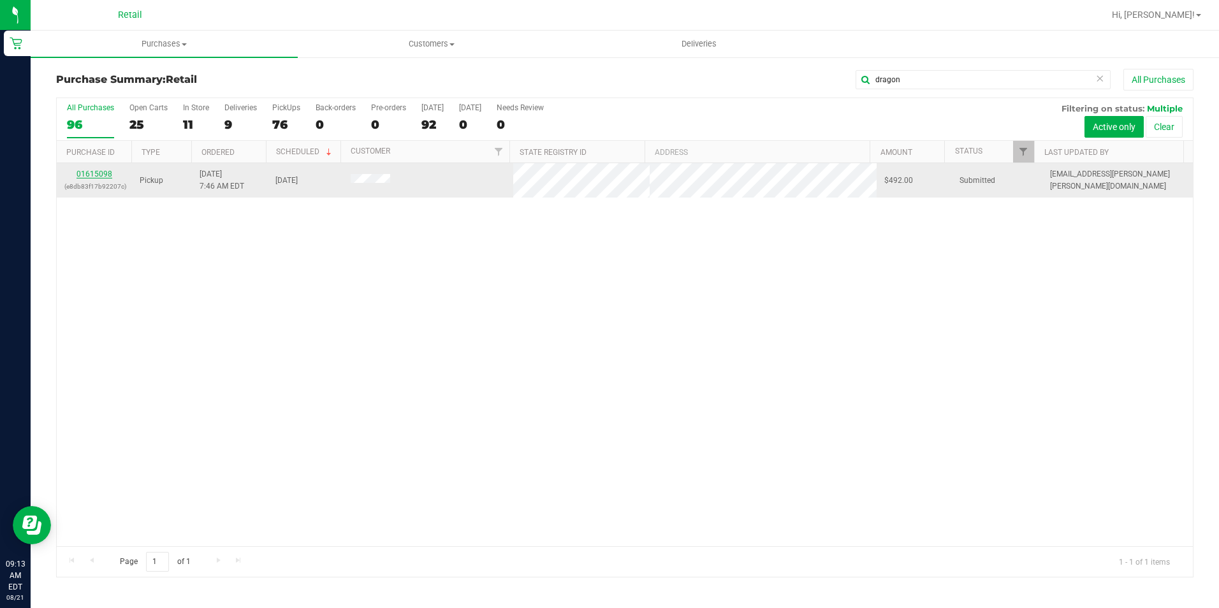
click at [108, 175] on link "01615098" at bounding box center [95, 174] width 36 height 9
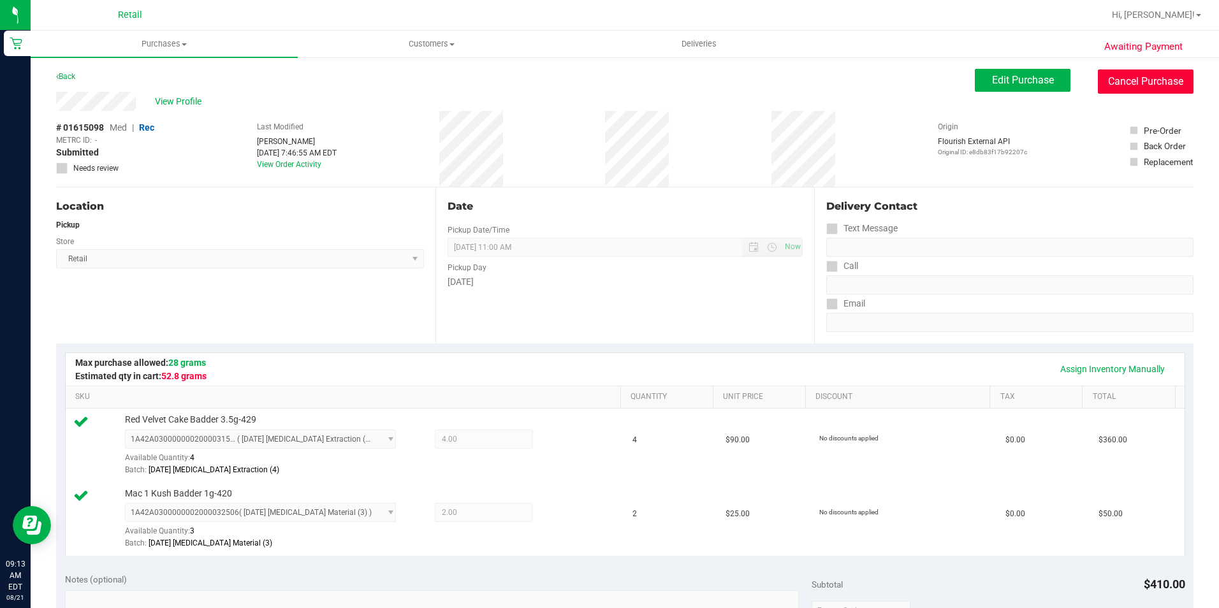
click at [1161, 88] on button "Cancel Purchase" at bounding box center [1146, 82] width 96 height 24
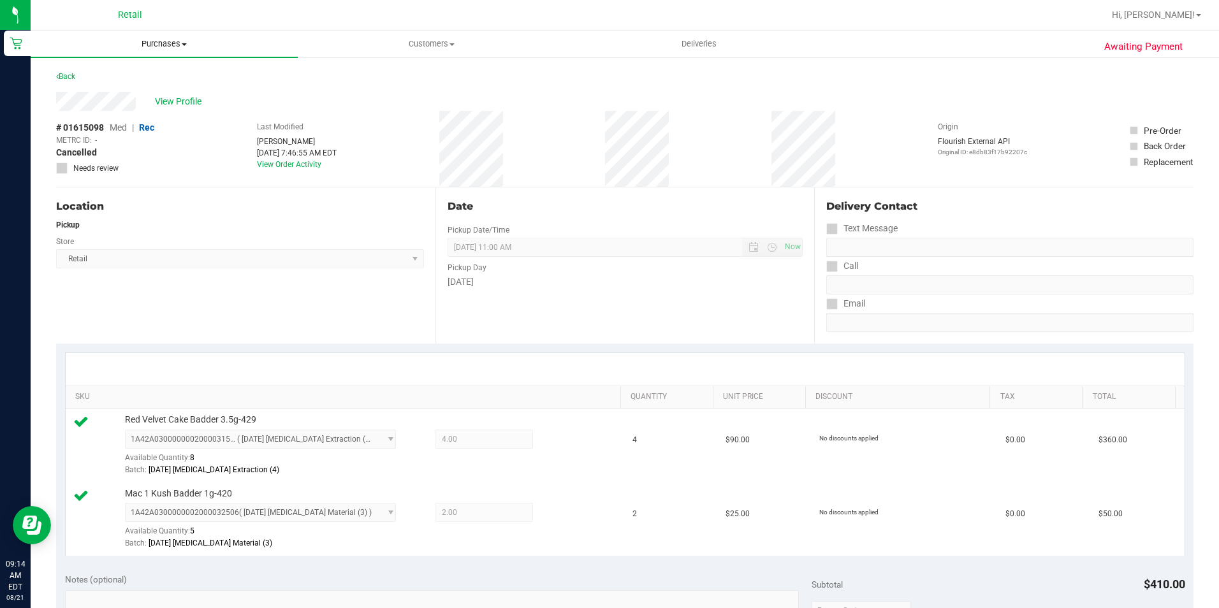
click at [154, 47] on span "Purchases" at bounding box center [164, 43] width 267 height 11
click at [166, 77] on li "Summary of purchases" at bounding box center [164, 77] width 267 height 15
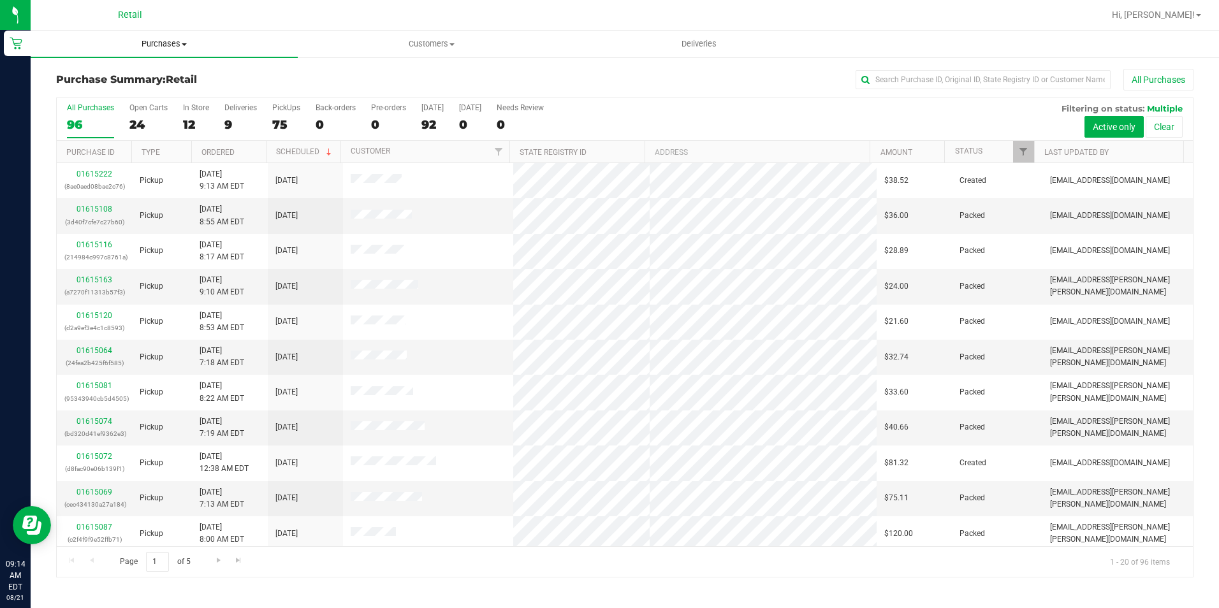
click at [154, 41] on span "Purchases" at bounding box center [164, 43] width 267 height 11
click at [161, 75] on li "Summary of purchases" at bounding box center [164, 77] width 267 height 15
click at [170, 47] on span "Purchases" at bounding box center [164, 43] width 267 height 11
click at [163, 77] on li "Summary of purchases" at bounding box center [164, 77] width 267 height 15
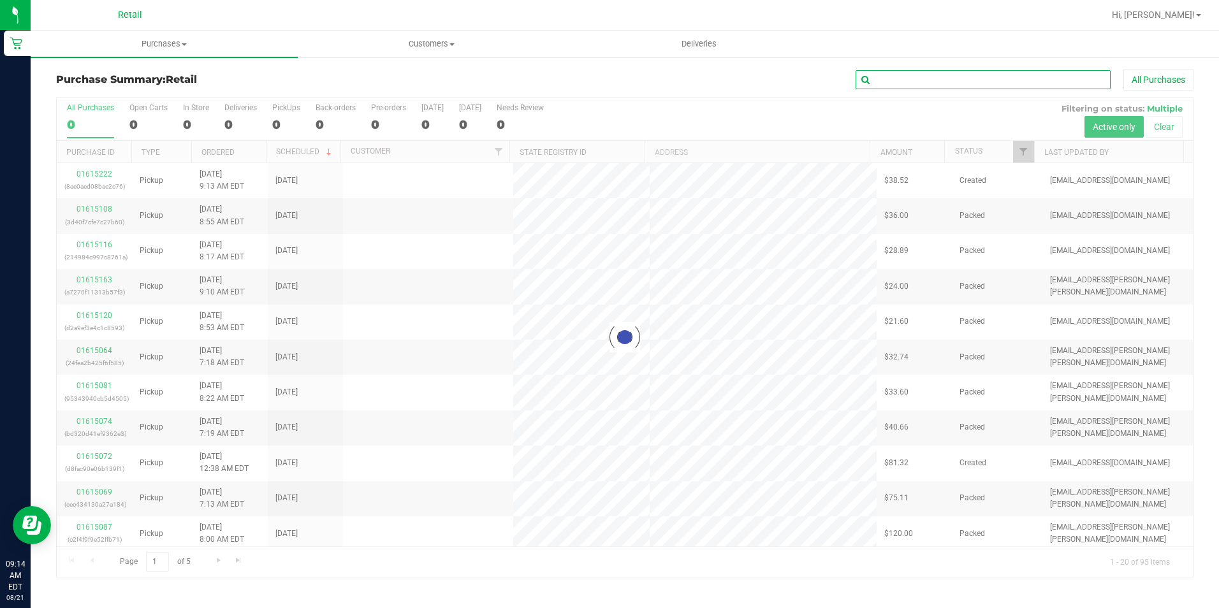
click at [894, 83] on input "text" at bounding box center [983, 79] width 255 height 19
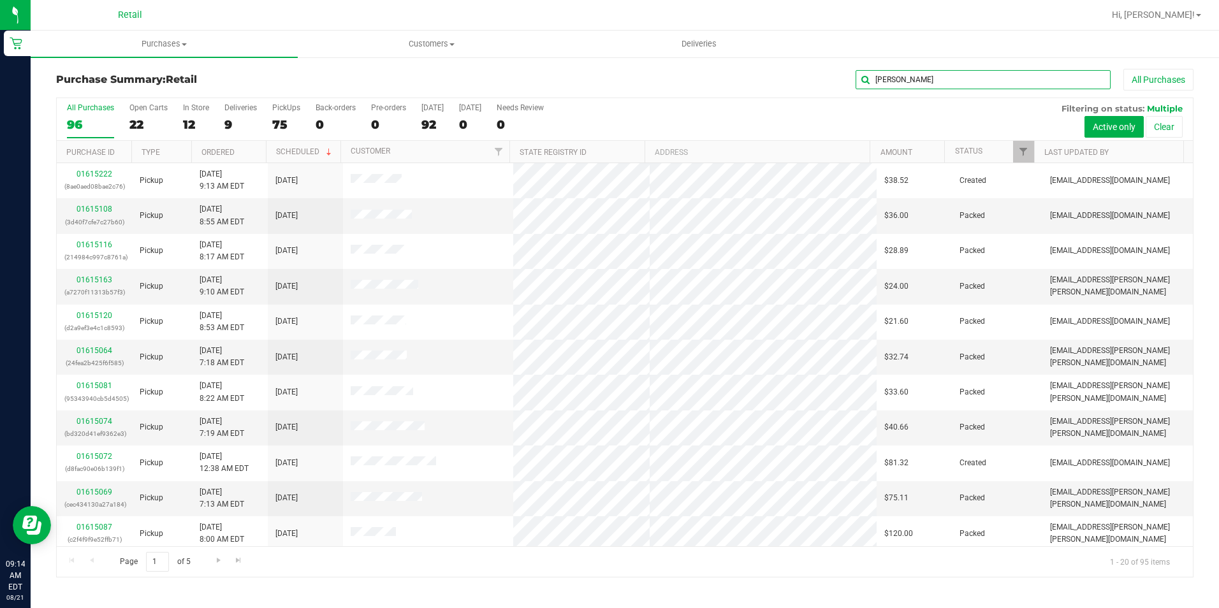
type input "maurice"
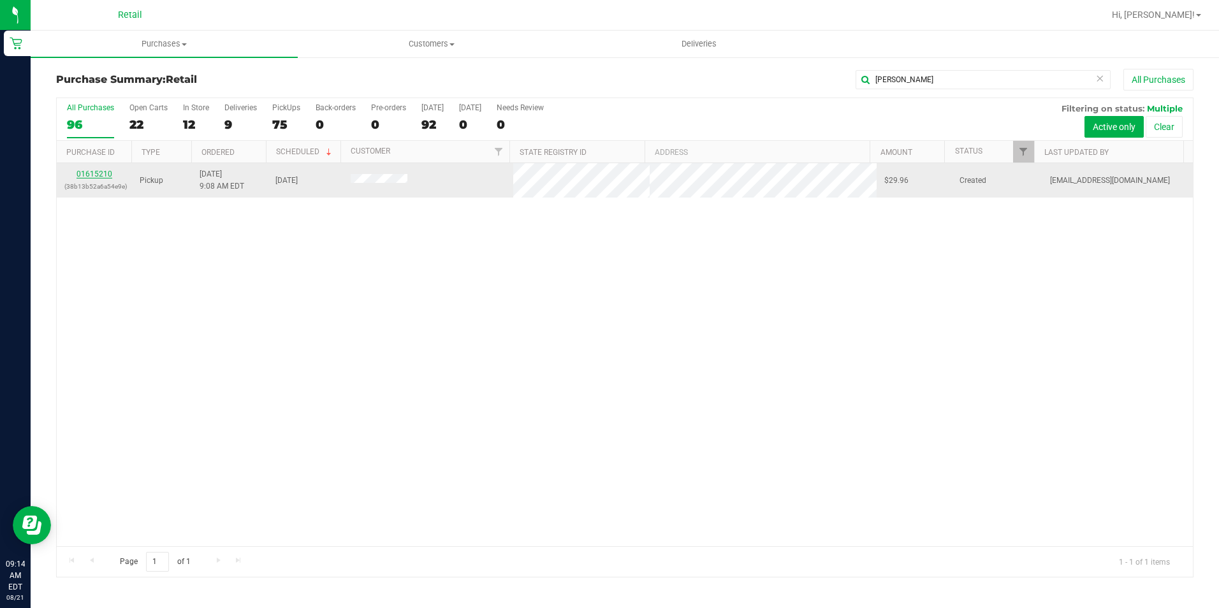
click at [101, 172] on link "01615210" at bounding box center [95, 174] width 36 height 9
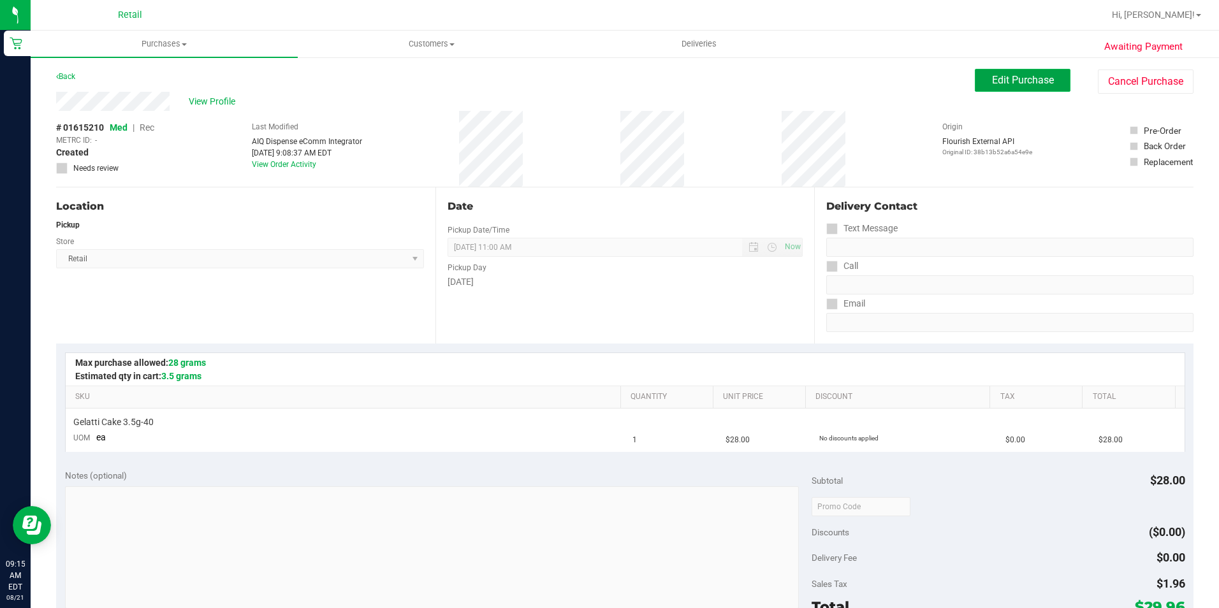
click at [1008, 80] on span "Edit Purchase" at bounding box center [1023, 80] width 62 height 12
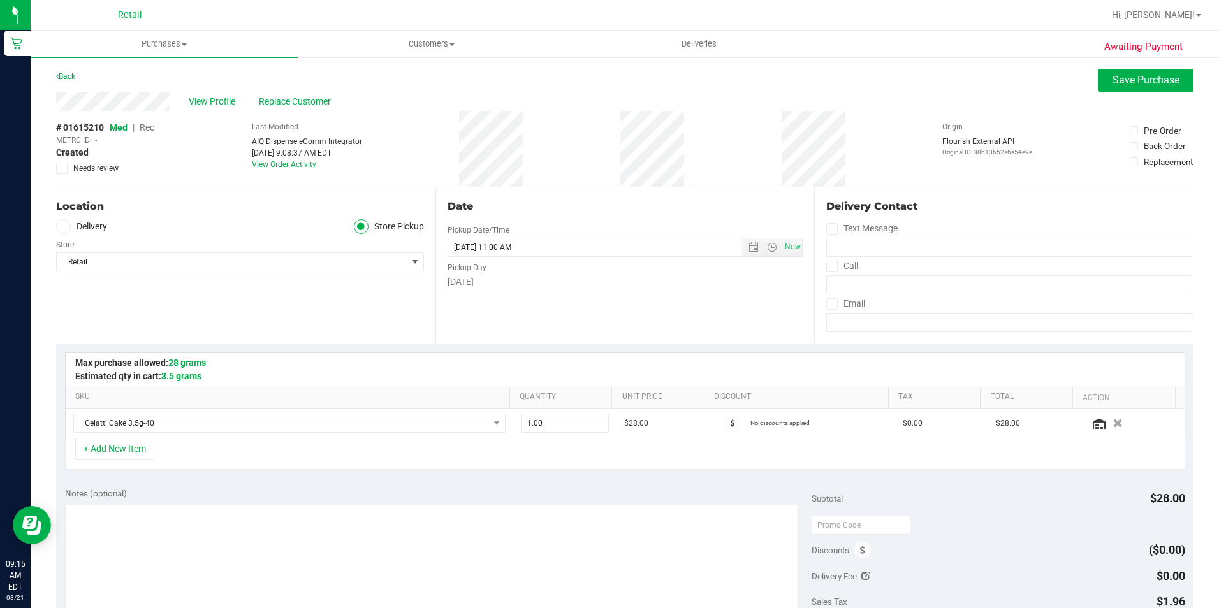
click at [149, 129] on span "Rec" at bounding box center [147, 127] width 15 height 10
click at [1113, 79] on span "Save Purchase" at bounding box center [1146, 80] width 67 height 12
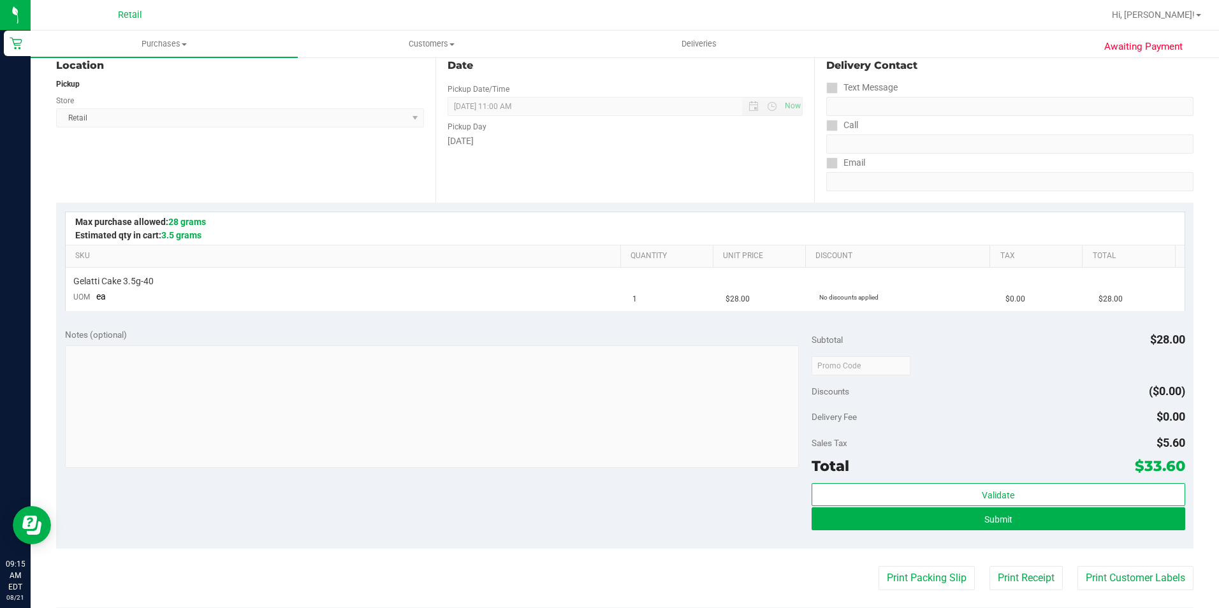
scroll to position [191, 0]
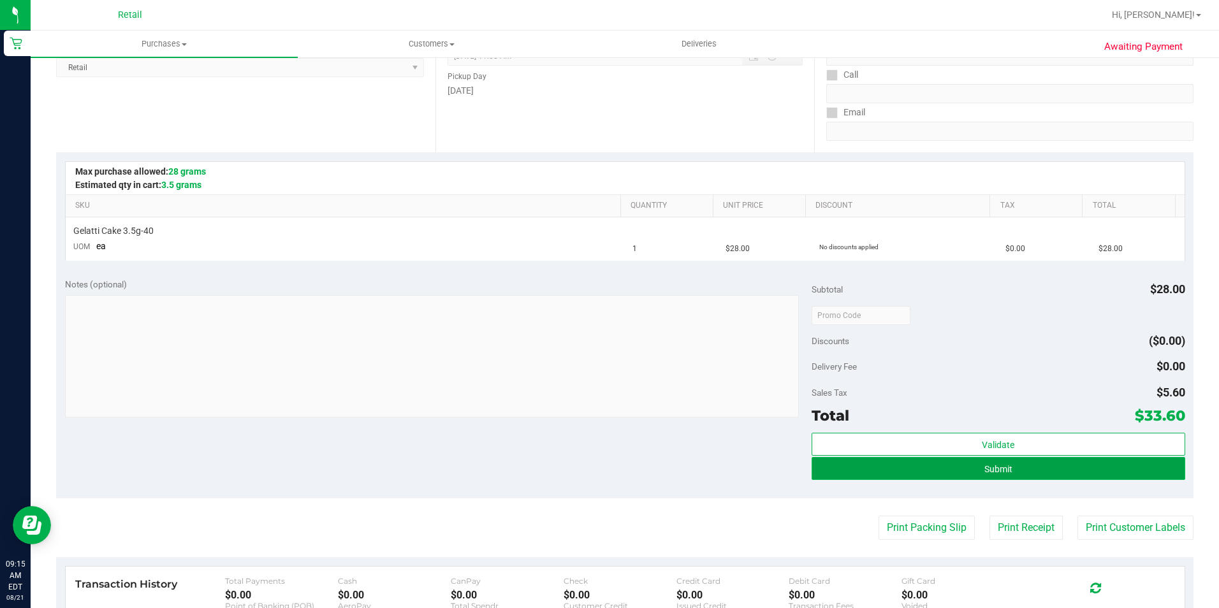
click at [1017, 479] on button "Submit" at bounding box center [999, 468] width 374 height 23
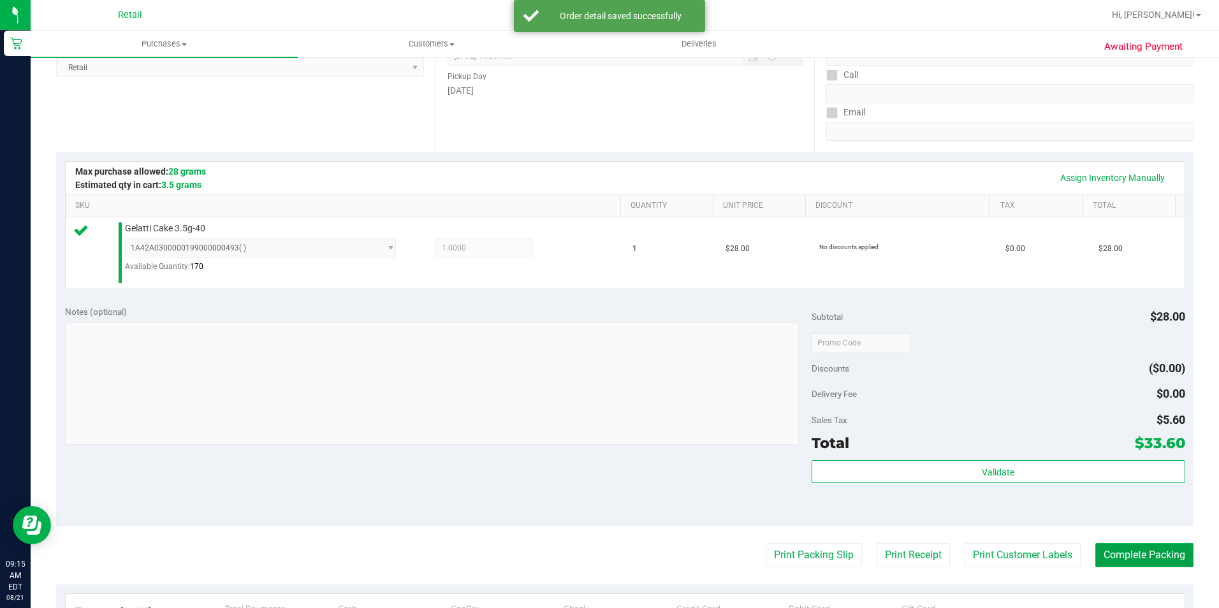
click at [1157, 560] on button "Complete Packing" at bounding box center [1145, 555] width 98 height 24
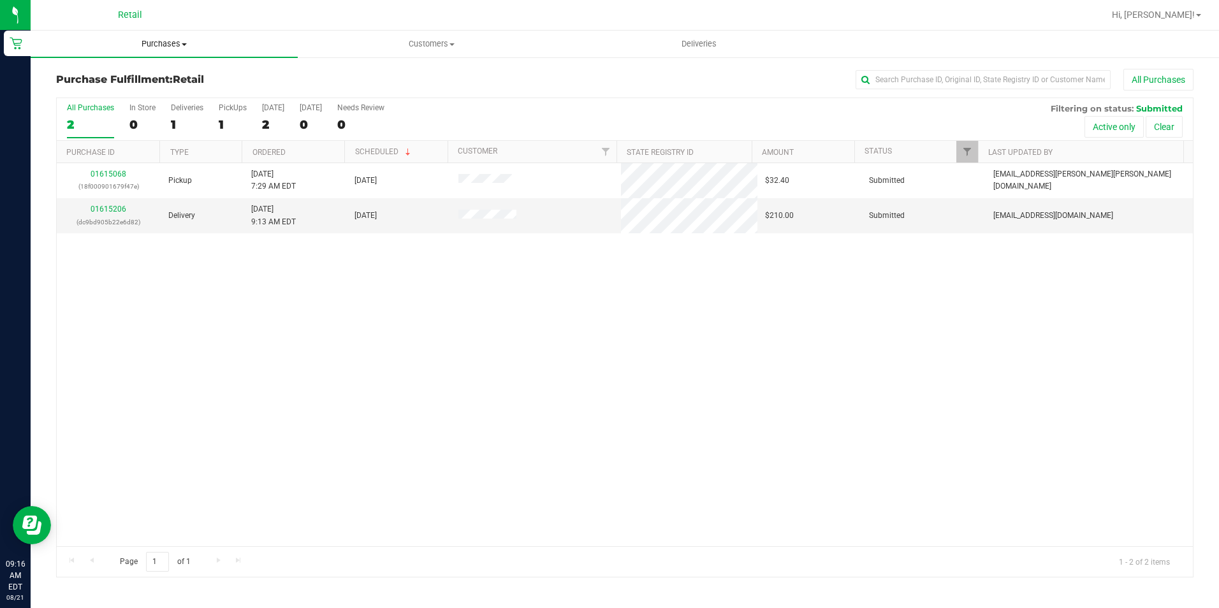
click at [175, 41] on span "Purchases" at bounding box center [164, 43] width 267 height 11
click at [167, 81] on li "Summary of purchases" at bounding box center [164, 77] width 267 height 15
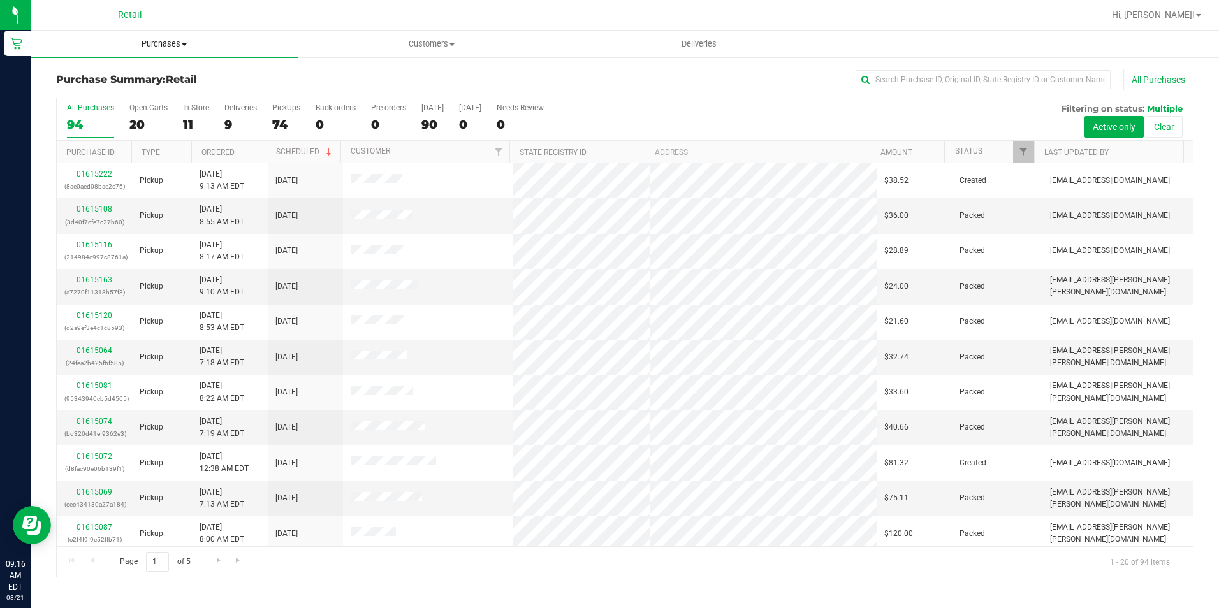
click at [159, 52] on uib-tab-heading "Purchases Summary of purchases Fulfillment All purchases" at bounding box center [164, 44] width 267 height 27
click at [161, 82] on li "Summary of purchases" at bounding box center [164, 77] width 267 height 15
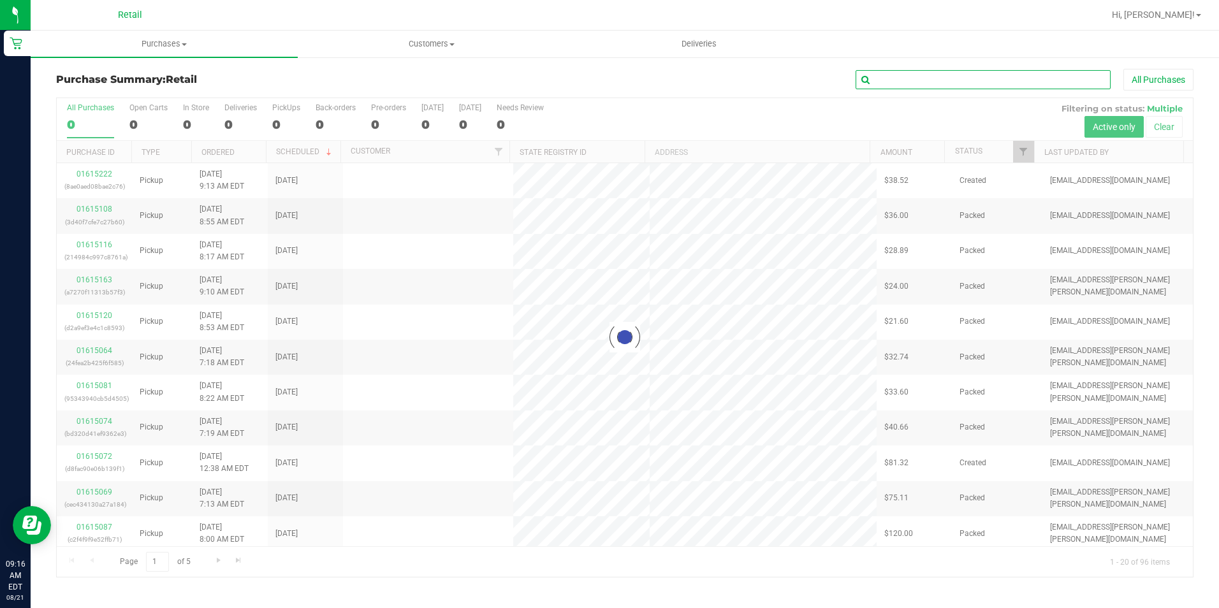
click at [951, 77] on input "text" at bounding box center [983, 79] width 255 height 19
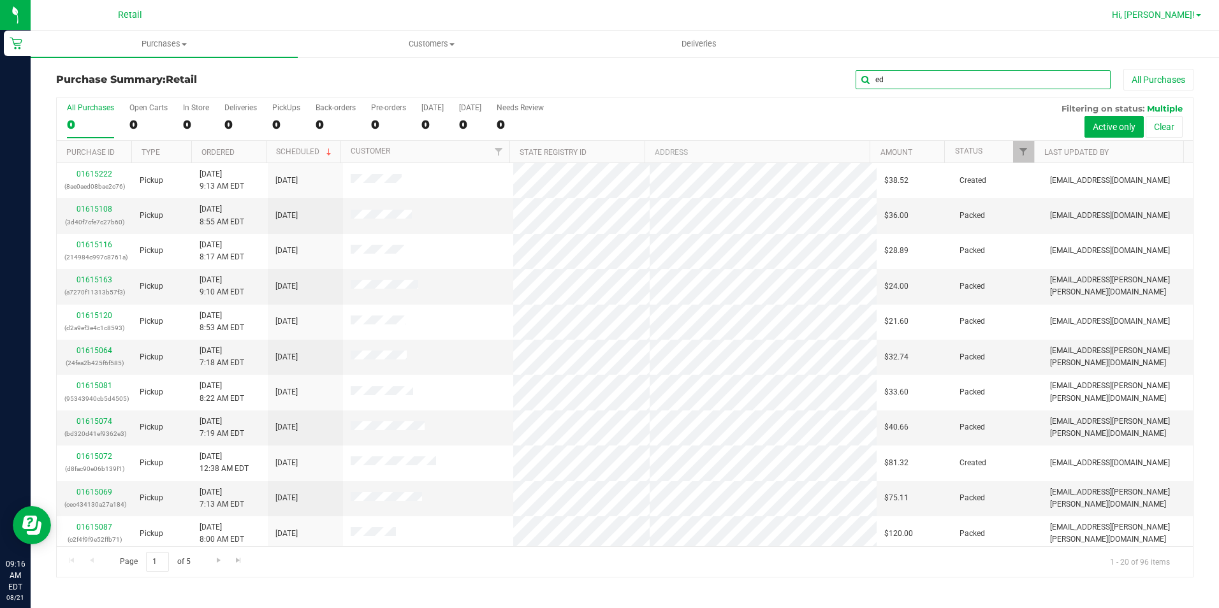
type input "ed"
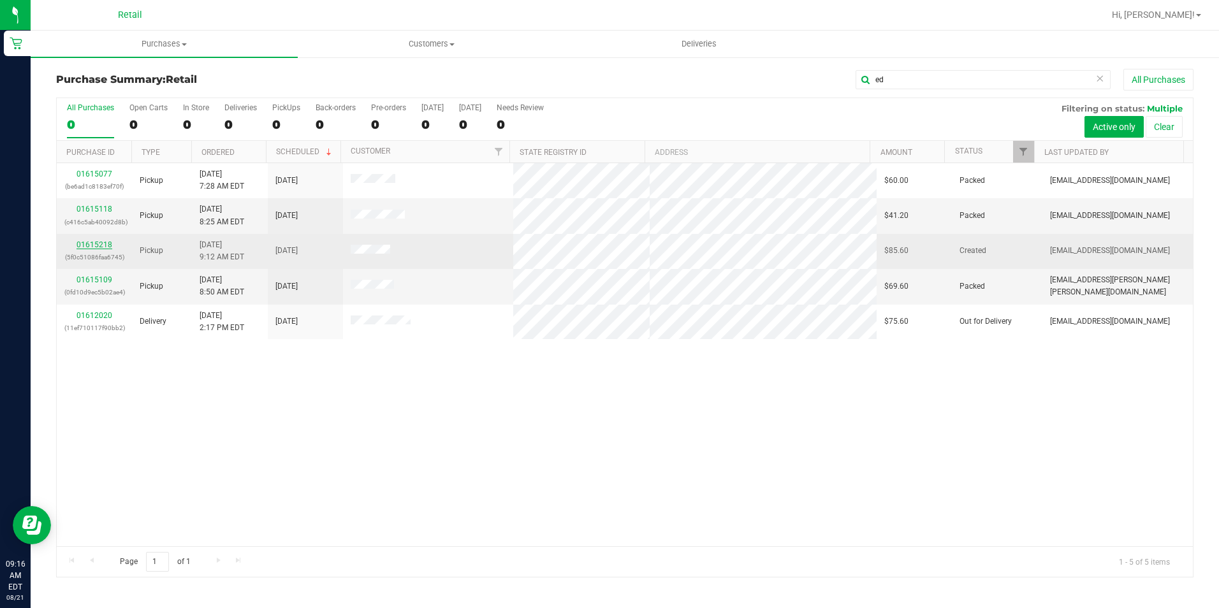
click at [102, 244] on link "01615218" at bounding box center [95, 244] width 36 height 9
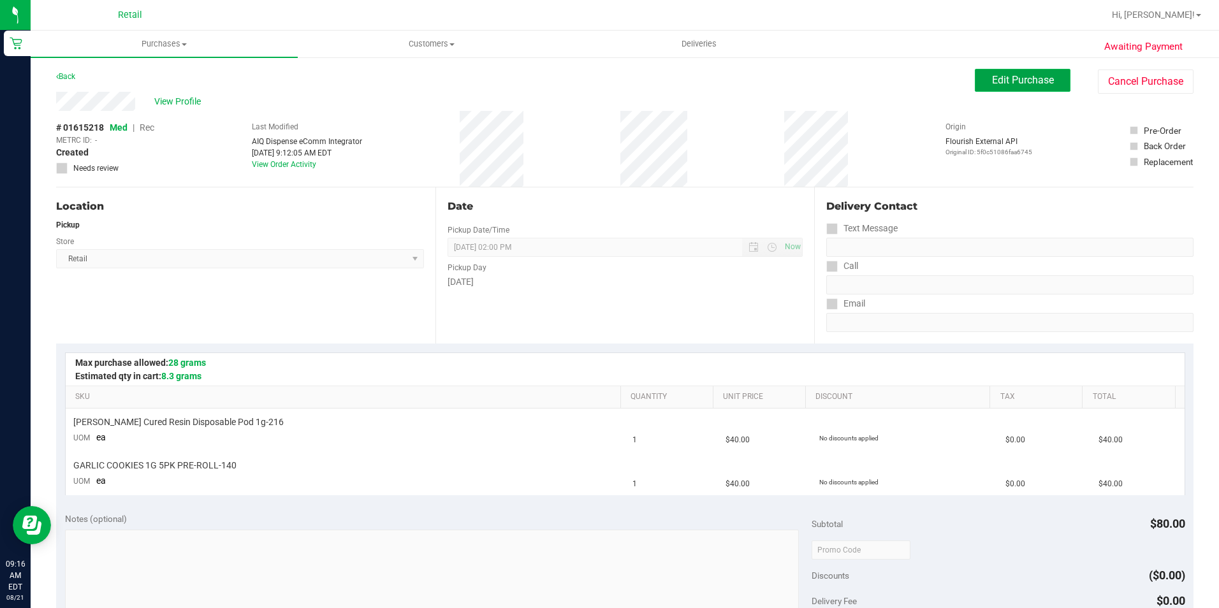
click at [1022, 87] on button "Edit Purchase" at bounding box center [1023, 80] width 96 height 23
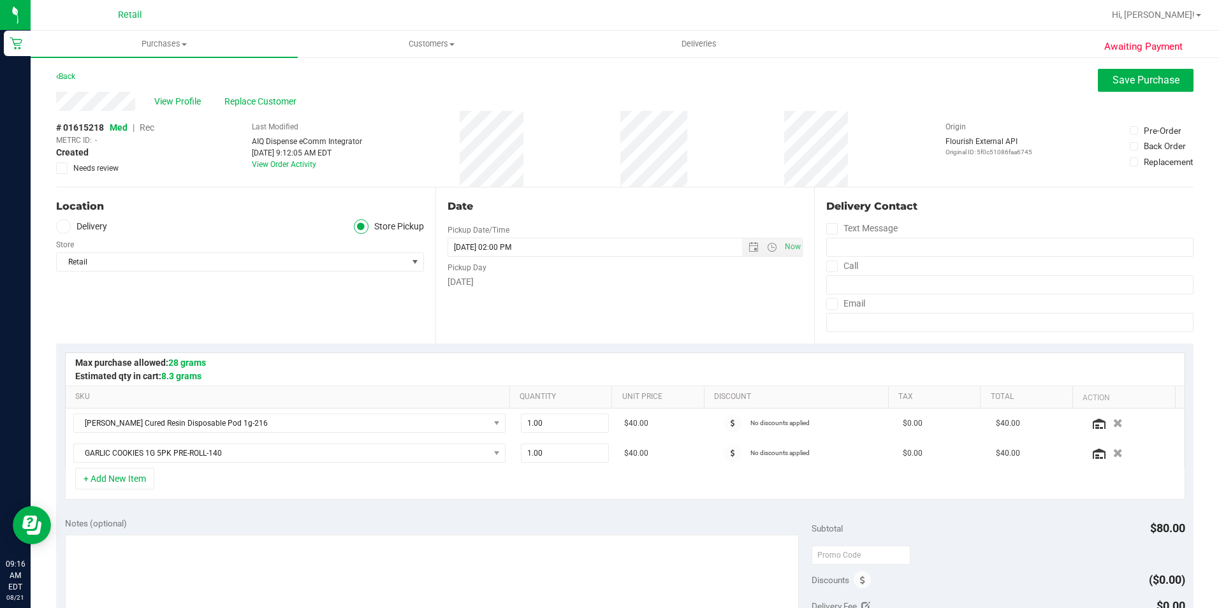
click at [143, 131] on span "Rec" at bounding box center [147, 127] width 15 height 10
click at [1129, 85] on span "Save Purchase" at bounding box center [1146, 80] width 67 height 12
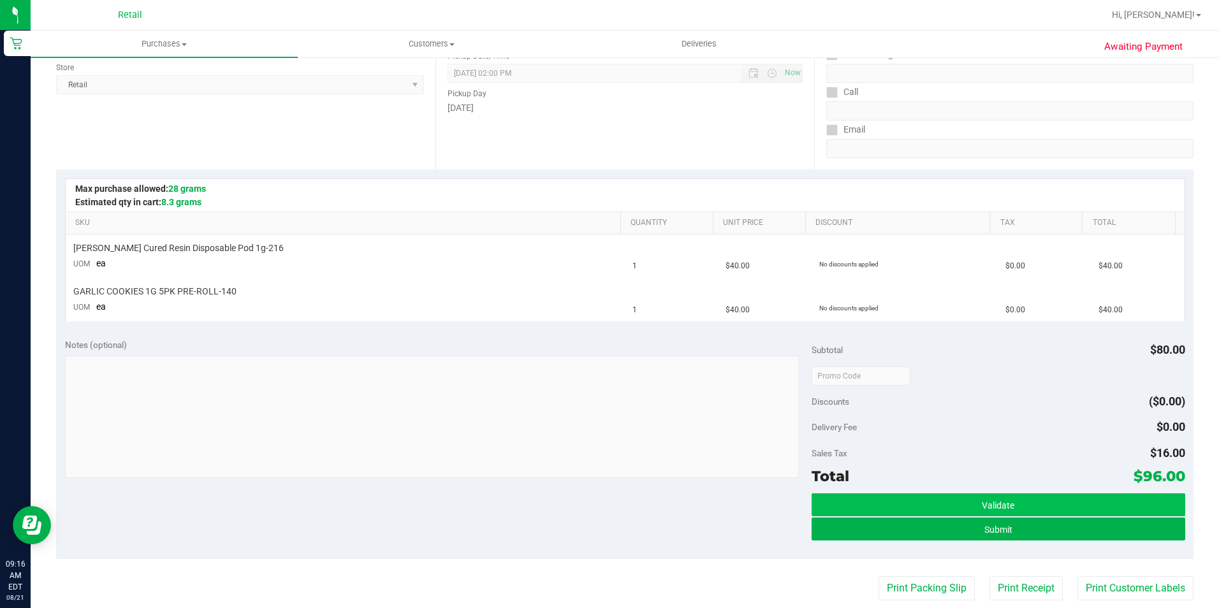
scroll to position [191, 0]
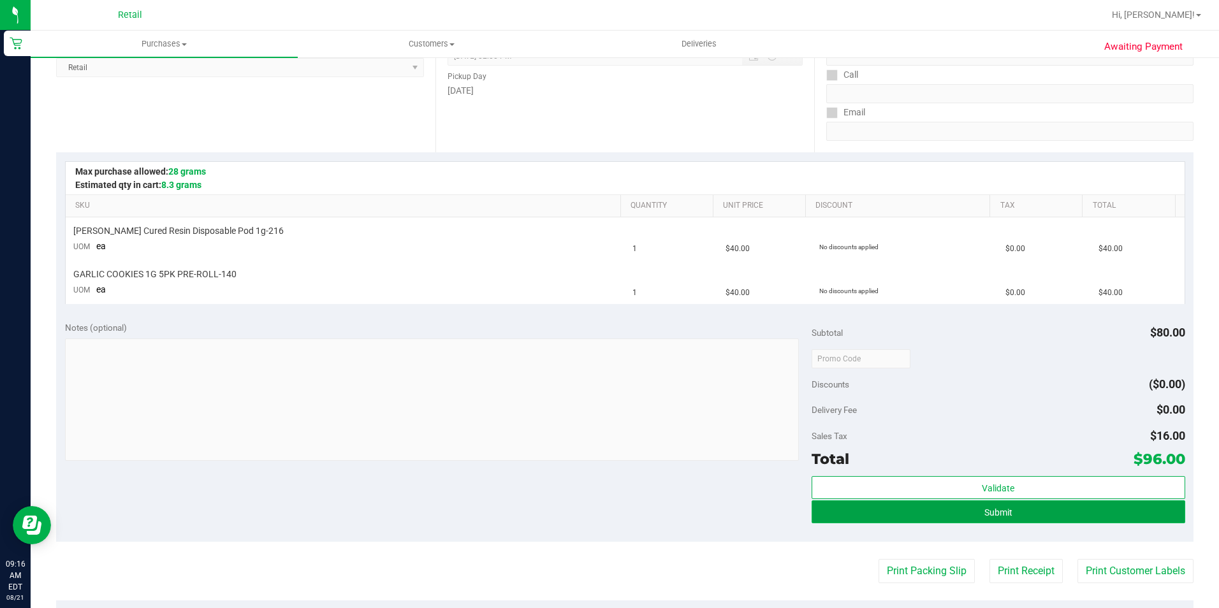
click at [988, 514] on span "Submit" at bounding box center [999, 513] width 28 height 10
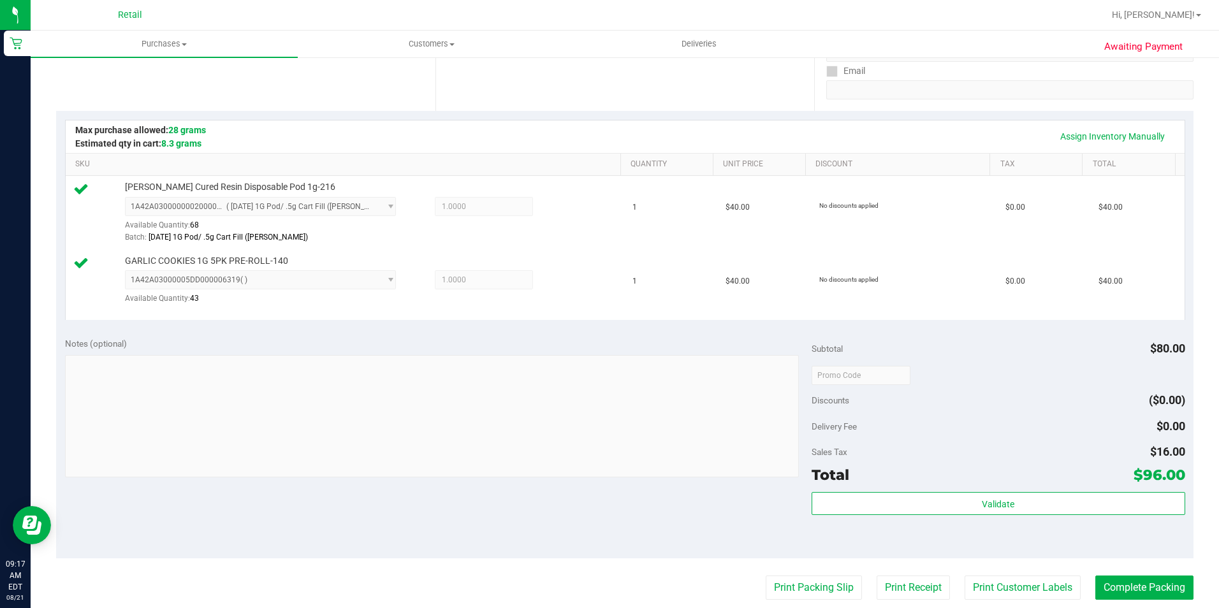
scroll to position [255, 0]
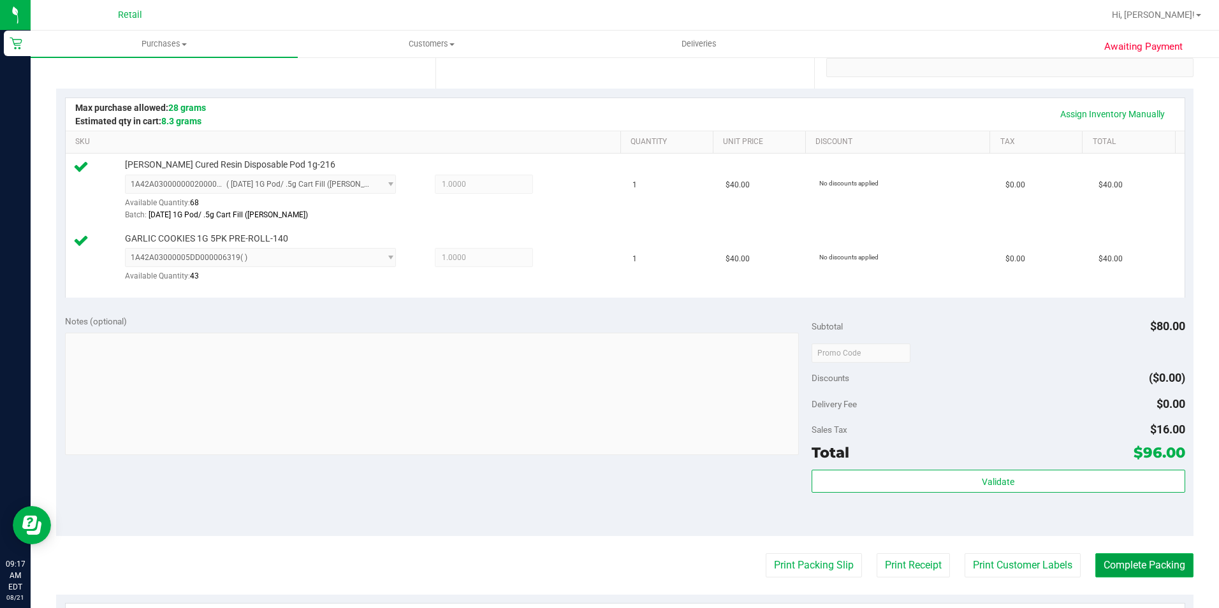
click at [1111, 564] on button "Complete Packing" at bounding box center [1145, 565] width 98 height 24
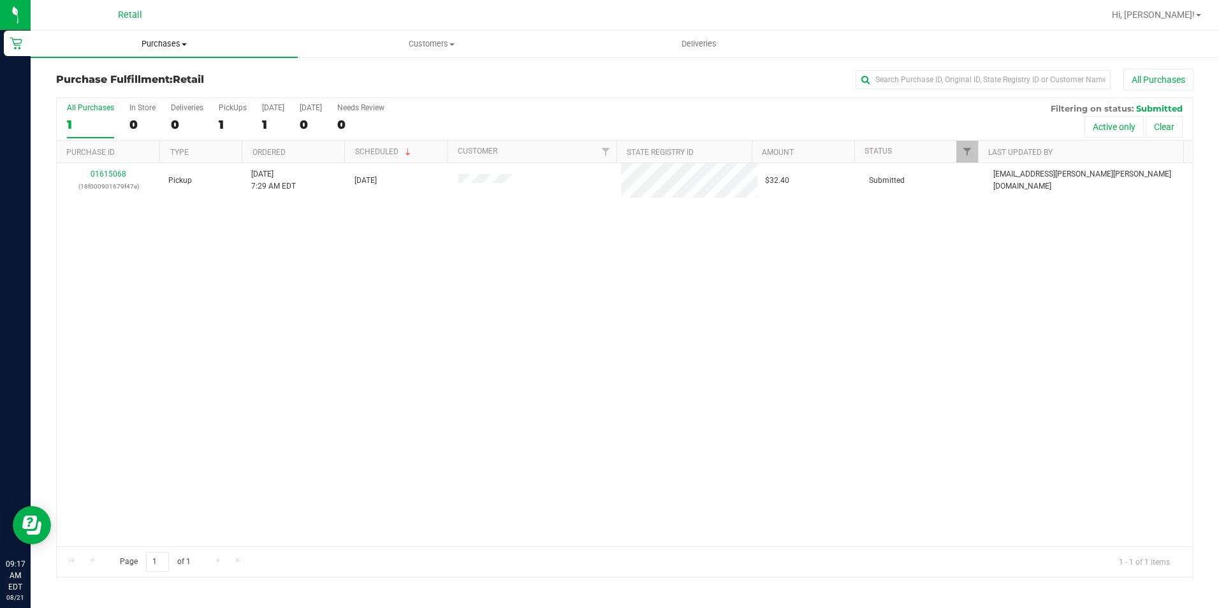
click at [147, 44] on span "Purchases" at bounding box center [164, 43] width 267 height 11
click at [159, 81] on li "Summary of purchases" at bounding box center [164, 77] width 267 height 15
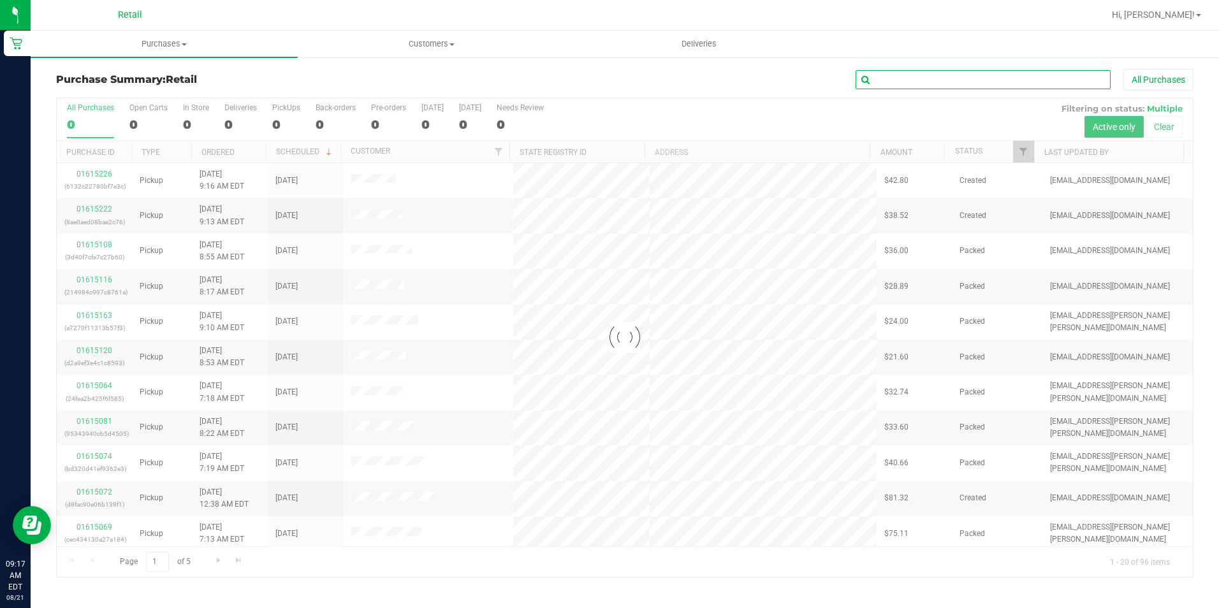
click at [951, 75] on input "text" at bounding box center [983, 79] width 255 height 19
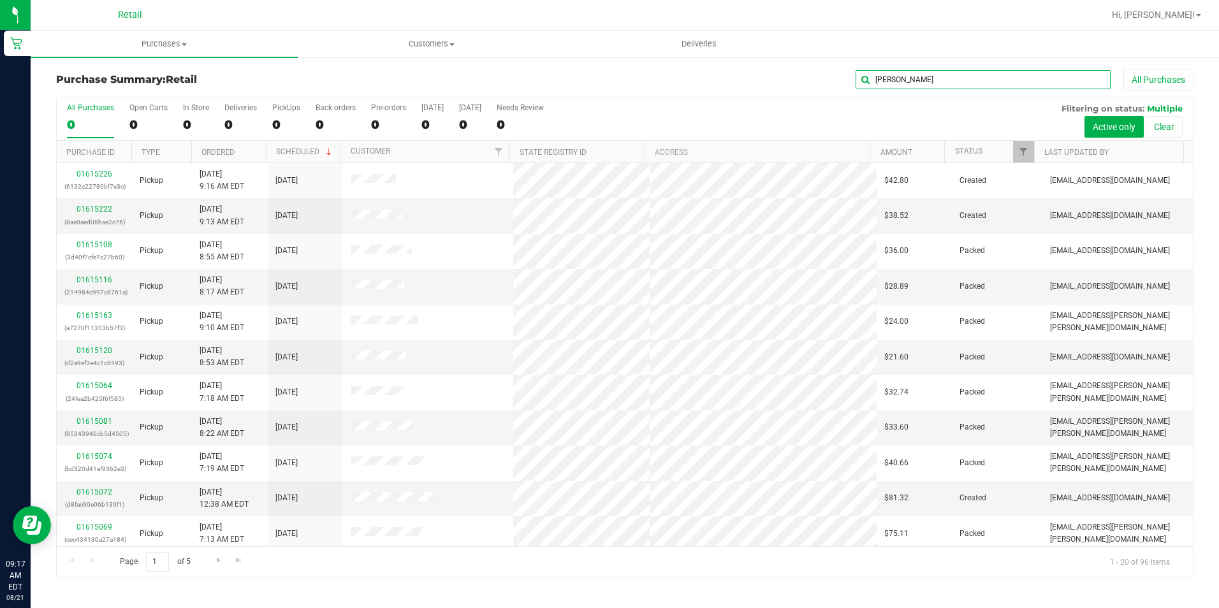
type input "alexie"
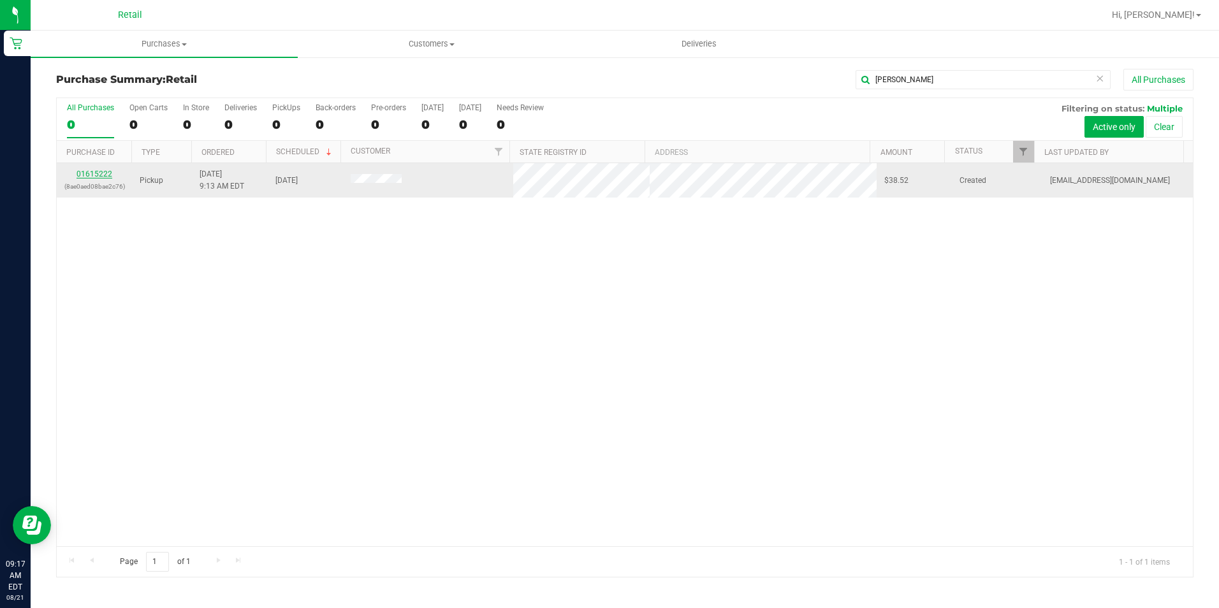
click at [89, 172] on link "01615222" at bounding box center [95, 174] width 36 height 9
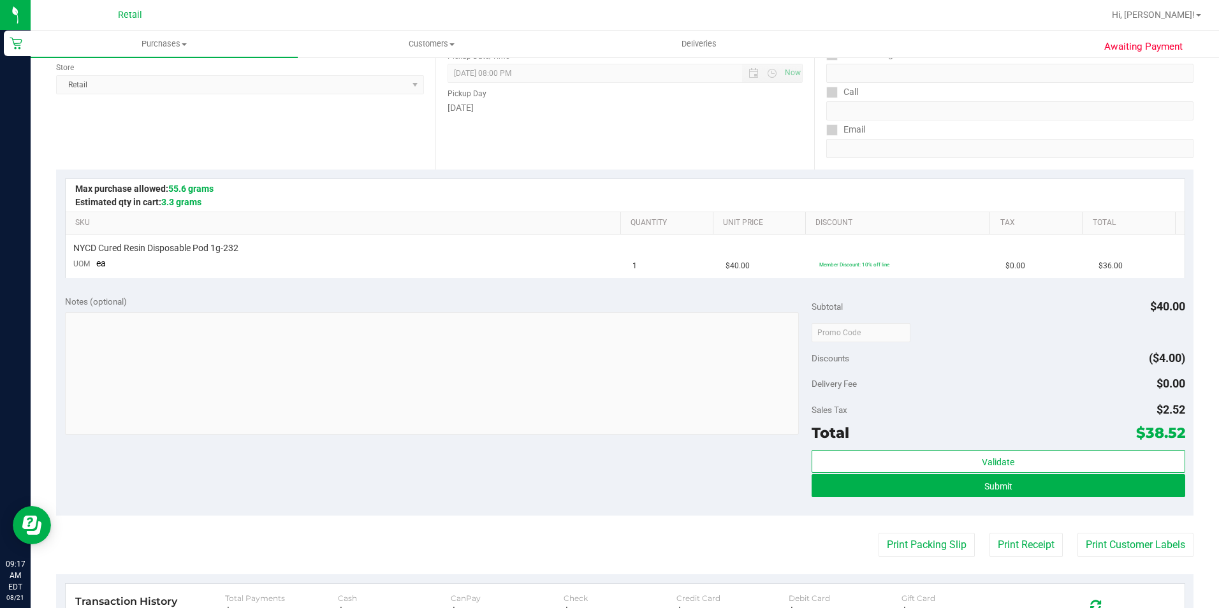
scroll to position [191, 0]
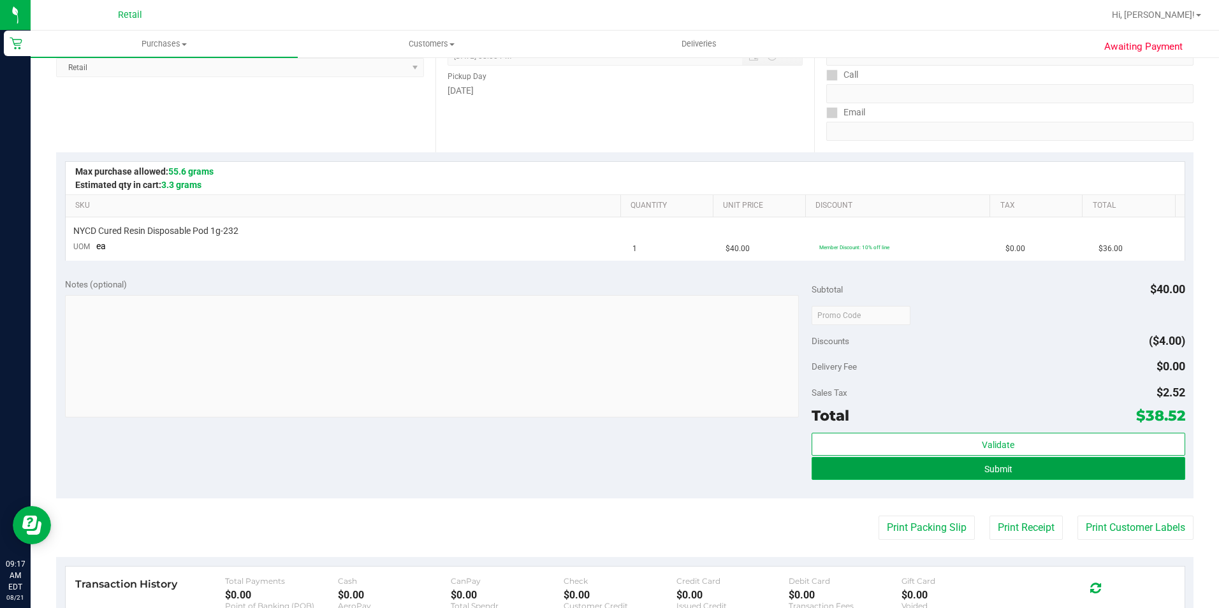
click at [1088, 472] on button "Submit" at bounding box center [999, 468] width 374 height 23
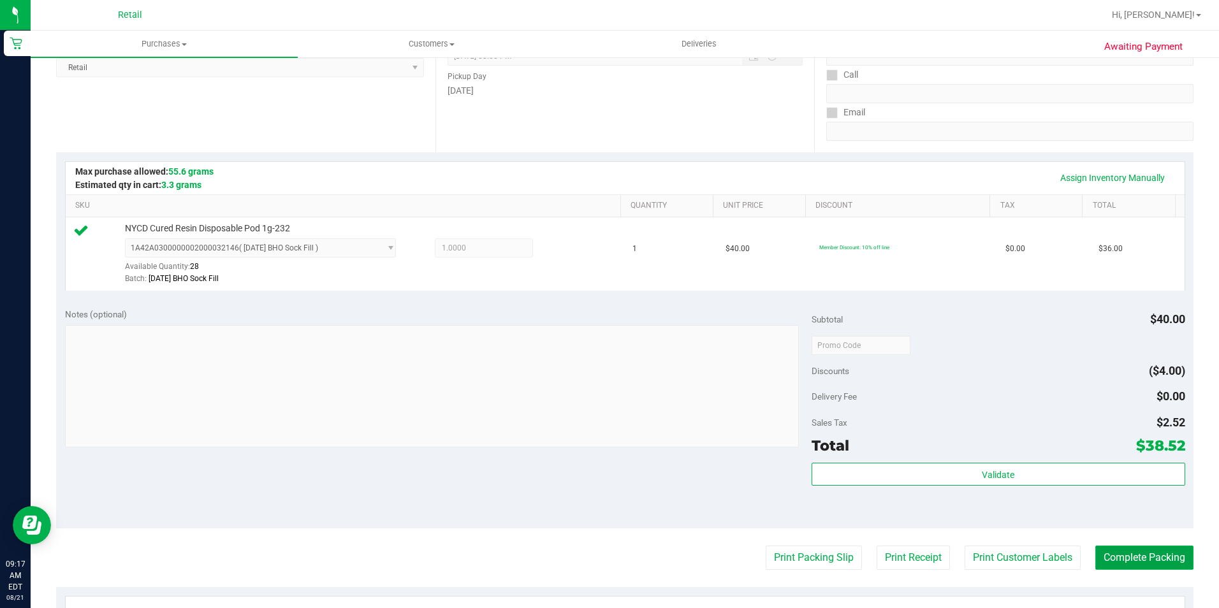
click at [1168, 557] on button "Complete Packing" at bounding box center [1145, 558] width 98 height 24
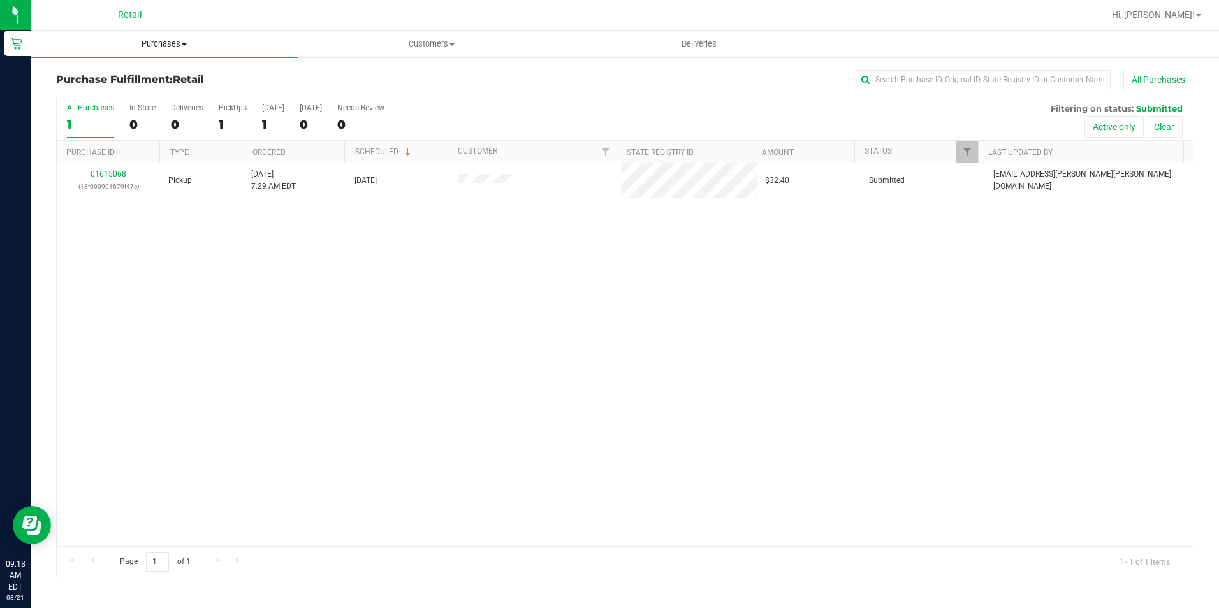
click at [159, 42] on span "Purchases" at bounding box center [164, 43] width 267 height 11
click at [152, 75] on span "Summary of purchases" at bounding box center [96, 76] width 131 height 11
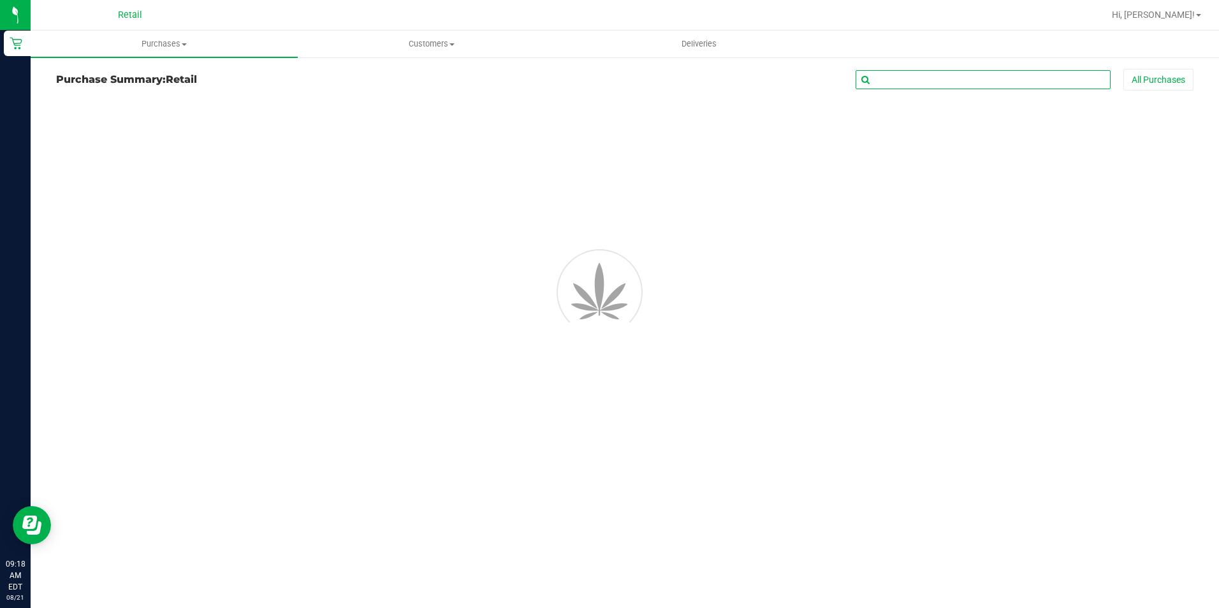
click at [918, 83] on input "text" at bounding box center [983, 79] width 255 height 19
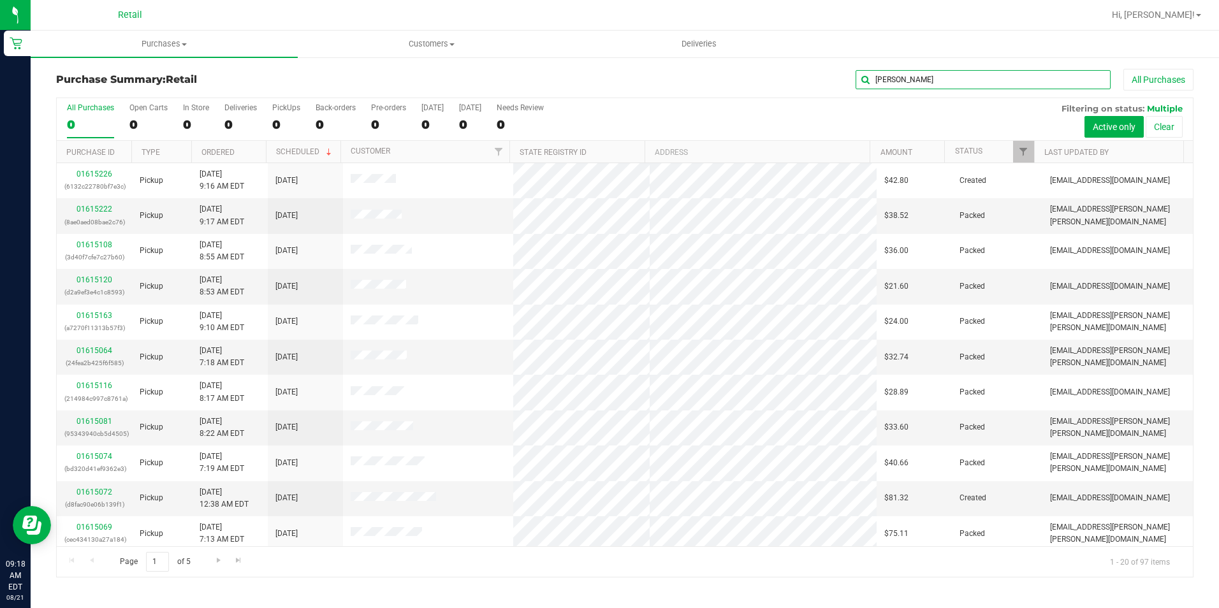
type input "[PERSON_NAME]"
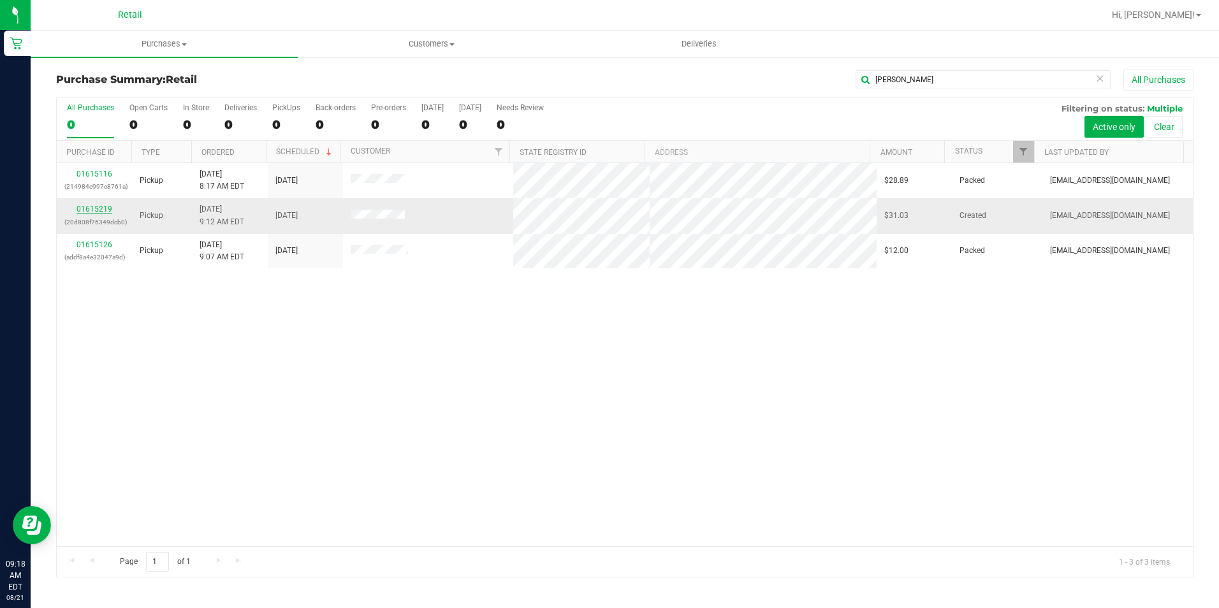
click at [97, 205] on link "01615219" at bounding box center [95, 209] width 36 height 9
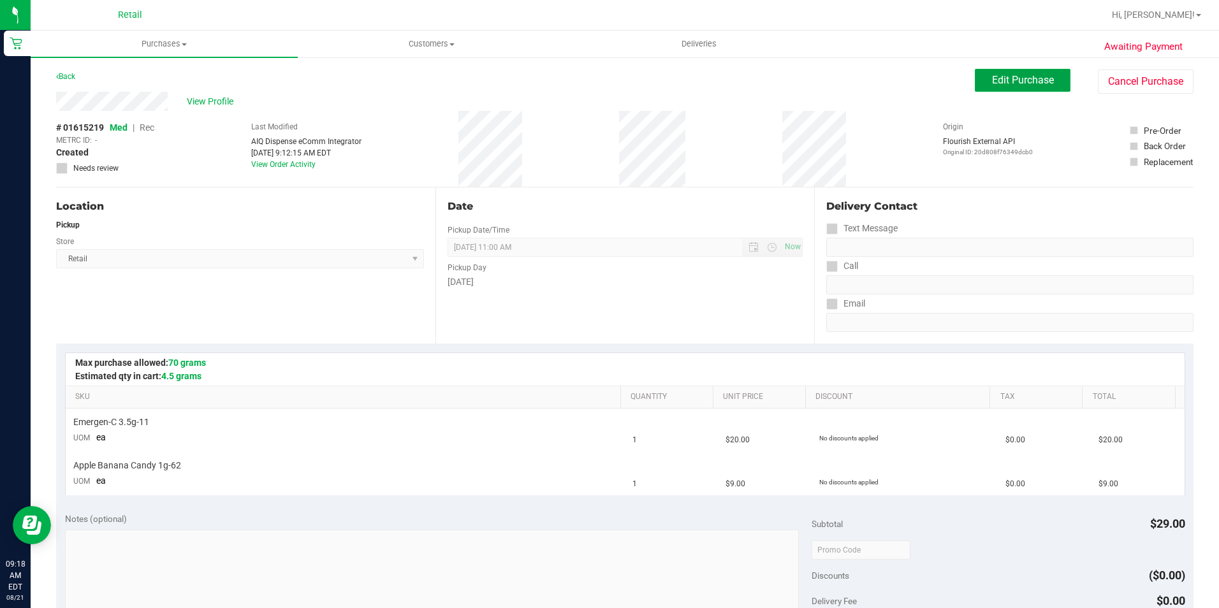
drag, startPoint x: 1008, startPoint y: 87, endPoint x: 965, endPoint y: 94, distance: 42.7
click at [1008, 87] on button "Edit Purchase" at bounding box center [1023, 80] width 96 height 23
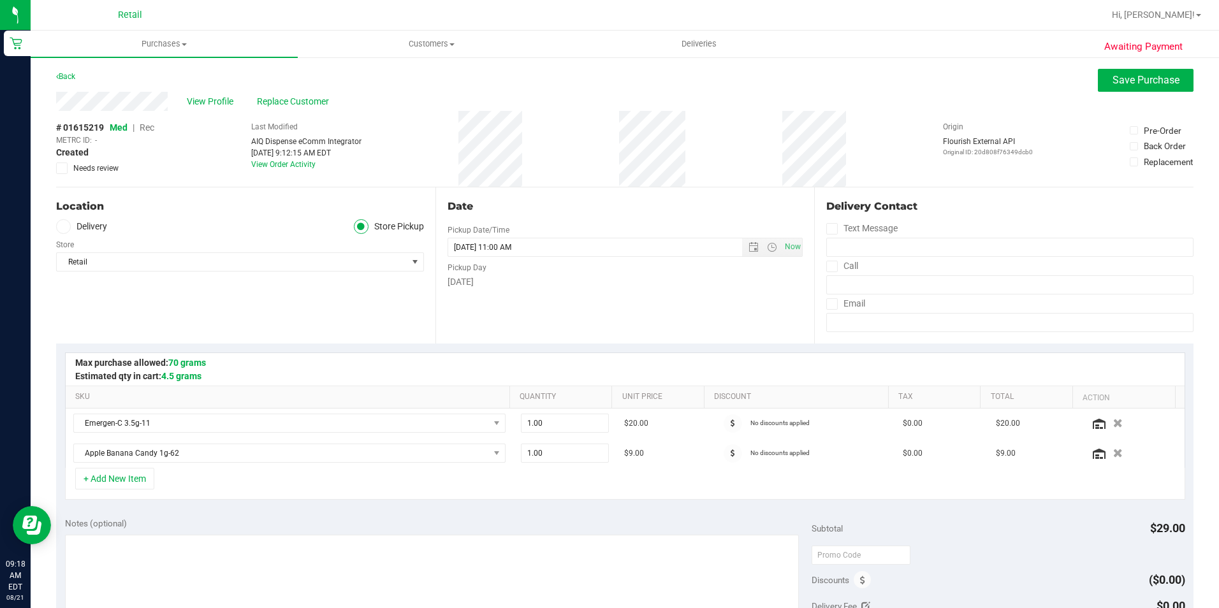
click at [147, 128] on span "Rec" at bounding box center [147, 127] width 15 height 10
click at [1119, 79] on span "Save Purchase" at bounding box center [1146, 80] width 67 height 12
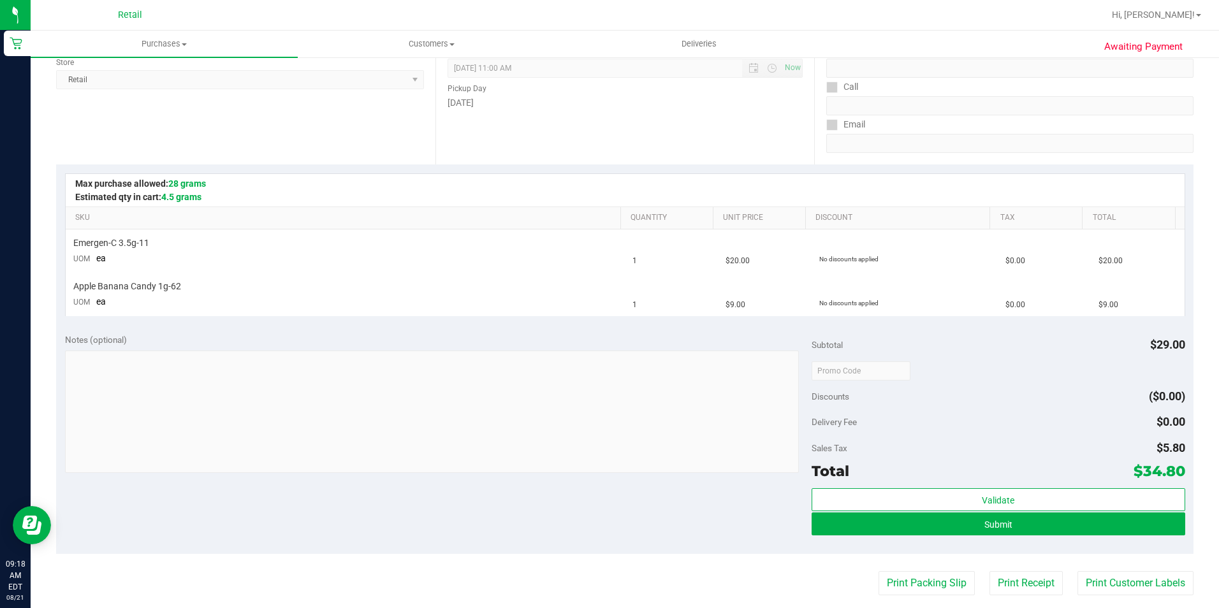
scroll to position [191, 0]
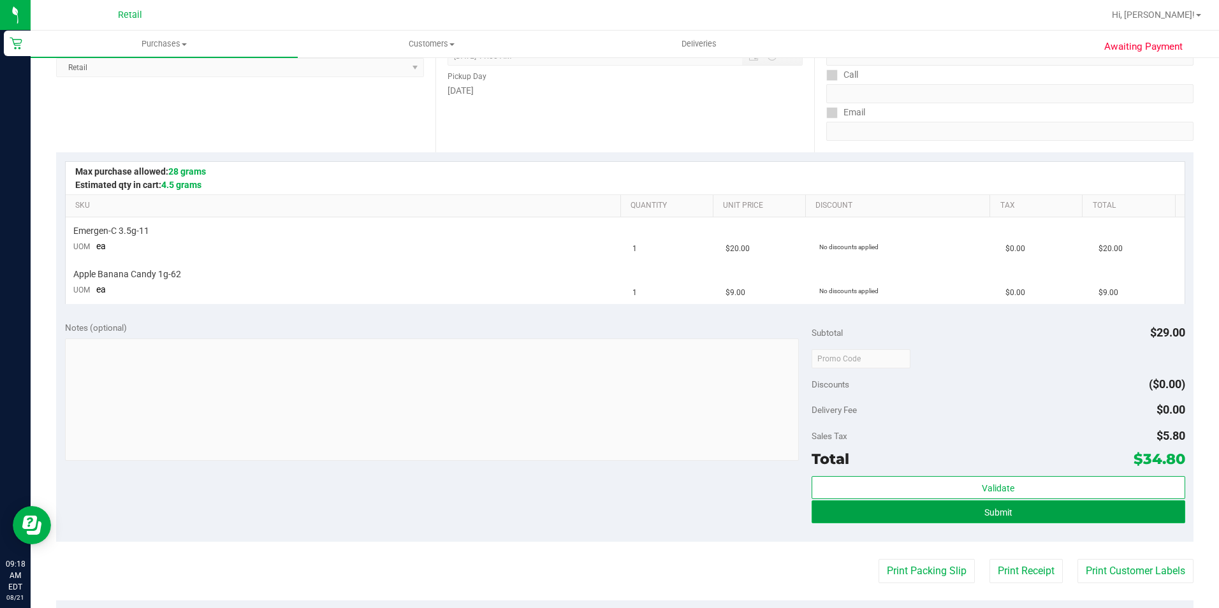
click at [1025, 513] on button "Submit" at bounding box center [999, 512] width 374 height 23
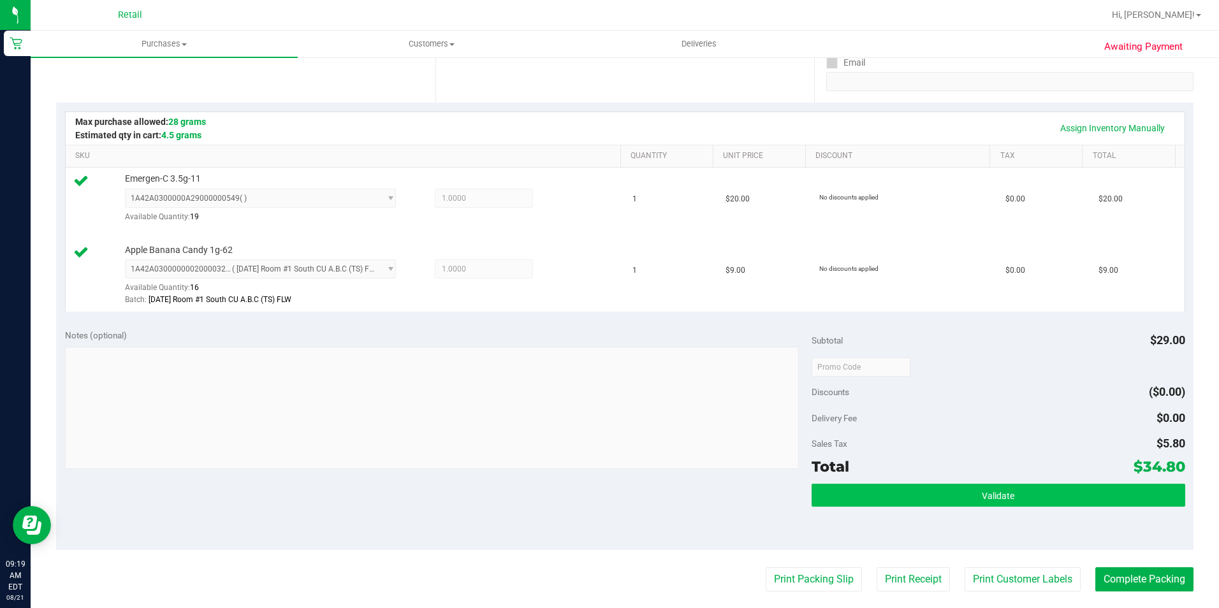
scroll to position [255, 0]
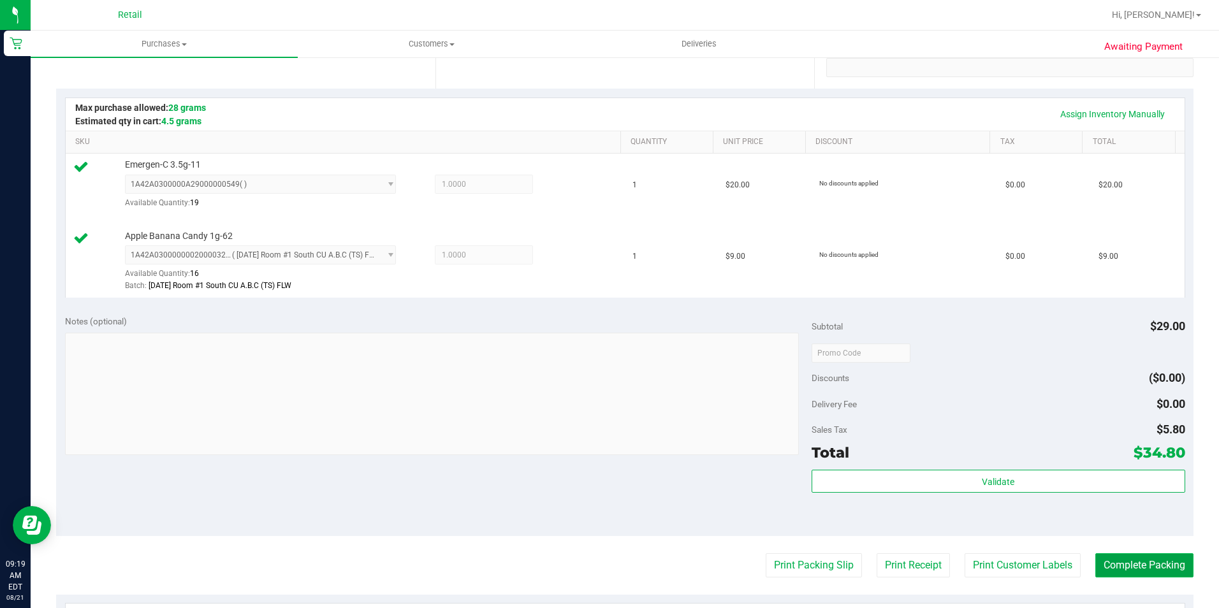
click at [1111, 557] on button "Complete Packing" at bounding box center [1145, 565] width 98 height 24
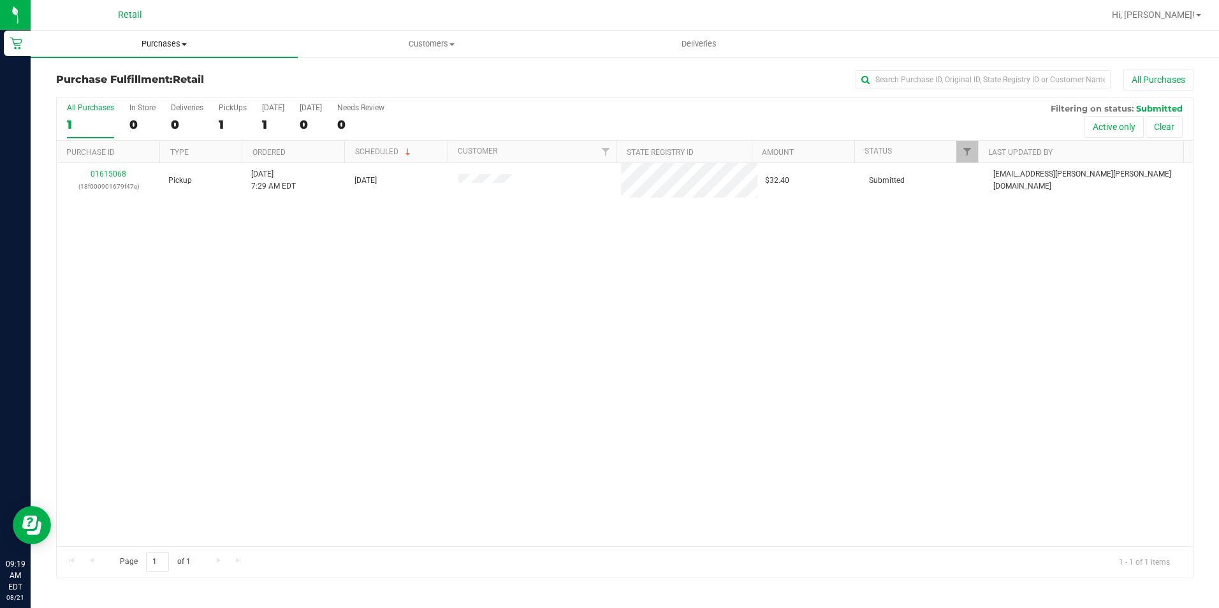
click at [171, 38] on span "Purchases" at bounding box center [164, 43] width 267 height 11
click at [151, 80] on span "Summary of purchases" at bounding box center [96, 76] width 131 height 11
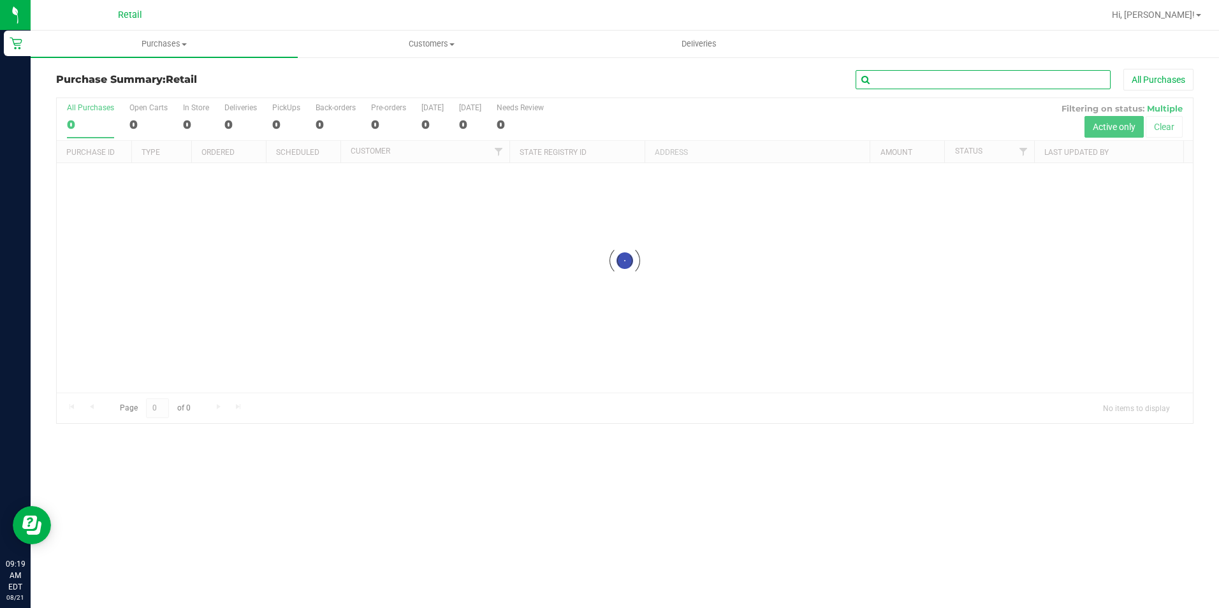
click at [967, 82] on input "text" at bounding box center [983, 79] width 255 height 19
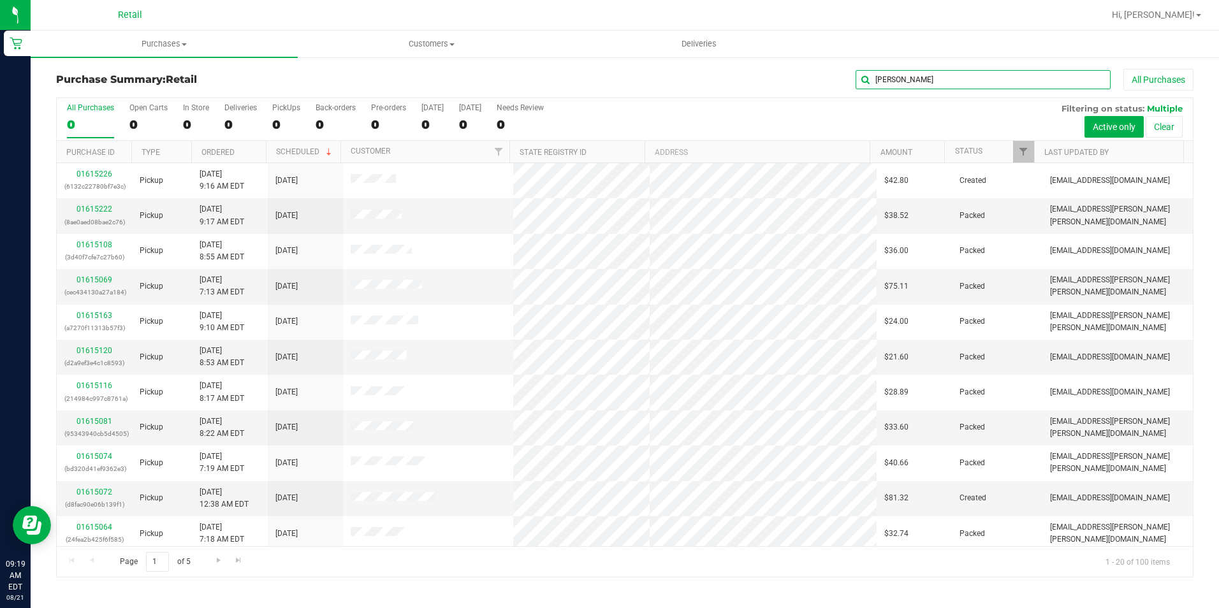
type input "shelia"
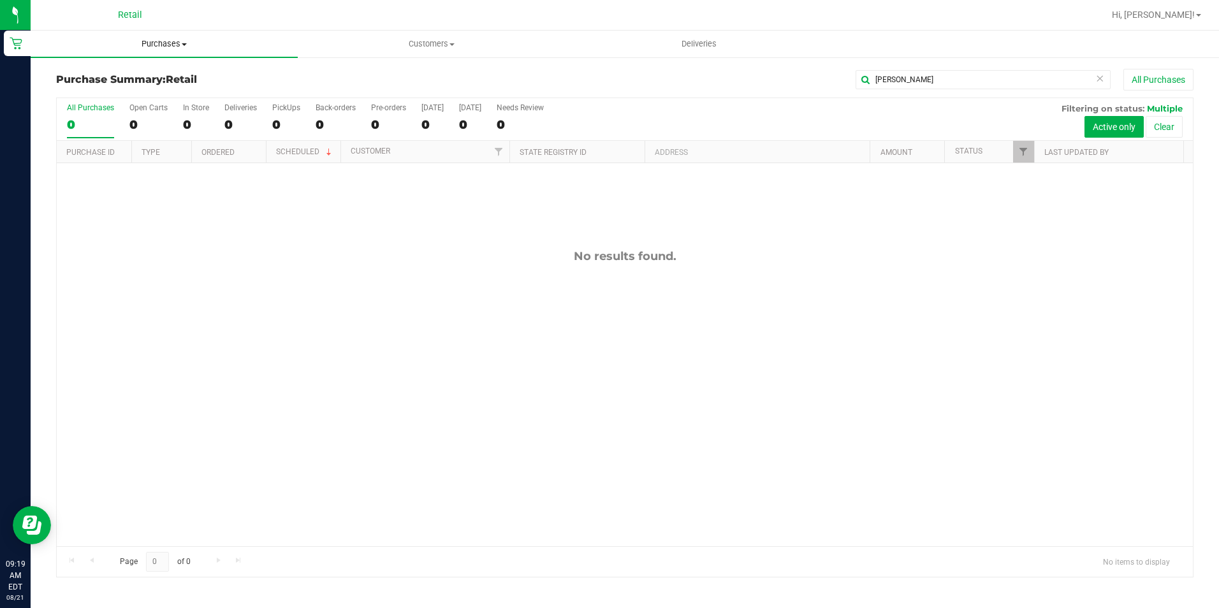
click at [152, 45] on span "Purchases" at bounding box center [164, 43] width 267 height 11
click at [138, 70] on li "Summary of purchases" at bounding box center [164, 77] width 267 height 15
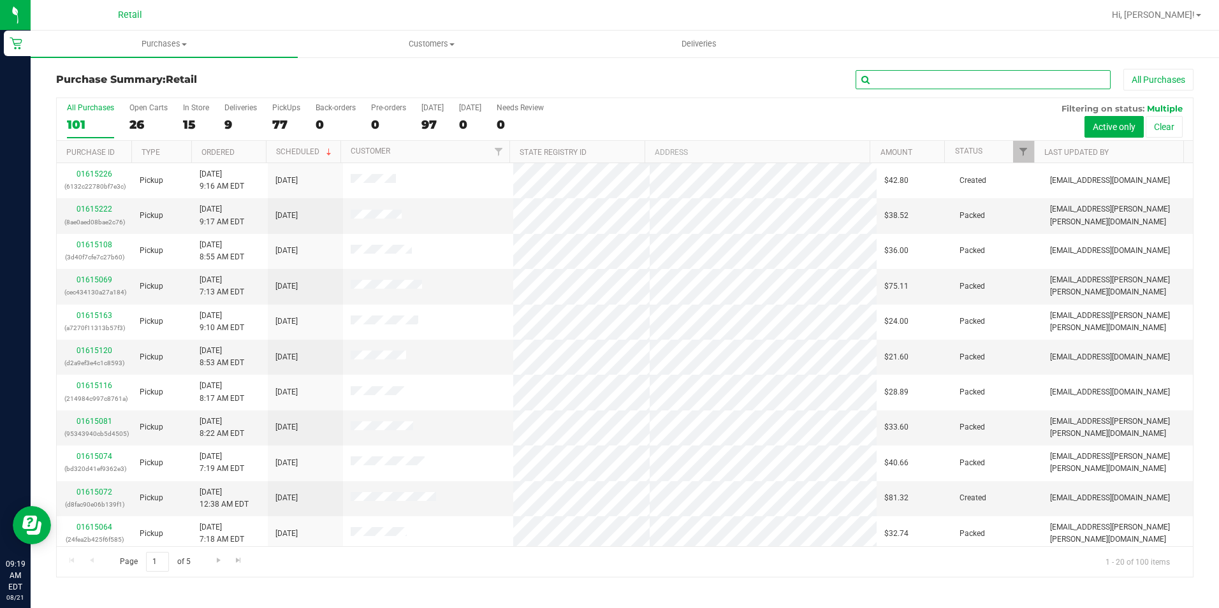
click at [978, 84] on input "text" at bounding box center [983, 79] width 255 height 19
type input "sheil"
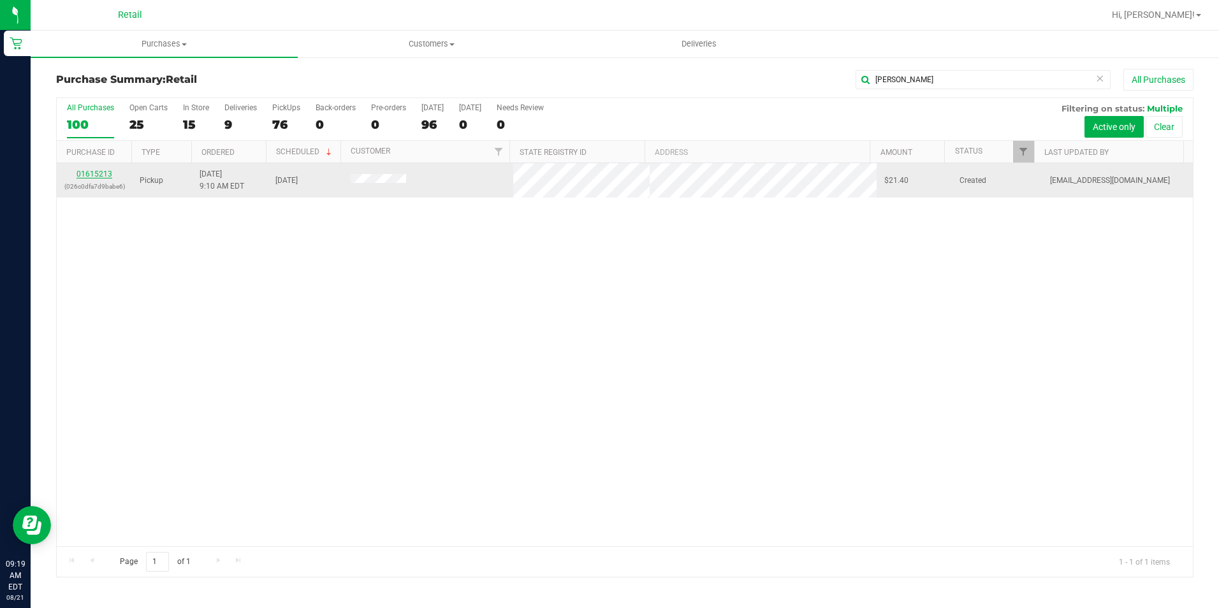
click at [106, 172] on link "01615213" at bounding box center [95, 174] width 36 height 9
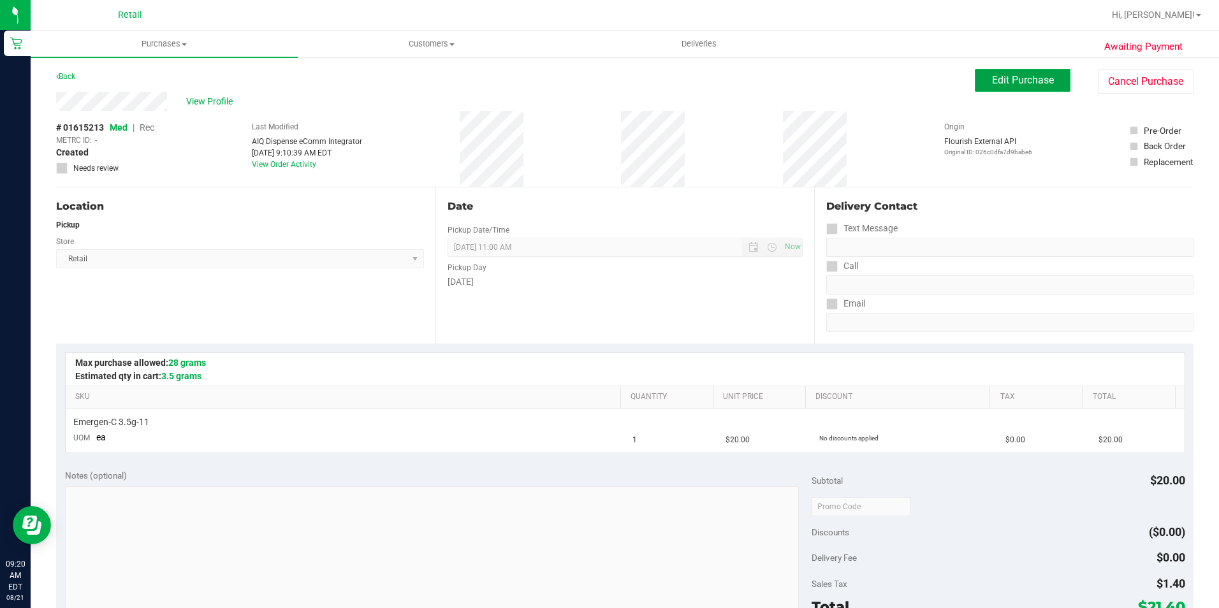
click at [1004, 90] on button "Edit Purchase" at bounding box center [1023, 80] width 96 height 23
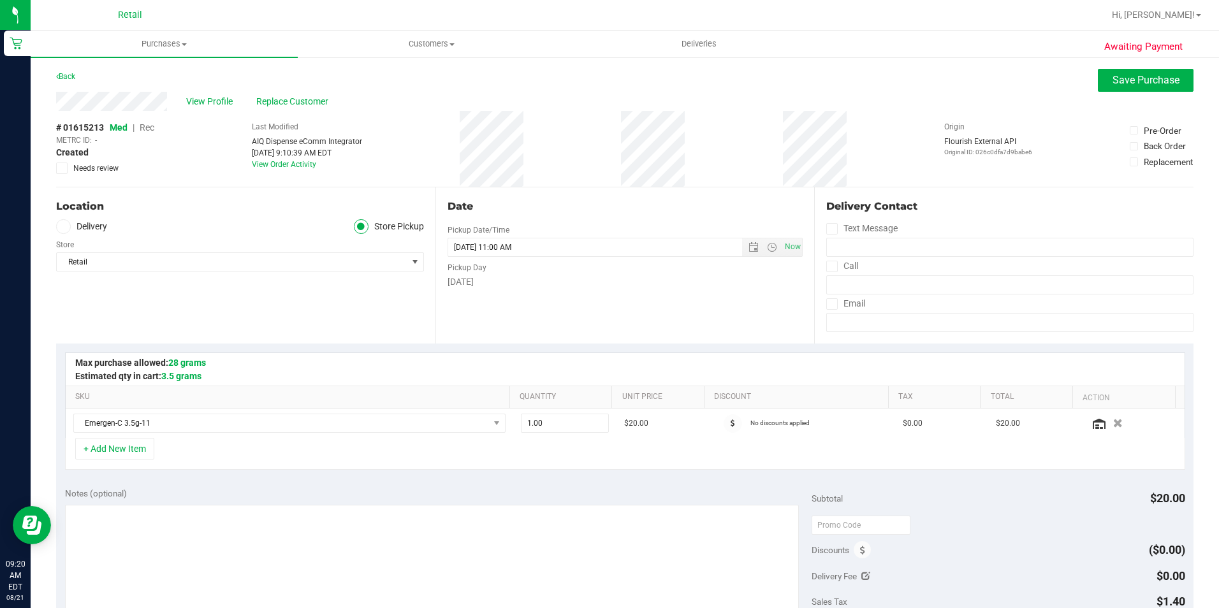
click at [145, 135] on div "METRC ID: -" at bounding box center [105, 140] width 98 height 11
click at [148, 128] on span "Rec" at bounding box center [147, 127] width 15 height 10
click at [1129, 78] on span "Save Purchase" at bounding box center [1146, 80] width 67 height 12
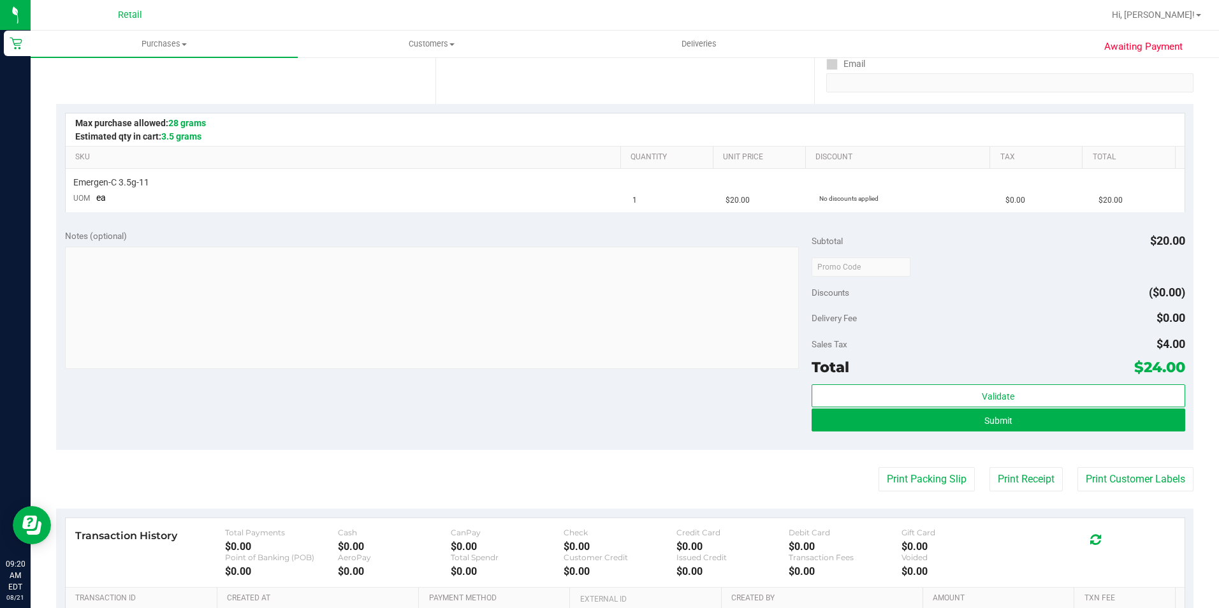
scroll to position [255, 0]
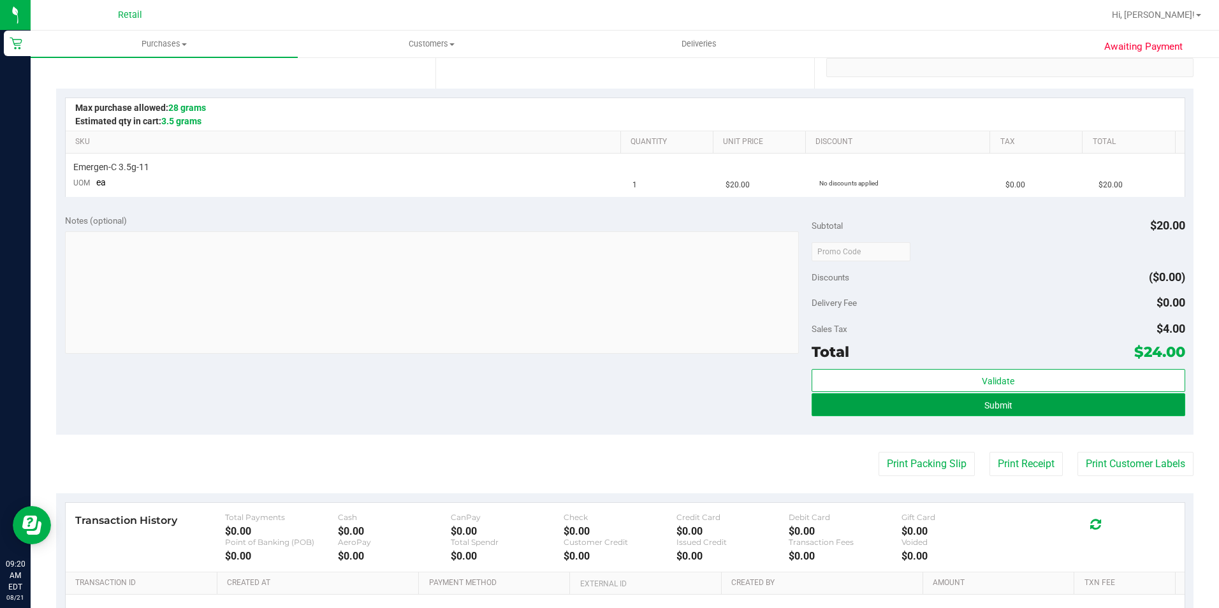
click at [1059, 410] on button "Submit" at bounding box center [999, 404] width 374 height 23
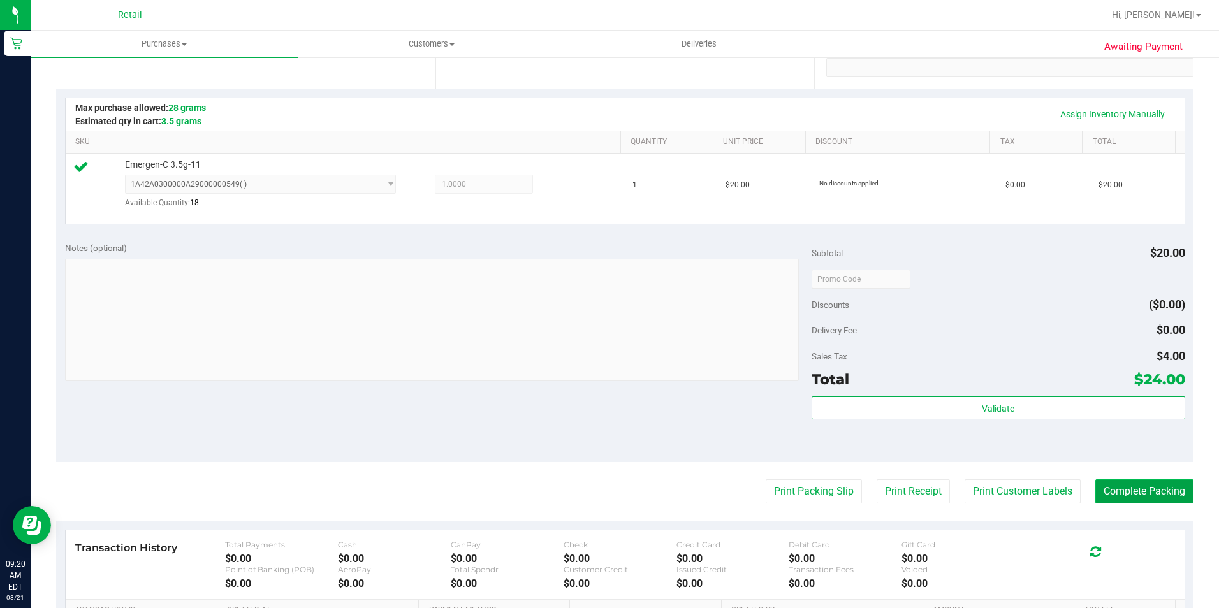
click at [1148, 493] on button "Complete Packing" at bounding box center [1145, 492] width 98 height 24
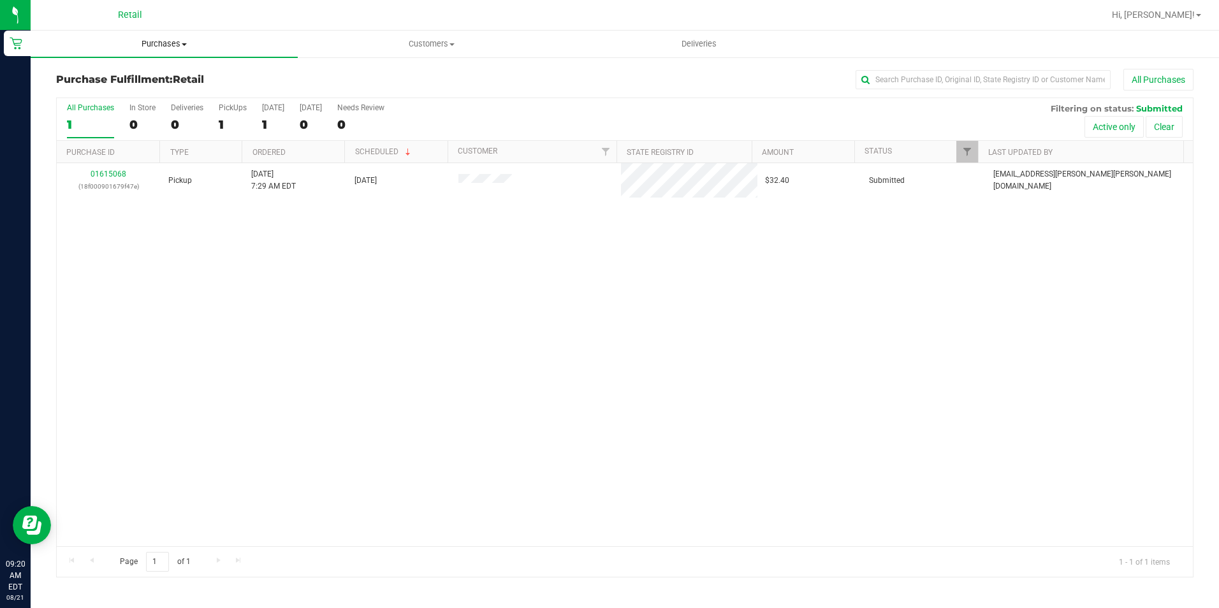
click at [147, 47] on span "Purchases" at bounding box center [164, 43] width 267 height 11
click at [142, 80] on span "Summary of purchases" at bounding box center [96, 76] width 131 height 11
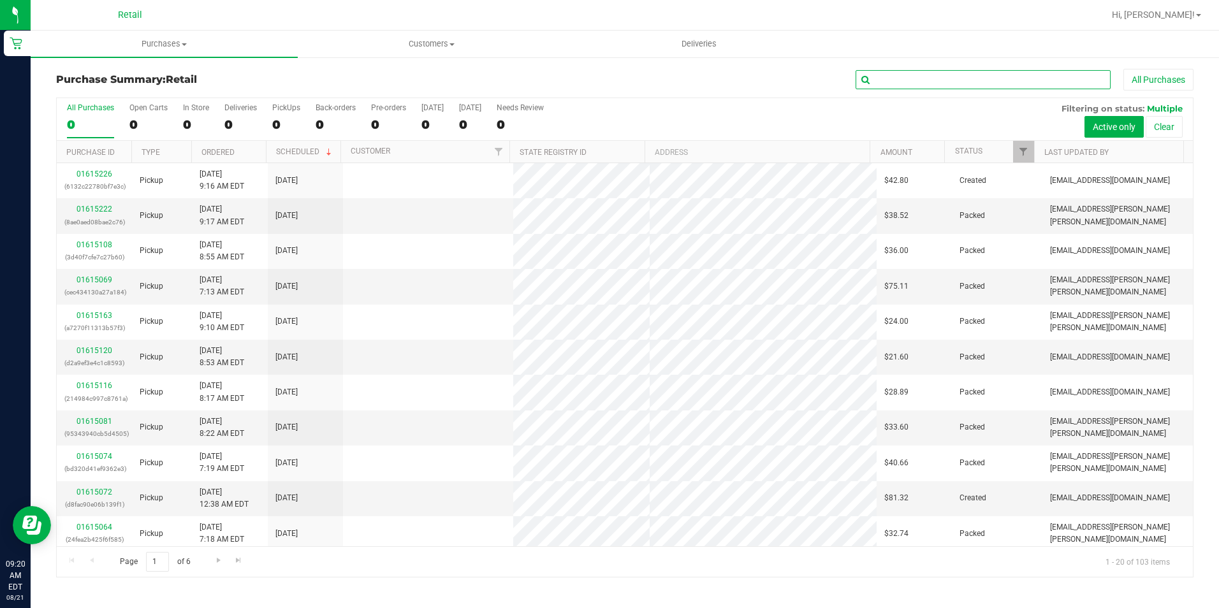
click at [919, 84] on input "text" at bounding box center [983, 79] width 255 height 19
type input "timothy"
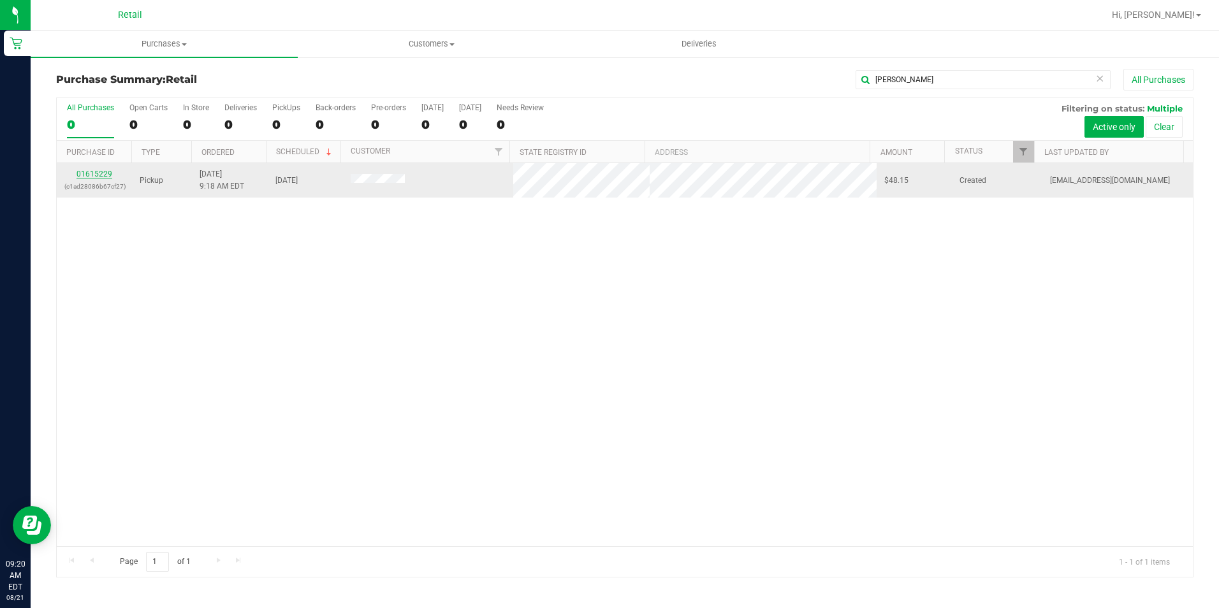
click at [89, 175] on link "01615229" at bounding box center [95, 174] width 36 height 9
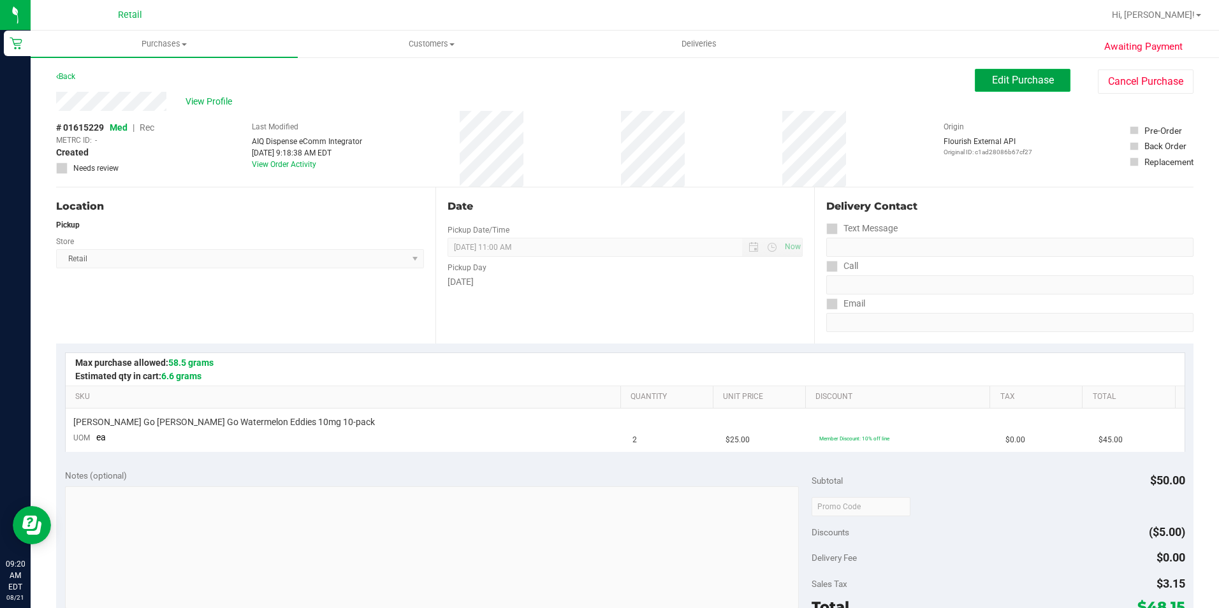
click at [995, 77] on span "Edit Purchase" at bounding box center [1023, 80] width 62 height 12
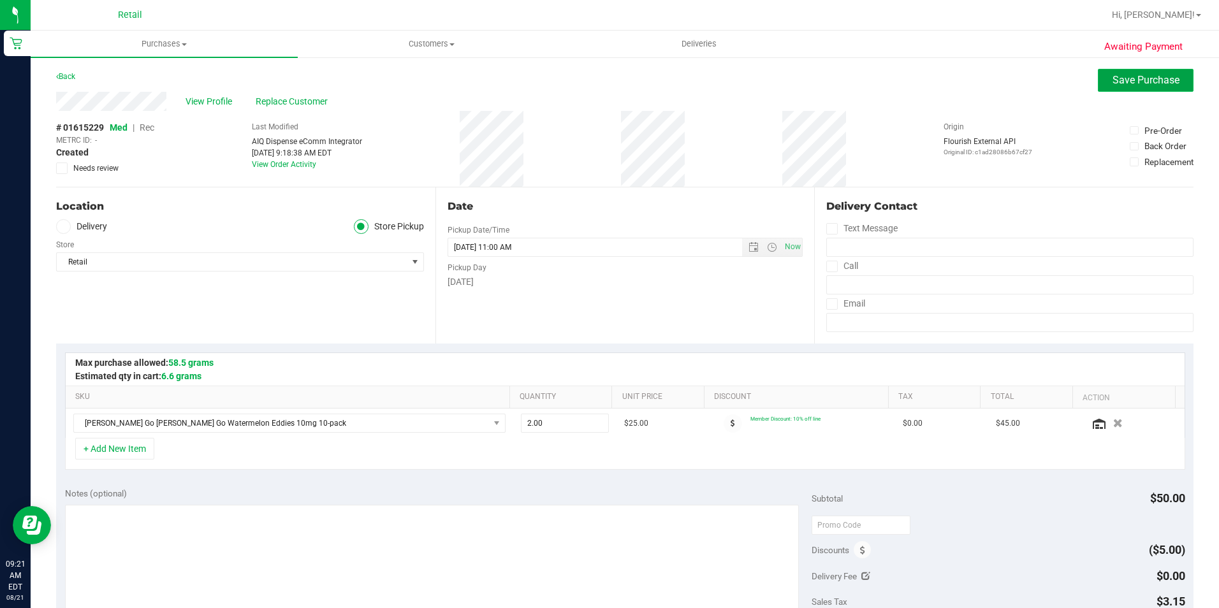
click at [1159, 72] on button "Save Purchase" at bounding box center [1146, 80] width 96 height 23
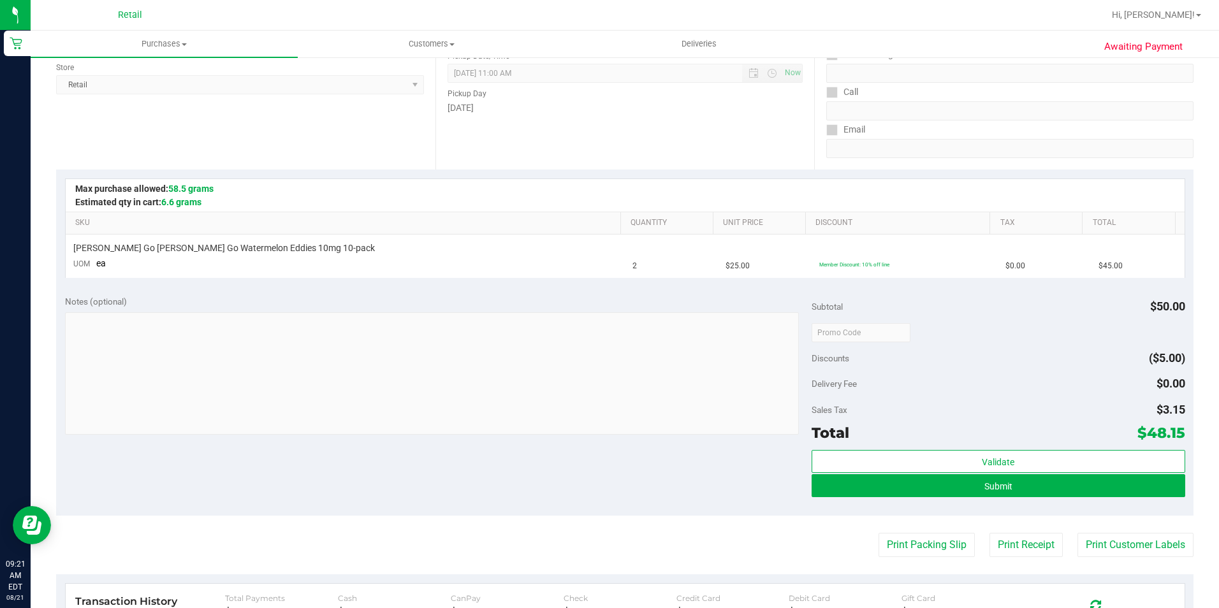
scroll to position [191, 0]
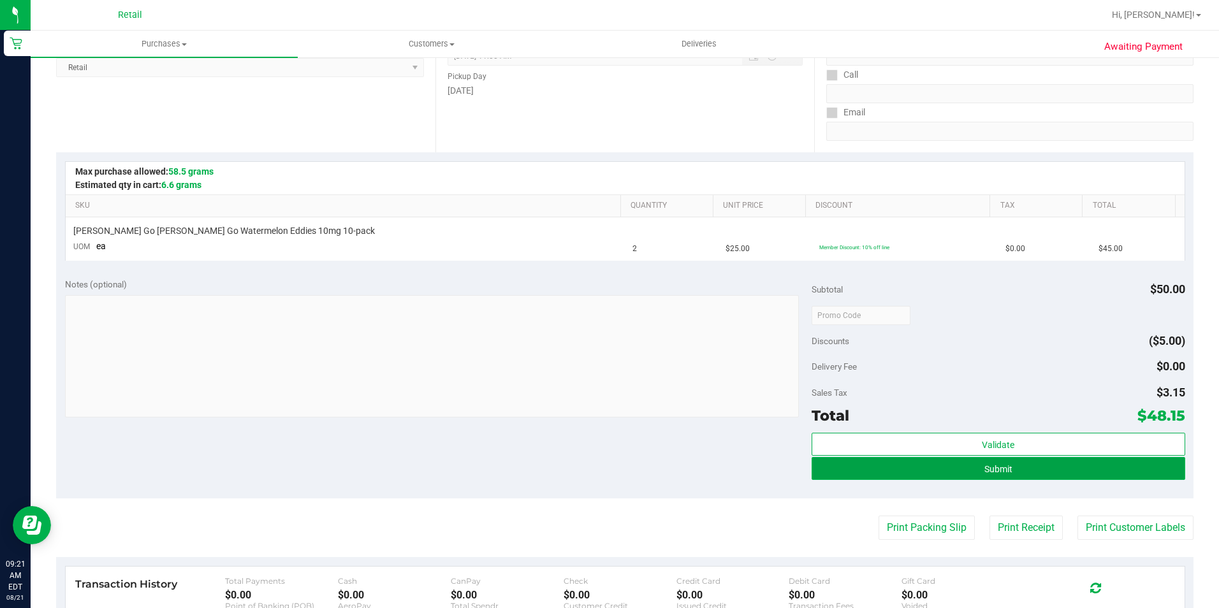
click at [985, 471] on span "Submit" at bounding box center [999, 469] width 28 height 10
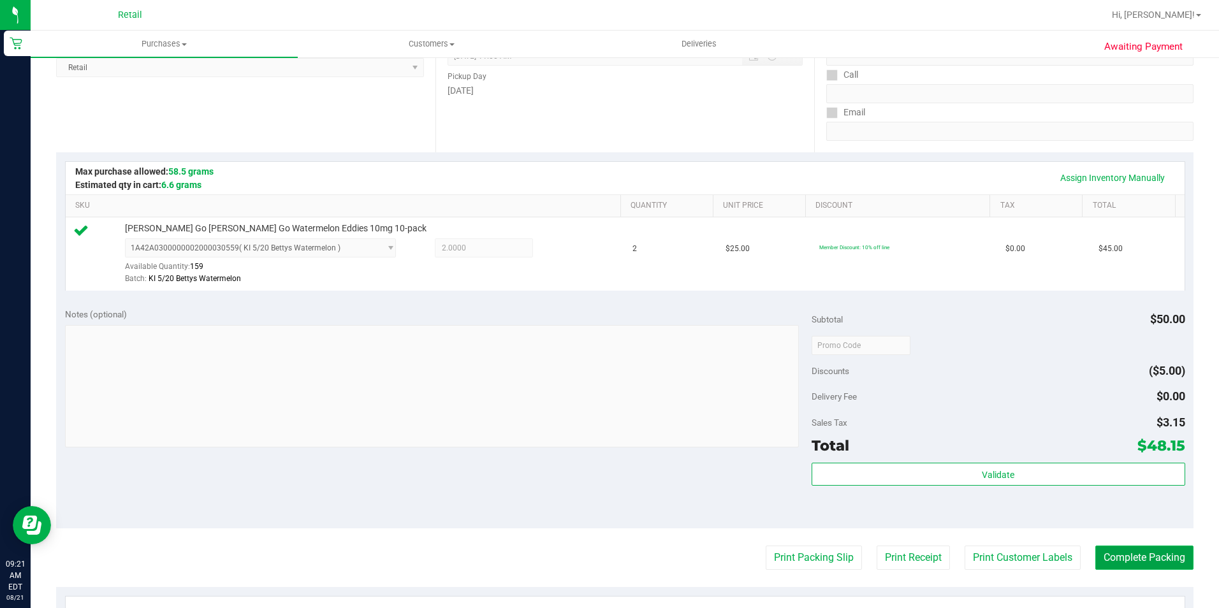
click at [1117, 552] on button "Complete Packing" at bounding box center [1145, 558] width 98 height 24
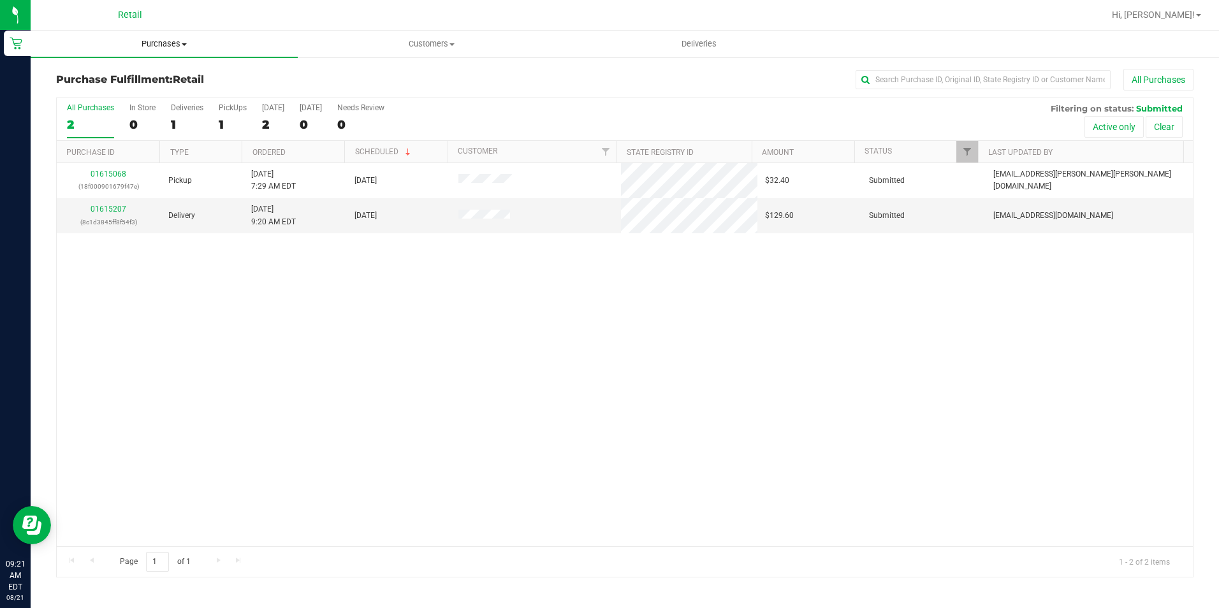
click at [150, 54] on uib-tab-heading "Purchases Summary of purchases Fulfillment All purchases" at bounding box center [164, 44] width 267 height 27
click at [152, 70] on li "Summary of purchases" at bounding box center [164, 77] width 267 height 15
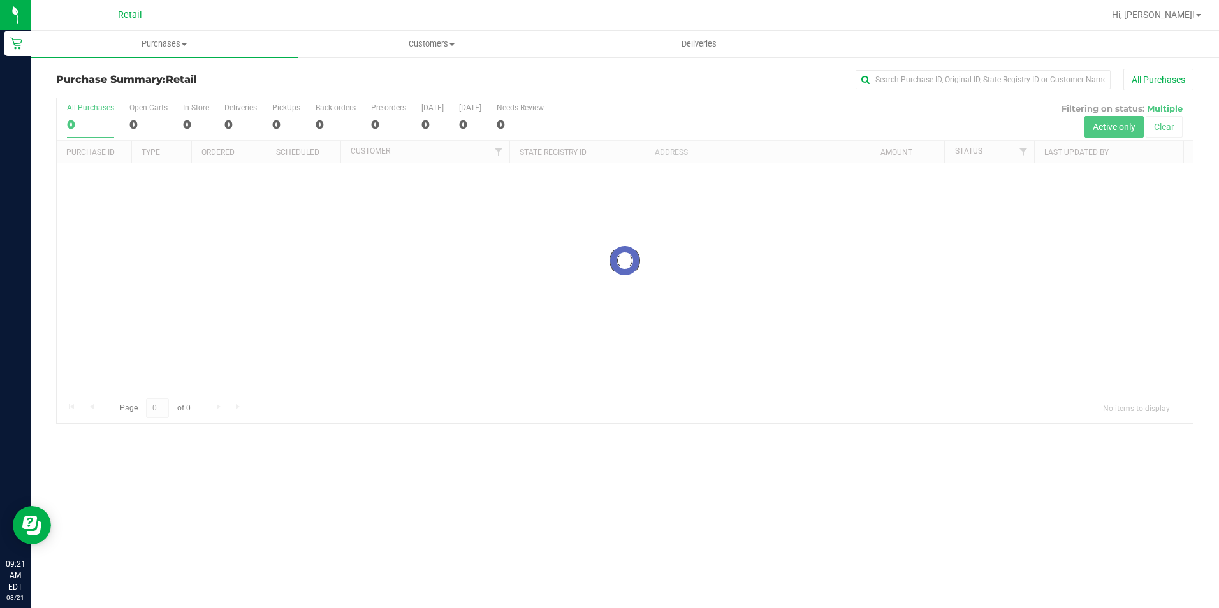
click at [888, 70] on div "All Purchases" at bounding box center [815, 80] width 758 height 22
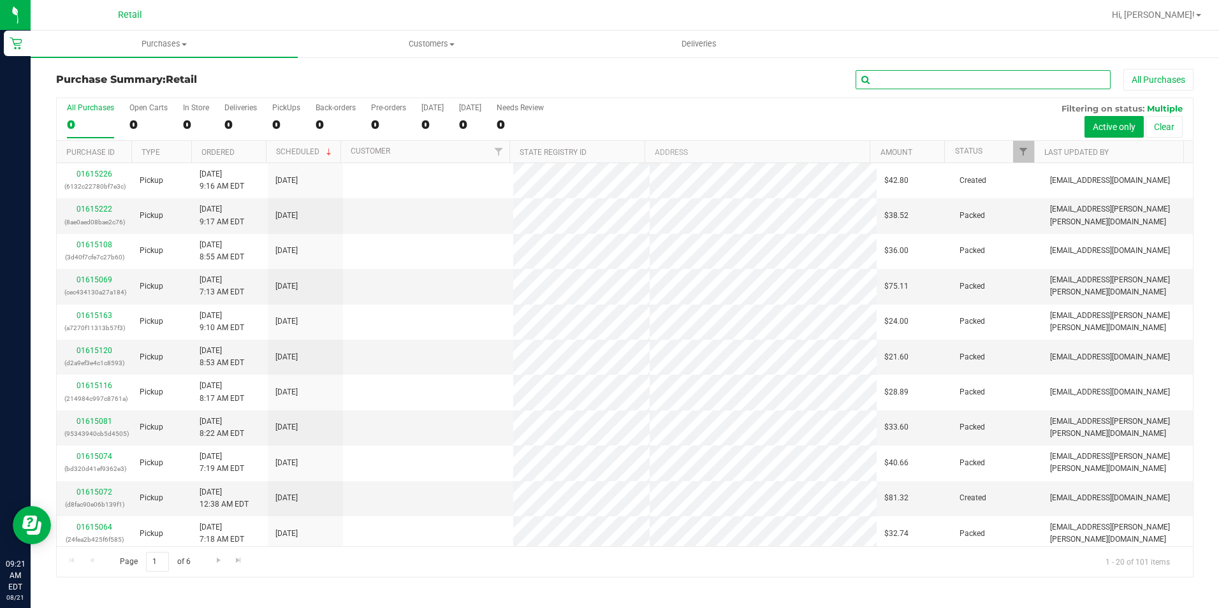
click at [885, 82] on input "text" at bounding box center [983, 79] width 255 height 19
type input "n"
type input "[PERSON_NAME]"
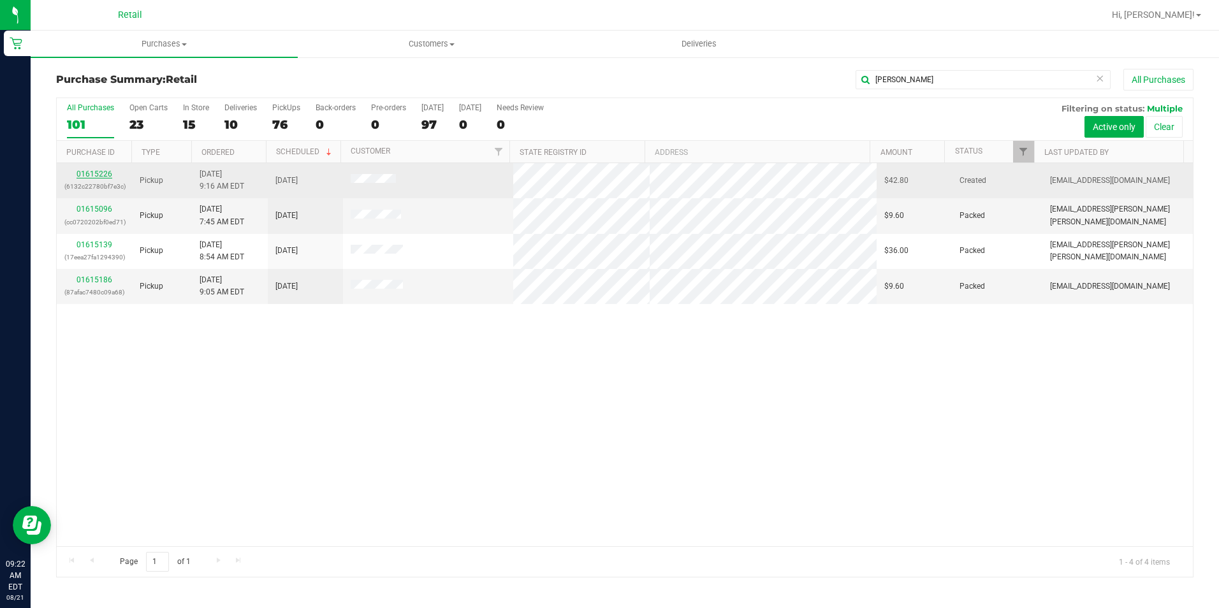
click at [114, 173] on div "01615226 (6132c22780bf7e3c)" at bounding box center [94, 180] width 60 height 24
click at [108, 174] on link "01615226" at bounding box center [95, 174] width 36 height 9
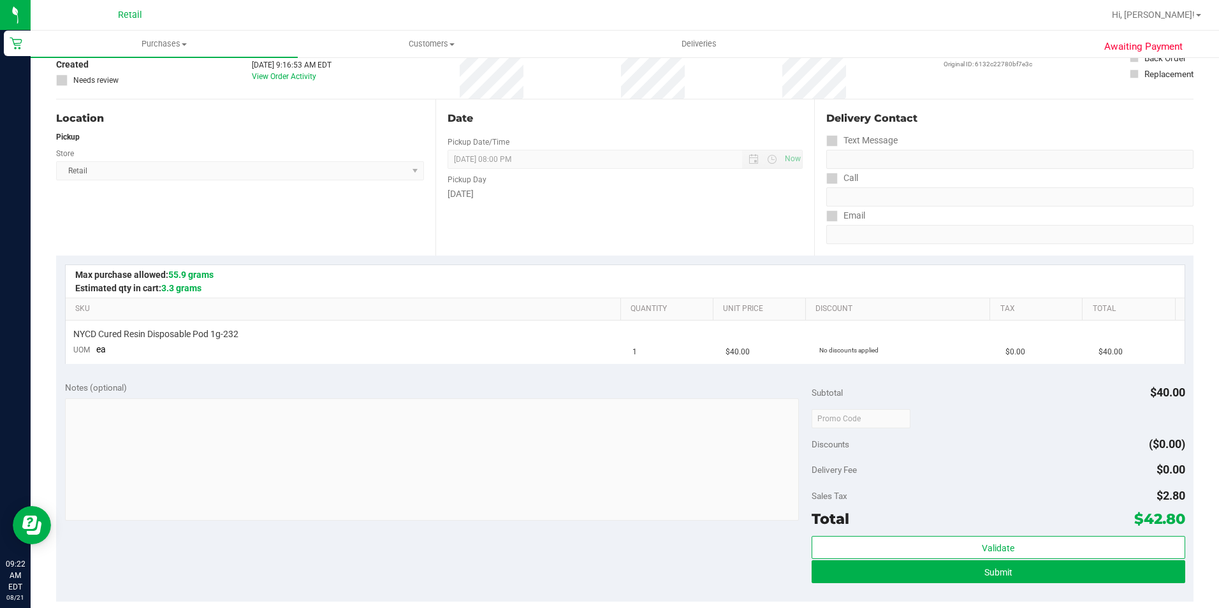
scroll to position [128, 0]
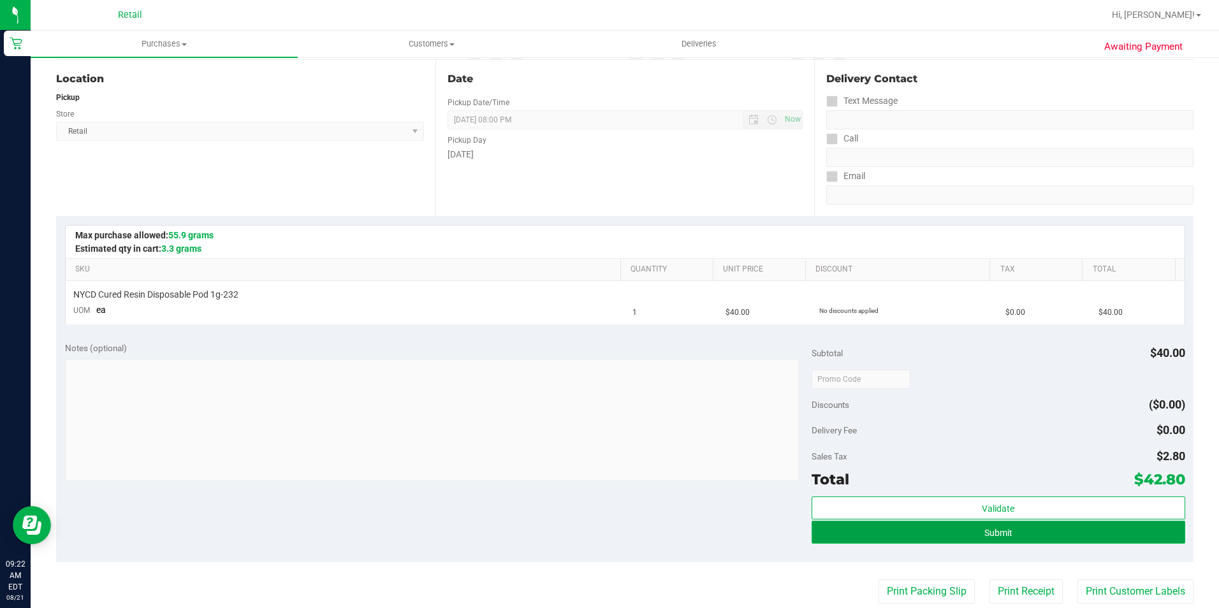
click at [1098, 529] on button "Submit" at bounding box center [999, 532] width 374 height 23
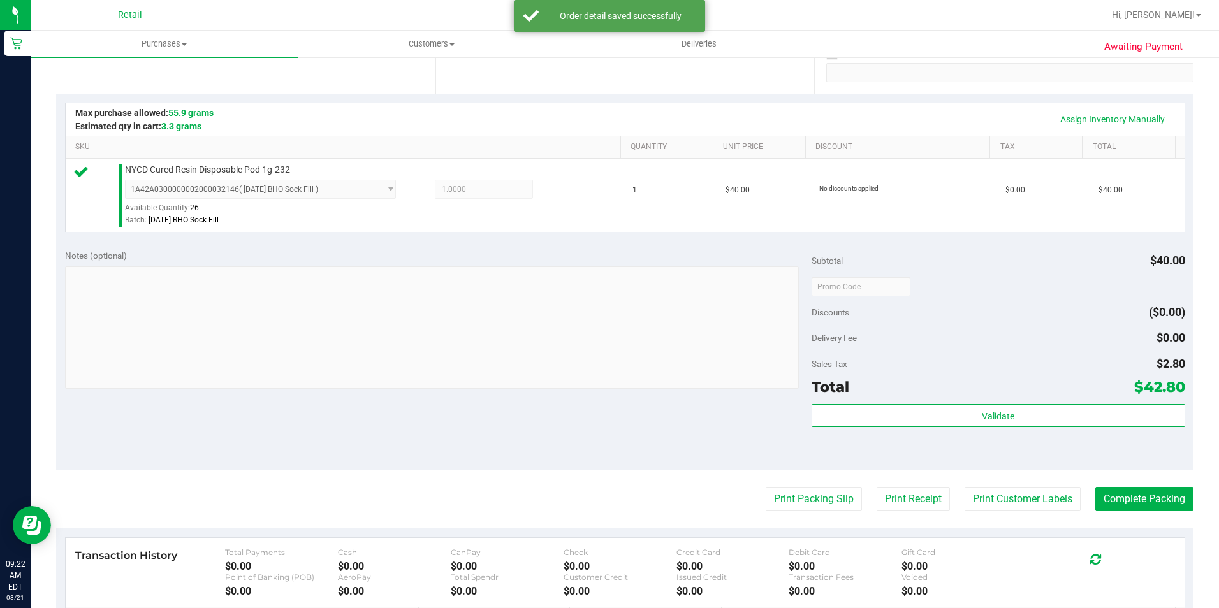
scroll to position [255, 0]
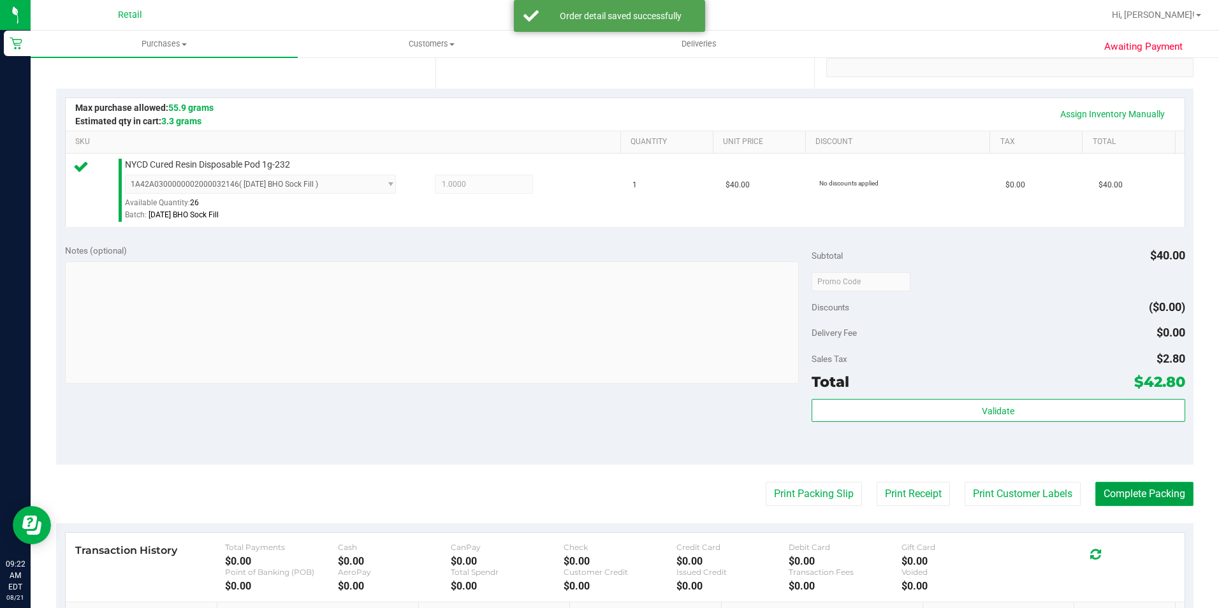
click at [1168, 490] on button "Complete Packing" at bounding box center [1145, 494] width 98 height 24
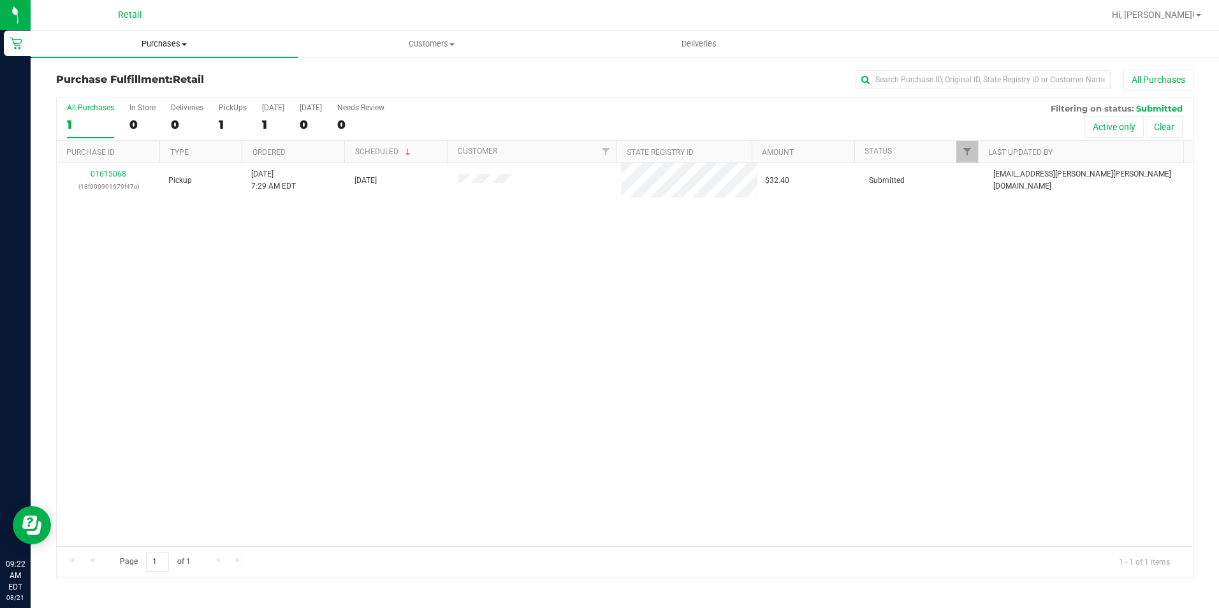
click at [168, 38] on uib-tab-heading "Purchases Summary of purchases Fulfillment All purchases" at bounding box center [164, 44] width 267 height 27
click at [156, 71] on span "Summary of purchases" at bounding box center [96, 76] width 131 height 11
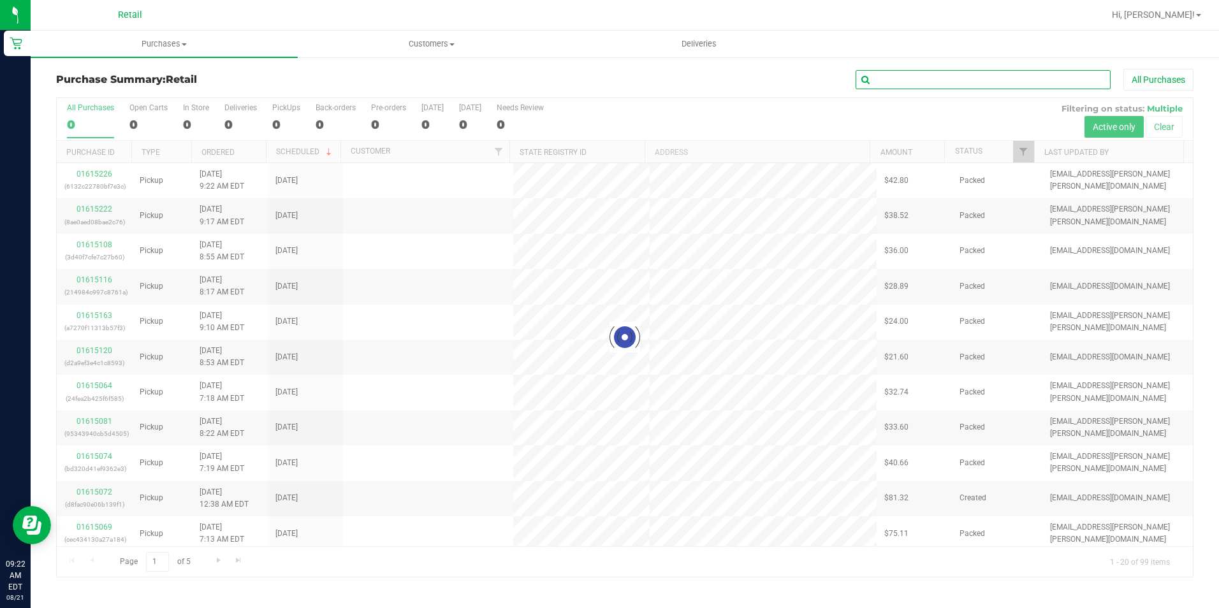
click at [902, 77] on input "text" at bounding box center [983, 79] width 255 height 19
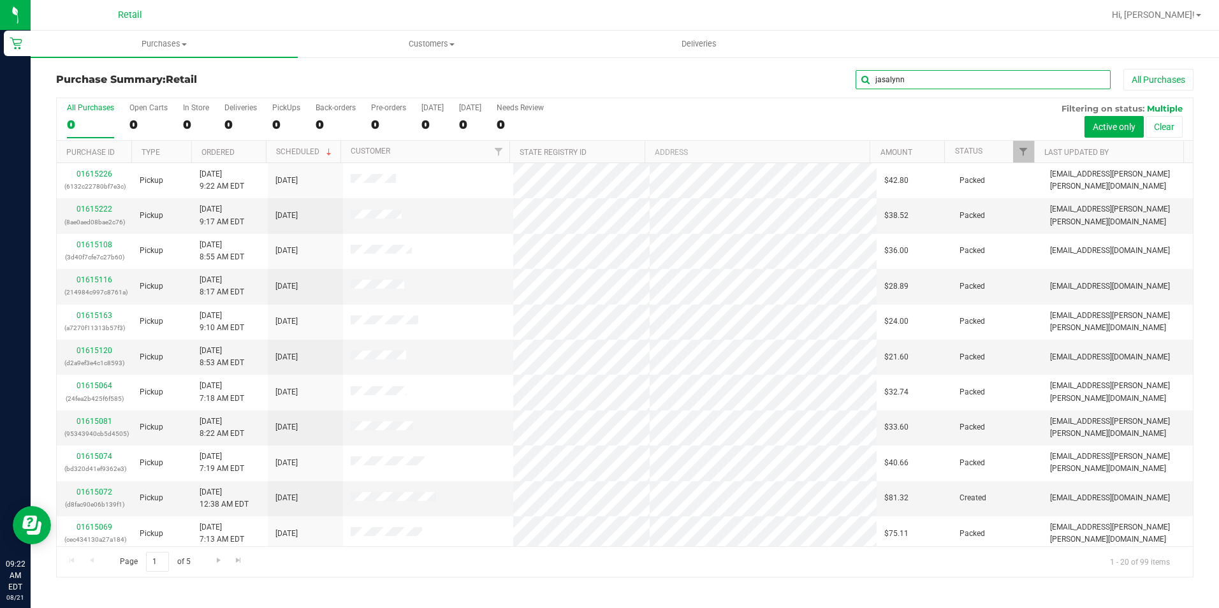
type input "jasalynn"
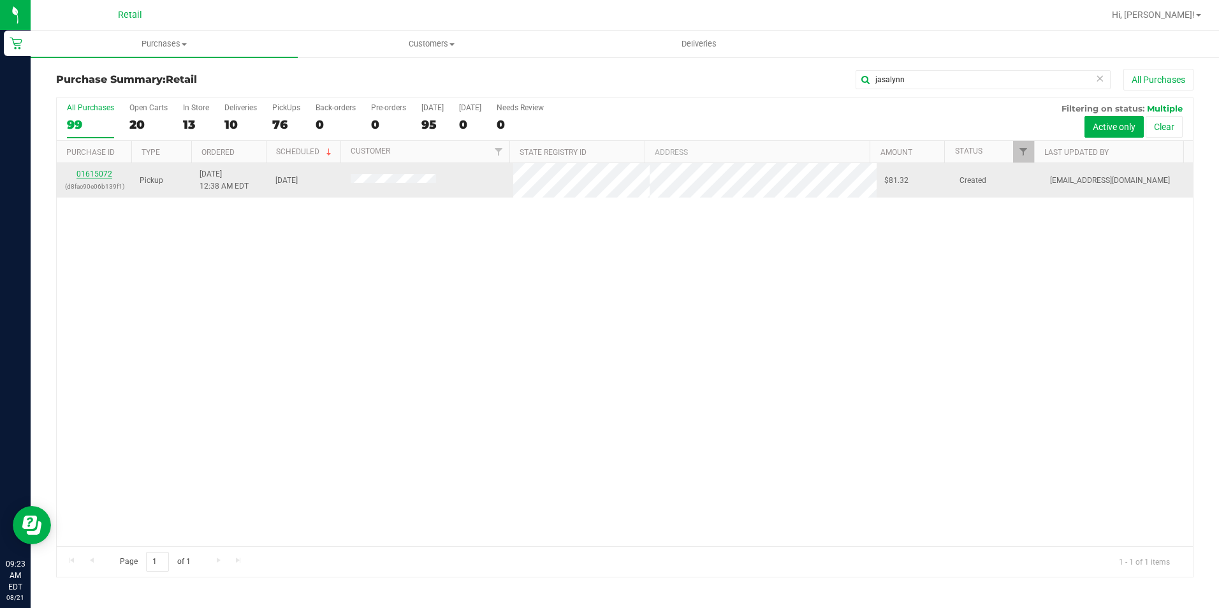
click at [89, 171] on link "01615072" at bounding box center [95, 174] width 36 height 9
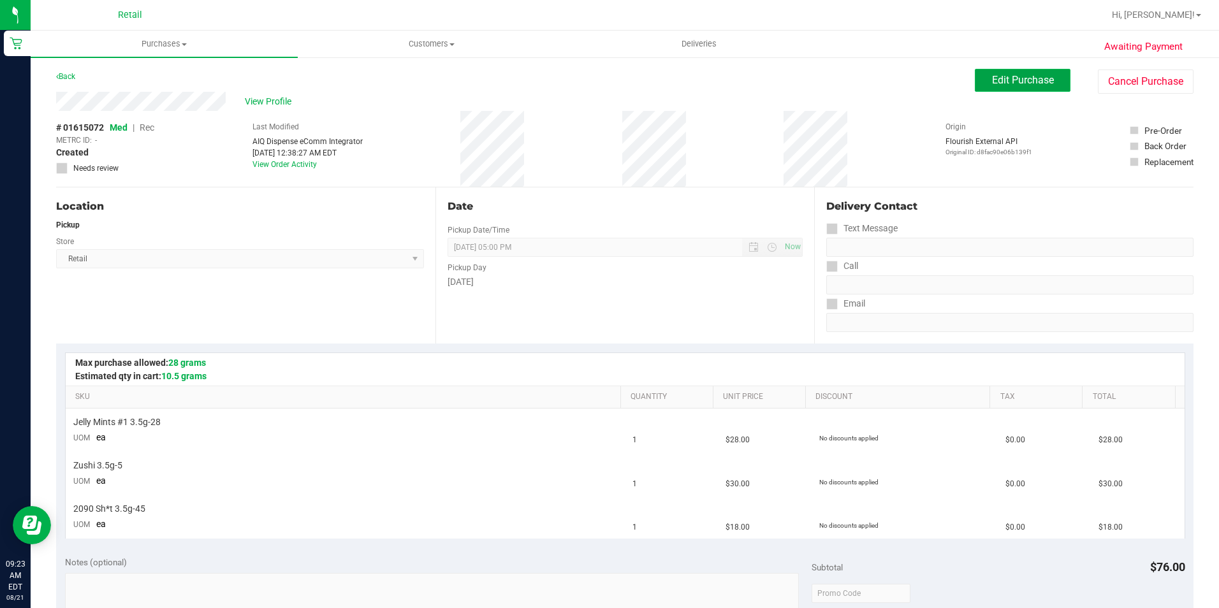
click at [997, 84] on span "Edit Purchase" at bounding box center [1023, 80] width 62 height 12
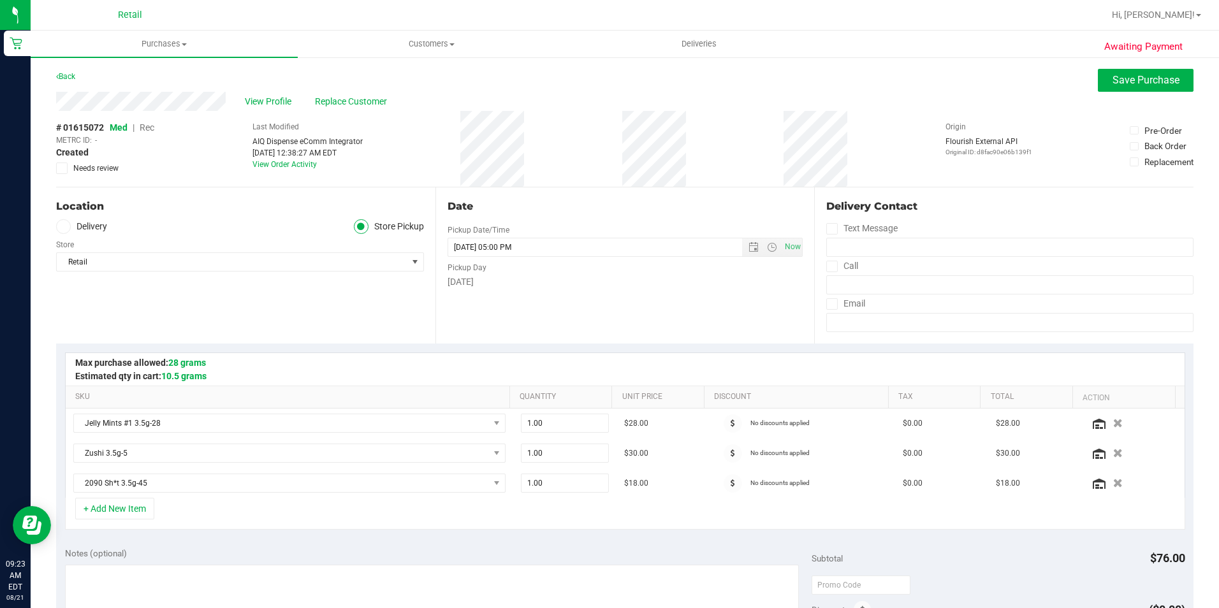
click at [147, 128] on span "Rec" at bounding box center [147, 127] width 15 height 10
click at [1117, 73] on button "Save Purchase" at bounding box center [1146, 80] width 96 height 23
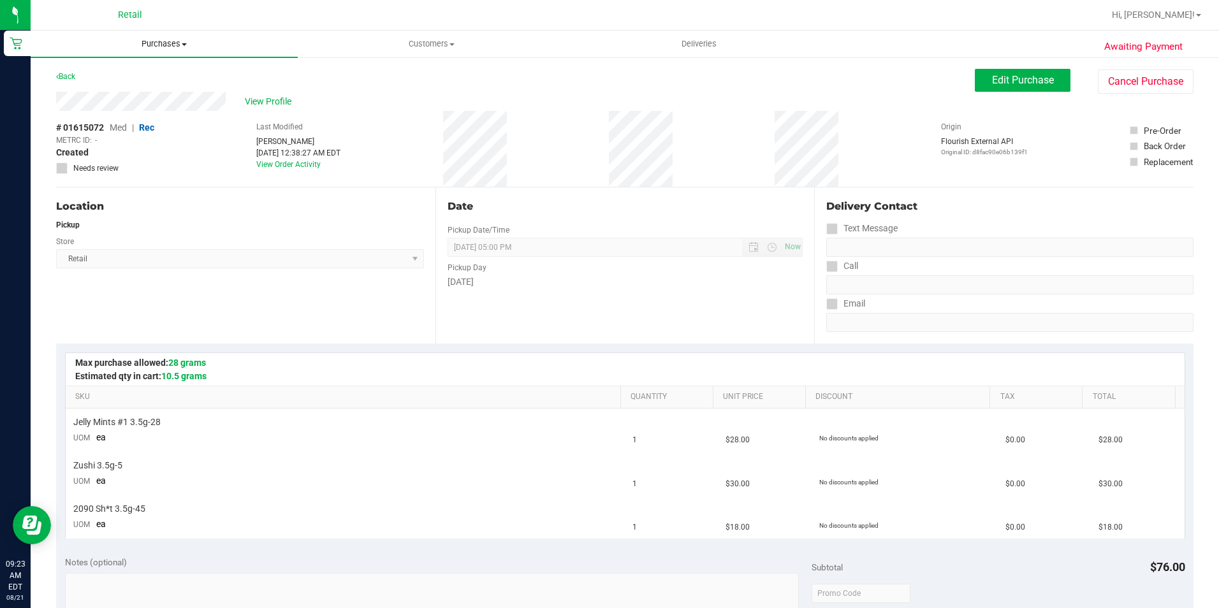
click at [180, 50] on uib-tab-heading "Purchases Summary of purchases Fulfillment All purchases" at bounding box center [164, 44] width 267 height 27
click at [175, 73] on li "Summary of purchases" at bounding box center [164, 77] width 267 height 15
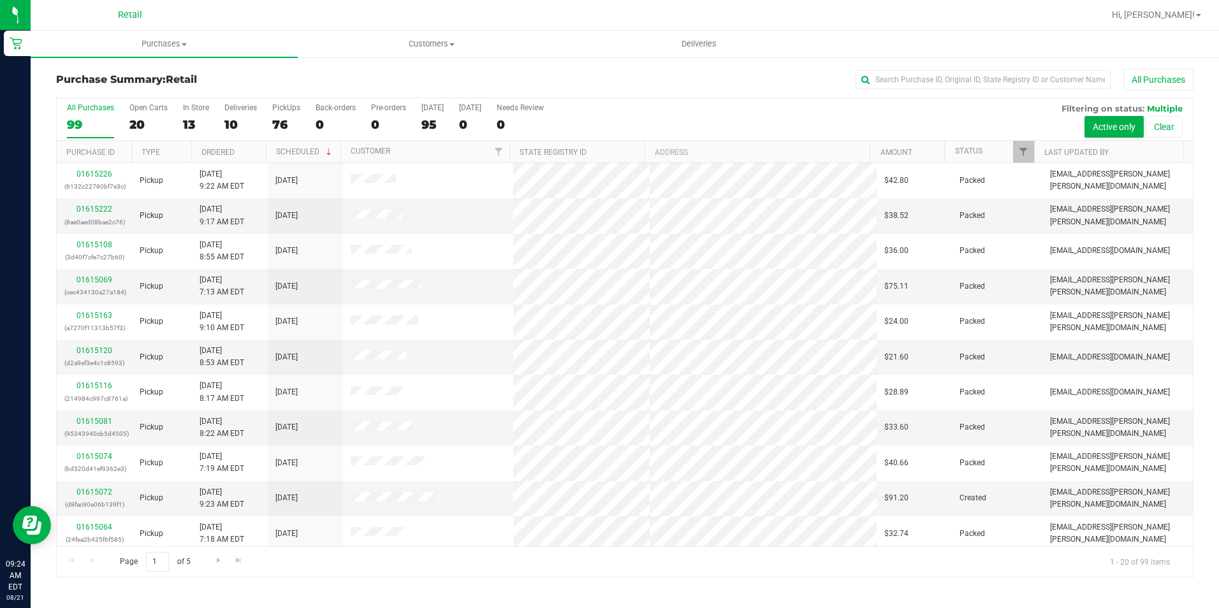
click at [395, 64] on div "Purchase Summary: Retail All Purchases All Purchases 99 Open Carts 20 In Store …" at bounding box center [625, 323] width 1189 height 534
click at [175, 38] on uib-tab-heading "Purchases Summary of purchases Fulfillment All purchases" at bounding box center [164, 44] width 267 height 27
click at [165, 73] on li "Summary of purchases" at bounding box center [164, 77] width 267 height 15
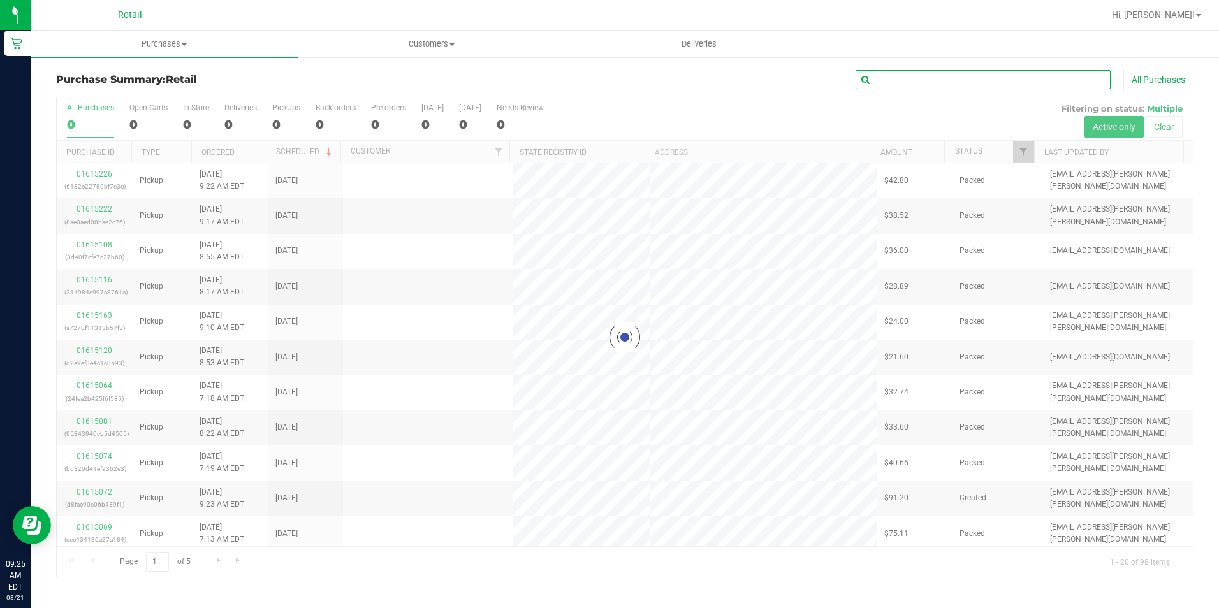
click at [942, 77] on input "text" at bounding box center [983, 79] width 255 height 19
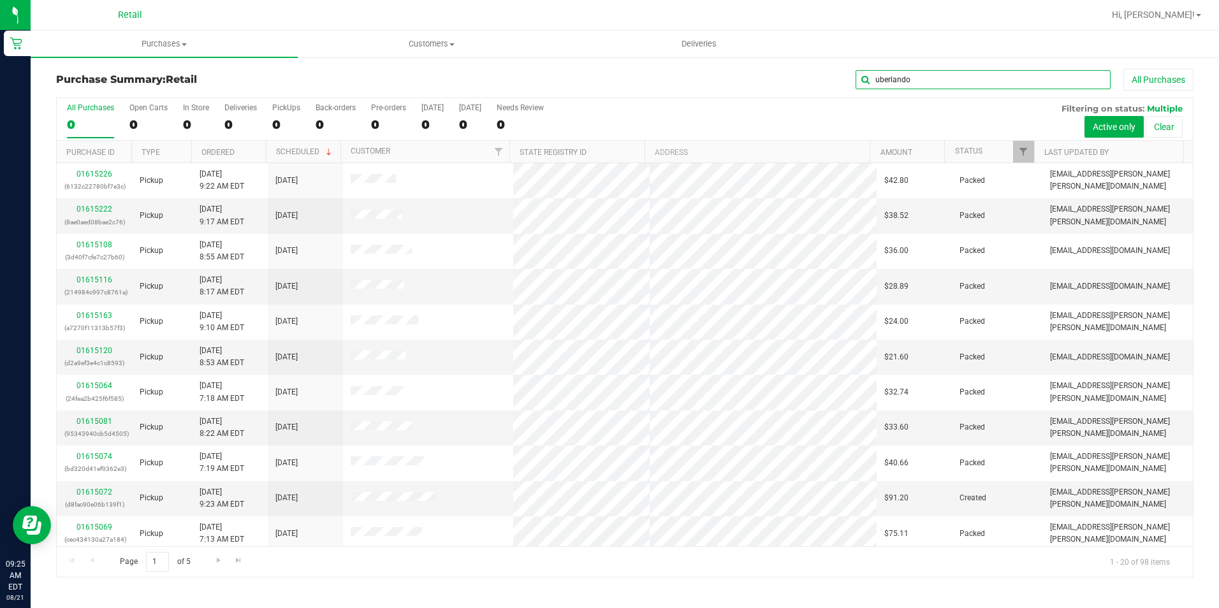
type input "uberlando"
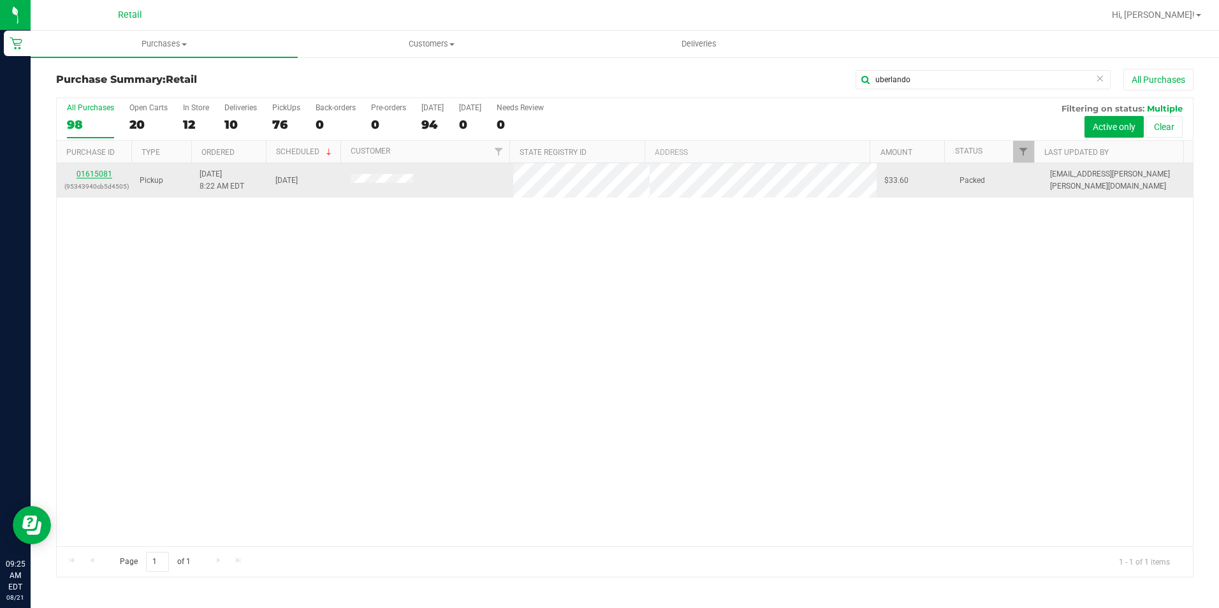
click at [105, 175] on link "01615081" at bounding box center [95, 174] width 36 height 9
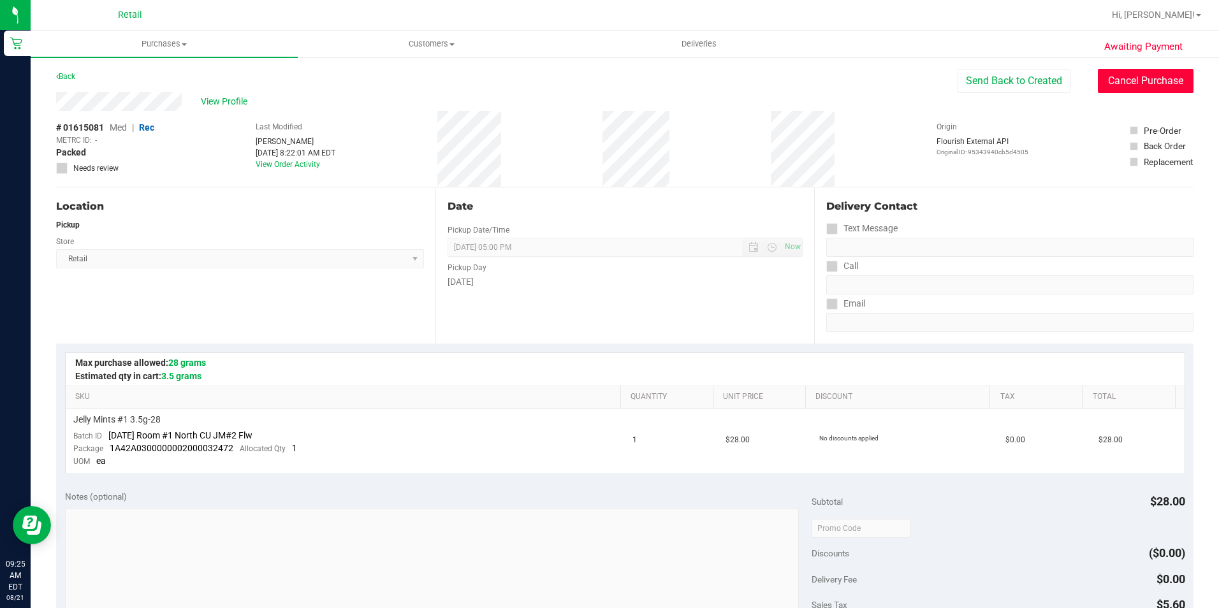
click at [1123, 90] on button "Cancel Purchase" at bounding box center [1146, 81] width 96 height 24
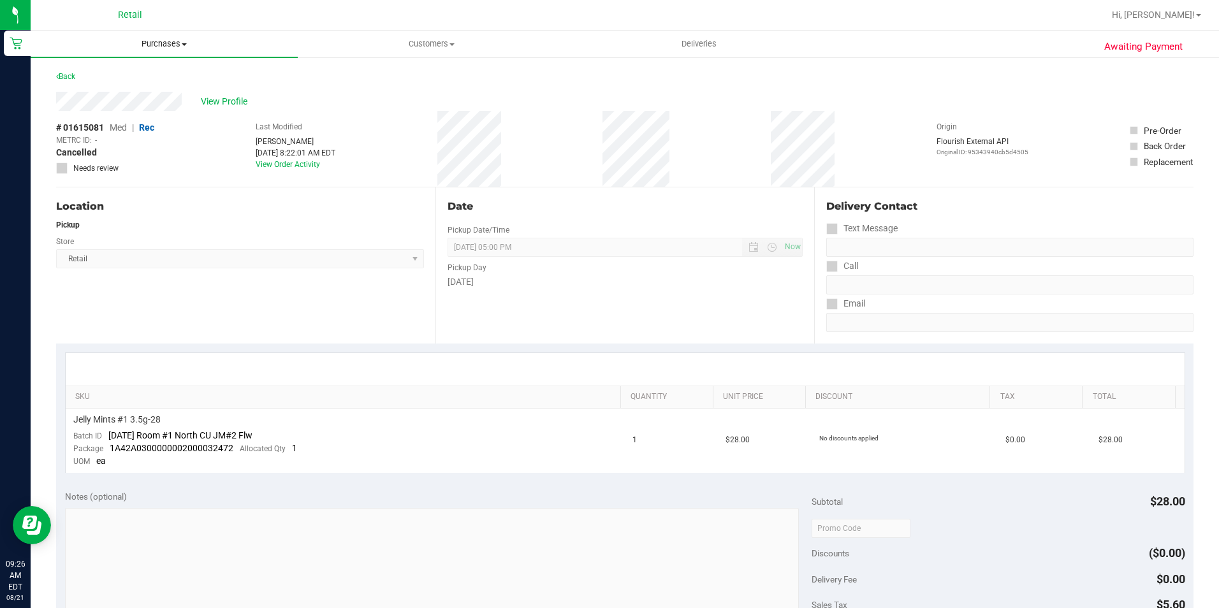
click at [163, 41] on span "Purchases" at bounding box center [164, 43] width 267 height 11
click at [154, 78] on span "Summary of purchases" at bounding box center [96, 76] width 131 height 11
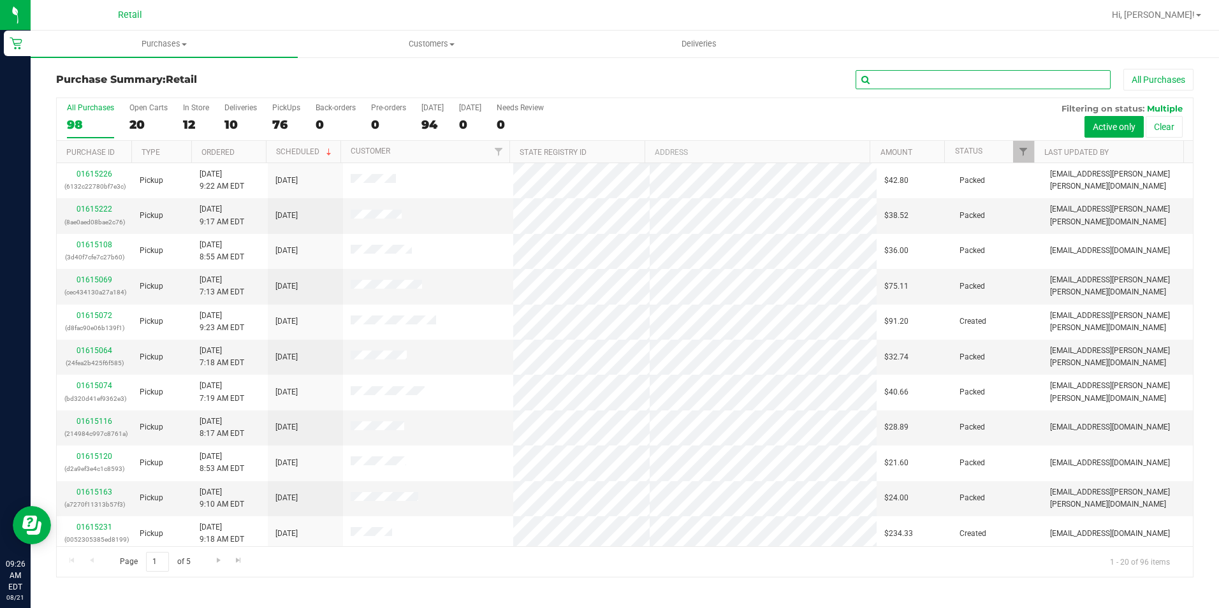
click at [937, 82] on input "text" at bounding box center [983, 79] width 255 height 19
type input "jasalynn"
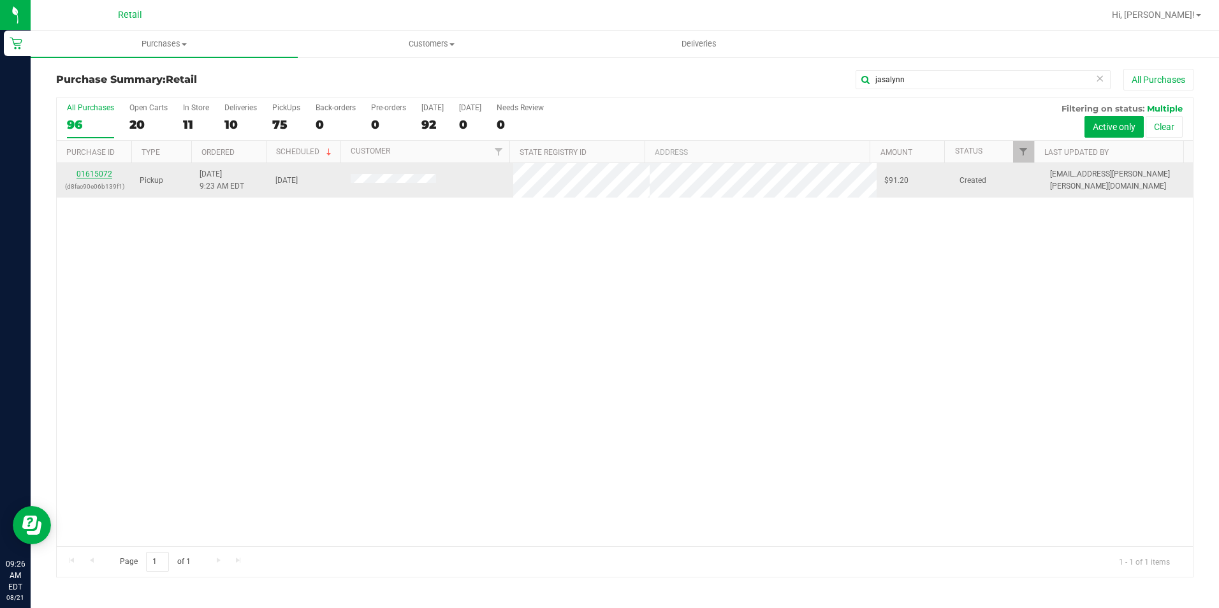
click at [99, 177] on link "01615072" at bounding box center [95, 174] width 36 height 9
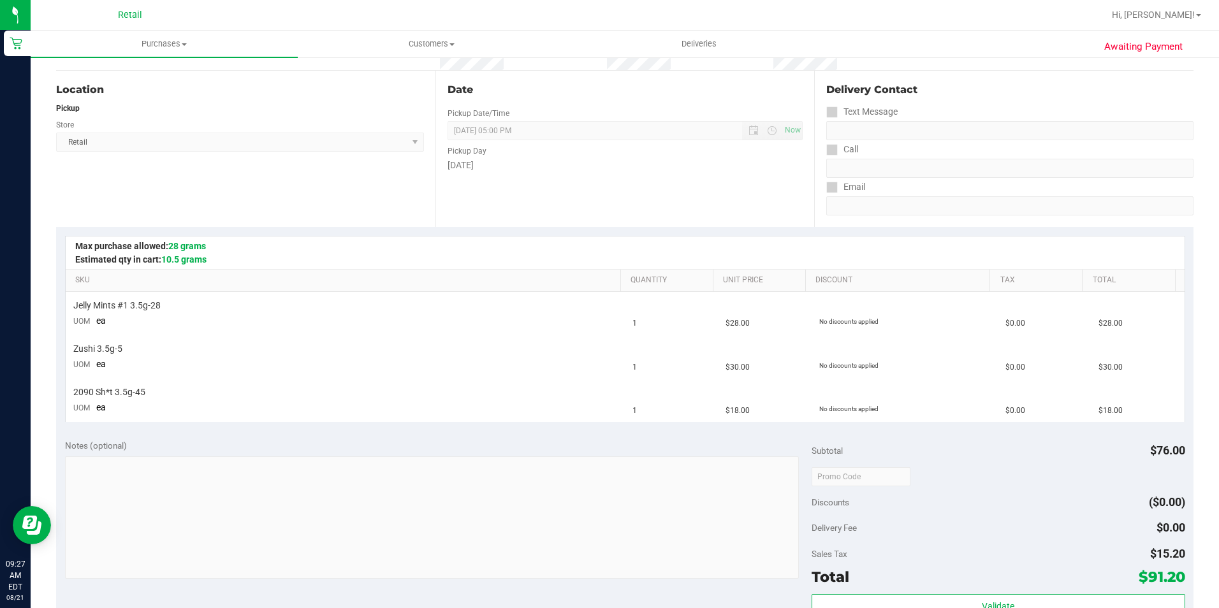
scroll to position [255, 0]
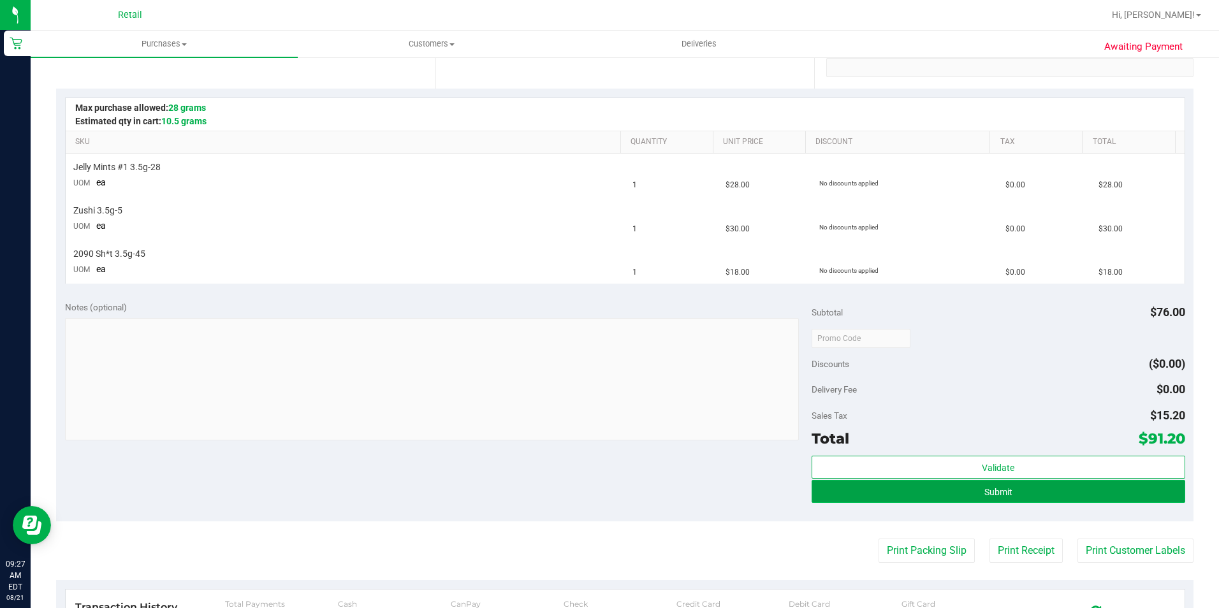
click at [1076, 486] on button "Submit" at bounding box center [999, 491] width 374 height 23
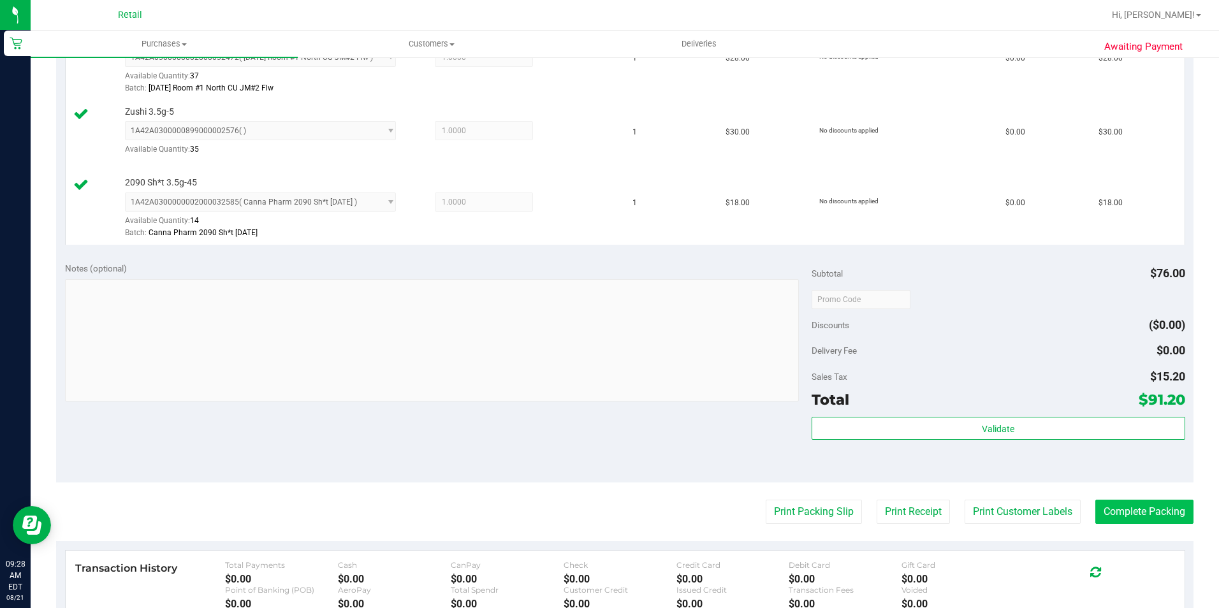
scroll to position [383, 0]
click at [1150, 501] on button "Complete Packing" at bounding box center [1145, 511] width 98 height 24
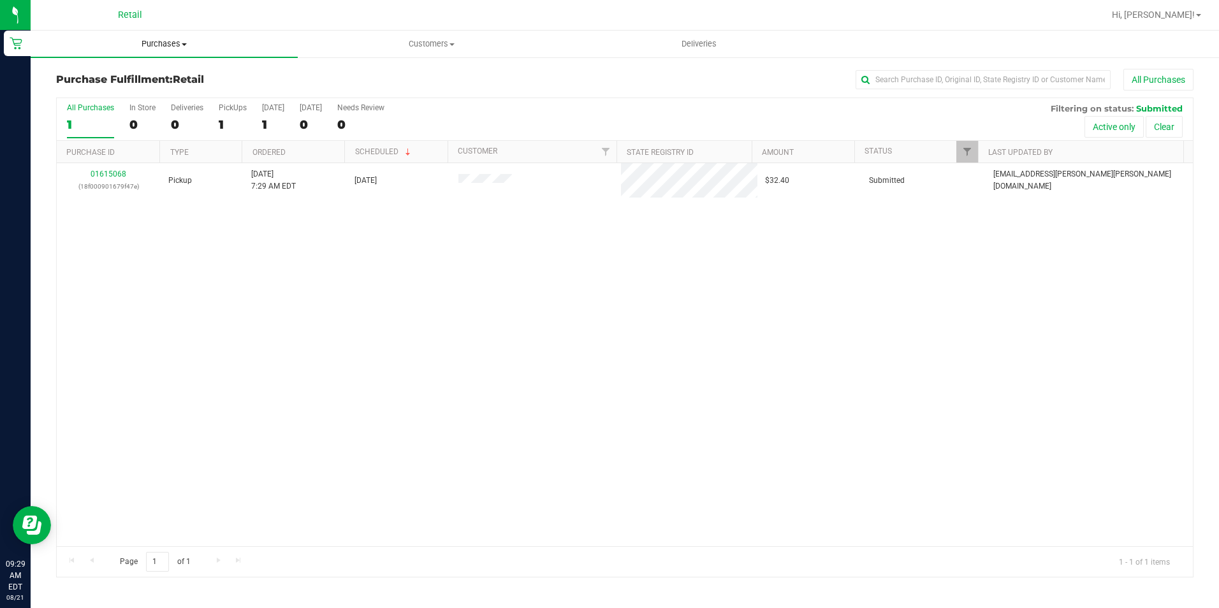
click at [154, 45] on span "Purchases" at bounding box center [164, 43] width 267 height 11
click at [145, 73] on span "Summary of purchases" at bounding box center [96, 76] width 131 height 11
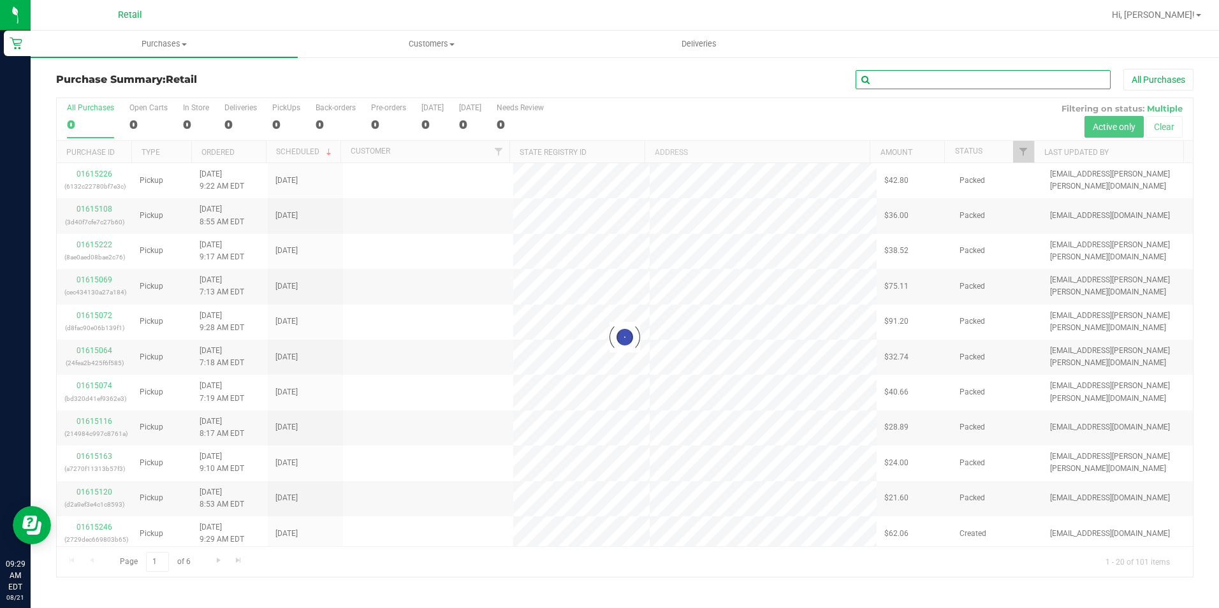
click at [1060, 83] on input "text" at bounding box center [983, 79] width 255 height 19
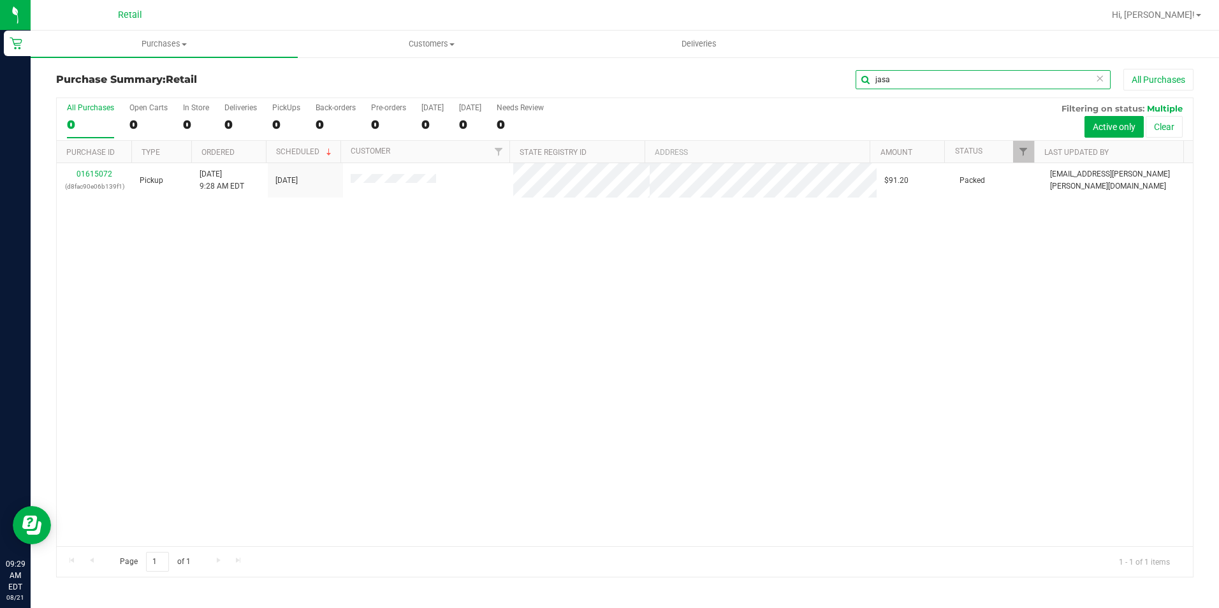
type input "jasa"
click at [159, 51] on uib-tab-heading "Purchases Summary of purchases Fulfillment All purchases" at bounding box center [164, 44] width 267 height 27
click at [163, 75] on li "Summary of purchases" at bounding box center [164, 77] width 267 height 15
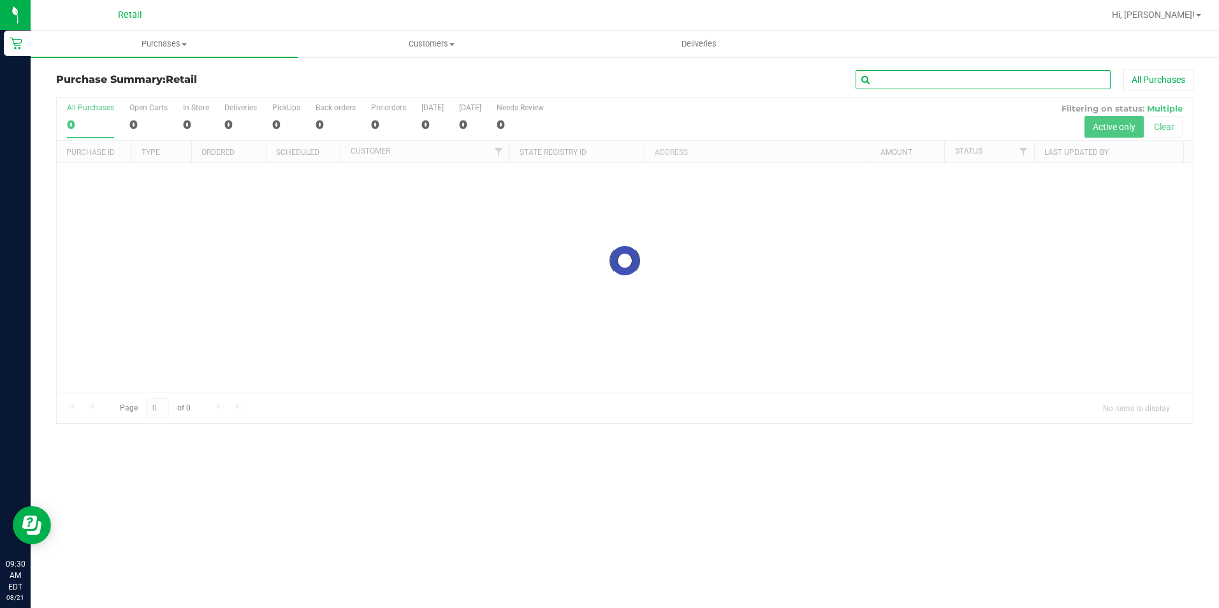
click at [951, 80] on input "text" at bounding box center [983, 79] width 255 height 19
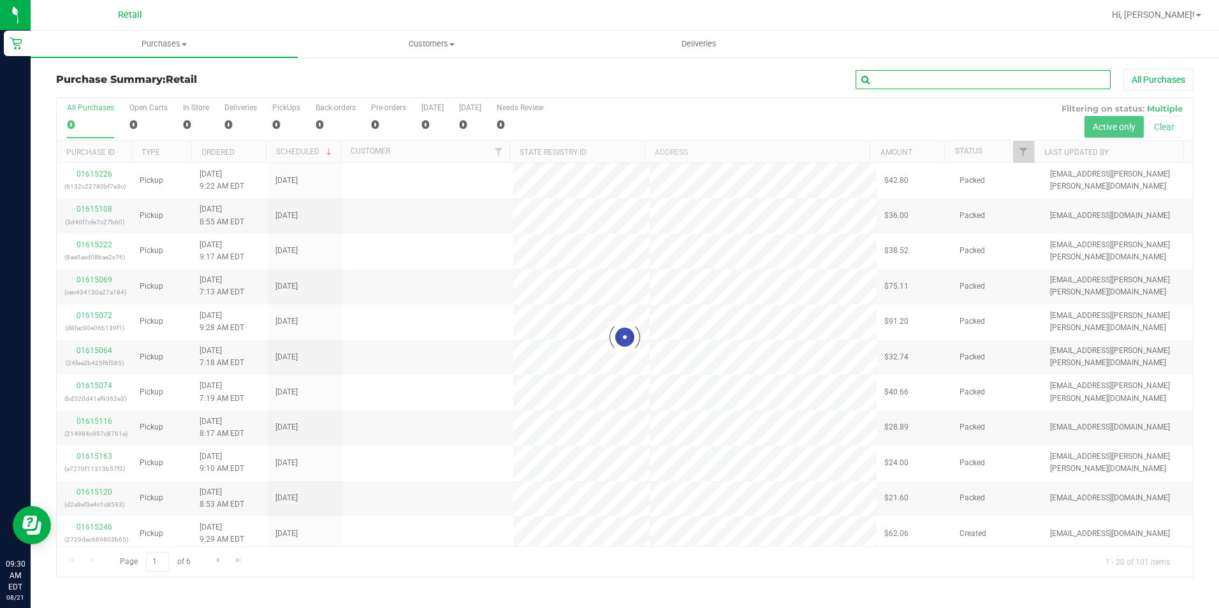
click at [951, 80] on input "text" at bounding box center [983, 79] width 255 height 19
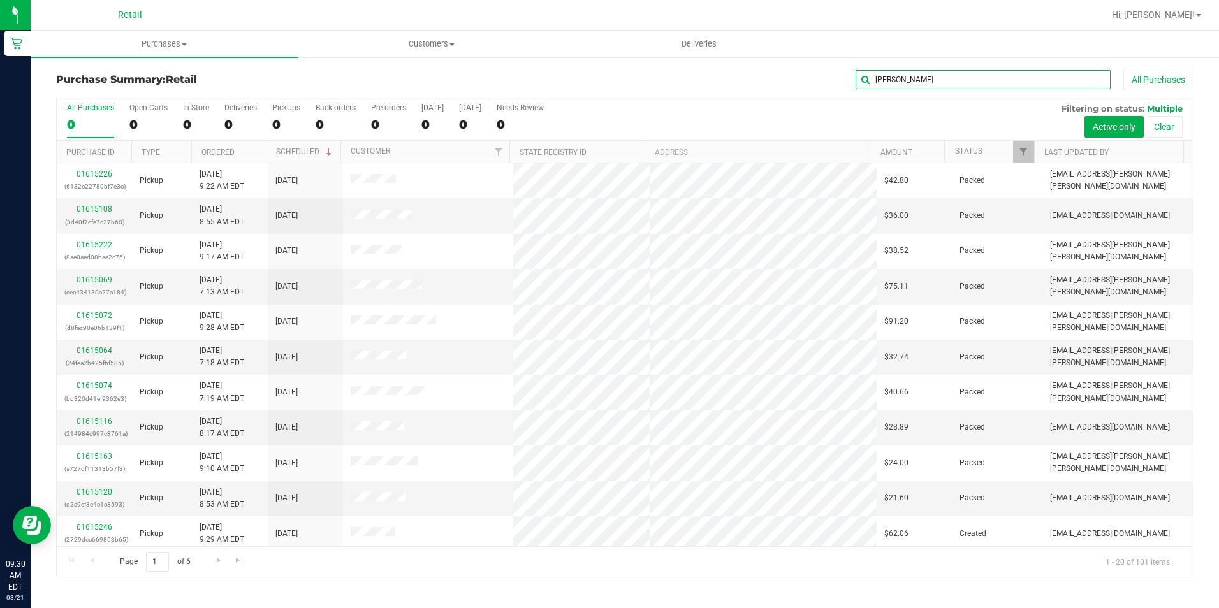
type input "ryan"
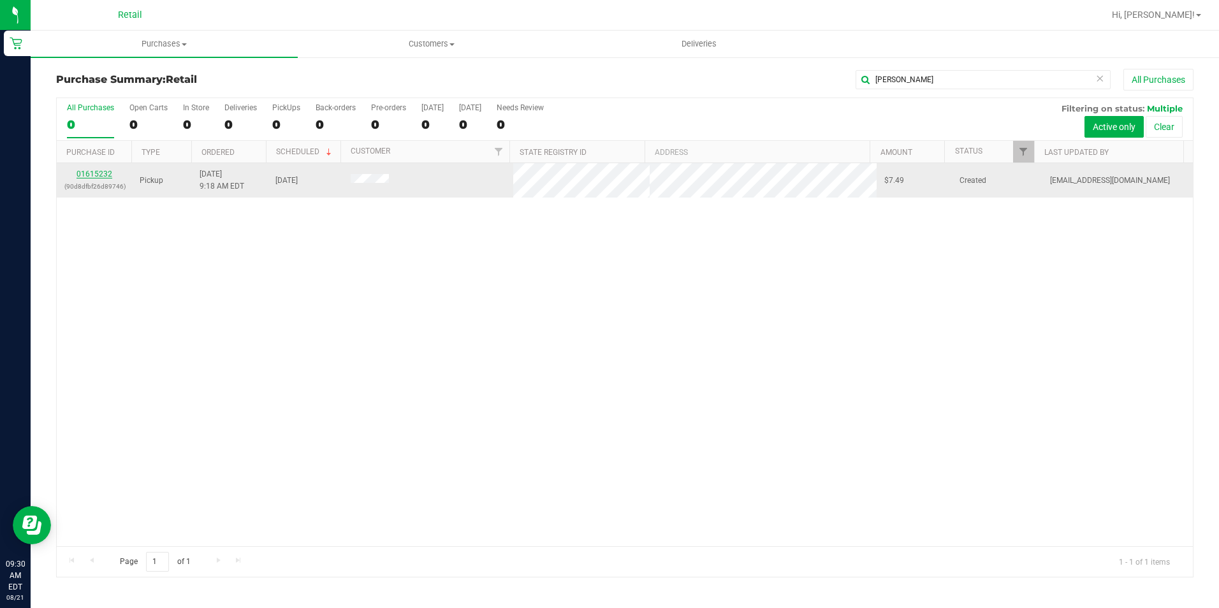
click at [87, 170] on link "01615232" at bounding box center [95, 174] width 36 height 9
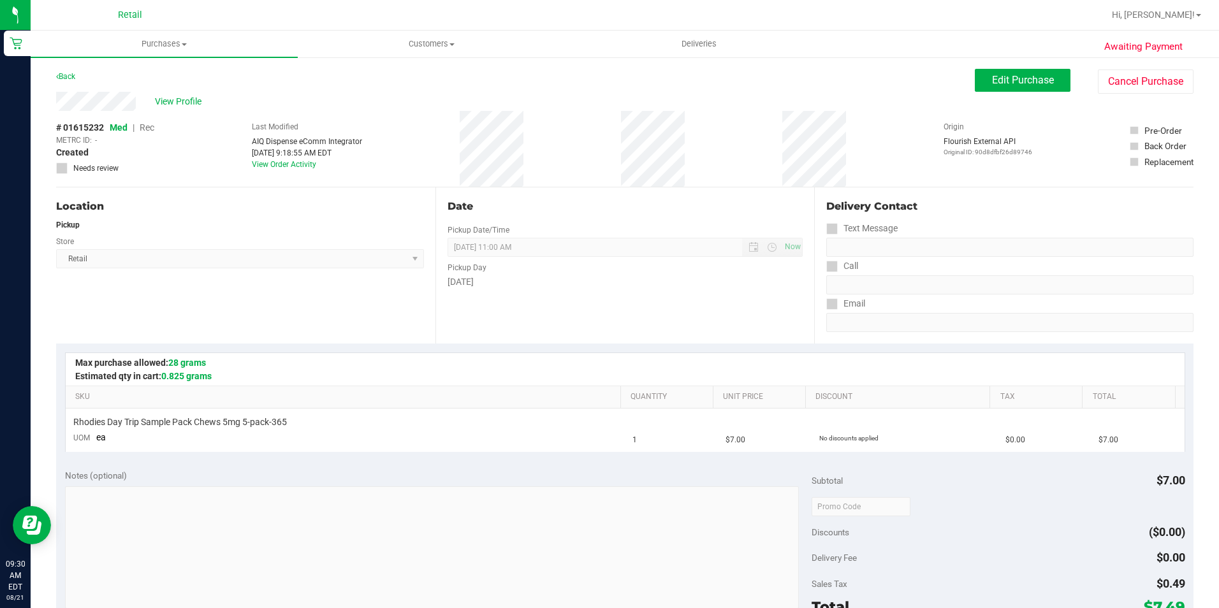
click at [1013, 92] on div "Edit Purchase Cancel Purchase" at bounding box center [1084, 81] width 219 height 25
click at [1016, 78] on span "Edit Purchase" at bounding box center [1023, 80] width 62 height 12
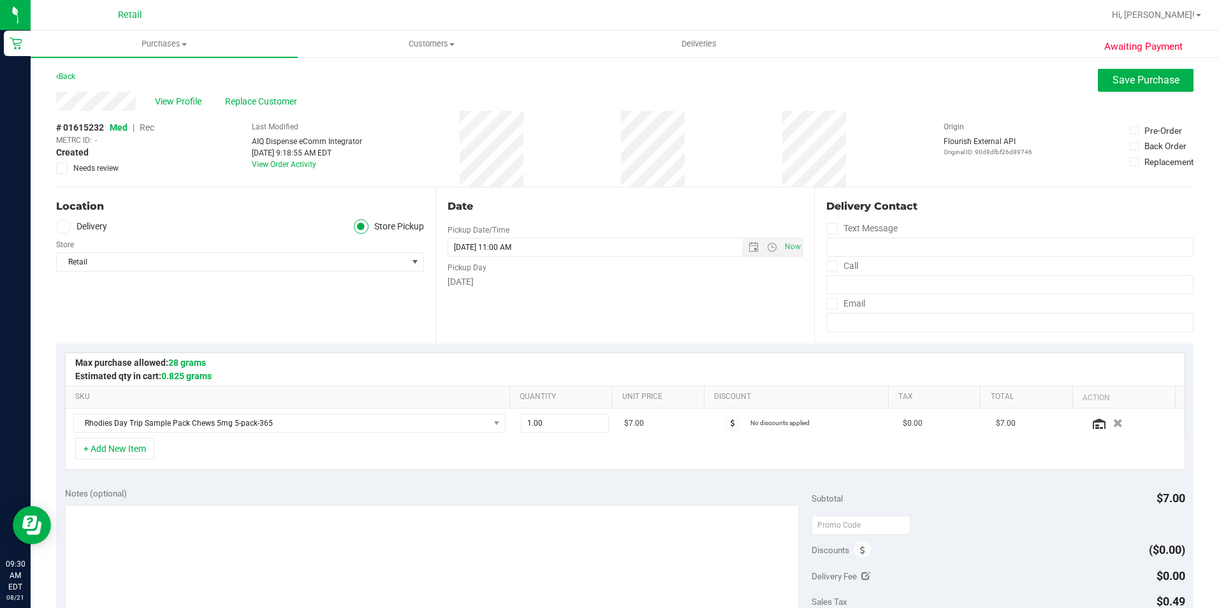
click at [148, 128] on span "Rec" at bounding box center [147, 127] width 15 height 10
click at [1118, 87] on button "Save Purchase" at bounding box center [1146, 80] width 96 height 23
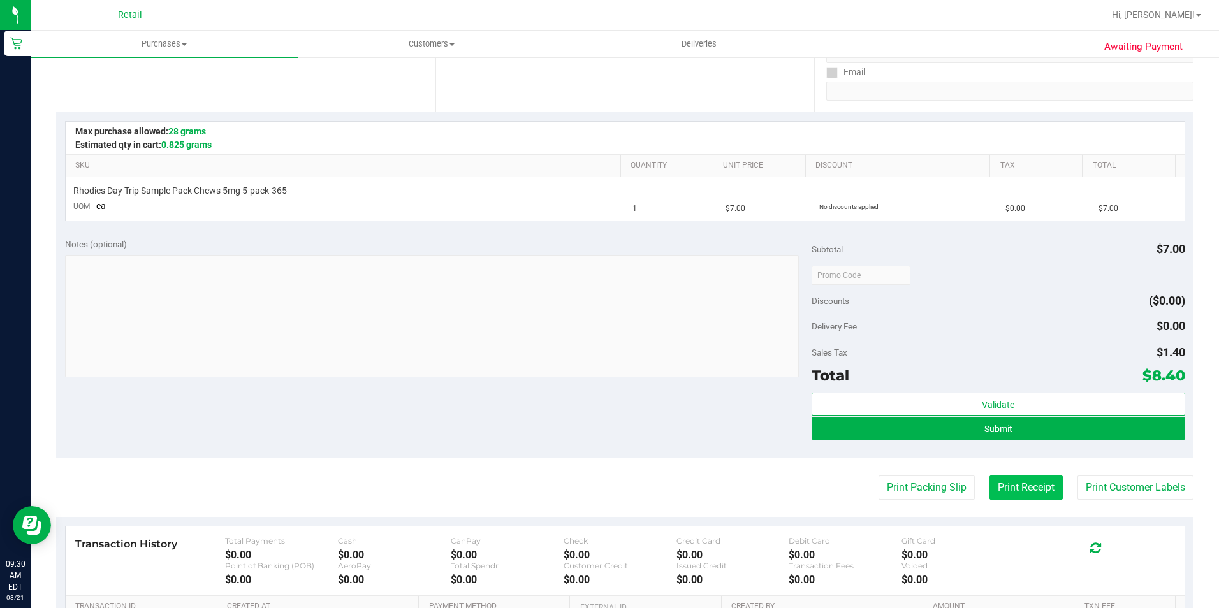
scroll to position [255, 0]
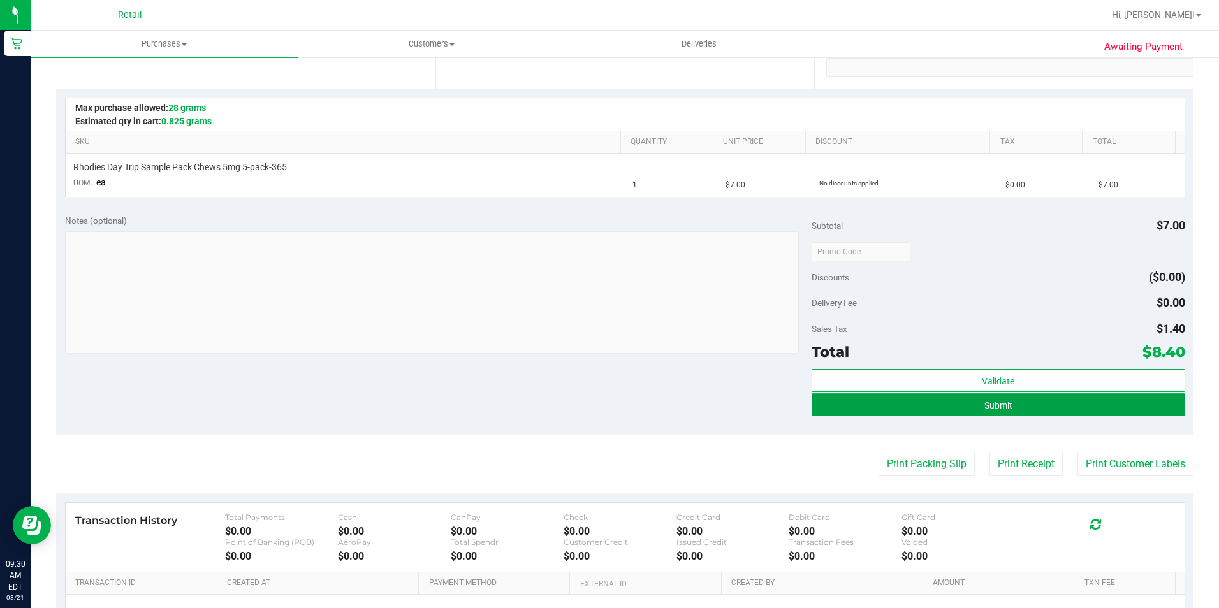
click at [1018, 407] on button "Submit" at bounding box center [999, 404] width 374 height 23
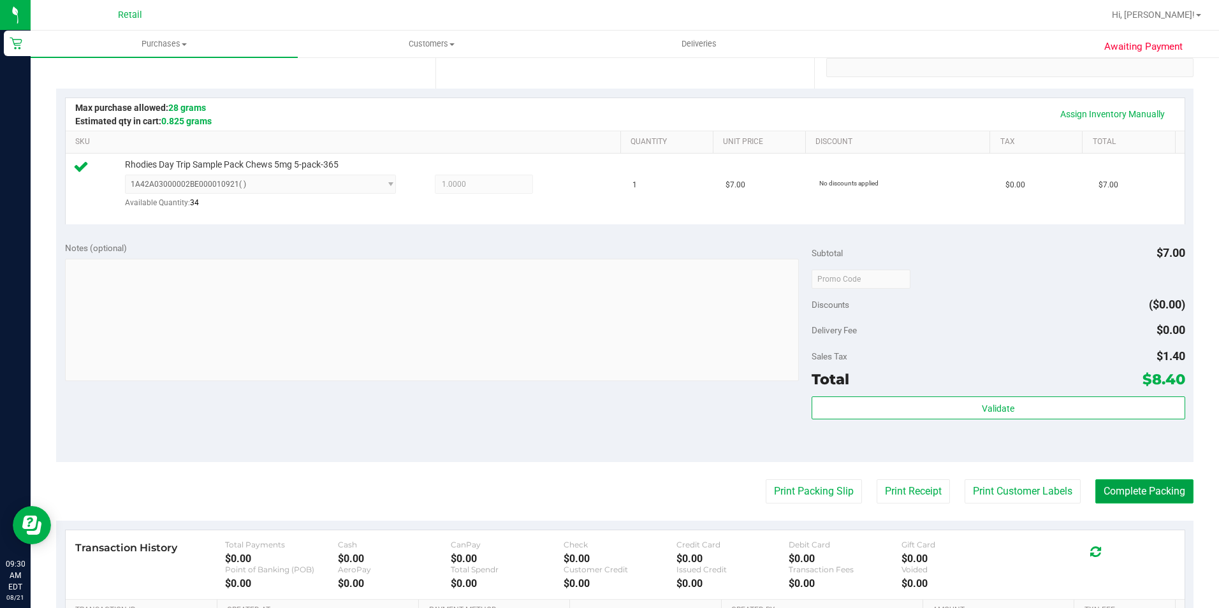
click at [1148, 487] on button "Complete Packing" at bounding box center [1145, 492] width 98 height 24
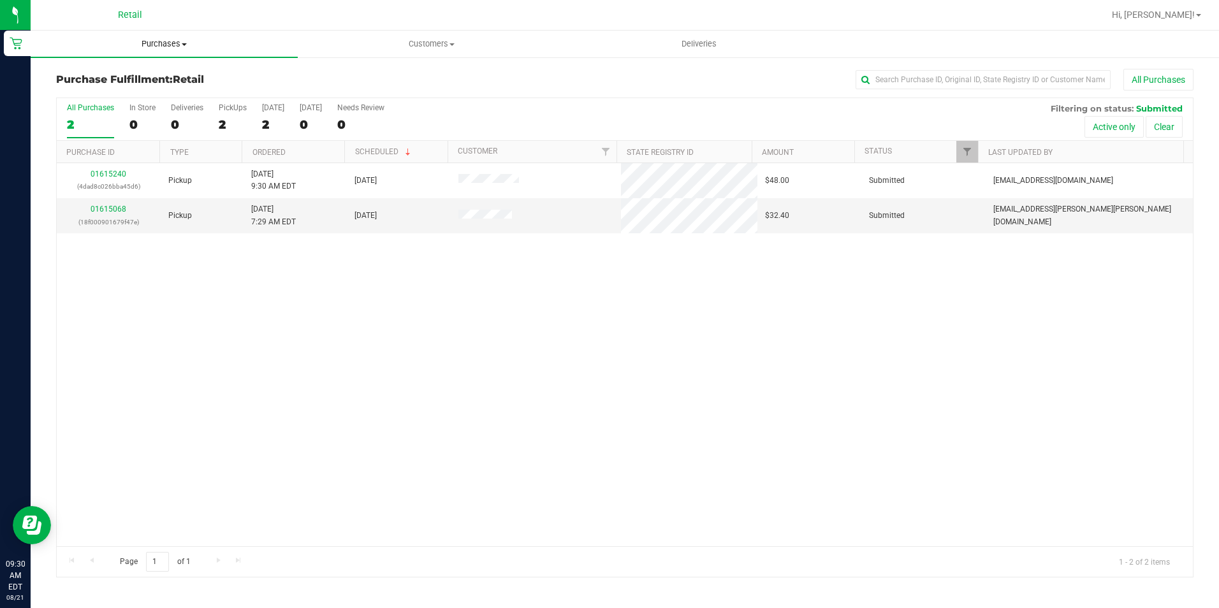
click at [175, 51] on uib-tab-heading "Purchases Summary of purchases Fulfillment All purchases" at bounding box center [164, 44] width 267 height 27
click at [166, 81] on li "Summary of purchases" at bounding box center [164, 77] width 267 height 15
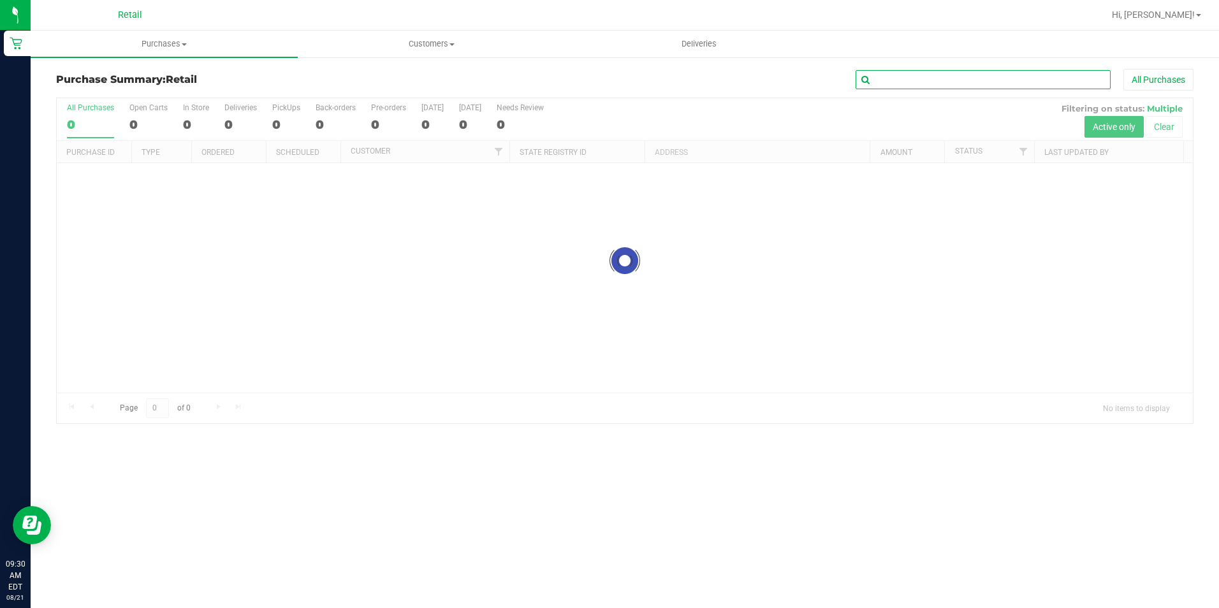
click at [936, 82] on input "text" at bounding box center [983, 79] width 255 height 19
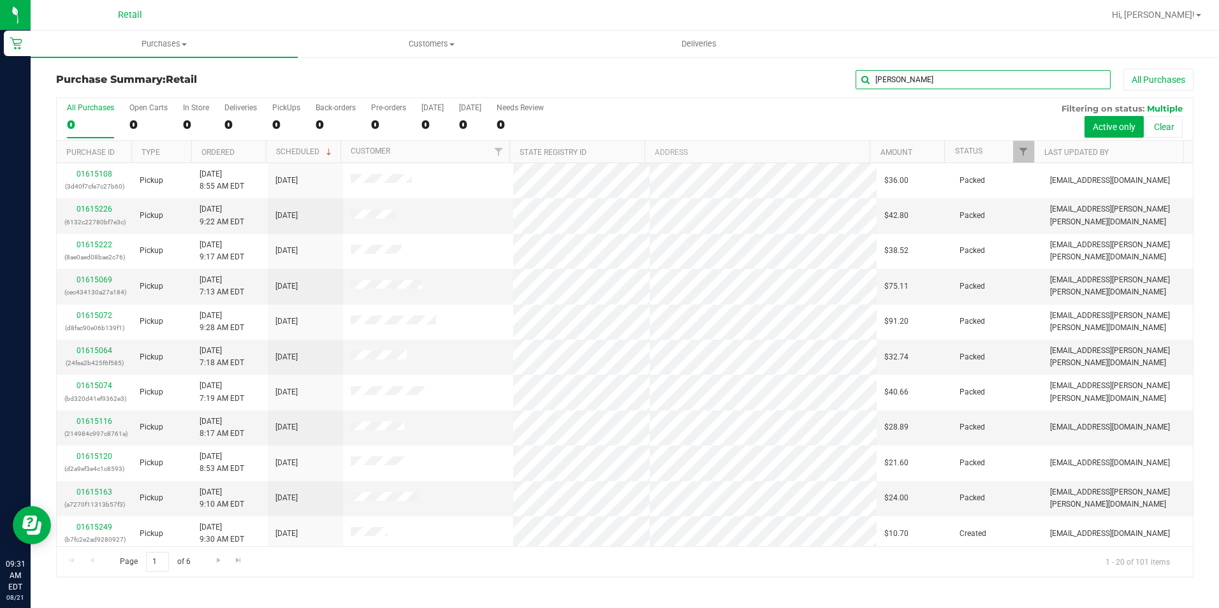
type input "william"
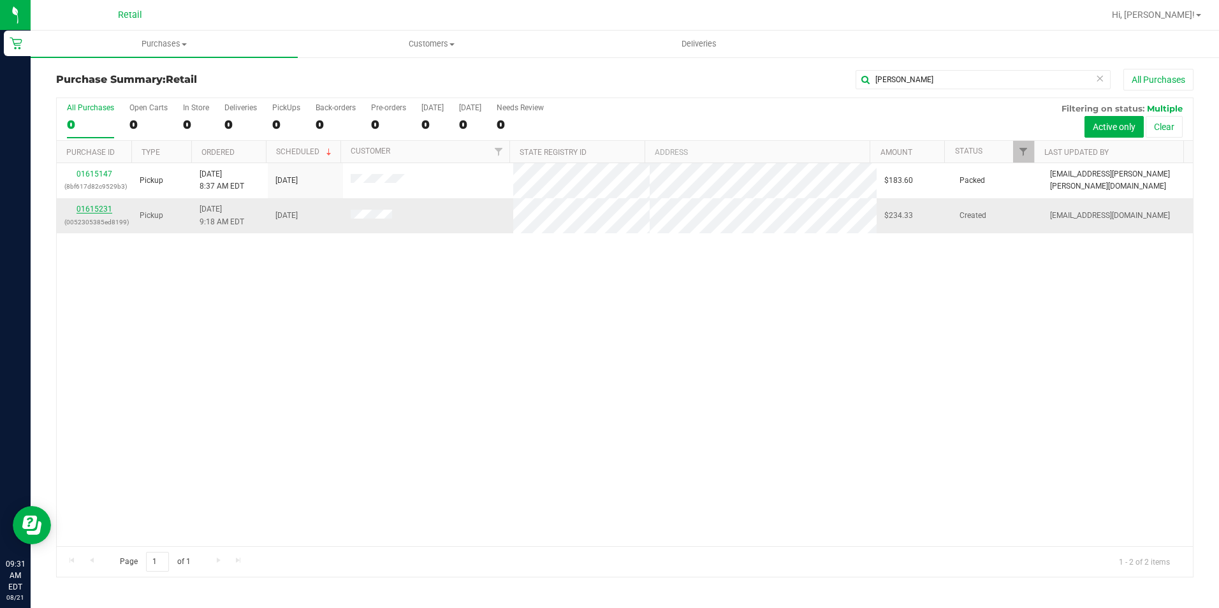
click at [79, 205] on link "01615231" at bounding box center [95, 209] width 36 height 9
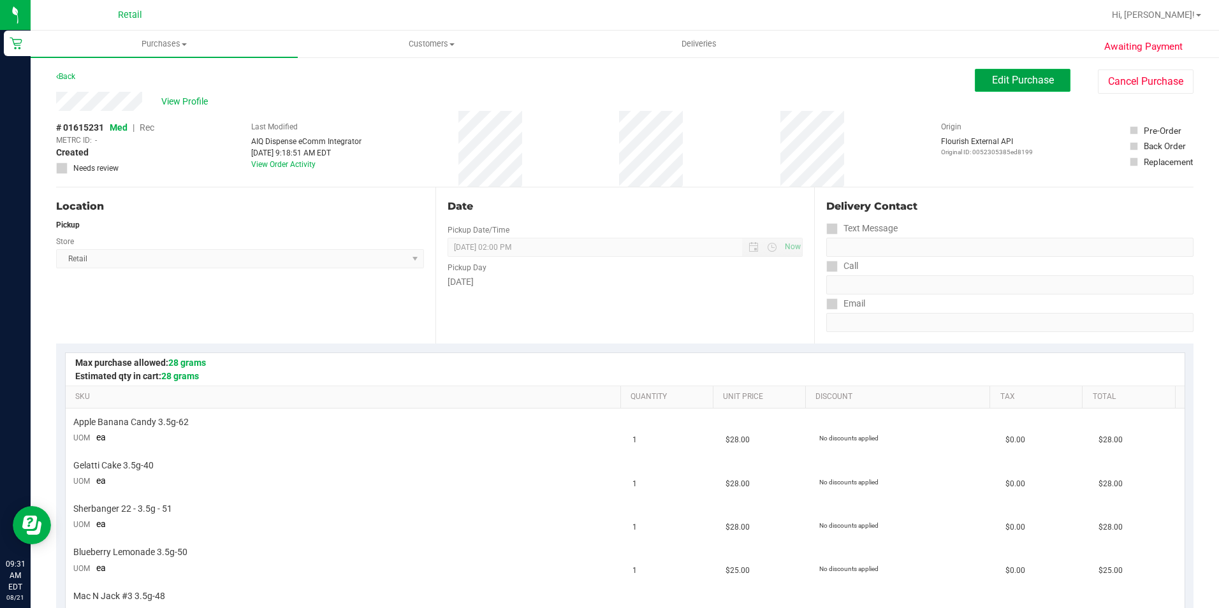
click at [990, 73] on button "Edit Purchase" at bounding box center [1023, 80] width 96 height 23
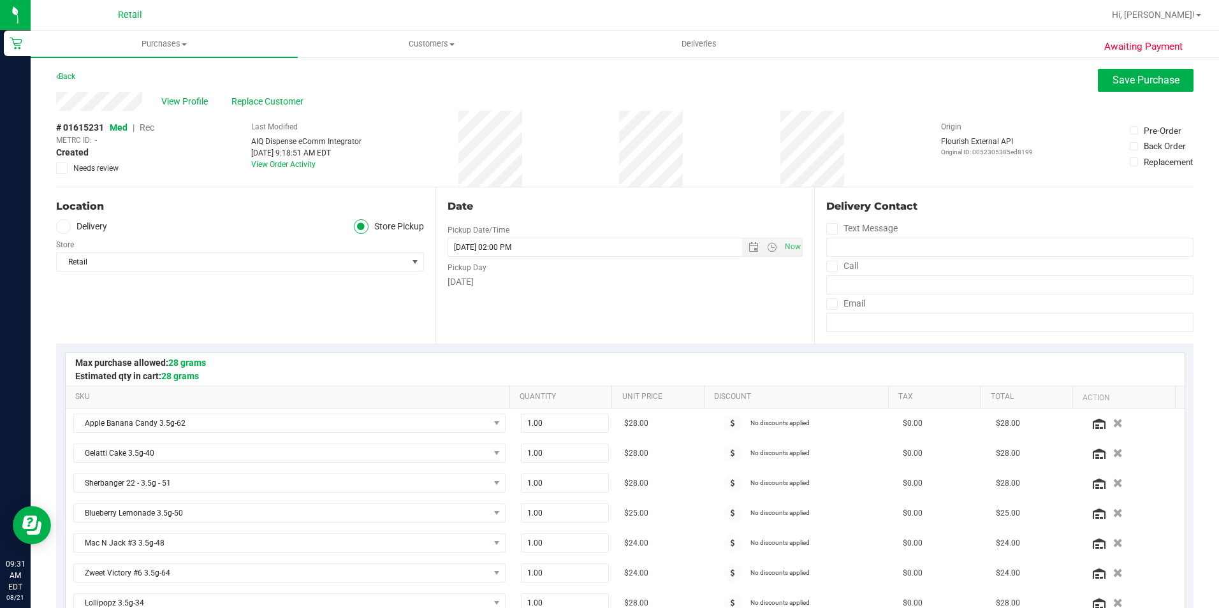
click at [154, 130] on span "Rec" at bounding box center [147, 127] width 15 height 10
click at [1119, 85] on span "Save Purchase" at bounding box center [1146, 80] width 67 height 12
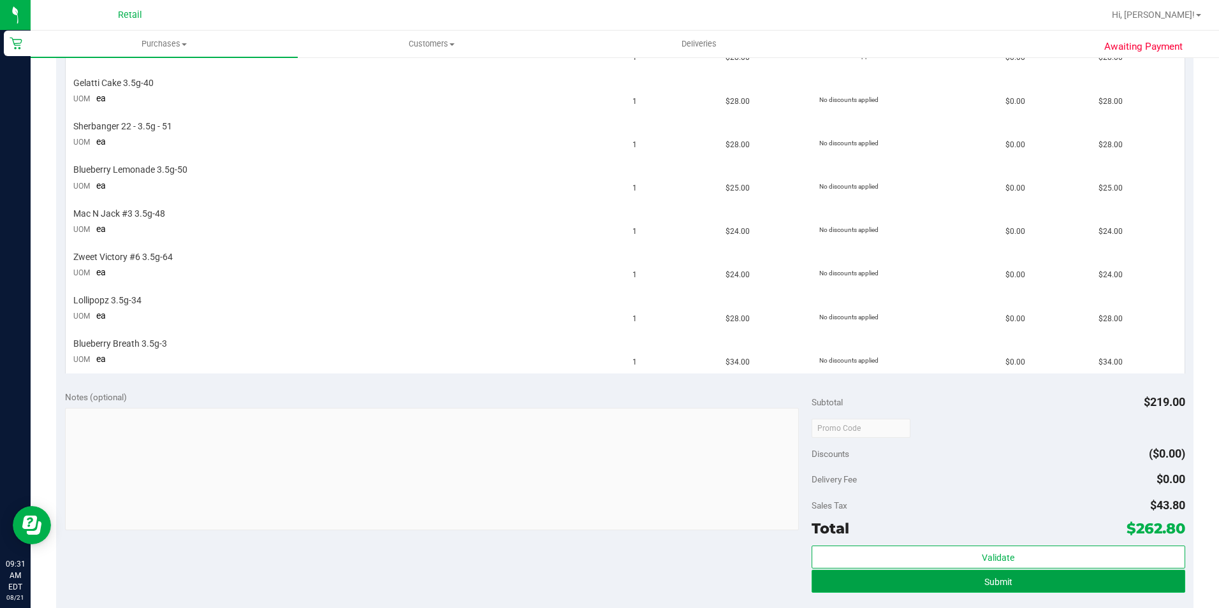
click at [1101, 582] on button "Submit" at bounding box center [999, 581] width 374 height 23
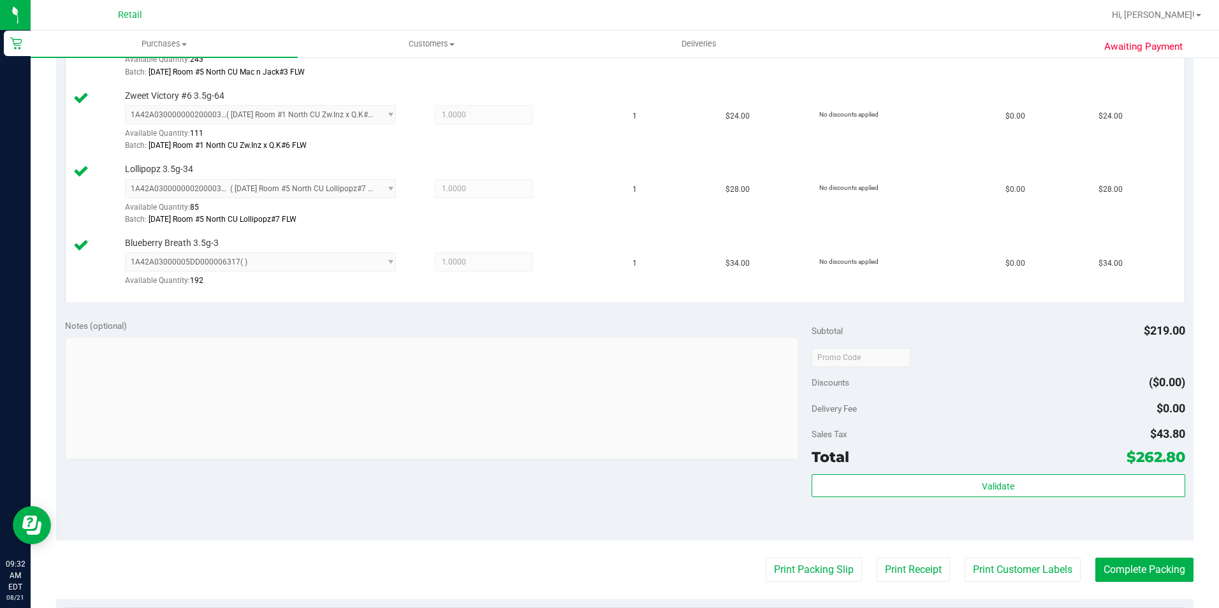
scroll to position [745, 0]
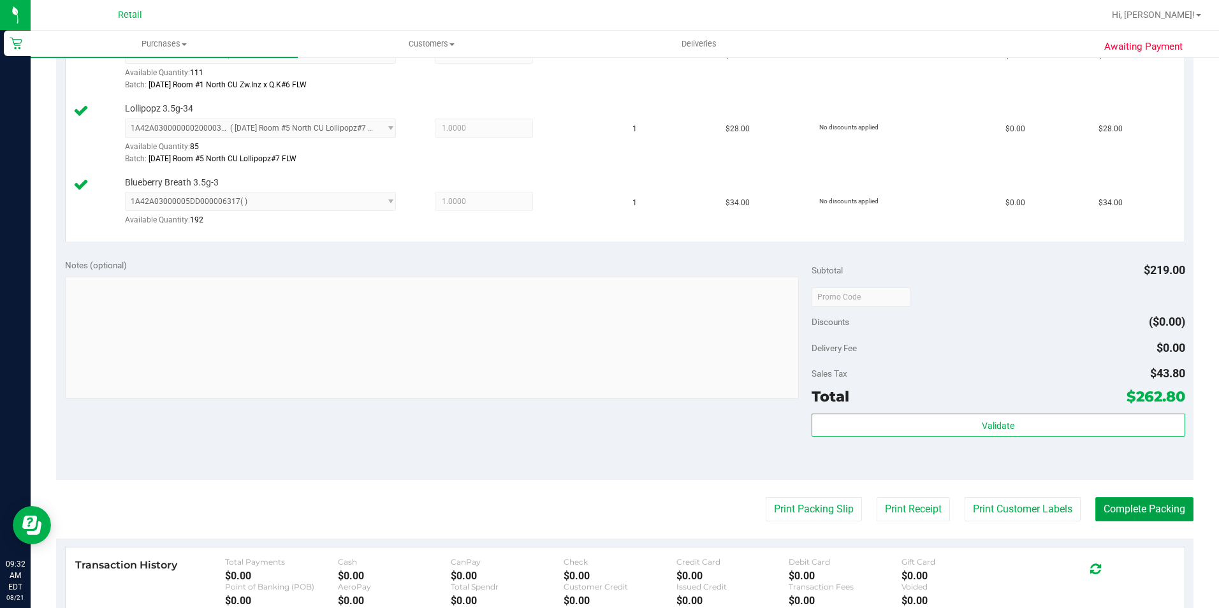
click at [1140, 502] on button "Complete Packing" at bounding box center [1145, 509] width 98 height 24
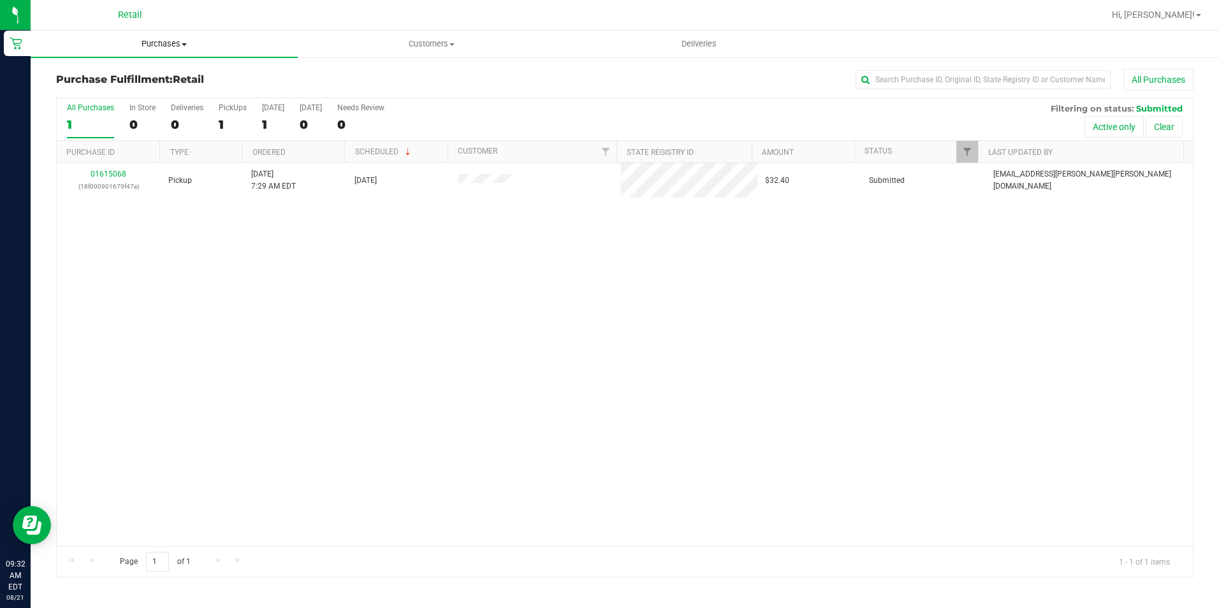
click at [165, 41] on span "Purchases" at bounding box center [164, 43] width 267 height 11
click at [163, 72] on li "Summary of purchases" at bounding box center [164, 77] width 267 height 15
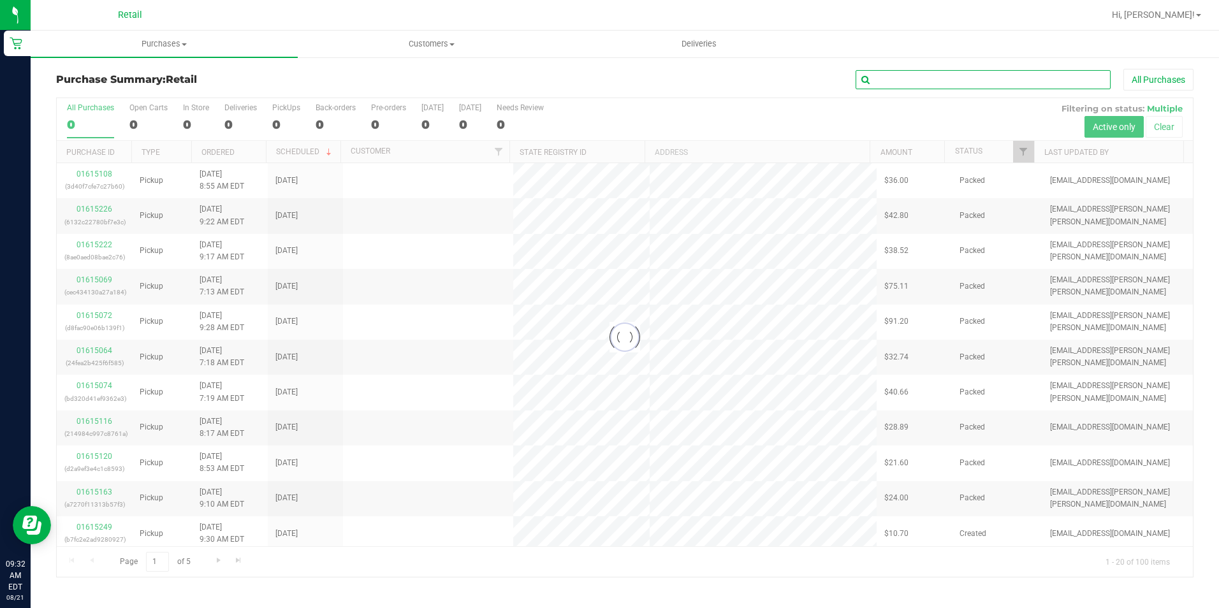
click at [923, 82] on input "text" at bounding box center [983, 79] width 255 height 19
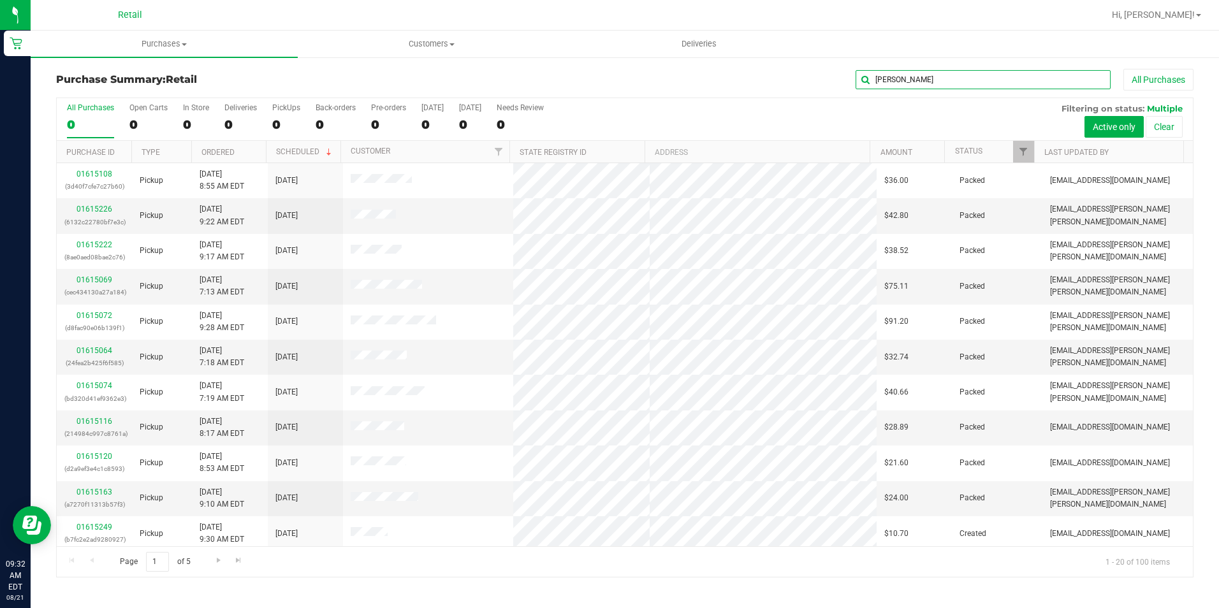
type input "linda"
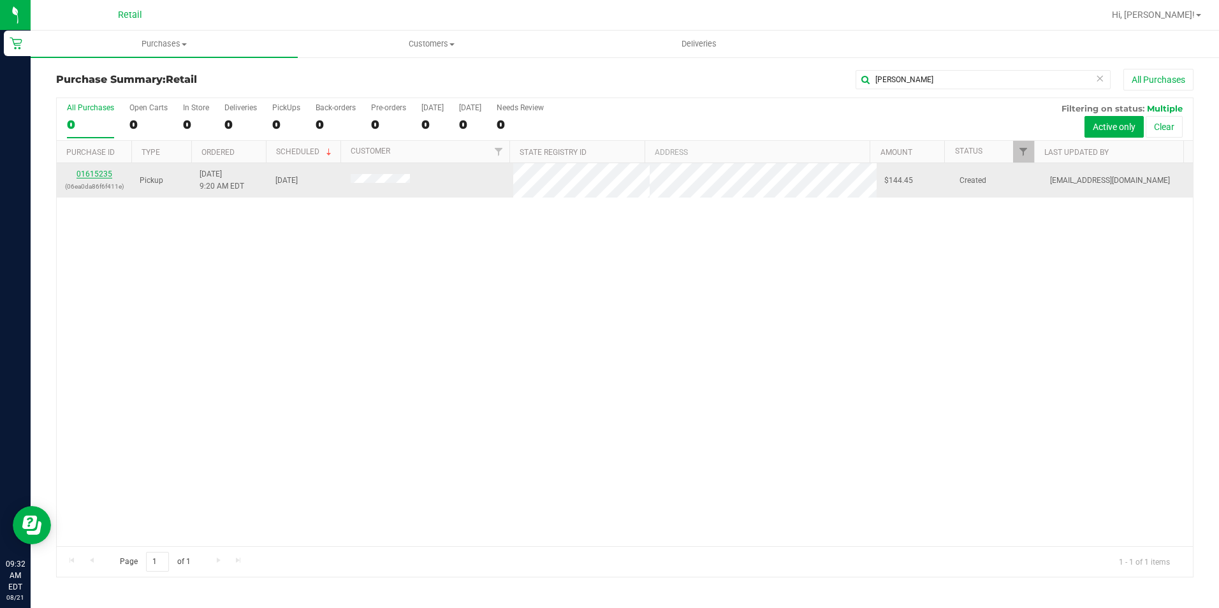
click at [103, 179] on link "01615235" at bounding box center [95, 174] width 36 height 9
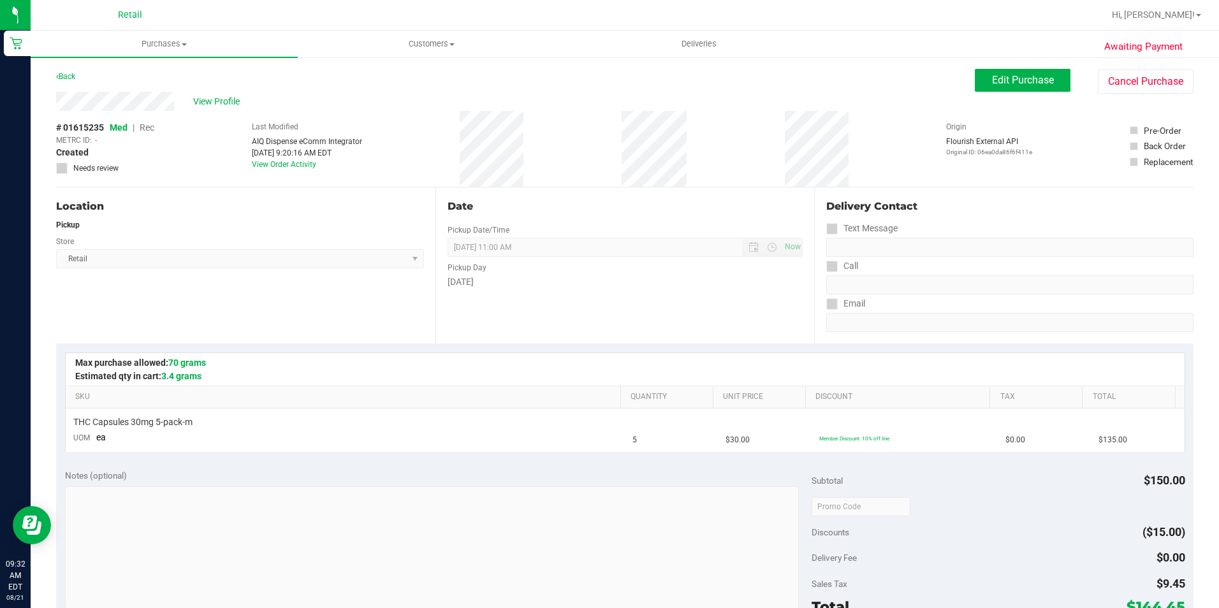
scroll to position [191, 0]
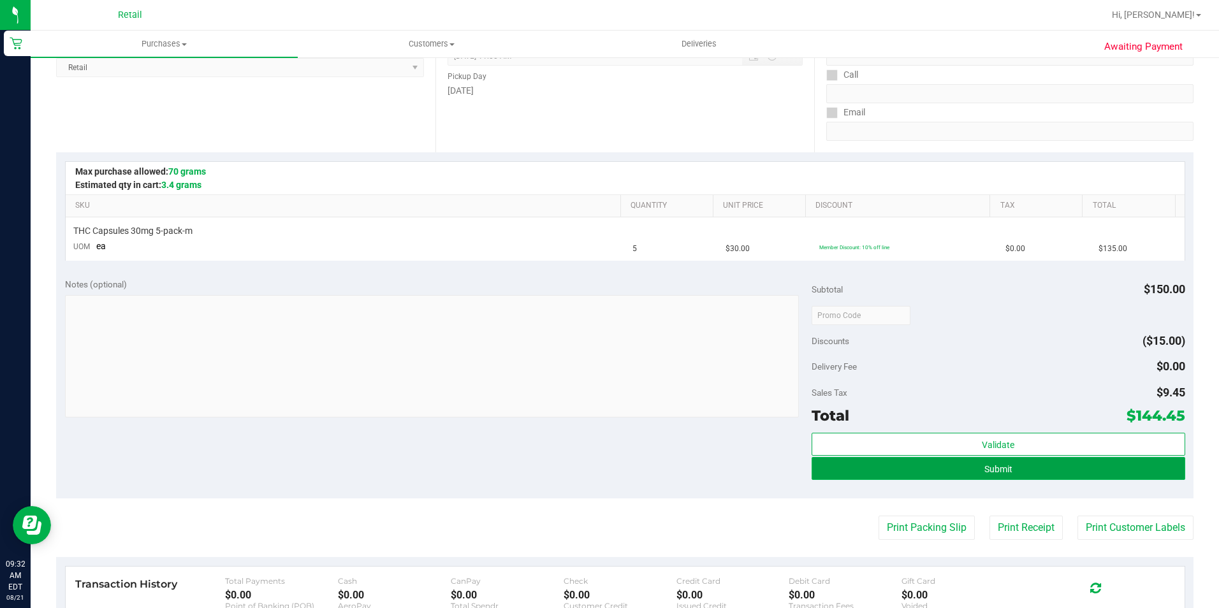
click at [1083, 472] on button "Submit" at bounding box center [999, 468] width 374 height 23
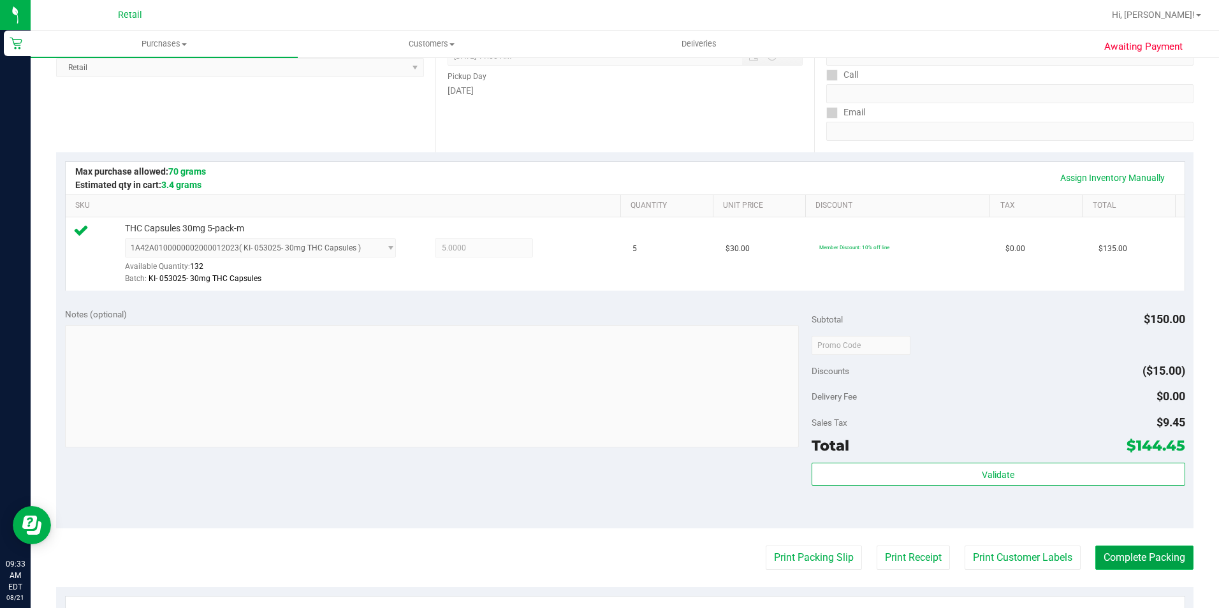
click at [1145, 558] on button "Complete Packing" at bounding box center [1145, 558] width 98 height 24
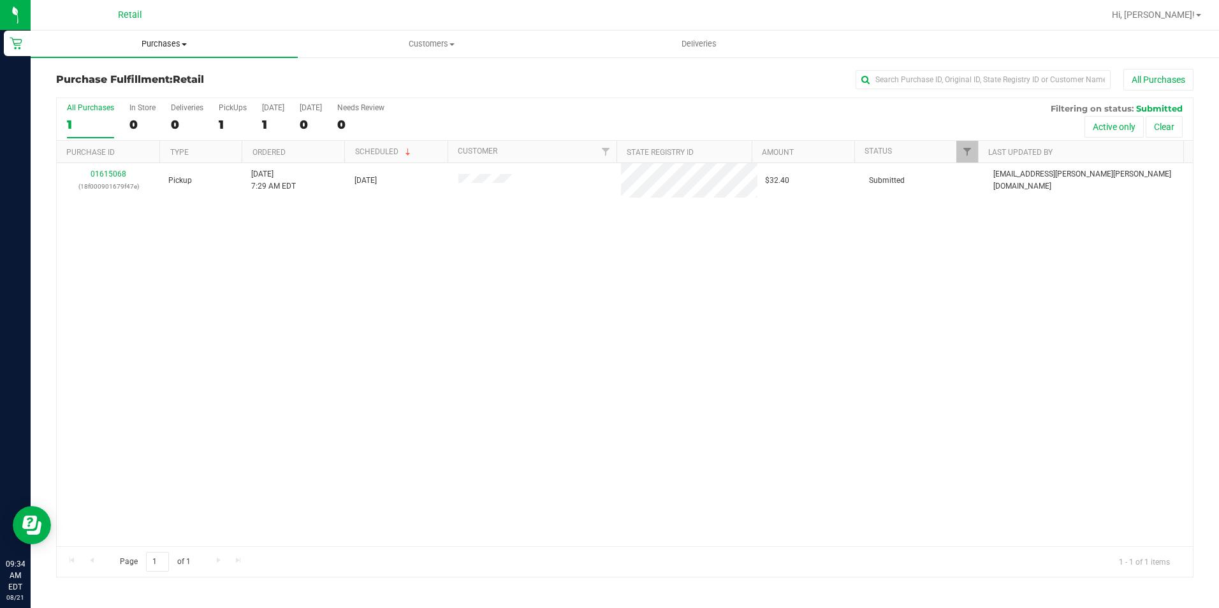
click at [173, 40] on span "Purchases" at bounding box center [164, 43] width 267 height 11
click at [165, 74] on li "Summary of purchases" at bounding box center [164, 77] width 267 height 15
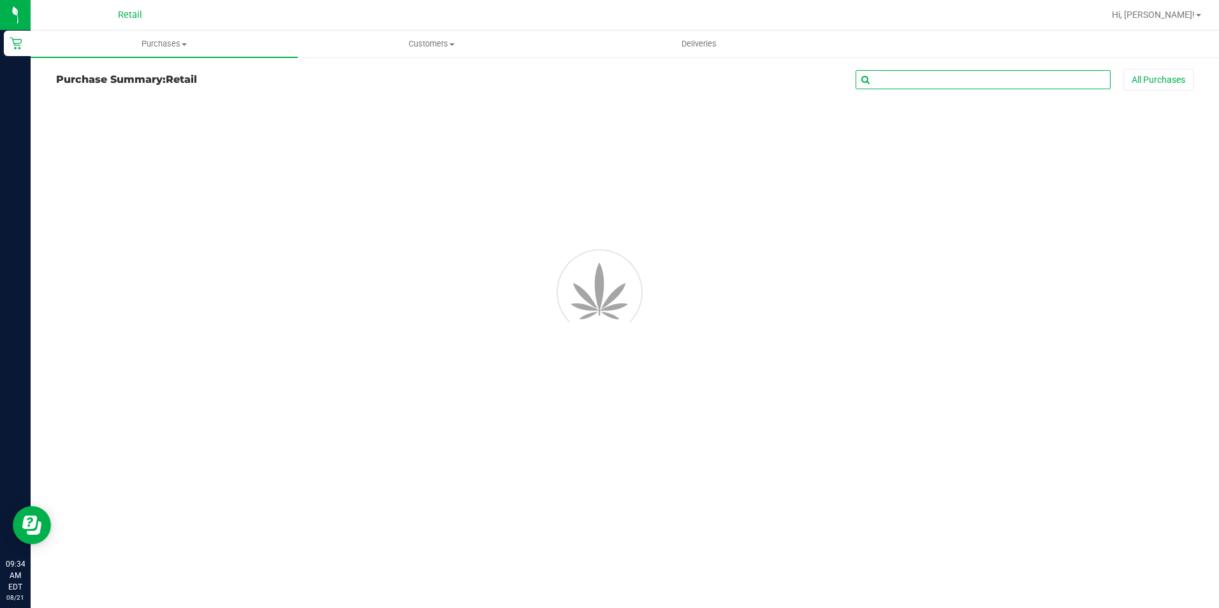
click at [897, 83] on input "text" at bounding box center [983, 79] width 255 height 19
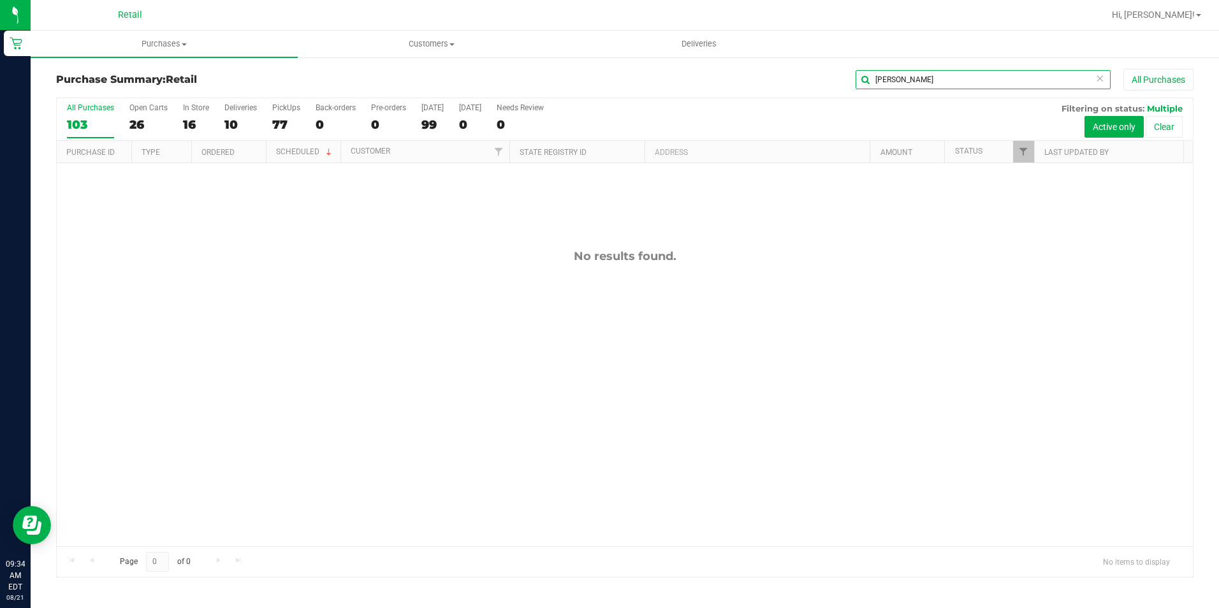
click at [972, 84] on input "melissa" at bounding box center [983, 79] width 255 height 19
type input "meliss"
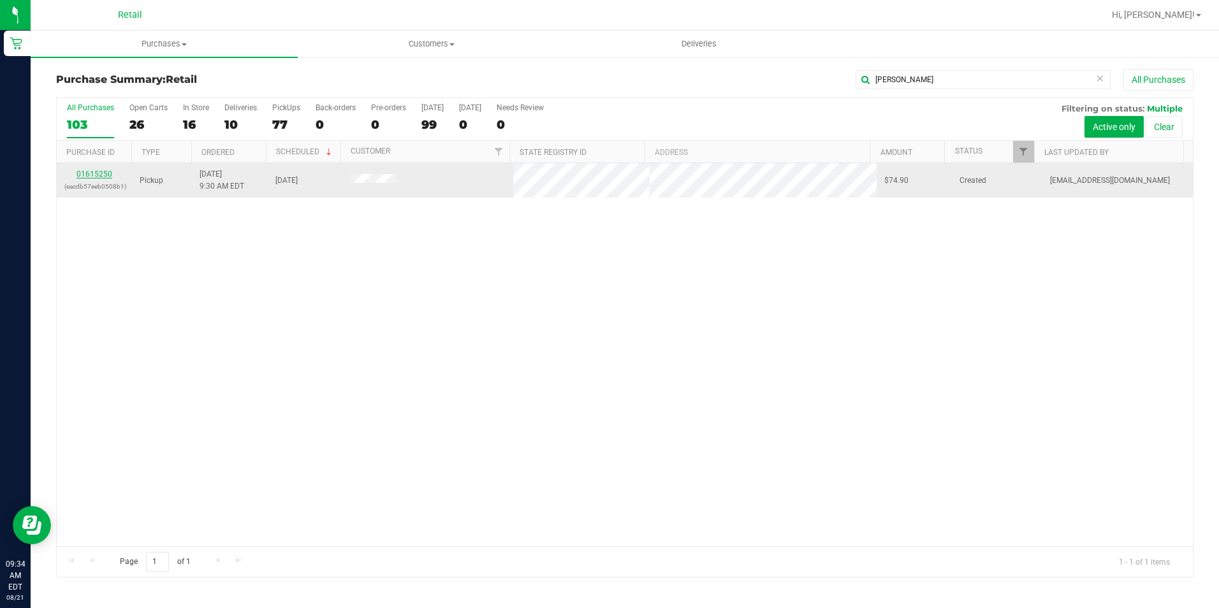
click at [92, 175] on link "01615250" at bounding box center [95, 174] width 36 height 9
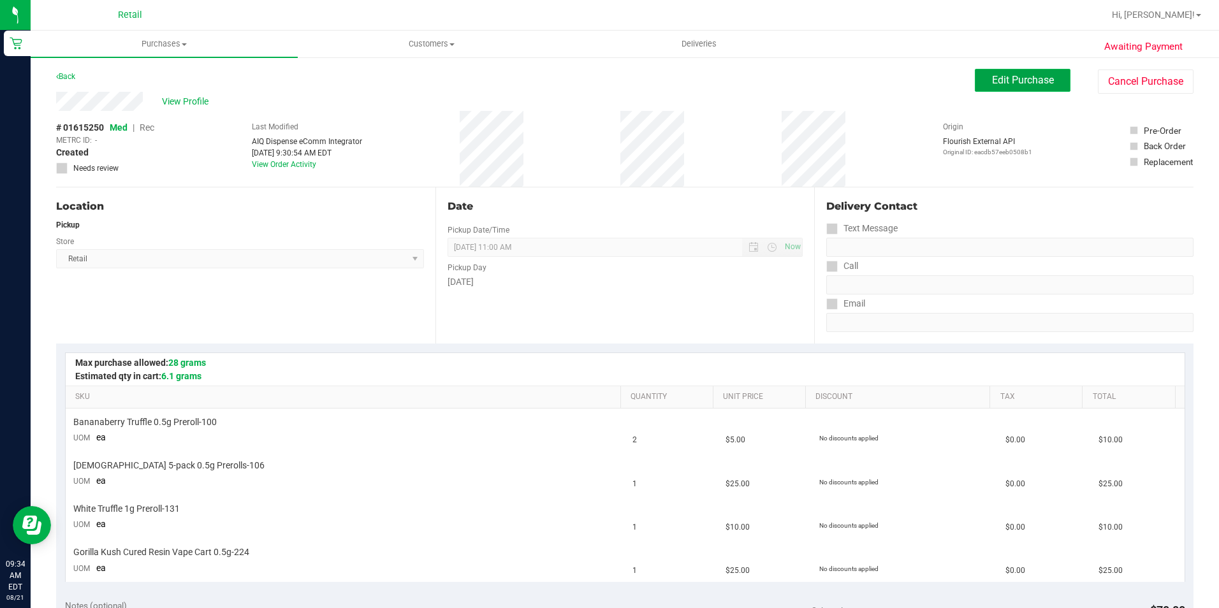
click at [1000, 80] on span "Edit Purchase" at bounding box center [1023, 80] width 62 height 12
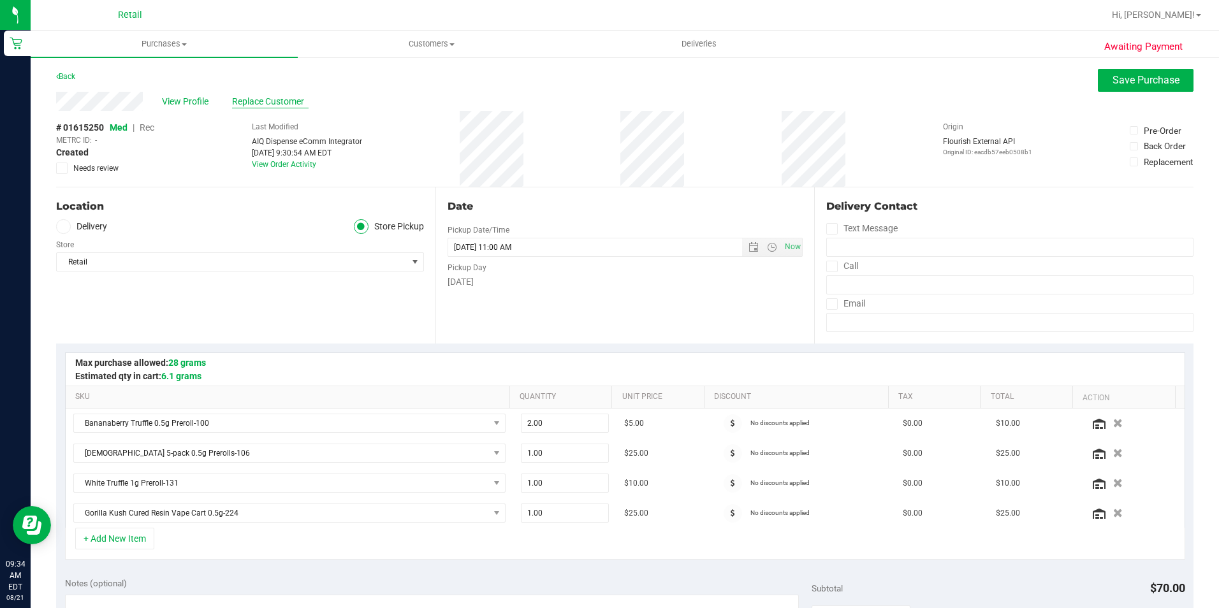
click at [302, 104] on span "Replace Customer" at bounding box center [270, 101] width 77 height 13
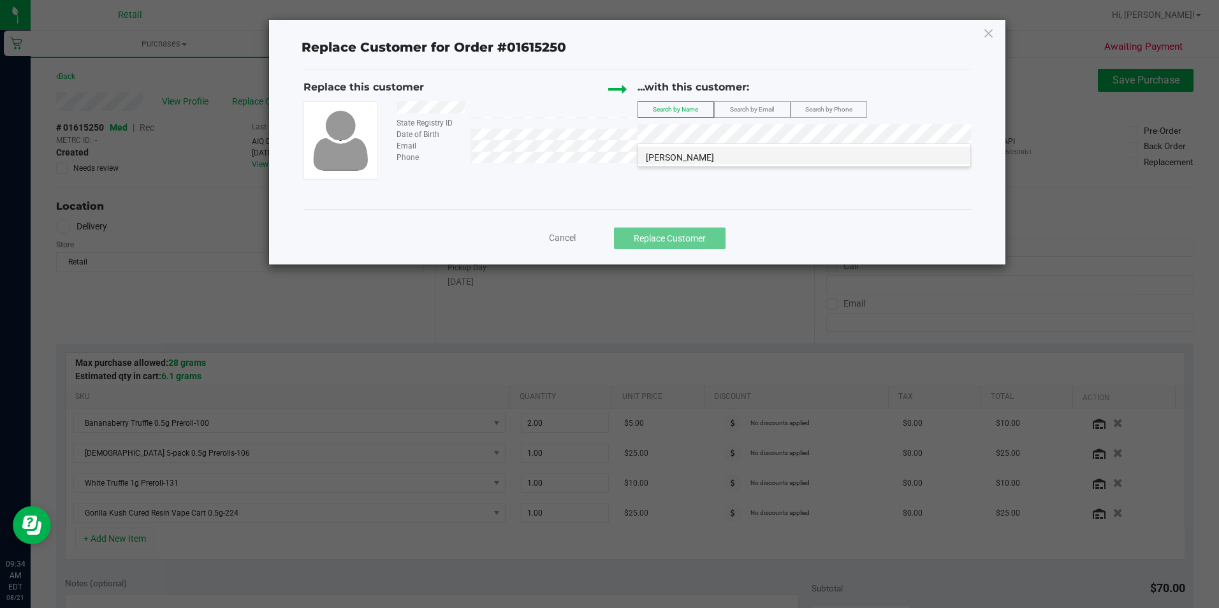
click at [785, 156] on li "Melissa Russo" at bounding box center [804, 156] width 332 height 18
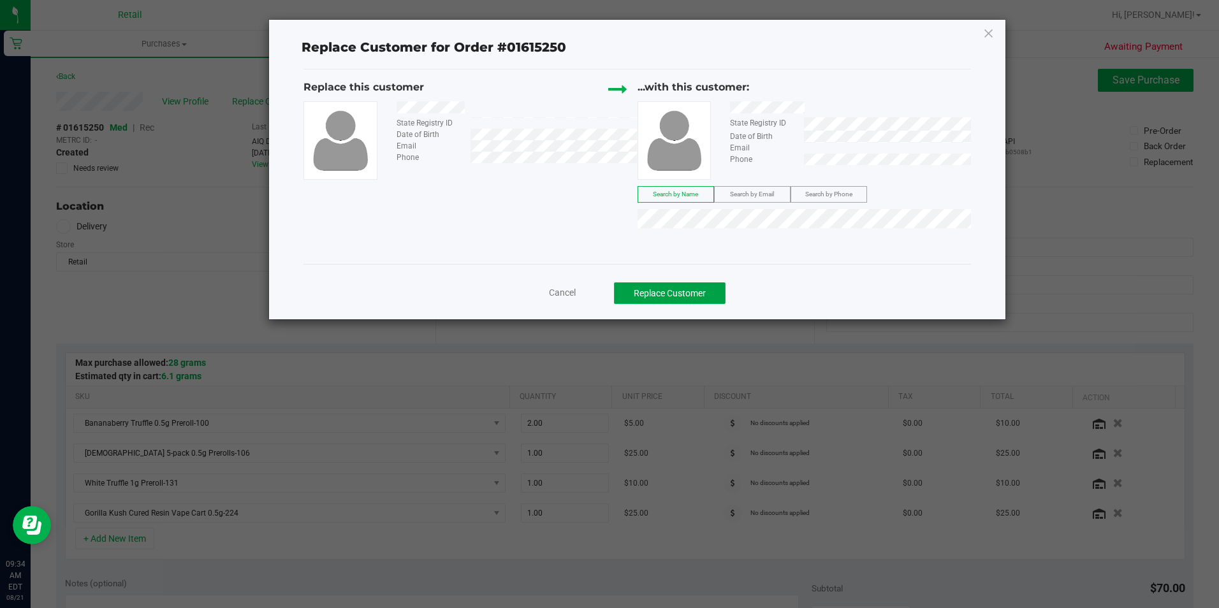
click at [703, 289] on button "Replace Customer" at bounding box center [670, 293] width 112 height 22
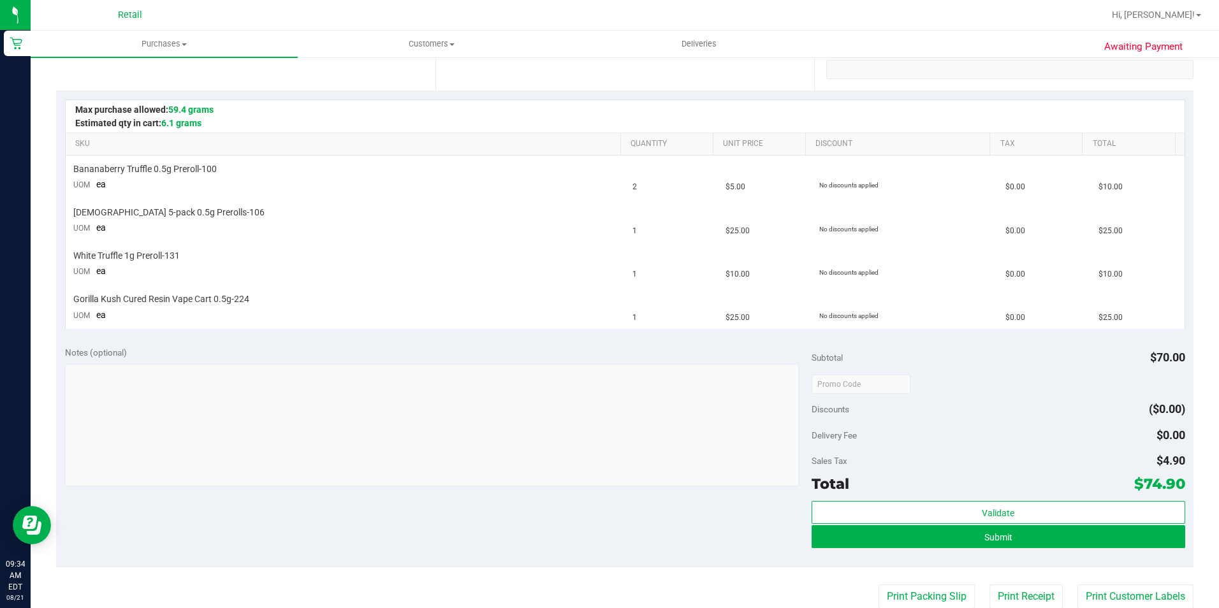
scroll to position [255, 0]
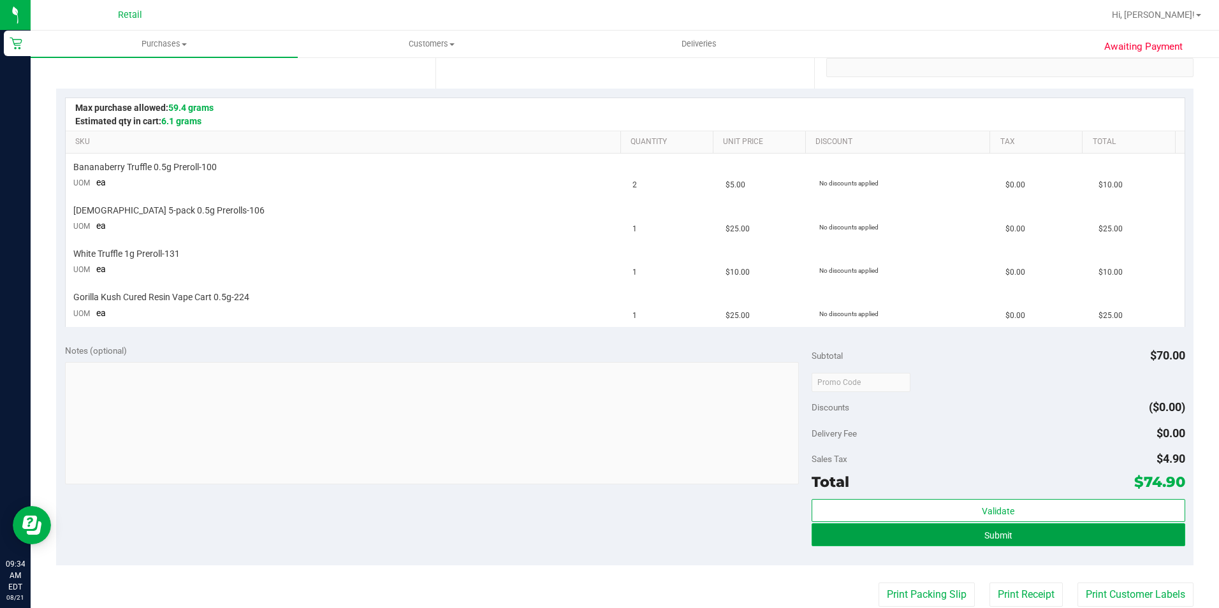
click at [993, 525] on button "Submit" at bounding box center [999, 535] width 374 height 23
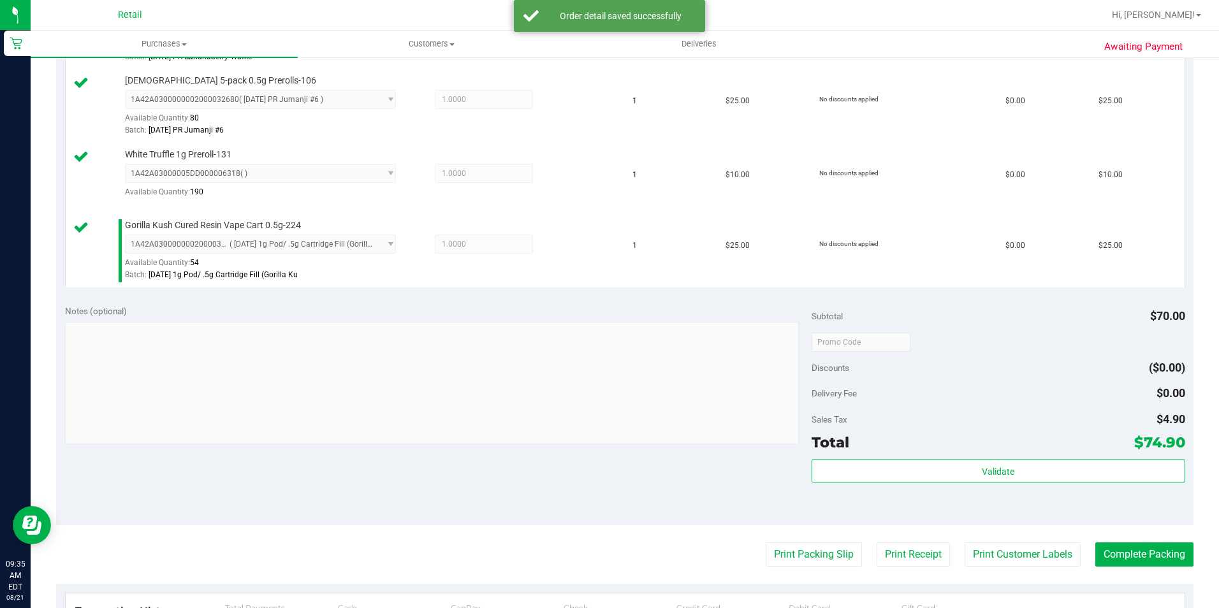
scroll to position [446, 0]
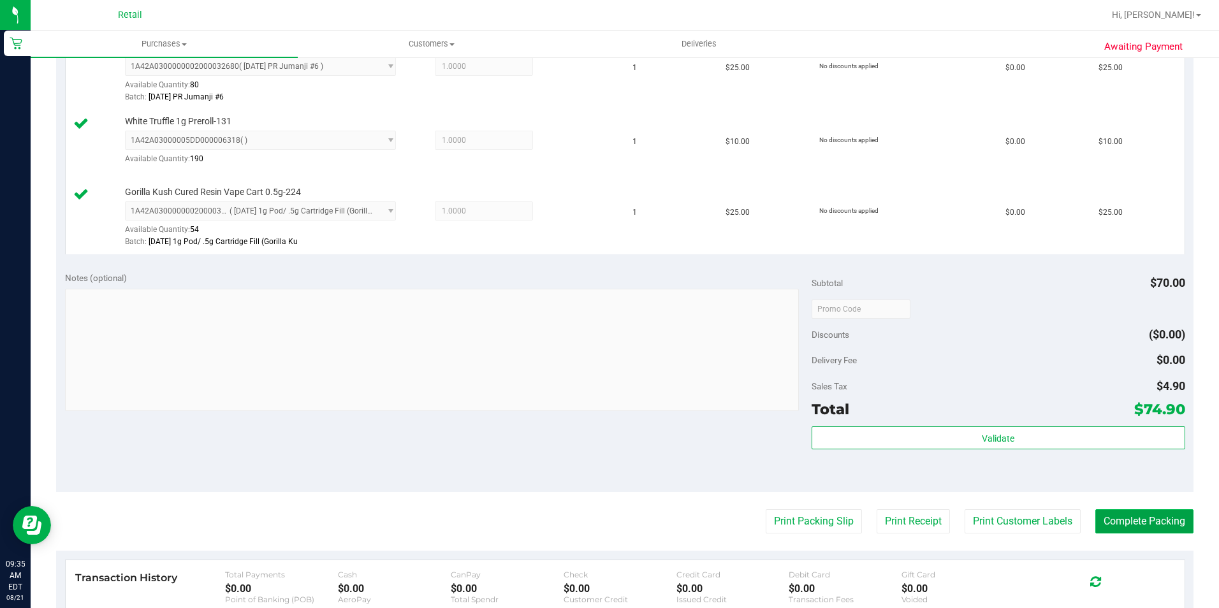
click at [1136, 517] on button "Complete Packing" at bounding box center [1145, 521] width 98 height 24
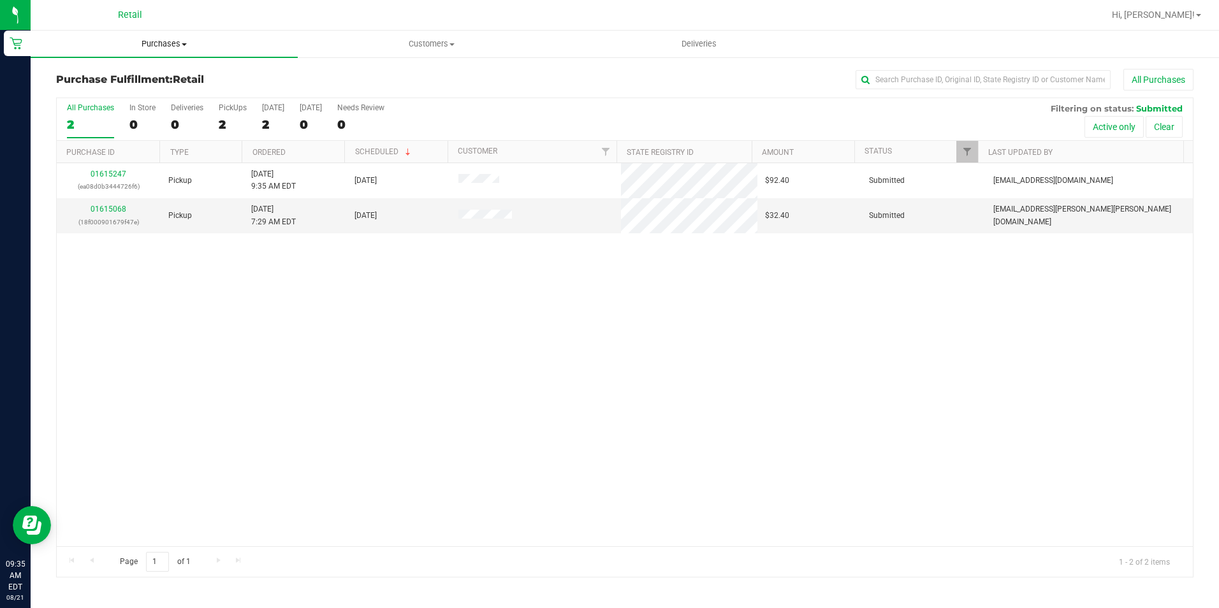
click at [169, 38] on uib-tab-heading "Purchases Summary of purchases Fulfillment All purchases" at bounding box center [164, 44] width 267 height 27
click at [159, 75] on li "Summary of purchases" at bounding box center [164, 77] width 267 height 15
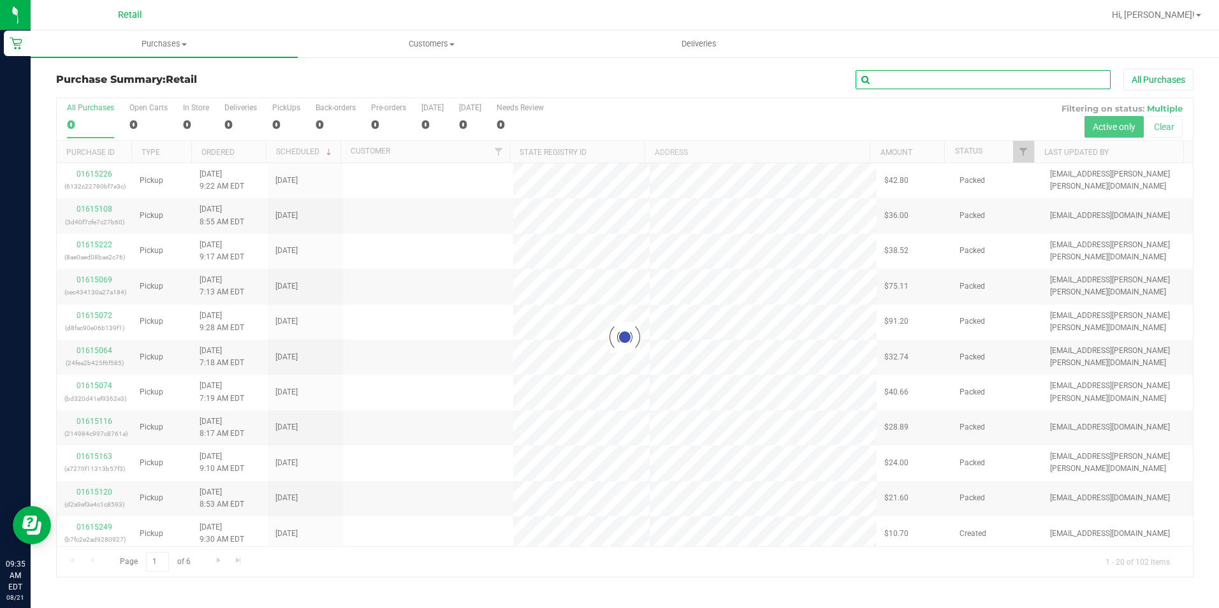
click at [911, 87] on input "text" at bounding box center [983, 79] width 255 height 19
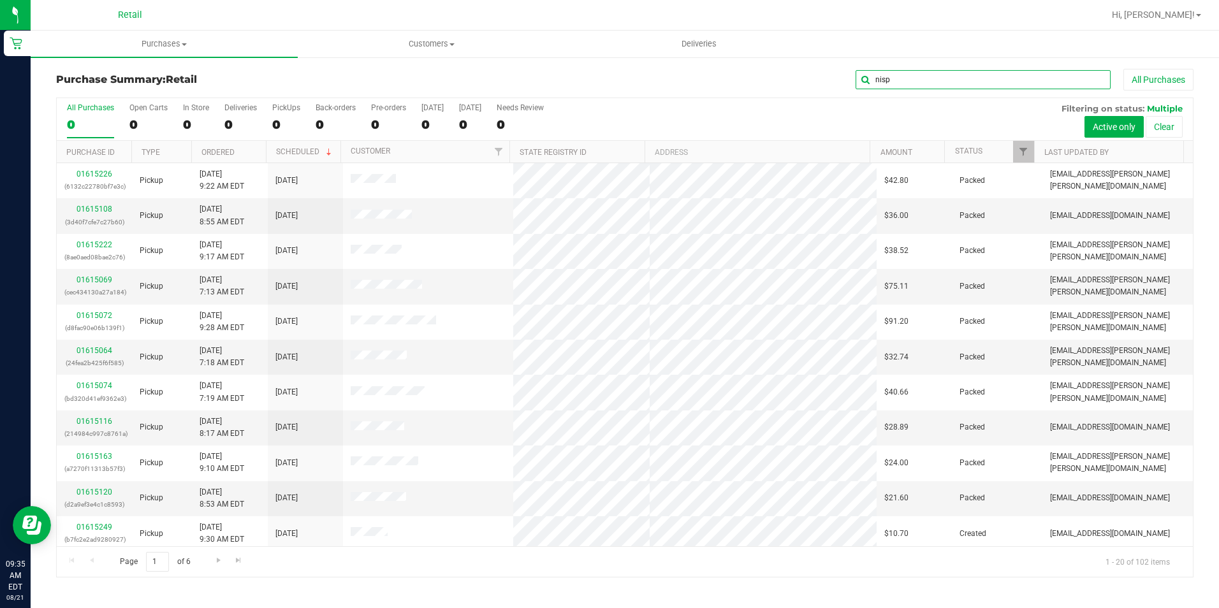
type input "nisp"
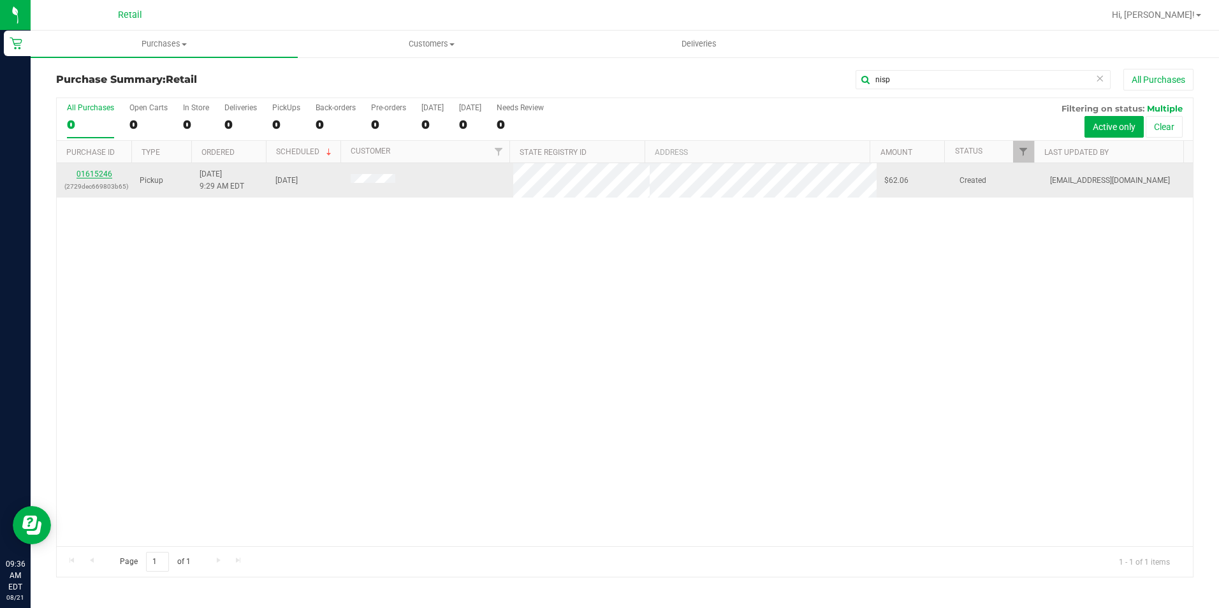
click at [105, 176] on link "01615246" at bounding box center [95, 174] width 36 height 9
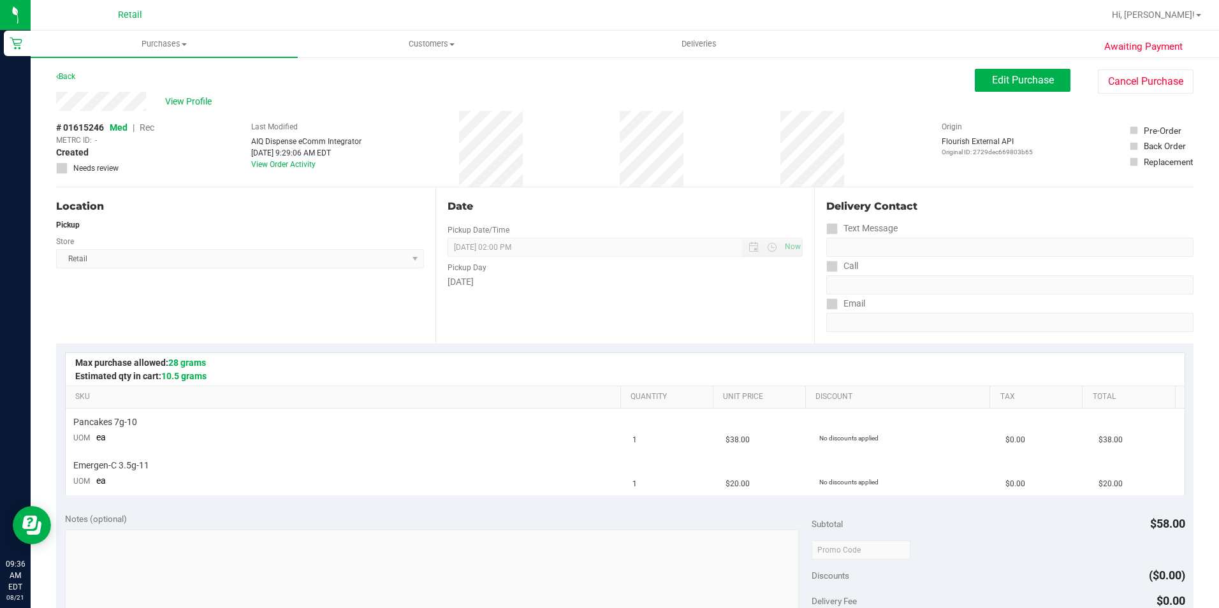
click at [1017, 97] on div "View Profile # 01615246 Med | Rec METRC ID: - Created Needs review Last Modifie…" at bounding box center [625, 140] width 1138 height 96
click at [1020, 86] on button "Edit Purchase" at bounding box center [1023, 80] width 96 height 23
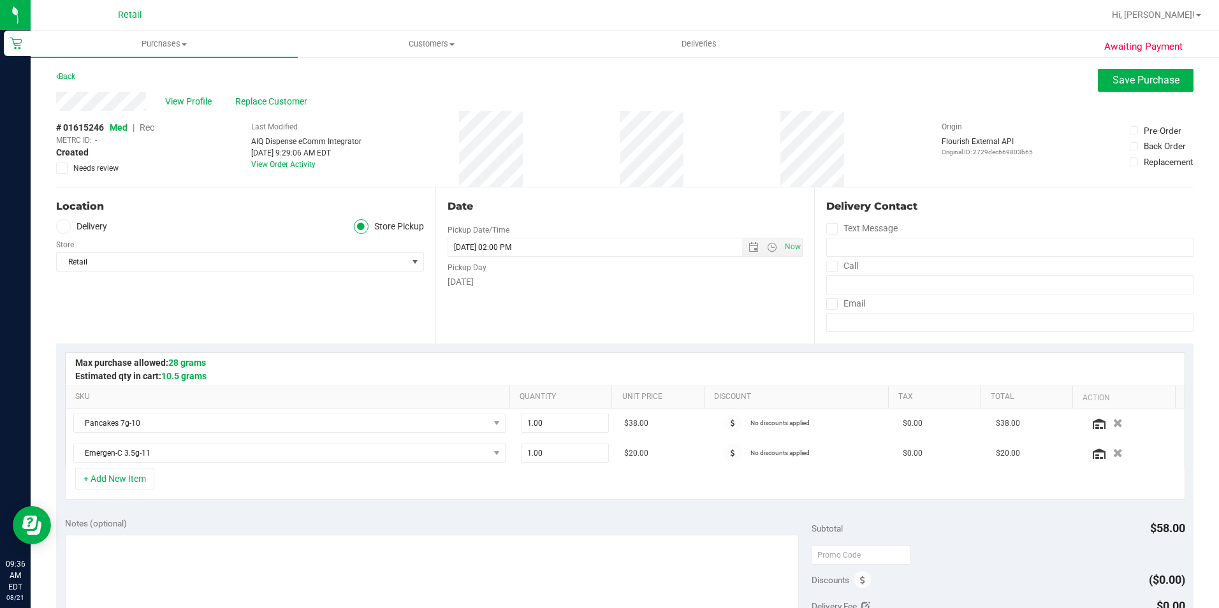
drag, startPoint x: 162, startPoint y: 134, endPoint x: 147, endPoint y: 131, distance: 15.6
click at [147, 131] on span "Rec" at bounding box center [147, 127] width 15 height 10
click at [1117, 84] on span "Save Purchase" at bounding box center [1146, 80] width 67 height 12
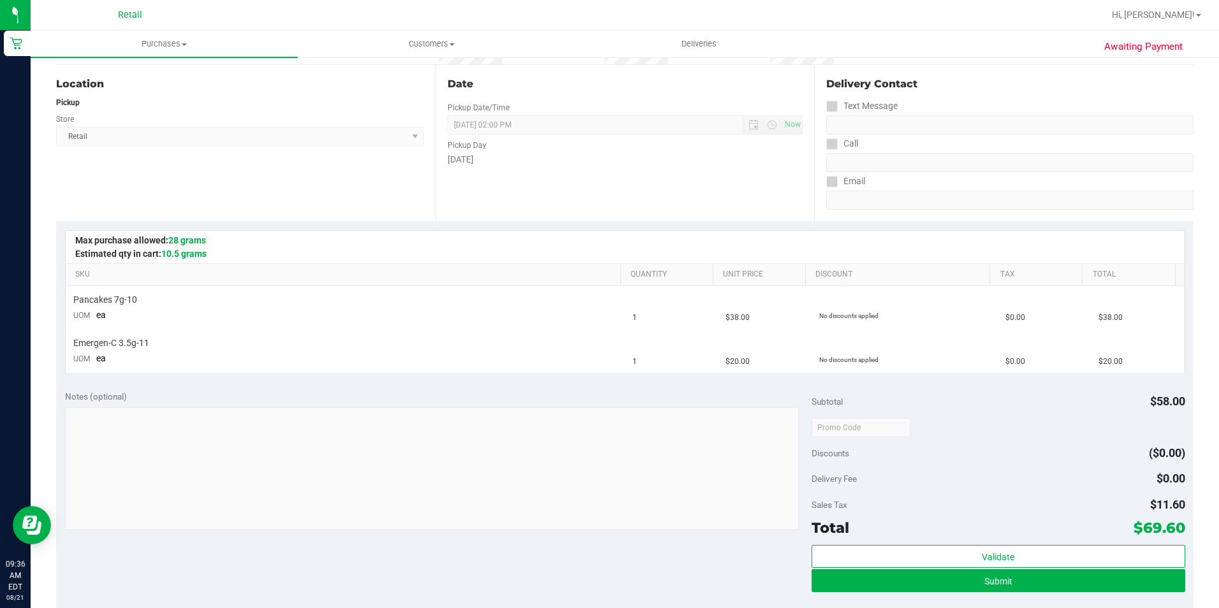
scroll to position [128, 0]
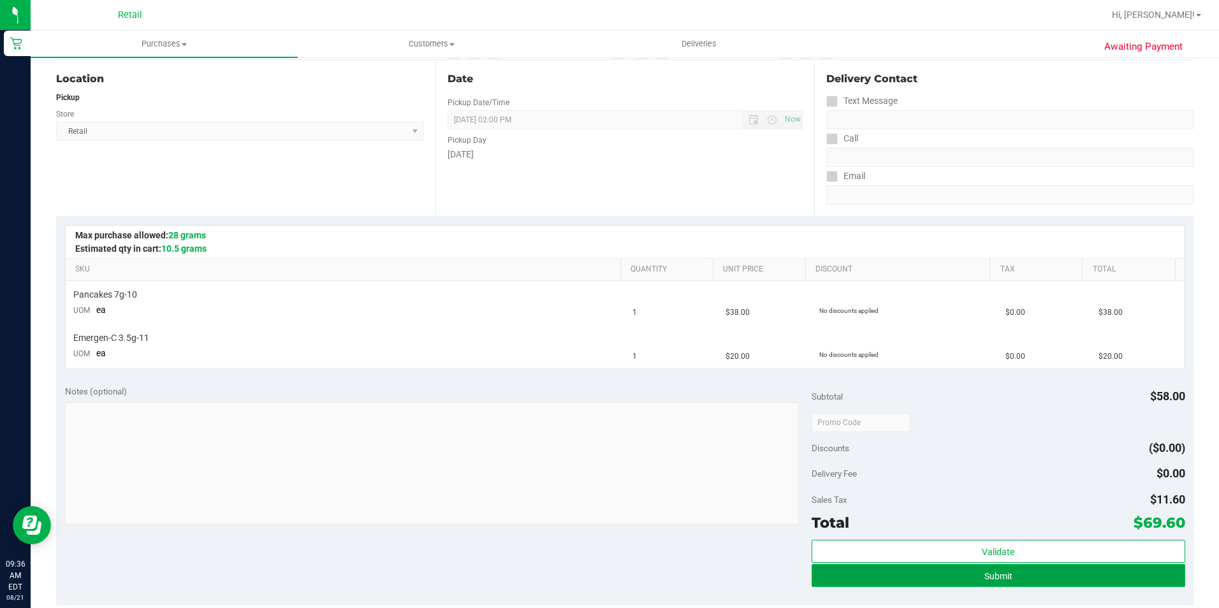
click at [972, 573] on button "Submit" at bounding box center [999, 575] width 374 height 23
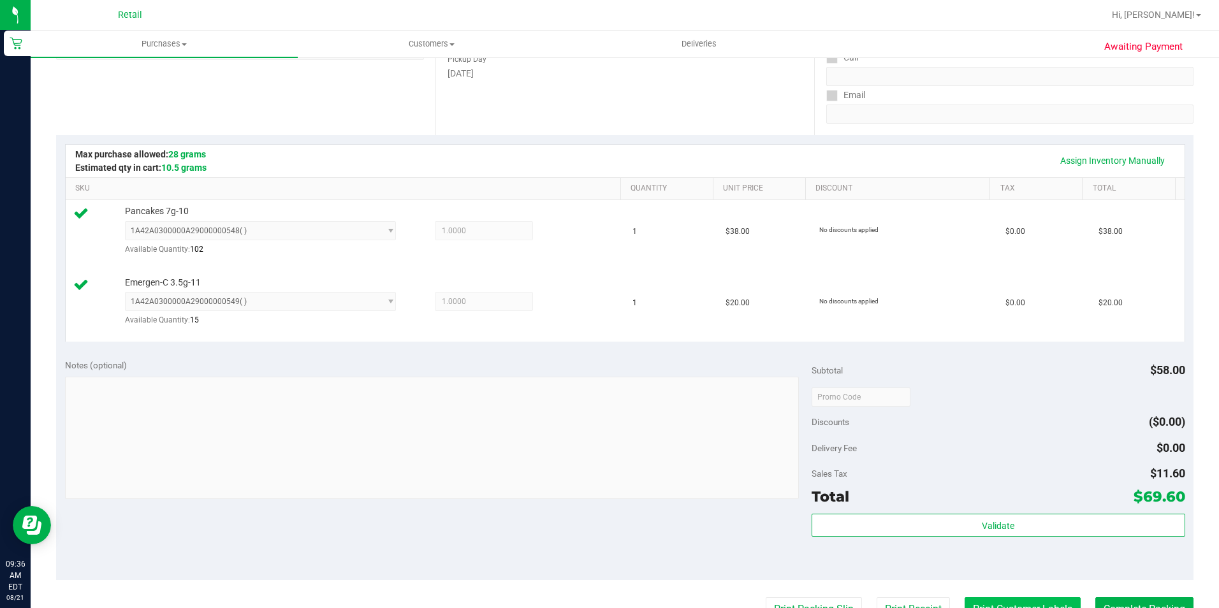
scroll to position [383, 0]
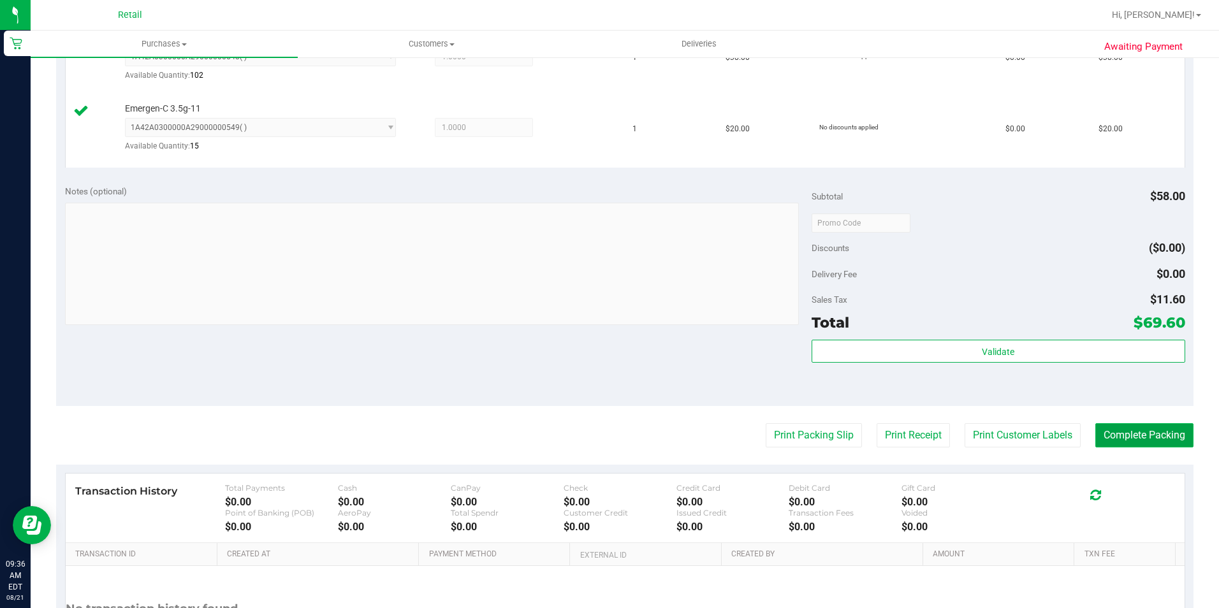
click at [1139, 439] on button "Complete Packing" at bounding box center [1145, 435] width 98 height 24
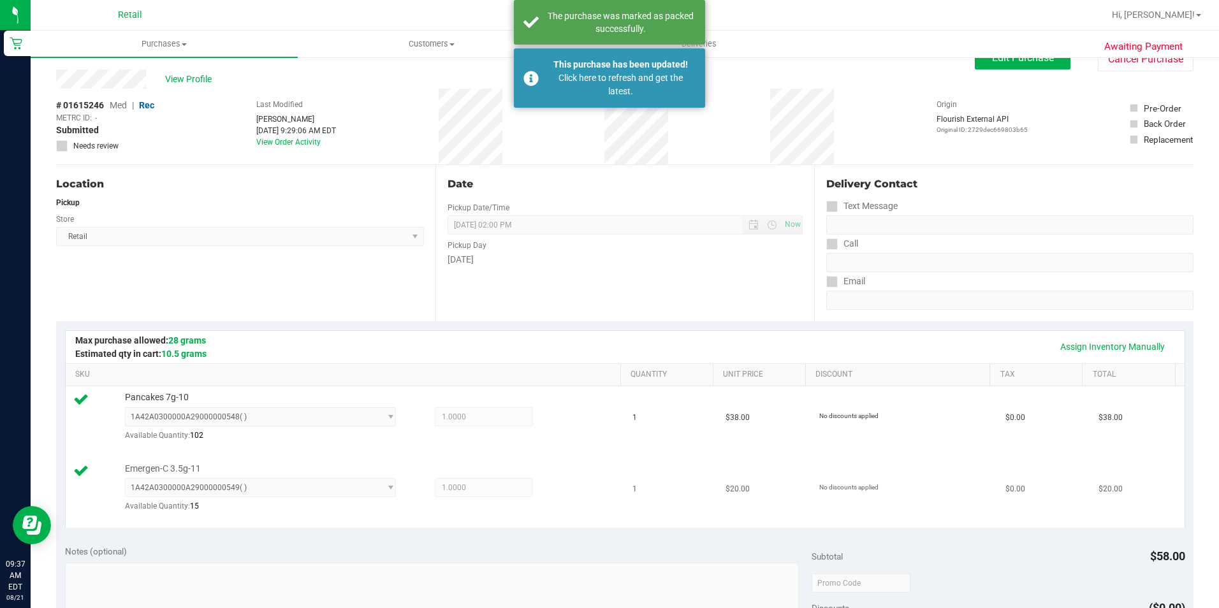
scroll to position [0, 0]
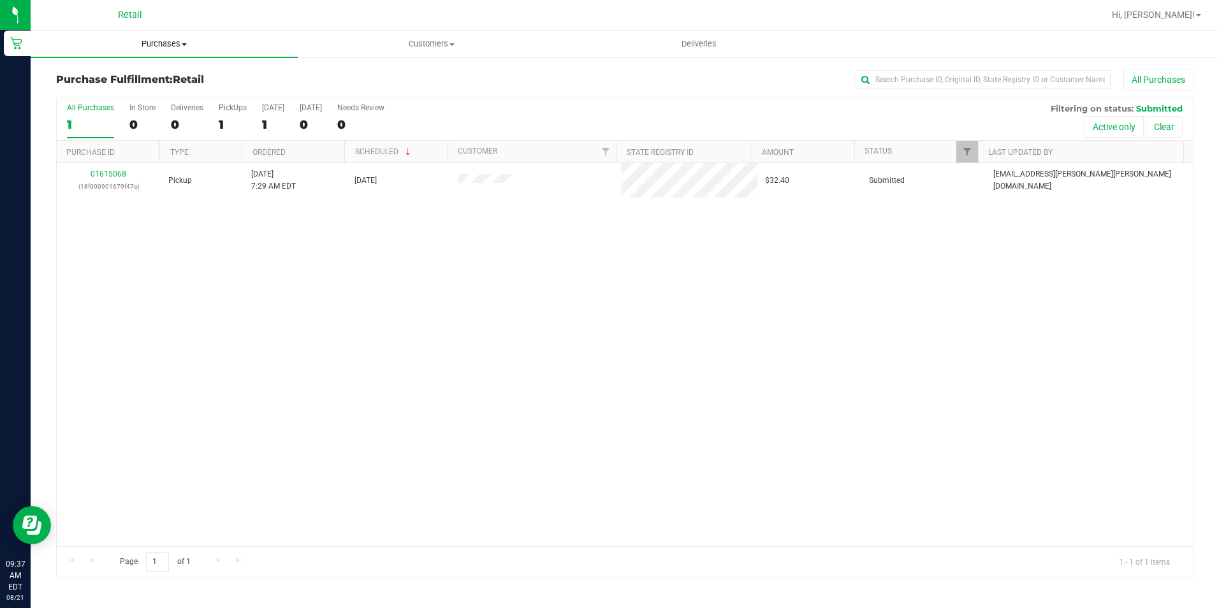
click at [173, 43] on span "Purchases" at bounding box center [164, 43] width 267 height 11
click at [161, 78] on li "Summary of purchases" at bounding box center [164, 77] width 267 height 15
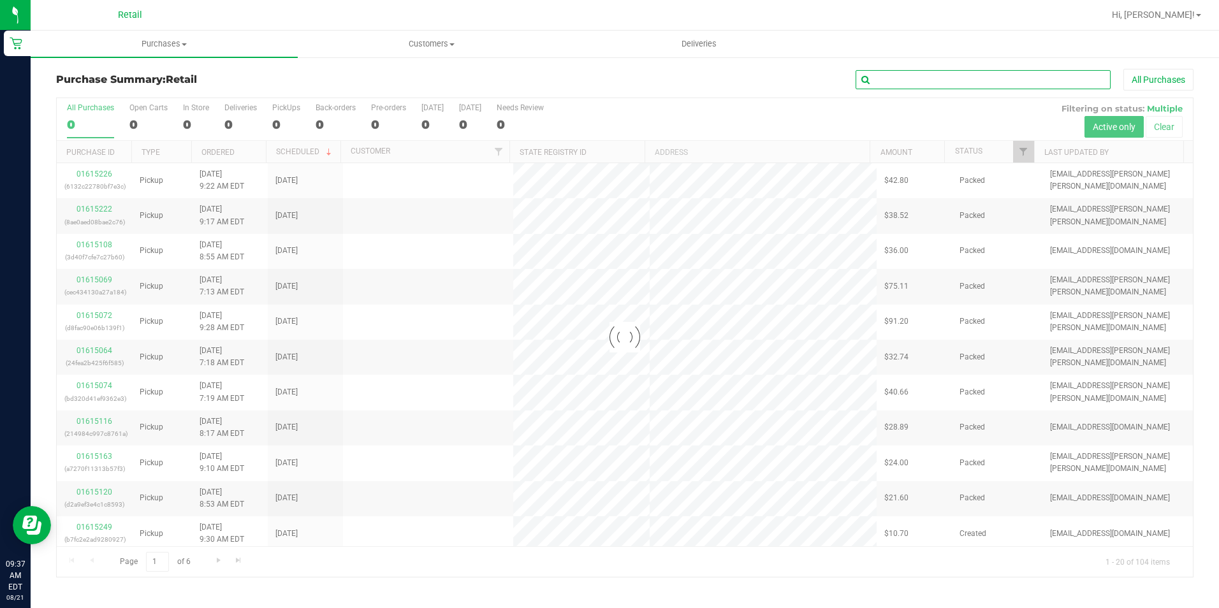
click at [949, 81] on input "text" at bounding box center [983, 79] width 255 height 19
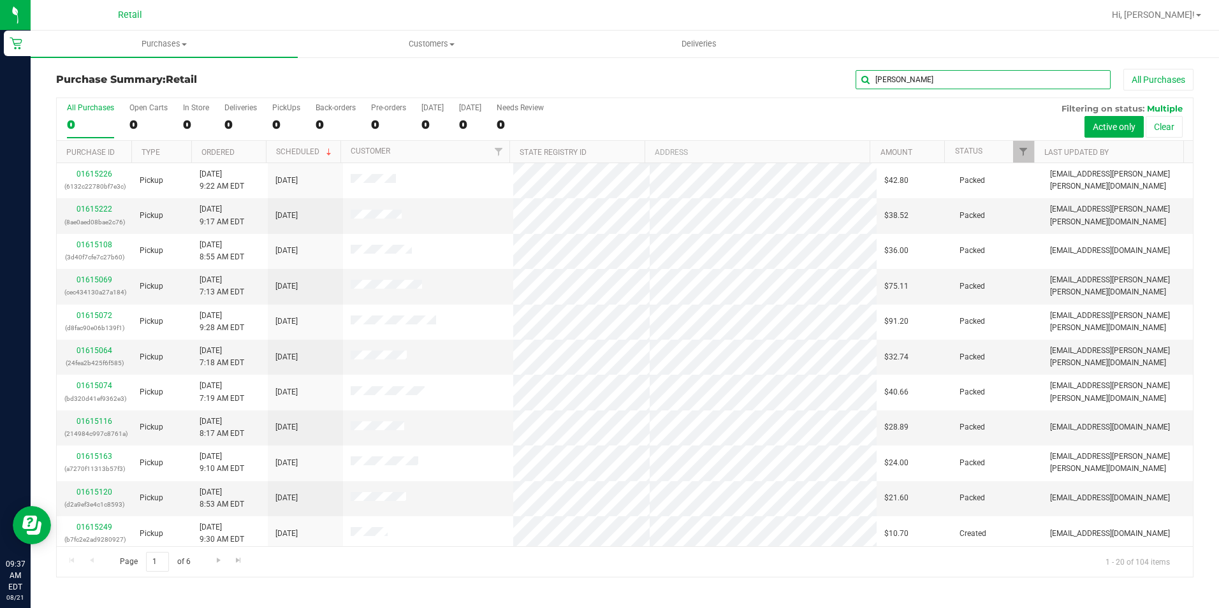
type input "lopes"
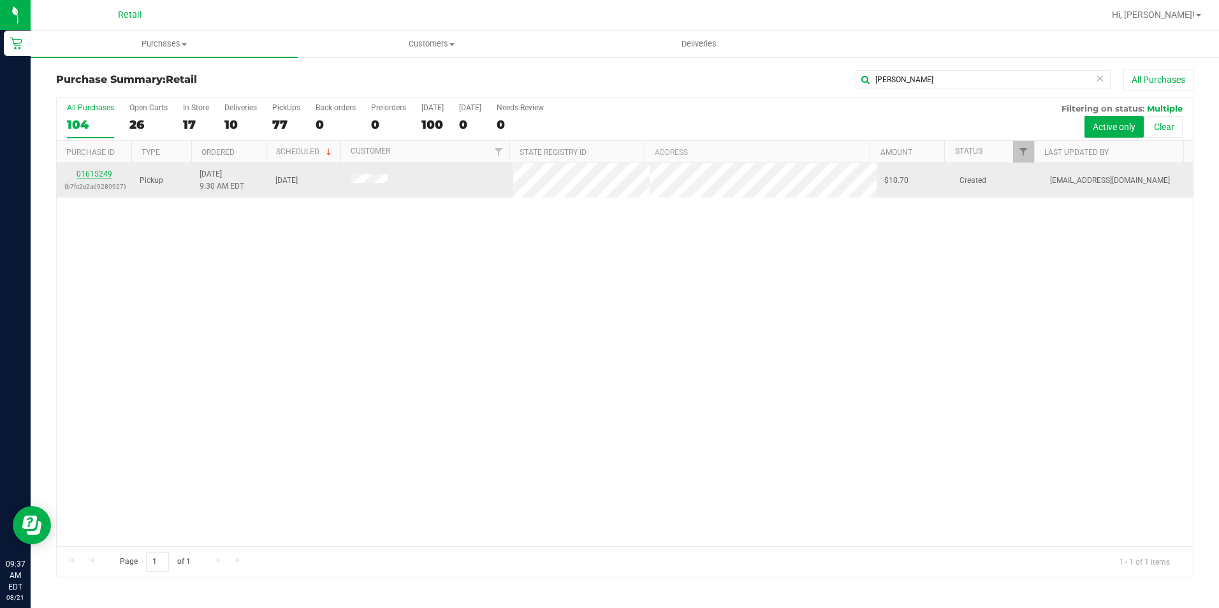
click at [99, 171] on link "01615249" at bounding box center [95, 174] width 36 height 9
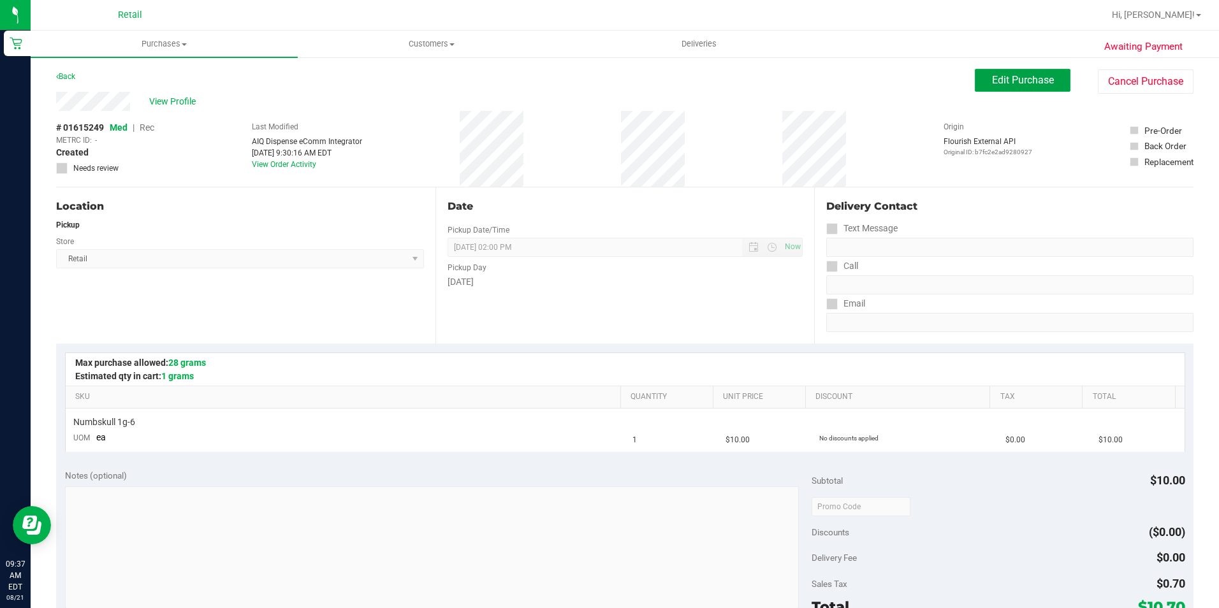
click at [988, 88] on button "Edit Purchase" at bounding box center [1023, 80] width 96 height 23
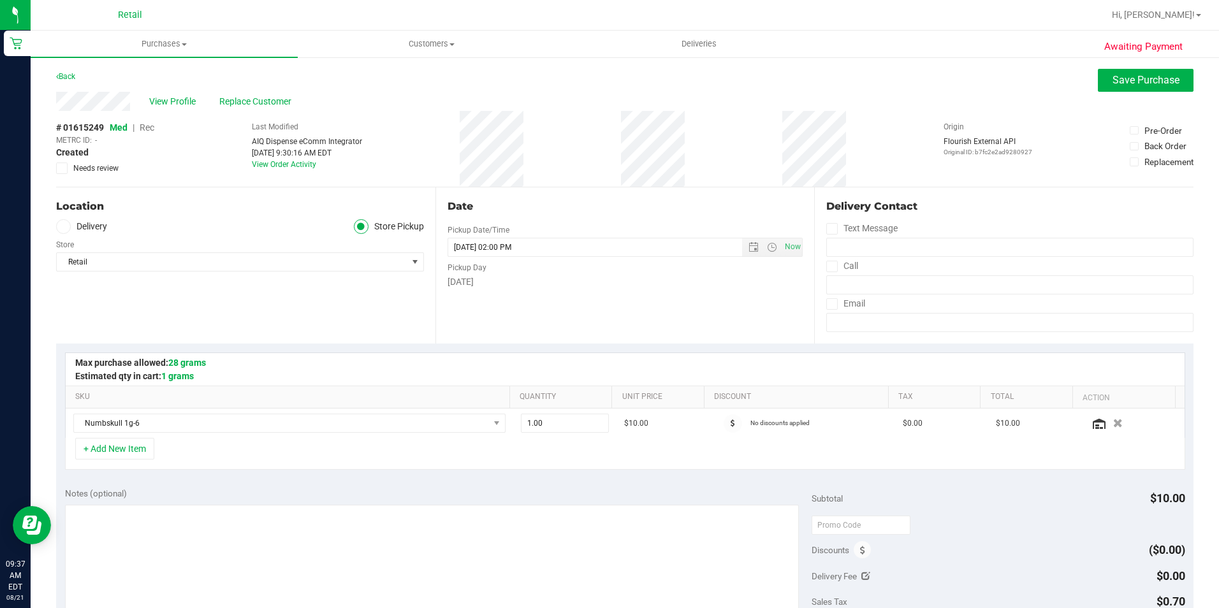
click at [152, 121] on div "# 01615249 Med | Rec METRC ID: - Created Needs review" at bounding box center [105, 149] width 98 height 76
click at [154, 133] on span "Rec" at bounding box center [147, 127] width 15 height 10
click at [1122, 86] on button "Save Purchase" at bounding box center [1146, 80] width 96 height 23
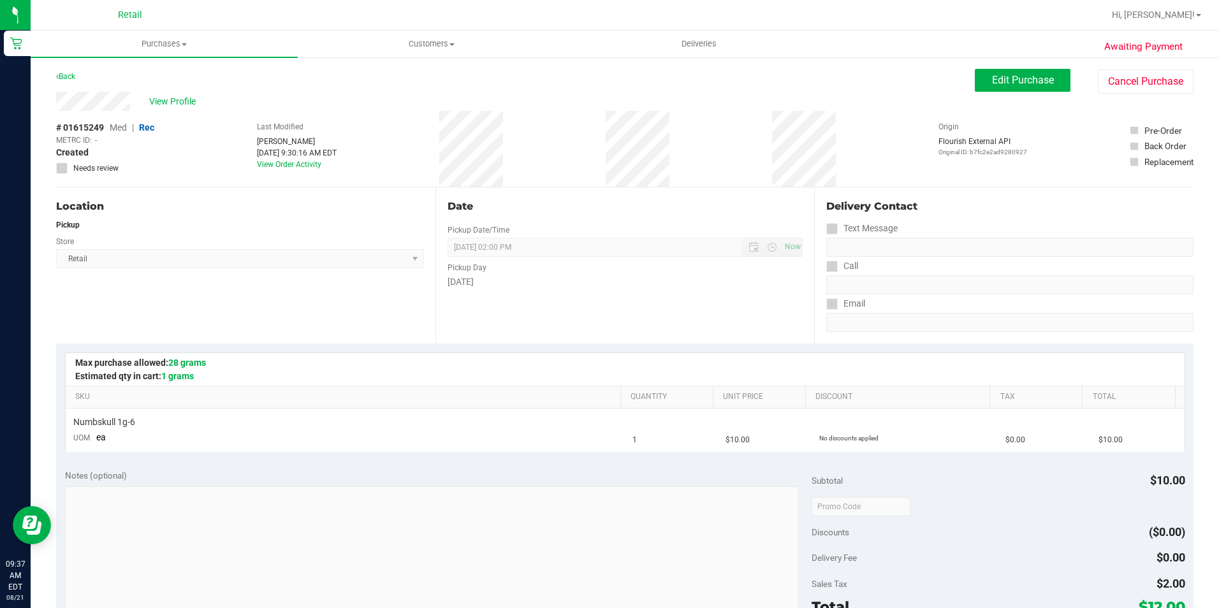
scroll to position [128, 0]
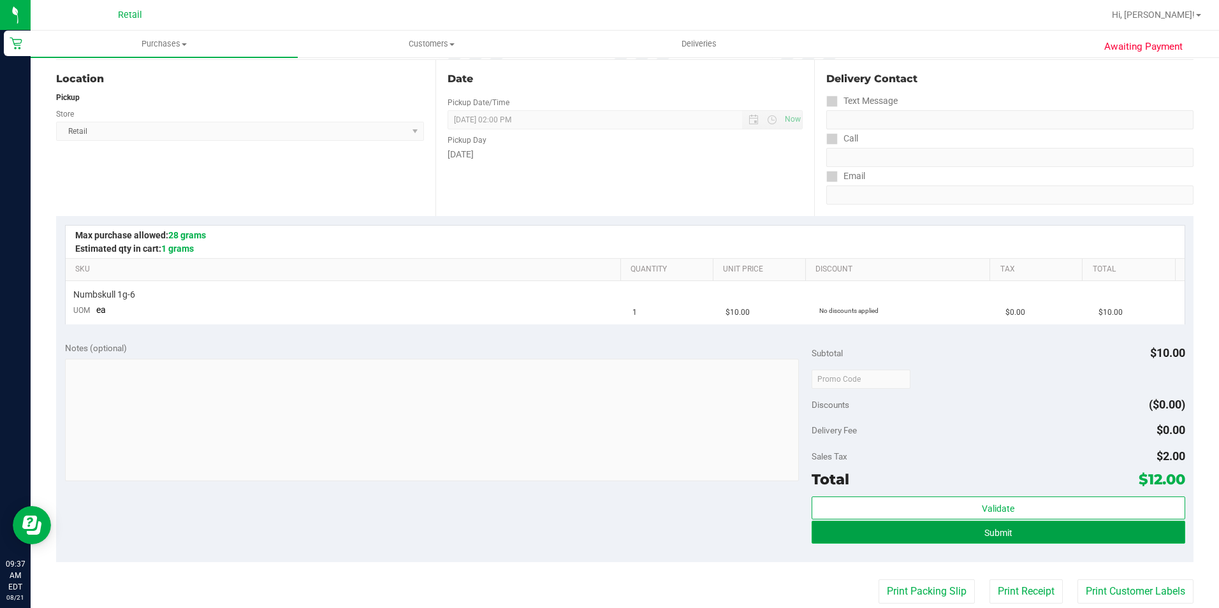
click at [967, 531] on button "Submit" at bounding box center [999, 532] width 374 height 23
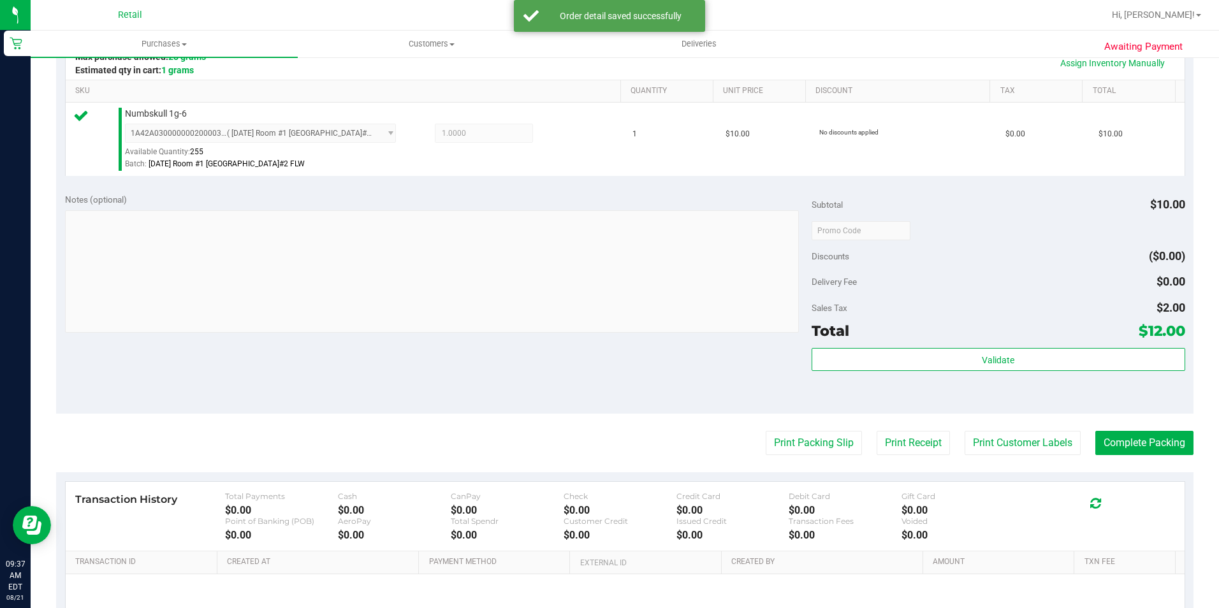
scroll to position [319, 0]
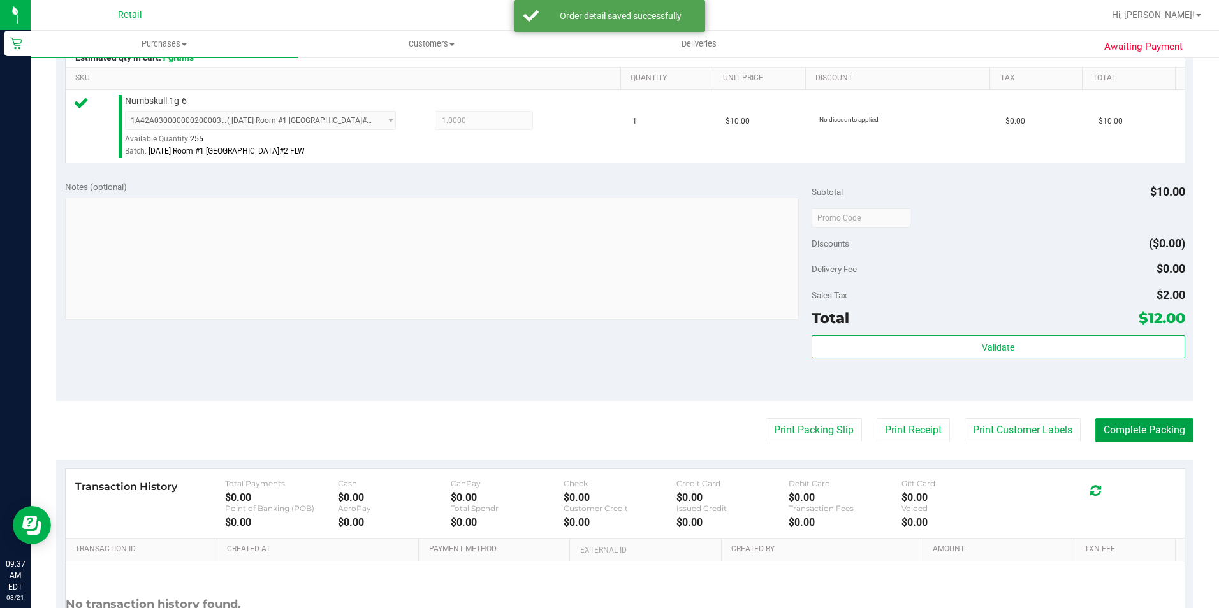
click at [1147, 426] on button "Complete Packing" at bounding box center [1145, 430] width 98 height 24
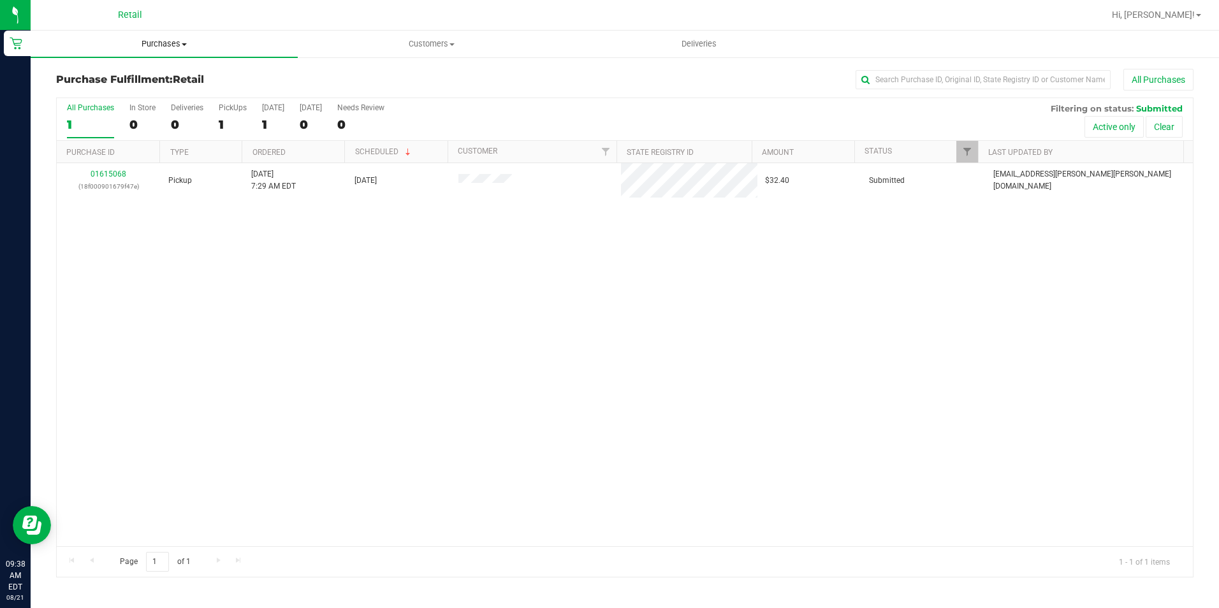
click at [183, 47] on span "Purchases" at bounding box center [164, 43] width 267 height 11
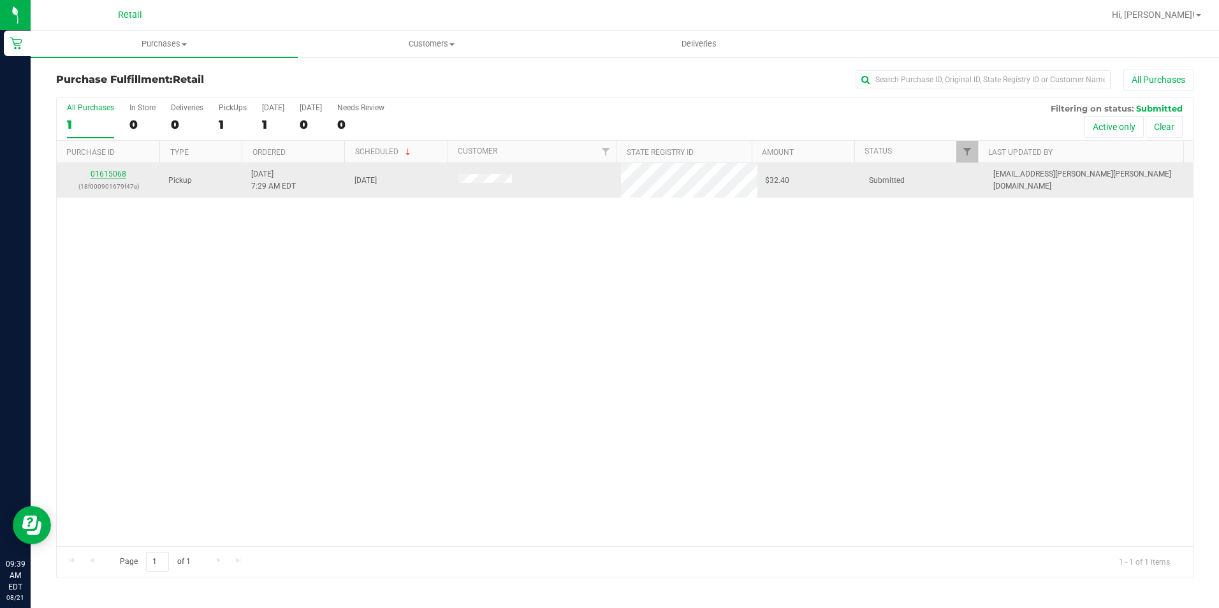
click at [119, 174] on link "01615068" at bounding box center [109, 174] width 36 height 9
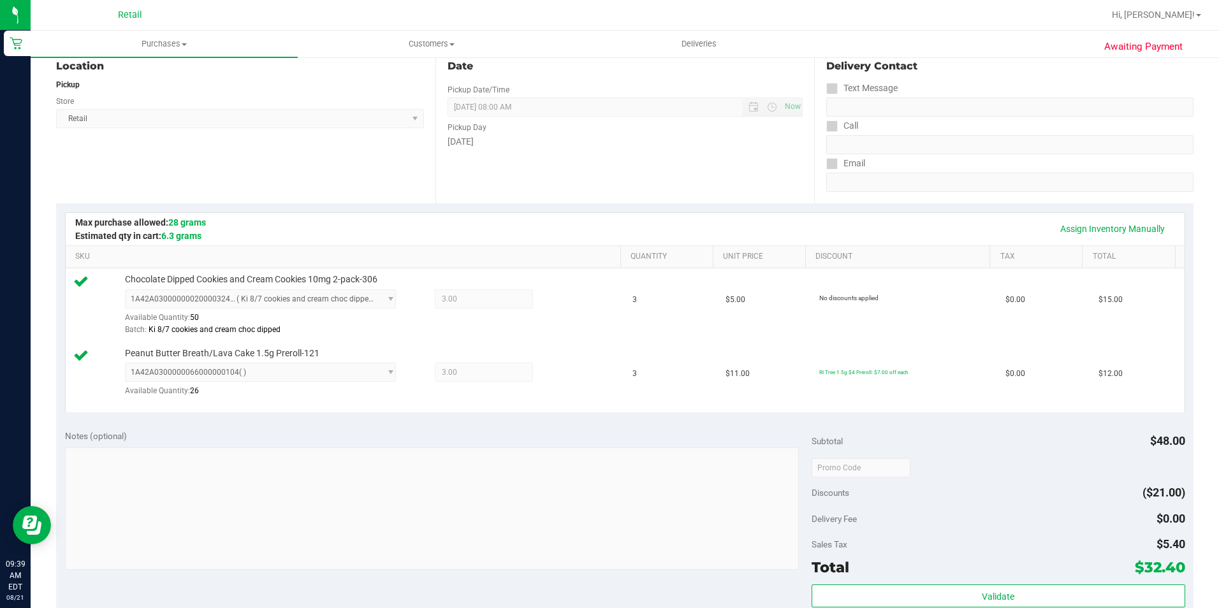
scroll to position [319, 0]
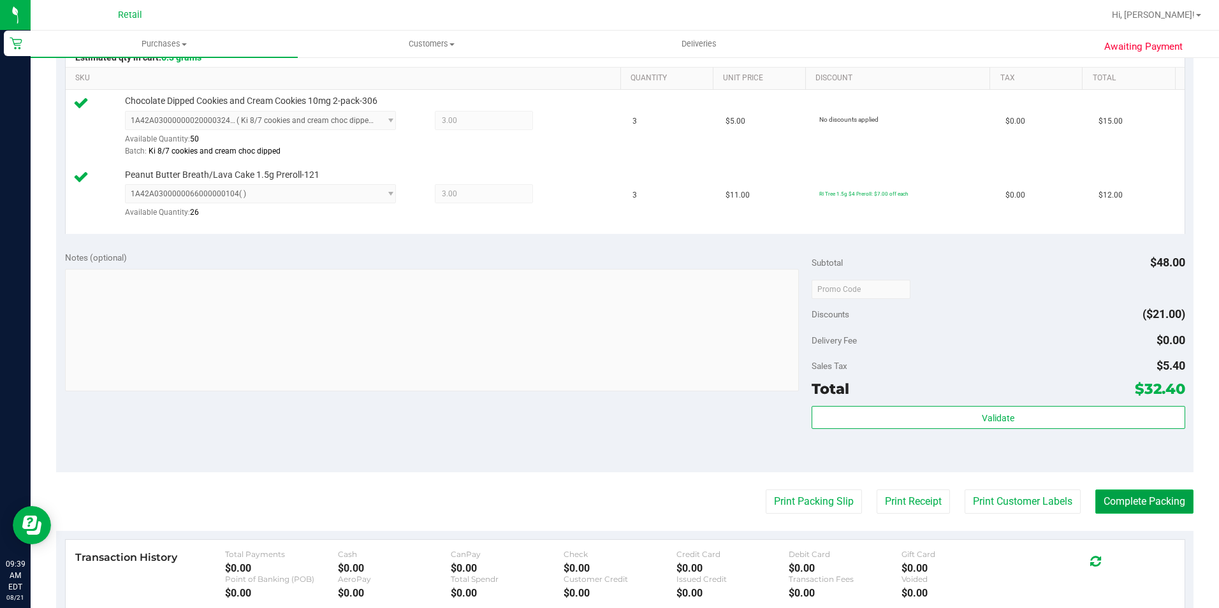
click at [1132, 500] on button "Complete Packing" at bounding box center [1145, 502] width 98 height 24
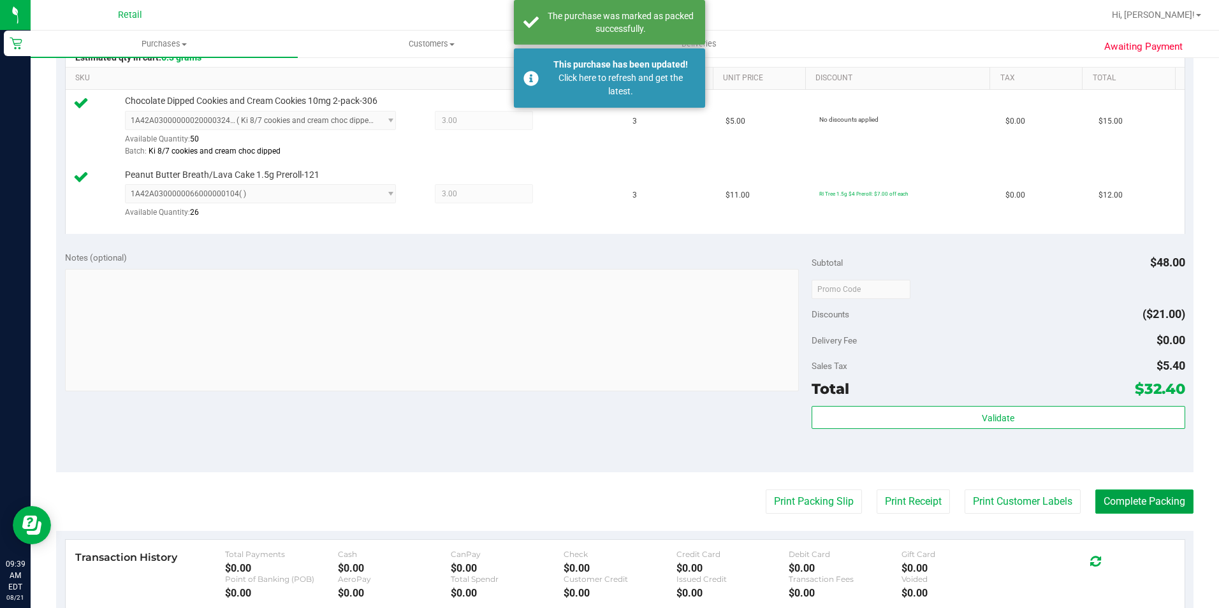
scroll to position [0, 0]
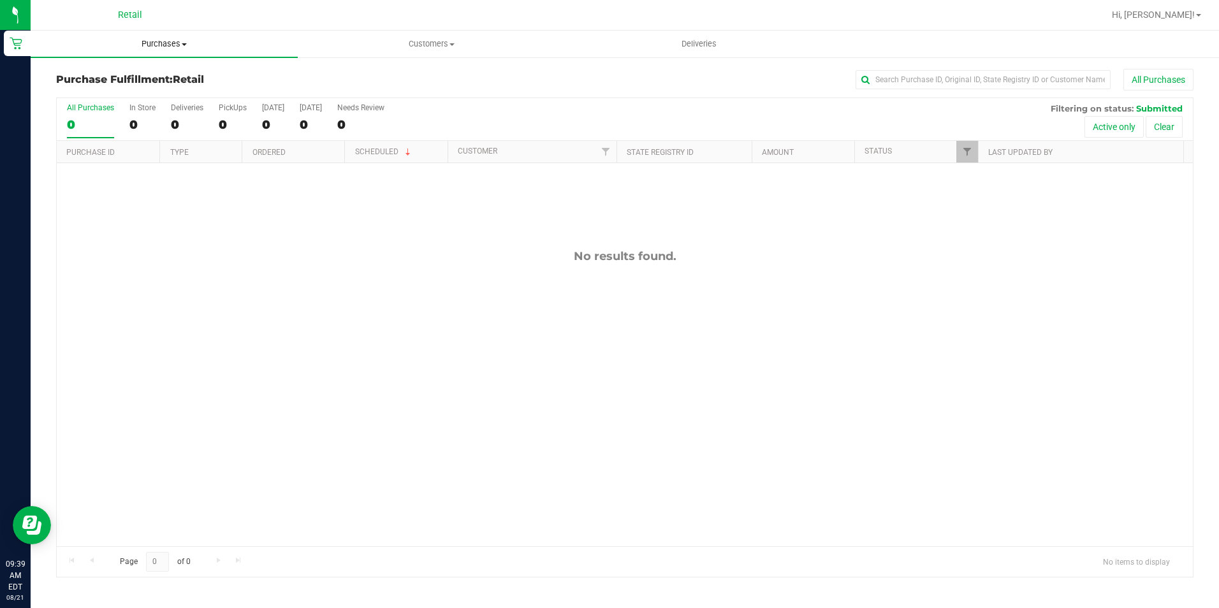
click at [143, 47] on span "Purchases" at bounding box center [164, 43] width 267 height 11
click at [143, 77] on span "Summary of purchases" at bounding box center [96, 76] width 131 height 11
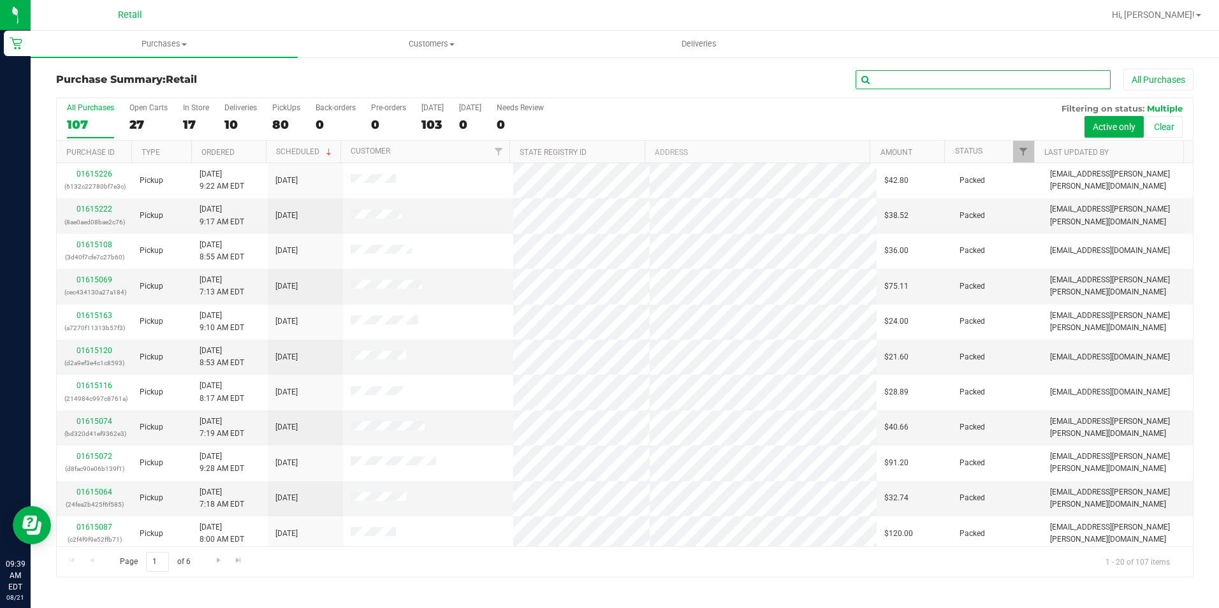
drag, startPoint x: 927, startPoint y: 82, endPoint x: 910, endPoint y: 87, distance: 17.5
click at [927, 82] on input "text" at bounding box center [983, 79] width 255 height 19
type input "hect"
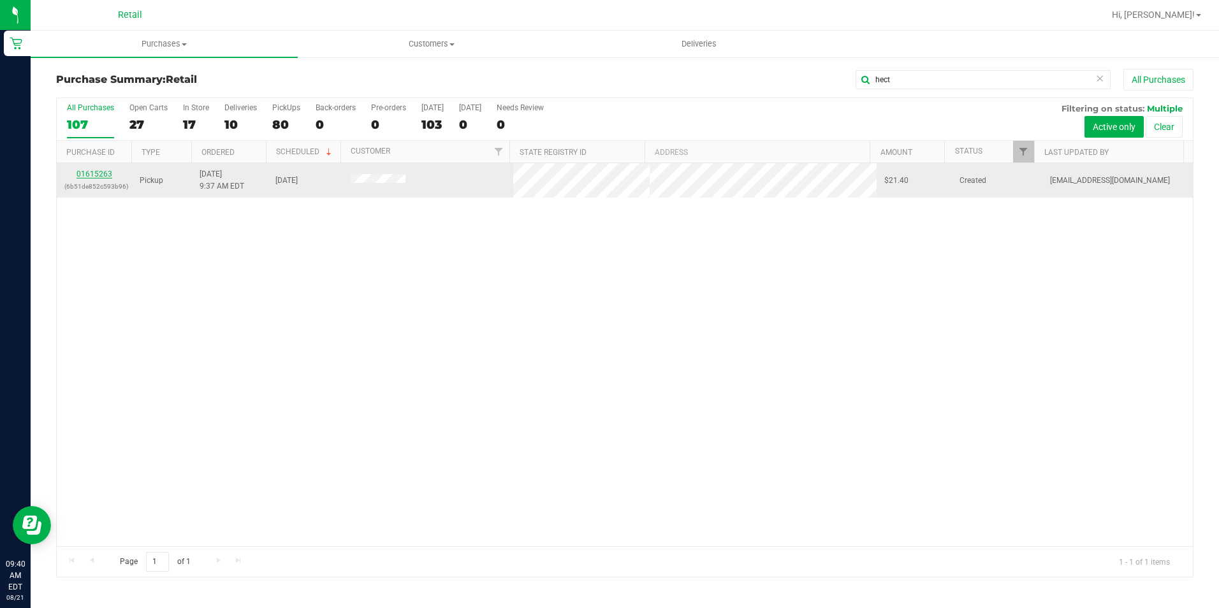
click at [106, 176] on link "01615263" at bounding box center [95, 174] width 36 height 9
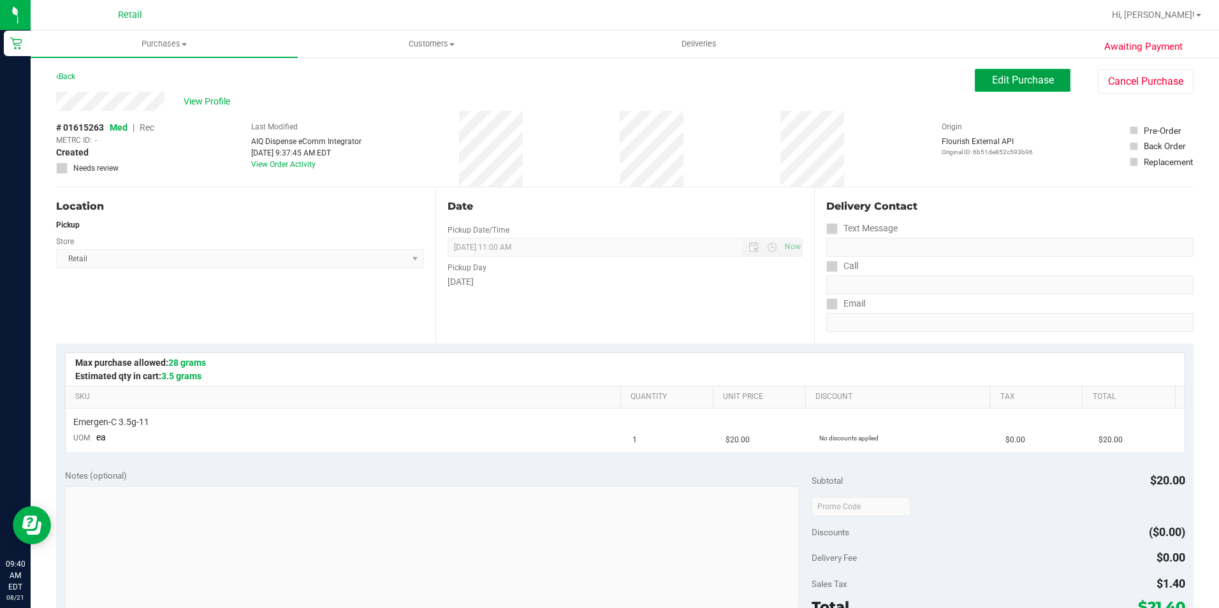
click at [1038, 80] on span "Edit Purchase" at bounding box center [1023, 80] width 62 height 12
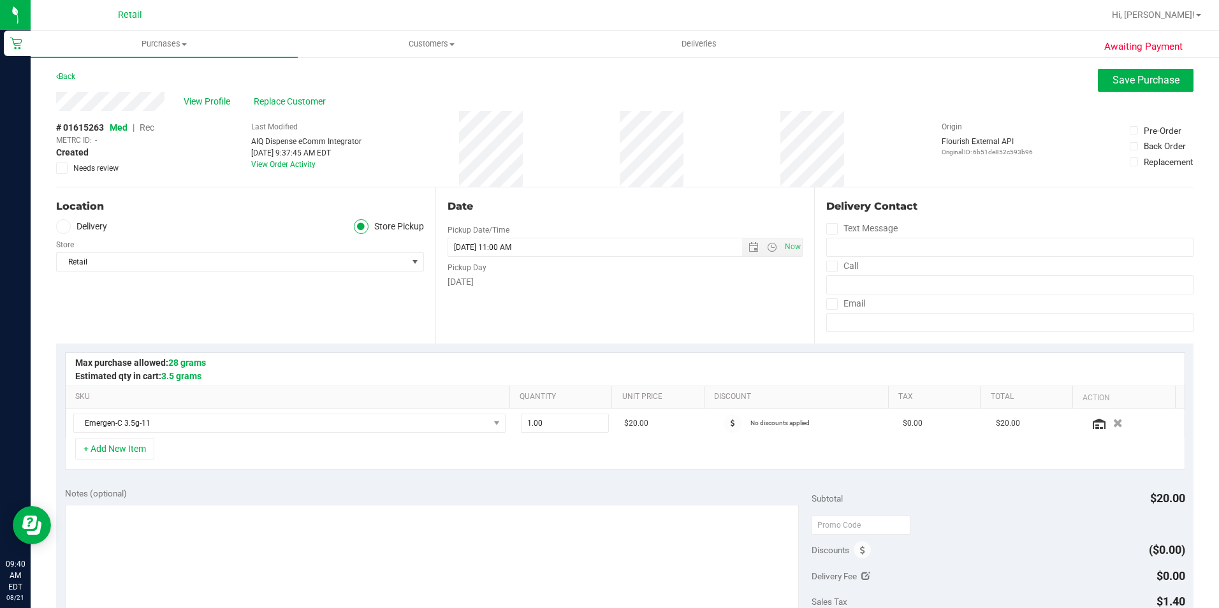
click at [151, 129] on span "Rec" at bounding box center [147, 127] width 15 height 10
click at [1132, 75] on span "Save Purchase" at bounding box center [1146, 80] width 67 height 12
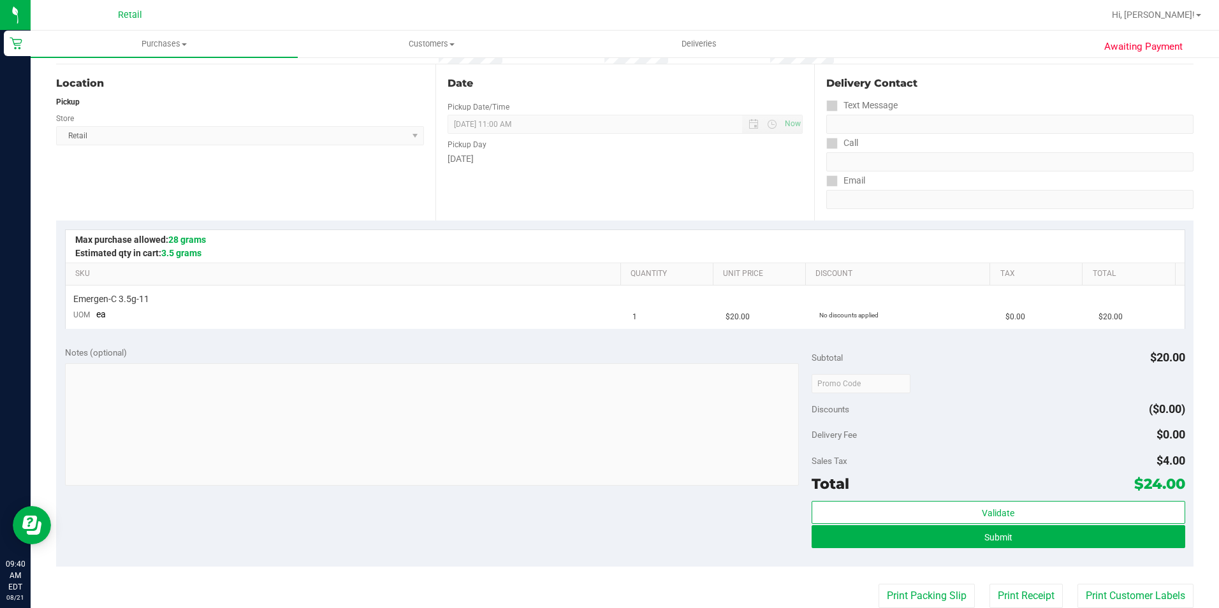
scroll to position [128, 0]
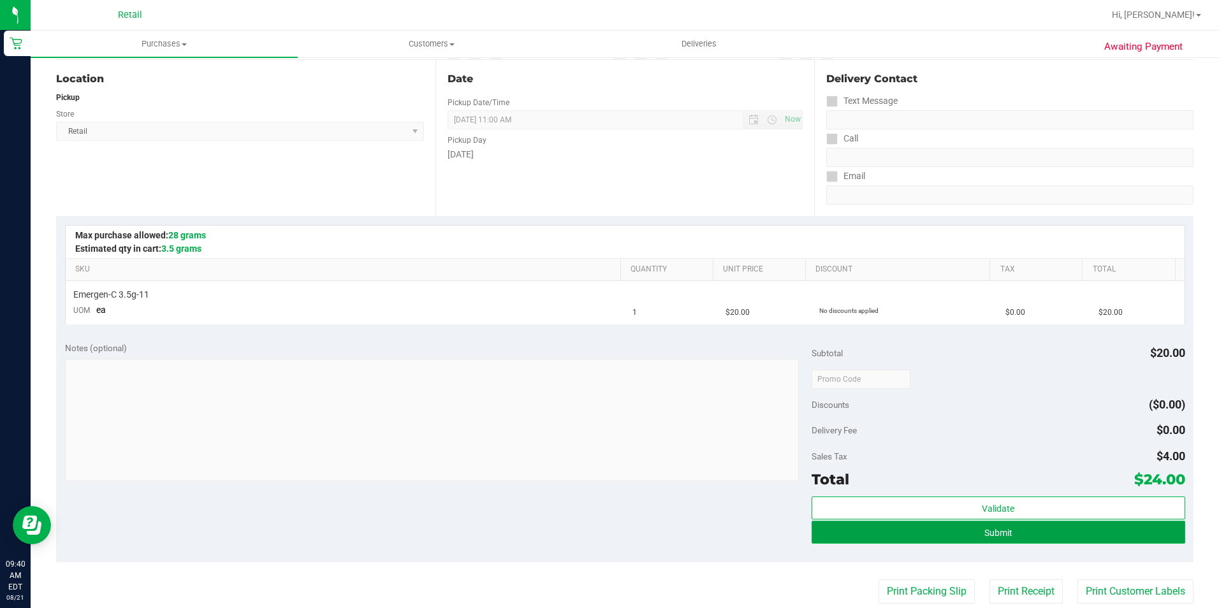
click at [1048, 535] on button "Submit" at bounding box center [999, 532] width 374 height 23
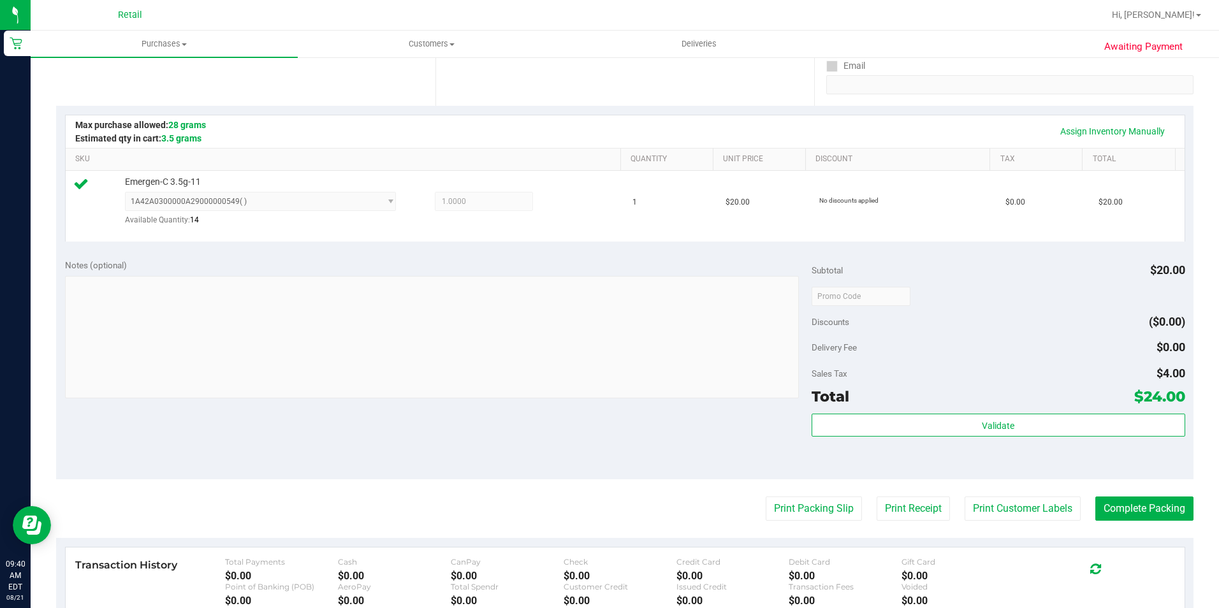
scroll to position [255, 0]
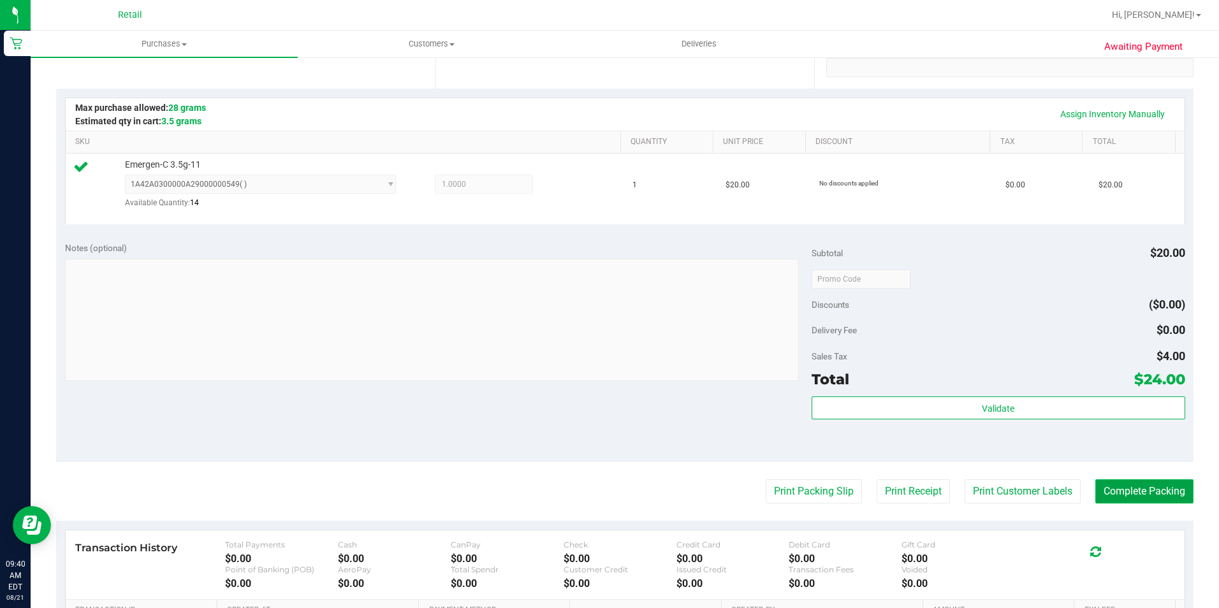
click at [1144, 496] on button "Complete Packing" at bounding box center [1145, 492] width 98 height 24
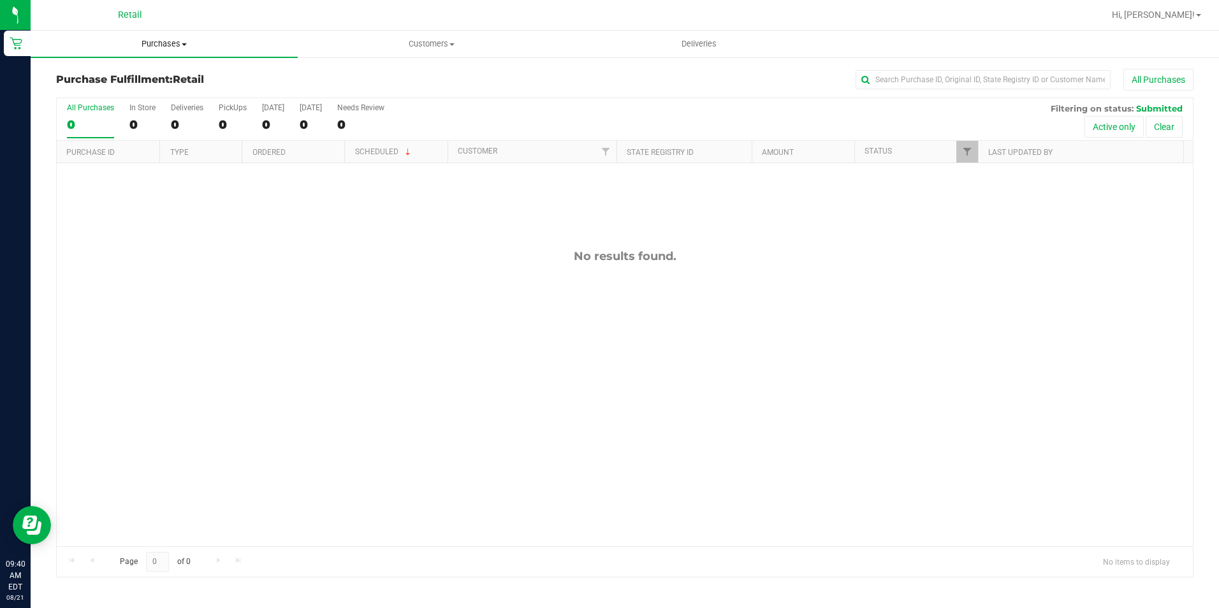
click at [177, 36] on uib-tab-heading "Purchases Summary of purchases Fulfillment All purchases" at bounding box center [164, 44] width 267 height 27
click at [175, 71] on li "Summary of purchases" at bounding box center [164, 77] width 267 height 15
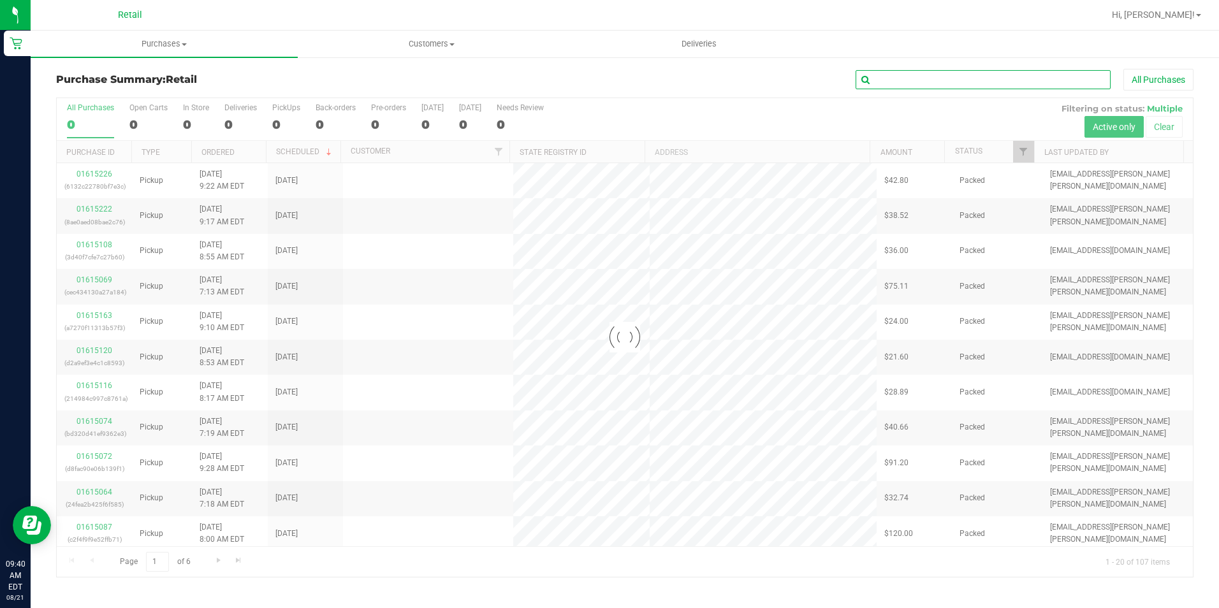
click at [979, 78] on input "text" at bounding box center [983, 79] width 255 height 19
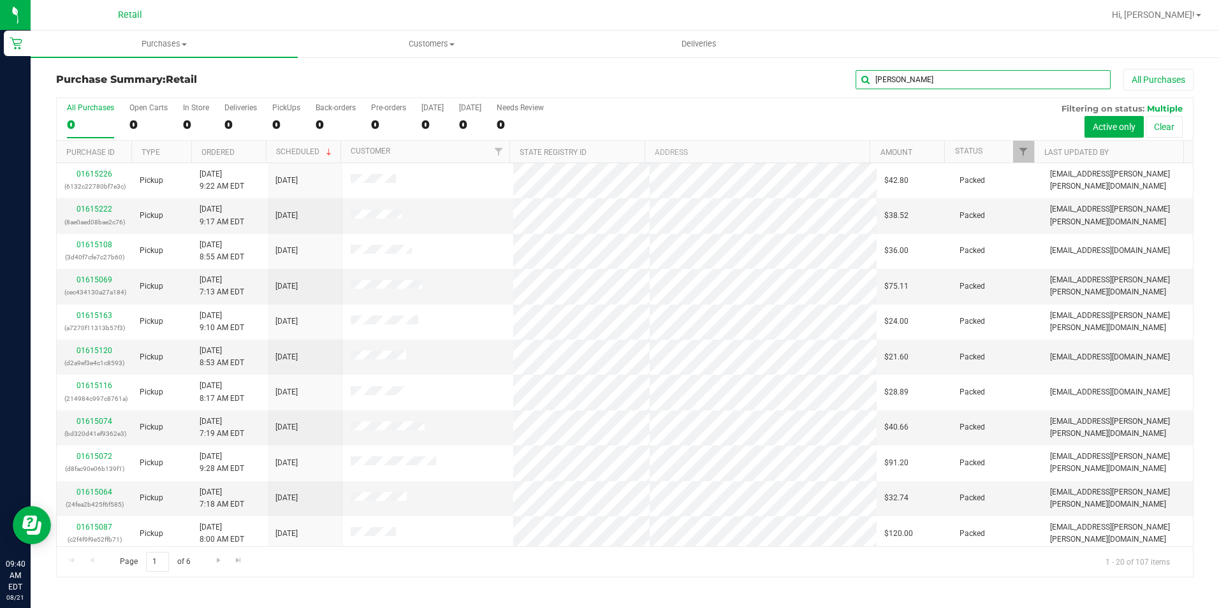
type input "dawn"
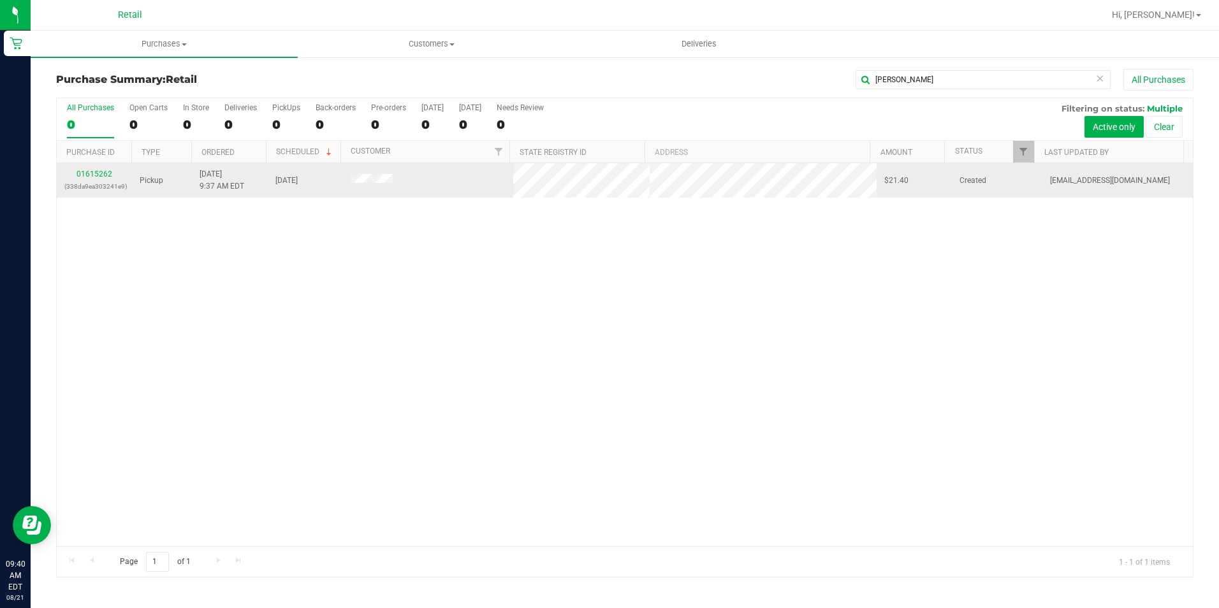
click at [107, 180] on div "01615262 (338da9ea303241e9)" at bounding box center [94, 180] width 60 height 24
click at [106, 179] on div "01615262 (338da9ea303241e9)" at bounding box center [94, 180] width 60 height 24
drag, startPoint x: 106, startPoint y: 179, endPoint x: 108, endPoint y: 170, distance: 8.5
click at [108, 170] on link "01615262" at bounding box center [95, 174] width 36 height 9
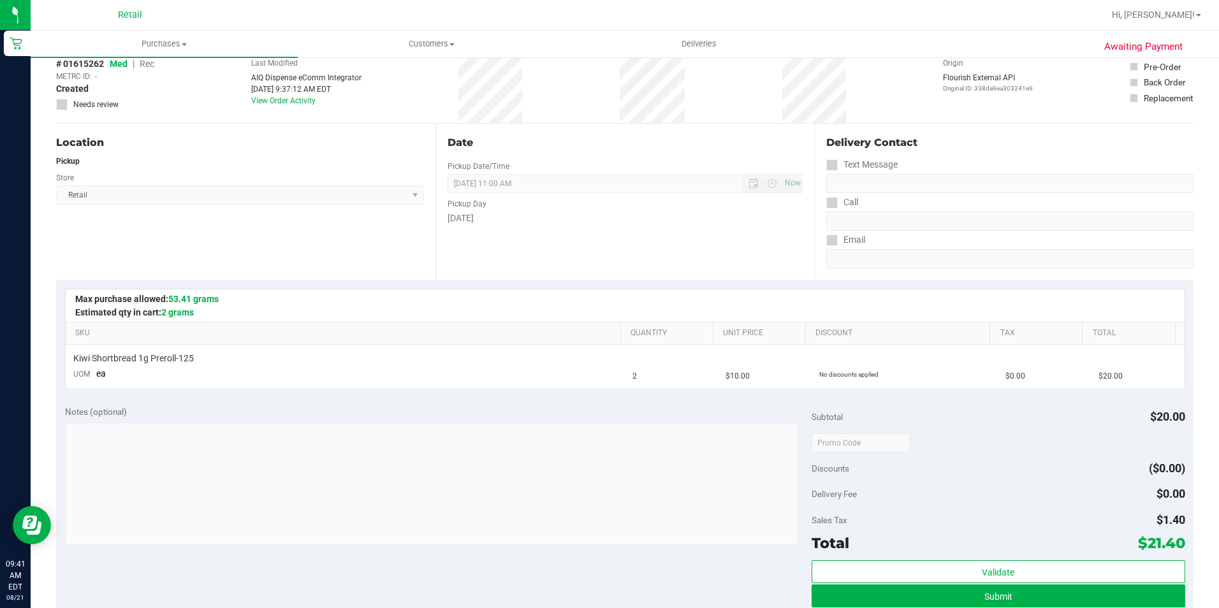
scroll to position [191, 0]
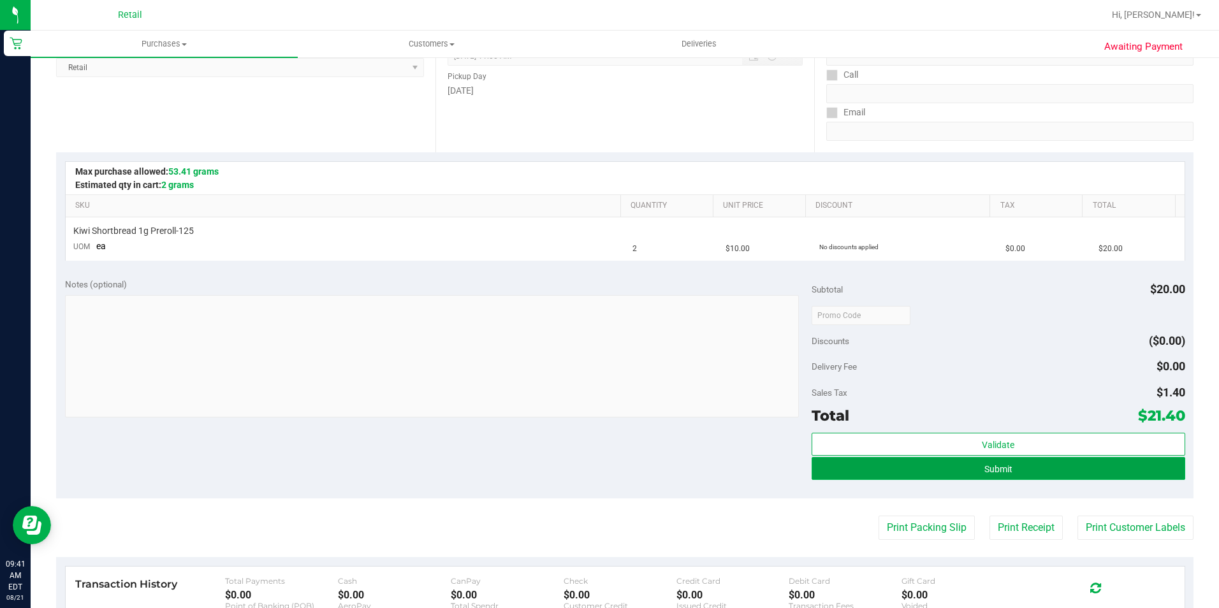
click at [1008, 469] on button "Submit" at bounding box center [999, 468] width 374 height 23
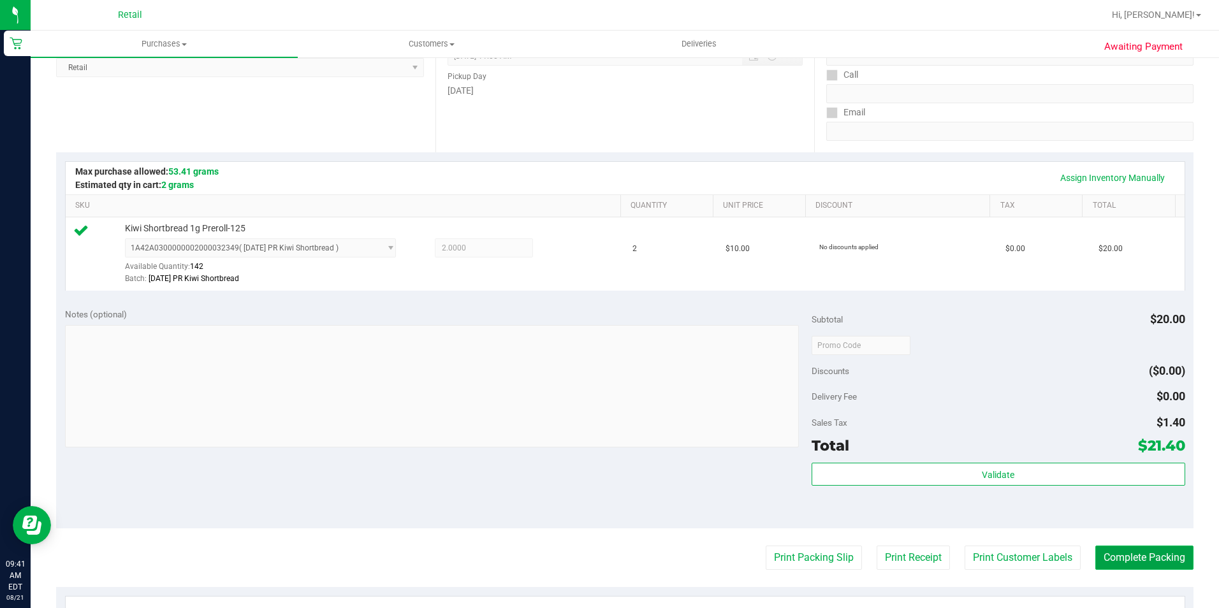
click at [1152, 566] on button "Complete Packing" at bounding box center [1145, 558] width 98 height 24
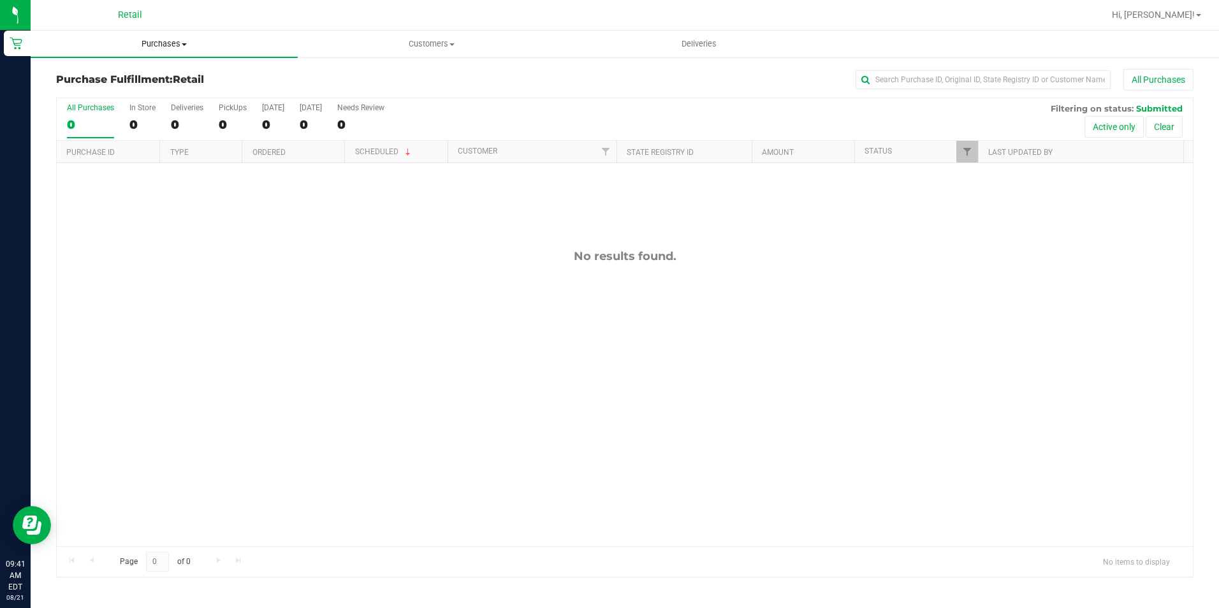
drag, startPoint x: 160, startPoint y: 39, endPoint x: 158, endPoint y: 47, distance: 7.9
click at [160, 39] on span "Purchases" at bounding box center [164, 43] width 267 height 11
click at [139, 84] on li "Summary of purchases" at bounding box center [164, 77] width 267 height 15
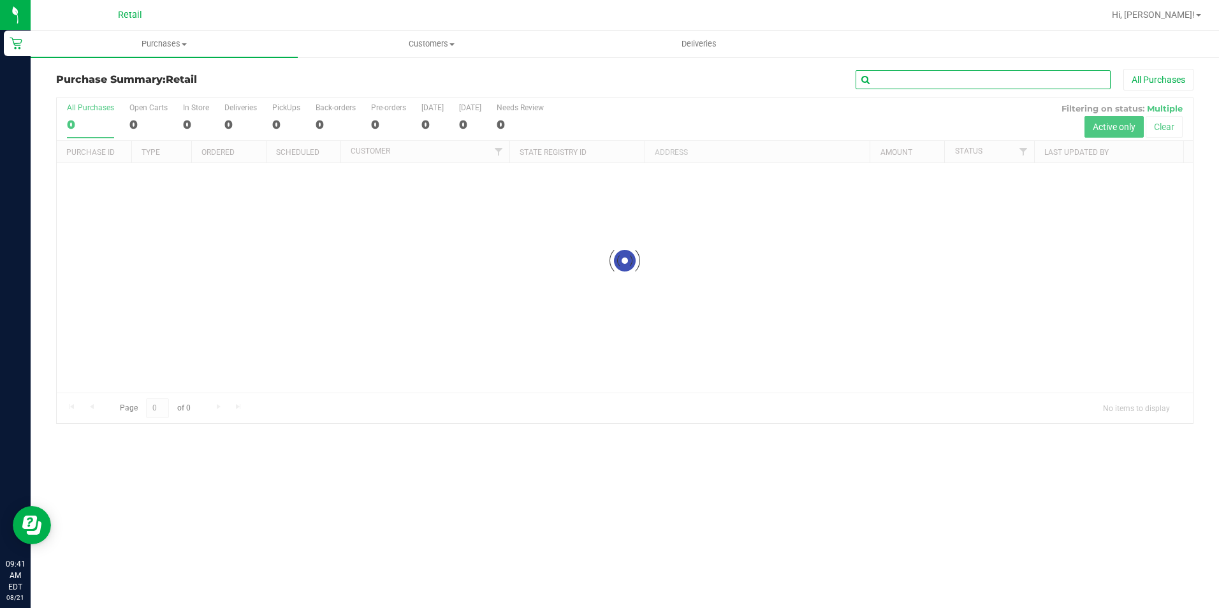
click at [964, 82] on input "text" at bounding box center [983, 79] width 255 height 19
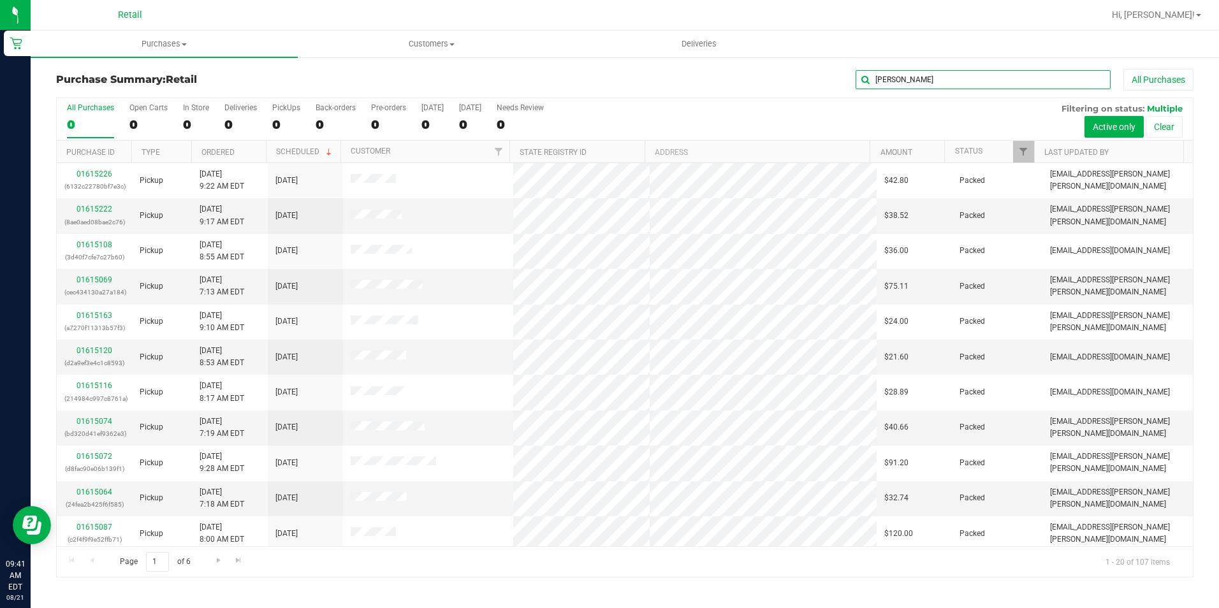
type input "robert"
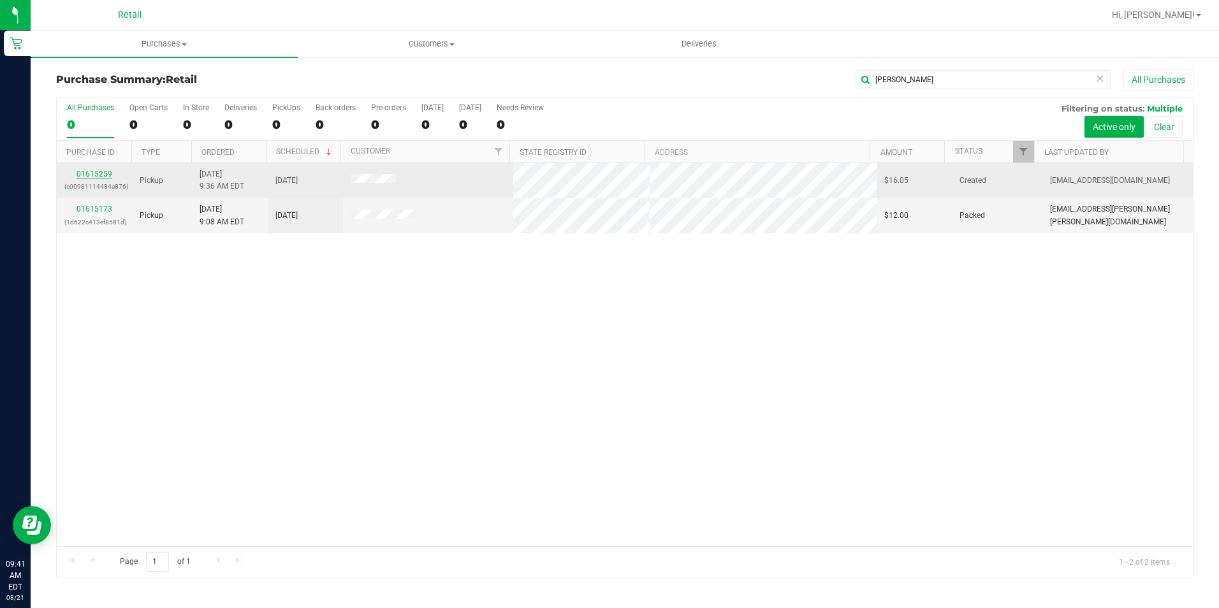
click at [106, 175] on link "01615259" at bounding box center [95, 174] width 36 height 9
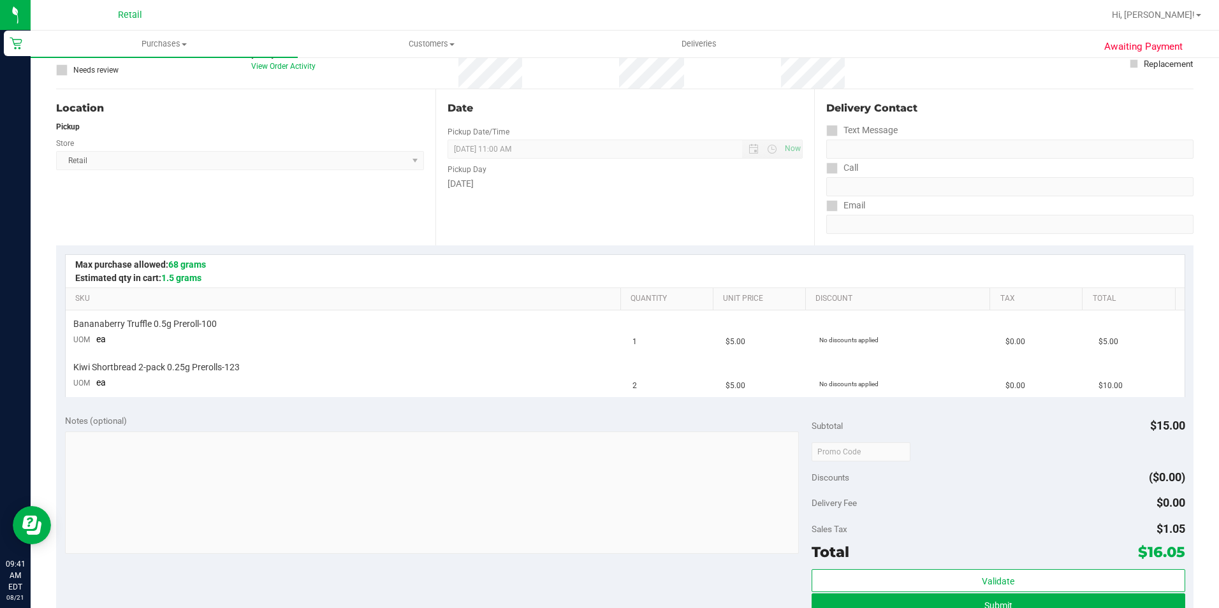
scroll to position [191, 0]
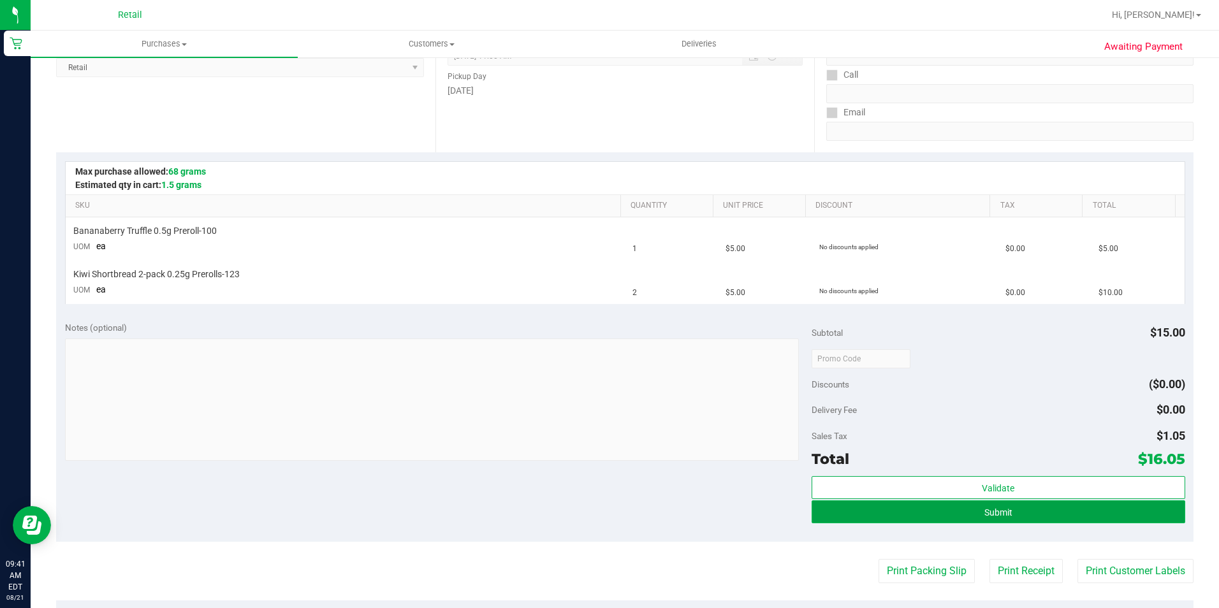
click at [990, 510] on span "Submit" at bounding box center [999, 513] width 28 height 10
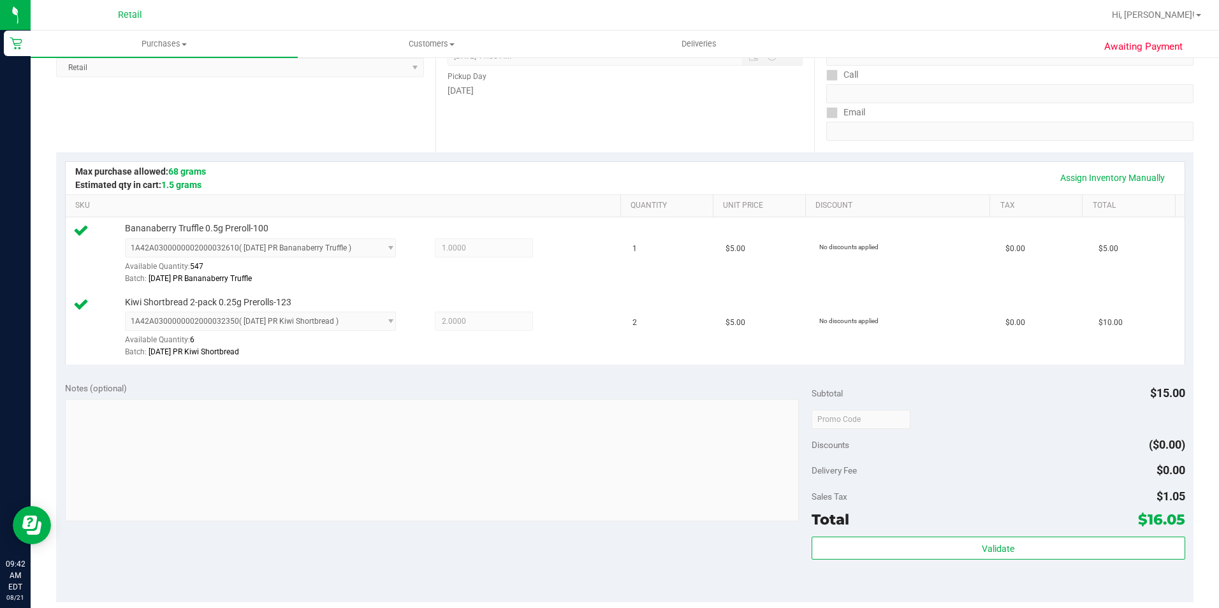
scroll to position [383, 0]
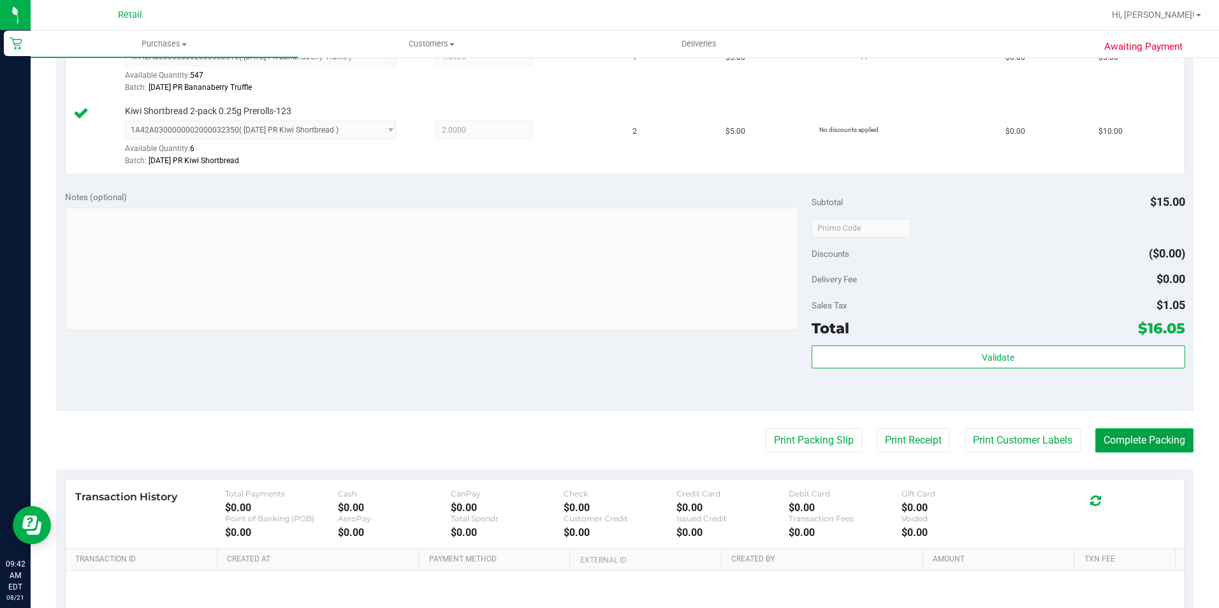
click at [1127, 443] on button "Complete Packing" at bounding box center [1145, 441] width 98 height 24
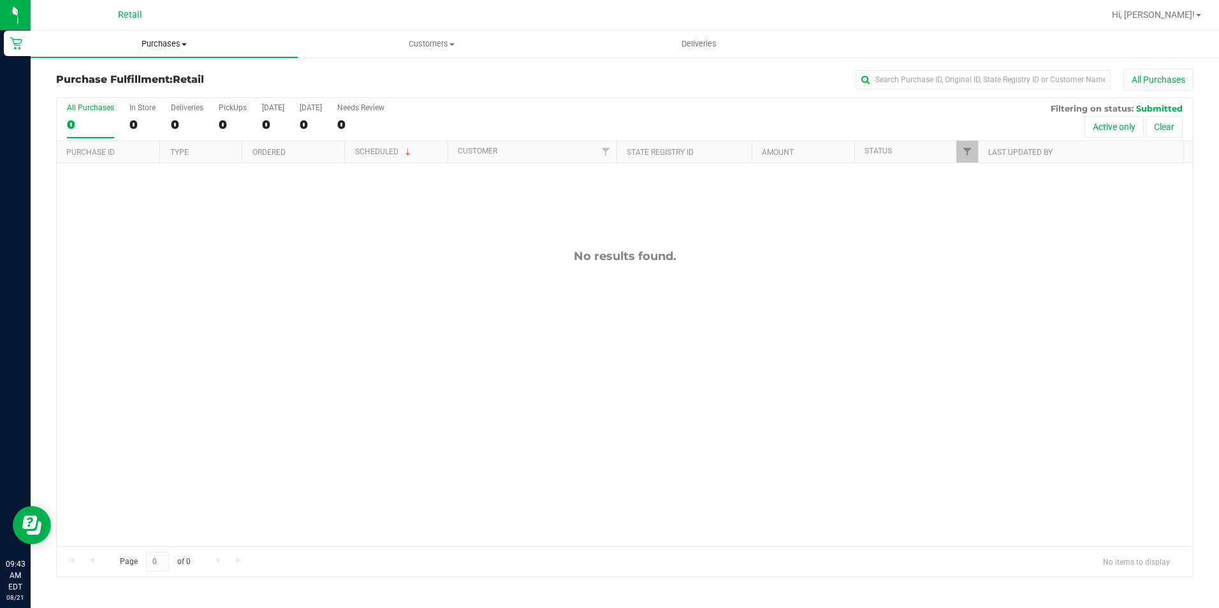
click at [172, 48] on span "Purchases" at bounding box center [164, 43] width 267 height 11
click at [161, 77] on li "Summary of purchases" at bounding box center [164, 77] width 267 height 15
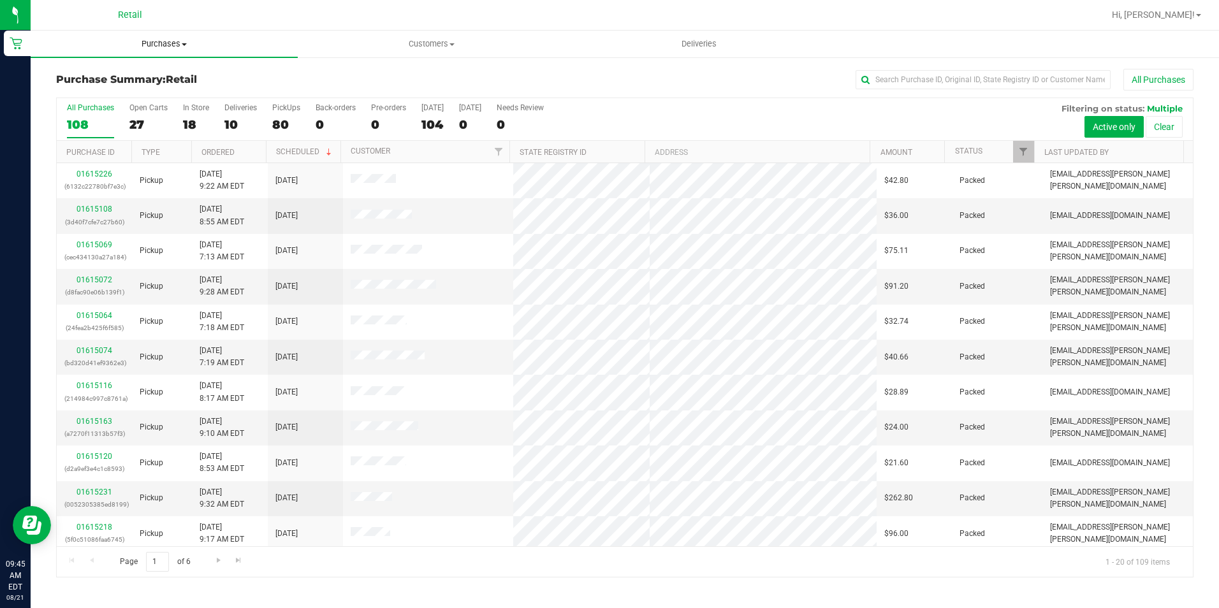
click at [162, 39] on span "Purchases" at bounding box center [164, 43] width 267 height 11
click at [166, 71] on li "Summary of purchases" at bounding box center [164, 77] width 267 height 15
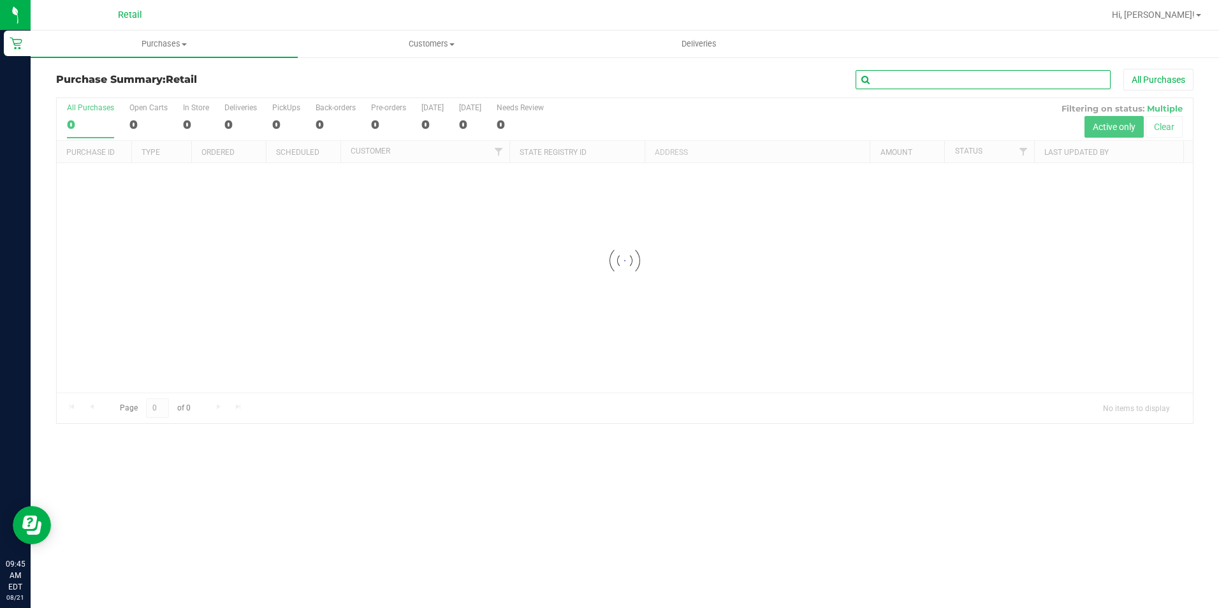
click at [956, 86] on input "text" at bounding box center [983, 79] width 255 height 19
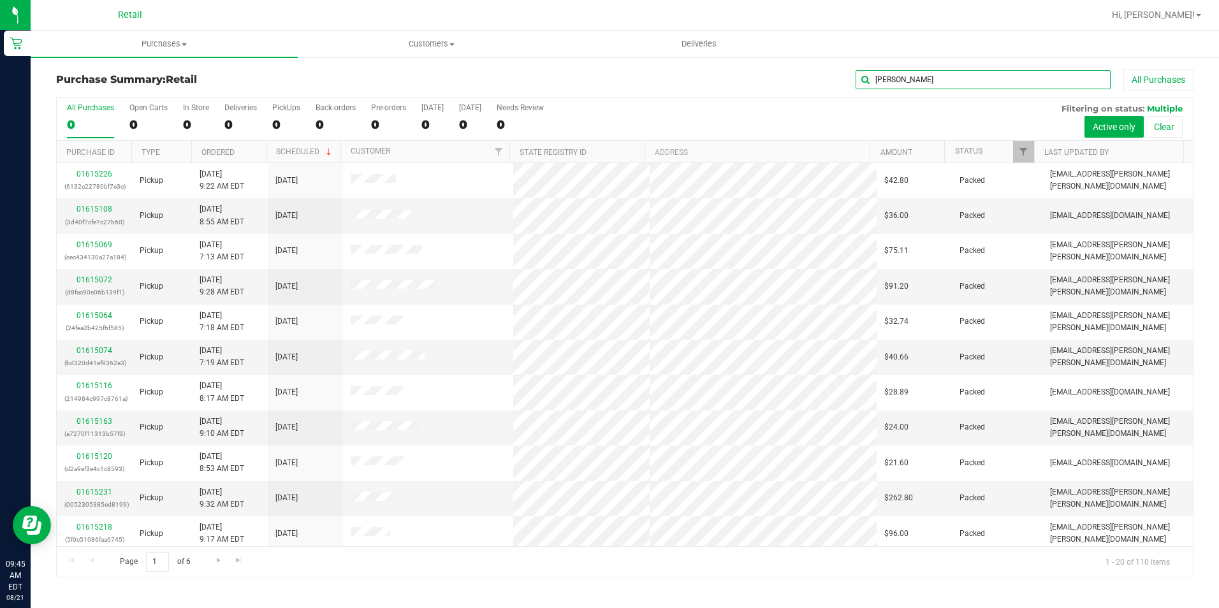
type input "[PERSON_NAME]"
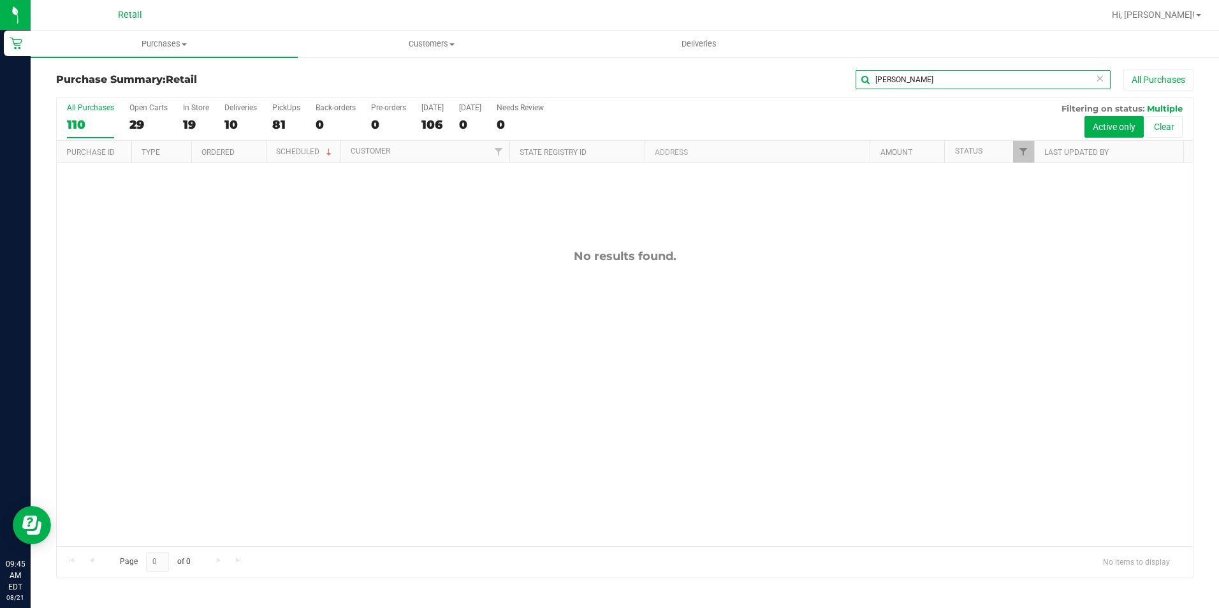
click at [1032, 80] on input "[PERSON_NAME]" at bounding box center [983, 79] width 255 height 19
click at [182, 41] on span "Purchases" at bounding box center [164, 43] width 267 height 11
click at [159, 73] on li "Summary of purchases" at bounding box center [164, 77] width 267 height 15
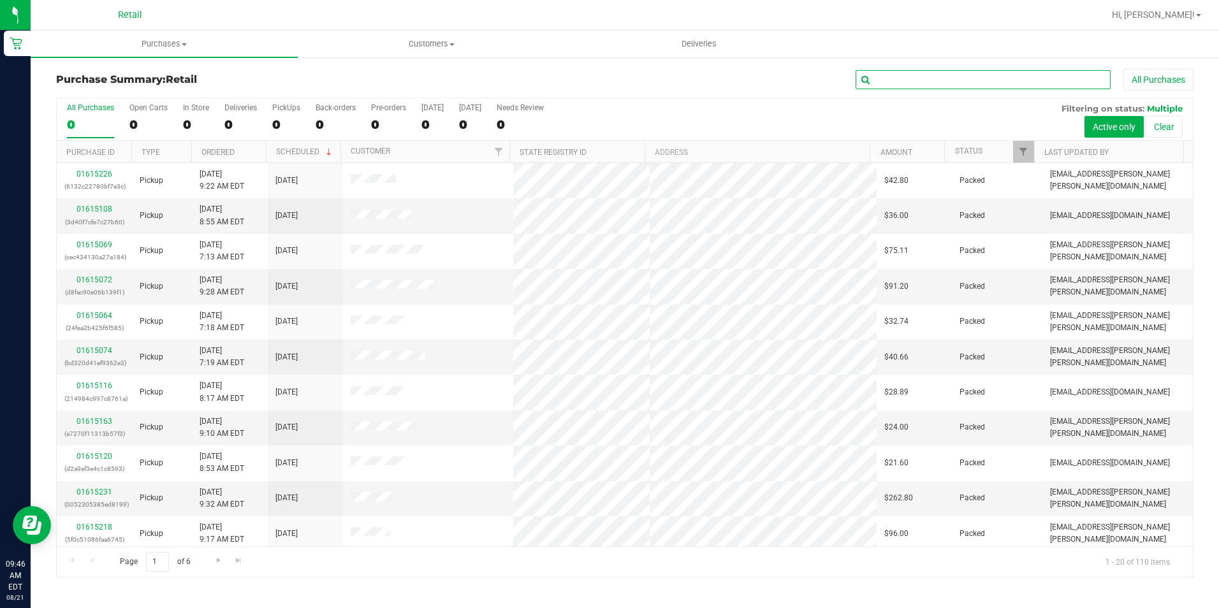
click at [968, 78] on input "text" at bounding box center [983, 79] width 255 height 19
type input "ch"
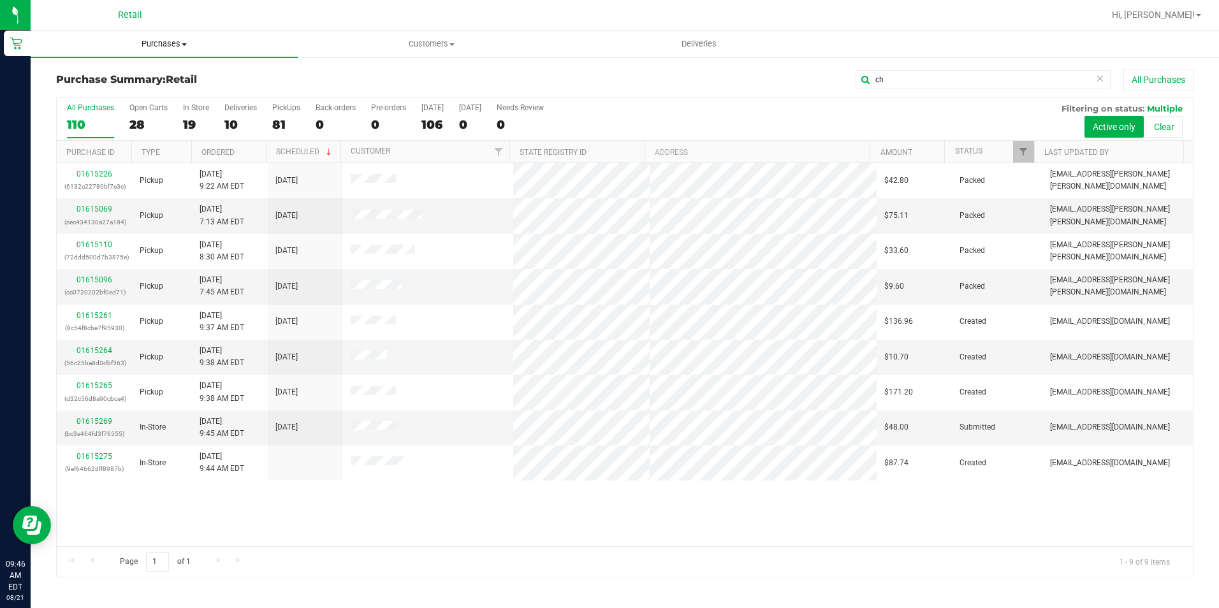
click at [158, 43] on span "Purchases" at bounding box center [164, 43] width 267 height 11
click at [436, 43] on span "Customers" at bounding box center [431, 43] width 266 height 11
click at [328, 70] on li "All customers" at bounding box center [431, 77] width 267 height 15
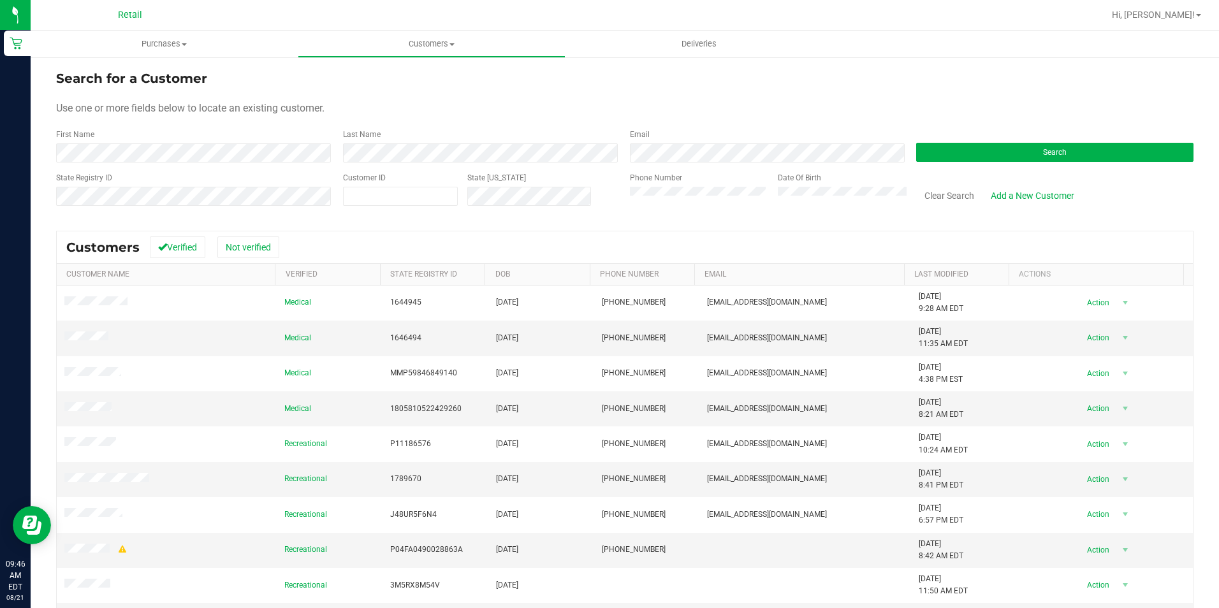
click at [170, 143] on div "First Name" at bounding box center [194, 146] width 277 height 34
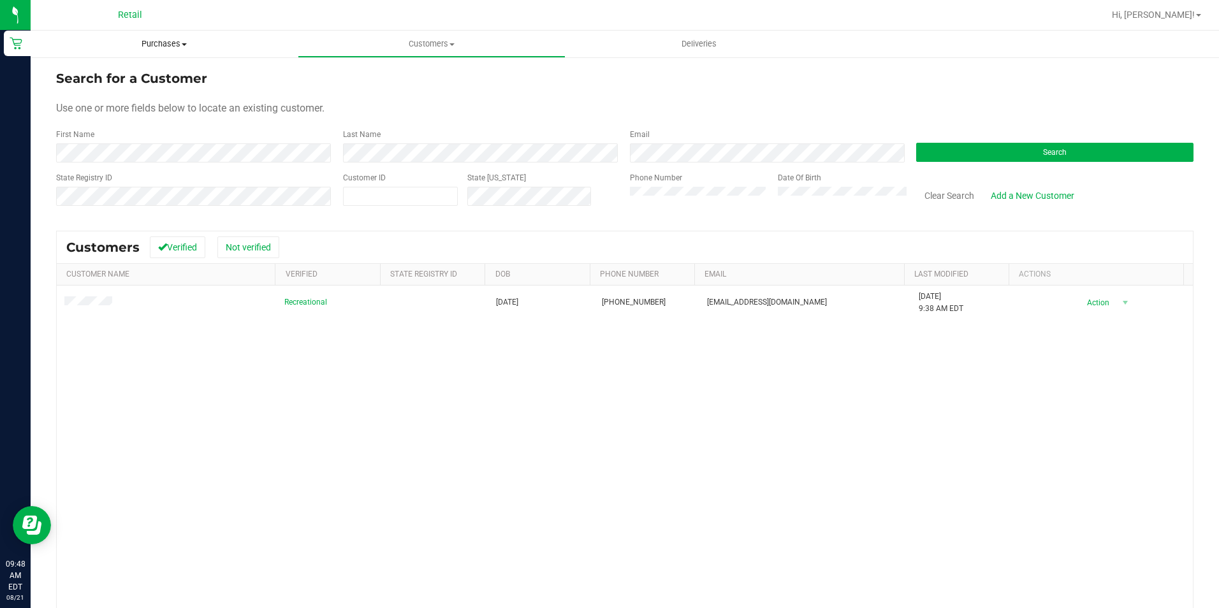
click at [158, 41] on span "Purchases" at bounding box center [164, 43] width 267 height 11
click at [140, 81] on span "Summary of purchases" at bounding box center [96, 76] width 131 height 11
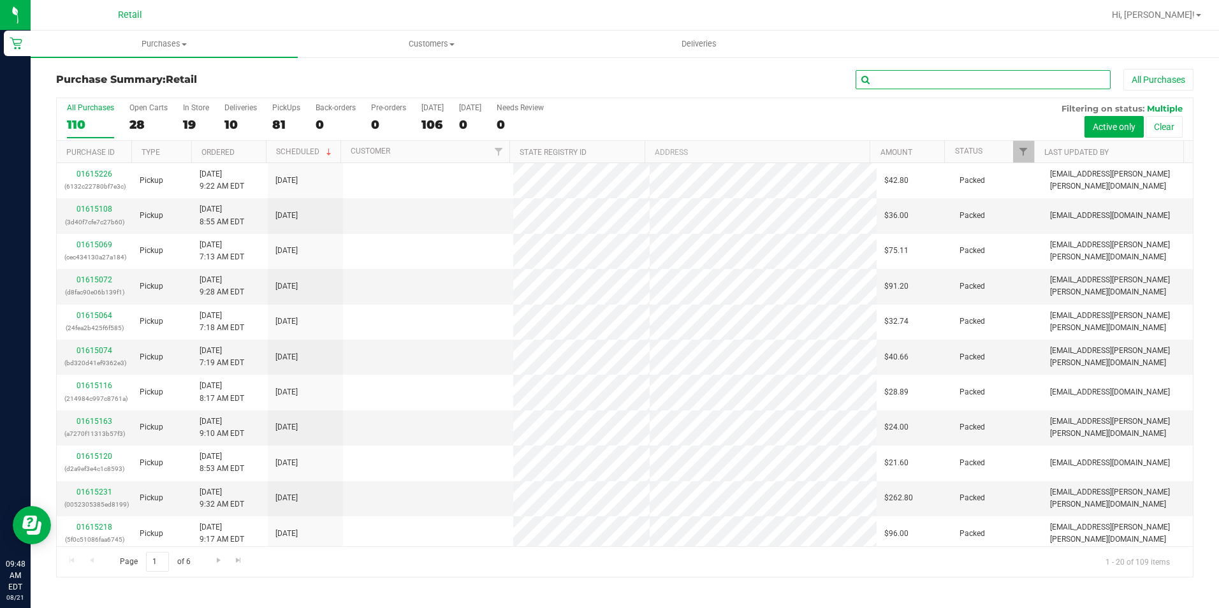
click at [883, 84] on input "text" at bounding box center [983, 79] width 255 height 19
type input "[PERSON_NAME]"
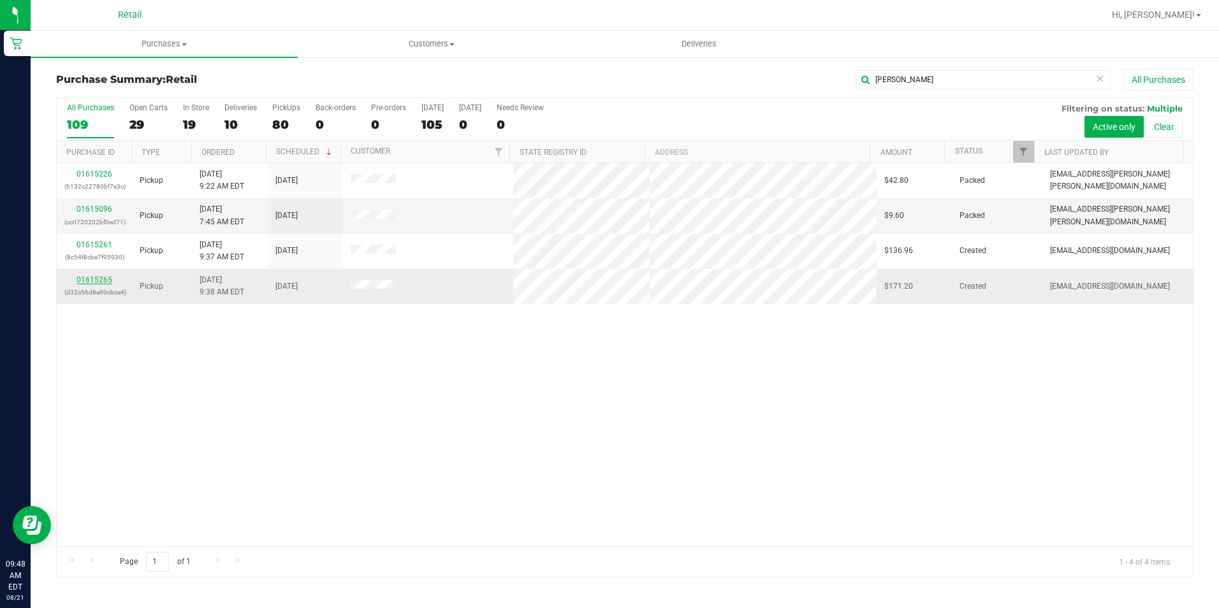
click at [103, 281] on link "01615265" at bounding box center [95, 279] width 36 height 9
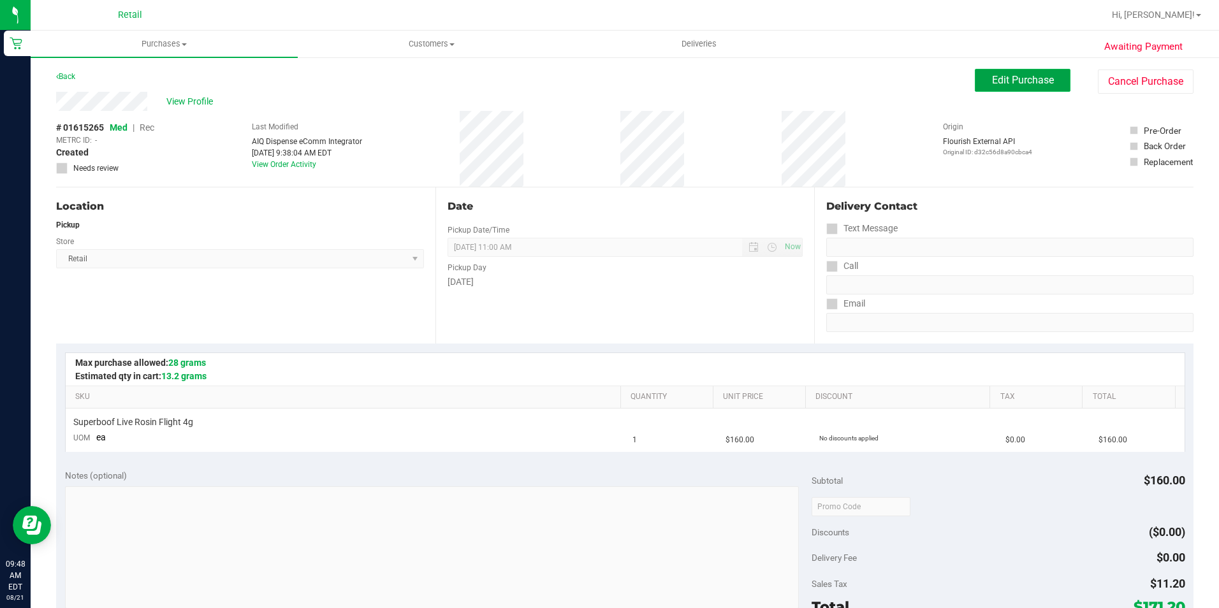
click at [1037, 77] on span "Edit Purchase" at bounding box center [1023, 80] width 62 height 12
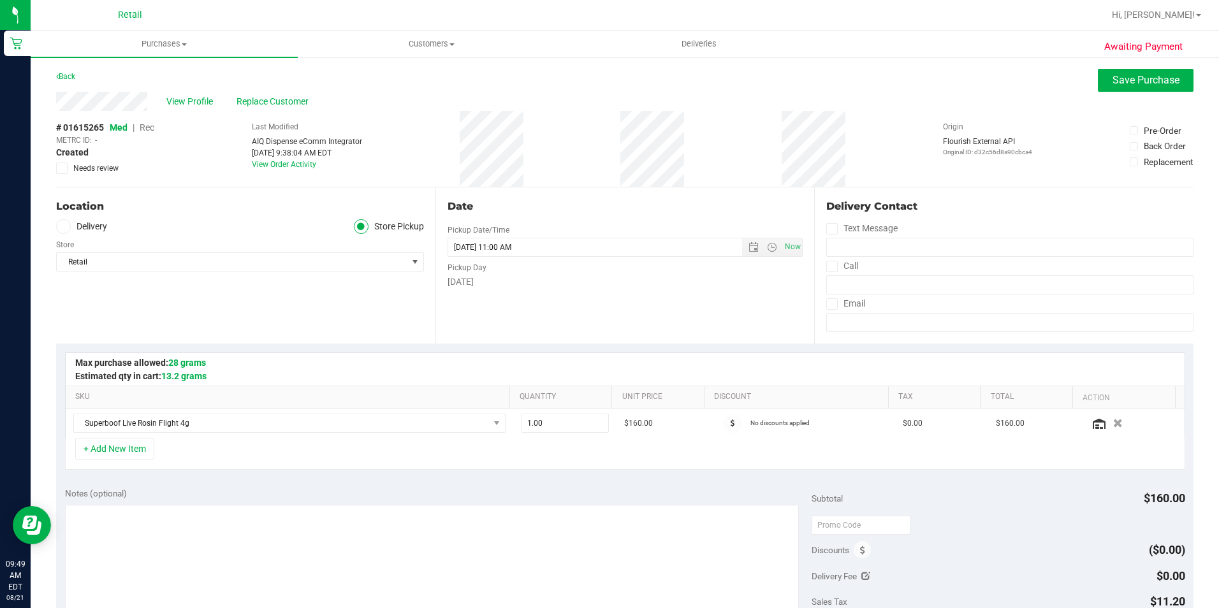
click at [151, 129] on span "Rec" at bounding box center [147, 127] width 15 height 10
click at [1143, 80] on span "Save Purchase" at bounding box center [1146, 80] width 67 height 12
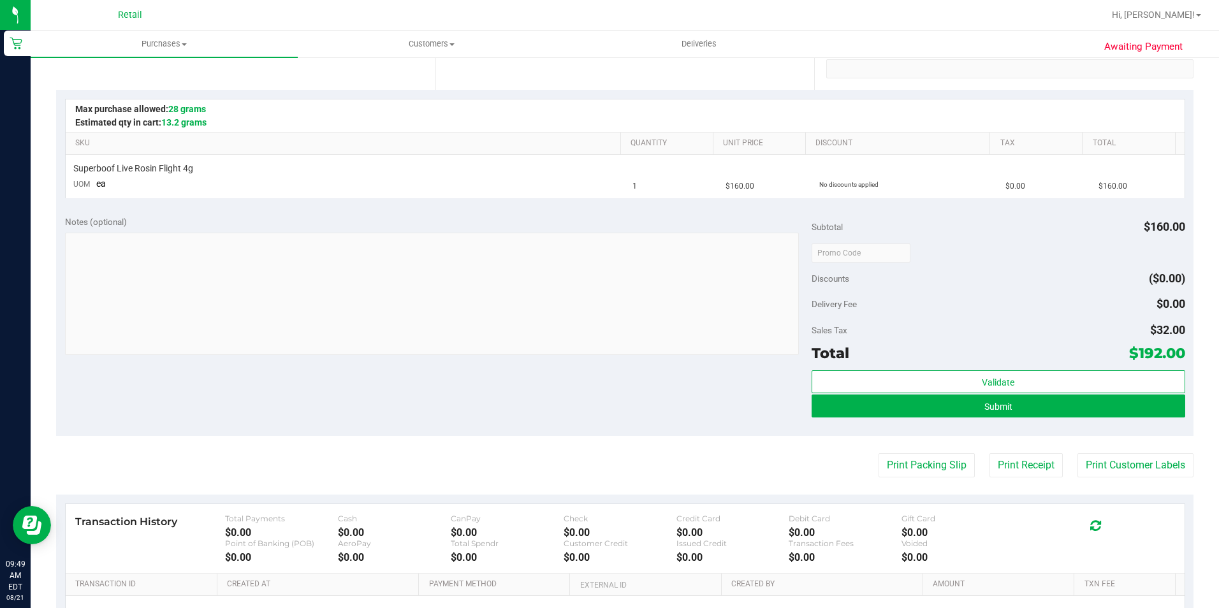
scroll to position [255, 0]
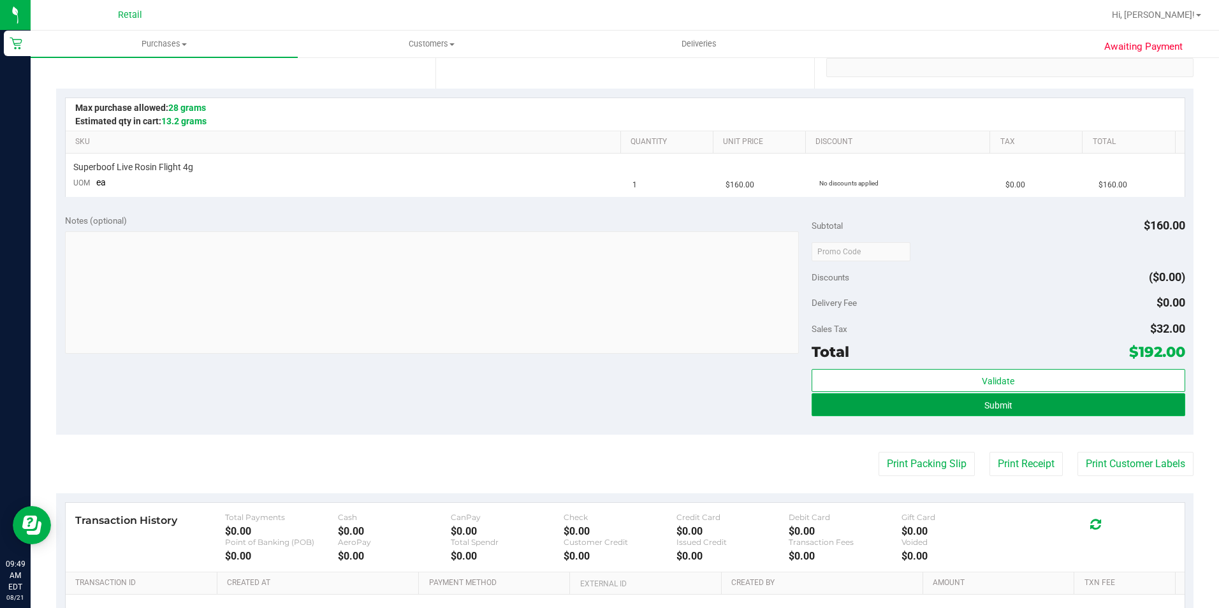
click at [1039, 413] on button "Submit" at bounding box center [999, 404] width 374 height 23
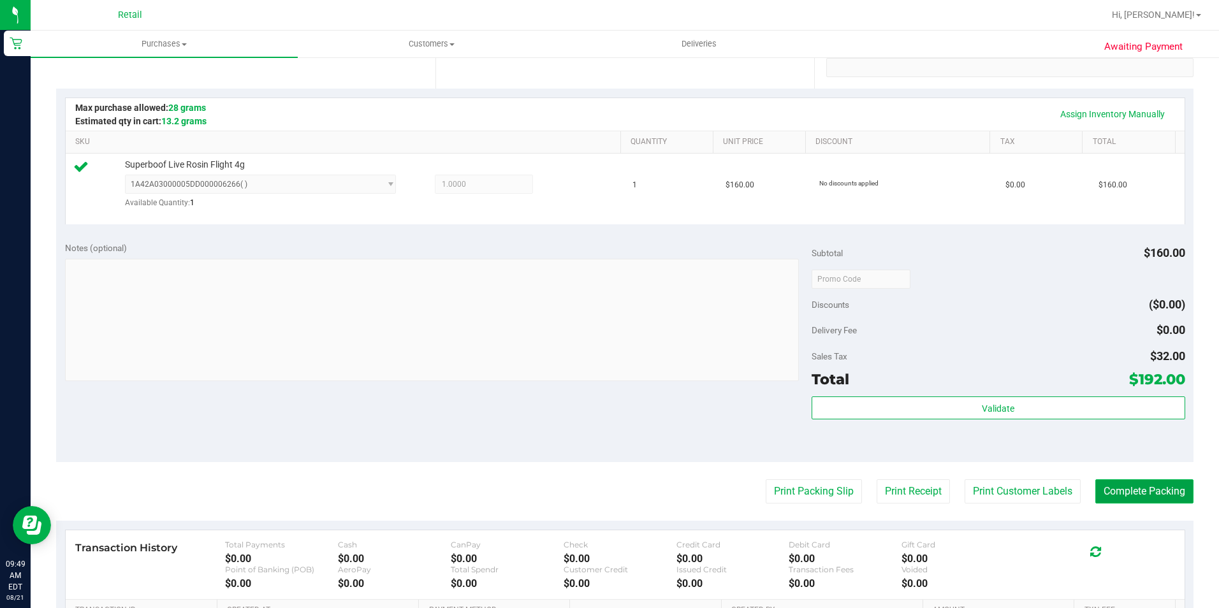
click at [1140, 489] on button "Complete Packing" at bounding box center [1145, 492] width 98 height 24
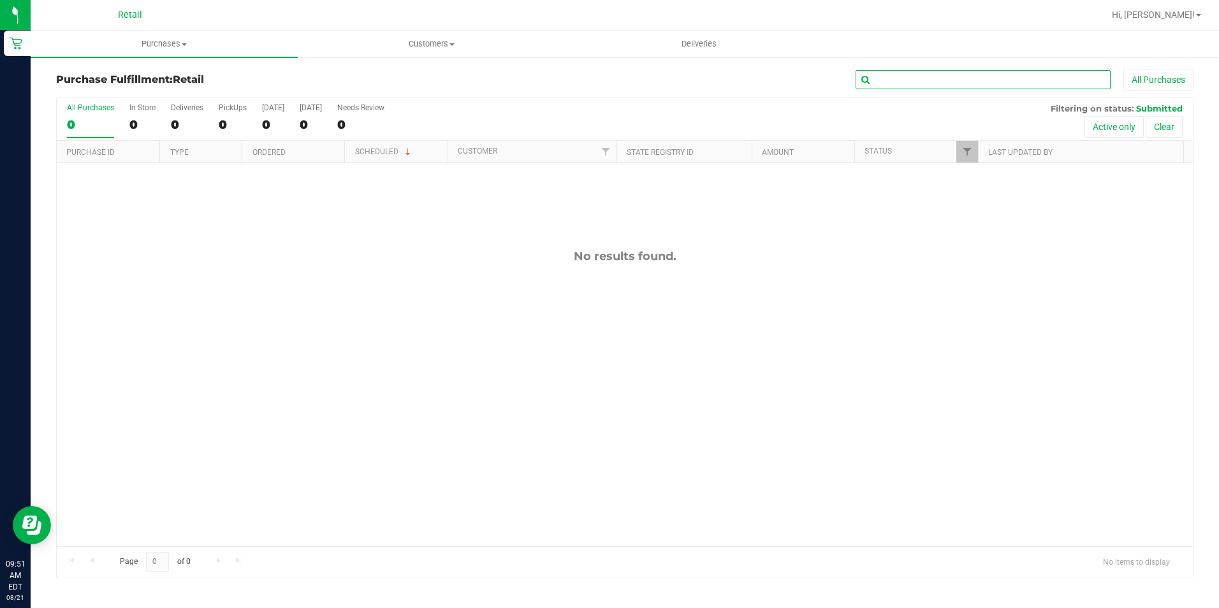
drag, startPoint x: 870, startPoint y: 73, endPoint x: 889, endPoint y: 72, distance: 18.5
click at [879, 72] on input "text" at bounding box center [983, 79] width 255 height 19
type input "[PERSON_NAME]"
drag, startPoint x: 930, startPoint y: 81, endPoint x: 765, endPoint y: 80, distance: 165.2
click at [930, 81] on input "[PERSON_NAME]" at bounding box center [983, 79] width 255 height 19
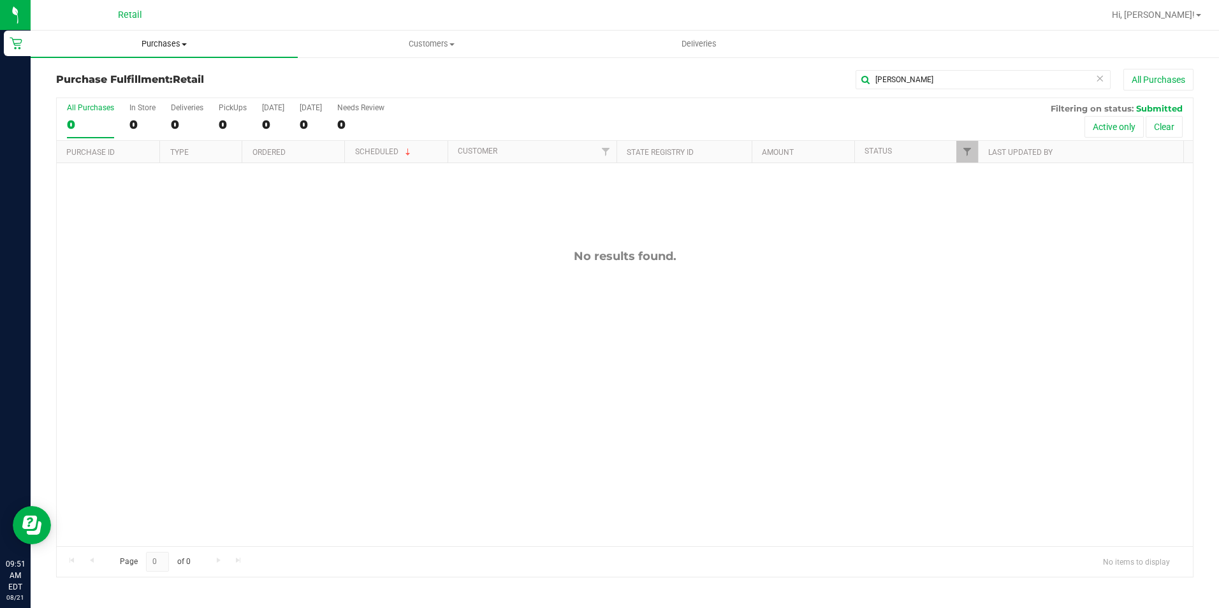
click at [179, 49] on span "Purchases" at bounding box center [164, 43] width 267 height 11
click at [167, 73] on li "Summary of purchases" at bounding box center [164, 77] width 267 height 15
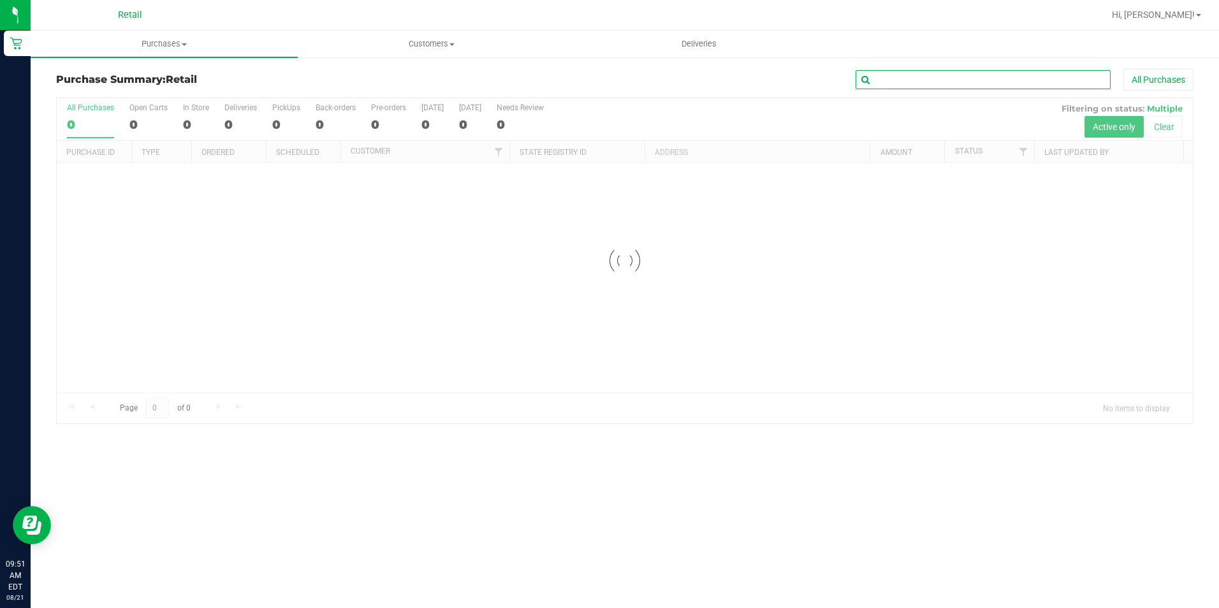
click at [955, 84] on input "text" at bounding box center [983, 79] width 255 height 19
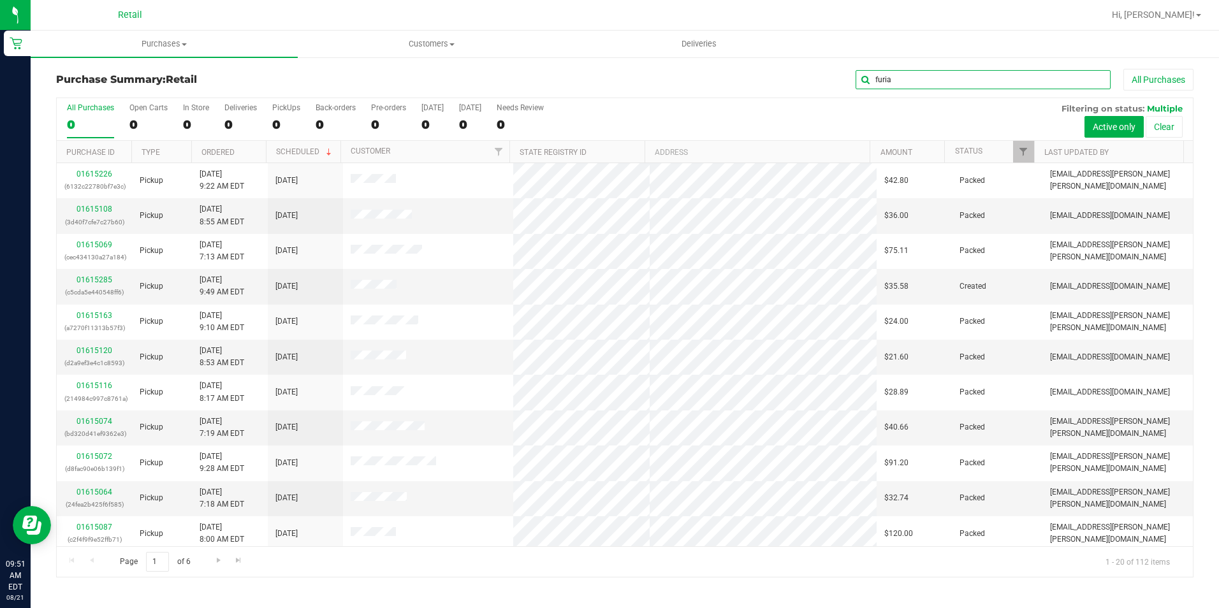
type input "furia"
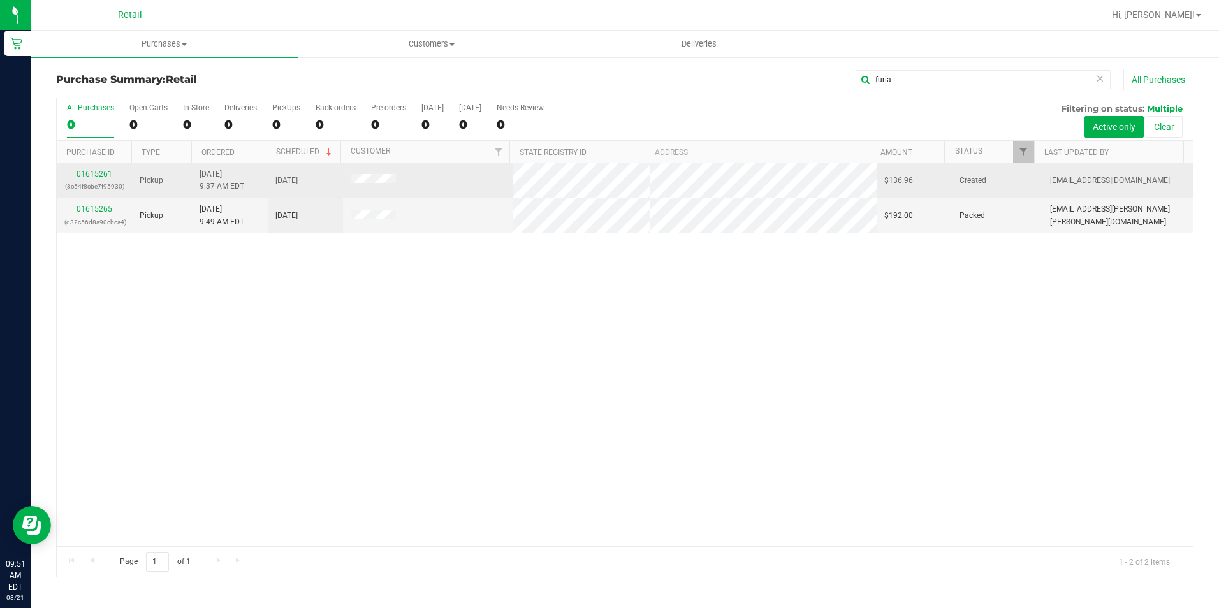
click at [104, 174] on link "01615261" at bounding box center [95, 174] width 36 height 9
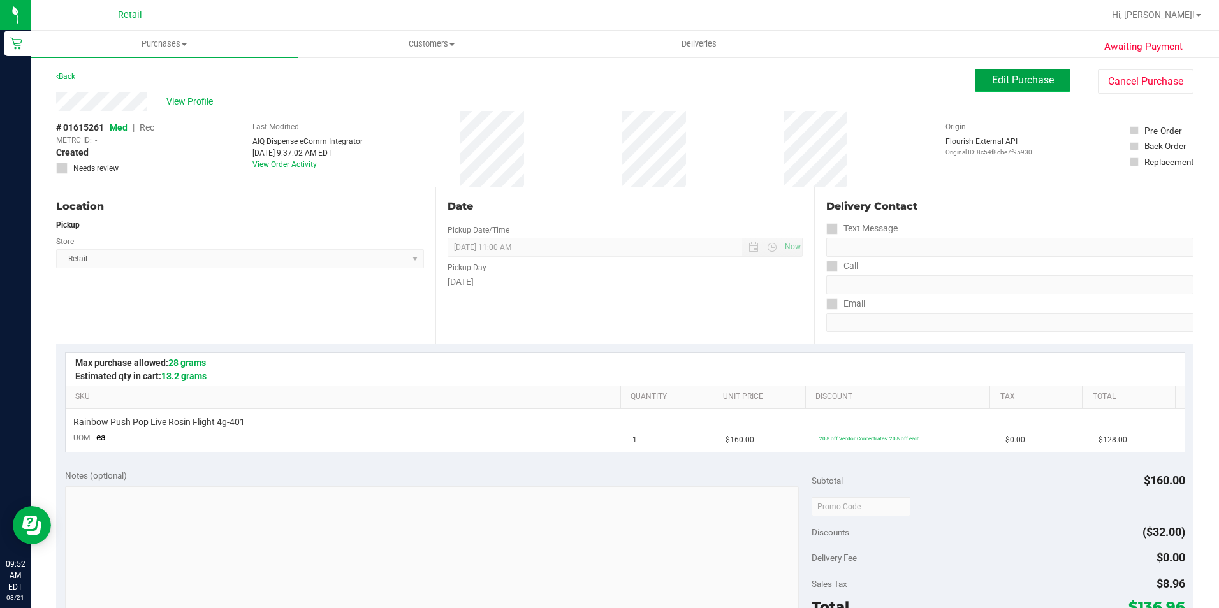
click at [979, 88] on button "Edit Purchase" at bounding box center [1023, 80] width 96 height 23
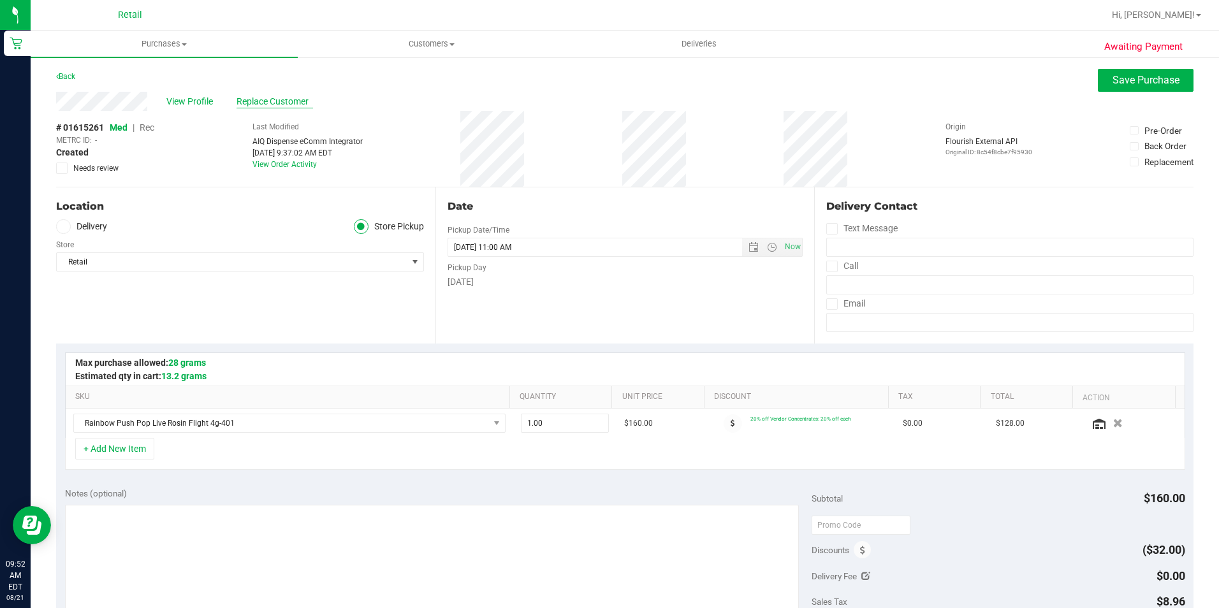
click at [258, 108] on span "Replace Customer" at bounding box center [275, 101] width 77 height 13
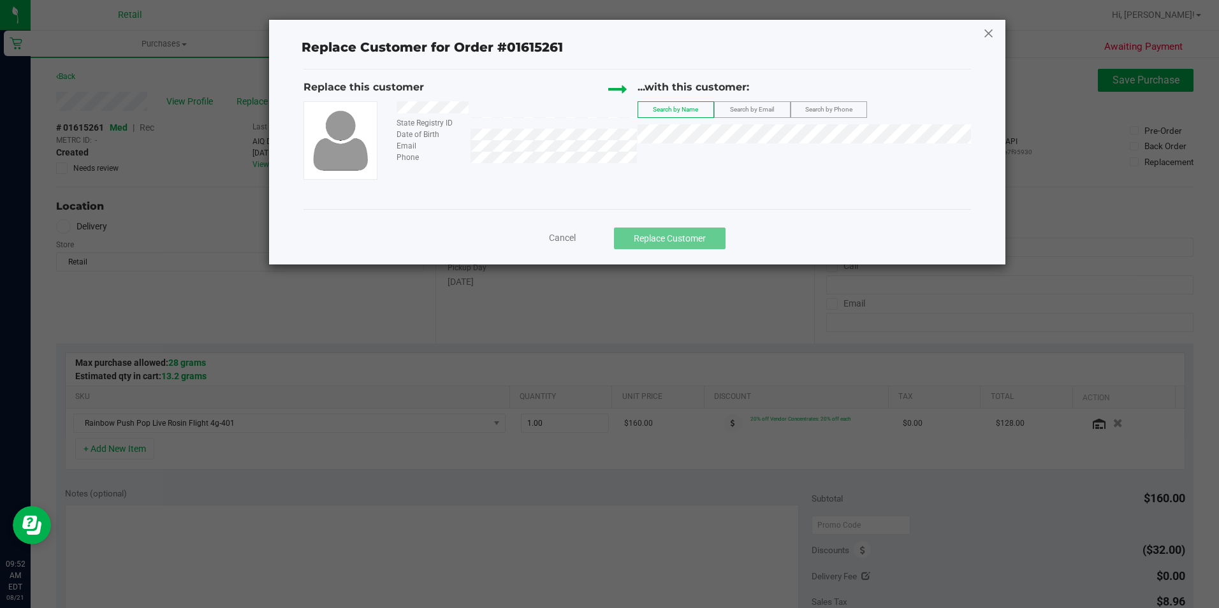
click at [992, 33] on icon at bounding box center [988, 33] width 11 height 20
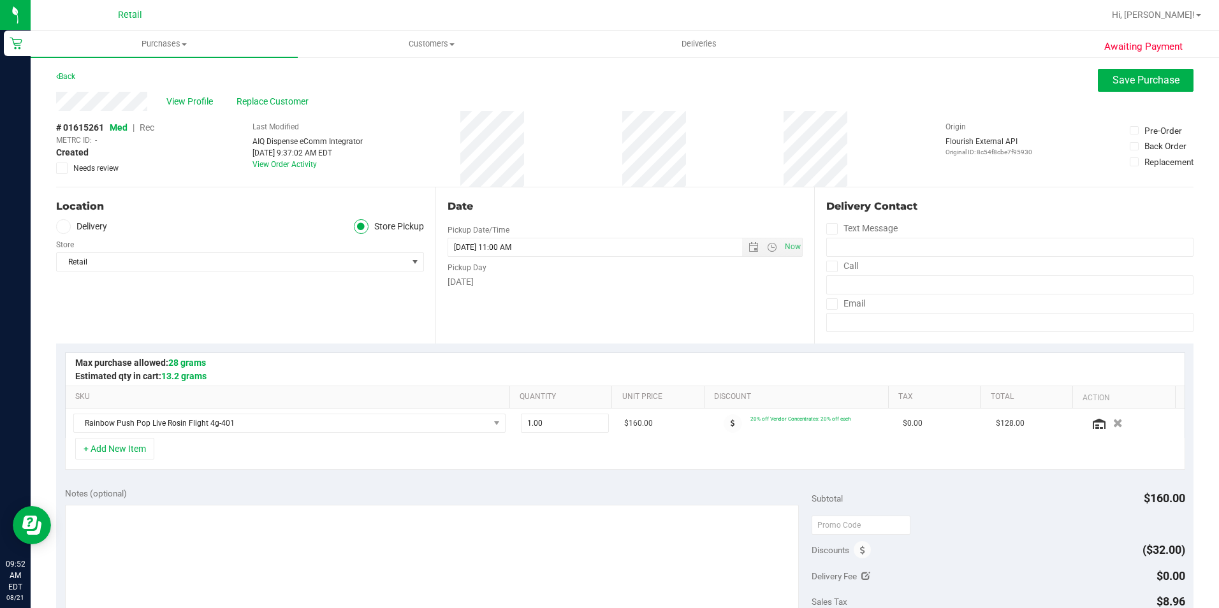
click at [144, 130] on span "Rec" at bounding box center [147, 127] width 15 height 10
click at [288, 98] on span "Replace Customer" at bounding box center [275, 101] width 77 height 13
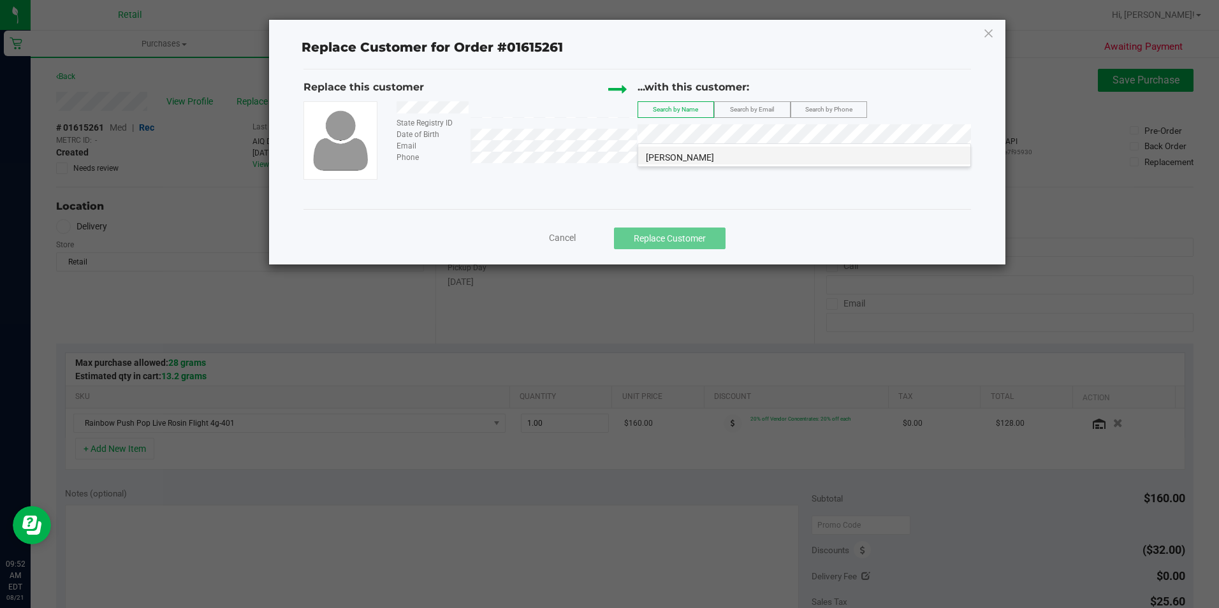
click at [703, 157] on li "[PERSON_NAME]" at bounding box center [804, 156] width 332 height 18
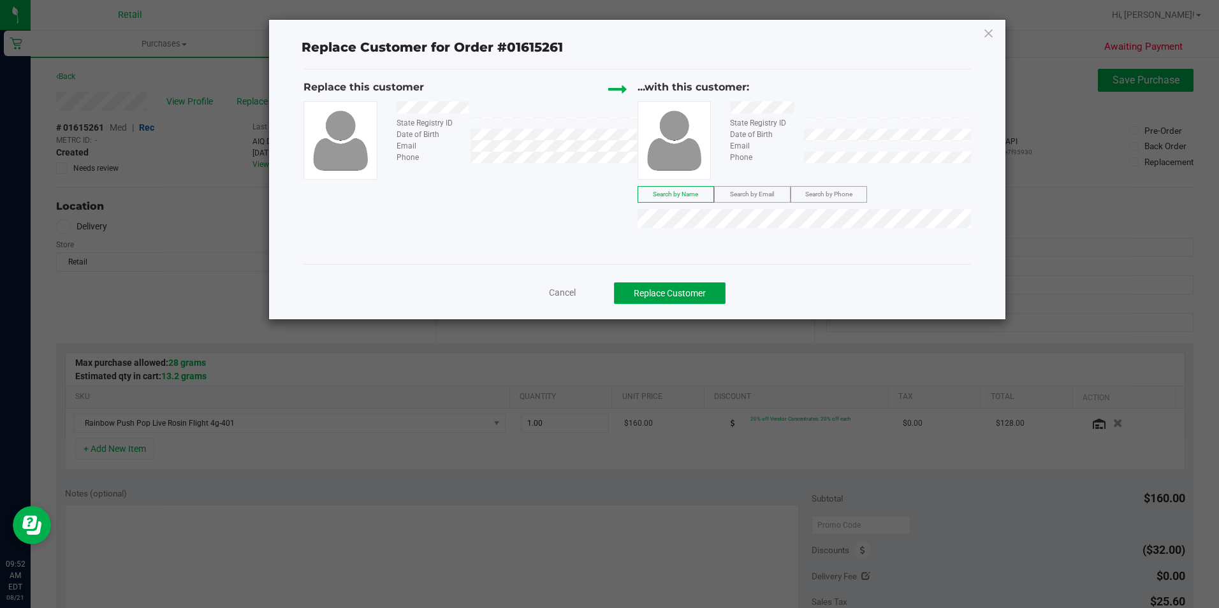
click at [687, 288] on button "Replace Customer" at bounding box center [670, 293] width 112 height 22
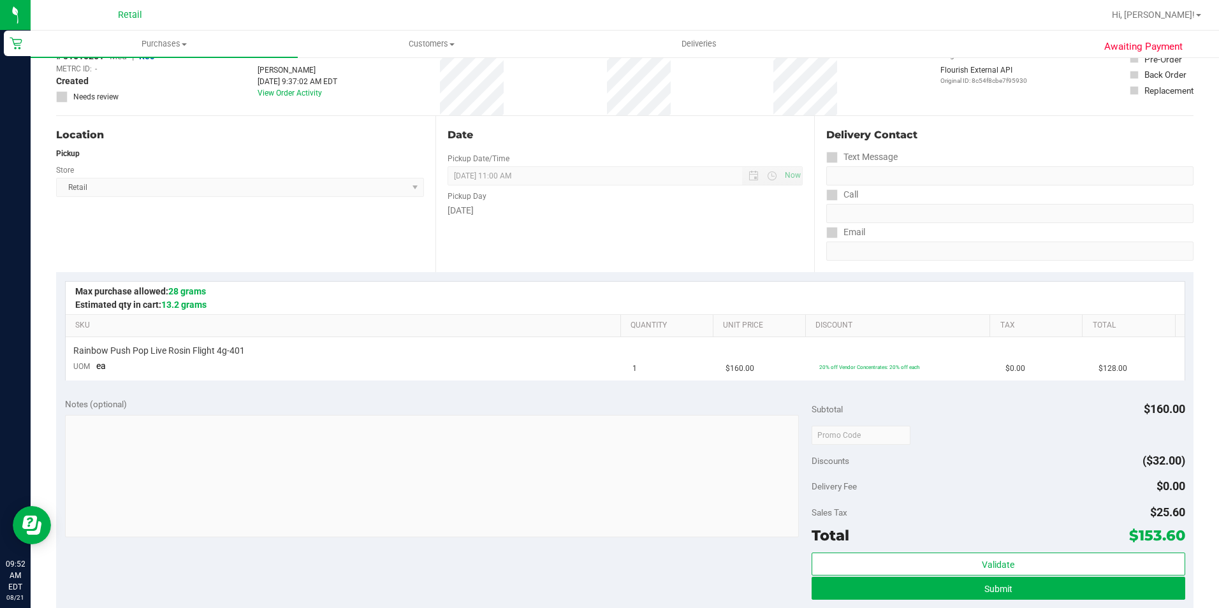
scroll to position [255, 0]
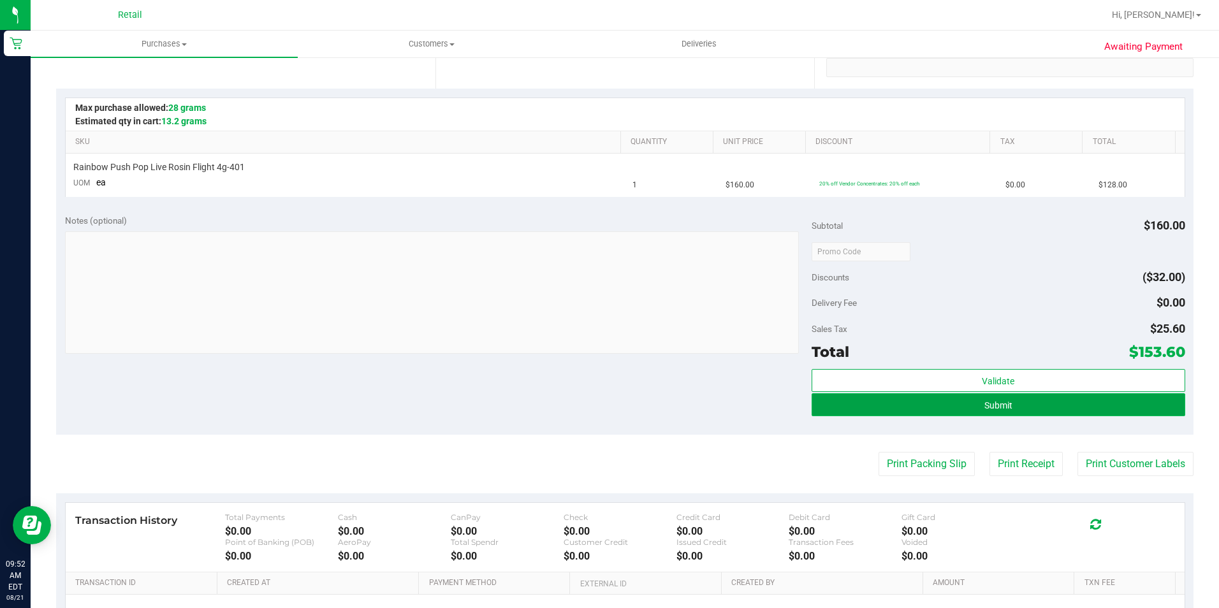
click at [1021, 393] on button "Submit" at bounding box center [999, 404] width 374 height 23
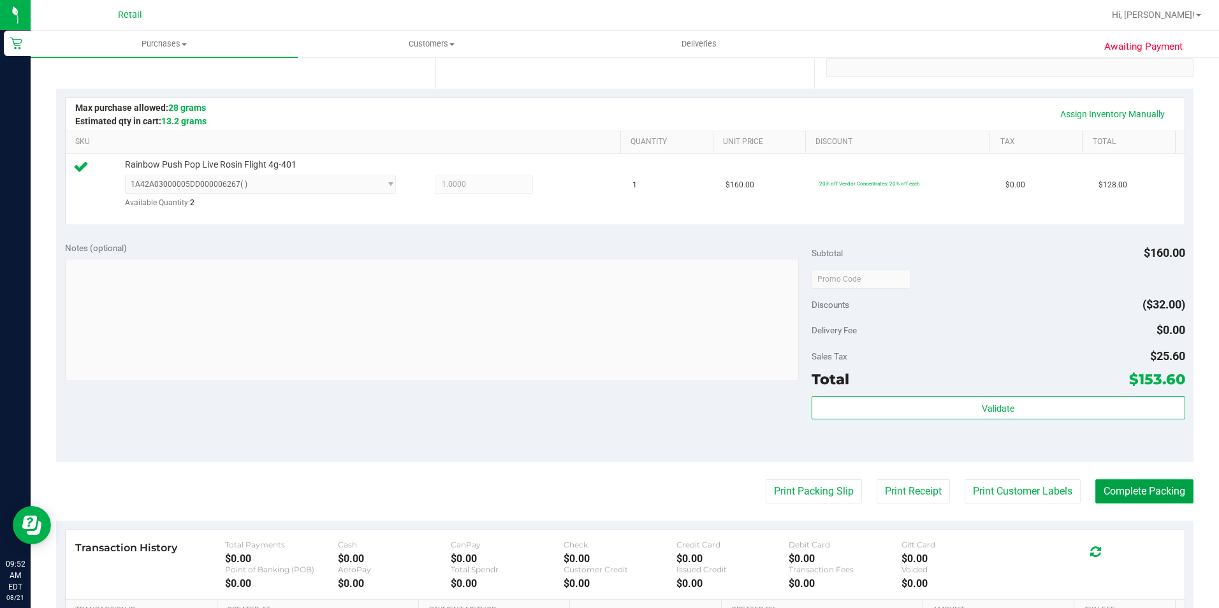
click at [1152, 499] on button "Complete Packing" at bounding box center [1145, 492] width 98 height 24
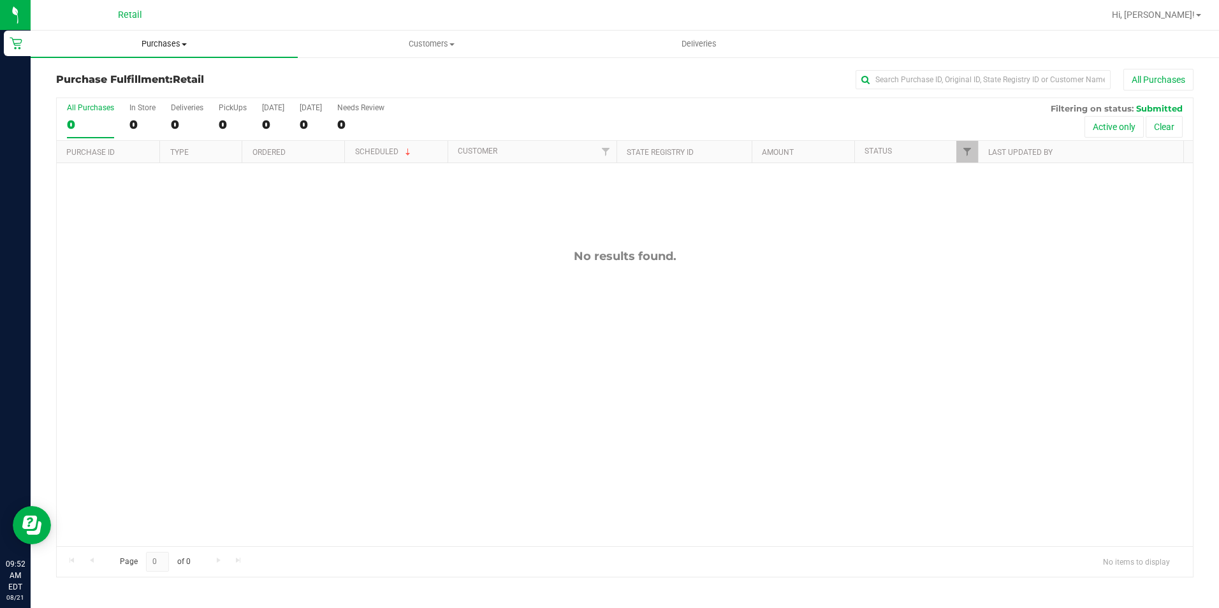
click at [145, 48] on span "Purchases" at bounding box center [164, 43] width 267 height 11
click at [137, 72] on span "Summary of purchases" at bounding box center [96, 76] width 131 height 11
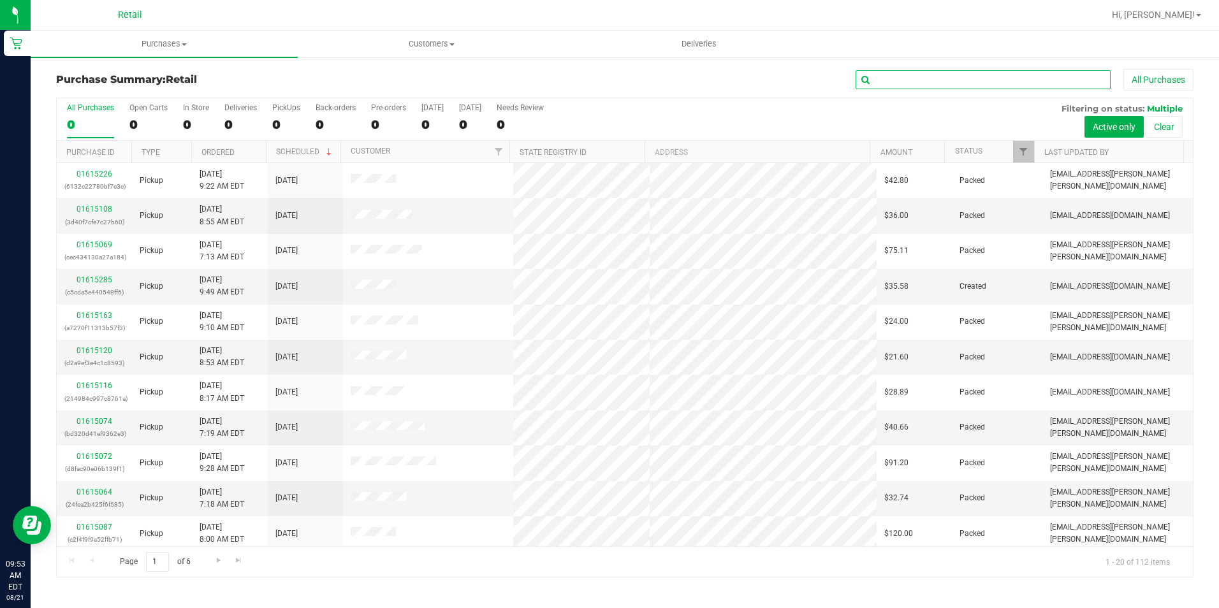
click at [897, 86] on input "text" at bounding box center [983, 79] width 255 height 19
type input "[PERSON_NAME]"
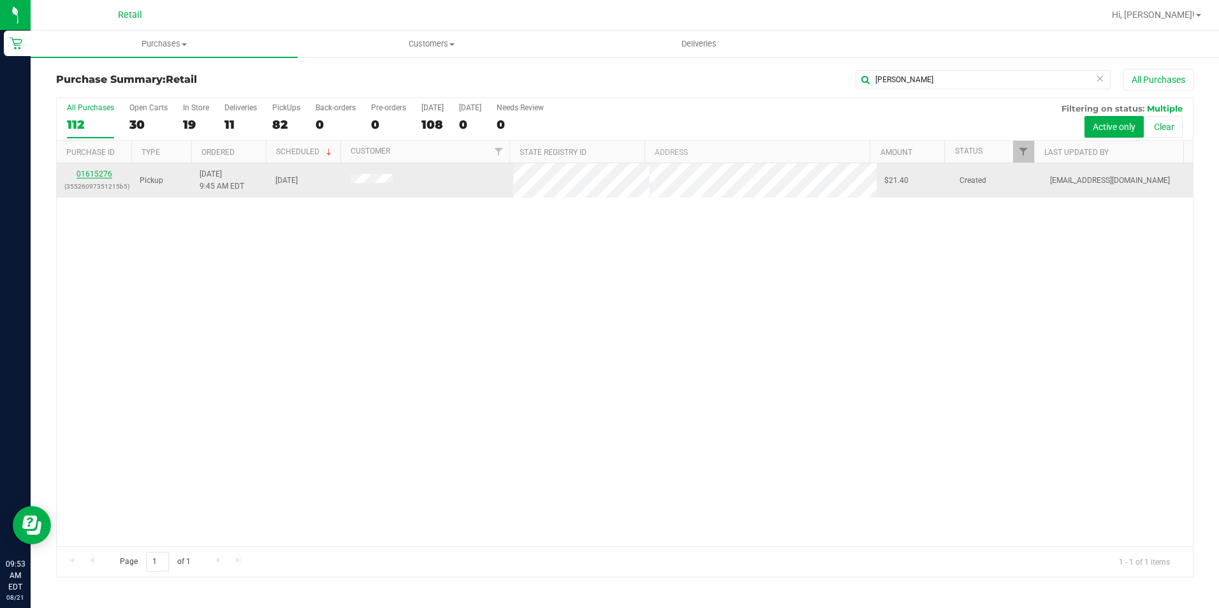
click at [93, 173] on link "01615276" at bounding box center [95, 174] width 36 height 9
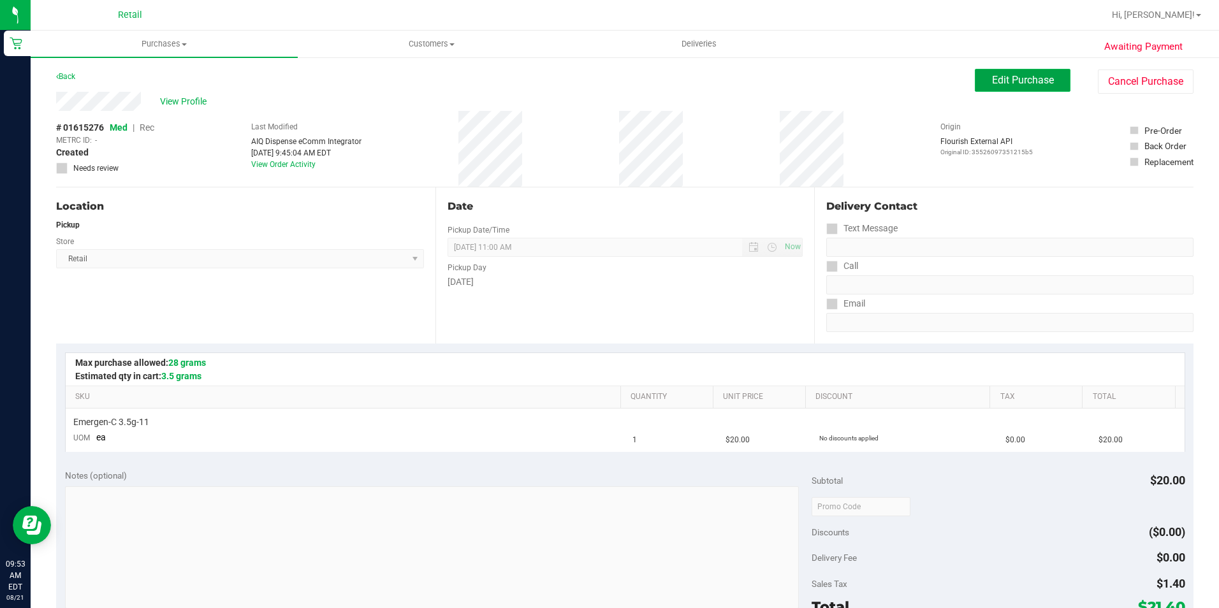
click at [1010, 75] on span "Edit Purchase" at bounding box center [1023, 80] width 62 height 12
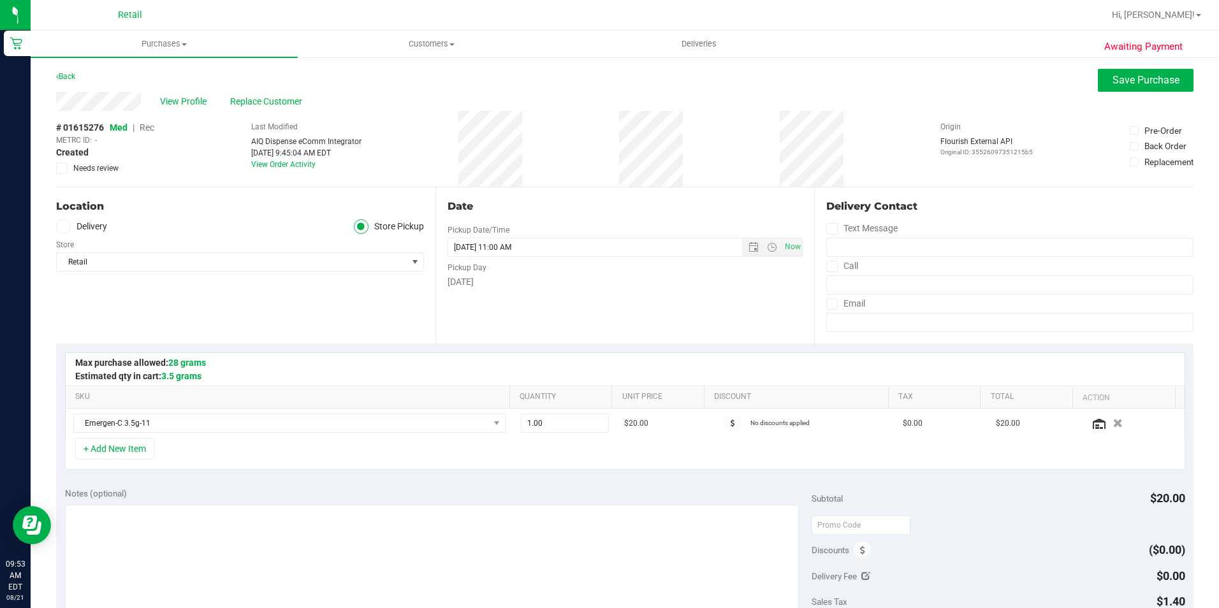
click at [151, 122] on span "Rec" at bounding box center [147, 127] width 15 height 10
click at [1148, 71] on button "Save Purchase" at bounding box center [1146, 80] width 96 height 23
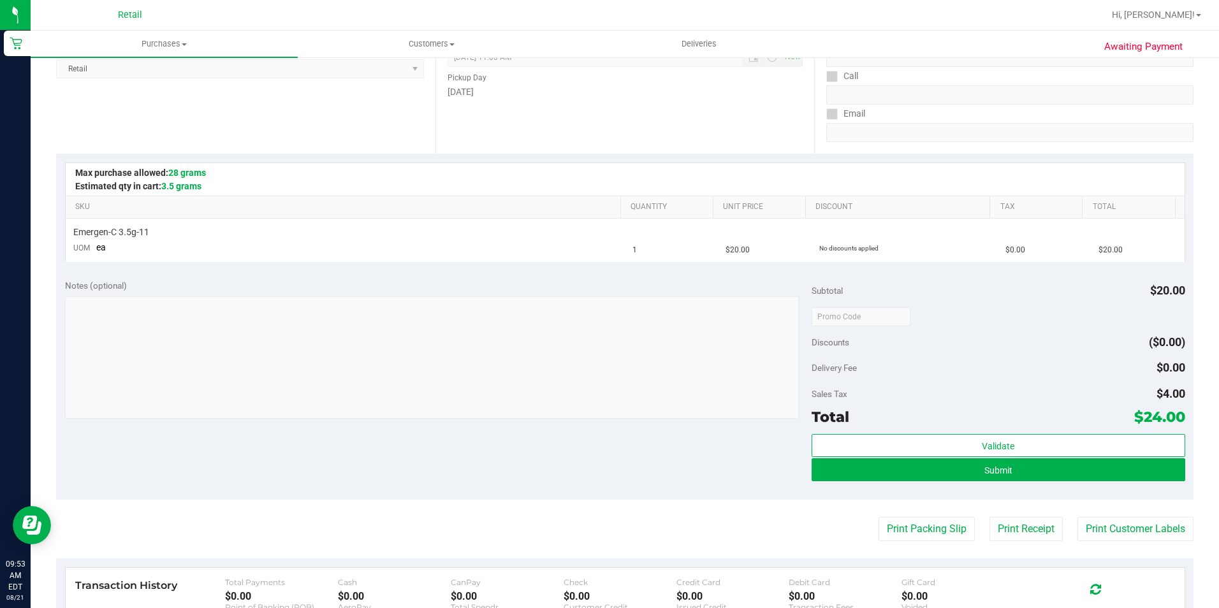
scroll to position [191, 0]
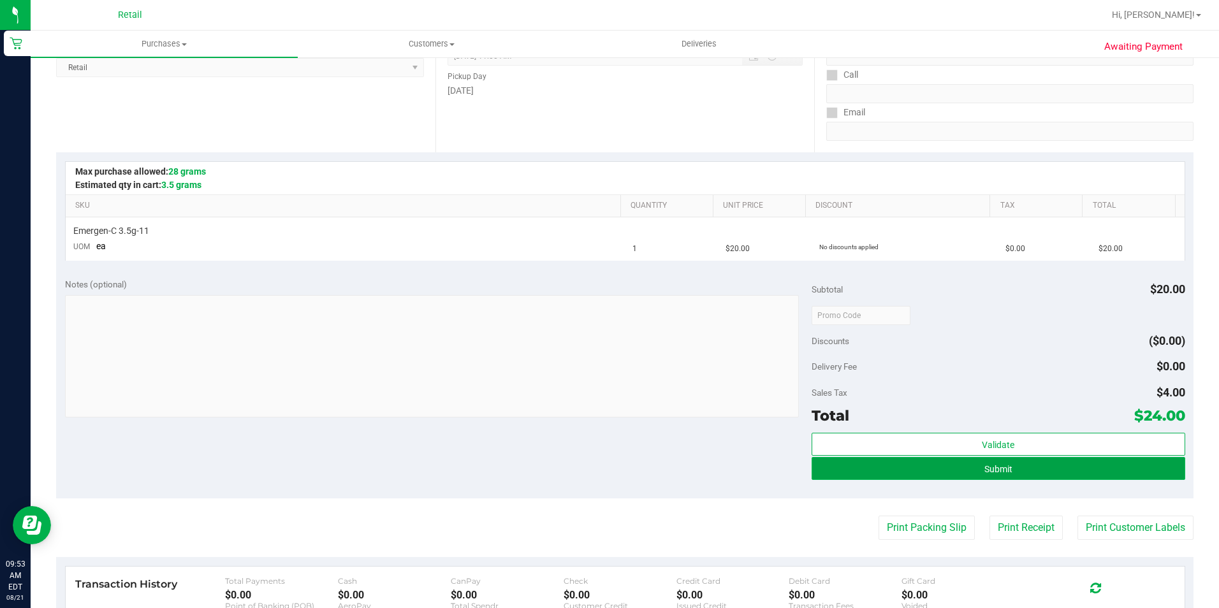
click at [956, 471] on button "Submit" at bounding box center [999, 468] width 374 height 23
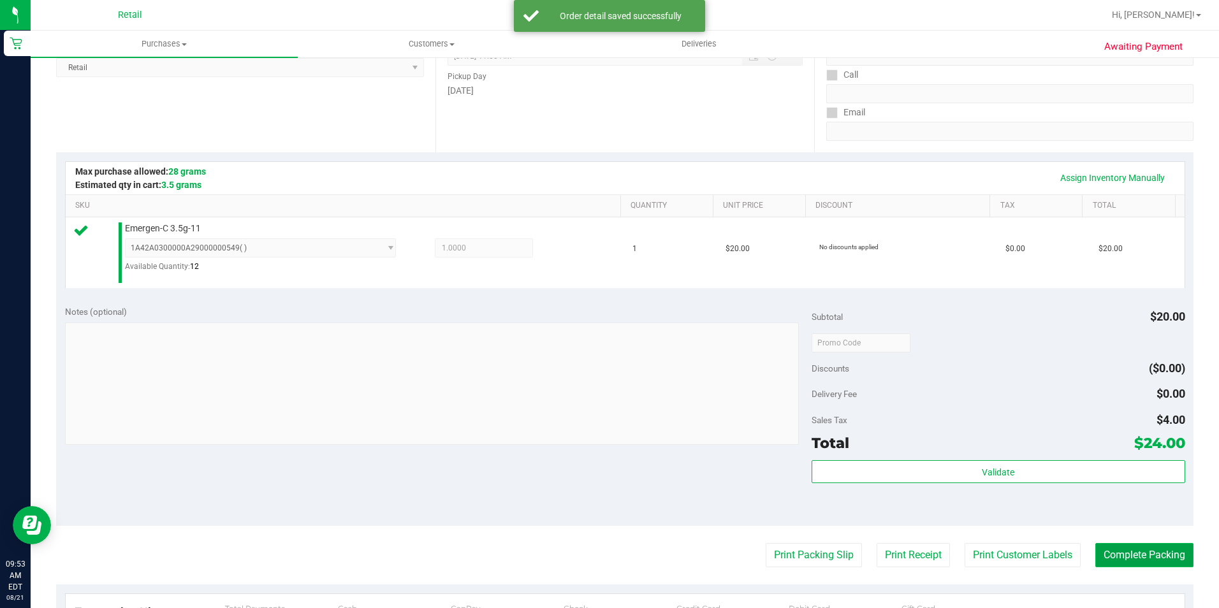
click at [1127, 564] on button "Complete Packing" at bounding box center [1145, 555] width 98 height 24
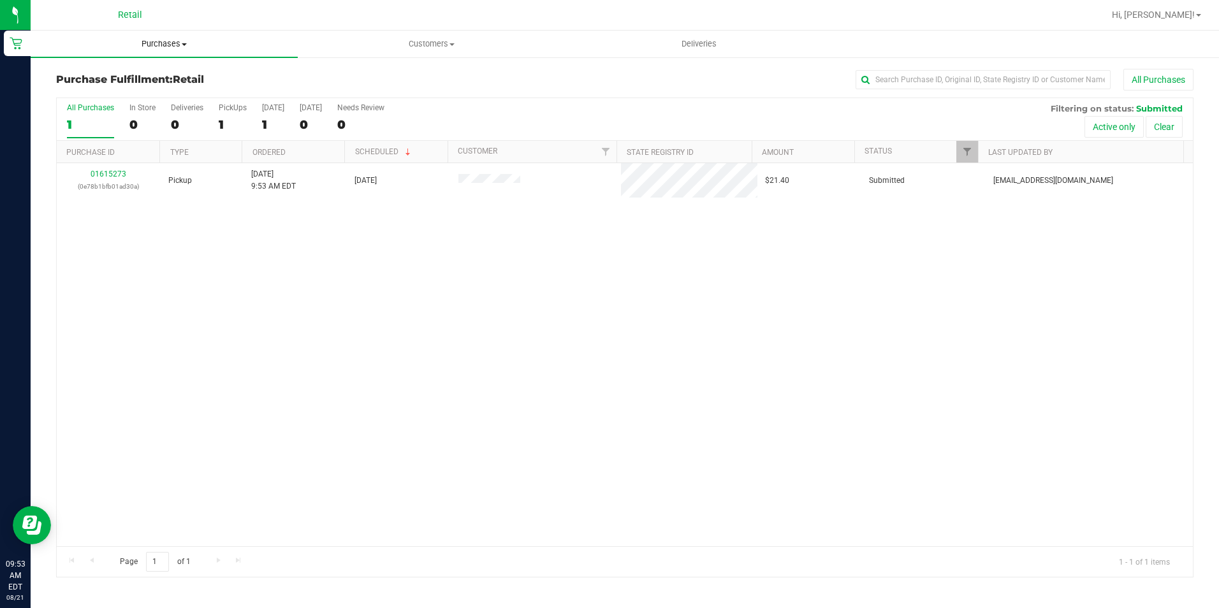
drag, startPoint x: 165, startPoint y: 37, endPoint x: 158, endPoint y: 53, distance: 17.4
click at [165, 37] on uib-tab-heading "Purchases Summary of purchases Fulfillment All purchases" at bounding box center [164, 44] width 267 height 27
click at [145, 84] on li "Summary of purchases" at bounding box center [164, 77] width 267 height 15
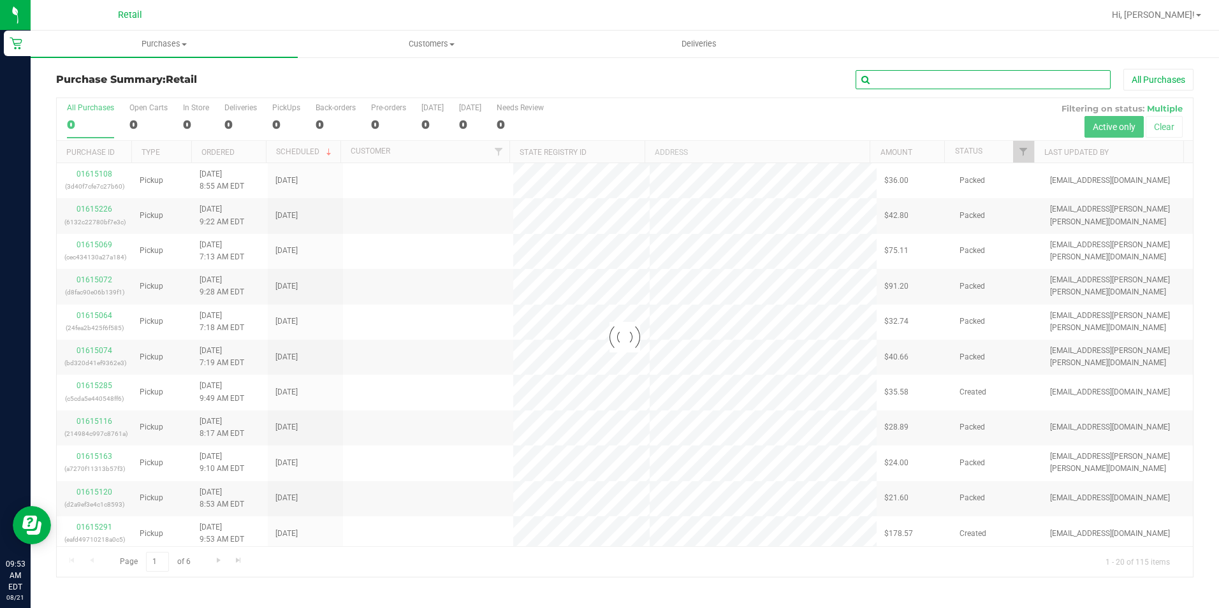
click at [963, 80] on input "text" at bounding box center [983, 79] width 255 height 19
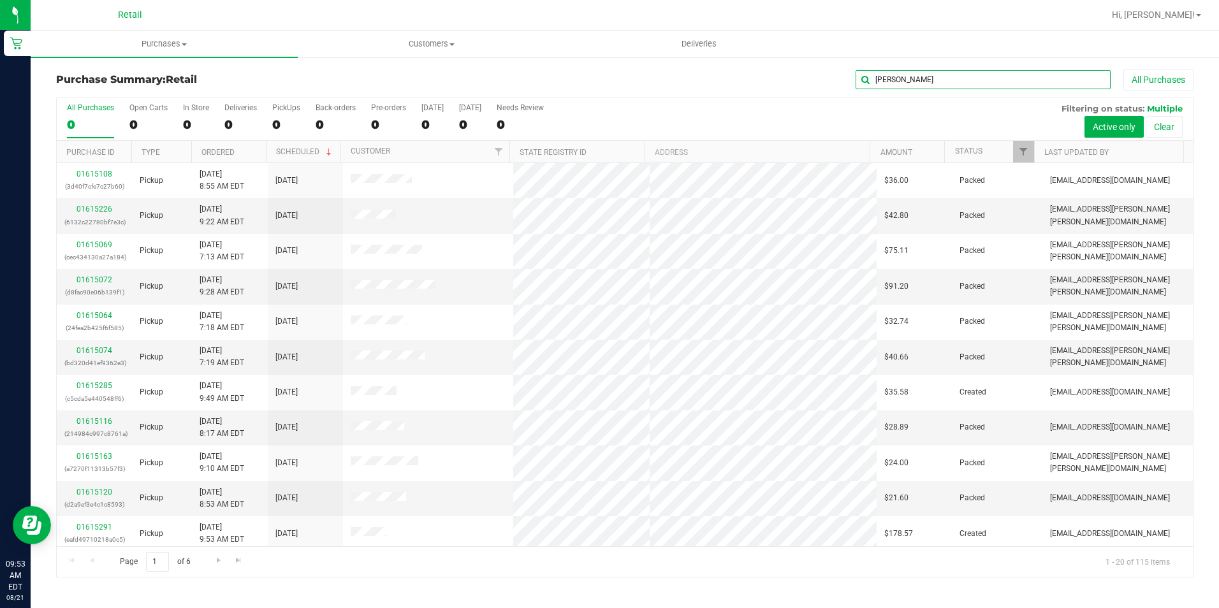
type input "[PERSON_NAME]"
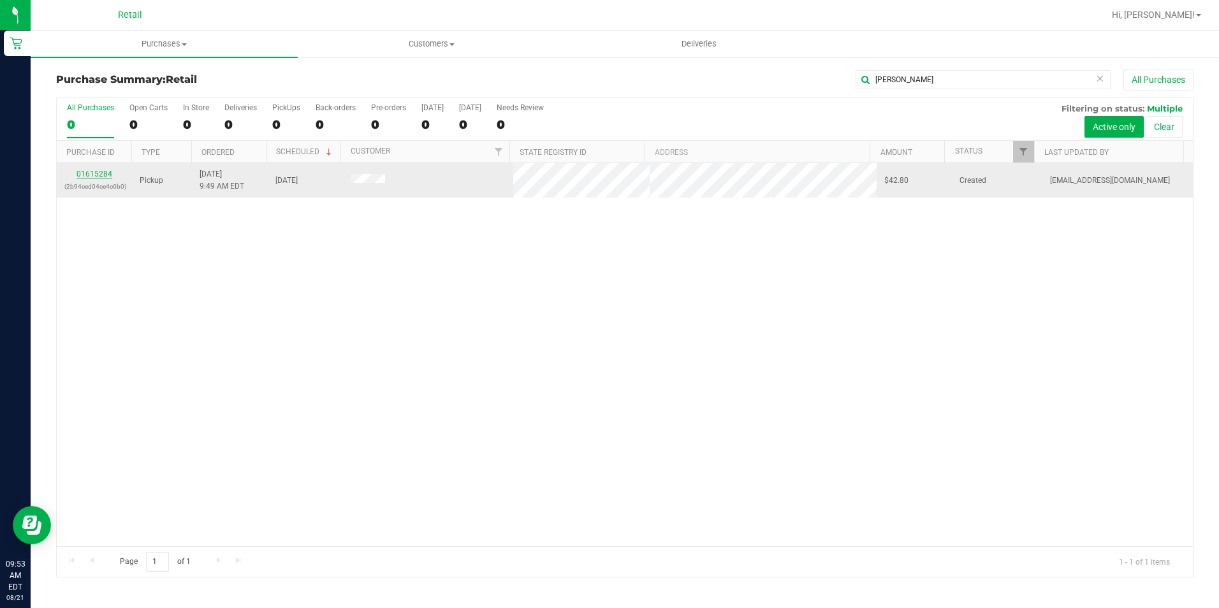
click at [106, 178] on link "01615284" at bounding box center [95, 174] width 36 height 9
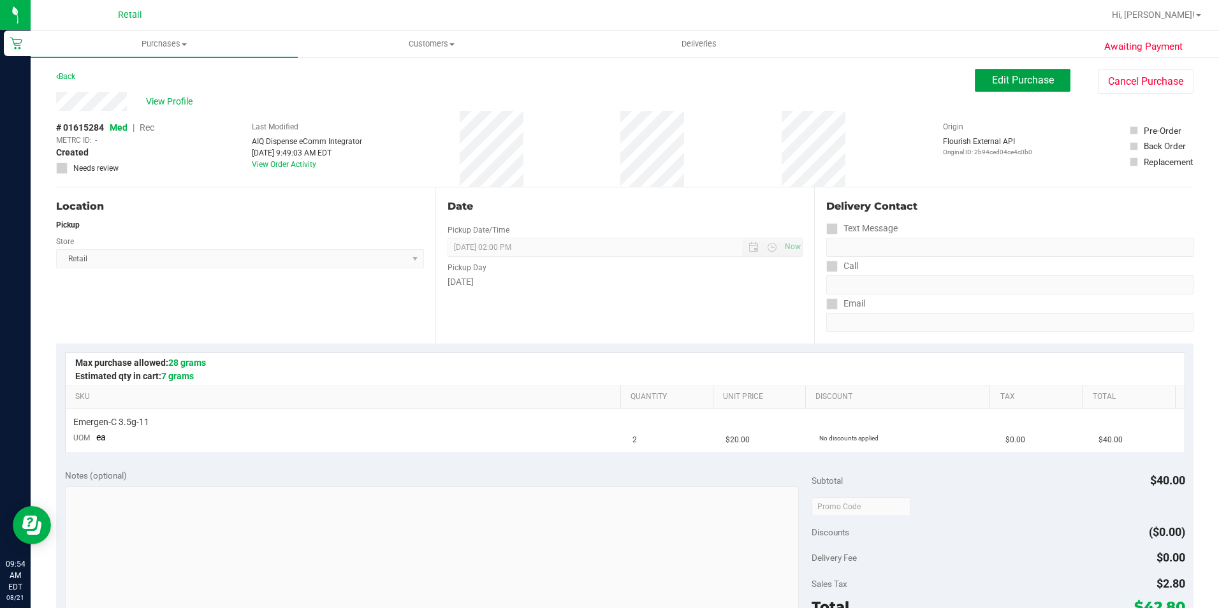
click at [1036, 91] on button "Edit Purchase" at bounding box center [1023, 80] width 96 height 23
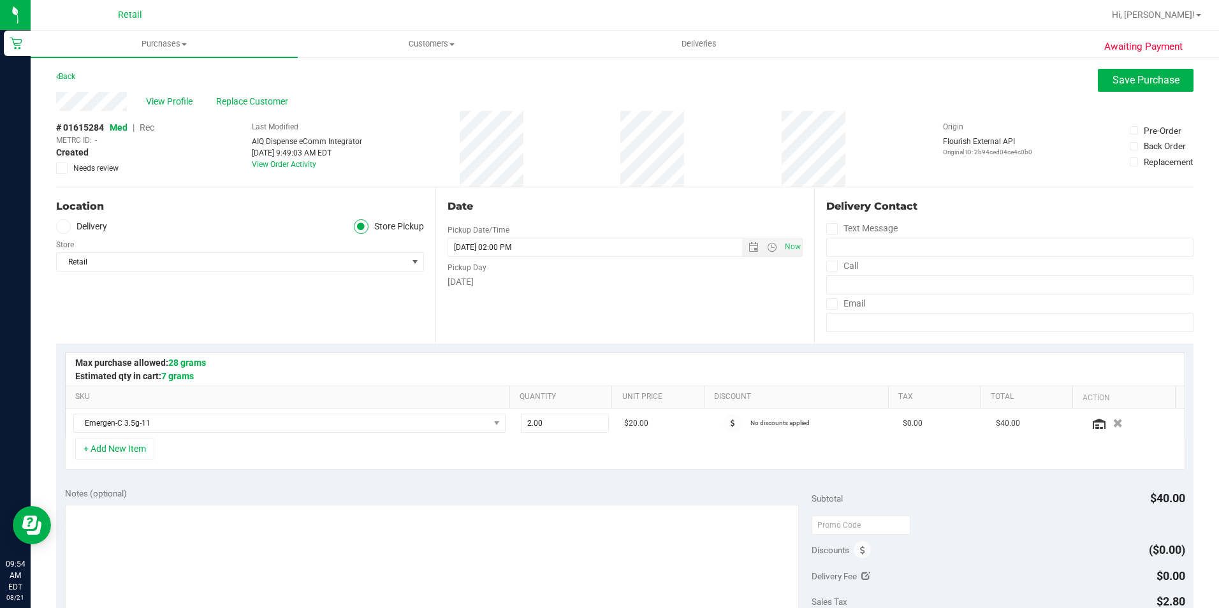
click at [145, 128] on span "Rec" at bounding box center [147, 127] width 15 height 10
click at [1128, 83] on span "Save Purchase" at bounding box center [1146, 80] width 67 height 12
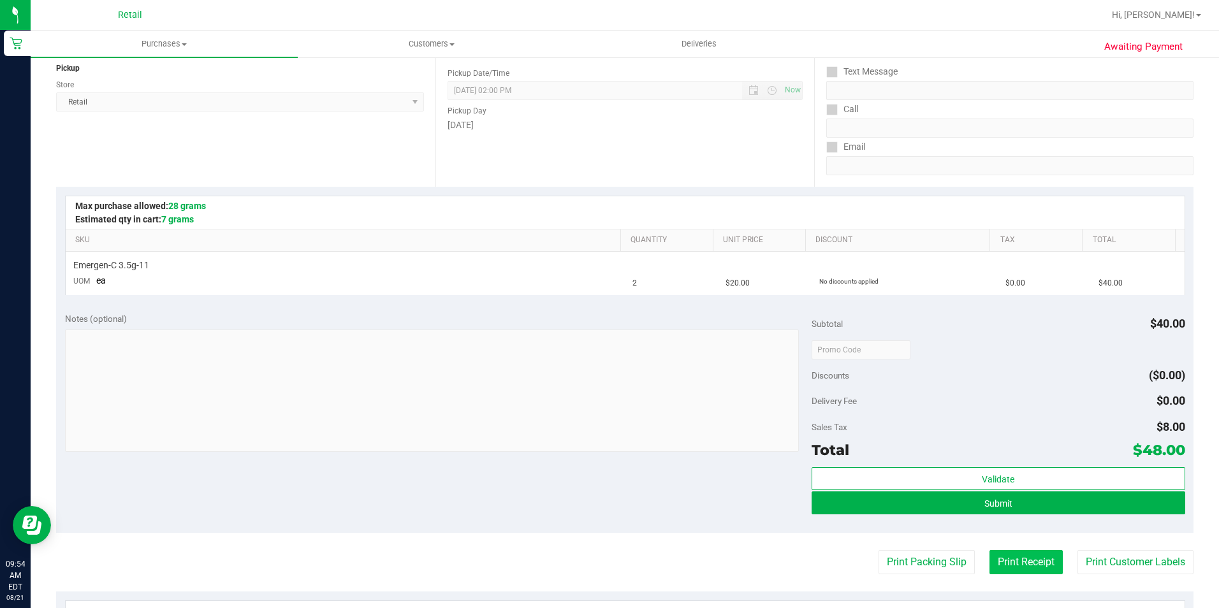
scroll to position [191, 0]
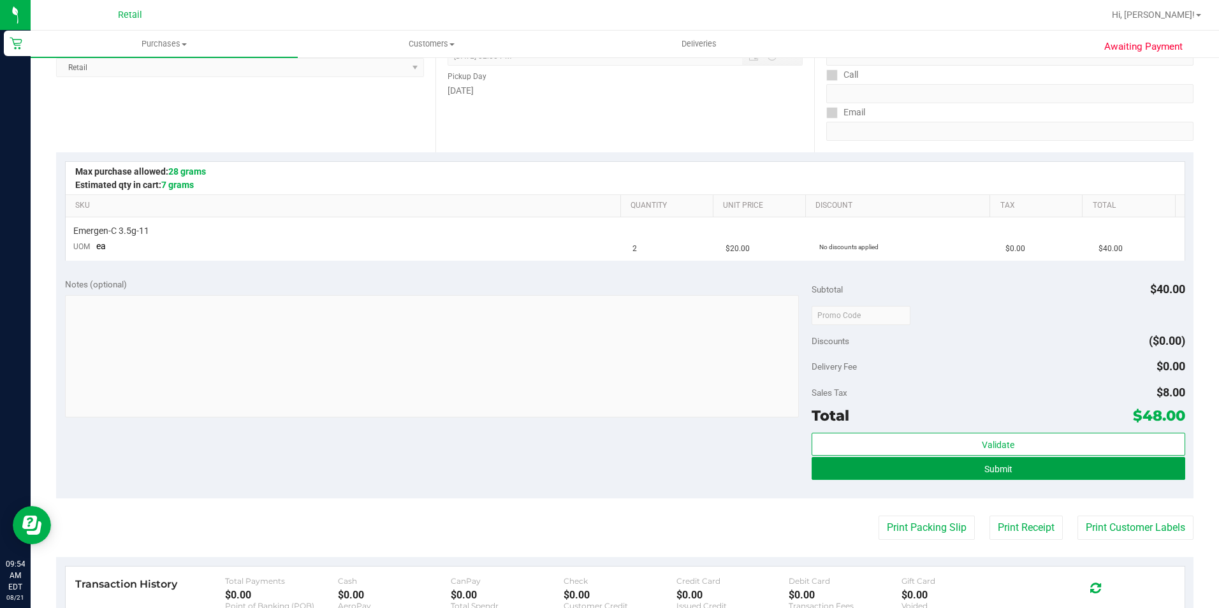
drag, startPoint x: 1035, startPoint y: 469, endPoint x: 1046, endPoint y: 481, distance: 16.7
click at [1036, 470] on button "Submit" at bounding box center [999, 468] width 374 height 23
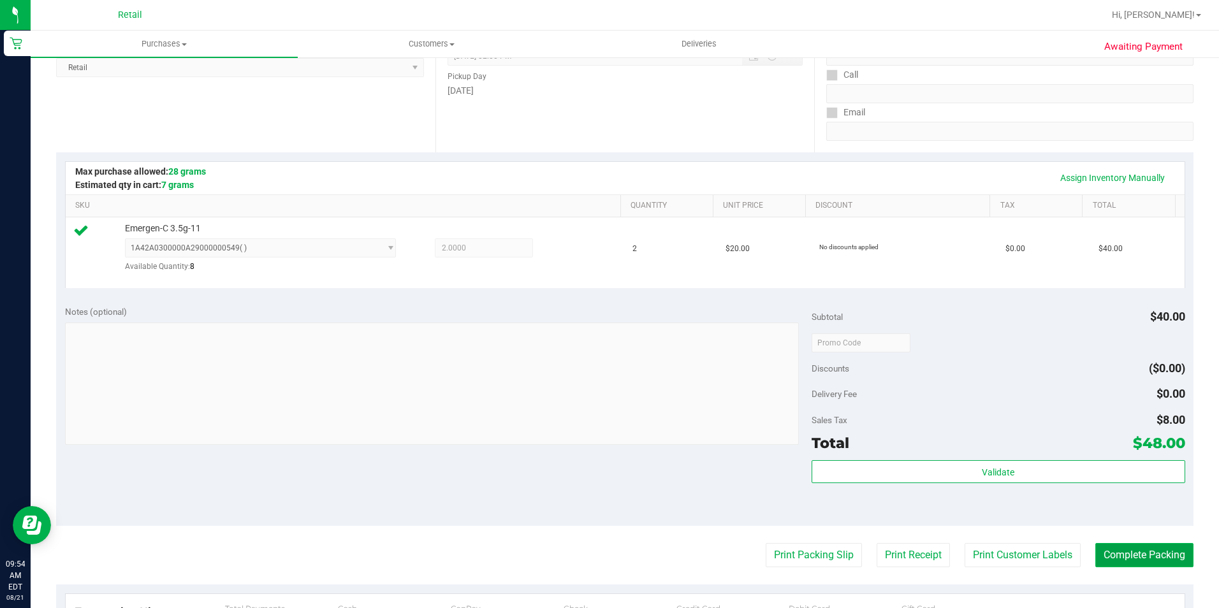
click at [1144, 550] on button "Complete Packing" at bounding box center [1145, 555] width 98 height 24
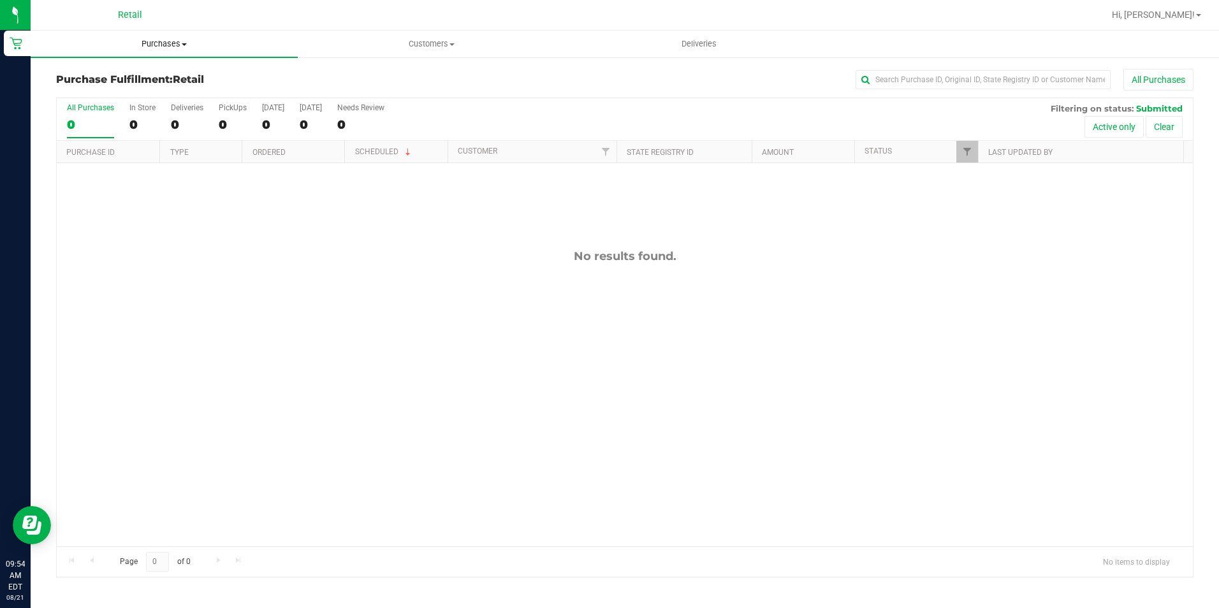
click at [175, 38] on uib-tab-heading "Purchases Summary of purchases Fulfillment All purchases" at bounding box center [164, 44] width 267 height 27
click at [164, 70] on li "Summary of purchases" at bounding box center [164, 77] width 267 height 15
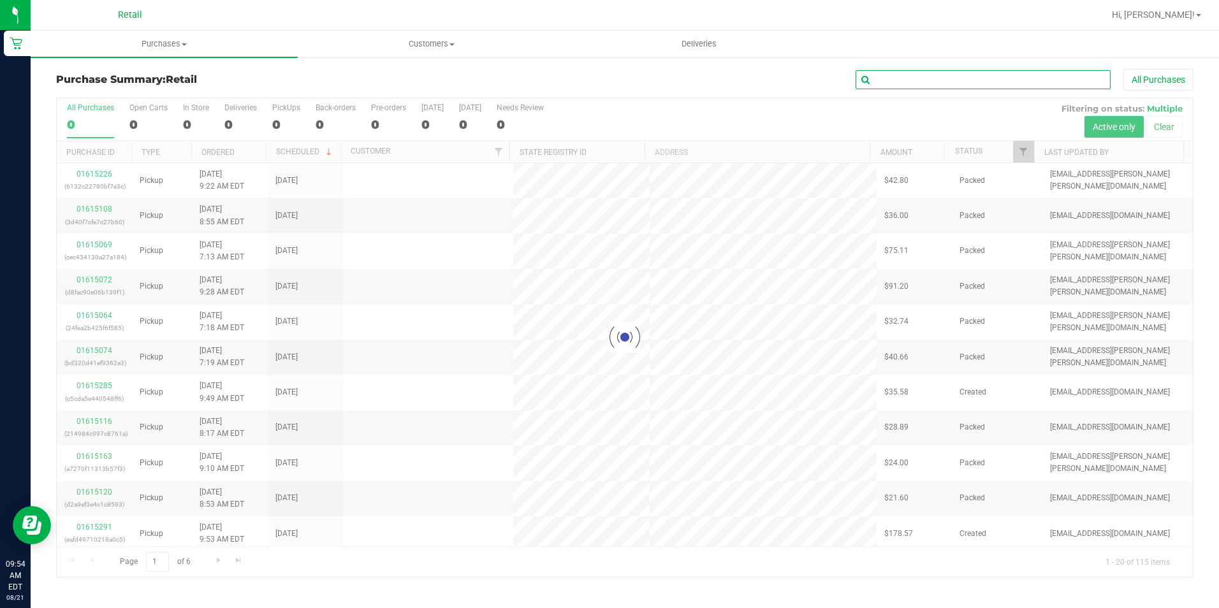
click at [949, 82] on input "text" at bounding box center [983, 79] width 255 height 19
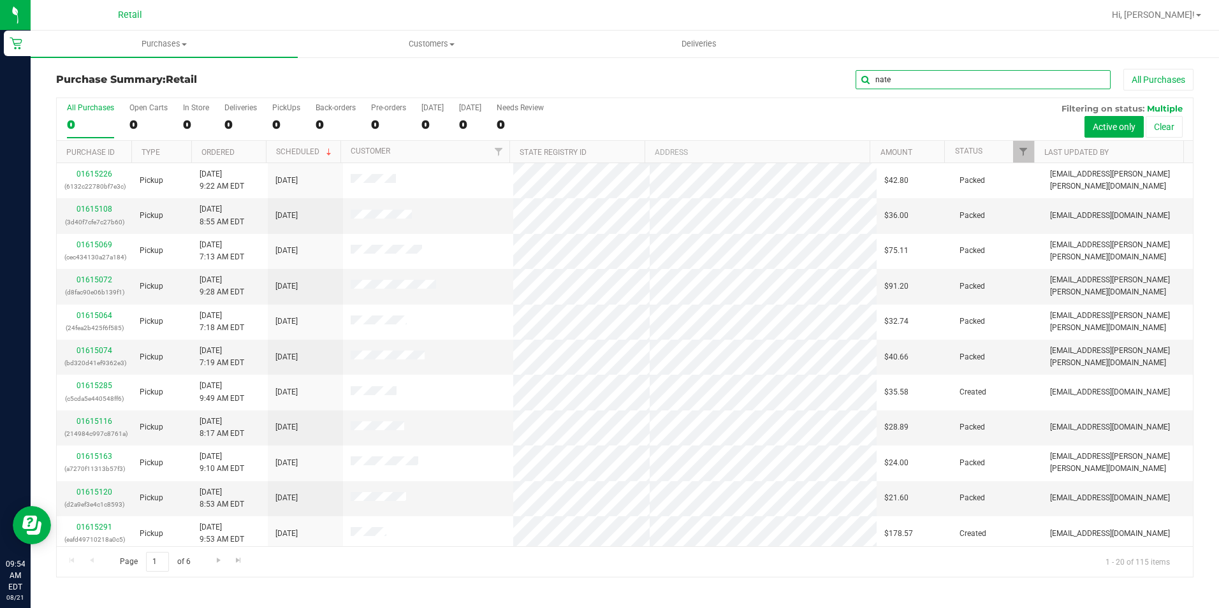
type input "nate"
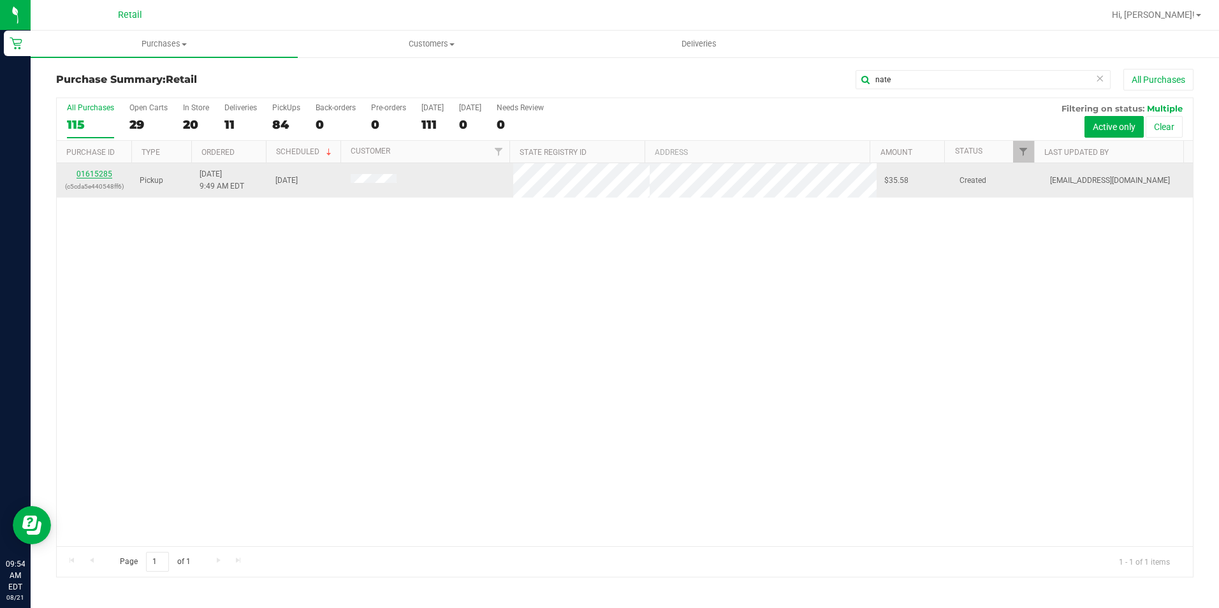
click at [109, 170] on link "01615285" at bounding box center [95, 174] width 36 height 9
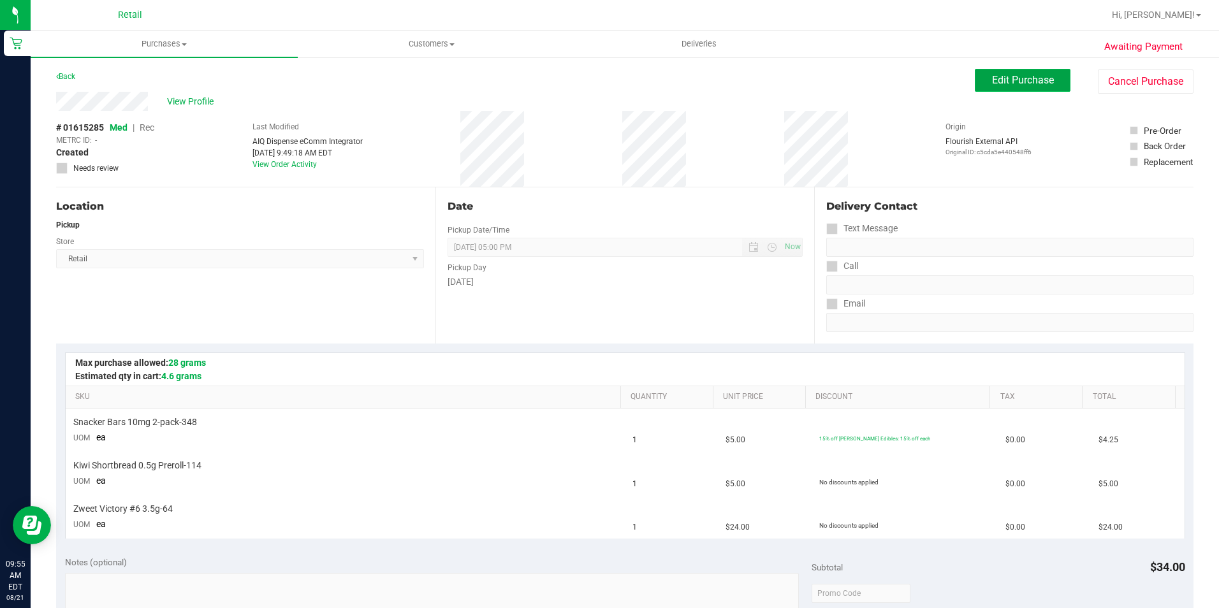
click at [1003, 71] on button "Edit Purchase" at bounding box center [1023, 80] width 96 height 23
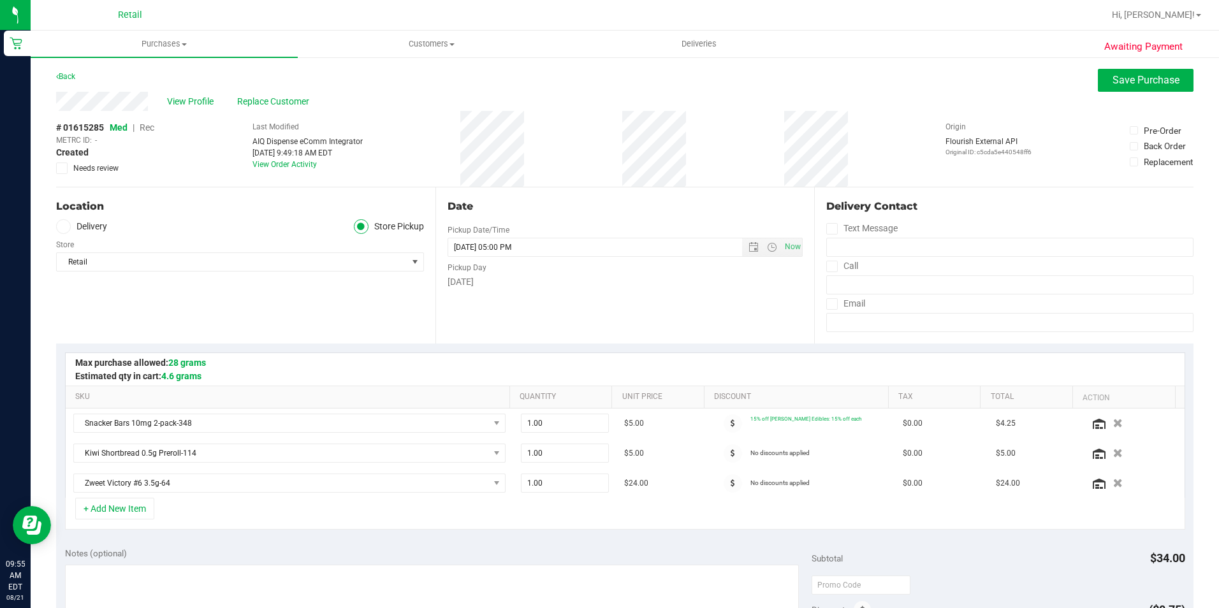
click at [149, 126] on span "Rec" at bounding box center [147, 127] width 15 height 10
click at [1110, 86] on button "Save Purchase" at bounding box center [1146, 80] width 96 height 23
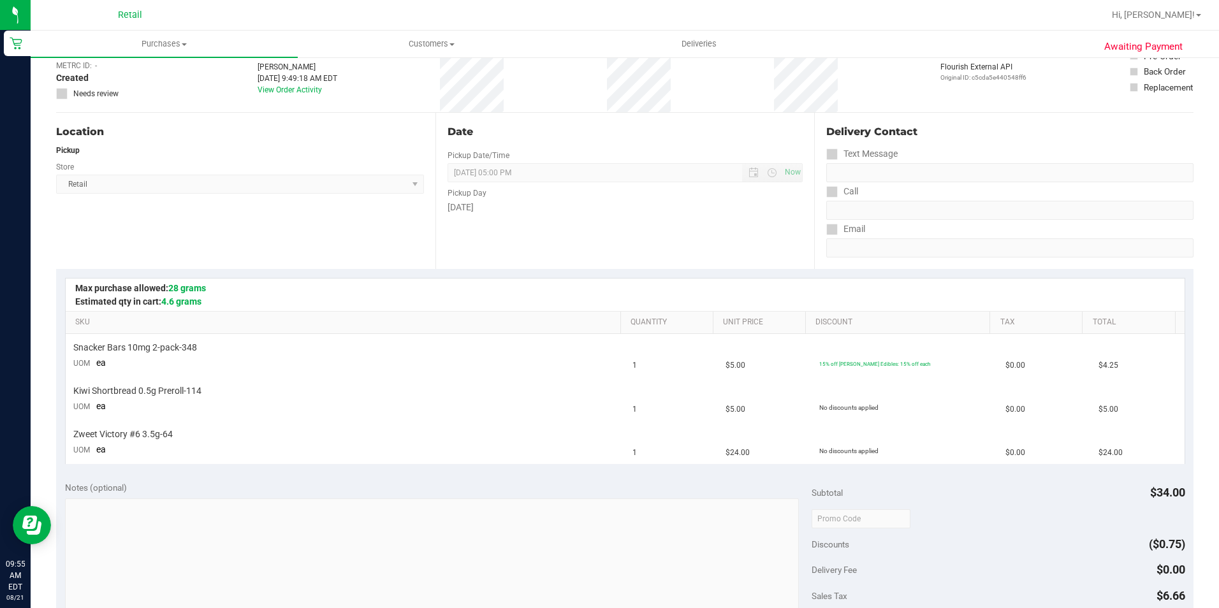
scroll to position [255, 0]
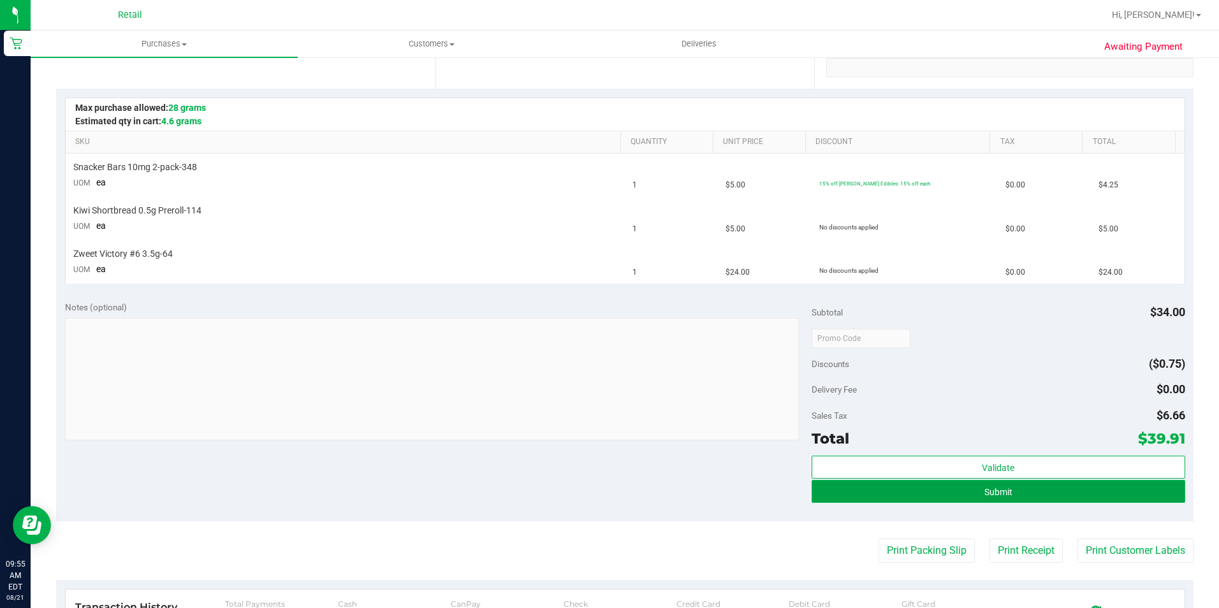
click at [1110, 494] on button "Submit" at bounding box center [999, 491] width 374 height 23
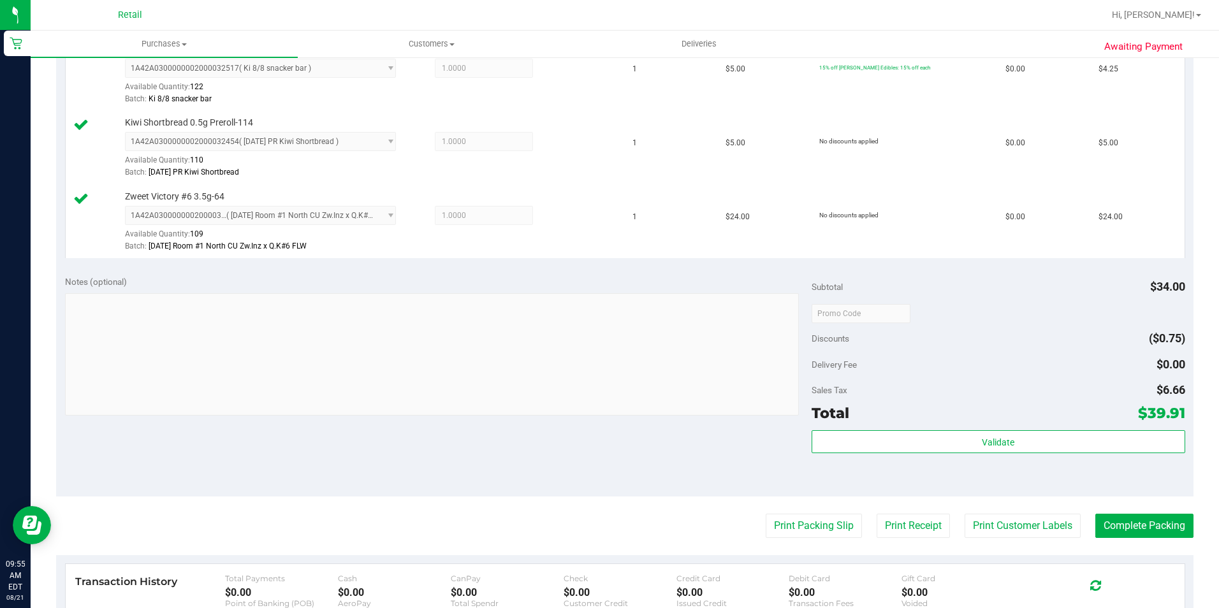
scroll to position [383, 0]
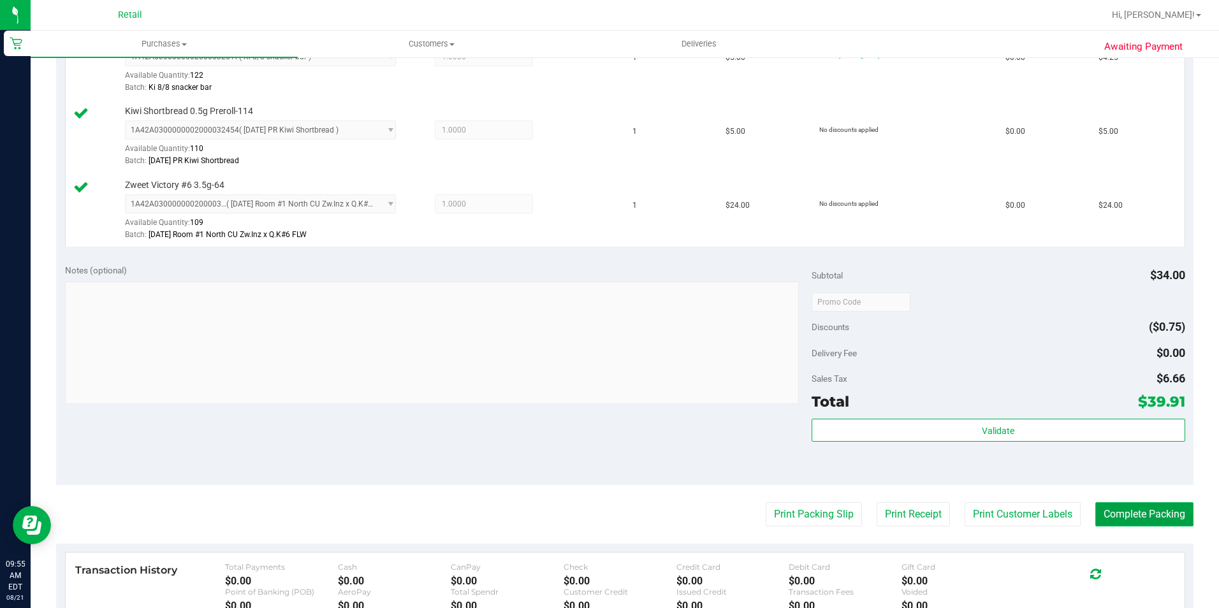
click at [1155, 517] on button "Complete Packing" at bounding box center [1145, 514] width 98 height 24
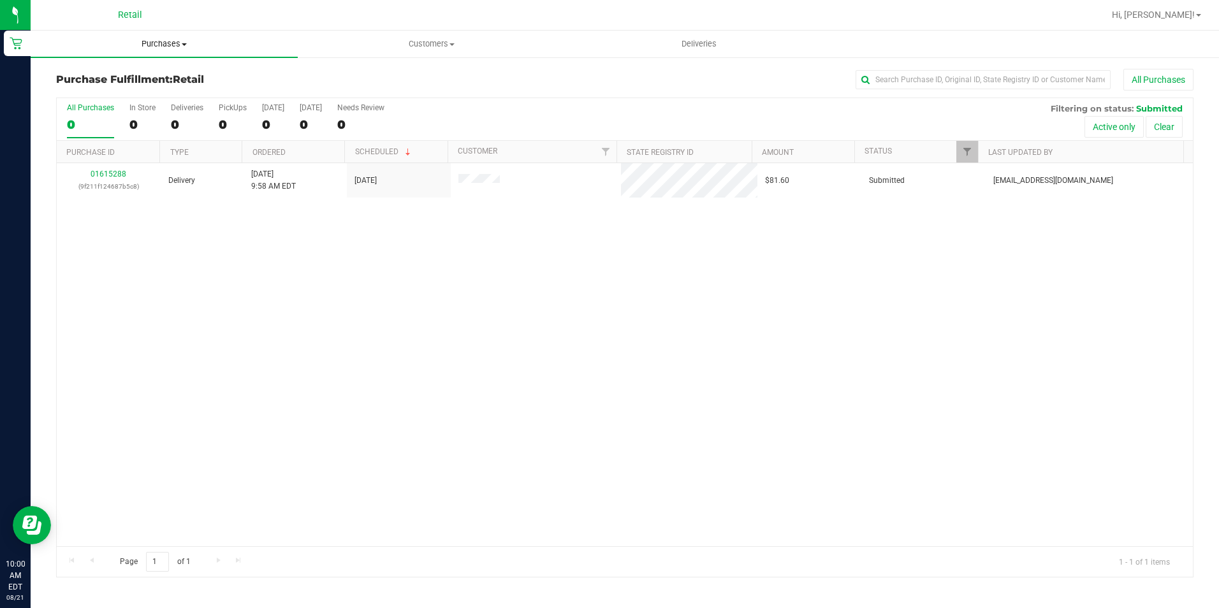
click at [176, 46] on span "Purchases" at bounding box center [164, 43] width 267 height 11
click at [150, 81] on span "Summary of purchases" at bounding box center [96, 76] width 131 height 11
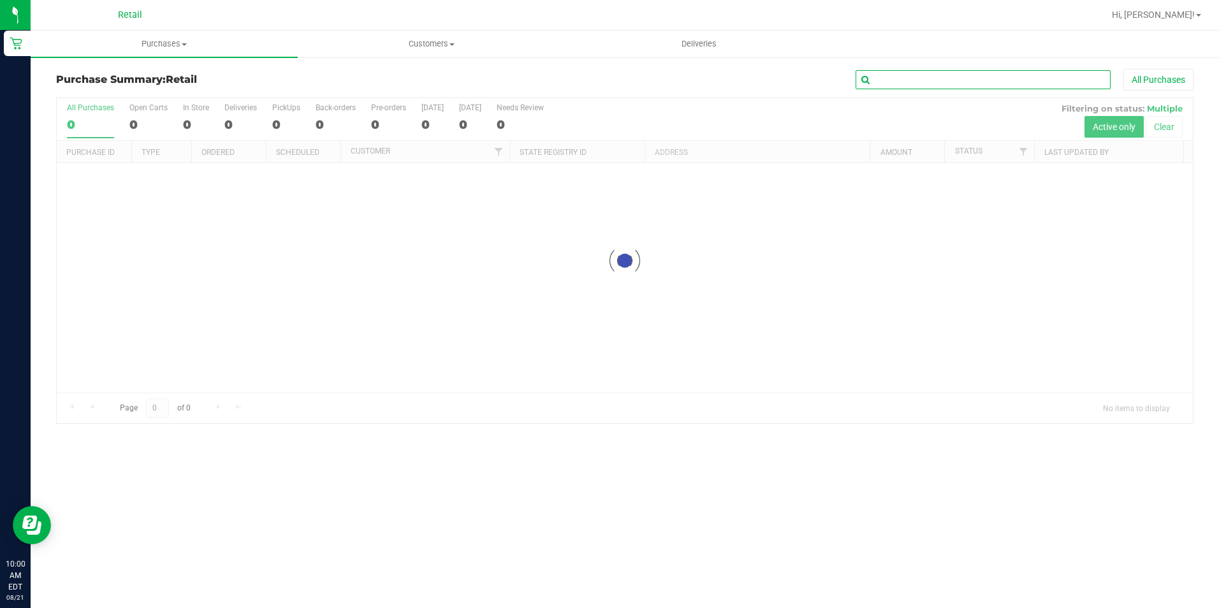
click at [944, 87] on input "text" at bounding box center [983, 79] width 255 height 19
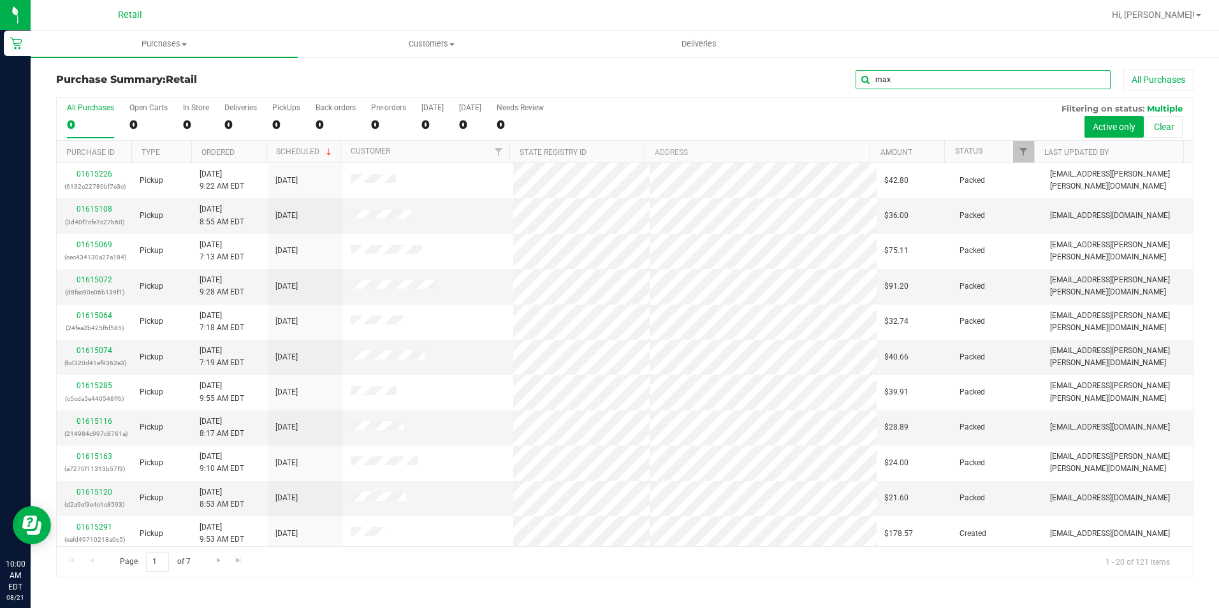
type input "max"
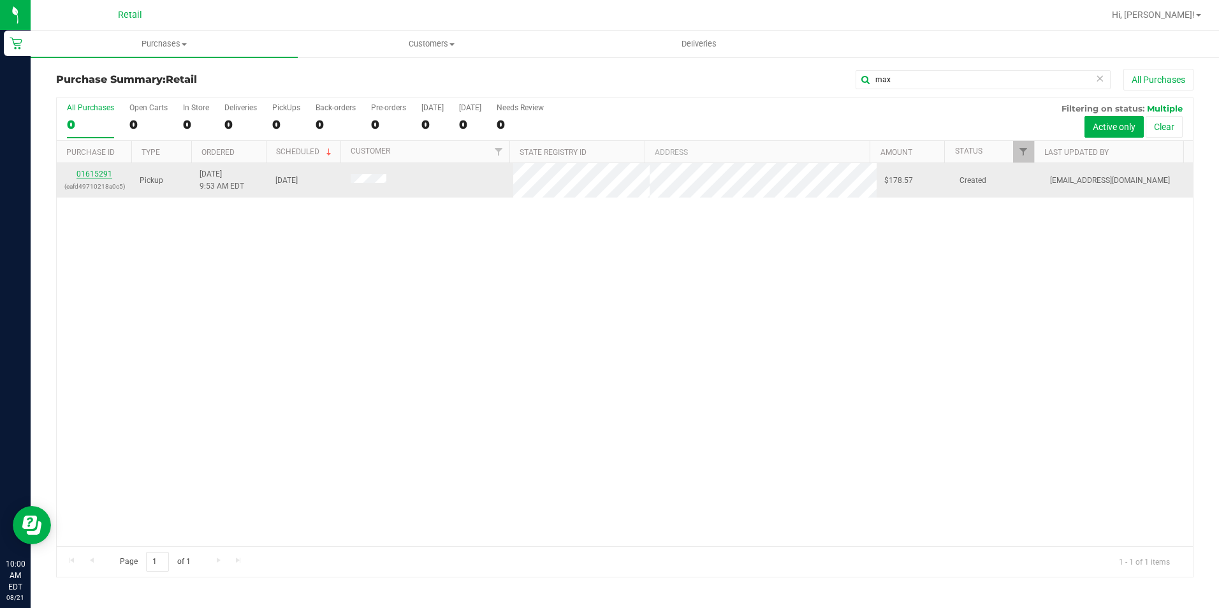
click at [105, 173] on link "01615291" at bounding box center [95, 174] width 36 height 9
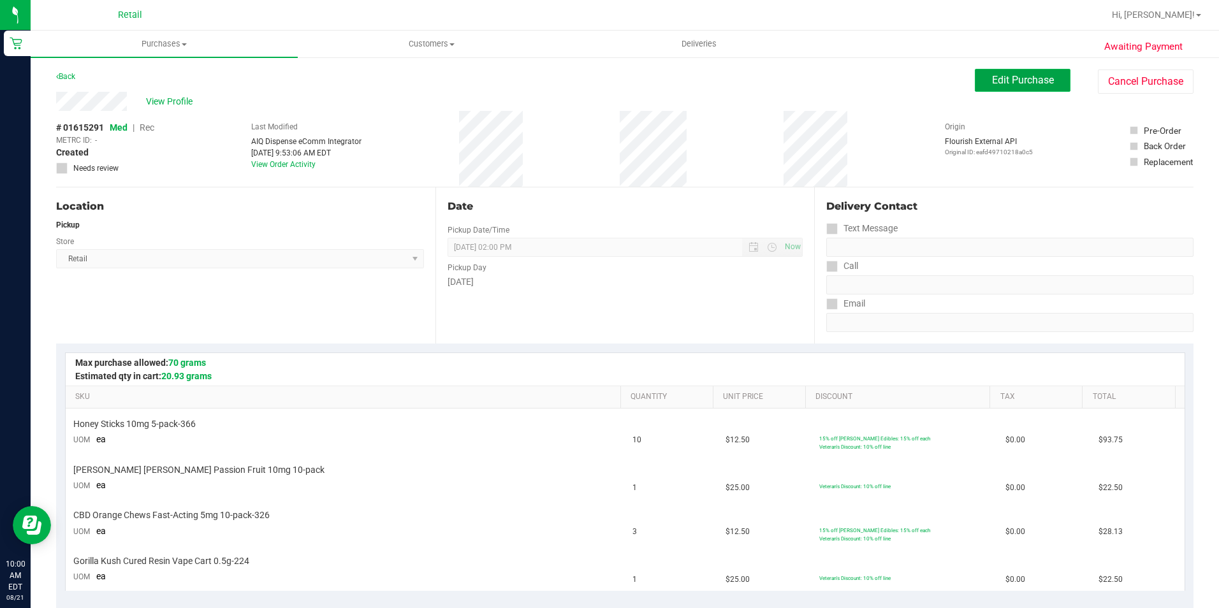
click at [1000, 78] on span "Edit Purchase" at bounding box center [1023, 80] width 62 height 12
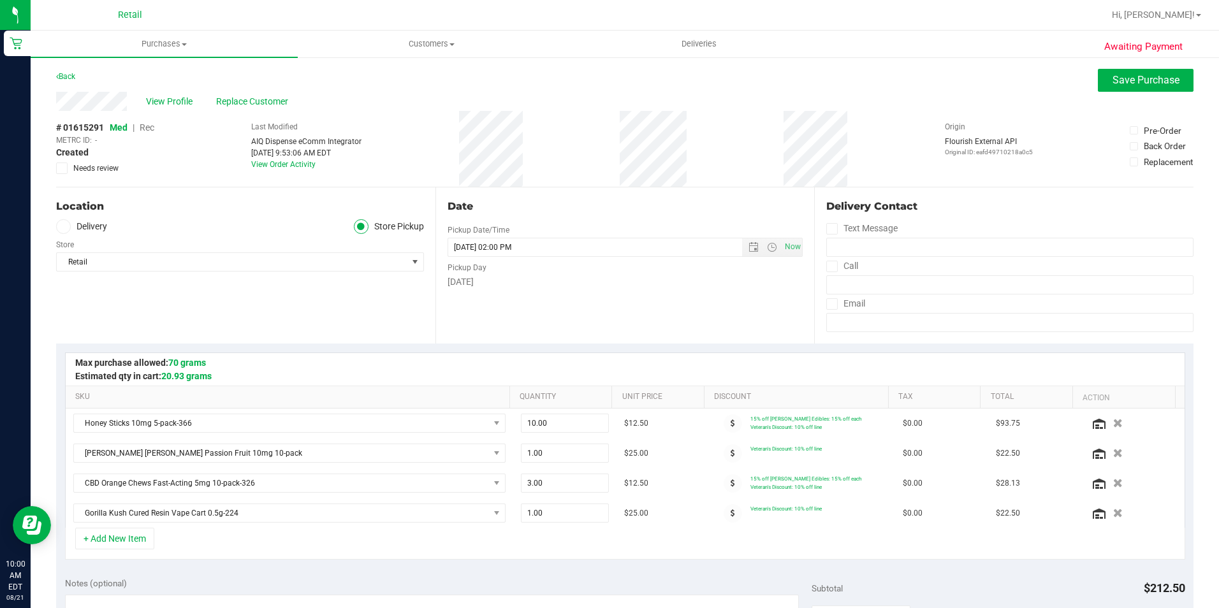
click at [147, 124] on span "Rec" at bounding box center [147, 127] width 15 height 10
click at [1120, 78] on span "Save Purchase" at bounding box center [1146, 80] width 67 height 12
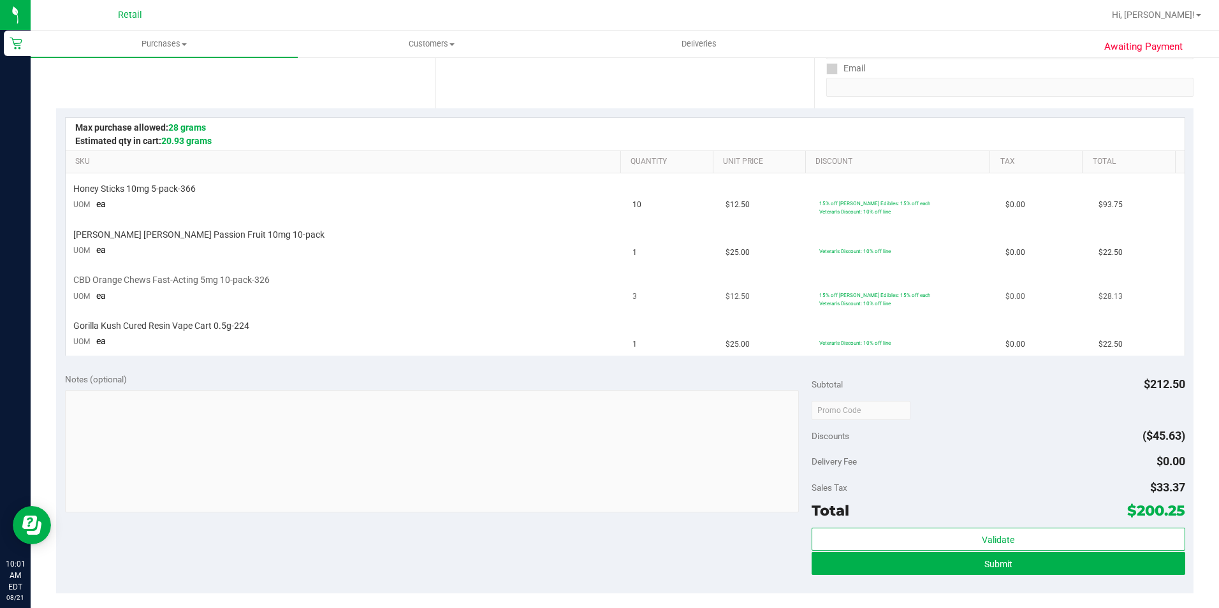
scroll to position [319, 0]
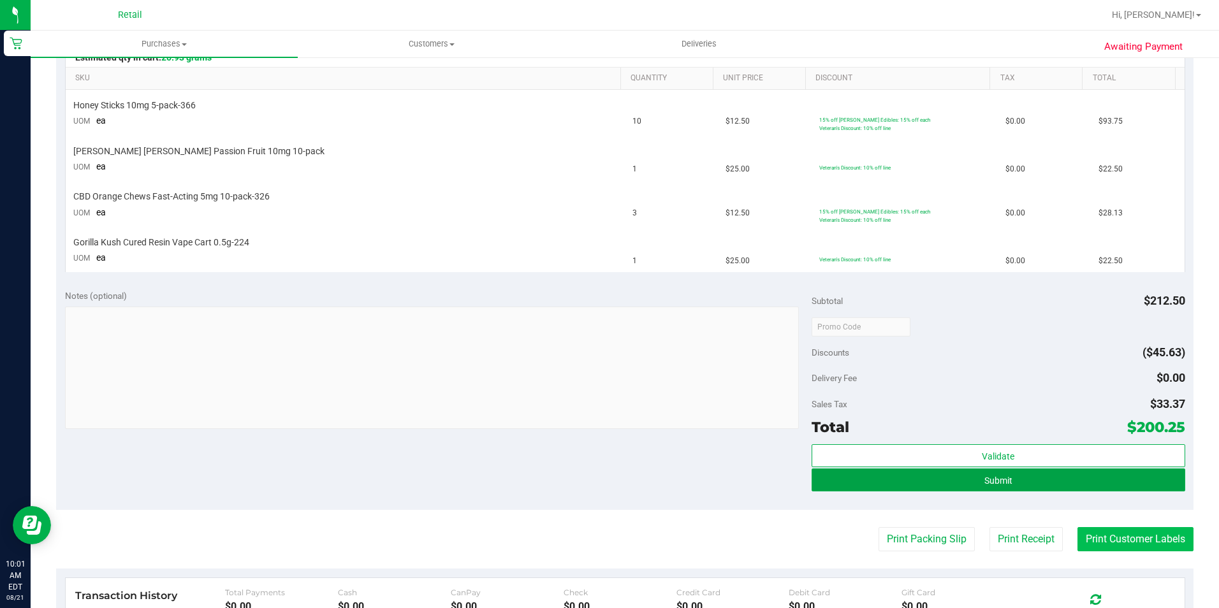
drag, startPoint x: 1030, startPoint y: 483, endPoint x: 1094, endPoint y: 529, distance: 78.6
click at [1030, 483] on button "Submit" at bounding box center [999, 480] width 374 height 23
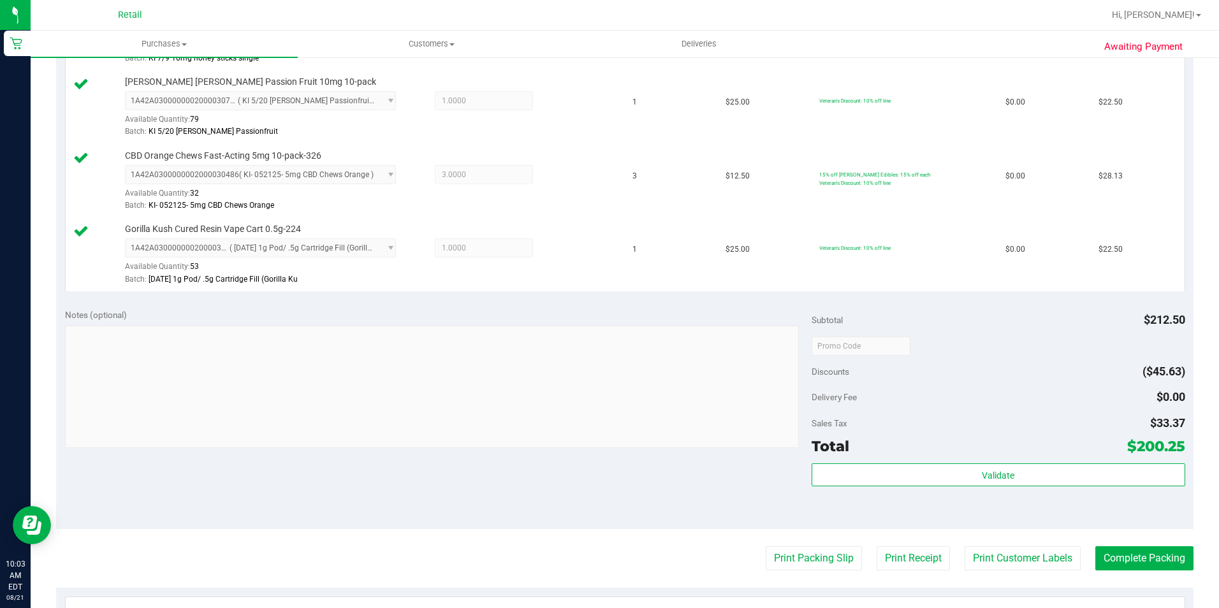
scroll to position [510, 0]
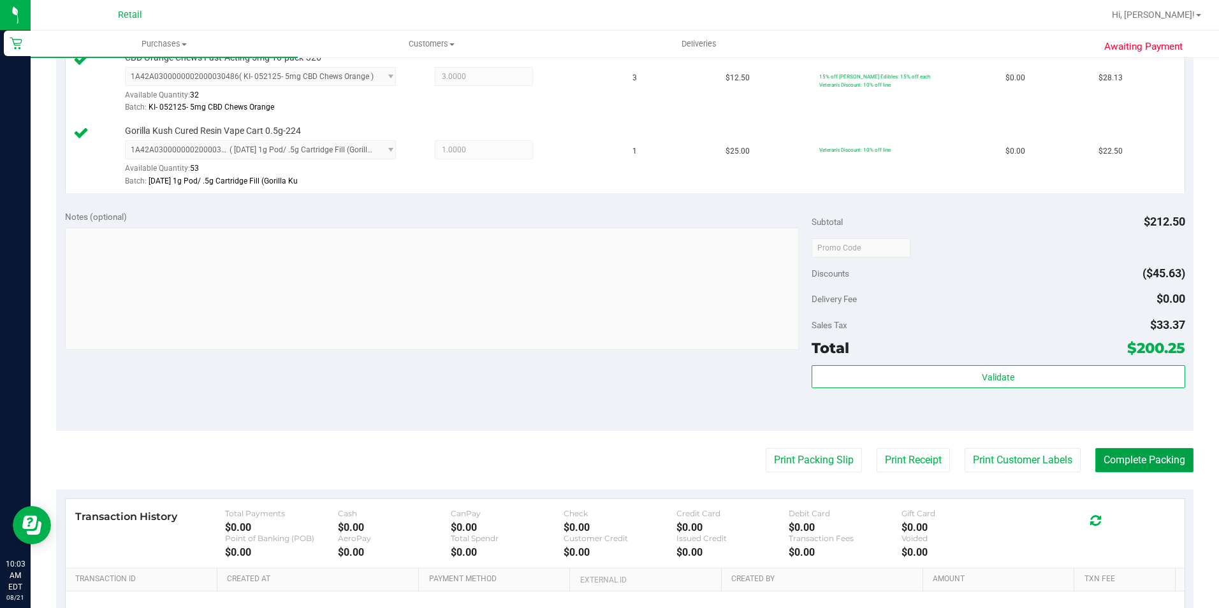
click at [1124, 464] on button "Complete Packing" at bounding box center [1145, 460] width 98 height 24
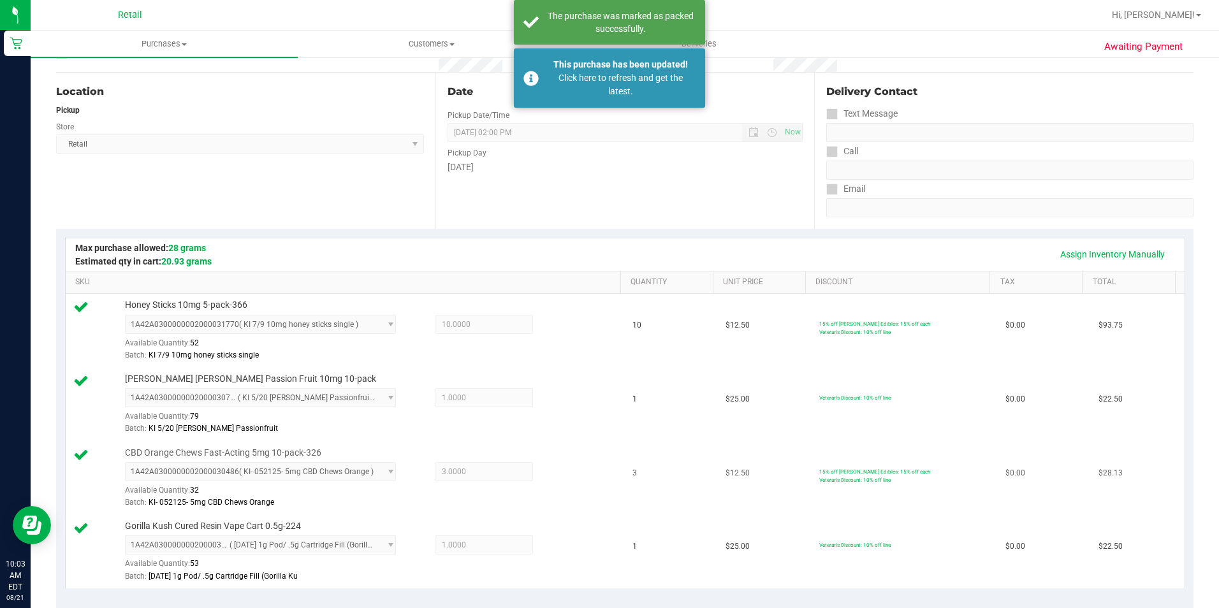
scroll to position [0, 0]
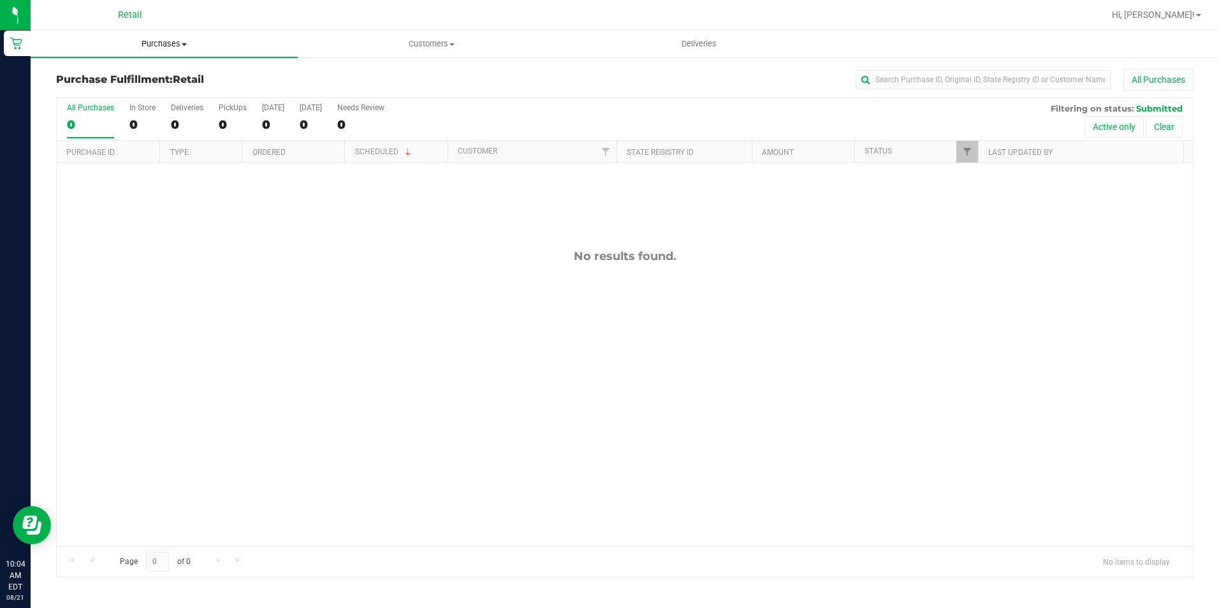
click at [171, 42] on span "Purchases" at bounding box center [164, 43] width 267 height 11
click at [160, 72] on li "Summary of purchases" at bounding box center [164, 77] width 267 height 15
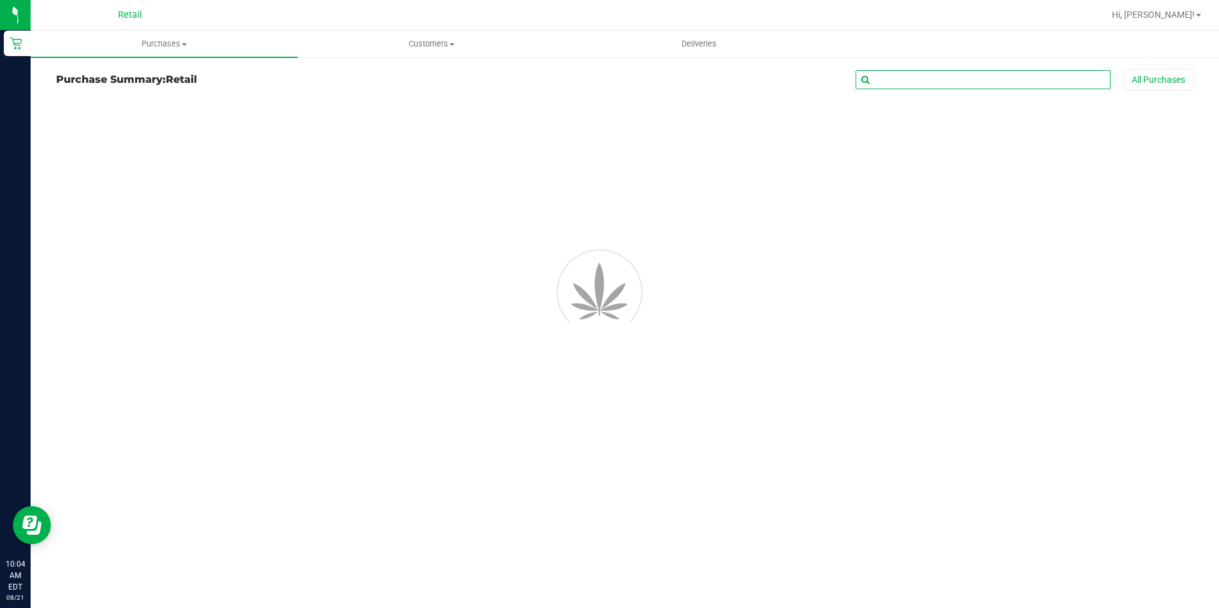
click at [997, 77] on input "text" at bounding box center [983, 79] width 255 height 19
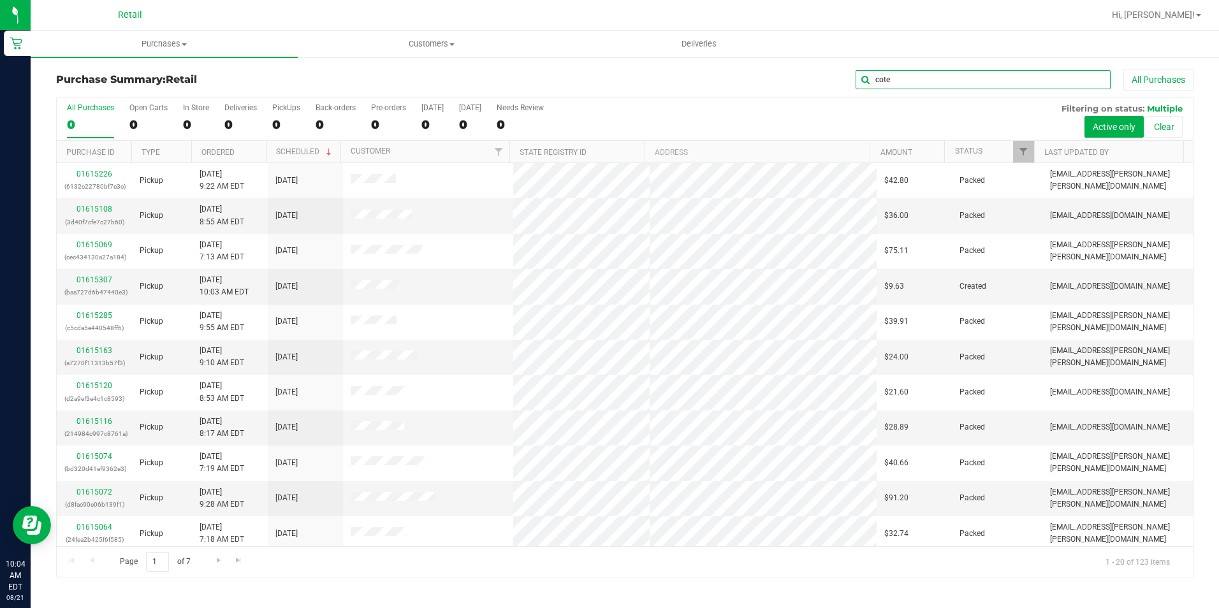
type input "cote"
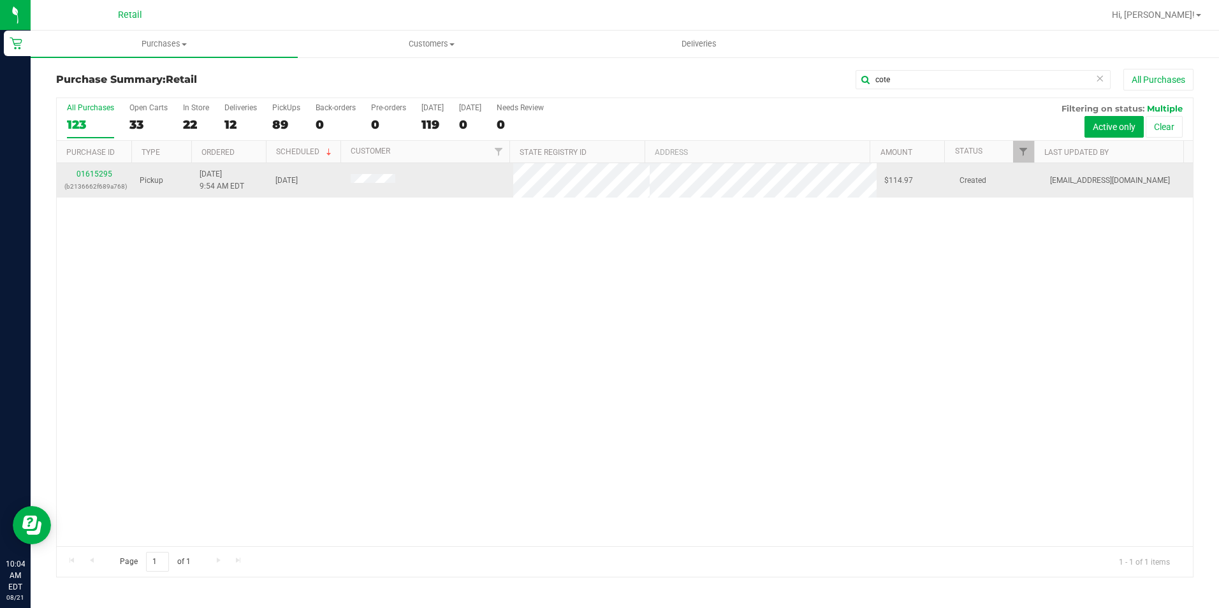
click at [112, 175] on div "01615295 (b2136662f689a768)" at bounding box center [94, 180] width 60 height 24
click at [105, 177] on link "01615295" at bounding box center [95, 174] width 36 height 9
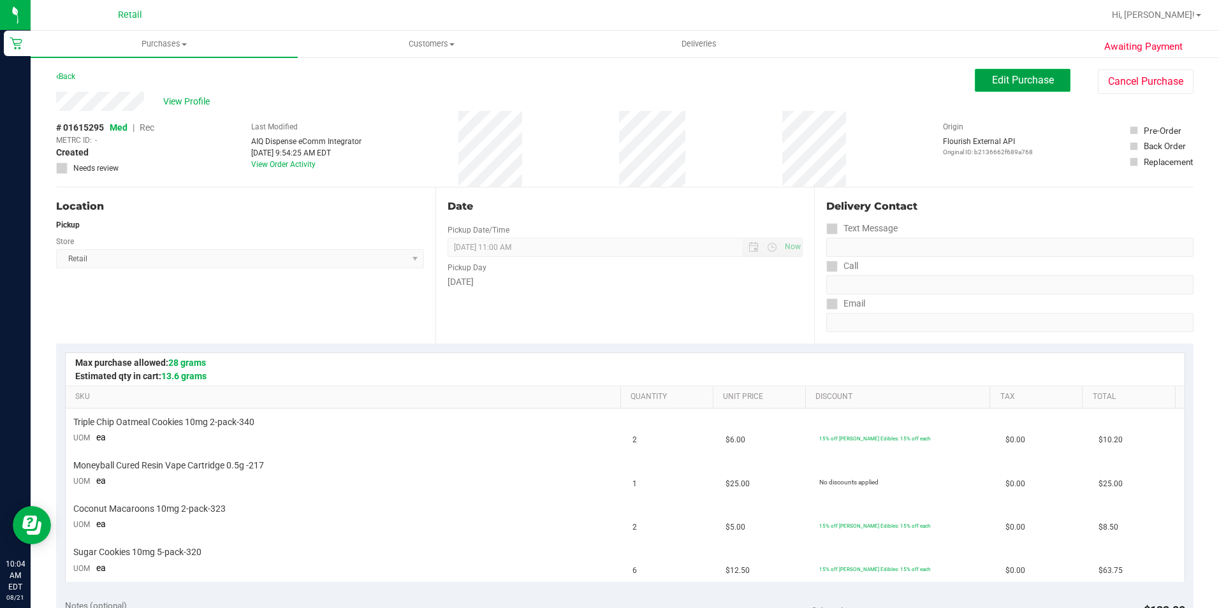
click at [994, 80] on span "Edit Purchase" at bounding box center [1023, 80] width 62 height 12
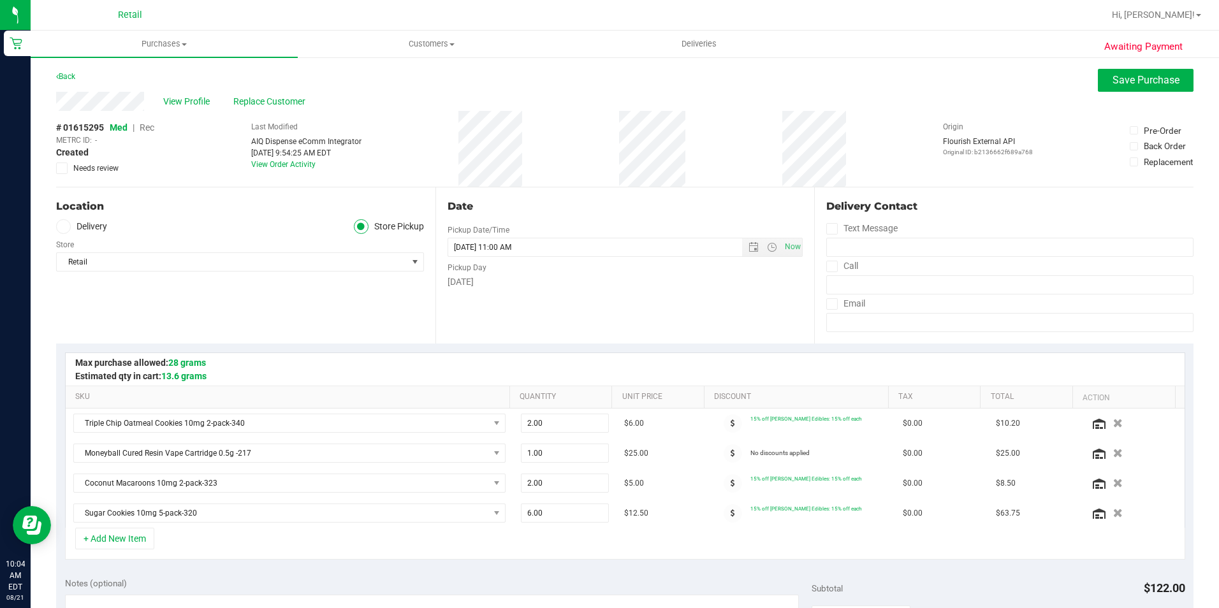
click at [149, 128] on span "Rec" at bounding box center [147, 127] width 15 height 10
click at [1123, 79] on span "Save Purchase" at bounding box center [1146, 80] width 67 height 12
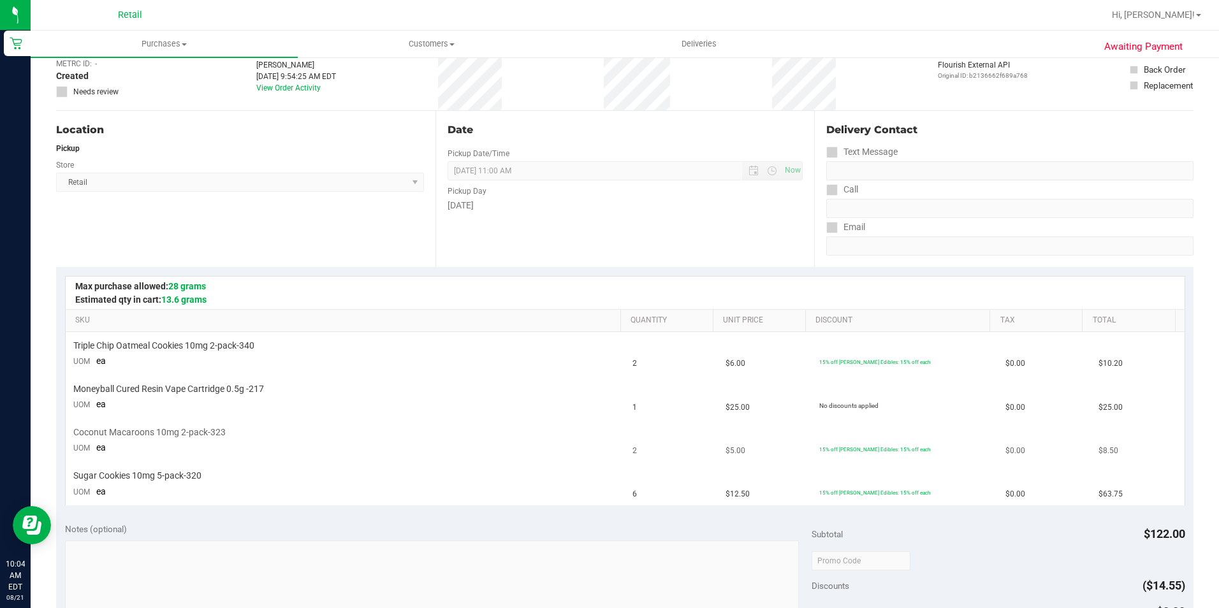
scroll to position [255, 0]
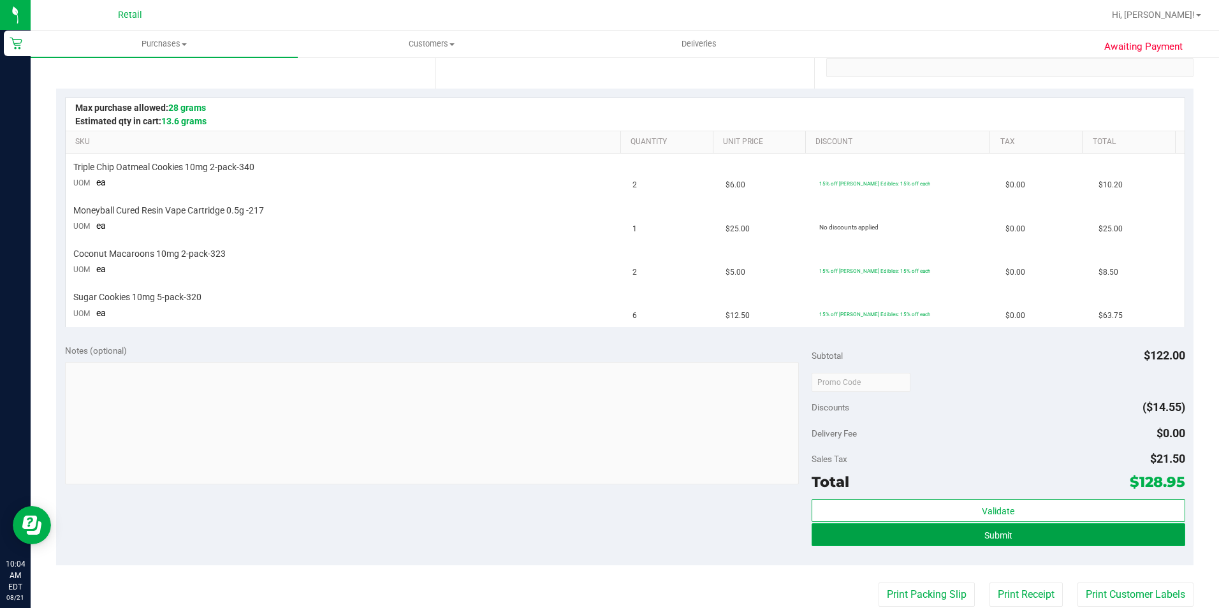
click at [1057, 536] on button "Submit" at bounding box center [999, 535] width 374 height 23
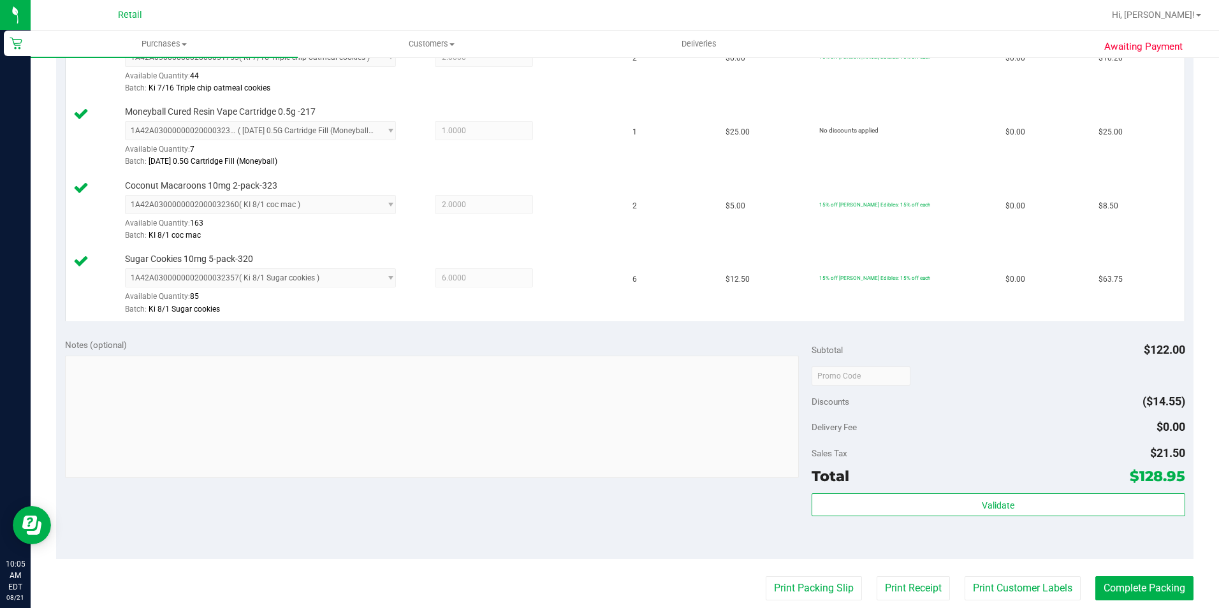
scroll to position [383, 0]
click at [1123, 583] on button "Complete Packing" at bounding box center [1145, 588] width 98 height 24
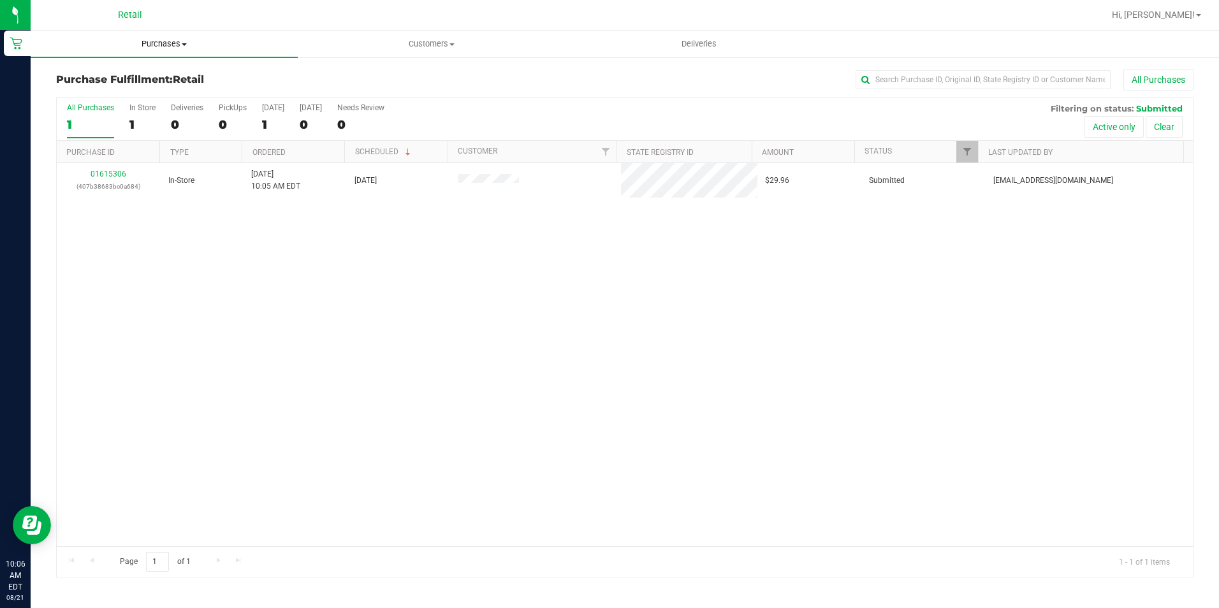
click at [148, 40] on span "Purchases" at bounding box center [164, 43] width 267 height 11
click at [119, 78] on span "Summary of purchases" at bounding box center [96, 76] width 131 height 11
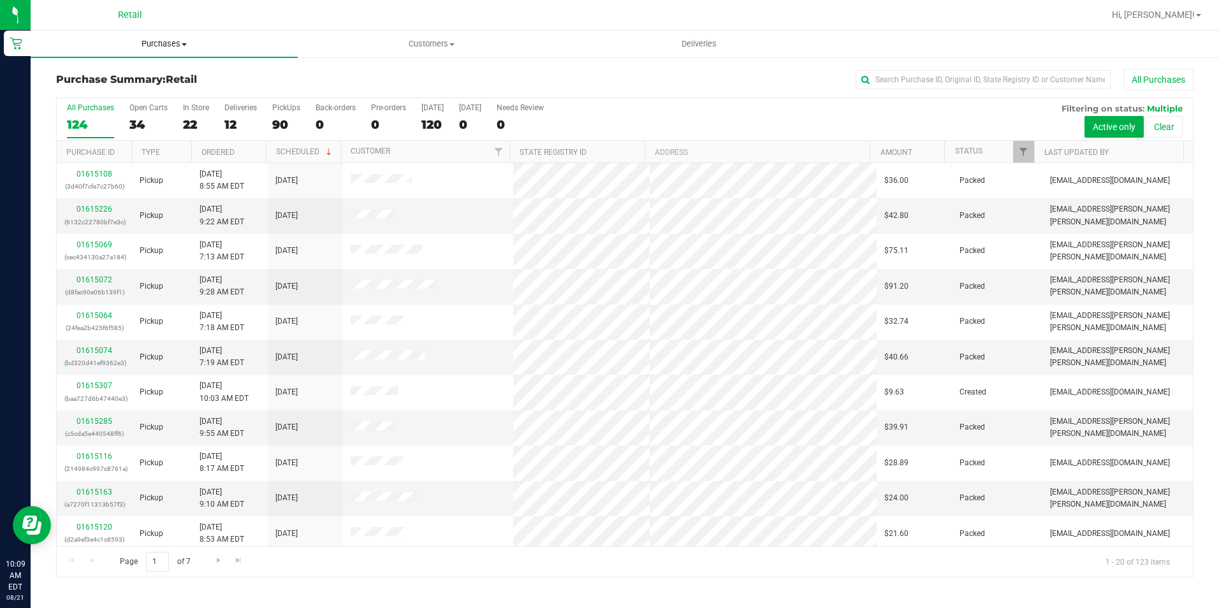
click at [177, 45] on span "Purchases" at bounding box center [164, 43] width 267 height 11
click at [992, 84] on input "text" at bounding box center [983, 79] width 255 height 19
type input "briana"
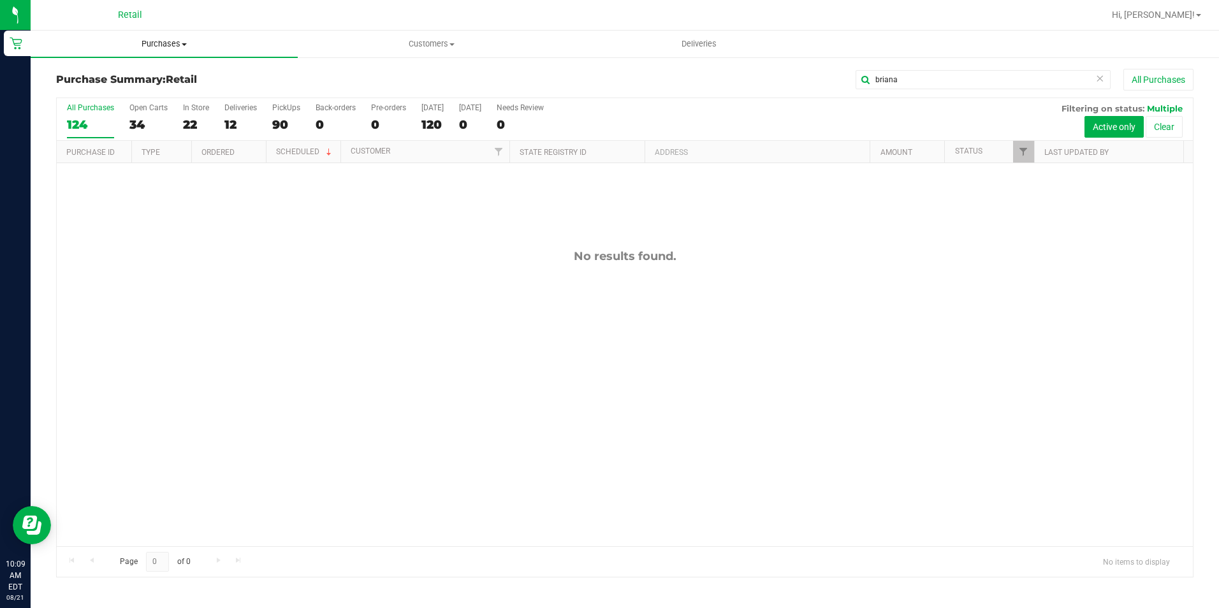
click at [168, 46] on span "Purchases" at bounding box center [164, 43] width 267 height 11
click at [152, 71] on span "Summary of purchases" at bounding box center [96, 76] width 131 height 11
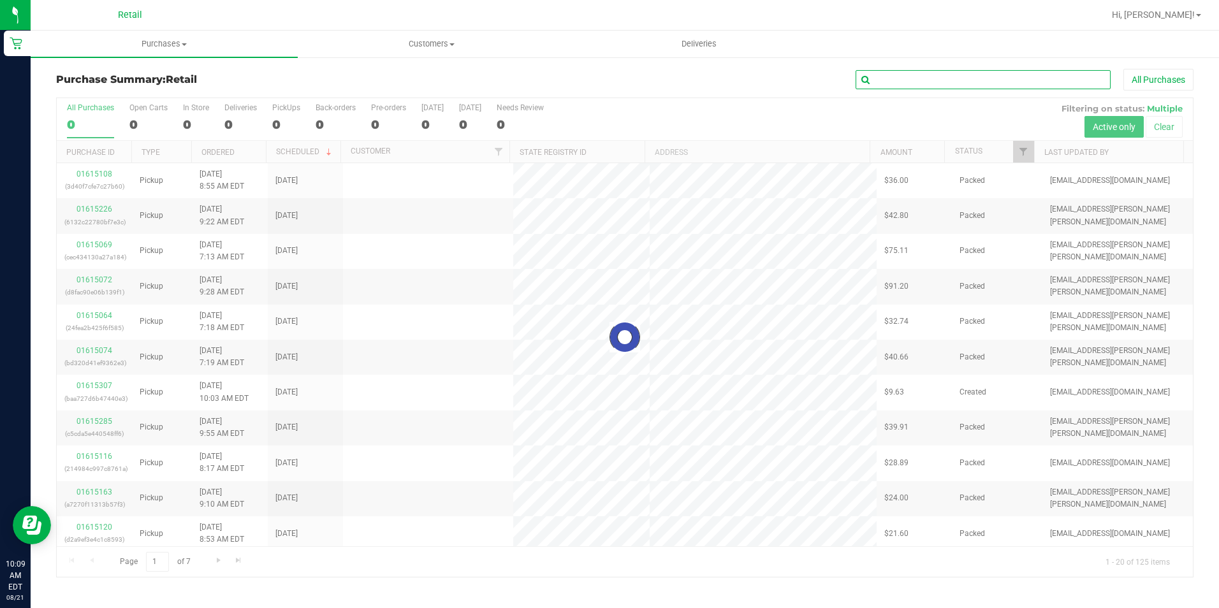
click at [935, 85] on input "text" at bounding box center [983, 79] width 255 height 19
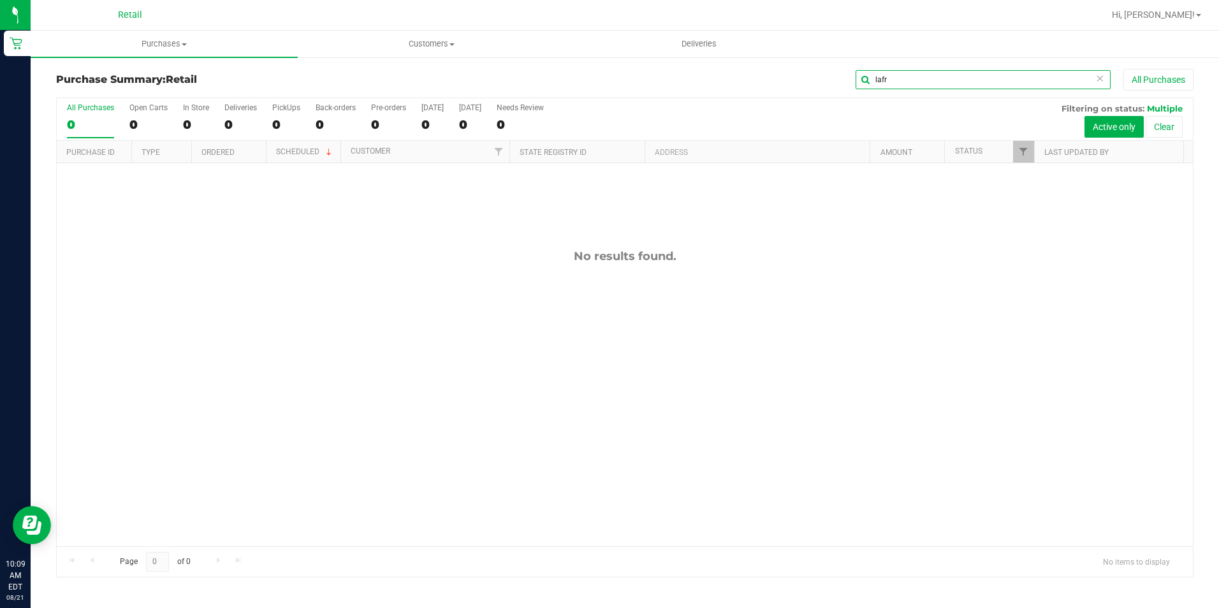
drag, startPoint x: 946, startPoint y: 79, endPoint x: 840, endPoint y: 84, distance: 106.0
click at [837, 85] on div "lafr All Purchases" at bounding box center [815, 80] width 758 height 22
type input "[PERSON_NAME]"
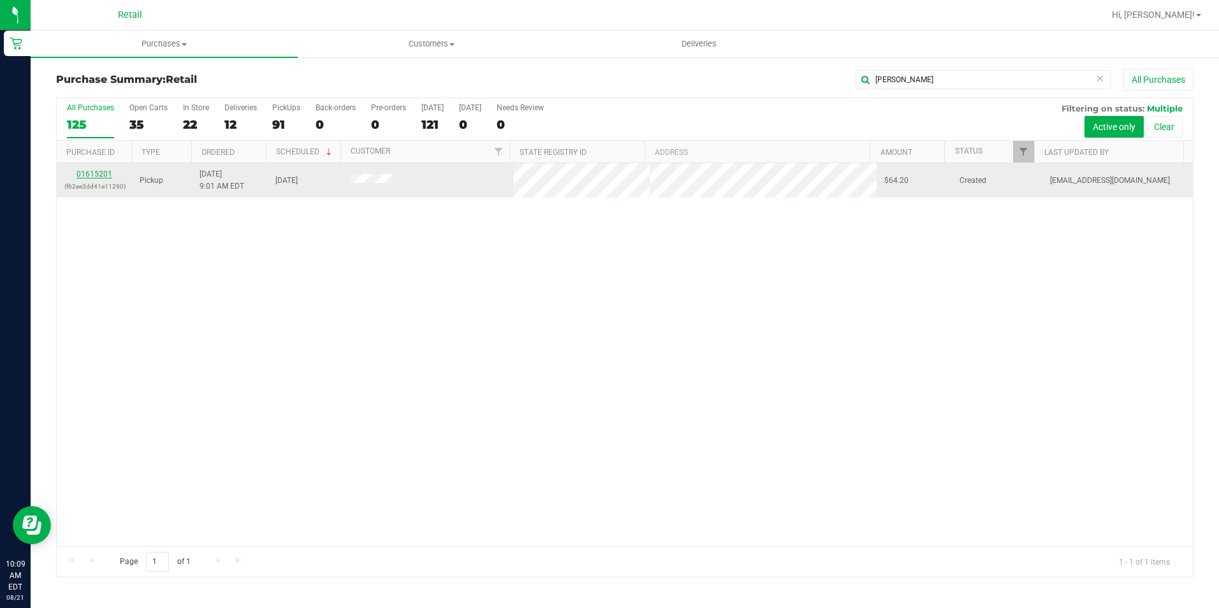
click at [82, 177] on link "01615201" at bounding box center [95, 174] width 36 height 9
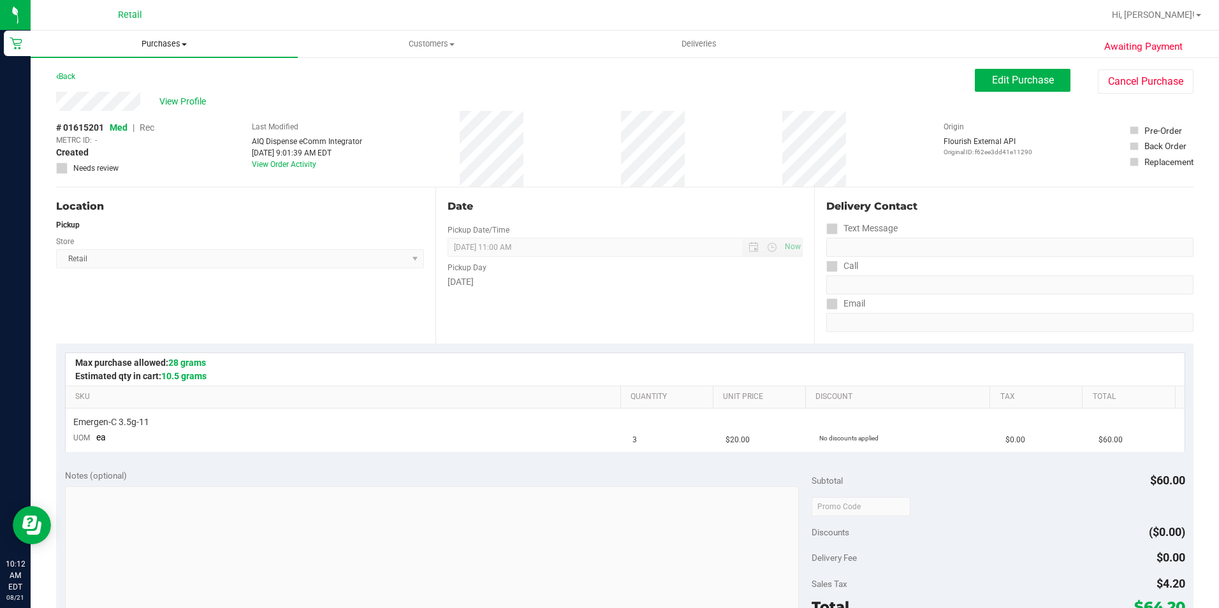
click at [161, 45] on span "Purchases" at bounding box center [164, 43] width 267 height 11
click at [138, 75] on span "Summary of purchases" at bounding box center [96, 76] width 131 height 11
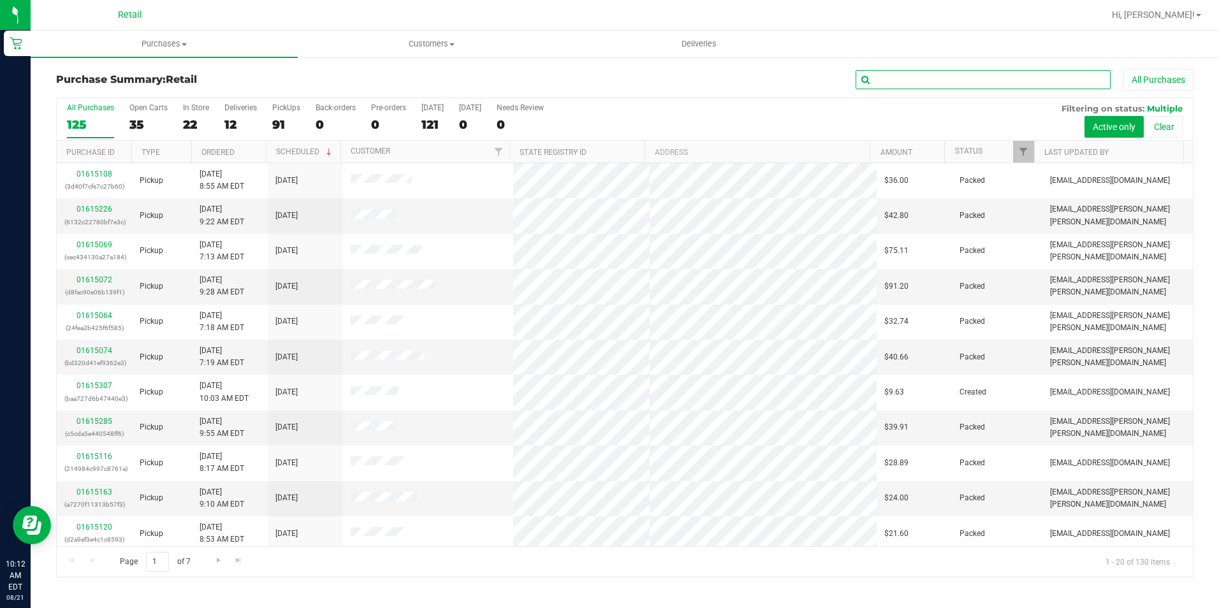
click at [935, 78] on input "text" at bounding box center [983, 79] width 255 height 19
type input "maia"
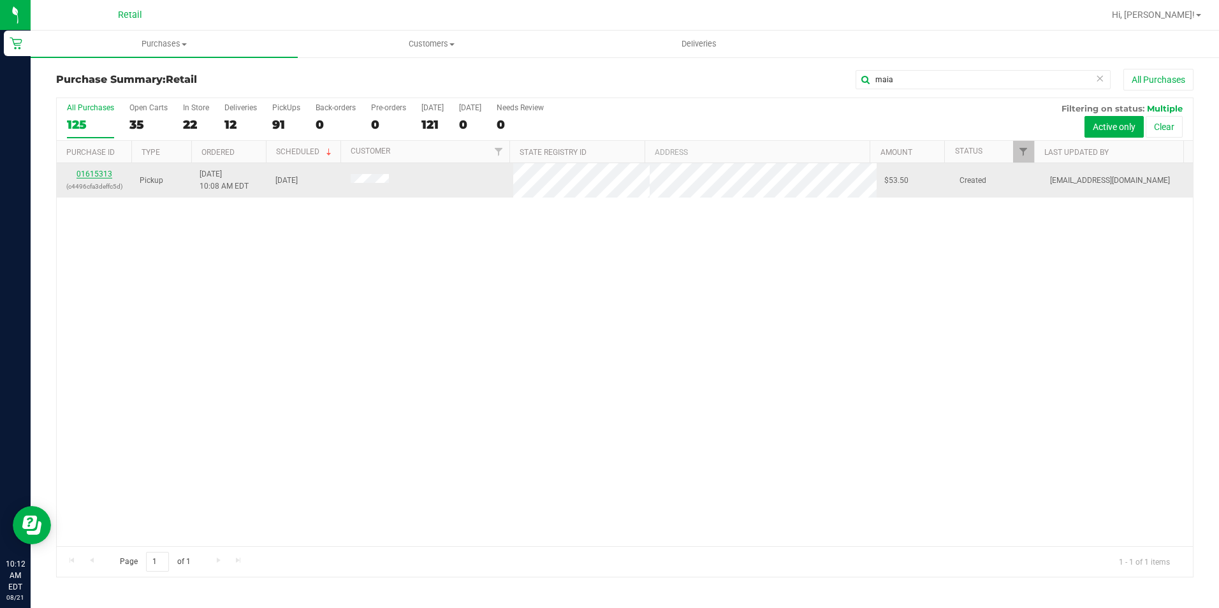
click at [92, 177] on link "01615313" at bounding box center [95, 174] width 36 height 9
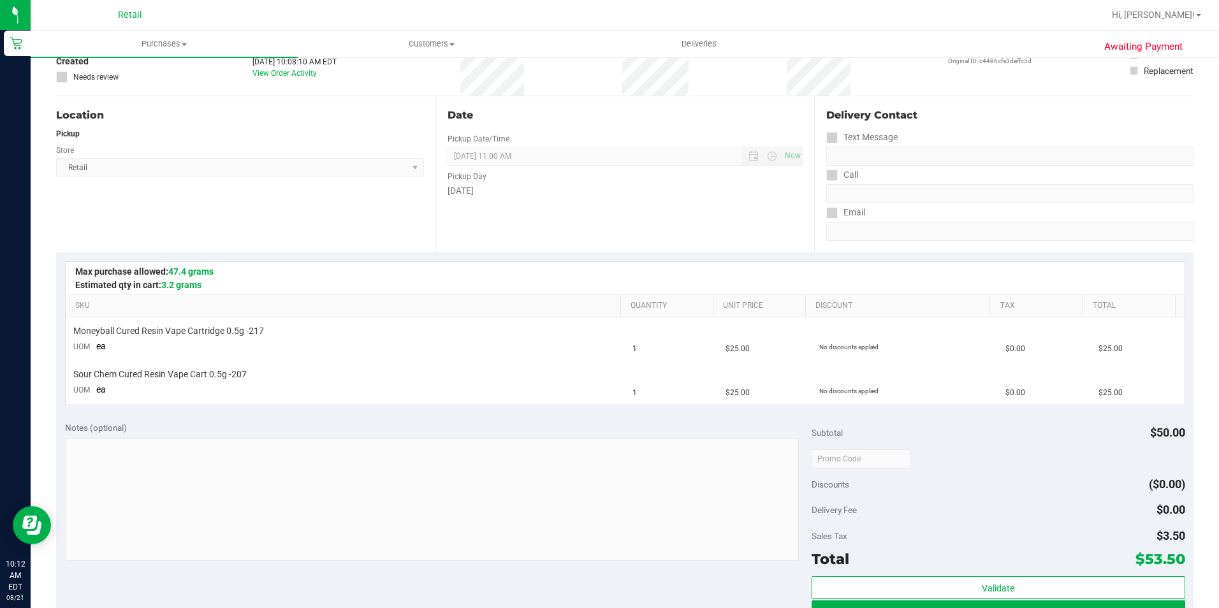
scroll to position [191, 0]
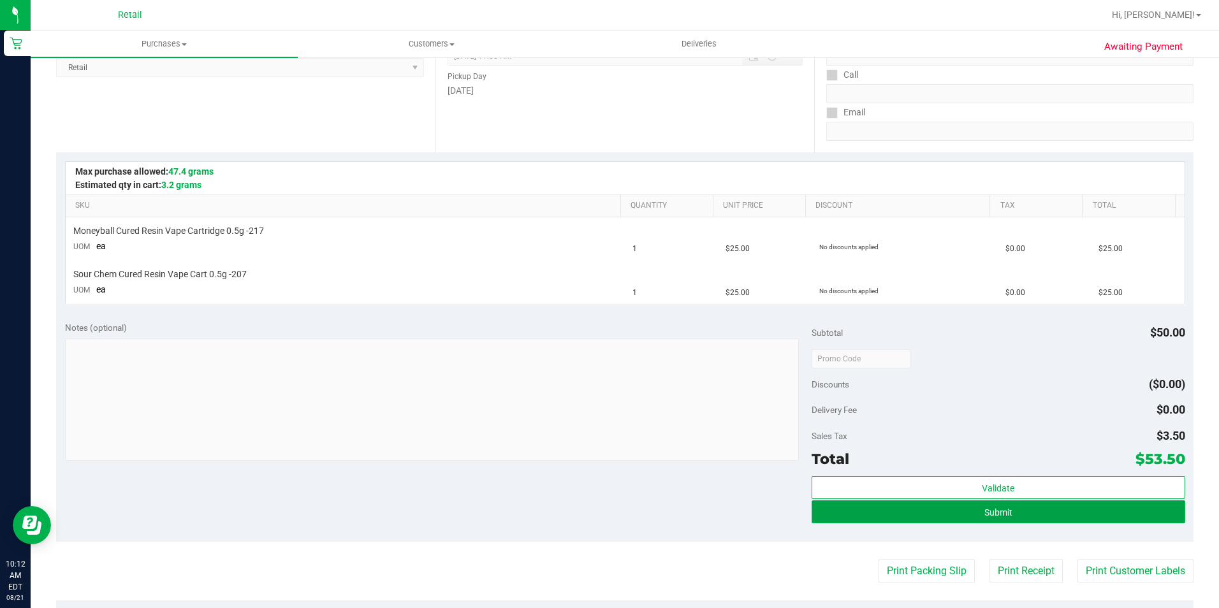
click at [1032, 511] on button "Submit" at bounding box center [999, 512] width 374 height 23
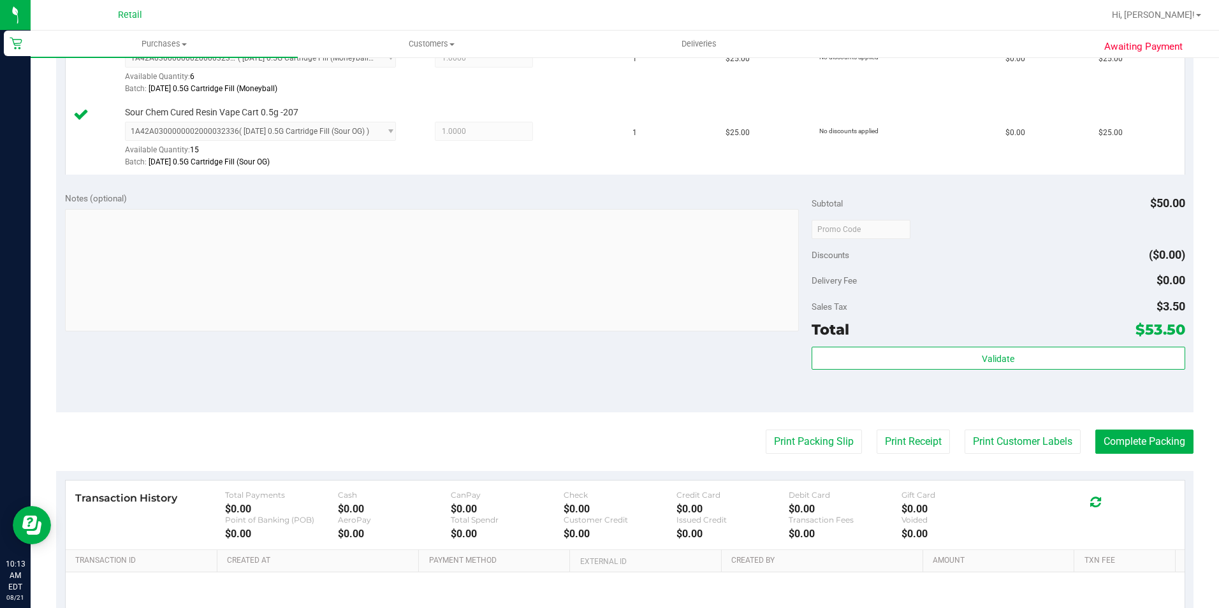
scroll to position [383, 0]
click at [1168, 440] on button "Complete Packing" at bounding box center [1145, 441] width 98 height 24
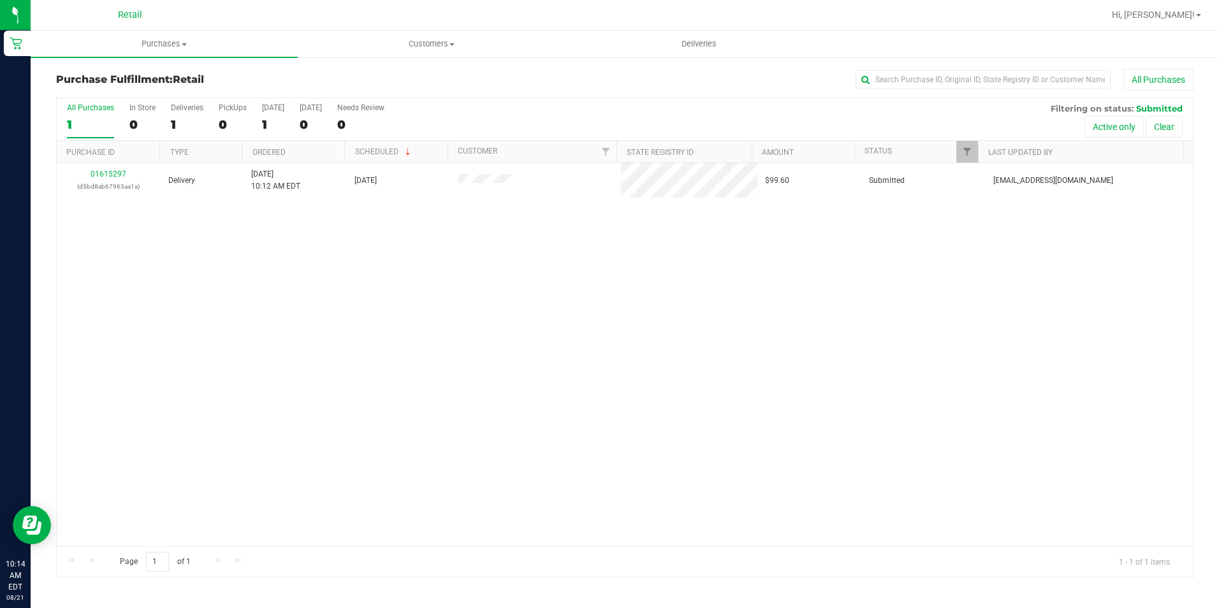
click at [158, 59] on div "Purchase Fulfillment: Retail All Purchases All Purchases 1 In Store 0 Deliverie…" at bounding box center [625, 323] width 1189 height 534
click at [161, 43] on span "Purchases" at bounding box center [164, 43] width 267 height 11
click at [149, 80] on span "Summary of purchases" at bounding box center [96, 76] width 131 height 11
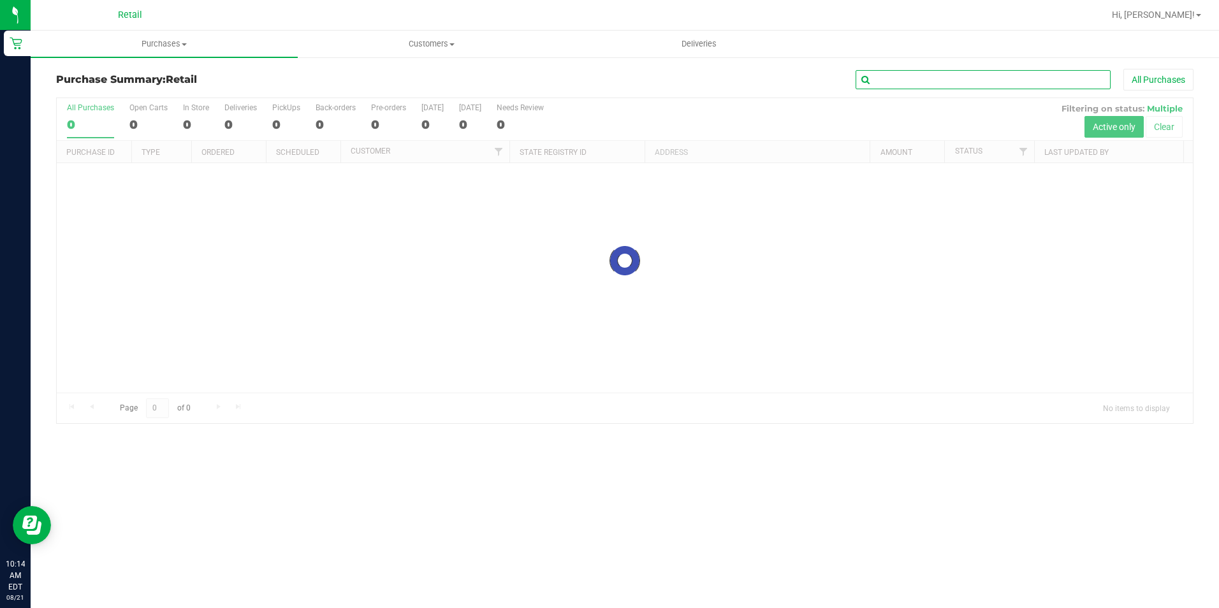
click at [949, 81] on input "text" at bounding box center [983, 79] width 255 height 19
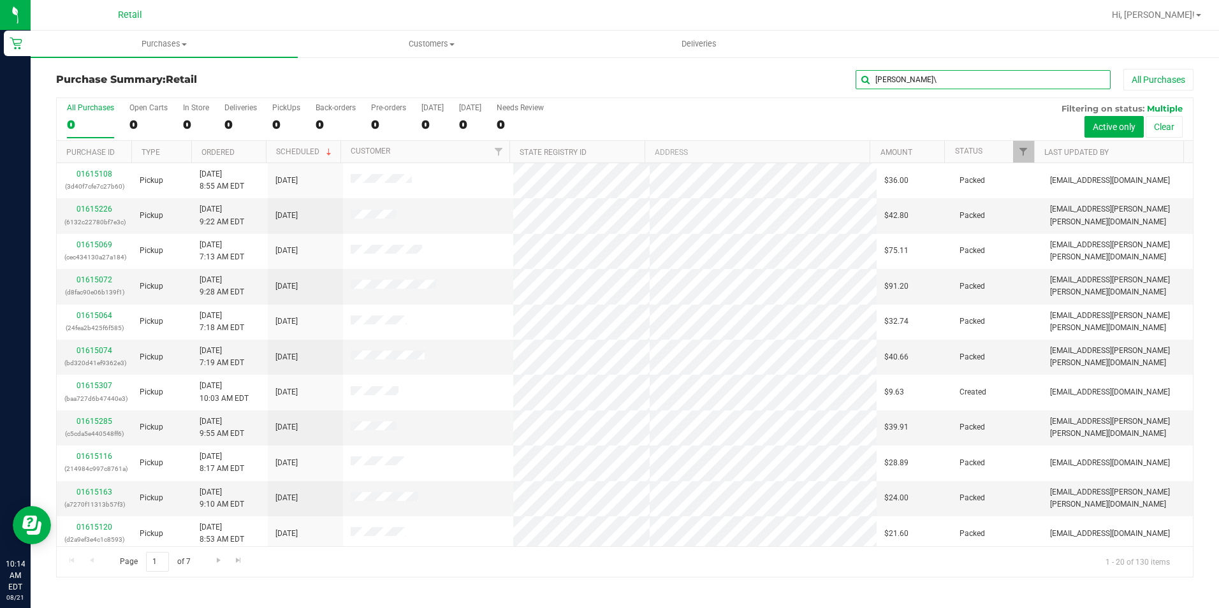
type input "[PERSON_NAME]"
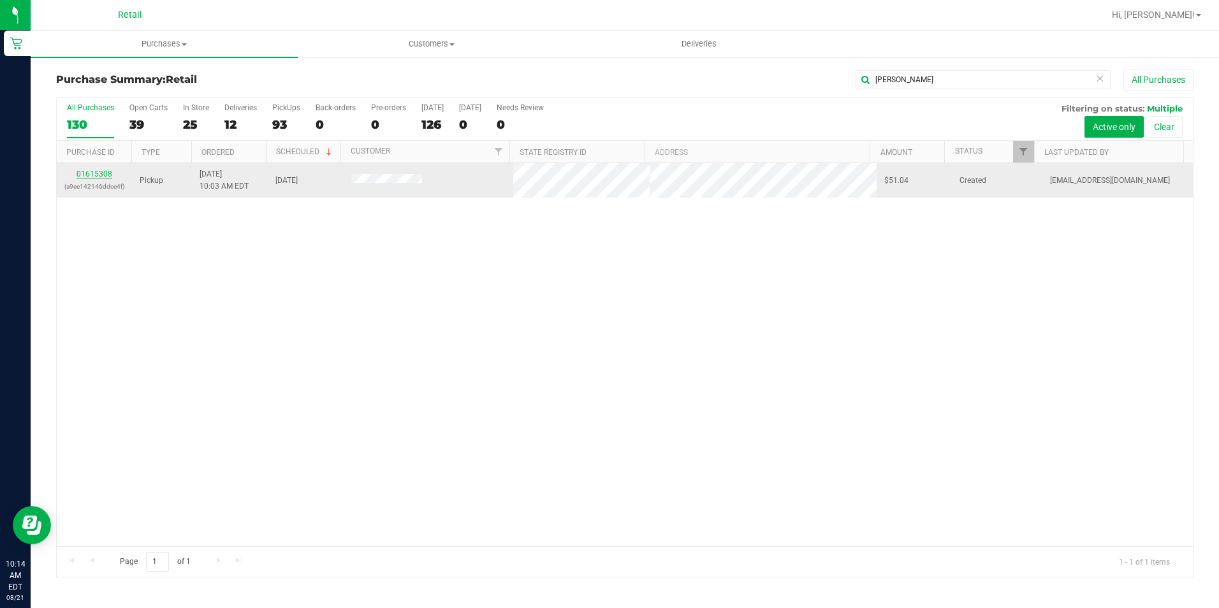
click at [105, 173] on link "01615308" at bounding box center [95, 174] width 36 height 9
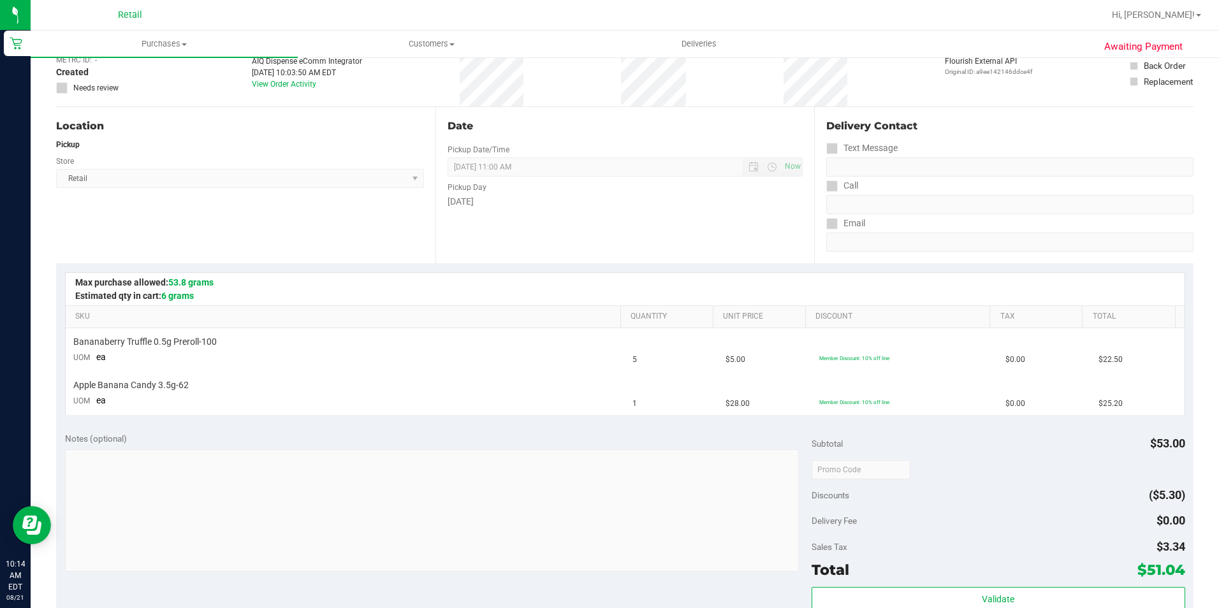
scroll to position [191, 0]
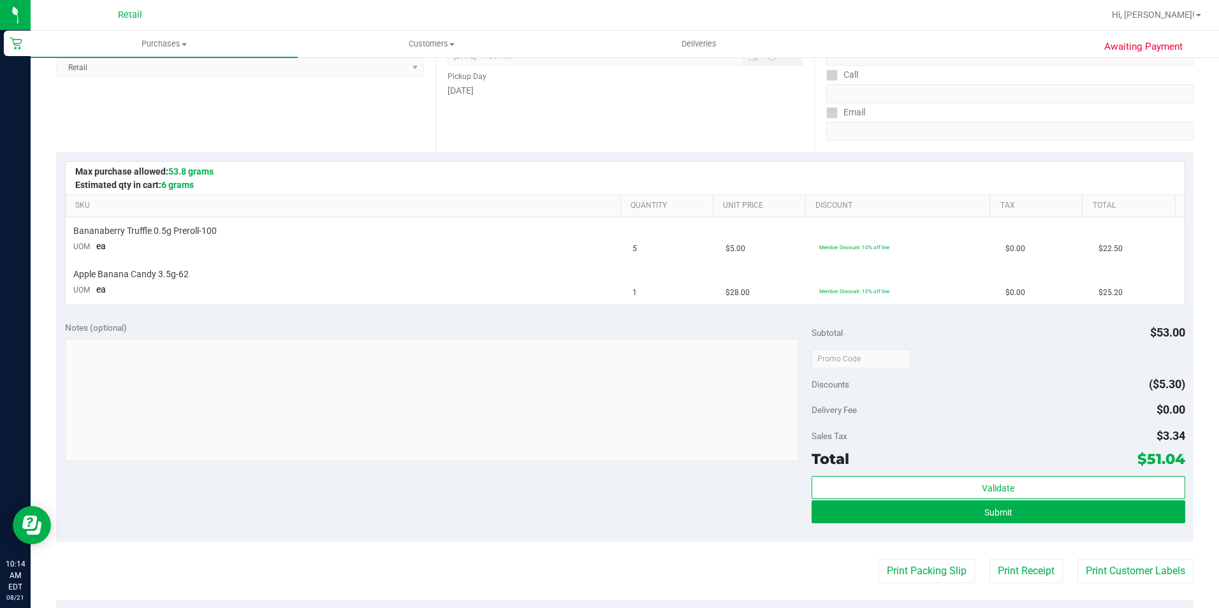
click at [1057, 525] on div "Validate Submit" at bounding box center [999, 504] width 374 height 57
click at [1070, 519] on button "Submit" at bounding box center [999, 512] width 374 height 23
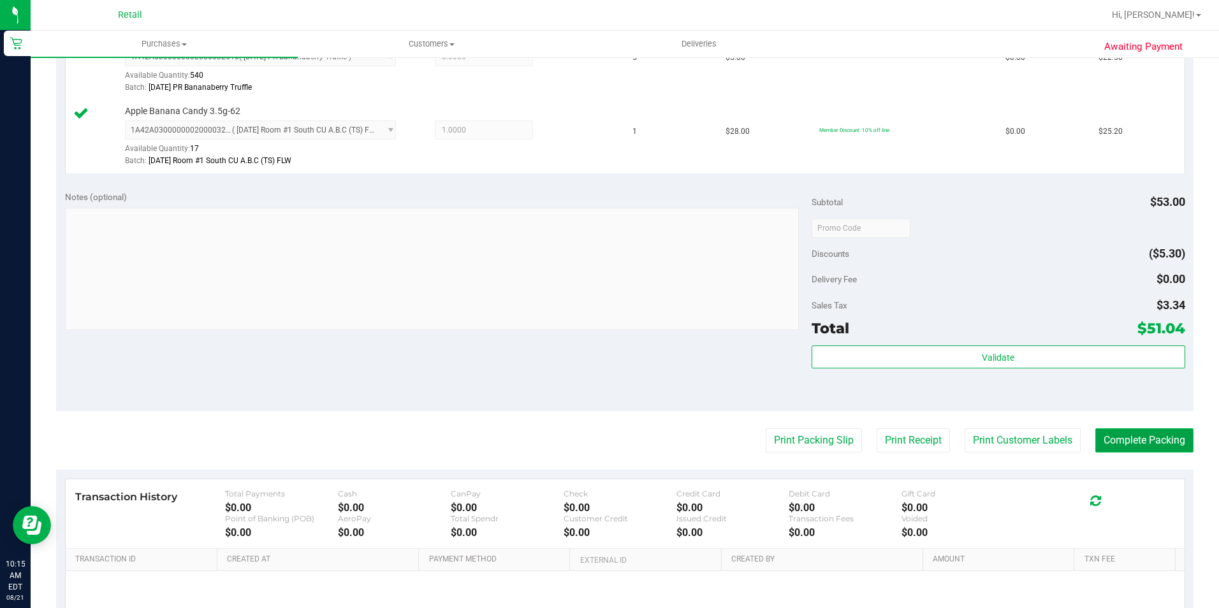
click at [1134, 441] on button "Complete Packing" at bounding box center [1145, 441] width 98 height 24
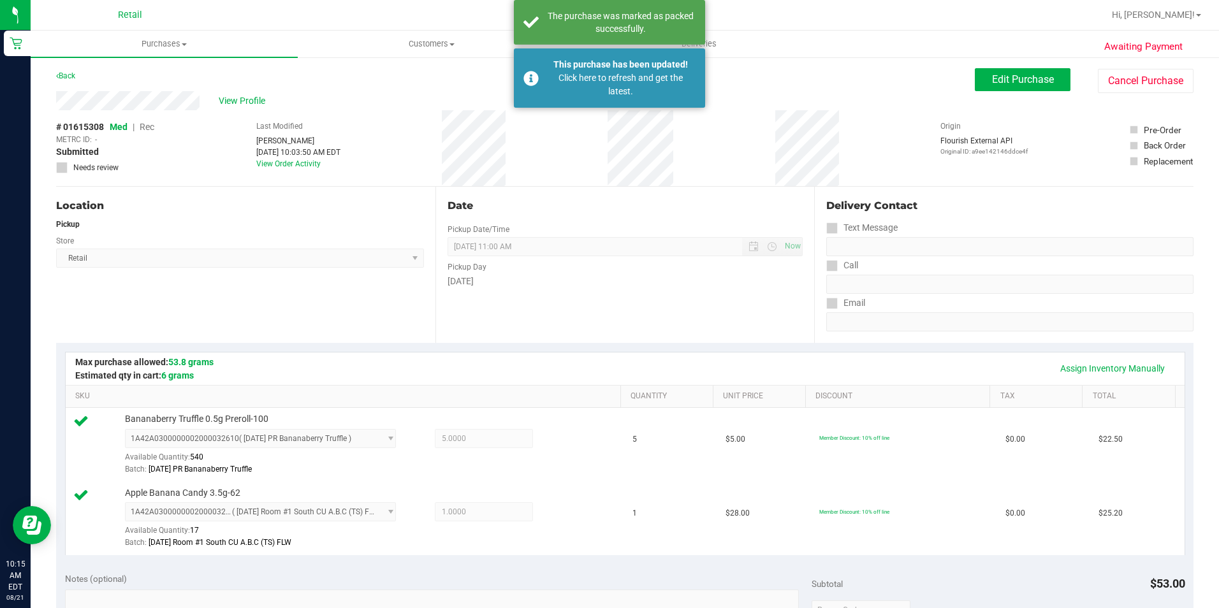
scroll to position [0, 0]
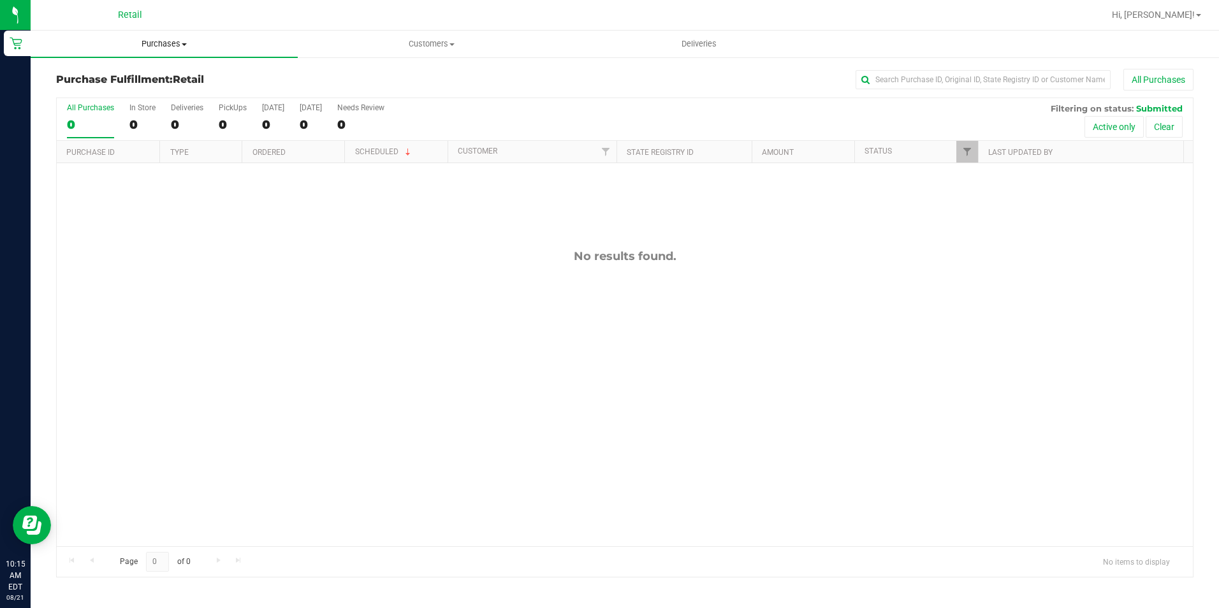
click at [170, 50] on uib-tab-heading "Purchases Summary of purchases Fulfillment All purchases" at bounding box center [164, 44] width 267 height 27
click at [163, 80] on li "Summary of purchases" at bounding box center [164, 77] width 267 height 15
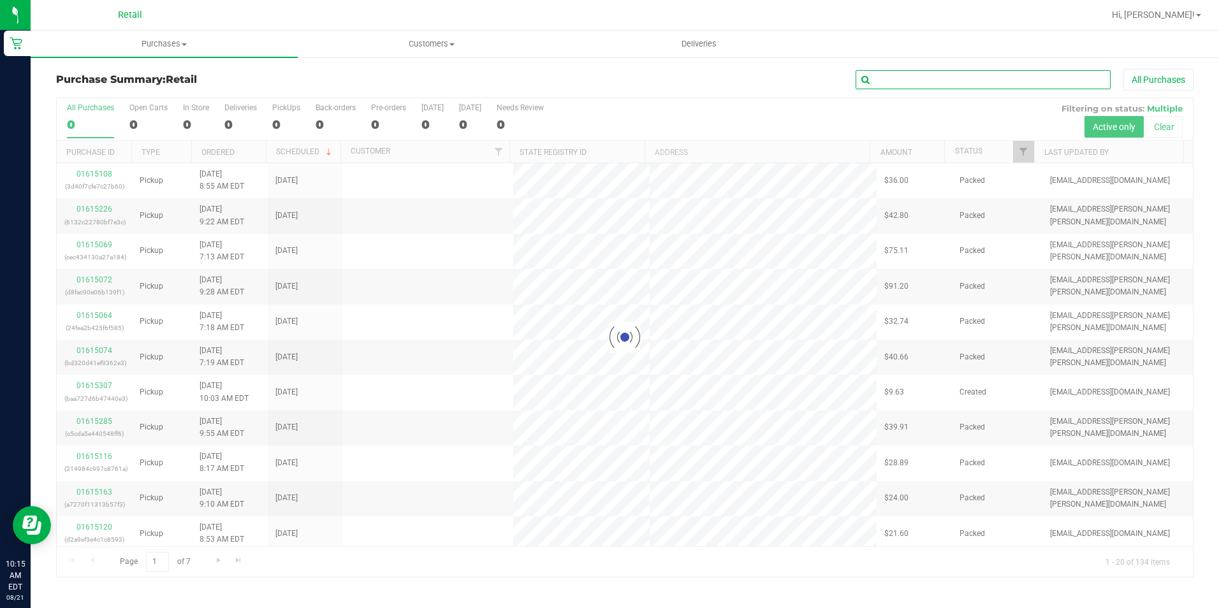
click at [1004, 81] on input "text" at bounding box center [983, 79] width 255 height 19
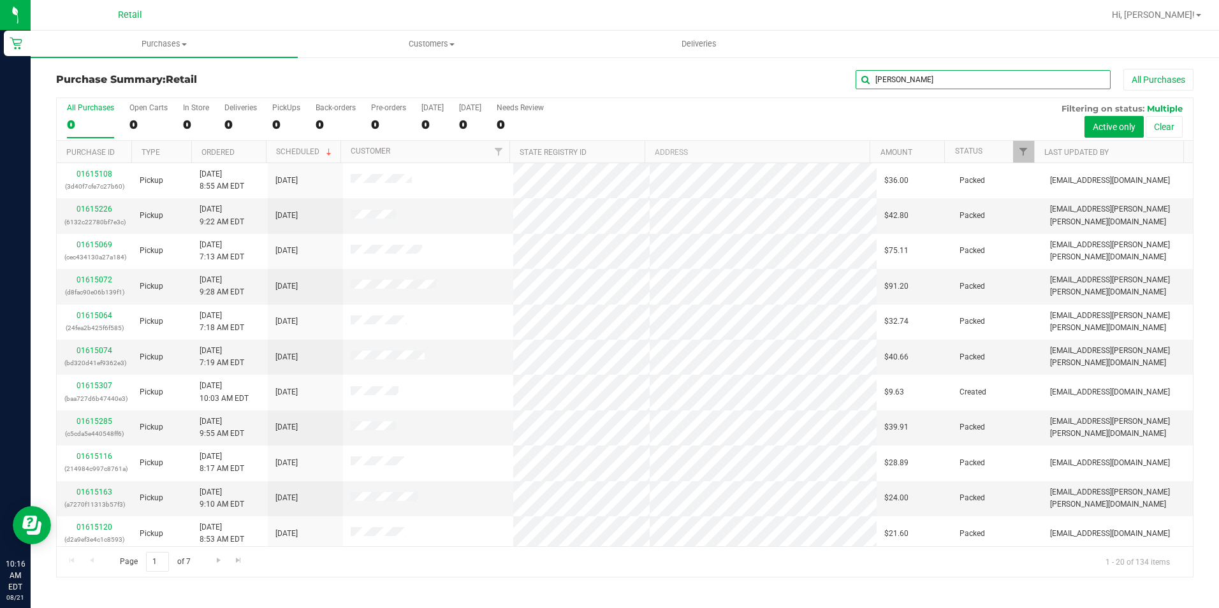
type input "[PERSON_NAME]"
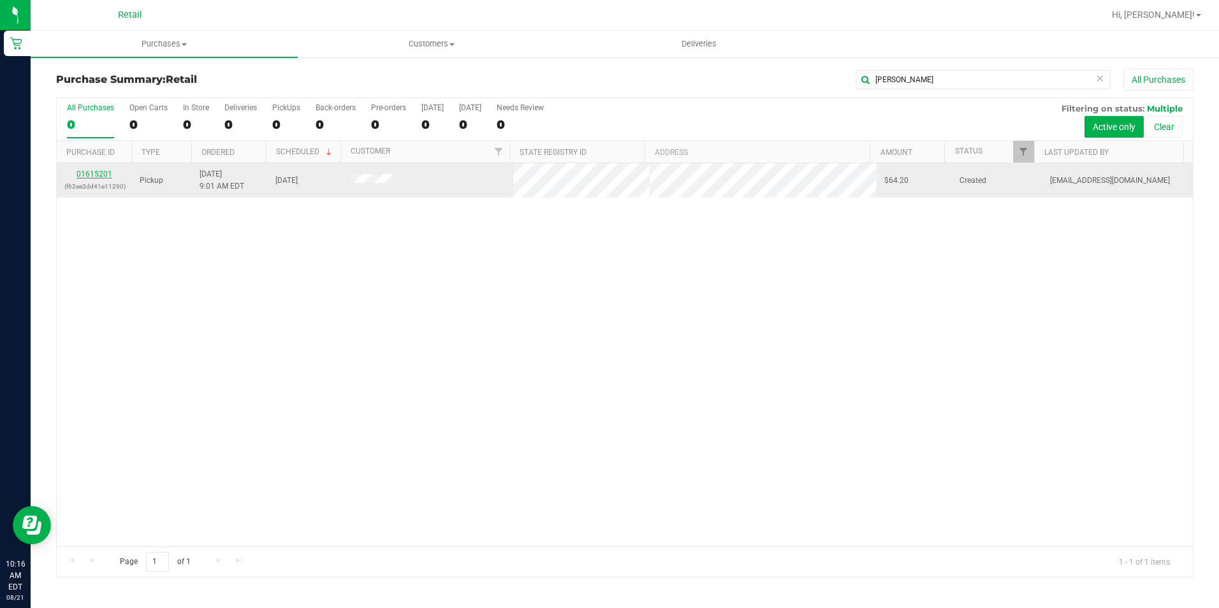
click at [108, 173] on link "01615201" at bounding box center [95, 174] width 36 height 9
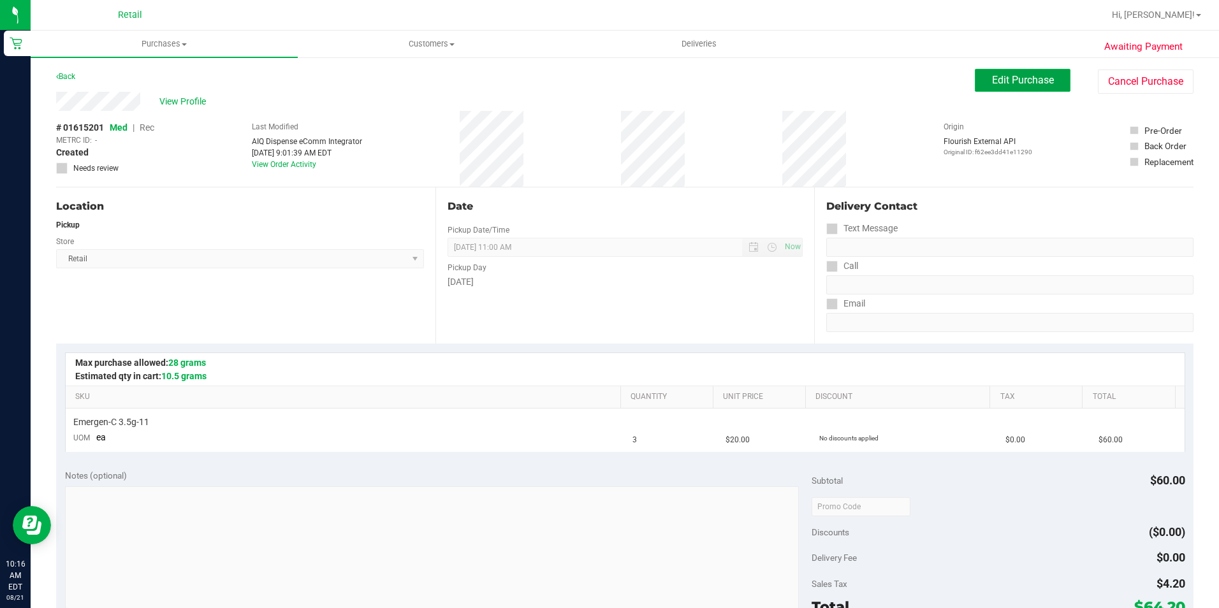
click at [1005, 80] on span "Edit Purchase" at bounding box center [1023, 80] width 62 height 12
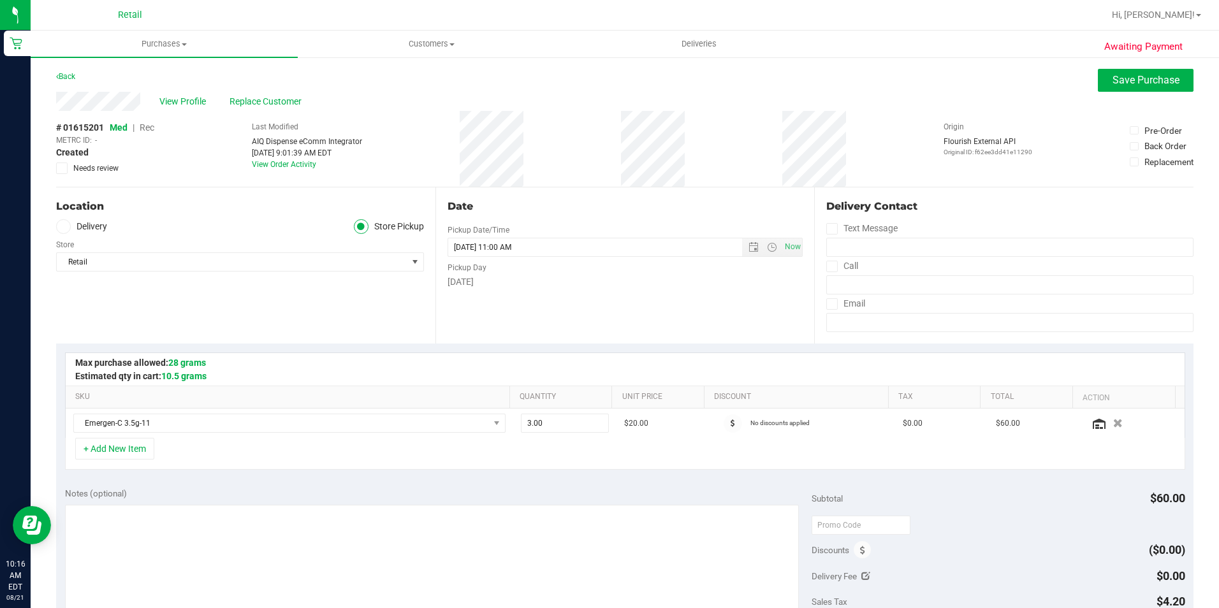
click at [150, 131] on span "Rec" at bounding box center [147, 127] width 15 height 10
click at [1180, 62] on div "Awaiting Payment Back Save Purchase View Profile Replace Customer # 01615201 Me…" at bounding box center [625, 543] width 1189 height 975
click at [1166, 80] on span "Save Purchase" at bounding box center [1146, 80] width 67 height 12
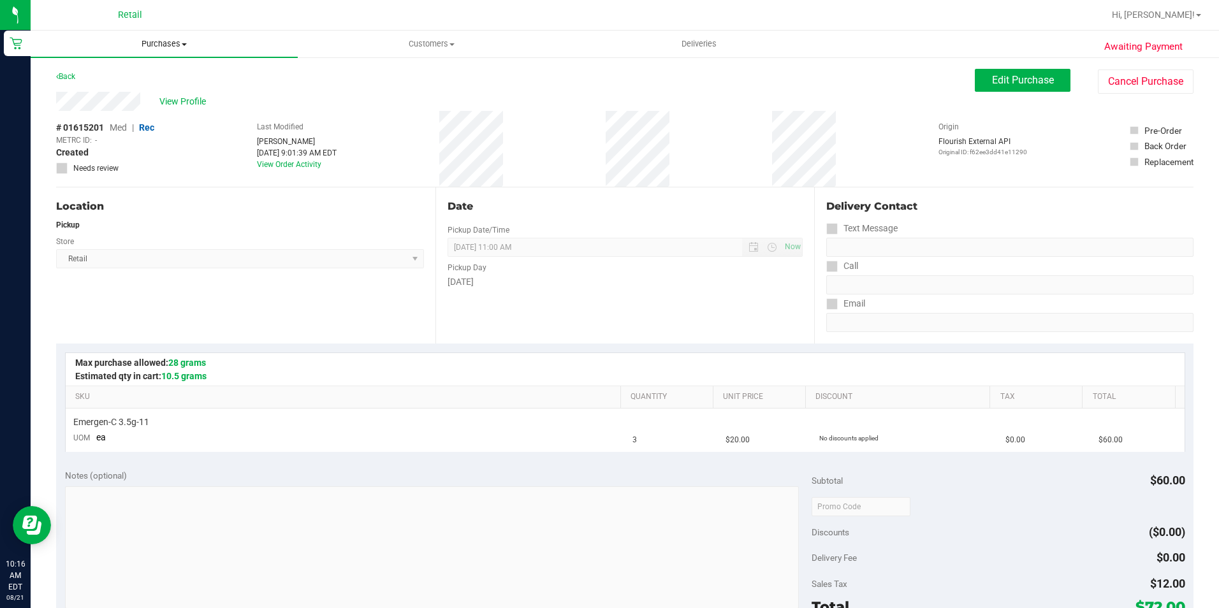
click at [177, 36] on uib-tab-heading "Purchases Summary of purchases Fulfillment All purchases" at bounding box center [164, 44] width 267 height 27
click at [168, 92] on li "Fulfillment" at bounding box center [164, 92] width 267 height 15
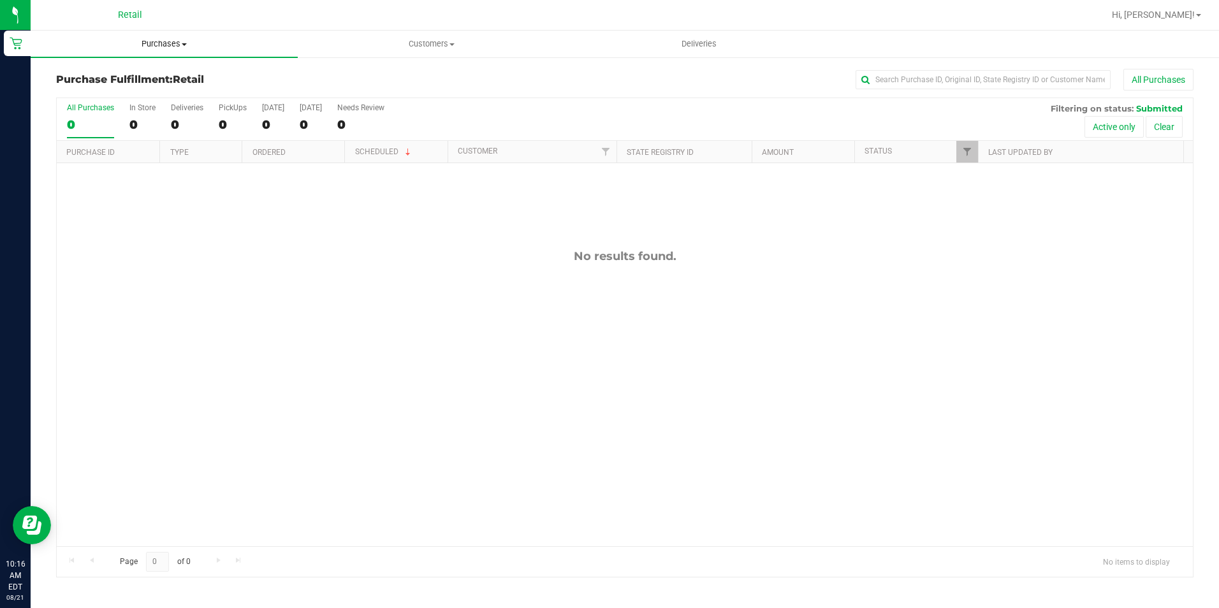
click at [175, 47] on span "Purchases" at bounding box center [164, 43] width 267 height 11
click at [172, 82] on li "Summary of purchases" at bounding box center [164, 77] width 267 height 15
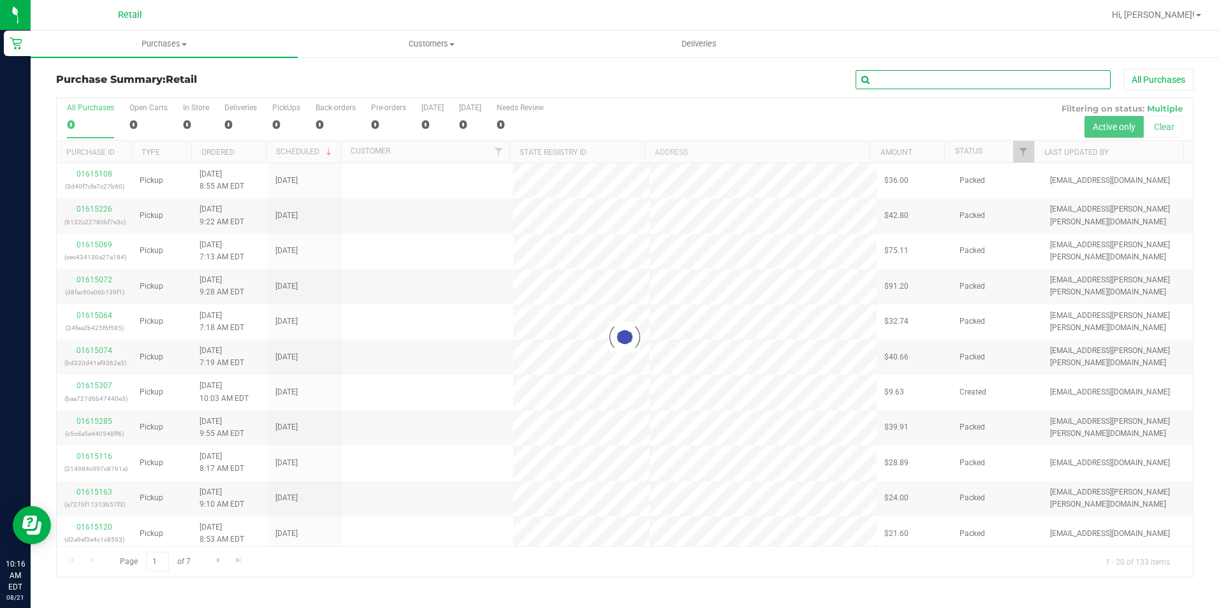
click at [916, 79] on input "text" at bounding box center [983, 79] width 255 height 19
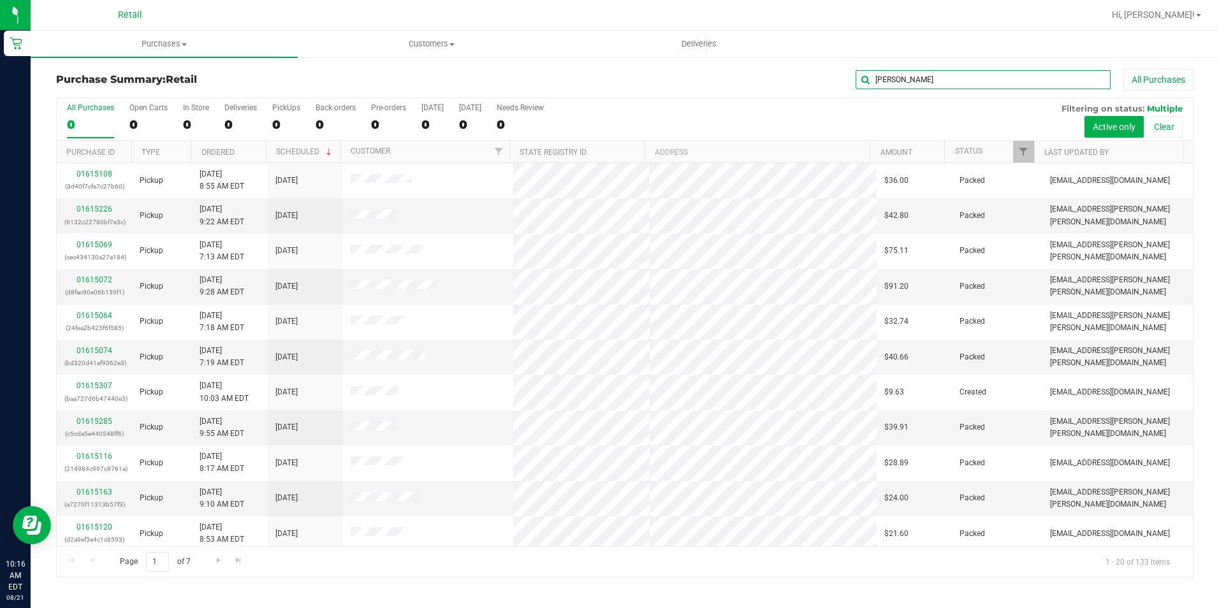
type input "[PERSON_NAME]"
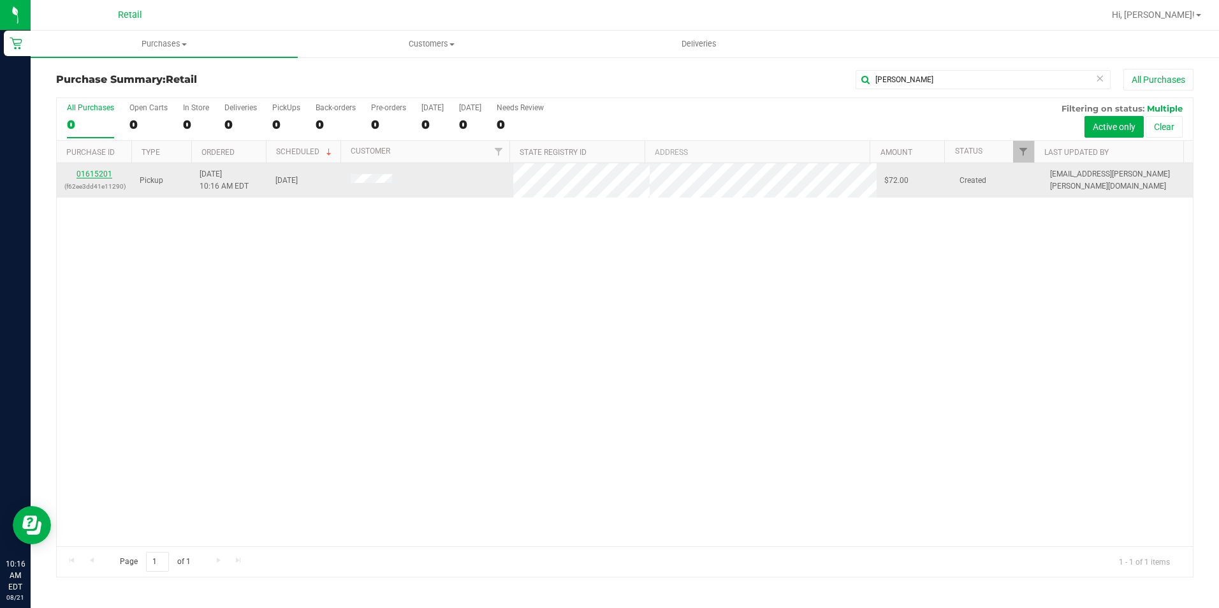
click at [103, 172] on link "01615201" at bounding box center [95, 174] width 36 height 9
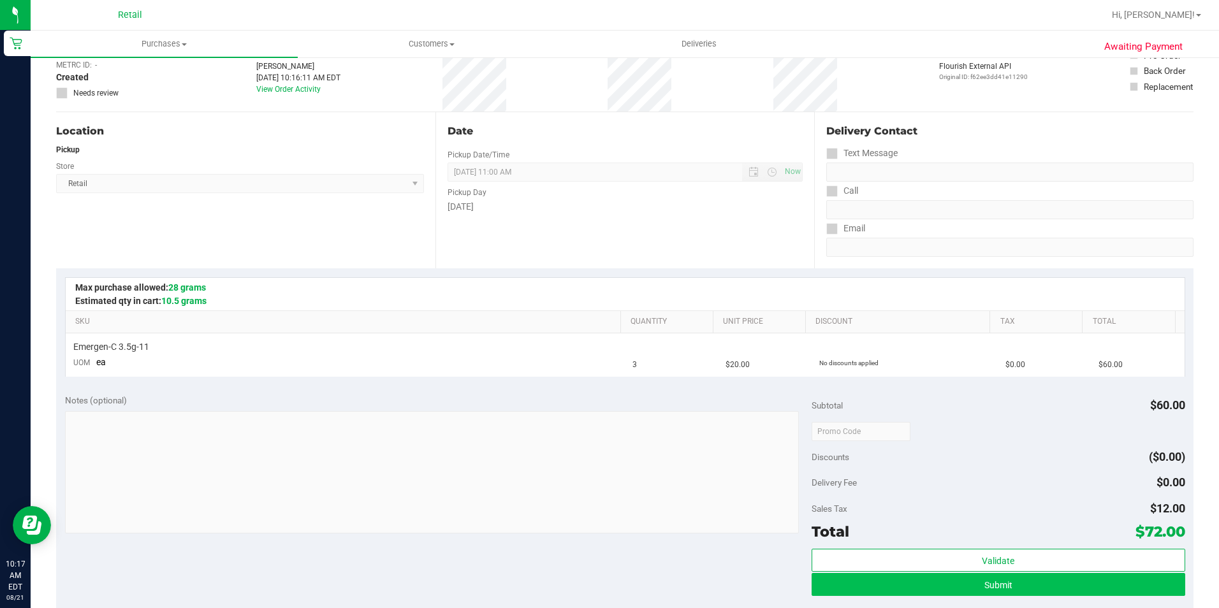
scroll to position [128, 0]
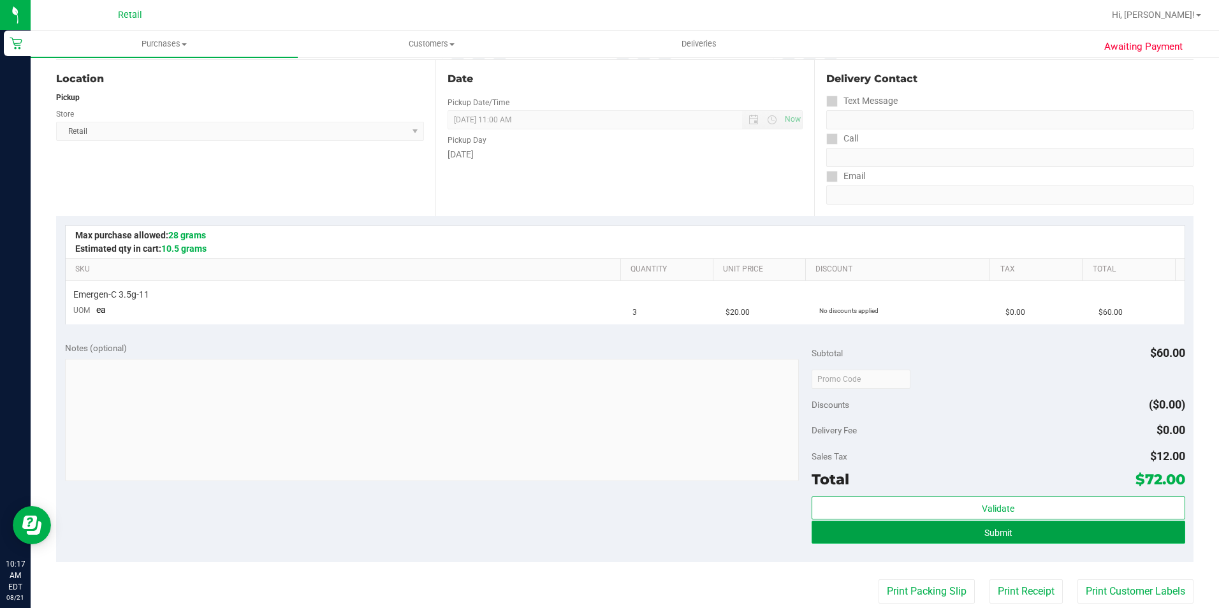
click at [901, 539] on button "Submit" at bounding box center [999, 532] width 374 height 23
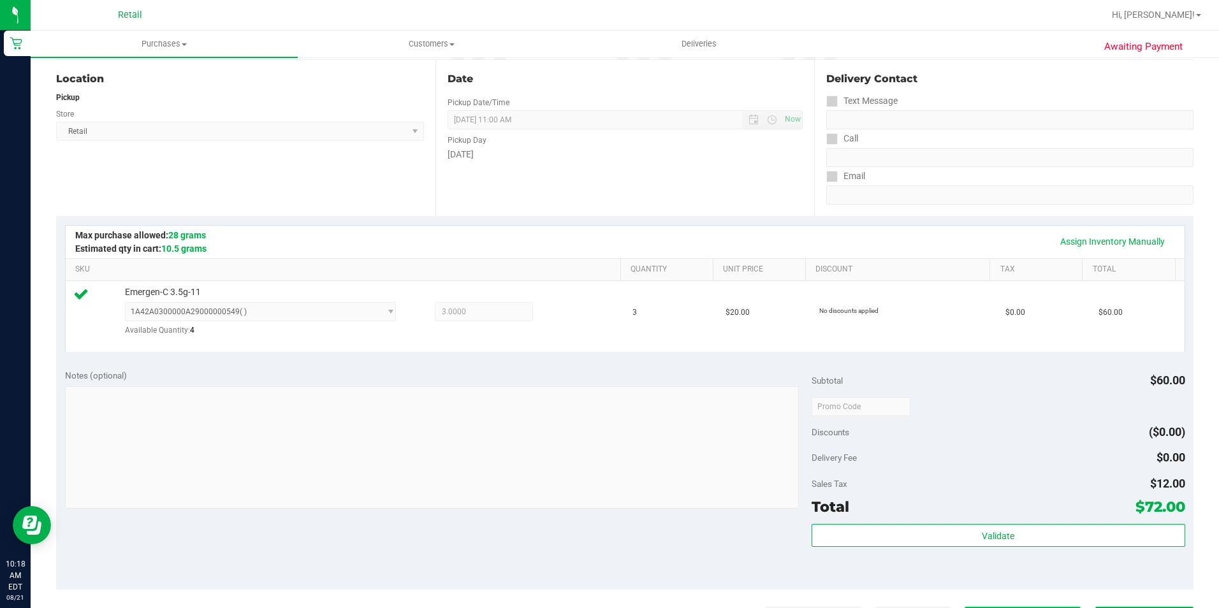
scroll to position [255, 0]
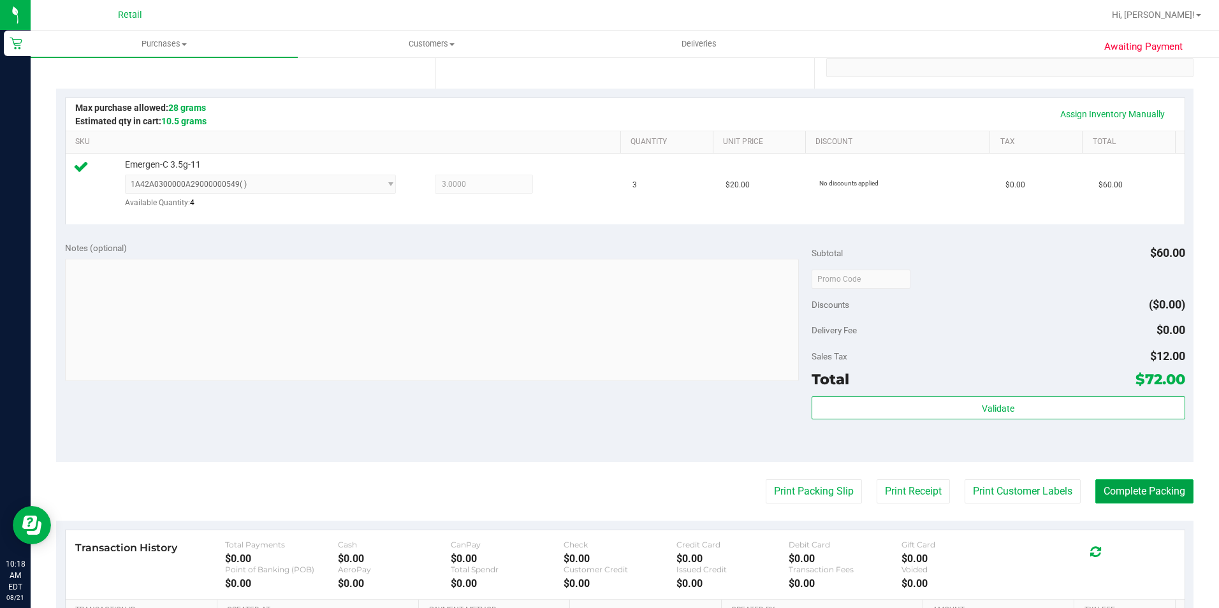
click at [1120, 497] on button "Complete Packing" at bounding box center [1145, 492] width 98 height 24
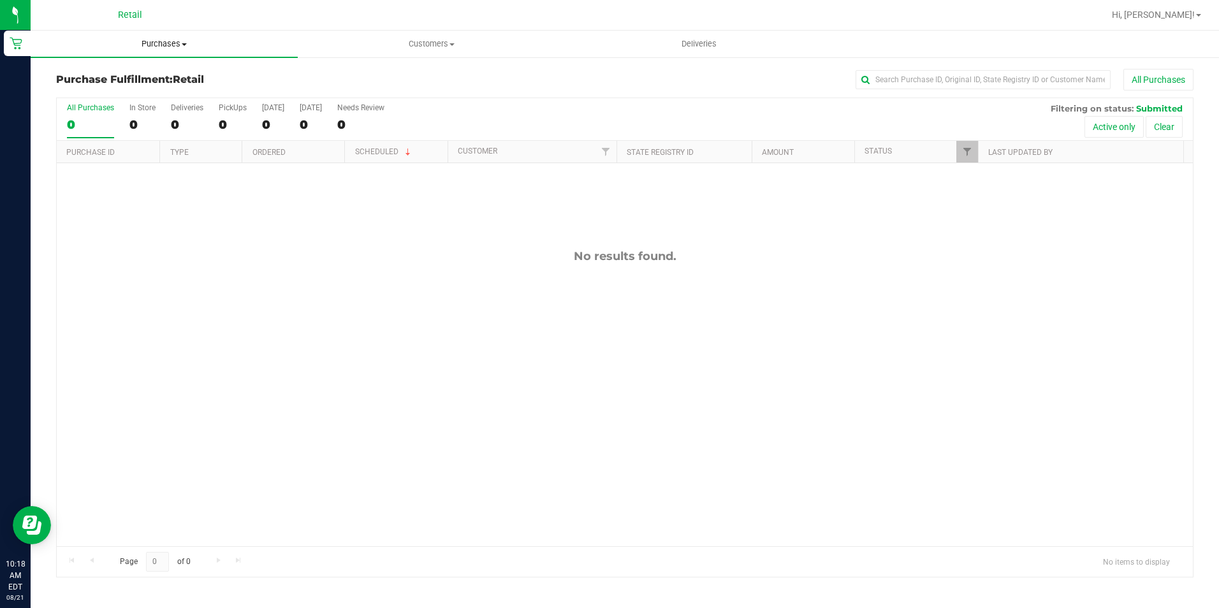
drag, startPoint x: 159, startPoint y: 41, endPoint x: 153, endPoint y: 61, distance: 21.2
click at [159, 41] on span "Purchases" at bounding box center [164, 43] width 267 height 11
click at [142, 79] on span "Summary of purchases" at bounding box center [96, 76] width 131 height 11
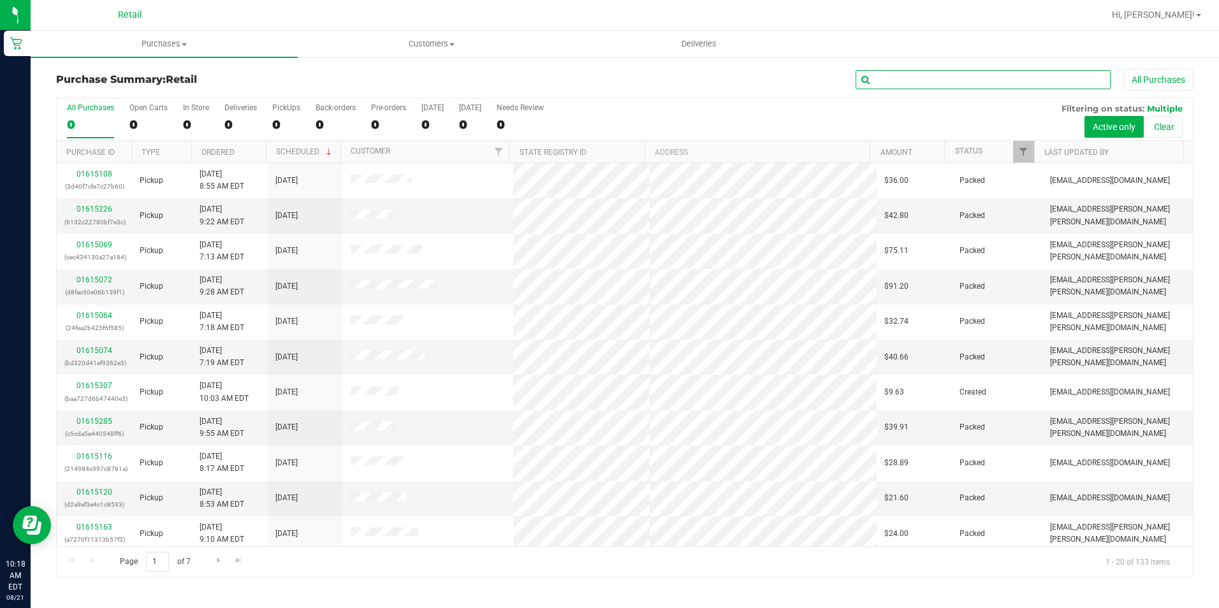
click at [910, 77] on input "text" at bounding box center [983, 79] width 255 height 19
type input "[PERSON_NAME]"
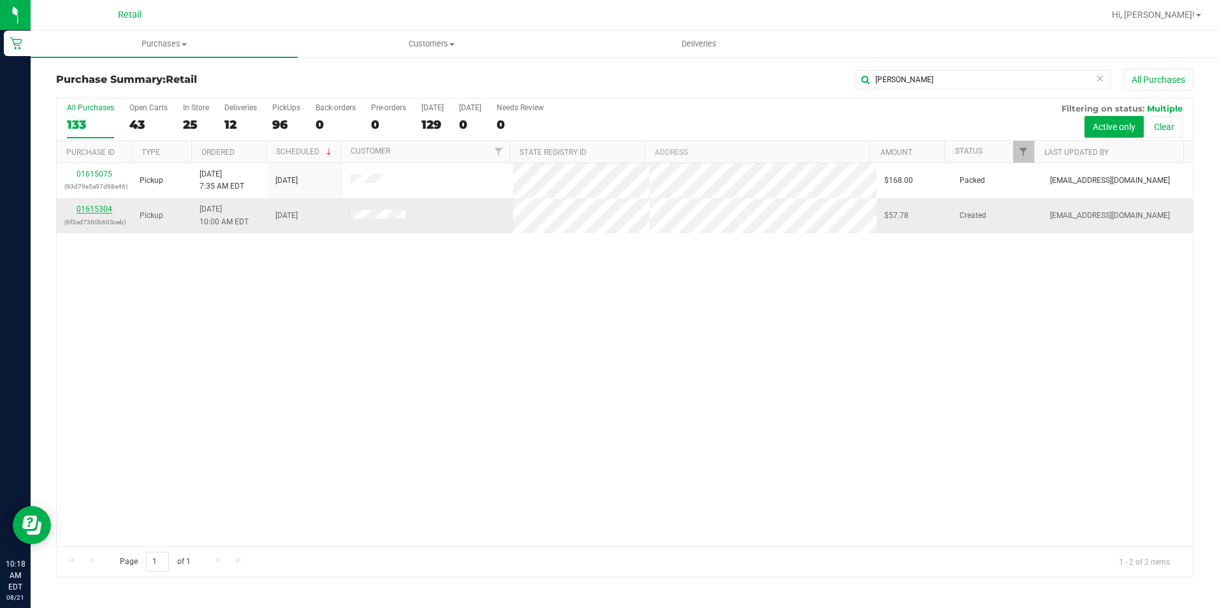
click at [92, 205] on link "01615304" at bounding box center [95, 209] width 36 height 9
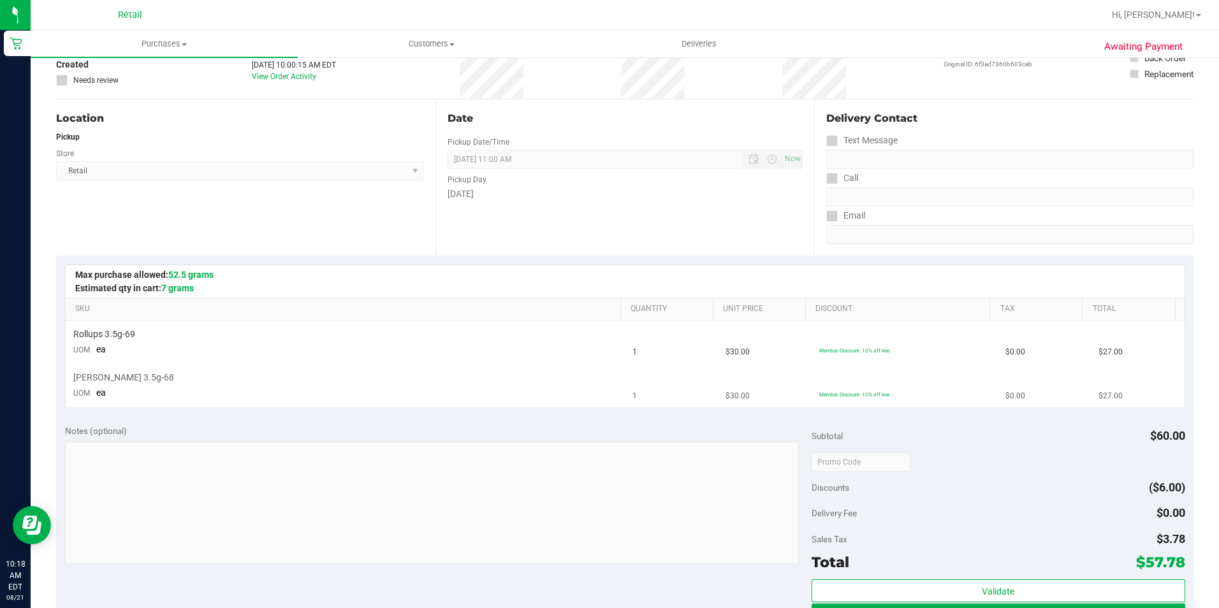
scroll to position [191, 0]
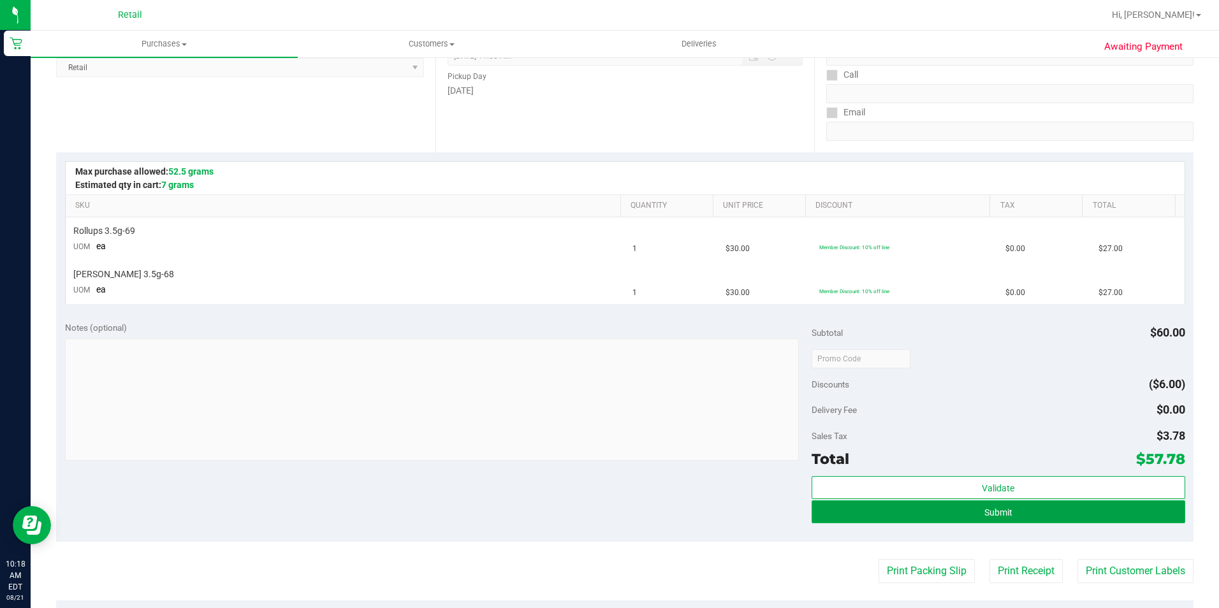
click at [1017, 520] on button "Submit" at bounding box center [999, 512] width 374 height 23
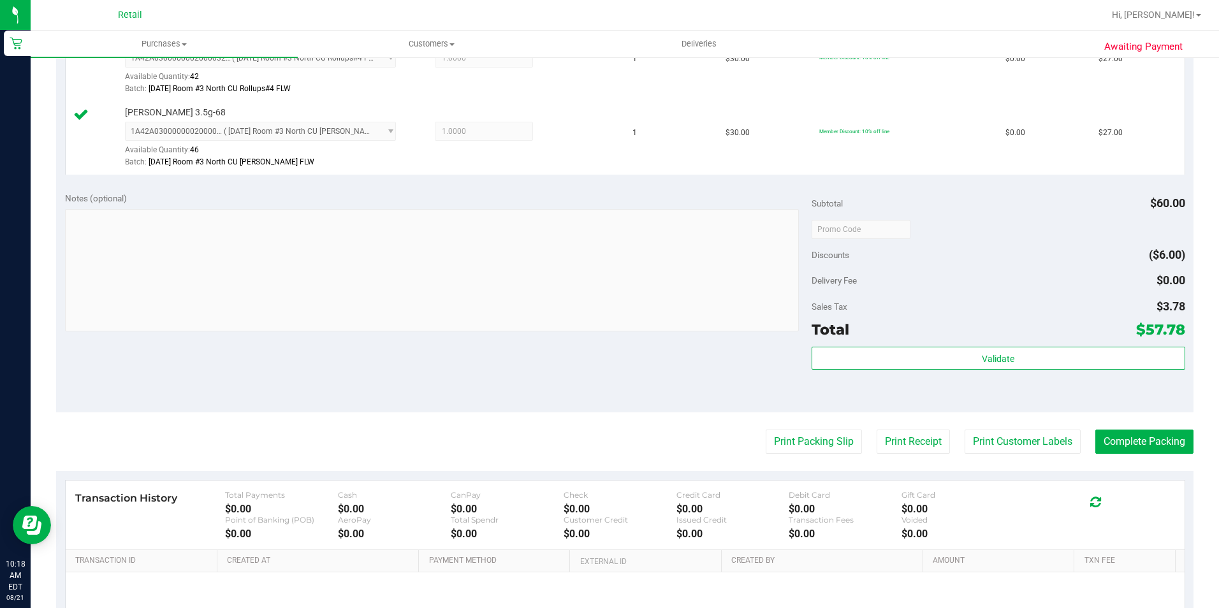
scroll to position [383, 0]
click at [1157, 434] on button "Complete Packing" at bounding box center [1145, 441] width 98 height 24
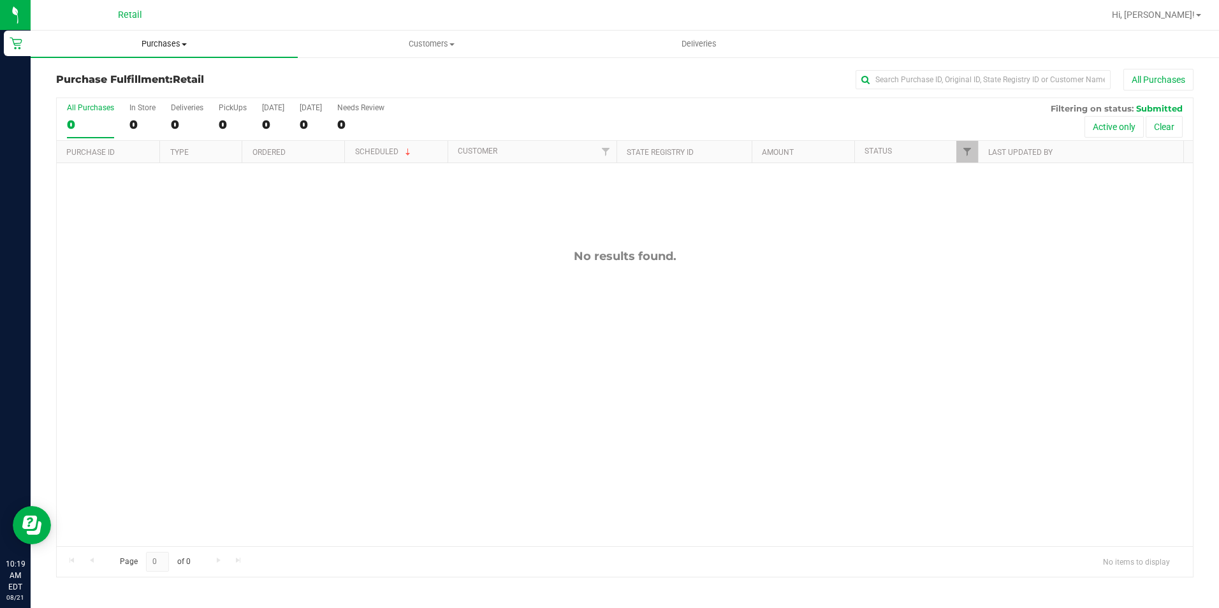
drag, startPoint x: 174, startPoint y: 41, endPoint x: 166, endPoint y: 49, distance: 11.3
click at [174, 41] on span "Purchases" at bounding box center [164, 43] width 267 height 11
click at [141, 77] on span "Summary of purchases" at bounding box center [96, 76] width 131 height 11
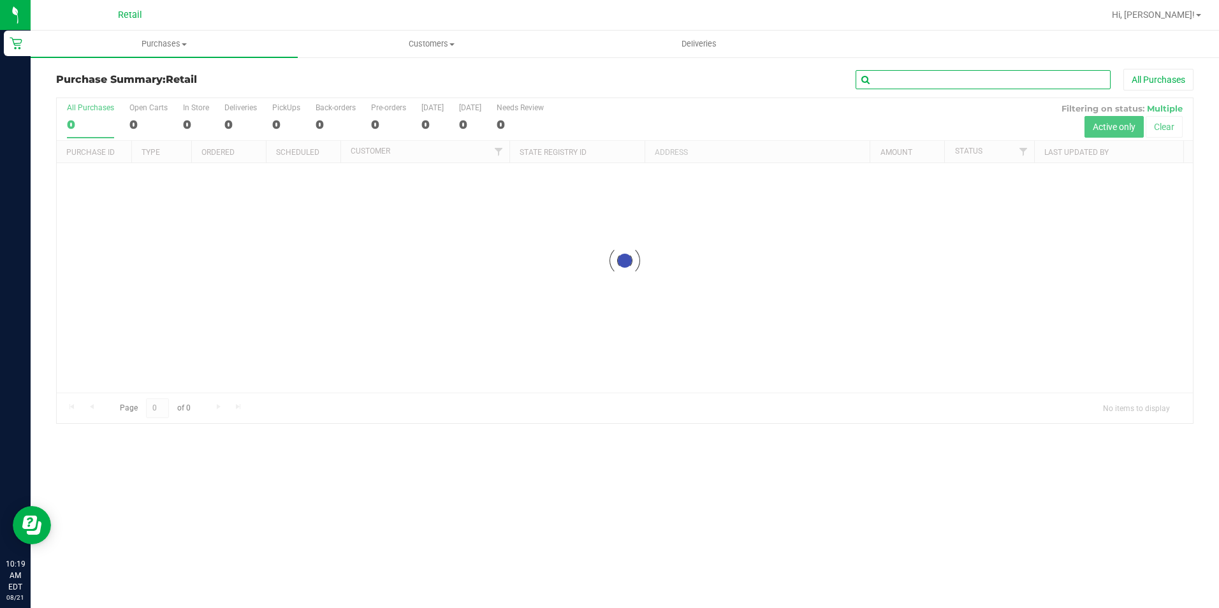
click at [979, 76] on input "text" at bounding box center [983, 79] width 255 height 19
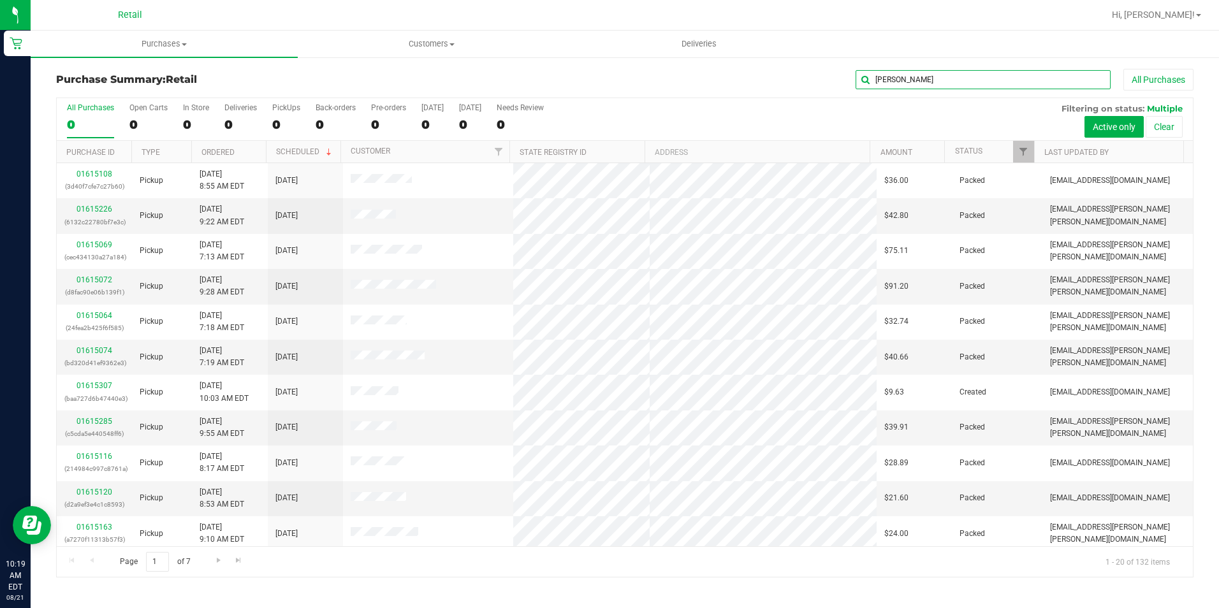
type input "[PERSON_NAME]"
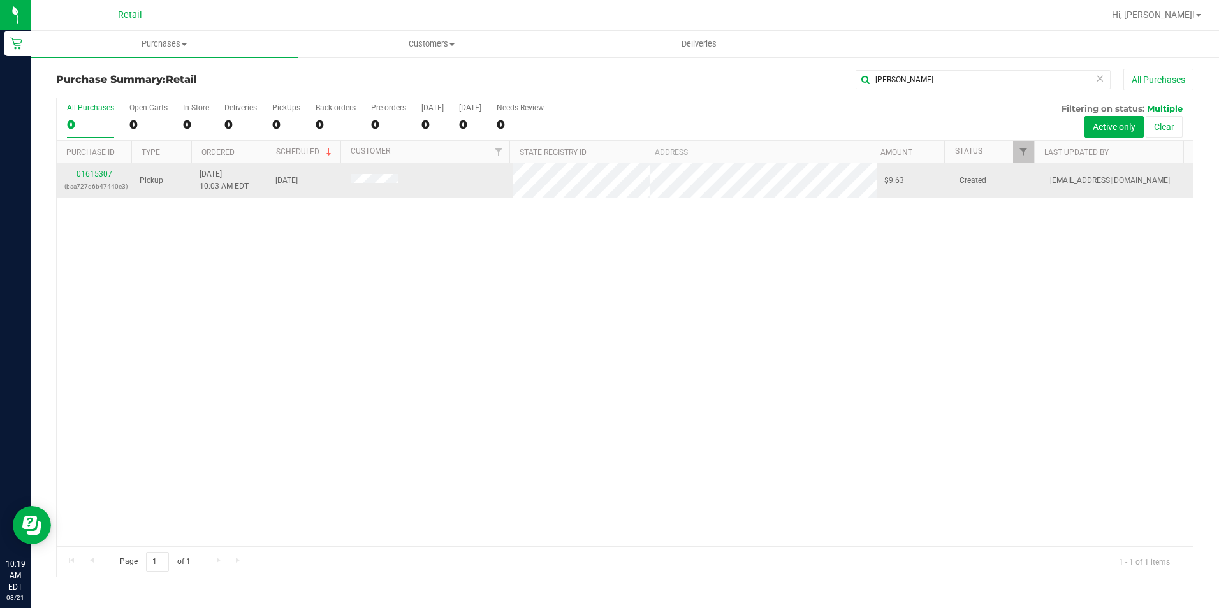
click at [96, 169] on div "01615307 (baa727d6b47440e3)" at bounding box center [94, 180] width 60 height 24
click at [102, 173] on link "01615307" at bounding box center [95, 174] width 36 height 9
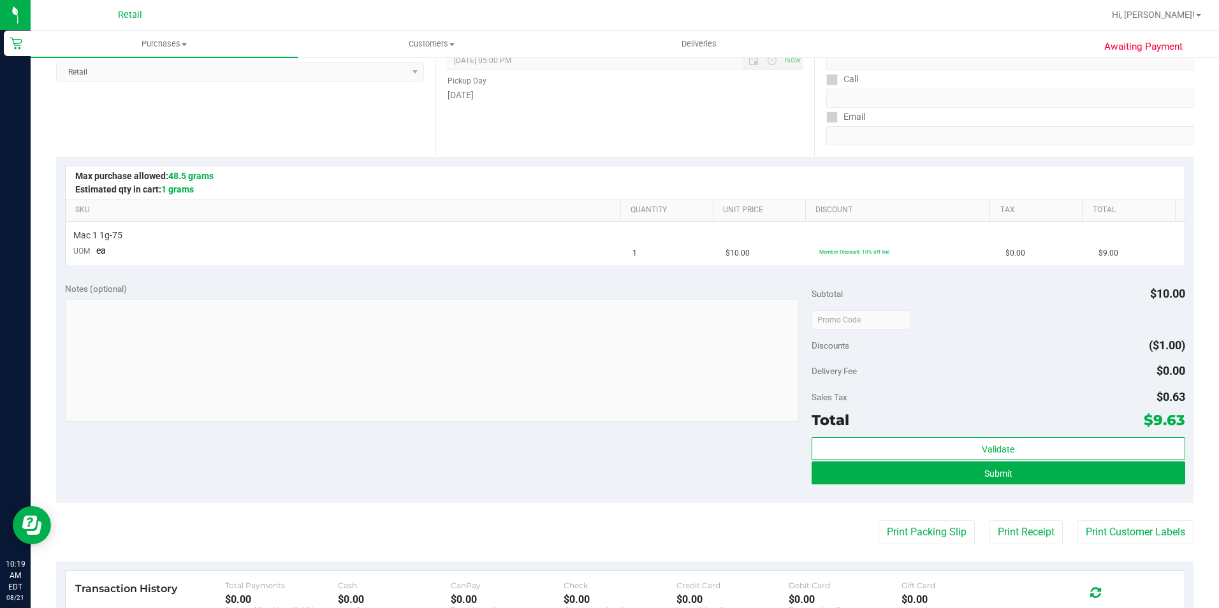
scroll to position [191, 0]
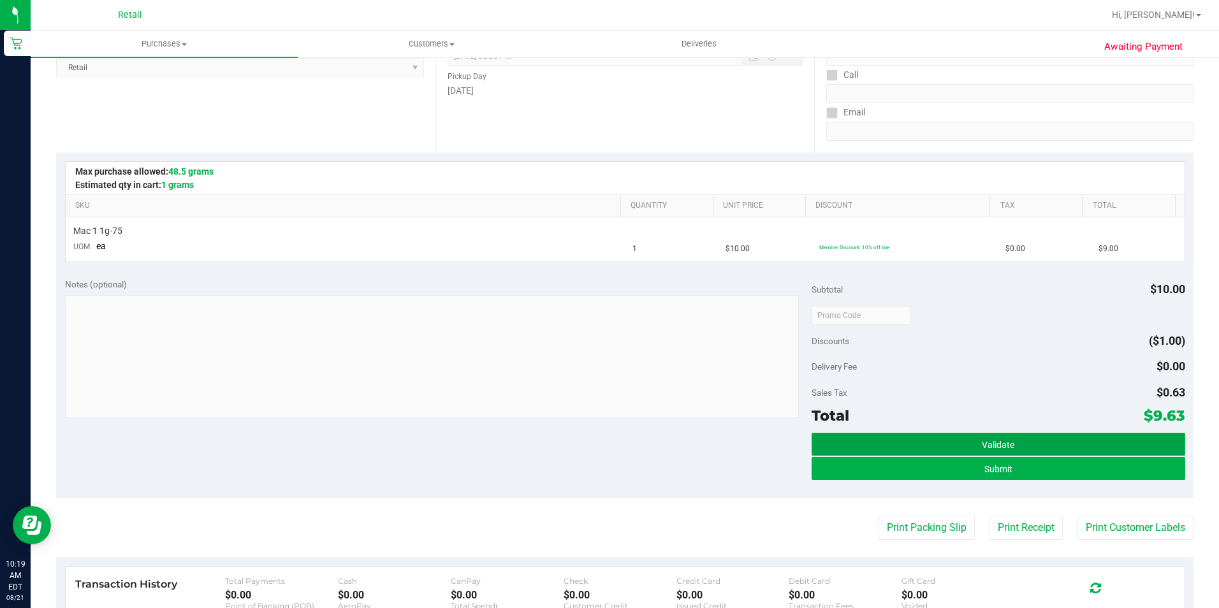
click at [952, 453] on button "Validate" at bounding box center [999, 444] width 374 height 23
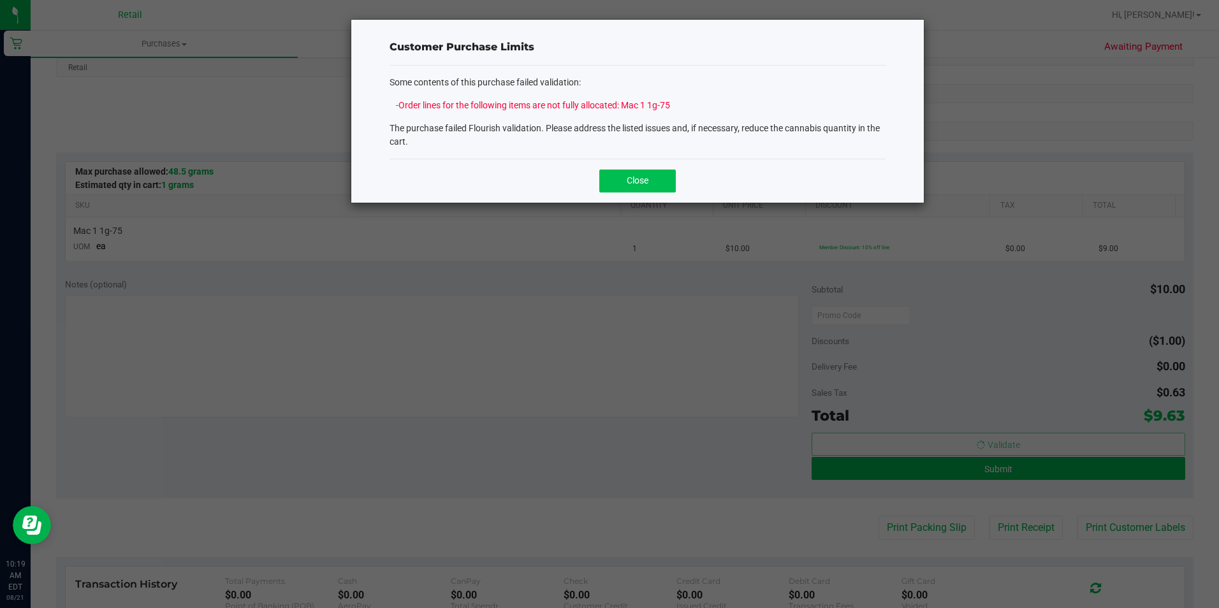
click at [633, 181] on span "Close" at bounding box center [638, 180] width 22 height 10
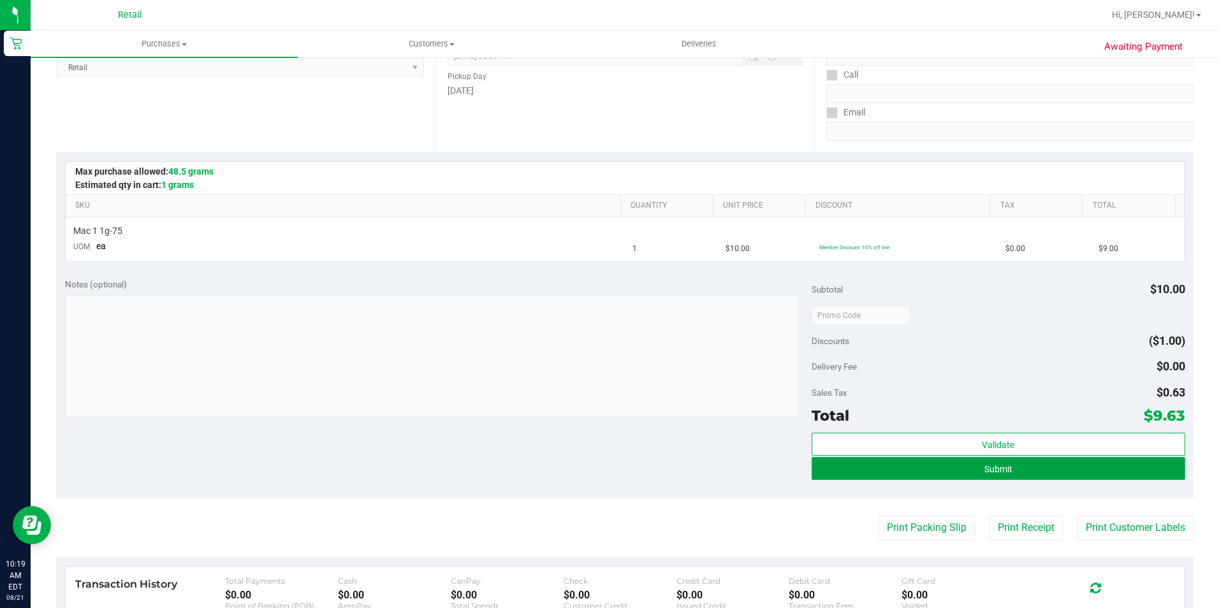
click at [1044, 471] on button "Submit" at bounding box center [999, 468] width 374 height 23
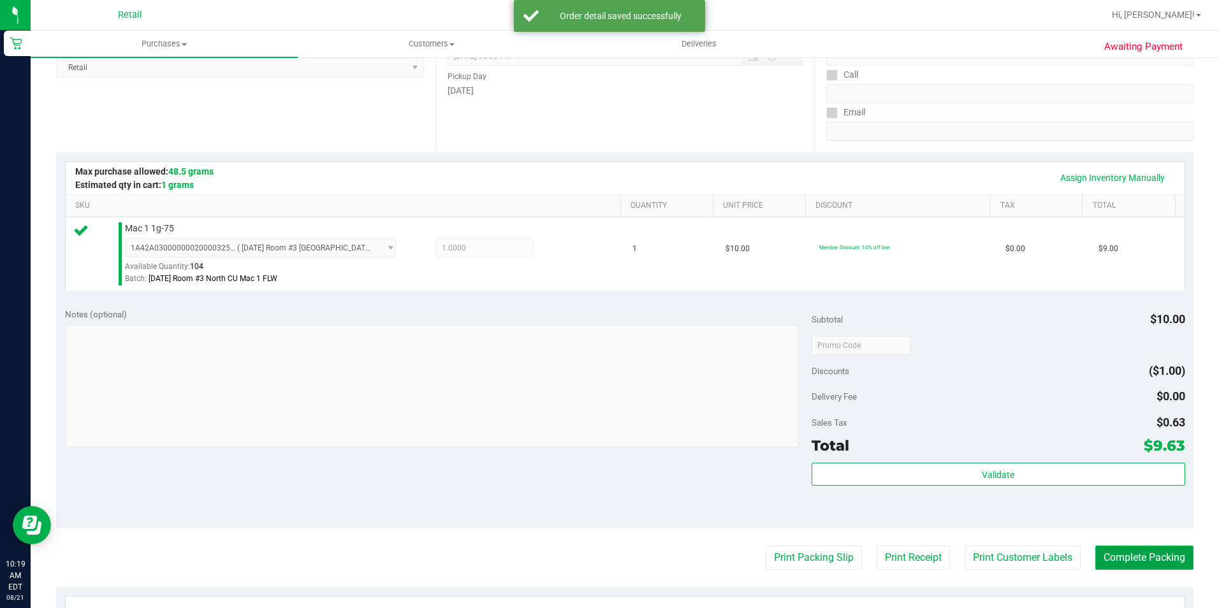
click at [1119, 556] on button "Complete Packing" at bounding box center [1145, 558] width 98 height 24
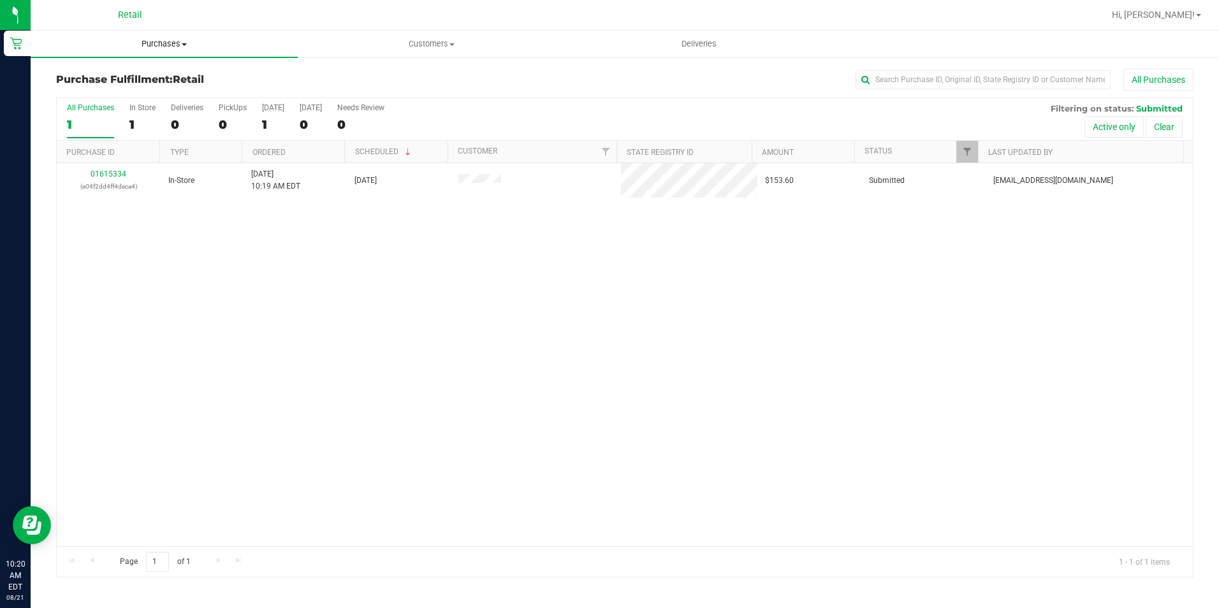
click at [161, 47] on span "Purchases" at bounding box center [164, 43] width 267 height 11
click at [147, 78] on span "Summary of purchases" at bounding box center [96, 76] width 131 height 11
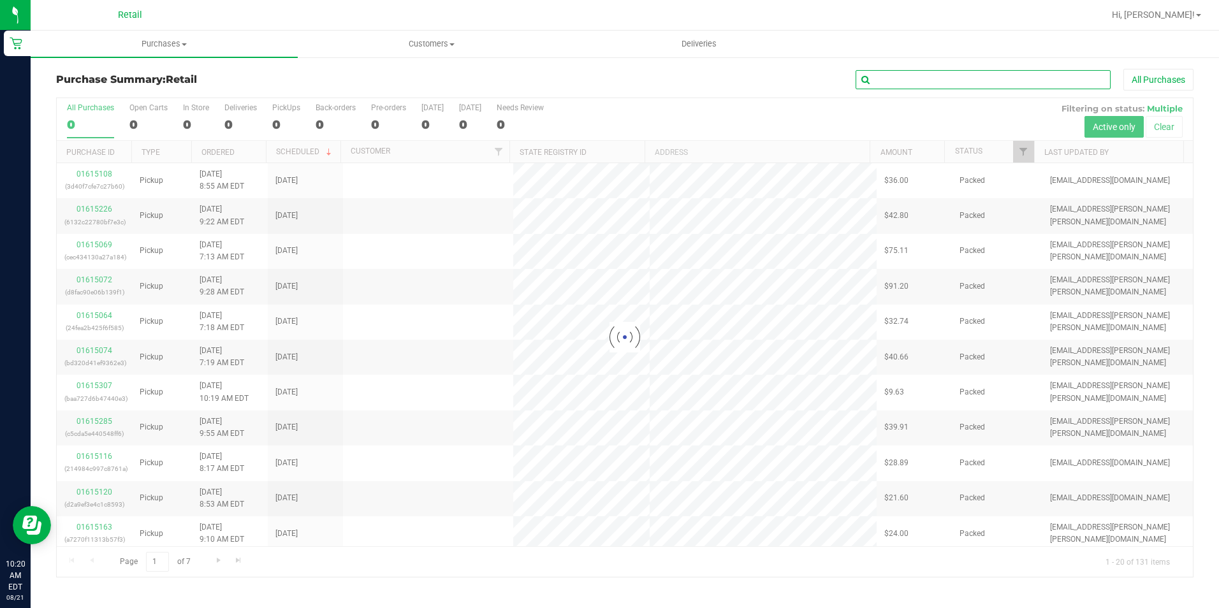
click at [939, 81] on input "text" at bounding box center [983, 79] width 255 height 19
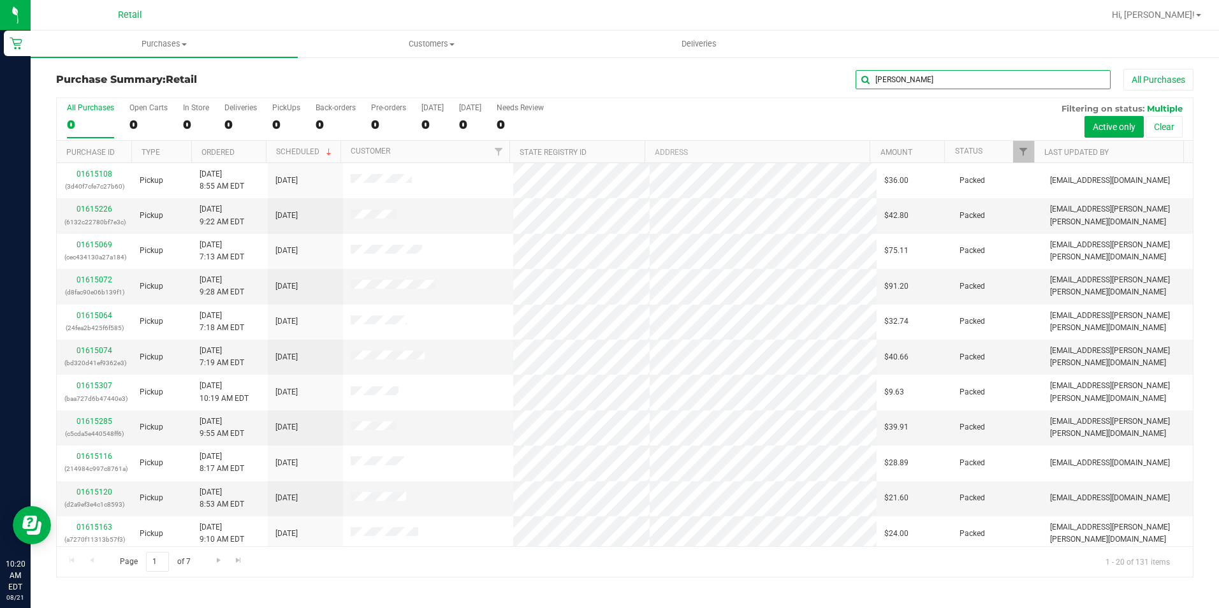
type input "[PERSON_NAME]"
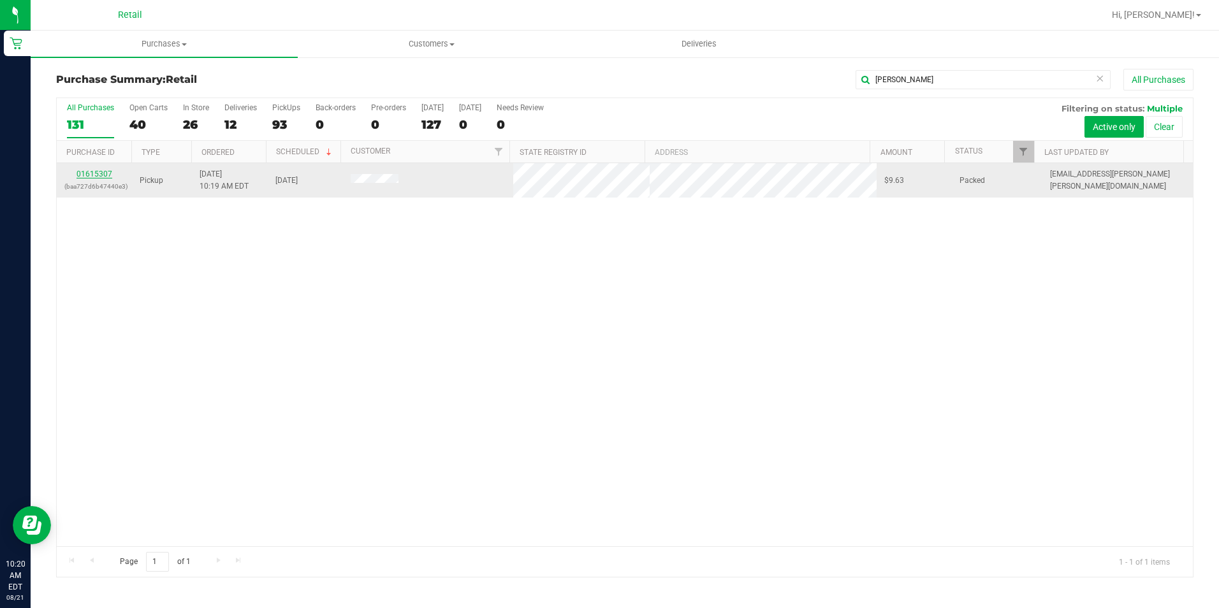
click at [89, 173] on link "01615307" at bounding box center [95, 174] width 36 height 9
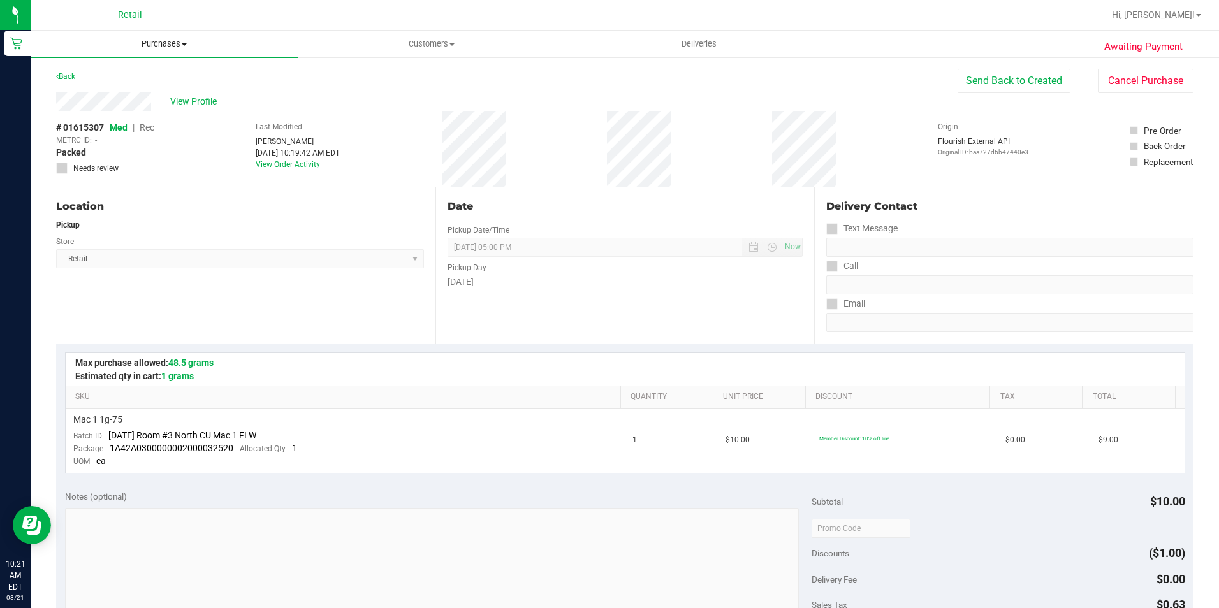
click at [164, 40] on span "Purchases" at bounding box center [164, 43] width 267 height 11
click at [155, 73] on span "Summary of purchases" at bounding box center [96, 76] width 131 height 11
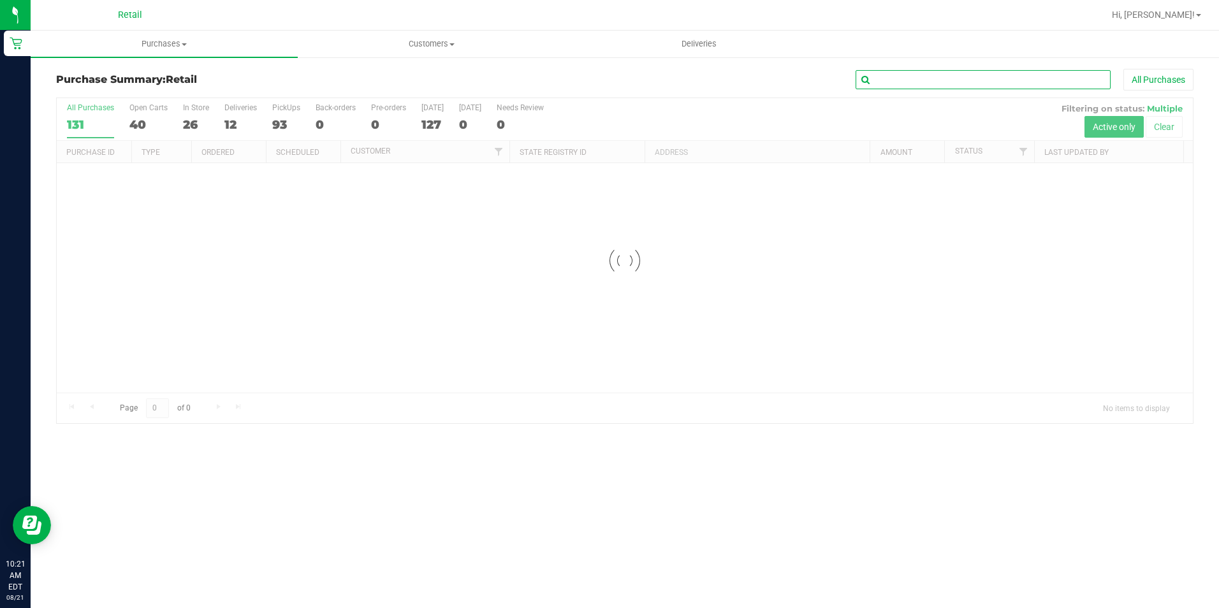
click at [986, 78] on input "text" at bounding box center [983, 79] width 255 height 19
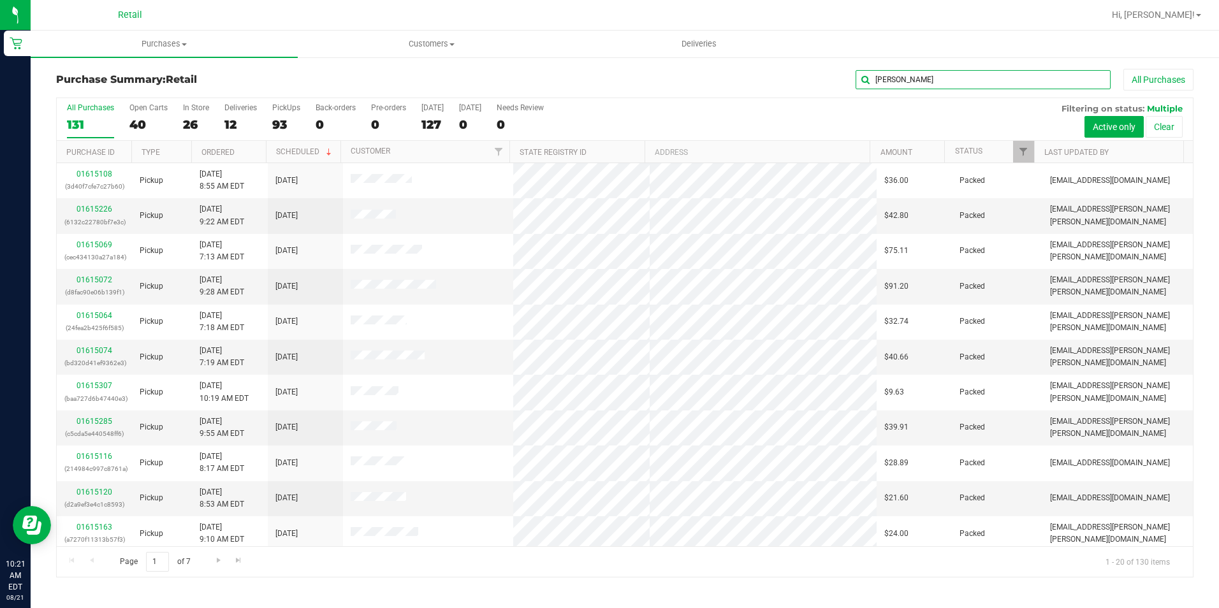
type input "[PERSON_NAME]"
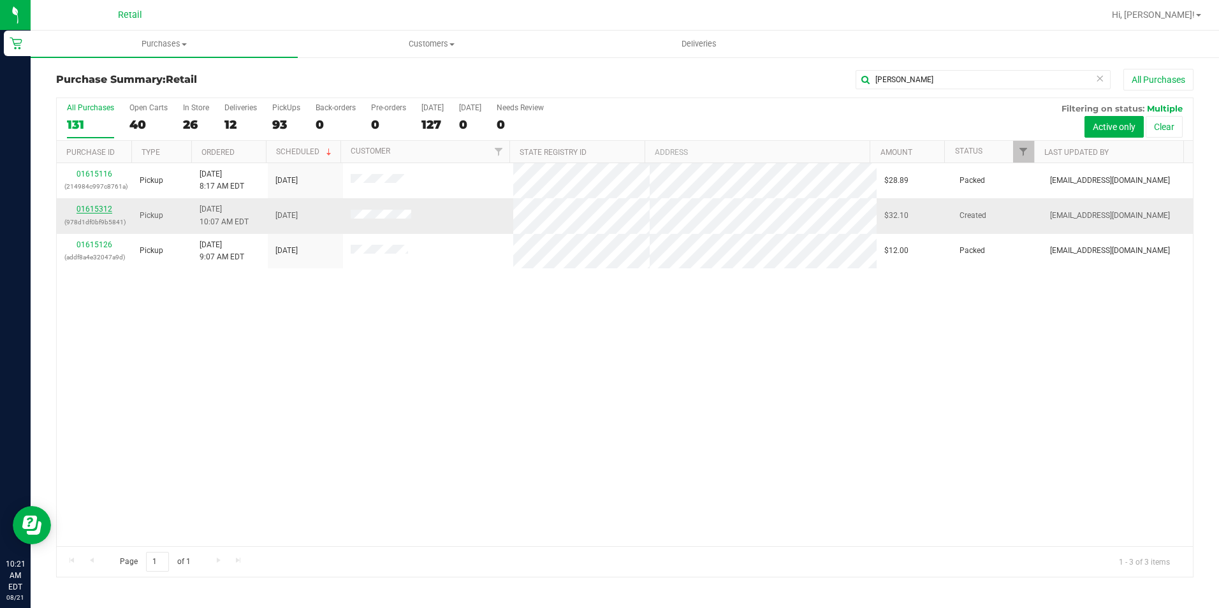
click at [87, 206] on link "01615312" at bounding box center [95, 209] width 36 height 9
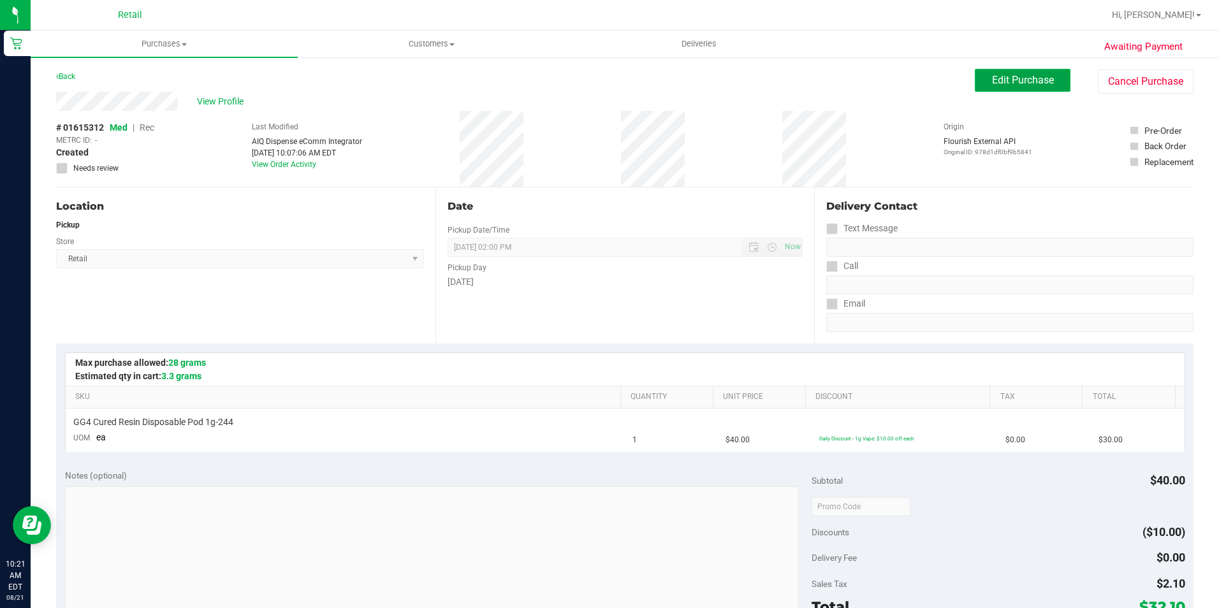
click at [1001, 84] on span "Edit Purchase" at bounding box center [1023, 80] width 62 height 12
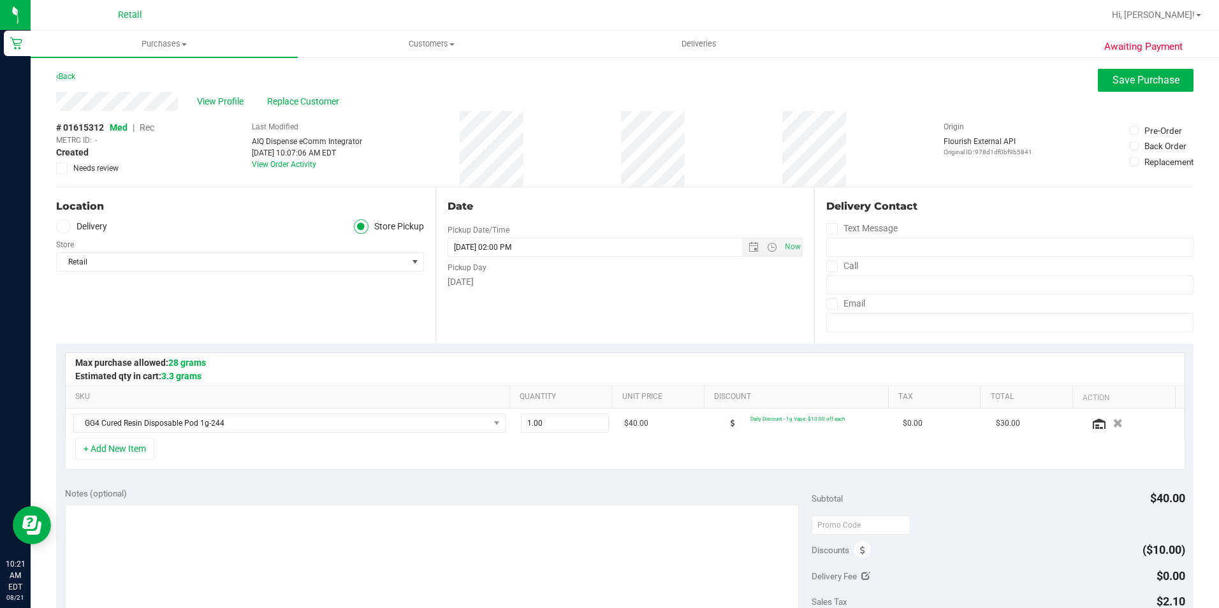
click at [151, 128] on span "Rec" at bounding box center [147, 127] width 15 height 10
click at [1128, 87] on button "Save Purchase" at bounding box center [1146, 80] width 96 height 23
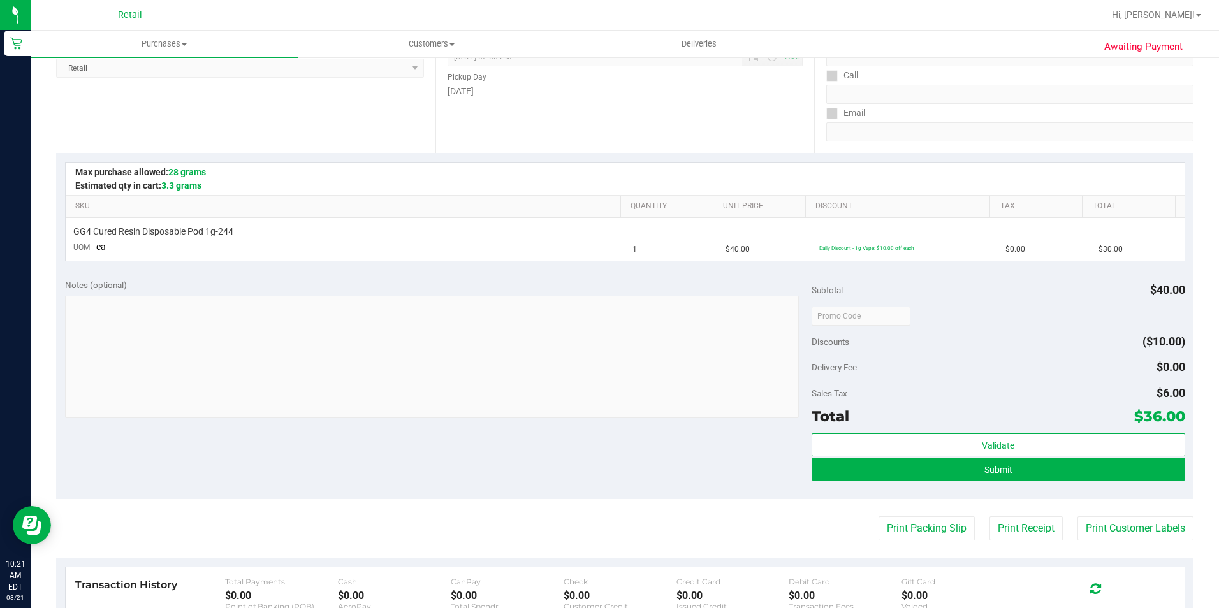
scroll to position [191, 0]
click at [890, 476] on button "Submit" at bounding box center [999, 468] width 374 height 23
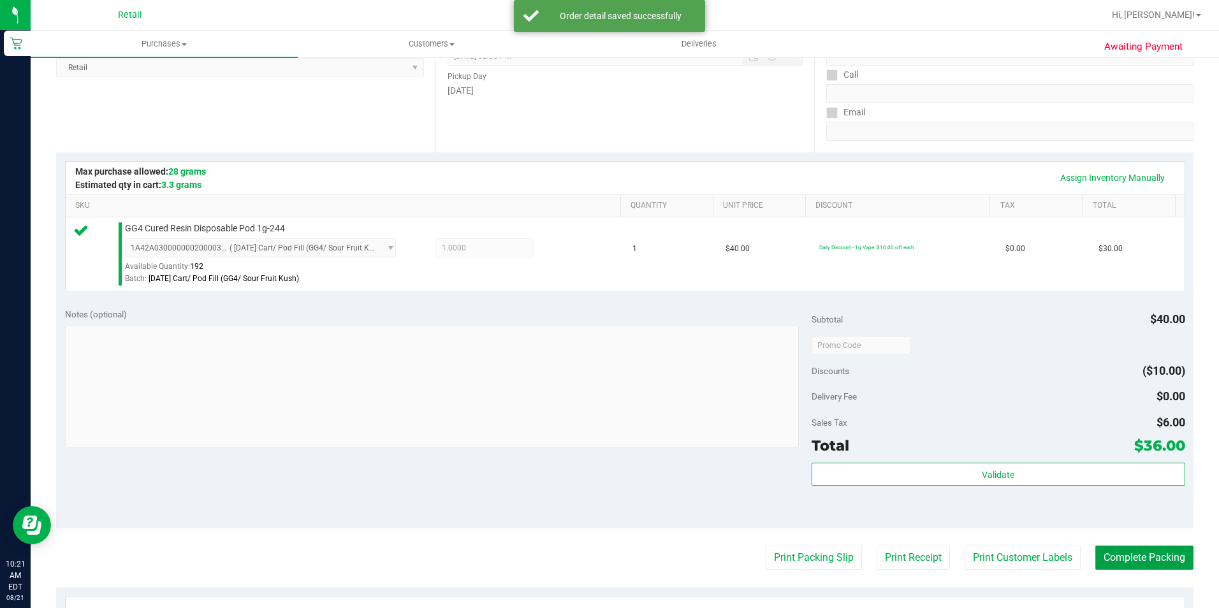
click at [1127, 556] on button "Complete Packing" at bounding box center [1145, 558] width 98 height 24
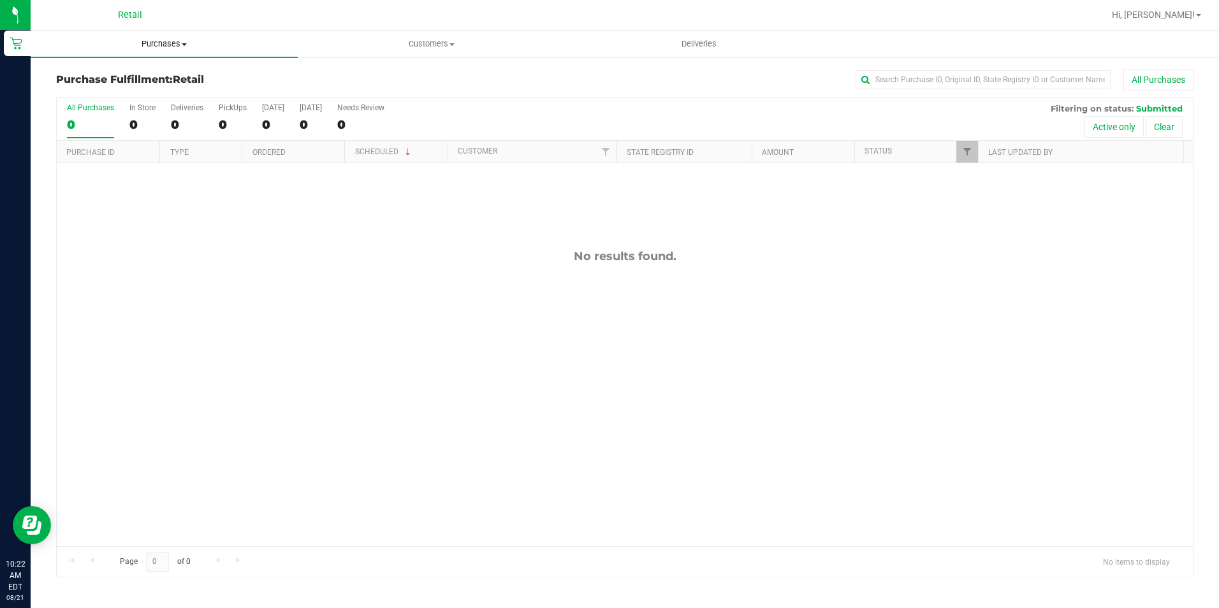
click at [183, 43] on span at bounding box center [184, 44] width 5 height 3
click at [142, 77] on span "Summary of purchases" at bounding box center [96, 76] width 131 height 11
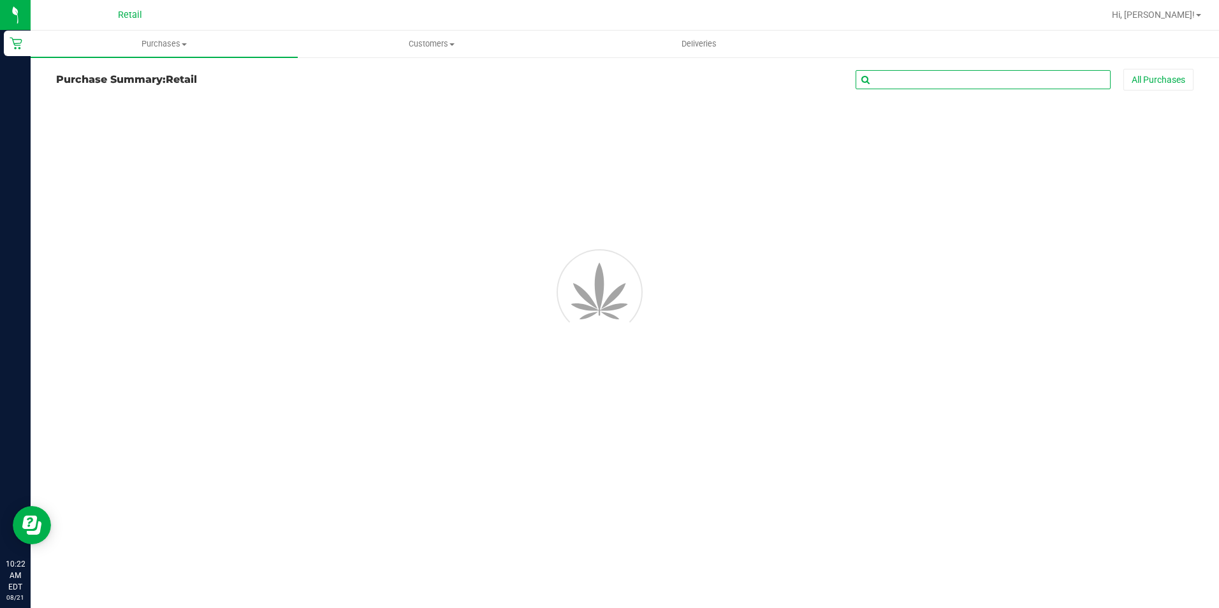
click at [909, 82] on input "text" at bounding box center [983, 79] width 255 height 19
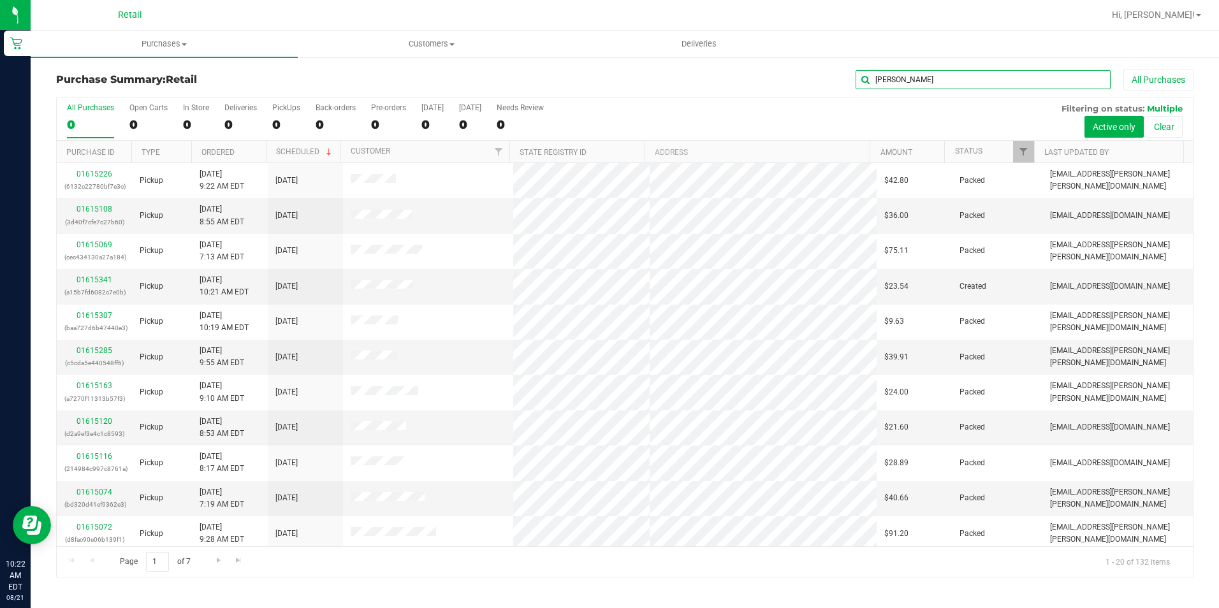
type input "[PERSON_NAME]"
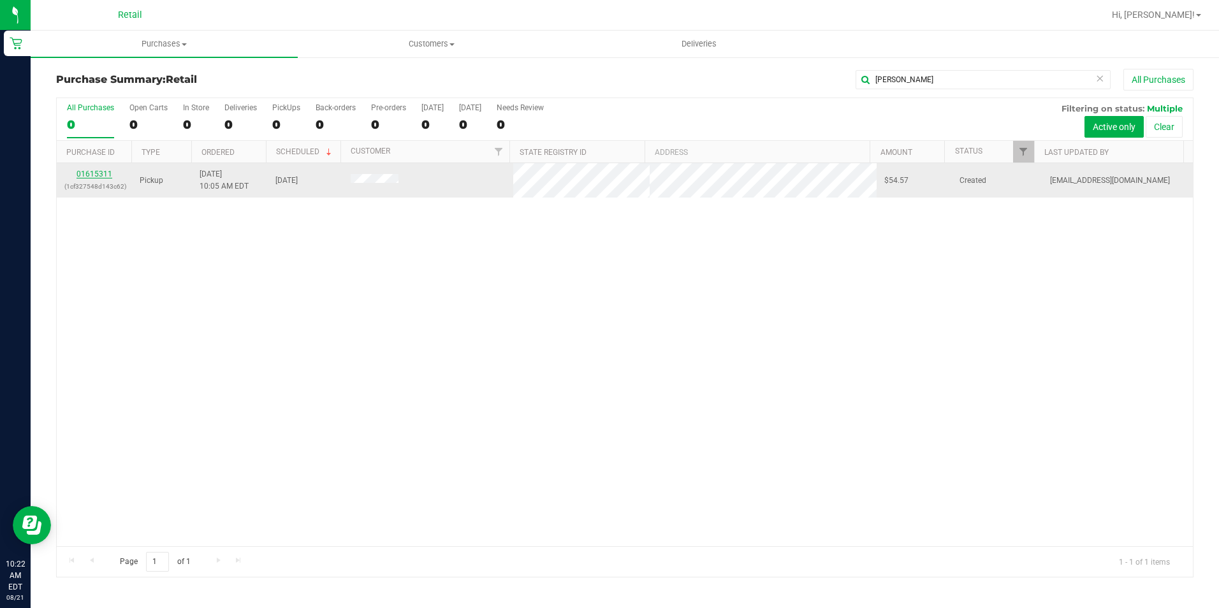
click at [99, 177] on link "01615311" at bounding box center [95, 174] width 36 height 9
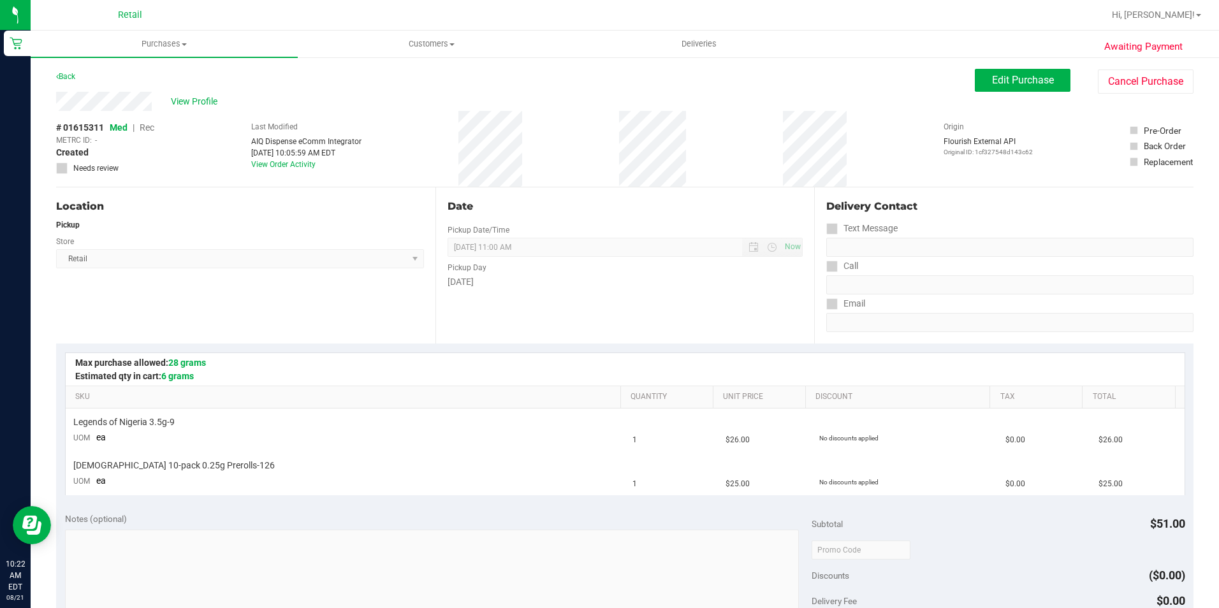
click at [1020, 92] on div "Edit Purchase Cancel Purchase" at bounding box center [1084, 81] width 219 height 25
click at [1021, 90] on button "Edit Purchase" at bounding box center [1023, 80] width 96 height 23
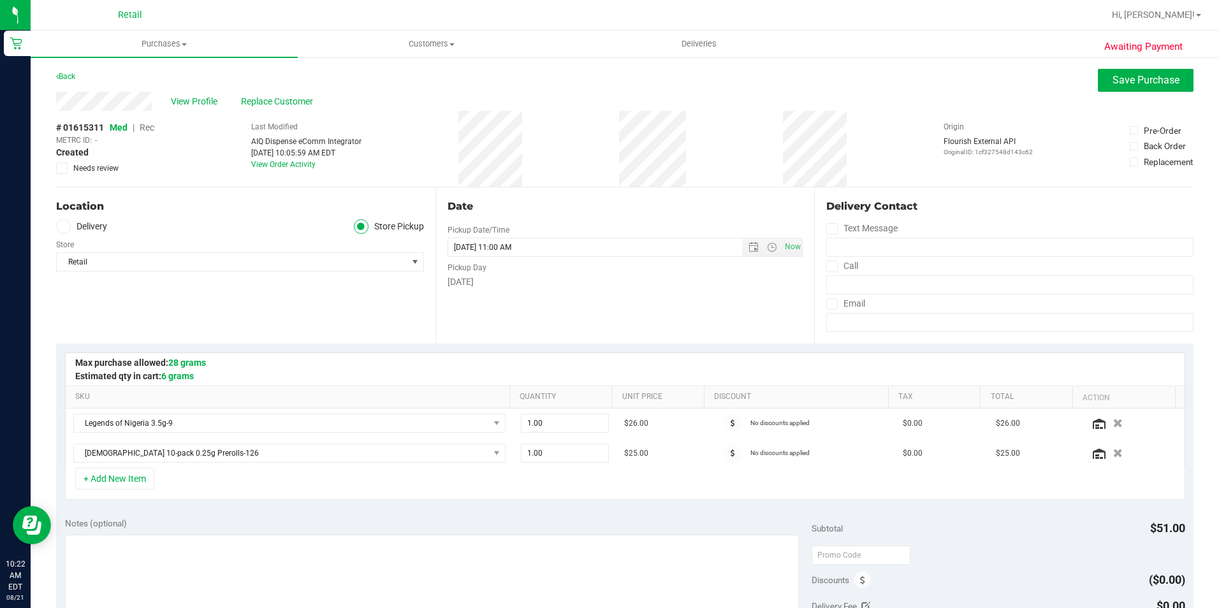
click at [152, 126] on span "Rec" at bounding box center [147, 127] width 15 height 10
click at [1131, 76] on span "Save Purchase" at bounding box center [1146, 80] width 67 height 12
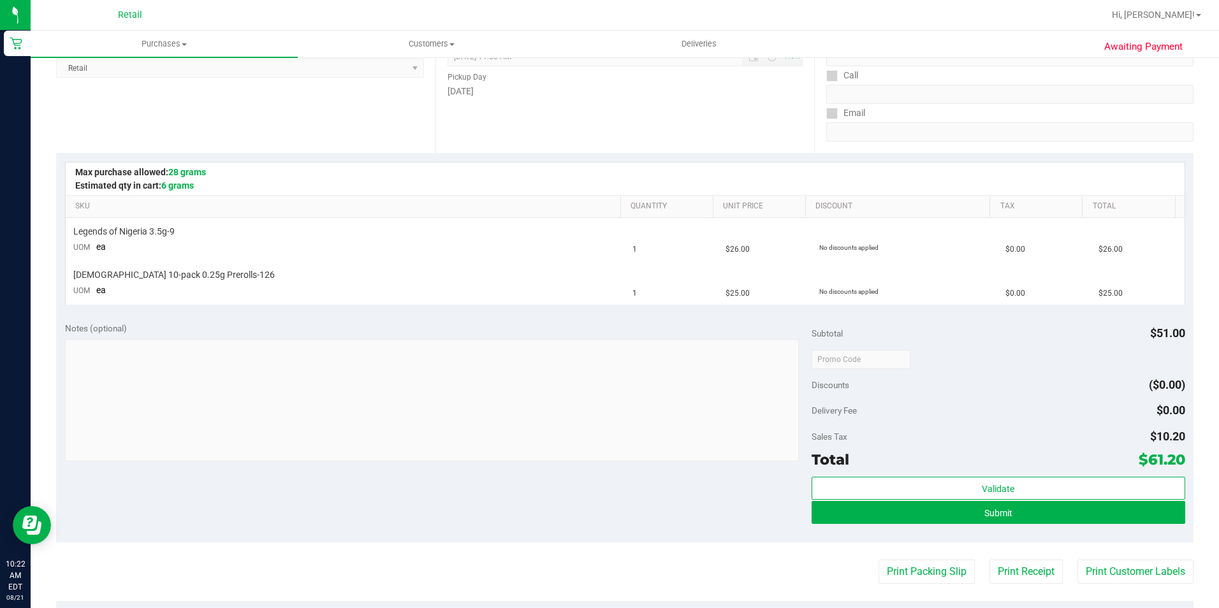
scroll to position [191, 0]
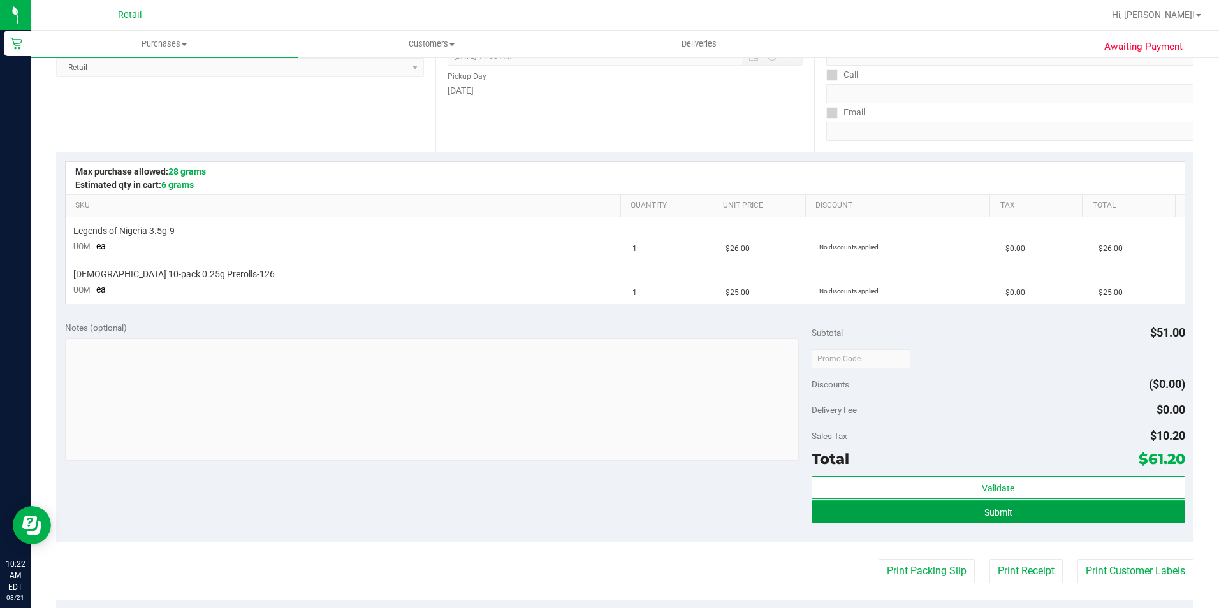
click at [997, 511] on span "Submit" at bounding box center [999, 513] width 28 height 10
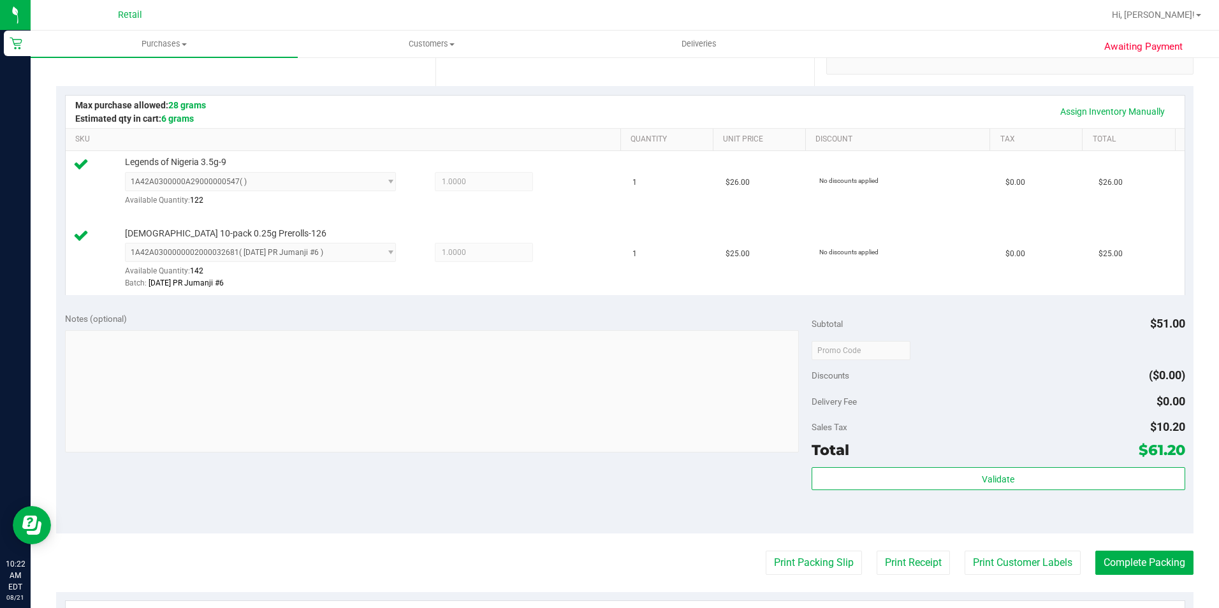
scroll to position [319, 0]
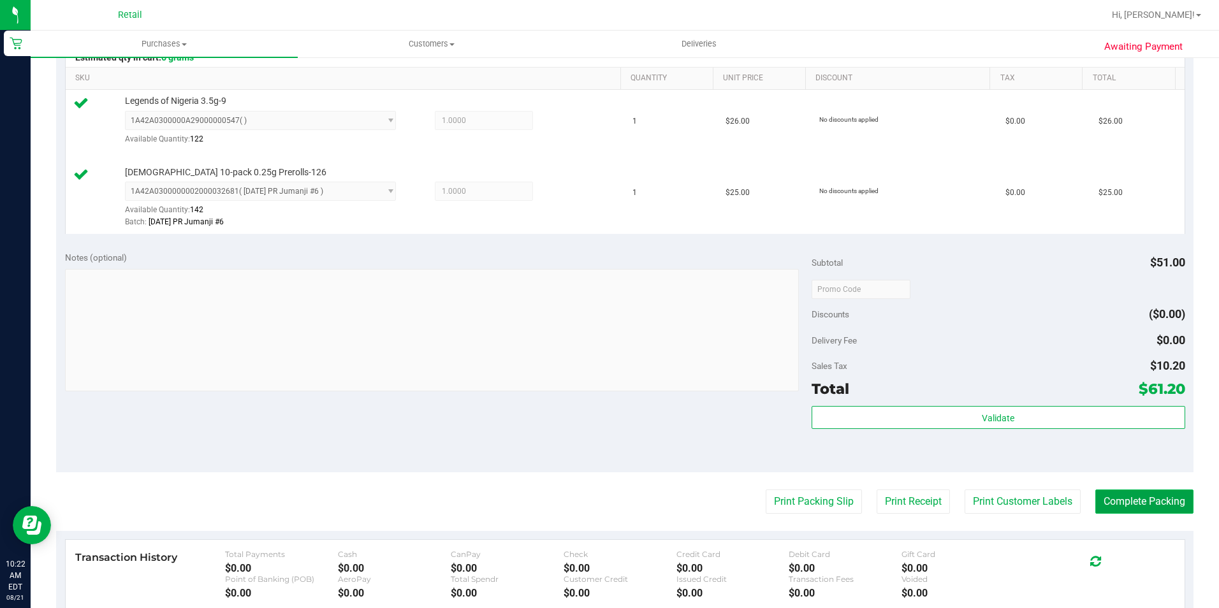
click at [1137, 499] on button "Complete Packing" at bounding box center [1145, 502] width 98 height 24
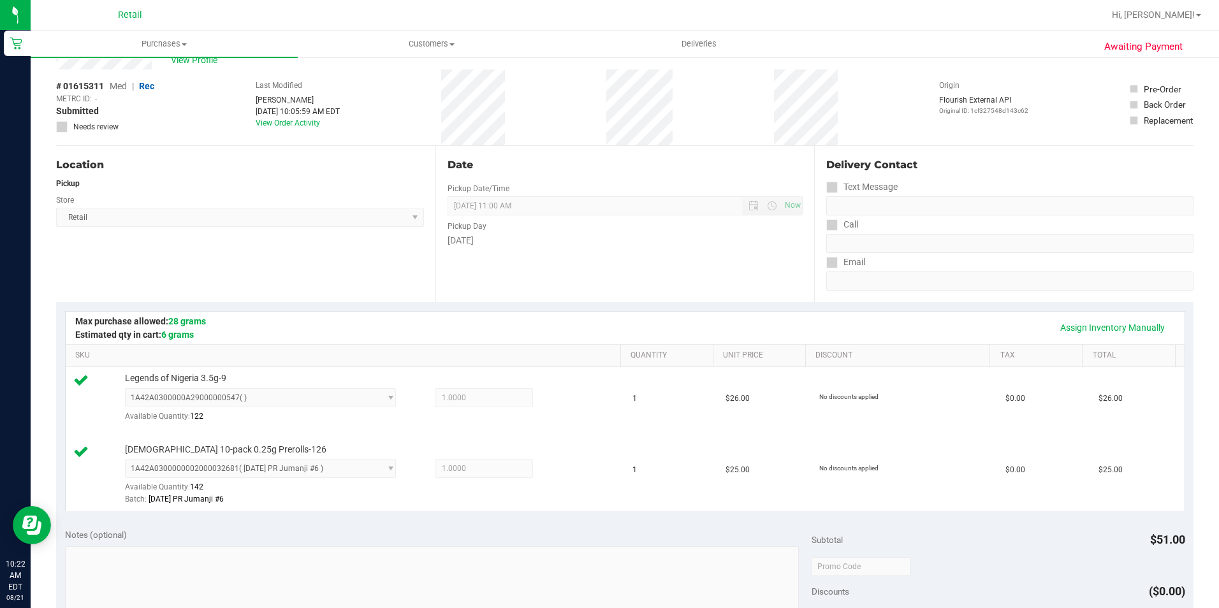
scroll to position [0, 0]
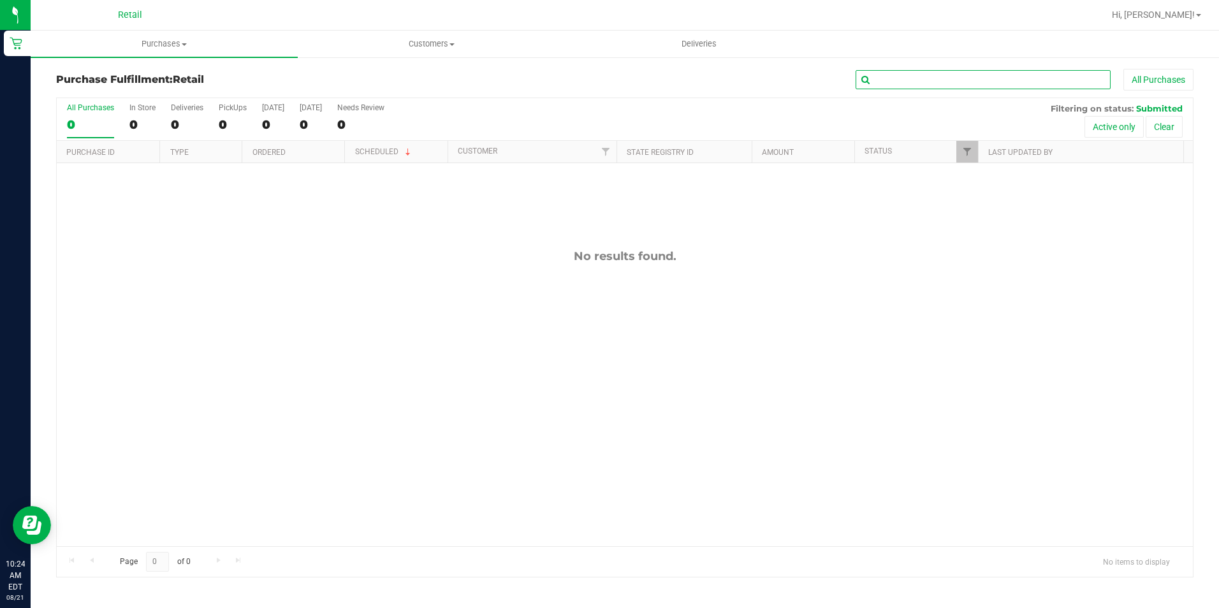
click at [913, 77] on input "text" at bounding box center [983, 79] width 255 height 19
type input "[PERSON_NAME]"
click at [167, 49] on span "Purchases" at bounding box center [164, 43] width 267 height 11
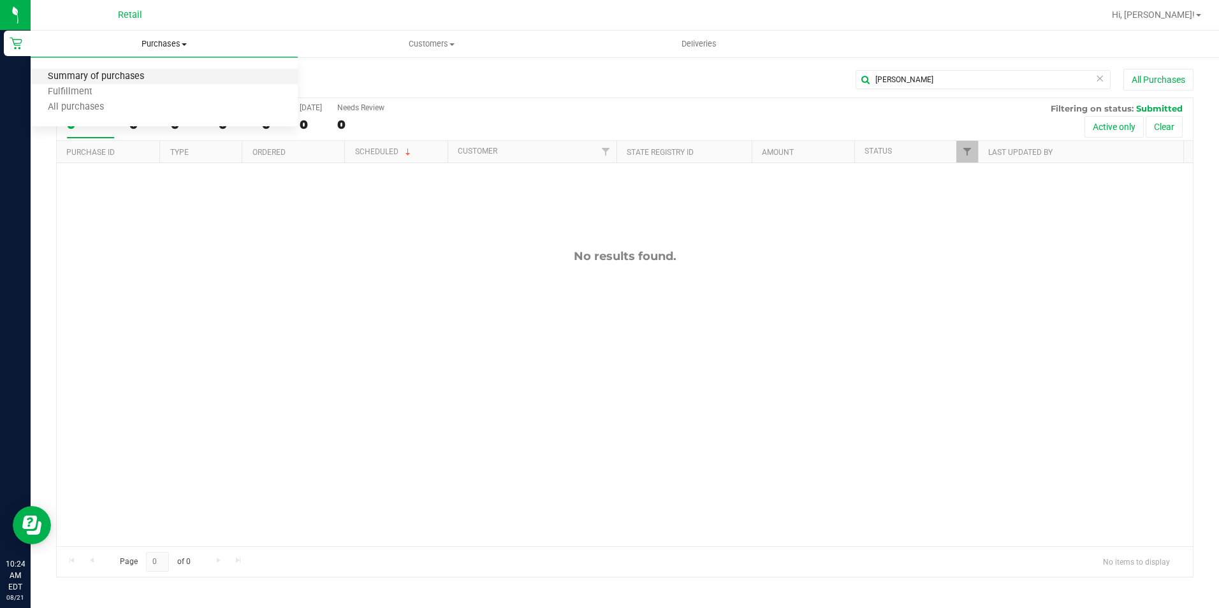
click at [150, 77] on span "Summary of purchases" at bounding box center [96, 76] width 131 height 11
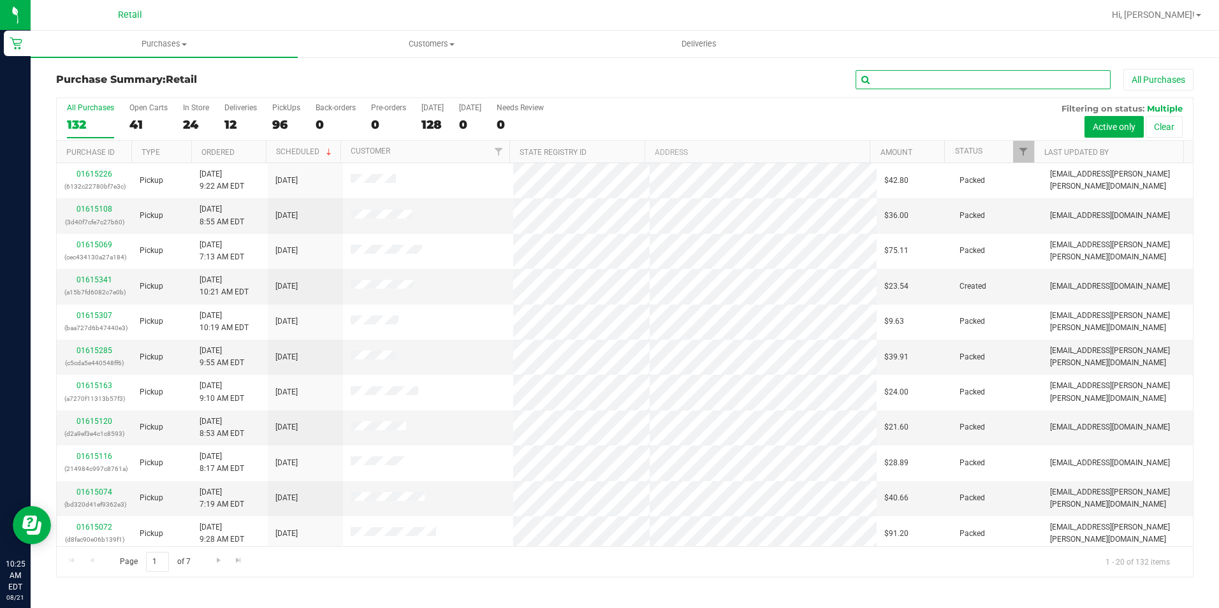
click at [1030, 77] on input "text" at bounding box center [983, 79] width 255 height 19
type input "[PERSON_NAME]"
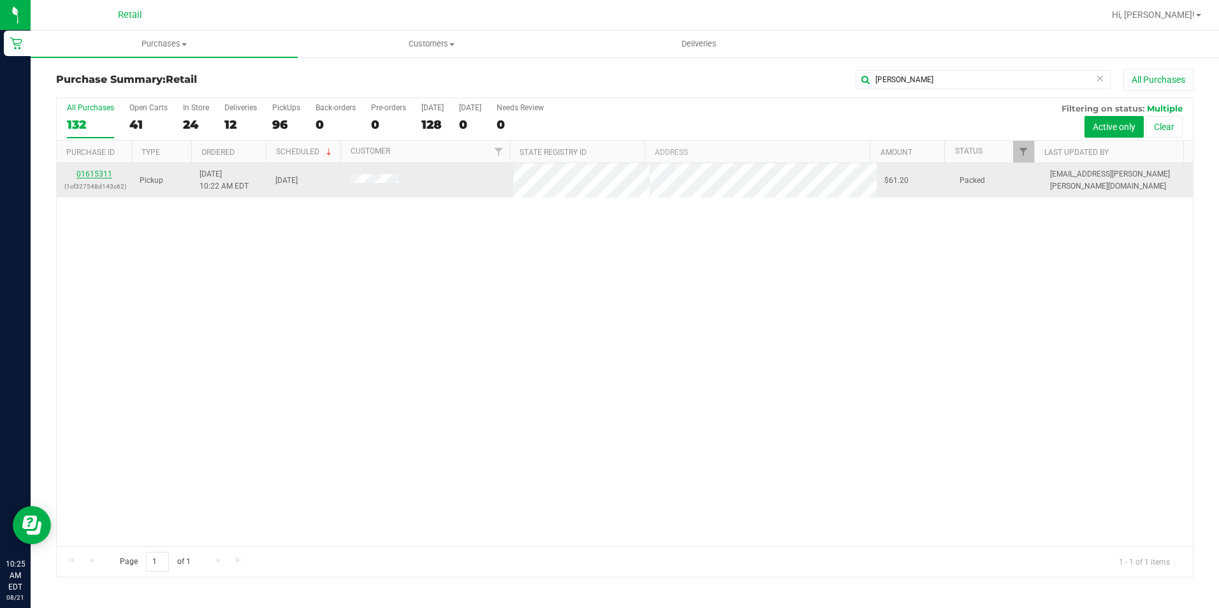
click at [84, 170] on link "01615311" at bounding box center [95, 174] width 36 height 9
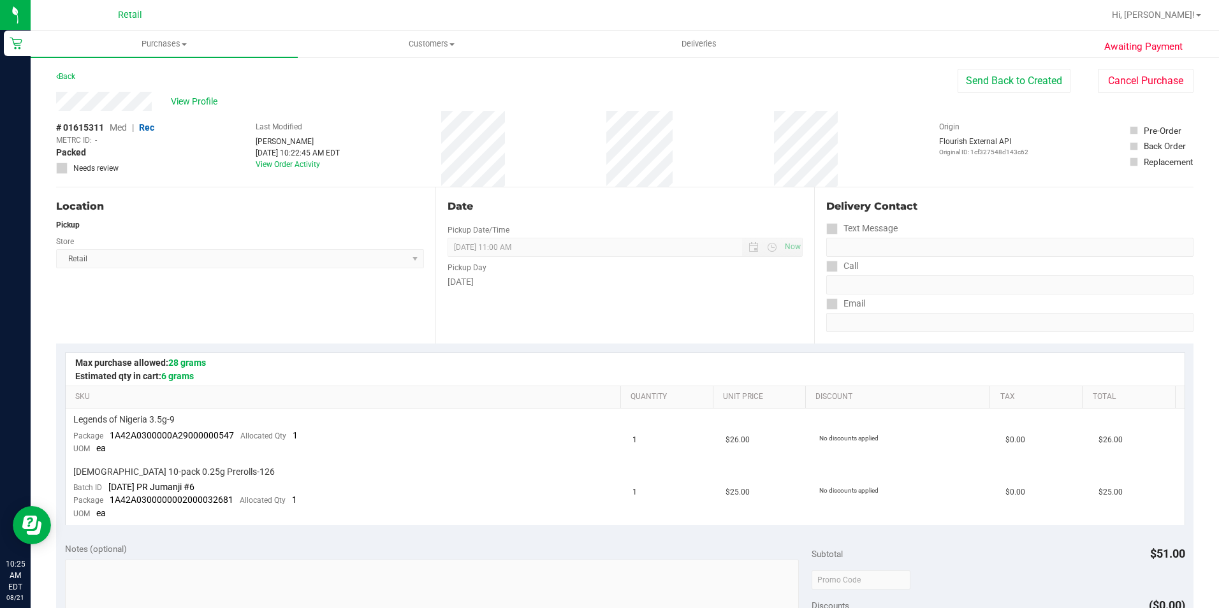
scroll to position [191, 0]
